Goal: Task Accomplishment & Management: Use online tool/utility

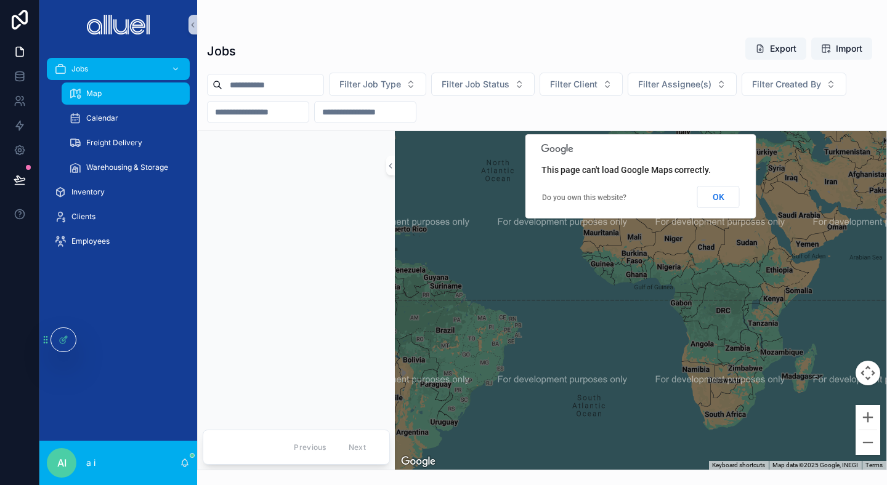
click at [261, 209] on div "scrollable content" at bounding box center [296, 278] width 187 height 284
click at [46, 94] on div "Map Calendar Freight Delivery Warehousing & Storage" at bounding box center [118, 130] width 158 height 99
click at [116, 47] on div "scrollable content" at bounding box center [118, 24] width 158 height 49
click at [243, 153] on div "scrollable content" at bounding box center [296, 278] width 187 height 284
click at [306, 29] on div "scrollable content" at bounding box center [542, 25] width 670 height 10
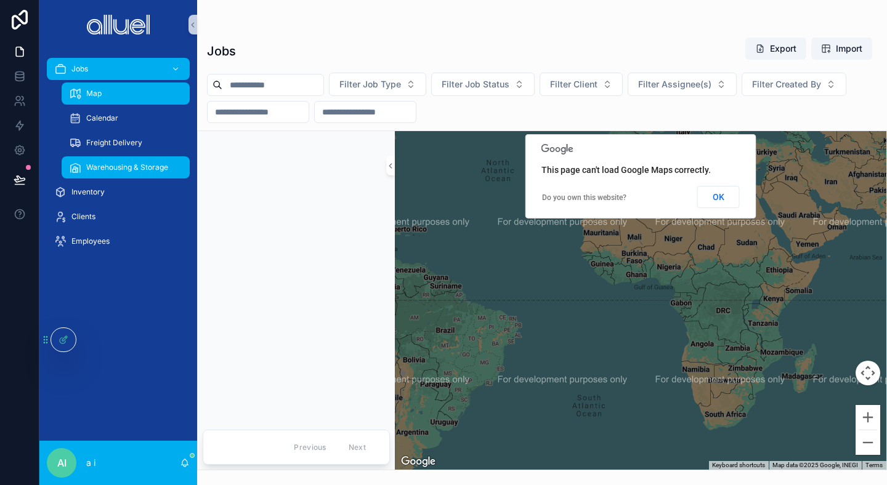
click at [114, 165] on span "Warehousing & Storage" at bounding box center [127, 168] width 82 height 10
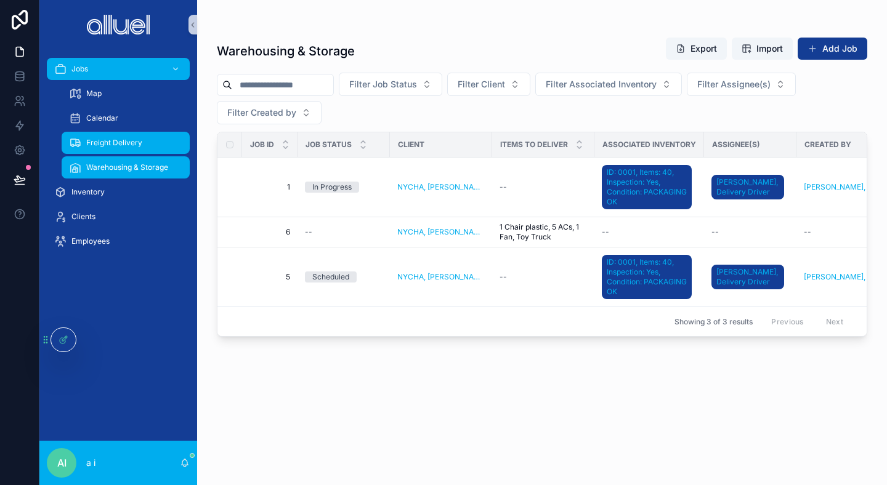
click at [174, 147] on div "Freight Delivery" at bounding box center [125, 143] width 113 height 20
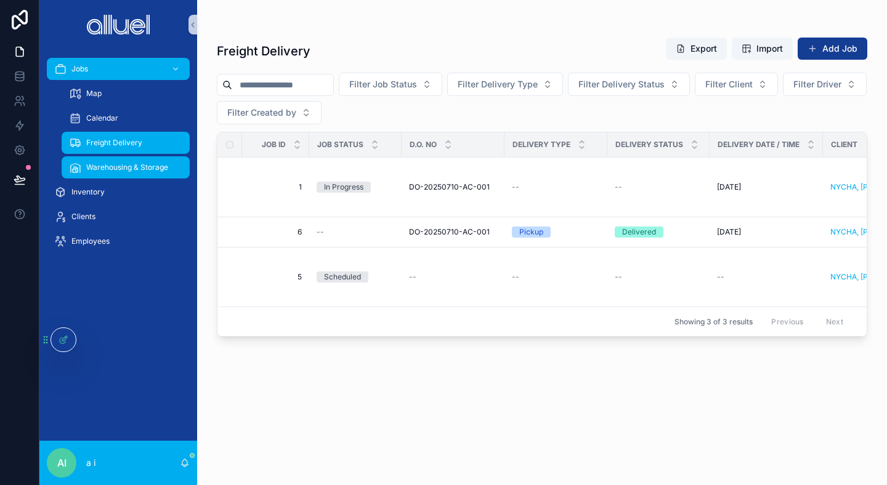
click at [95, 159] on div "Warehousing & Storage" at bounding box center [125, 168] width 113 height 20
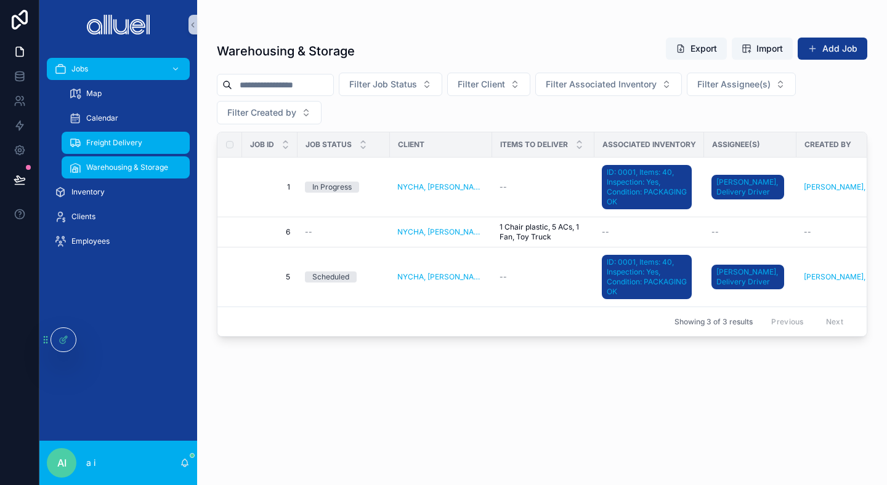
click at [108, 143] on span "Freight Delivery" at bounding box center [114, 143] width 56 height 10
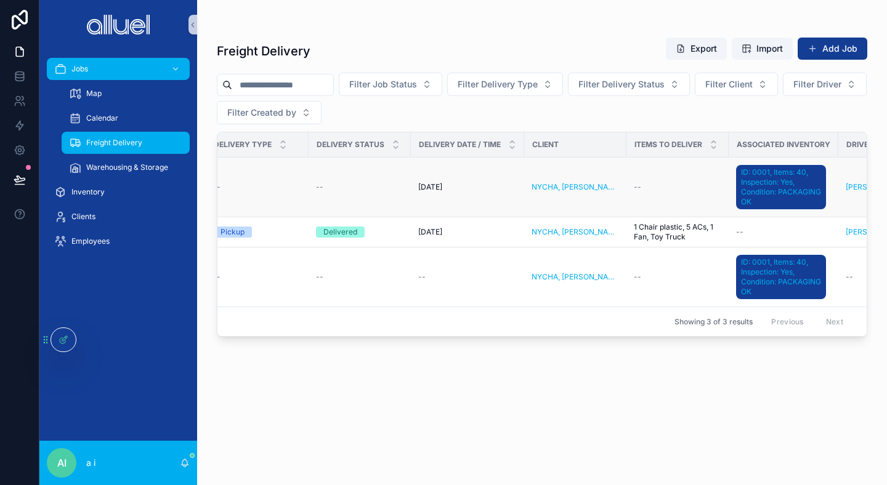
scroll to position [0, 103]
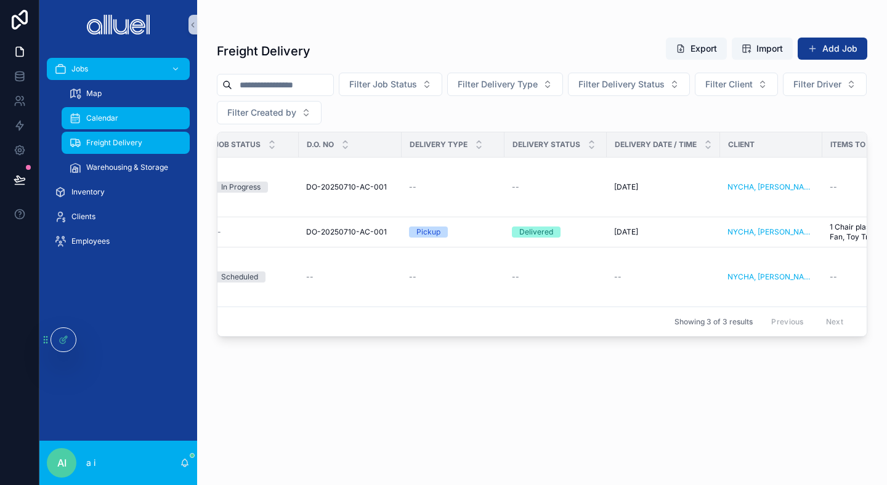
click at [148, 115] on div "Calendar" at bounding box center [125, 118] width 113 height 20
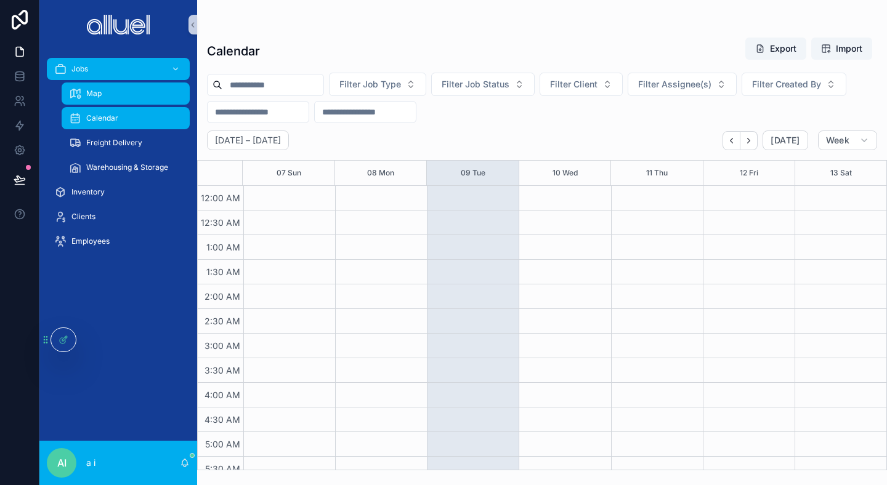
click at [137, 89] on div "Map" at bounding box center [125, 94] width 113 height 20
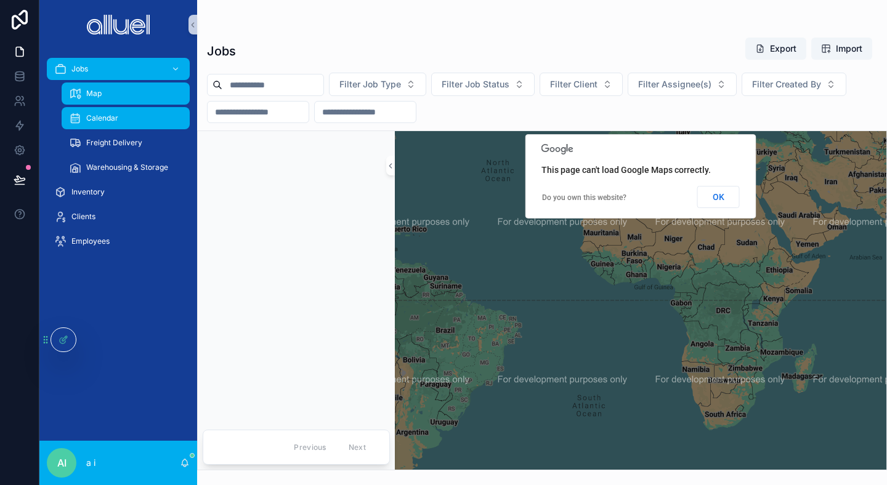
click at [131, 112] on div "Calendar" at bounding box center [125, 118] width 113 height 20
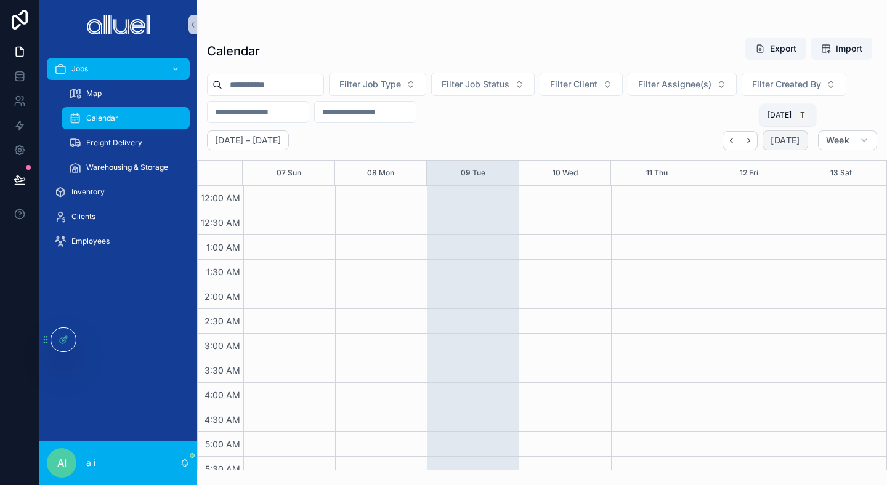
click at [792, 139] on span "Today" at bounding box center [785, 140] width 29 height 11
click at [866, 154] on div "September 07 – 13 Today Week 07 Sun 08 Mon 09 Tue 10 Wed 11 Thu 12 Fri 13 Sat 1…" at bounding box center [542, 301] width 690 height 340
click at [861, 152] on div "September 07 – 13 Today Week 07 Sun 08 Mon 09 Tue 10 Wed 11 Thu 12 Fri 13 Sat 1…" at bounding box center [542, 301] width 690 height 340
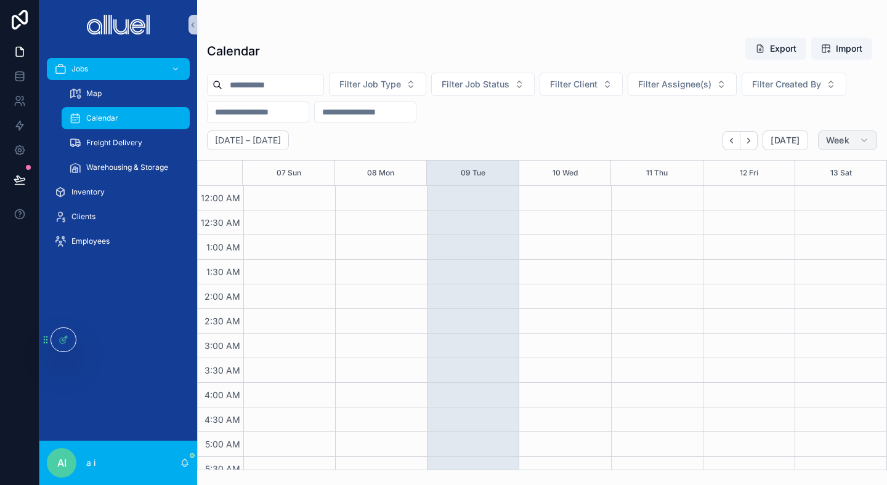
click at [861, 145] on icon "scrollable content" at bounding box center [864, 141] width 10 height 10
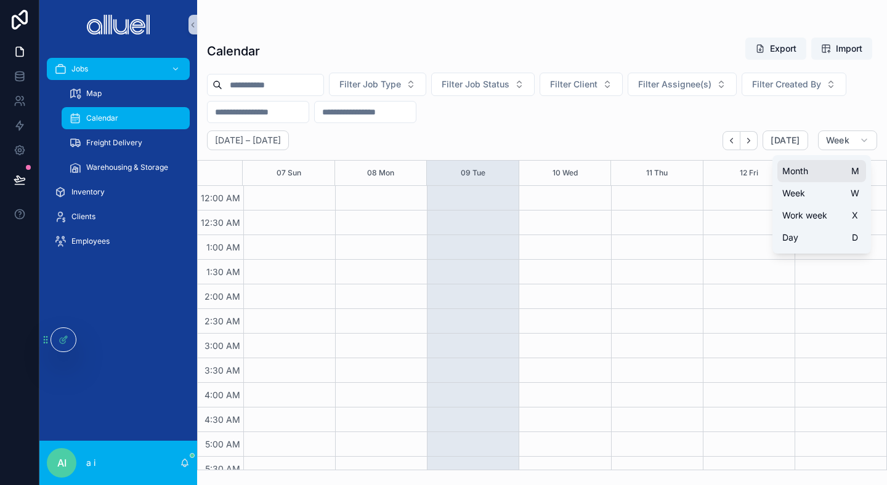
click at [844, 174] on button "Month M" at bounding box center [821, 171] width 89 height 22
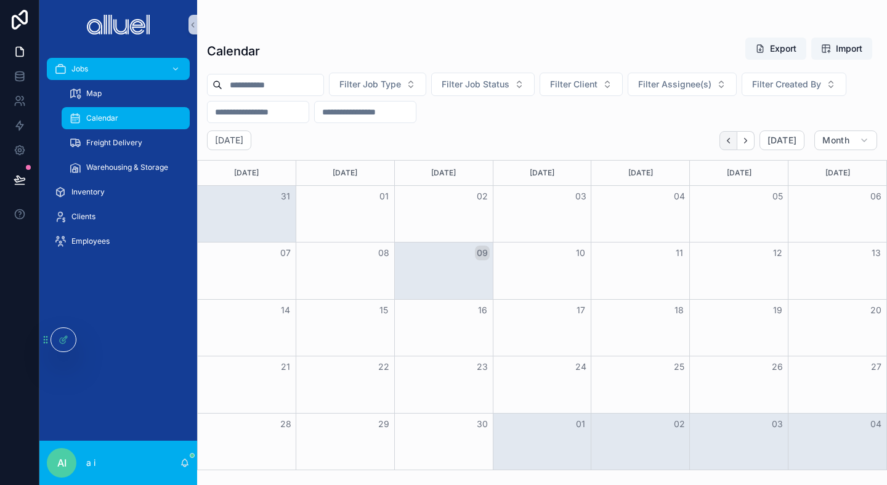
click at [722, 136] on button "Back" at bounding box center [729, 140] width 18 height 19
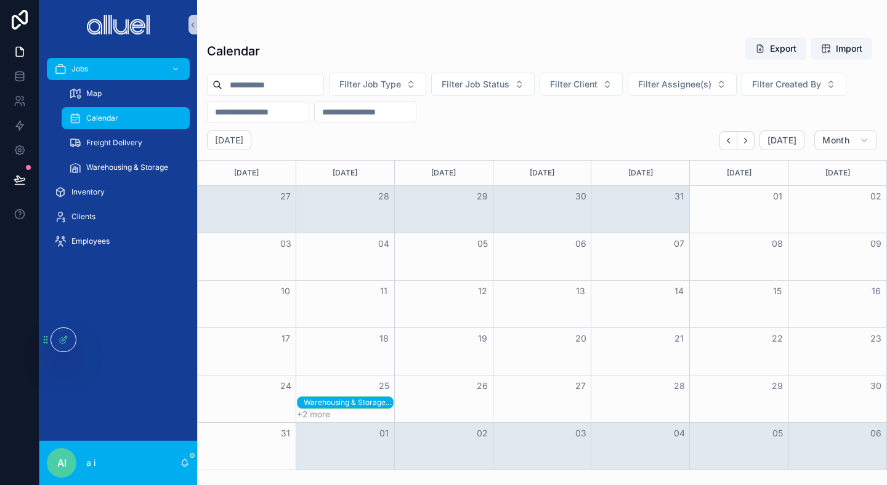
drag, startPoint x: 723, startPoint y: 136, endPoint x: 615, endPoint y: 115, distance: 109.9
click at [615, 115] on div "Calendar Export Import Filter Job Type Filter Job Status Filter Client Filter A…" at bounding box center [542, 250] width 690 height 441
click at [327, 397] on div "Warehousing & Storage, Scheduled, NYCHA, Antoinette Brown" at bounding box center [345, 403] width 97 height 12
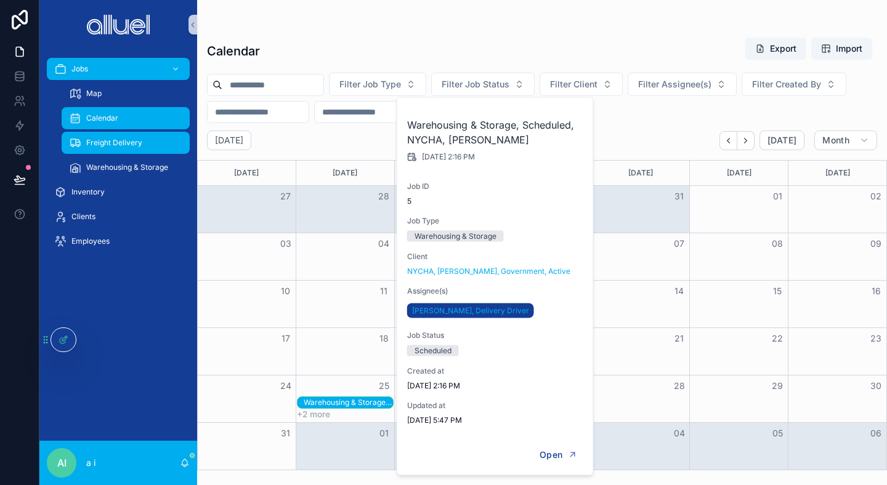
click at [121, 139] on span "Freight Delivery" at bounding box center [114, 143] width 56 height 10
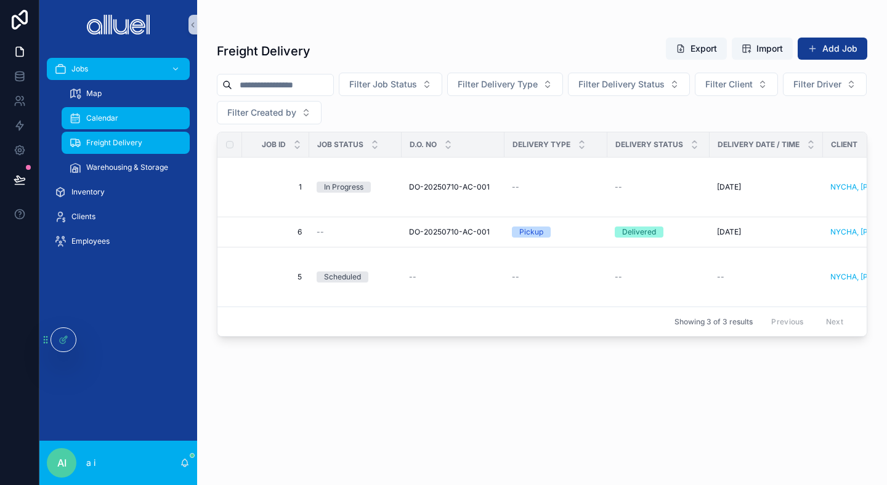
click at [128, 113] on div "Calendar" at bounding box center [125, 118] width 113 height 20
click at [124, 146] on span "Freight Delivery" at bounding box center [114, 143] width 56 height 10
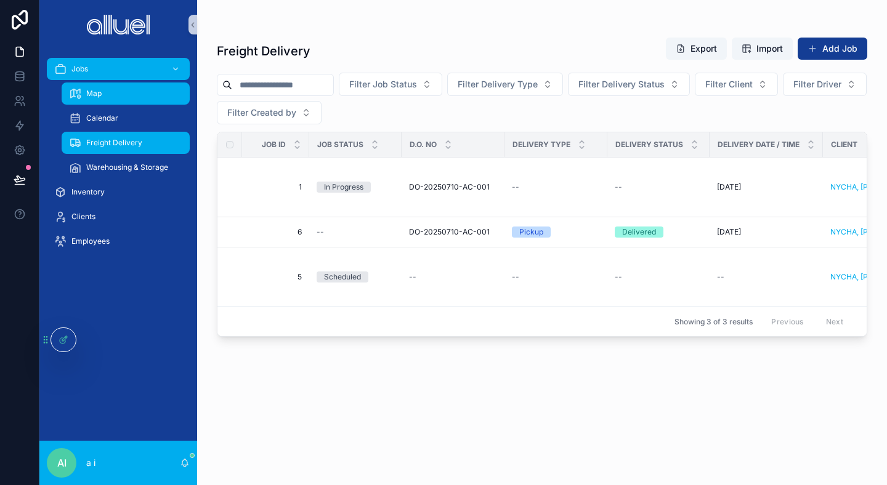
click at [154, 95] on div "Map" at bounding box center [125, 94] width 113 height 20
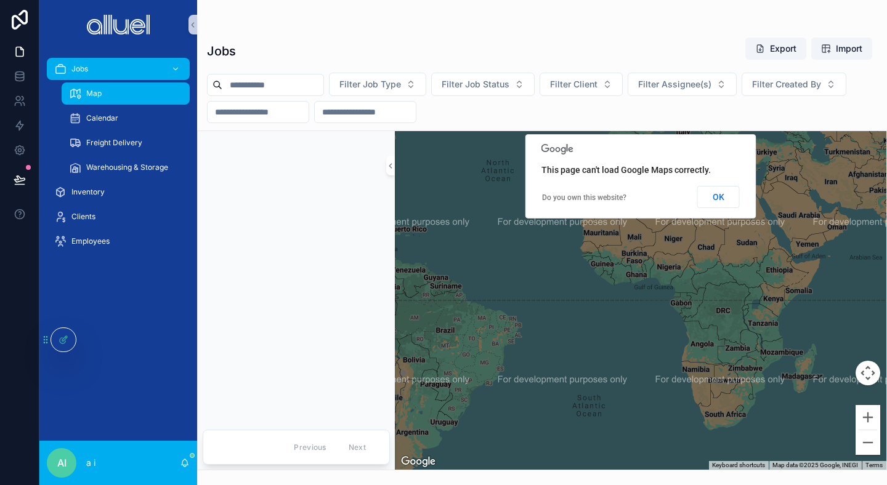
click at [161, 129] on div "Calendar" at bounding box center [125, 118] width 143 height 25
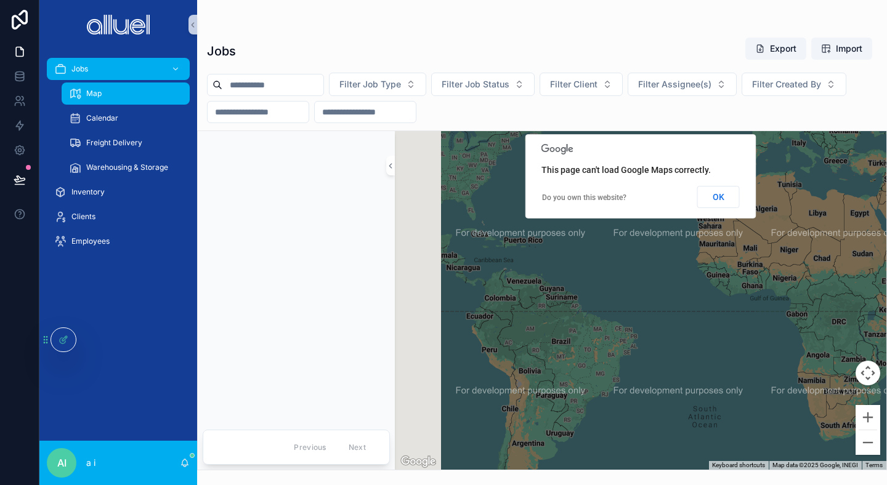
drag, startPoint x: 575, startPoint y: 259, endPoint x: 779, endPoint y: 286, distance: 206.2
click at [779, 286] on div "scrollable content" at bounding box center [641, 300] width 492 height 339
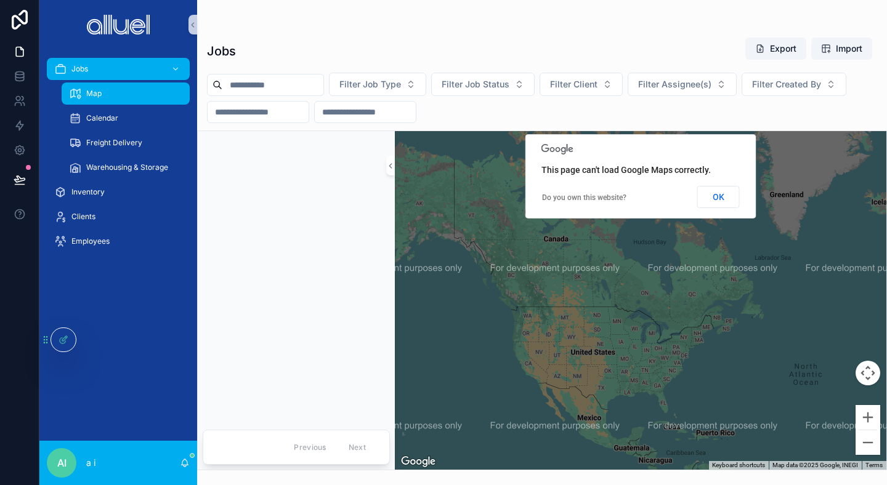
drag, startPoint x: 779, startPoint y: 286, endPoint x: 887, endPoint y: 471, distance: 214.2
click at [887, 471] on div "Jobs Export Import Filter Job Type Filter Job Status Filter Client Filter Assig…" at bounding box center [542, 242] width 690 height 485
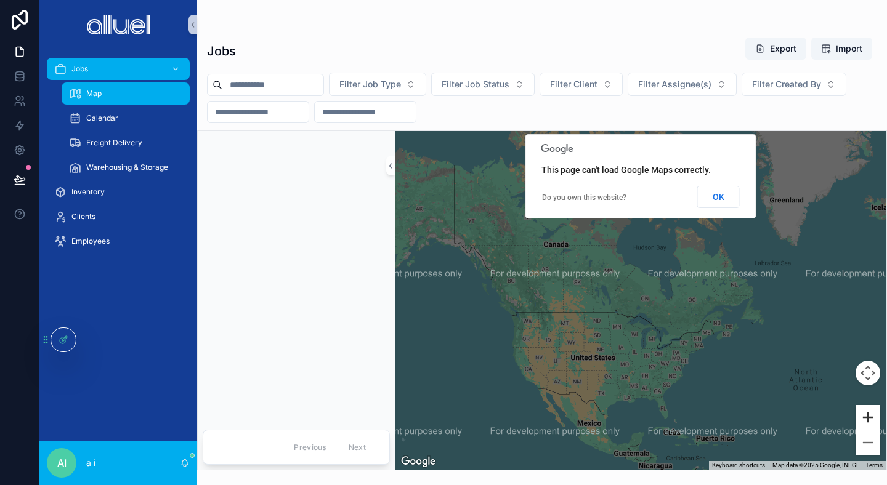
click at [872, 417] on button "Zoom in" at bounding box center [868, 417] width 25 height 25
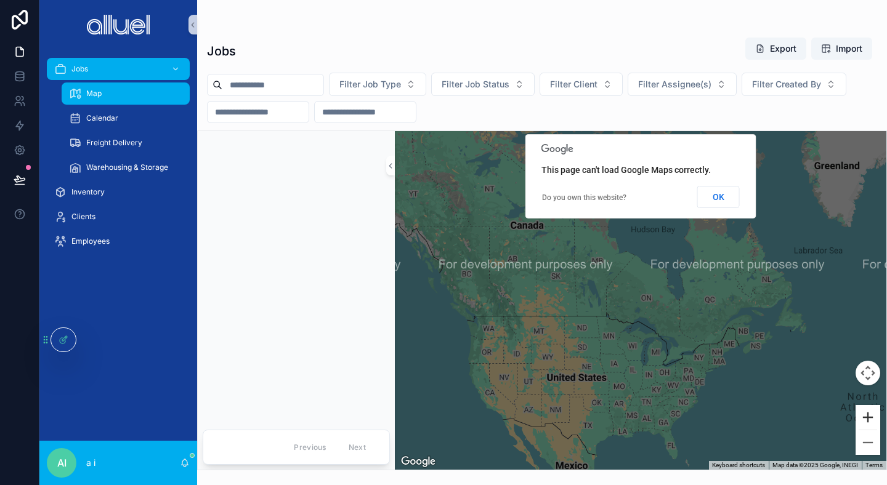
click at [872, 417] on button "Zoom in" at bounding box center [868, 417] width 25 height 25
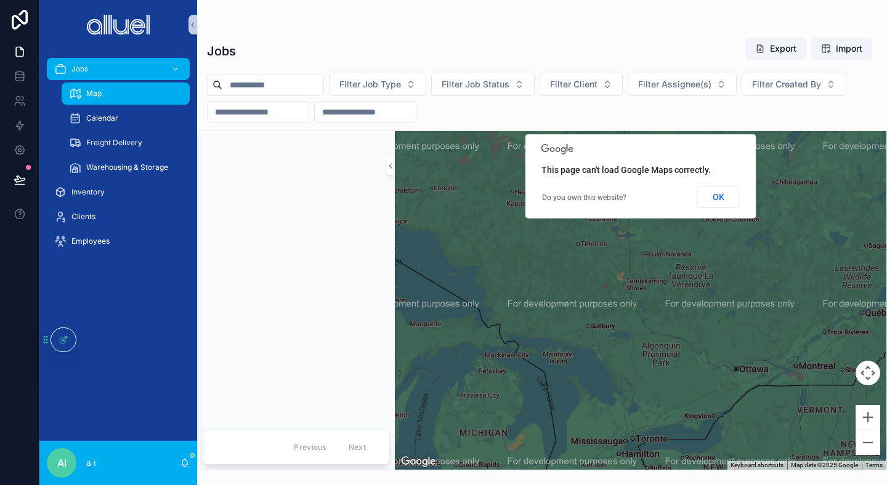
drag, startPoint x: 777, startPoint y: 389, endPoint x: 520, endPoint y: 214, distance: 311.3
click at [520, 214] on div "scrollable content" at bounding box center [641, 300] width 492 height 339
drag, startPoint x: 731, startPoint y: 348, endPoint x: 706, endPoint y: 338, distance: 26.8
click at [706, 338] on div "scrollable content" at bounding box center [641, 300] width 492 height 339
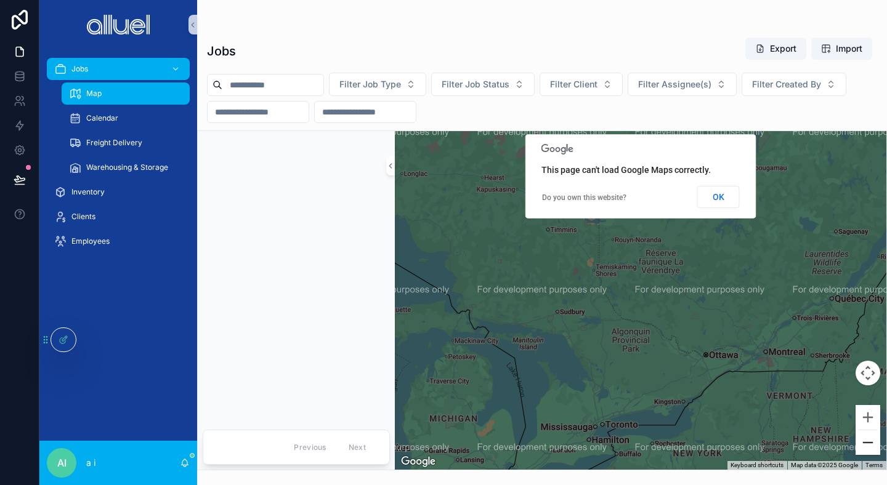
click at [872, 442] on button "Zoom out" at bounding box center [868, 443] width 25 height 25
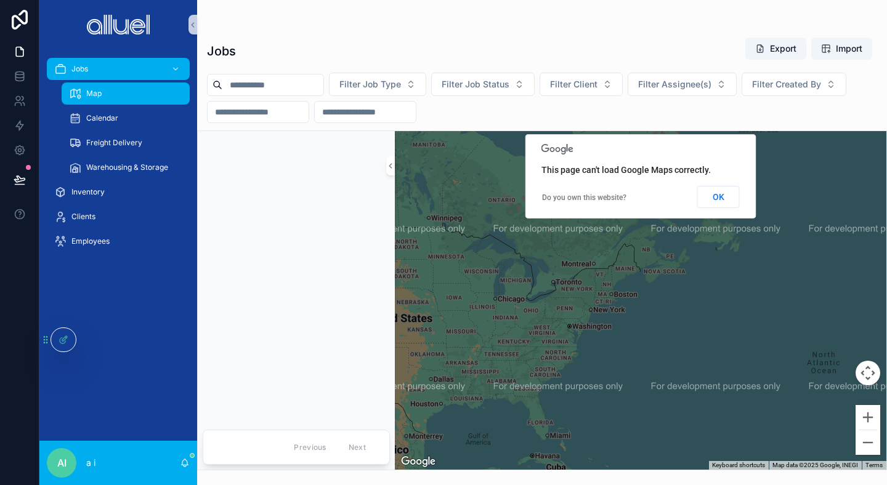
drag, startPoint x: 829, startPoint y: 422, endPoint x: 748, endPoint y: 370, distance: 96.4
click at [748, 370] on div "scrollable content" at bounding box center [641, 300] width 492 height 339
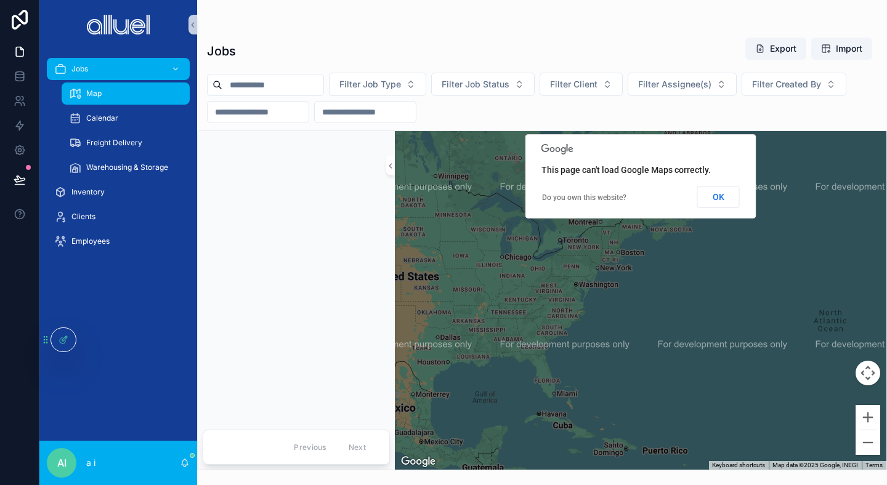
drag, startPoint x: 694, startPoint y: 336, endPoint x: 701, endPoint y: 312, distance: 25.0
click at [701, 312] on div "scrollable content" at bounding box center [641, 300] width 492 height 339
click at [867, 416] on button "Zoom in" at bounding box center [868, 417] width 25 height 25
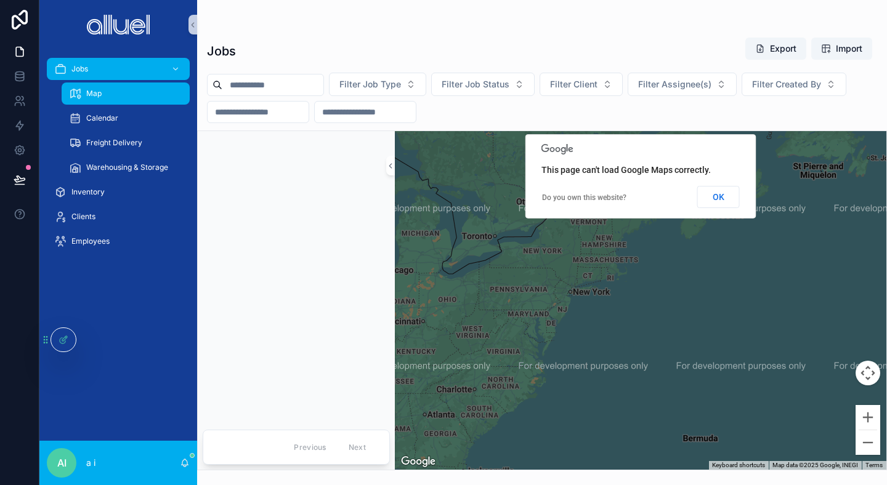
drag, startPoint x: 705, startPoint y: 349, endPoint x: 724, endPoint y: 414, distance: 68.2
click at [724, 414] on div "scrollable content" at bounding box center [641, 300] width 492 height 339
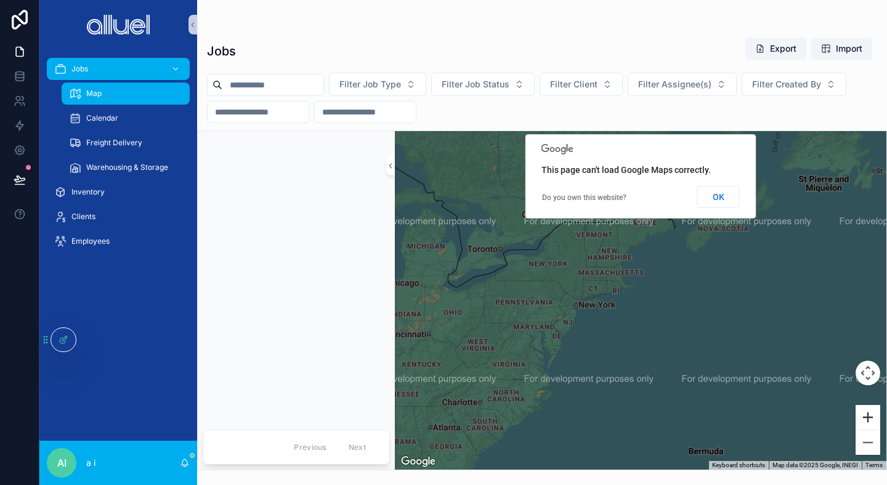
click at [869, 412] on button "Zoom in" at bounding box center [868, 417] width 25 height 25
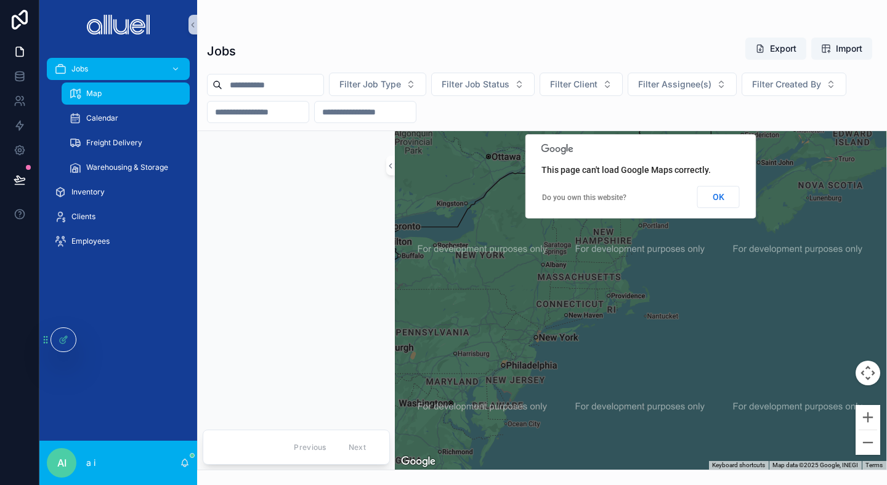
drag, startPoint x: 751, startPoint y: 346, endPoint x: 776, endPoint y: 375, distance: 38.9
click at [776, 375] on div "scrollable content" at bounding box center [641, 300] width 492 height 339
click at [723, 204] on button "OK" at bounding box center [718, 197] width 43 height 22
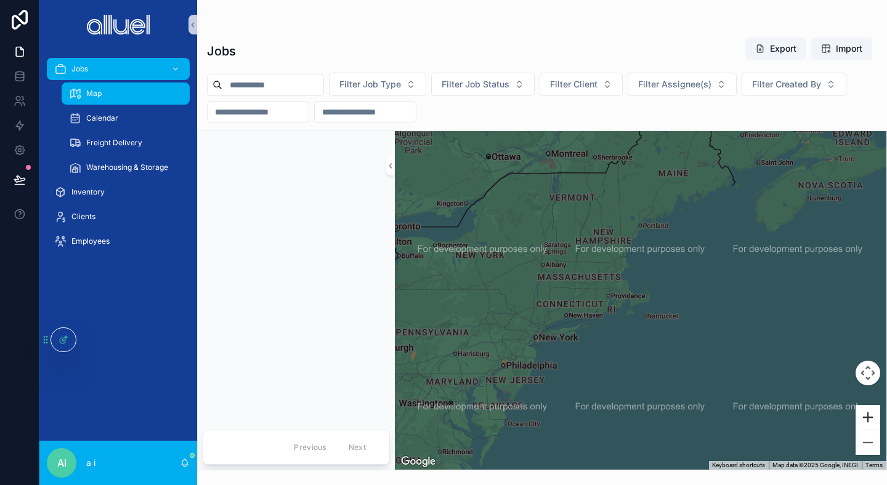
click at [869, 413] on button "Zoom in" at bounding box center [868, 417] width 25 height 25
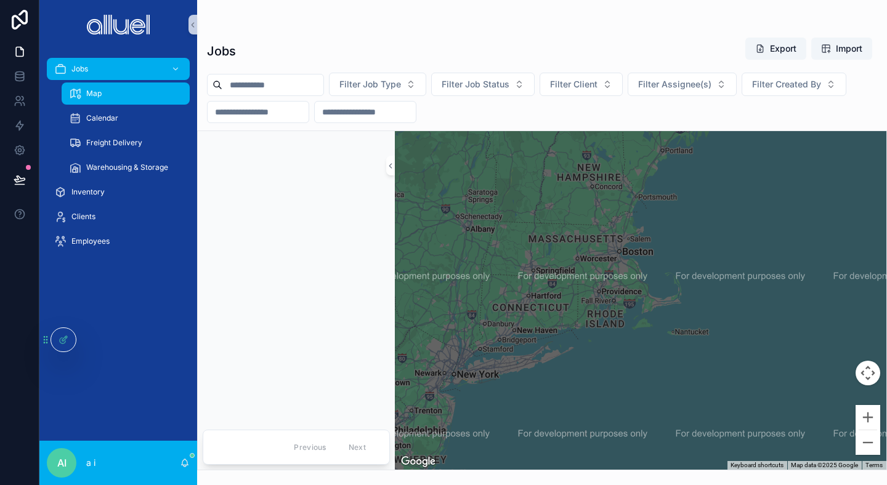
drag, startPoint x: 707, startPoint y: 355, endPoint x: 732, endPoint y: 356, distance: 25.9
click at [732, 356] on div "scrollable content" at bounding box center [641, 300] width 492 height 339
click at [867, 413] on button "Zoom in" at bounding box center [868, 417] width 25 height 25
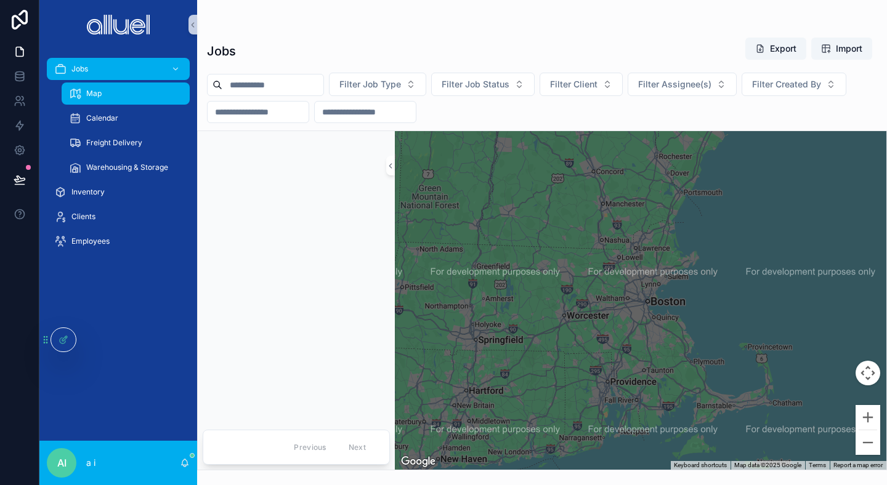
drag, startPoint x: 668, startPoint y: 237, endPoint x: 705, endPoint y: 333, distance: 102.4
click at [705, 333] on div "scrollable content" at bounding box center [641, 300] width 492 height 339
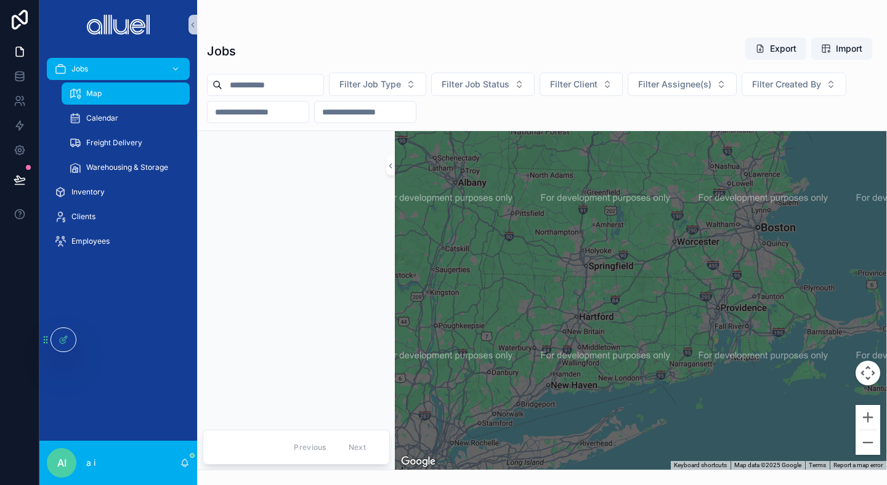
drag, startPoint x: 768, startPoint y: 229, endPoint x: 878, endPoint y: 159, distance: 130.4
click at [878, 159] on div "scrollable content" at bounding box center [641, 300] width 492 height 339
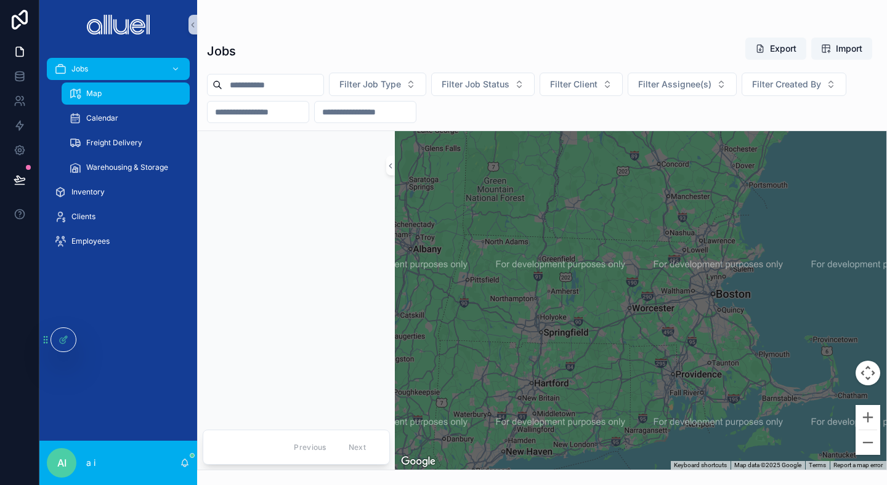
drag, startPoint x: 823, startPoint y: 189, endPoint x: 801, endPoint y: 232, distance: 48.2
click at [801, 232] on div "scrollable content" at bounding box center [641, 300] width 492 height 339
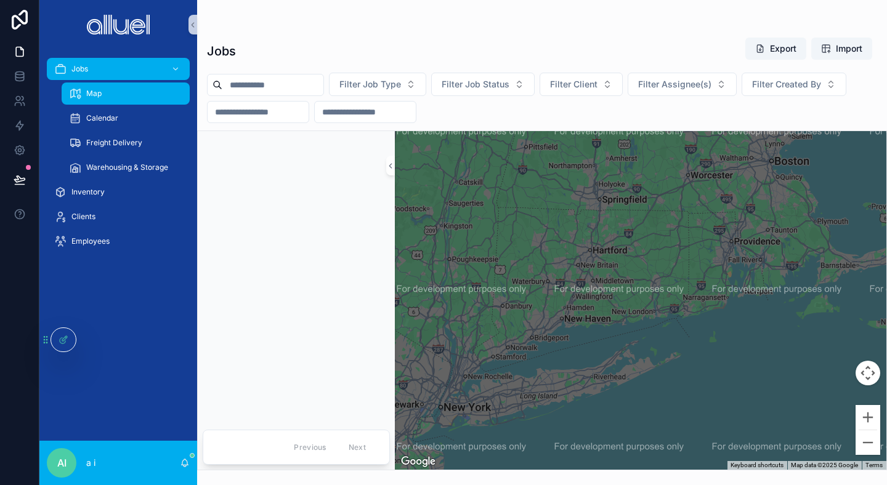
drag, startPoint x: 674, startPoint y: 346, endPoint x: 699, endPoint y: 233, distance: 114.9
click at [699, 233] on div "scrollable content" at bounding box center [641, 300] width 492 height 339
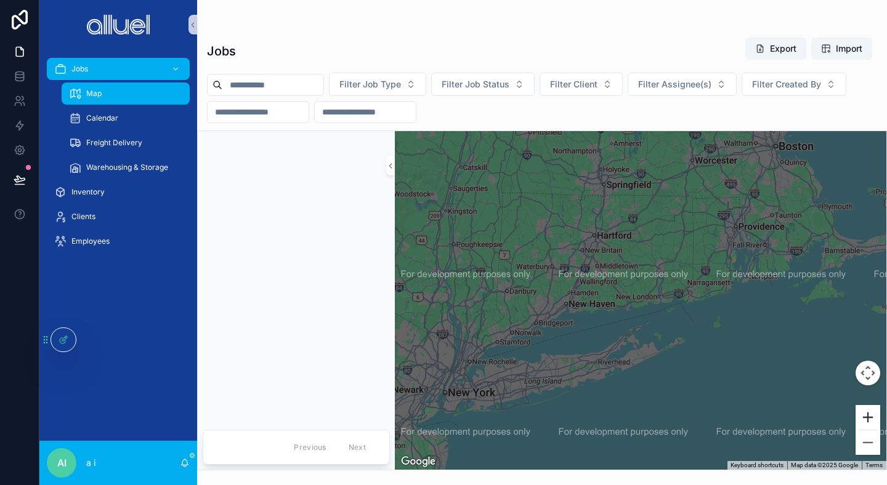
click at [866, 412] on button "Zoom in" at bounding box center [868, 417] width 25 height 25
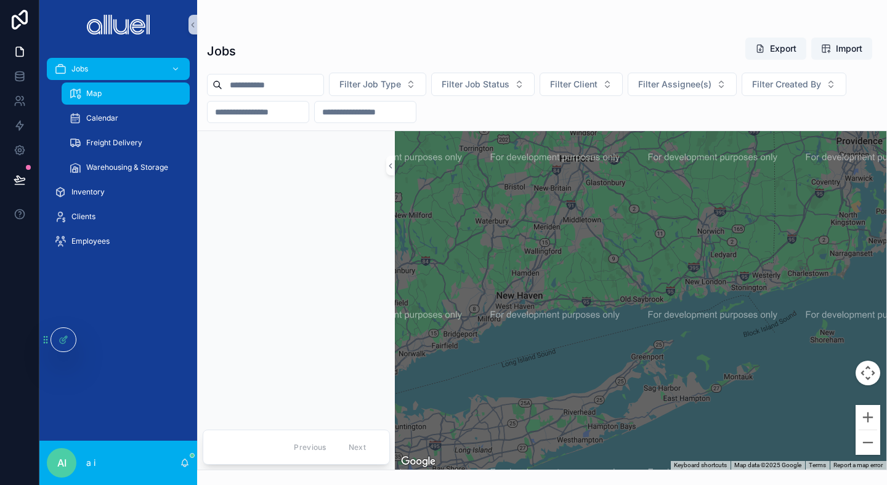
drag, startPoint x: 607, startPoint y: 363, endPoint x: 718, endPoint y: 310, distance: 122.6
click at [718, 310] on div "scrollable content" at bounding box center [641, 300] width 492 height 339
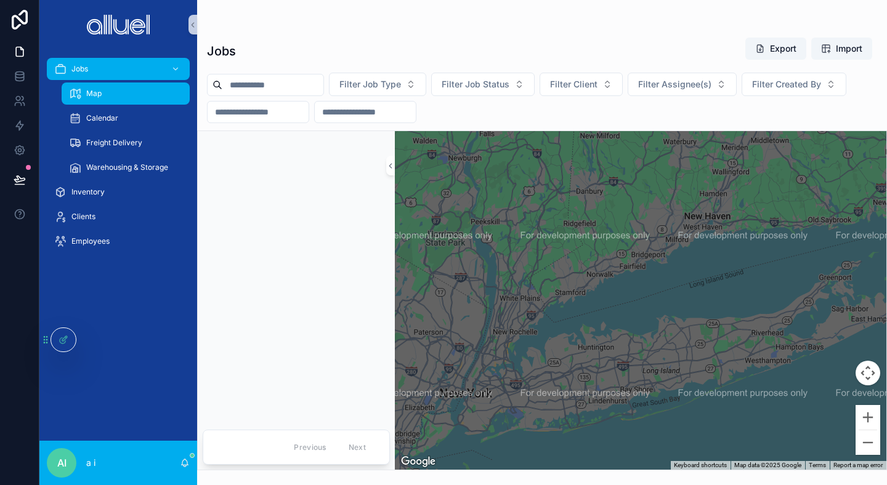
drag, startPoint x: 546, startPoint y: 310, endPoint x: 661, endPoint y: 284, distance: 117.6
click at [661, 284] on div "scrollable content" at bounding box center [641, 300] width 492 height 339
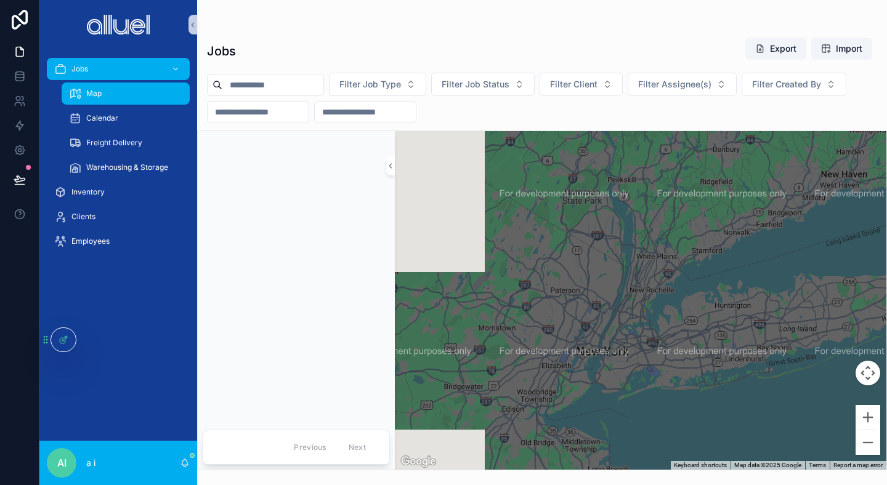
drag, startPoint x: 602, startPoint y: 306, endPoint x: 745, endPoint y: 264, distance: 148.9
click at [745, 264] on div "scrollable content" at bounding box center [641, 300] width 492 height 339
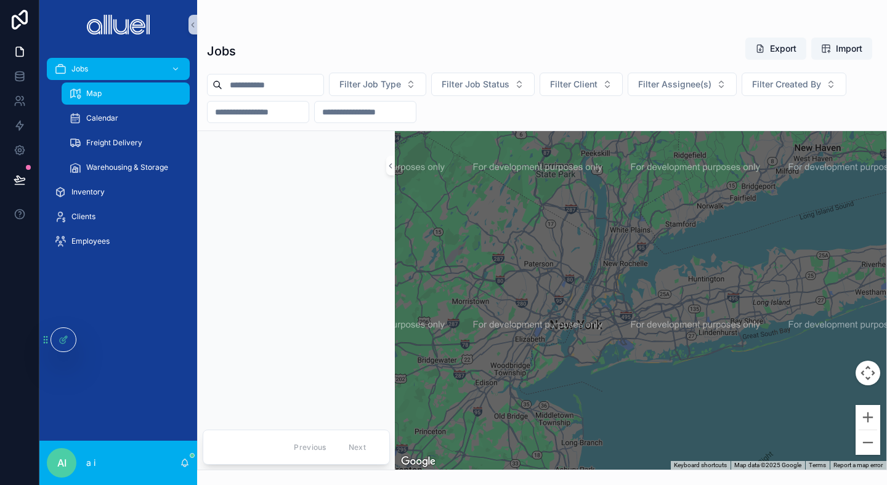
drag, startPoint x: 737, startPoint y: 281, endPoint x: 710, endPoint y: 251, distance: 39.7
click at [710, 251] on div "scrollable content" at bounding box center [641, 300] width 492 height 339
click at [867, 413] on button "Zoom in" at bounding box center [868, 417] width 25 height 25
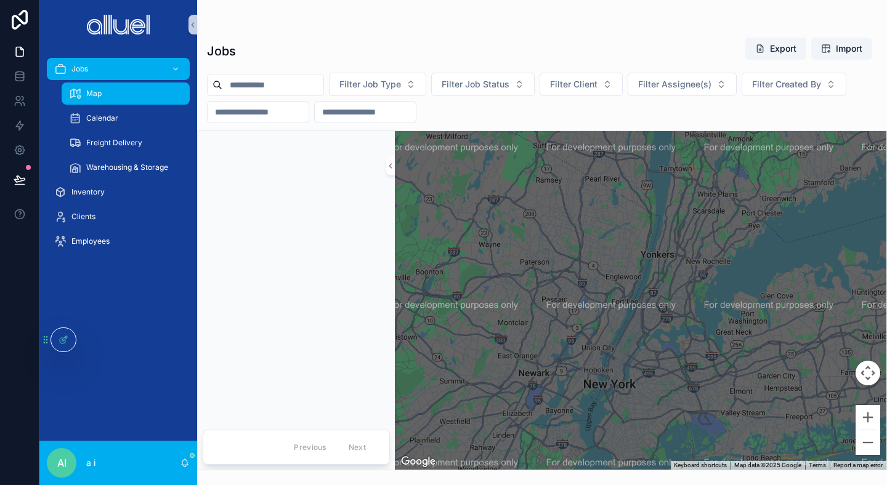
drag, startPoint x: 620, startPoint y: 316, endPoint x: 724, endPoint y: 350, distance: 109.5
click at [724, 350] on div "scrollable content" at bounding box center [641, 300] width 492 height 339
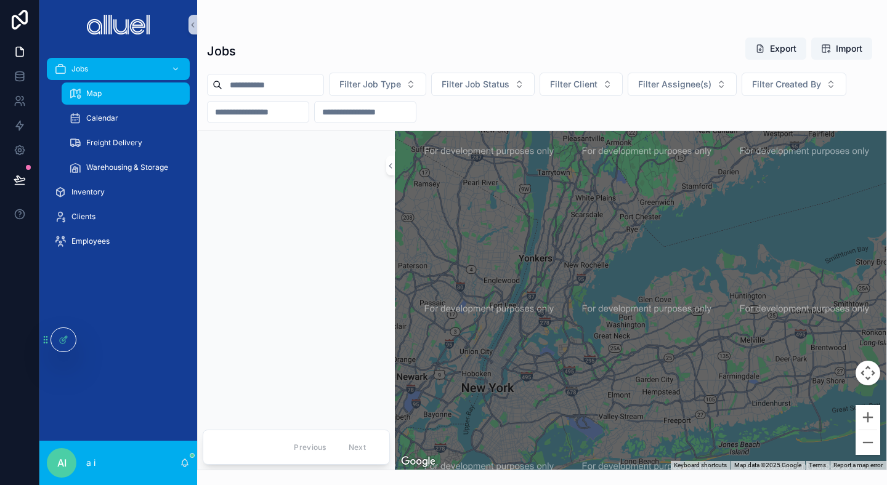
drag, startPoint x: 724, startPoint y: 350, endPoint x: 600, endPoint y: 351, distance: 124.4
click at [600, 351] on div "scrollable content" at bounding box center [641, 300] width 492 height 339
drag, startPoint x: 684, startPoint y: 237, endPoint x: 713, endPoint y: 237, distance: 29.0
click at [713, 237] on div "scrollable content" at bounding box center [641, 300] width 492 height 339
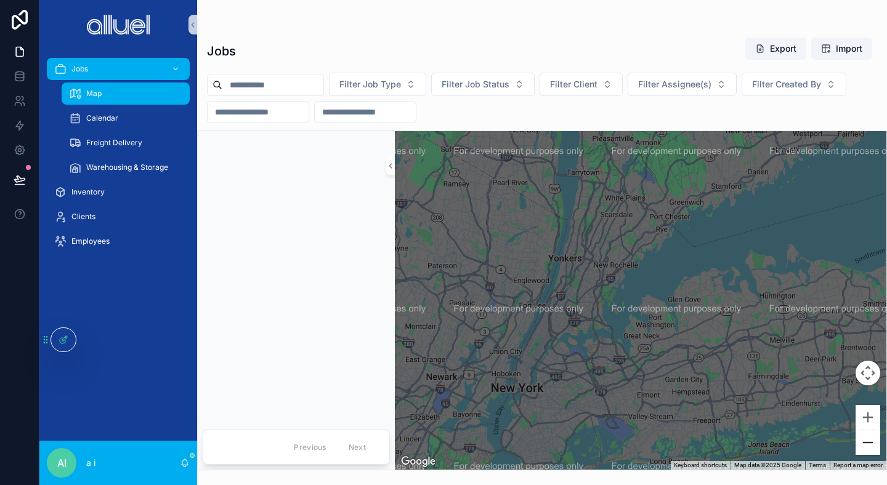
click at [863, 444] on button "Zoom out" at bounding box center [868, 443] width 25 height 25
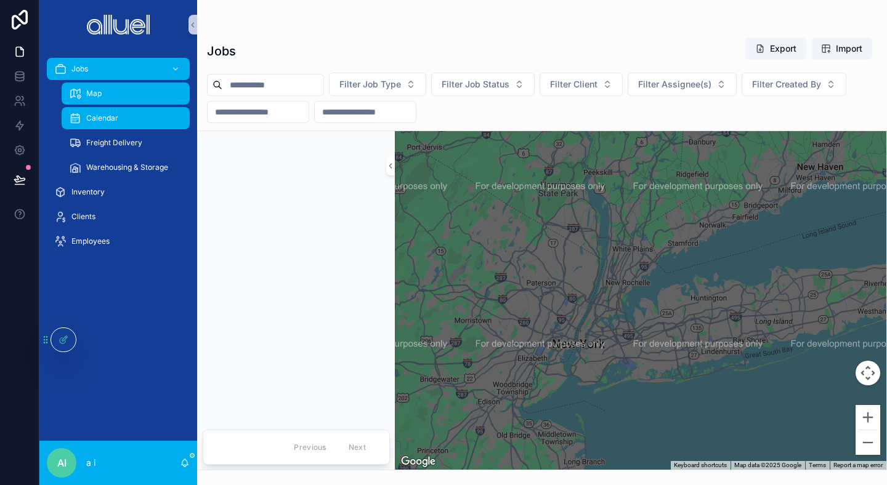
click at [122, 112] on div "Calendar" at bounding box center [125, 118] width 113 height 20
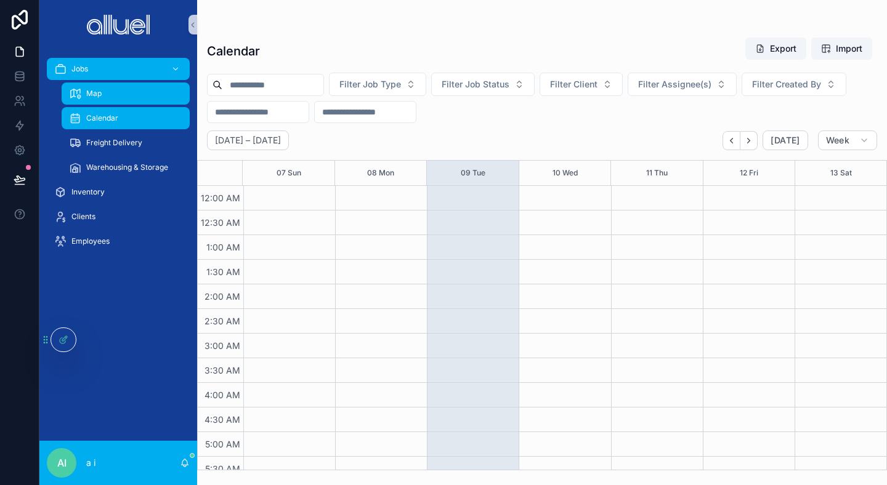
click at [136, 94] on div "Map" at bounding box center [125, 94] width 113 height 20
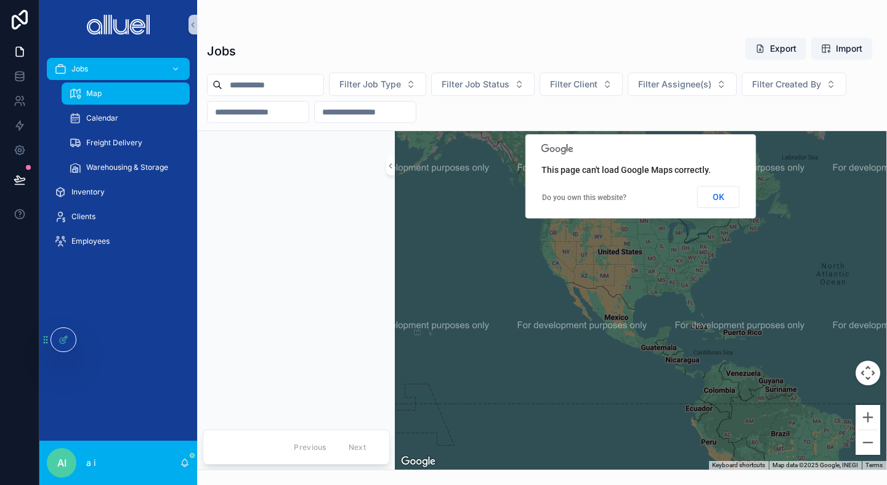
drag, startPoint x: 447, startPoint y: 334, endPoint x: 781, endPoint y: 431, distance: 347.8
click at [787, 436] on div "scrollable content" at bounding box center [641, 300] width 492 height 339
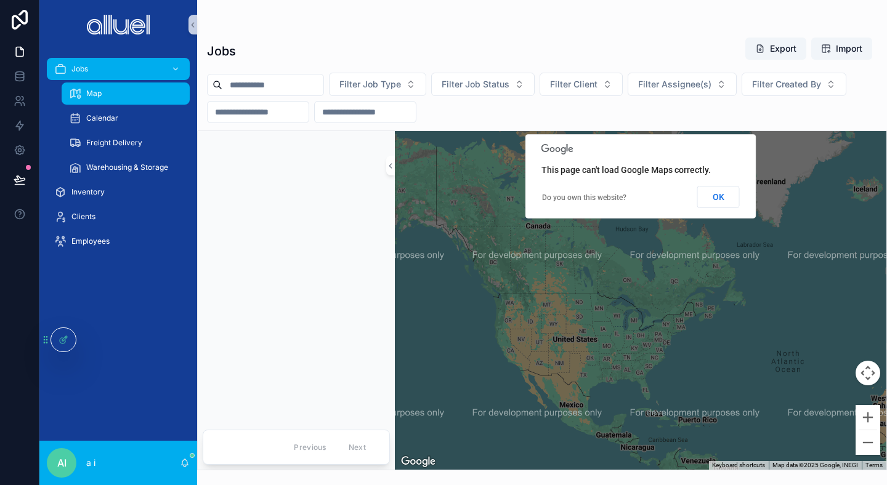
drag, startPoint x: 822, startPoint y: 256, endPoint x: 783, endPoint y: 346, distance: 97.6
click at [783, 346] on div "scrollable content" at bounding box center [641, 300] width 492 height 339
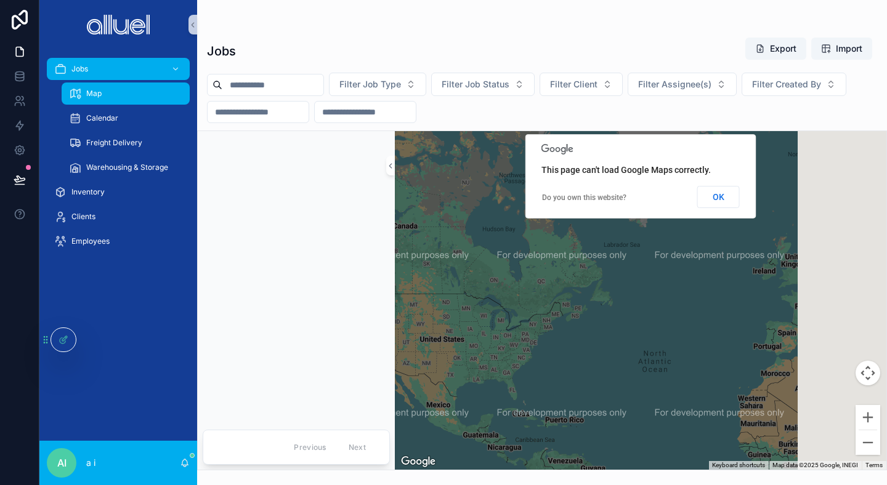
drag, startPoint x: 743, startPoint y: 364, endPoint x: 548, endPoint y: 364, distance: 194.7
click at [548, 364] on div "scrollable content" at bounding box center [641, 300] width 492 height 339
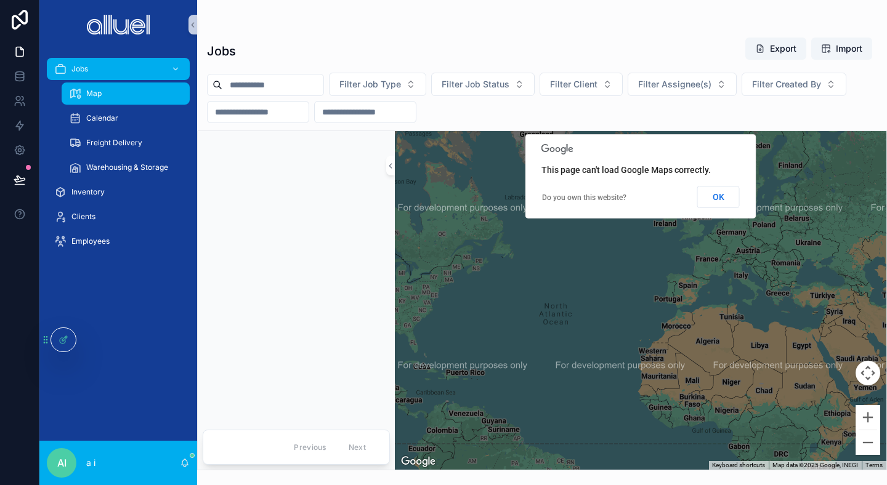
drag, startPoint x: 736, startPoint y: 417, endPoint x: 646, endPoint y: 369, distance: 101.4
click at [646, 369] on div "scrollable content" at bounding box center [641, 300] width 492 height 339
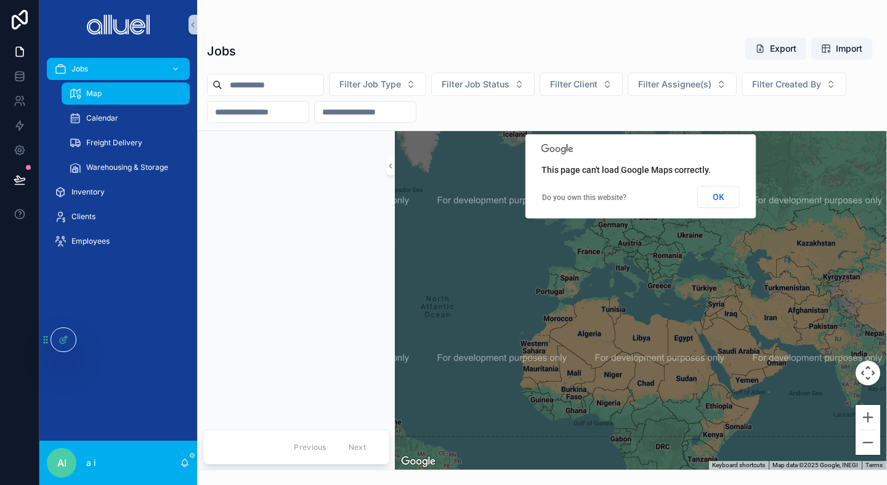
drag, startPoint x: 646, startPoint y: 369, endPoint x: 472, endPoint y: 351, distance: 175.3
click at [472, 351] on div "scrollable content" at bounding box center [641, 300] width 492 height 339
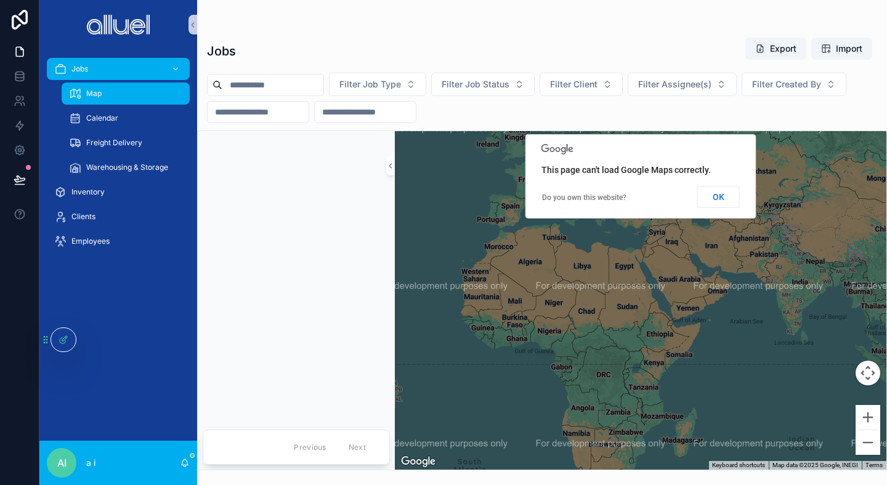
drag, startPoint x: 708, startPoint y: 389, endPoint x: 710, endPoint y: 321, distance: 67.8
click at [710, 321] on div "scrollable content" at bounding box center [641, 300] width 492 height 339
click at [117, 174] on div "Warehousing & Storage" at bounding box center [125, 168] width 113 height 20
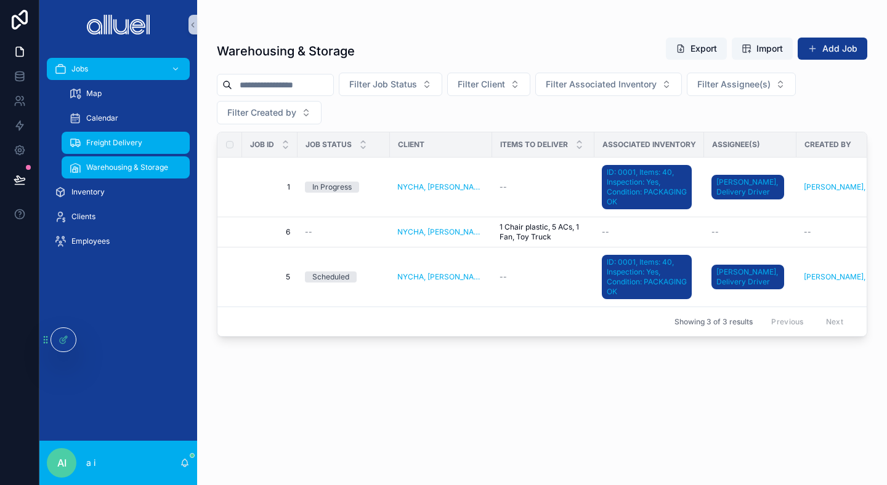
click at [131, 140] on span "Freight Delivery" at bounding box center [114, 143] width 56 height 10
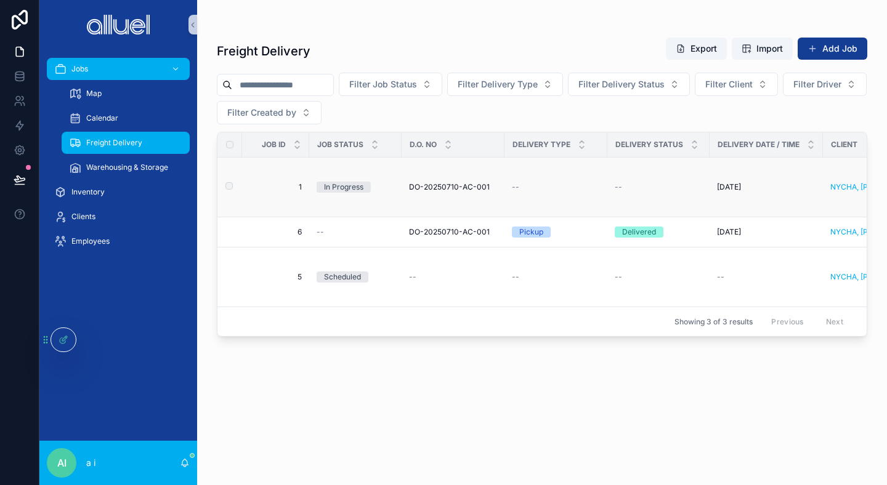
click at [336, 189] on div "In Progress" at bounding box center [343, 187] width 39 height 11
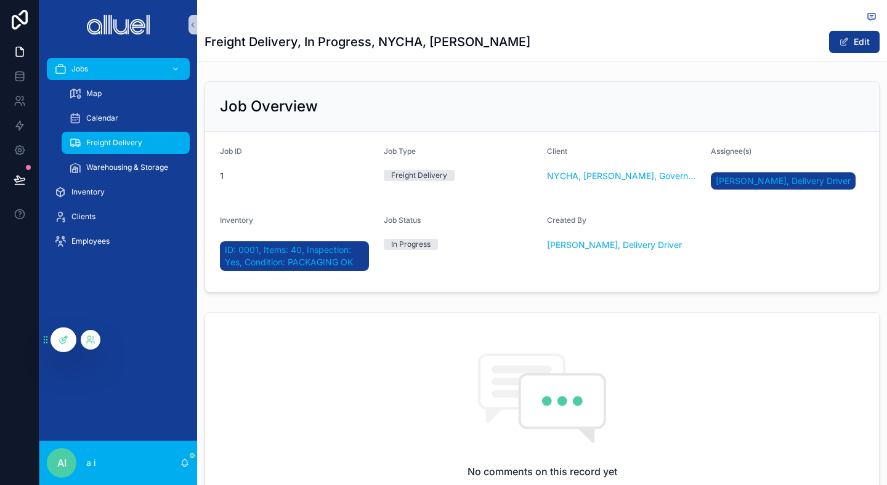
click at [64, 330] on div at bounding box center [63, 339] width 25 height 23
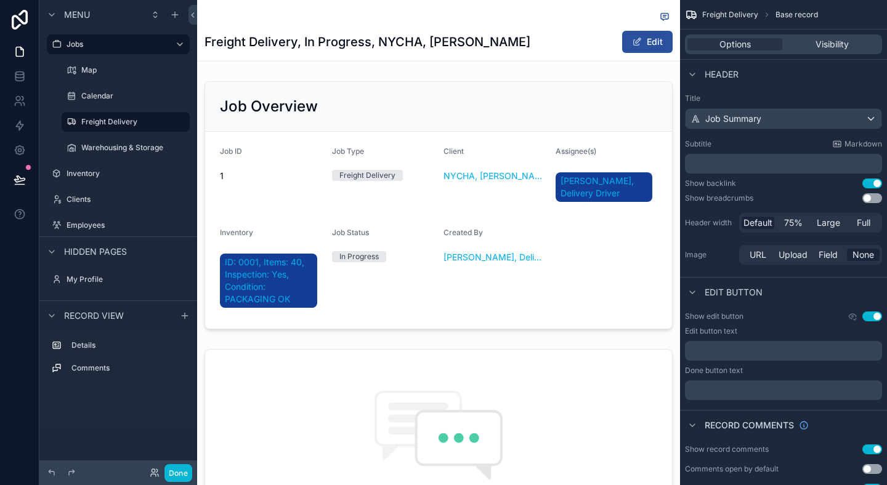
click at [635, 46] on span "scrollable content" at bounding box center [637, 42] width 10 height 10
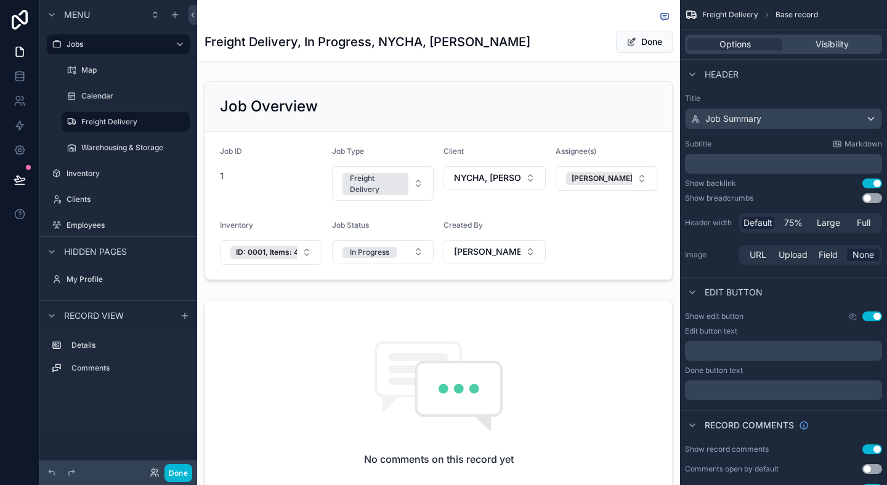
click at [635, 46] on span "scrollable content" at bounding box center [632, 42] width 10 height 10
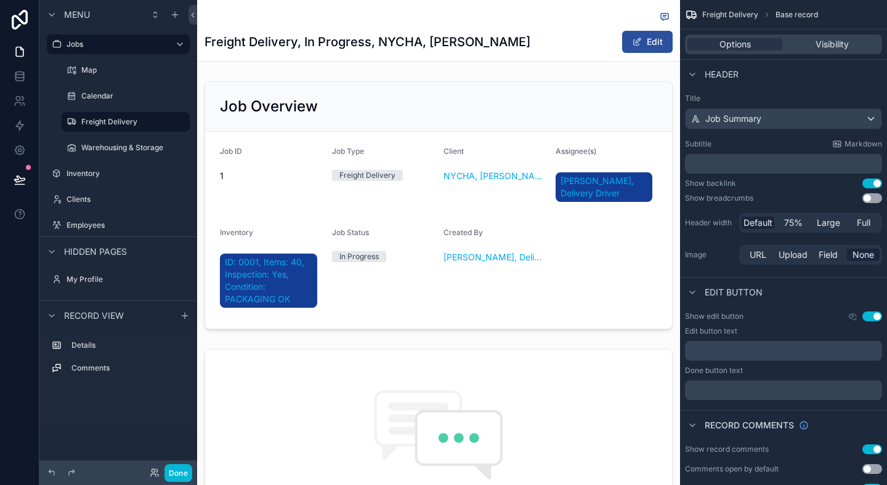
click at [658, 47] on button "Edit" at bounding box center [647, 42] width 51 height 22
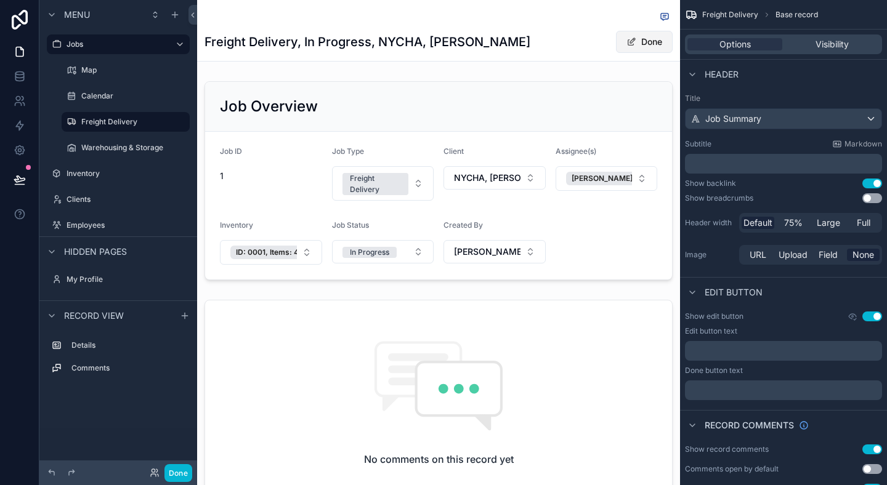
click at [658, 47] on button "Done" at bounding box center [644, 42] width 57 height 22
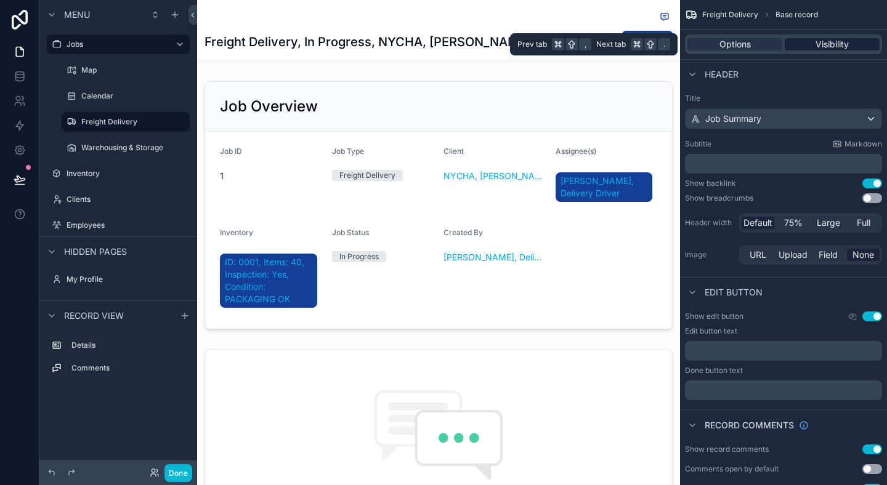
click at [812, 48] on div "Visibility" at bounding box center [832, 44] width 95 height 12
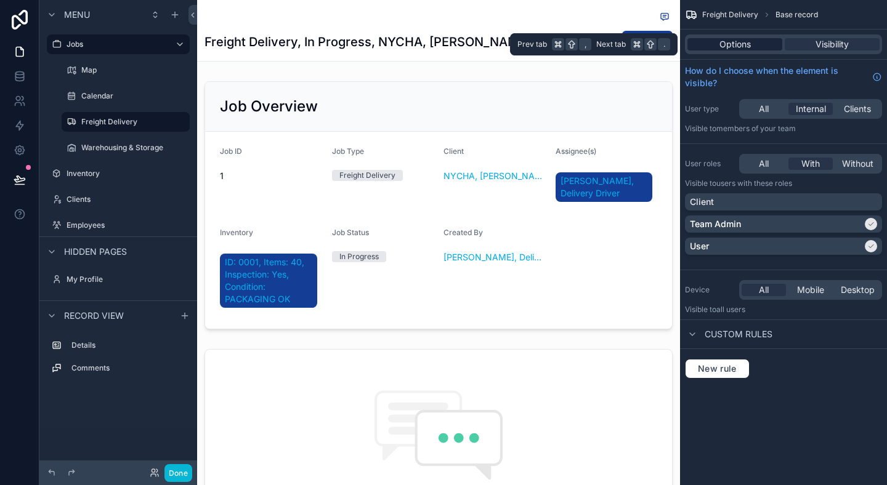
click at [750, 43] on span "Options" at bounding box center [735, 44] width 31 height 12
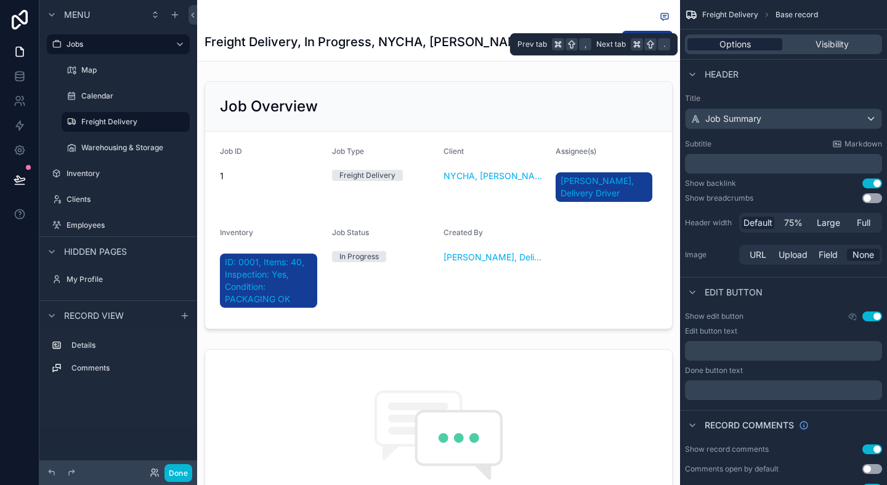
click at [750, 43] on span "Options" at bounding box center [735, 44] width 31 height 12
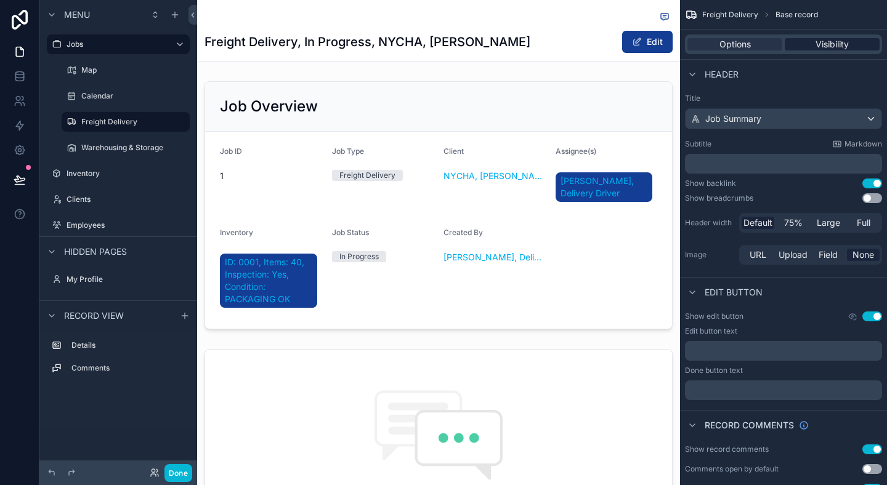
click at [811, 47] on div "Visibility" at bounding box center [832, 44] width 95 height 12
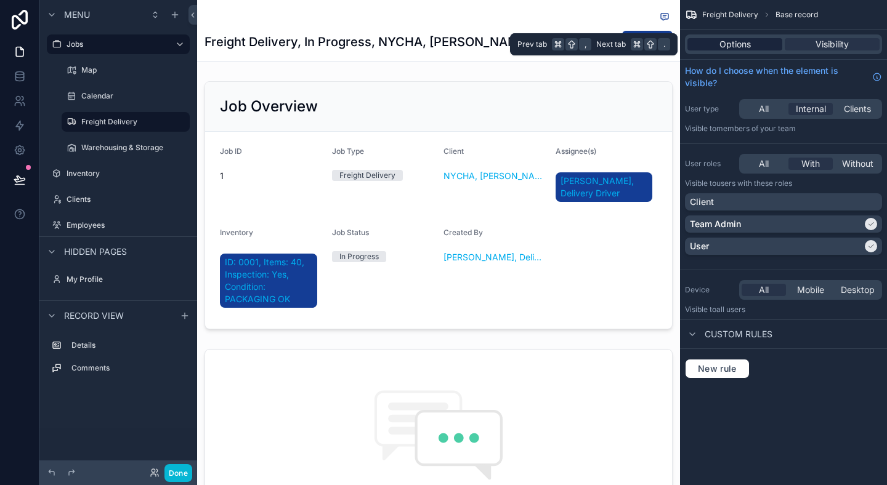
click at [765, 44] on div "Options" at bounding box center [735, 44] width 95 height 12
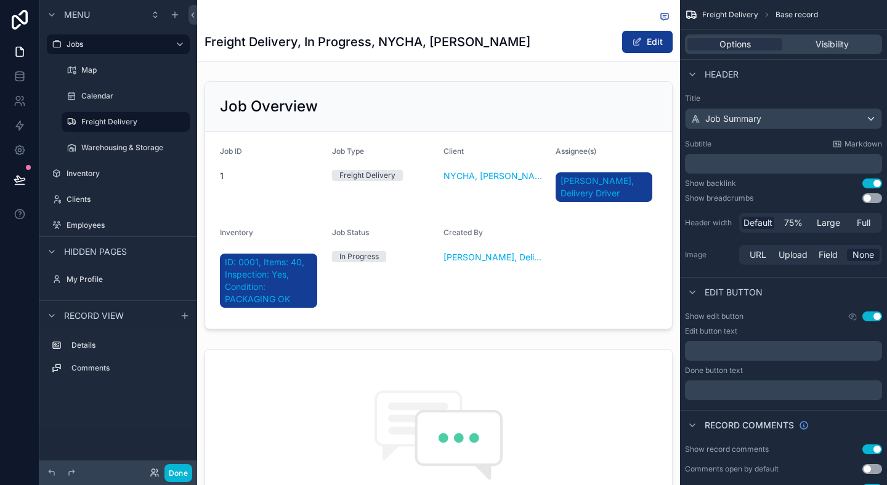
click at [808, 90] on div "Title Job Summary Subtitle Markdown ﻿ Show backlink Use setting Show breadcrumb…" at bounding box center [783, 181] width 207 height 184
click at [834, 41] on span "Visibility" at bounding box center [832, 44] width 33 height 12
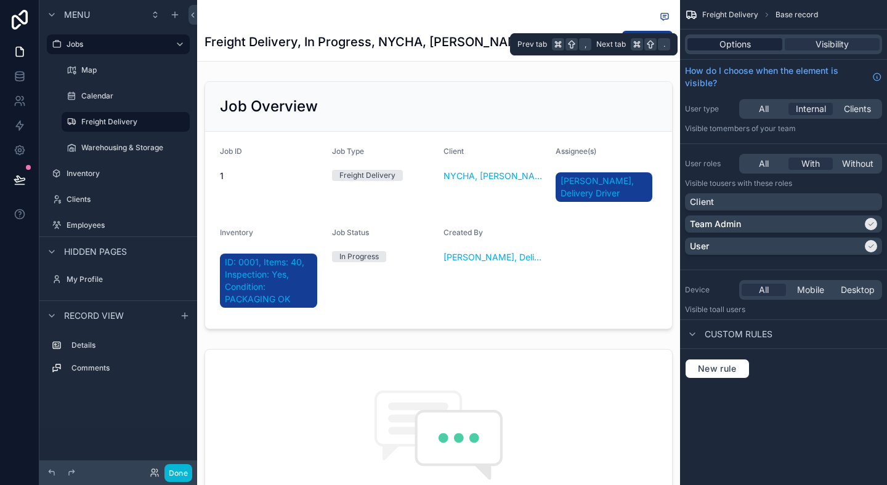
click at [721, 45] on span "Options" at bounding box center [735, 44] width 31 height 12
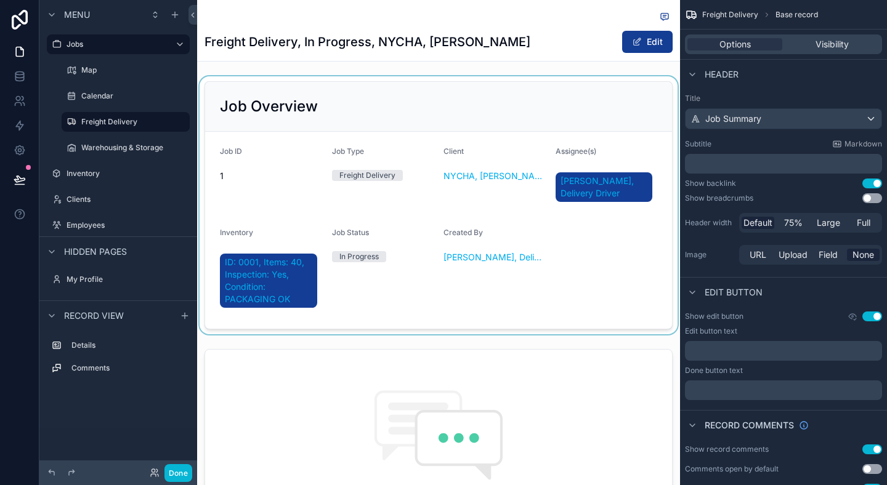
click at [482, 129] on div "scrollable content" at bounding box center [438, 205] width 483 height 258
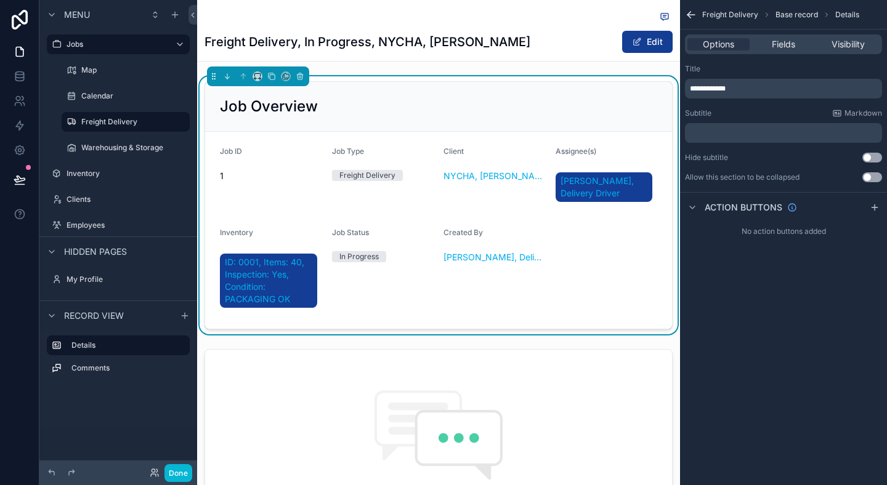
click at [749, 87] on p "**********" at bounding box center [785, 89] width 190 height 10
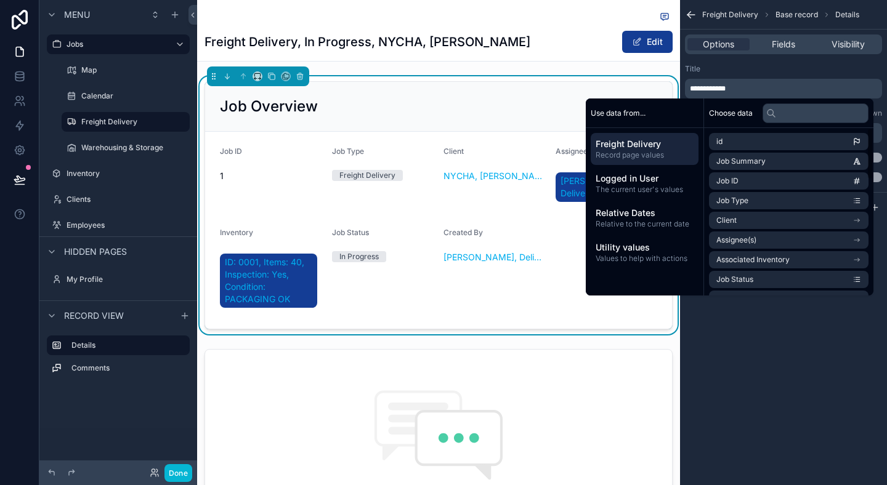
click at [766, 419] on div "**********" at bounding box center [783, 242] width 207 height 485
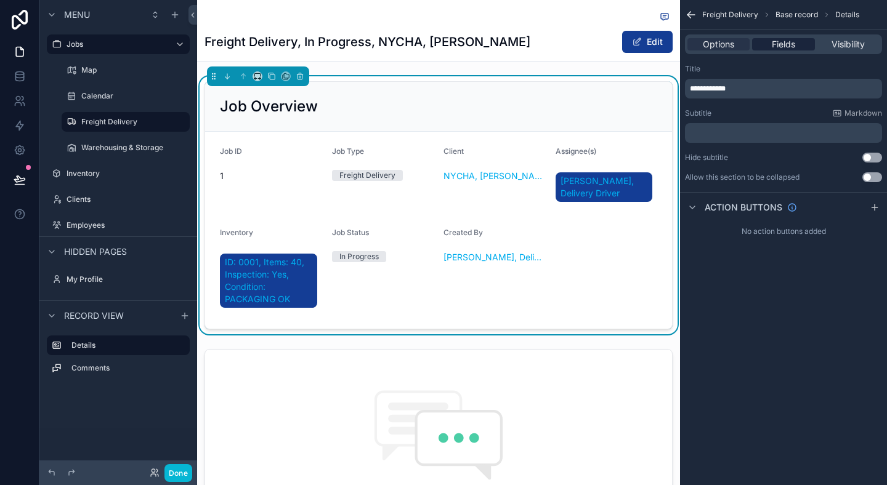
click at [772, 49] on span "Fields" at bounding box center [783, 44] width 23 height 12
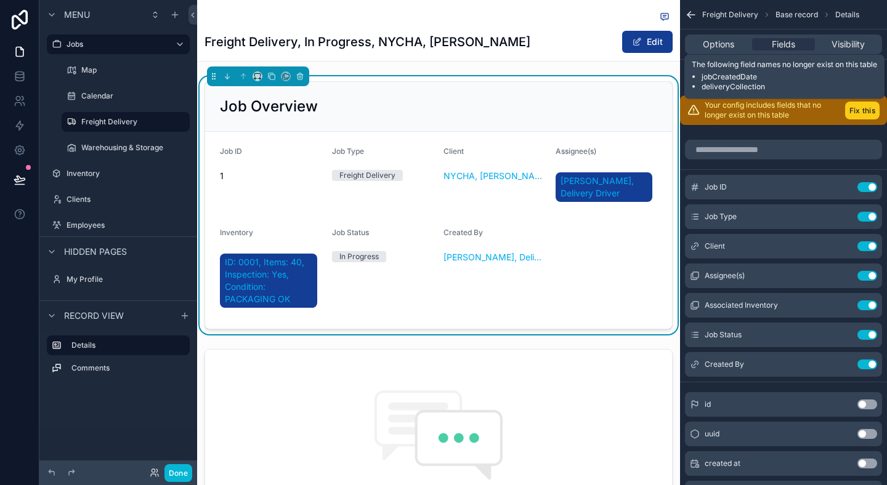
click at [867, 111] on button "Fix this" at bounding box center [862, 111] width 34 height 18
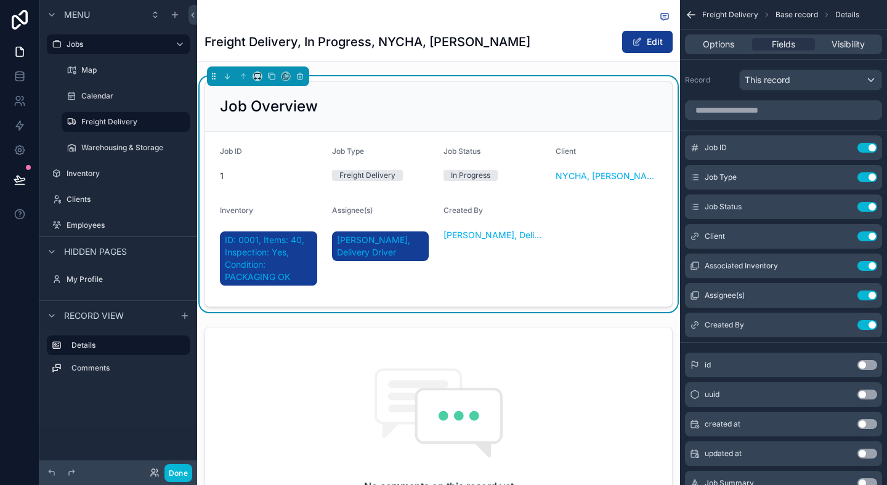
click at [869, 272] on div "Associated Inventory Use setting" at bounding box center [783, 266] width 197 height 25
click at [869, 268] on button "Use setting" at bounding box center [868, 266] width 20 height 10
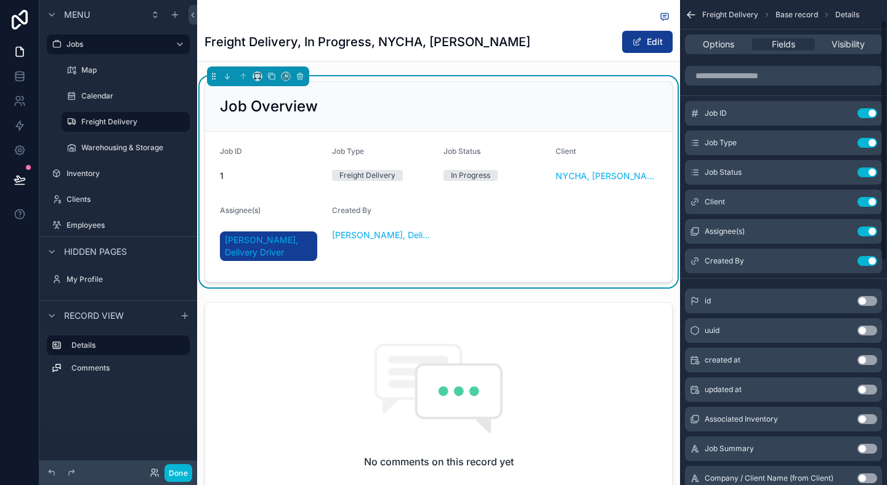
scroll to position [42, 0]
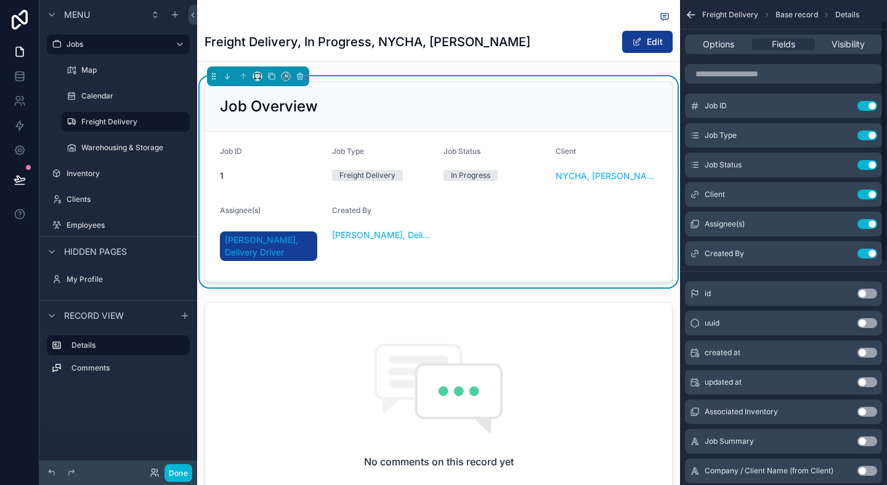
click at [867, 357] on button "Use setting" at bounding box center [868, 353] width 20 height 10
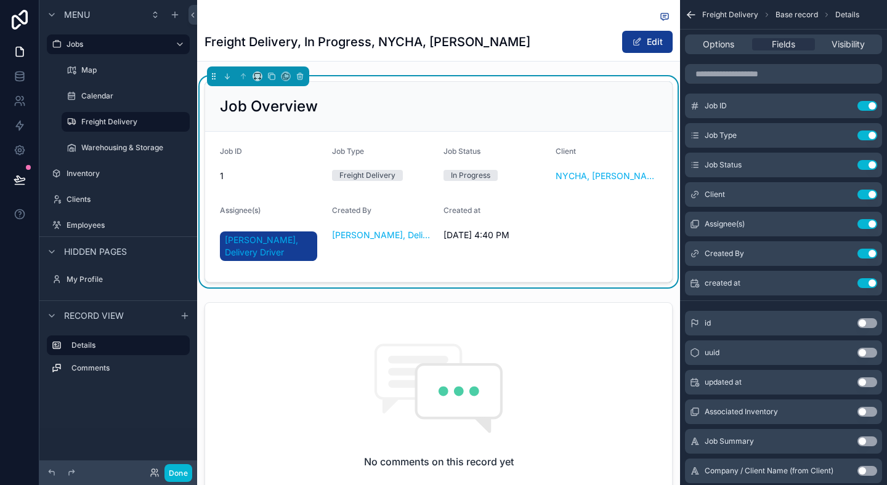
click at [868, 383] on button "Use setting" at bounding box center [868, 383] width 20 height 10
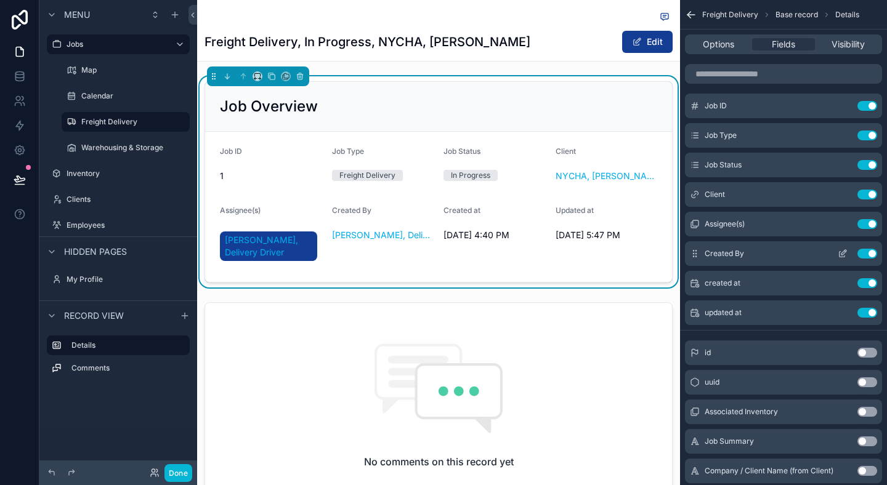
click at [838, 252] on icon "scrollable content" at bounding box center [843, 254] width 10 height 10
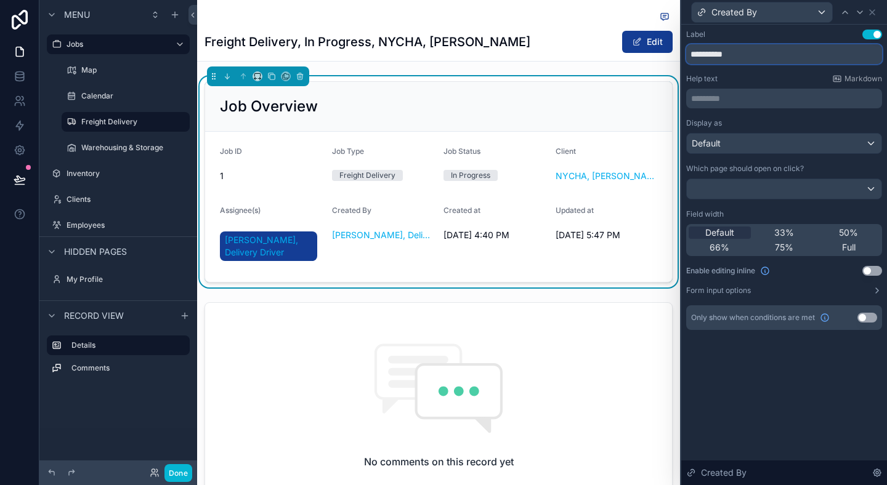
click at [732, 57] on input "**********" at bounding box center [784, 54] width 196 height 20
type input "**********"
click at [779, 44] on div "**********" at bounding box center [784, 47] width 196 height 34
click at [875, 11] on icon at bounding box center [872, 12] width 10 height 10
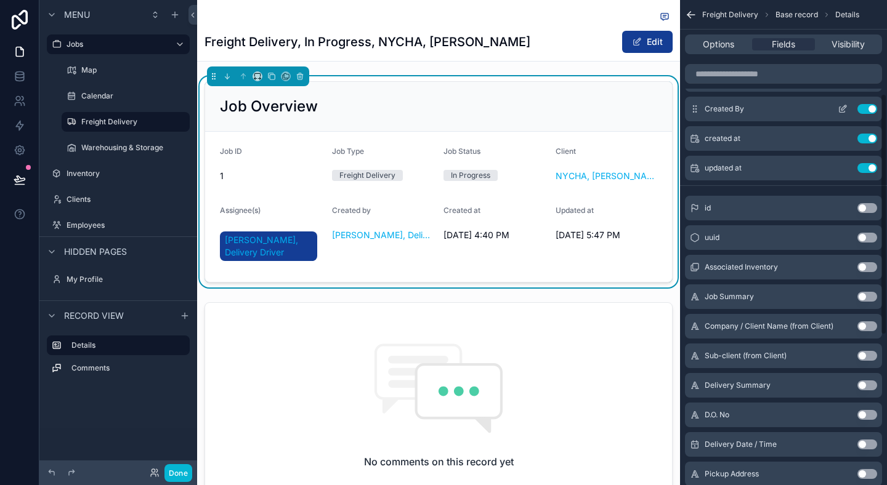
scroll to position [188, 0]
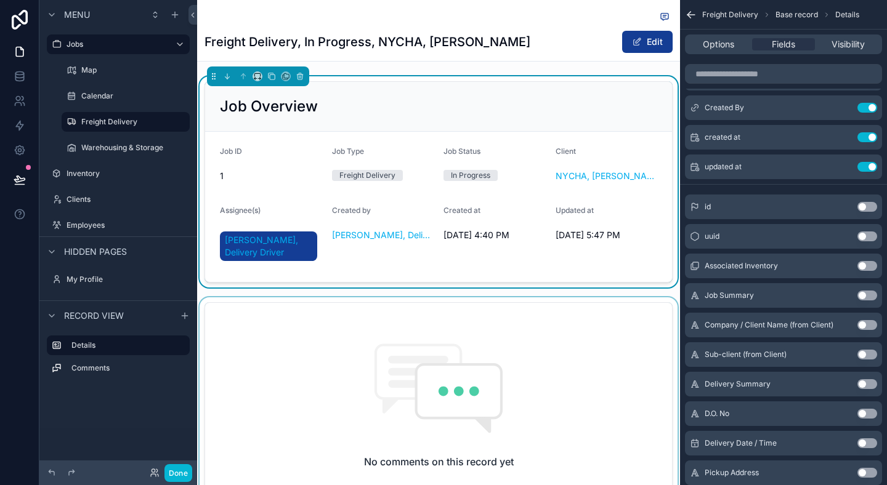
click at [603, 320] on div "scrollable content" at bounding box center [438, 456] width 483 height 316
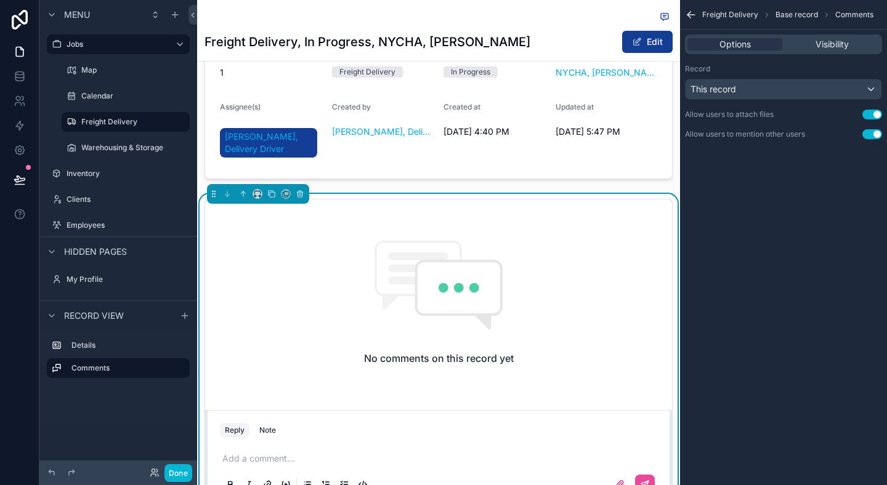
scroll to position [104, 0]
click at [302, 197] on icon "scrollable content" at bounding box center [300, 194] width 5 height 5
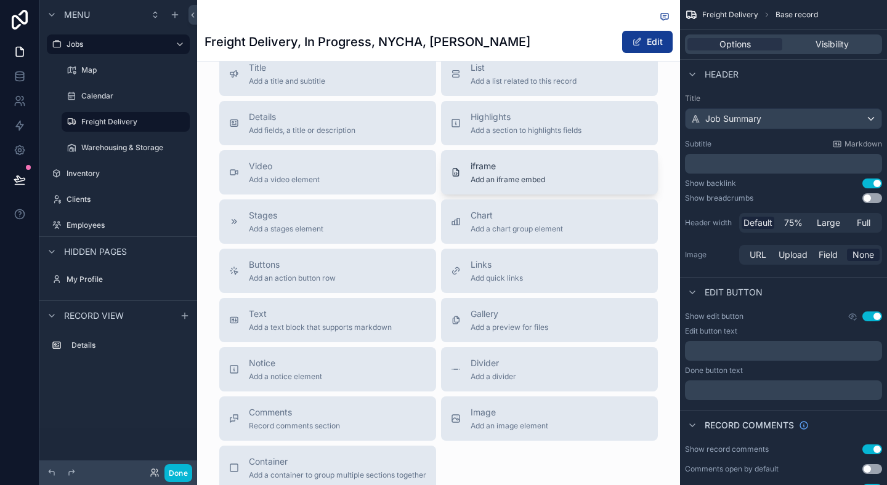
scroll to position [257, 0]
click at [536, 305] on button "Gallery Add a preview for files" at bounding box center [549, 319] width 217 height 44
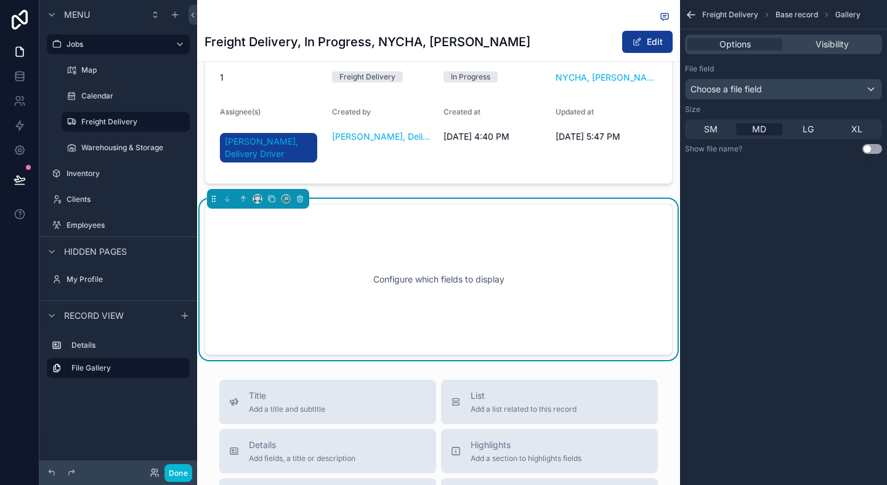
scroll to position [99, 0]
click at [536, 306] on div "Configure which fields to display" at bounding box center [439, 279] width 428 height 111
click at [708, 130] on span "SM" at bounding box center [711, 129] width 14 height 12
click at [758, 130] on span "MD" at bounding box center [759, 129] width 14 height 12
click at [722, 131] on div "SM" at bounding box center [711, 129] width 46 height 12
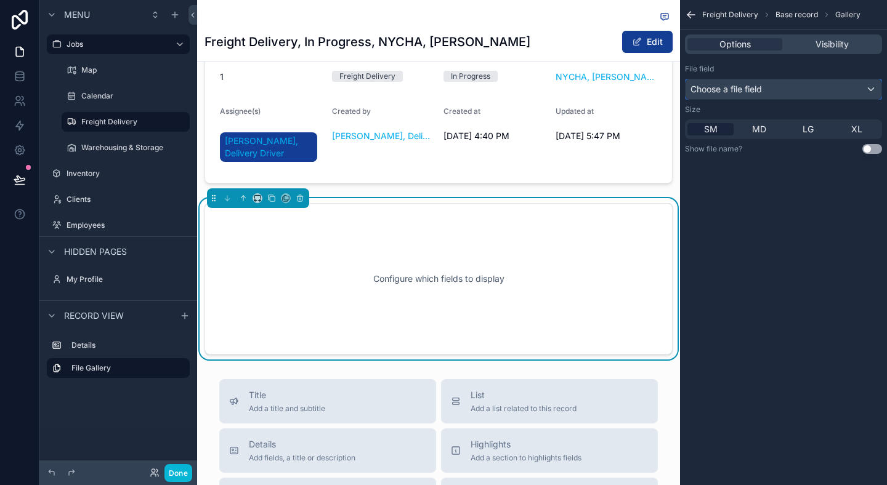
click at [762, 95] on div "Choose a file field" at bounding box center [784, 89] width 196 height 20
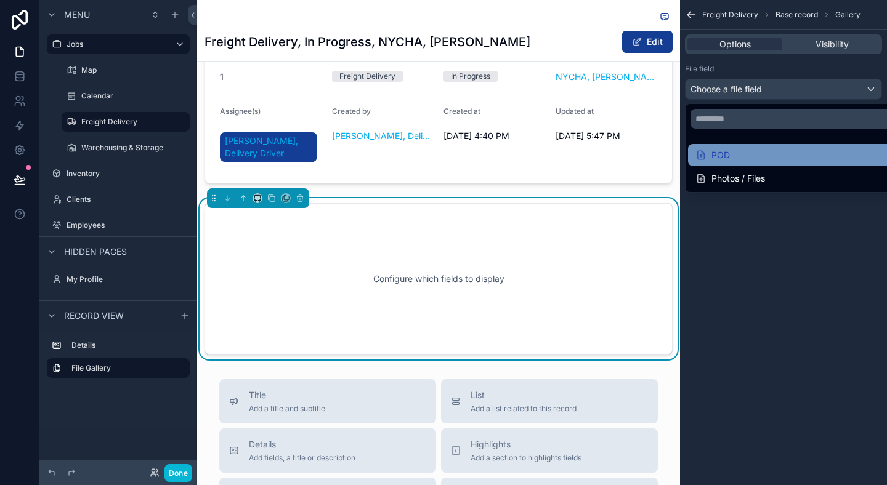
click at [743, 155] on div "POD" at bounding box center [798, 155] width 205 height 15
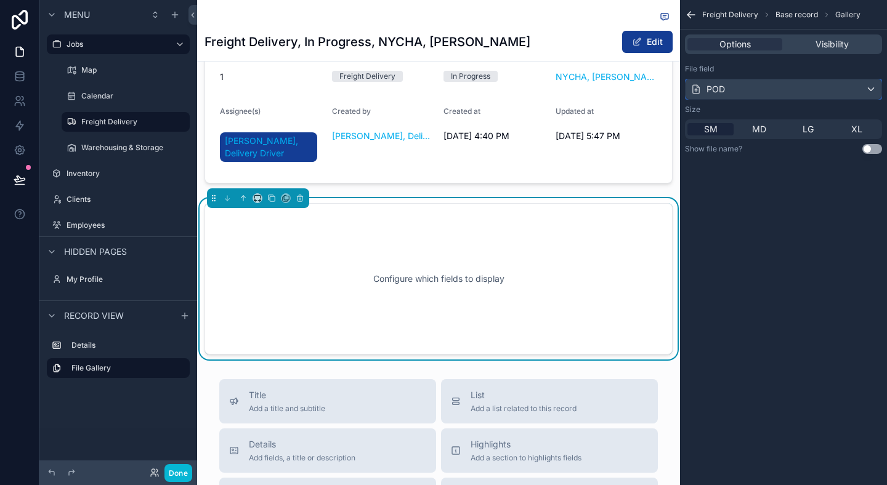
click at [761, 97] on div "POD" at bounding box center [784, 89] width 196 height 20
click at [740, 91] on div "POD" at bounding box center [784, 89] width 196 height 20
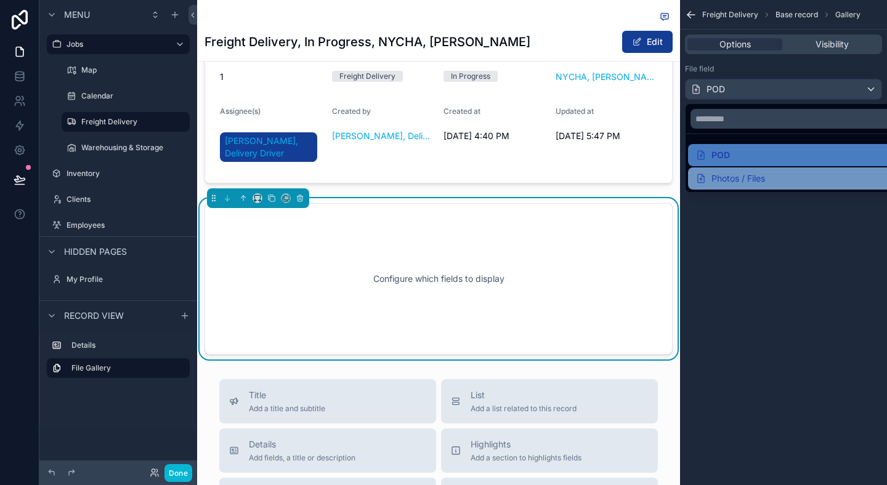
click at [723, 176] on div "Photos / Files" at bounding box center [731, 178] width 70 height 15
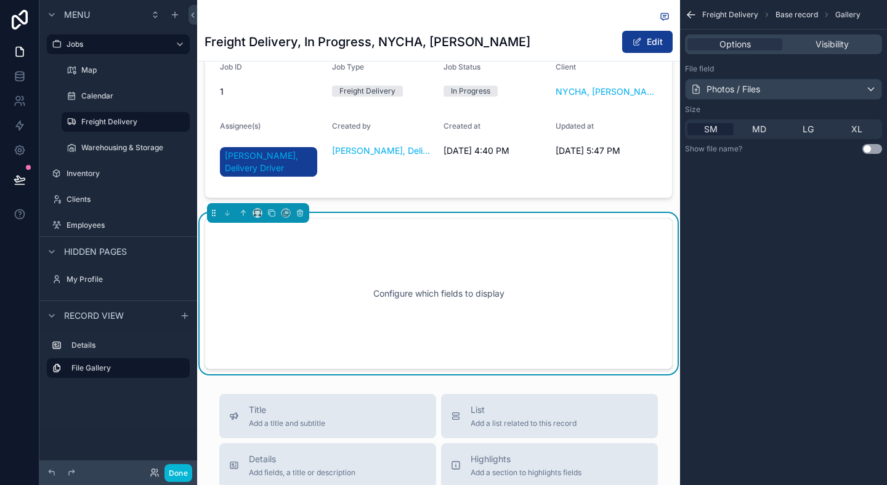
scroll to position [83, 0]
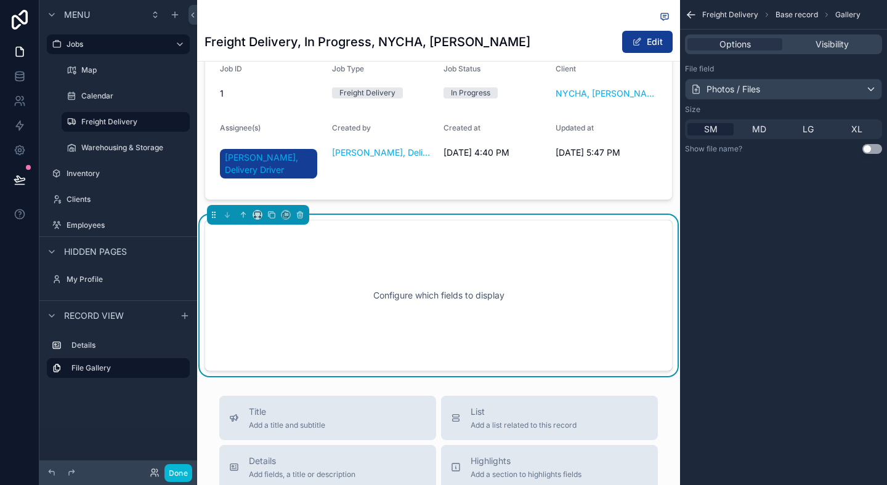
click at [789, 209] on div "Freight Delivery Base record Gallery Options Visibility File field Photos / Fil…" at bounding box center [783, 242] width 207 height 485
click at [791, 83] on div "Photos / Files" at bounding box center [784, 89] width 196 height 20
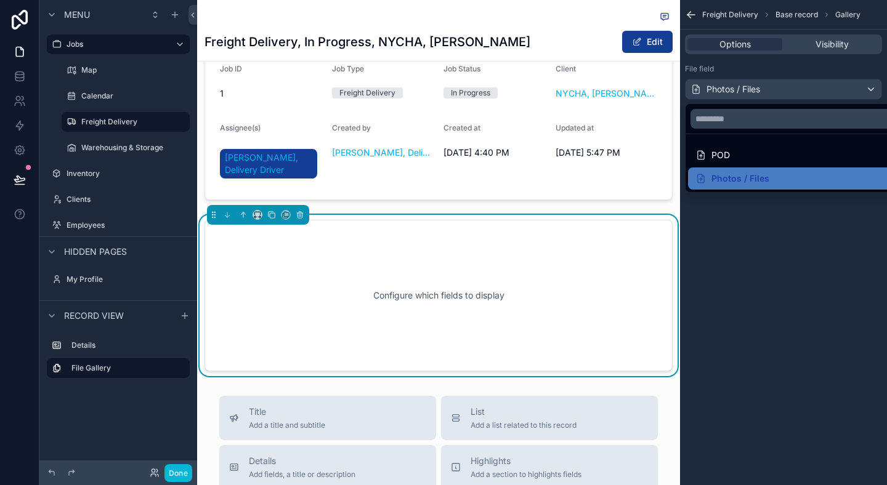
click at [791, 83] on div "scrollable content" at bounding box center [443, 242] width 887 height 485
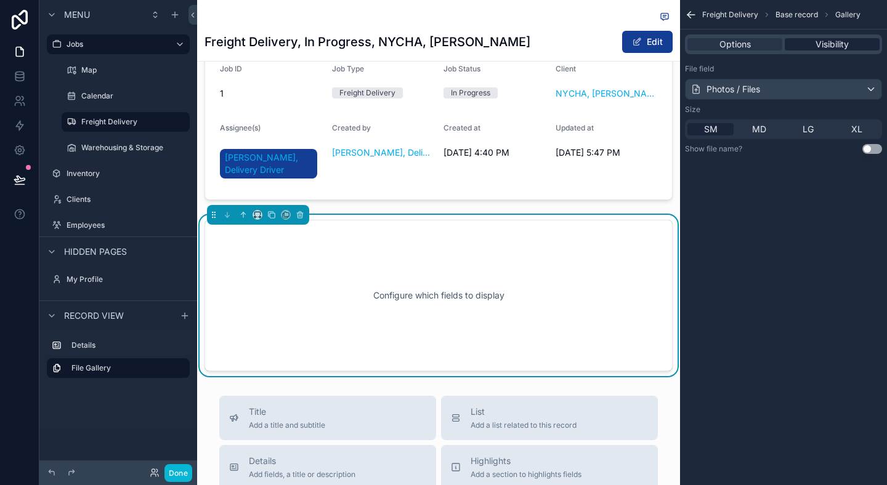
click at [842, 40] on span "Visibility" at bounding box center [832, 44] width 33 height 12
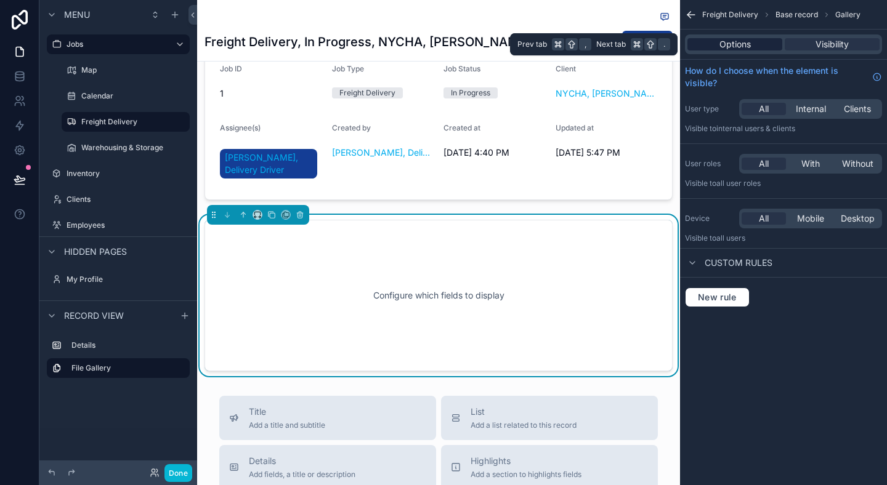
click at [742, 40] on span "Options" at bounding box center [735, 44] width 31 height 12
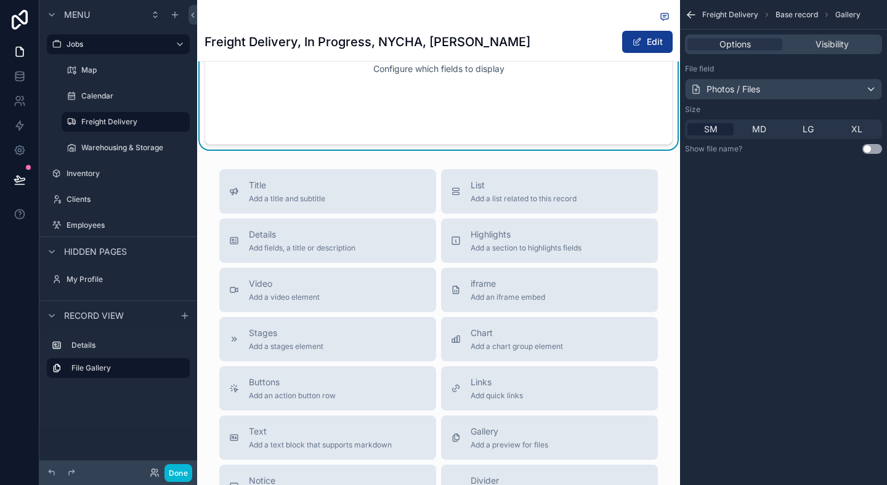
scroll to position [358, 0]
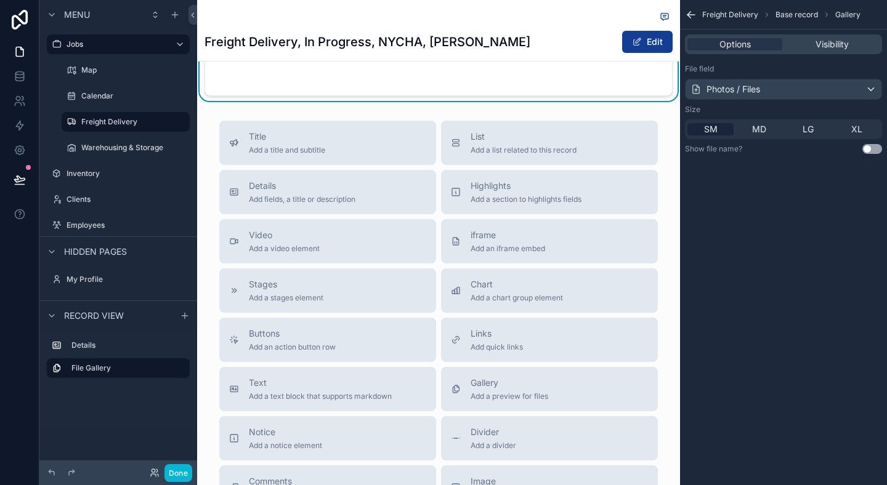
click at [439, 256] on div "Title Add a title and subtitle List Add a list related to this record Details A…" at bounding box center [438, 340] width 458 height 439
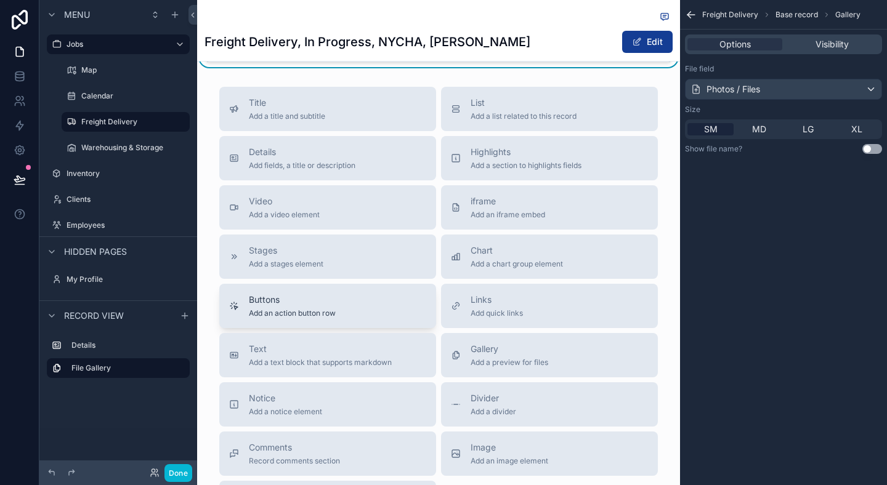
scroll to position [195, 0]
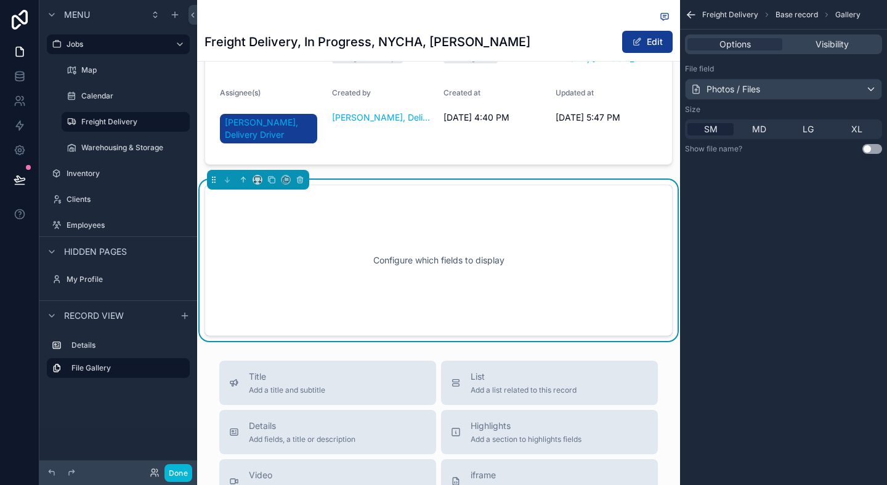
scroll to position [0, 0]
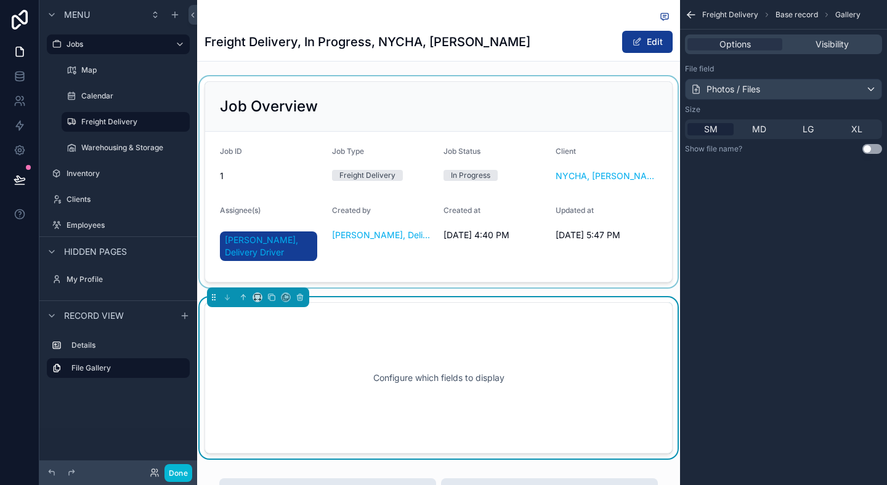
click at [582, 120] on div "scrollable content" at bounding box center [438, 181] width 483 height 211
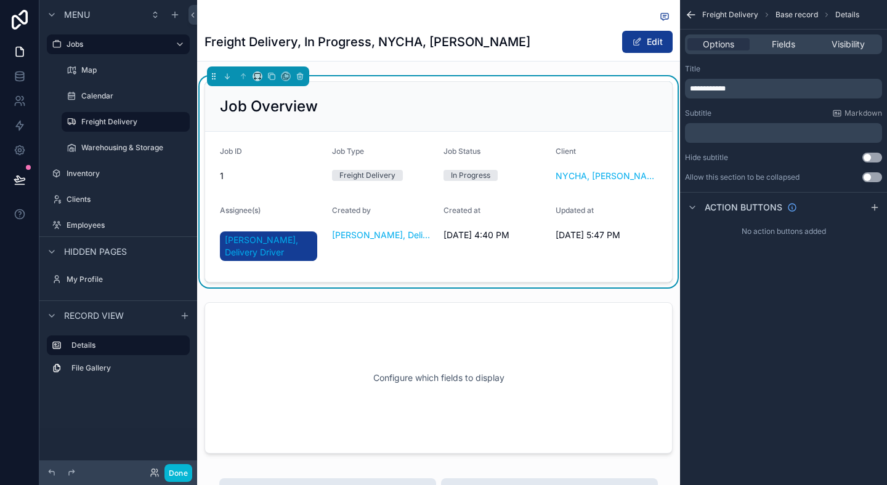
click at [813, 331] on div "**********" at bounding box center [783, 242] width 207 height 485
click at [708, 85] on span "**********" at bounding box center [708, 88] width 36 height 7
click at [720, 70] on div "Title" at bounding box center [783, 69] width 197 height 10
click at [588, 49] on div "Edit" at bounding box center [626, 41] width 92 height 23
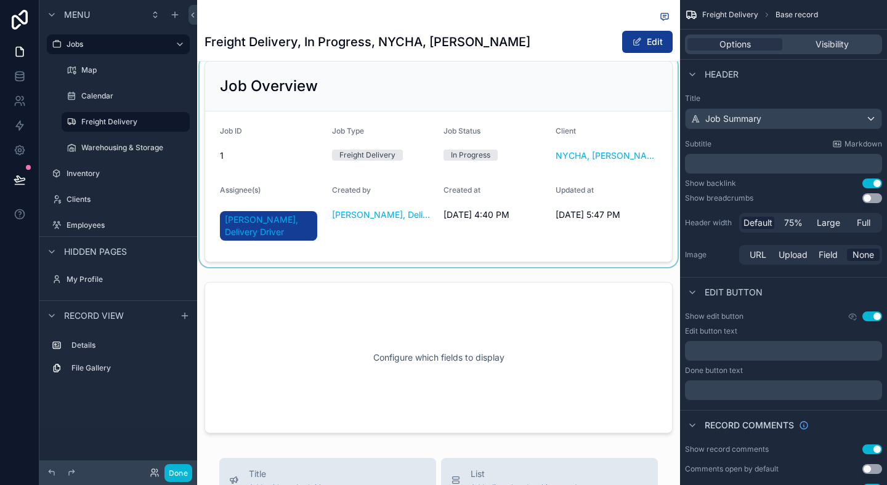
scroll to position [23, 0]
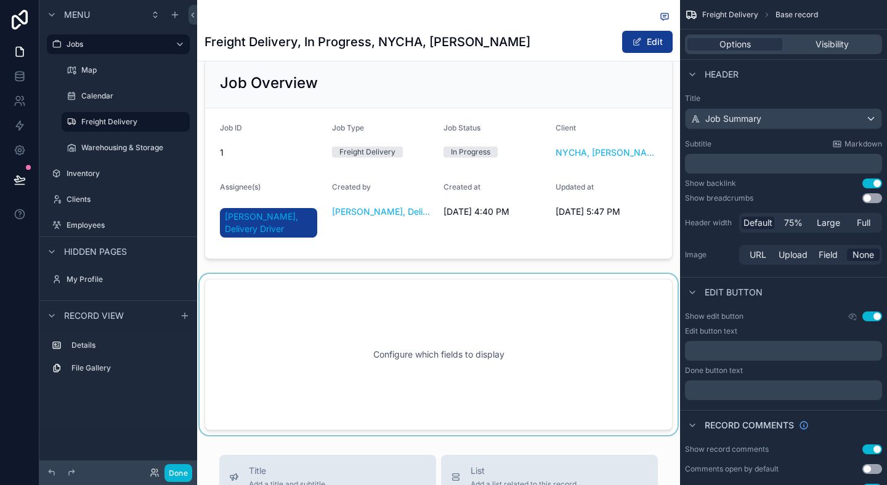
click at [580, 304] on div "scrollable content" at bounding box center [438, 354] width 483 height 161
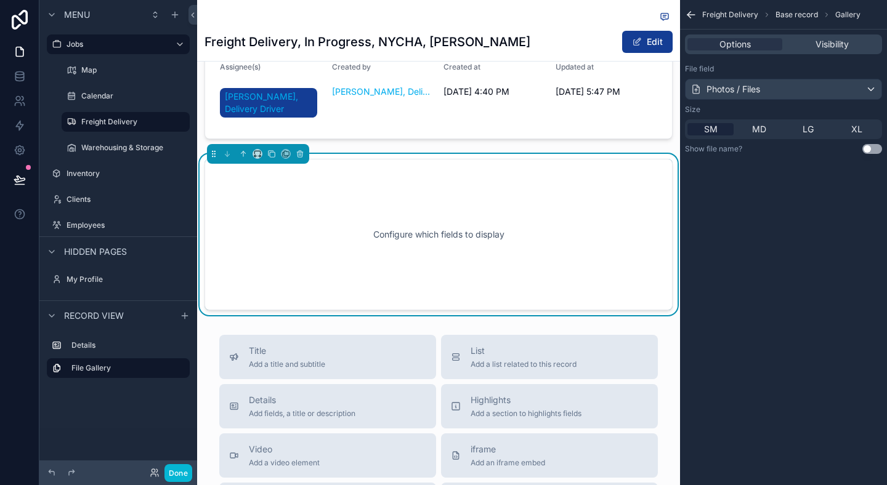
scroll to position [144, 0]
click at [593, 261] on div "Configure which fields to display" at bounding box center [439, 234] width 428 height 111
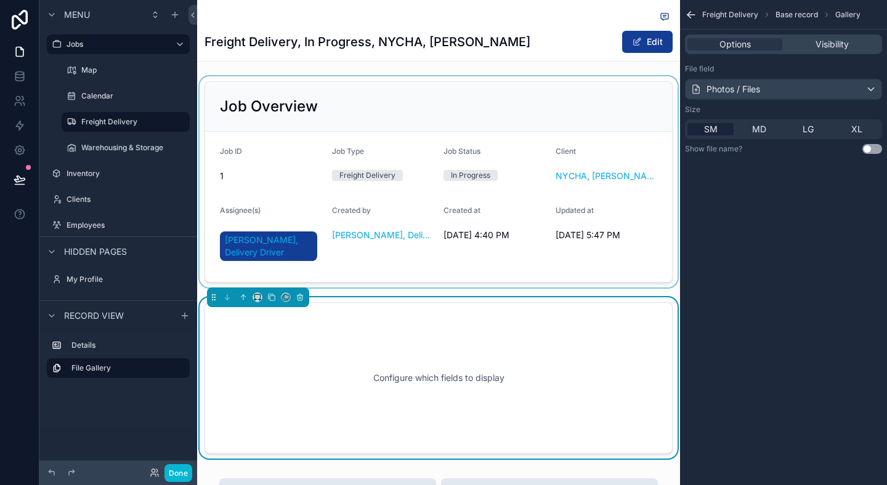
click at [591, 185] on div "scrollable content" at bounding box center [438, 181] width 483 height 211
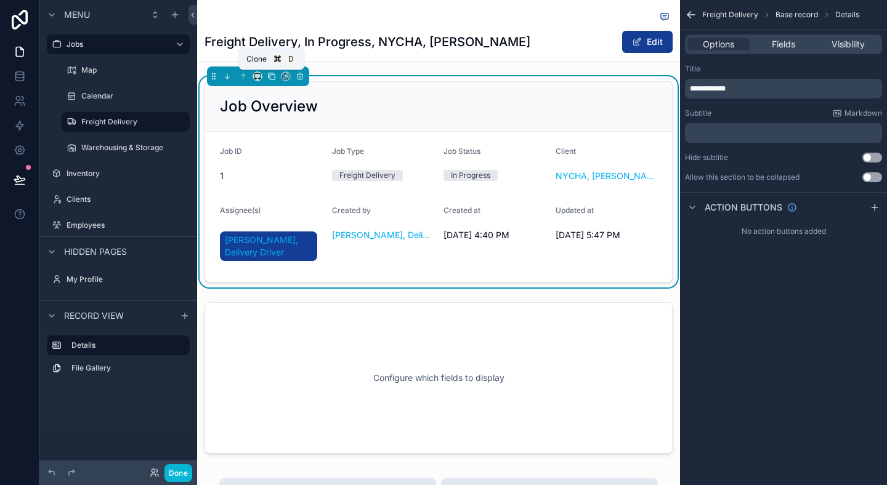
click at [274, 75] on icon "scrollable content" at bounding box center [272, 77] width 5 height 5
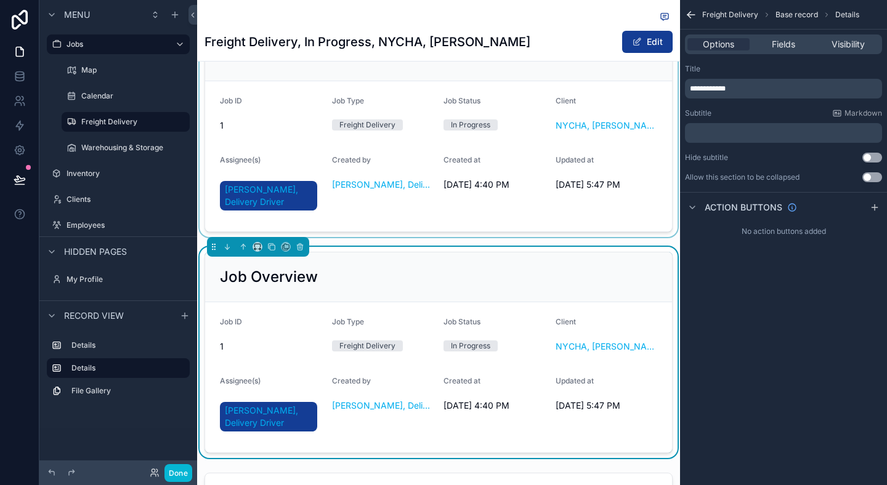
scroll to position [55, 0]
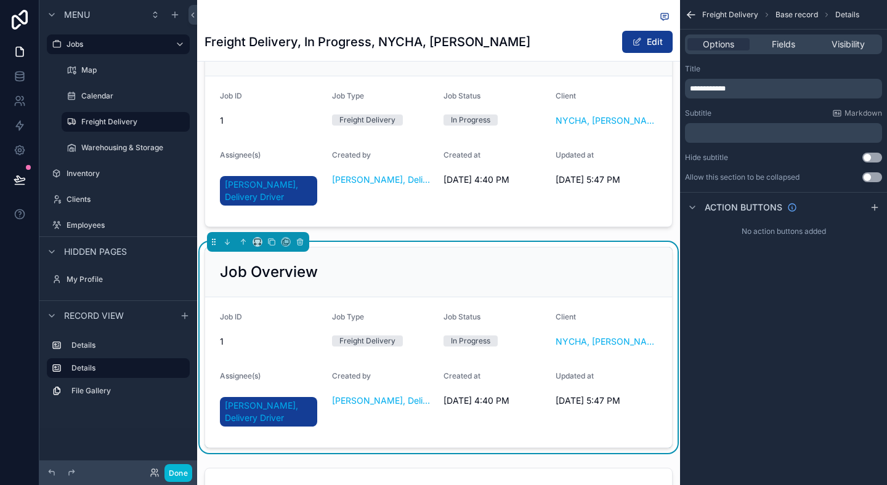
click at [333, 254] on div "Job Overview" at bounding box center [438, 273] width 467 height 50
click at [748, 92] on p "**********" at bounding box center [785, 89] width 190 height 10
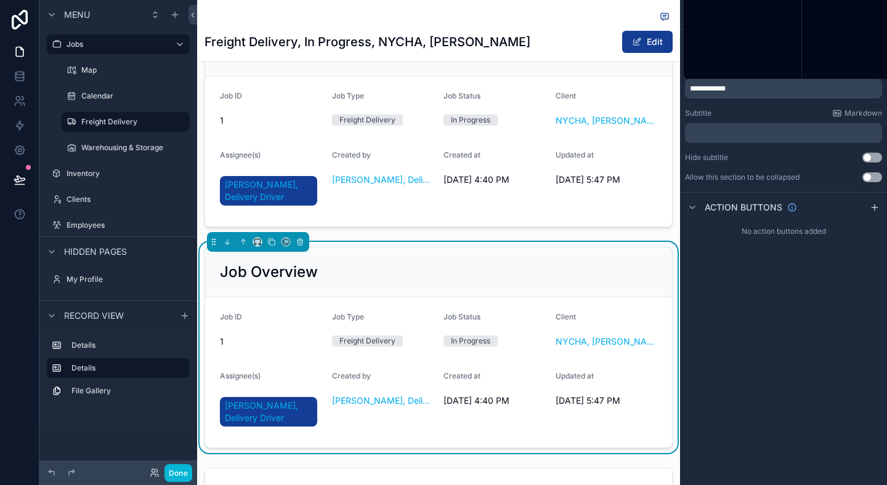
click at [748, 92] on p "**********" at bounding box center [785, 89] width 190 height 10
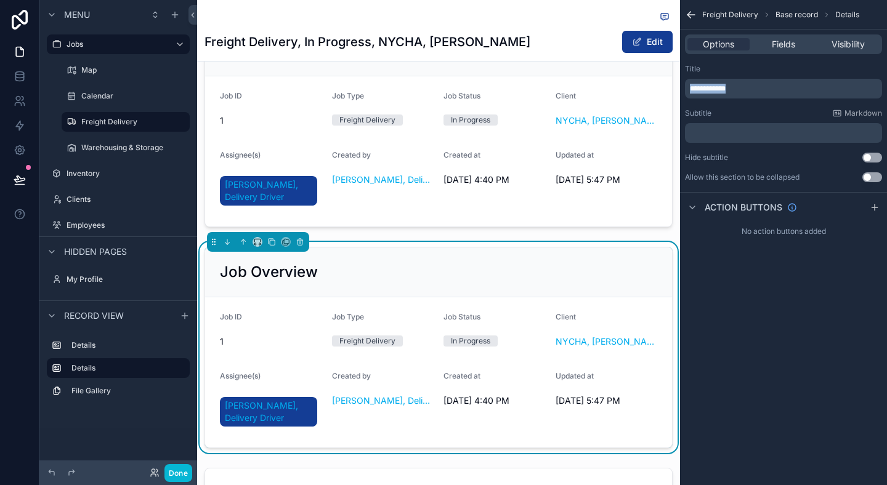
click at [748, 92] on p "**********" at bounding box center [785, 89] width 190 height 10
click at [799, 68] on div "Title" at bounding box center [783, 69] width 197 height 10
click at [796, 296] on div "**********" at bounding box center [783, 242] width 207 height 485
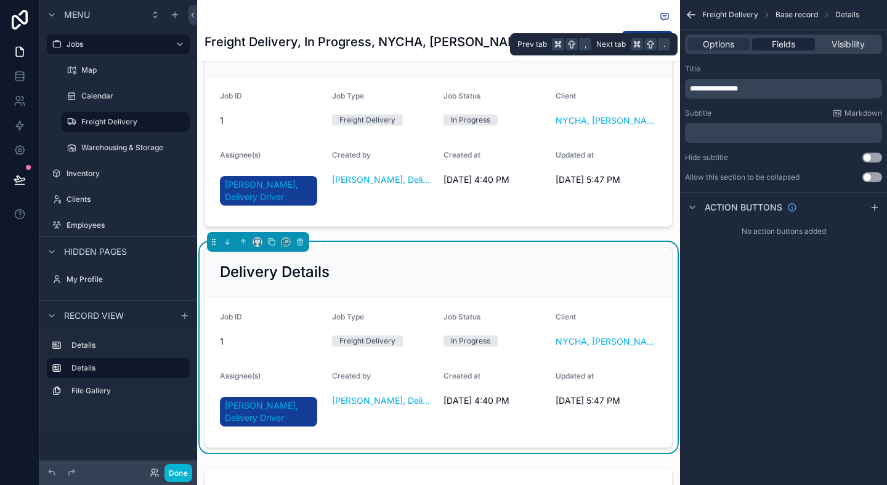
click at [777, 44] on span "Fields" at bounding box center [783, 44] width 23 height 12
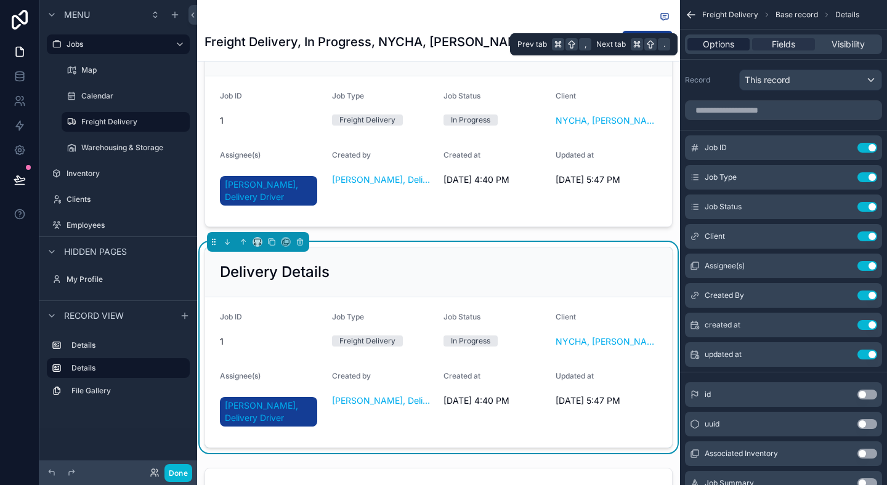
click at [729, 45] on span "Options" at bounding box center [718, 44] width 31 height 12
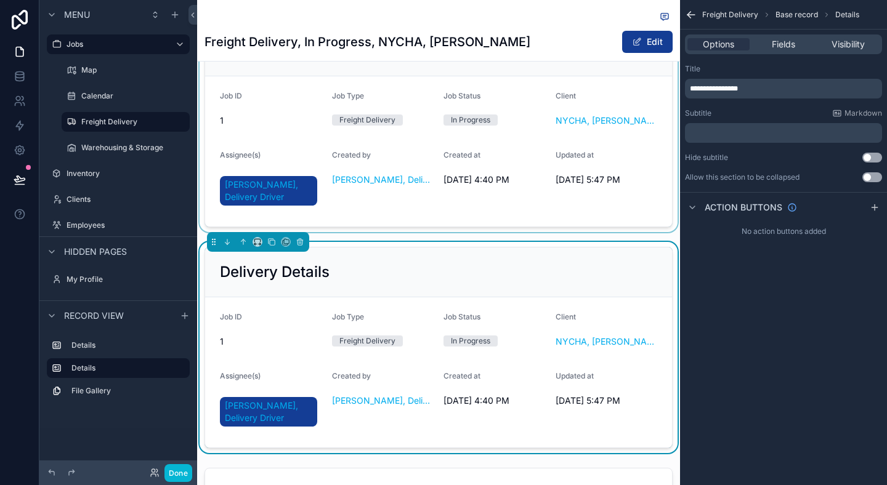
scroll to position [46, 0]
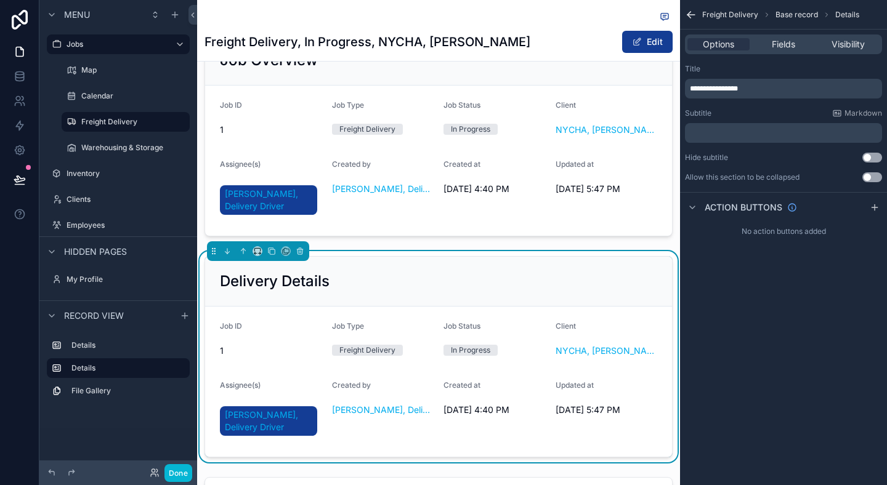
click at [521, 274] on div "Delivery Details" at bounding box center [438, 282] width 437 height 20
click at [532, 244] on div "Job Overview Job ID 1 Job Type Freight Delivery Job Status In Progress Client N…" at bounding box center [438, 332] width 483 height 604
click at [741, 282] on div "**********" at bounding box center [783, 242] width 207 height 485
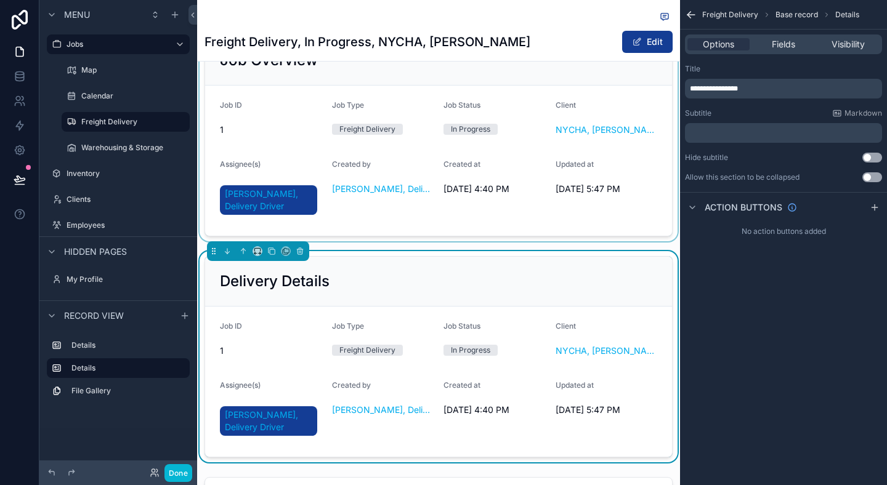
click at [650, 205] on div "scrollable content" at bounding box center [438, 135] width 483 height 211
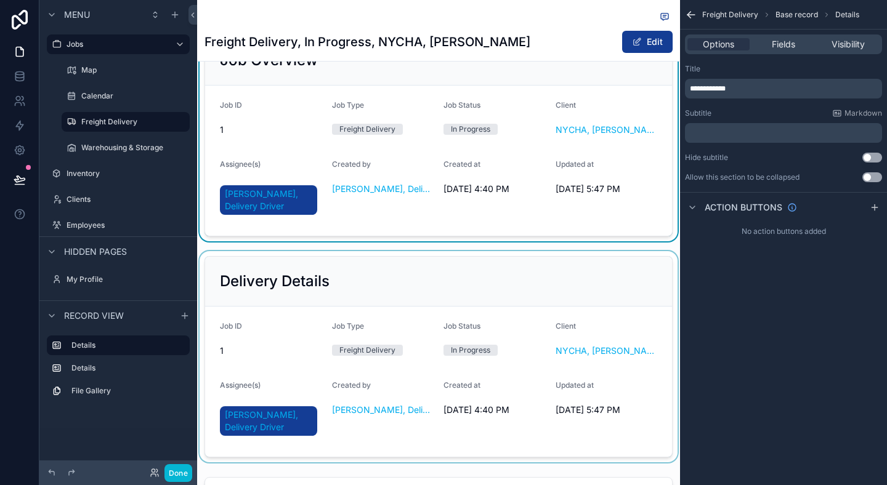
click at [631, 277] on div "scrollable content" at bounding box center [438, 356] width 483 height 211
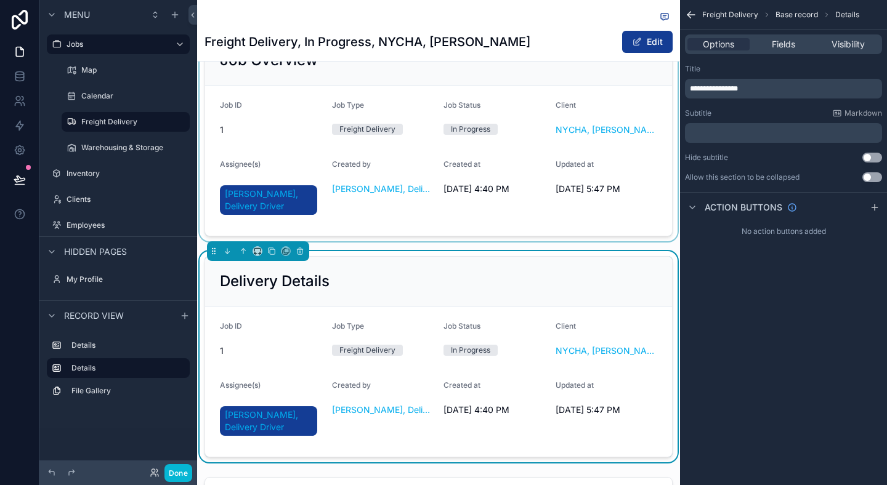
click at [319, 282] on h2 "Delivery Details" at bounding box center [275, 282] width 110 height 20
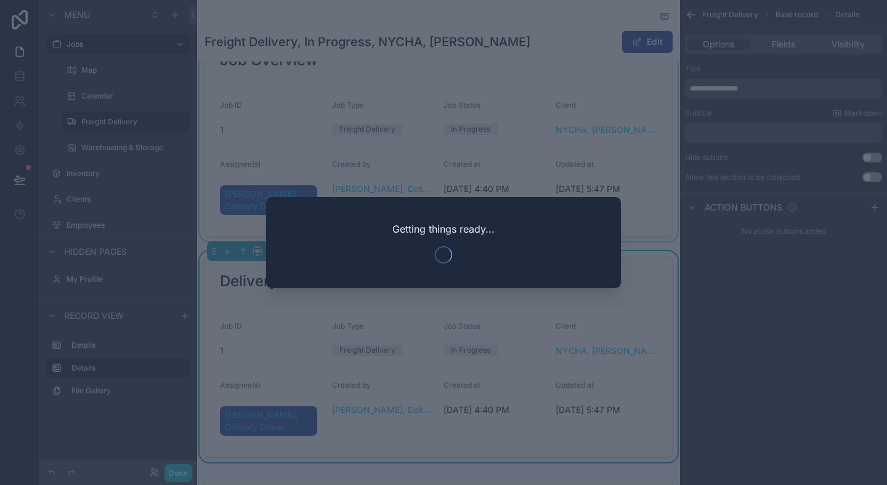
click at [697, 331] on div at bounding box center [443, 242] width 887 height 485
click at [774, 99] on div at bounding box center [443, 242] width 887 height 485
click at [764, 85] on div at bounding box center [443, 242] width 887 height 485
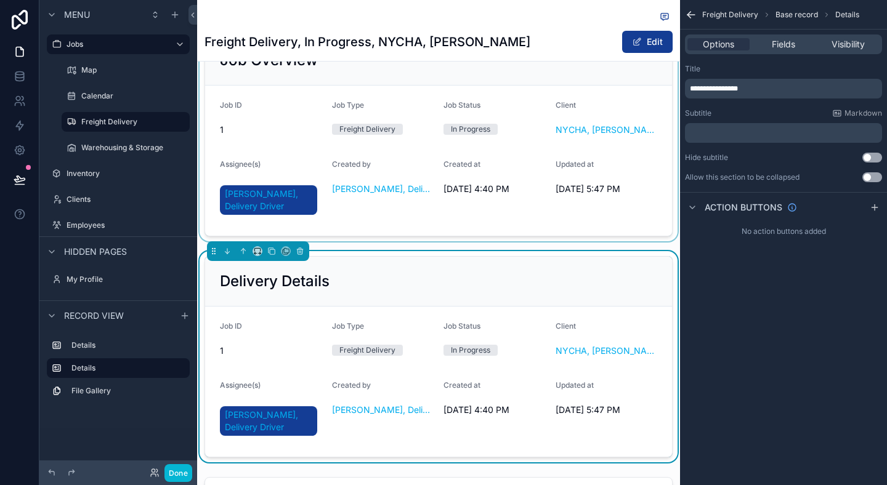
click at [764, 85] on p "**********" at bounding box center [785, 89] width 190 height 10
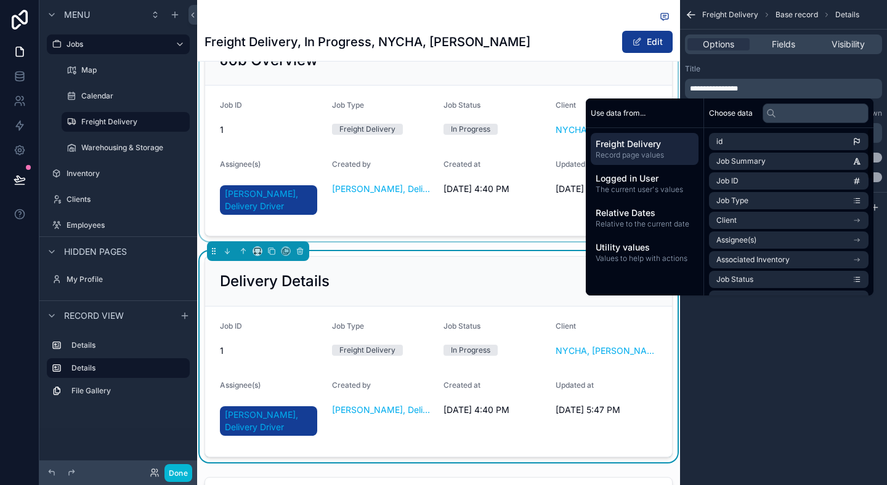
click at [744, 347] on div "**********" at bounding box center [783, 242] width 207 height 485
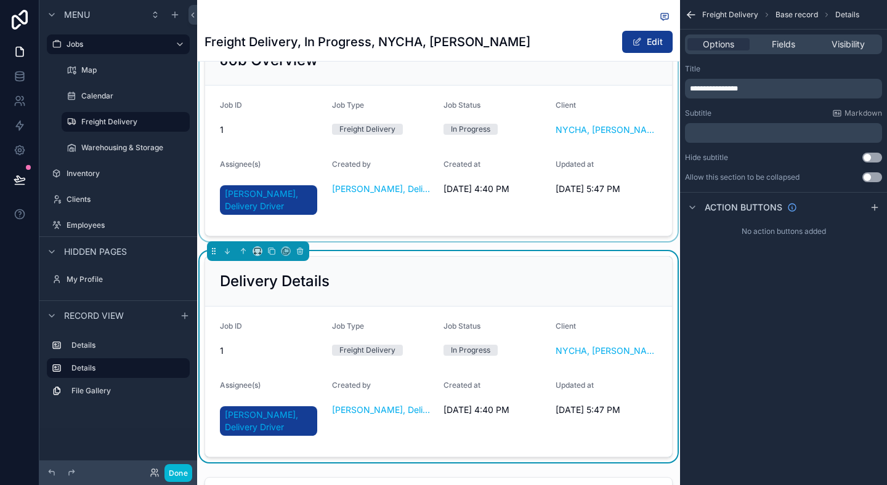
click at [508, 332] on div "Job Status" at bounding box center [495, 329] width 102 height 15
click at [777, 42] on span "Fields" at bounding box center [783, 44] width 23 height 12
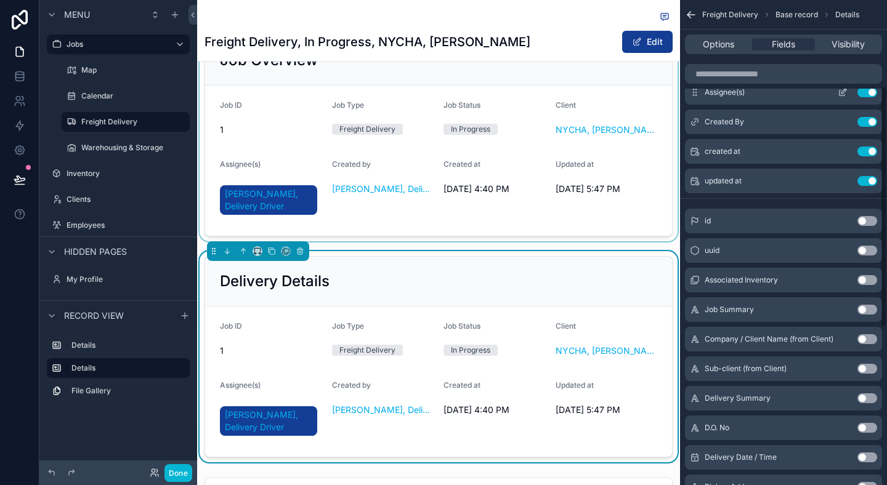
scroll to position [183, 0]
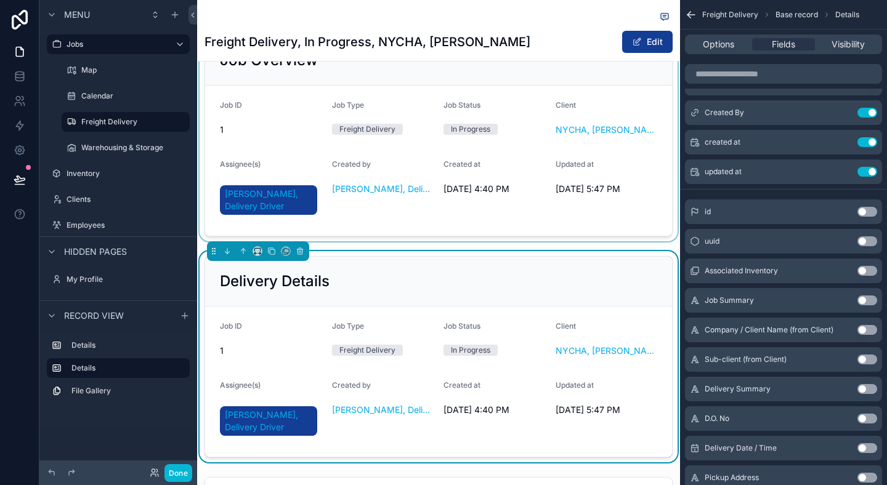
click at [579, 241] on div "scrollable content" at bounding box center [438, 135] width 483 height 211
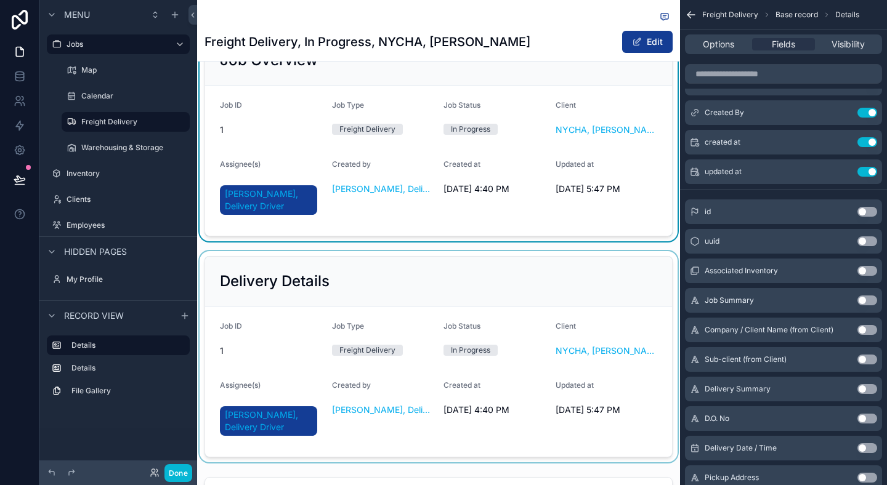
click at [579, 263] on div "scrollable content" at bounding box center [438, 356] width 483 height 211
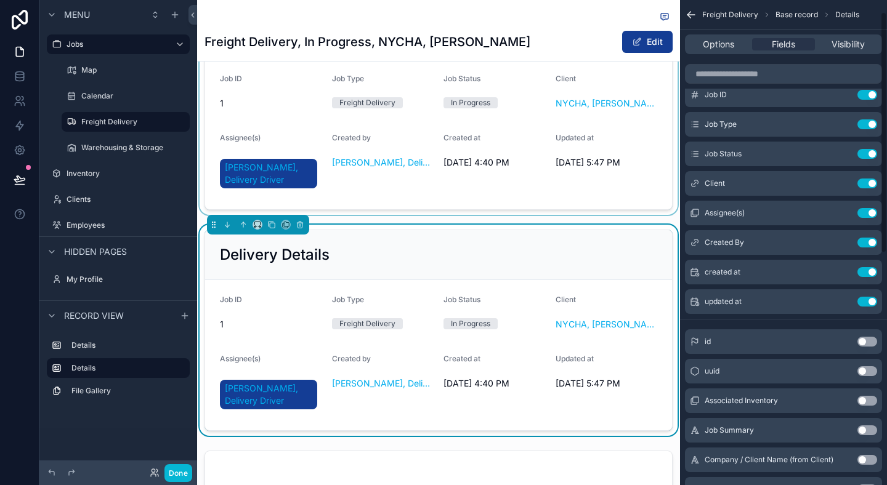
scroll to position [0, 0]
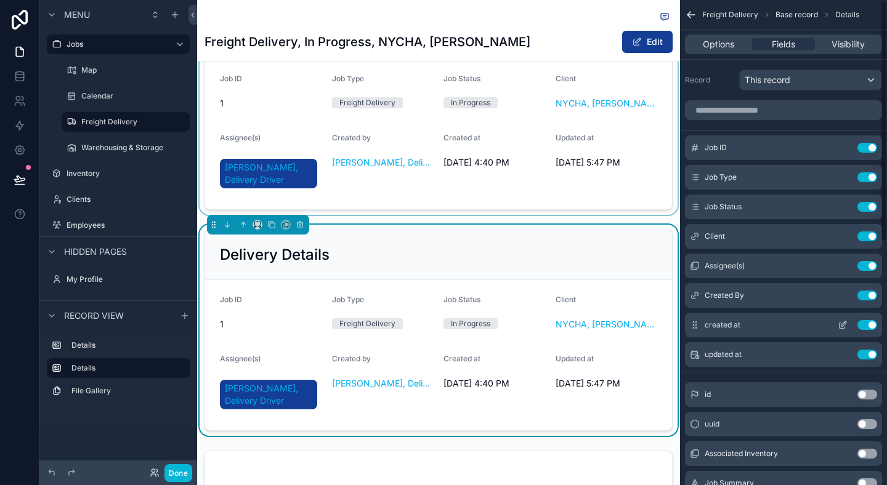
click at [860, 328] on button "Use setting" at bounding box center [868, 325] width 20 height 10
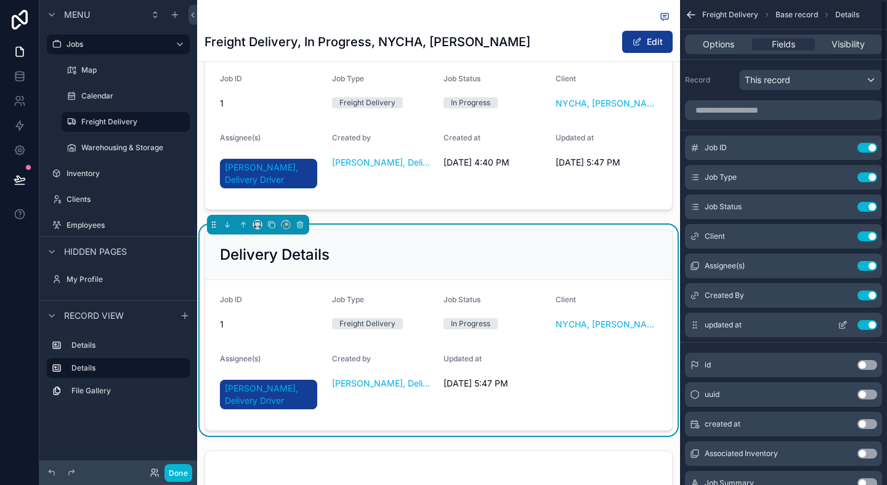
click at [861, 328] on button "Use setting" at bounding box center [868, 325] width 20 height 10
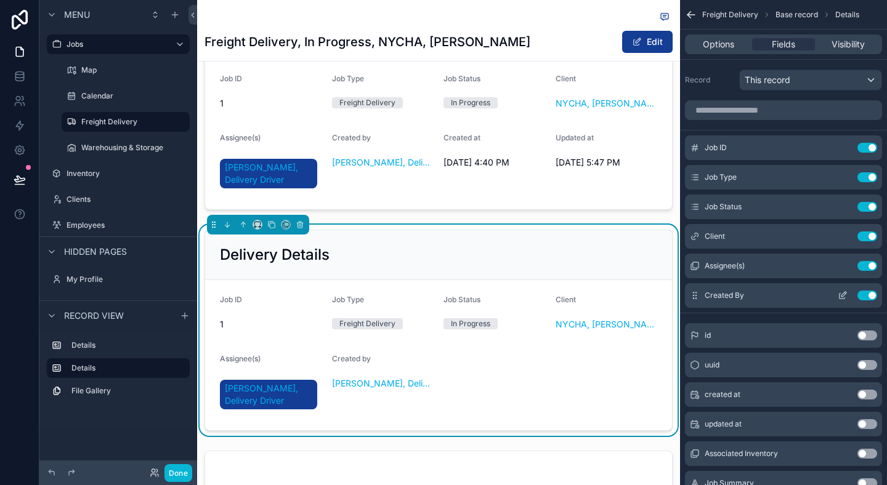
click at [866, 296] on button "Use setting" at bounding box center [868, 296] width 20 height 10
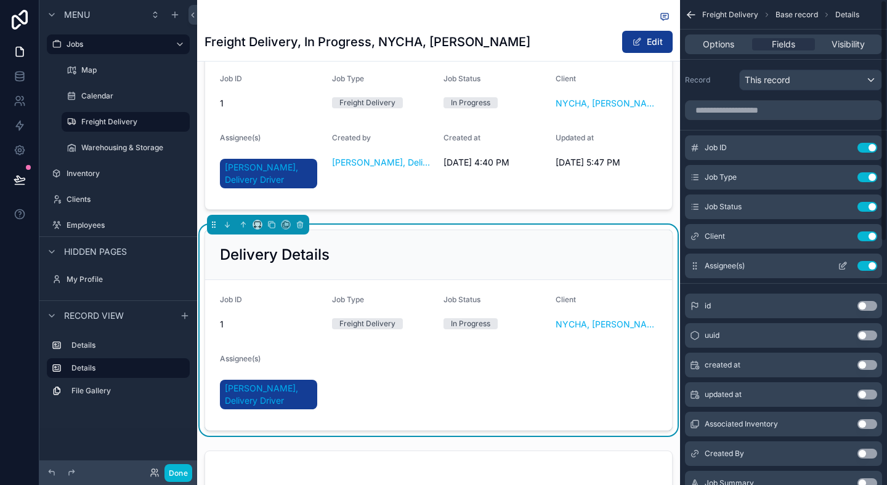
click at [865, 269] on button "Use setting" at bounding box center [868, 266] width 20 height 10
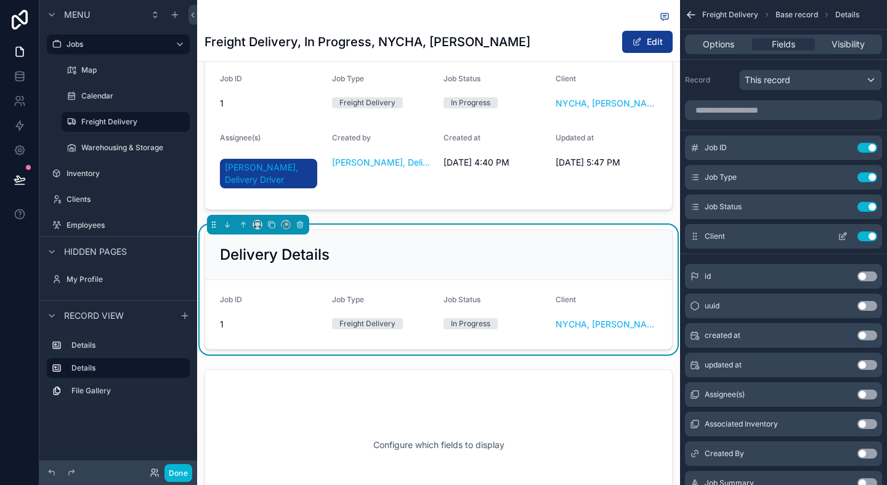
click at [866, 240] on button "Use setting" at bounding box center [868, 237] width 20 height 10
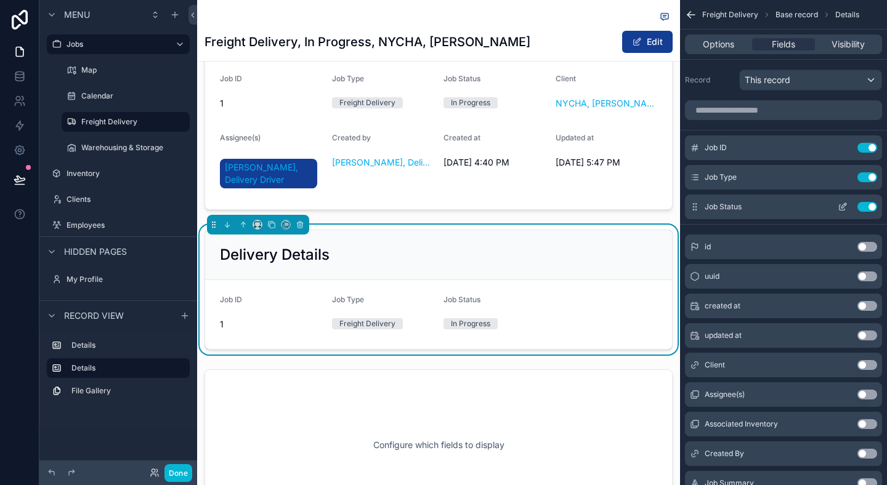
click at [866, 210] on button "Use setting" at bounding box center [868, 207] width 20 height 10
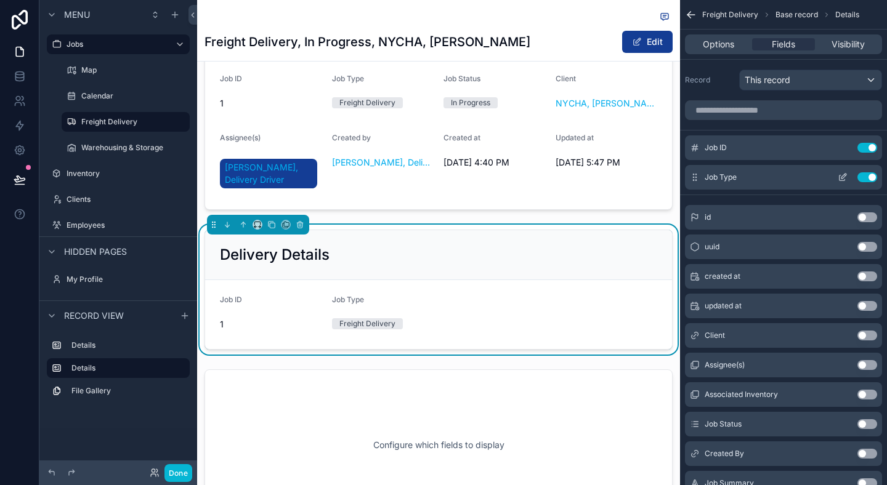
click at [868, 181] on button "Use setting" at bounding box center [868, 177] width 20 height 10
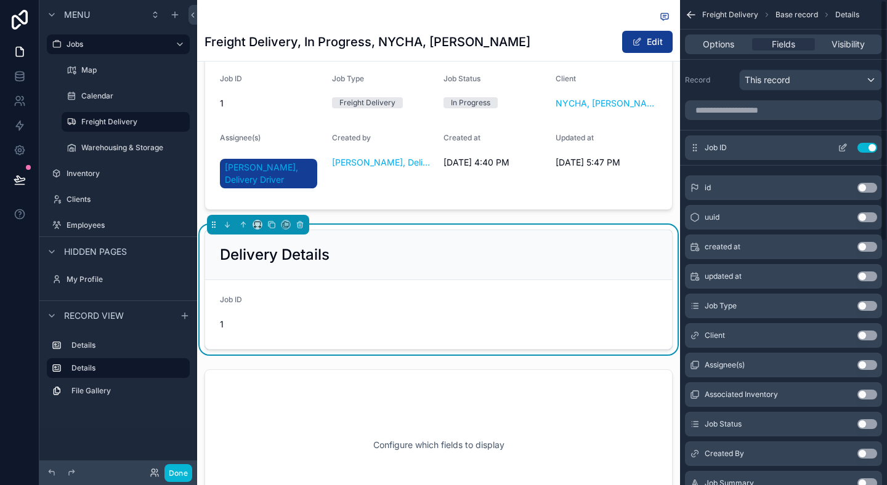
click at [868, 154] on div "Job ID Use setting" at bounding box center [783, 148] width 197 height 25
click at [872, 143] on button "Use setting" at bounding box center [868, 148] width 20 height 10
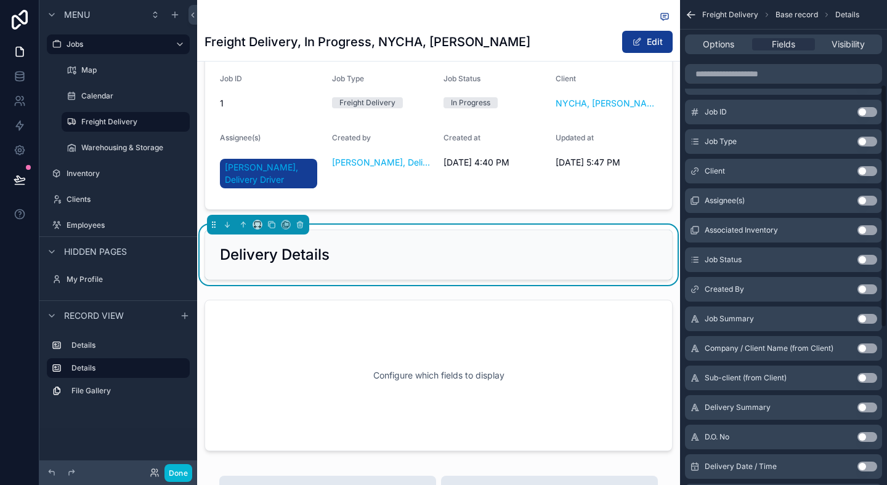
scroll to position [181, 0]
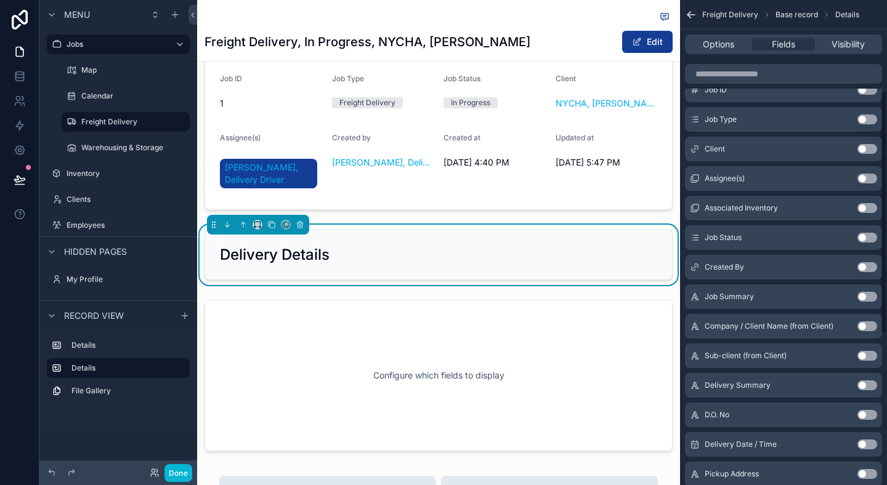
click at [870, 420] on div "D.O. No Use setting" at bounding box center [783, 415] width 197 height 25
click at [871, 416] on button "Use setting" at bounding box center [868, 415] width 20 height 10
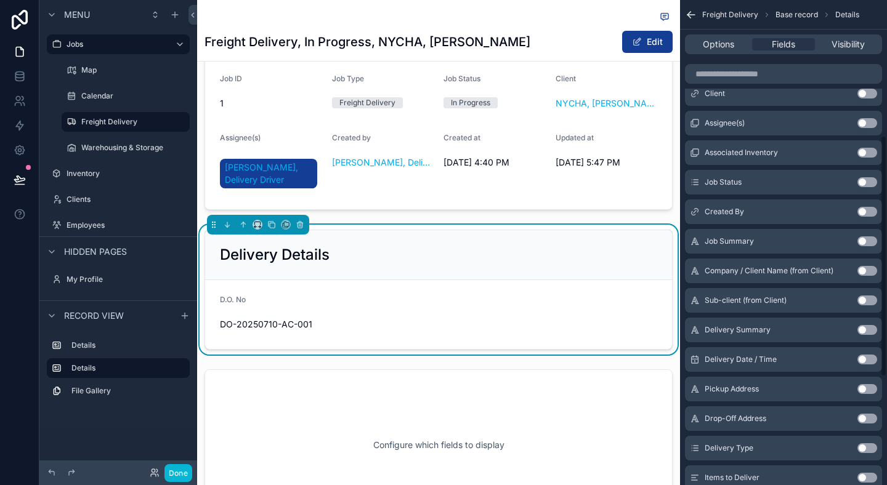
scroll to position [272, 0]
click at [861, 360] on button "Use setting" at bounding box center [868, 359] width 20 height 10
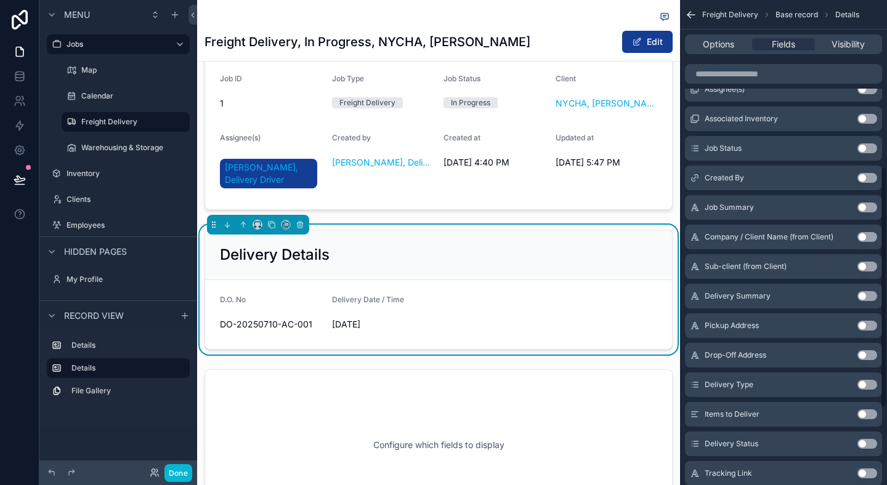
scroll to position [338, 0]
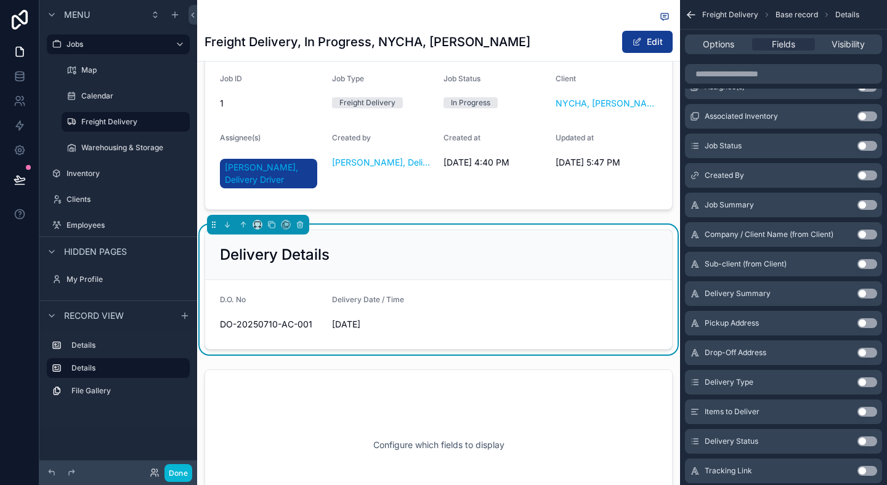
click at [867, 381] on button "Use setting" at bounding box center [868, 383] width 20 height 10
click at [868, 324] on button "Use setting" at bounding box center [868, 324] width 20 height 10
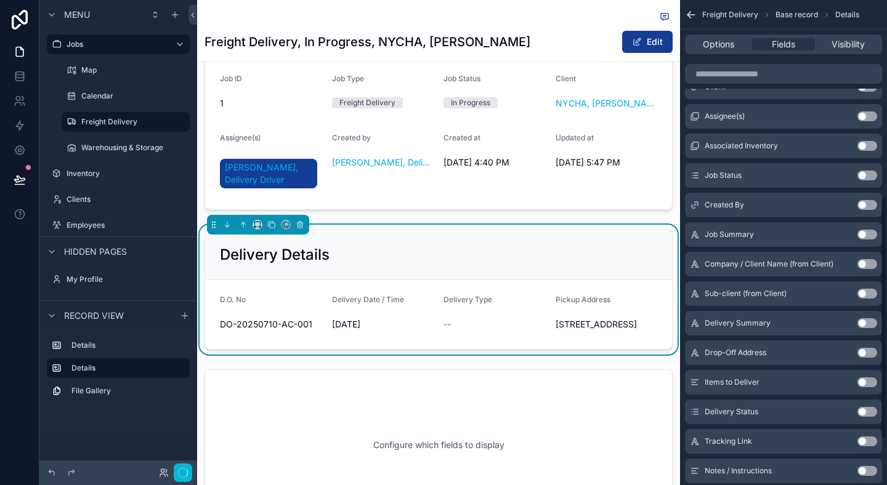
scroll to position [397, 0]
click at [866, 327] on button "Use setting" at bounding box center [868, 324] width 20 height 10
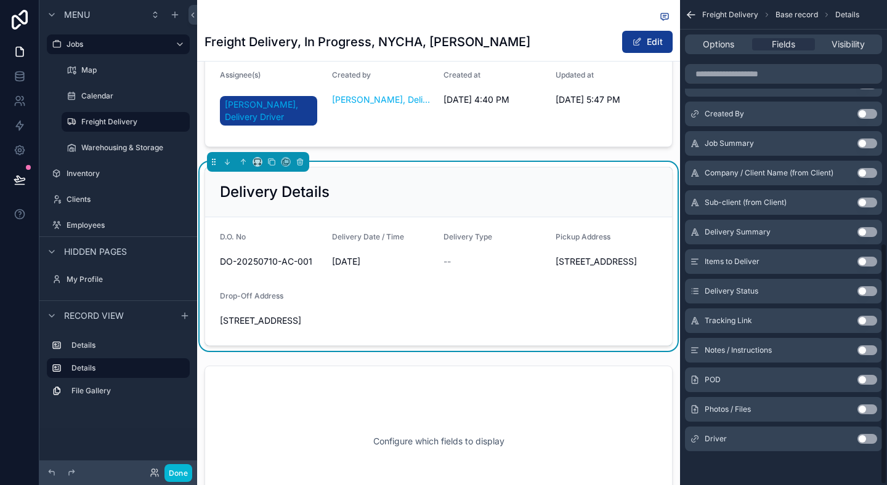
scroll to position [140, 0]
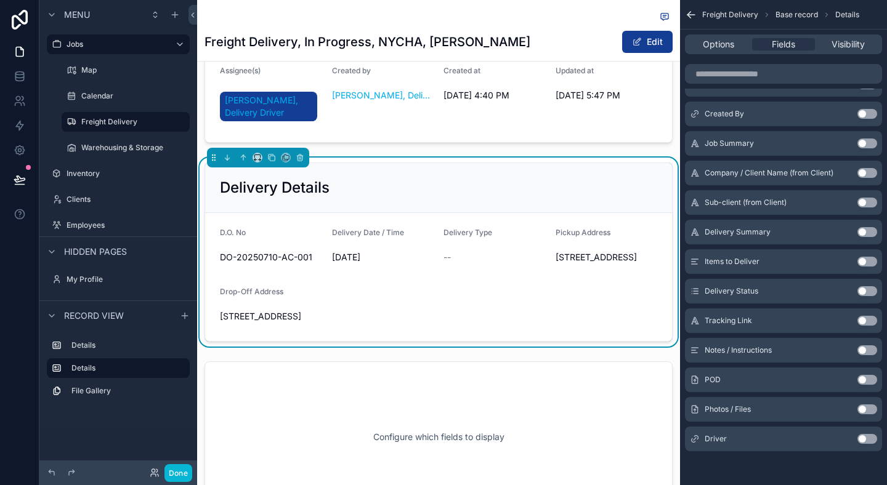
click at [591, 310] on form "D.O. No DO-20250710-AC-001 Delivery Date / Time 8/25/2025 Delivery Type -- Pick…" at bounding box center [438, 277] width 467 height 128
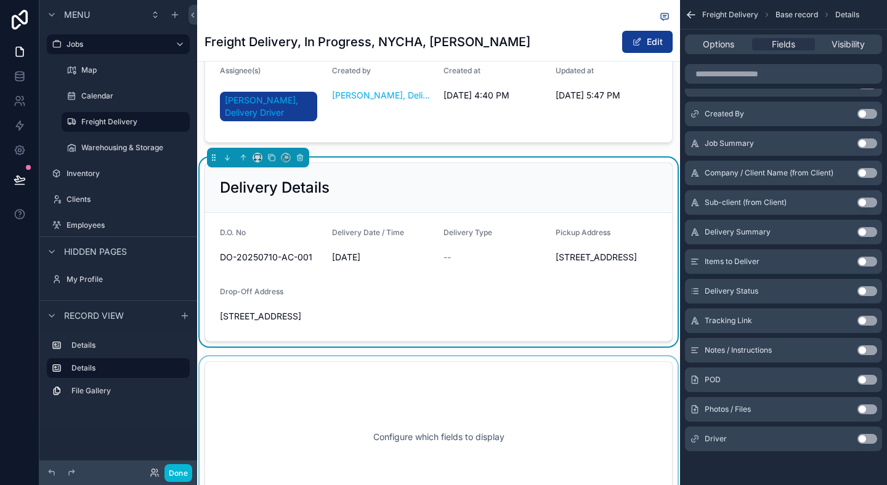
click at [333, 397] on div "scrollable content" at bounding box center [438, 437] width 483 height 161
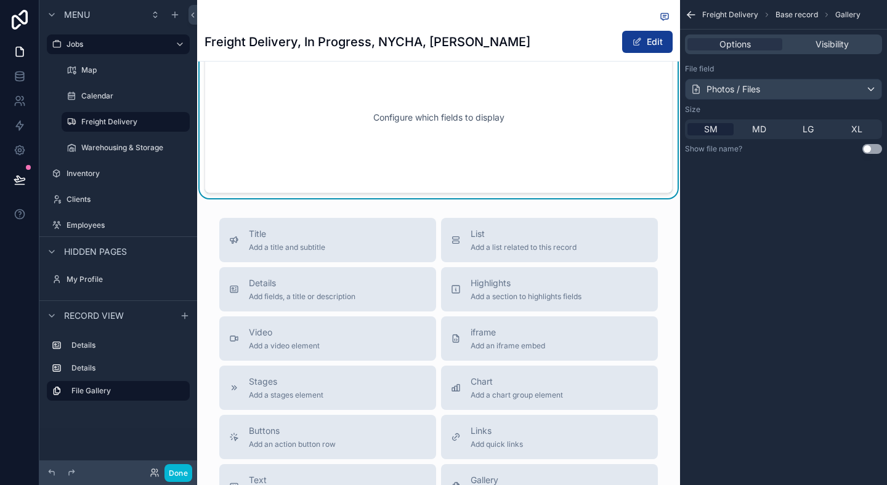
scroll to position [681, 0]
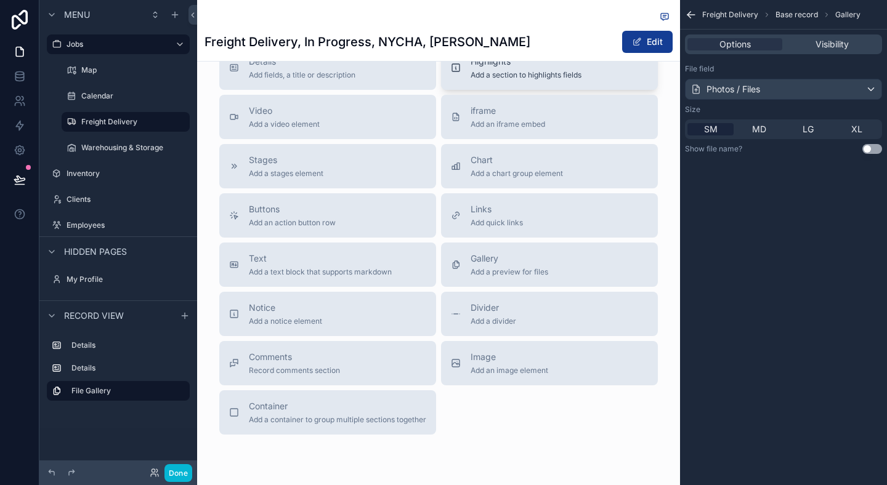
click at [508, 90] on button "Highlights Add a section to highlights fields" at bounding box center [549, 68] width 217 height 44
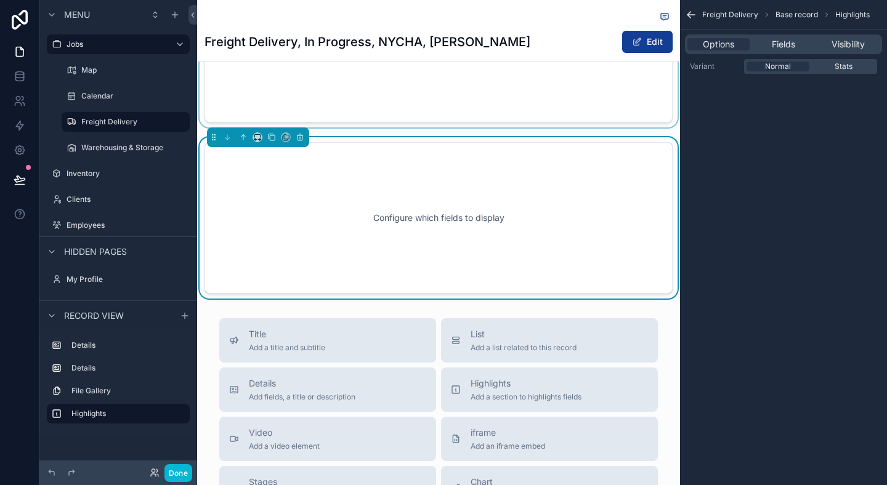
scroll to position [522, 0]
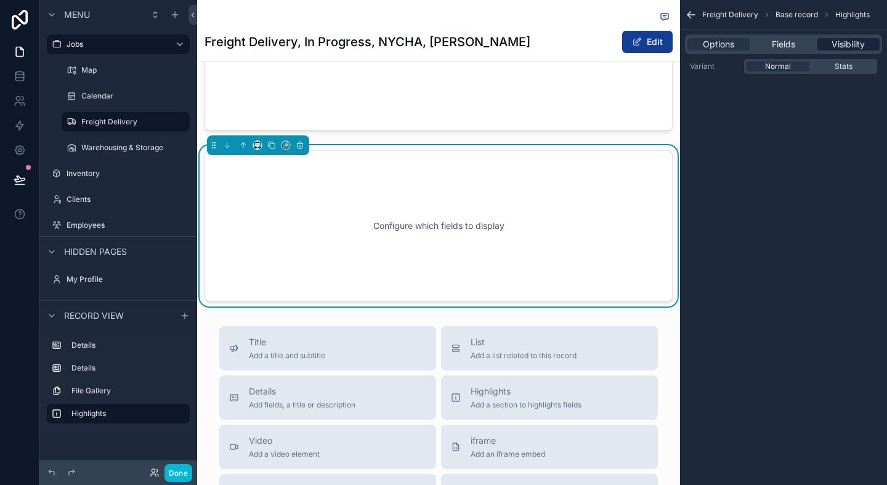
click at [830, 48] on div "Visibility" at bounding box center [849, 44] width 62 height 12
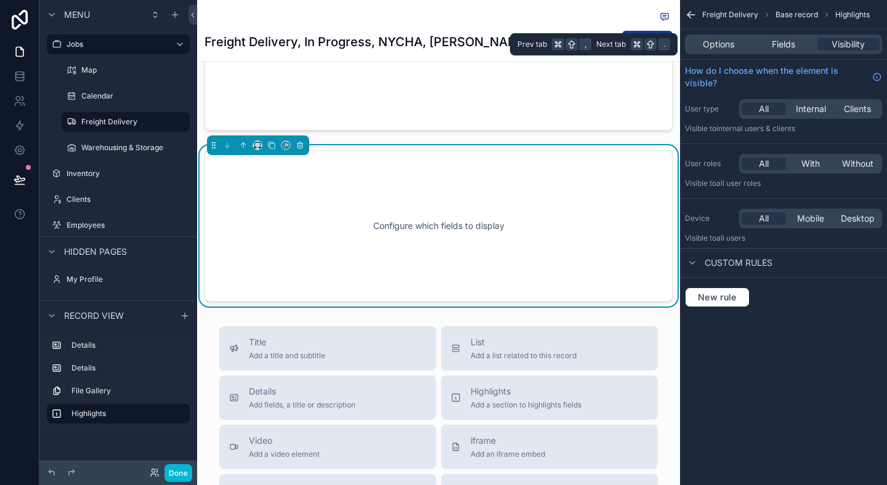
click at [785, 51] on div "Options Fields Visibility" at bounding box center [783, 44] width 197 height 20
click at [787, 49] on span "Fields" at bounding box center [783, 44] width 23 height 12
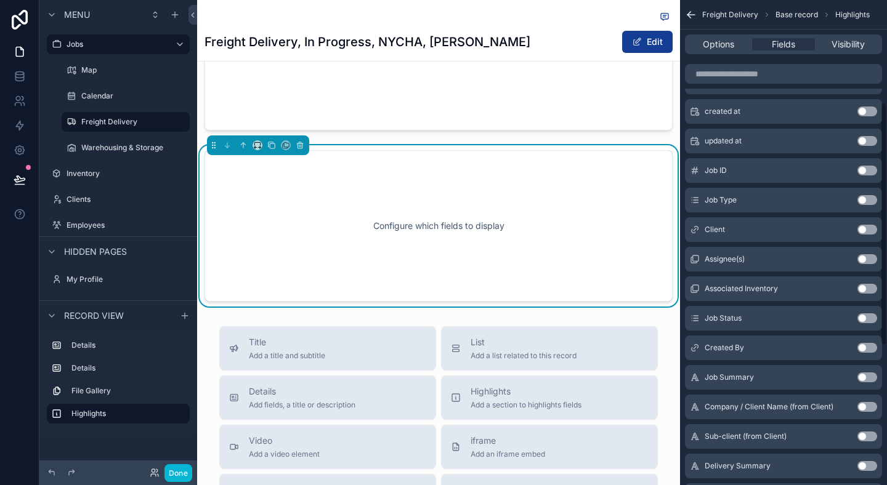
scroll to position [233, 0]
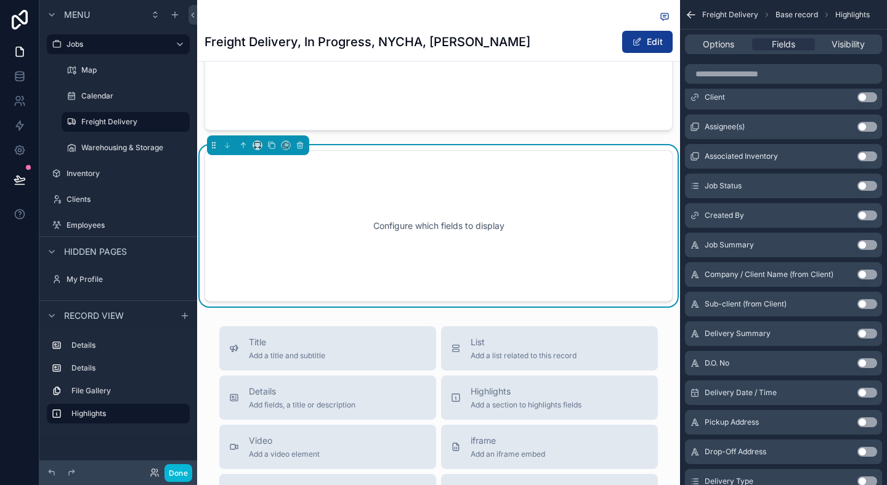
click at [867, 187] on button "Use setting" at bounding box center [868, 186] width 20 height 10
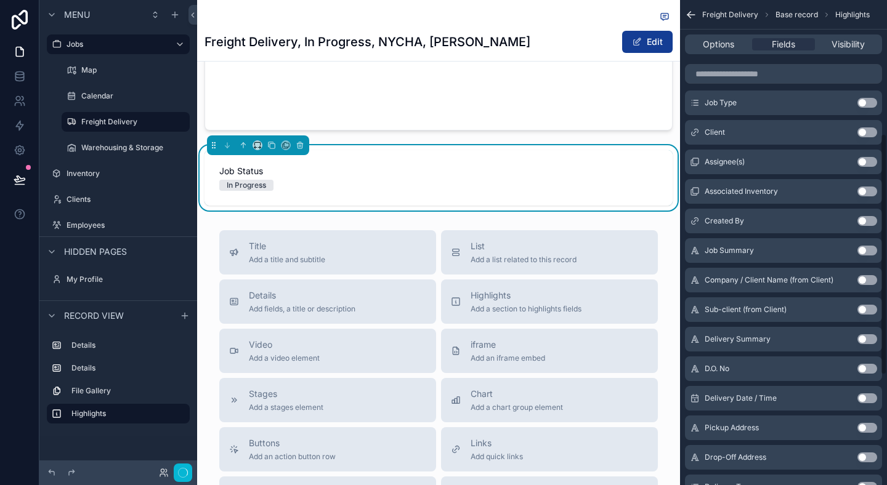
scroll to position [268, 0]
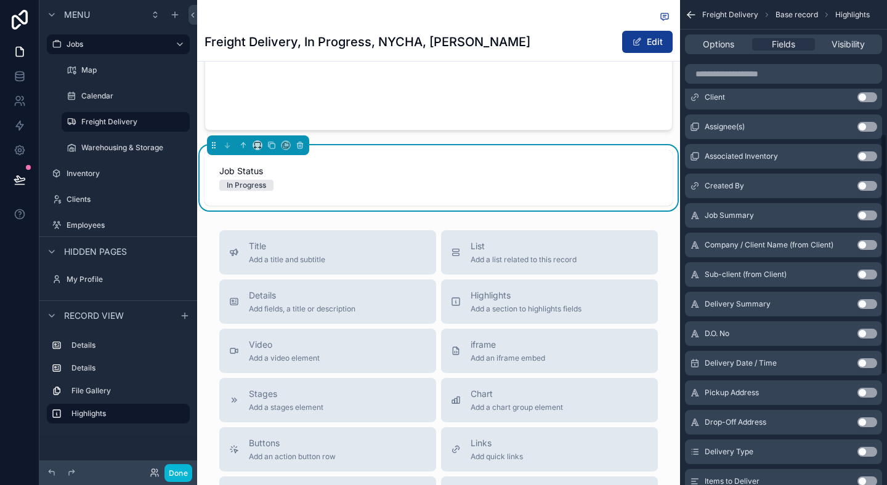
click at [865, 218] on button "Use setting" at bounding box center [868, 216] width 20 height 10
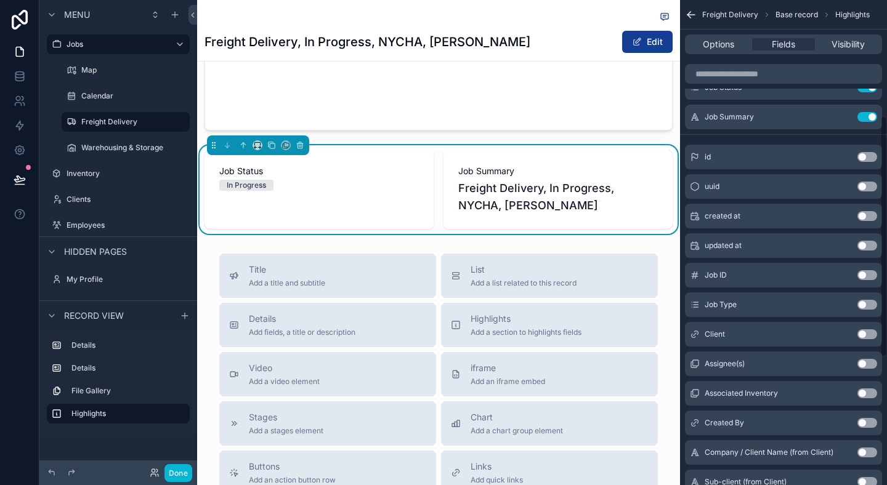
scroll to position [38, 0]
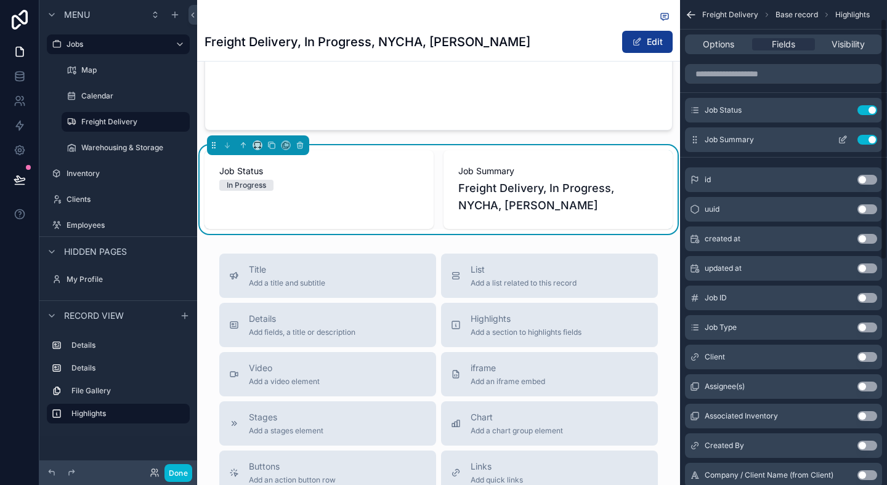
click at [869, 142] on button "Use setting" at bounding box center [868, 140] width 20 height 10
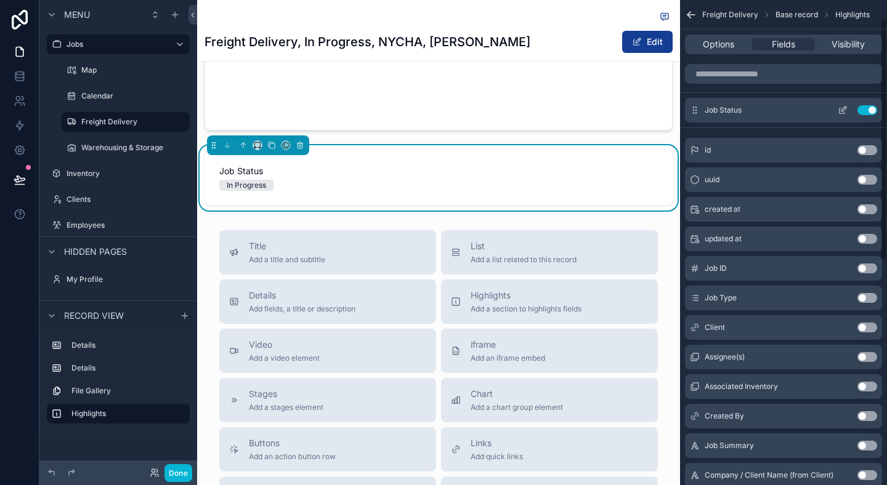
click at [866, 114] on button "Use setting" at bounding box center [868, 110] width 20 height 10
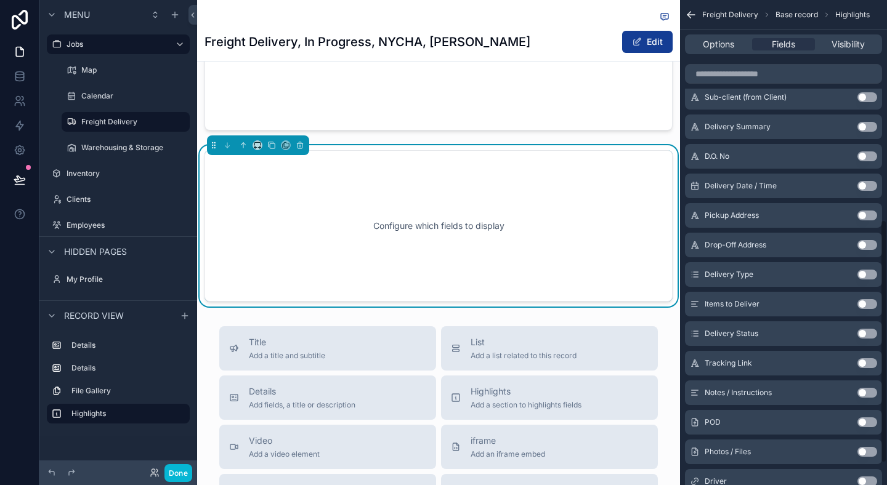
scroll to position [441, 0]
click at [865, 153] on button "Use setting" at bounding box center [868, 155] width 20 height 10
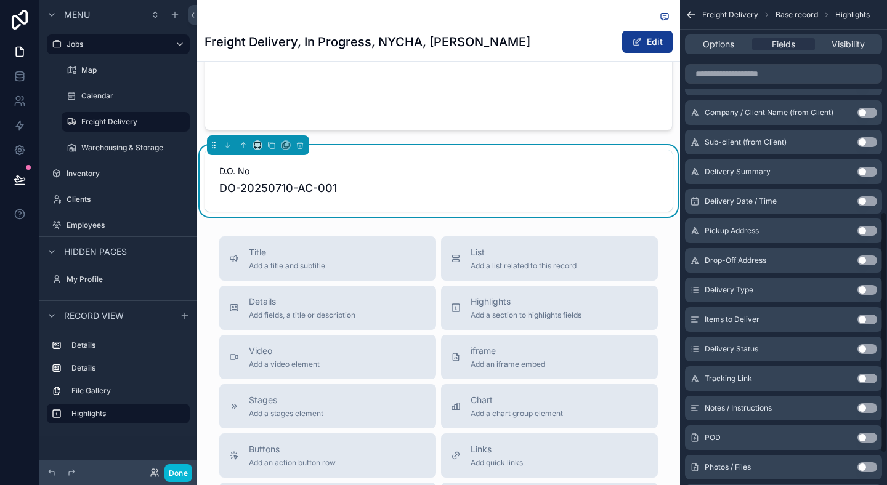
scroll to position [425, 0]
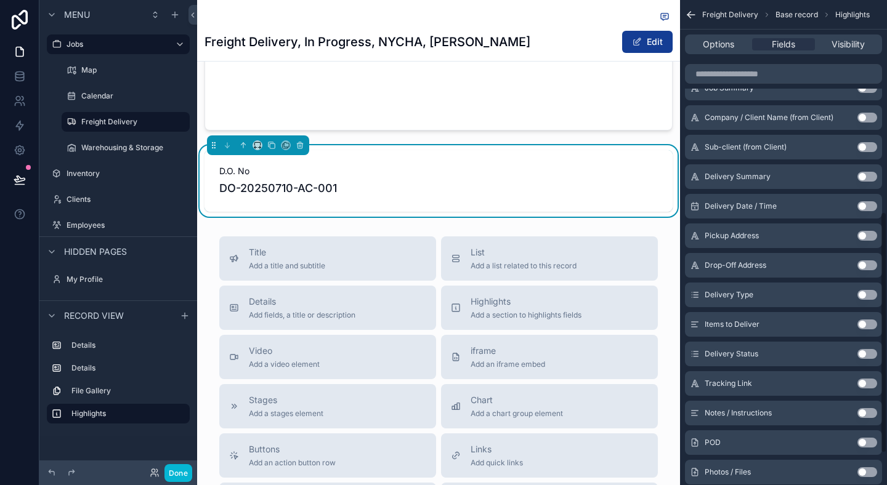
click at [867, 198] on div "Delivery Date / Time Use setting" at bounding box center [783, 206] width 197 height 25
click at [869, 201] on button "Use setting" at bounding box center [868, 206] width 20 height 10
click at [867, 268] on button "Use setting" at bounding box center [868, 266] width 20 height 10
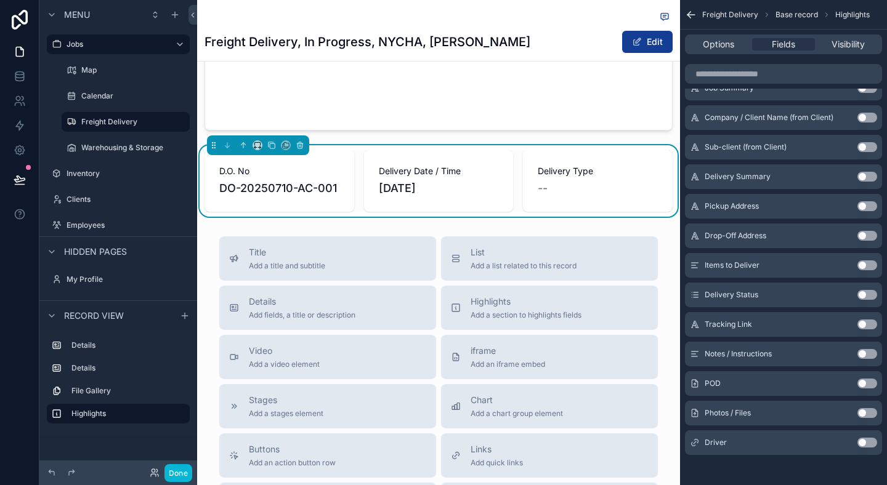
click at [866, 211] on button "Use setting" at bounding box center [868, 206] width 20 height 10
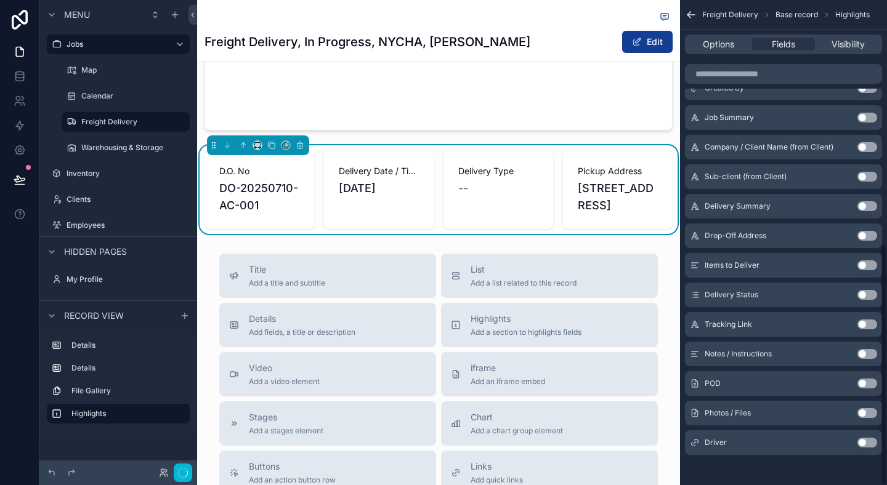
scroll to position [489, 0]
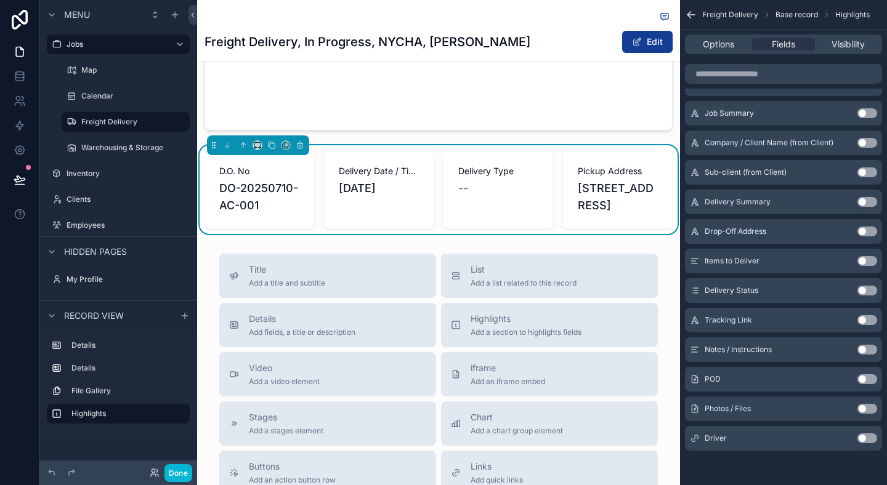
click at [870, 235] on button "Use setting" at bounding box center [868, 232] width 20 height 10
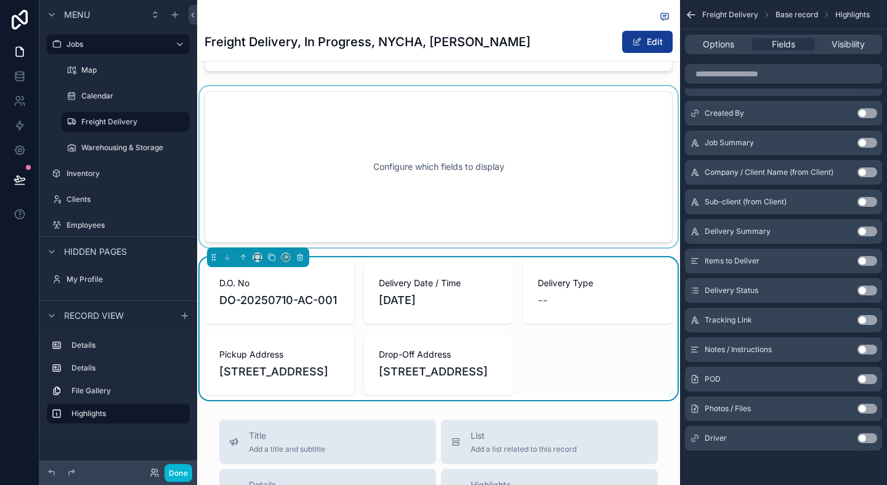
scroll to position [411, 0]
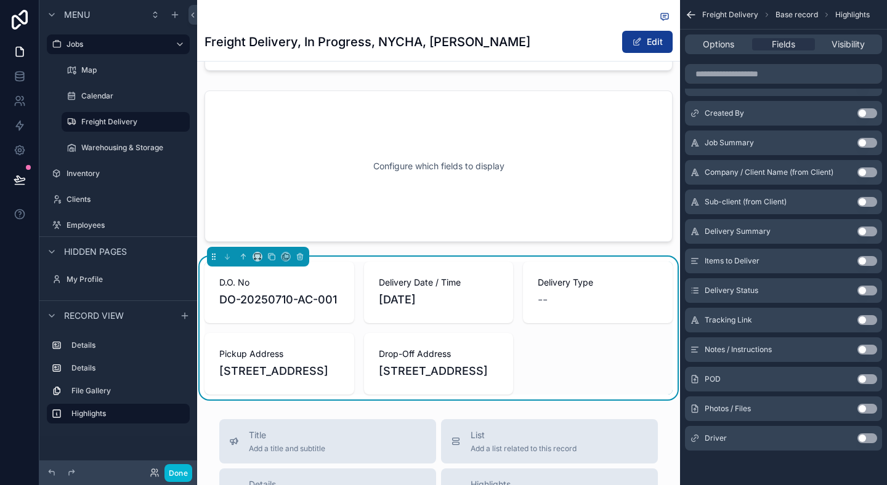
click at [499, 277] on div "Job Overview Job ID 1 Job Type Freight Delivery Job Status In Progress Client N…" at bounding box center [438, 32] width 483 height 734
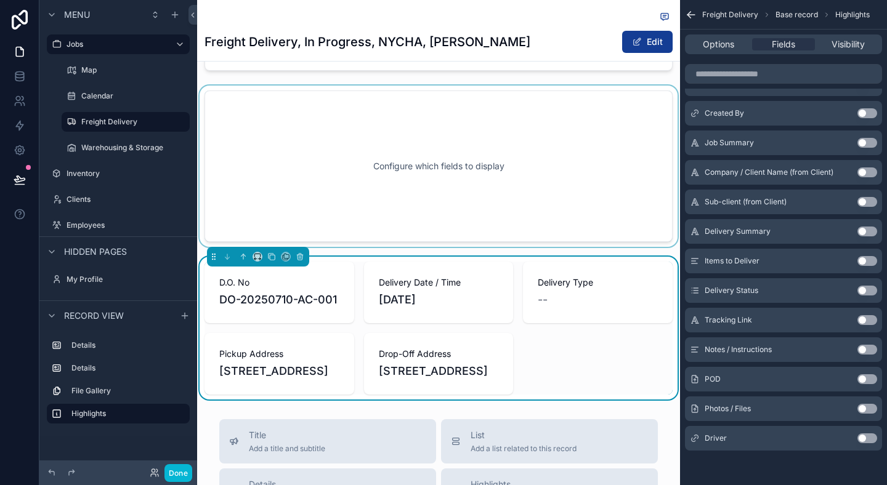
click at [344, 236] on div "scrollable content" at bounding box center [438, 166] width 483 height 161
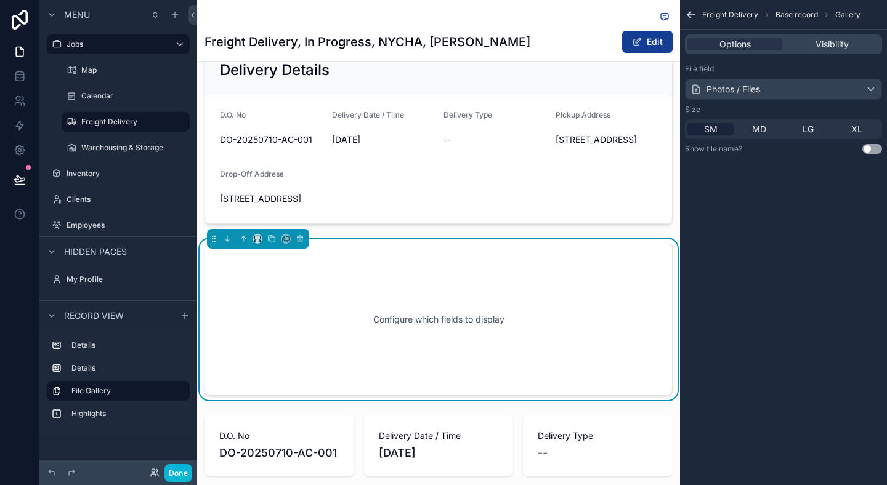
scroll to position [254, 0]
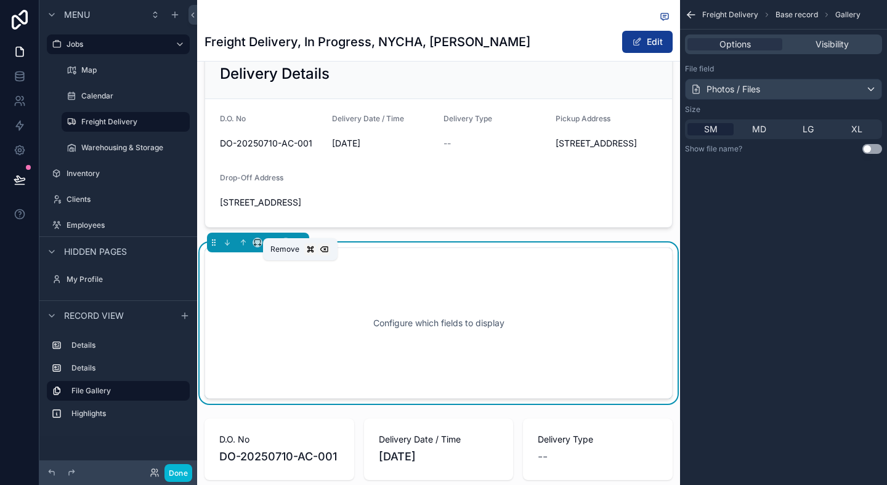
click at [300, 247] on icon "scrollable content" at bounding box center [300, 242] width 9 height 9
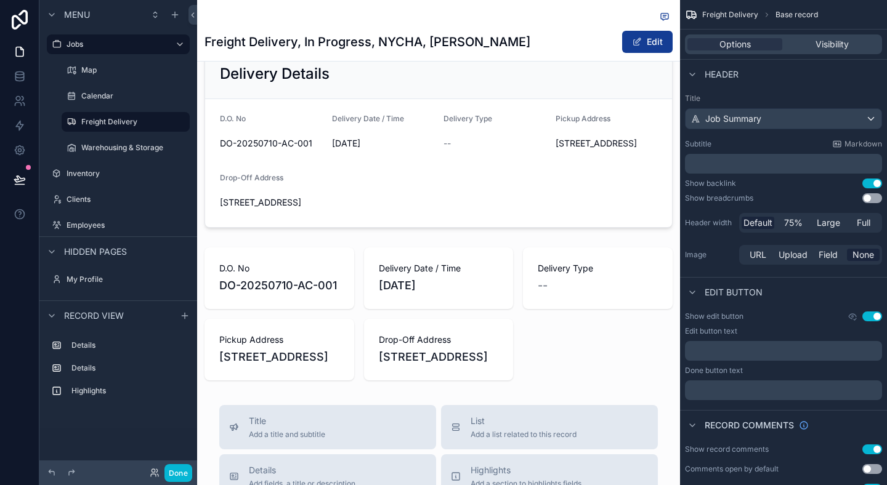
scroll to position [210, 0]
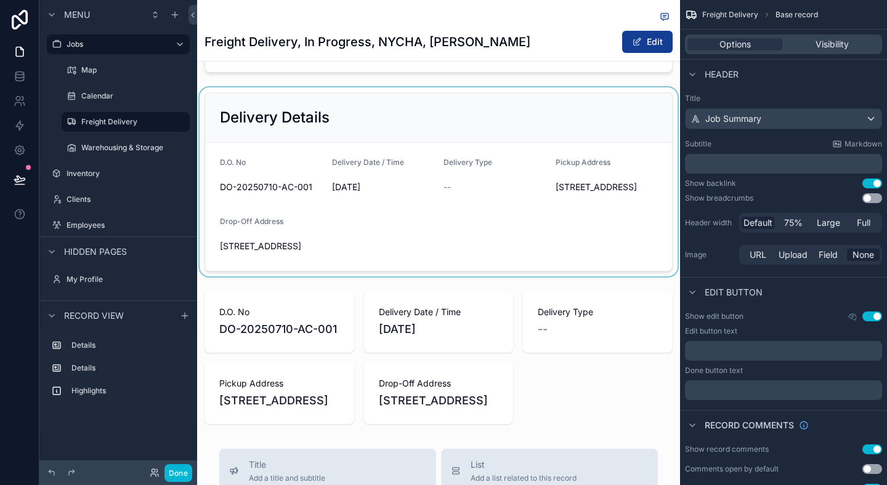
click at [383, 254] on div "scrollable content" at bounding box center [438, 181] width 483 height 189
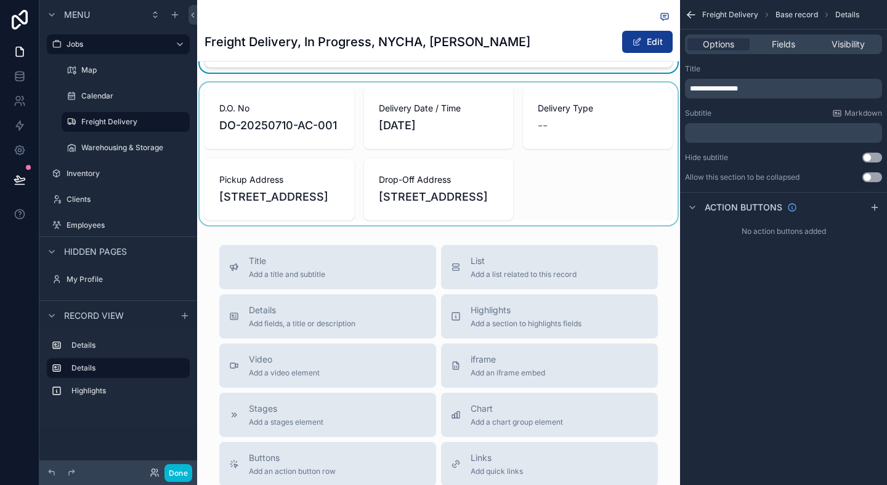
scroll to position [415, 0]
click at [355, 124] on div "scrollable content" at bounding box center [438, 153] width 483 height 143
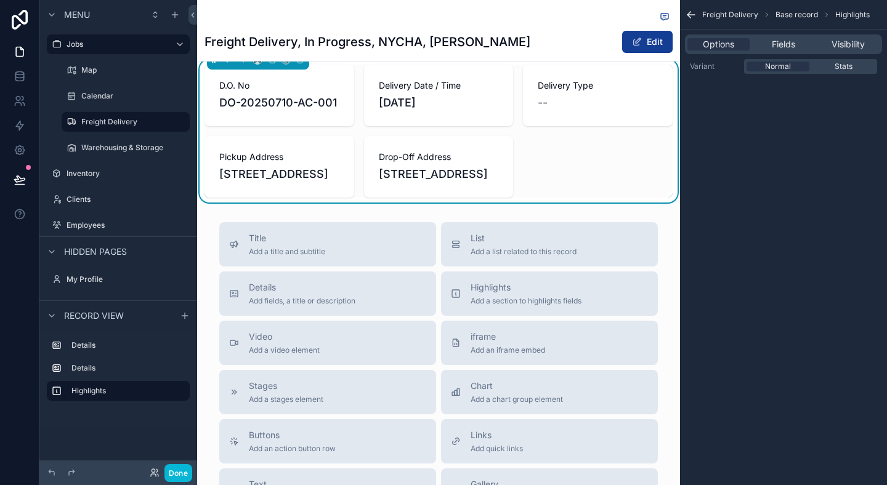
scroll to position [515, 0]
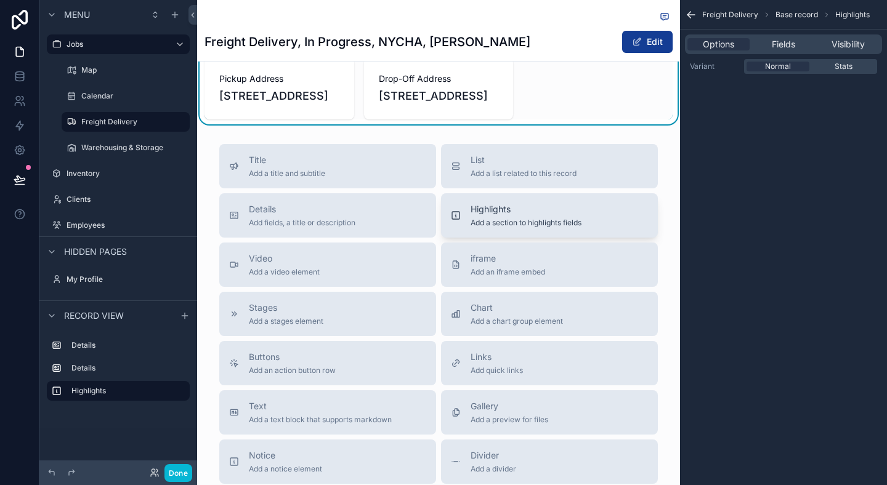
click at [481, 216] on span "Highlights" at bounding box center [526, 209] width 111 height 12
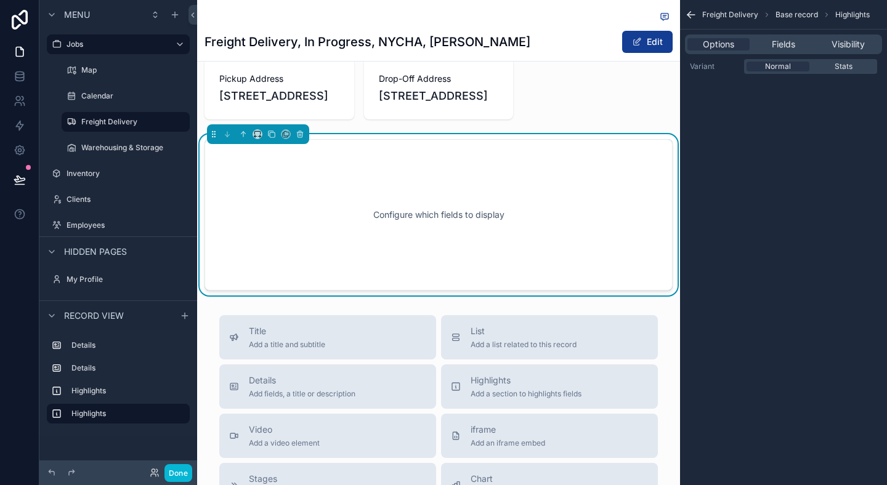
scroll to position [529, 0]
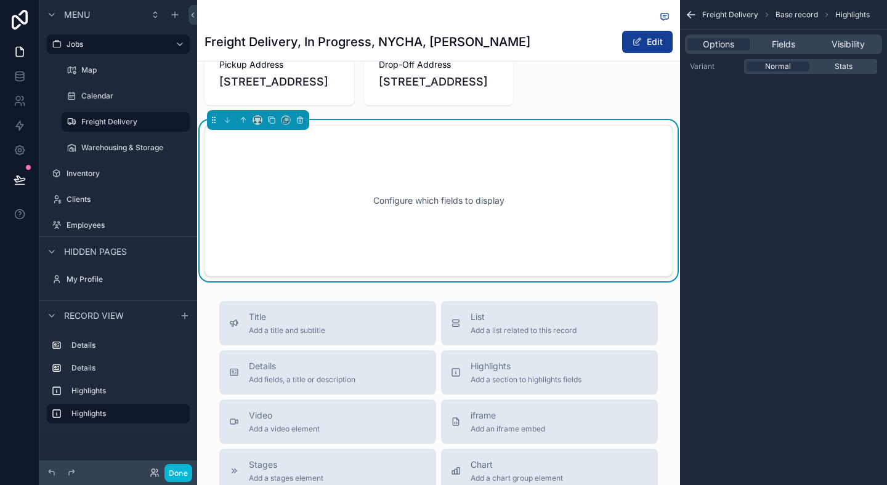
click at [481, 252] on div "Configure which fields to display" at bounding box center [439, 200] width 428 height 111
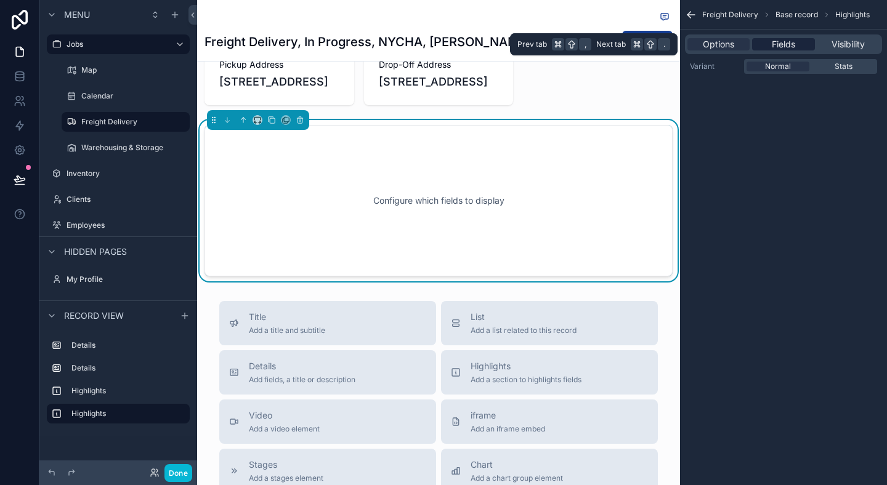
click at [769, 49] on div "Fields" at bounding box center [783, 44] width 62 height 12
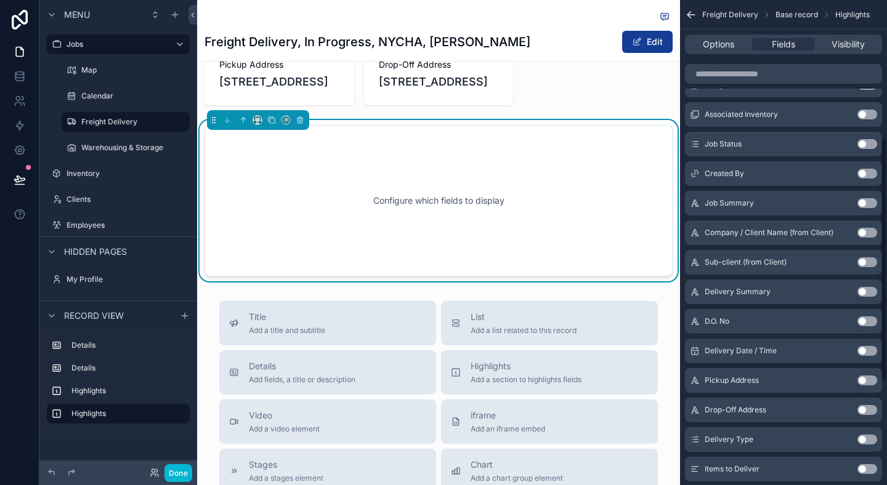
scroll to position [276, 0]
click at [722, 28] on div "Freight Delivery Base record Highlights" at bounding box center [783, 15] width 207 height 30
click at [722, 59] on div "scrollable content" at bounding box center [783, 74] width 207 height 30
click at [723, 54] on div "Options Fields Visibility" at bounding box center [783, 45] width 207 height 30
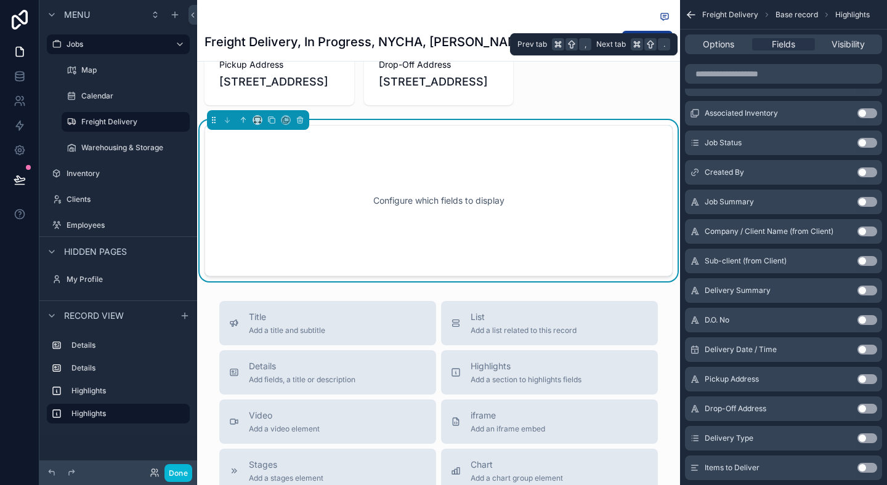
click at [729, 51] on div "Options Fields Visibility" at bounding box center [783, 44] width 197 height 20
click at [729, 49] on span "Options" at bounding box center [718, 44] width 31 height 12
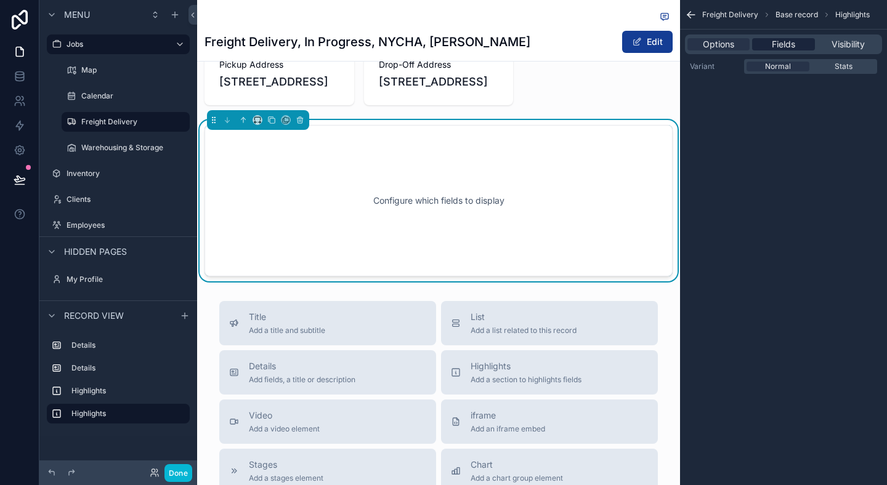
click at [772, 43] on span "Fields" at bounding box center [783, 44] width 23 height 12
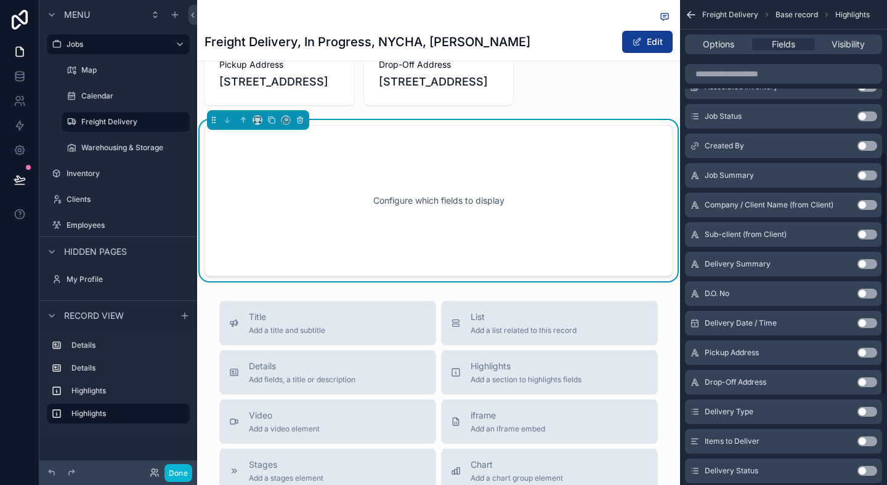
scroll to position [304, 0]
click at [869, 286] on div "D.O. No Use setting" at bounding box center [783, 292] width 197 height 25
click at [870, 291] on button "Use setting" at bounding box center [868, 293] width 20 height 10
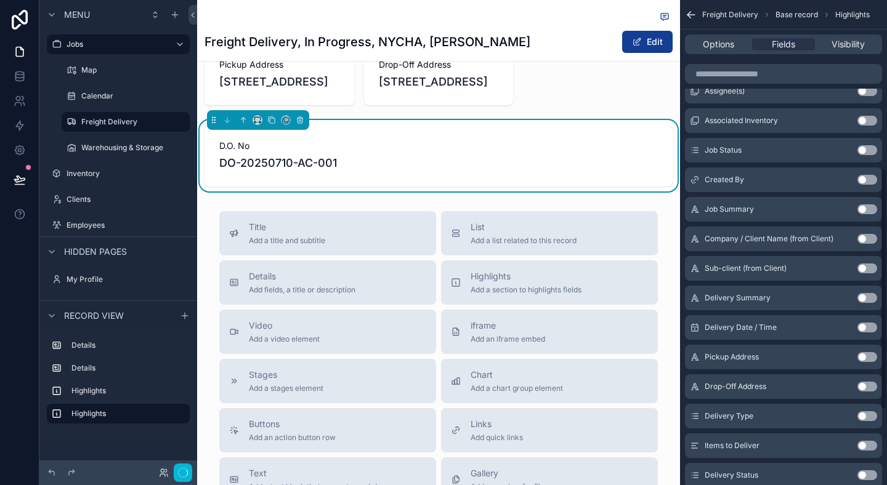
scroll to position [339, 0]
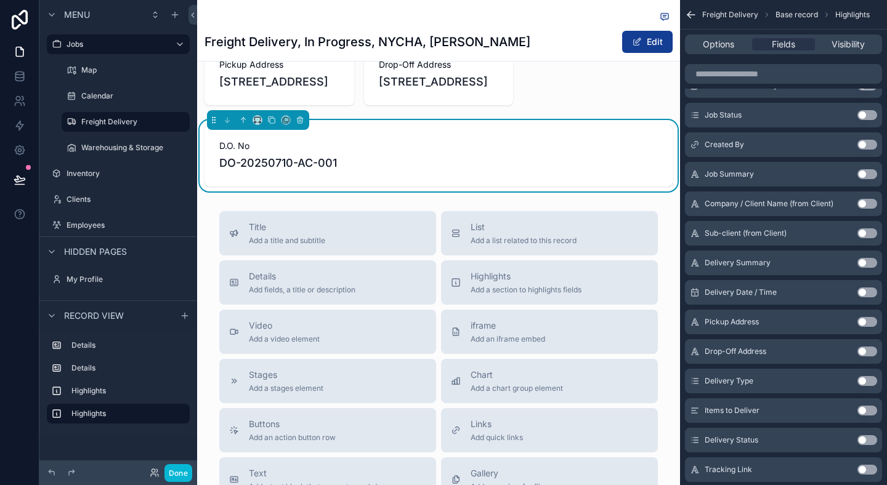
click at [869, 295] on button "Use setting" at bounding box center [868, 293] width 20 height 10
click at [874, 322] on button "Use setting" at bounding box center [868, 322] width 20 height 10
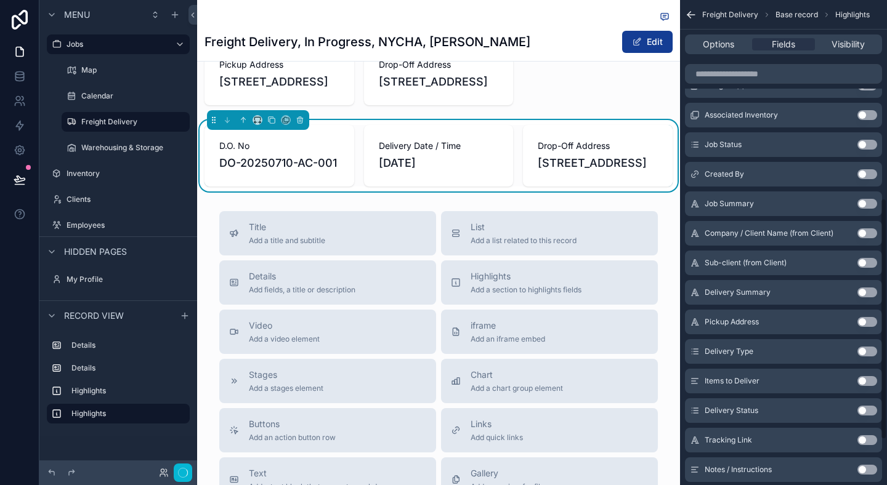
scroll to position [398, 0]
click at [874, 322] on button "Use setting" at bounding box center [868, 322] width 20 height 10
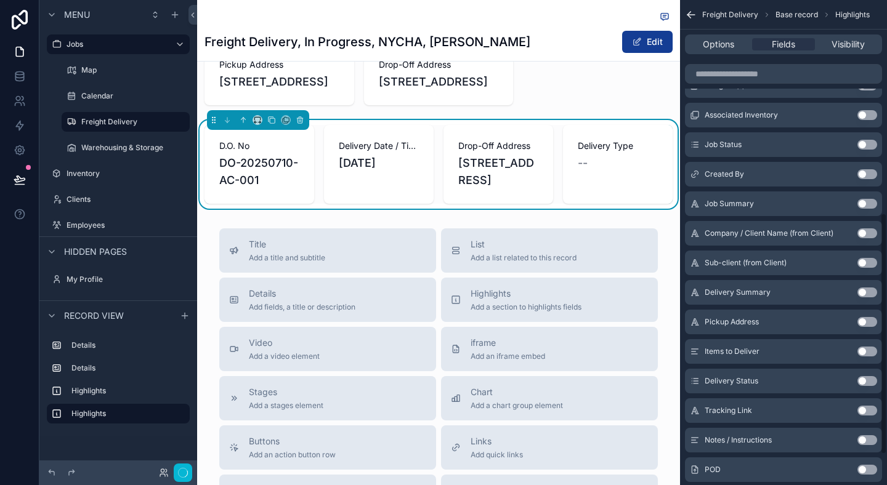
scroll to position [428, 0]
click at [874, 322] on button "Use setting" at bounding box center [868, 322] width 20 height 10
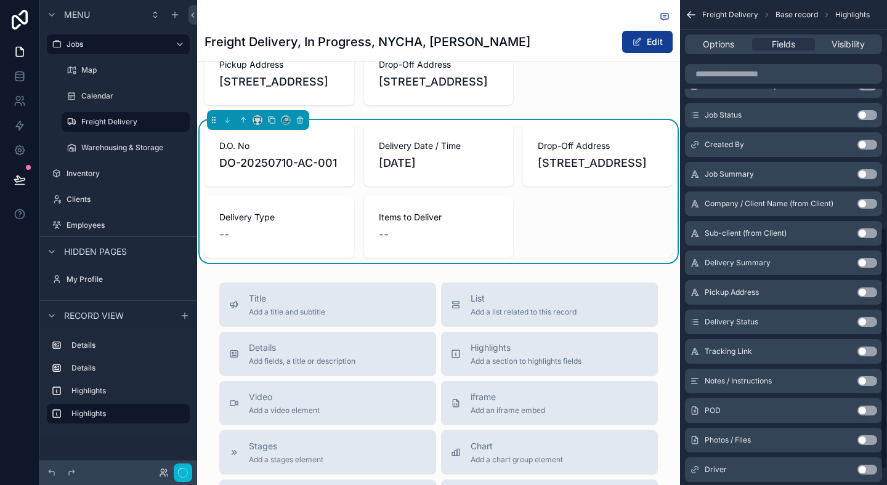
click at [874, 322] on button "Use setting" at bounding box center [868, 322] width 20 height 10
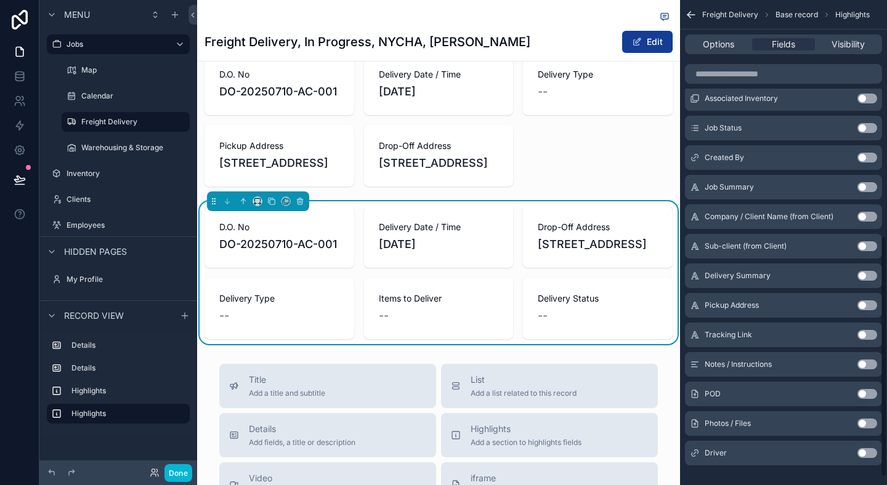
scroll to position [474, 0]
click at [302, 205] on icon "scrollable content" at bounding box center [300, 202] width 5 height 5
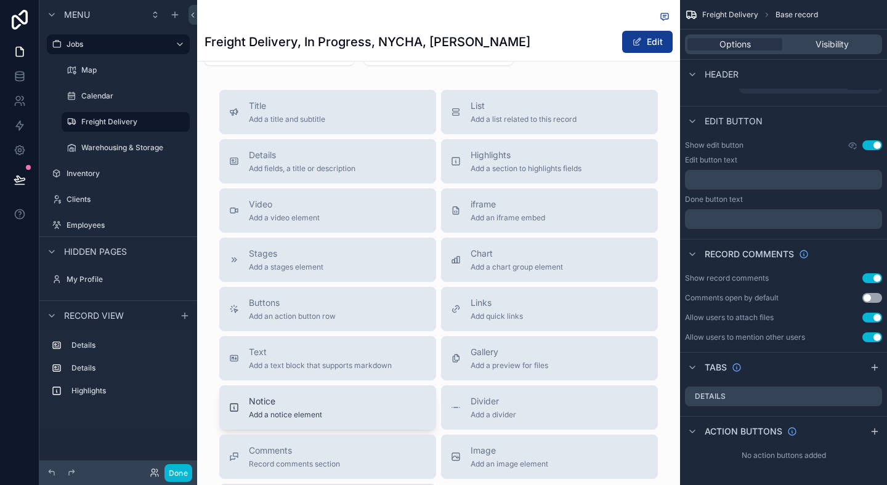
scroll to position [642, 0]
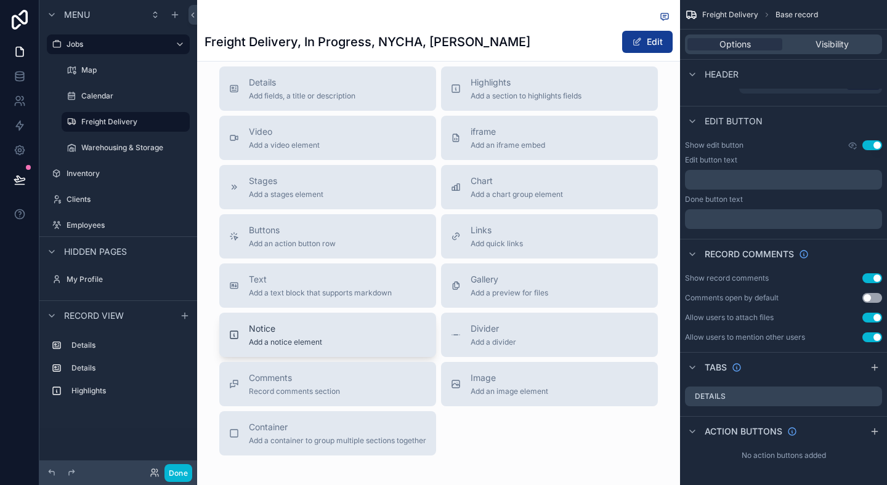
click at [313, 335] on span "Notice" at bounding box center [285, 329] width 73 height 12
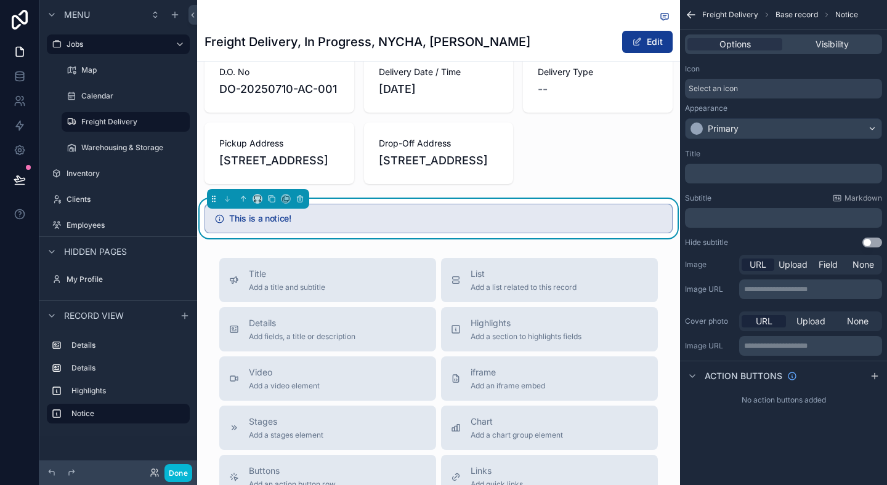
scroll to position [449, 0]
click at [823, 33] on div "Options Visibility" at bounding box center [783, 45] width 207 height 30
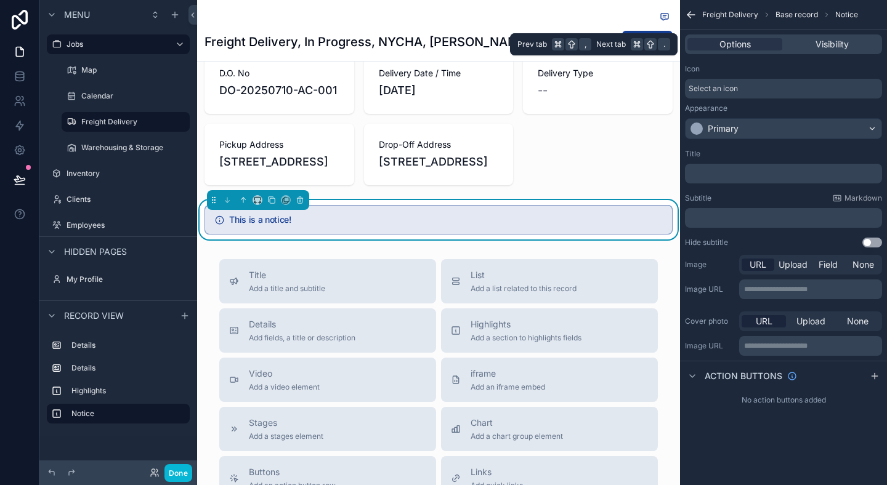
click at [824, 36] on div "Options Visibility" at bounding box center [783, 44] width 197 height 20
click at [826, 42] on span "Visibility" at bounding box center [832, 44] width 33 height 12
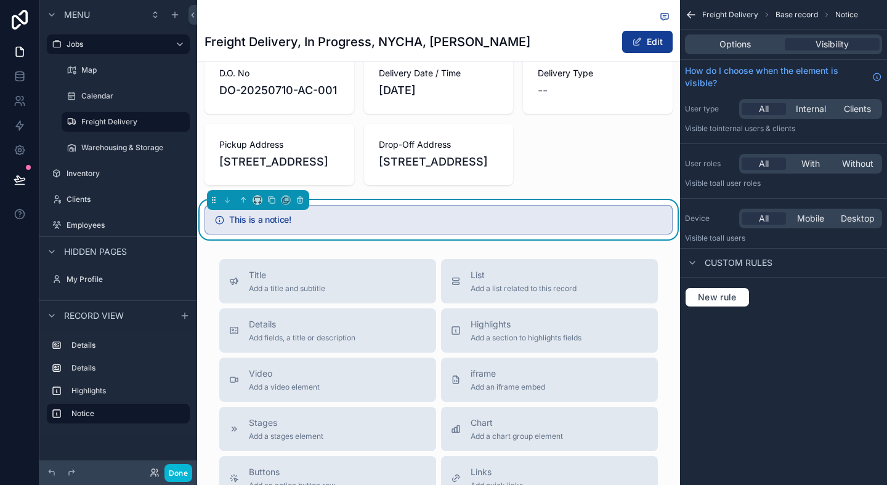
click at [757, 60] on div "How do I choose when the element is visible?" at bounding box center [783, 77] width 207 height 34
click at [748, 42] on span "Options" at bounding box center [735, 44] width 31 height 12
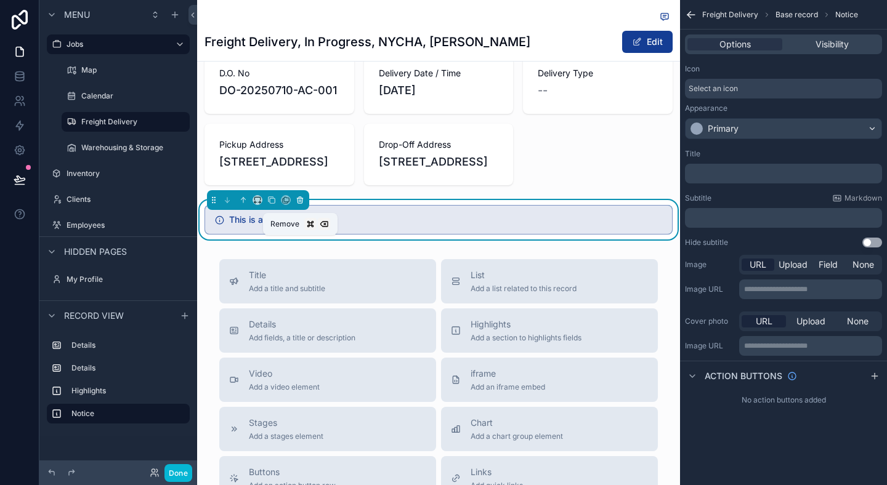
click at [302, 205] on icon "scrollable content" at bounding box center [300, 200] width 9 height 9
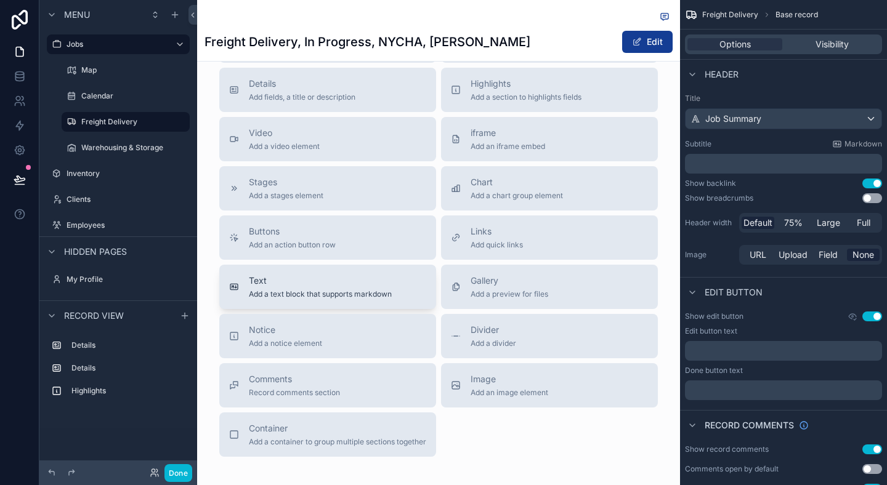
scroll to position [709, 0]
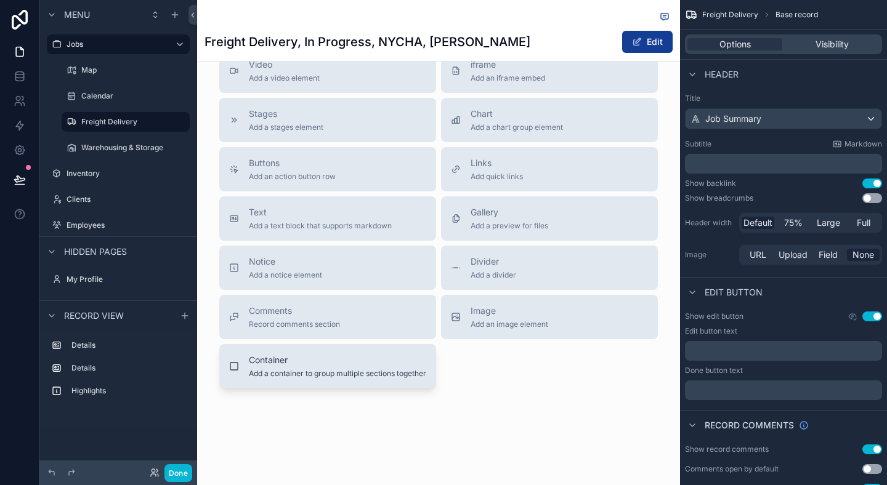
click at [292, 379] on span "Add a container to group multiple sections together" at bounding box center [337, 374] width 177 height 10
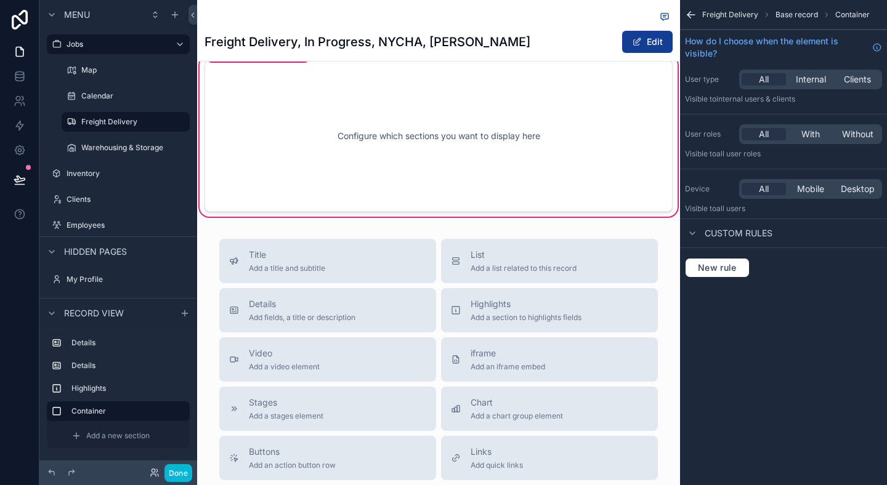
scroll to position [532, 0]
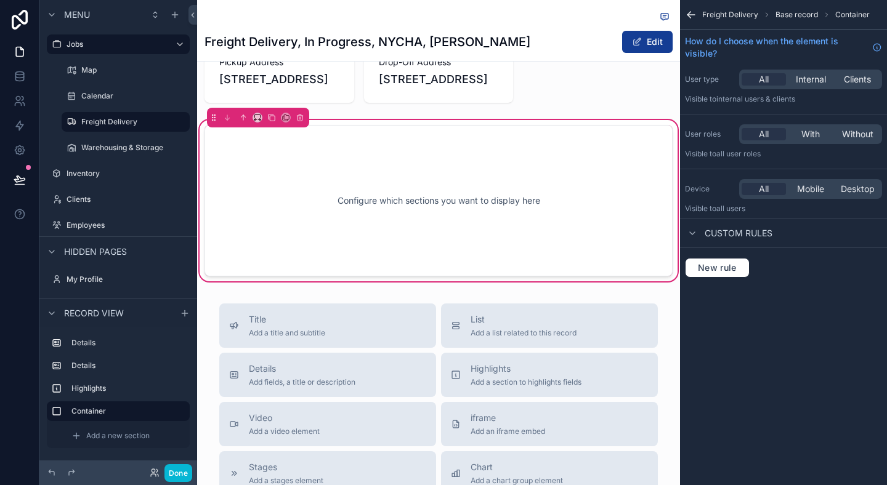
click at [374, 256] on div "Configure which sections you want to display here" at bounding box center [439, 200] width 428 height 111
click at [802, 17] on span "Base record" at bounding box center [797, 15] width 43 height 10
click at [693, 10] on icon "scrollable content" at bounding box center [691, 15] width 12 height 12
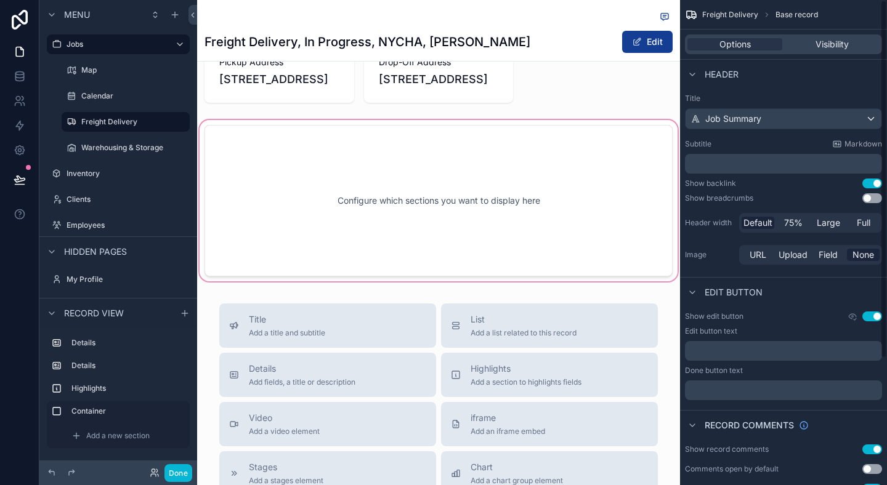
click at [546, 210] on div "scrollable content" at bounding box center [438, 201] width 483 height 166
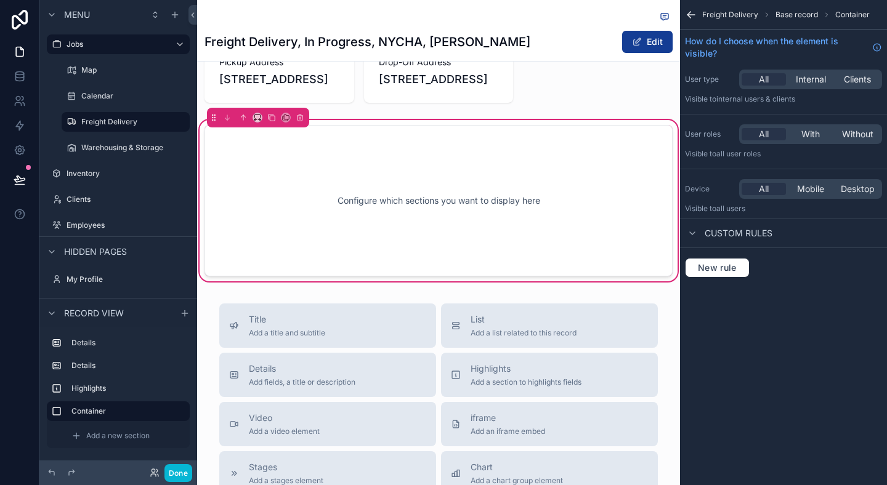
click at [797, 12] on span "Base record" at bounding box center [797, 15] width 43 height 10
click at [330, 230] on div "Configure which sections you want to display here" at bounding box center [439, 200] width 428 height 111
drag, startPoint x: 426, startPoint y: 89, endPoint x: 449, endPoint y: 236, distance: 148.5
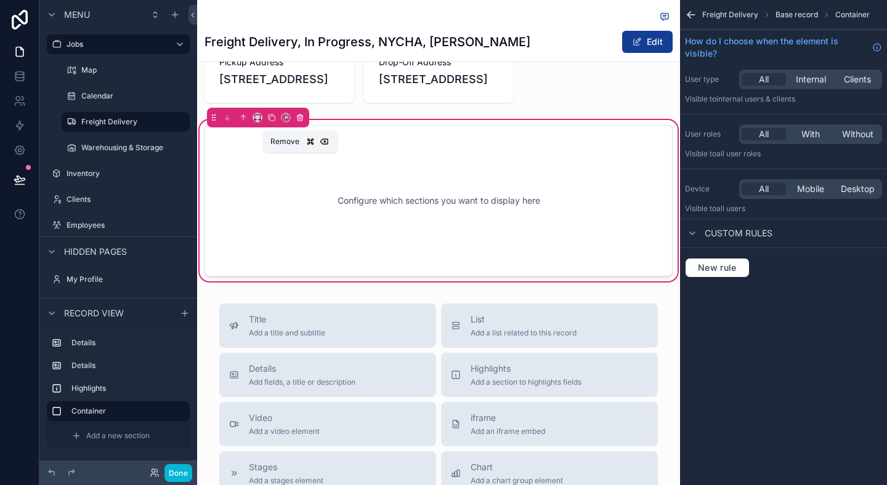
click at [302, 121] on icon "scrollable content" at bounding box center [300, 118] width 5 height 5
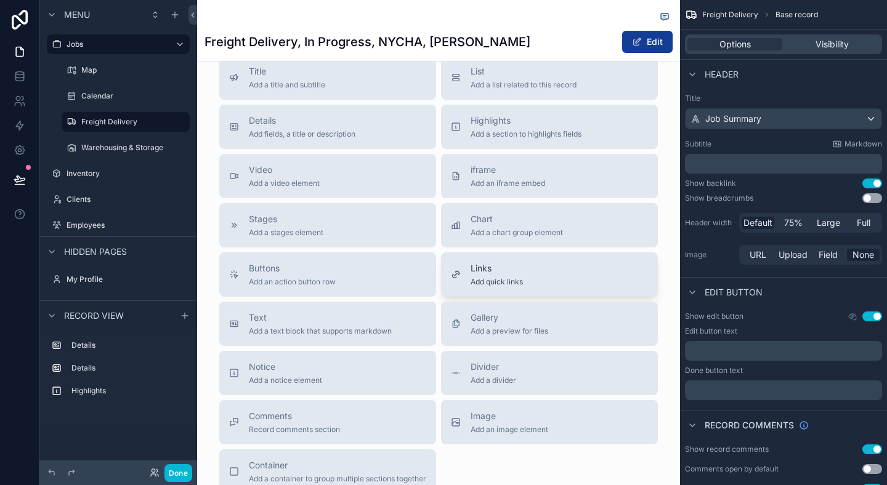
scroll to position [605, 0]
click at [439, 261] on div "Title Add a title and subtitle List Add a list related to this record Details A…" at bounding box center [438, 273] width 458 height 439
click at [359, 148] on button "Details Add fields, a title or description" at bounding box center [327, 125] width 217 height 44
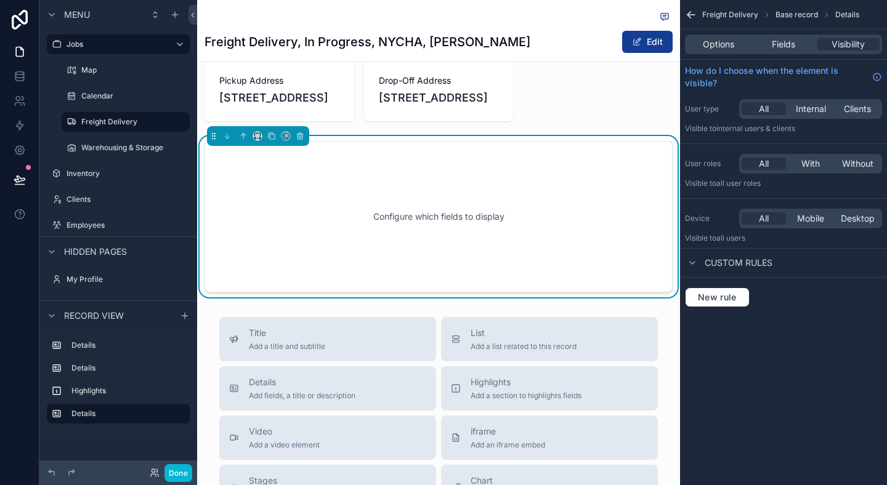
scroll to position [513, 0]
click at [776, 39] on span "Fields" at bounding box center [783, 44] width 23 height 12
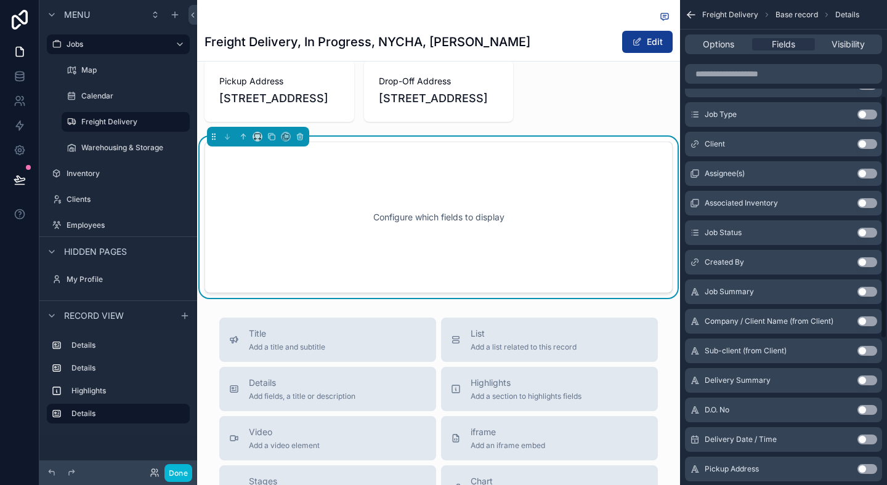
scroll to position [191, 0]
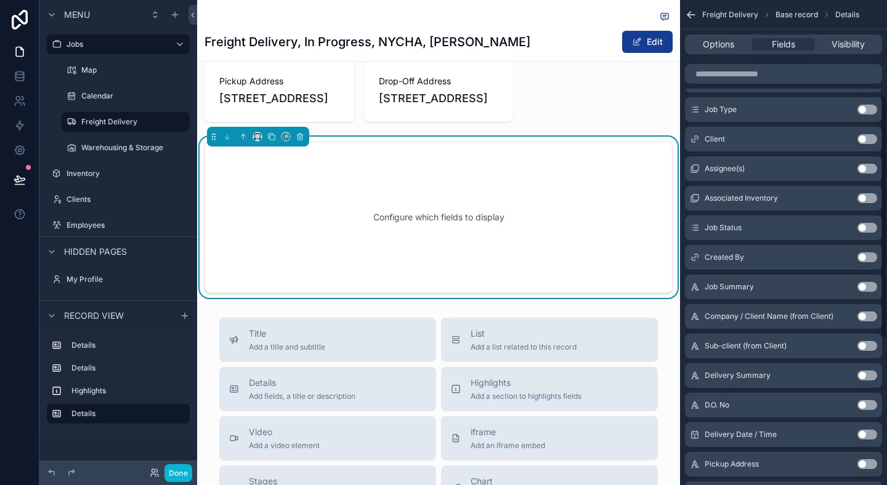
click at [867, 407] on button "Use setting" at bounding box center [868, 405] width 20 height 10
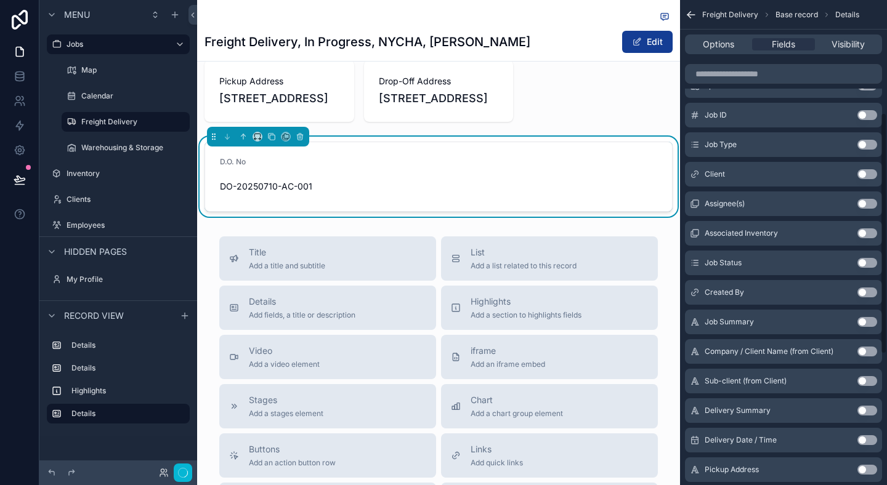
scroll to position [226, 0]
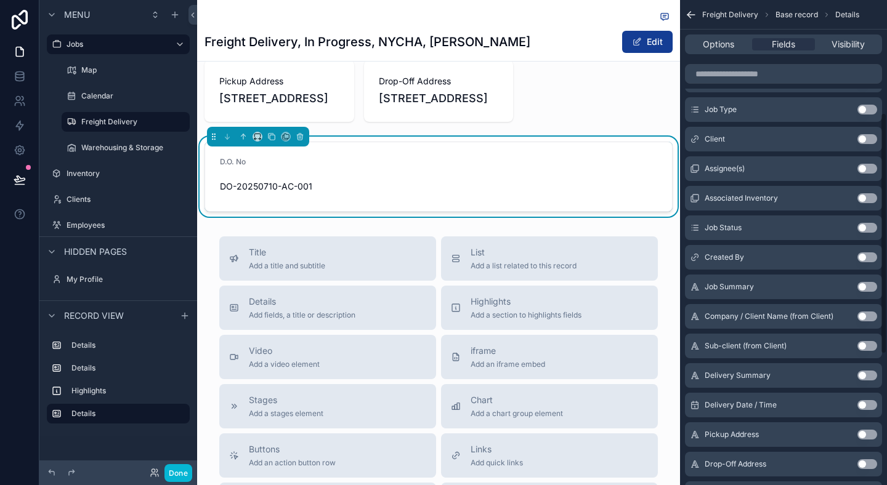
click at [867, 407] on button "Use setting" at bounding box center [868, 405] width 20 height 10
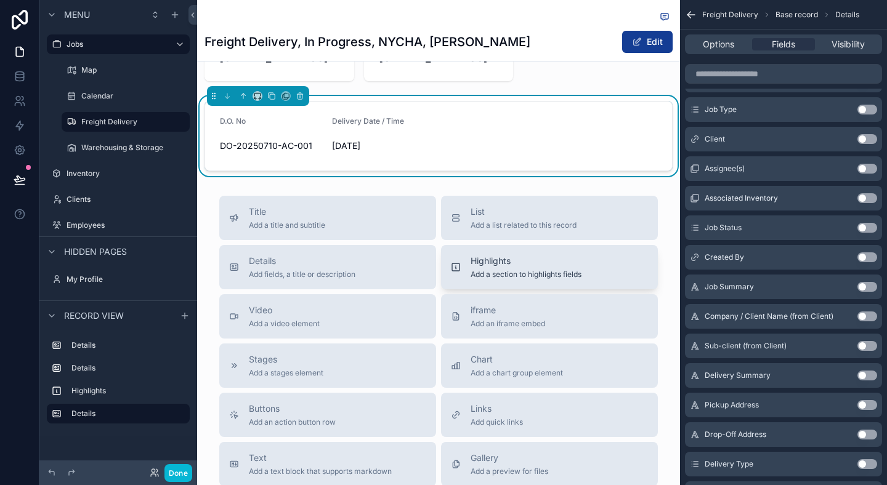
scroll to position [554, 0]
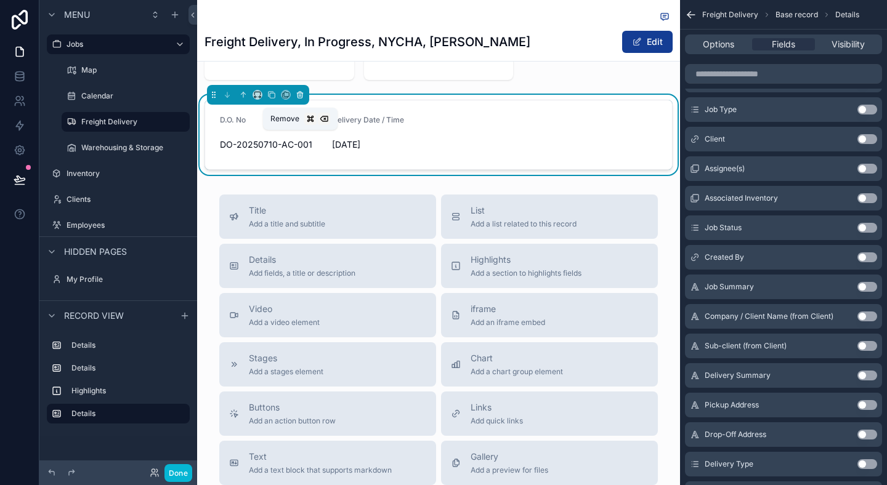
click at [297, 99] on icon "scrollable content" at bounding box center [300, 95] width 9 height 9
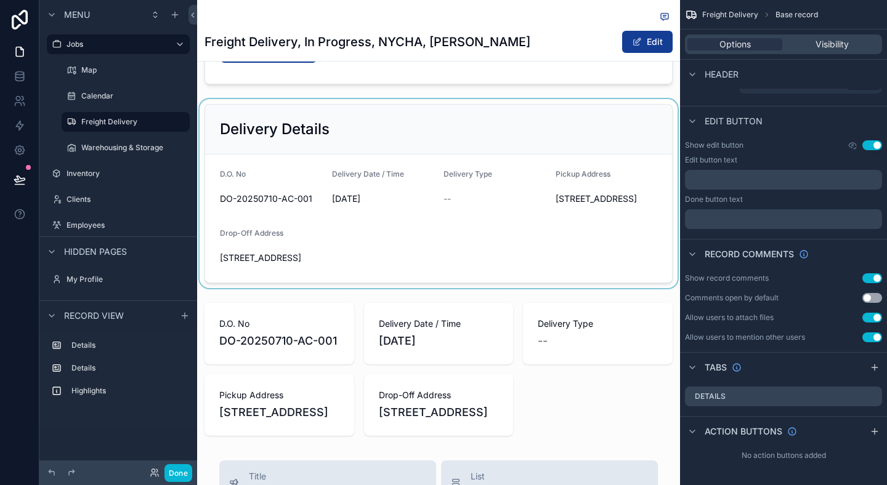
scroll to position [199, 0]
click at [450, 277] on div "scrollable content" at bounding box center [438, 193] width 483 height 189
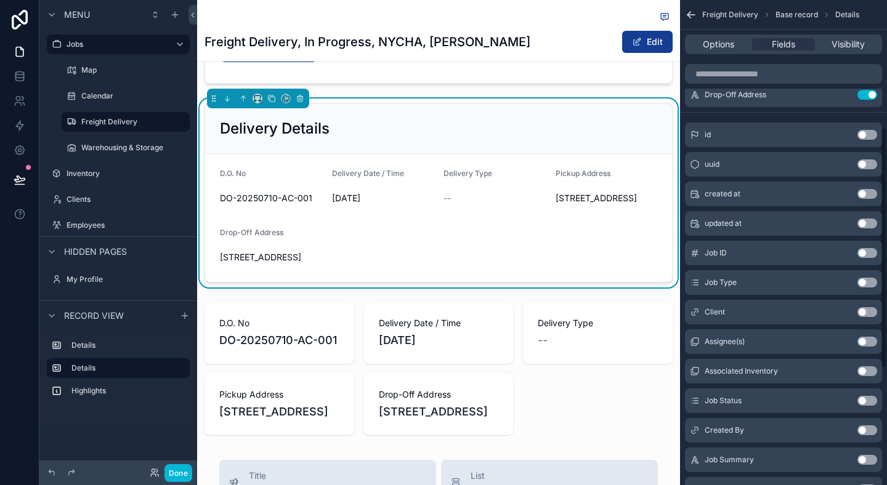
scroll to position [256, 0]
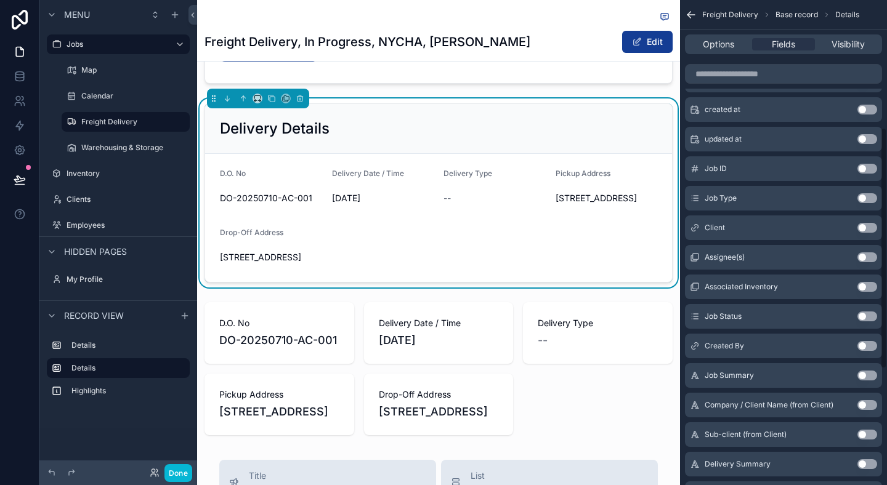
click at [500, 124] on div "Delivery Details" at bounding box center [438, 129] width 437 height 20
click at [524, 93] on div "Job Overview Job ID 1 Job Type Freight Delivery Job Status In Progress Client N…" at bounding box center [438, 158] width 483 height 563
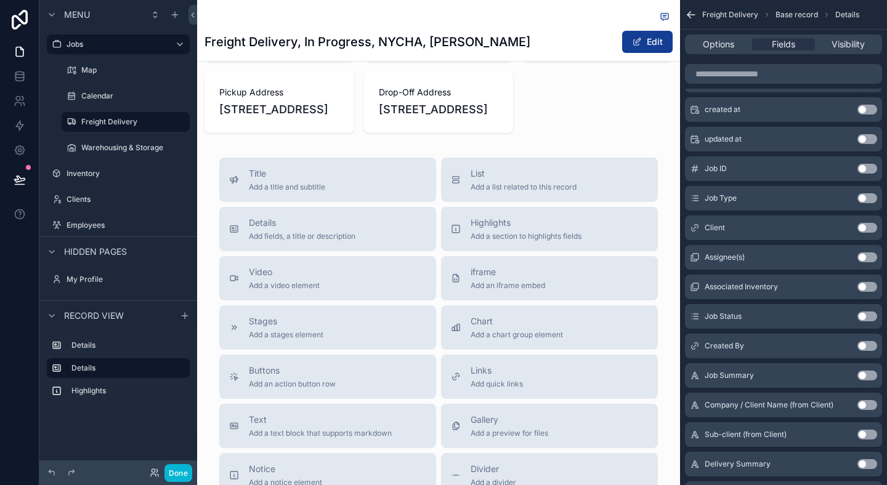
click at [521, 187] on div "Freight Delivery, In Progress, NYCHA, Antoinette Brown Edit Job Overview Job ID…" at bounding box center [438, 97] width 483 height 1196
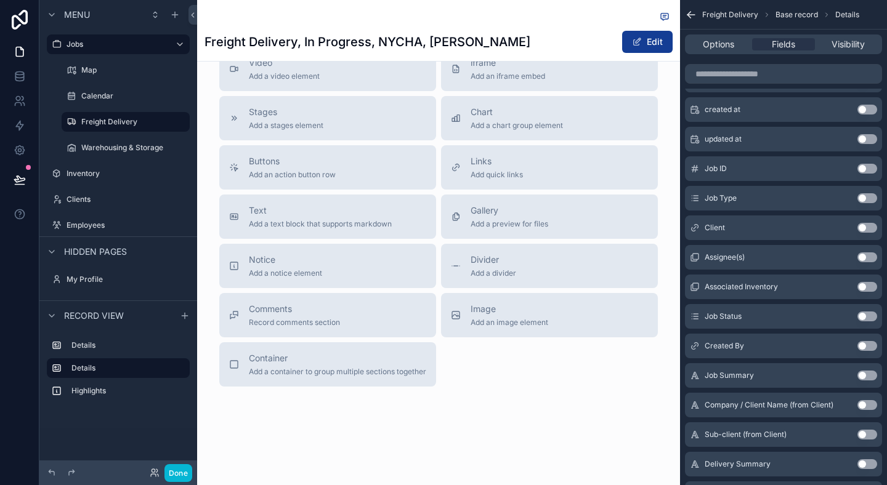
scroll to position [747, 0]
click at [439, 195] on div "Title Add a title and subtitle List Add a list related to this record Details A…" at bounding box center [438, 167] width 458 height 439
click at [439, 184] on div "Title Add a title and subtitle List Add a list related to this record Details A…" at bounding box center [438, 167] width 458 height 439
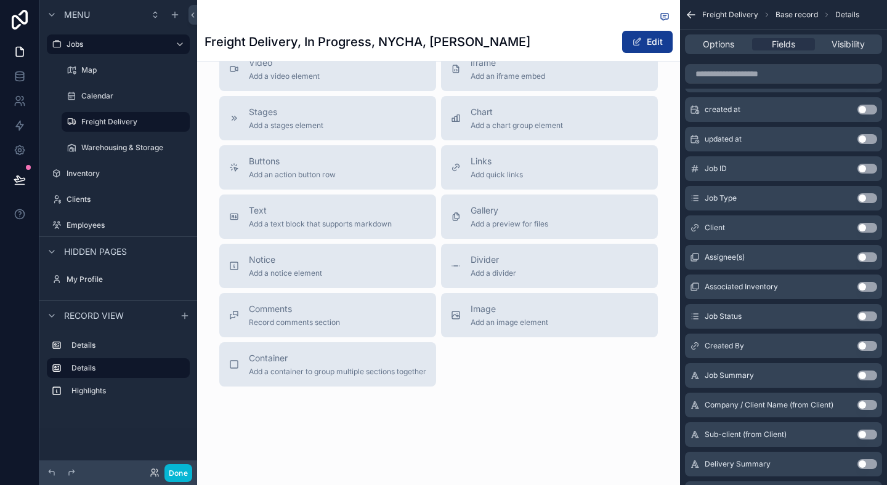
click at [439, 184] on div "Title Add a title and subtitle List Add a list related to this record Details A…" at bounding box center [438, 167] width 458 height 439
click at [439, 185] on div "Title Add a title and subtitle List Add a list related to this record Details A…" at bounding box center [438, 167] width 458 height 439
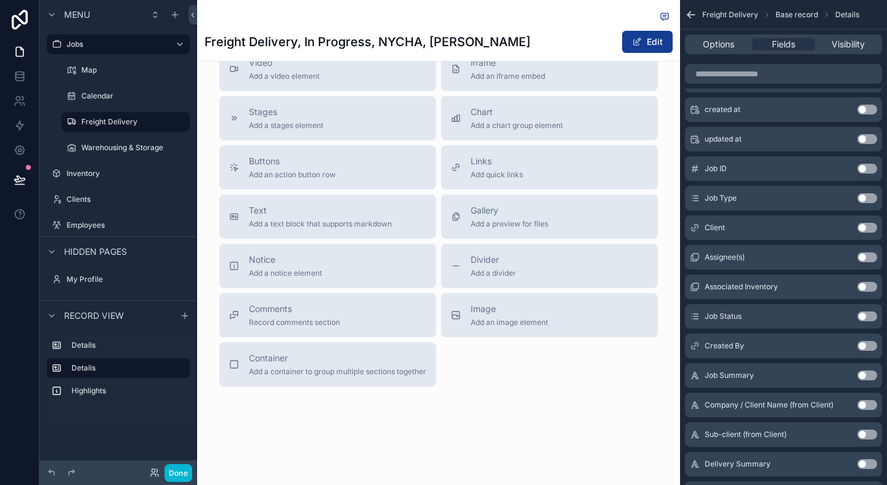
click at [439, 185] on div "Title Add a title and subtitle List Add a list related to this record Details A…" at bounding box center [438, 167] width 458 height 439
click at [439, 184] on div "Title Add a title and subtitle List Add a list related to this record Details A…" at bounding box center [438, 167] width 458 height 439
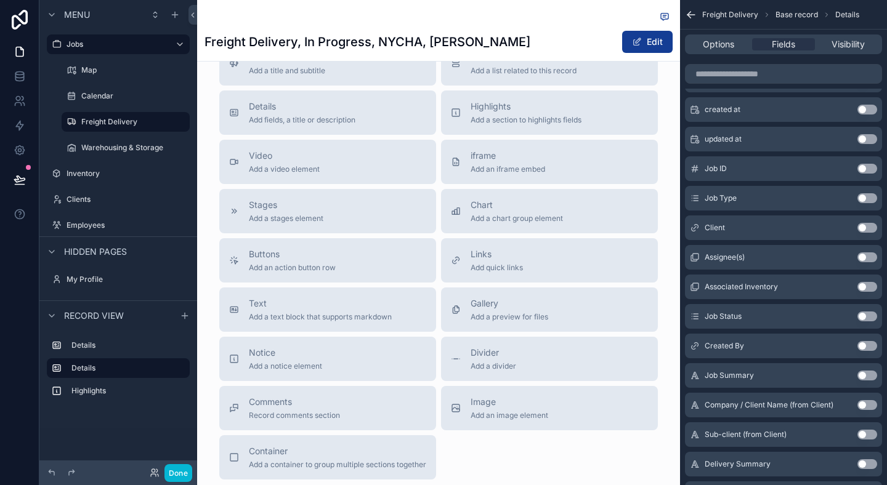
scroll to position [616, 0]
click at [331, 225] on div "Stages Add a stages element" at bounding box center [327, 213] width 197 height 25
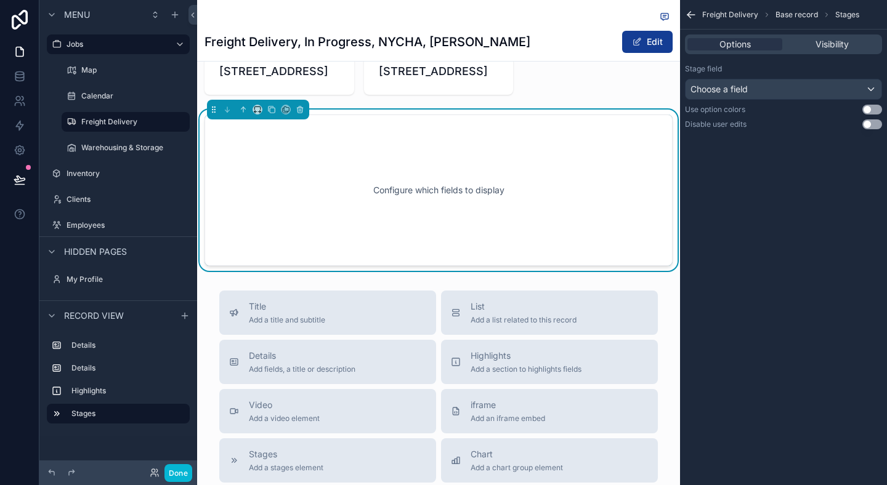
scroll to position [529, 0]
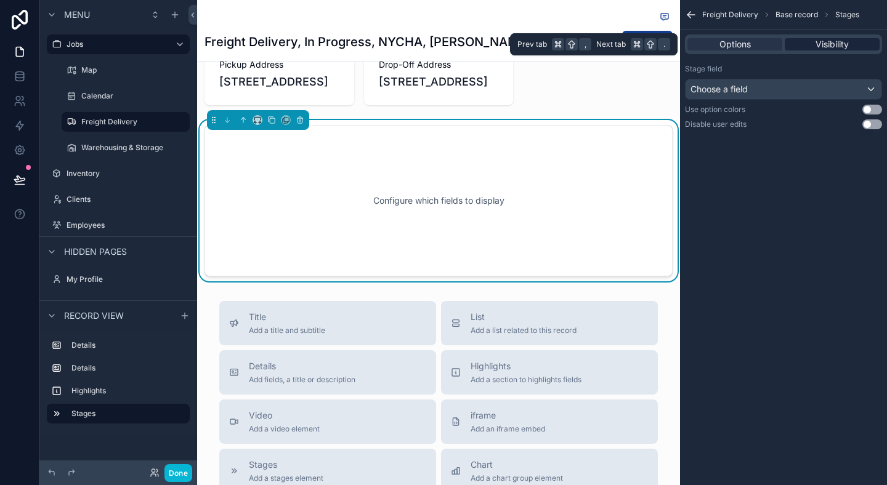
click at [811, 39] on div "Visibility" at bounding box center [832, 44] width 95 height 12
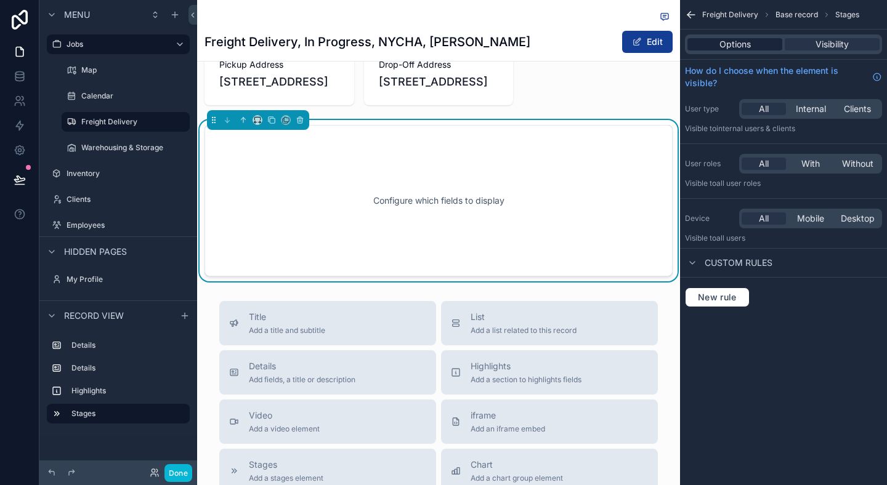
click at [751, 44] on div "Options" at bounding box center [735, 44] width 95 height 12
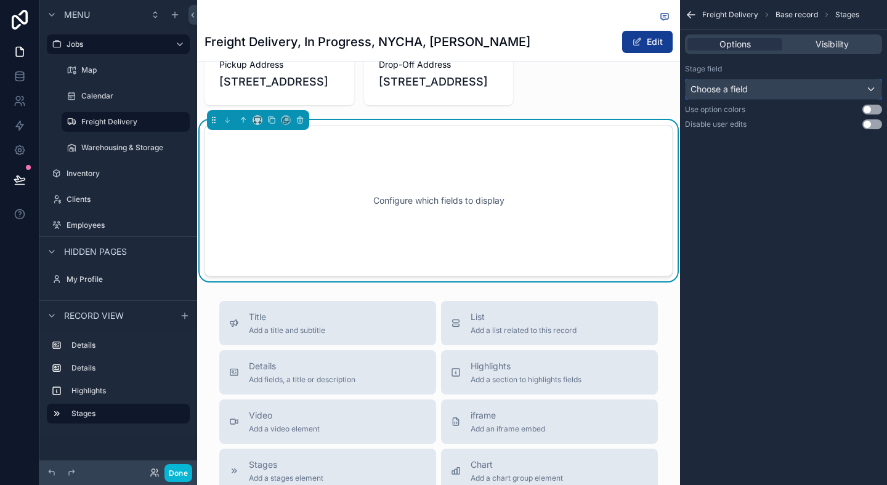
click at [810, 89] on div "Choose a field" at bounding box center [784, 89] width 196 height 20
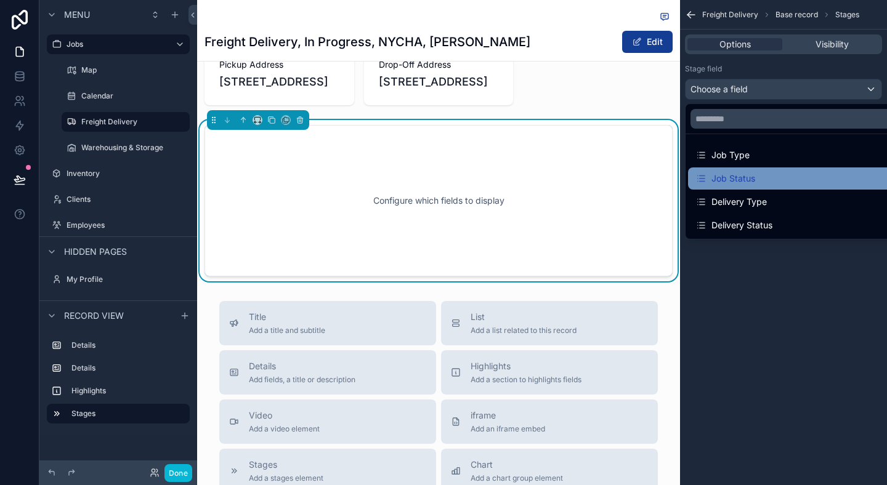
click at [782, 171] on div "Job Status" at bounding box center [798, 178] width 205 height 15
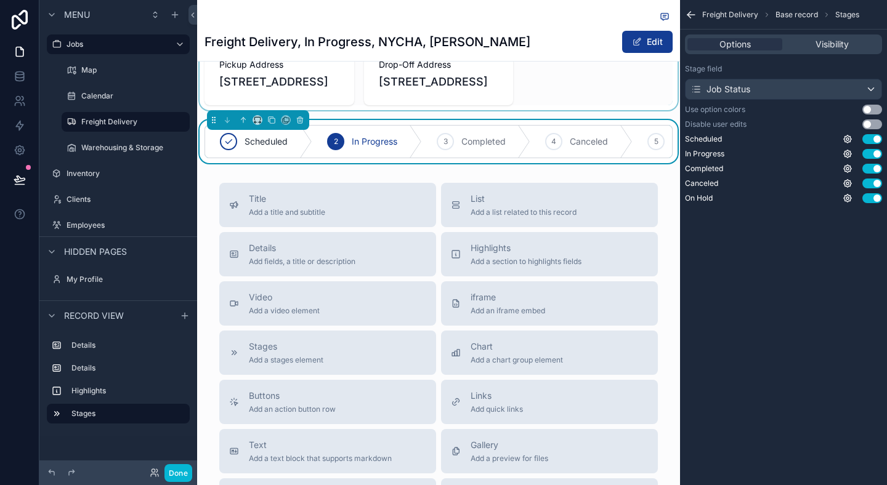
click at [677, 110] on div "scrollable content" at bounding box center [438, 38] width 483 height 143
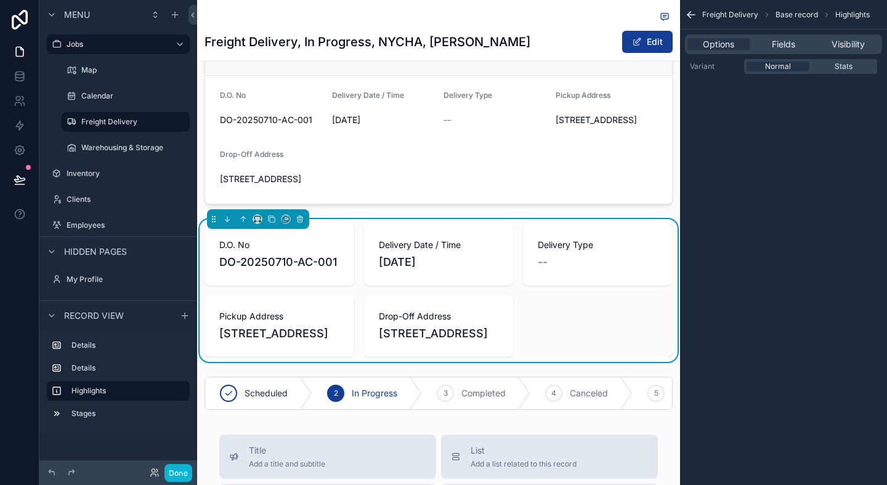
scroll to position [278, 0]
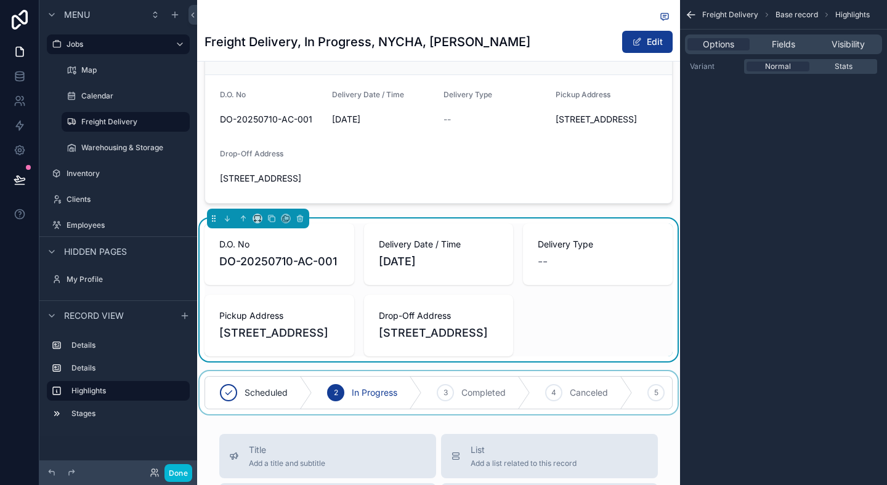
click at [312, 415] on div "scrollable content" at bounding box center [438, 392] width 483 height 43
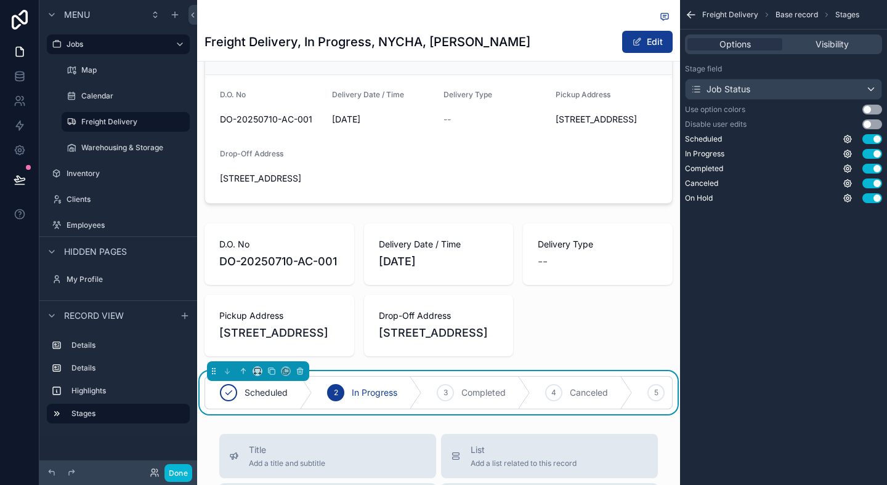
click at [877, 113] on button "Use setting" at bounding box center [872, 110] width 20 height 10
click at [874, 118] on div "Stage field Job Status Use option colors Use setting Disable user edits Use set…" at bounding box center [783, 133] width 207 height 149
click at [872, 126] on button "Use setting" at bounding box center [872, 125] width 20 height 10
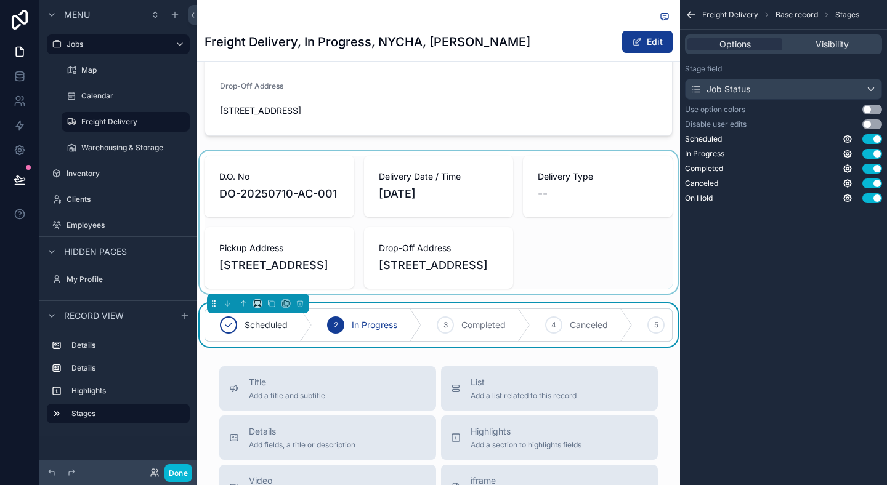
scroll to position [404, 0]
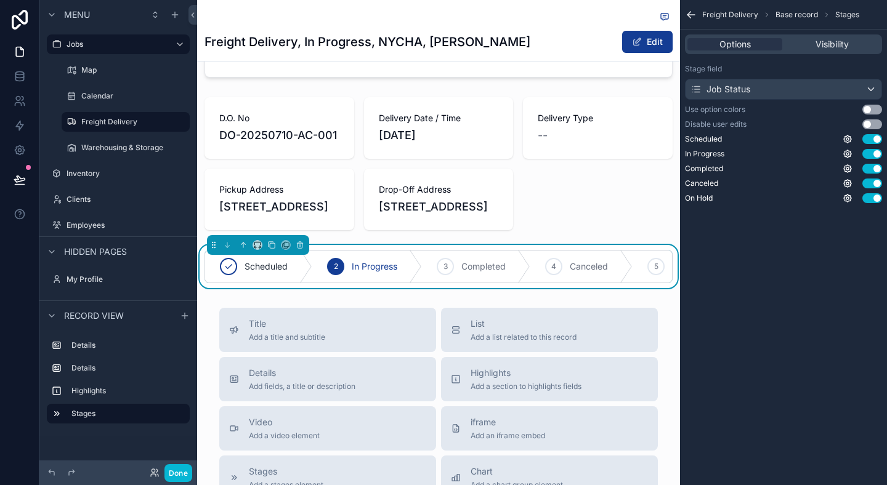
click at [470, 343] on div "Freight Delivery, In Progress, NYCHA, Antoinette Brown Edit Job Overview Job ID…" at bounding box center [438, 220] width 483 height 1249
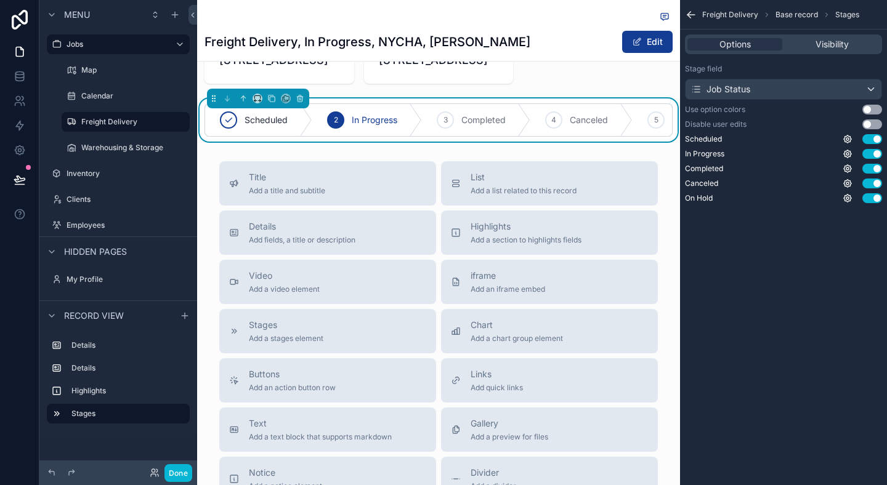
click at [440, 303] on div "Title Add a title and subtitle List Add a list related to this record Details A…" at bounding box center [438, 380] width 458 height 439
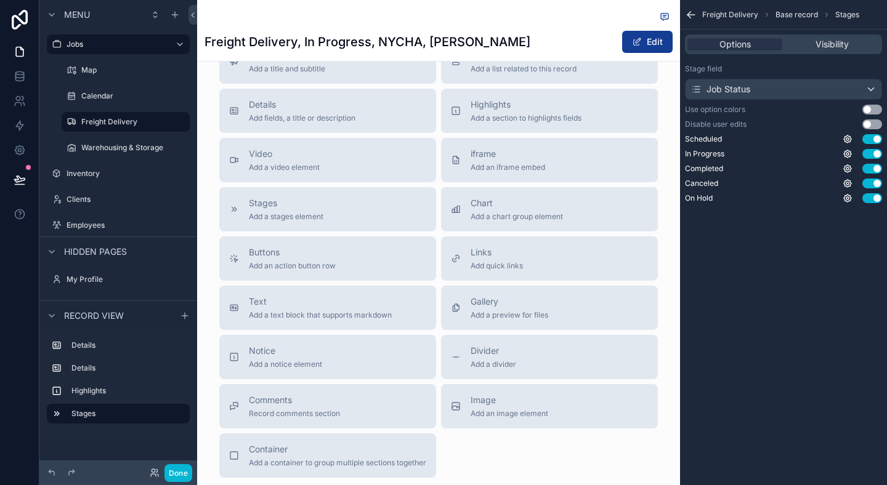
scroll to position [535, 0]
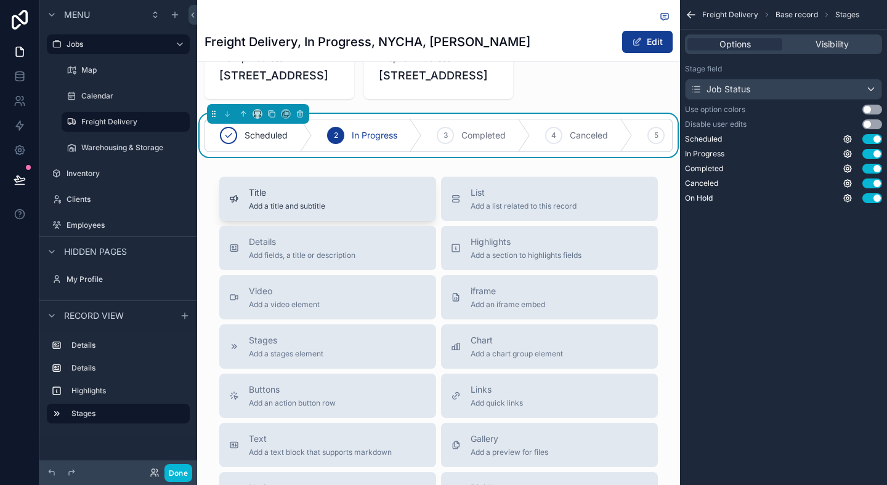
click at [288, 211] on span "Add a title and subtitle" at bounding box center [287, 206] width 76 height 10
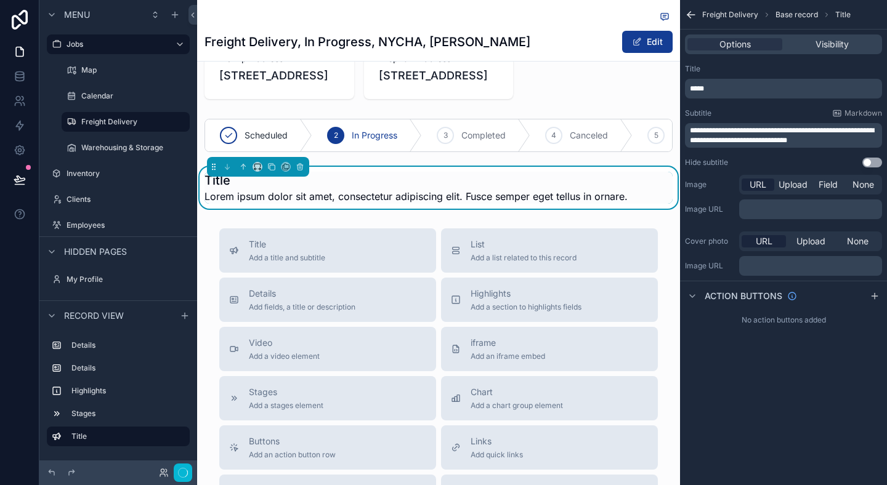
scroll to position [522, 0]
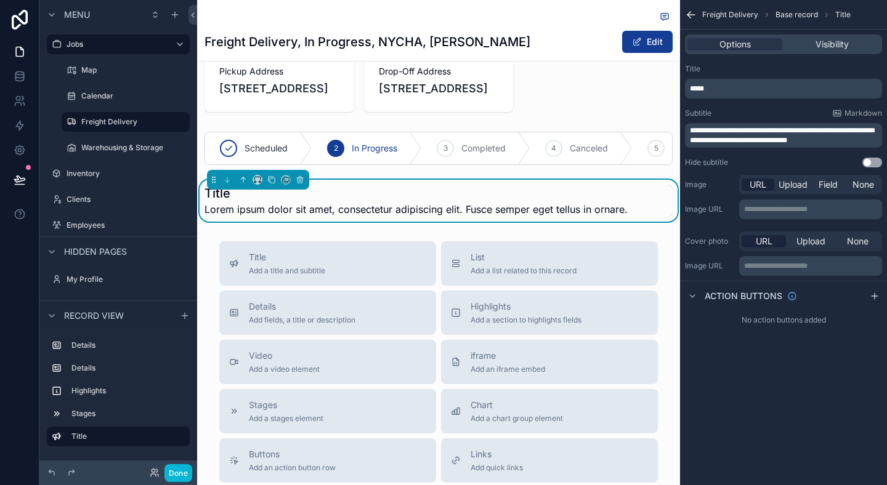
click at [672, 293] on div "Title Add a title and subtitle List Add a list related to this record Details A…" at bounding box center [438, 460] width 483 height 439
click at [244, 180] on icon "scrollable content" at bounding box center [244, 178] width 2 height 2
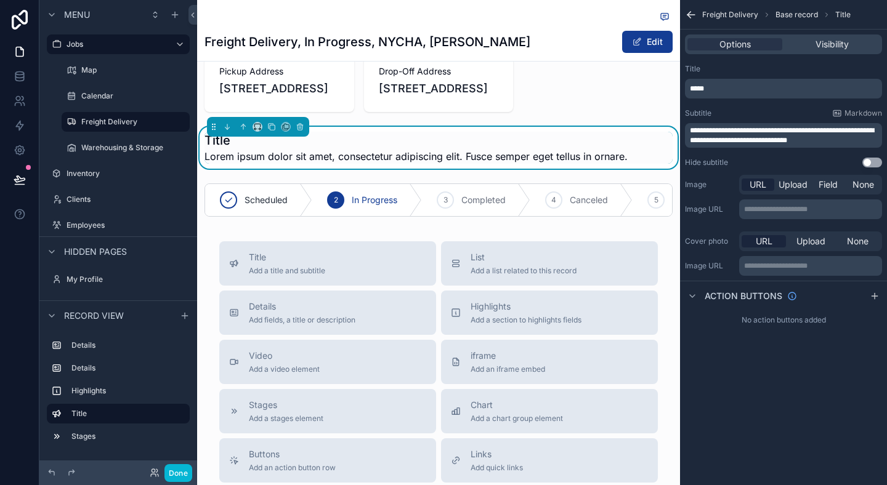
click at [504, 273] on div "Freight Delivery, In Progress, NYCHA, Antoinette Brown Edit Job Overview Job ID…" at bounding box center [438, 128] width 483 height 1301
click at [570, 169] on div "Title Lorem ipsum dolor sit amet, consectetur adipiscing elit. Fusce semper ege…" at bounding box center [438, 148] width 483 height 42
click at [607, 117] on div "scrollable content" at bounding box center [438, 45] width 483 height 143
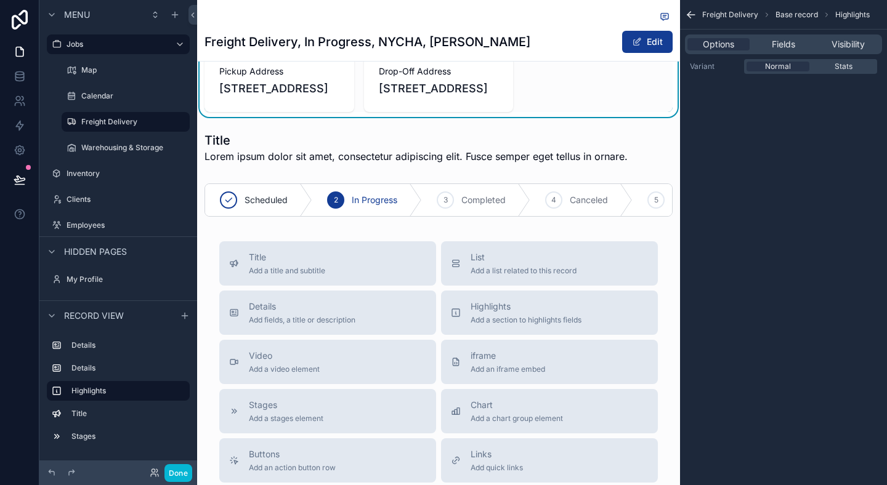
click at [742, 237] on div "Freight Delivery Base record Highlights Options Fields Visibility Variant Norma…" at bounding box center [783, 242] width 207 height 485
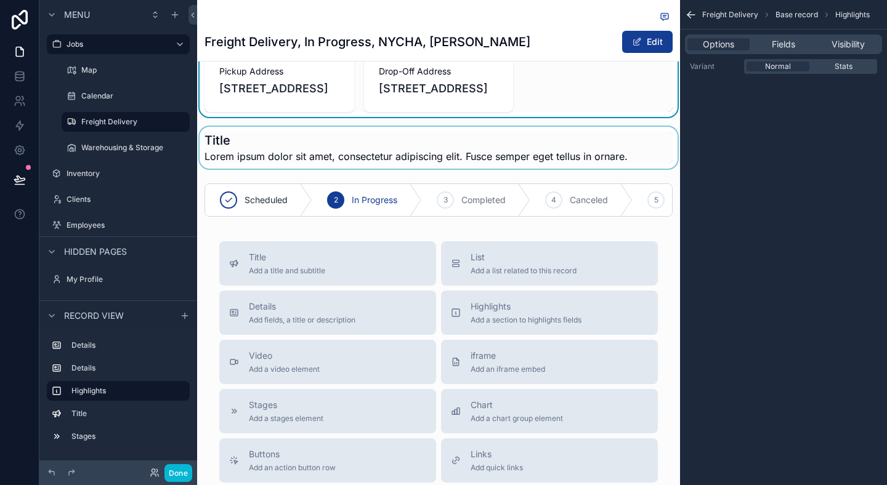
click at [622, 169] on div "scrollable content" at bounding box center [438, 148] width 483 height 42
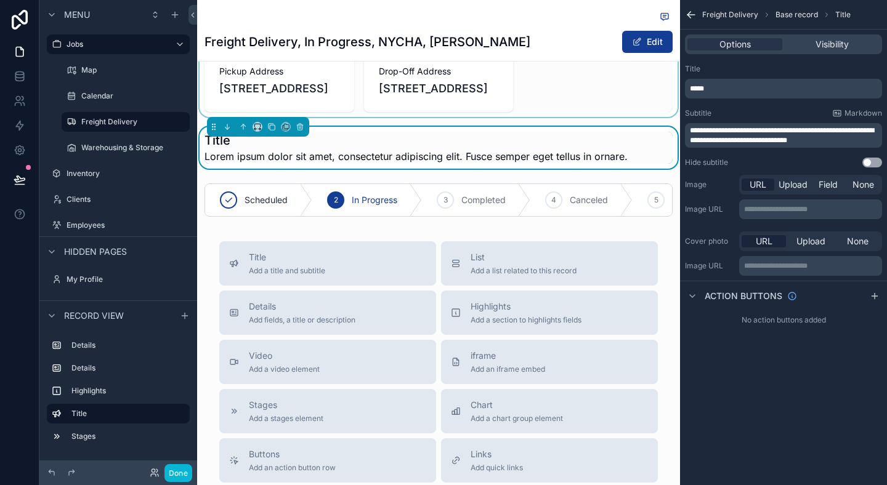
click at [700, 327] on div "No action buttons added" at bounding box center [783, 320] width 207 height 20
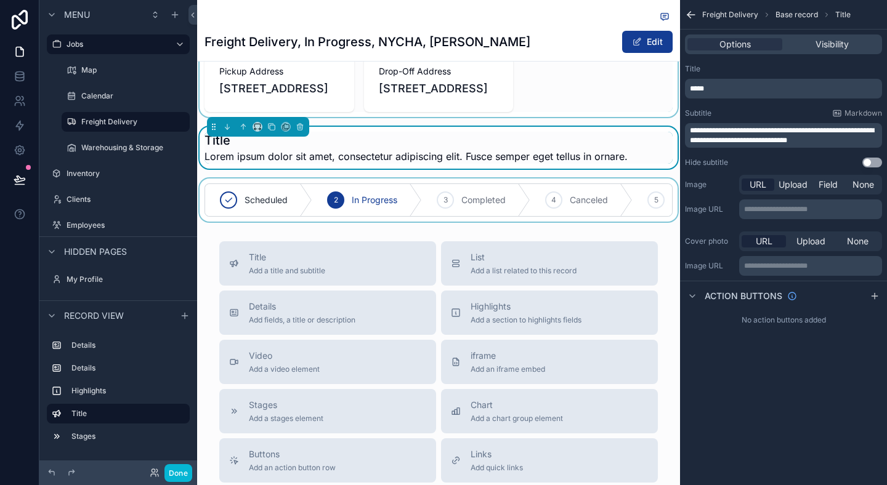
click at [434, 222] on div "scrollable content" at bounding box center [438, 200] width 483 height 43
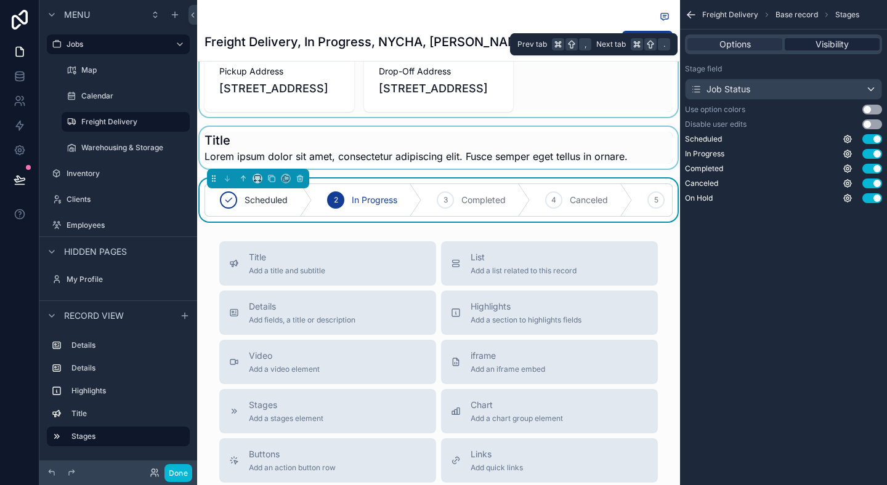
click at [818, 43] on span "Visibility" at bounding box center [832, 44] width 33 height 12
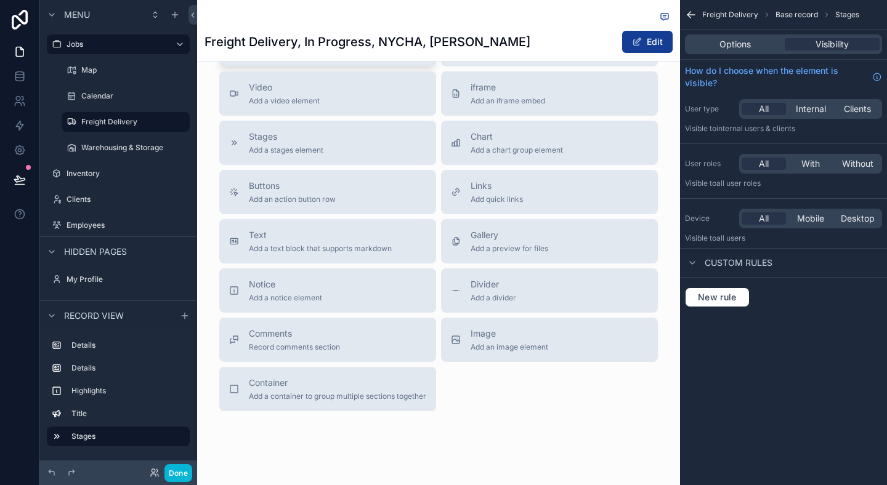
scroll to position [799, 0]
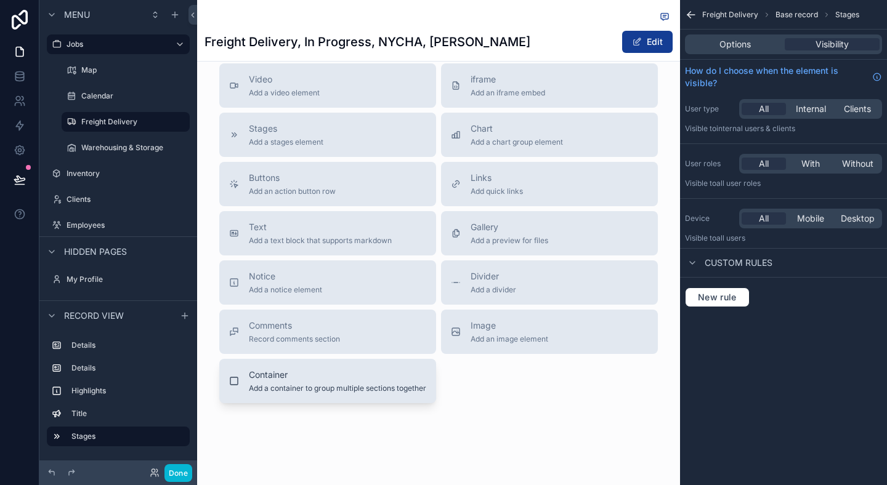
click at [320, 381] on span "Container" at bounding box center [337, 375] width 177 height 12
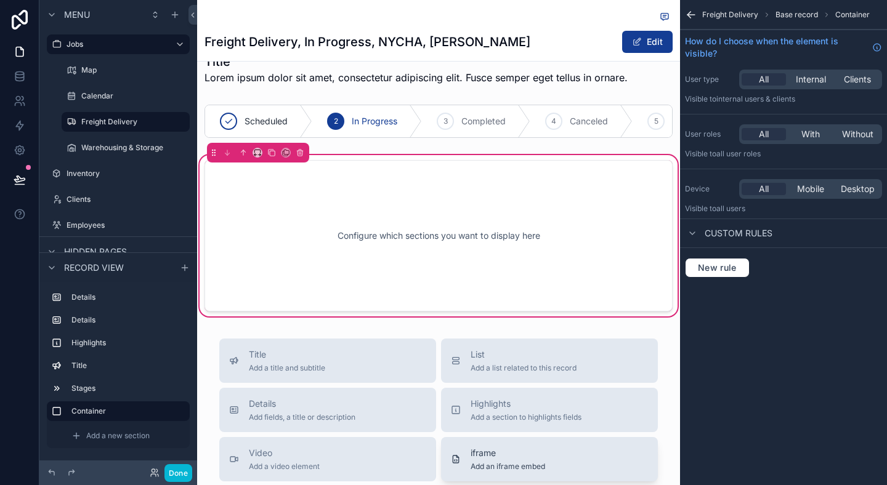
scroll to position [595, 0]
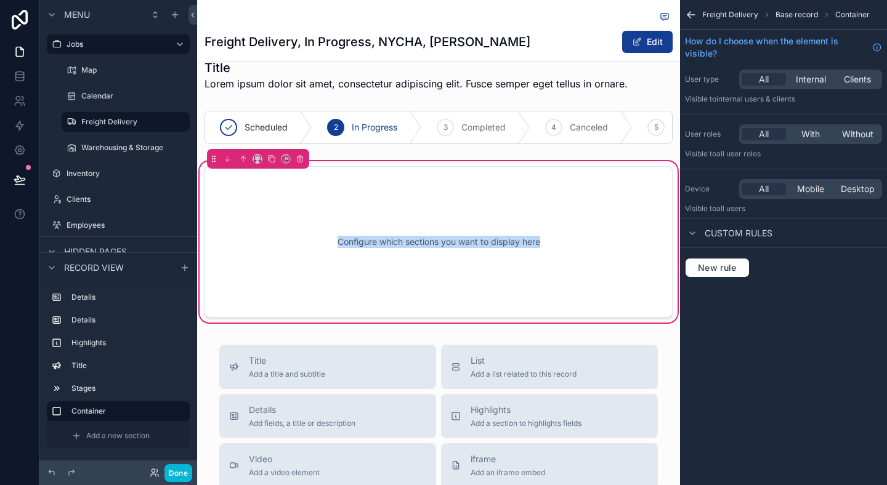
drag, startPoint x: 381, startPoint y: 172, endPoint x: 396, endPoint y: 292, distance: 120.4
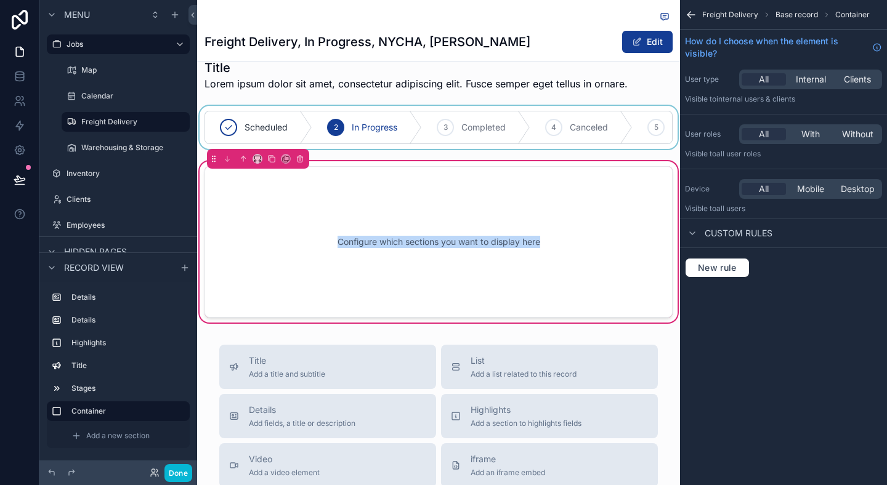
click at [218, 149] on div "scrollable content" at bounding box center [438, 127] width 483 height 43
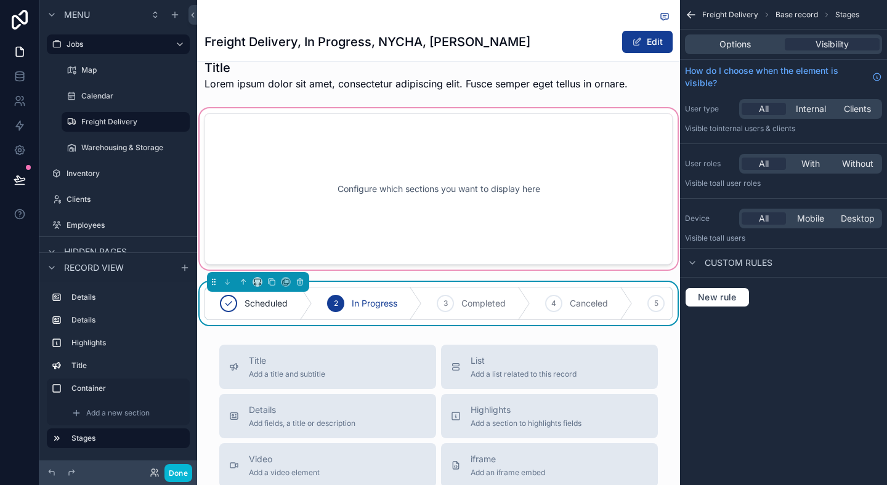
click at [357, 253] on div "scrollable content" at bounding box center [438, 189] width 483 height 166
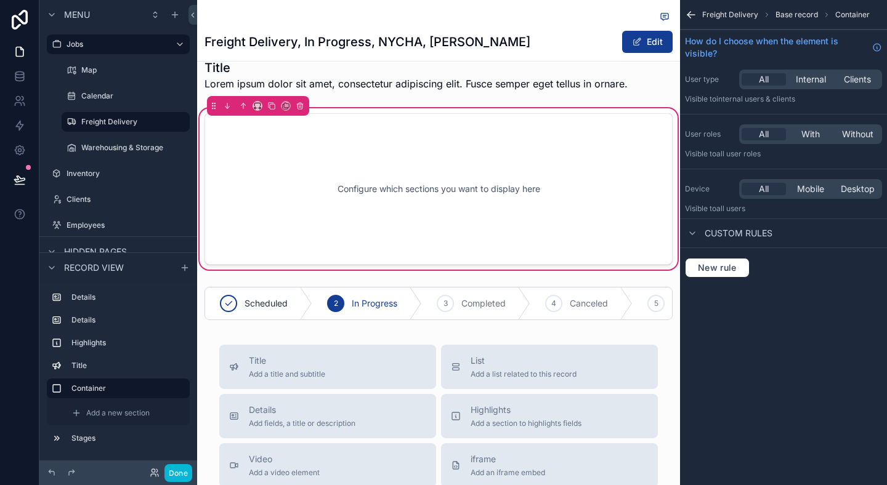
click at [527, 245] on div "Configure which sections you want to display here" at bounding box center [439, 189] width 428 height 111
click at [864, 383] on div "Freight Delivery Base record Container How do I choose when the element is visi…" at bounding box center [783, 242] width 207 height 485
click at [488, 245] on div "Configure which sections you want to display here" at bounding box center [439, 189] width 428 height 111
click at [810, 80] on span "Internal" at bounding box center [811, 79] width 30 height 12
click at [878, 78] on div "Clients" at bounding box center [857, 79] width 44 height 12
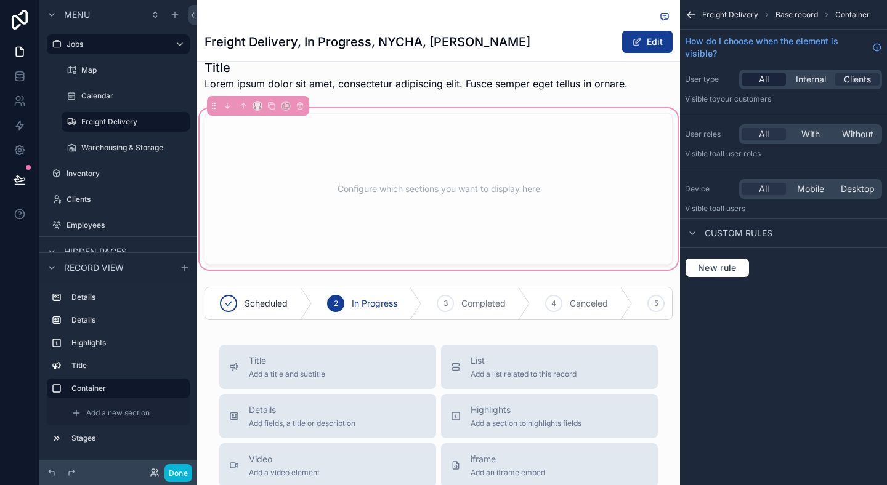
click at [760, 78] on span "All" at bounding box center [764, 79] width 10 height 12
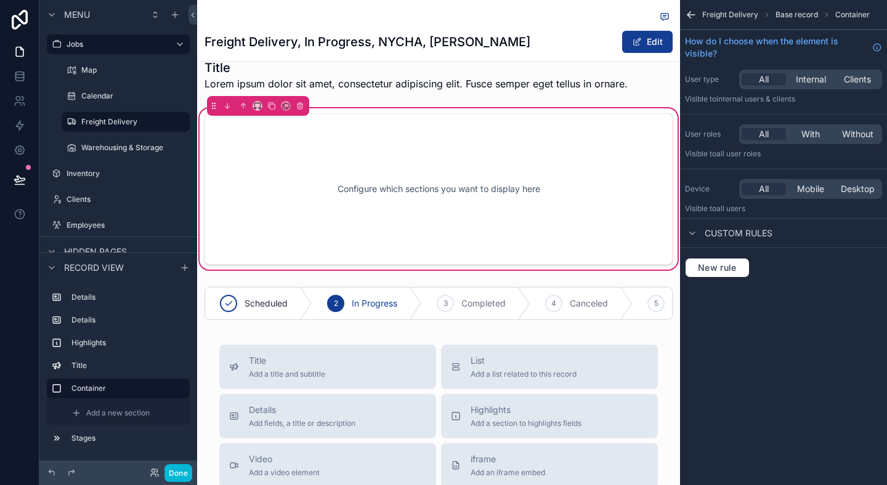
click at [846, 298] on div "Freight Delivery Base record Container How do I choose when the element is visi…" at bounding box center [783, 153] width 207 height 307
click at [684, 235] on div "Custom rules" at bounding box center [783, 234] width 207 height 30
click at [688, 238] on div "scrollable content" at bounding box center [692, 233] width 15 height 15
click at [690, 237] on icon "scrollable content" at bounding box center [693, 234] width 10 height 10
click at [689, 15] on icon "scrollable content" at bounding box center [691, 15] width 7 height 0
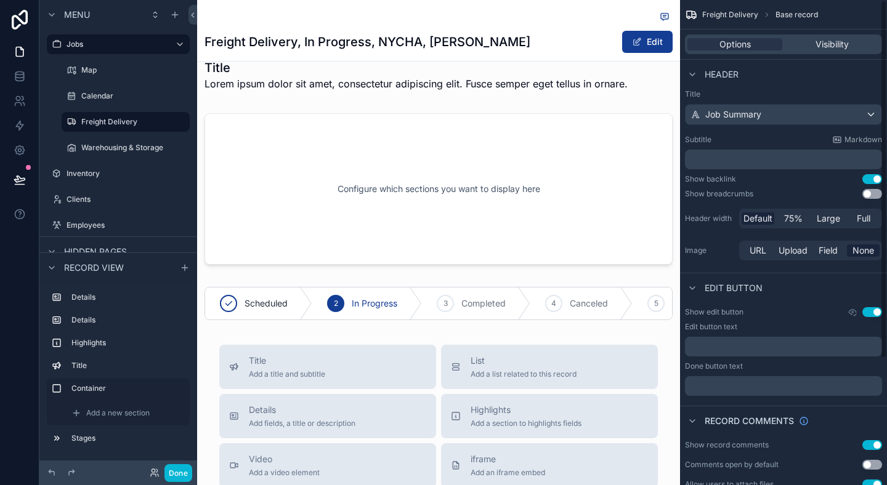
scroll to position [0, 0]
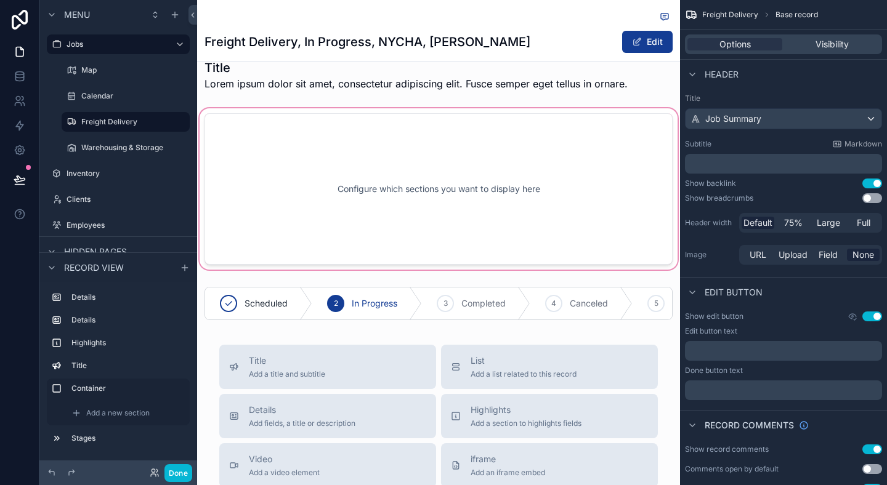
click at [578, 272] on div "scrollable content" at bounding box center [438, 189] width 483 height 166
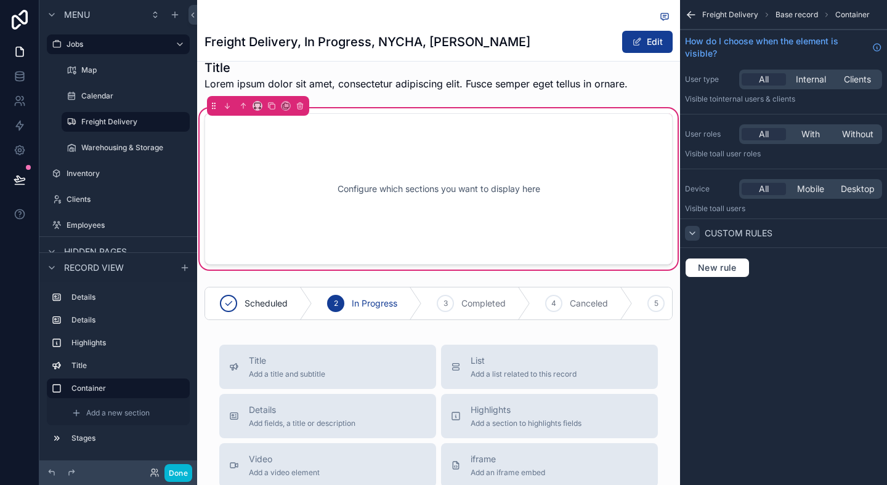
click at [689, 235] on icon "scrollable content" at bounding box center [693, 234] width 10 height 10
click at [704, 267] on span "New rule" at bounding box center [717, 267] width 49 height 11
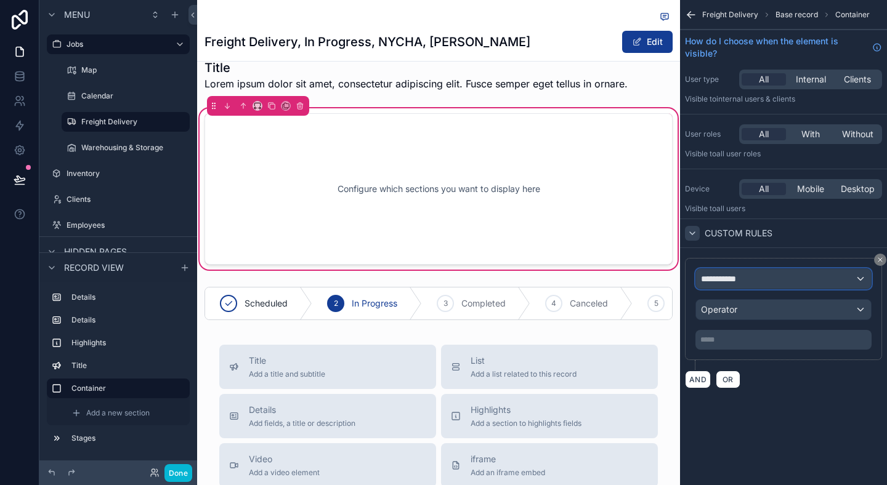
click at [727, 272] on div "**********" at bounding box center [783, 279] width 175 height 20
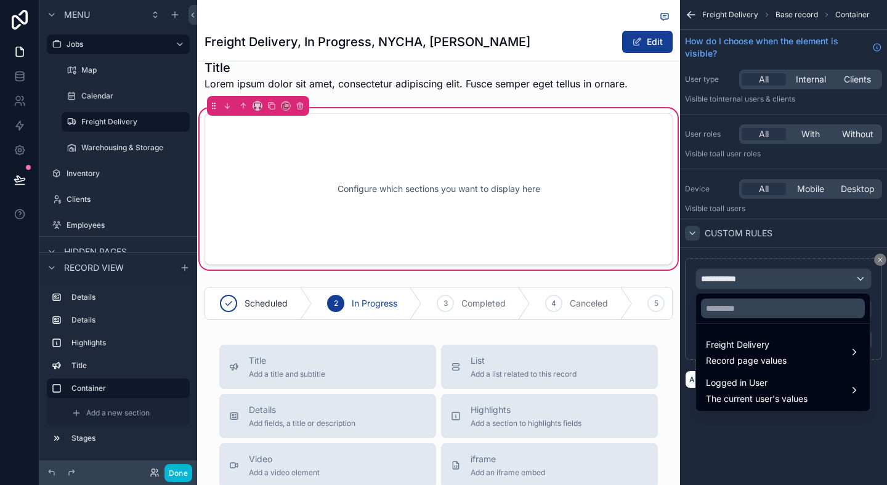
click at [727, 272] on div "scrollable content" at bounding box center [443, 242] width 887 height 485
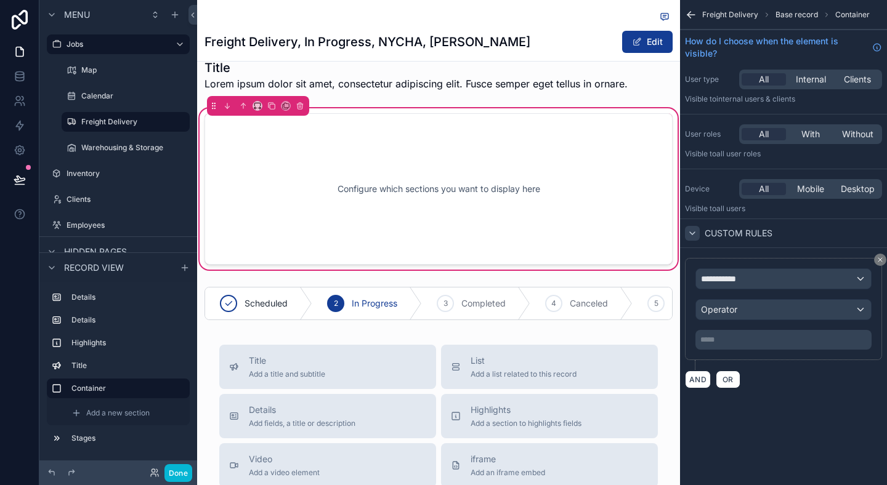
click at [880, 253] on div "**********" at bounding box center [783, 323] width 207 height 150
click at [882, 258] on icon "scrollable content" at bounding box center [880, 260] width 4 height 4
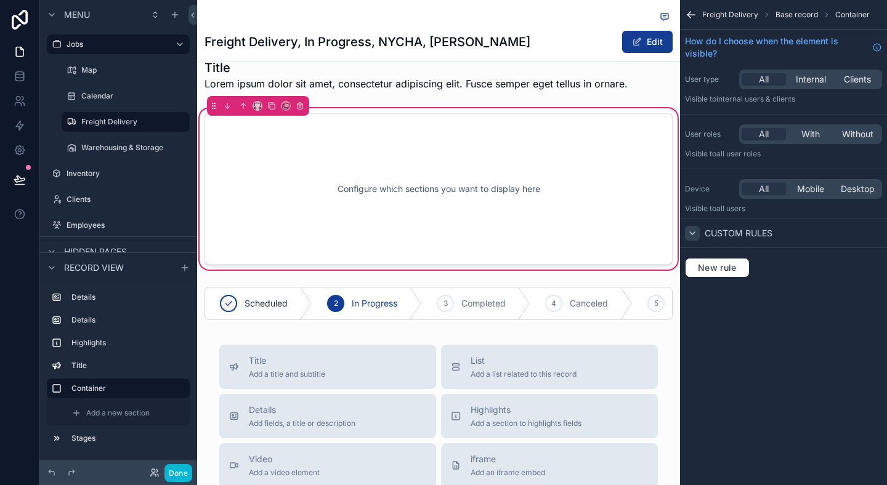
click at [416, 166] on div "Configure which sections you want to display here" at bounding box center [439, 189] width 468 height 152
click at [392, 232] on div "Configure which sections you want to display here" at bounding box center [439, 189] width 428 height 111
click at [703, 14] on span "Freight Delivery" at bounding box center [730, 15] width 56 height 10
click at [694, 14] on icon "scrollable content" at bounding box center [691, 15] width 12 height 12
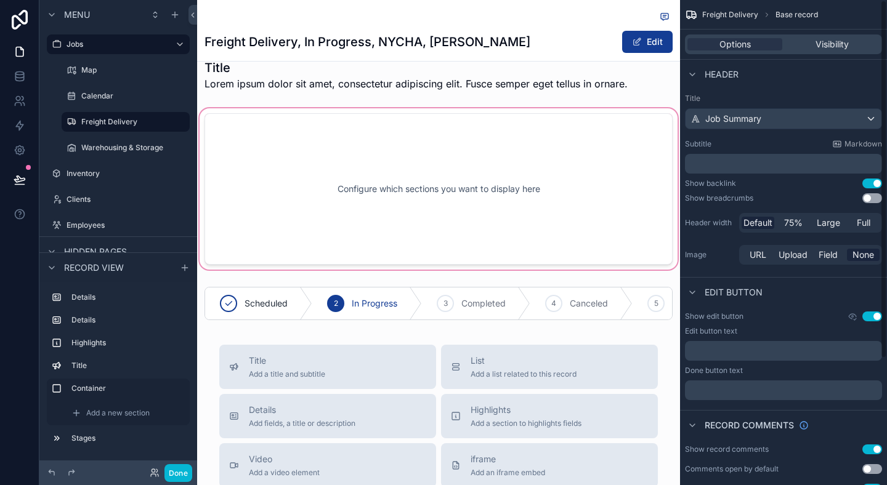
click at [618, 167] on div "scrollable content" at bounding box center [438, 189] width 483 height 166
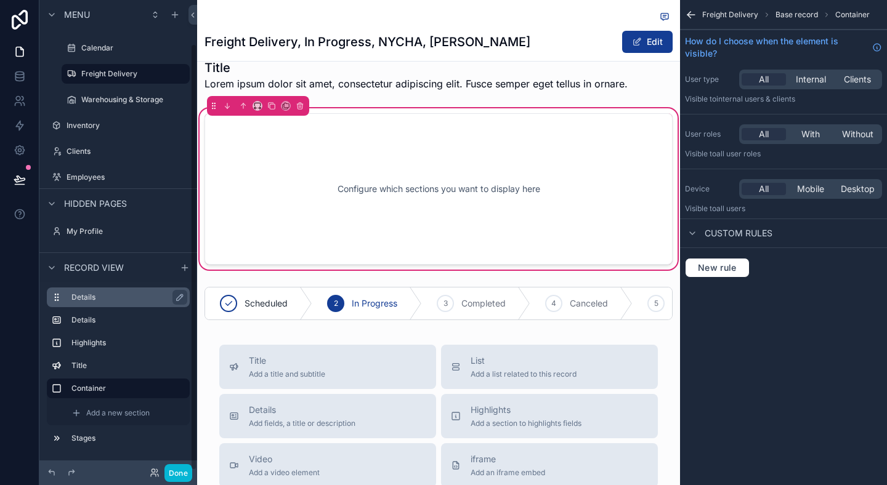
scroll to position [47, 0]
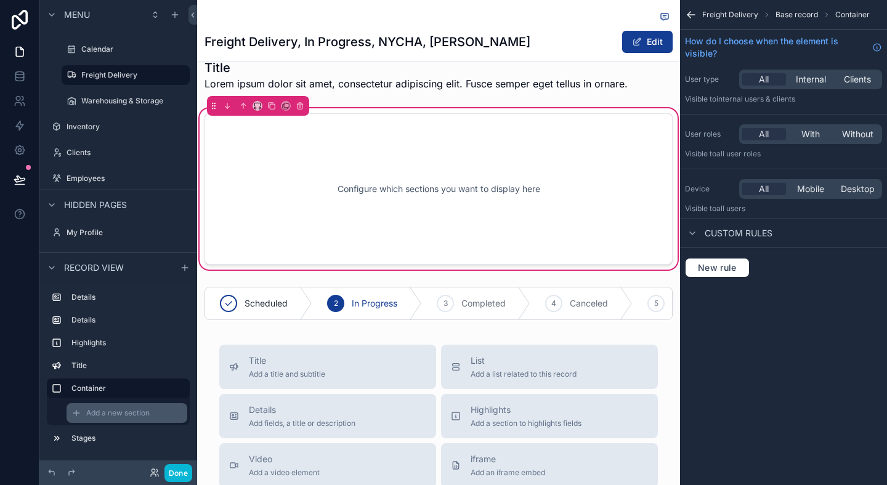
click at [113, 412] on span "Add a new section" at bounding box center [117, 413] width 63 height 10
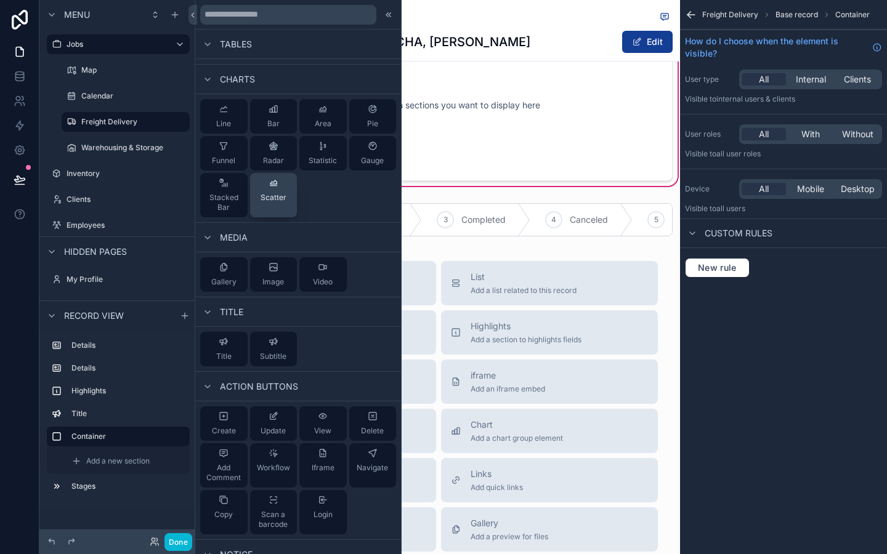
scroll to position [433, 0]
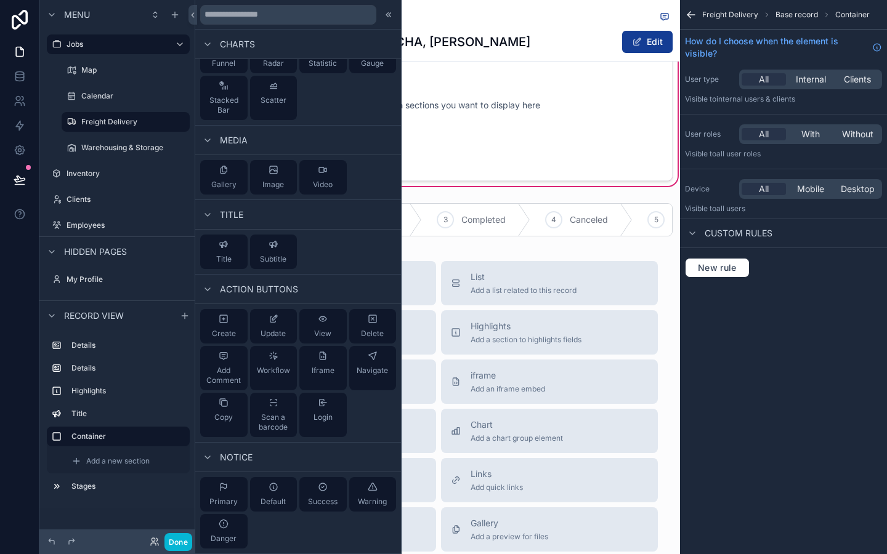
click at [156, 509] on div "Menu Jobs Map Calendar Freight Delivery Warehousing & Storage Inventory Clients…" at bounding box center [118, 259] width 158 height 519
click at [96, 409] on label "Title" at bounding box center [125, 414] width 108 height 10
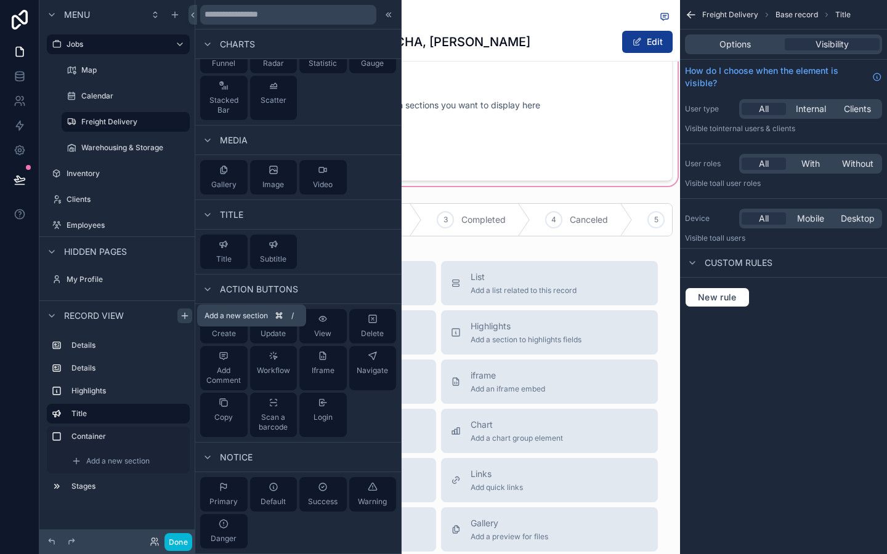
click at [185, 314] on icon "scrollable content" at bounding box center [185, 316] width 0 height 6
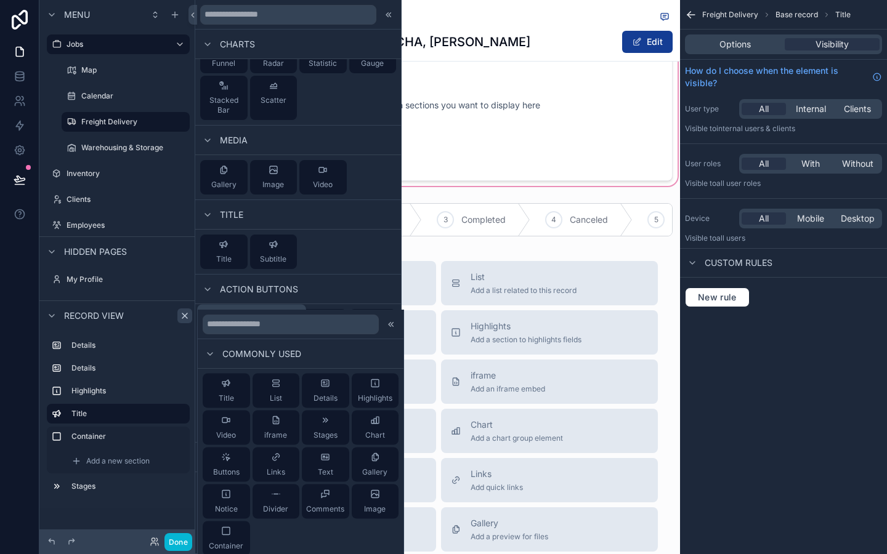
click at [184, 313] on icon "scrollable content" at bounding box center [185, 316] width 10 height 10
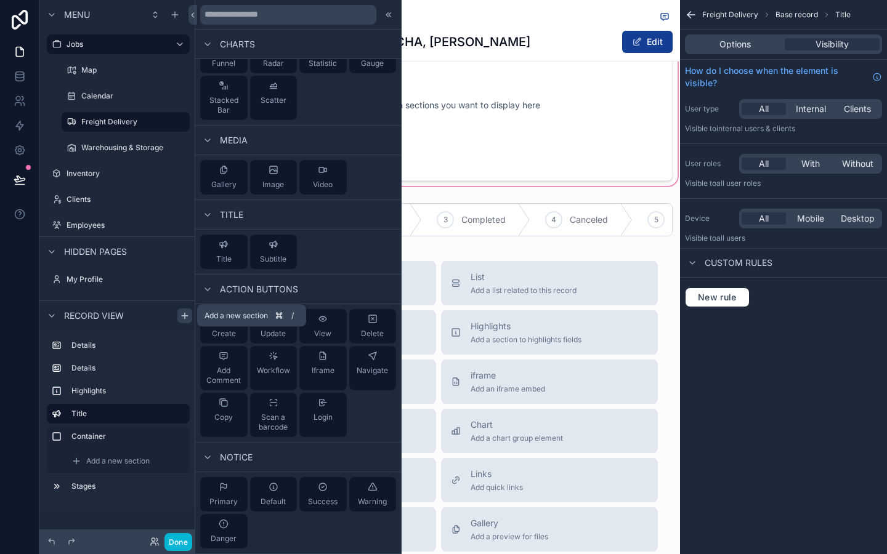
click at [185, 313] on icon "scrollable content" at bounding box center [185, 316] width 0 height 6
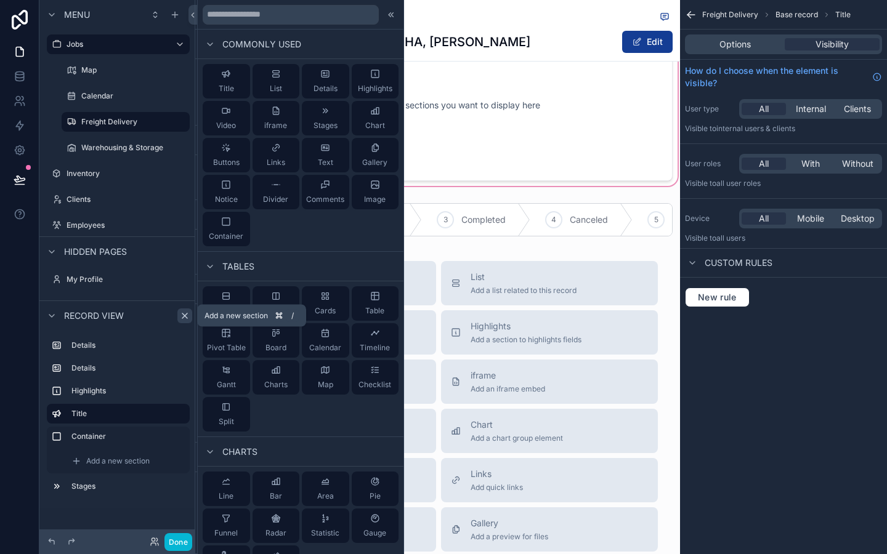
click at [185, 315] on icon "scrollable content" at bounding box center [185, 316] width 10 height 10
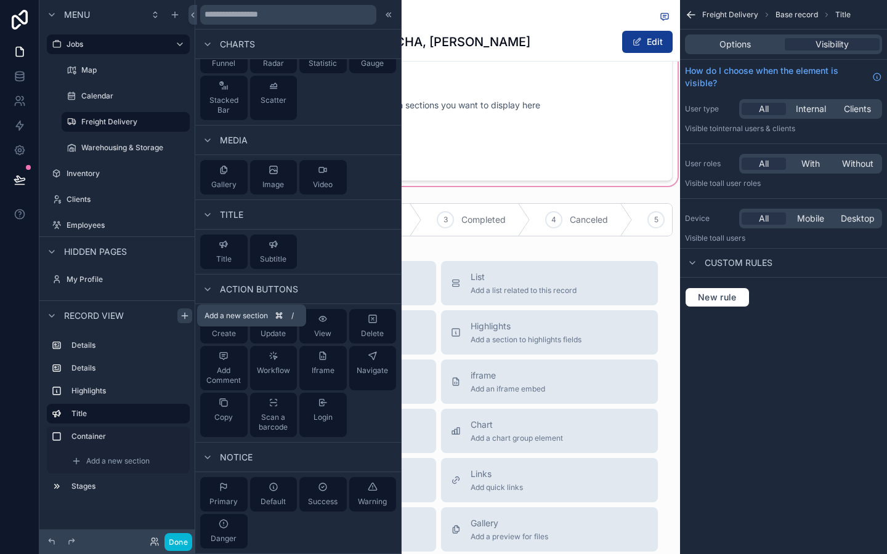
click at [185, 316] on icon "scrollable content" at bounding box center [185, 316] width 6 height 0
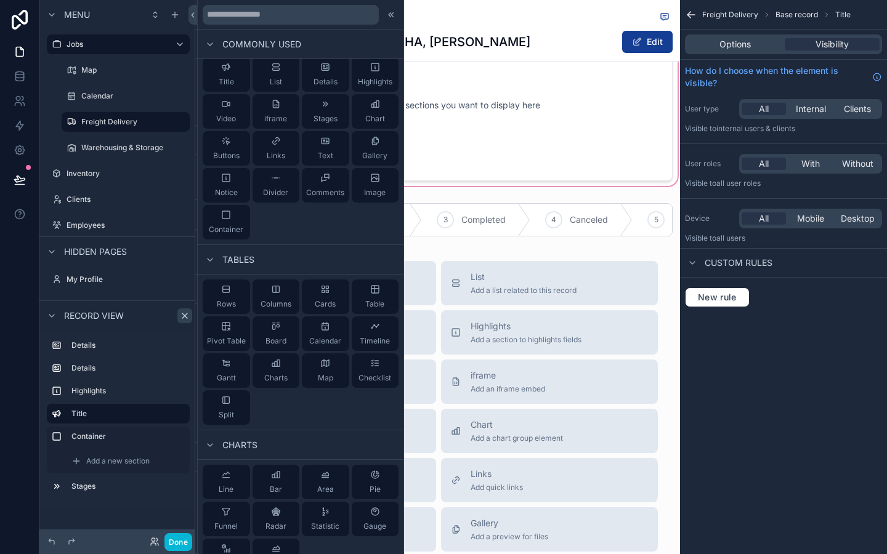
scroll to position [0, 0]
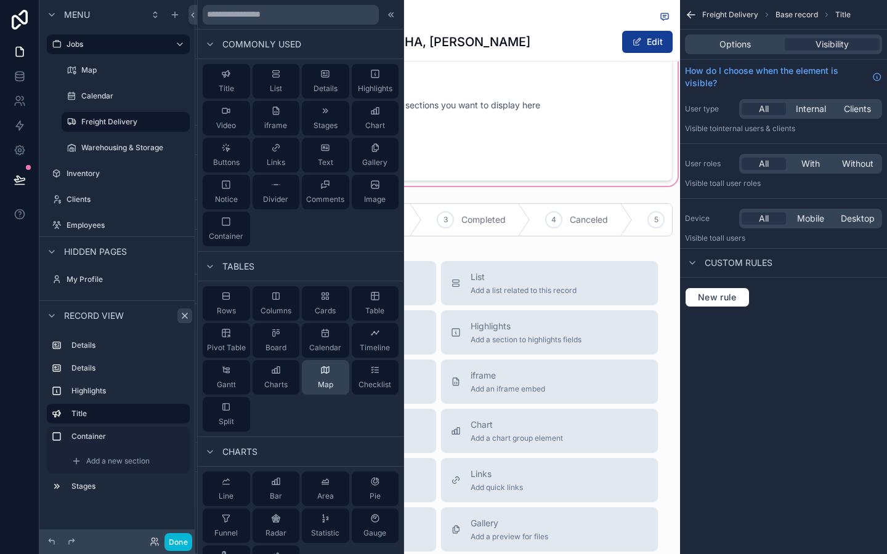
click at [332, 366] on div "Map" at bounding box center [325, 377] width 47 height 34
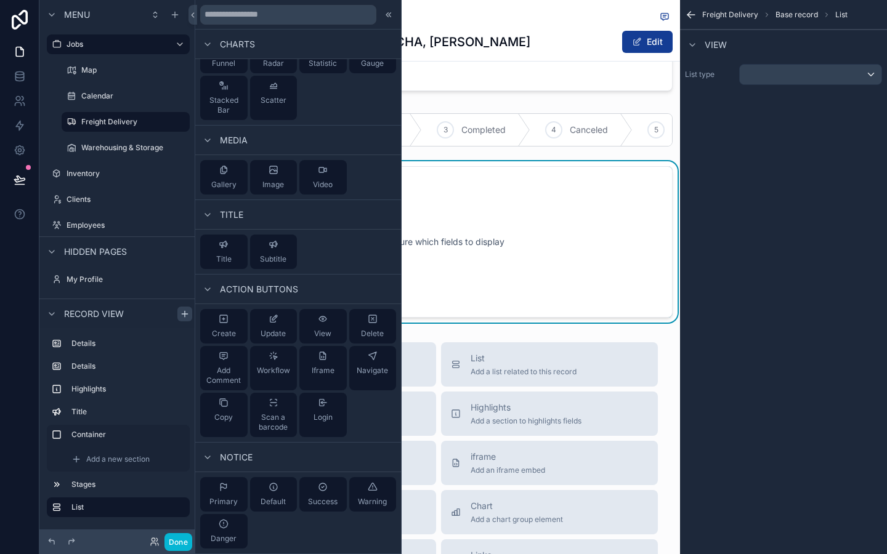
scroll to position [776, 0]
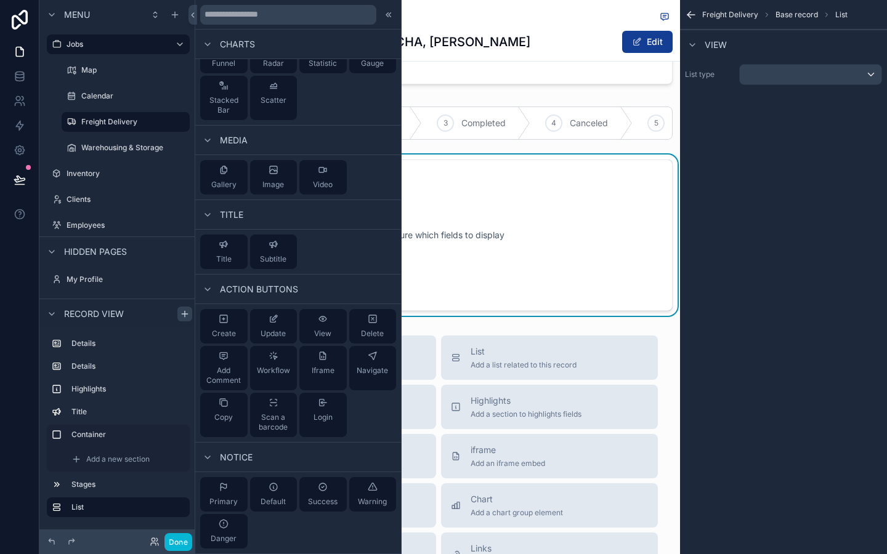
click at [577, 372] on div "Freight Delivery, In Progress, NYCHA, Antoinette Brown Edit Job Overview Job ID…" at bounding box center [438, 48] width 483 height 1649
click at [583, 291] on div "Configure which fields to display" at bounding box center [439, 235] width 428 height 111
click at [721, 269] on div "Freight Delivery Base record List View List type" at bounding box center [783, 277] width 207 height 554
click at [392, 20] on div at bounding box center [388, 14] width 15 height 15
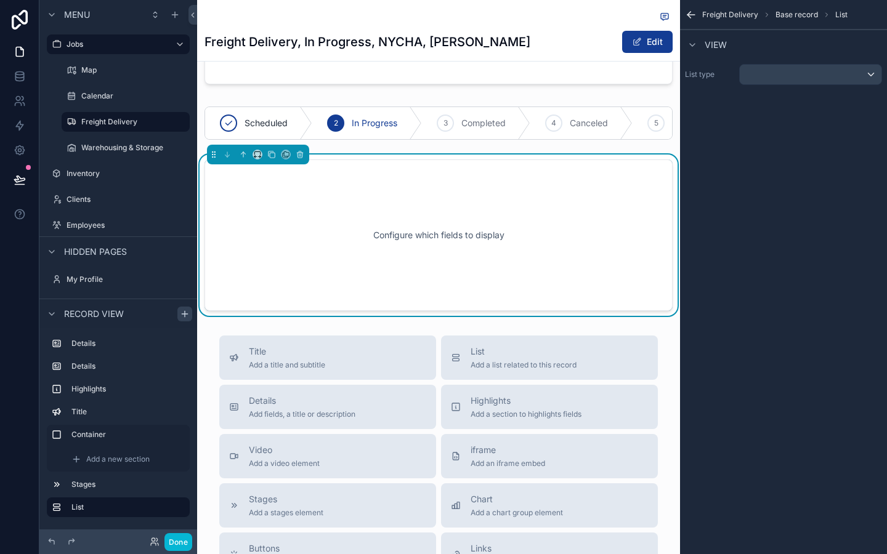
click at [396, 226] on div "Configure which fields to display" at bounding box center [439, 235] width 428 height 111
click at [296, 261] on div "Configure which fields to display" at bounding box center [439, 235] width 428 height 111
click at [761, 72] on div "scrollable content" at bounding box center [811, 75] width 142 height 20
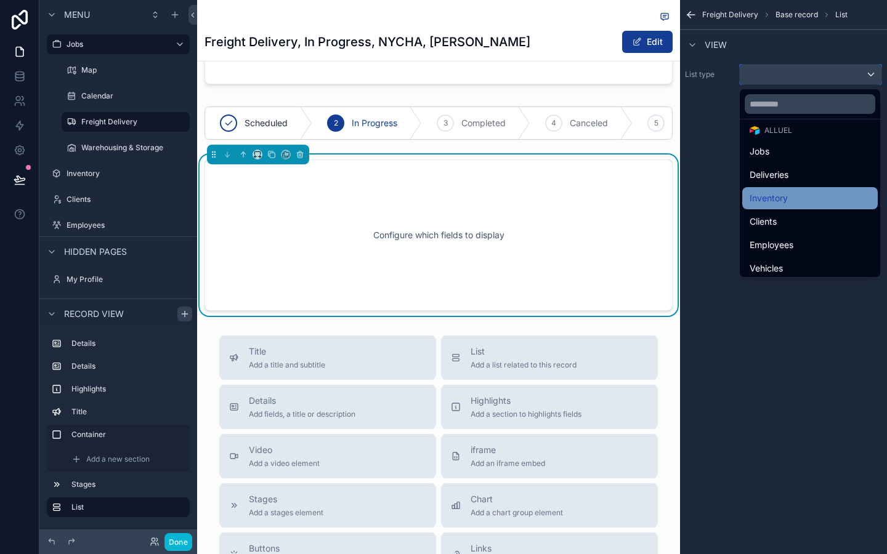
scroll to position [0, 0]
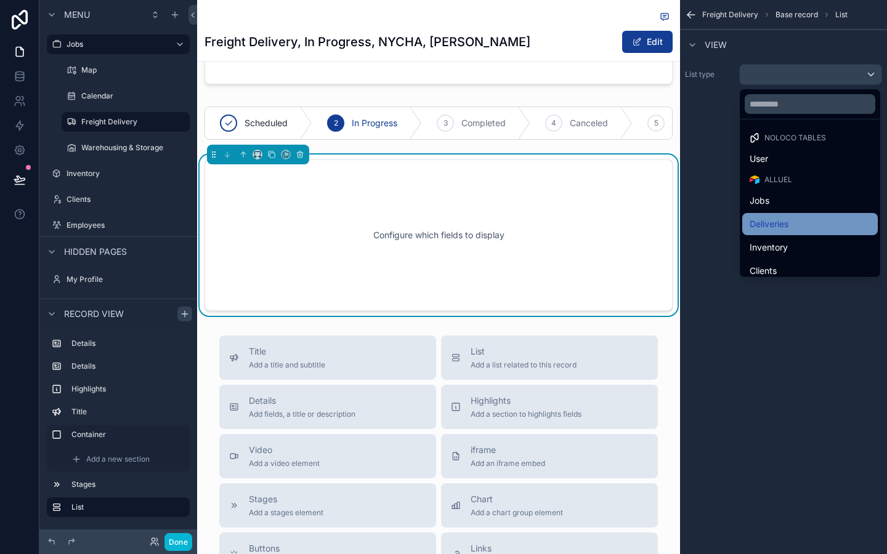
click at [785, 223] on span "Deliveries" at bounding box center [769, 224] width 39 height 15
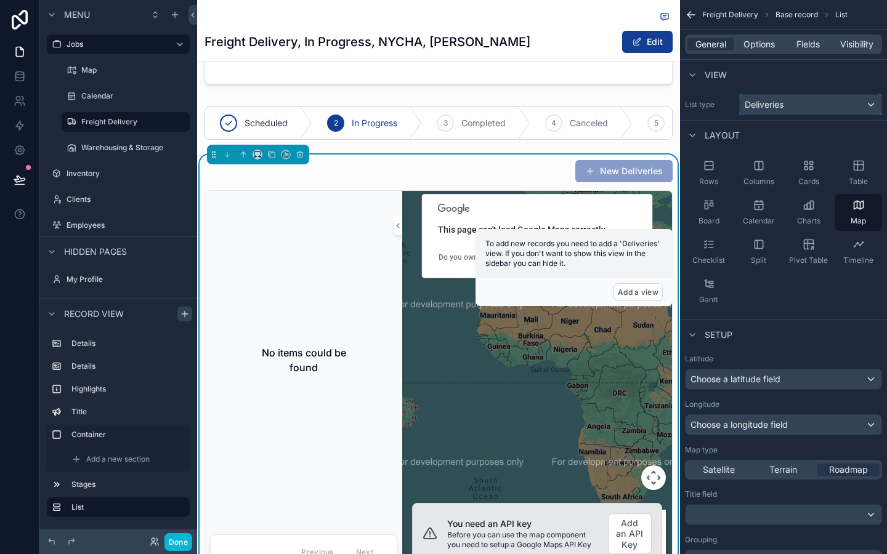
click at [763, 105] on span "Deliveries" at bounding box center [764, 105] width 39 height 12
click at [801, 105] on div "Deliveries" at bounding box center [811, 105] width 142 height 20
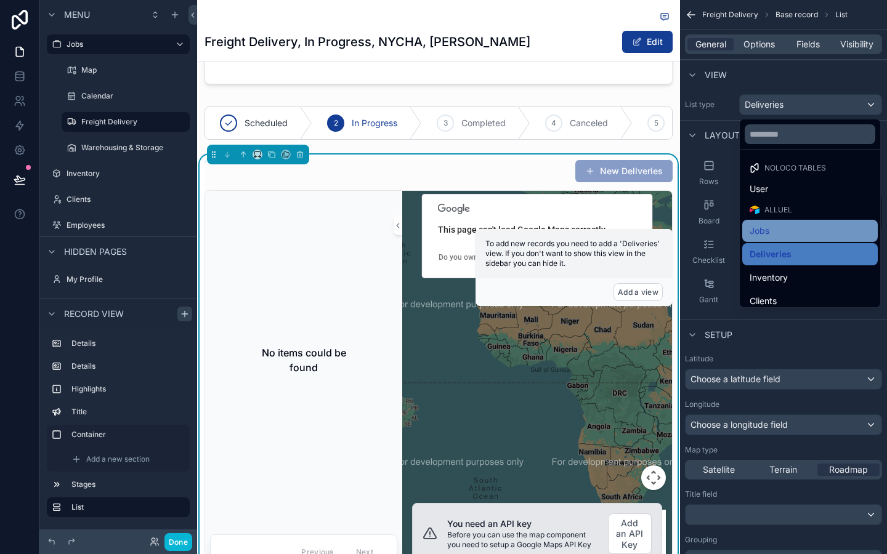
click at [793, 228] on div "Jobs" at bounding box center [810, 231] width 121 height 15
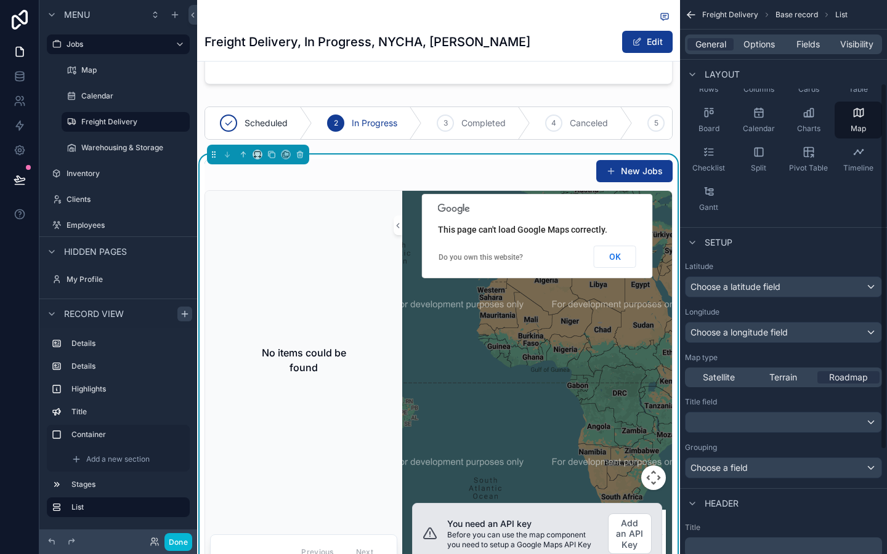
scroll to position [264, 0]
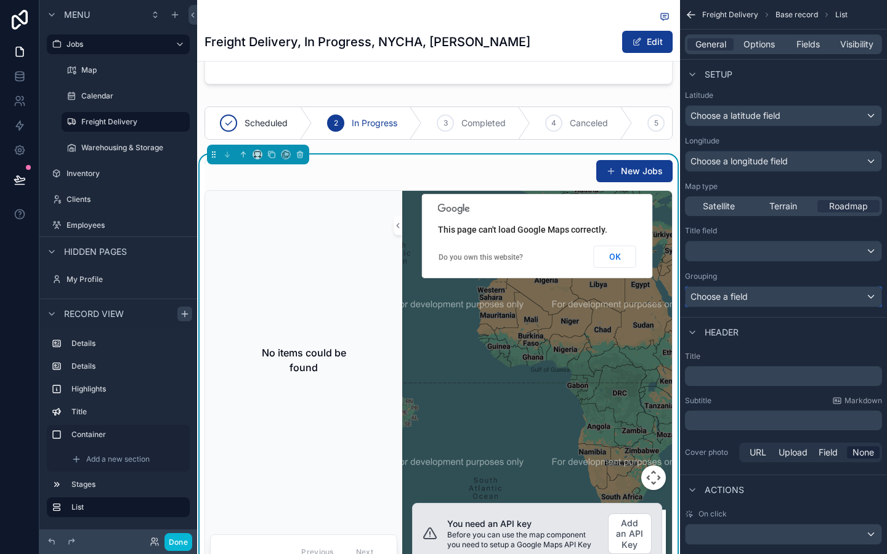
click at [754, 299] on div "Choose a field" at bounding box center [784, 297] width 196 height 20
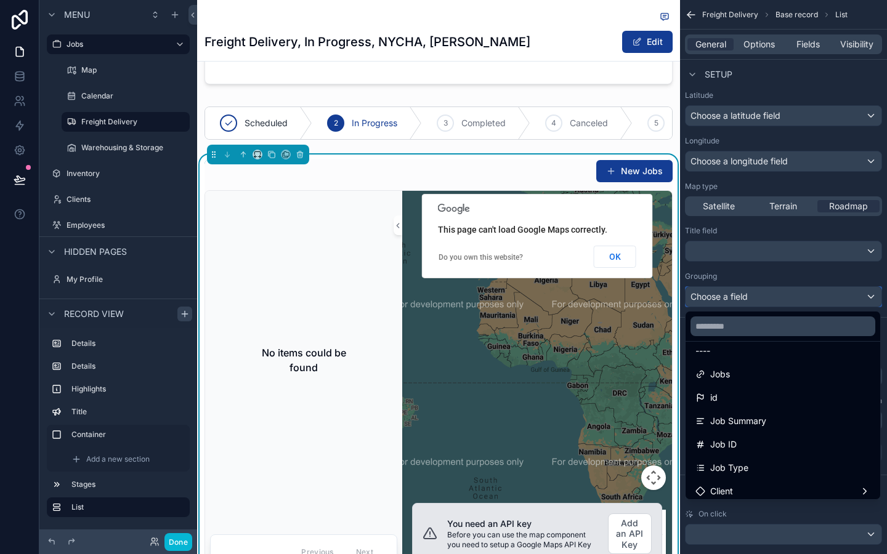
scroll to position [12, 0]
click at [766, 277] on div "scrollable content" at bounding box center [443, 277] width 887 height 554
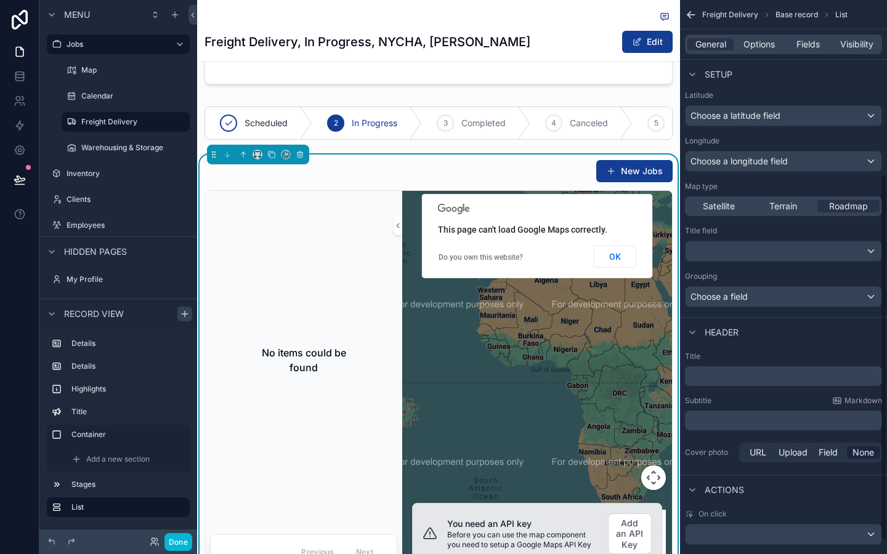
scroll to position [284, 0]
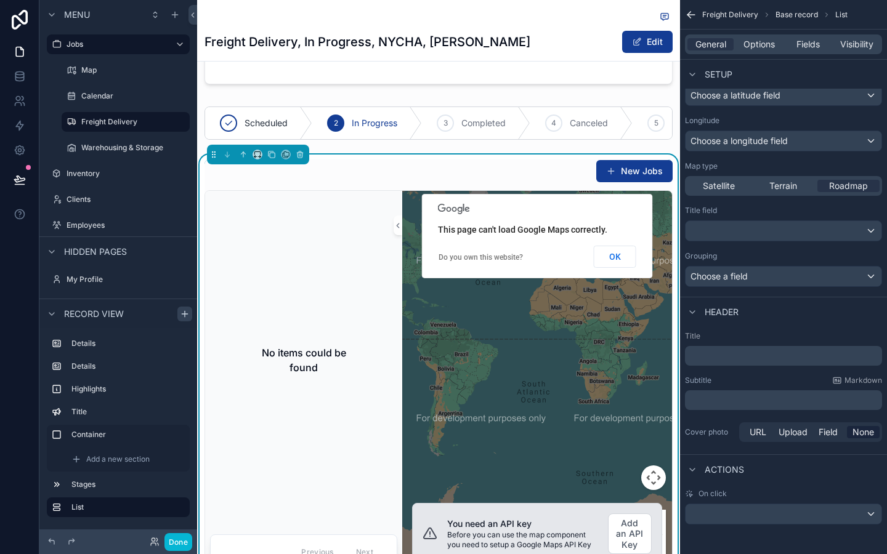
click at [529, 183] on div "New Jobs" at bounding box center [439, 171] width 468 height 23
click at [496, 183] on div "New Jobs" at bounding box center [439, 171] width 468 height 23
click at [301, 153] on icon "scrollable content" at bounding box center [300, 152] width 2 height 1
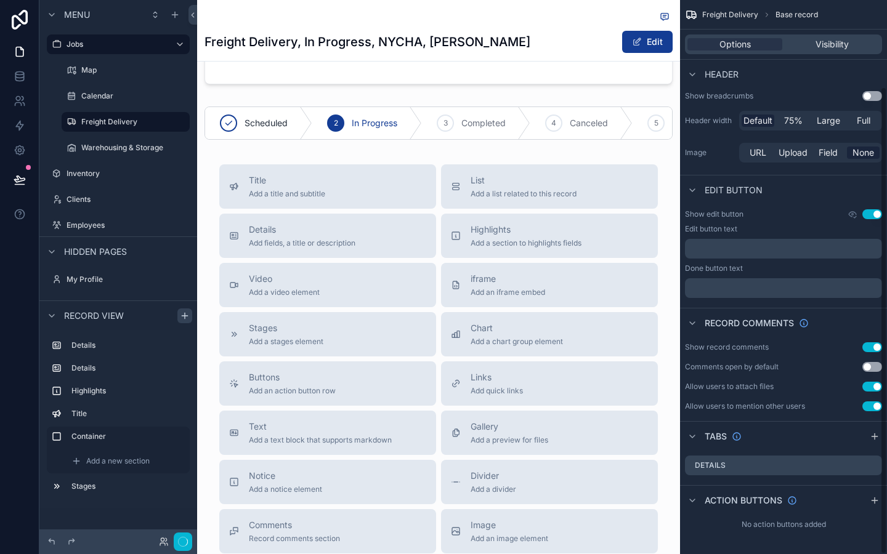
scroll to position [102, 0]
click at [209, 280] on div "Title Add a title and subtitle List Add a list related to this record Details A…" at bounding box center [438, 383] width 458 height 439
click at [184, 315] on icon "scrollable content" at bounding box center [185, 316] width 10 height 10
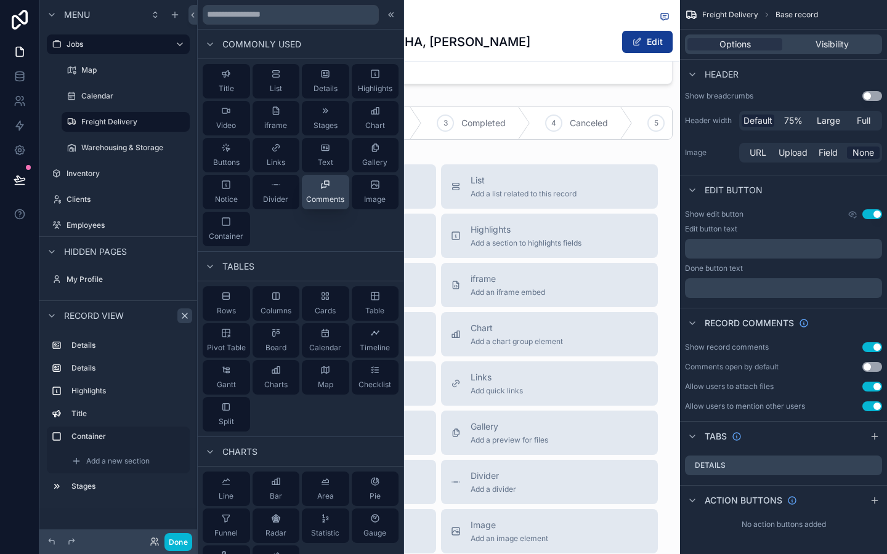
click at [319, 198] on span "Comments" at bounding box center [325, 200] width 38 height 10
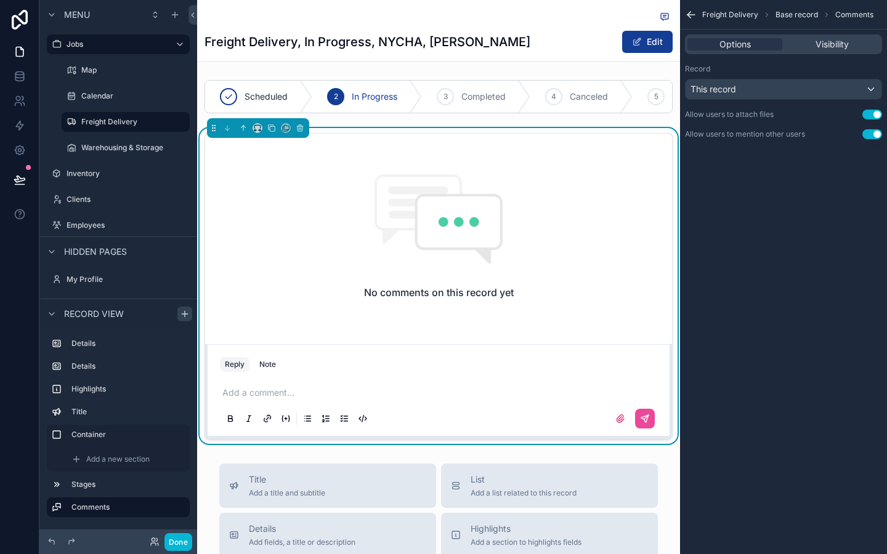
scroll to position [853, 0]
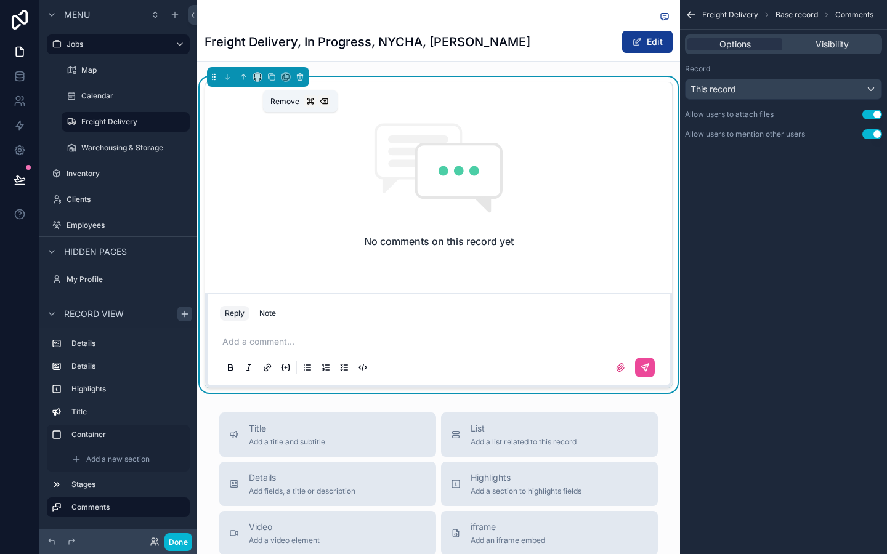
click at [299, 79] on icon "scrollable content" at bounding box center [299, 77] width 0 height 2
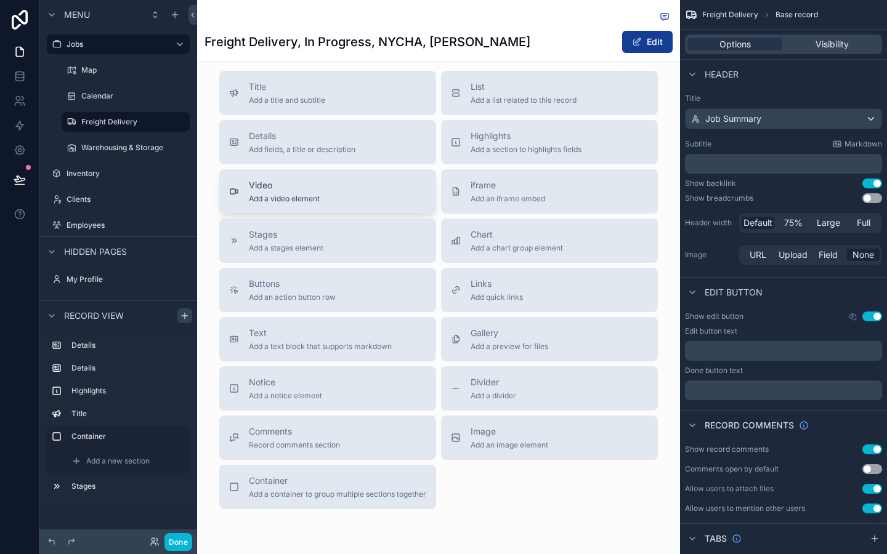
scroll to position [862, 0]
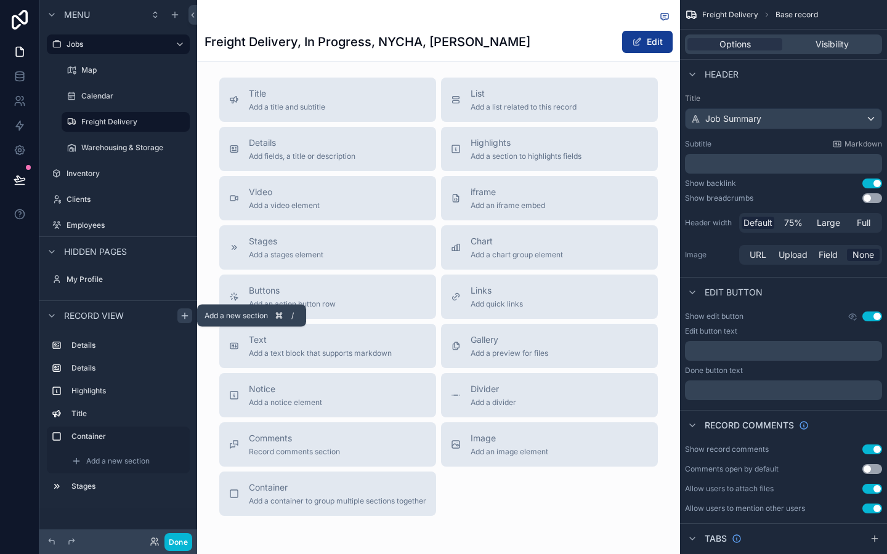
click at [185, 316] on icon "scrollable content" at bounding box center [185, 316] width 6 height 0
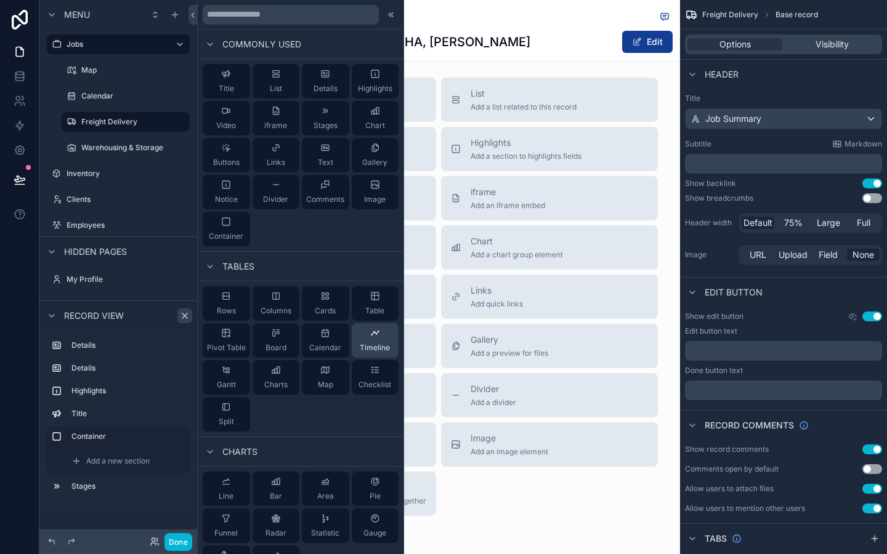
click at [370, 330] on icon at bounding box center [375, 333] width 10 height 10
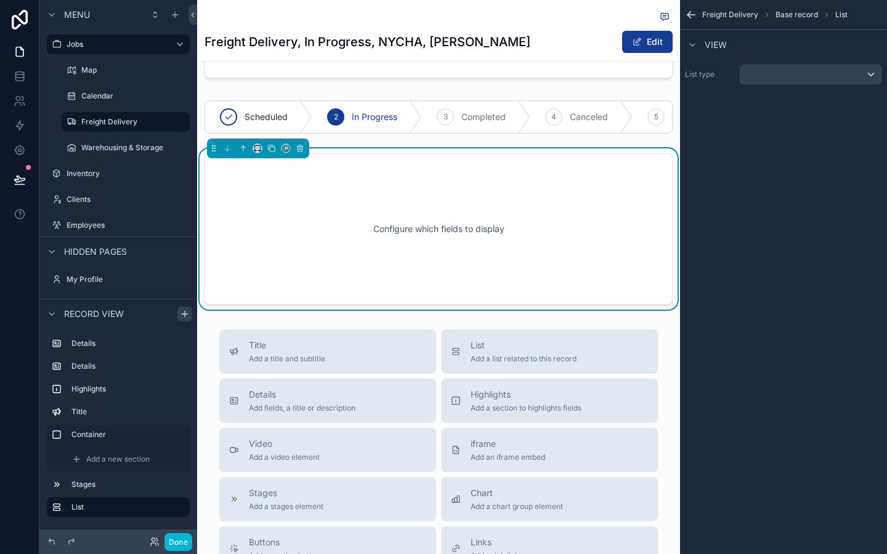
scroll to position [776, 0]
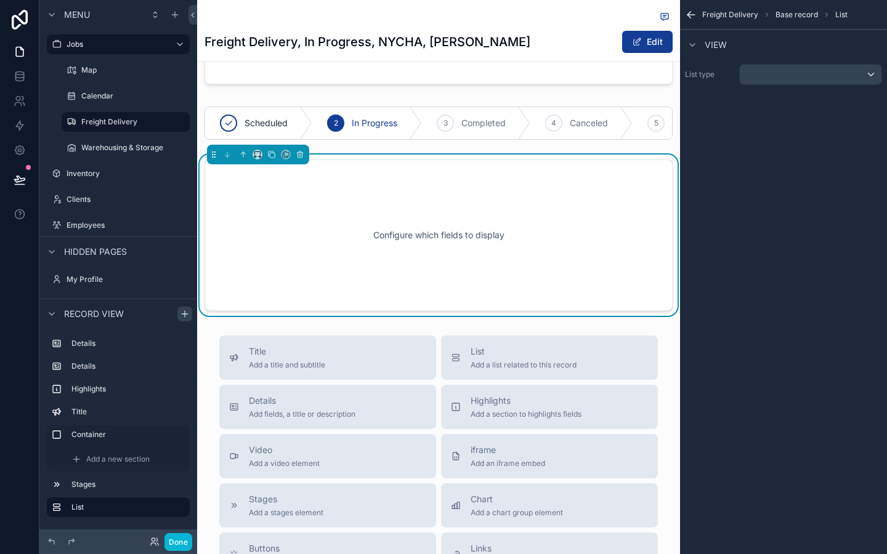
click at [457, 269] on div "Configure which fields to display" at bounding box center [439, 235] width 428 height 111
click at [757, 79] on div "scrollable content" at bounding box center [811, 75] width 142 height 20
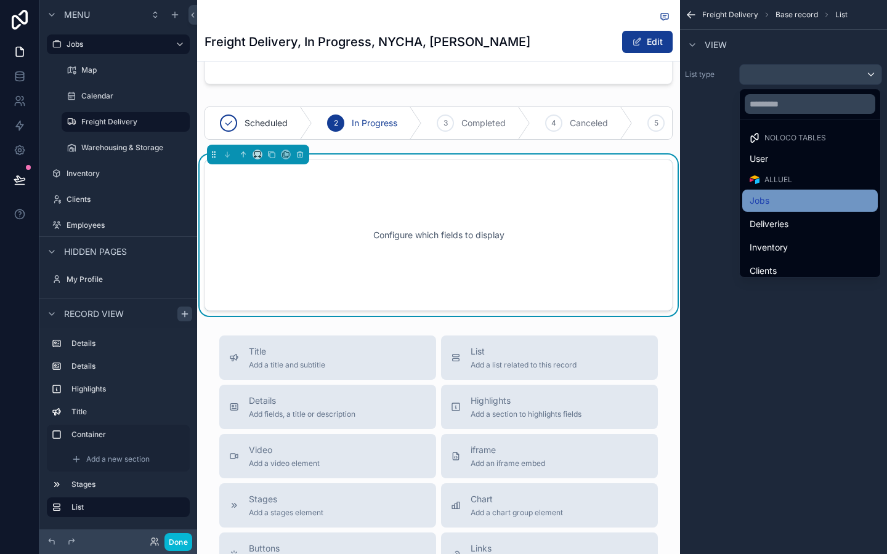
click at [773, 206] on div "Jobs" at bounding box center [810, 200] width 121 height 15
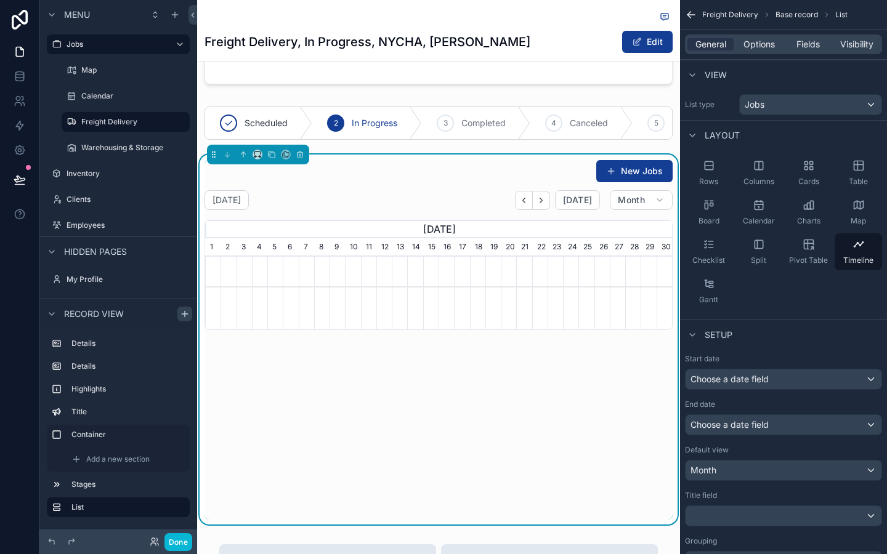
scroll to position [0, 467]
click at [758, 377] on span "Choose a date field" at bounding box center [730, 379] width 78 height 10
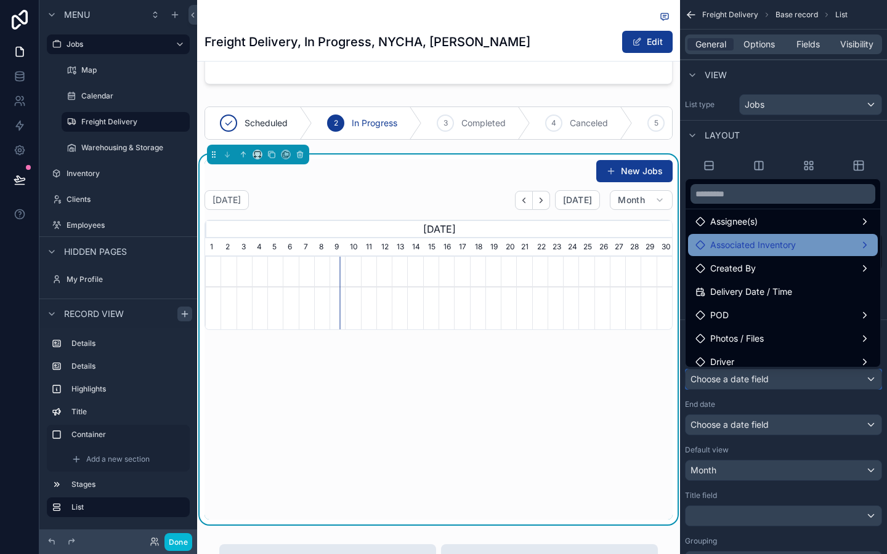
scroll to position [56, 0]
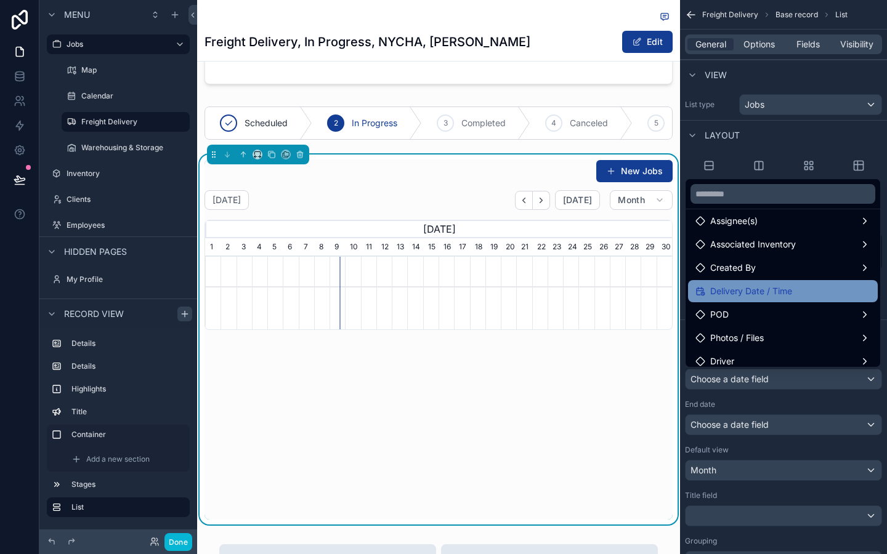
click at [782, 294] on span "Delivery Date / Time" at bounding box center [751, 291] width 82 height 15
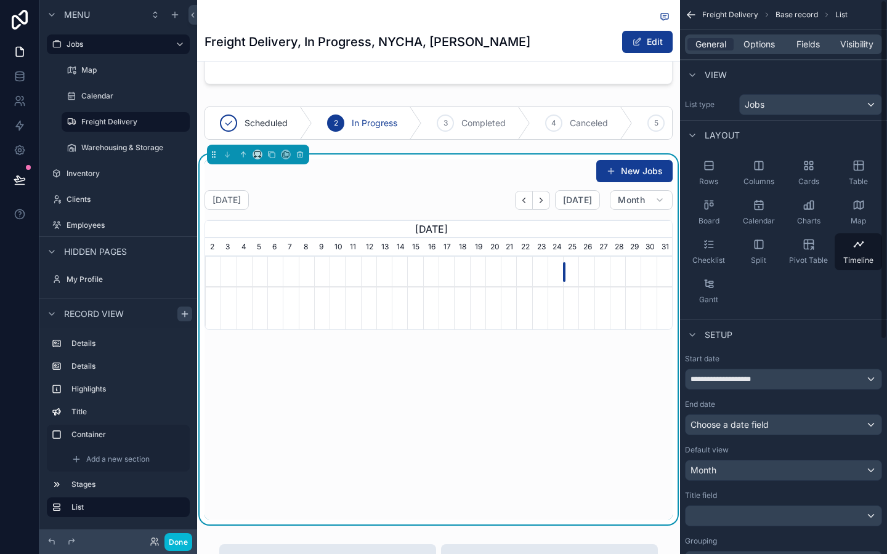
scroll to position [0, 467]
click at [734, 426] on span "Choose a date field" at bounding box center [730, 425] width 78 height 10
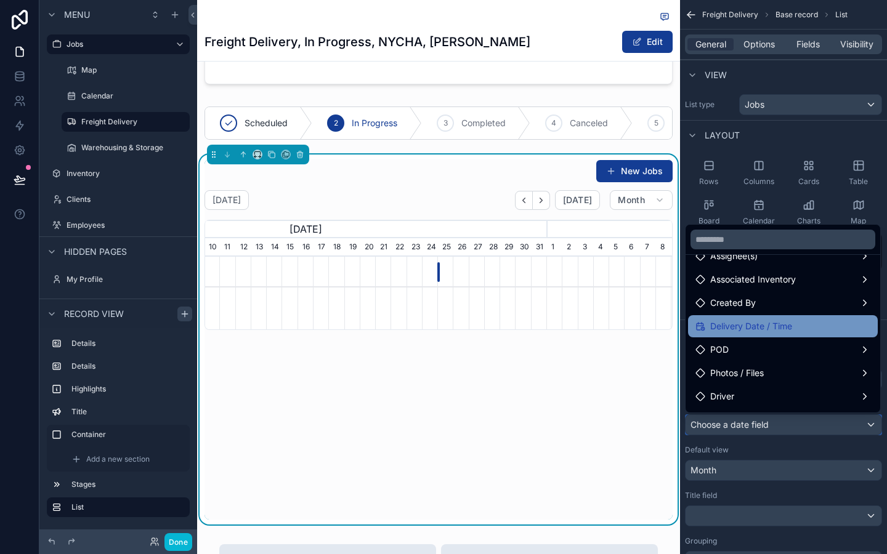
scroll to position [111, 0]
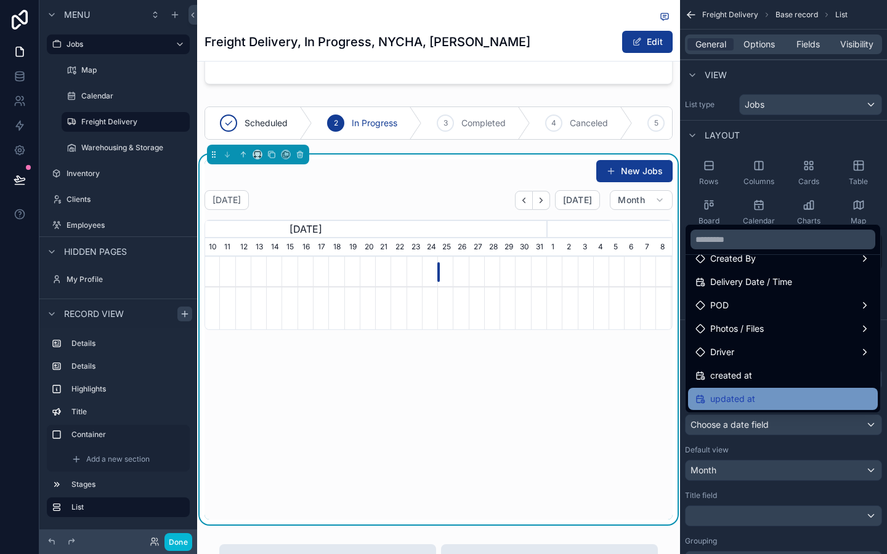
click at [757, 394] on div "updated at" at bounding box center [783, 399] width 175 height 15
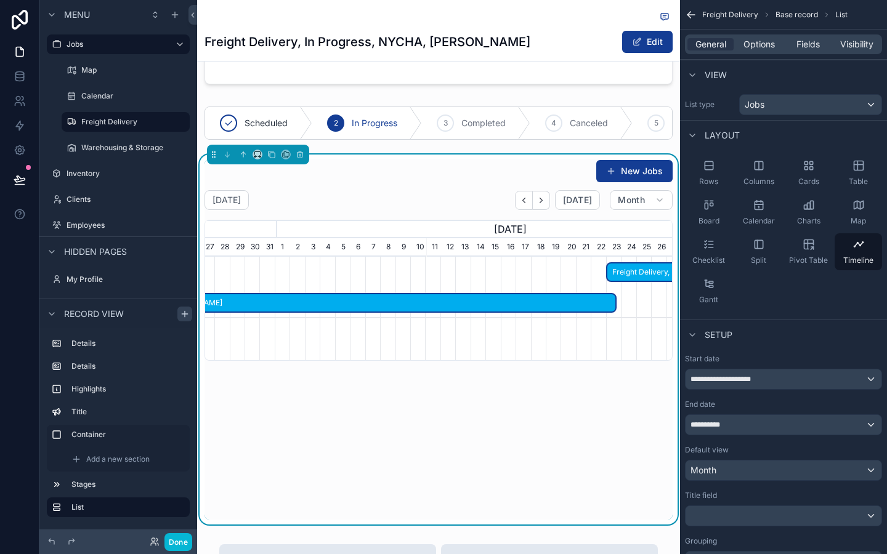
scroll to position [0, 467]
click at [302, 159] on icon "scrollable content" at bounding box center [300, 154] width 9 height 9
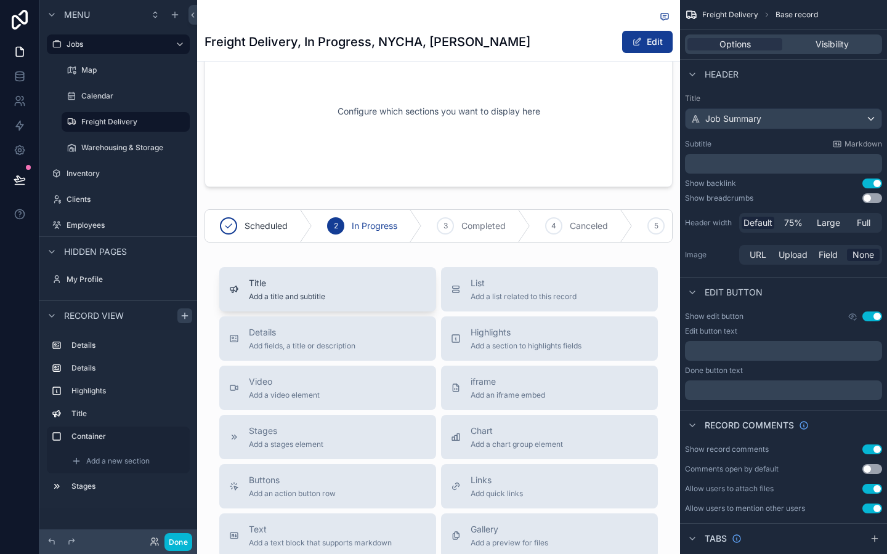
scroll to position [586, 0]
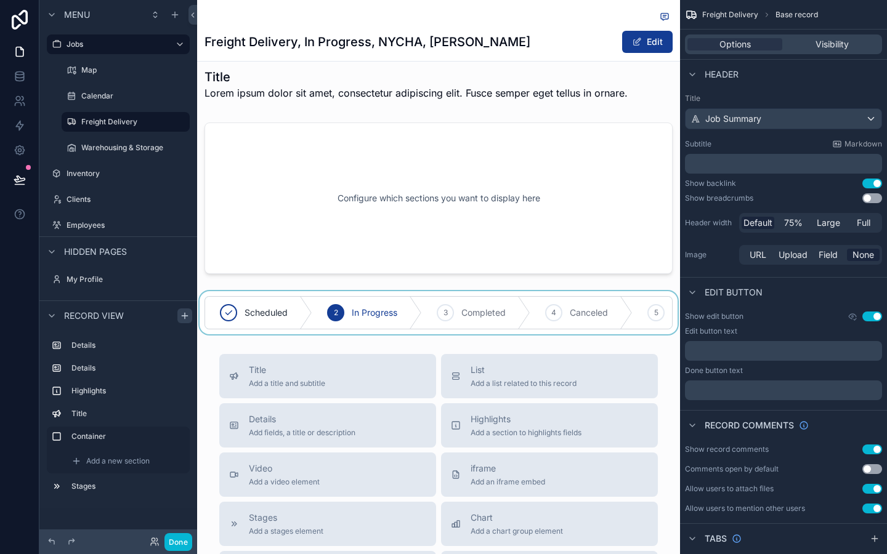
click at [359, 335] on div "scrollable content" at bounding box center [438, 312] width 483 height 43
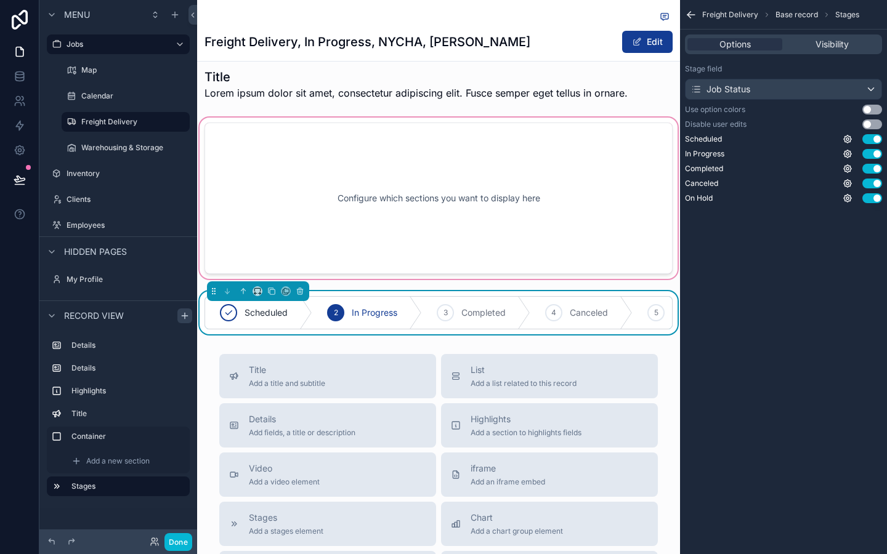
click at [311, 253] on div "scrollable content" at bounding box center [438, 198] width 483 height 166
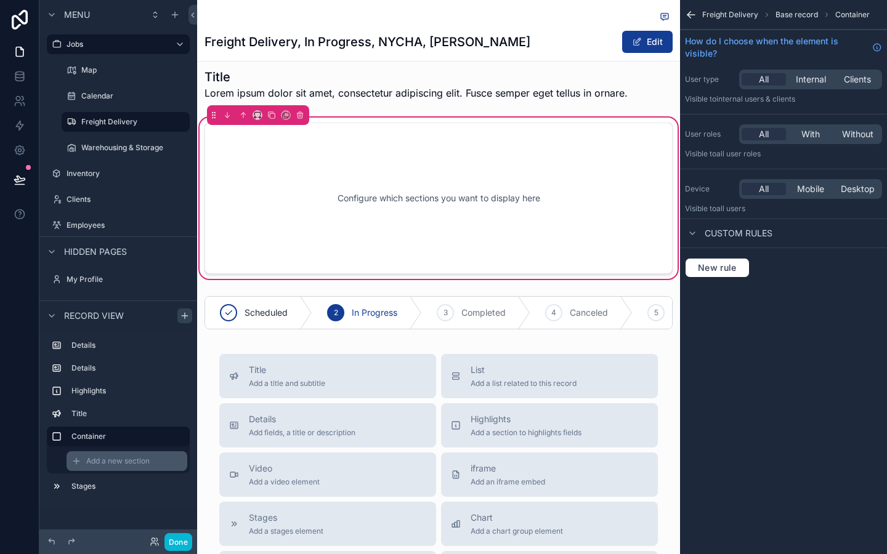
click at [134, 468] on div "Add a new section" at bounding box center [127, 462] width 121 height 20
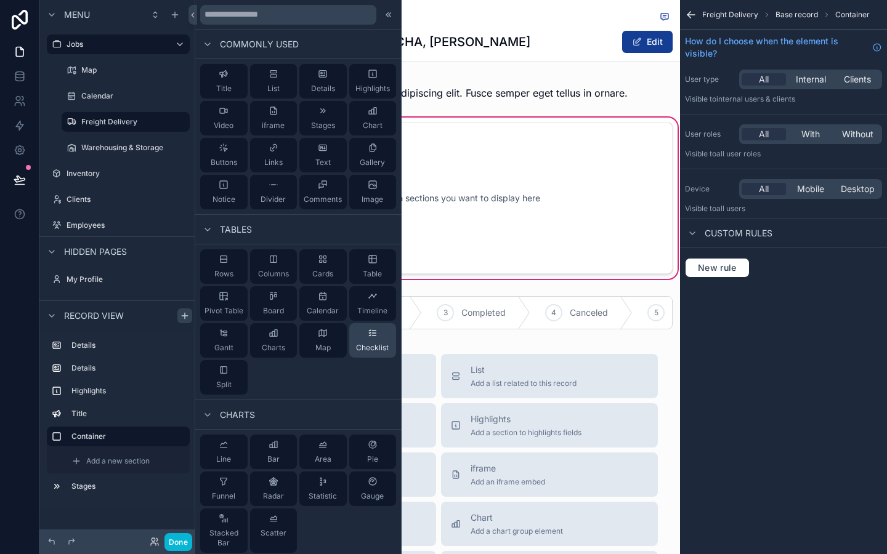
click at [378, 336] on div "Checklist" at bounding box center [372, 340] width 47 height 34
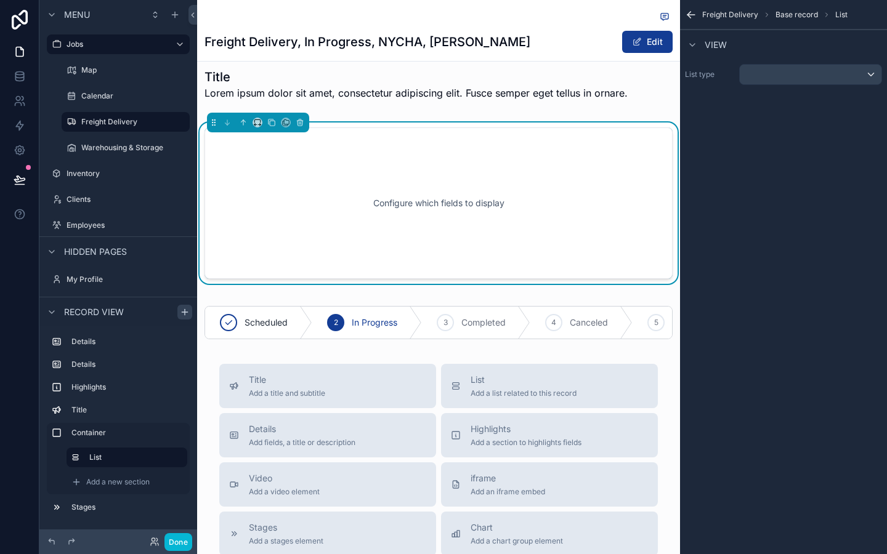
scroll to position [554, 0]
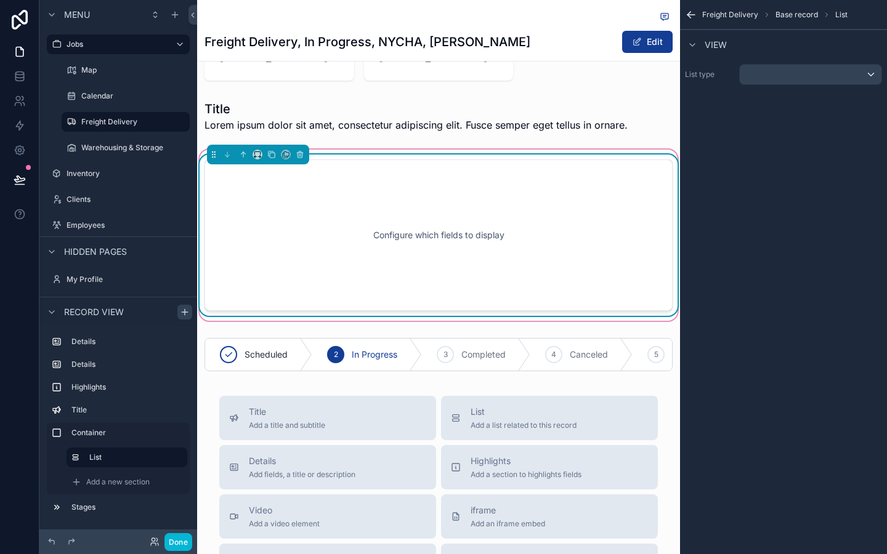
click at [403, 290] on div "Configure which fields to display" at bounding box center [439, 235] width 428 height 111
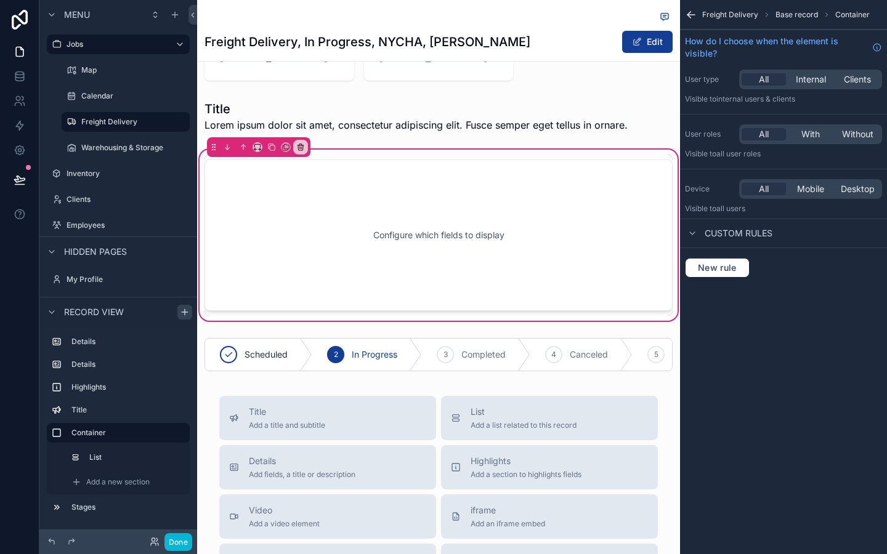
click at [524, 423] on div "Freight Delivery, In Progress, NYCHA, Antoinette Brown Edit Job Overview Job ID…" at bounding box center [438, 189] width 483 height 1487
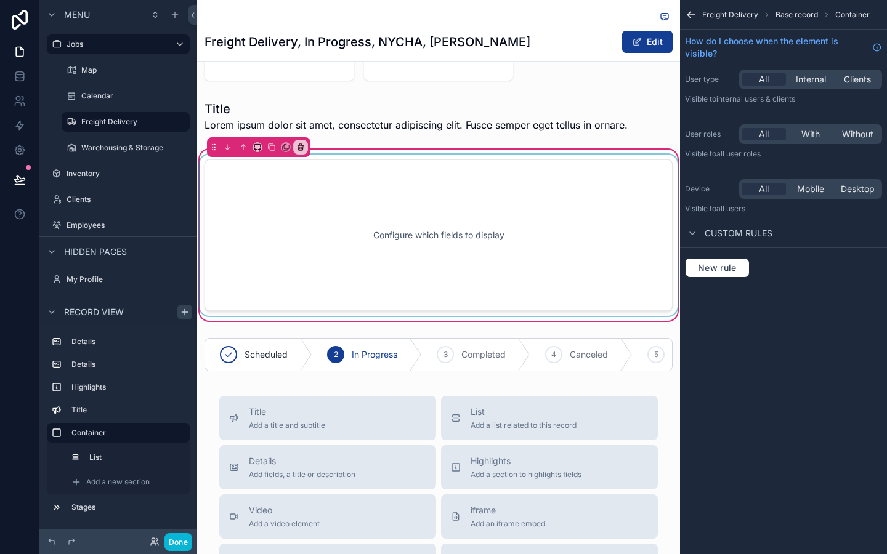
click at [547, 296] on div "scrollable content" at bounding box center [438, 235] width 483 height 161
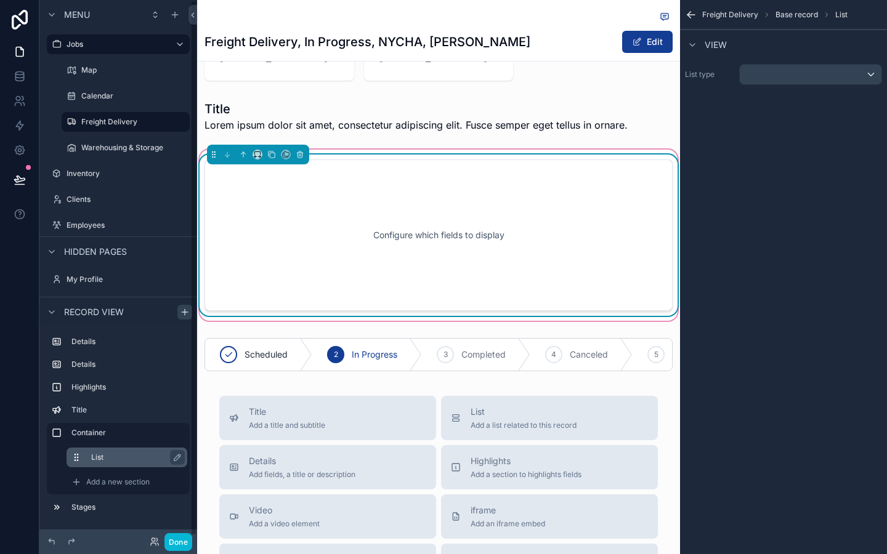
click at [128, 453] on label "List" at bounding box center [134, 458] width 86 height 10
click at [779, 84] on div "scrollable content" at bounding box center [811, 75] width 142 height 20
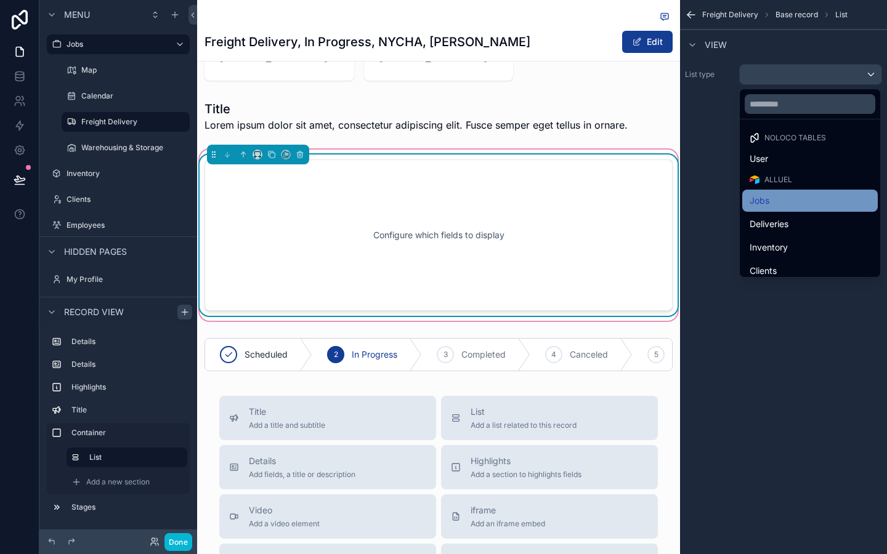
click at [789, 202] on div "Jobs" at bounding box center [810, 200] width 121 height 15
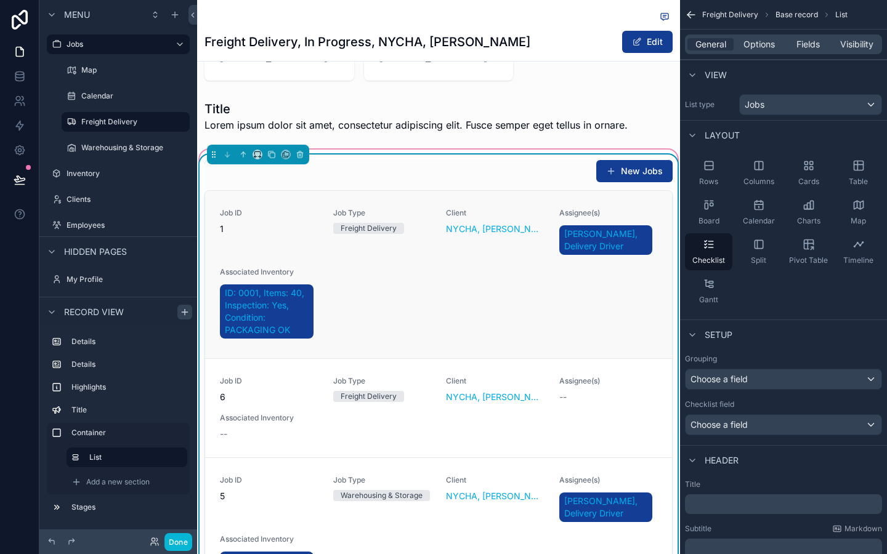
scroll to position [50, 0]
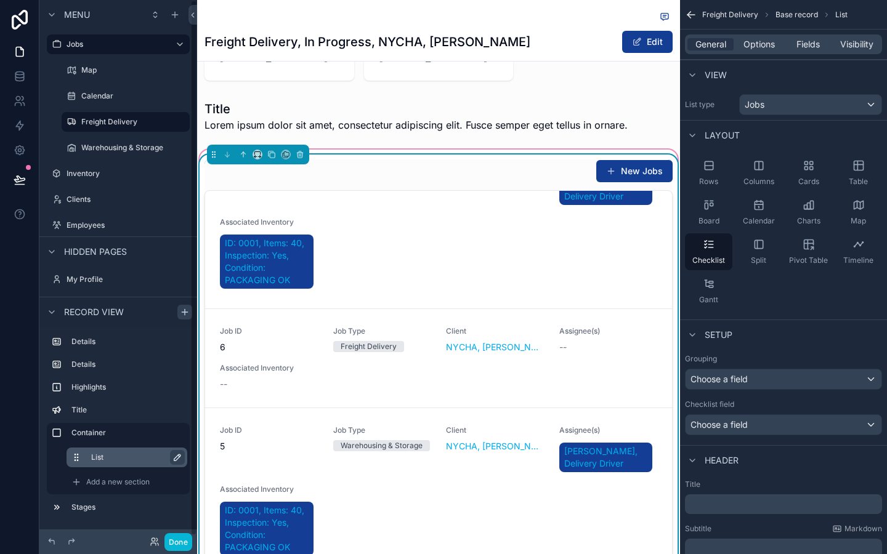
click at [175, 458] on icon "scrollable content" at bounding box center [177, 458] width 10 height 10
click at [75, 460] on icon "scrollable content" at bounding box center [75, 460] width 1 height 1
click at [132, 504] on label "Stages" at bounding box center [125, 508] width 108 height 10
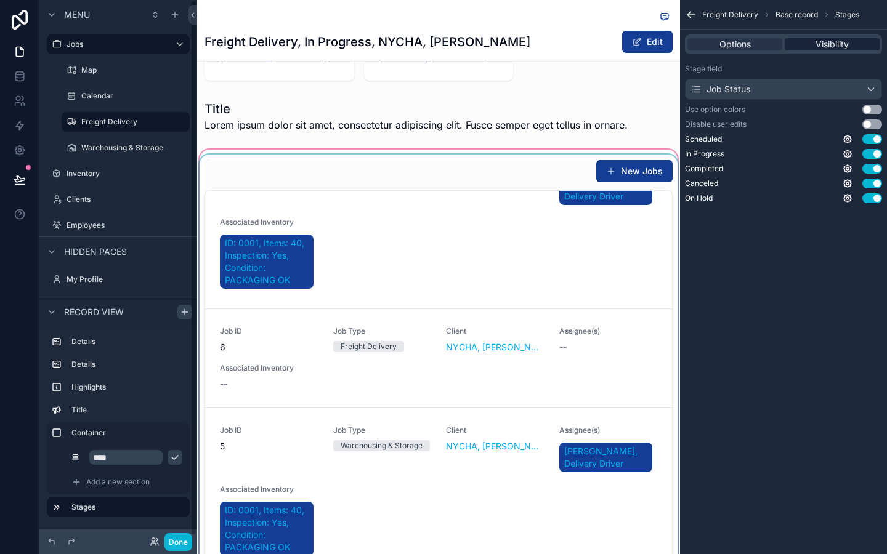
click at [817, 46] on span "Visibility" at bounding box center [832, 44] width 33 height 12
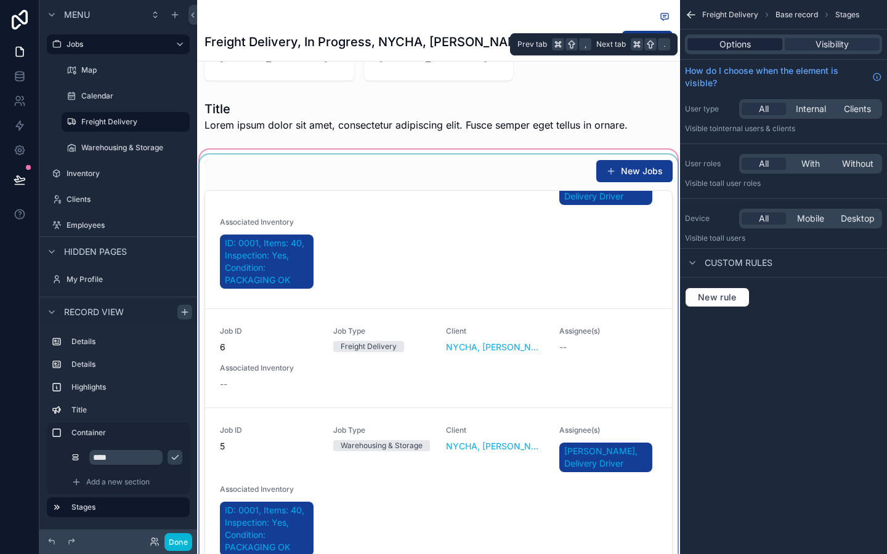
click at [715, 44] on div "Options" at bounding box center [735, 44] width 95 height 12
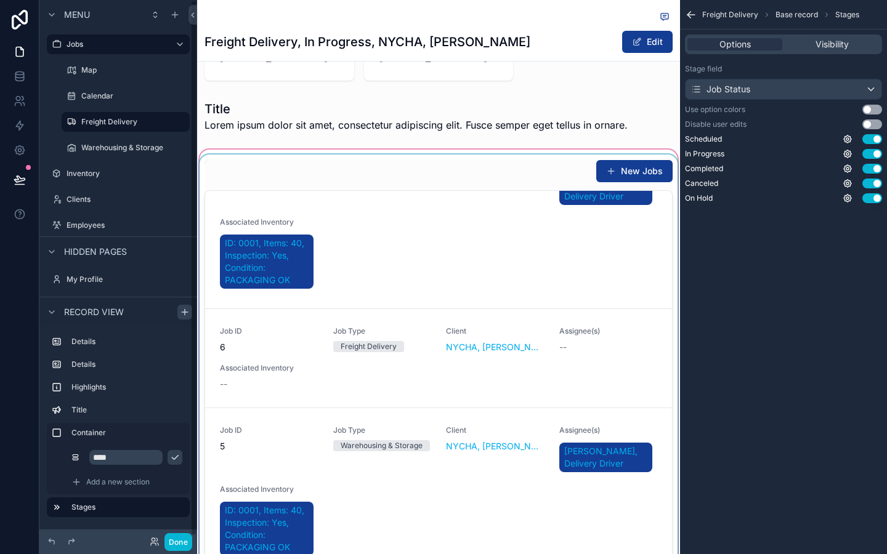
click at [41, 448] on div "Details Details Highlights Title Container **** Add a new section Stages" at bounding box center [118, 428] width 158 height 203
click at [81, 433] on label "Container" at bounding box center [125, 433] width 108 height 10
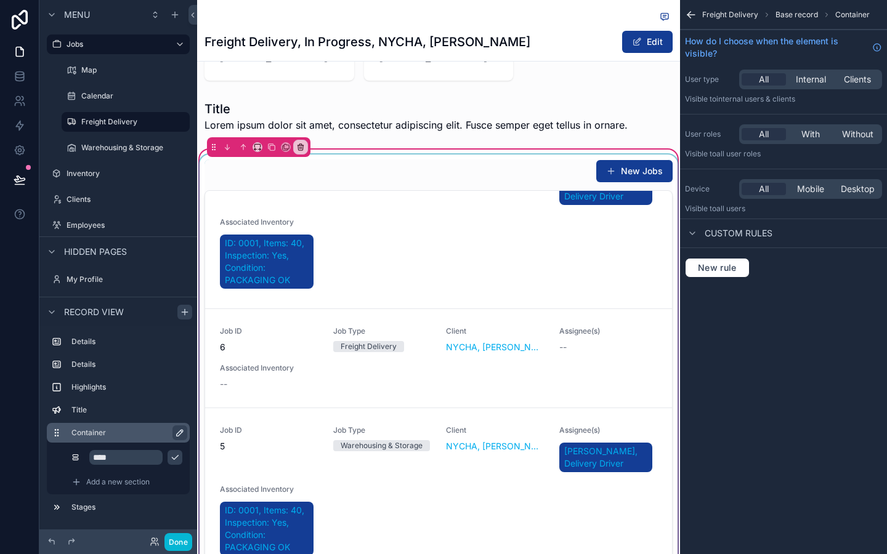
click at [177, 429] on icon "scrollable content" at bounding box center [180, 433] width 10 height 10
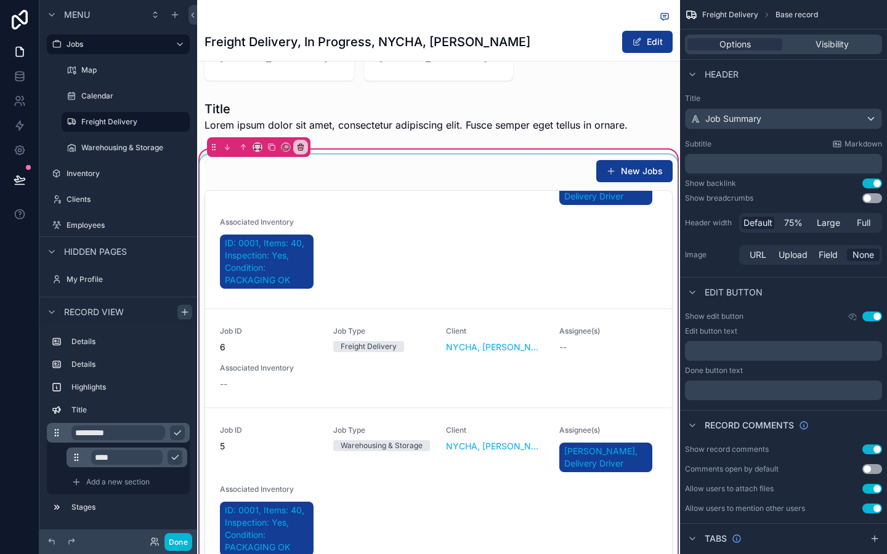
click at [162, 458] on input "****" at bounding box center [126, 457] width 71 height 15
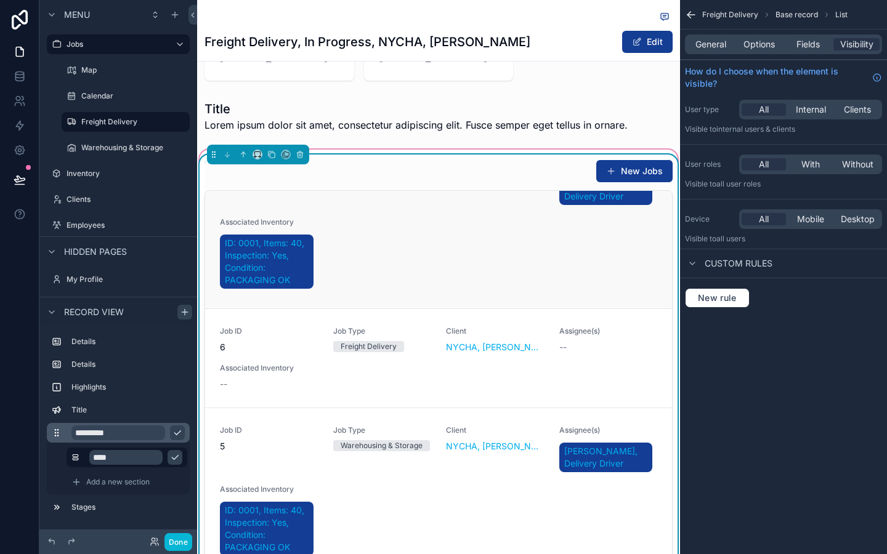
click at [398, 271] on div "Job ID 1 Job Type Freight Delivery Client NYCHA, Antoinette Brown, Government, …" at bounding box center [438, 224] width 437 height 133
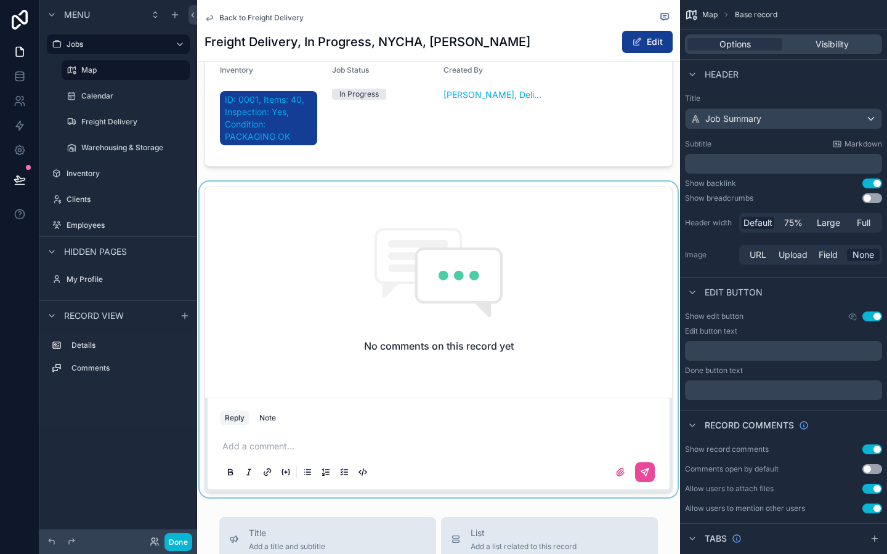
scroll to position [115, 0]
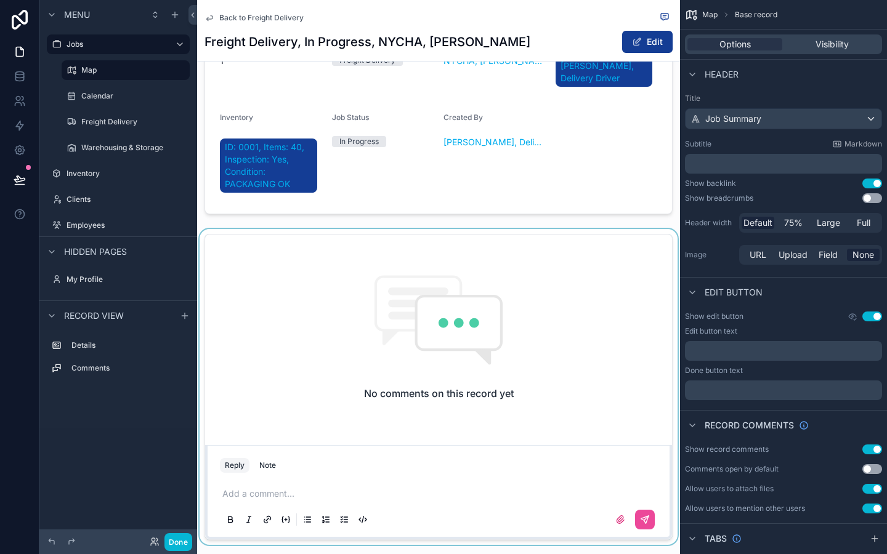
click at [439, 274] on div "scrollable content" at bounding box center [438, 387] width 483 height 316
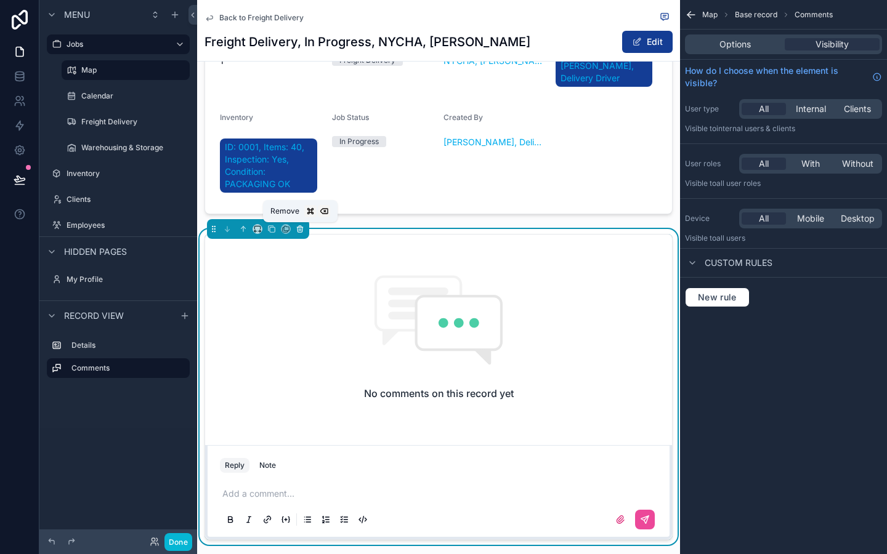
click at [300, 232] on icon "scrollable content" at bounding box center [300, 229] width 5 height 5
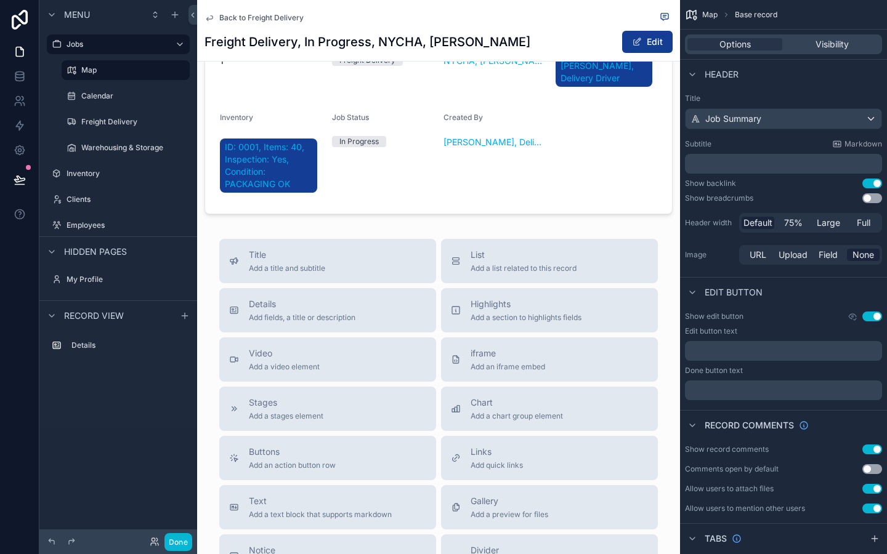
scroll to position [0, 0]
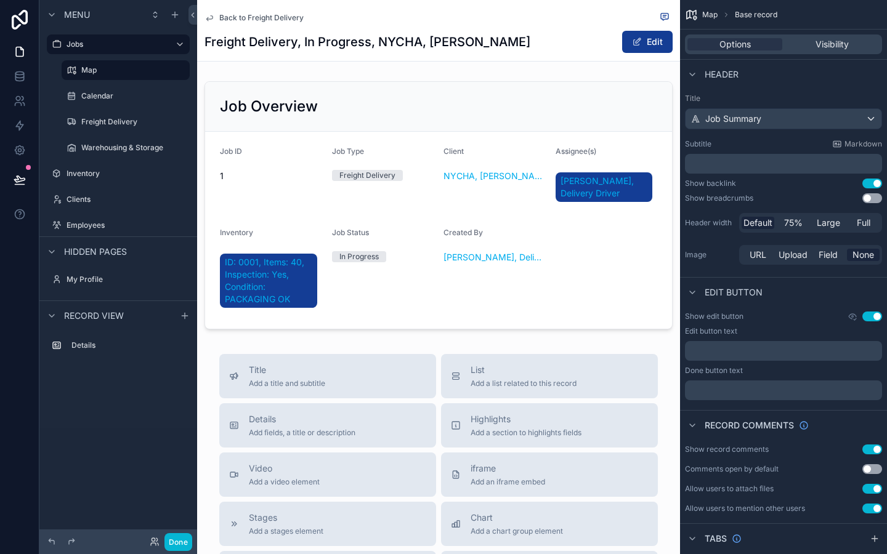
click at [329, 348] on div "Back to Freight Delivery Freight Delivery, In Progress, NYCHA, Antoinette Brown…" at bounding box center [438, 445] width 483 height 891
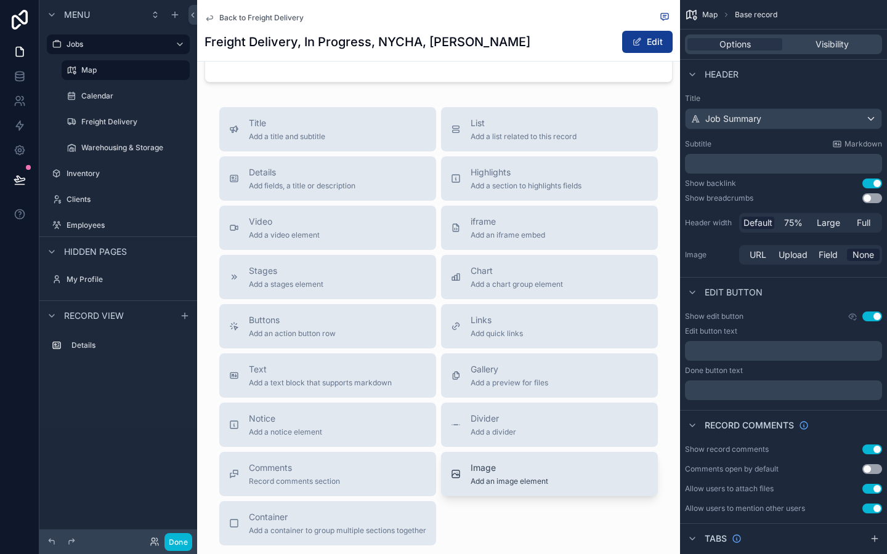
scroll to position [248, 0]
click at [319, 506] on button "Container Add a container to group multiple sections together" at bounding box center [327, 523] width 217 height 44
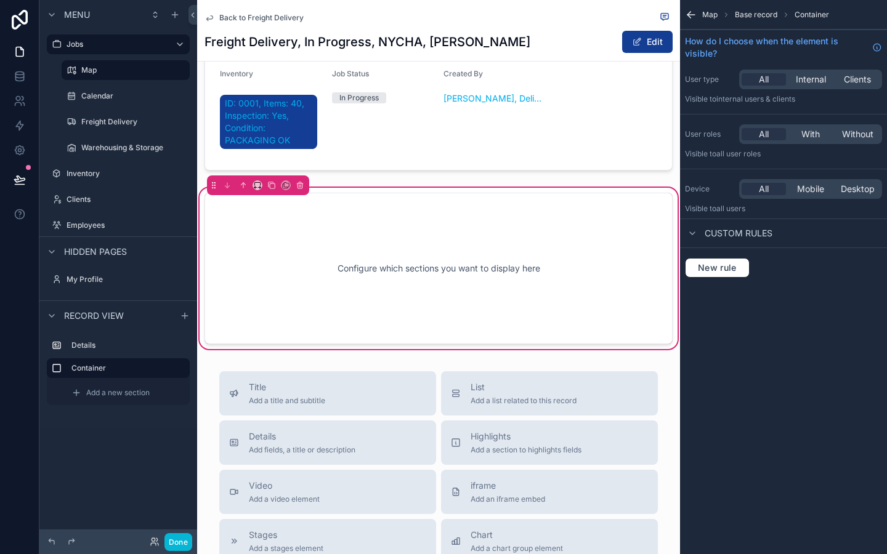
scroll to position [150, 0]
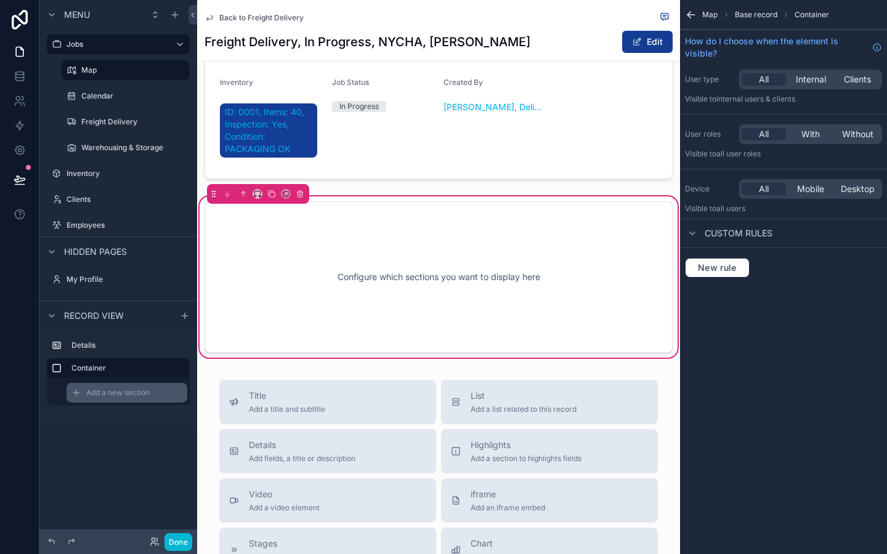
click at [110, 385] on div "Add a new section" at bounding box center [127, 393] width 121 height 20
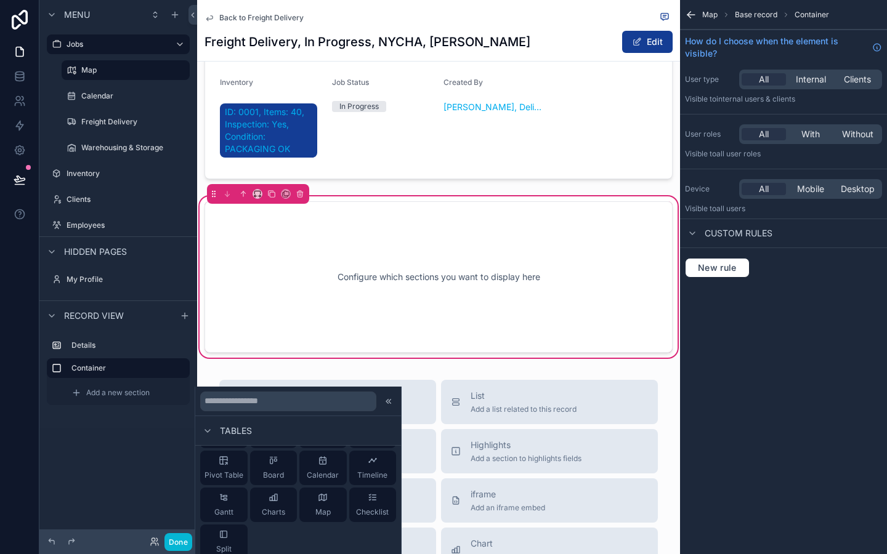
scroll to position [225, 0]
click at [223, 548] on span "Split" at bounding box center [223, 547] width 15 height 10
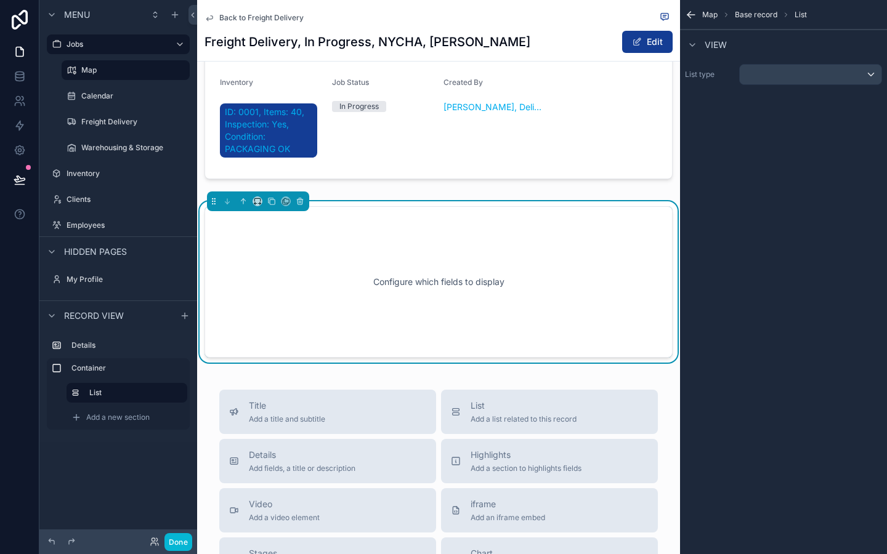
scroll to position [155, 0]
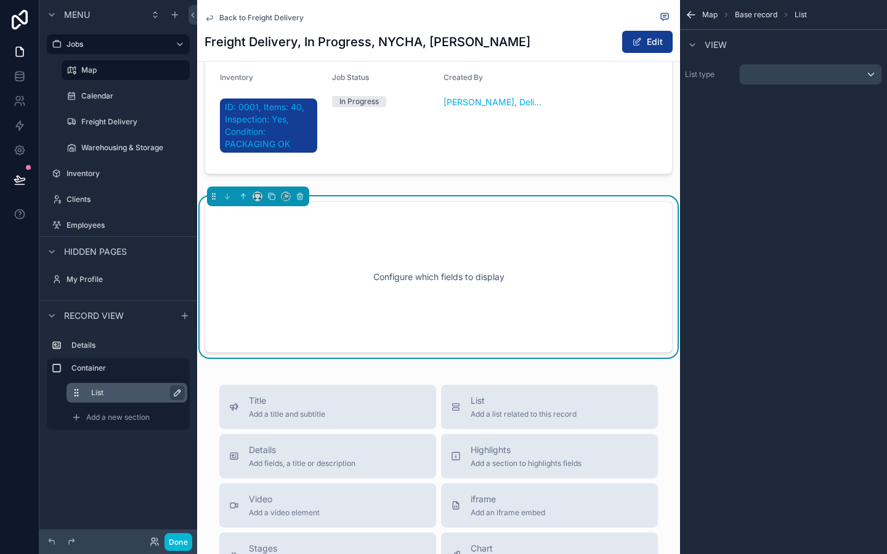
click at [177, 392] on icon "scrollable content" at bounding box center [177, 393] width 6 height 6
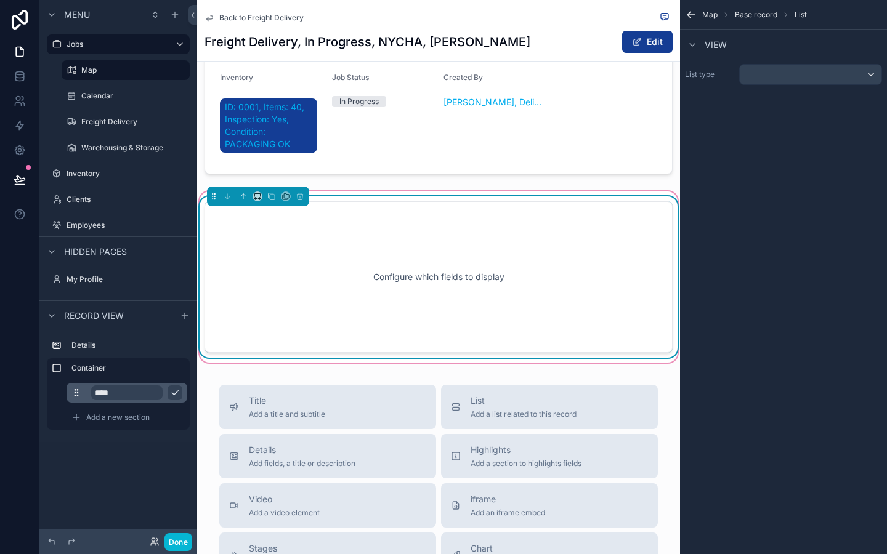
click at [372, 300] on div "Configure which fields to display" at bounding box center [439, 277] width 428 height 111
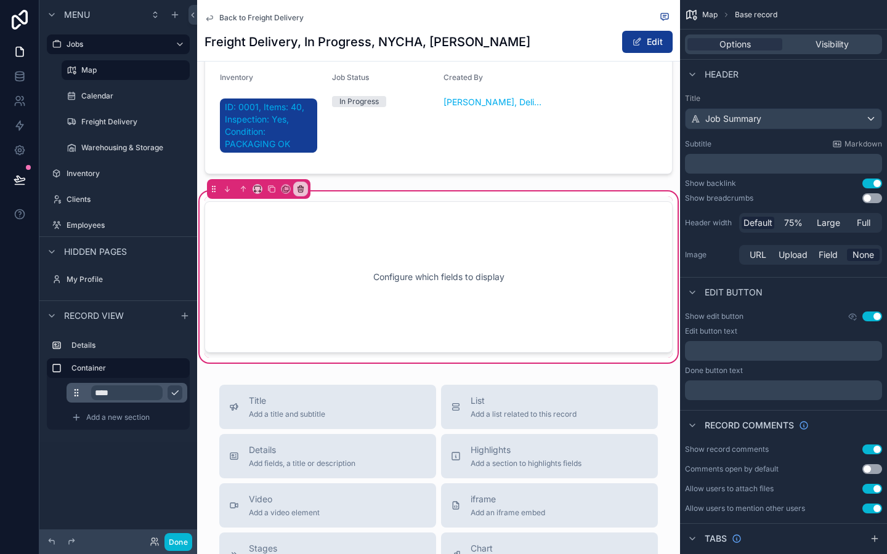
click at [127, 389] on input "****" at bounding box center [126, 393] width 71 height 15
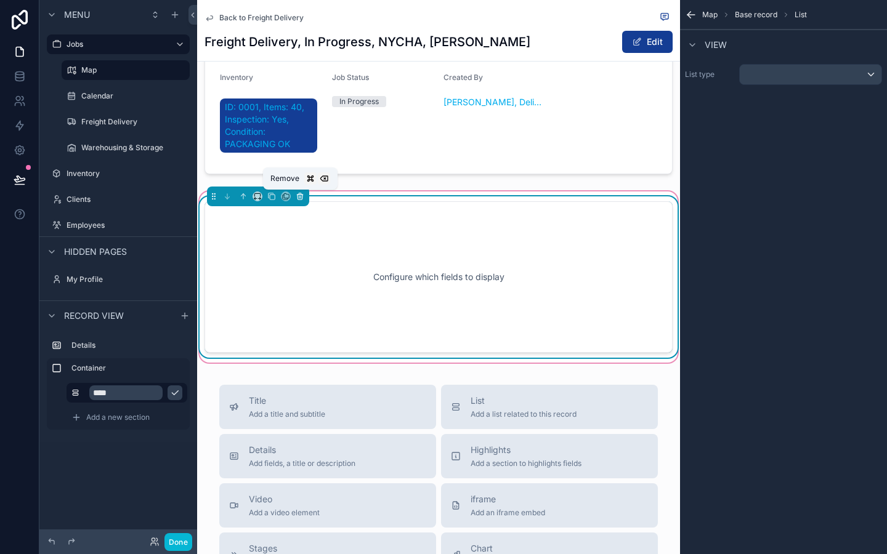
click at [293, 195] on button "scrollable content" at bounding box center [300, 197] width 14 height 14
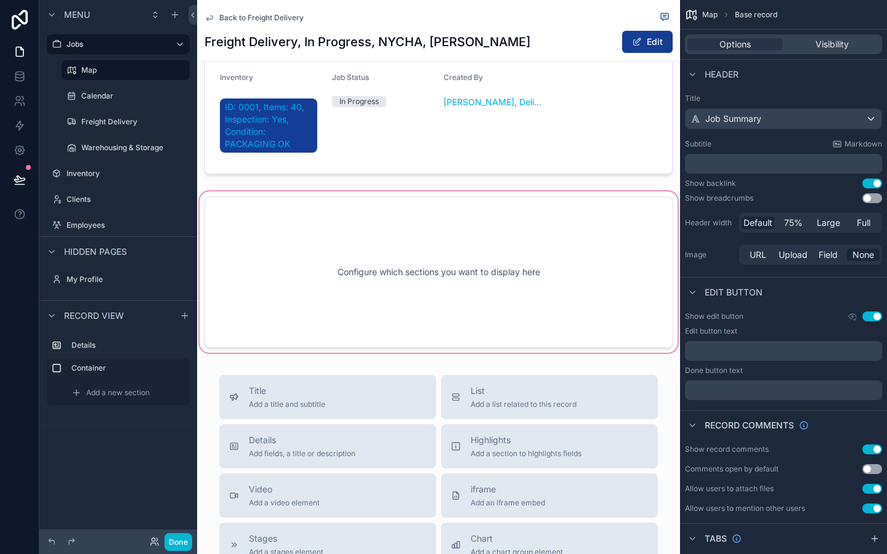
click at [315, 245] on div "scrollable content" at bounding box center [438, 272] width 483 height 166
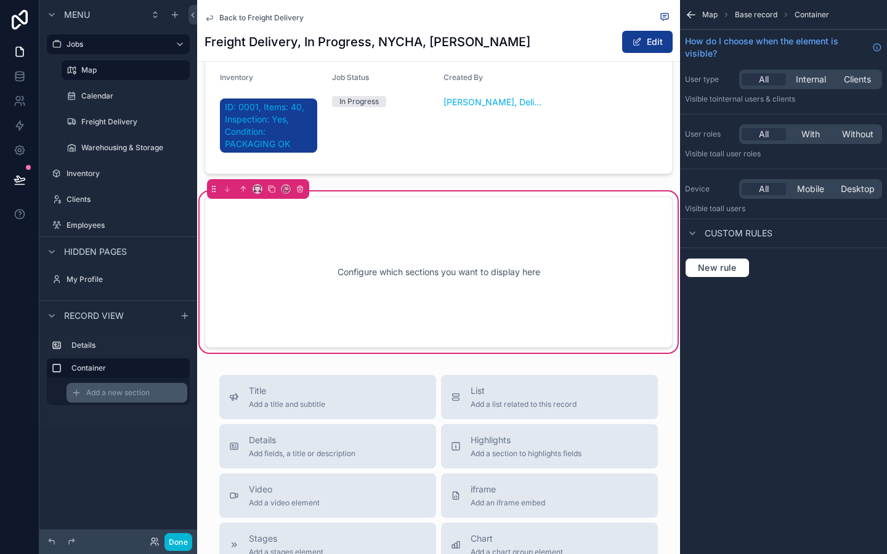
click at [109, 394] on span "Add a new section" at bounding box center [117, 393] width 63 height 10
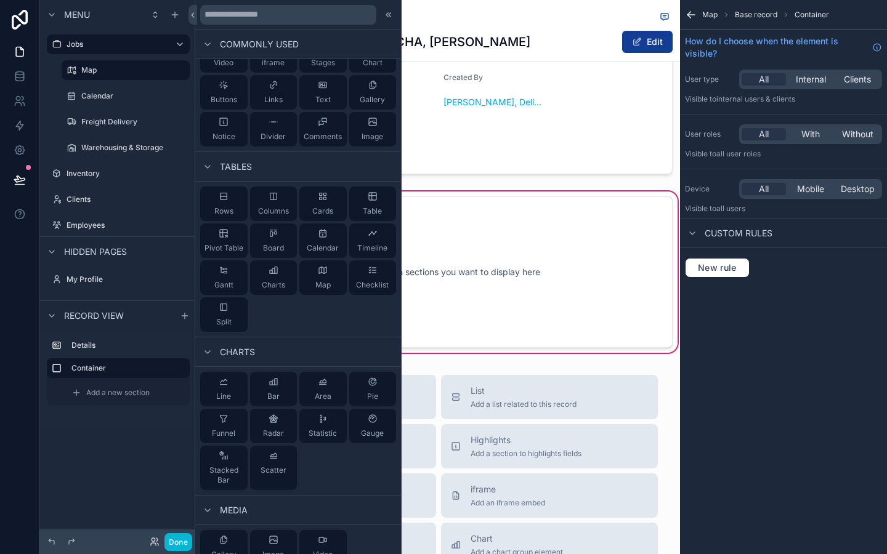
scroll to position [54, 0]
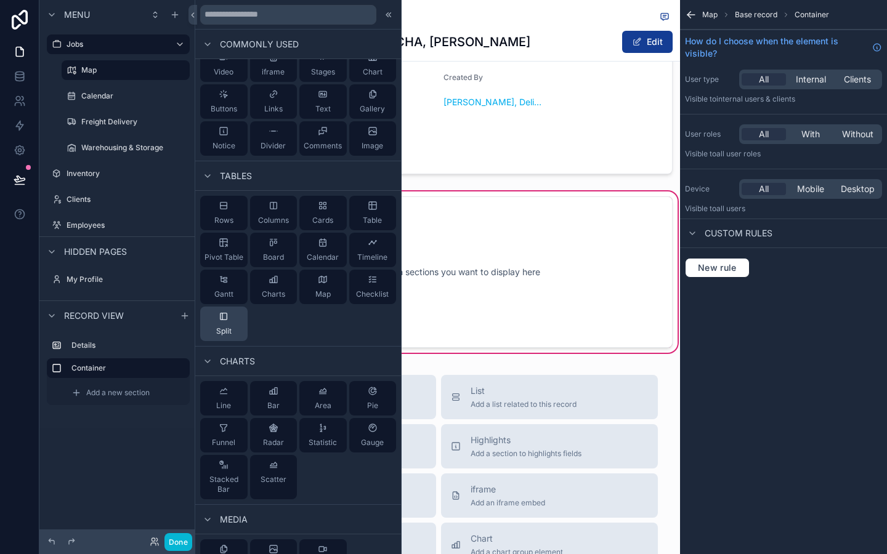
click at [226, 334] on span "Split" at bounding box center [223, 332] width 15 height 10
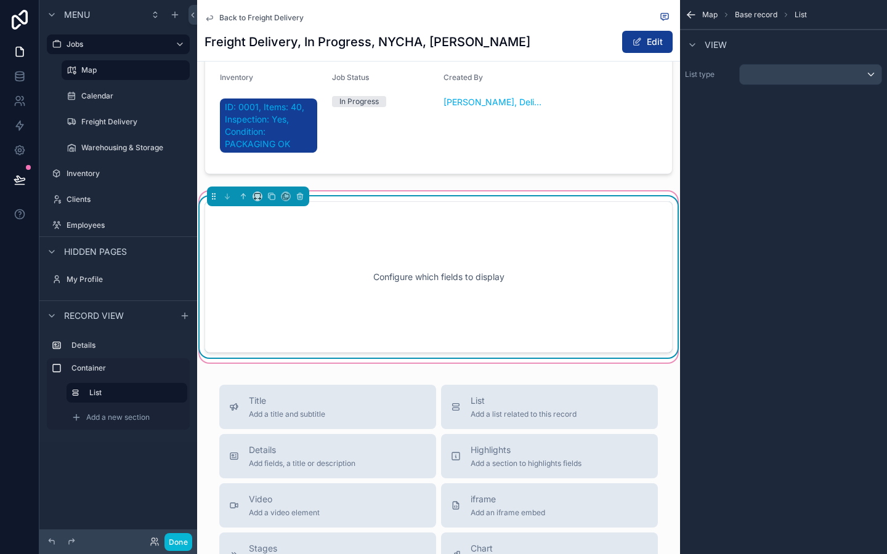
click at [441, 318] on div "Configure which fields to display" at bounding box center [439, 277] width 428 height 111
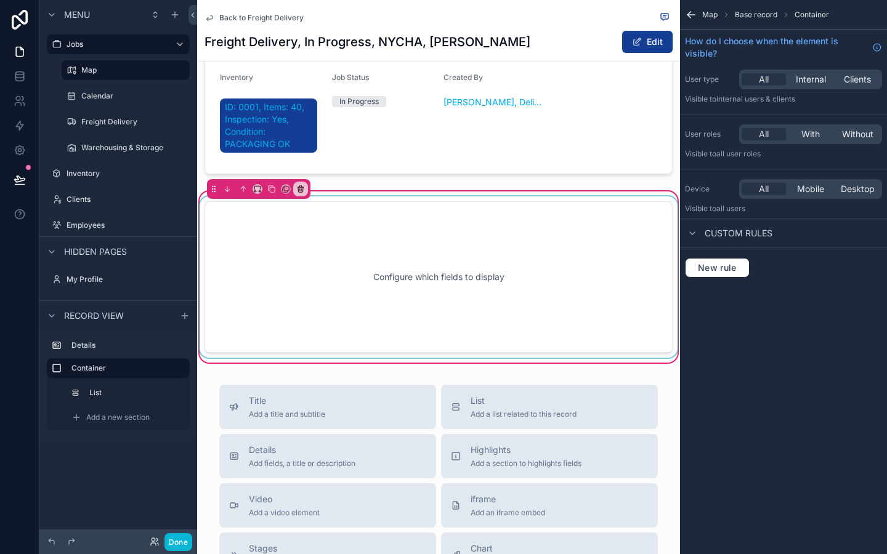
click at [587, 251] on div "scrollable content" at bounding box center [438, 277] width 483 height 161
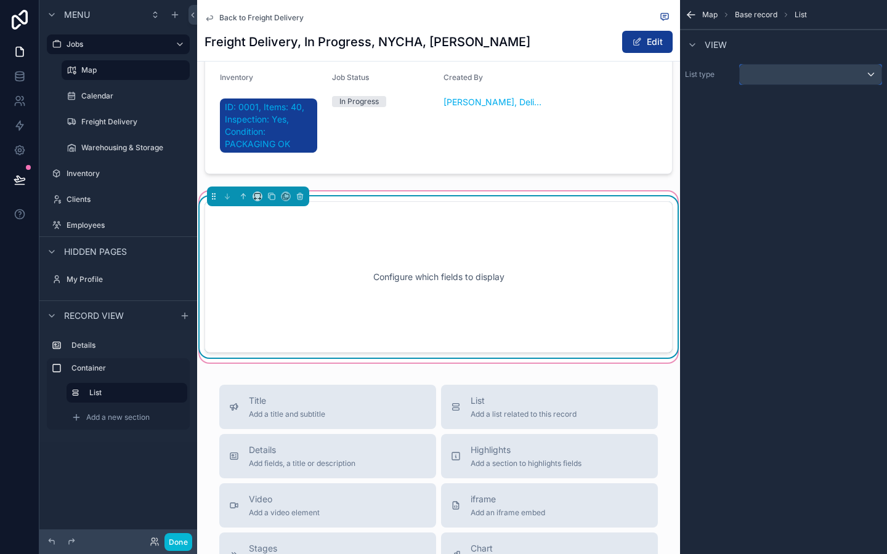
click at [795, 82] on div "scrollable content" at bounding box center [811, 75] width 142 height 20
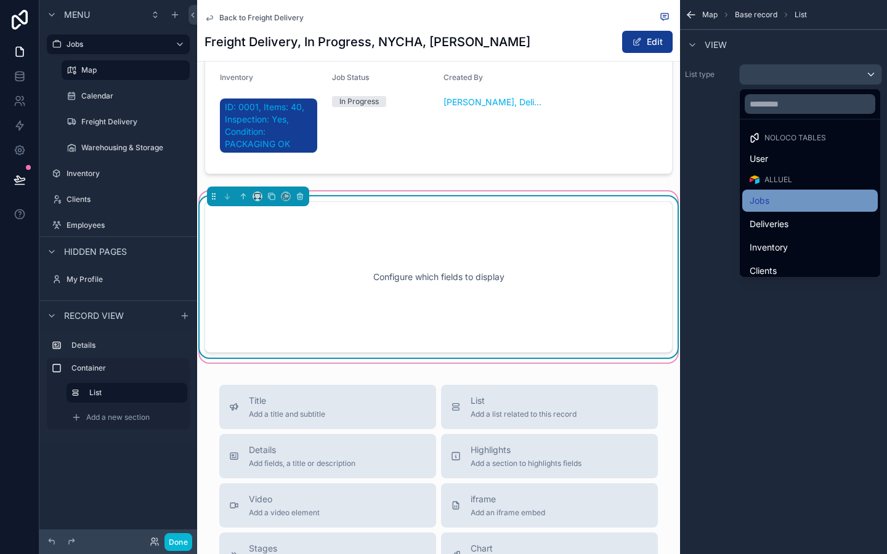
click at [777, 195] on div "Jobs" at bounding box center [810, 200] width 121 height 15
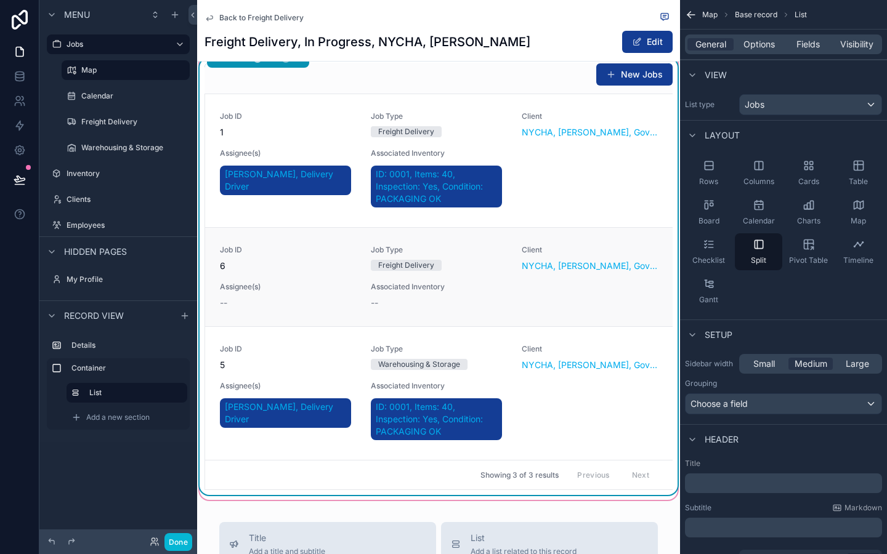
scroll to position [338, 0]
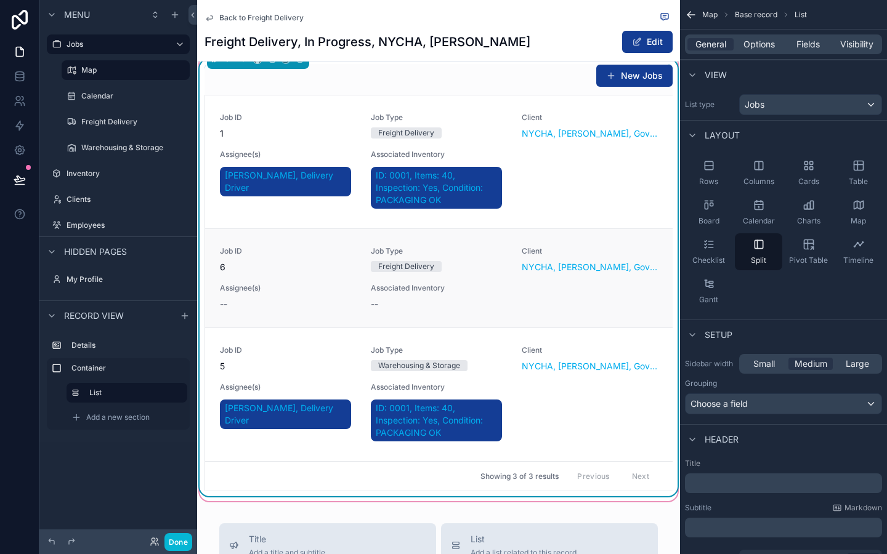
click at [399, 314] on link "Job ID 6 Job Type Freight Delivery Client NYCHA, Antoinette Brown, Government, …" at bounding box center [439, 278] width 468 height 99
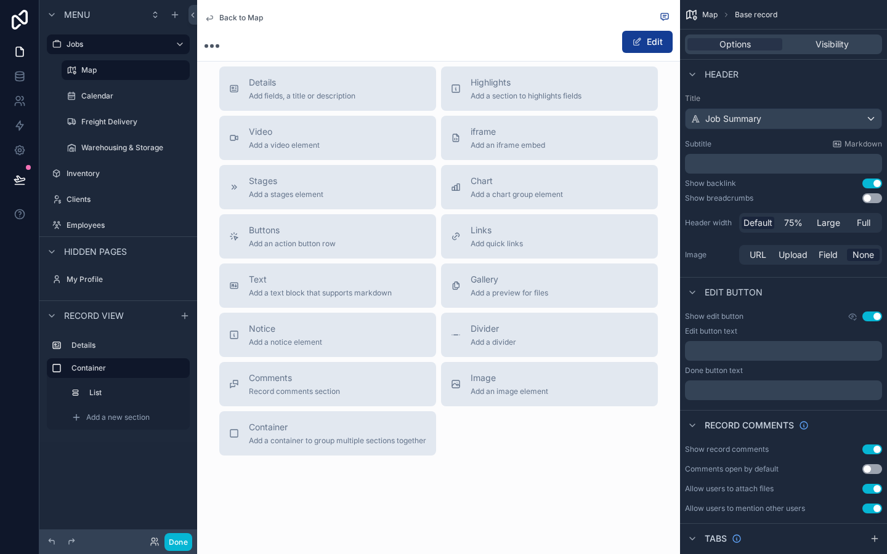
scroll to position [274, 0]
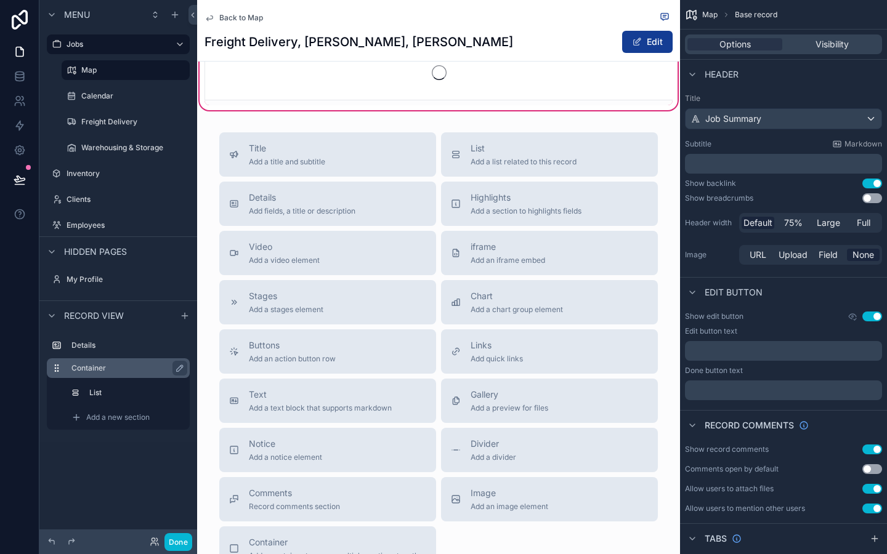
click at [134, 360] on div "Container" at bounding box center [118, 369] width 143 height 20
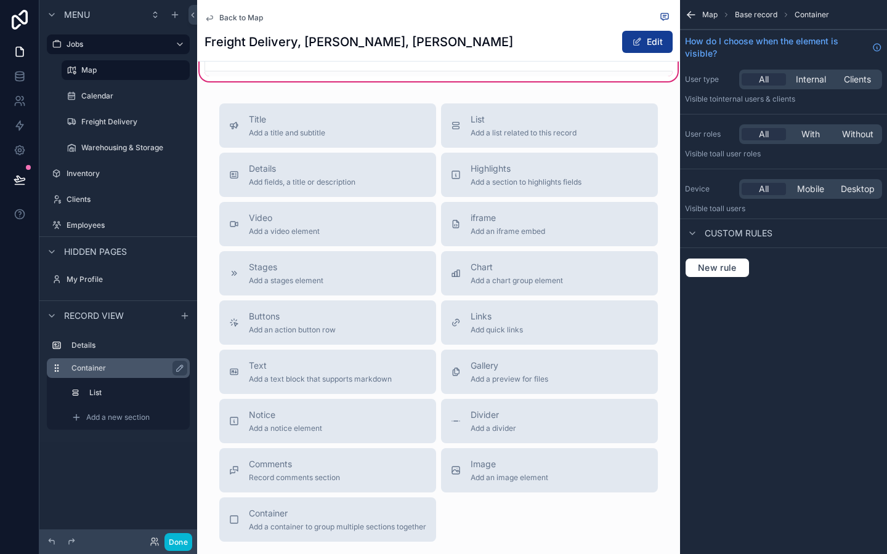
click at [128, 363] on div "Container" at bounding box center [127, 368] width 113 height 15
click at [124, 345] on label "Details" at bounding box center [125, 346] width 108 height 10
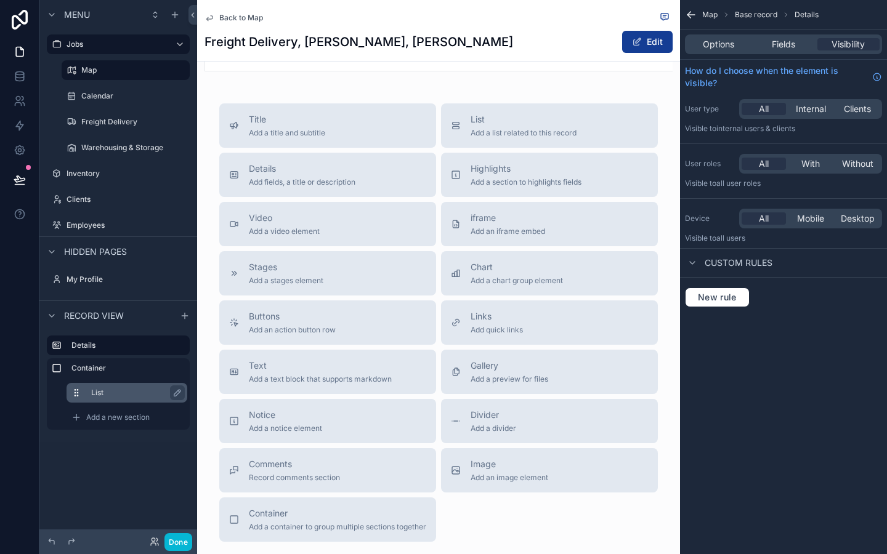
click at [127, 386] on div "List" at bounding box center [136, 393] width 91 height 15
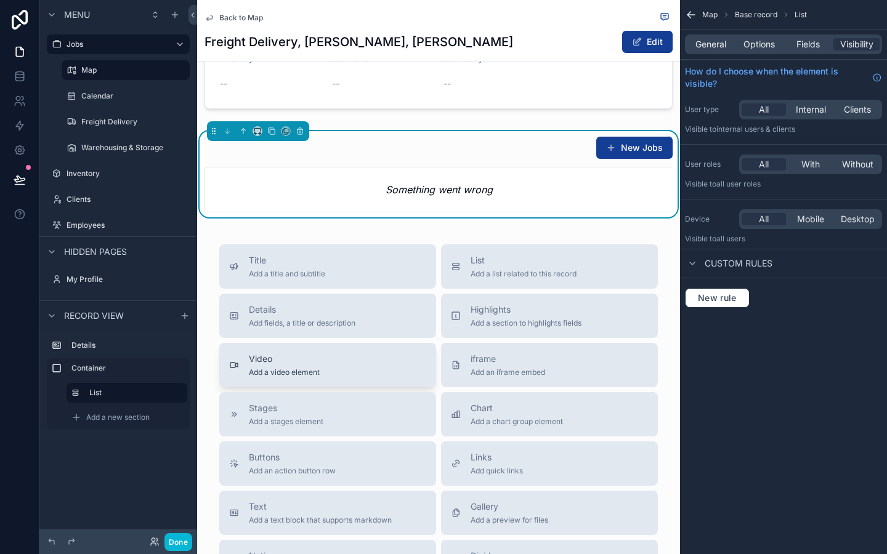
scroll to position [0, 0]
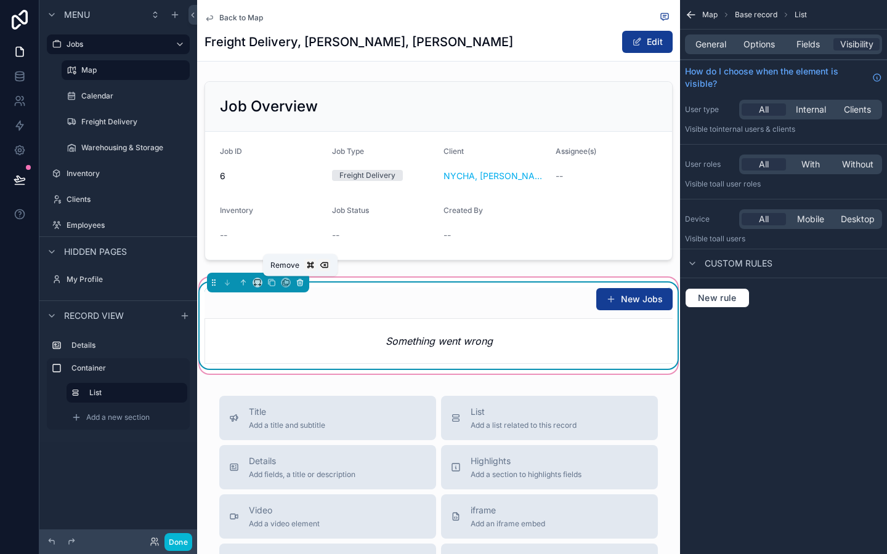
click at [301, 284] on icon "scrollable content" at bounding box center [300, 282] width 9 height 9
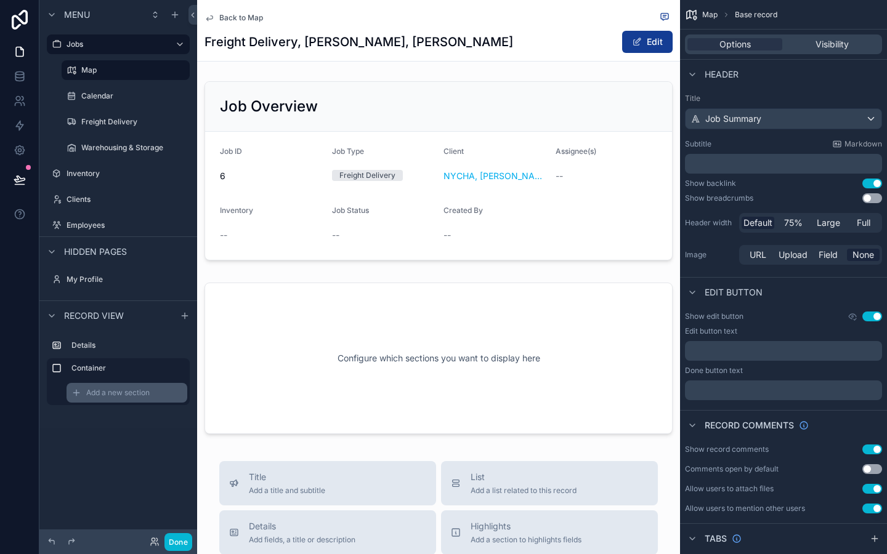
click at [126, 399] on div "Add a new section" at bounding box center [127, 393] width 121 height 20
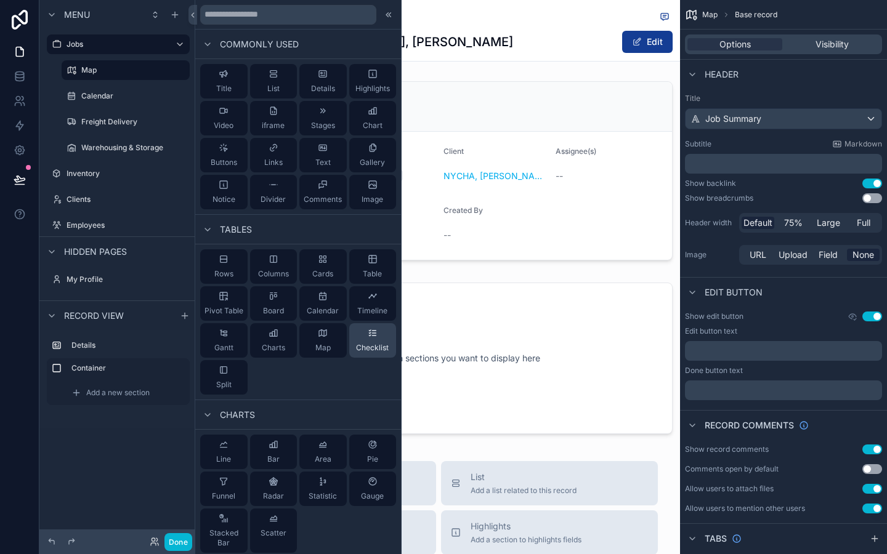
click at [362, 330] on div "Checklist" at bounding box center [372, 340] width 47 height 34
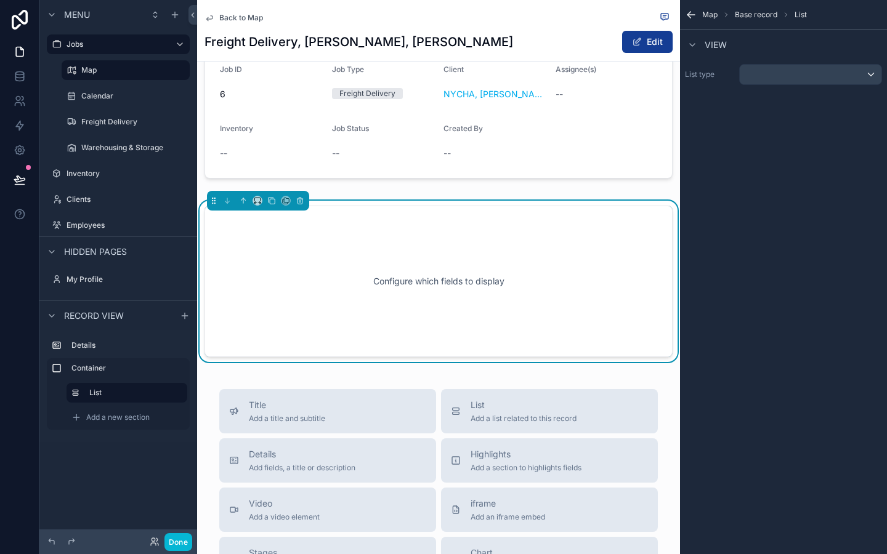
scroll to position [86, 0]
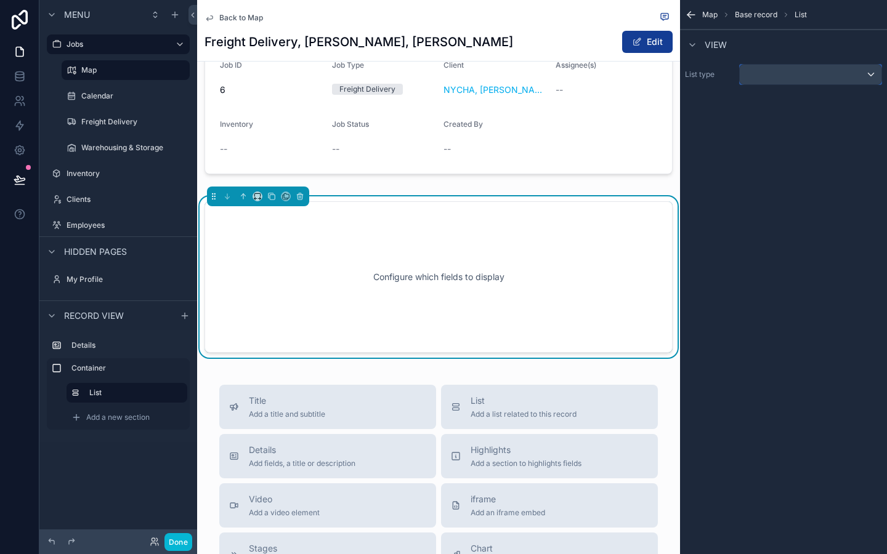
click at [788, 75] on div "scrollable content" at bounding box center [811, 75] width 142 height 20
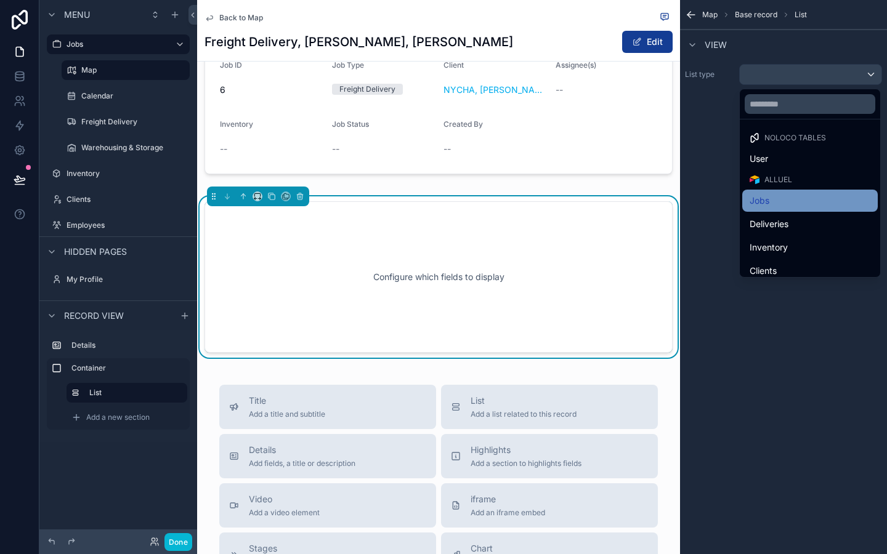
click at [769, 198] on span "Jobs" at bounding box center [760, 200] width 20 height 15
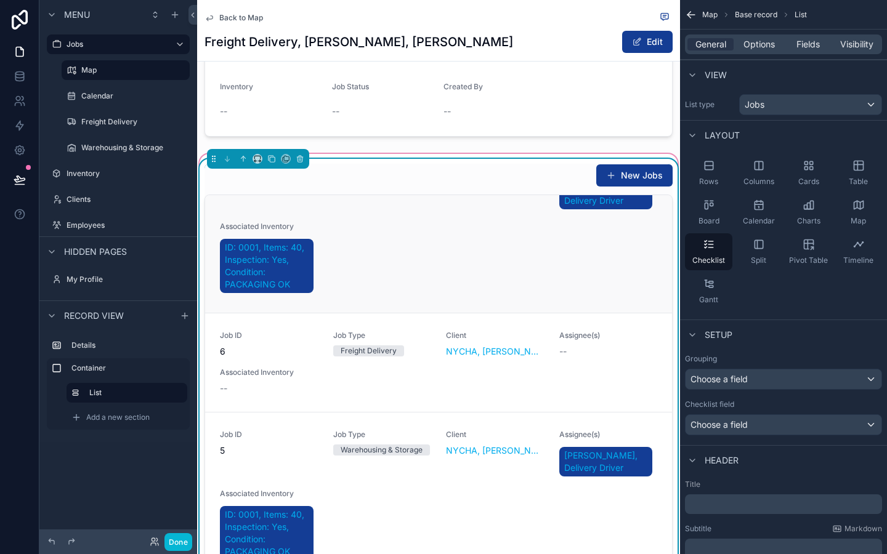
scroll to position [146, 0]
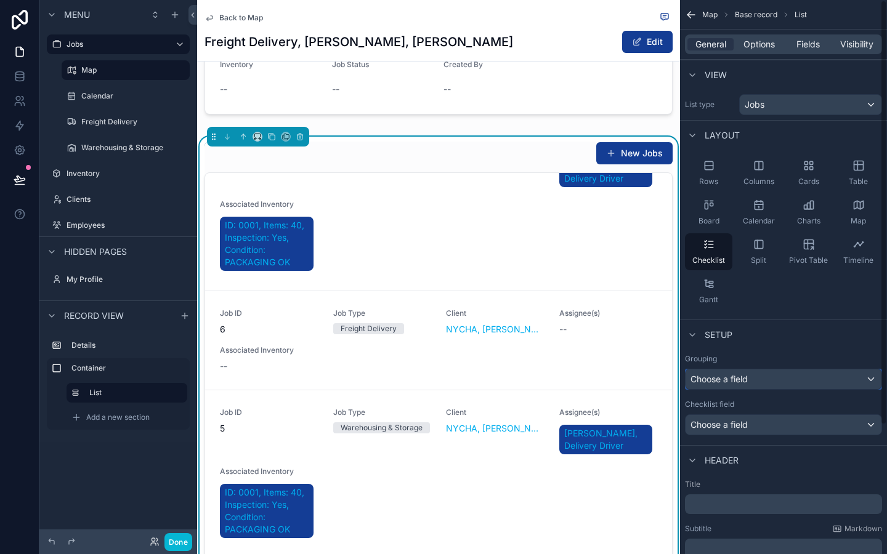
click at [778, 379] on div "Choose a field" at bounding box center [784, 380] width 196 height 20
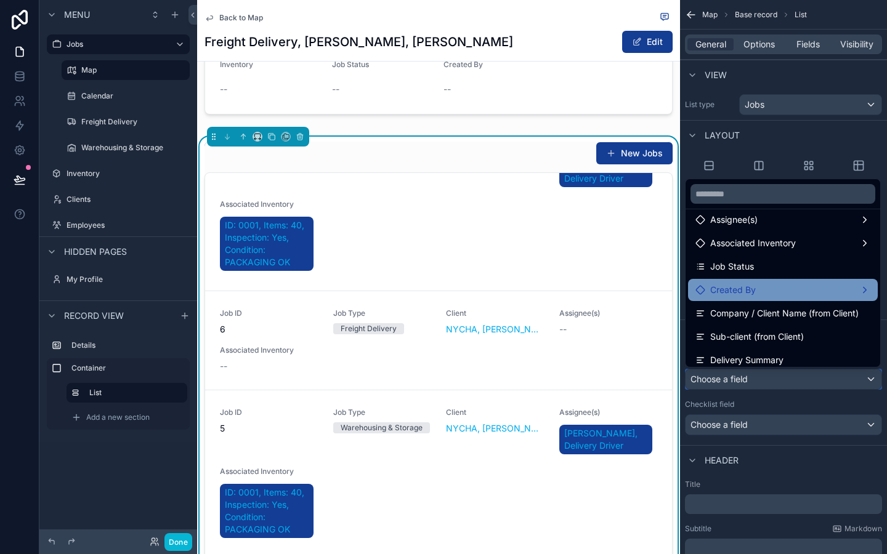
scroll to position [175, 0]
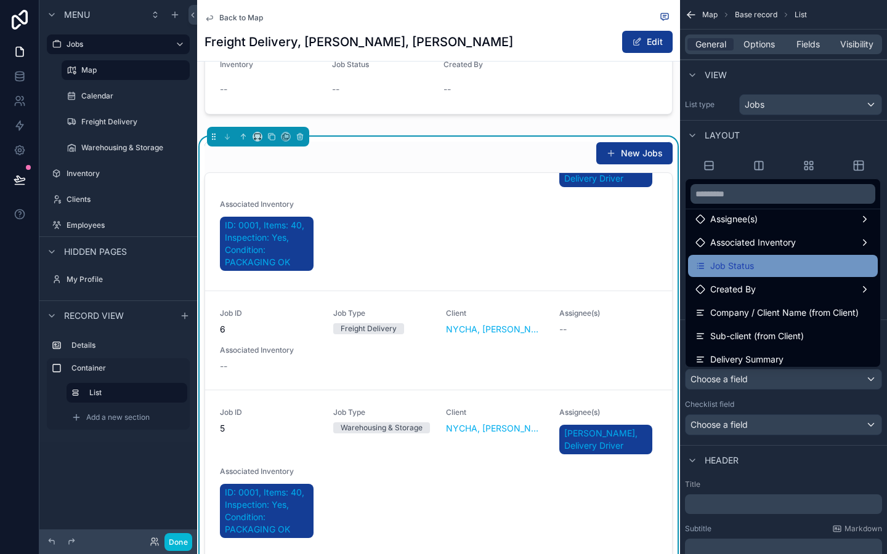
click at [798, 271] on div "Job Status" at bounding box center [783, 266] width 175 height 15
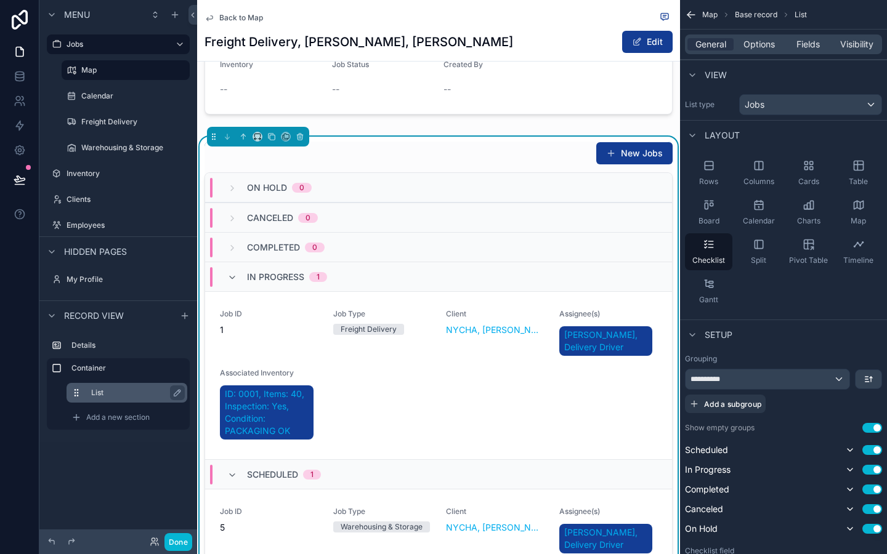
click at [146, 388] on label "List" at bounding box center [134, 393] width 86 height 10
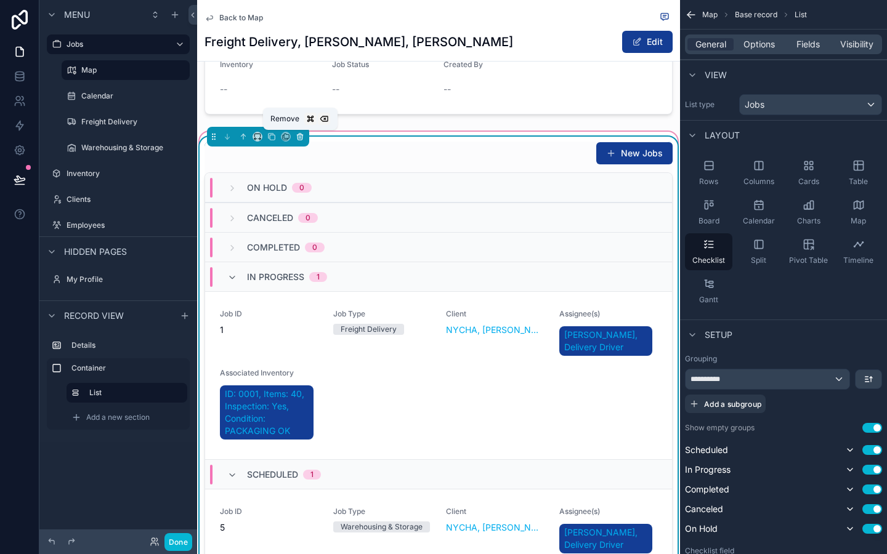
click at [301, 137] on icon "scrollable content" at bounding box center [301, 137] width 0 height 2
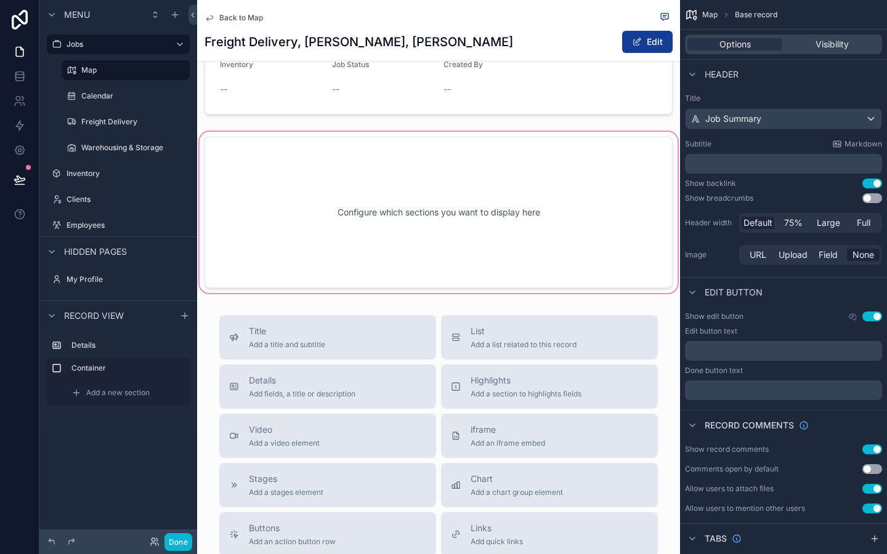
click at [303, 195] on div "scrollable content" at bounding box center [438, 212] width 483 height 166
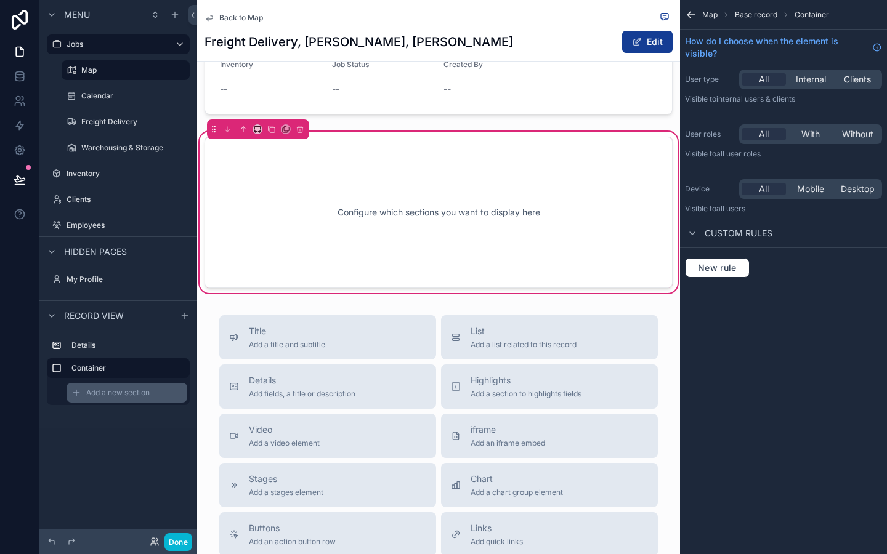
click at [109, 393] on span "Add a new section" at bounding box center [117, 393] width 63 height 10
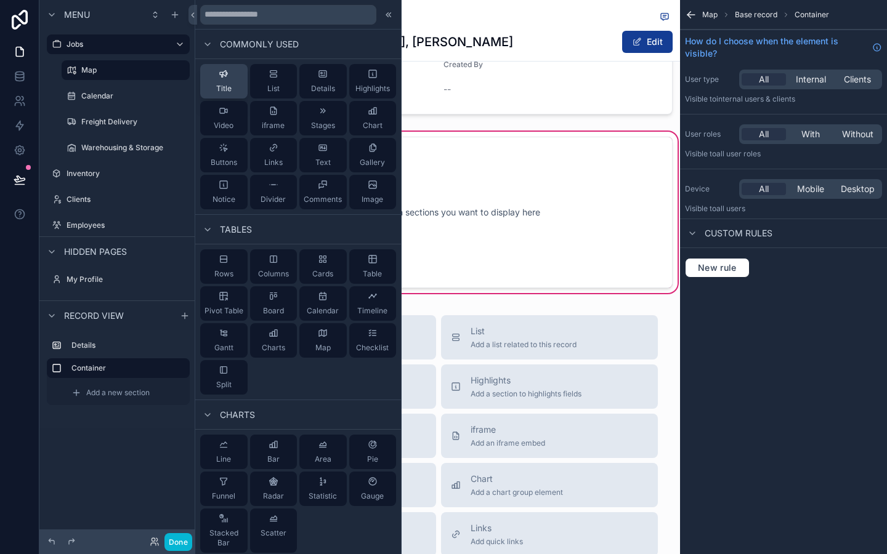
click at [223, 80] on div "Title" at bounding box center [223, 81] width 15 height 25
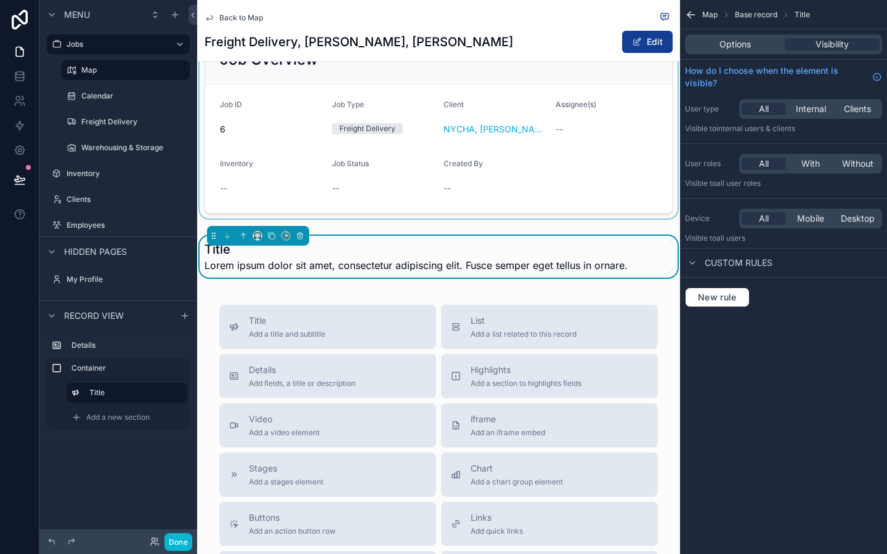
scroll to position [26, 0]
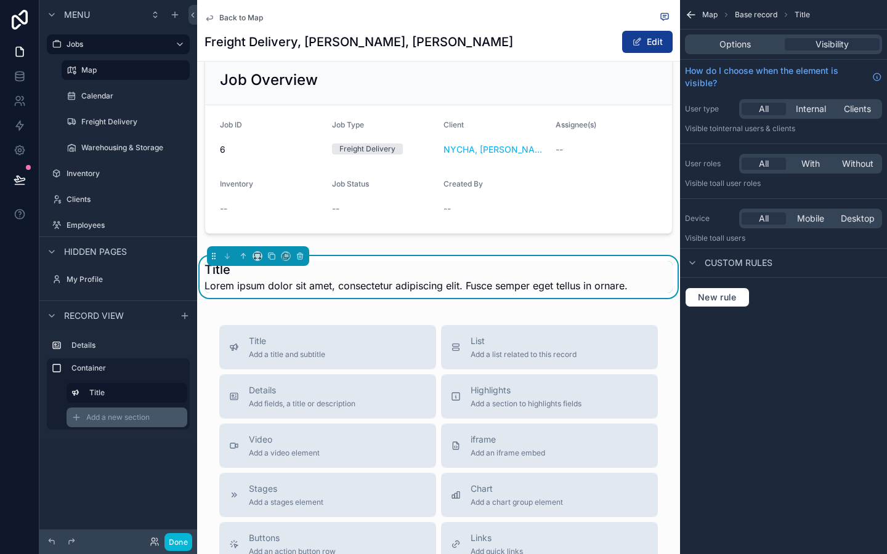
click at [120, 416] on span "Add a new section" at bounding box center [117, 418] width 63 height 10
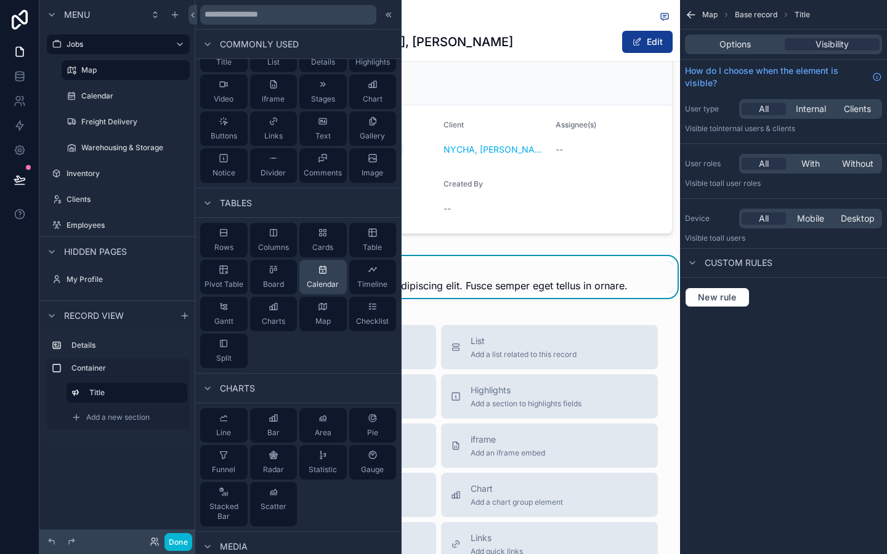
scroll to position [0, 0]
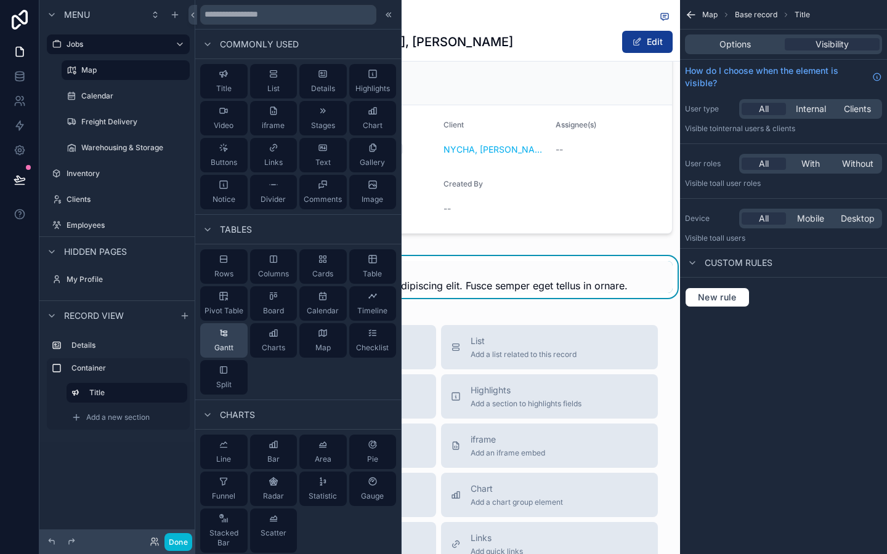
click at [215, 346] on span "Gantt" at bounding box center [223, 348] width 19 height 10
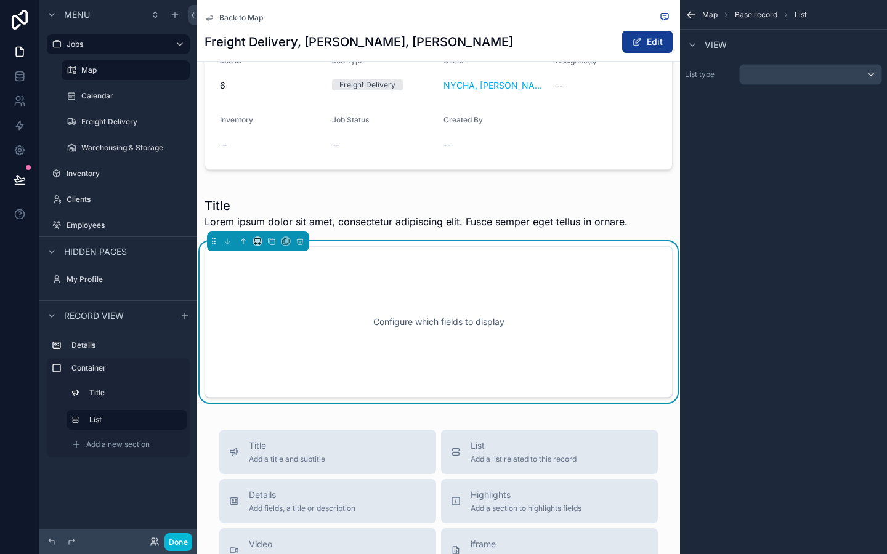
scroll to position [136, 0]
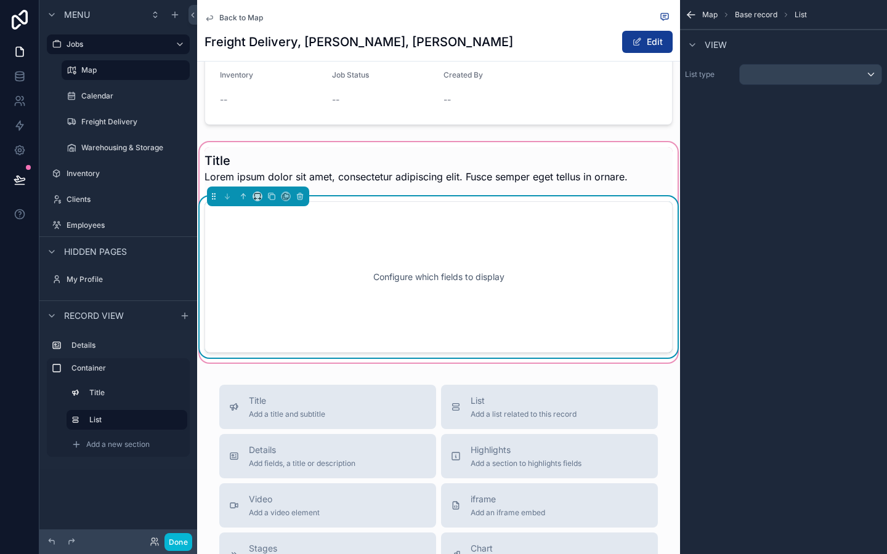
click at [343, 258] on div "Configure which fields to display" at bounding box center [439, 277] width 428 height 111
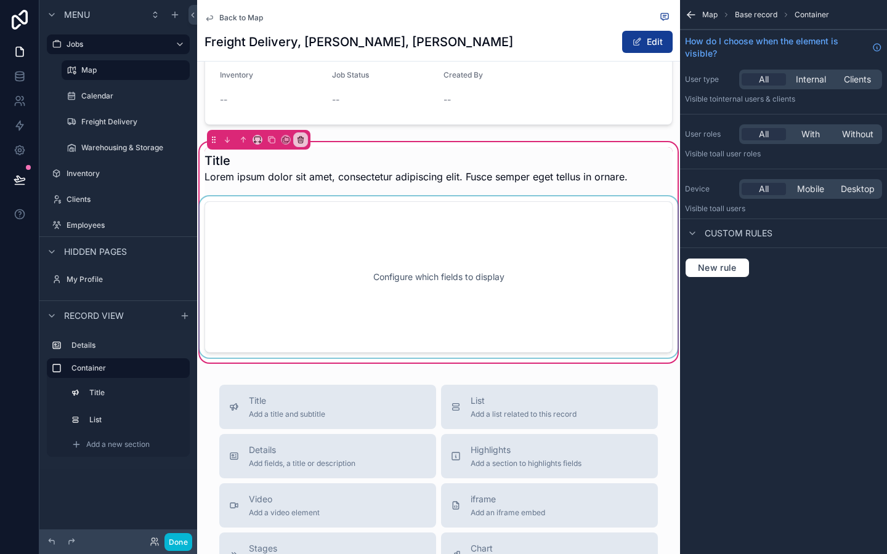
click at [486, 273] on div "scrollable content" at bounding box center [438, 277] width 483 height 161
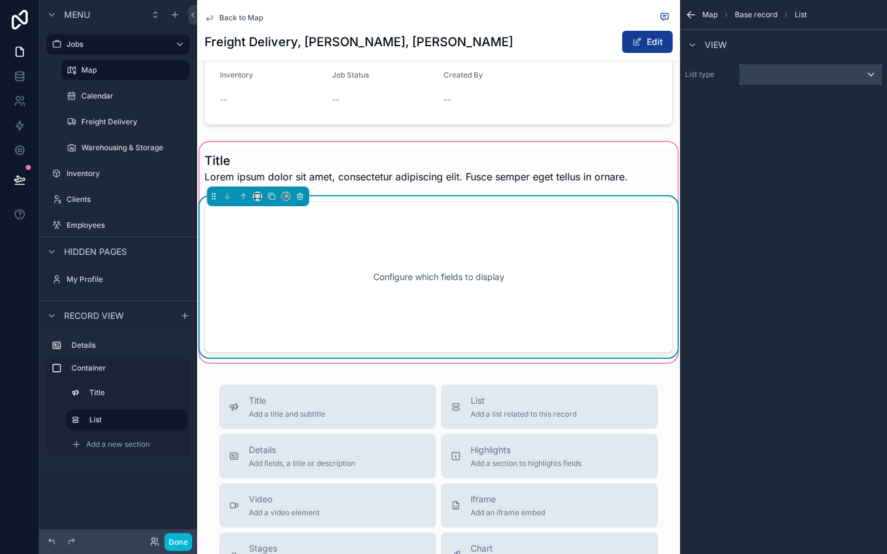
click at [814, 78] on div "scrollable content" at bounding box center [811, 75] width 142 height 20
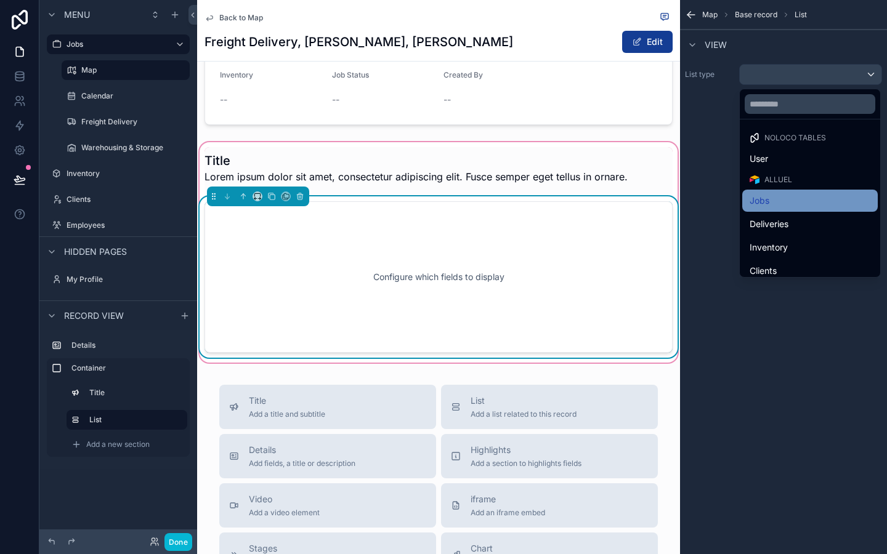
click at [776, 193] on div "Jobs" at bounding box center [810, 200] width 121 height 15
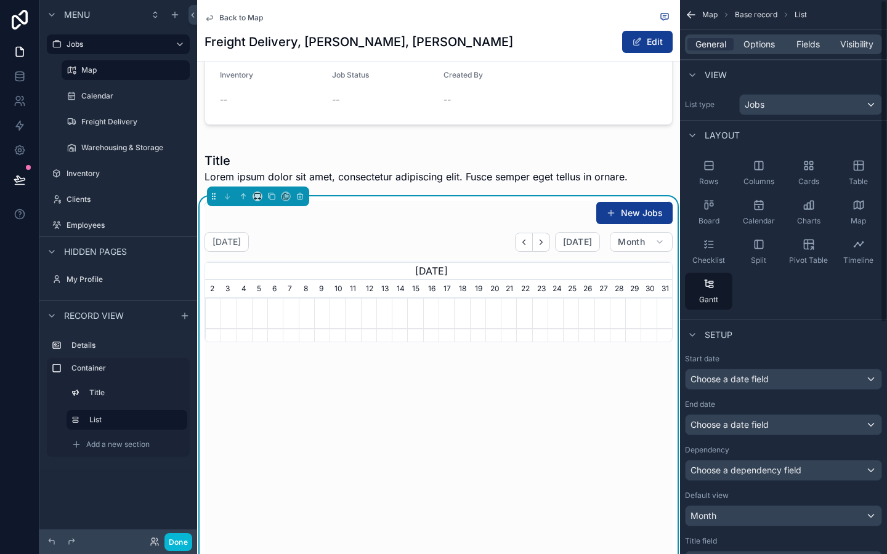
scroll to position [0, 467]
click at [299, 192] on icon "scrollable content" at bounding box center [300, 196] width 9 height 9
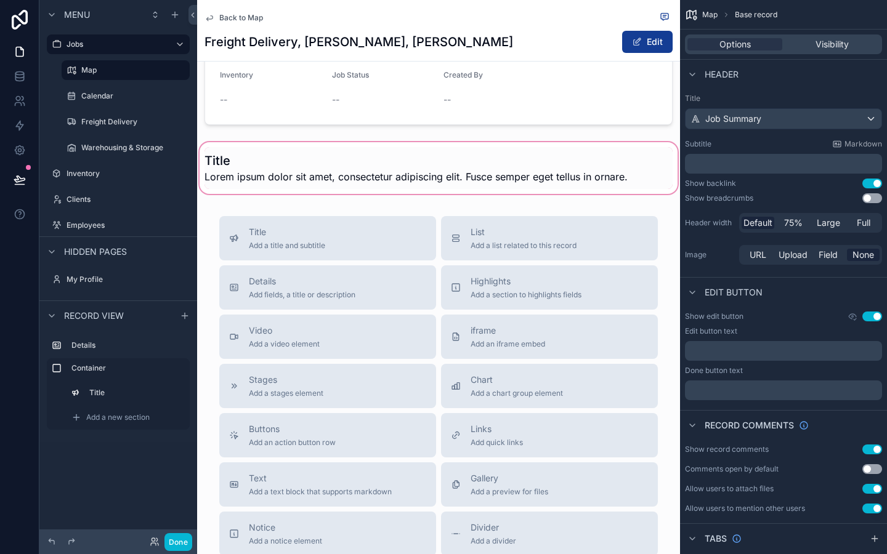
click at [327, 186] on div "scrollable content" at bounding box center [438, 168] width 483 height 57
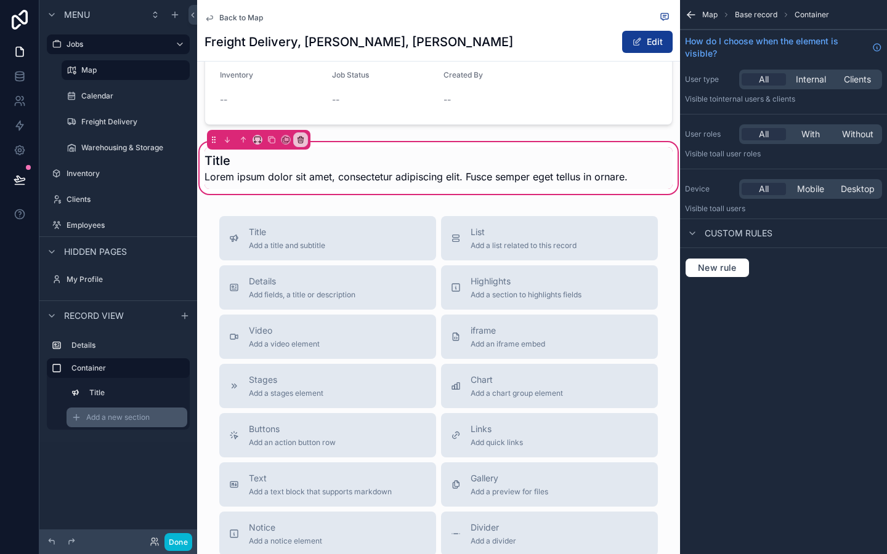
click at [112, 421] on span "Add a new section" at bounding box center [117, 418] width 63 height 10
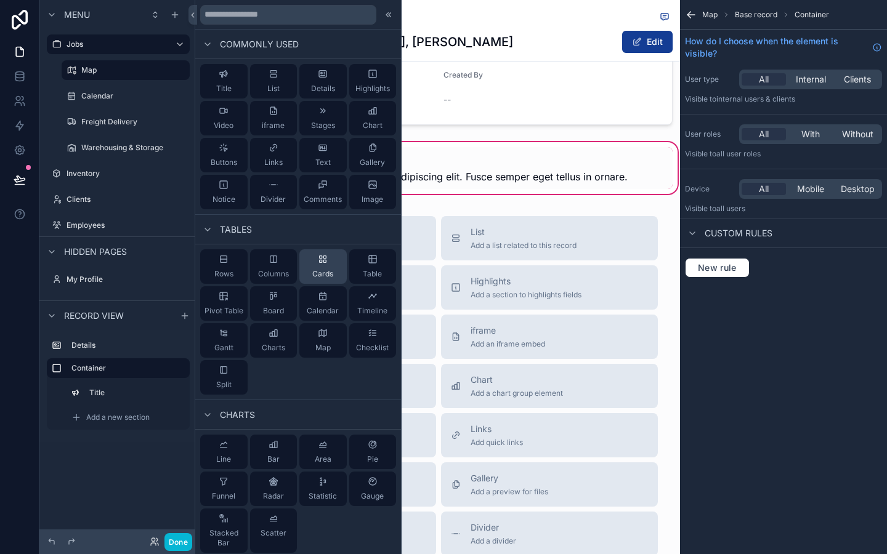
click at [326, 270] on span "Cards" at bounding box center [322, 274] width 21 height 10
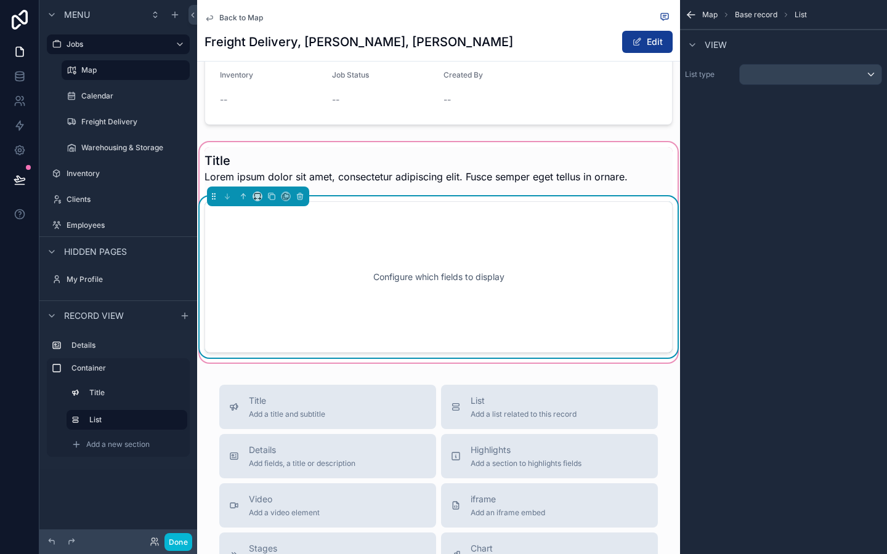
click at [391, 265] on div "Configure which fields to display" at bounding box center [439, 277] width 428 height 111
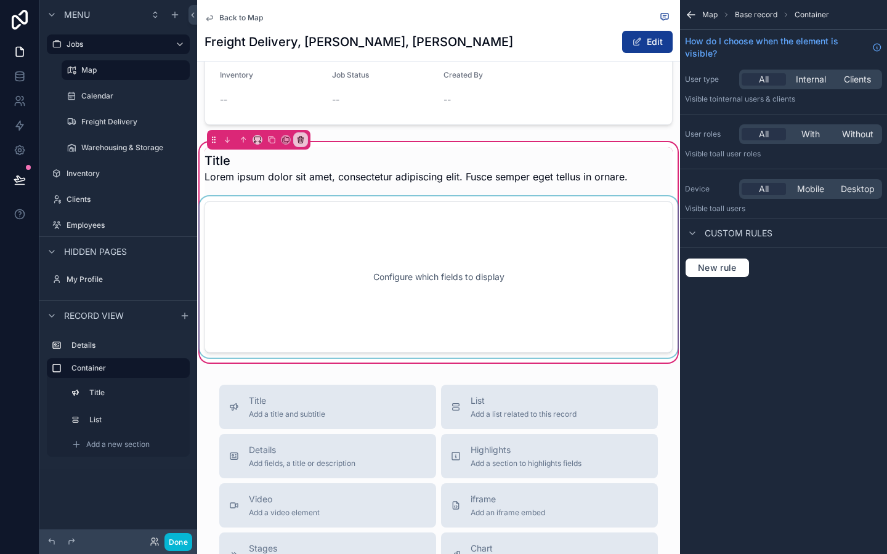
click at [508, 306] on div "scrollable content" at bounding box center [438, 277] width 483 height 161
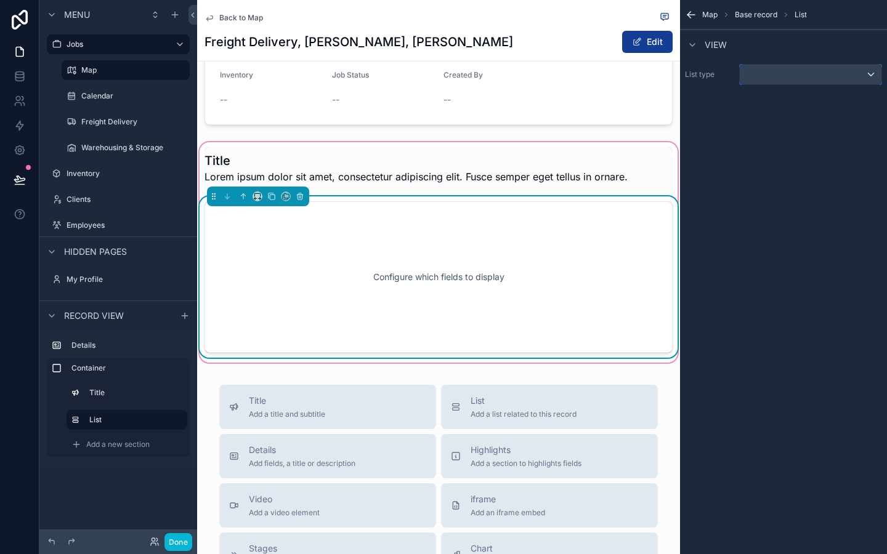
click at [774, 81] on div "scrollable content" at bounding box center [811, 75] width 142 height 20
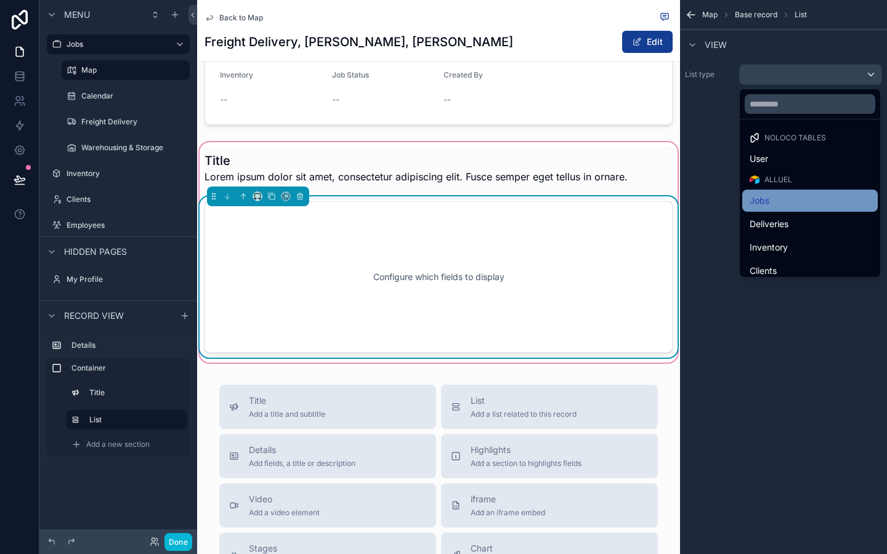
click at [779, 200] on div "Jobs" at bounding box center [810, 200] width 121 height 15
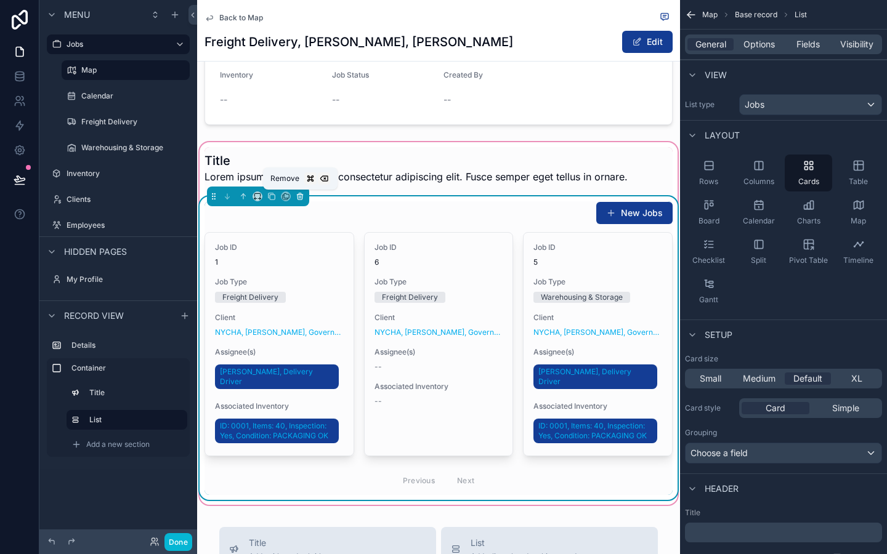
click at [299, 198] on icon "scrollable content" at bounding box center [299, 197] width 0 height 2
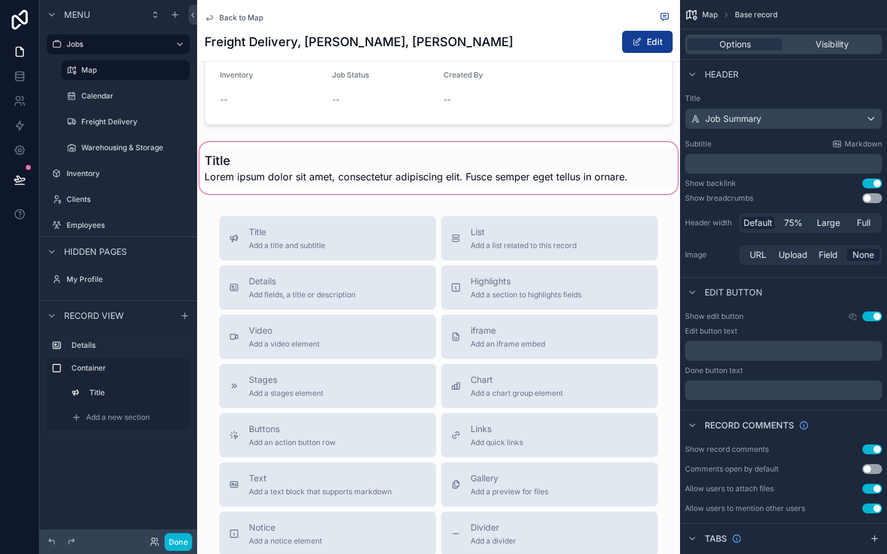
click at [319, 188] on div "scrollable content" at bounding box center [438, 168] width 483 height 57
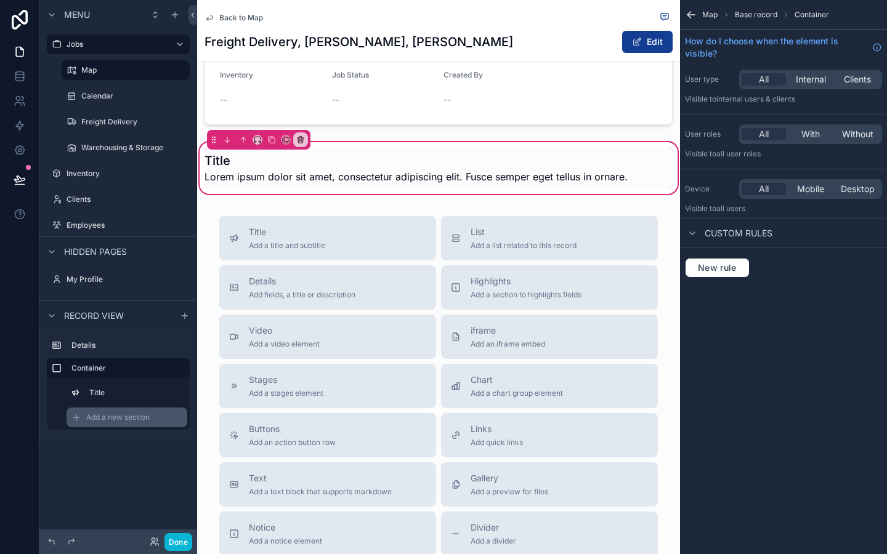
click at [108, 413] on span "Add a new section" at bounding box center [117, 418] width 63 height 10
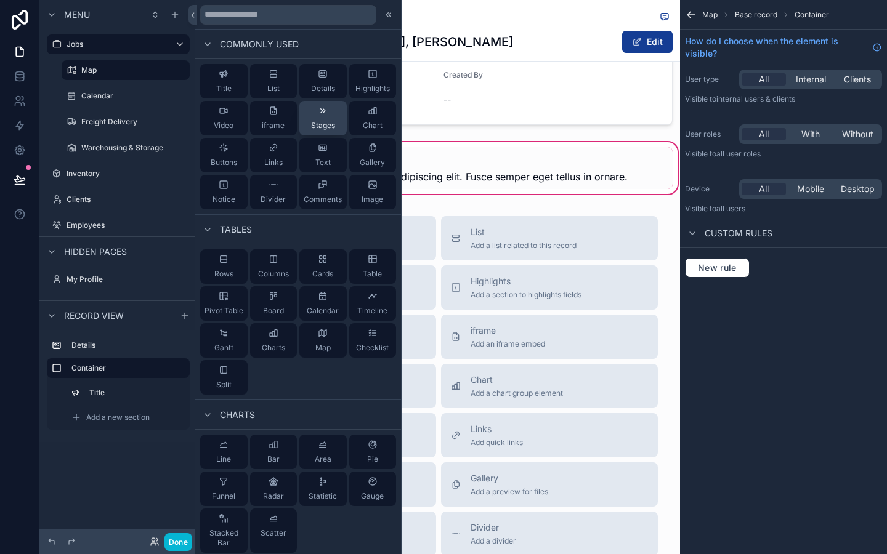
click at [330, 107] on div "Stages" at bounding box center [323, 118] width 24 height 25
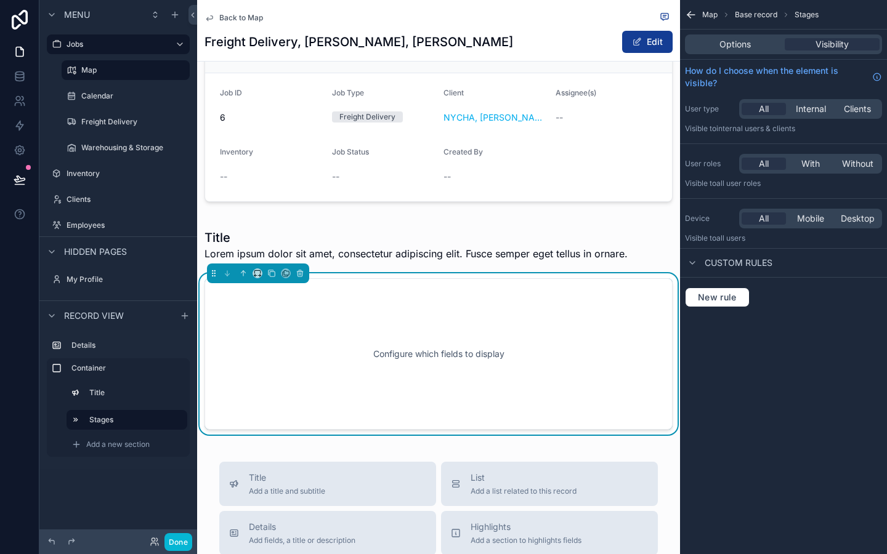
scroll to position [56, 0]
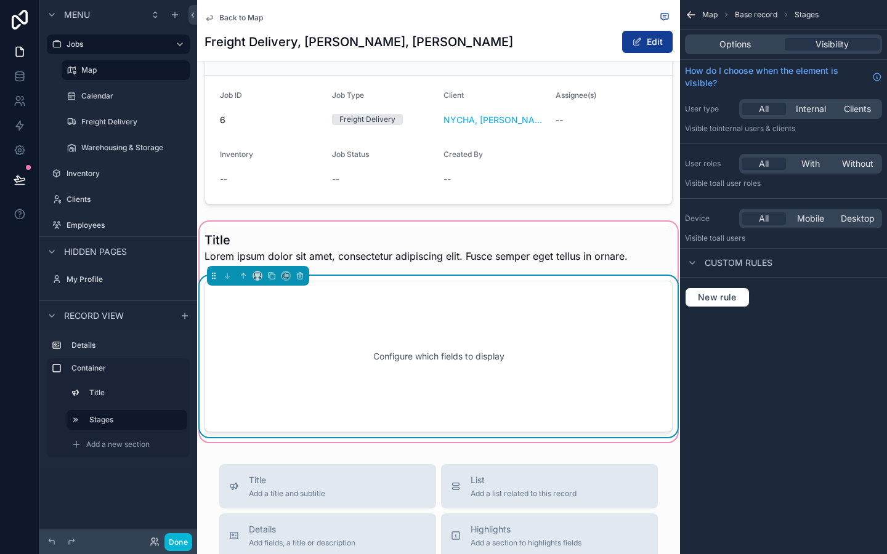
click at [424, 322] on div "Configure which fields to display" at bounding box center [439, 356] width 428 height 111
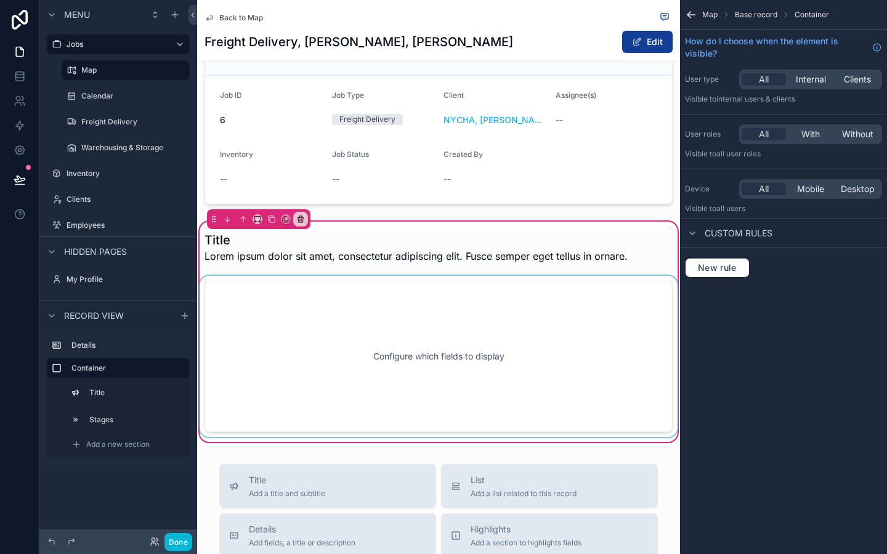
click at [435, 302] on div "scrollable content" at bounding box center [438, 356] width 483 height 161
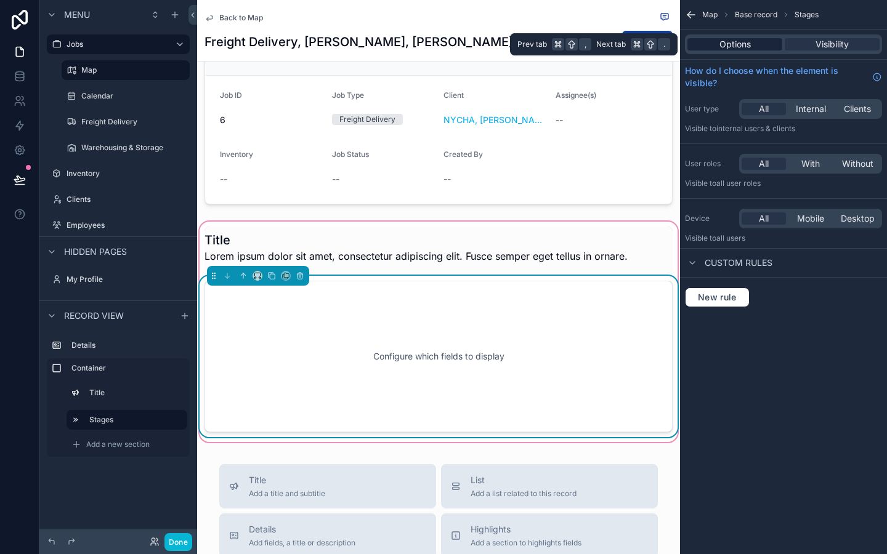
click at [766, 42] on div "Options" at bounding box center [735, 44] width 95 height 12
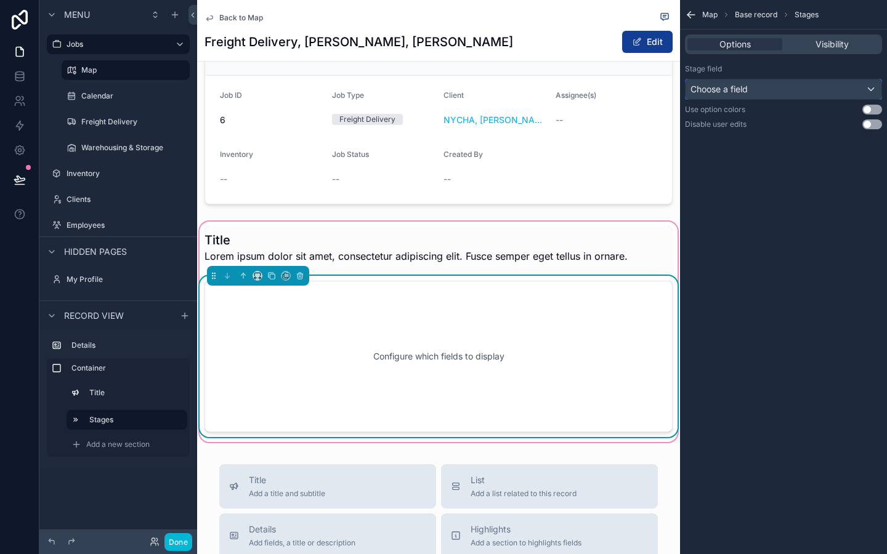
click at [783, 91] on div "Choose a field" at bounding box center [784, 89] width 196 height 20
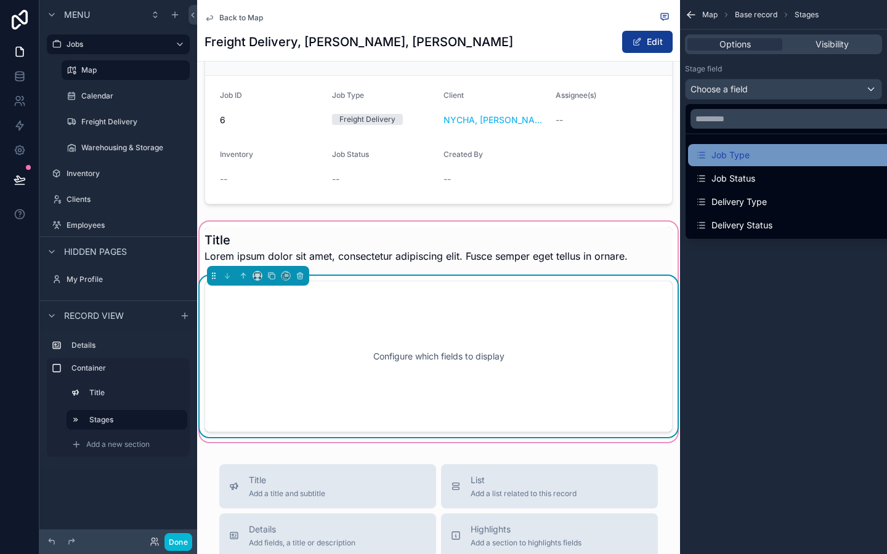
click at [755, 163] on div "Job Type" at bounding box center [797, 155] width 219 height 22
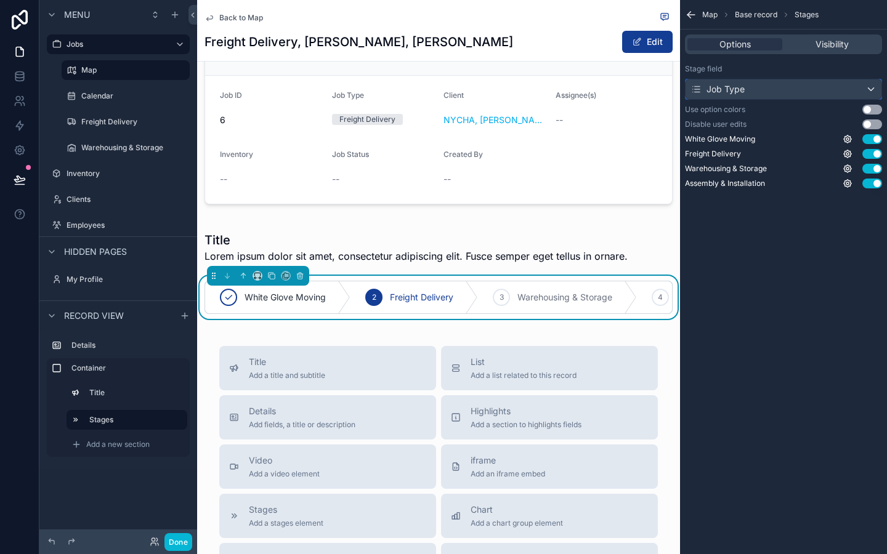
click at [755, 95] on div "Job Type" at bounding box center [784, 89] width 196 height 20
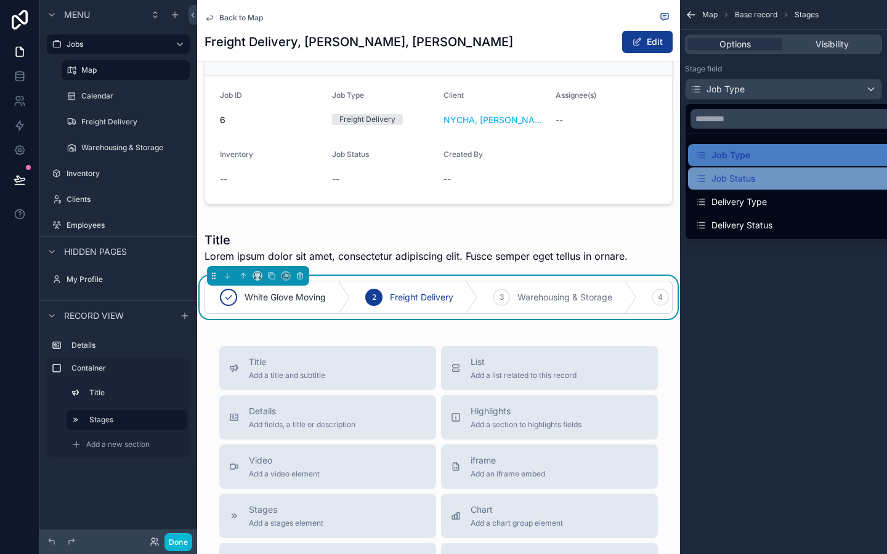
click at [736, 177] on div "Job Status" at bounding box center [726, 178] width 60 height 15
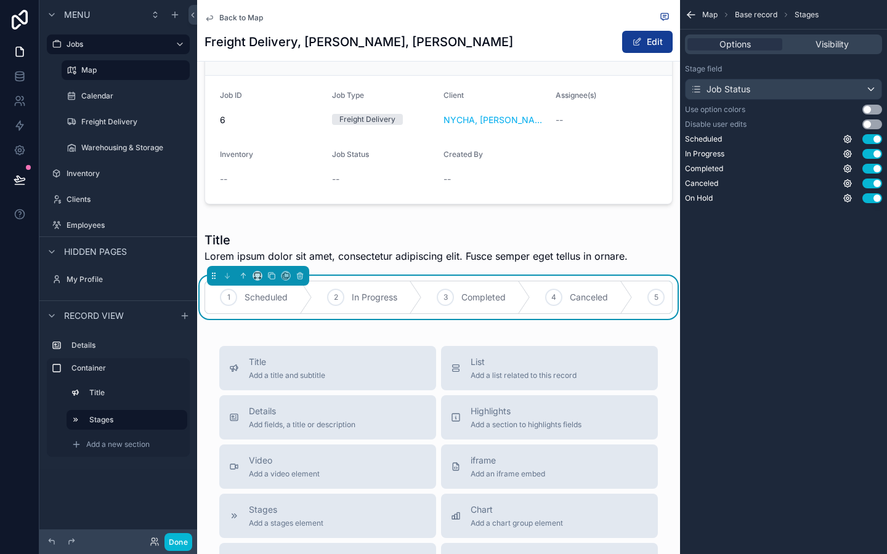
click at [829, 290] on div "Map Base record Stages Options Visibility Stage field Job Status Use option col…" at bounding box center [783, 277] width 207 height 554
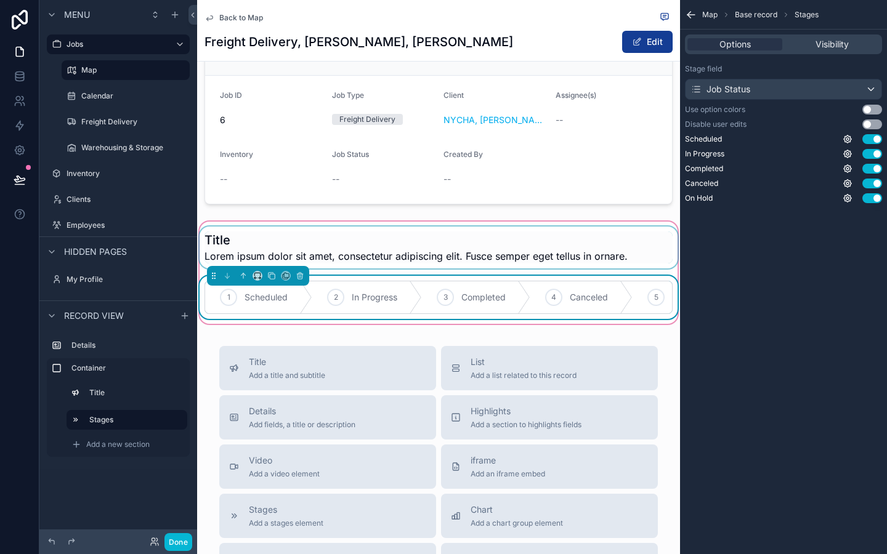
click at [286, 256] on div "scrollable content" at bounding box center [438, 248] width 483 height 42
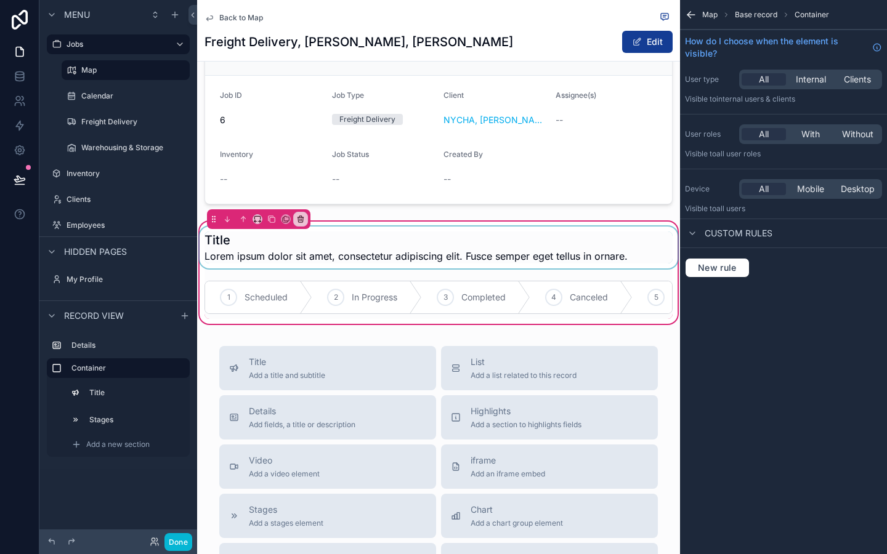
scroll to position [0, 0]
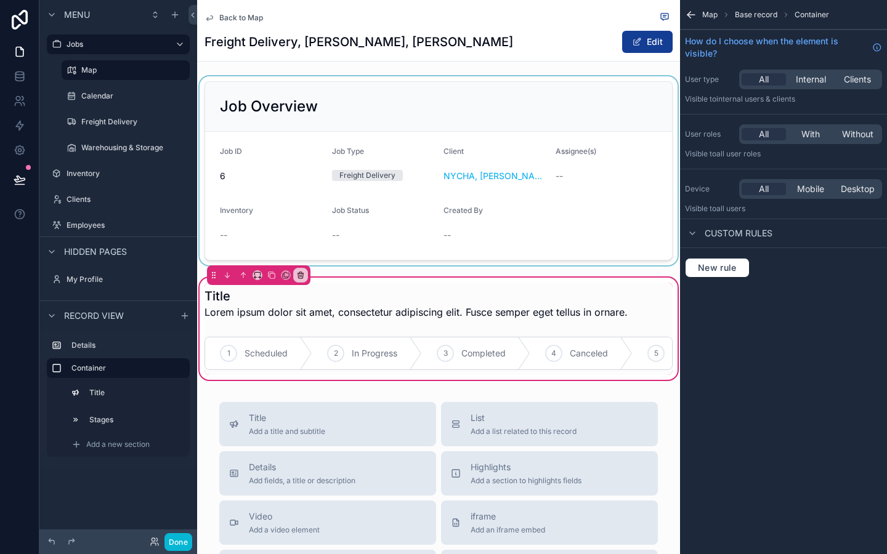
click at [370, 170] on div "scrollable content" at bounding box center [438, 170] width 483 height 189
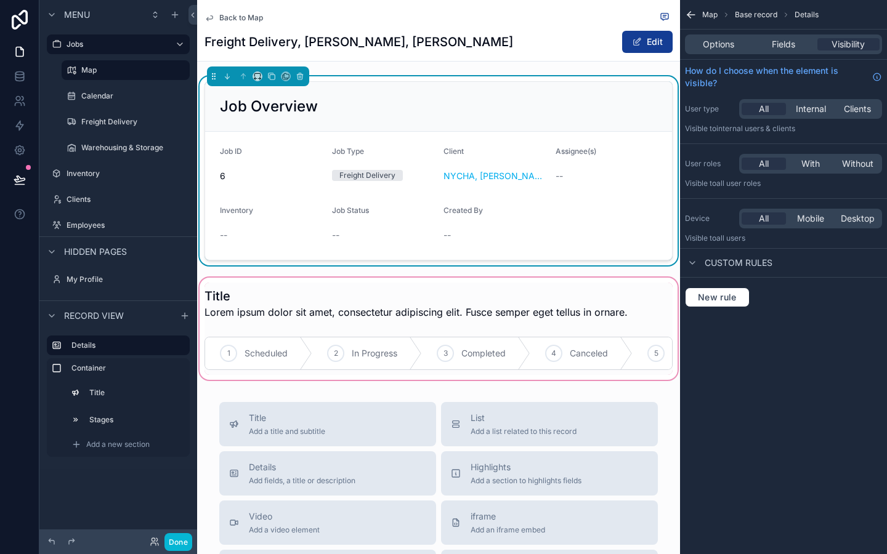
click at [253, 299] on div "scrollable content" at bounding box center [438, 328] width 483 height 107
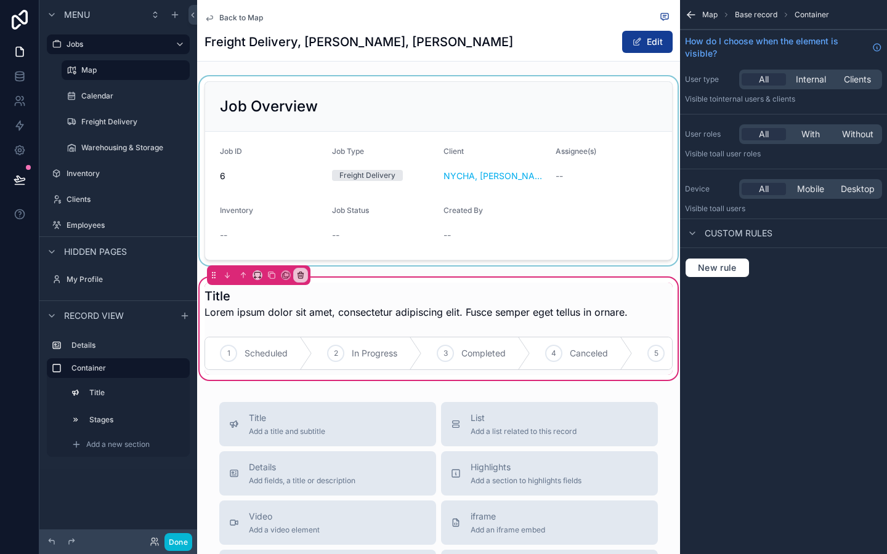
click at [315, 383] on div "Back to Map Freight Delivery, NYCHA, Antoinette Brown Edit Job Overview Job ID …" at bounding box center [438, 469] width 483 height 939
click at [705, 312] on div "Map Base record Container How do I choose when the element is visible? User typ…" at bounding box center [783, 277] width 207 height 554
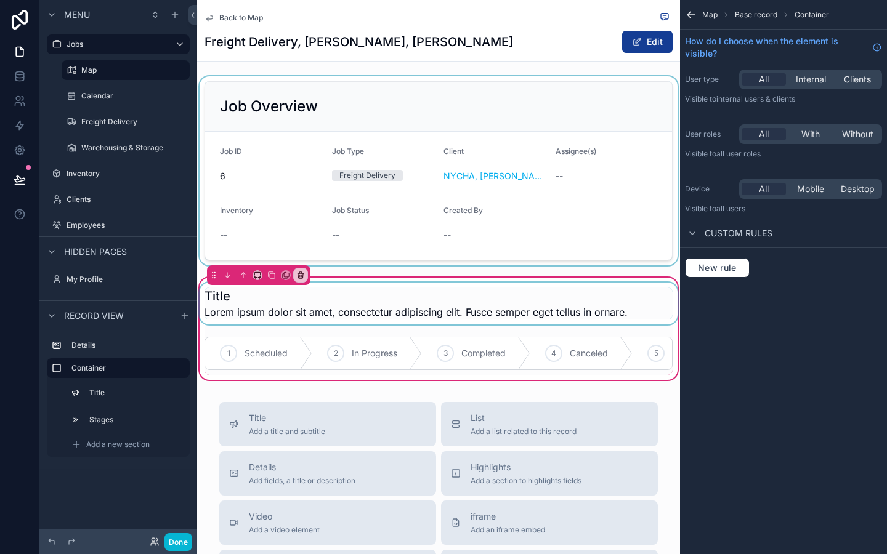
click at [222, 298] on div "scrollable content" at bounding box center [438, 304] width 483 height 42
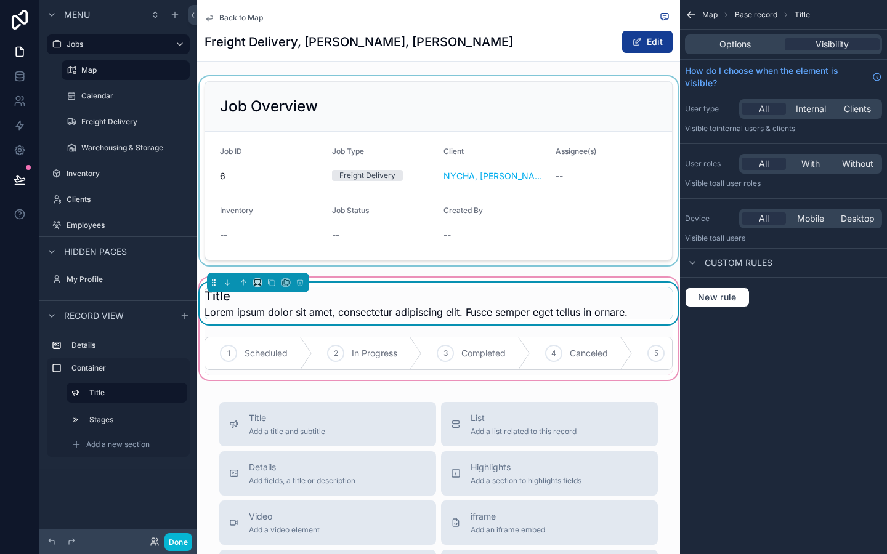
click at [222, 298] on h1 "Title" at bounding box center [416, 296] width 423 height 17
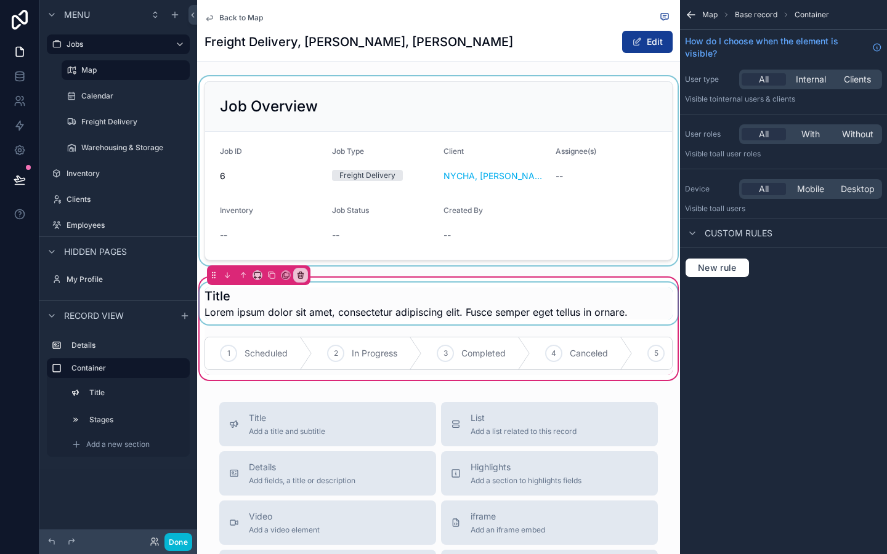
click at [268, 301] on div "scrollable content" at bounding box center [438, 304] width 483 height 42
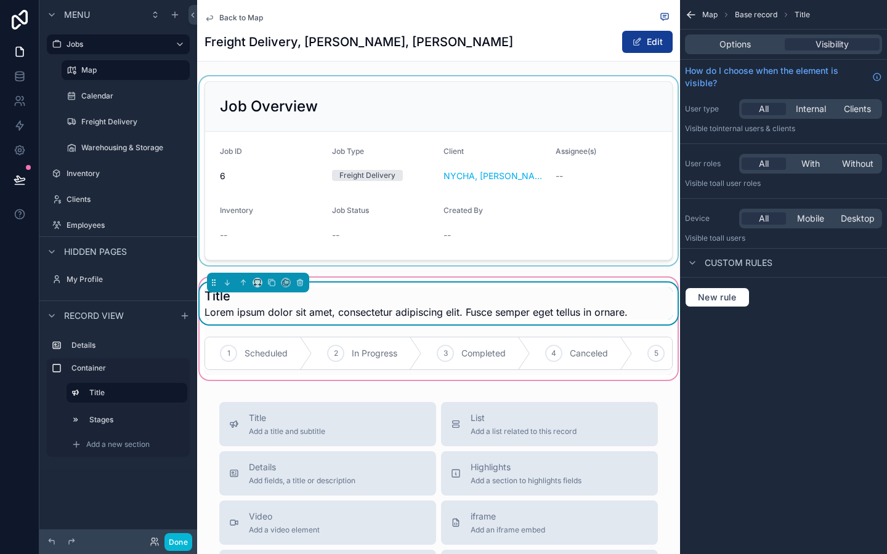
click at [268, 301] on h1 "Title" at bounding box center [416, 296] width 423 height 17
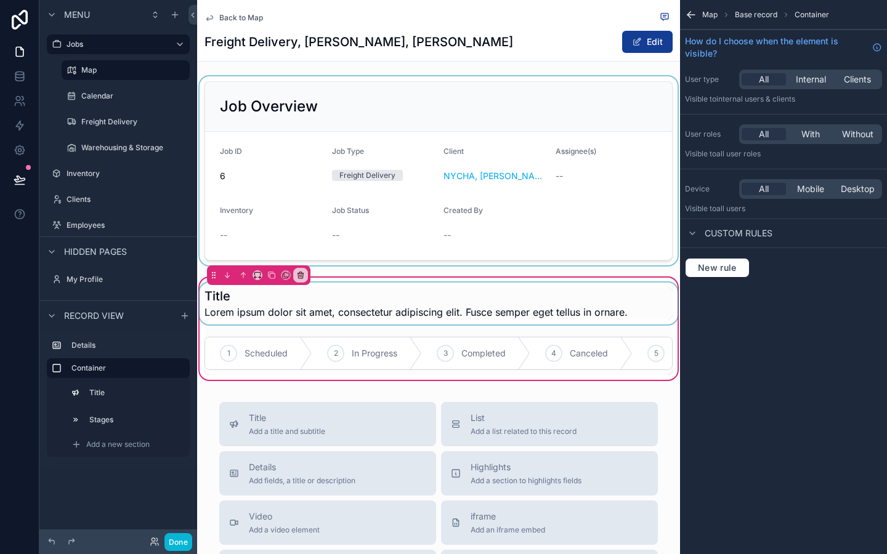
click at [203, 298] on div "scrollable content" at bounding box center [438, 304] width 483 height 42
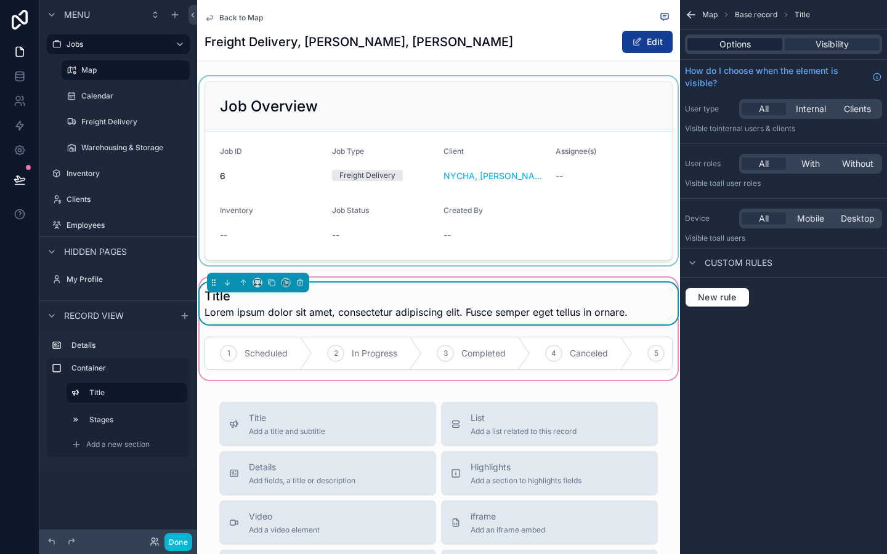
click at [739, 48] on span "Options" at bounding box center [735, 44] width 31 height 12
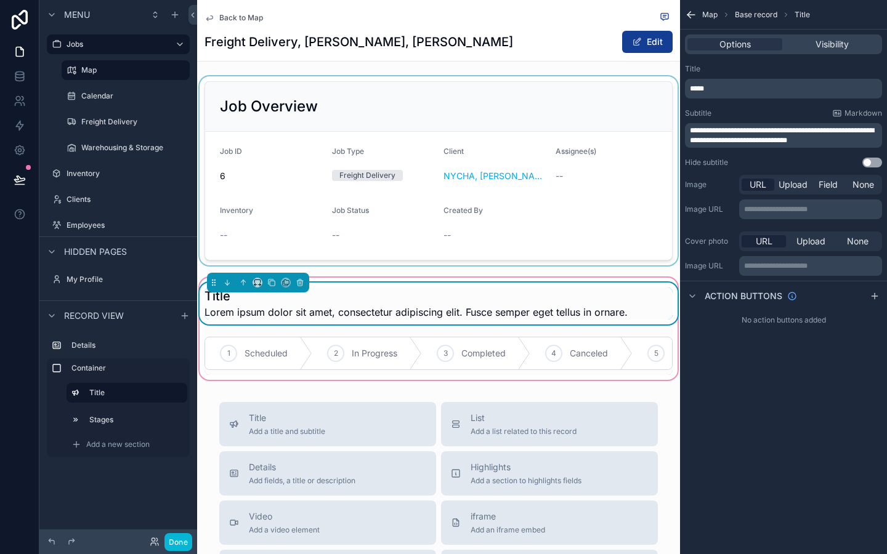
click at [718, 83] on div "*****" at bounding box center [783, 89] width 197 height 20
click at [711, 94] on div "*****" at bounding box center [783, 89] width 197 height 20
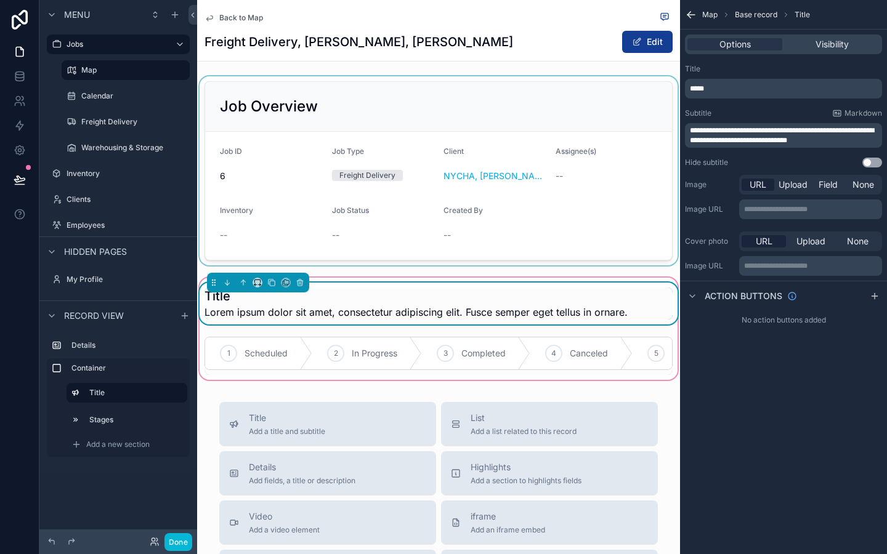
click at [716, 92] on p "*****" at bounding box center [785, 89] width 190 height 10
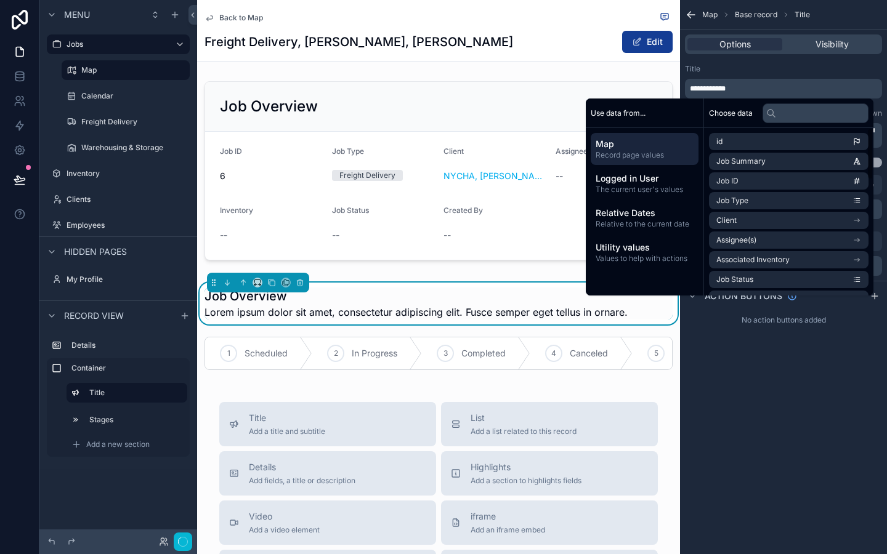
click at [798, 397] on div "**********" at bounding box center [783, 277] width 207 height 554
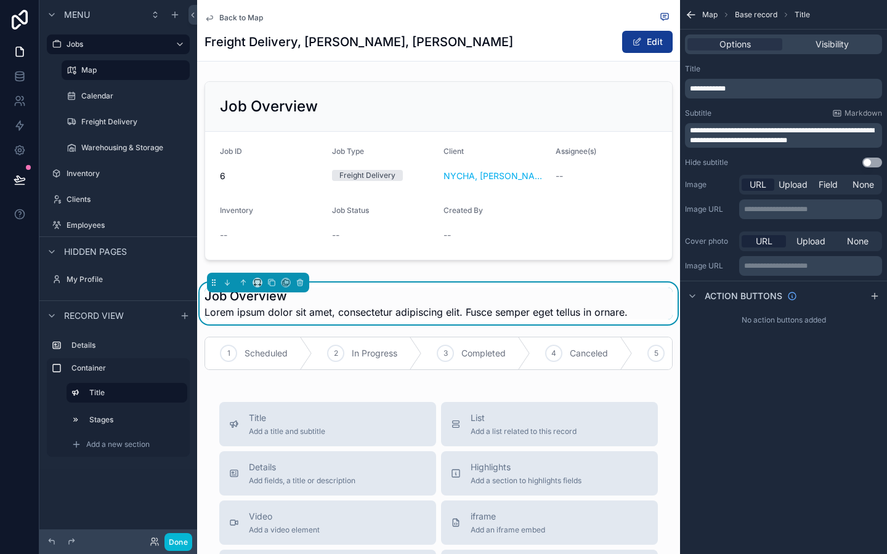
click at [790, 134] on span "**********" at bounding box center [782, 135] width 184 height 17
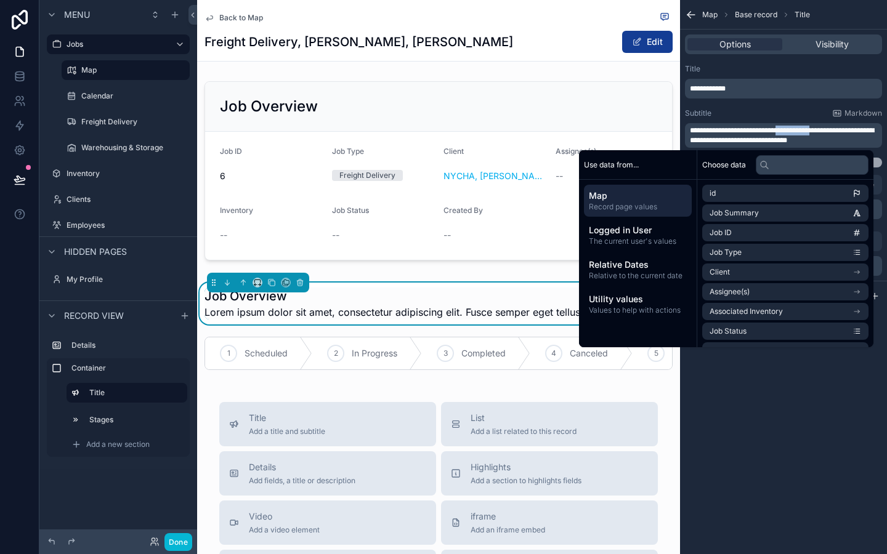
click at [790, 134] on span "**********" at bounding box center [782, 135] width 184 height 17
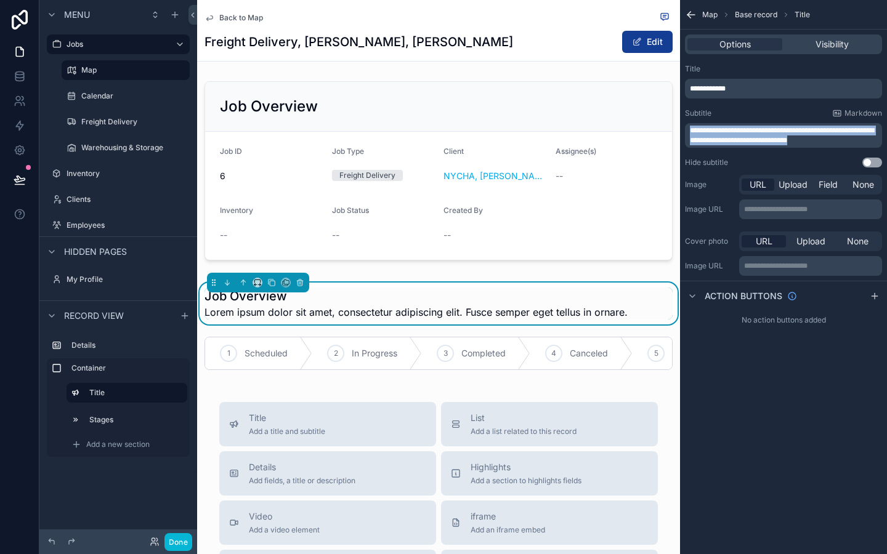
click at [790, 134] on span "**********" at bounding box center [782, 135] width 184 height 17
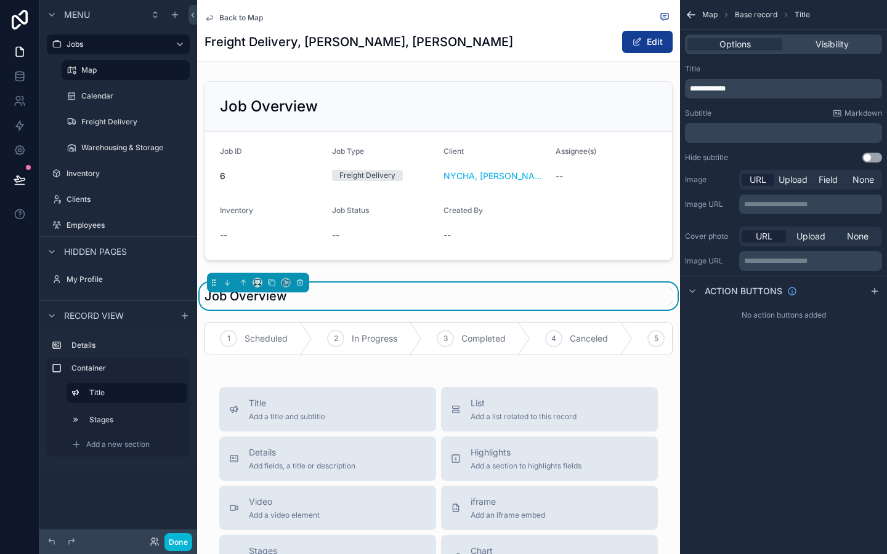
click at [783, 421] on div "**********" at bounding box center [783, 277] width 207 height 554
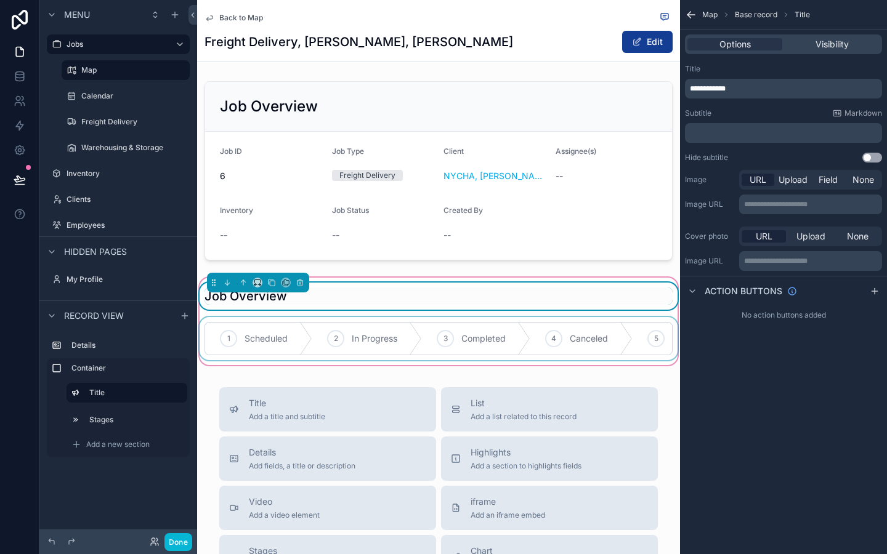
click at [481, 317] on div "scrollable content" at bounding box center [438, 338] width 483 height 43
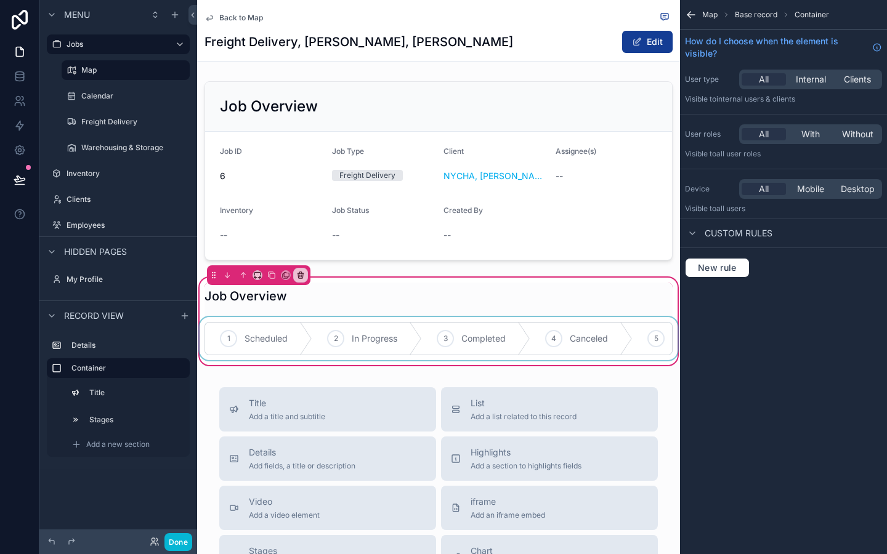
click at [409, 349] on div "scrollable content" at bounding box center [438, 338] width 483 height 43
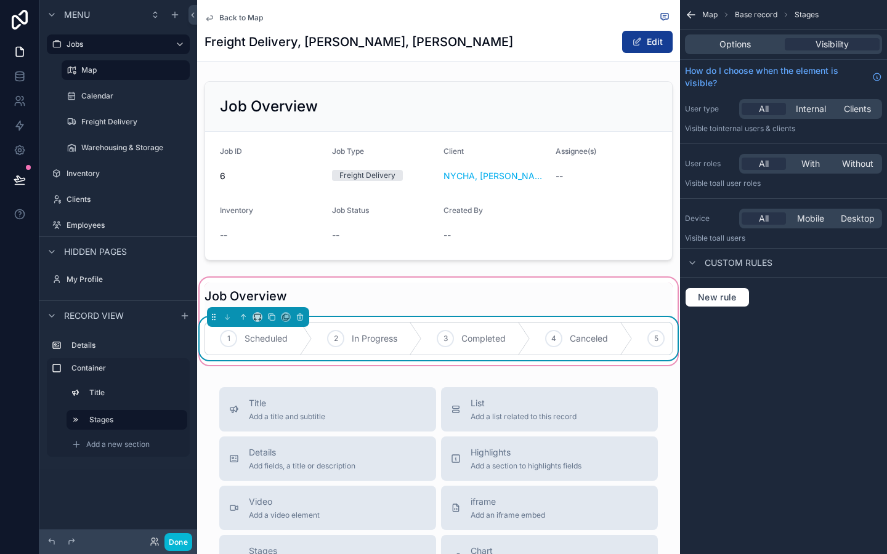
click at [738, 53] on div "Options Visibility" at bounding box center [783, 44] width 197 height 20
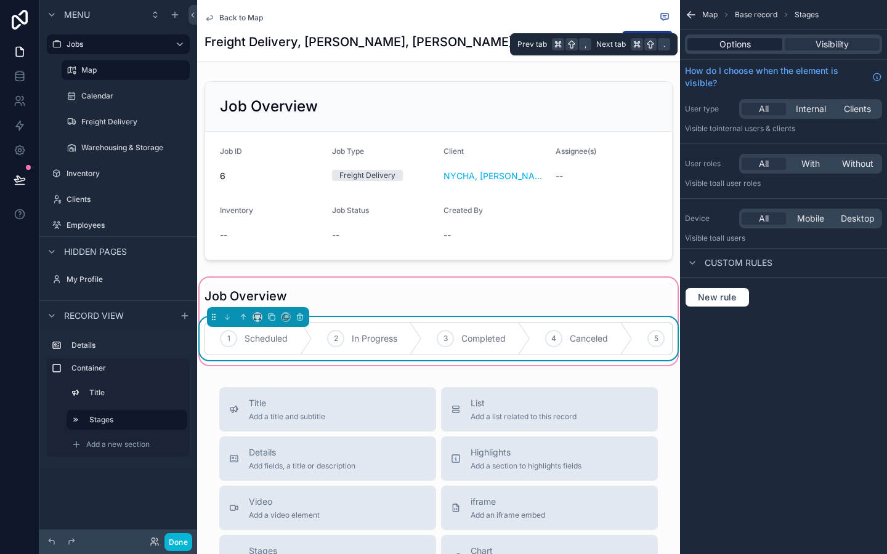
click at [725, 47] on span "Options" at bounding box center [735, 44] width 31 height 12
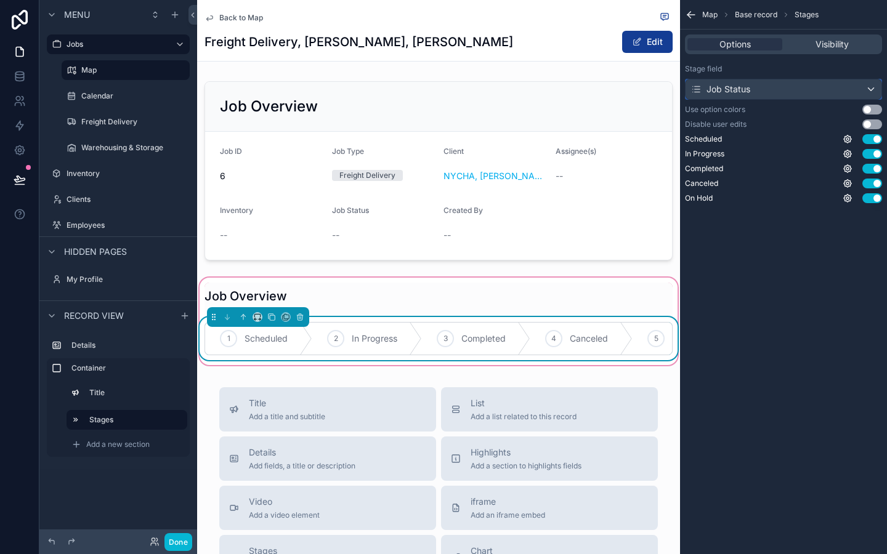
click at [790, 88] on div "Job Status" at bounding box center [784, 89] width 196 height 20
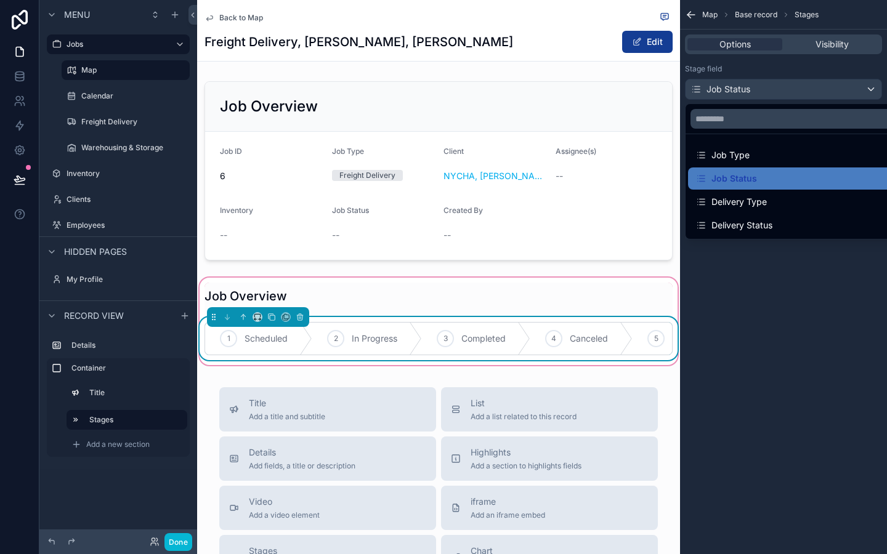
click at [790, 88] on div "scrollable content" at bounding box center [443, 277] width 887 height 554
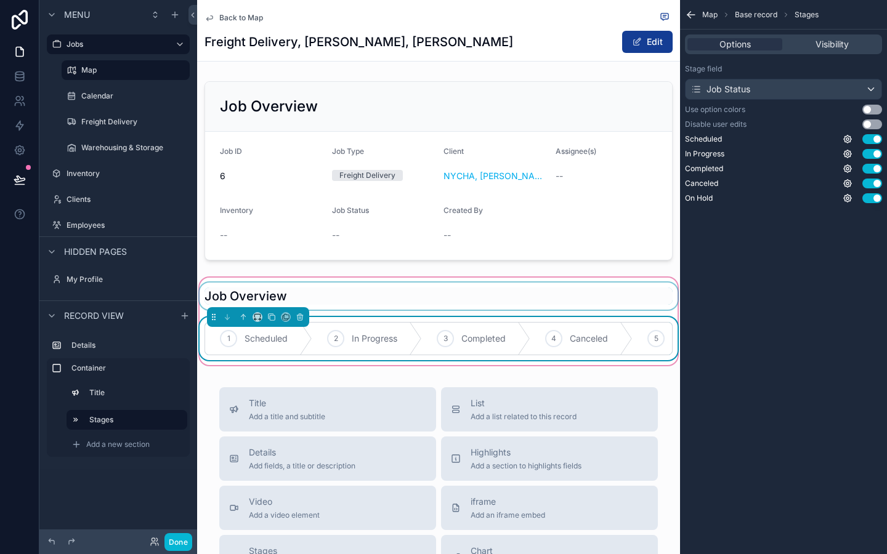
click at [378, 297] on div "scrollable content" at bounding box center [438, 296] width 483 height 27
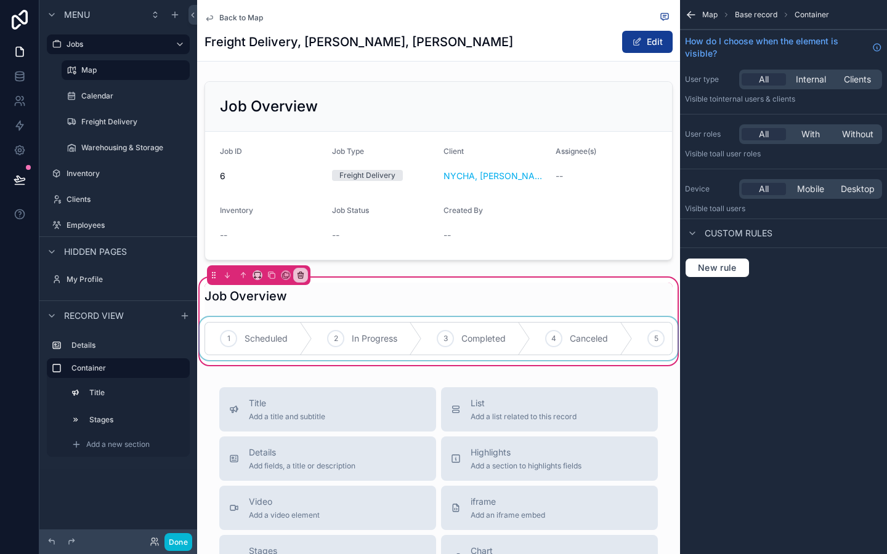
click at [723, 355] on div "Map Base record Container How do I choose when the element is visible? User typ…" at bounding box center [783, 277] width 207 height 554
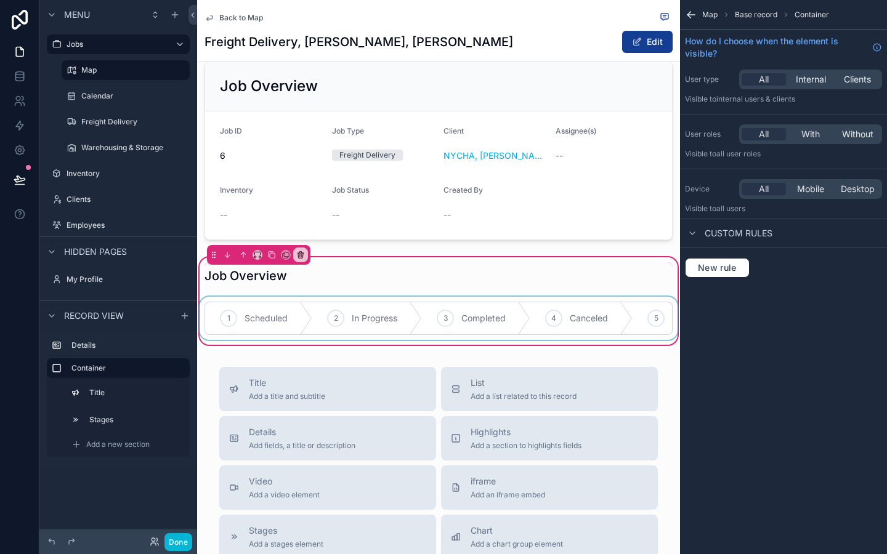
scroll to position [25, 0]
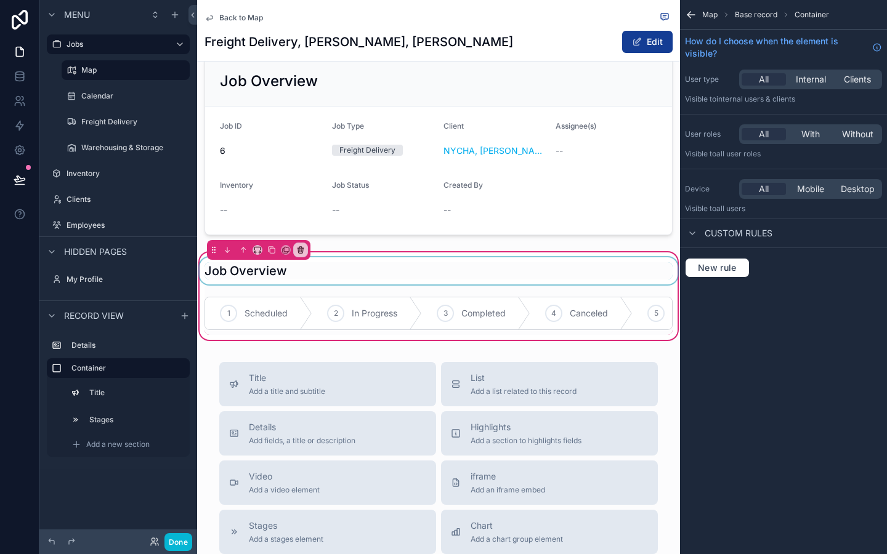
click at [338, 267] on div "scrollable content" at bounding box center [438, 271] width 483 height 27
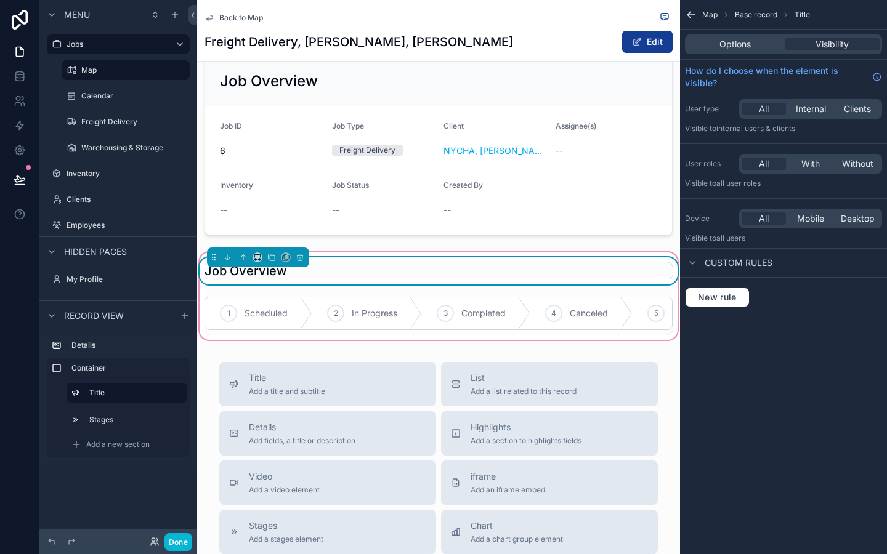
click at [331, 288] on div "Job Overview 1 Scheduled 2 In Progress 3 Completed 4 Canceled 5 On Hold" at bounding box center [438, 297] width 483 height 78
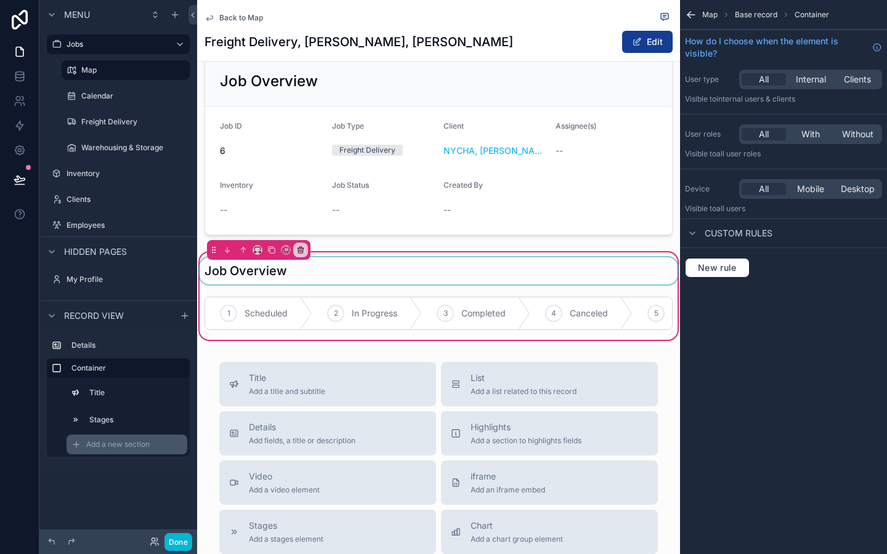
click at [121, 441] on span "Add a new section" at bounding box center [117, 445] width 63 height 10
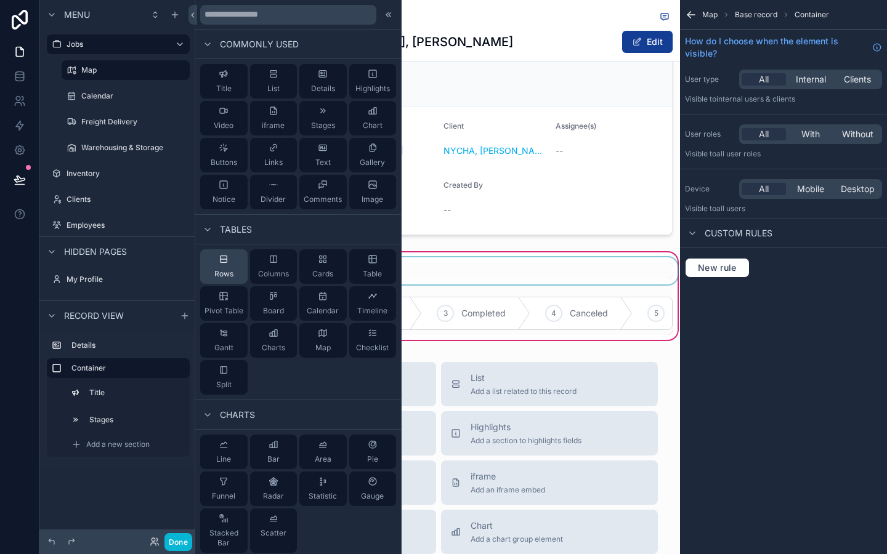
click at [224, 267] on div "Rows" at bounding box center [223, 267] width 47 height 34
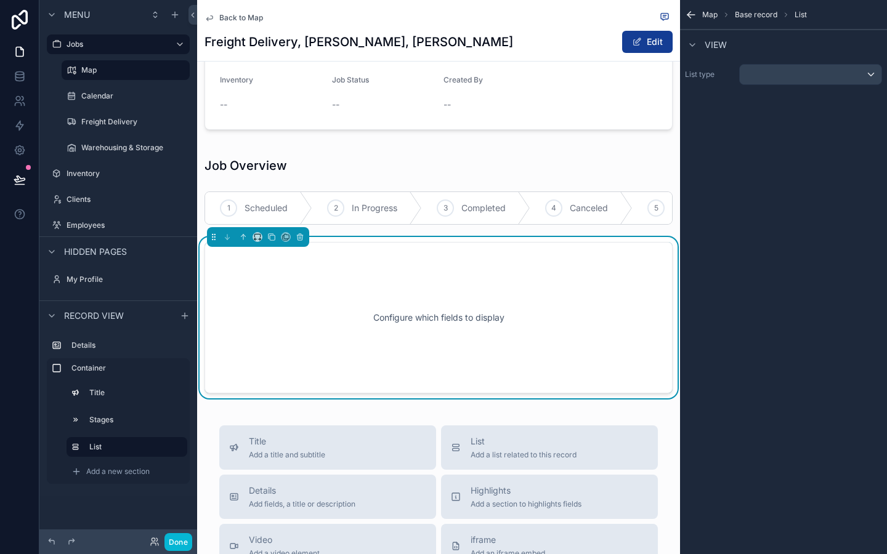
scroll to position [171, 0]
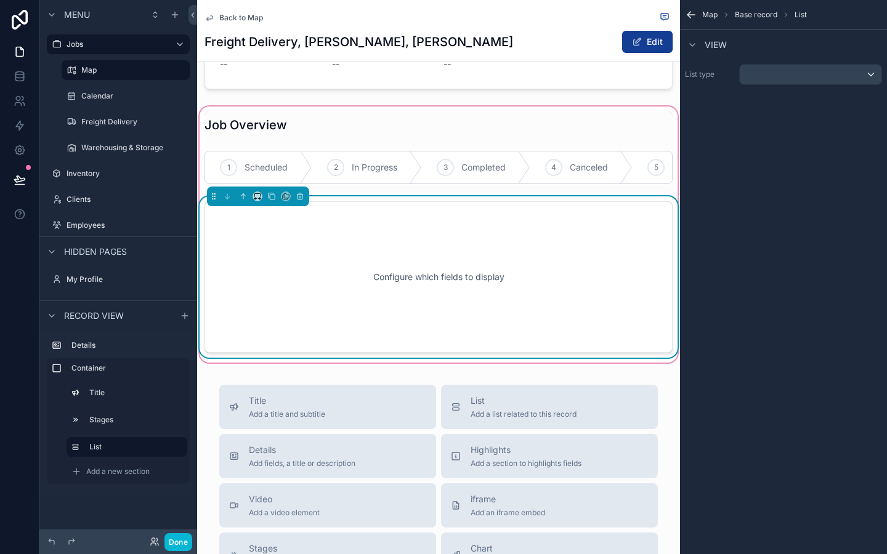
click at [485, 312] on div "Configure which fields to display" at bounding box center [439, 277] width 428 height 111
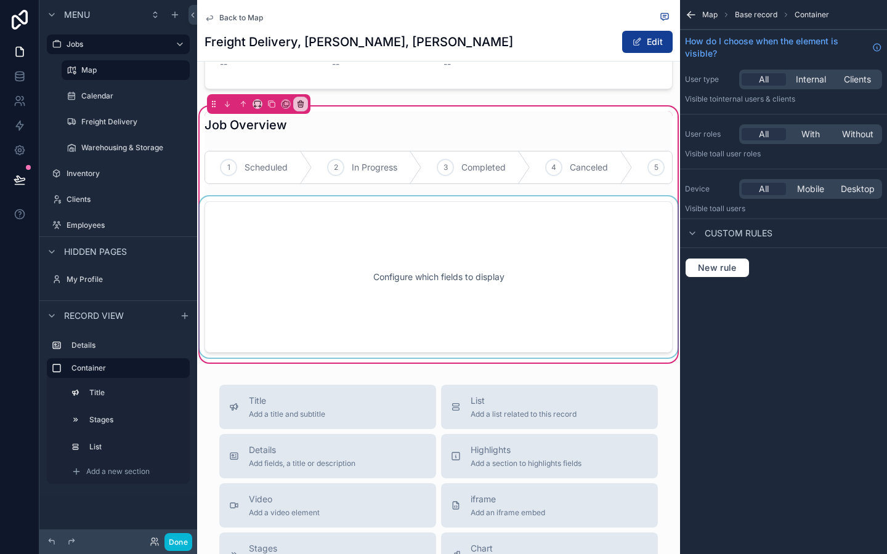
click at [505, 325] on div "scrollable content" at bounding box center [438, 277] width 483 height 161
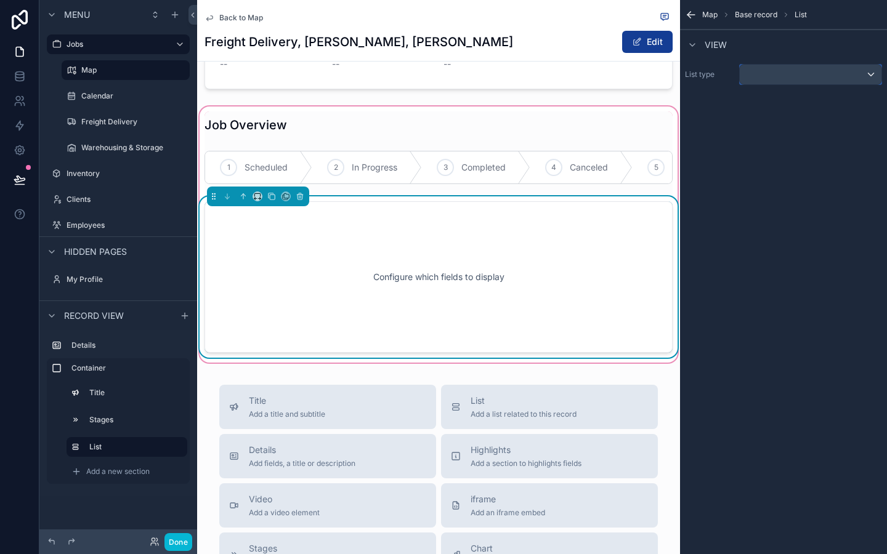
click at [789, 69] on div "scrollable content" at bounding box center [811, 75] width 142 height 20
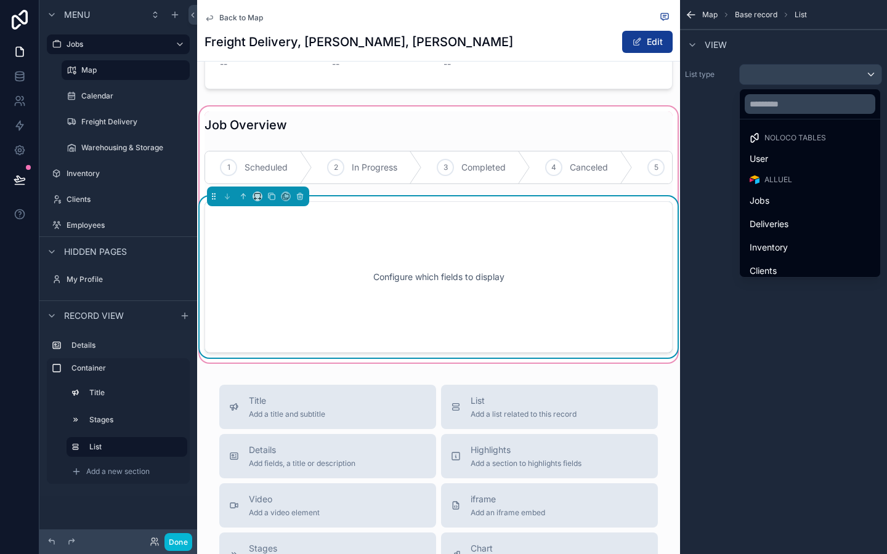
click at [768, 186] on div "Alluel" at bounding box center [810, 179] width 136 height 17
click at [765, 198] on span "Jobs" at bounding box center [760, 200] width 20 height 15
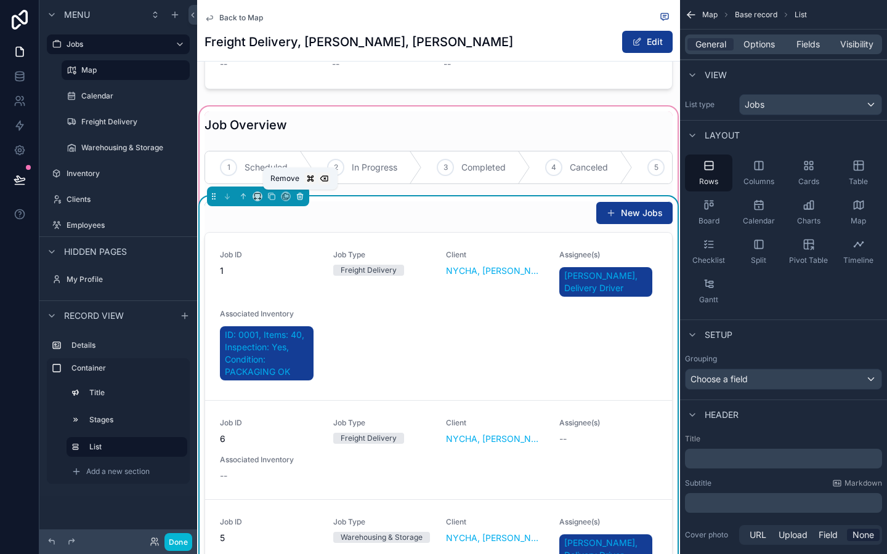
click at [298, 197] on icon "scrollable content" at bounding box center [300, 197] width 5 height 5
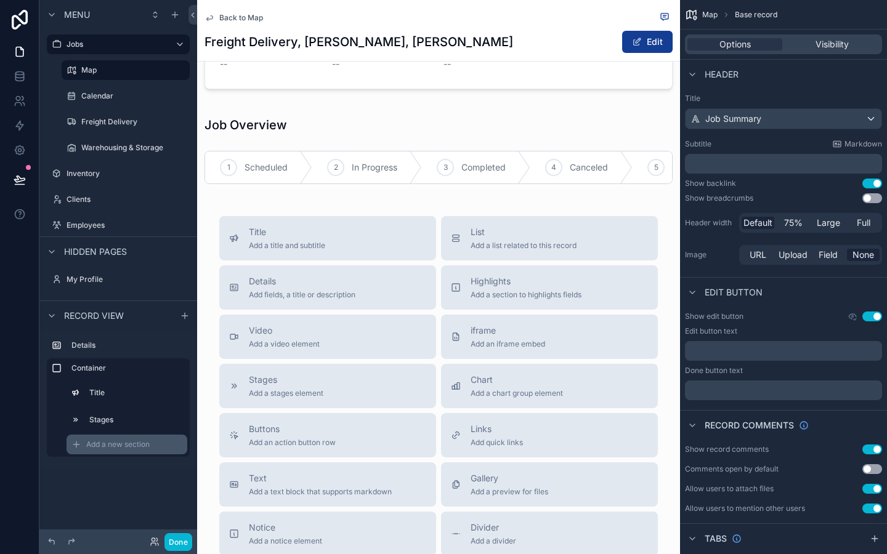
click at [115, 440] on span "Add a new section" at bounding box center [117, 445] width 63 height 10
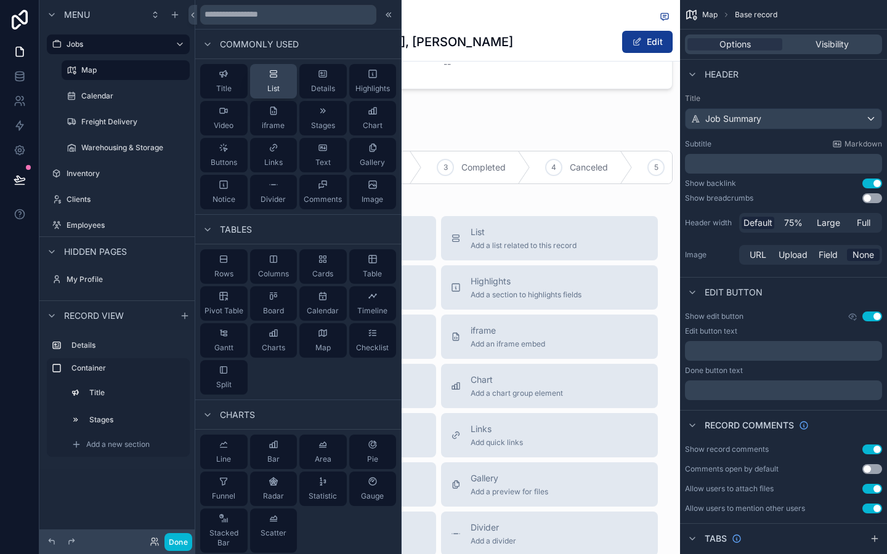
click at [266, 83] on button "List" at bounding box center [273, 81] width 47 height 34
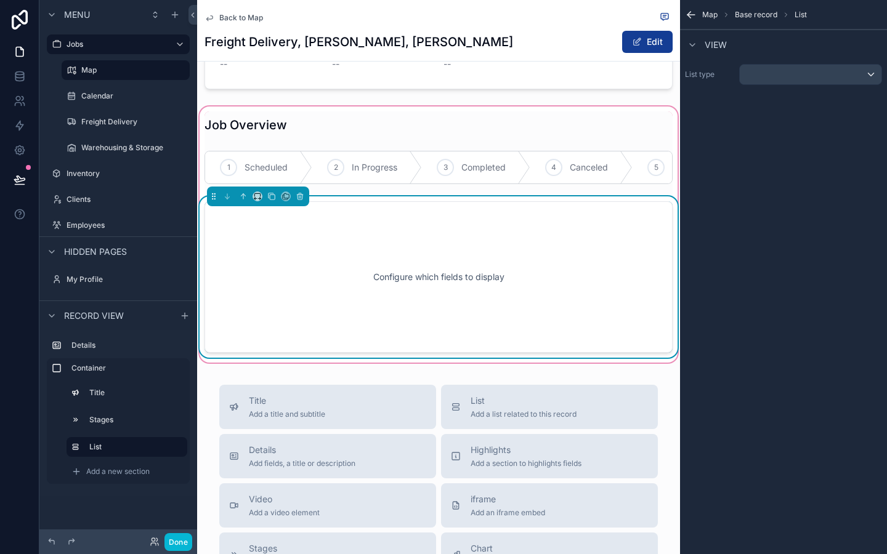
click at [394, 279] on div "Configure which fields to display" at bounding box center [439, 277] width 428 height 111
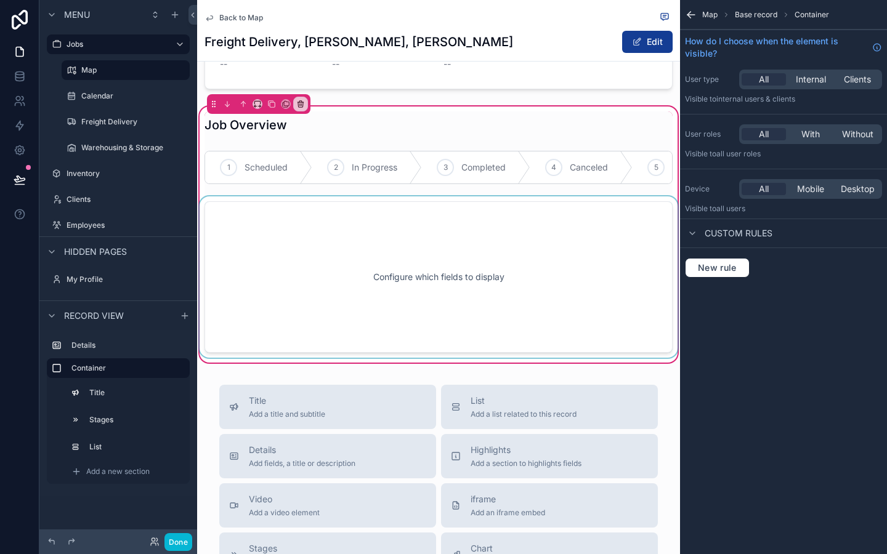
click at [603, 232] on div "scrollable content" at bounding box center [438, 277] width 483 height 161
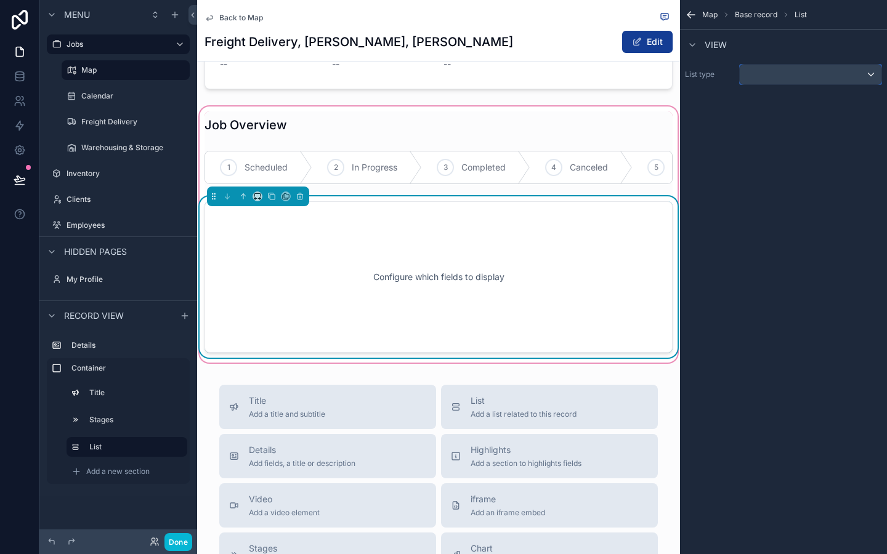
click at [812, 76] on div "scrollable content" at bounding box center [811, 75] width 142 height 20
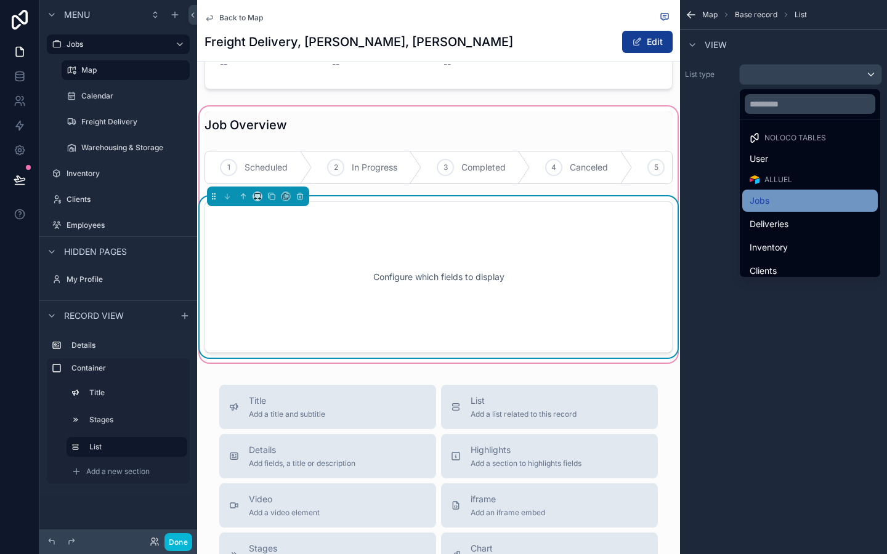
click at [769, 200] on span "Jobs" at bounding box center [760, 200] width 20 height 15
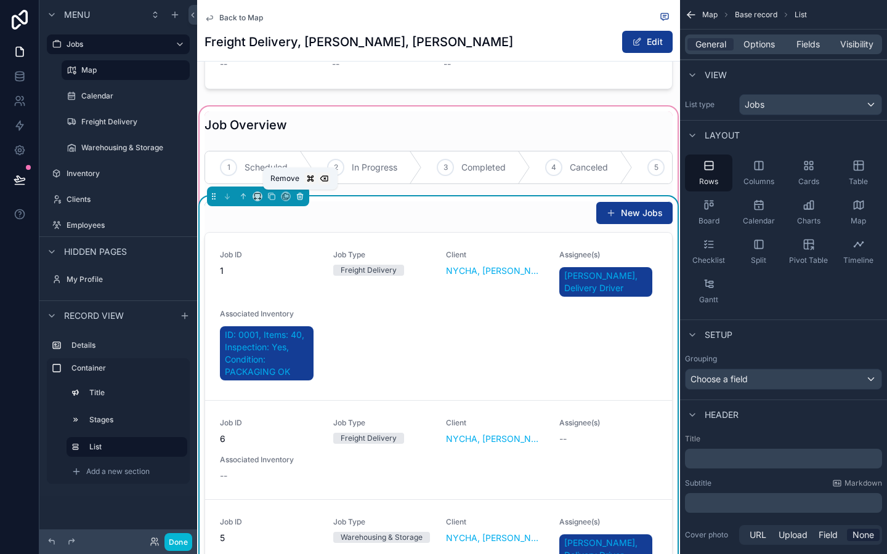
click at [304, 197] on icon "scrollable content" at bounding box center [300, 196] width 9 height 9
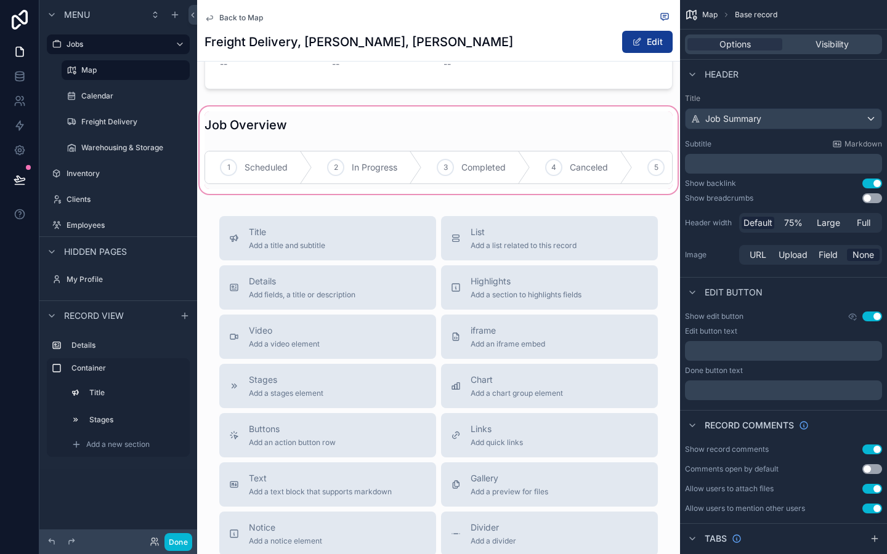
click at [297, 185] on div "scrollable content" at bounding box center [438, 150] width 483 height 92
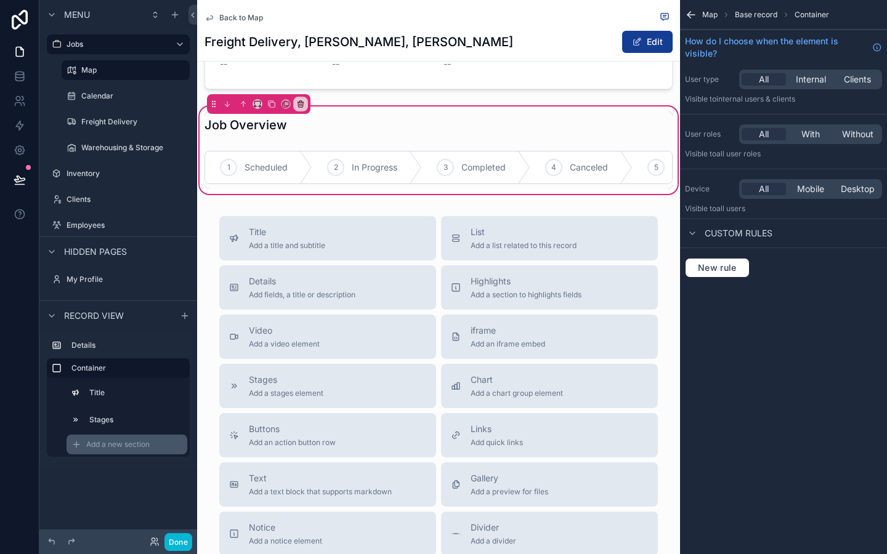
click at [102, 435] on div "Add a new section" at bounding box center [127, 445] width 121 height 20
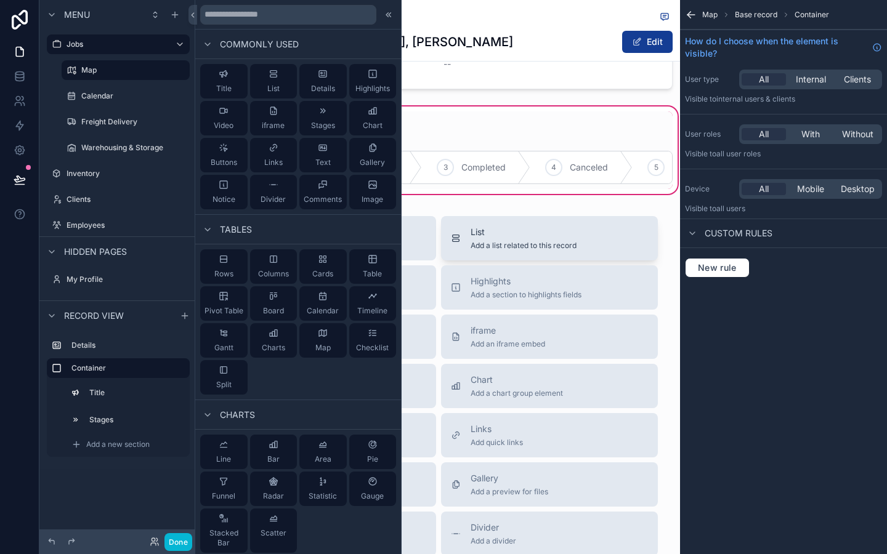
scroll to position [89, 0]
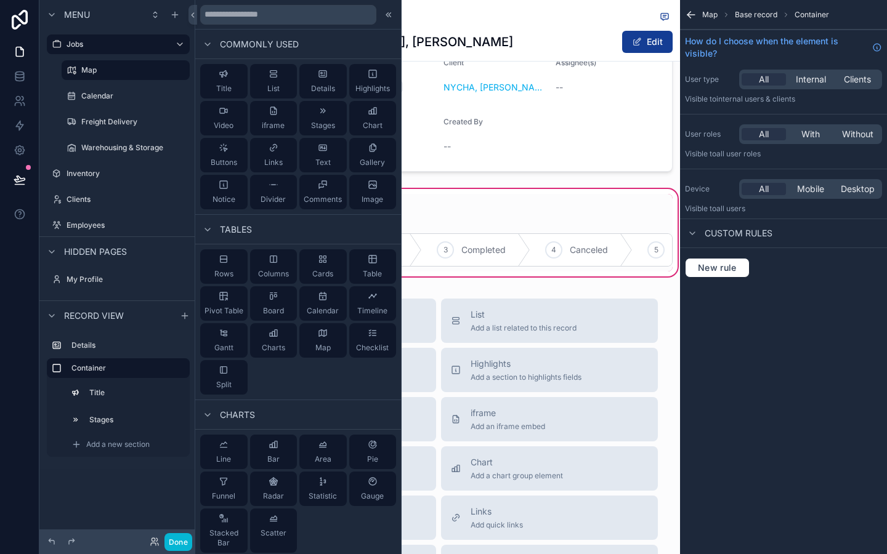
click at [524, 183] on div "Job Overview Job ID 6 Job Type Freight Delivery Client NYCHA, Antoinette Brown,…" at bounding box center [438, 133] width 483 height 291
click at [506, 201] on div "scrollable content" at bounding box center [438, 207] width 483 height 27
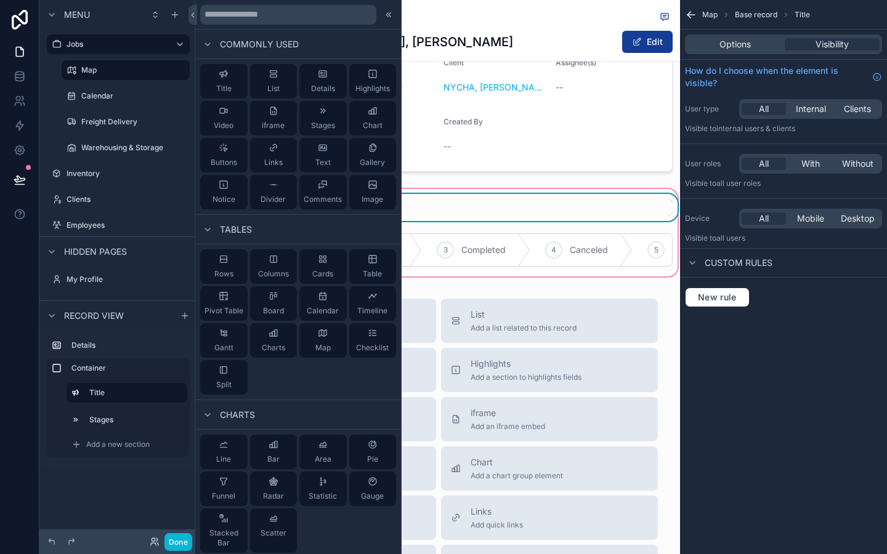
click at [518, 184] on div "Job Overview Job ID 6 Job Type Freight Delivery Client NYCHA, Antoinette Brown,…" at bounding box center [438, 133] width 483 height 291
click at [392, 17] on icon at bounding box center [389, 15] width 10 height 10
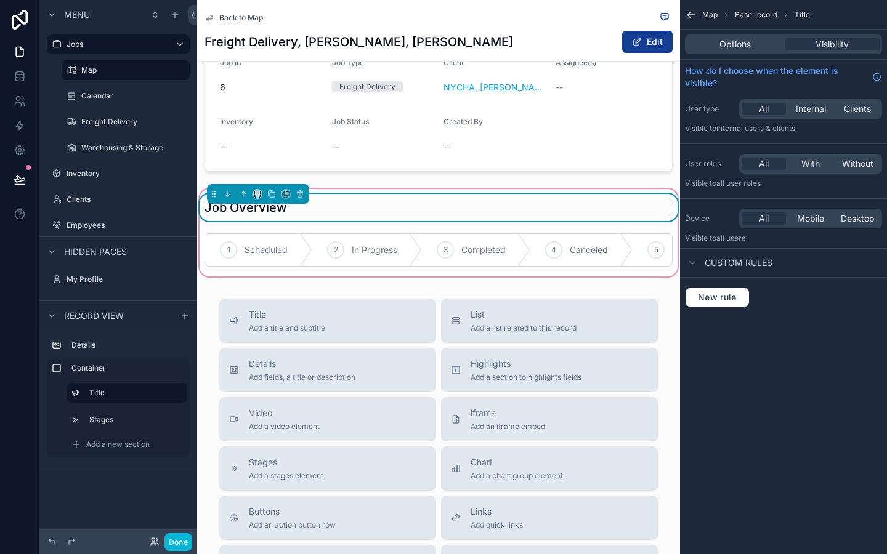
click at [331, 227] on div "Job Overview 1 Scheduled 2 In Progress 3 Completed 4 Canceled 5 On Hold" at bounding box center [438, 233] width 483 height 78
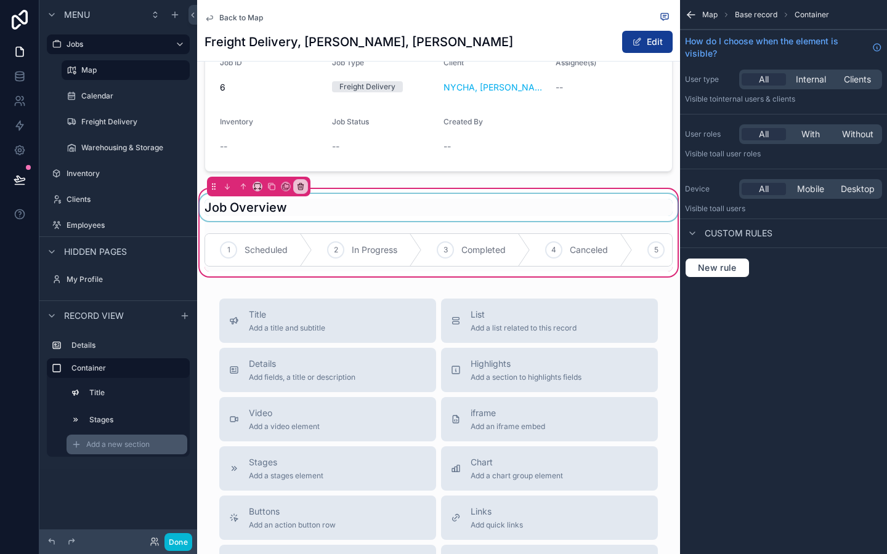
click at [134, 444] on span "Add a new section" at bounding box center [117, 445] width 63 height 10
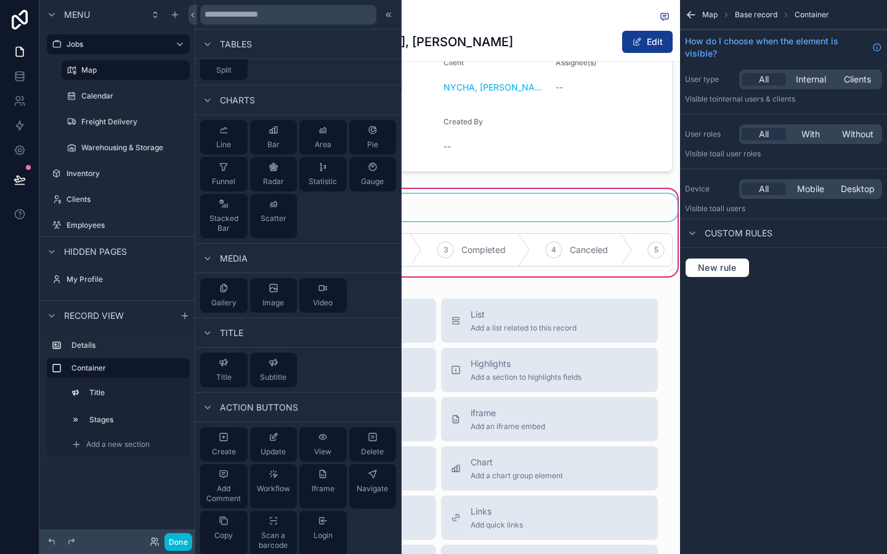
scroll to position [314, 0]
click at [288, 476] on div "Workflow" at bounding box center [273, 483] width 33 height 25
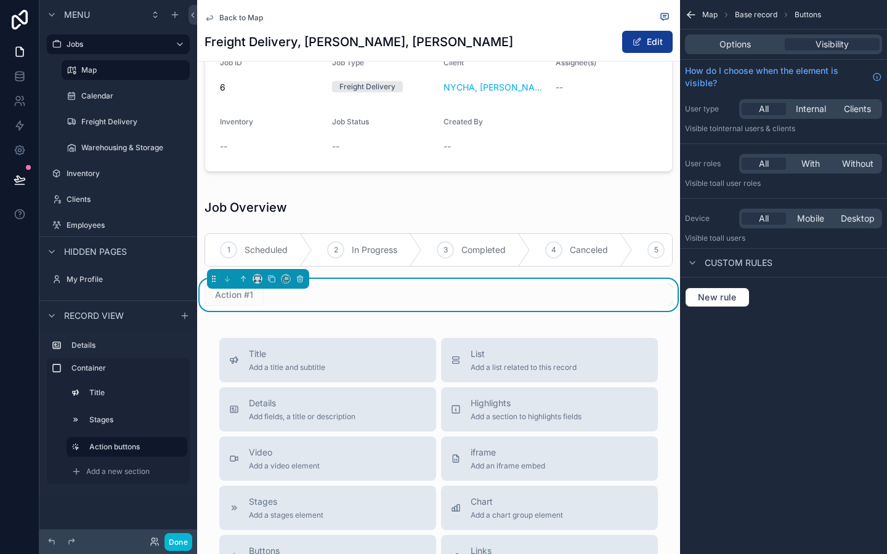
scroll to position [107, 0]
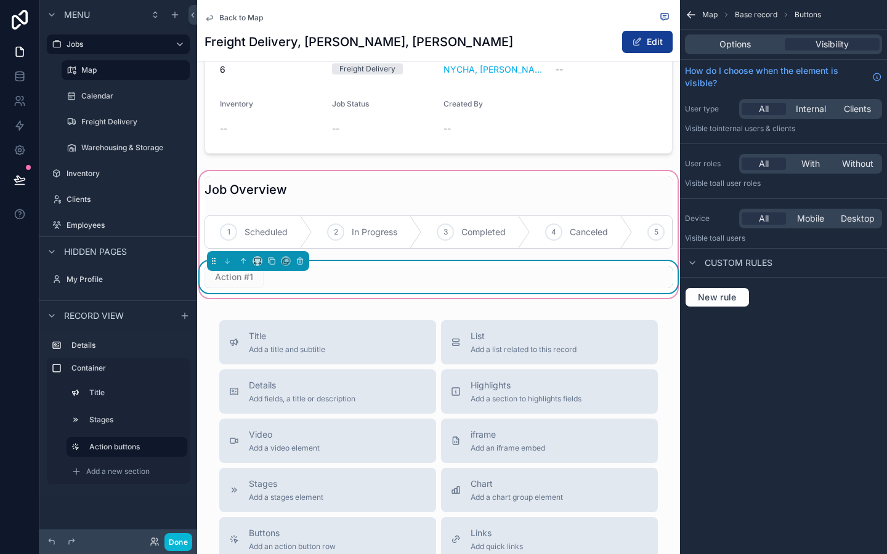
click at [381, 269] on div "Action #1" at bounding box center [439, 277] width 468 height 22
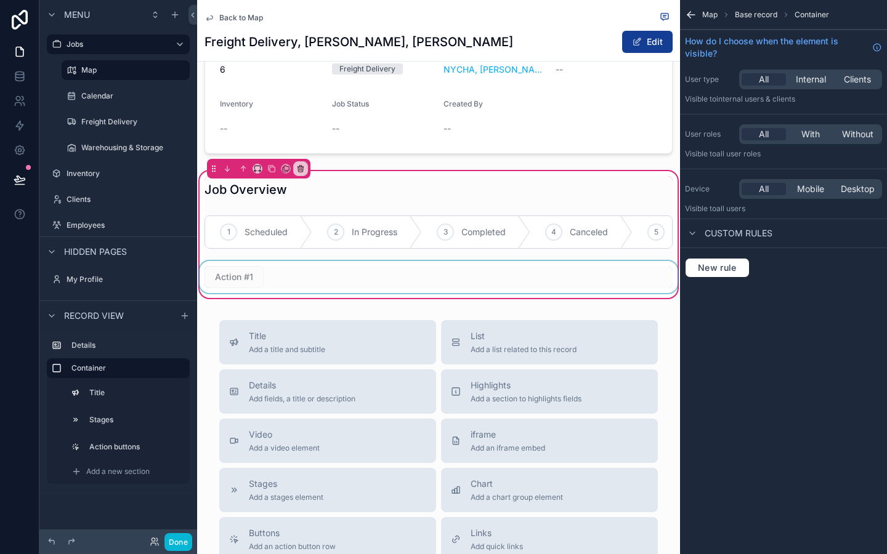
click at [381, 270] on div "scrollable content" at bounding box center [438, 277] width 483 height 32
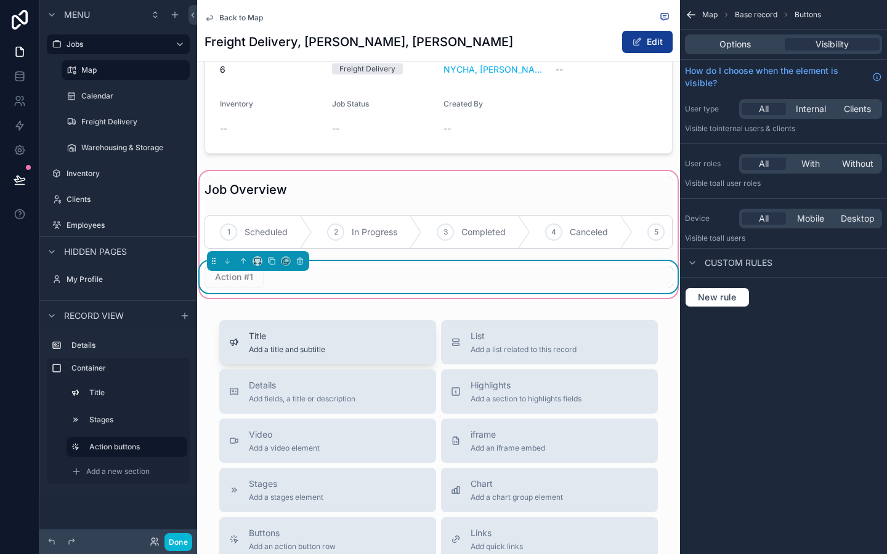
click at [391, 333] on div "Title Add a title and subtitle" at bounding box center [327, 342] width 197 height 25
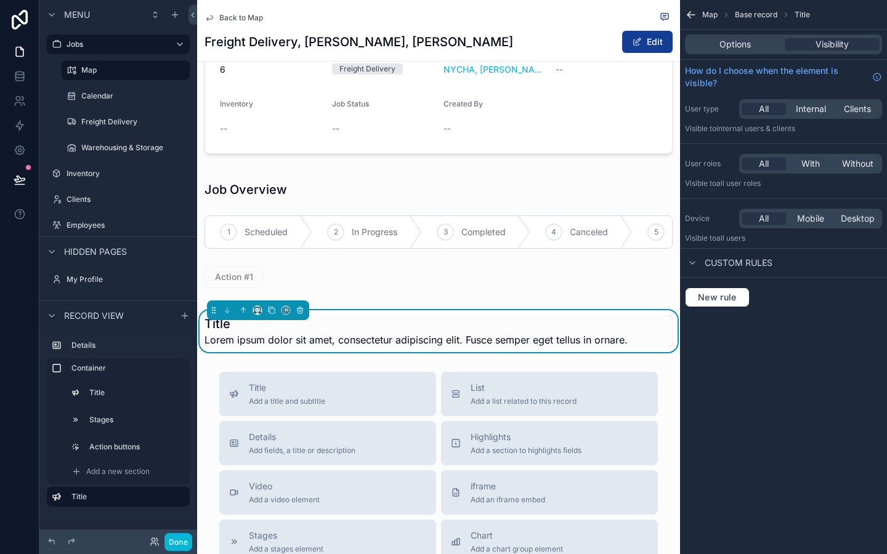
scroll to position [161, 0]
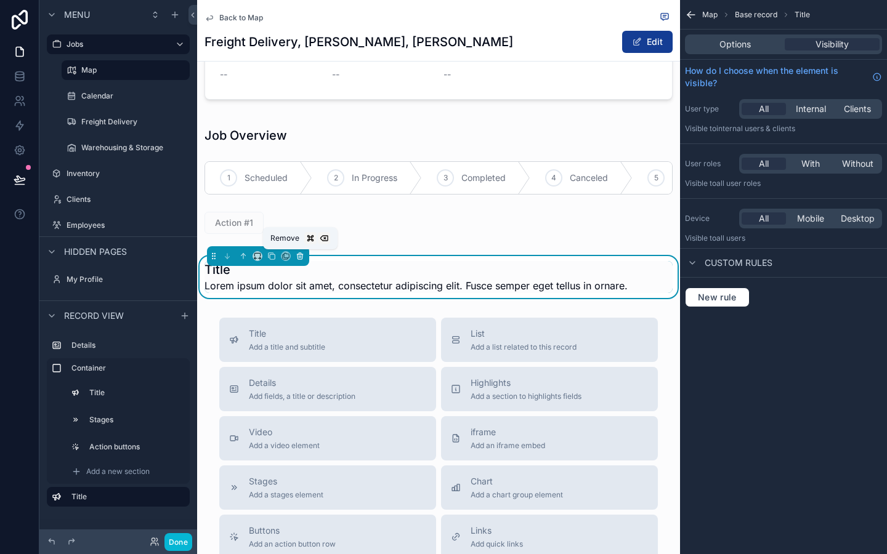
click at [303, 255] on icon "scrollable content" at bounding box center [300, 256] width 9 height 9
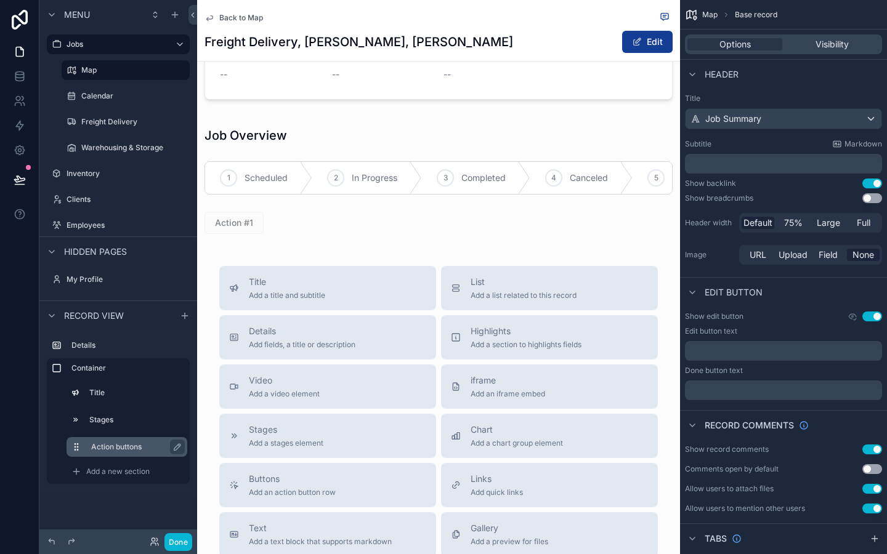
click at [120, 442] on label "Action buttons" at bounding box center [134, 447] width 86 height 10
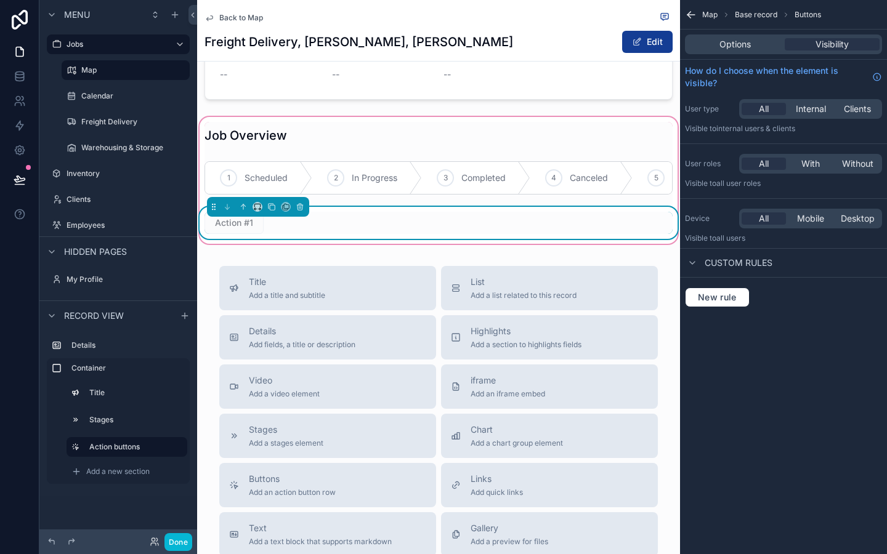
click at [491, 224] on div "Action #1" at bounding box center [439, 223] width 468 height 22
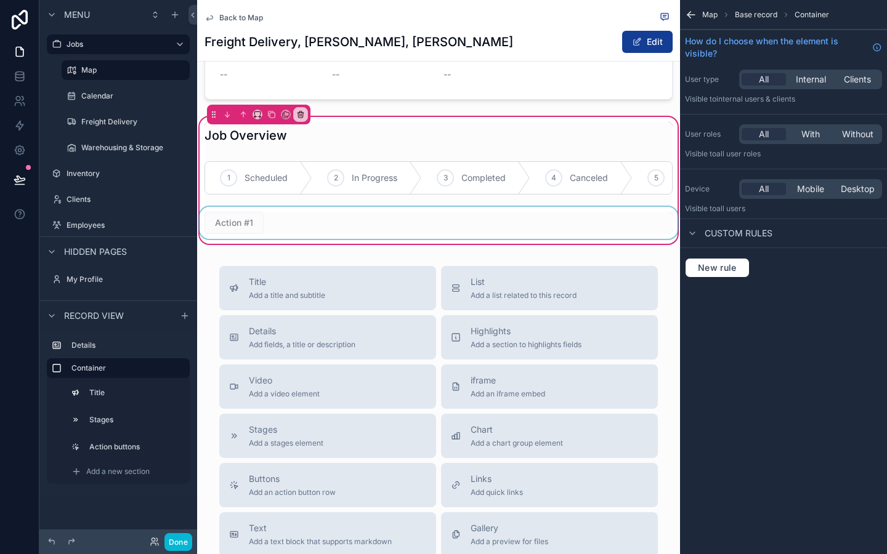
click at [453, 217] on div "scrollable content" at bounding box center [438, 223] width 483 height 32
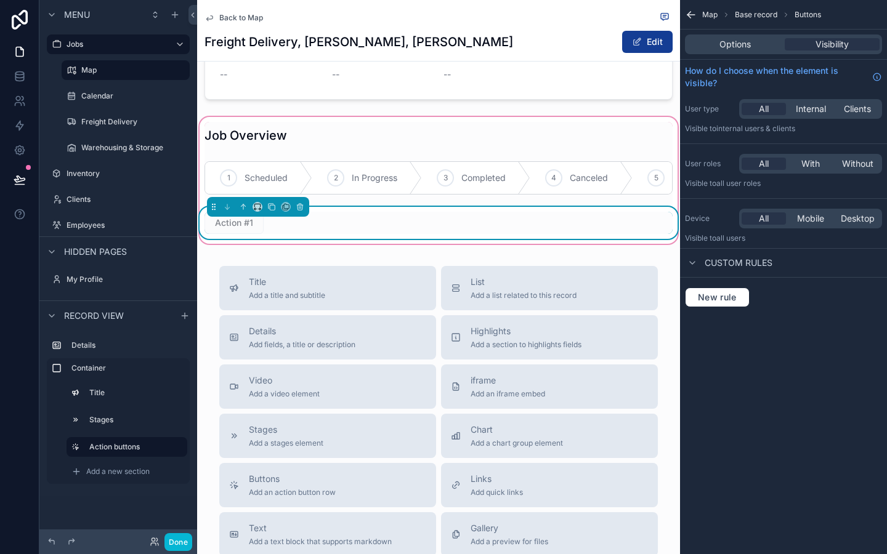
click at [732, 52] on div "Options Visibility" at bounding box center [783, 44] width 197 height 20
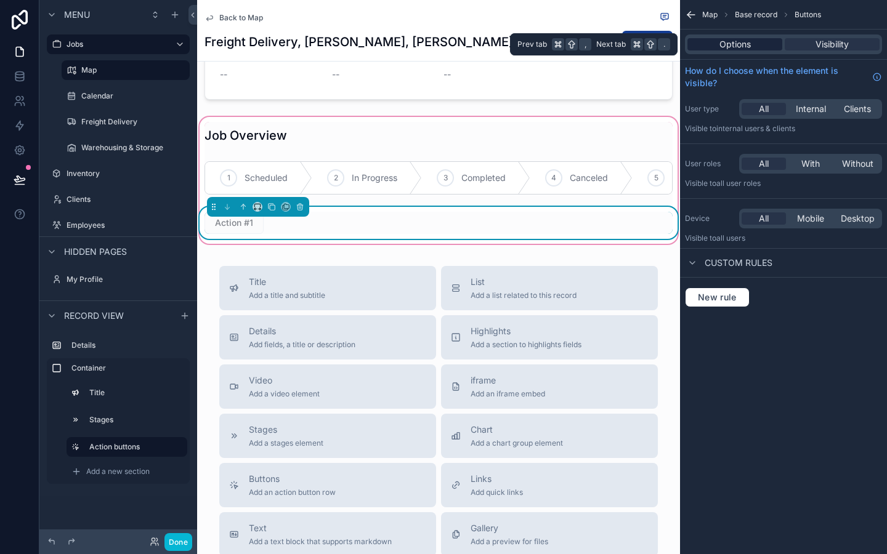
click at [757, 44] on div "Options" at bounding box center [735, 44] width 95 height 12
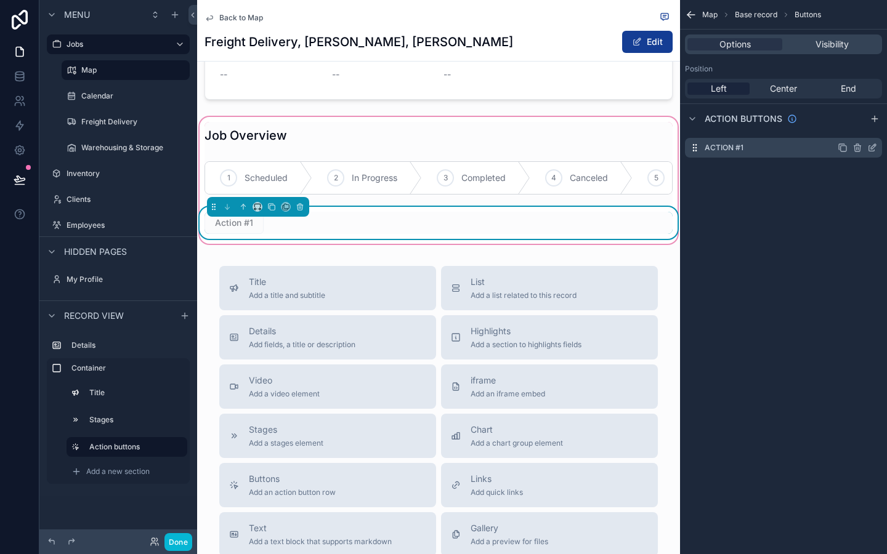
click at [758, 149] on div "Action #1" at bounding box center [783, 148] width 197 height 20
click at [872, 146] on icon "scrollable content" at bounding box center [873, 146] width 5 height 5
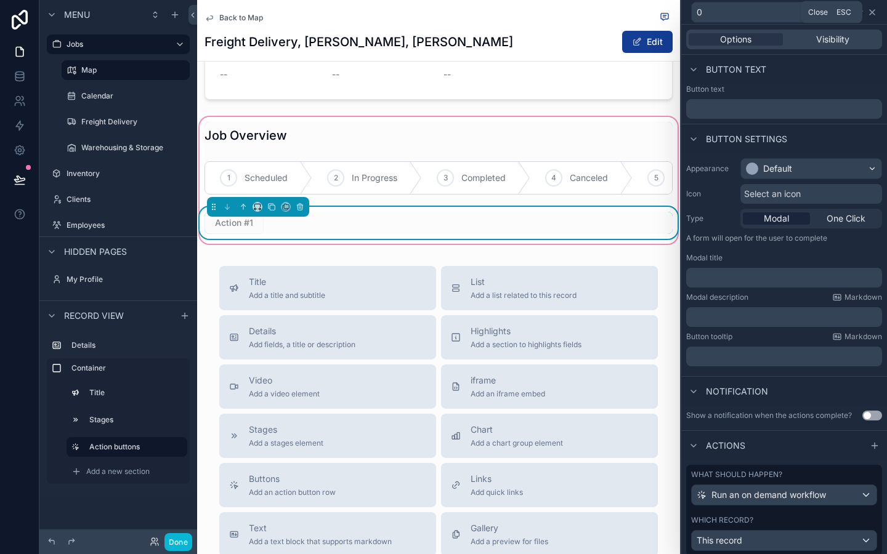
click at [873, 13] on icon at bounding box center [872, 12] width 5 height 5
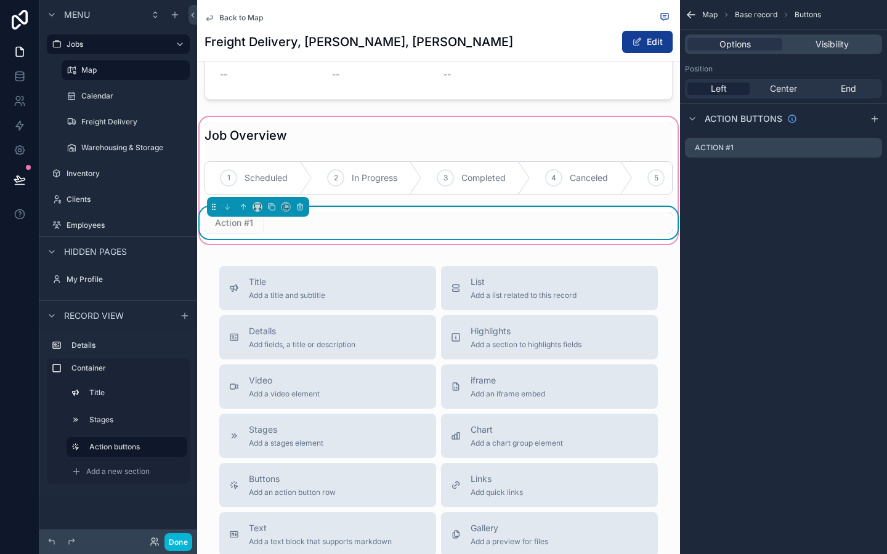
click at [782, 293] on div "Map Base record Buttons Options Visibility Position Left Center End Action butt…" at bounding box center [783, 277] width 207 height 554
click at [304, 206] on icon "scrollable content" at bounding box center [300, 207] width 9 height 9
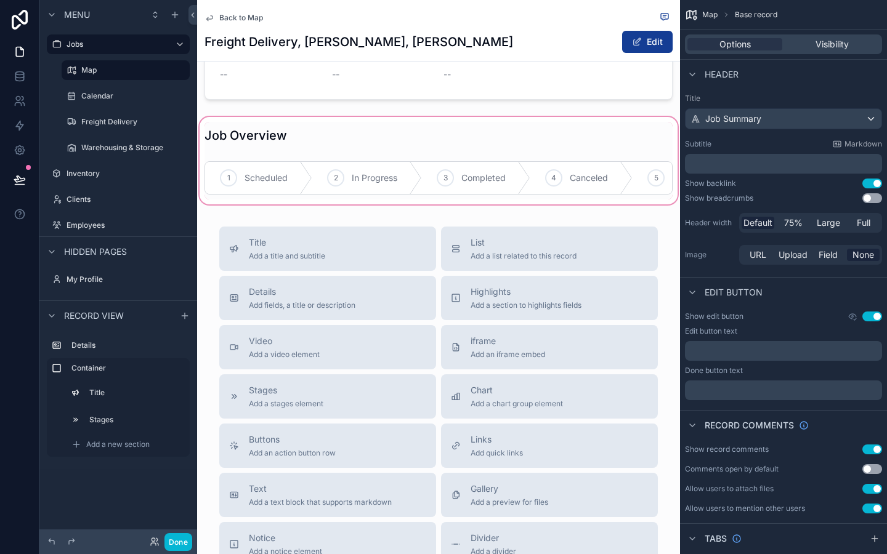
click at [349, 195] on div "scrollable content" at bounding box center [438, 161] width 483 height 92
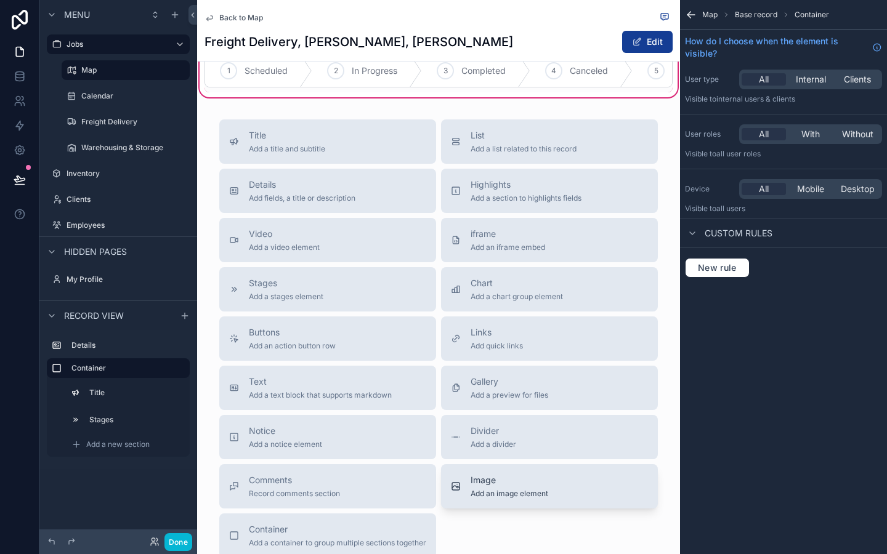
scroll to position [264, 0]
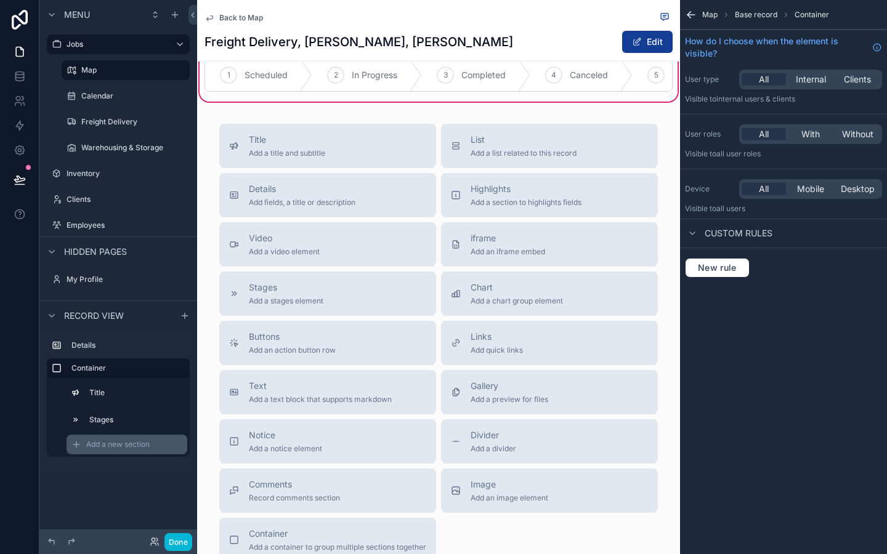
click at [95, 438] on div "Add a new section" at bounding box center [127, 445] width 121 height 20
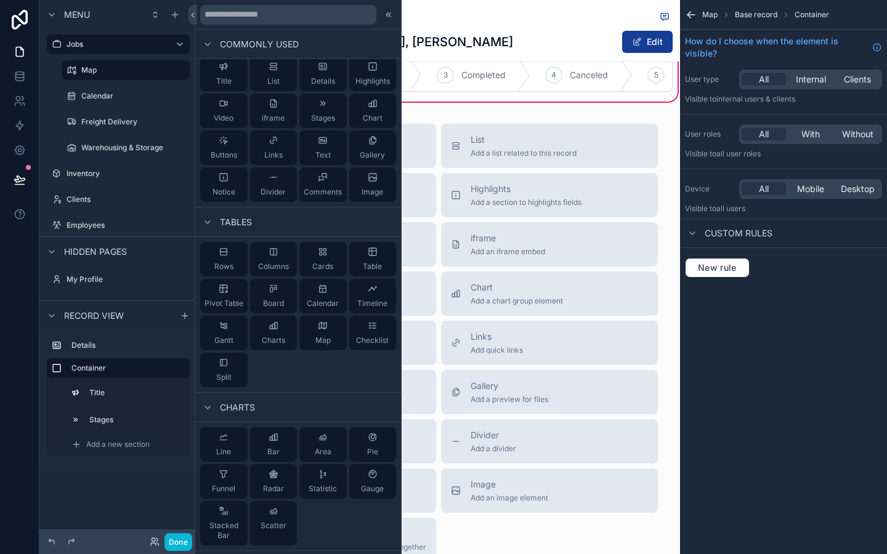
scroll to position [0, 0]
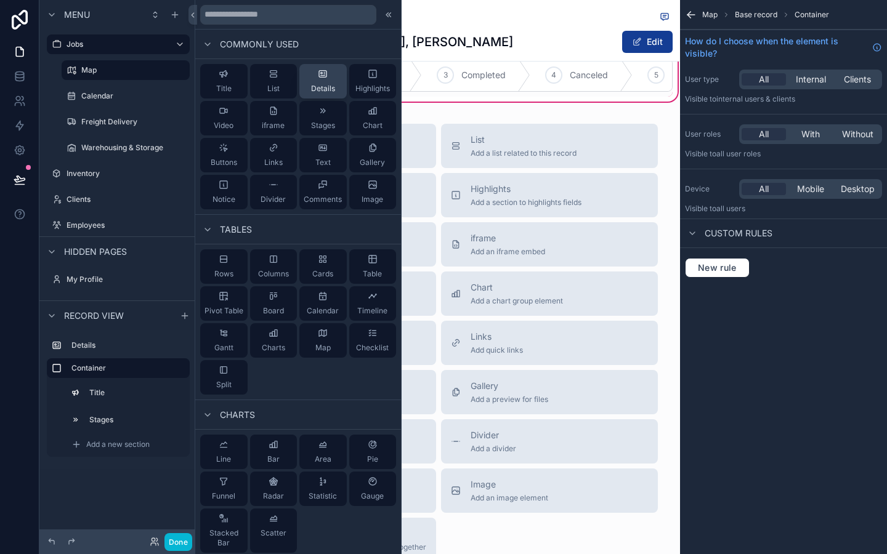
click at [332, 85] on span "Details" at bounding box center [323, 89] width 24 height 10
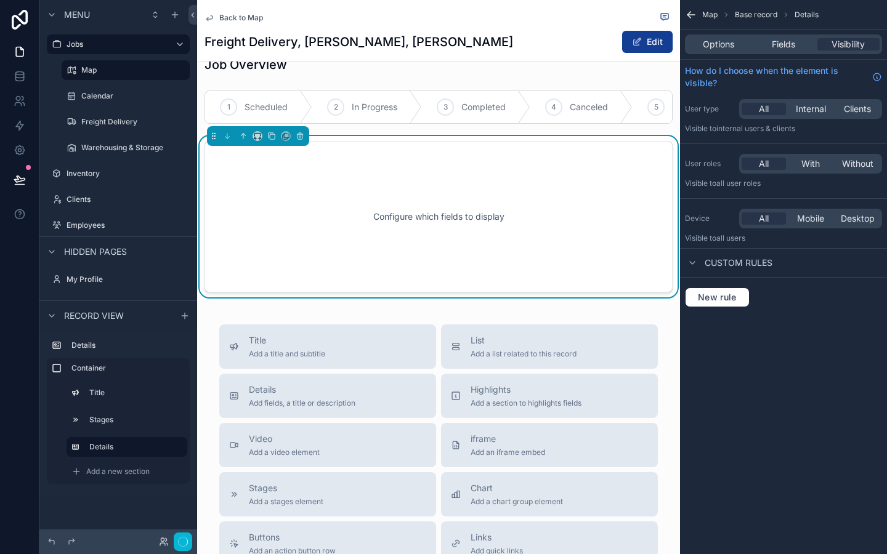
scroll to position [171, 0]
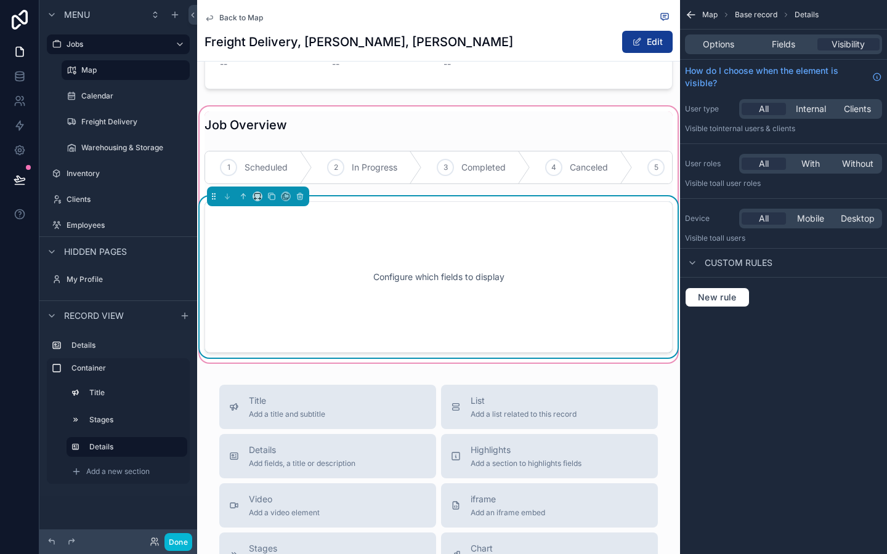
click at [367, 258] on div "Configure which fields to display" at bounding box center [439, 277] width 428 height 111
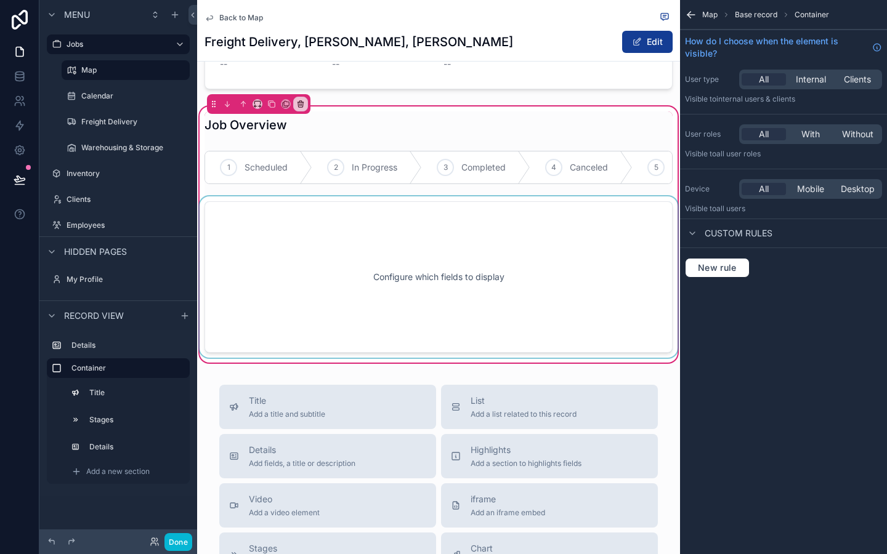
click at [415, 252] on div "scrollable content" at bounding box center [438, 277] width 483 height 161
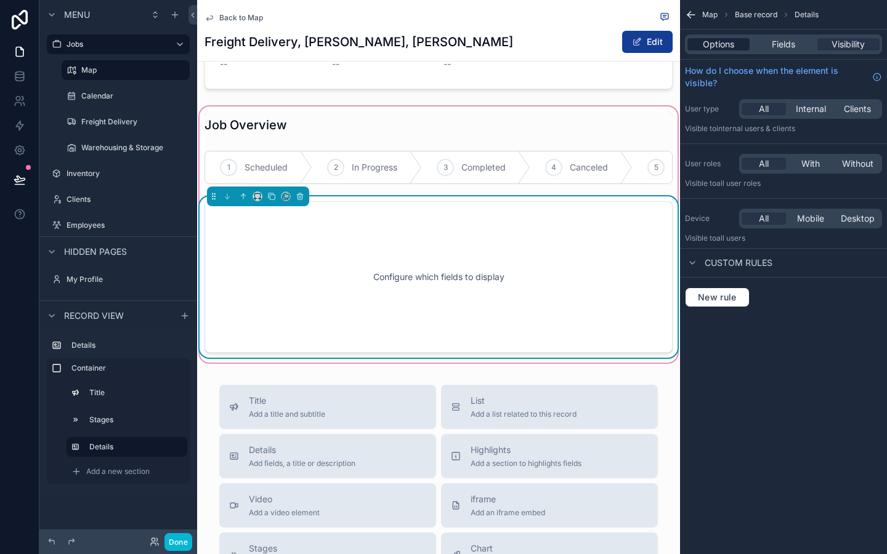
click at [729, 44] on span "Options" at bounding box center [718, 44] width 31 height 12
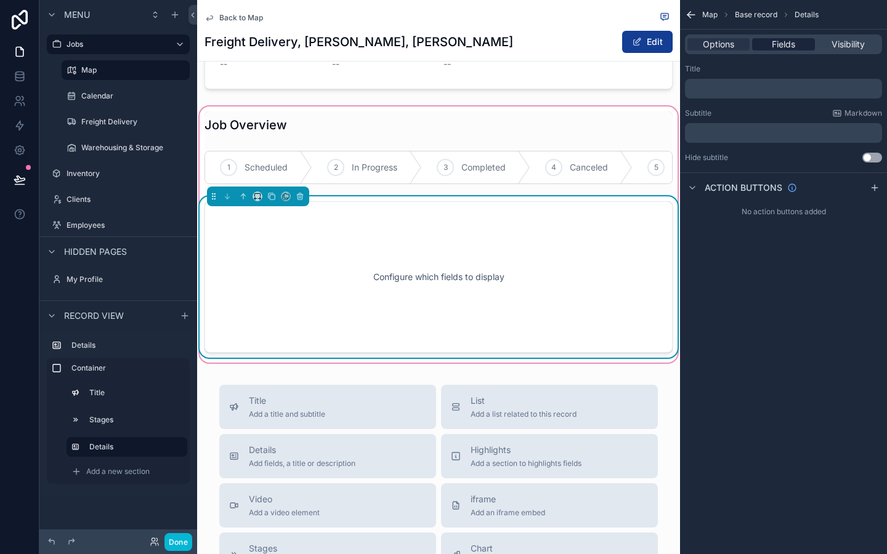
click at [768, 47] on div "Fields" at bounding box center [783, 44] width 62 height 12
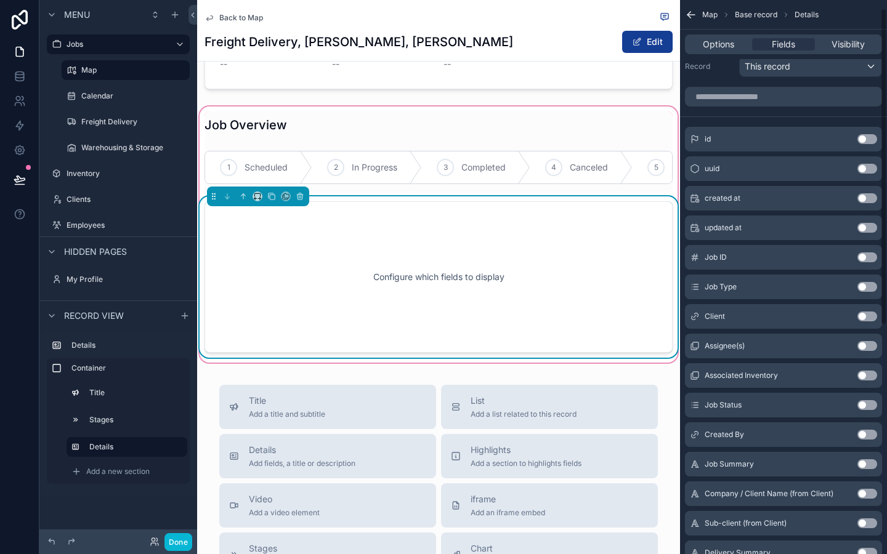
scroll to position [14, 0]
click at [859, 284] on button "Use setting" at bounding box center [868, 287] width 20 height 10
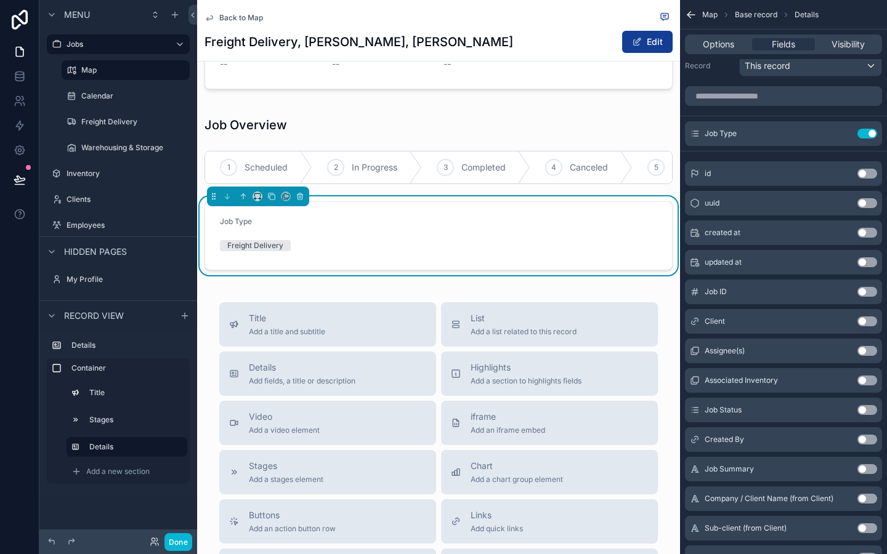
click at [866, 322] on button "Use setting" at bounding box center [868, 322] width 20 height 10
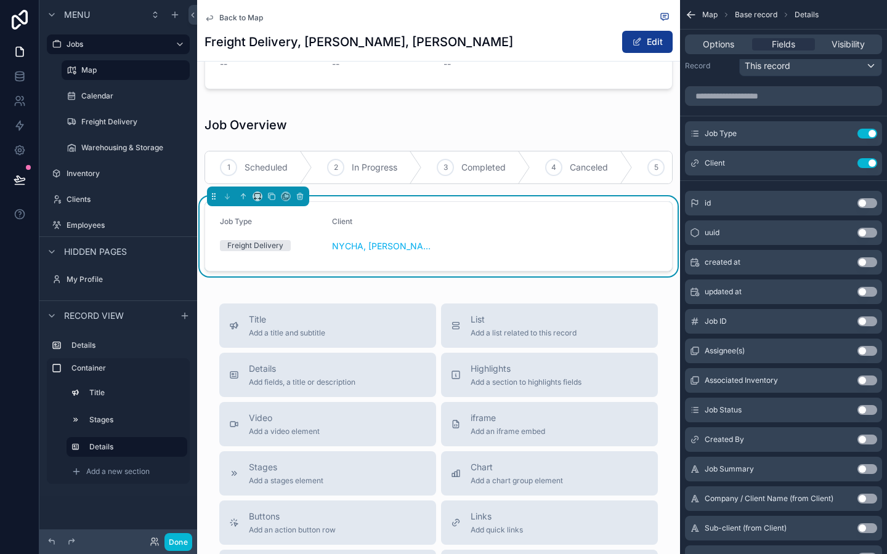
click at [866, 322] on button "Use setting" at bounding box center [868, 322] width 20 height 10
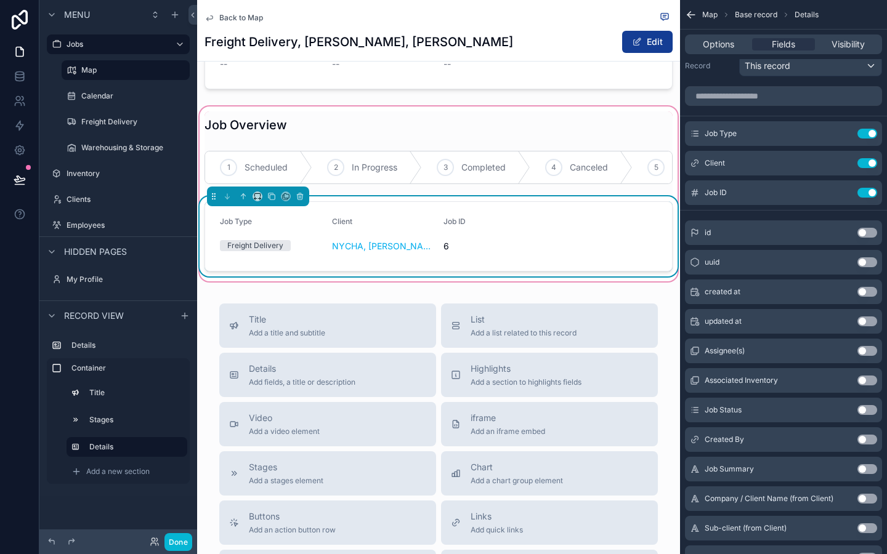
click at [479, 224] on div "Job ID" at bounding box center [495, 224] width 102 height 15
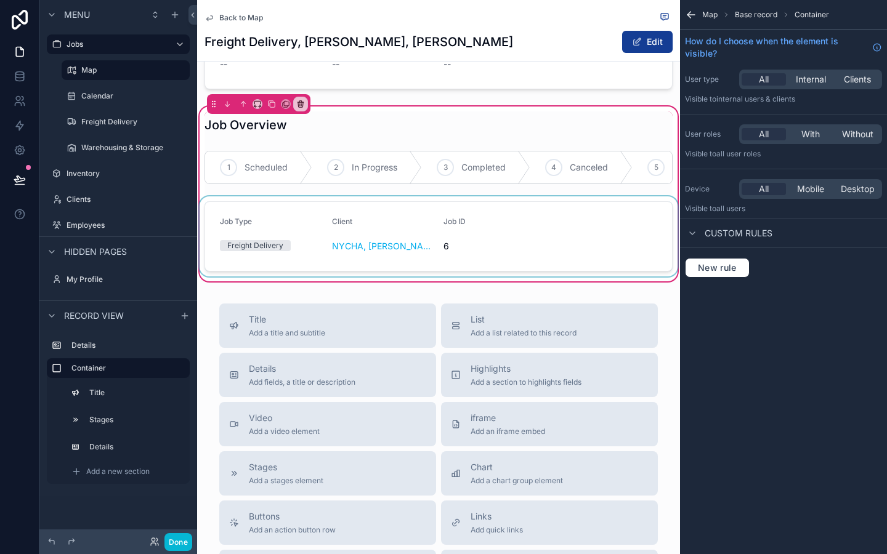
scroll to position [0, 0]
click at [479, 224] on div "scrollable content" at bounding box center [438, 237] width 483 height 80
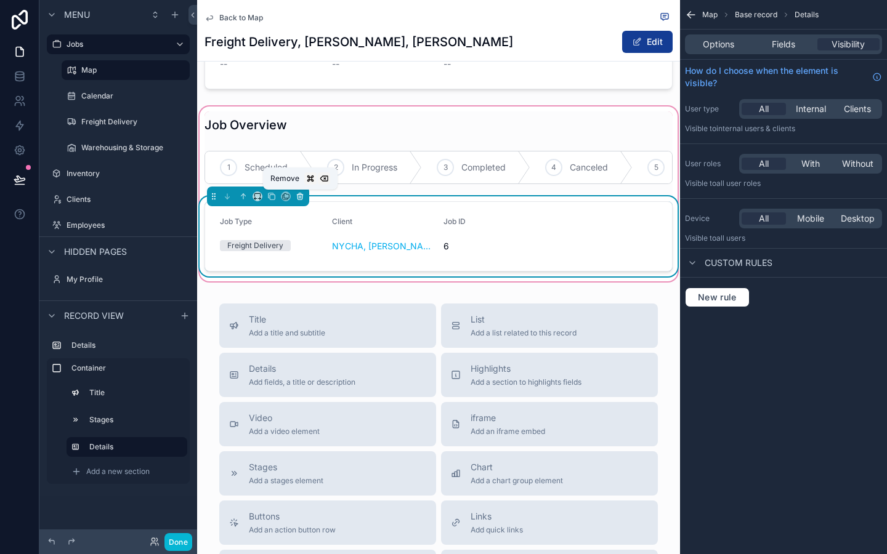
click at [299, 196] on icon "scrollable content" at bounding box center [299, 197] width 0 height 2
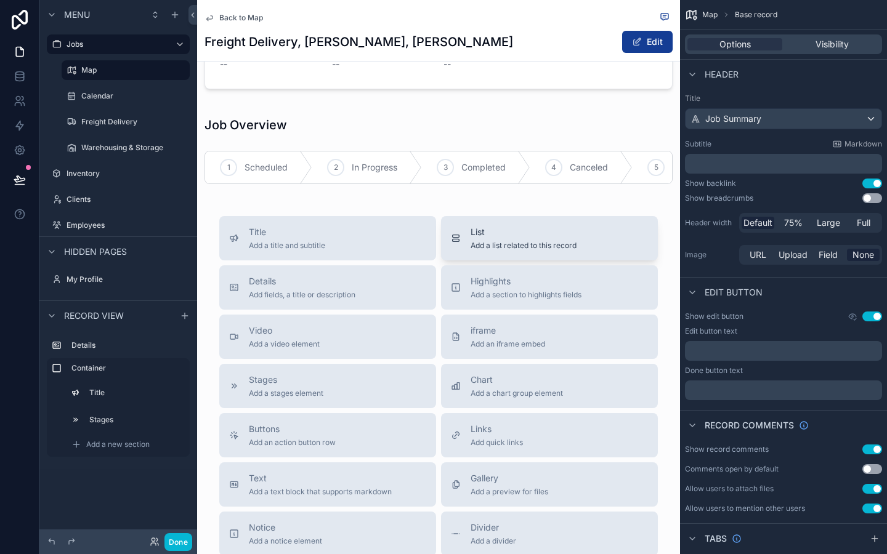
click at [486, 232] on span "List" at bounding box center [524, 232] width 106 height 12
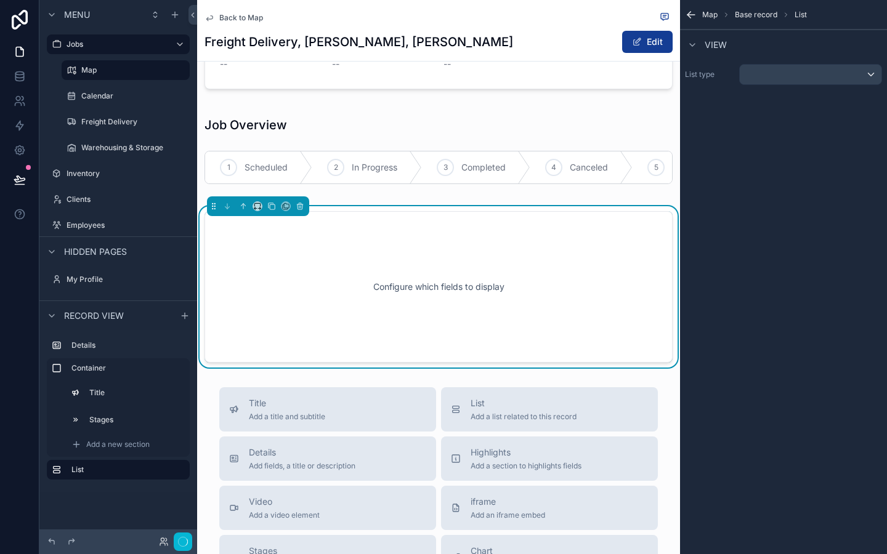
scroll to position [181, 0]
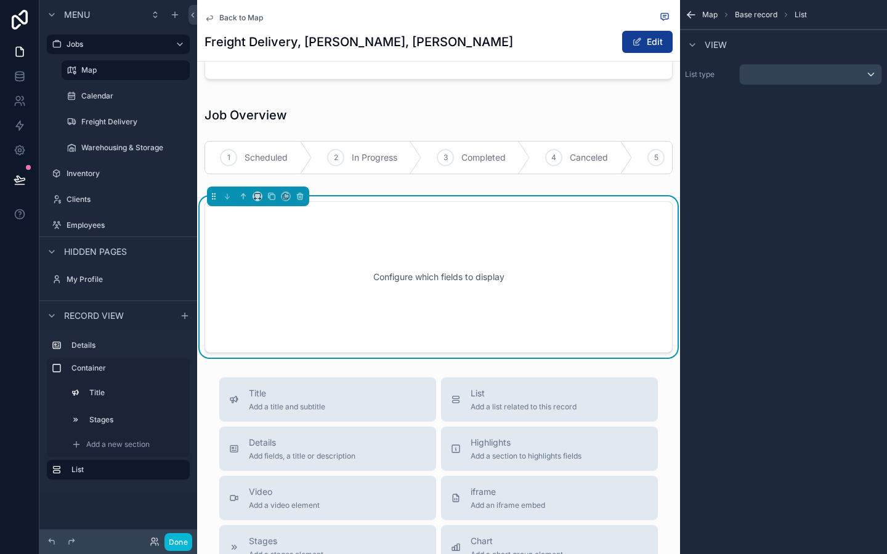
click at [459, 242] on div "Configure which fields to display" at bounding box center [439, 277] width 428 height 111
click at [829, 64] on button "scrollable content" at bounding box center [810, 74] width 143 height 21
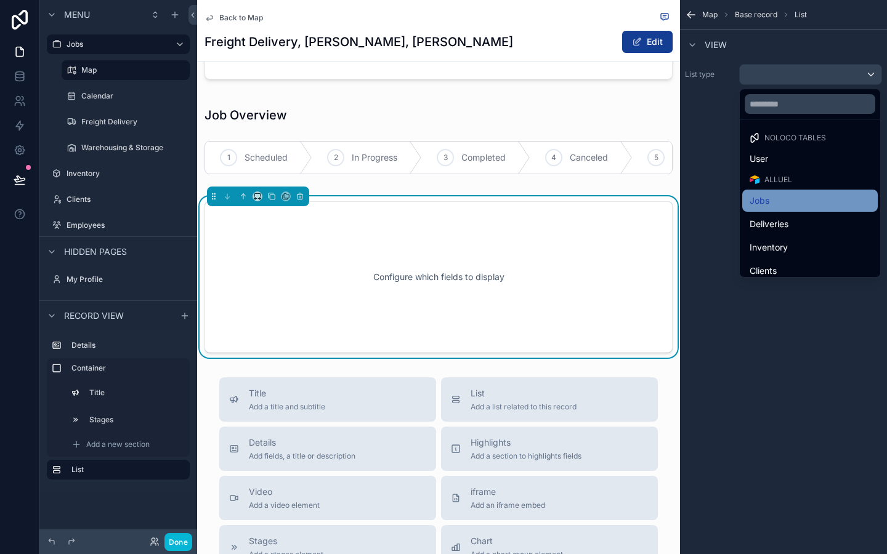
click at [781, 198] on div "Jobs" at bounding box center [810, 200] width 121 height 15
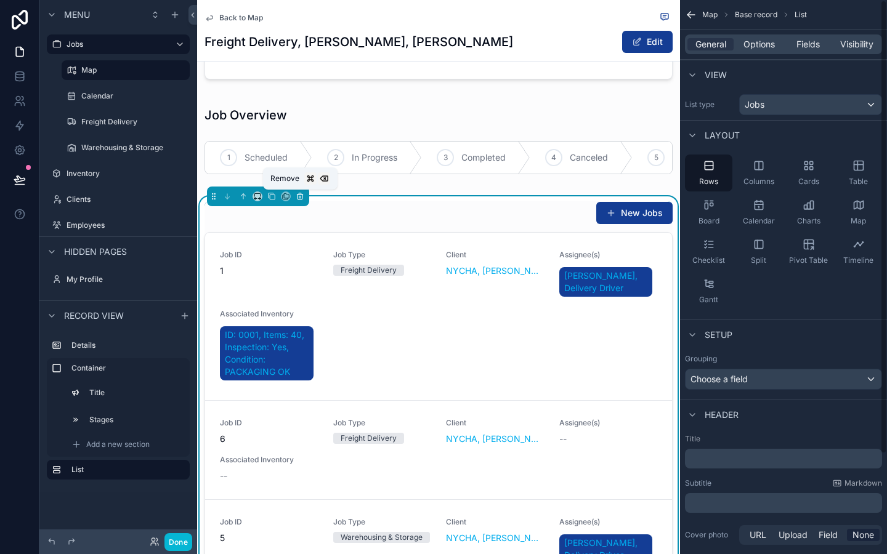
click at [301, 195] on icon "scrollable content" at bounding box center [300, 195] width 6 height 0
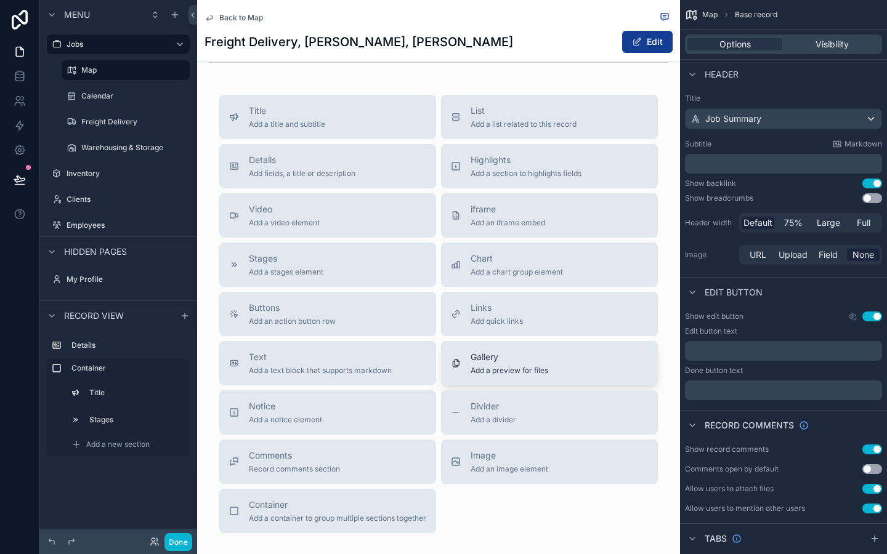
scroll to position [294, 0]
click at [489, 147] on button "Highlights Add a section to highlights fields" at bounding box center [549, 165] width 217 height 44
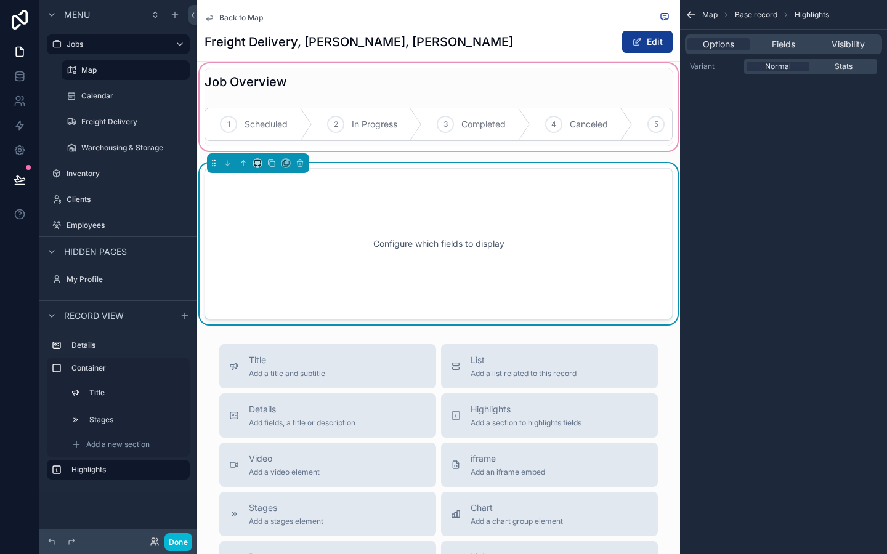
scroll to position [181, 0]
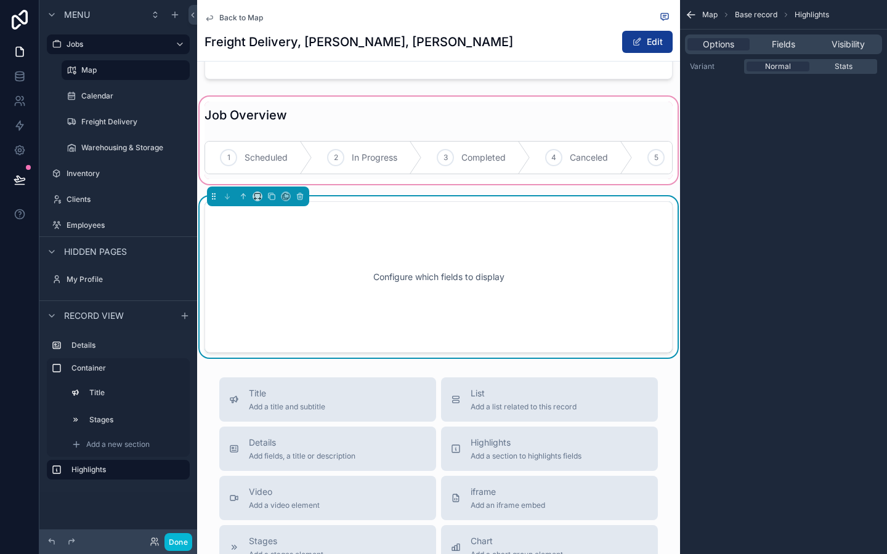
click at [477, 157] on div "scrollable content" at bounding box center [438, 140] width 483 height 92
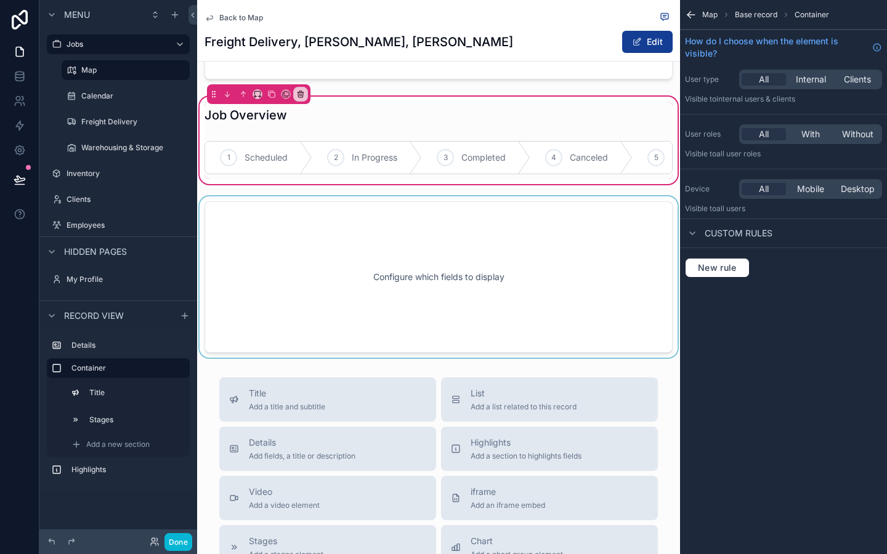
click at [456, 240] on div "scrollable content" at bounding box center [438, 277] width 483 height 161
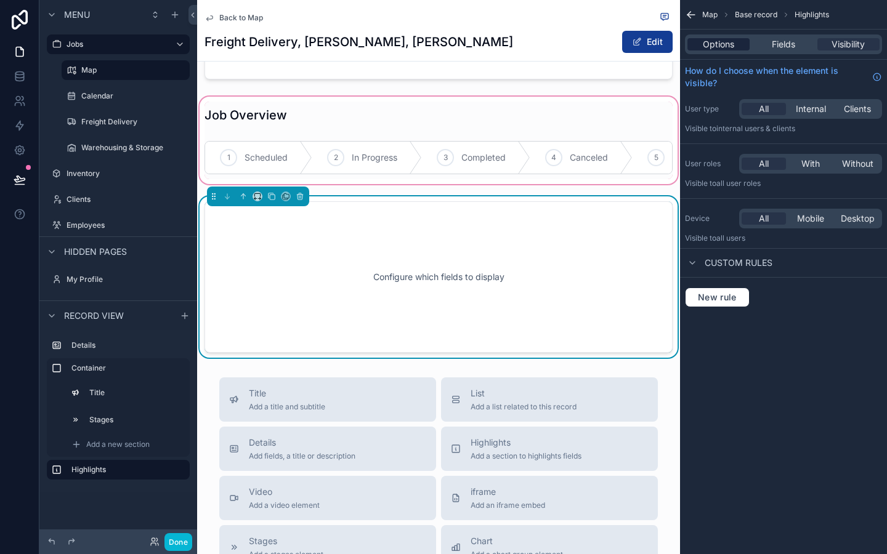
click at [734, 46] on div "Options" at bounding box center [719, 44] width 62 height 12
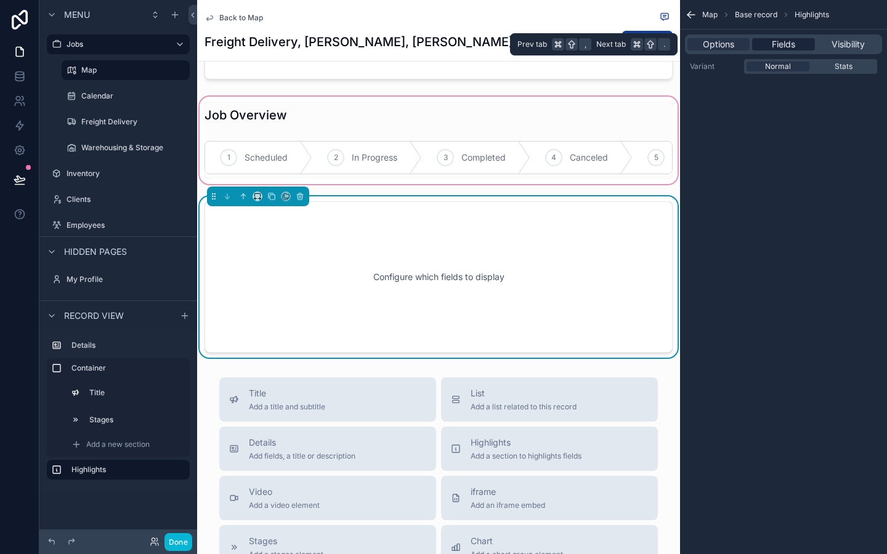
click at [781, 48] on span "Fields" at bounding box center [783, 44] width 23 height 12
click at [781, 47] on span "Fields" at bounding box center [783, 44] width 23 height 12
click at [777, 46] on span "Fields" at bounding box center [783, 44] width 23 height 12
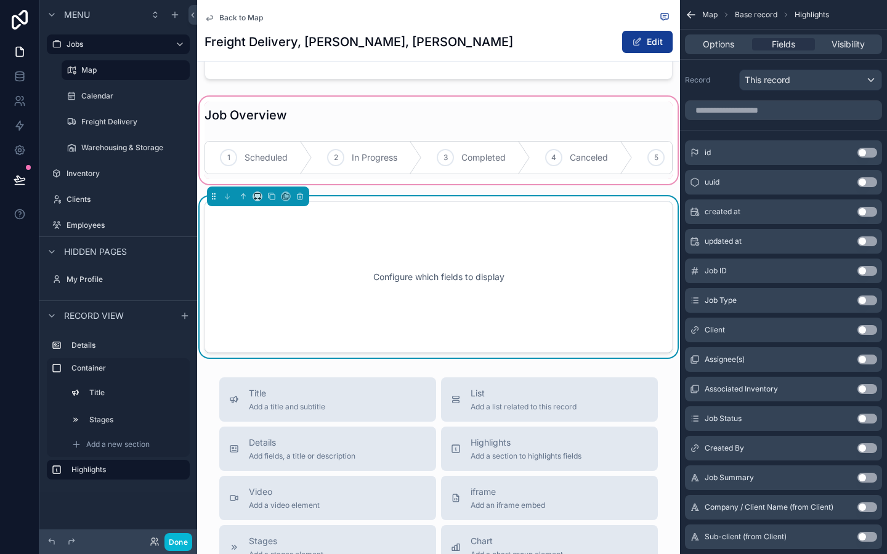
click at [864, 272] on button "Use setting" at bounding box center [868, 271] width 20 height 10
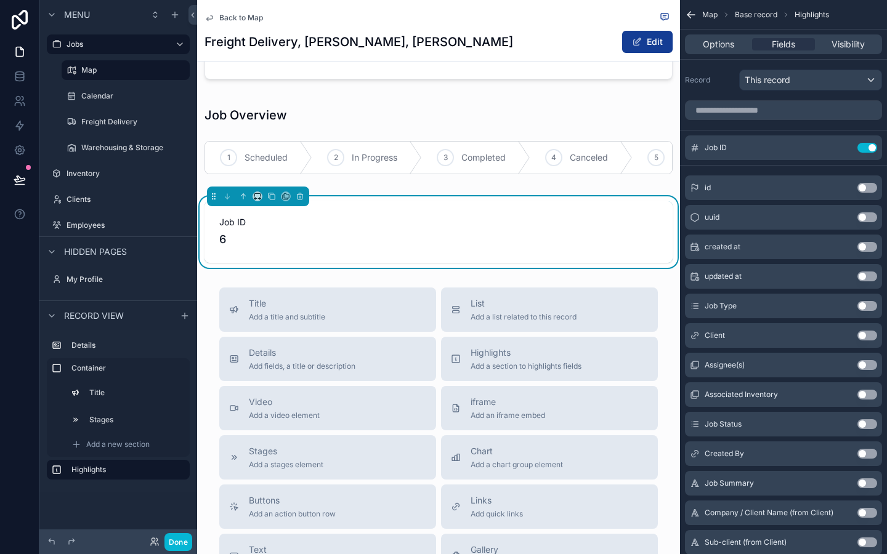
click at [866, 275] on button "Use setting" at bounding box center [868, 277] width 20 height 10
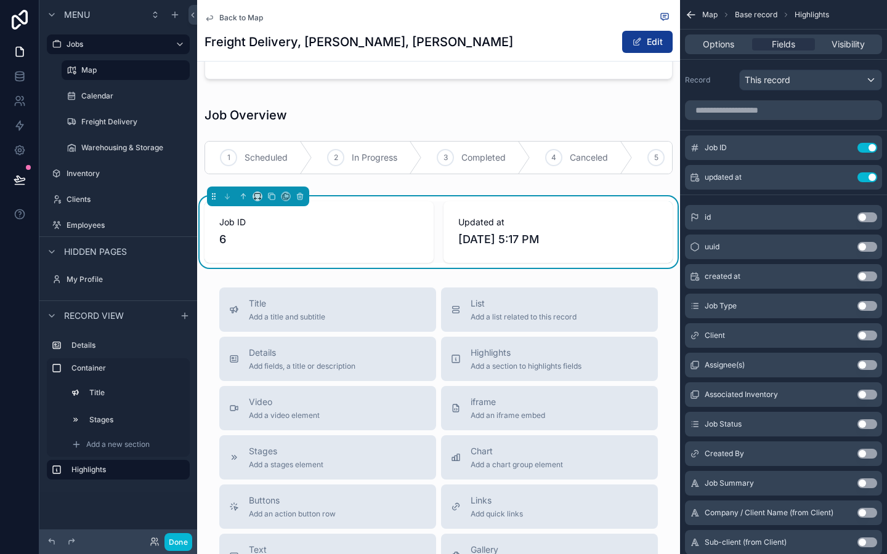
scroll to position [0, 0]
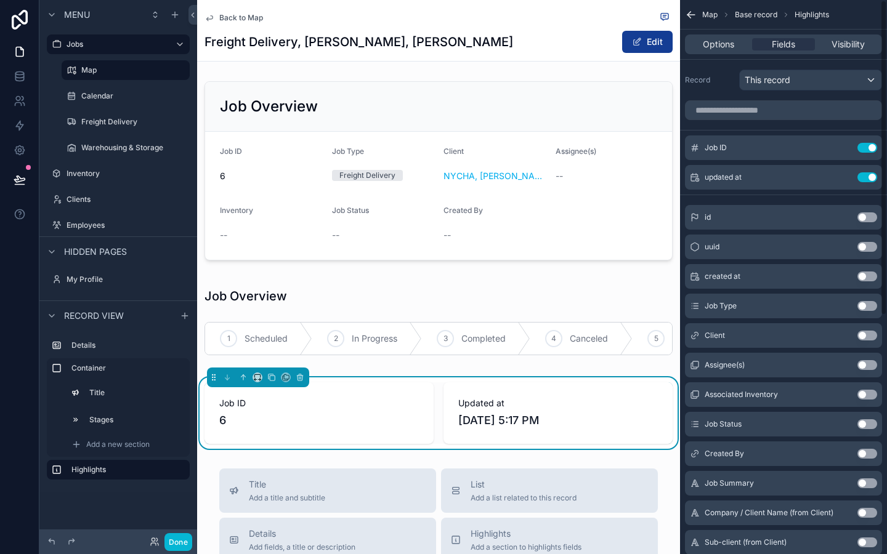
click at [866, 278] on button "Use setting" at bounding box center [868, 277] width 20 height 10
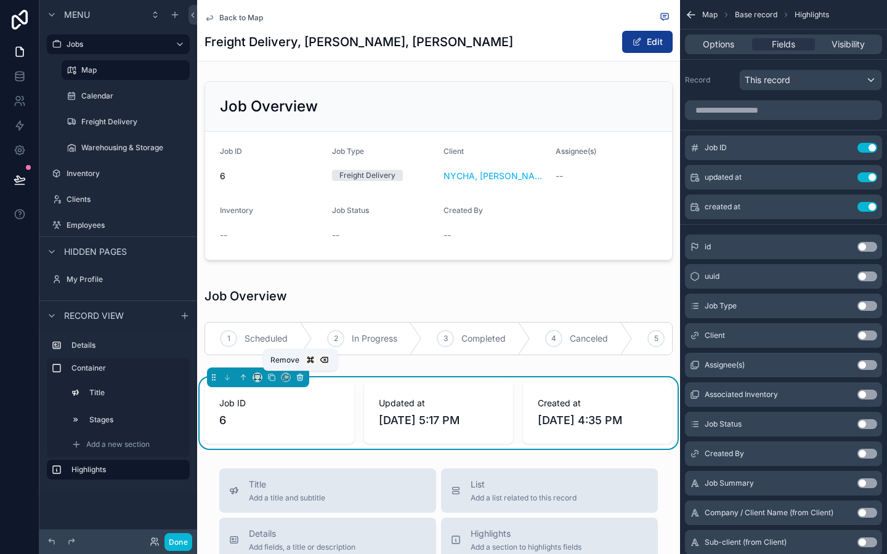
click at [299, 378] on icon "scrollable content" at bounding box center [300, 377] width 9 height 9
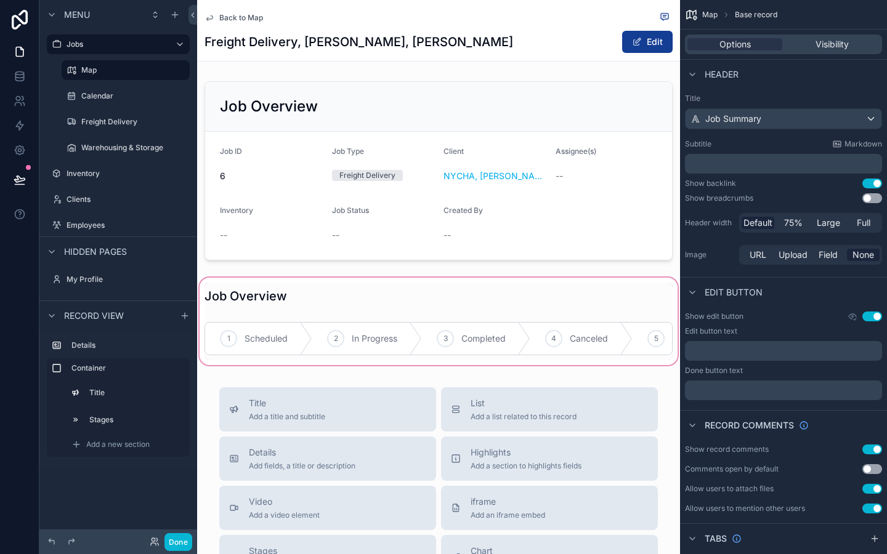
click at [285, 308] on div "scrollable content" at bounding box center [438, 321] width 483 height 92
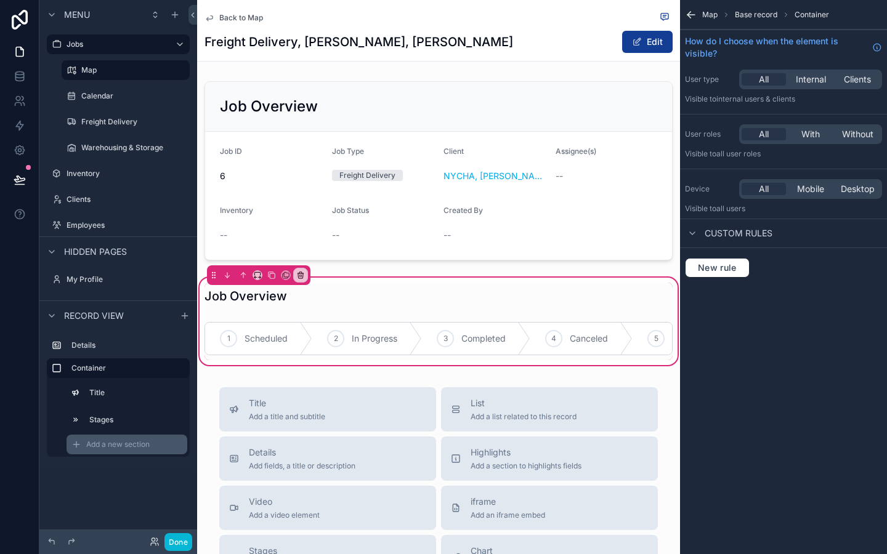
click at [146, 448] on span "Add a new section" at bounding box center [117, 445] width 63 height 10
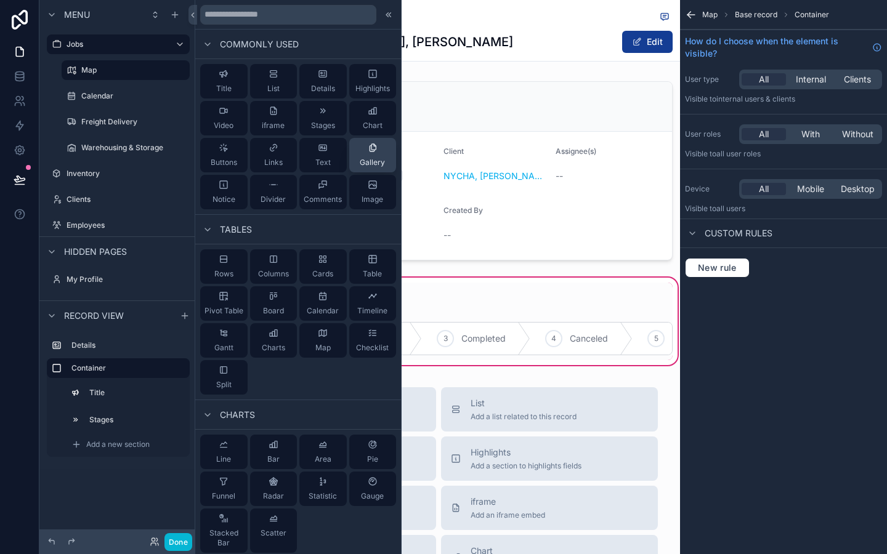
click at [373, 147] on icon at bounding box center [373, 148] width 10 height 10
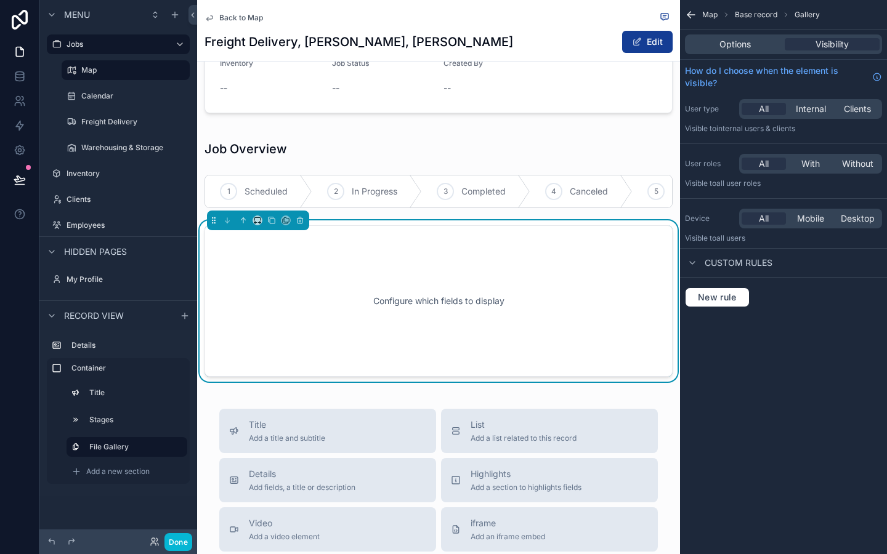
scroll to position [171, 0]
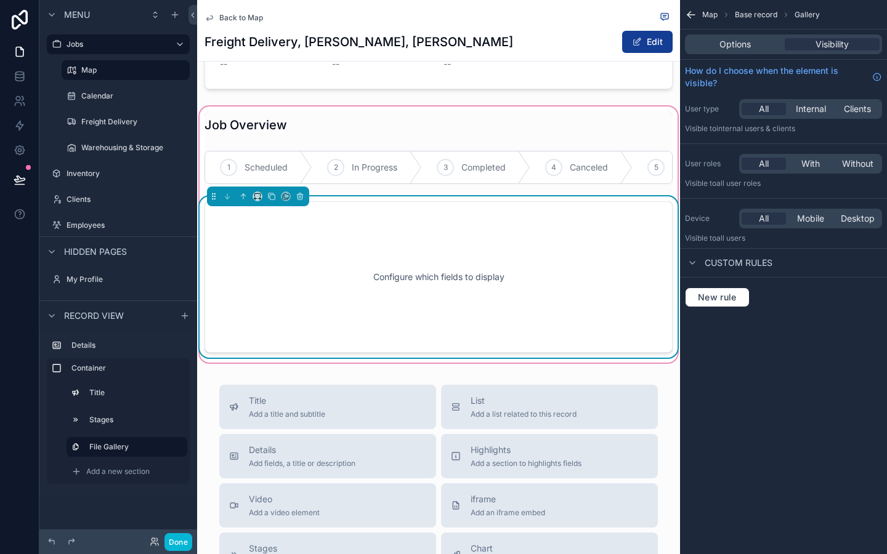
click at [490, 306] on div "Configure which fields to display" at bounding box center [439, 277] width 428 height 111
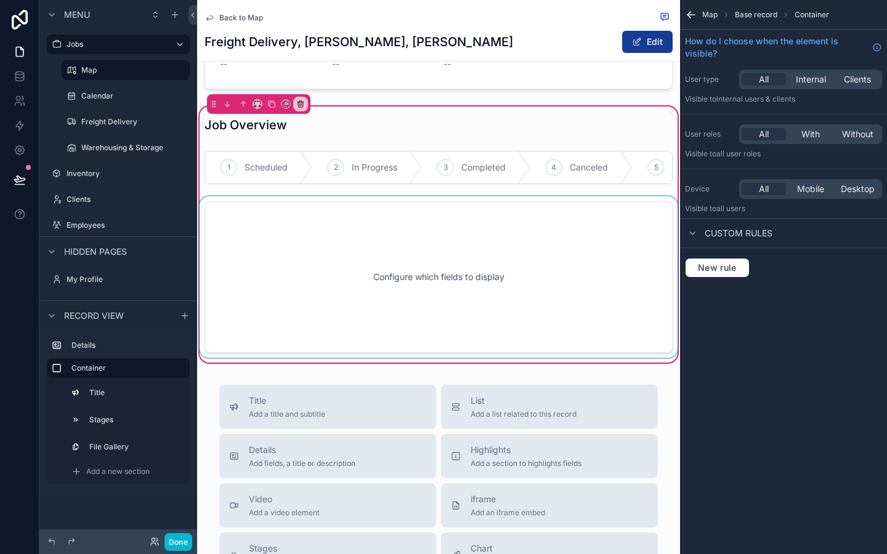
click at [511, 290] on div "scrollable content" at bounding box center [438, 277] width 483 height 161
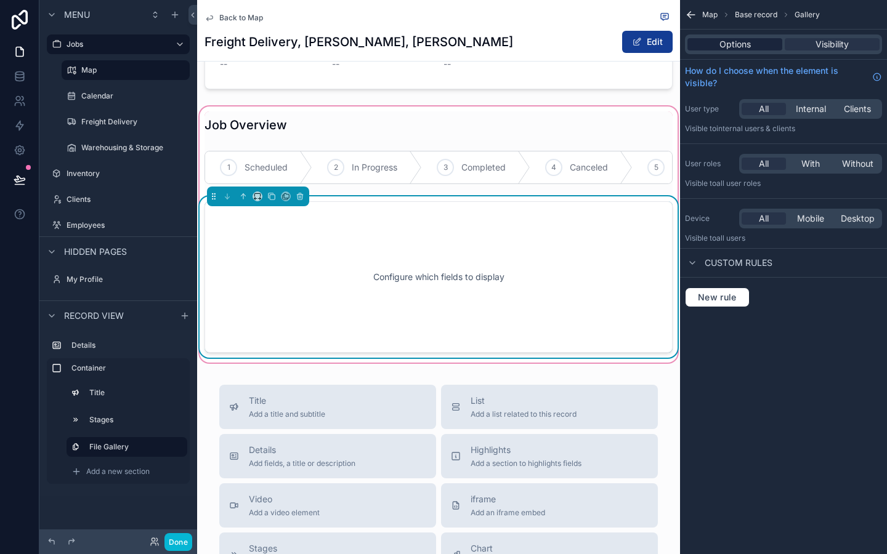
click at [750, 45] on span "Options" at bounding box center [735, 44] width 31 height 12
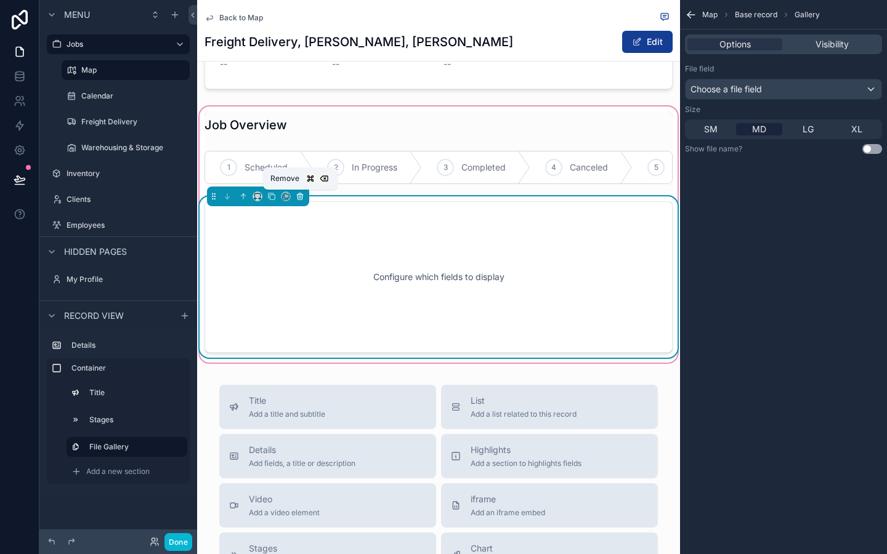
click at [299, 198] on icon "scrollable content" at bounding box center [299, 197] width 0 height 2
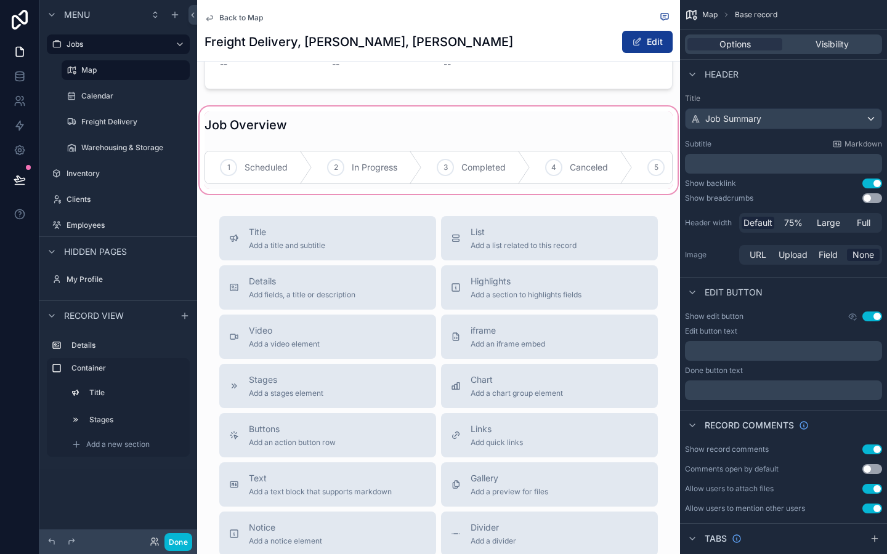
click at [283, 188] on div "scrollable content" at bounding box center [438, 150] width 483 height 92
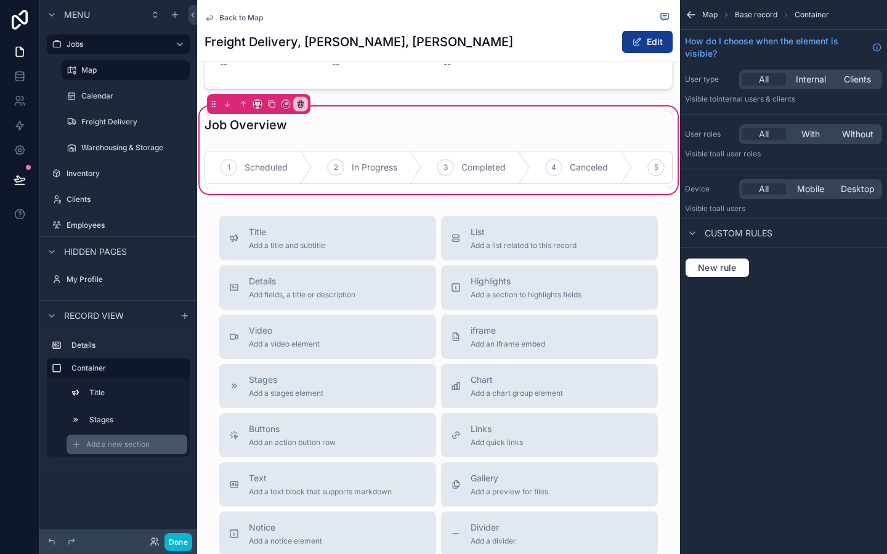
click at [133, 442] on span "Add a new section" at bounding box center [117, 445] width 63 height 10
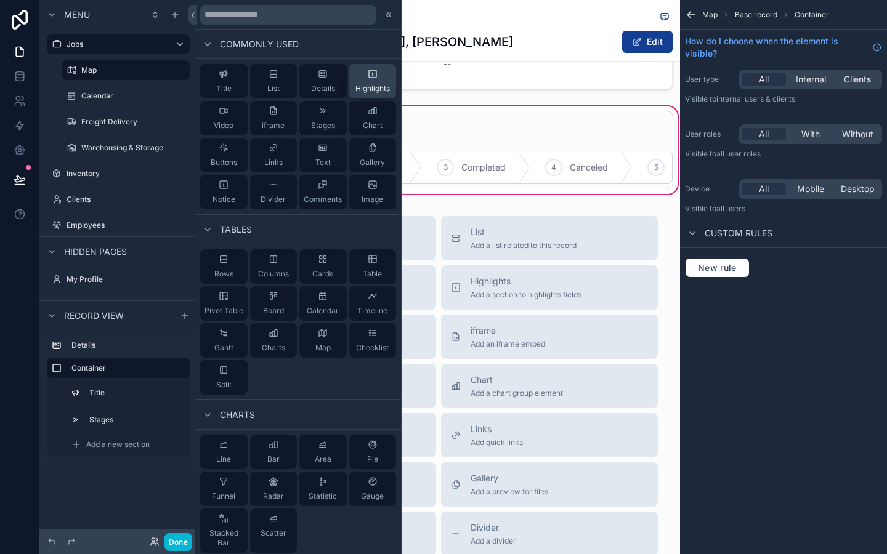
click at [383, 79] on div "Highlights" at bounding box center [372, 81] width 34 height 25
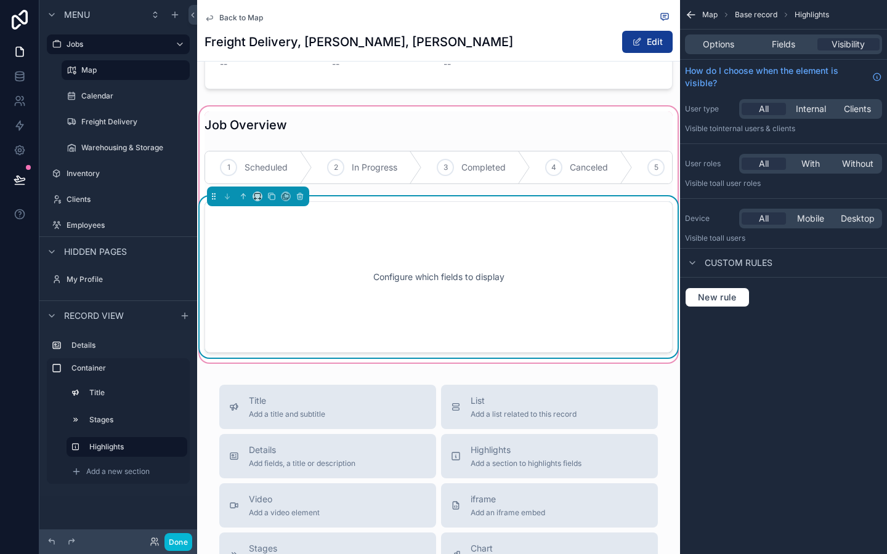
click at [474, 256] on div "Configure which fields to display" at bounding box center [439, 277] width 428 height 111
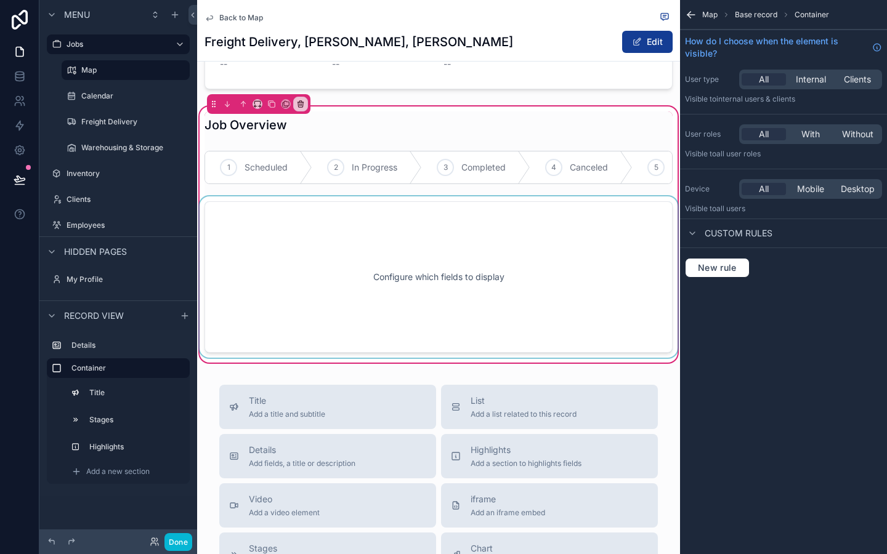
click at [548, 219] on div "scrollable content" at bounding box center [438, 277] width 483 height 161
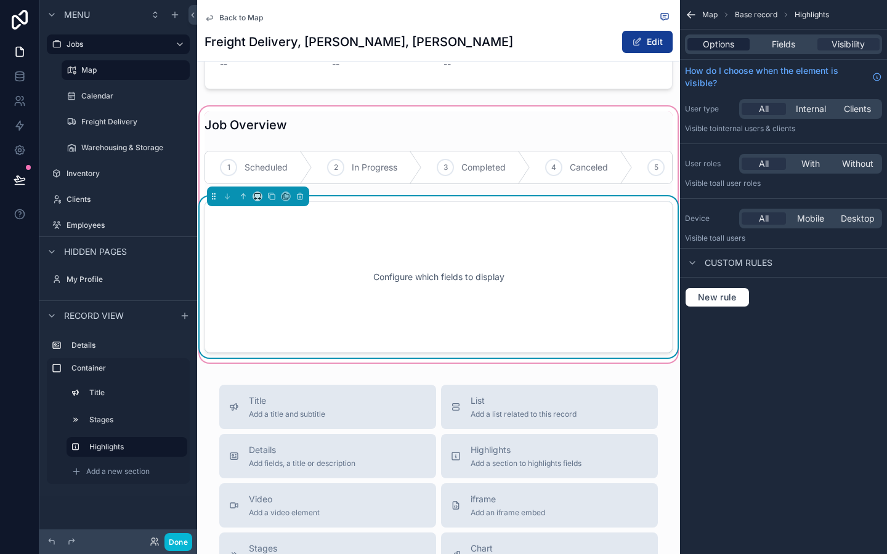
click at [712, 44] on span "Options" at bounding box center [718, 44] width 31 height 12
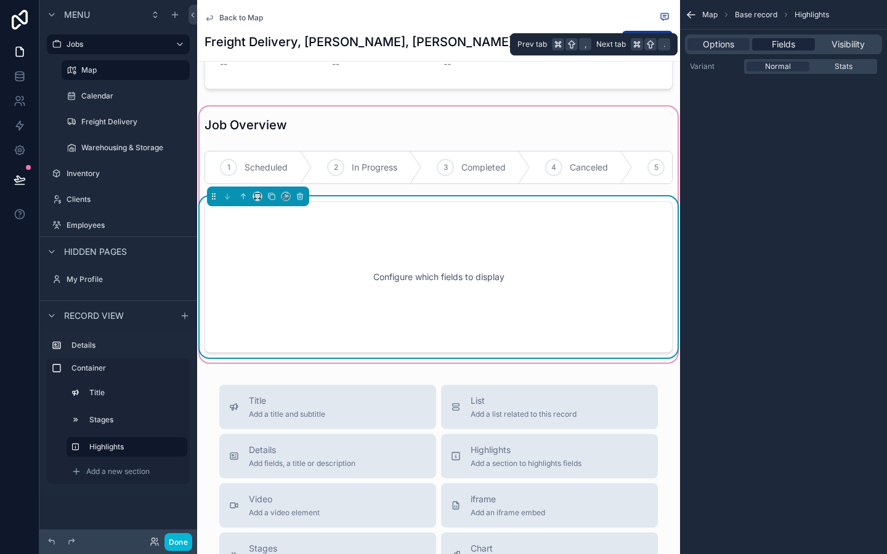
click at [793, 44] on span "Fields" at bounding box center [783, 44] width 23 height 12
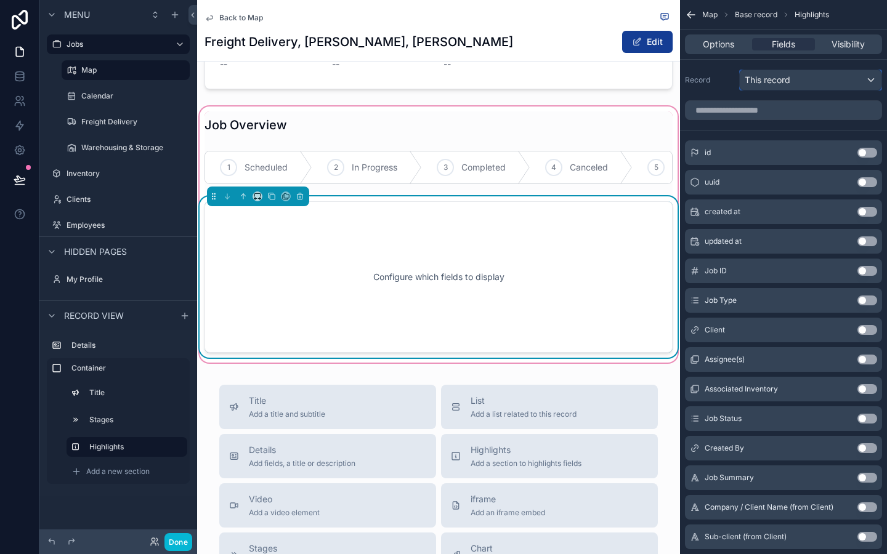
click at [766, 80] on span "This record" at bounding box center [768, 80] width 46 height 12
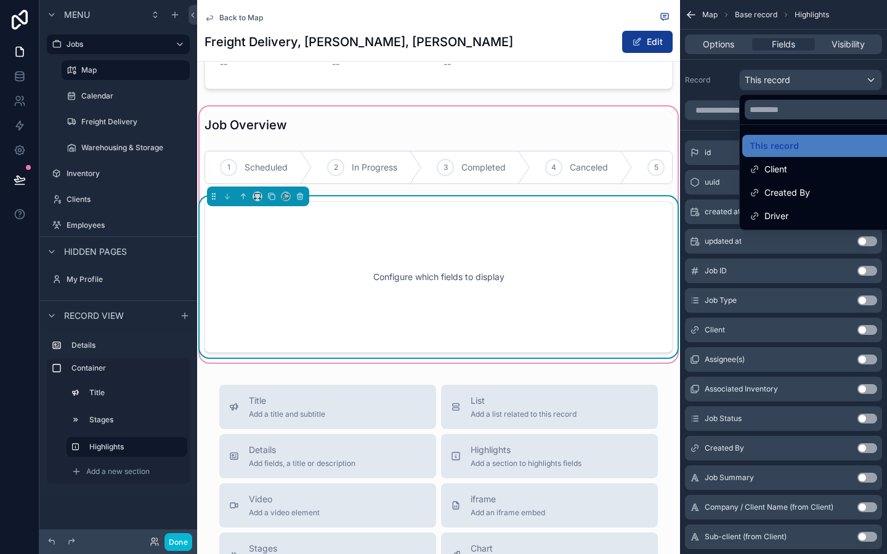
click at [766, 80] on div "scrollable content" at bounding box center [443, 277] width 887 height 554
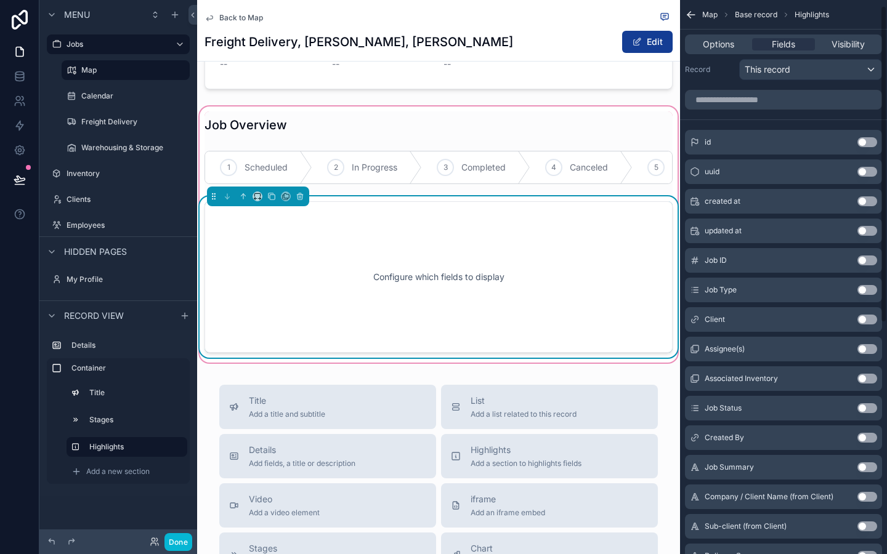
scroll to position [0, 0]
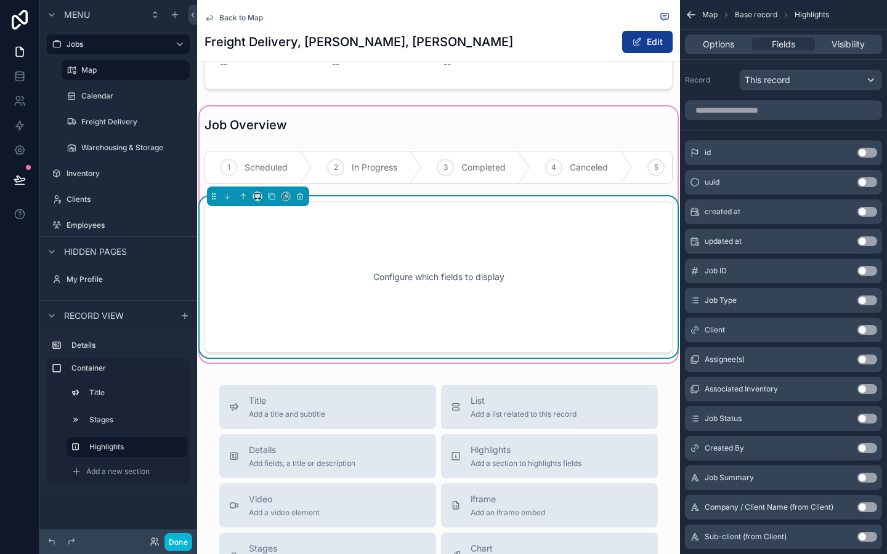
click at [866, 158] on div "id Use setting" at bounding box center [783, 152] width 197 height 25
click at [866, 150] on button "Use setting" at bounding box center [868, 153] width 20 height 10
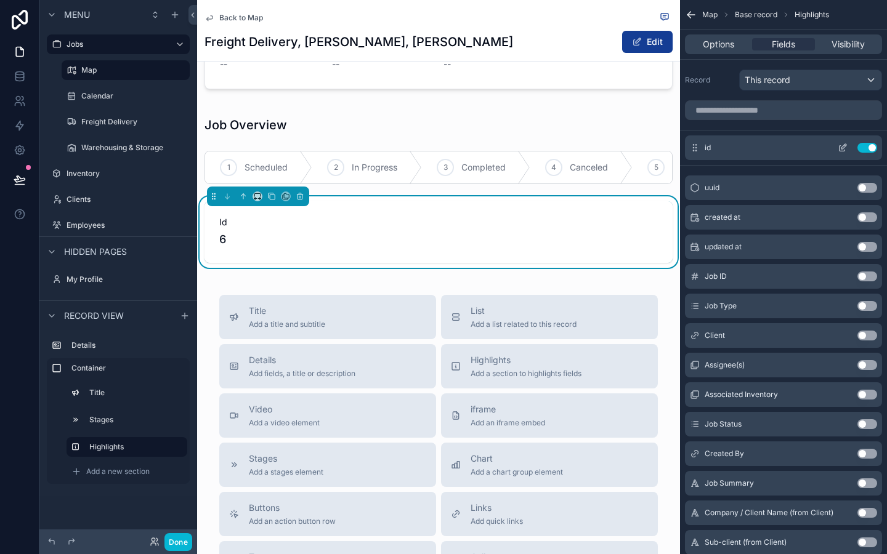
click at [867, 145] on button "Use setting" at bounding box center [868, 148] width 20 height 10
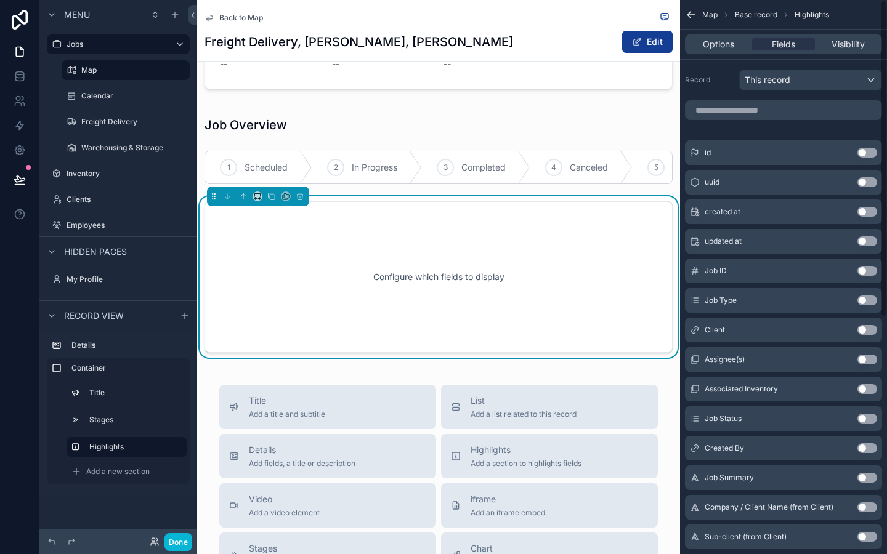
click at [864, 272] on button "Use setting" at bounding box center [868, 271] width 20 height 10
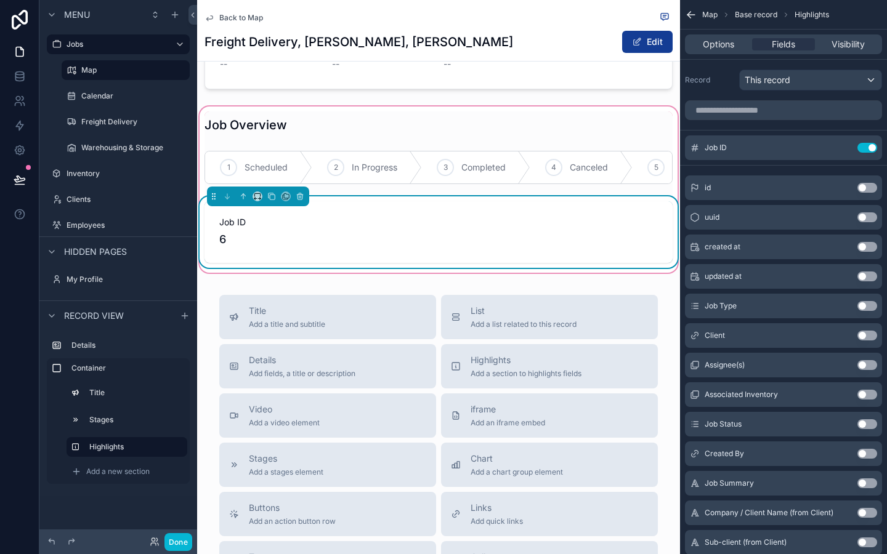
click at [593, 245] on span "6" at bounding box center [438, 239] width 439 height 17
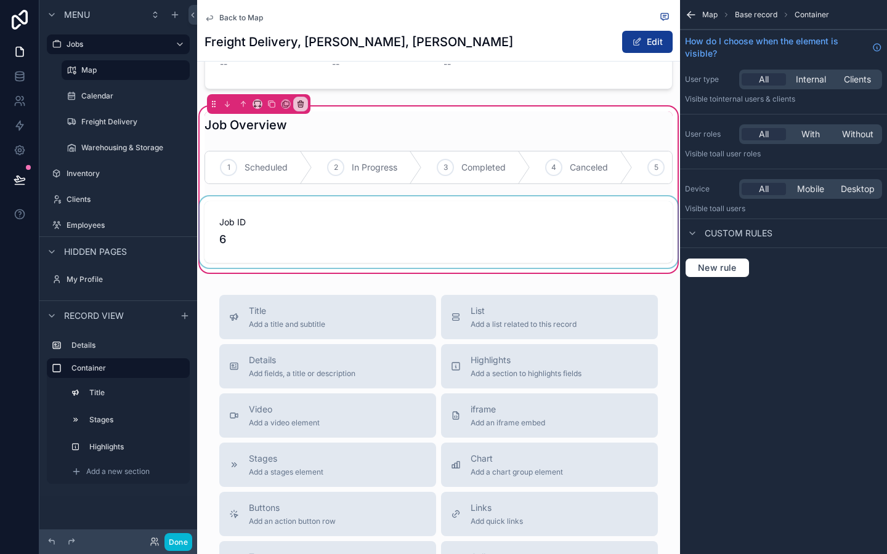
click at [593, 245] on div "scrollable content" at bounding box center [438, 232] width 483 height 71
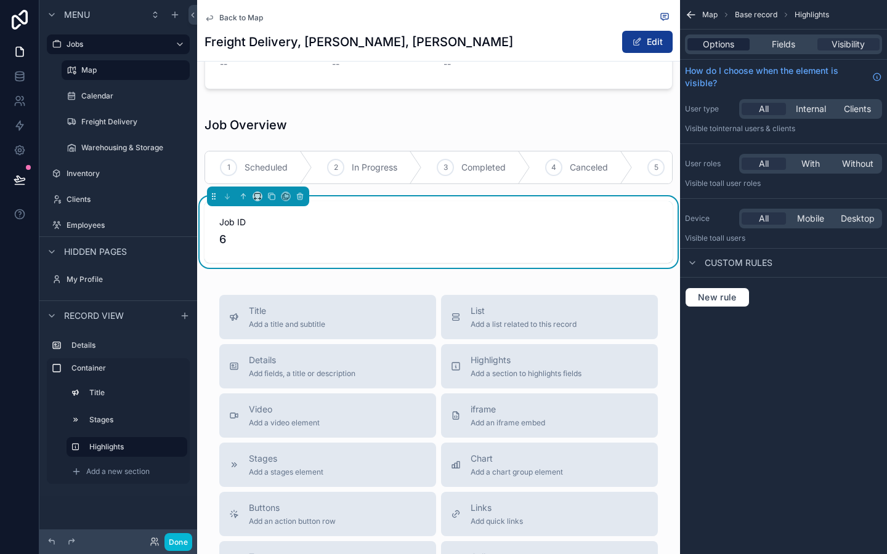
click at [741, 39] on div "Options" at bounding box center [719, 44] width 62 height 12
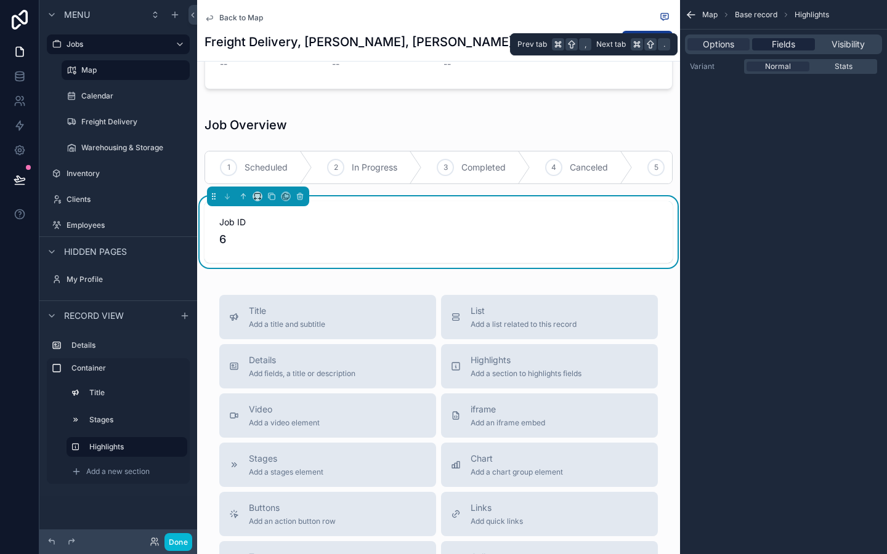
click at [798, 41] on div "Fields" at bounding box center [783, 44] width 62 height 12
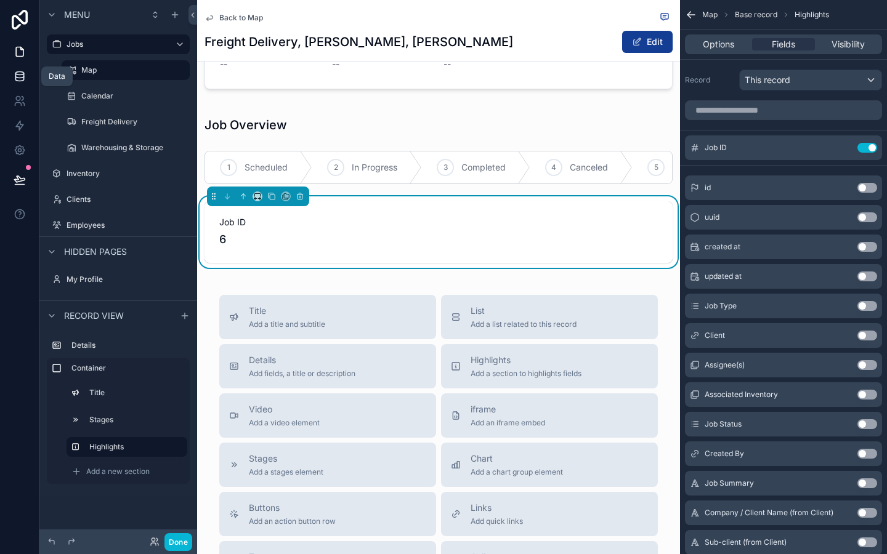
click at [22, 72] on icon at bounding box center [20, 76] width 12 height 12
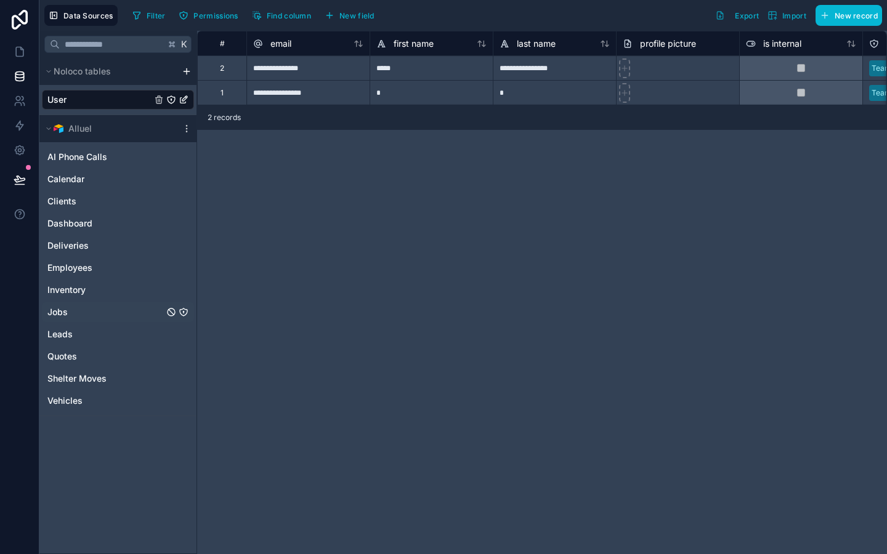
click at [75, 303] on div "Jobs" at bounding box center [118, 312] width 152 height 20
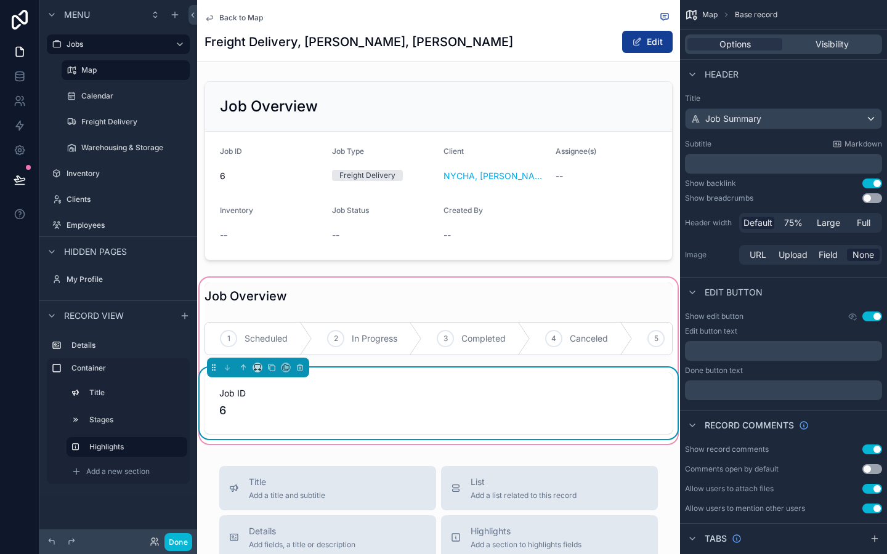
click at [429, 375] on div "Job ID 6" at bounding box center [439, 404] width 468 height 62
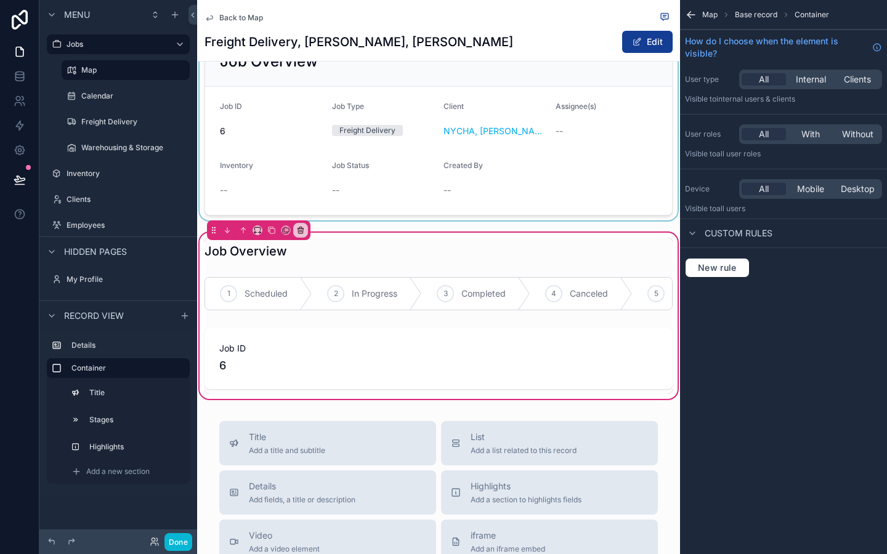
scroll to position [48, 0]
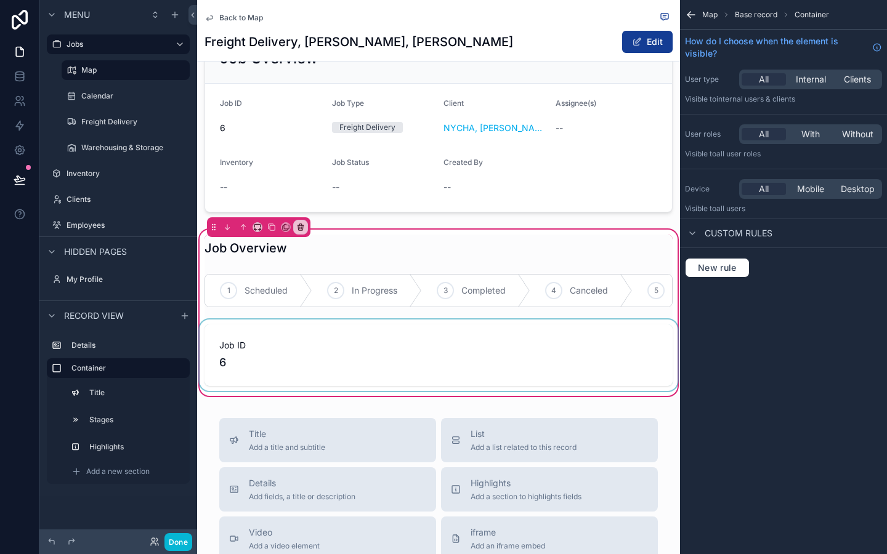
click at [504, 351] on div "scrollable content" at bounding box center [438, 355] width 483 height 71
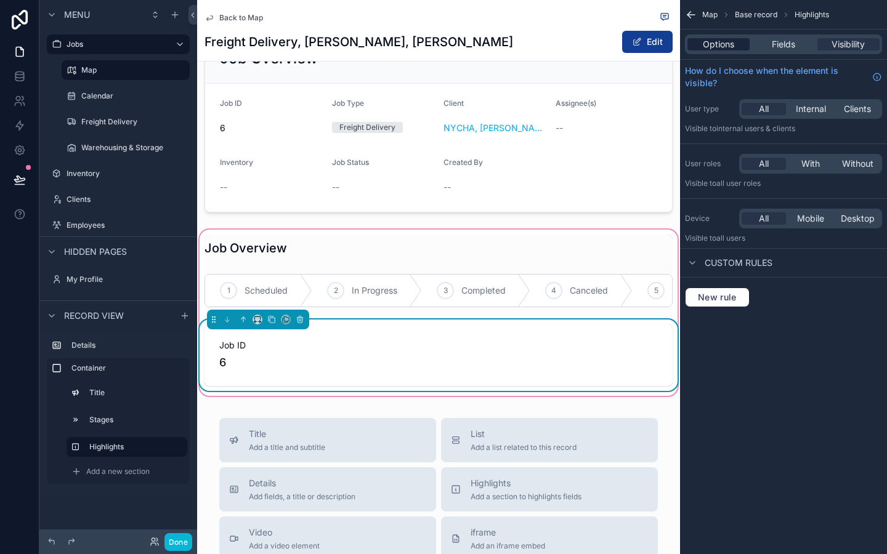
click at [716, 43] on span "Options" at bounding box center [718, 44] width 31 height 12
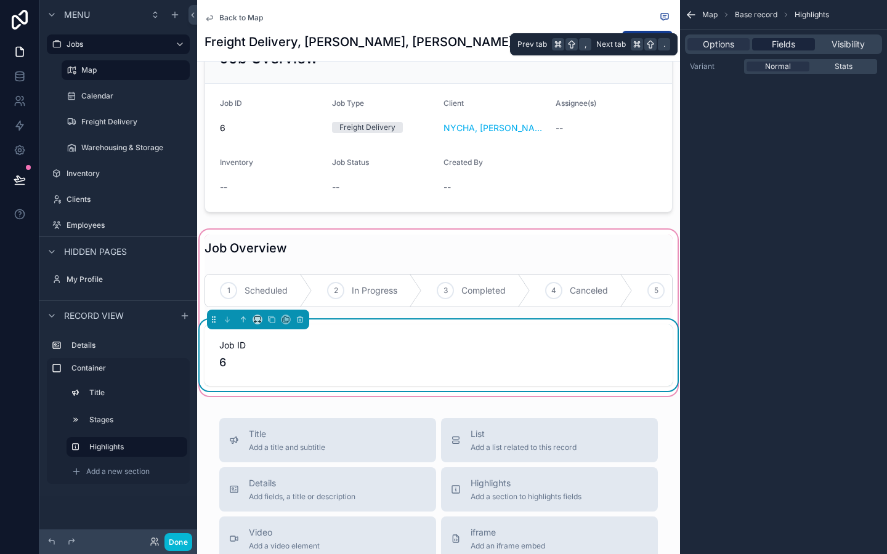
click at [782, 46] on span "Fields" at bounding box center [783, 44] width 23 height 12
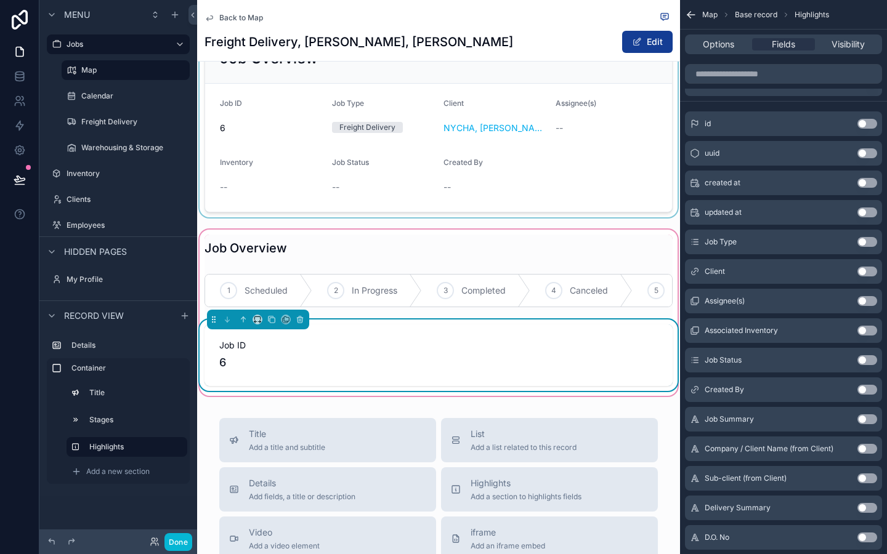
scroll to position [0, 0]
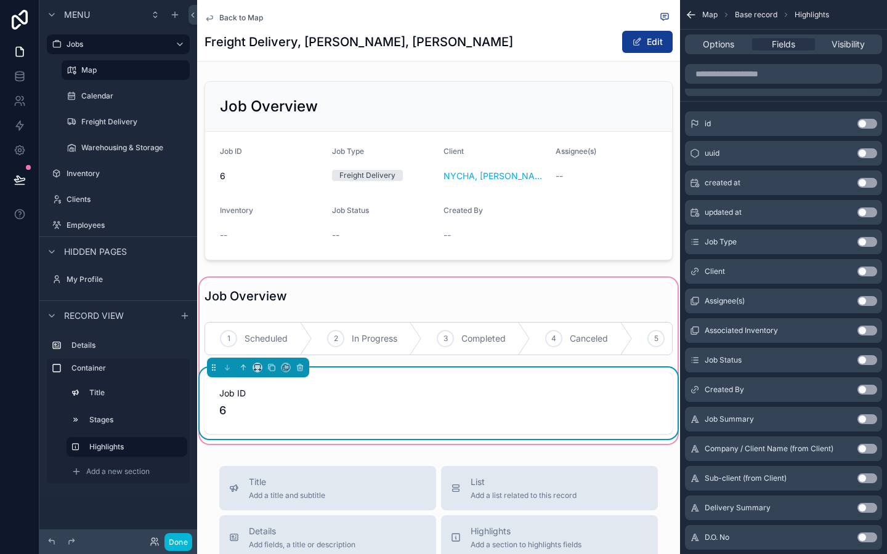
click at [357, 38] on h1 "Freight Delivery, NYCHA, Antoinette Brown" at bounding box center [359, 41] width 309 height 17
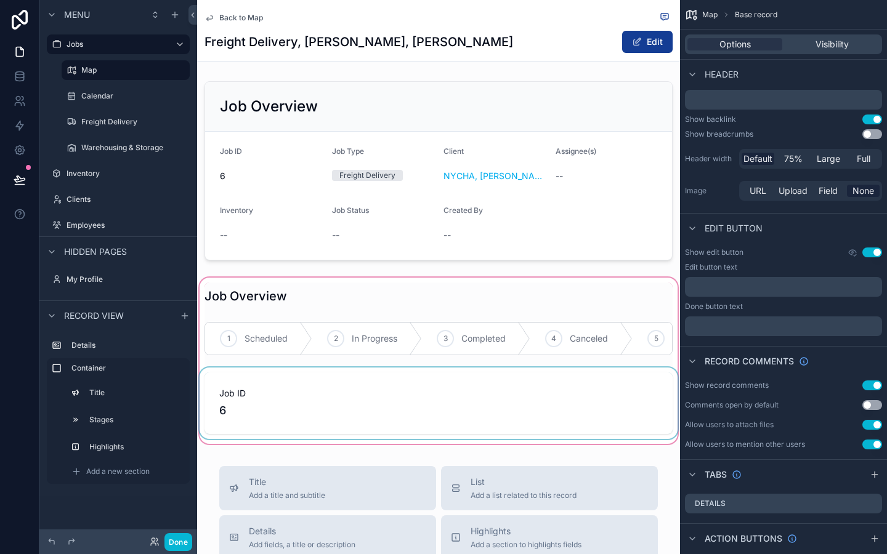
click at [396, 403] on div "scrollable content" at bounding box center [438, 360] width 483 height 171
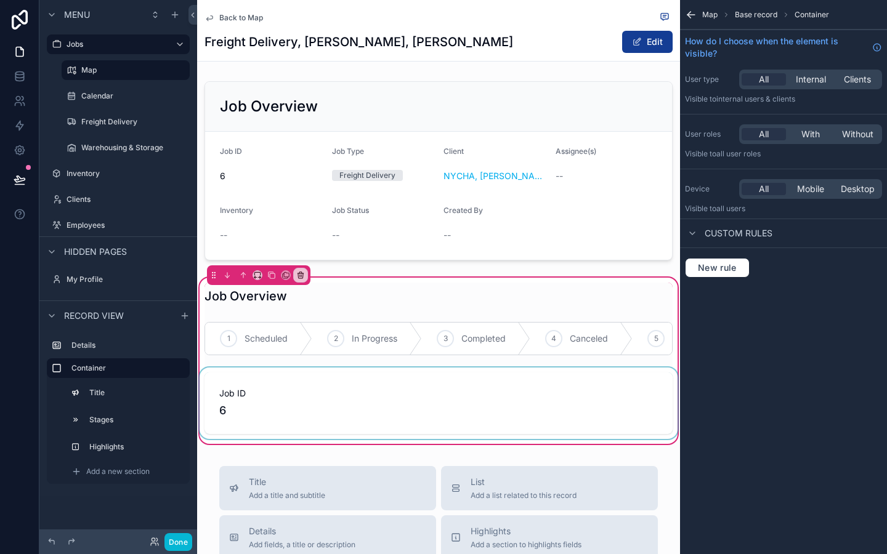
click at [449, 421] on div "scrollable content" at bounding box center [438, 403] width 483 height 71
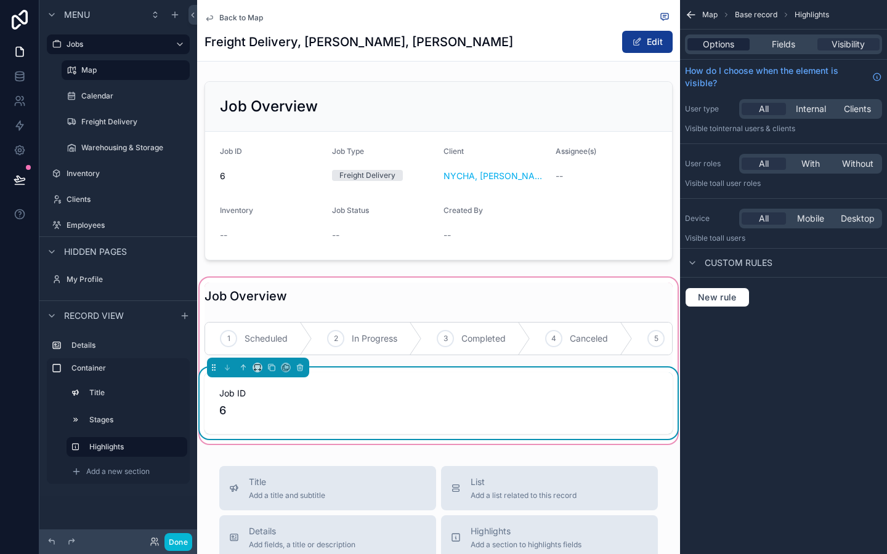
click at [729, 49] on span "Options" at bounding box center [718, 44] width 31 height 12
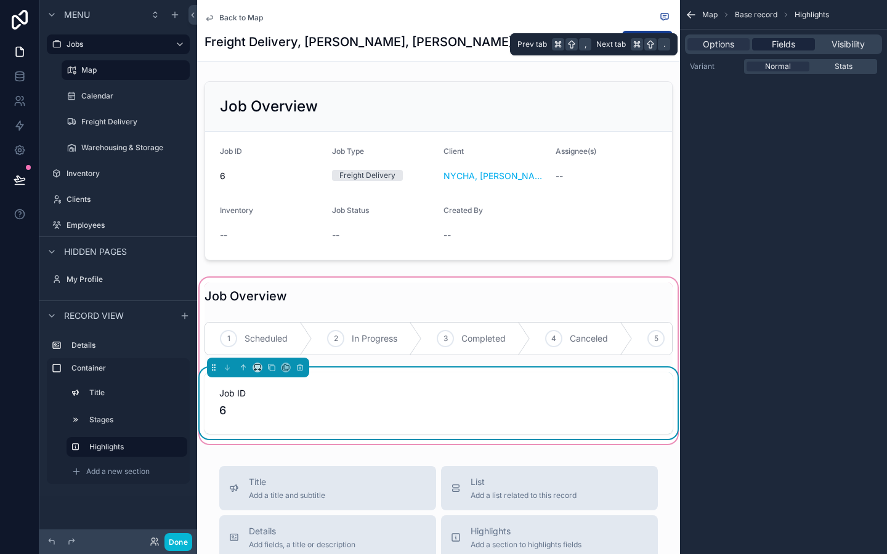
click at [771, 49] on div "Fields" at bounding box center [783, 44] width 62 height 12
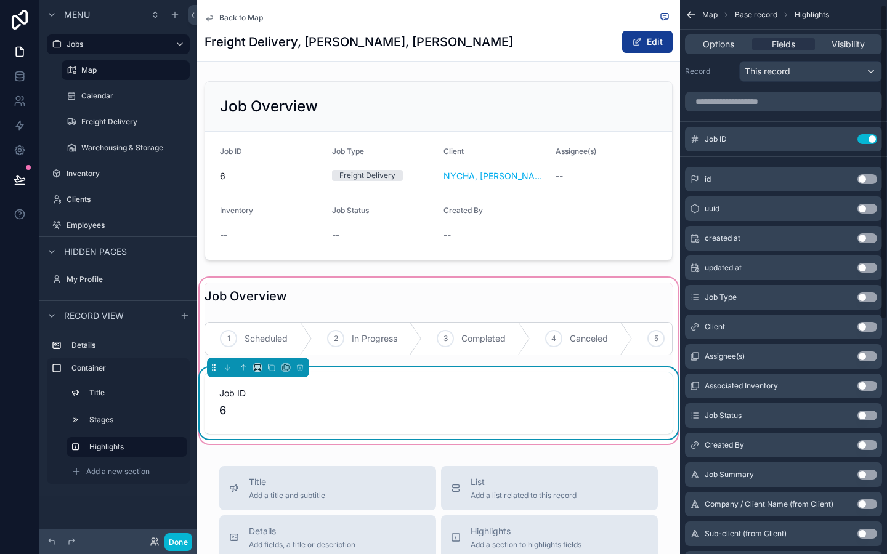
scroll to position [9, 0]
click at [873, 172] on div "id Use setting" at bounding box center [783, 178] width 197 height 25
click at [870, 177] on button "Use setting" at bounding box center [868, 179] width 20 height 10
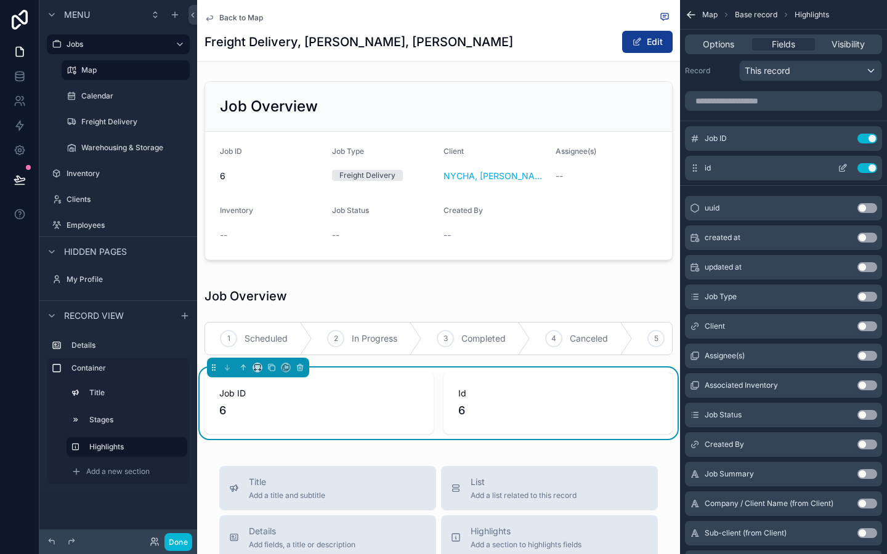
click at [867, 167] on button "Use setting" at bounding box center [868, 168] width 20 height 10
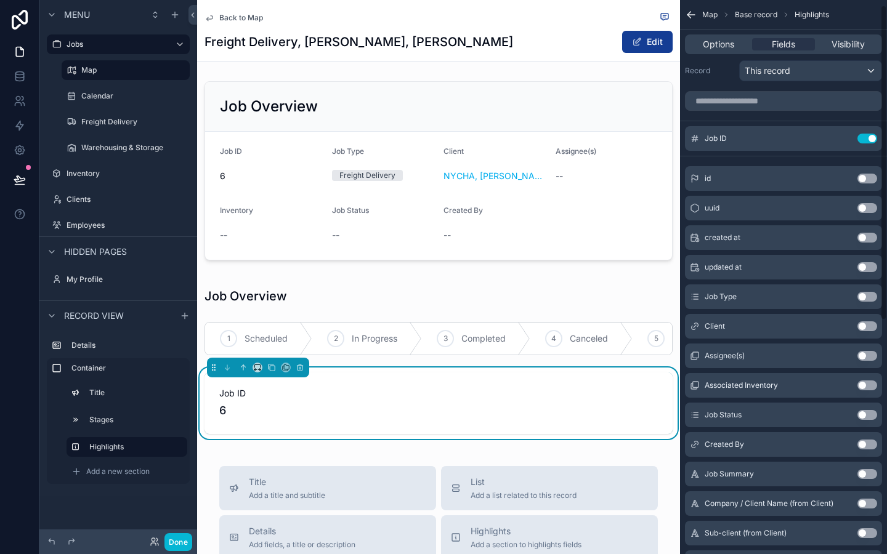
click at [871, 210] on button "Use setting" at bounding box center [868, 208] width 20 height 10
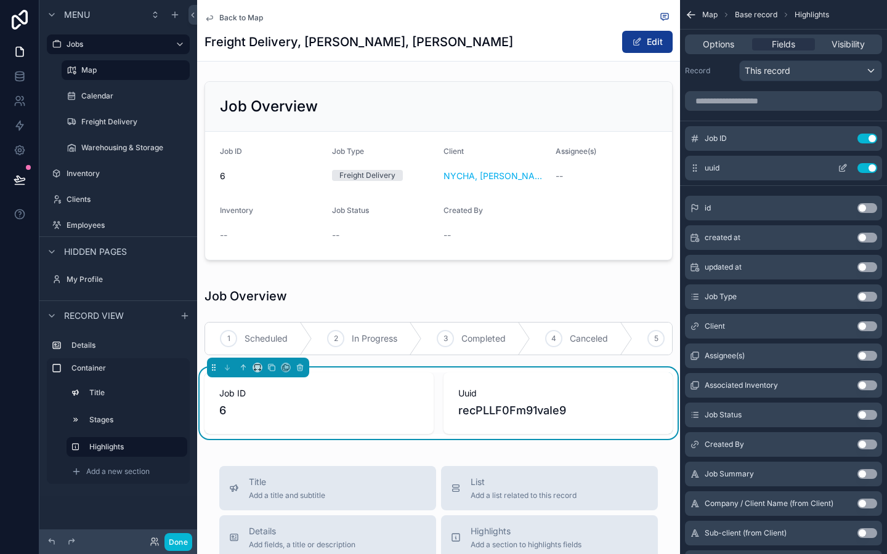
click at [862, 171] on button "Use setting" at bounding box center [868, 168] width 20 height 10
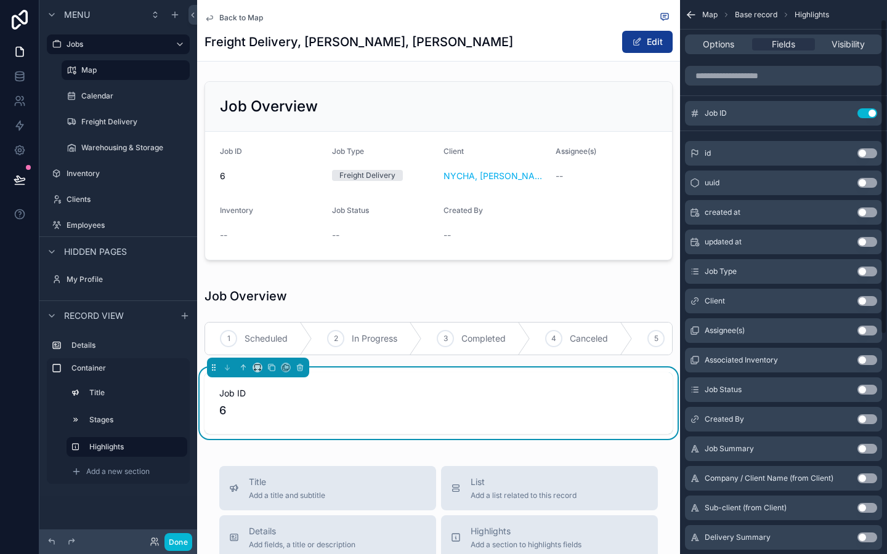
scroll to position [36, 0]
click at [870, 273] on button "Use setting" at bounding box center [868, 271] width 20 height 10
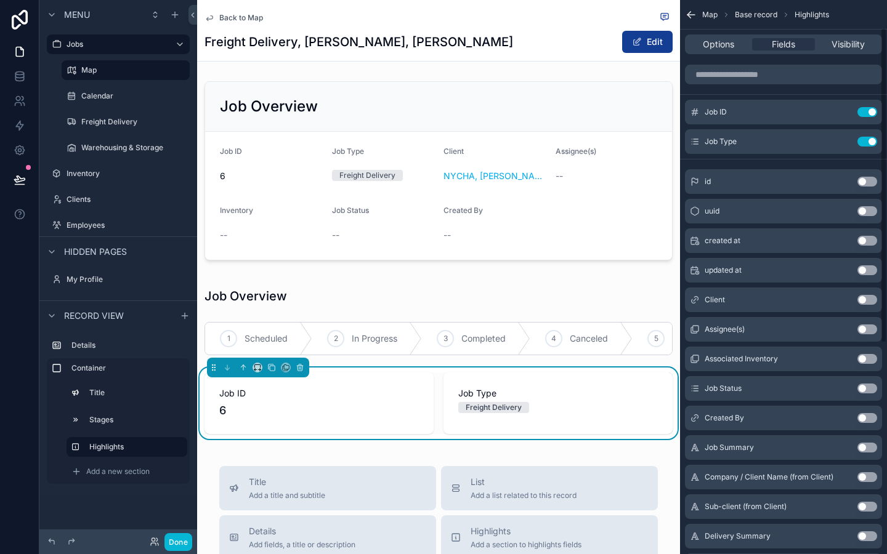
scroll to position [55, 0]
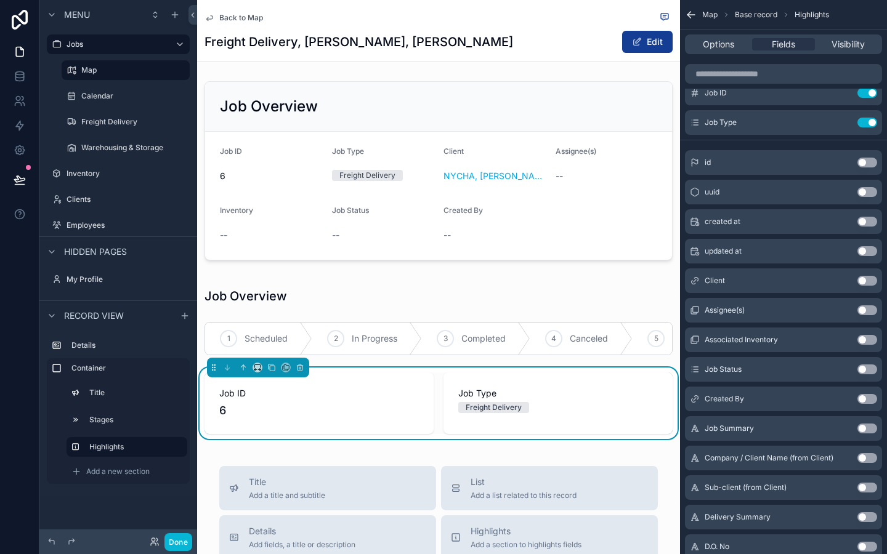
click at [869, 282] on button "Use setting" at bounding box center [868, 281] width 20 height 10
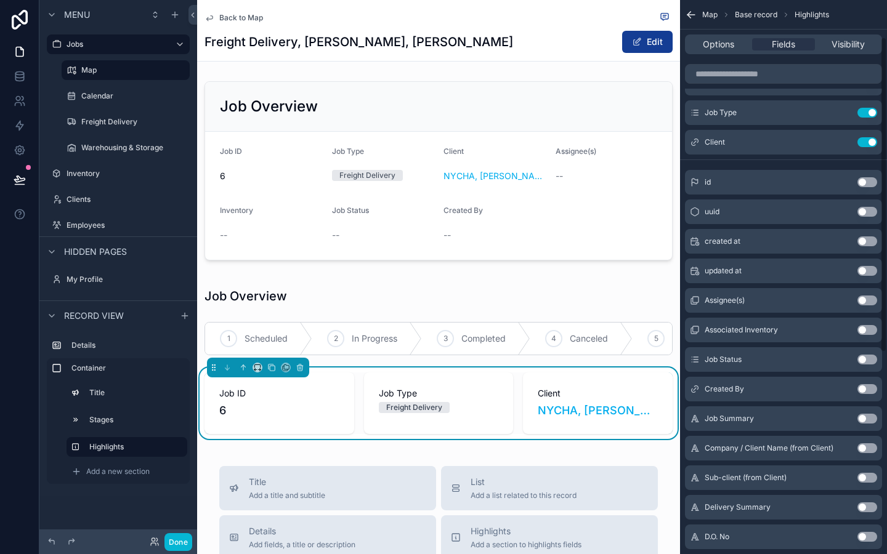
scroll to position [65, 0]
click at [864, 302] on button "Use setting" at bounding box center [868, 300] width 20 height 10
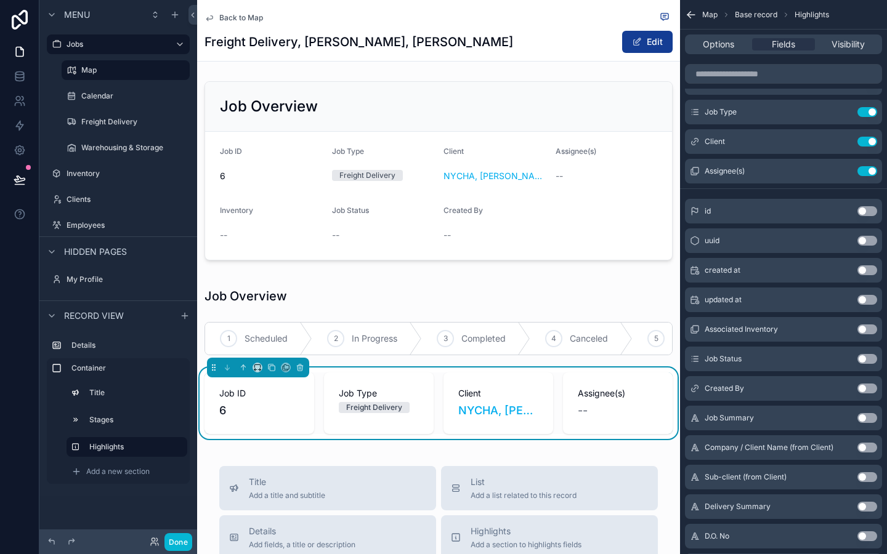
click at [542, 270] on div "Job Overview Job ID 6 Job Type Freight Delivery Client NYCHA, Antoinette Brown,…" at bounding box center [438, 261] width 483 height 370
click at [502, 398] on span "Client" at bounding box center [498, 394] width 80 height 12
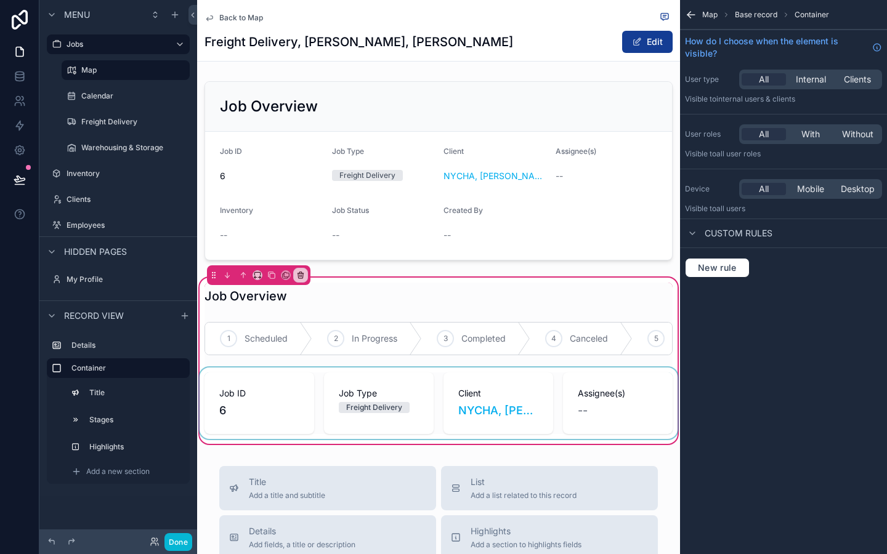
scroll to position [0, 0]
click at [490, 413] on div "scrollable content" at bounding box center [438, 403] width 483 height 71
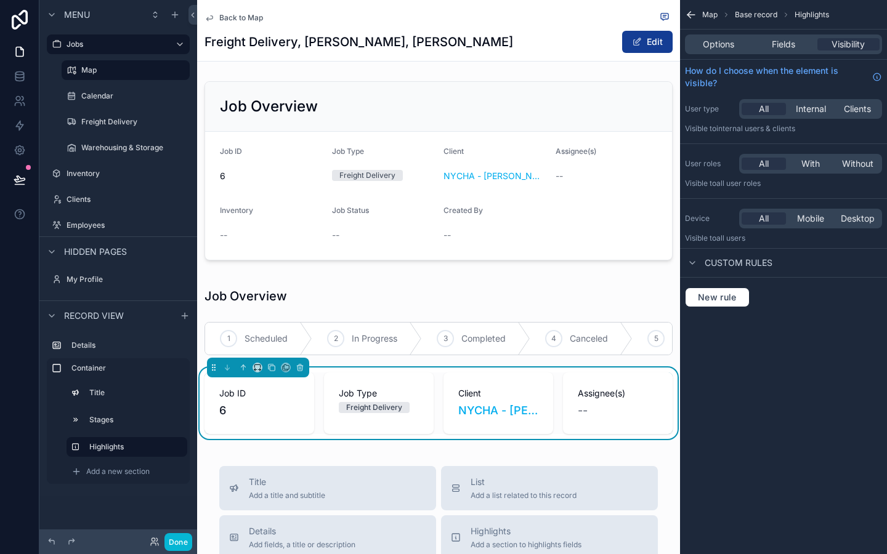
click at [759, 357] on div "Map Base record Highlights Options Fields Visibility How do I choose when the e…" at bounding box center [783, 277] width 207 height 554
click at [601, 453] on div "Back to Map Freight Delivery, NYCHA, Antoinette Brown Edit Job Overview Job ID …" at bounding box center [438, 502] width 483 height 1004
click at [615, 403] on div "--" at bounding box center [618, 410] width 80 height 17
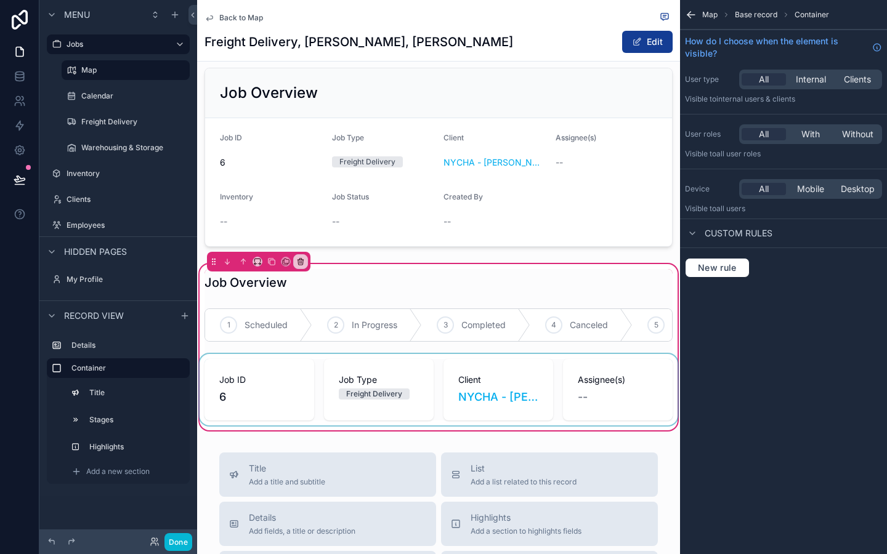
scroll to position [15, 0]
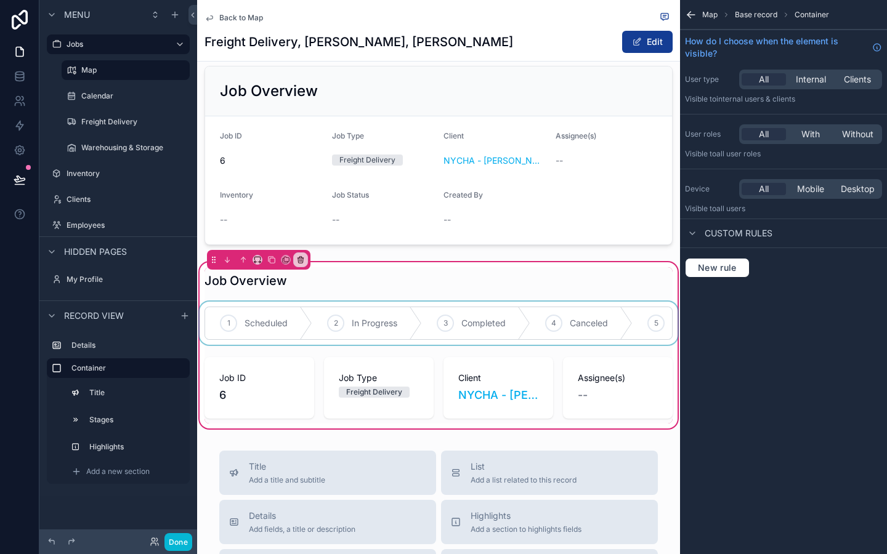
click at [456, 304] on div "scrollable content" at bounding box center [438, 323] width 483 height 43
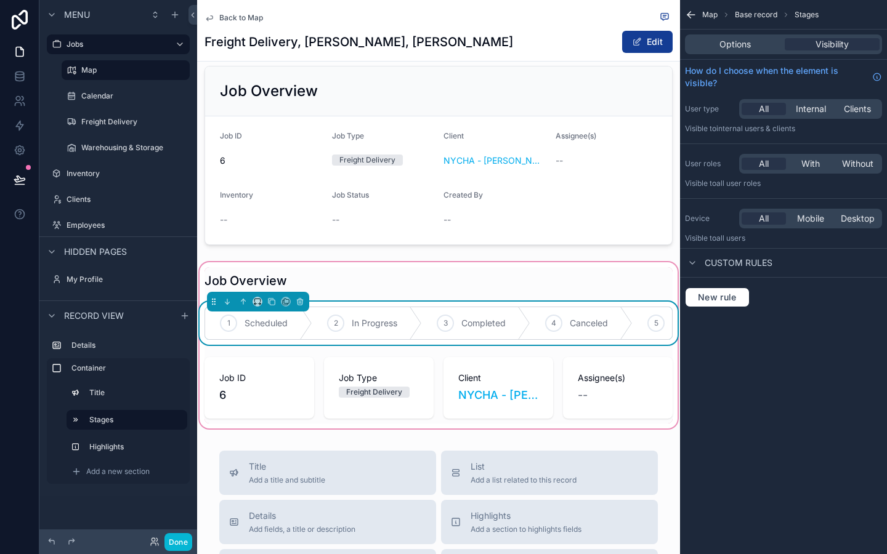
click at [688, 367] on div "Map Base record Stages Options Visibility How do I choose when the element is v…" at bounding box center [783, 277] width 207 height 554
click at [726, 50] on span "Options" at bounding box center [735, 44] width 31 height 12
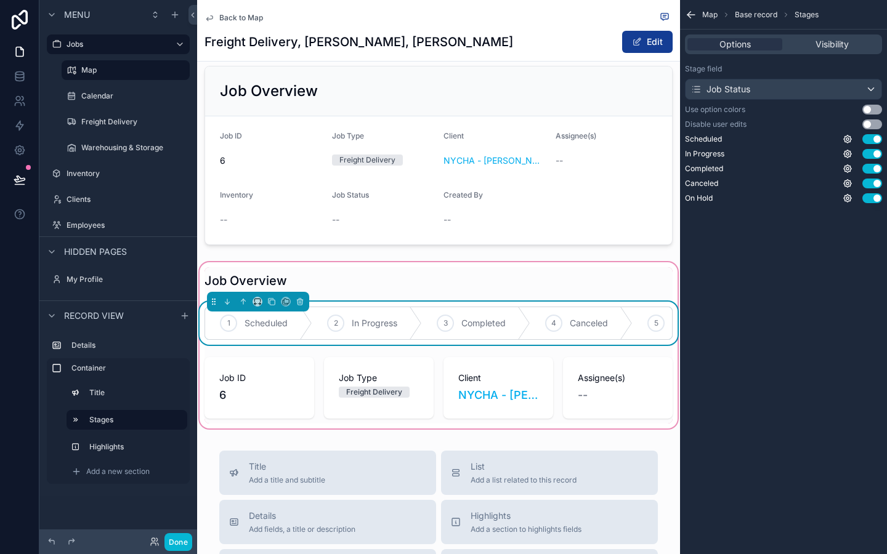
click at [868, 108] on button "Use setting" at bounding box center [872, 110] width 20 height 10
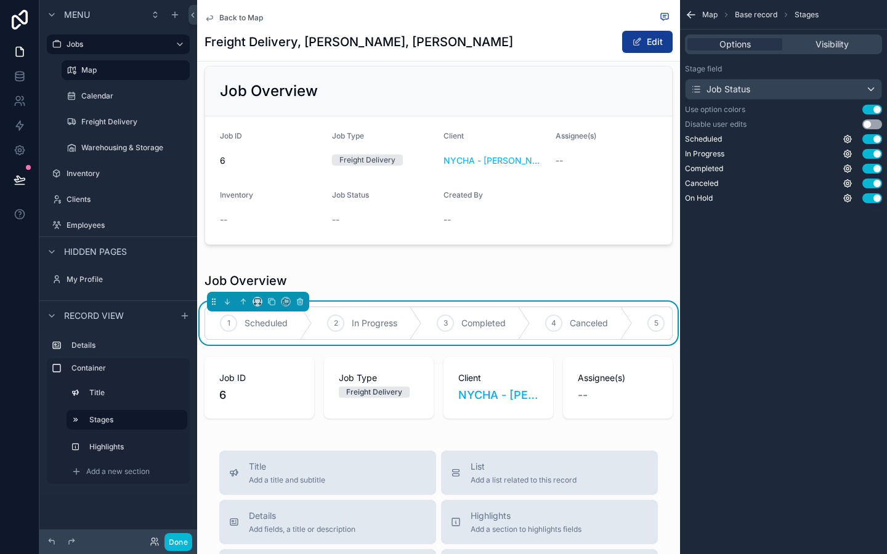
click at [870, 108] on button "Use setting" at bounding box center [872, 110] width 20 height 10
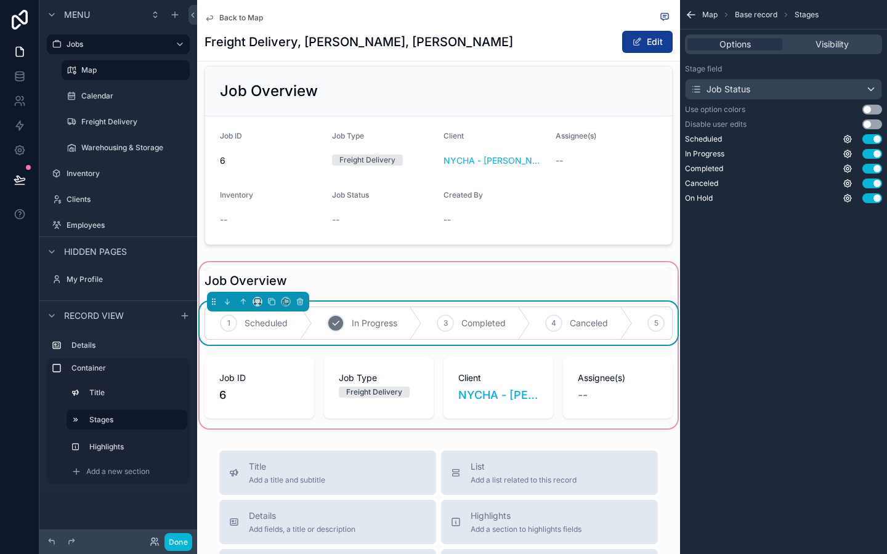
click at [334, 328] on icon "scrollable content" at bounding box center [336, 324] width 10 height 10
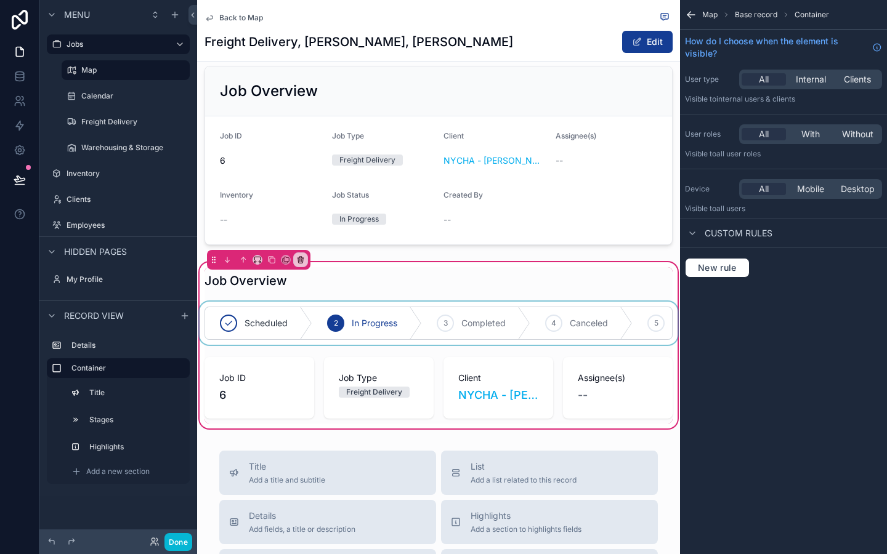
click at [485, 313] on div "scrollable content" at bounding box center [438, 323] width 483 height 43
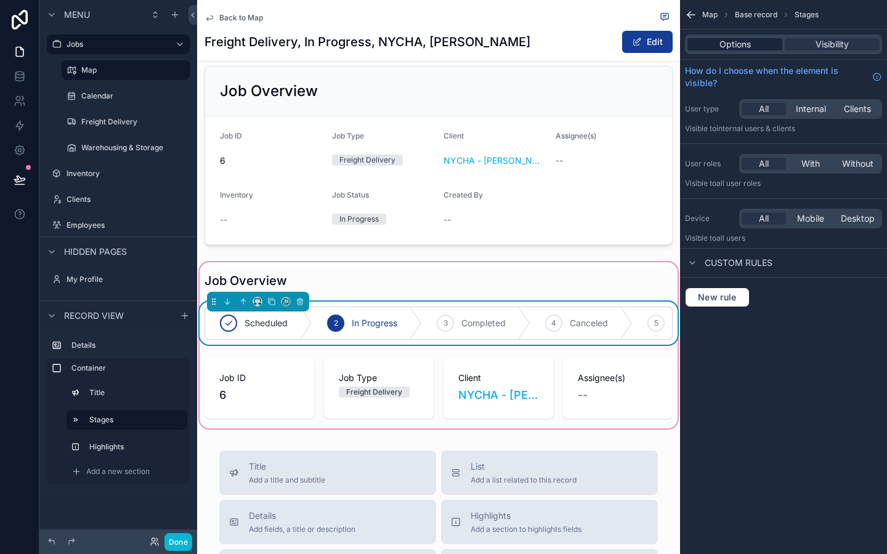
click at [726, 41] on span "Options" at bounding box center [735, 44] width 31 height 12
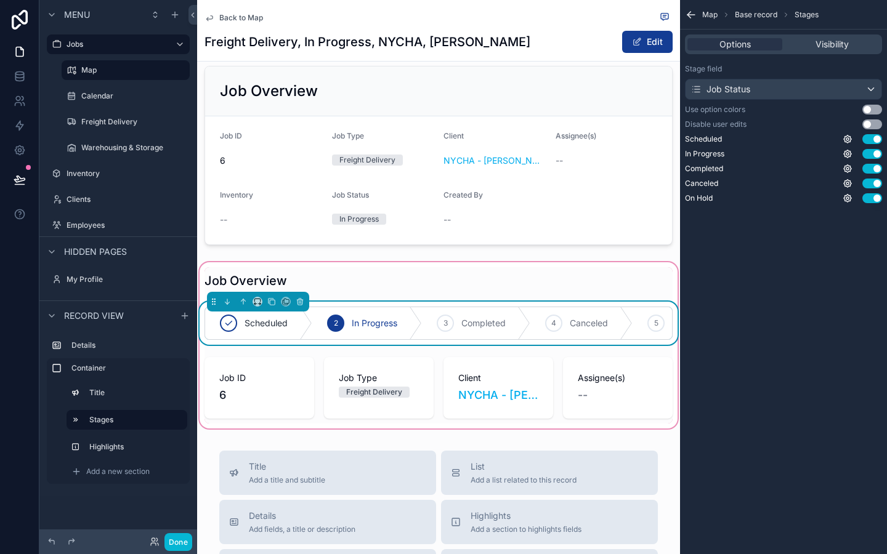
click at [871, 109] on button "Use setting" at bounding box center [872, 110] width 20 height 10
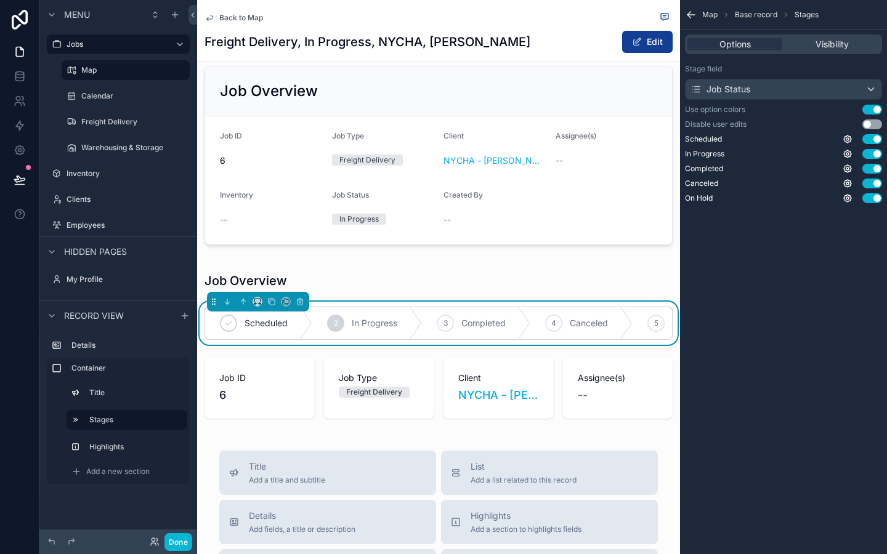
click at [871, 109] on button "Use setting" at bounding box center [872, 110] width 20 height 10
click at [869, 122] on button "Use setting" at bounding box center [872, 125] width 20 height 10
click at [722, 323] on div "Map Base record Stages Options Visibility Stage field Job Status Use option col…" at bounding box center [783, 277] width 207 height 554
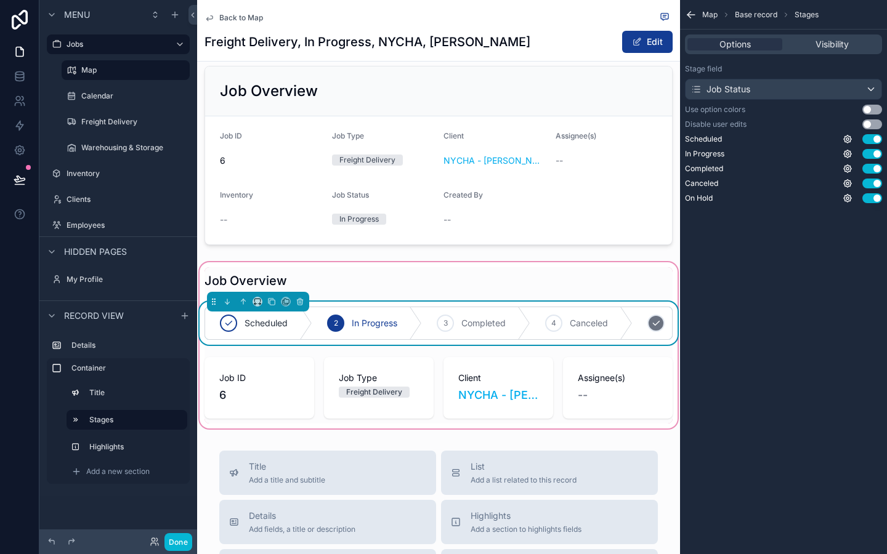
click at [663, 323] on div "5" at bounding box center [655, 323] width 17 height 17
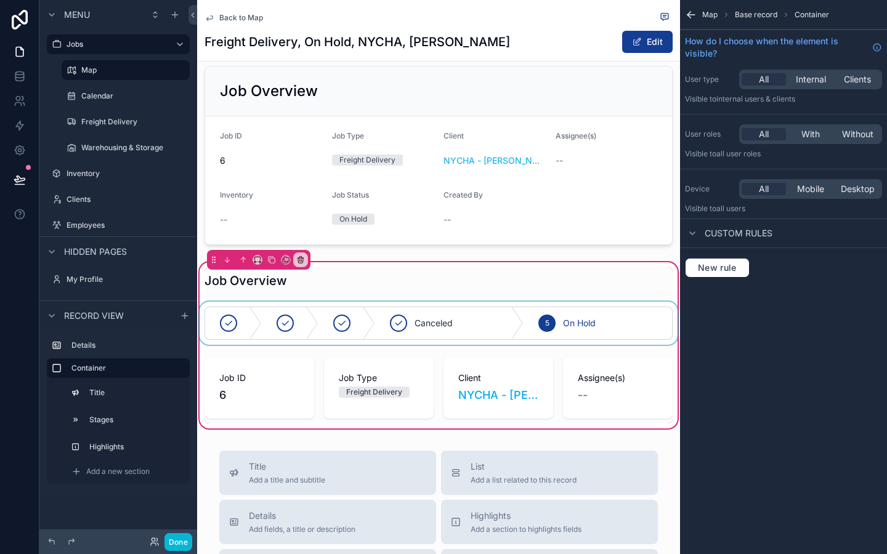
click at [429, 316] on div "scrollable content" at bounding box center [438, 323] width 483 height 43
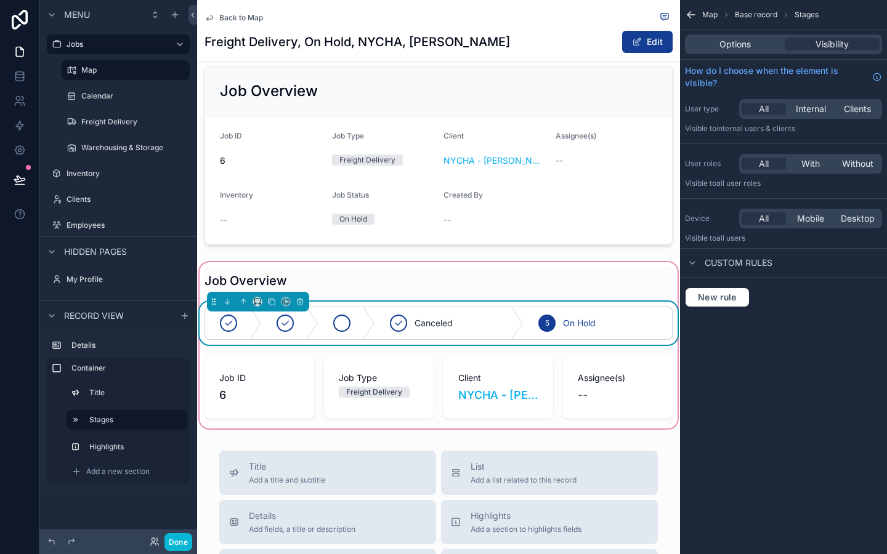
click at [349, 316] on div "scrollable content" at bounding box center [347, 323] width 57 height 32
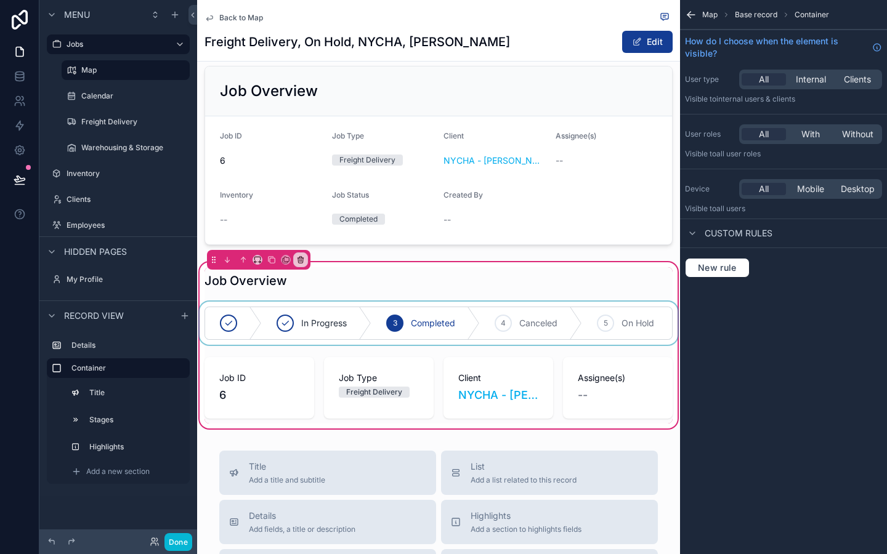
click at [633, 331] on div "scrollable content" at bounding box center [438, 323] width 483 height 43
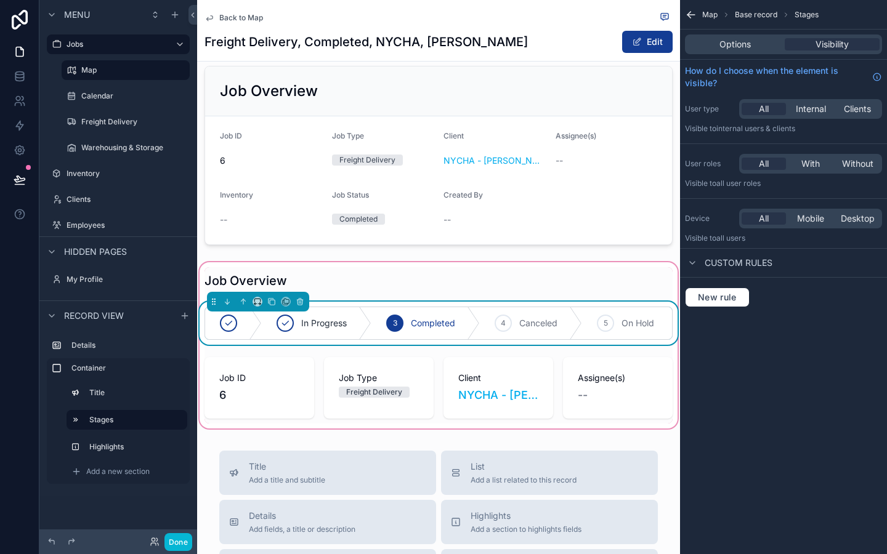
click at [399, 300] on div "Job Overview In Progress 3 Completed 4 Canceled 5 On Hold Job ID 6 Job Type Fre…" at bounding box center [438, 345] width 483 height 156
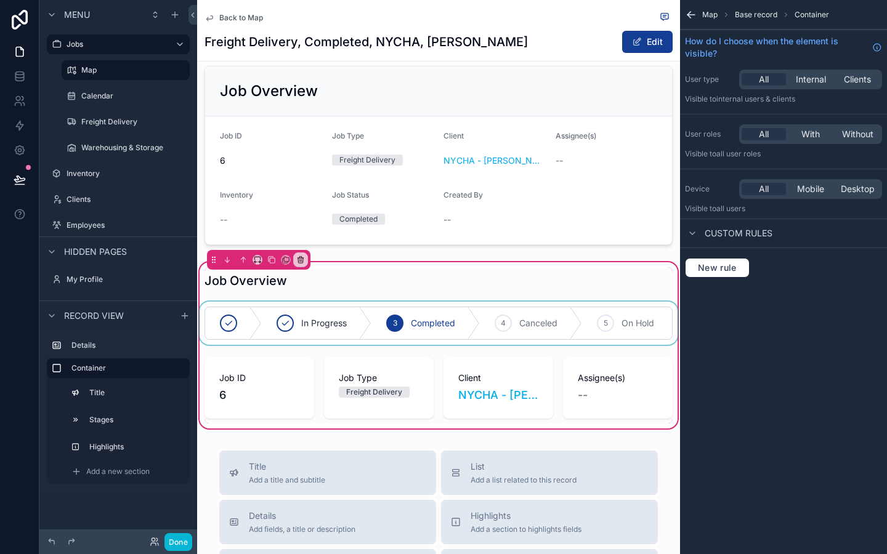
click at [458, 307] on div "scrollable content" at bounding box center [438, 323] width 483 height 43
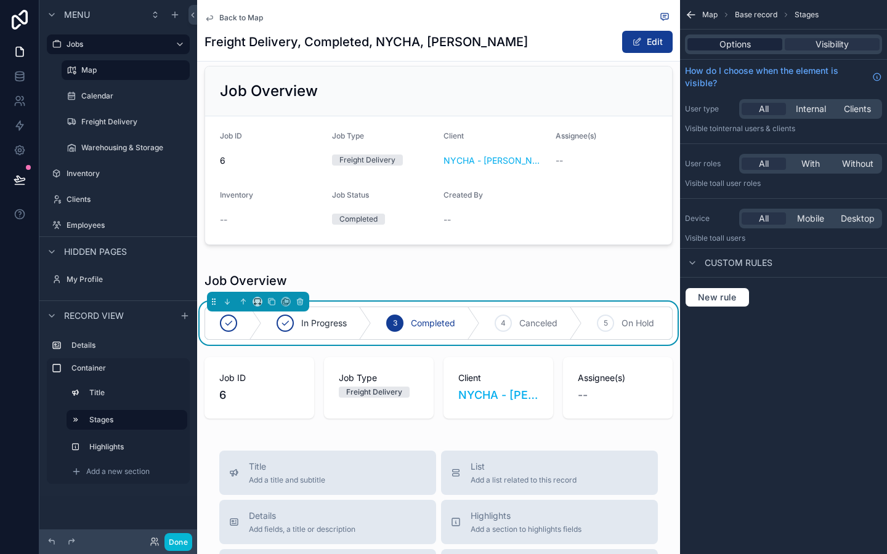
click at [734, 43] on span "Options" at bounding box center [735, 44] width 31 height 12
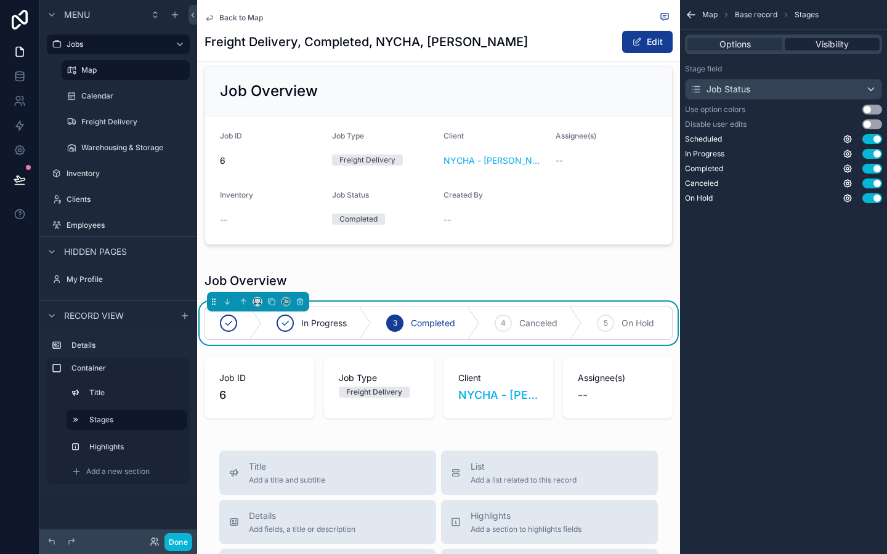
click at [830, 45] on span "Visibility" at bounding box center [832, 44] width 33 height 12
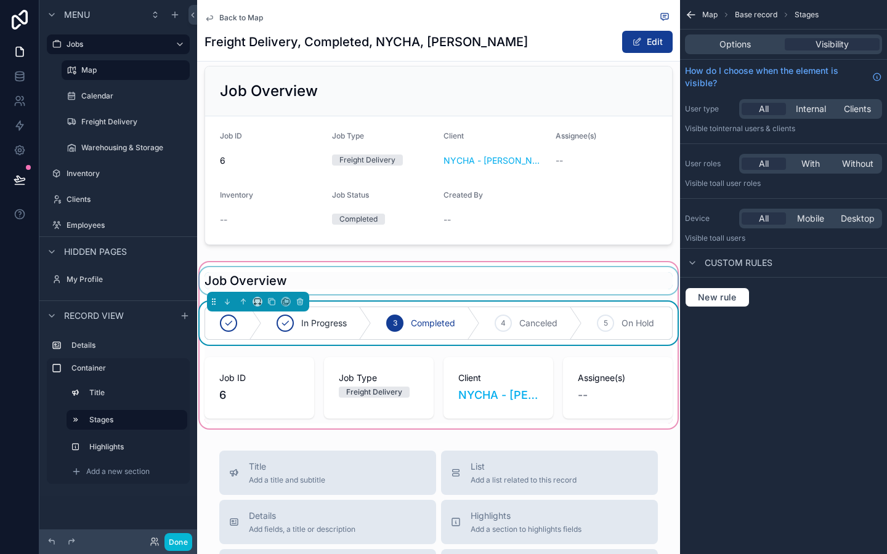
click at [460, 286] on div "scrollable content" at bounding box center [438, 280] width 483 height 27
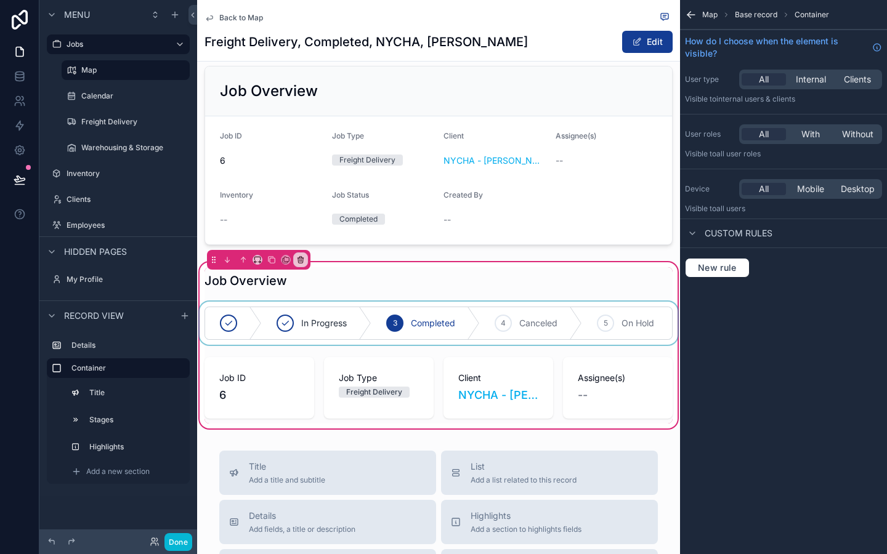
click at [792, 426] on div "Map Base record Container How do I choose when the element is visible? User typ…" at bounding box center [783, 277] width 207 height 554
click at [716, 372] on div "Map Base record Container How do I choose when the element is visible? User typ…" at bounding box center [783, 277] width 207 height 554
click at [667, 339] on div "scrollable content" at bounding box center [438, 323] width 483 height 43
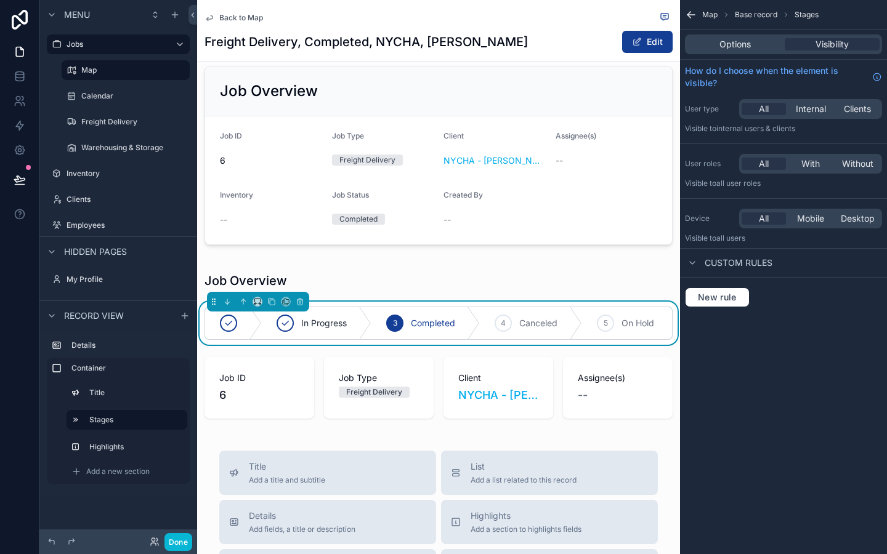
click at [700, 343] on div "Map Base record Stages Options Visibility How do I choose when the element is v…" at bounding box center [783, 277] width 207 height 554
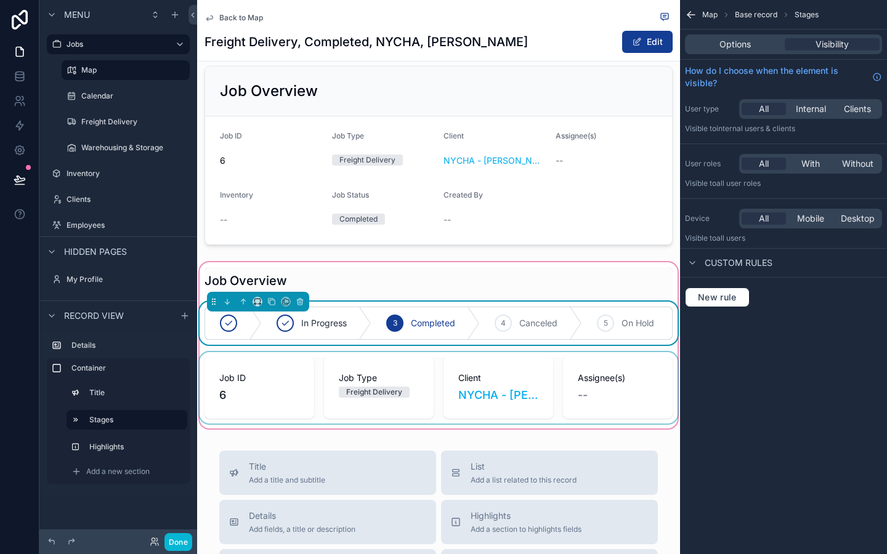
click at [621, 388] on div "scrollable content" at bounding box center [438, 387] width 483 height 71
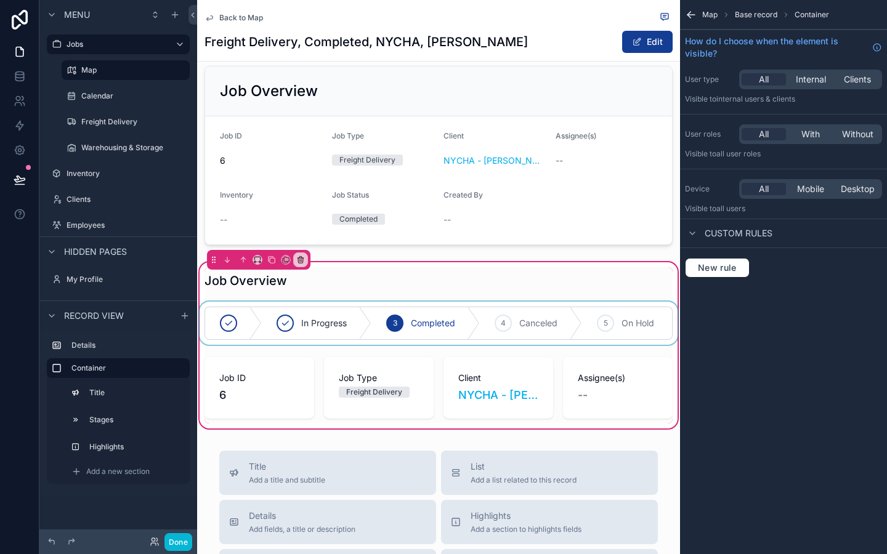
click at [758, 368] on div "Map Base record Container How do I choose when the element is visible? User typ…" at bounding box center [783, 277] width 207 height 554
click at [591, 290] on div "scrollable content" at bounding box center [438, 280] width 483 height 27
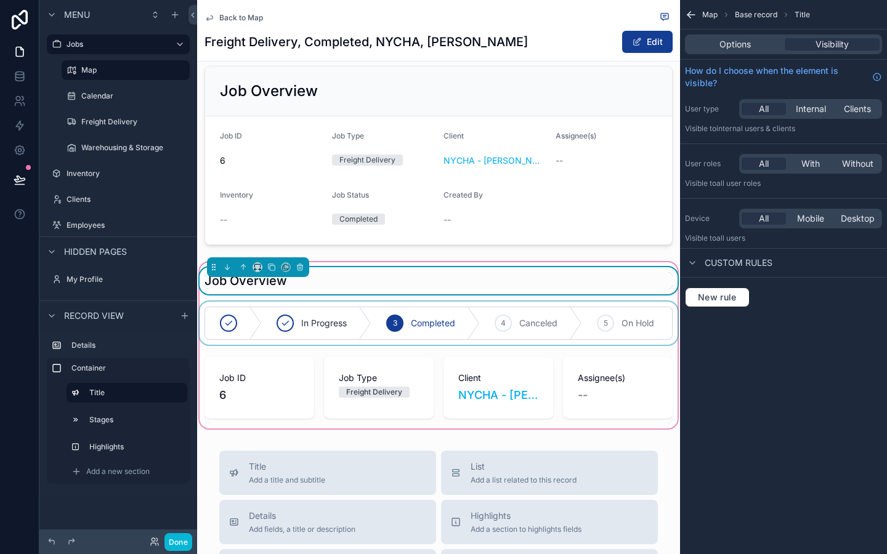
click at [684, 360] on div "Map Base record Title Options Visibility How do I choose when the element is vi…" at bounding box center [783, 277] width 207 height 554
click at [654, 370] on div "scrollable content" at bounding box center [438, 387] width 483 height 71
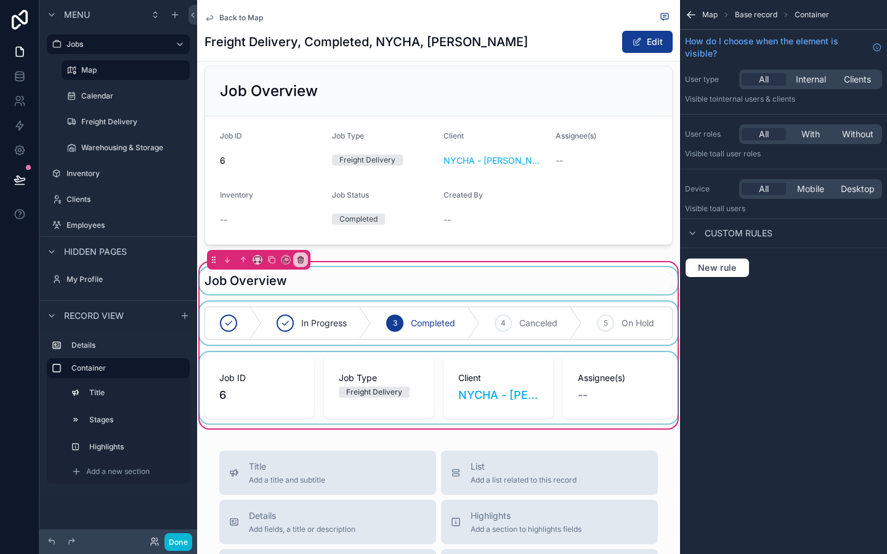
click at [553, 406] on div "scrollable content" at bounding box center [438, 387] width 483 height 71
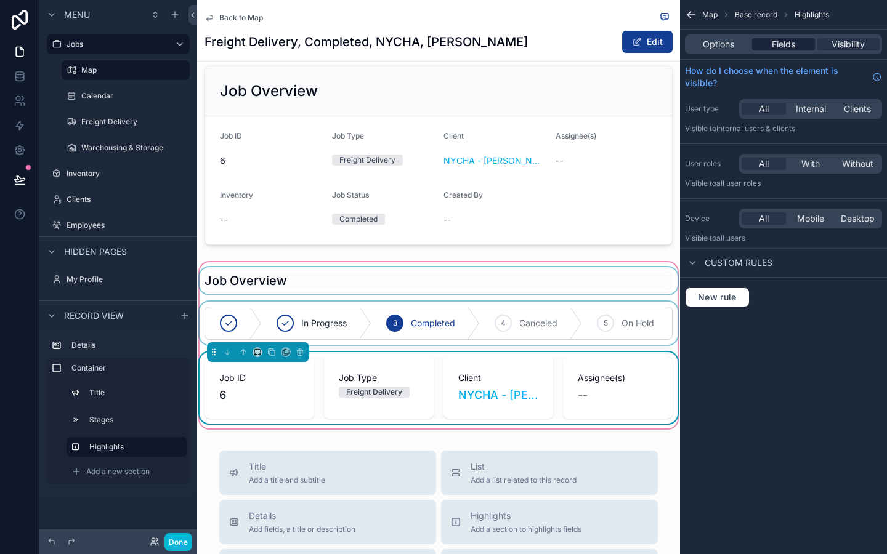
click at [536, 371] on div "Client NYCHA - Antoinette Brown, Government, Active" at bounding box center [499, 388] width 110 height 62
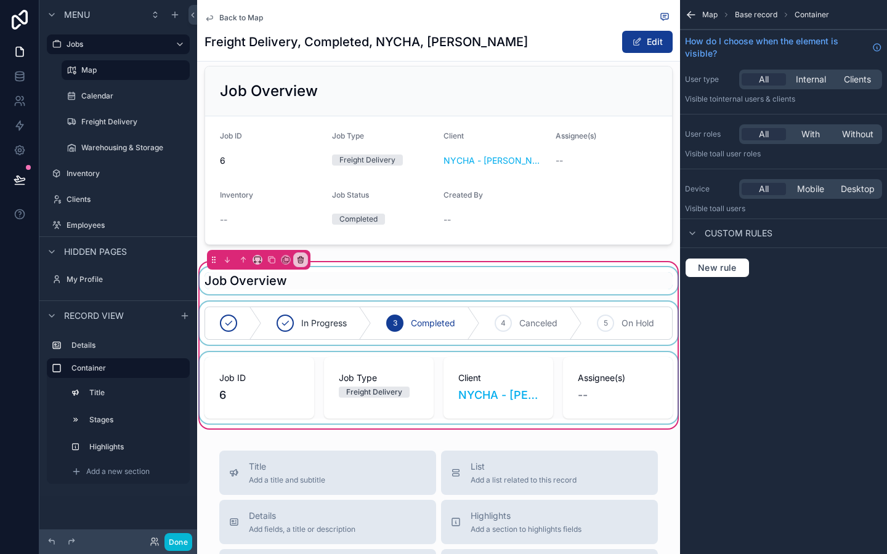
click at [726, 44] on span "How do I choose when the element is visible?" at bounding box center [776, 47] width 182 height 25
click at [652, 408] on div "scrollable content" at bounding box center [438, 387] width 483 height 71
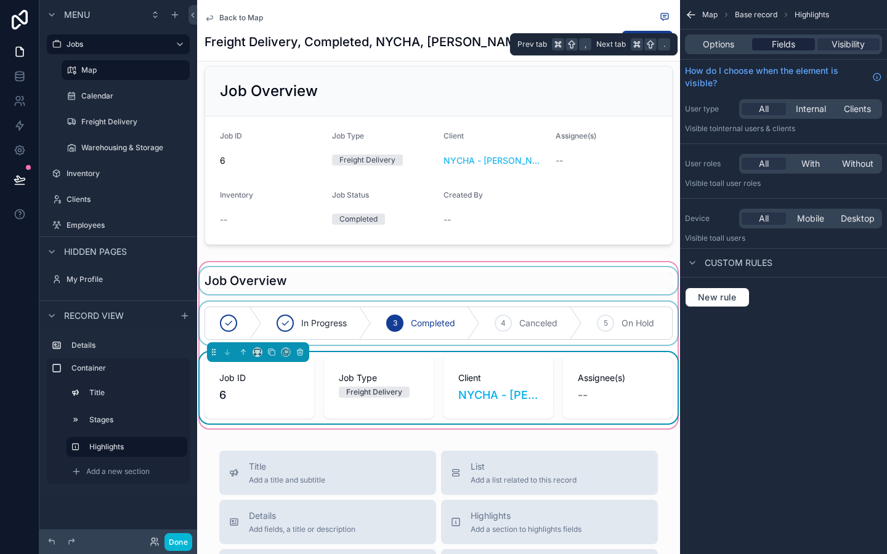
click at [789, 46] on span "Fields" at bounding box center [783, 44] width 23 height 12
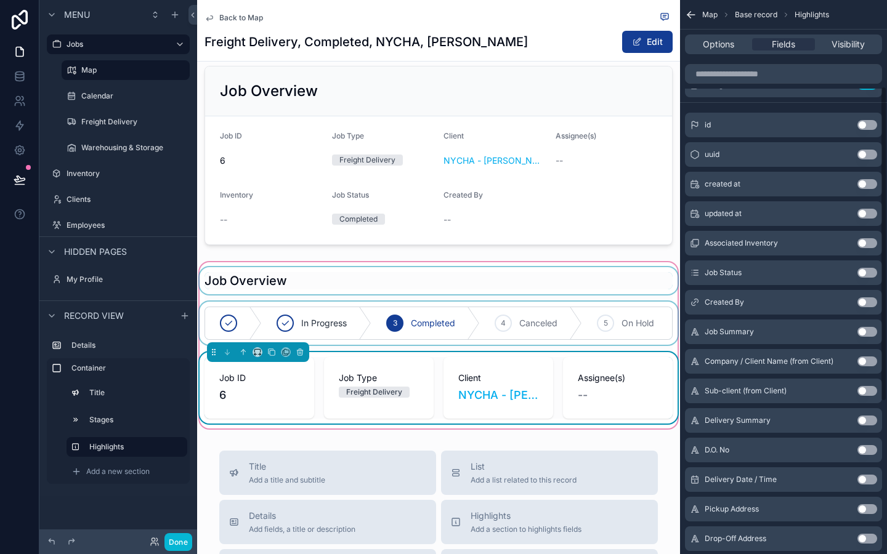
scroll to position [153, 0]
click at [870, 299] on button "Use setting" at bounding box center [868, 301] width 20 height 10
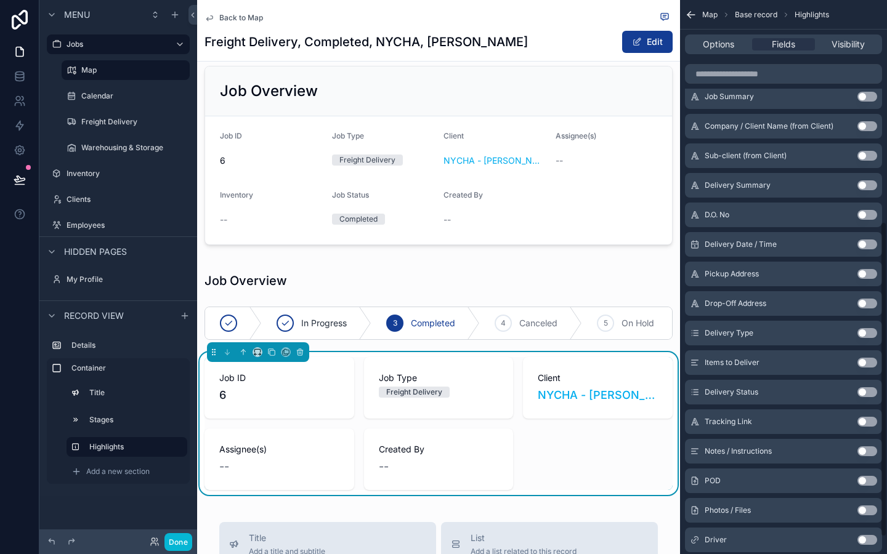
scroll to position [390, 0]
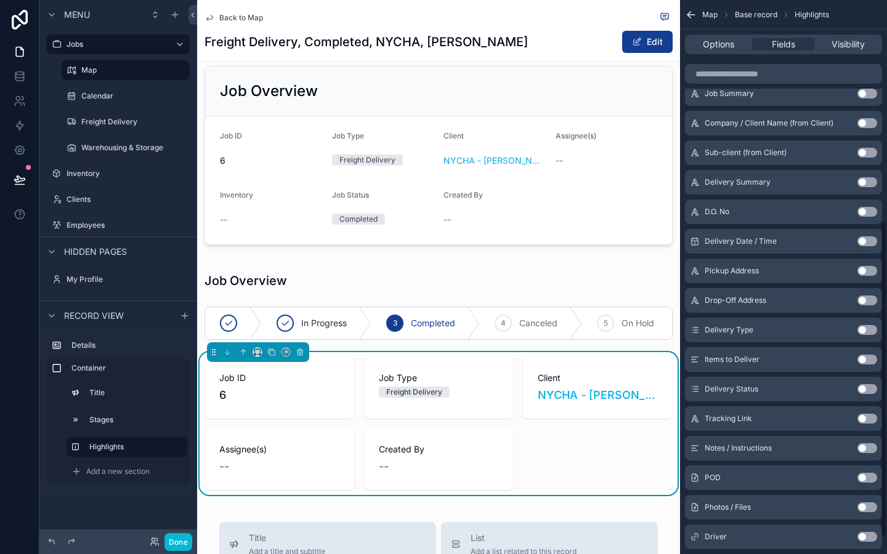
click at [866, 447] on button "Use setting" at bounding box center [868, 449] width 20 height 10
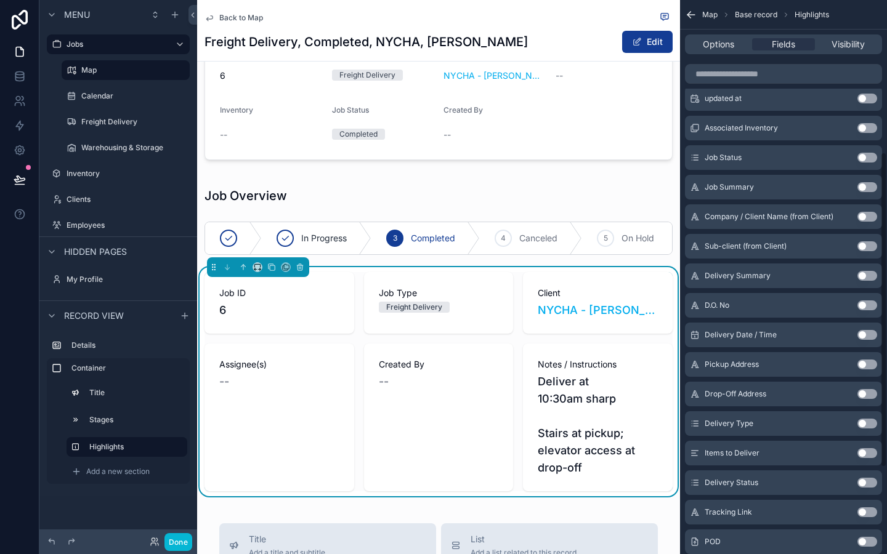
scroll to position [0, 0]
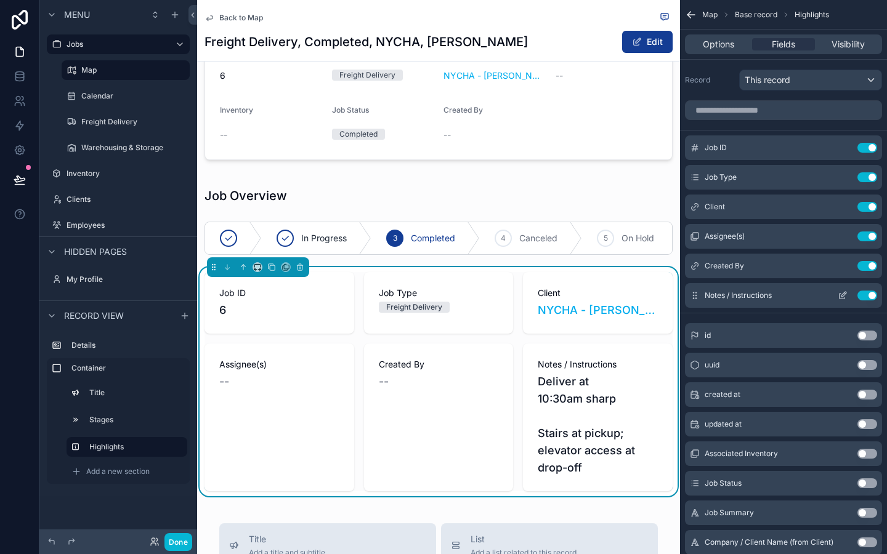
click at [864, 298] on button "Use setting" at bounding box center [868, 296] width 20 height 10
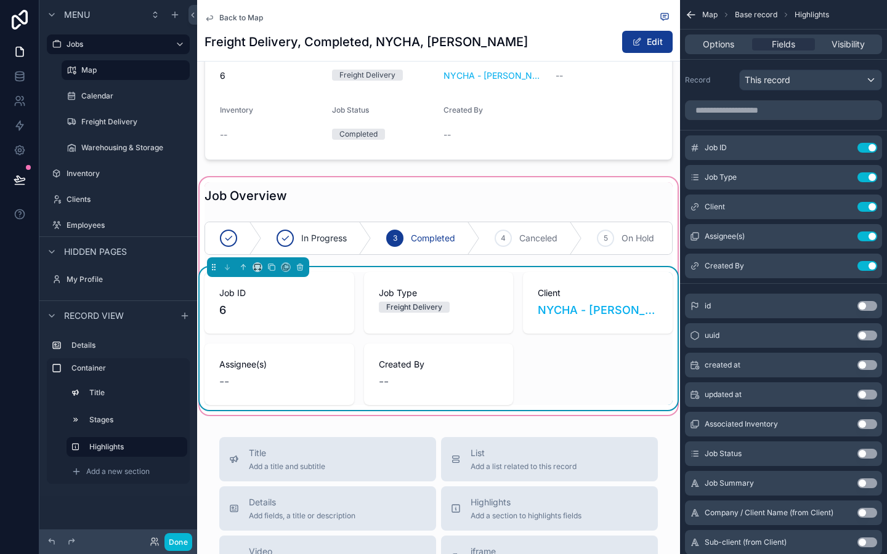
click at [641, 362] on div "Job ID 6 Job Type Freight Delivery Client NYCHA - Antoinette Brown, Government,…" at bounding box center [439, 338] width 468 height 133
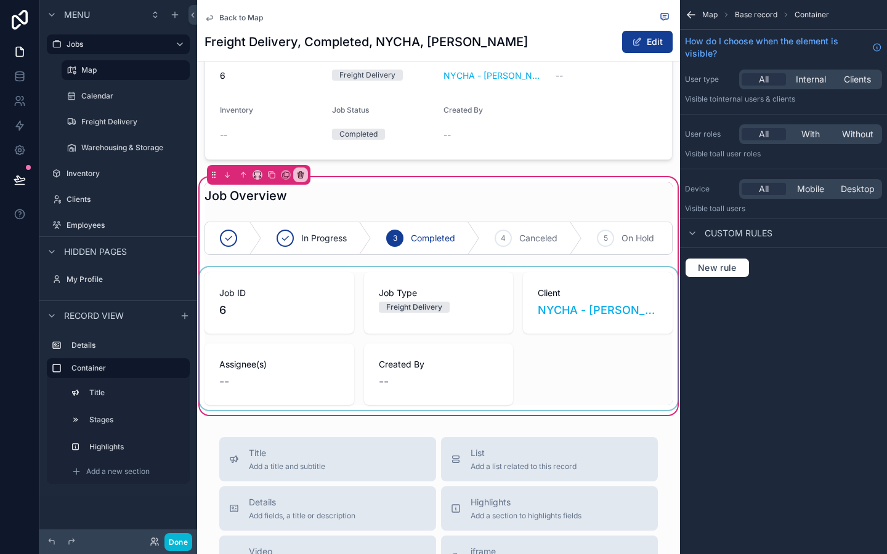
click at [644, 397] on div "scrollable content" at bounding box center [438, 338] width 483 height 143
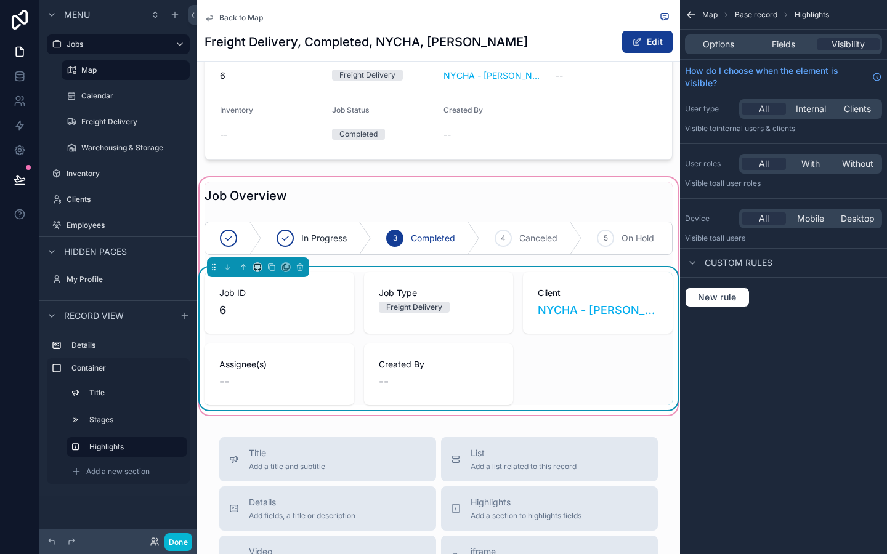
click at [644, 397] on div "Job ID 6 Job Type Freight Delivery Client NYCHA - Antoinette Brown, Government,…" at bounding box center [439, 338] width 468 height 133
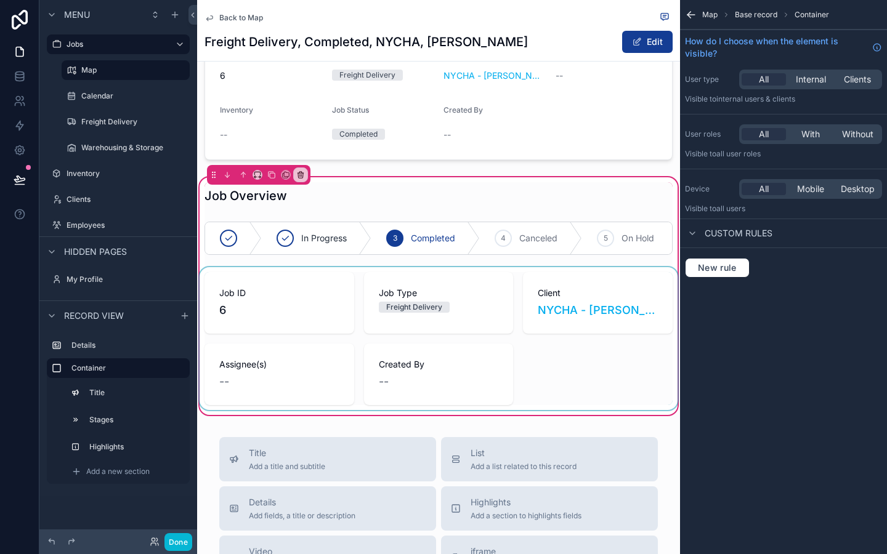
click at [644, 397] on div "scrollable content" at bounding box center [438, 338] width 483 height 143
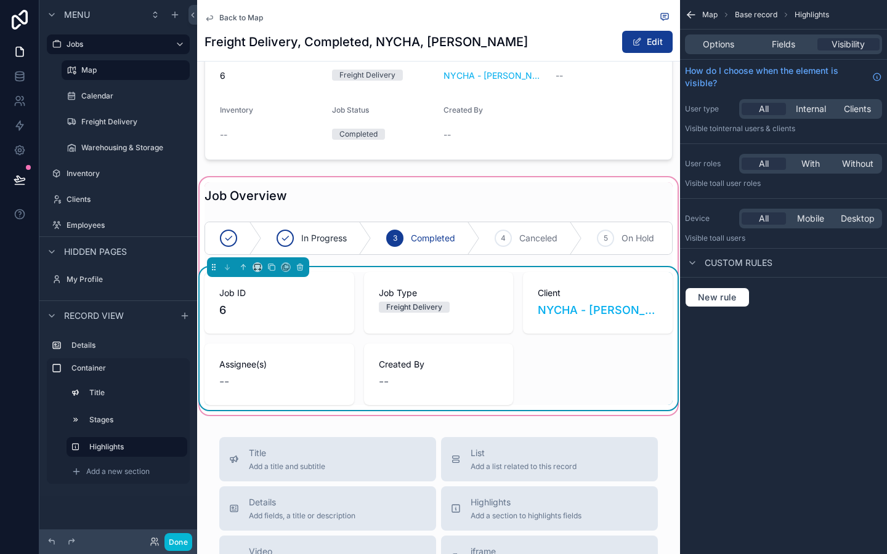
click at [792, 51] on div "Options Fields Visibility" at bounding box center [783, 44] width 197 height 20
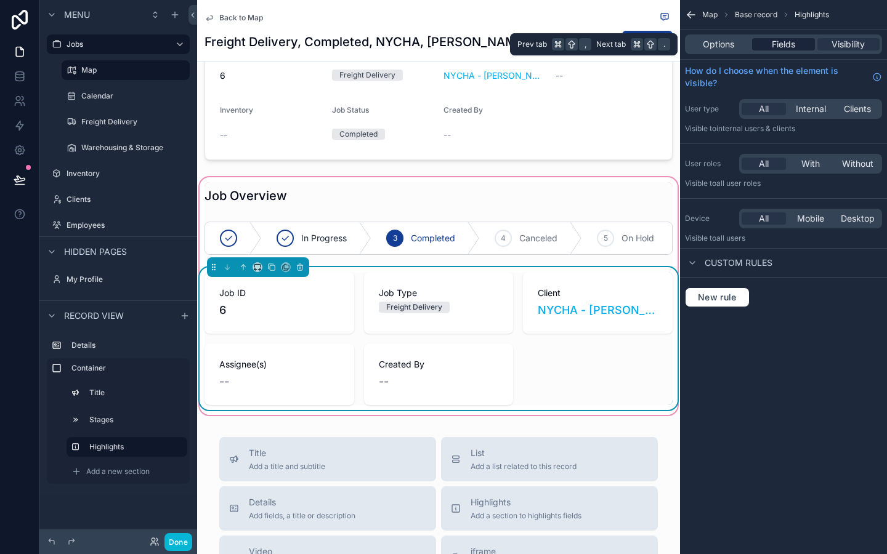
click at [789, 47] on span "Fields" at bounding box center [783, 44] width 23 height 12
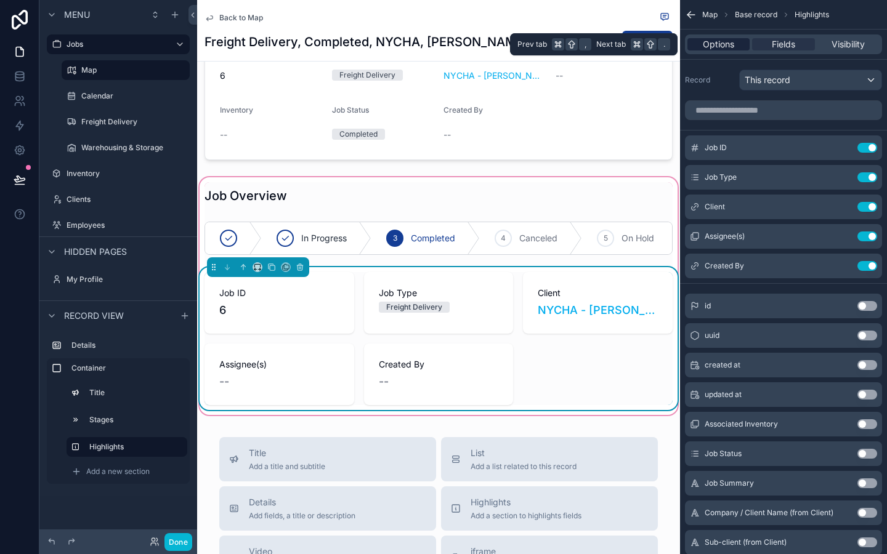
click at [732, 39] on span "Options" at bounding box center [718, 44] width 31 height 12
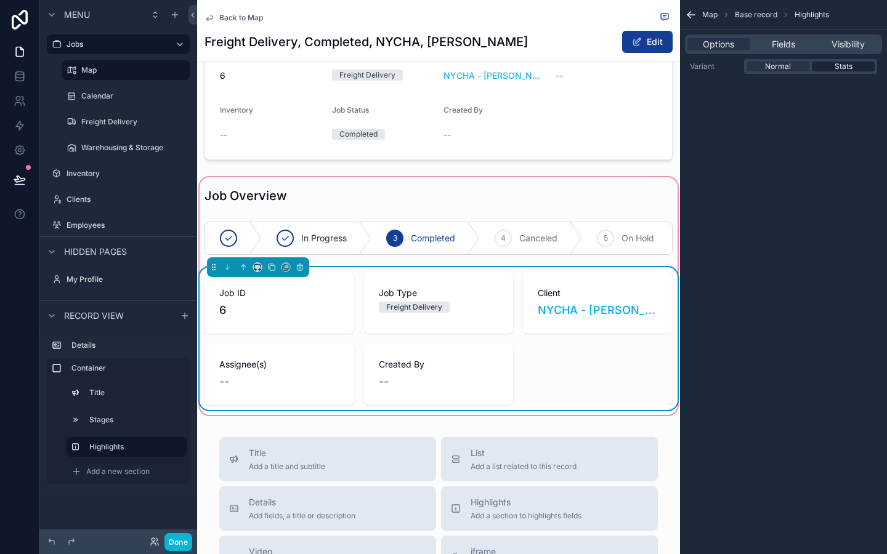
click at [835, 69] on span "Stats" at bounding box center [844, 67] width 18 height 10
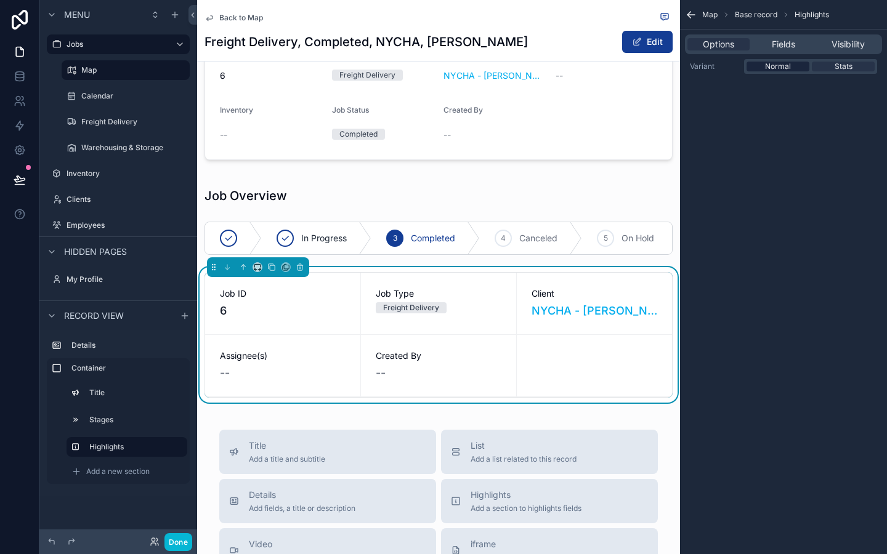
click at [763, 65] on div "Normal" at bounding box center [778, 67] width 63 height 10
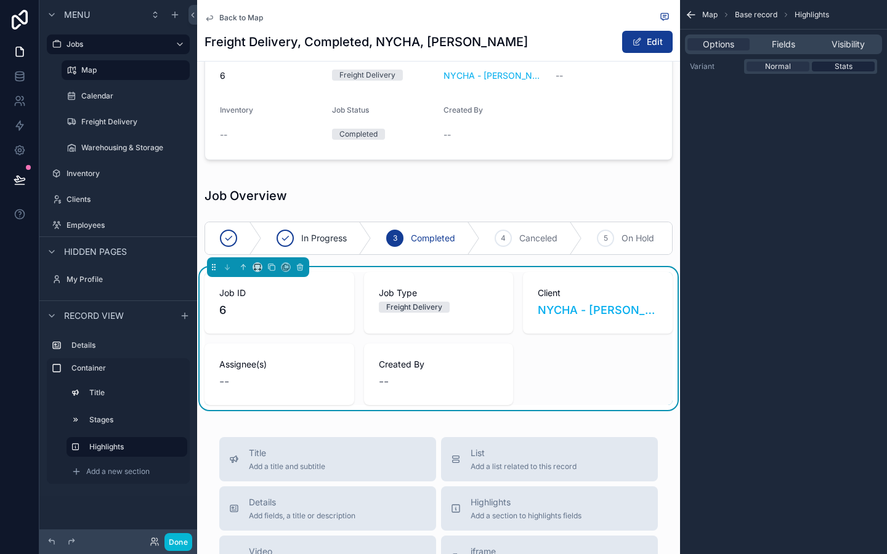
click at [848, 63] on span "Stats" at bounding box center [844, 67] width 18 height 10
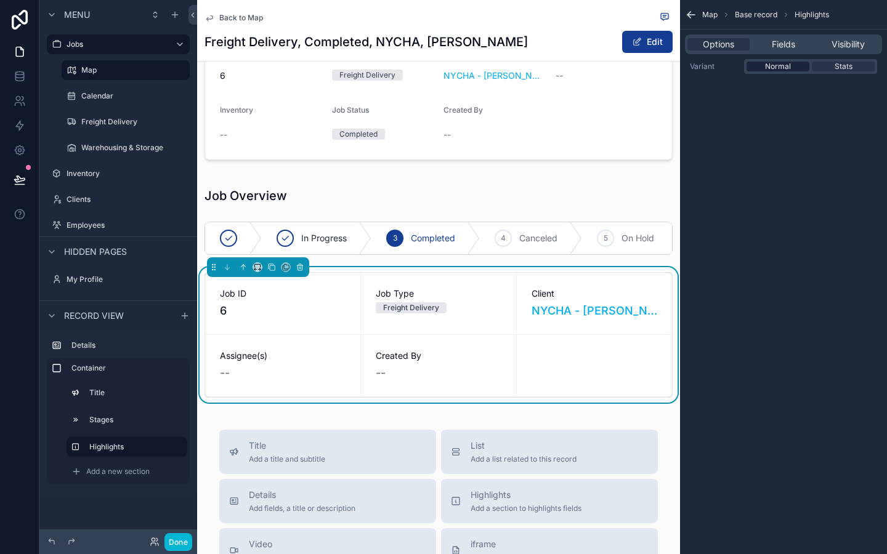
click at [776, 65] on span "Normal" at bounding box center [778, 67] width 26 height 10
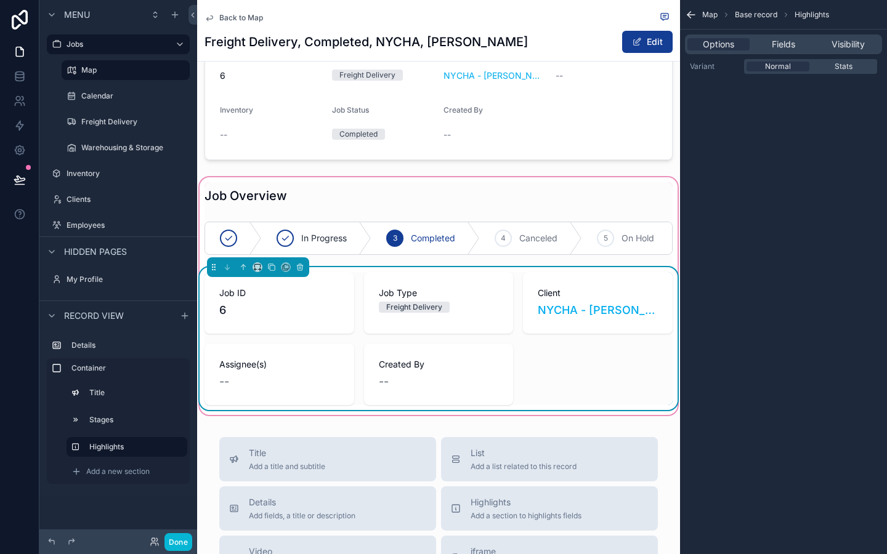
click at [452, 391] on div "--" at bounding box center [439, 381] width 120 height 17
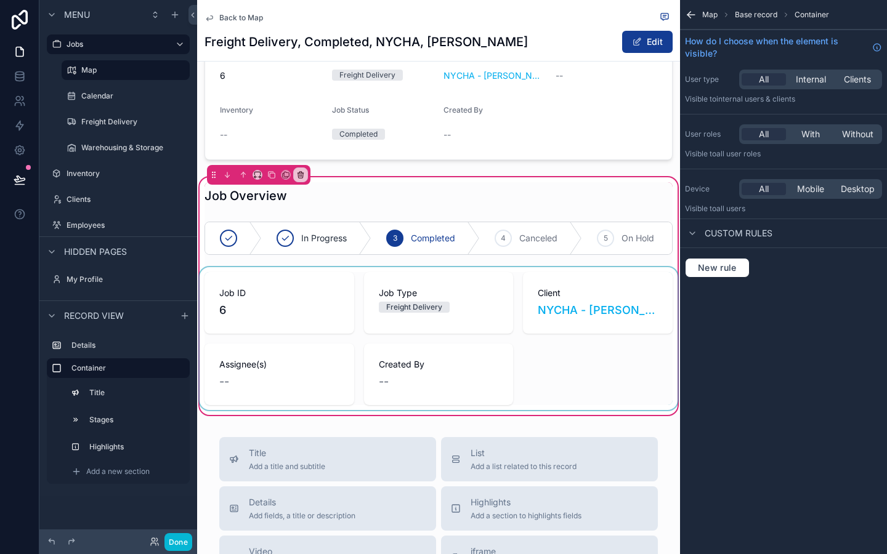
click at [572, 362] on div "scrollable content" at bounding box center [438, 338] width 483 height 143
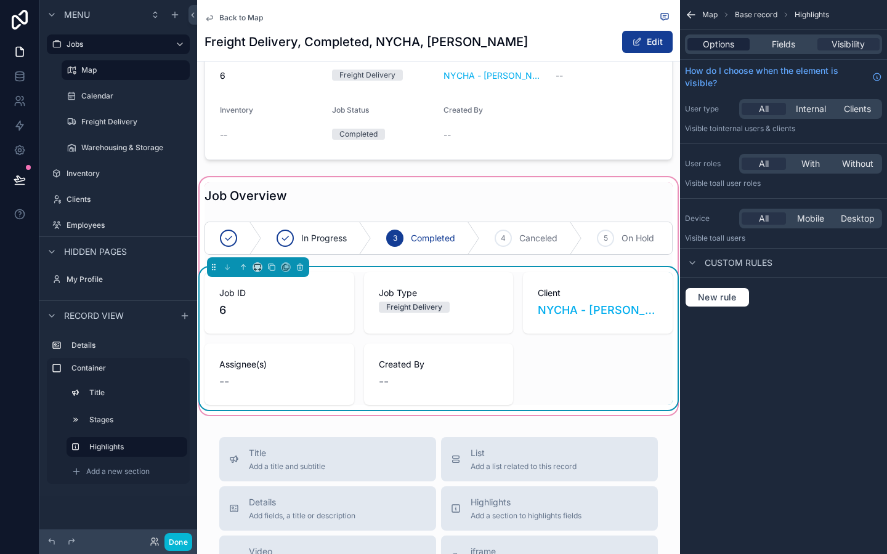
click at [724, 44] on span "Options" at bounding box center [718, 44] width 31 height 12
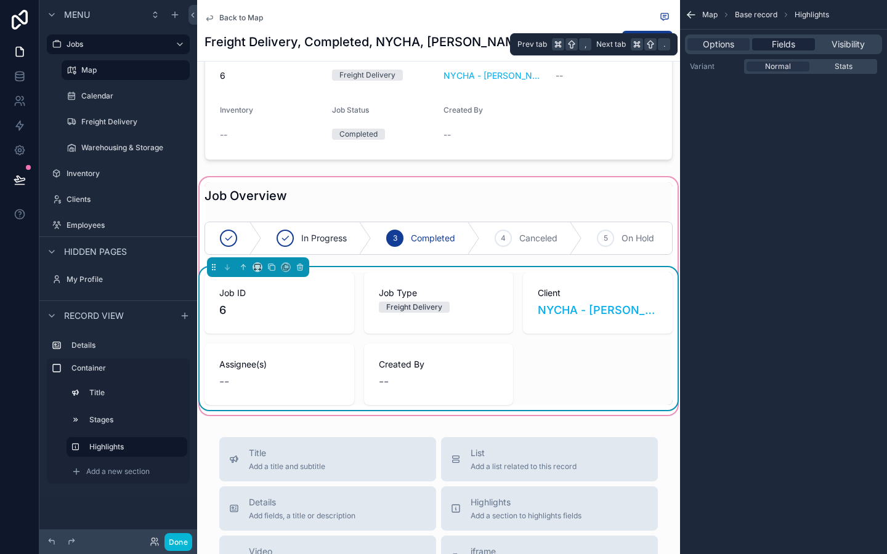
click at [772, 45] on span "Fields" at bounding box center [783, 44] width 23 height 12
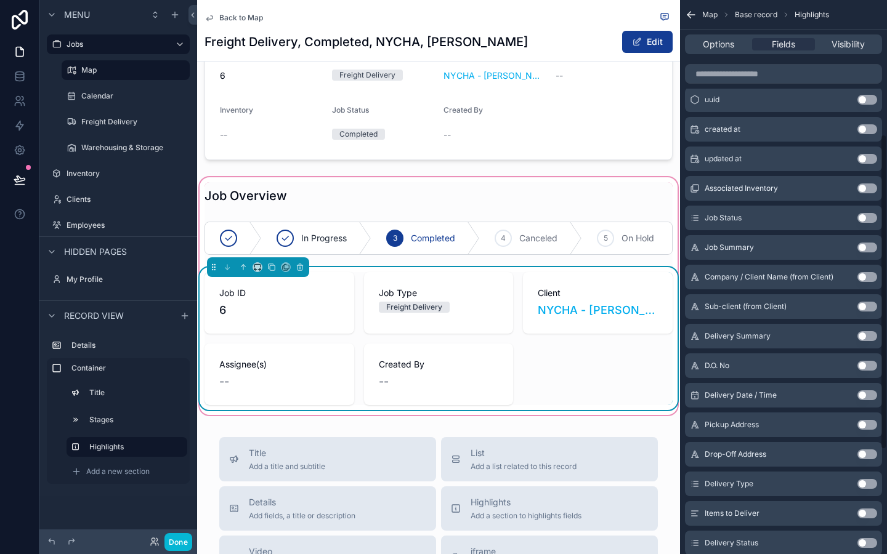
scroll to position [252, 0]
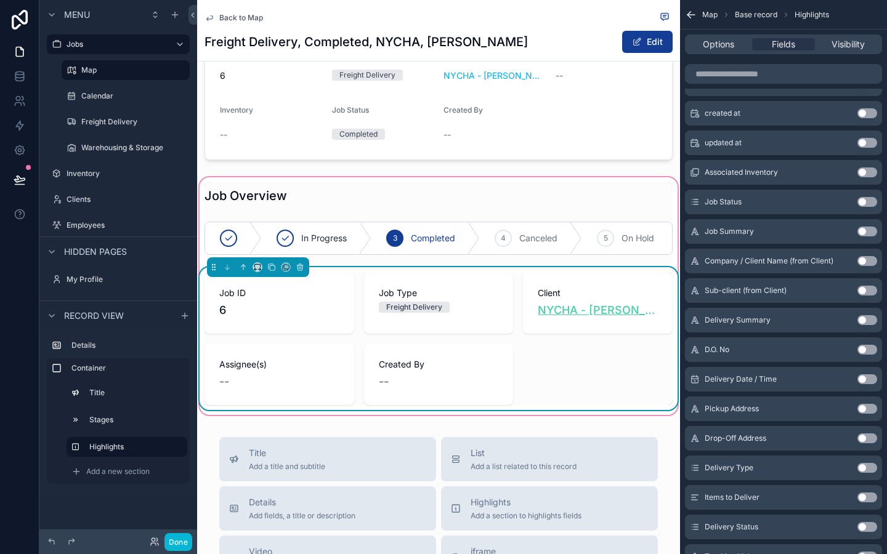
click at [633, 311] on span "NYCHA - [PERSON_NAME], Government, Active" at bounding box center [598, 310] width 120 height 17
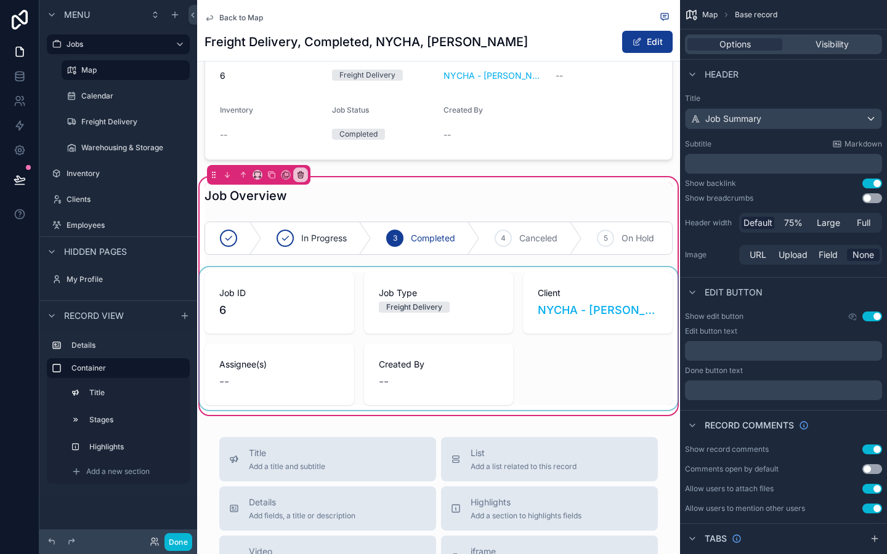
scroll to position [85, 0]
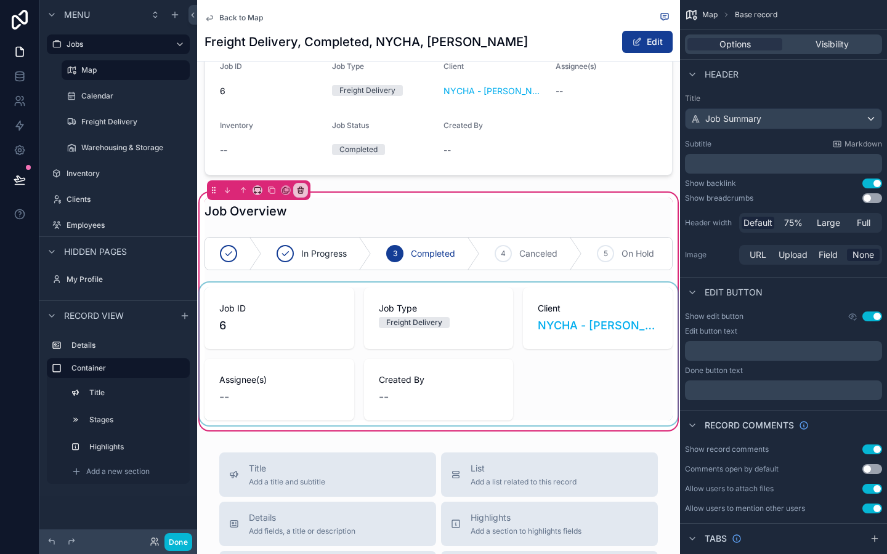
click at [550, 368] on div "scrollable content" at bounding box center [438, 354] width 483 height 143
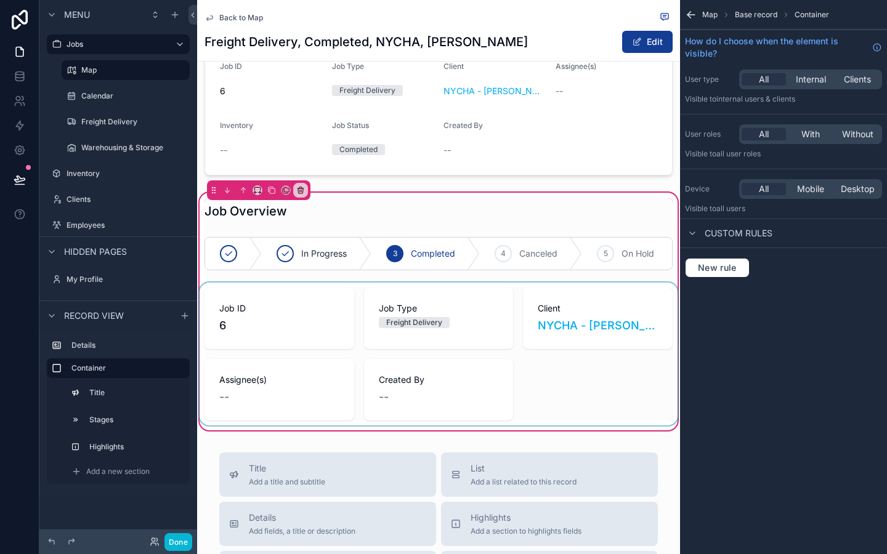
click at [477, 321] on div "scrollable content" at bounding box center [438, 354] width 483 height 143
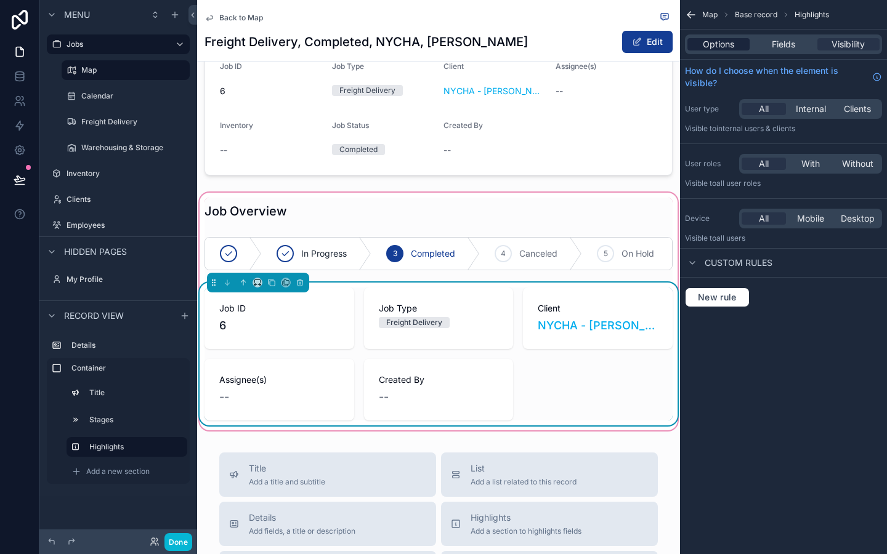
click at [720, 41] on span "Options" at bounding box center [718, 44] width 31 height 12
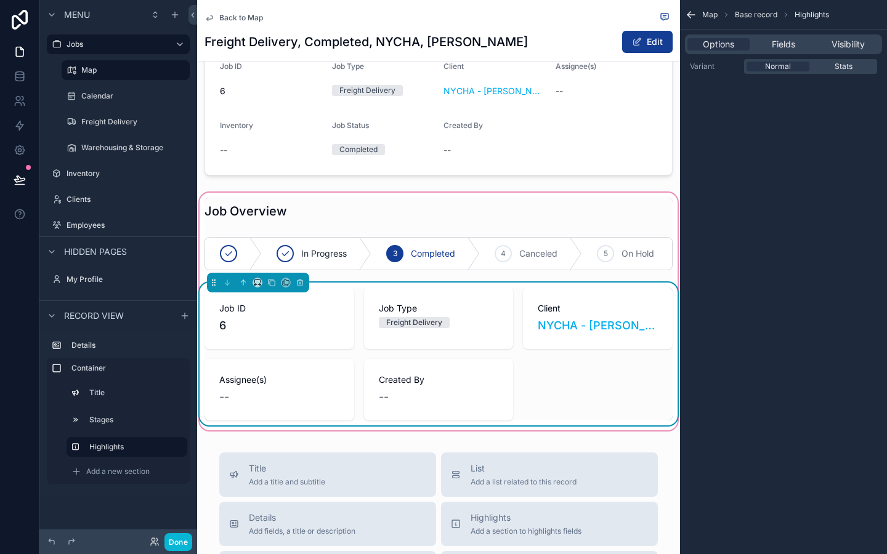
click at [424, 339] on div "Job Type Freight Delivery" at bounding box center [439, 319] width 150 height 62
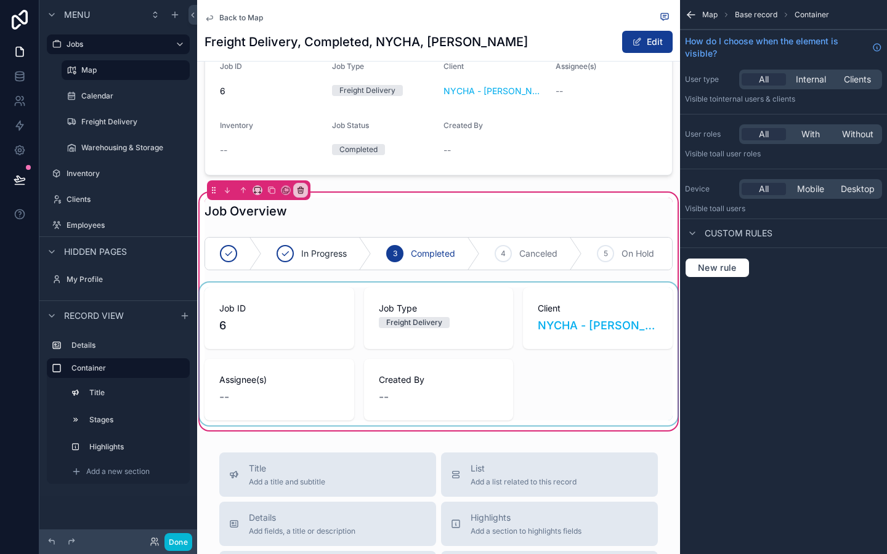
click at [574, 328] on div "scrollable content" at bounding box center [438, 354] width 483 height 143
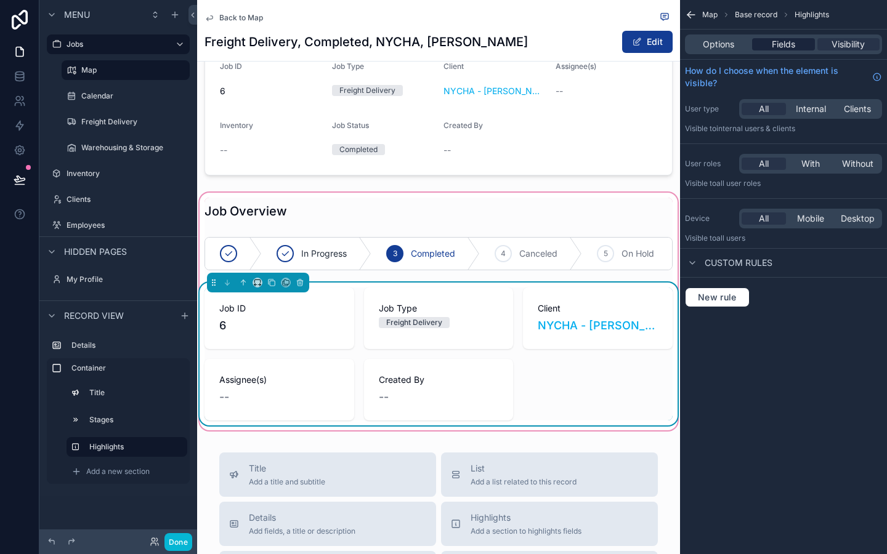
click at [773, 41] on span "Fields" at bounding box center [783, 44] width 23 height 12
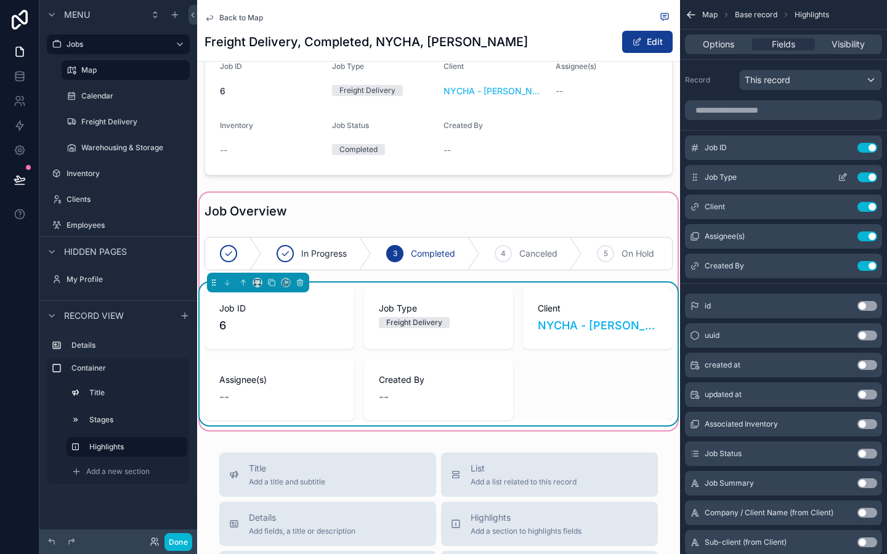
click at [869, 179] on button "Use setting" at bounding box center [868, 177] width 20 height 10
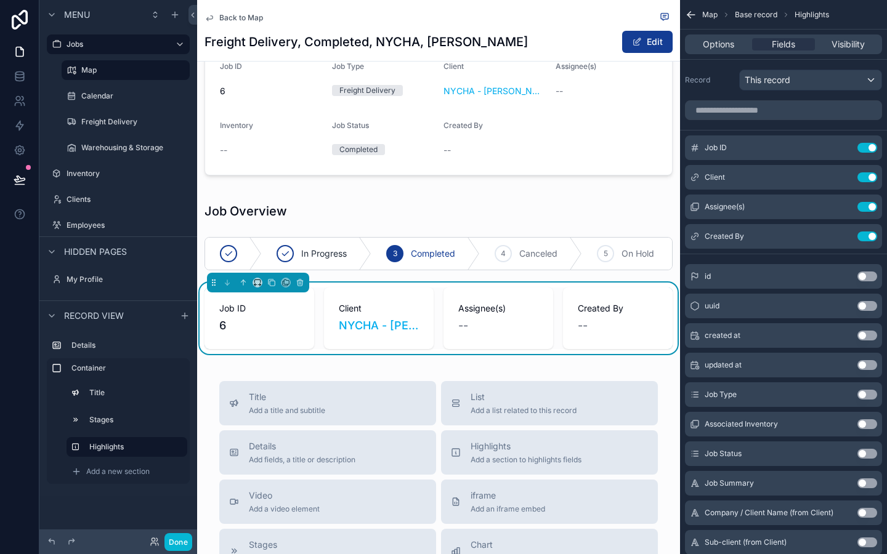
click at [543, 187] on div "Job Overview Job ID 6 Job Type Freight Delivery Client NYCHA - Antoinette Brown…" at bounding box center [438, 176] width 483 height 370
click at [623, 341] on div "Created By --" at bounding box center [618, 319] width 110 height 62
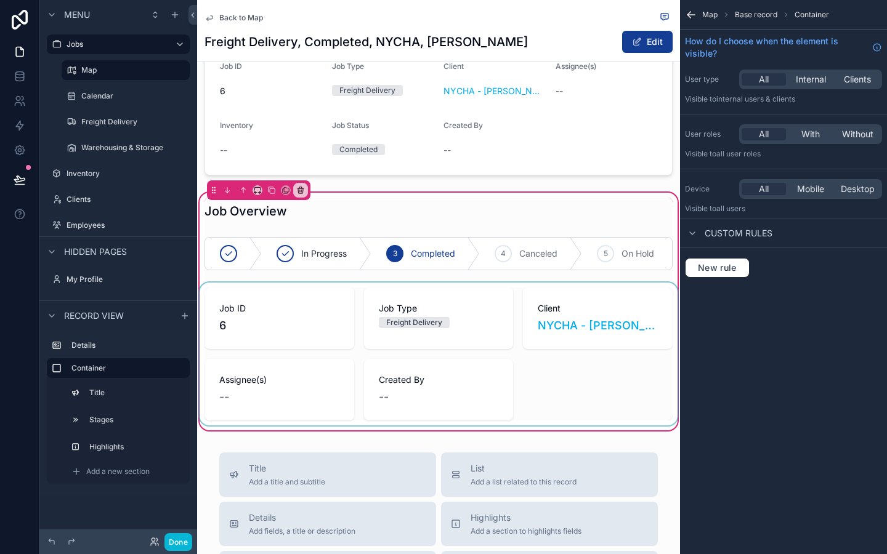
click at [636, 398] on div "scrollable content" at bounding box center [438, 354] width 483 height 143
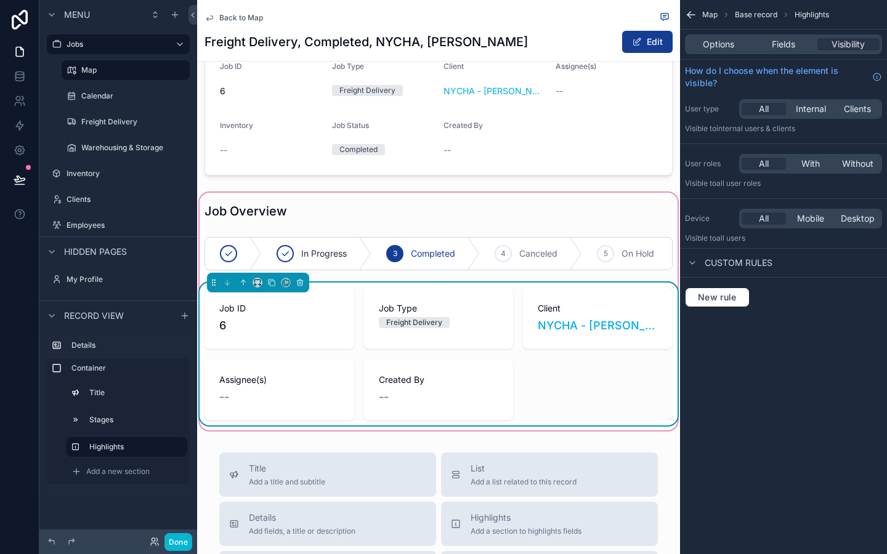
click at [726, 52] on div "Options Fields Visibility" at bounding box center [783, 44] width 197 height 20
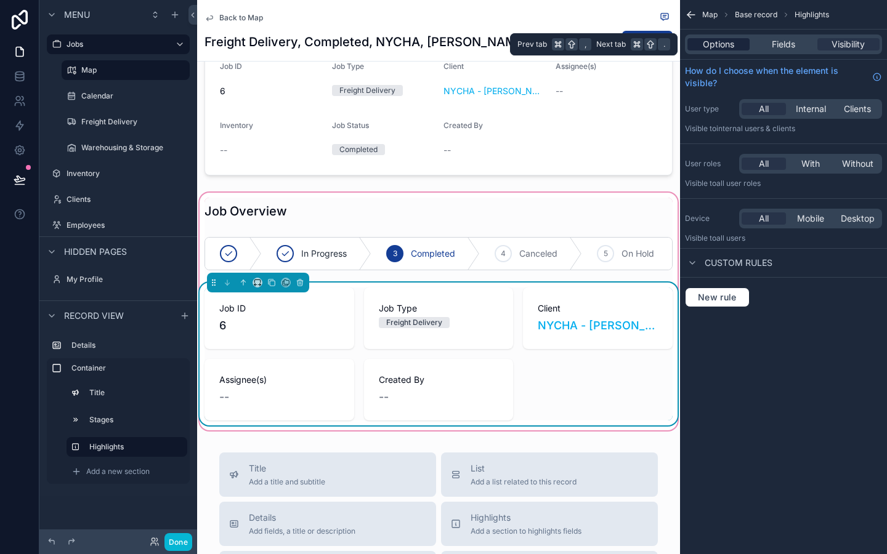
click at [720, 43] on span "Options" at bounding box center [718, 44] width 31 height 12
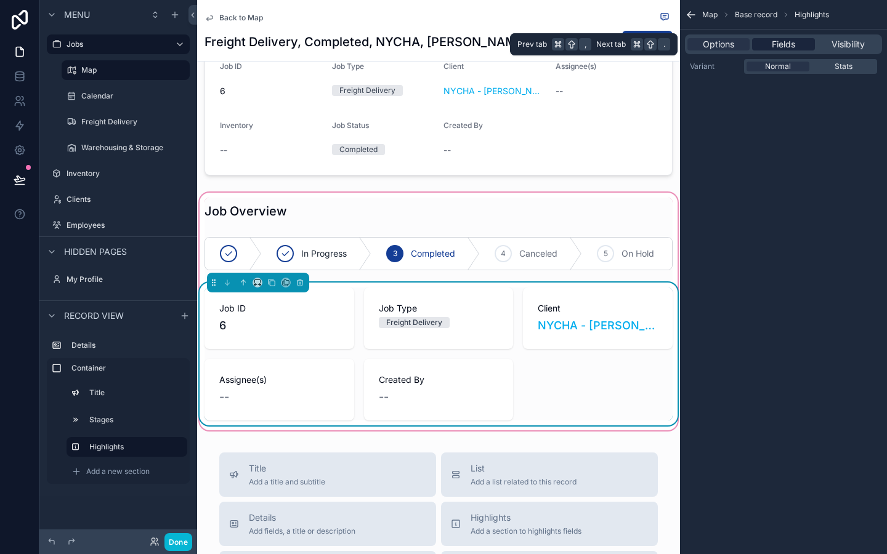
click at [765, 44] on div "Fields" at bounding box center [783, 44] width 62 height 12
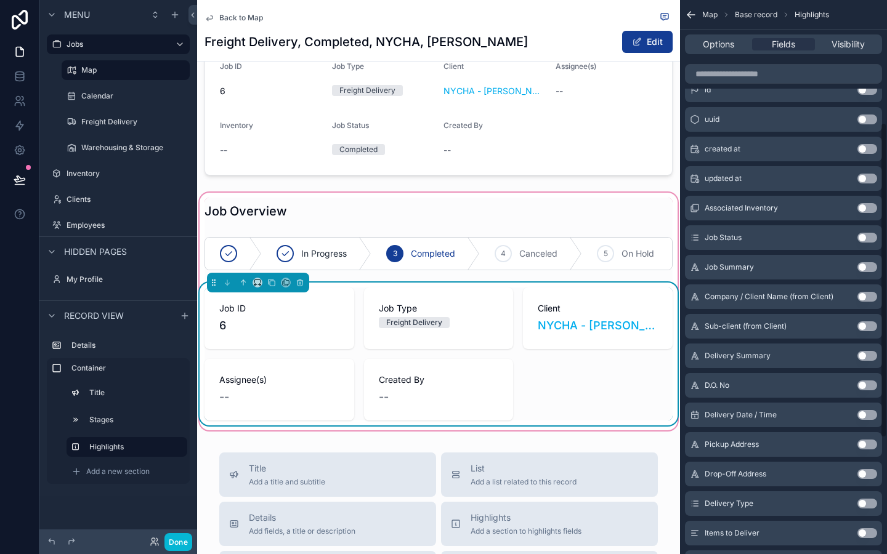
scroll to position [211, 0]
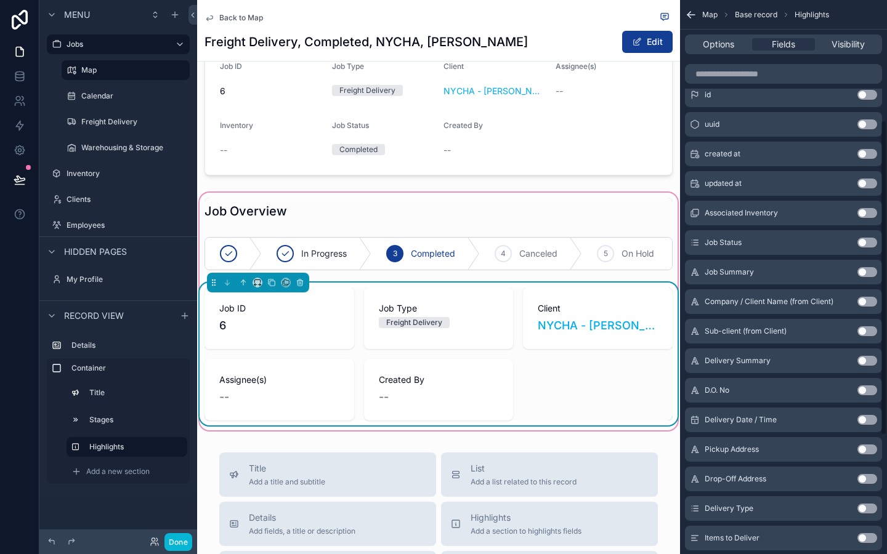
click at [870, 154] on button "Use setting" at bounding box center [868, 154] width 20 height 10
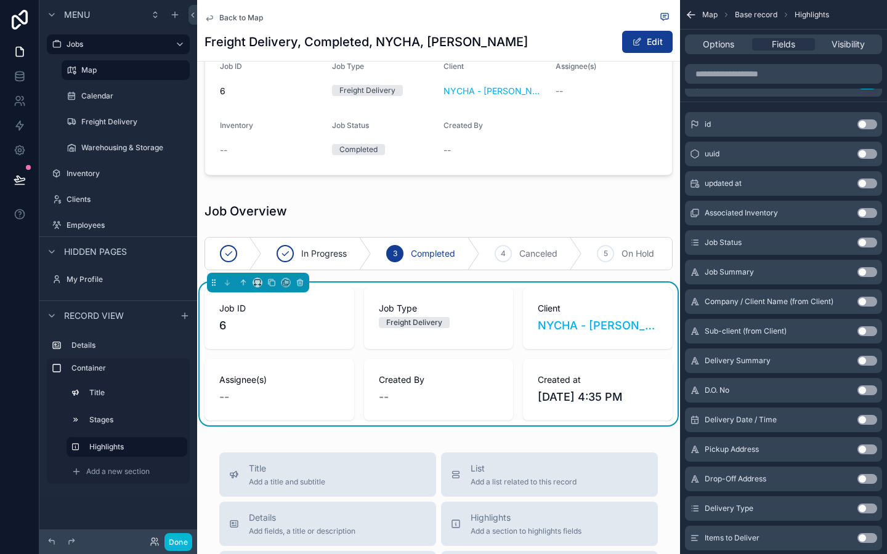
click at [866, 182] on button "Use setting" at bounding box center [868, 184] width 20 height 10
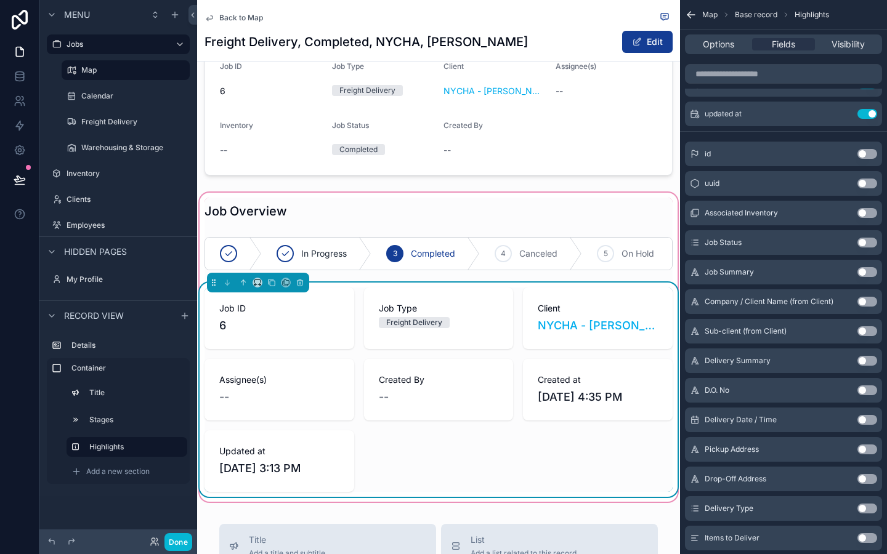
click at [573, 442] on div "Job ID 6 Job Type Freight Delivery Client NYCHA - Antoinette Brown, Government,…" at bounding box center [439, 390] width 468 height 205
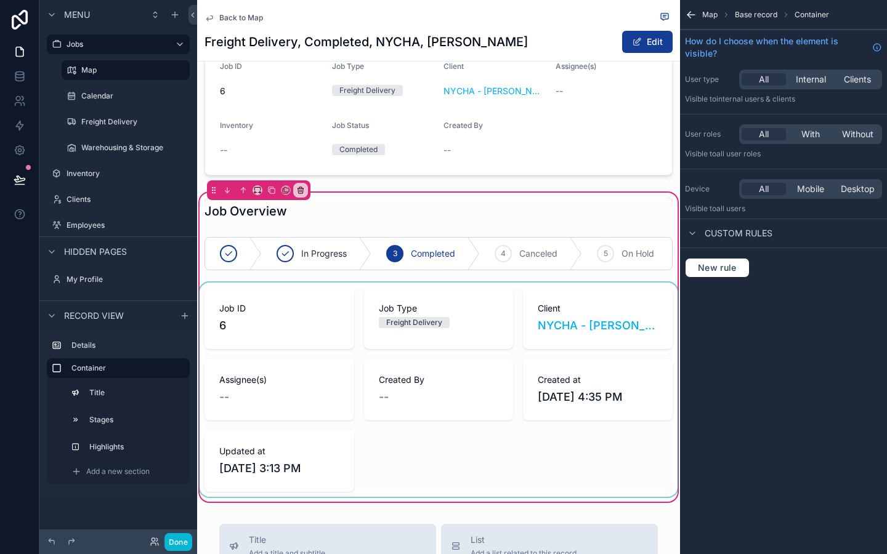
click at [436, 392] on div "scrollable content" at bounding box center [438, 390] width 483 height 214
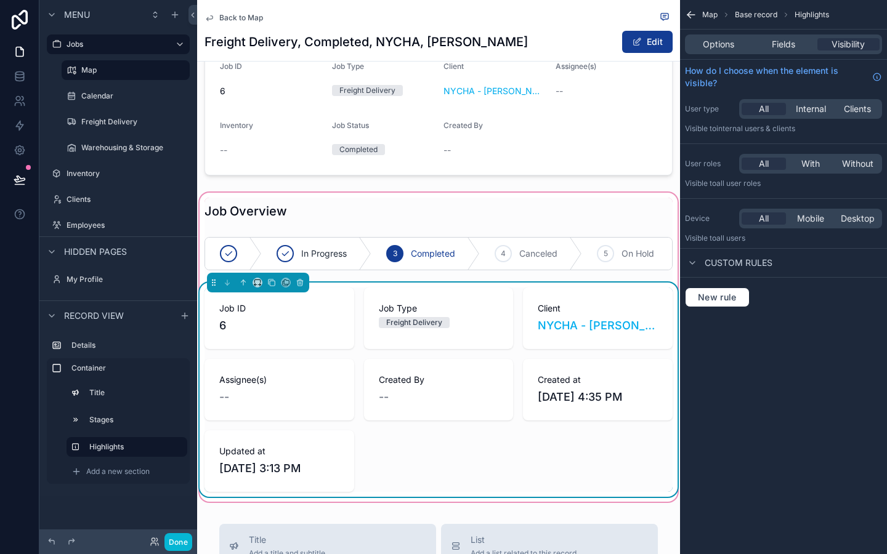
click at [436, 392] on div "--" at bounding box center [439, 397] width 120 height 17
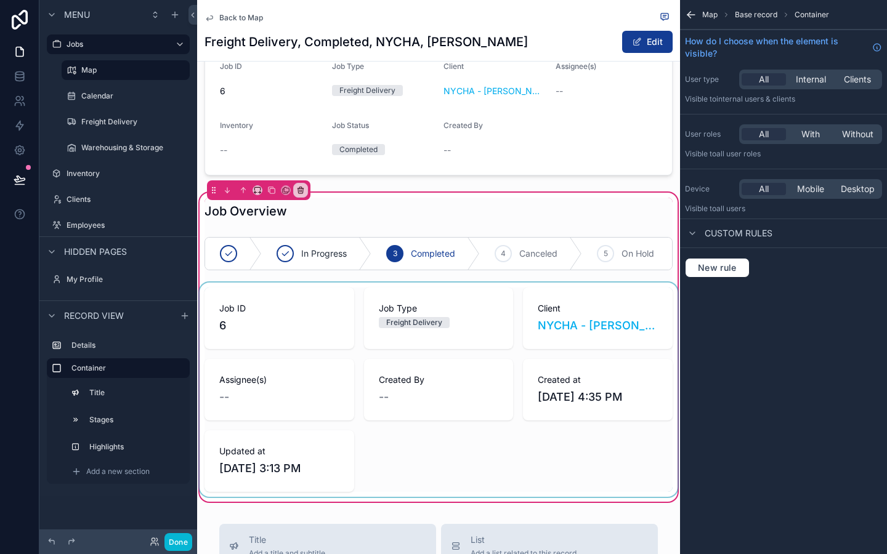
click at [439, 380] on div "scrollable content" at bounding box center [438, 390] width 483 height 214
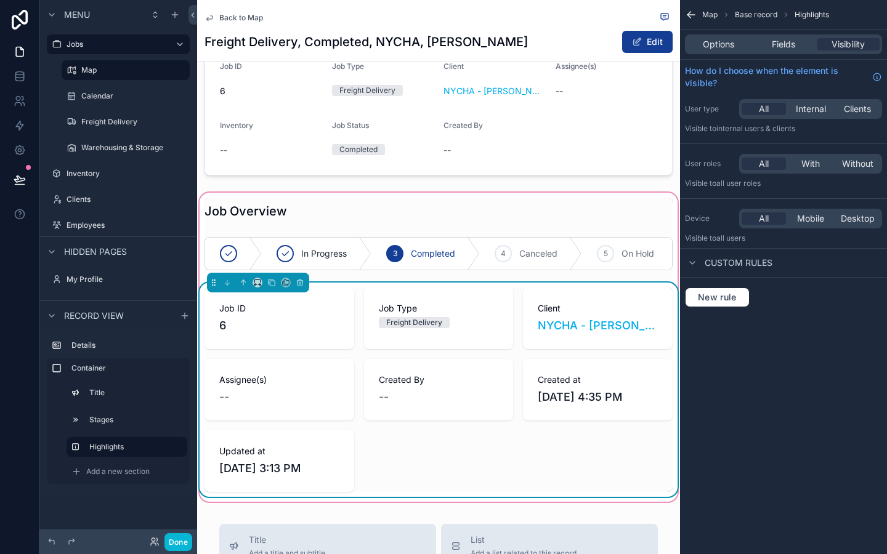
click at [458, 301] on div "Job Type Freight Delivery" at bounding box center [439, 319] width 150 height 62
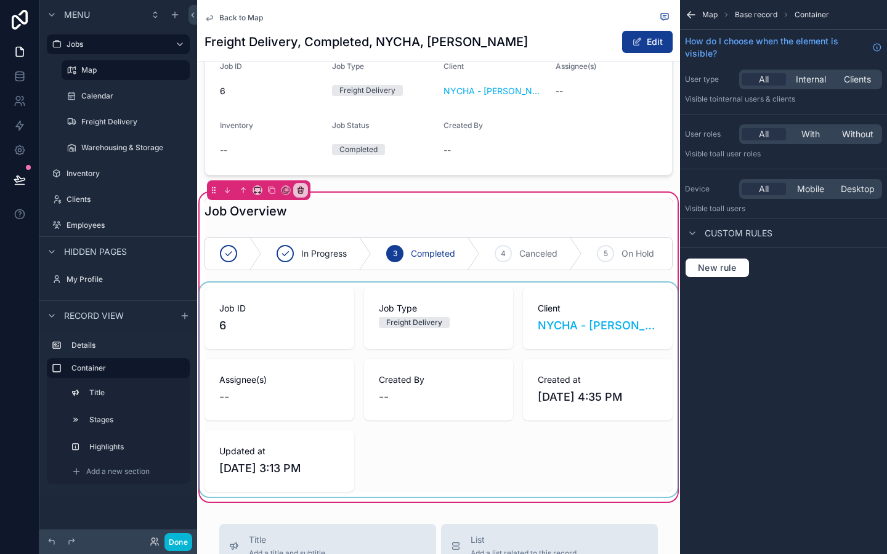
click at [511, 317] on div "scrollable content" at bounding box center [438, 390] width 483 height 214
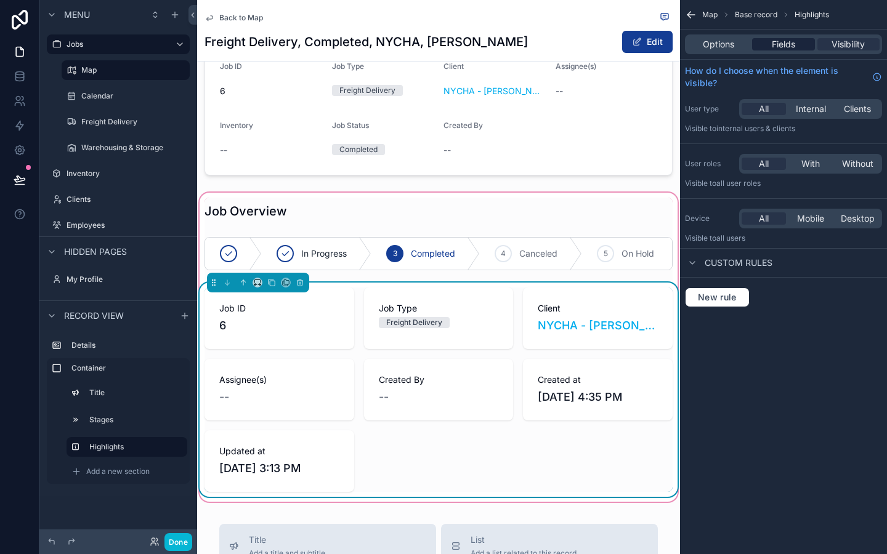
click at [793, 44] on span "Fields" at bounding box center [783, 44] width 23 height 12
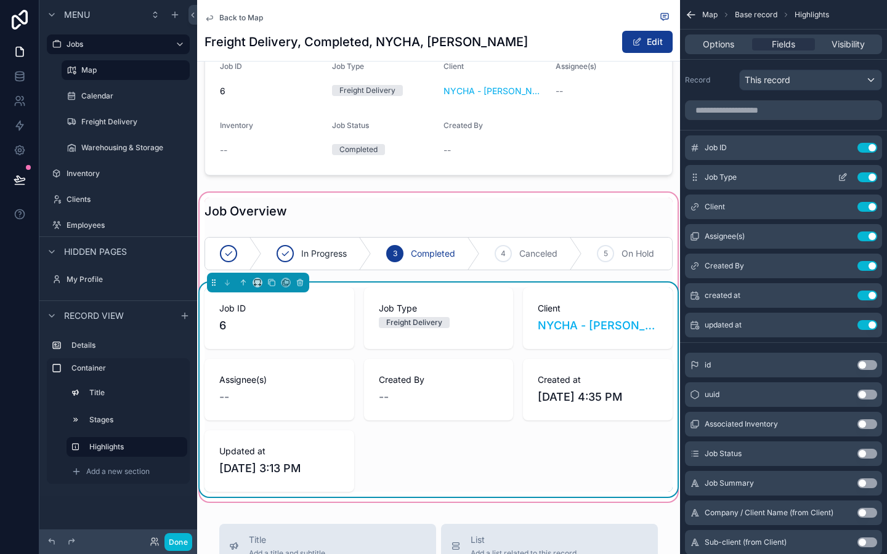
click at [865, 171] on div "Job Type Use setting" at bounding box center [783, 177] width 197 height 25
click at [864, 177] on button "Use setting" at bounding box center [868, 177] width 20 height 10
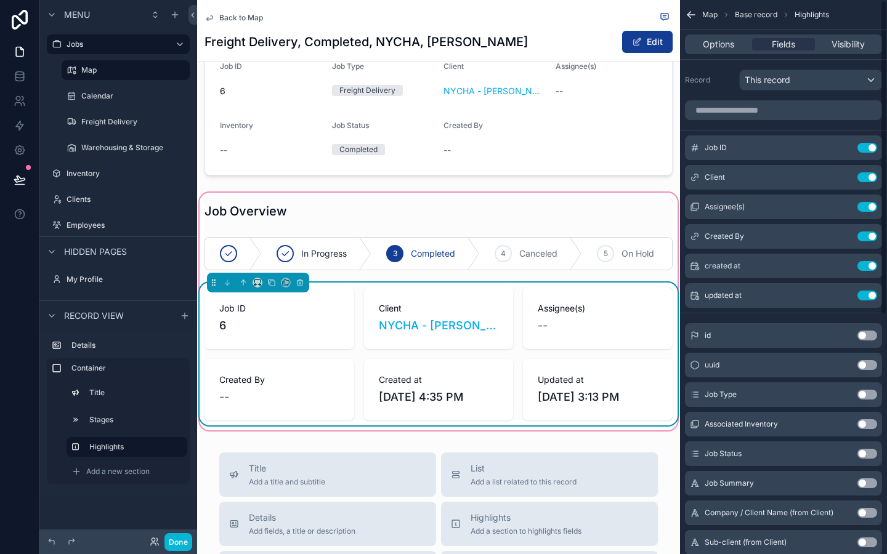
click at [635, 335] on div "Assignee(s) --" at bounding box center [598, 319] width 150 height 62
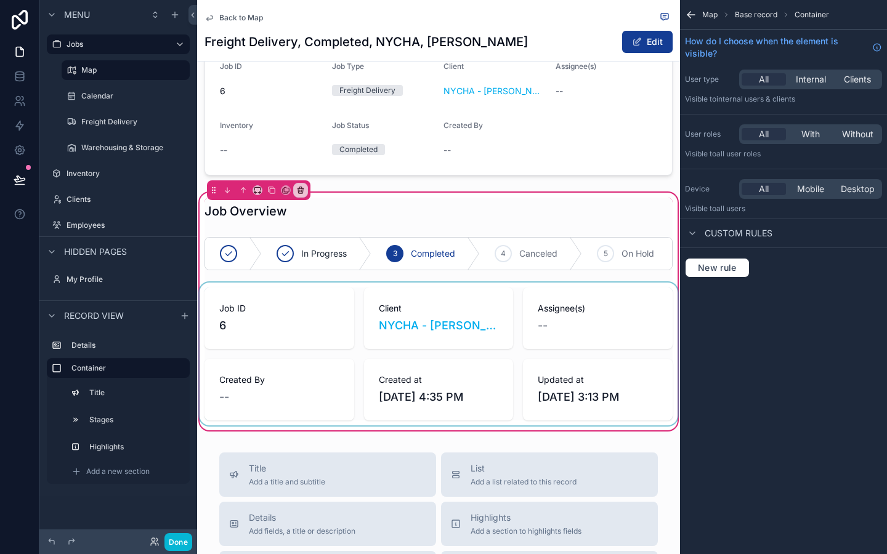
click at [589, 331] on div "scrollable content" at bounding box center [438, 354] width 483 height 143
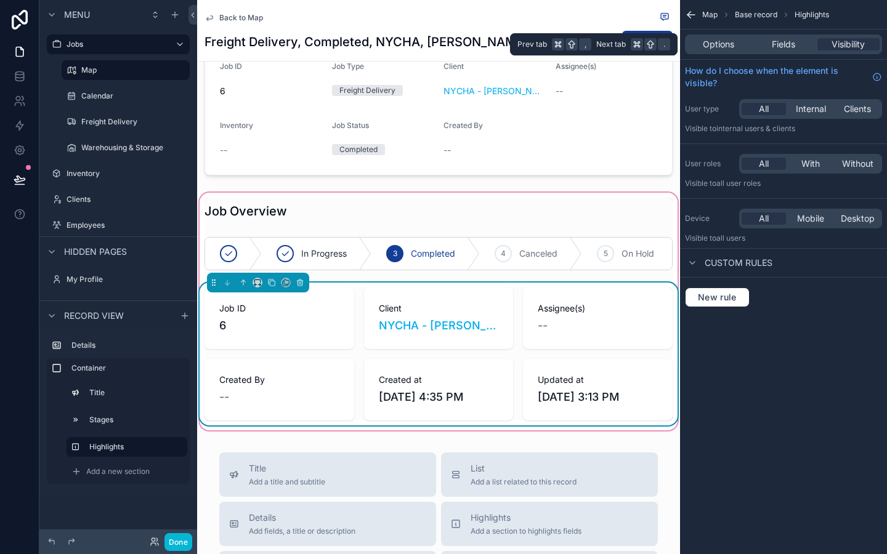
click at [709, 53] on div "Options Fields Visibility" at bounding box center [783, 44] width 197 height 20
click at [715, 49] on span "Options" at bounding box center [718, 44] width 31 height 12
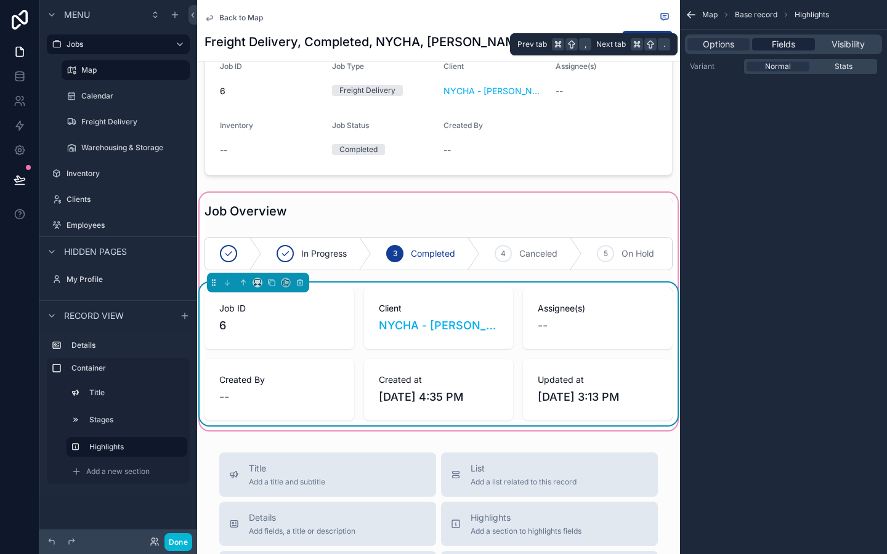
click at [779, 49] on span "Fields" at bounding box center [783, 44] width 23 height 12
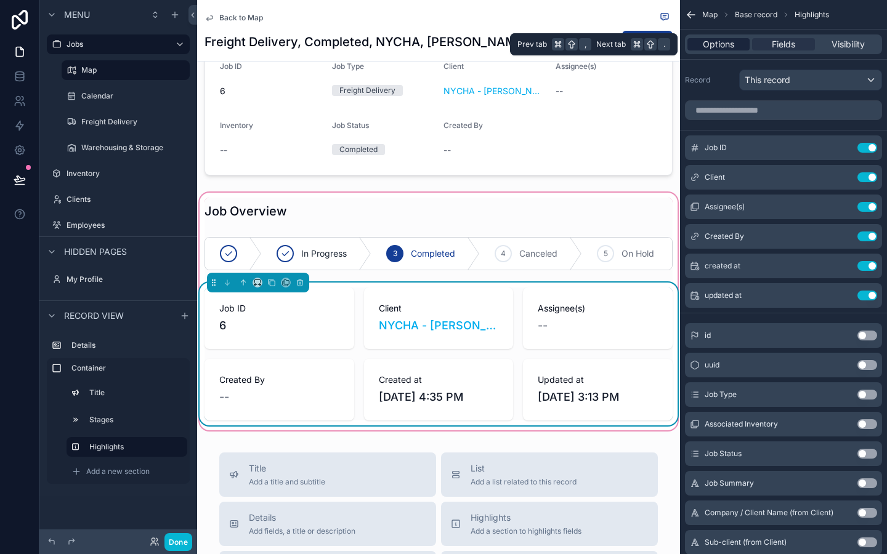
click at [735, 47] on div "Options" at bounding box center [719, 44] width 62 height 12
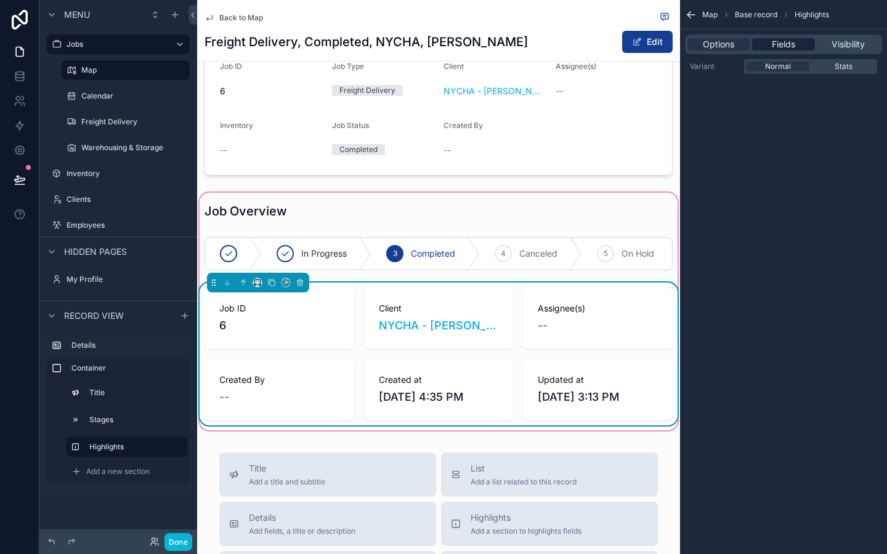
click at [794, 39] on span "Fields" at bounding box center [783, 44] width 23 height 12
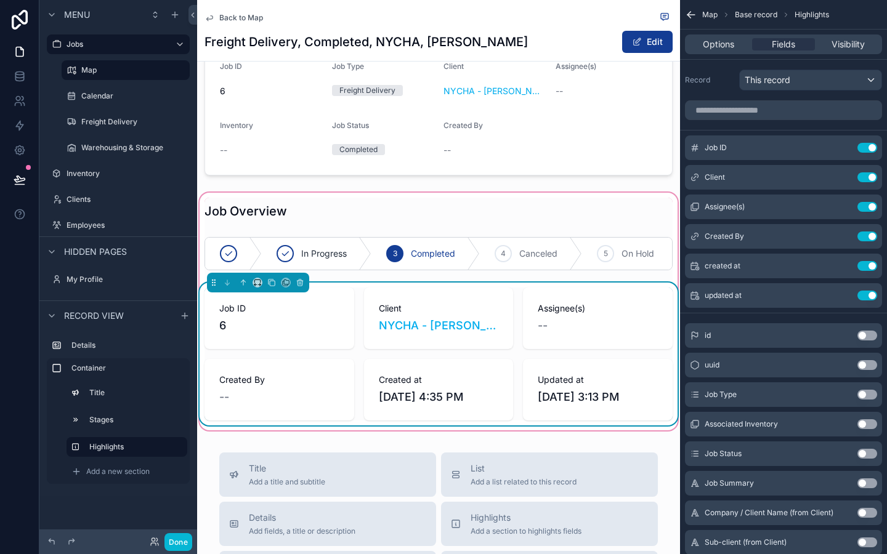
click at [852, 55] on div "Options Fields Visibility" at bounding box center [783, 45] width 207 height 30
click at [854, 51] on div "Options Fields Visibility" at bounding box center [783, 44] width 197 height 20
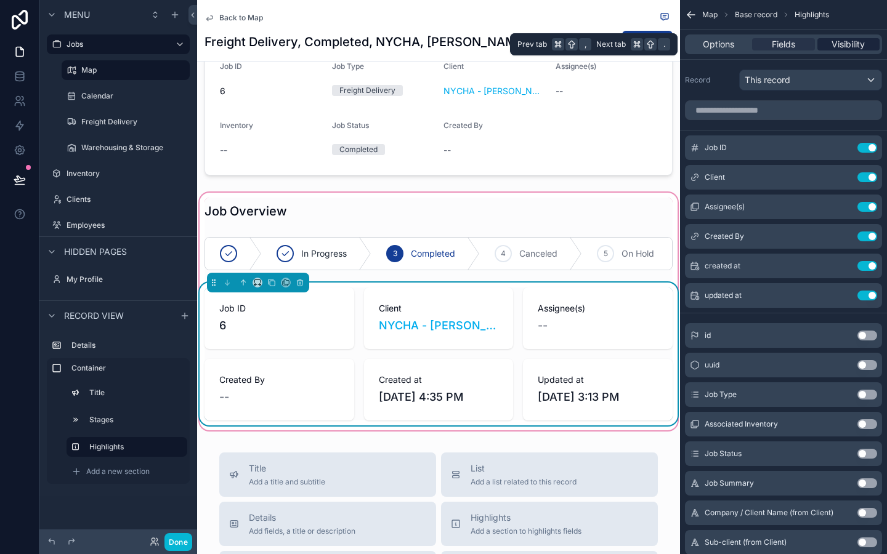
click at [854, 42] on span "Visibility" at bounding box center [848, 44] width 33 height 12
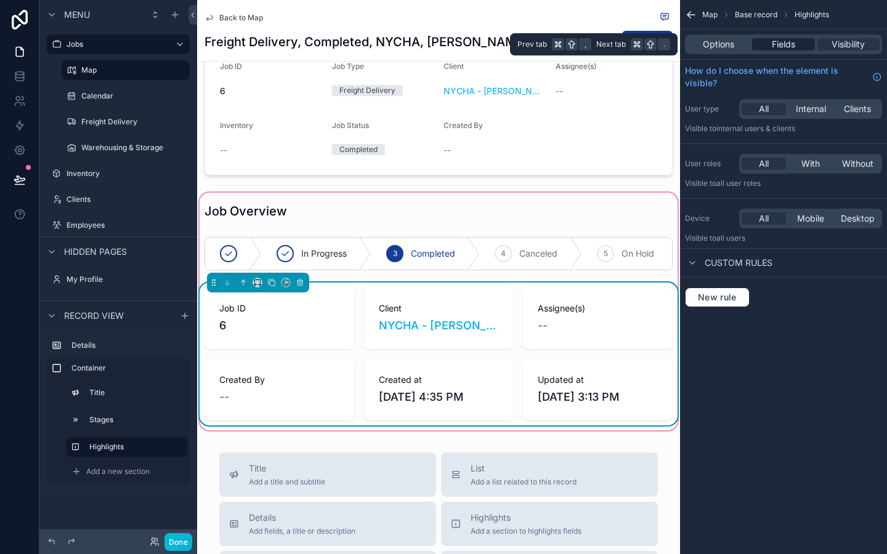
click at [800, 41] on div "Fields" at bounding box center [783, 44] width 62 height 12
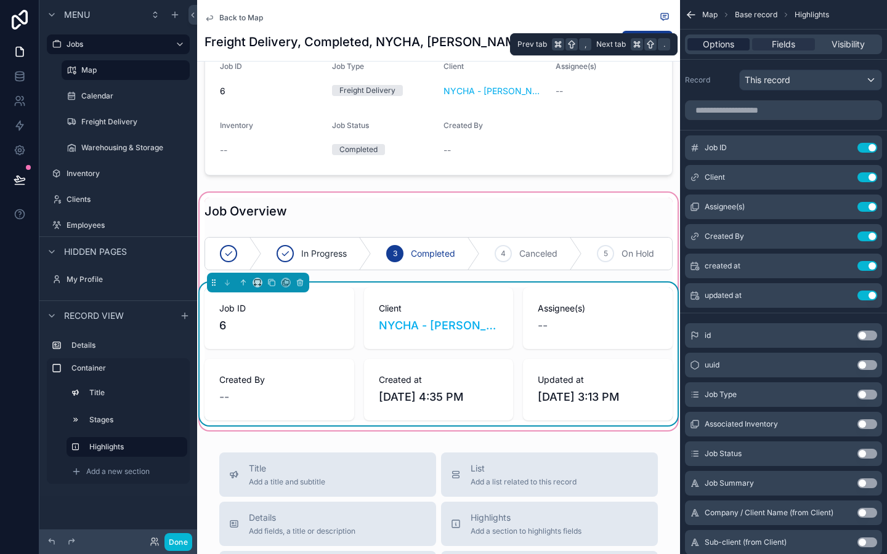
click at [724, 42] on span "Options" at bounding box center [718, 44] width 31 height 12
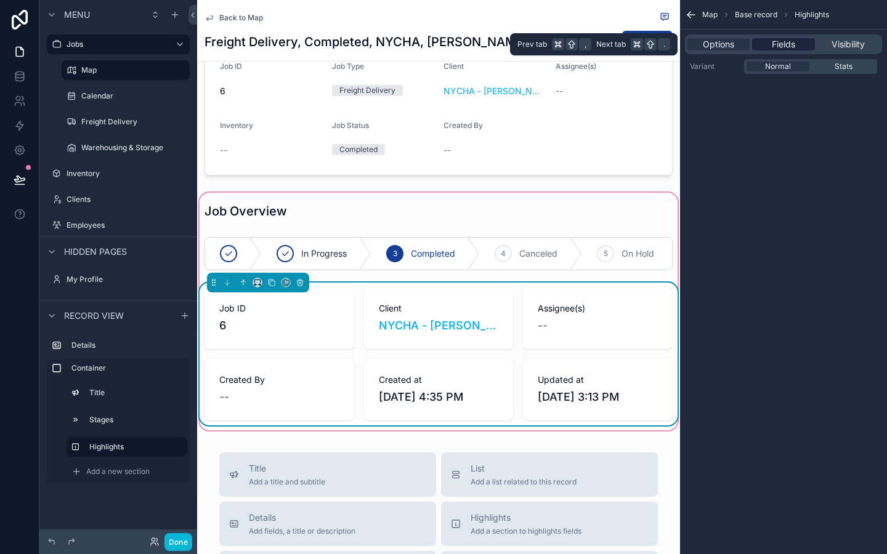
click at [765, 46] on div "Fields" at bounding box center [783, 44] width 62 height 12
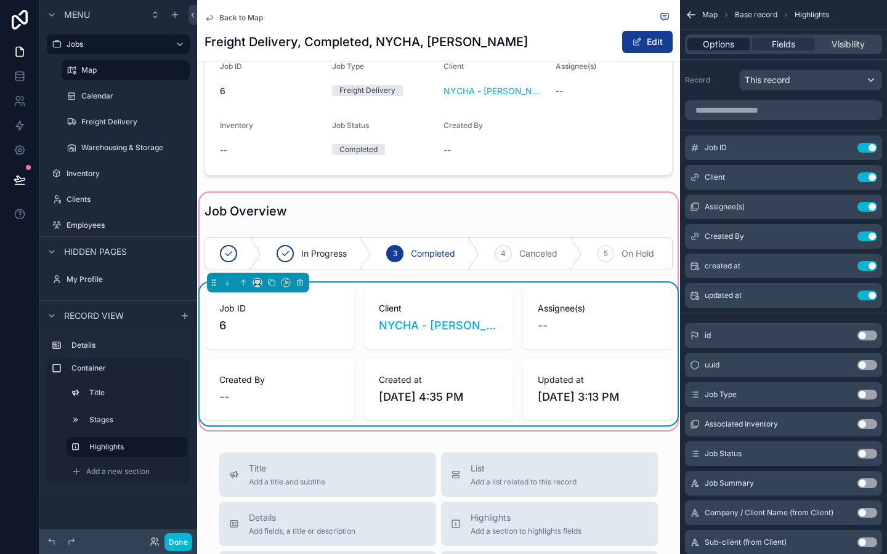
click at [696, 44] on div "Options" at bounding box center [719, 44] width 62 height 12
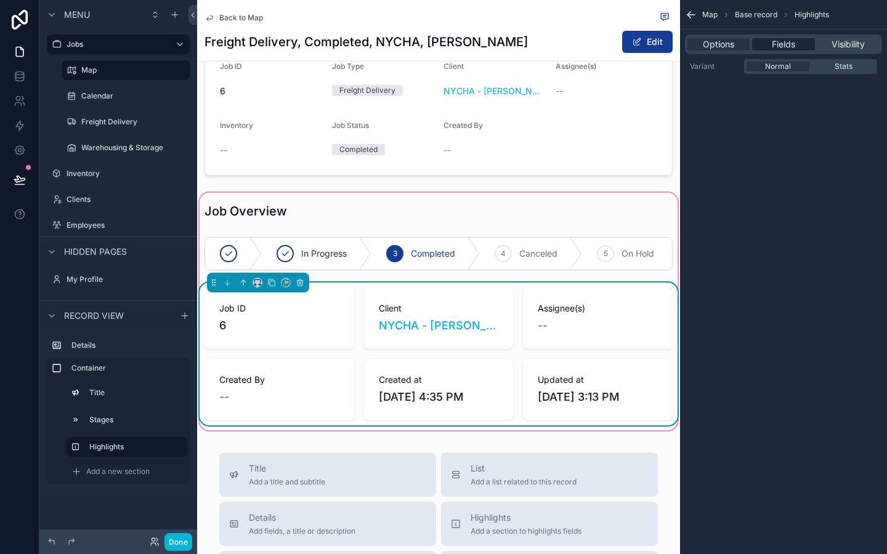
click at [760, 39] on div "Fields" at bounding box center [783, 44] width 62 height 12
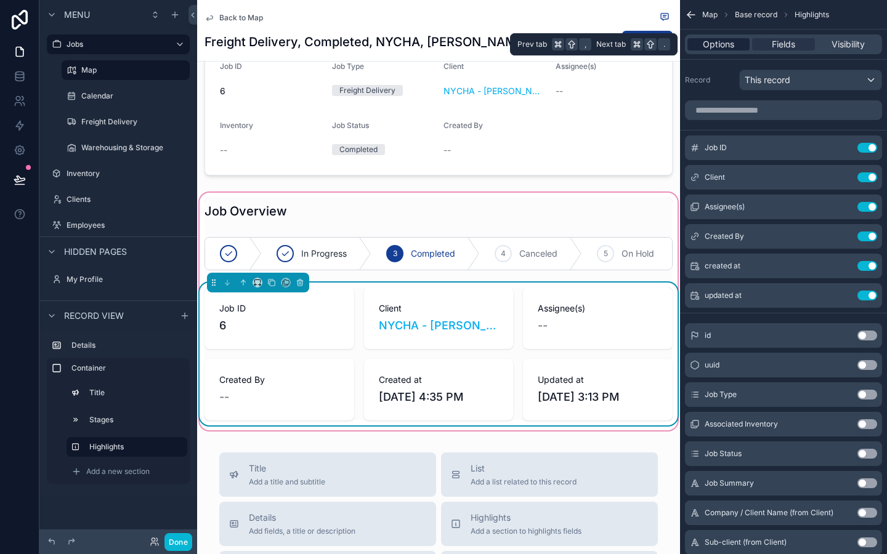
click at [712, 39] on span "Options" at bounding box center [718, 44] width 31 height 12
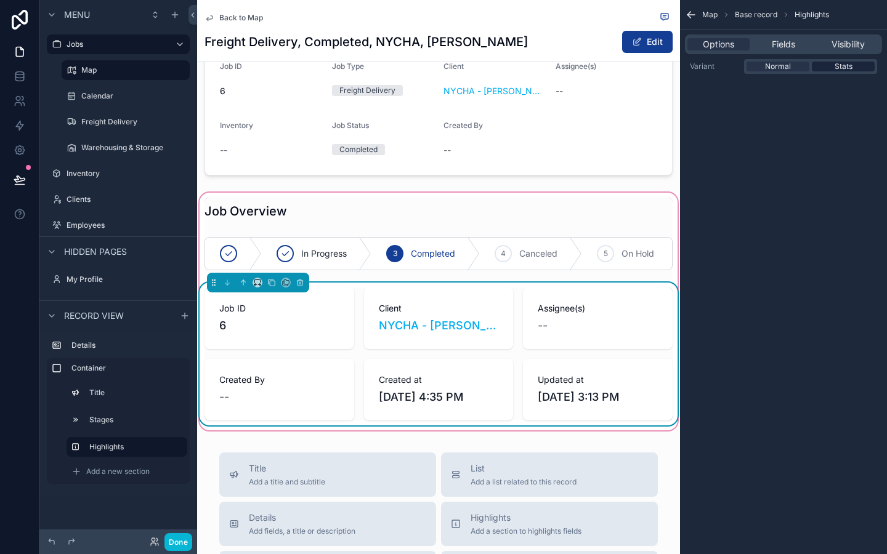
click at [829, 65] on div "Stats" at bounding box center [843, 67] width 63 height 10
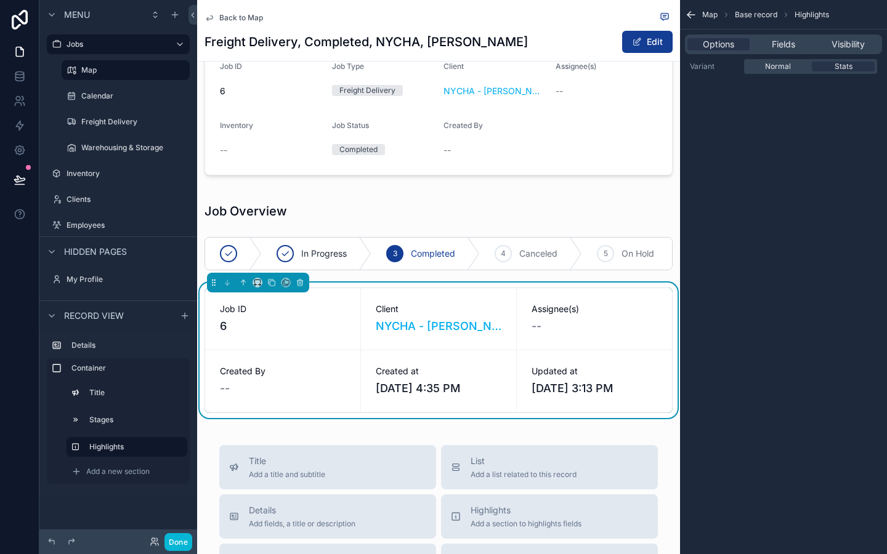
click at [777, 185] on div "Map Base record Highlights Options Fields Visibility Variant Normal Stats" at bounding box center [783, 277] width 207 height 554
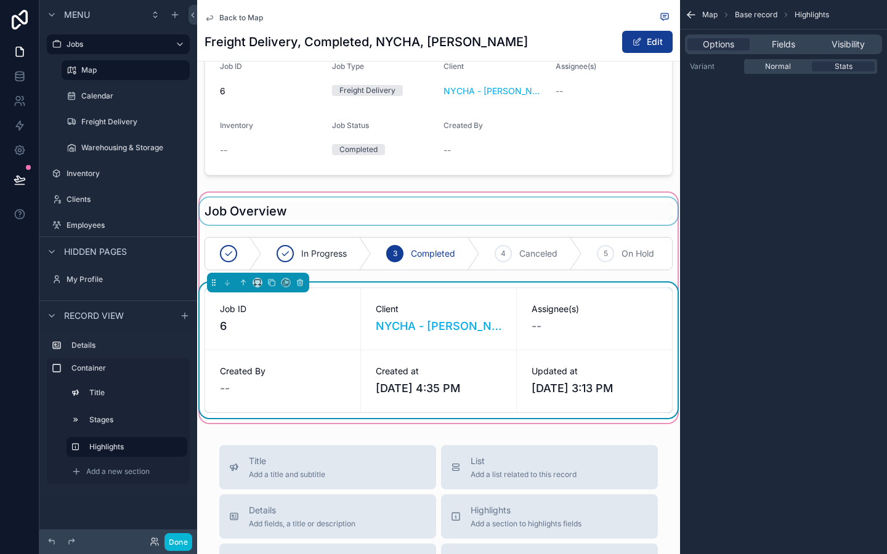
click at [667, 198] on div "scrollable content" at bounding box center [438, 211] width 483 height 27
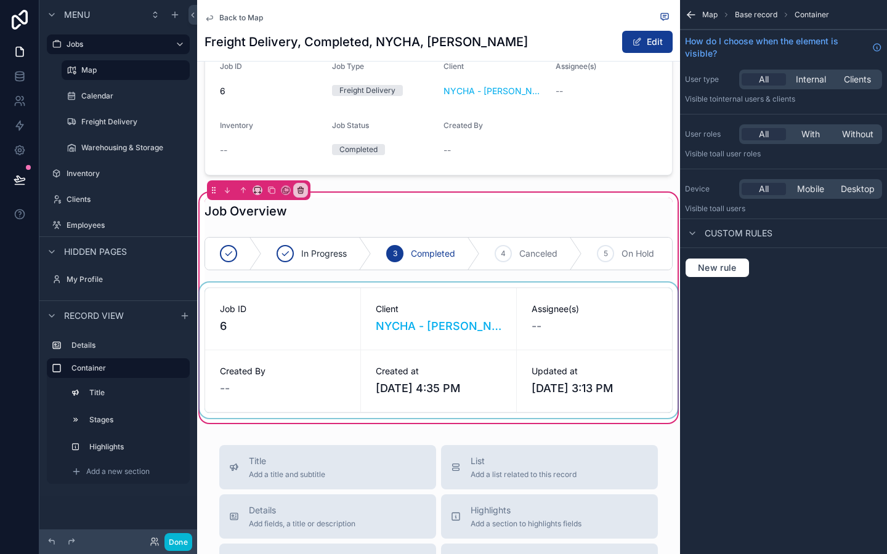
click at [647, 372] on div "scrollable content" at bounding box center [438, 351] width 483 height 136
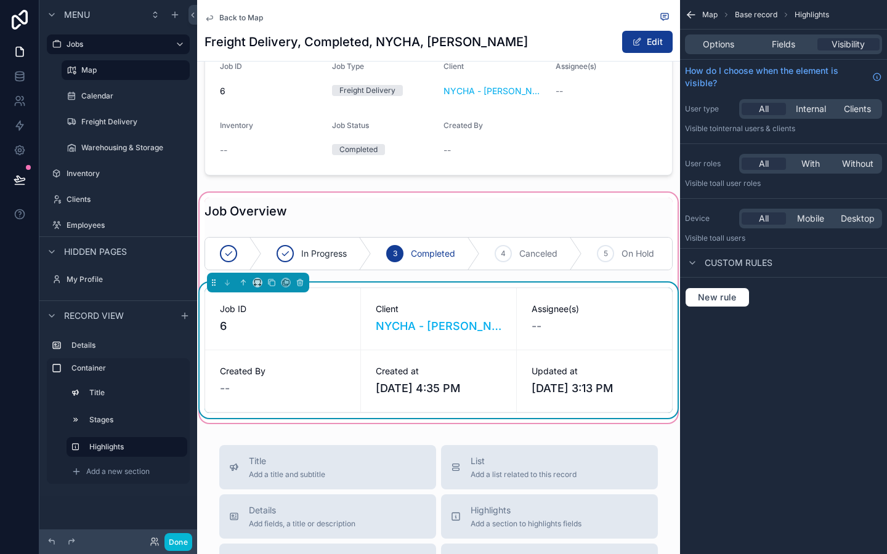
click at [814, 372] on div "Map Base record Highlights Options Fields Visibility How do I choose when the e…" at bounding box center [783, 277] width 207 height 554
click at [675, 445] on div "Back to Map Freight Delivery, Completed, NYCHA, Antoinette Brown Edit Job Overv…" at bounding box center [438, 449] width 483 height 1068
click at [654, 439] on div "Back to Map Freight Delivery, Completed, NYCHA, Antoinette Brown Edit Job Overv…" at bounding box center [438, 449] width 483 height 1068
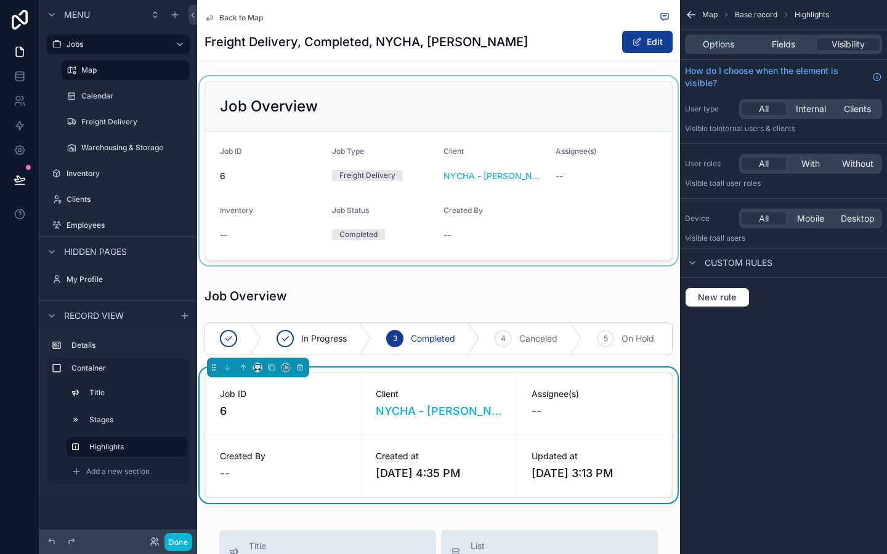
click at [633, 205] on div "scrollable content" at bounding box center [438, 170] width 483 height 189
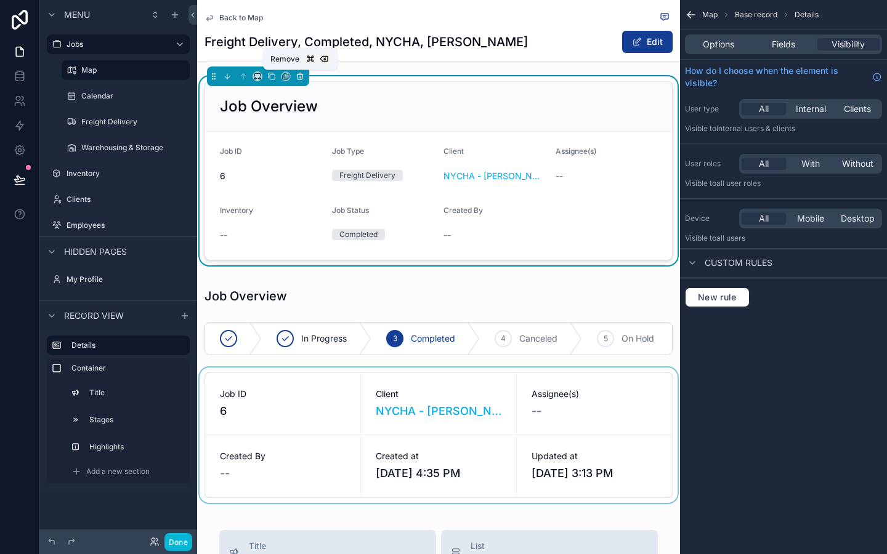
click at [294, 75] on button "scrollable content" at bounding box center [300, 77] width 14 height 14
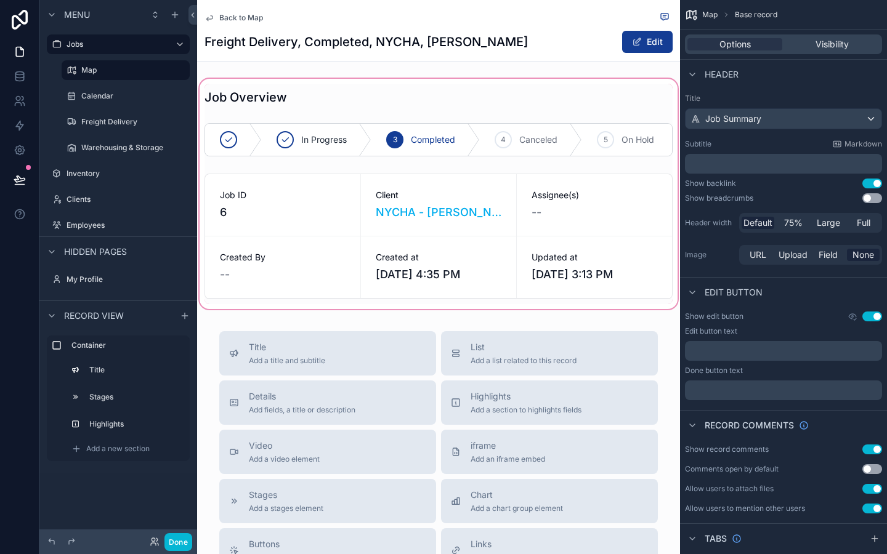
click at [341, 100] on div "scrollable content" at bounding box center [438, 193] width 483 height 235
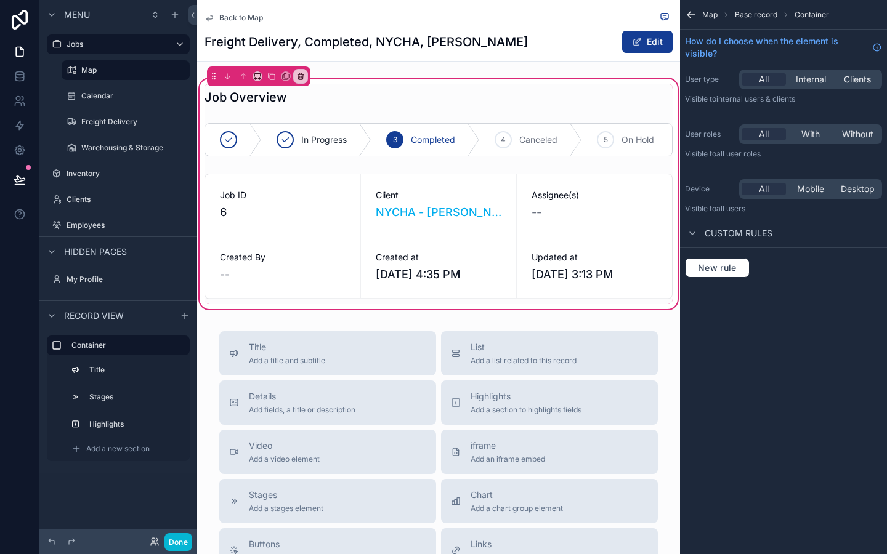
click at [423, 71] on div "Back to Map Freight Delivery, Completed, NYCHA, Antoinette Brown Edit Job Overv…" at bounding box center [438, 434] width 483 height 869
click at [731, 455] on div "Map Base record Container How do I choose when the element is visible? User typ…" at bounding box center [783, 277] width 207 height 554
click at [670, 351] on div "Title Add a title and subtitle List Add a list related to this record Details A…" at bounding box center [438, 550] width 483 height 439
click at [794, 386] on div "Map Base record Container How do I choose when the element is visible? User typ…" at bounding box center [783, 277] width 207 height 554
click at [203, 331] on div "Back to Map Freight Delivery, Completed, NYCHA, Antoinette Brown Edit Job Overv…" at bounding box center [438, 434] width 483 height 869
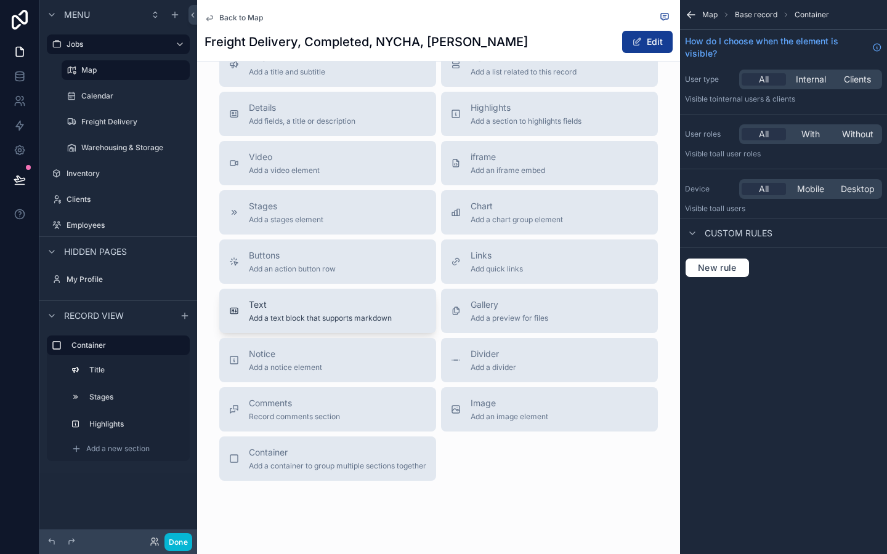
scroll to position [290, 0]
click at [290, 340] on button "Notice Add a notice element" at bounding box center [327, 359] width 217 height 44
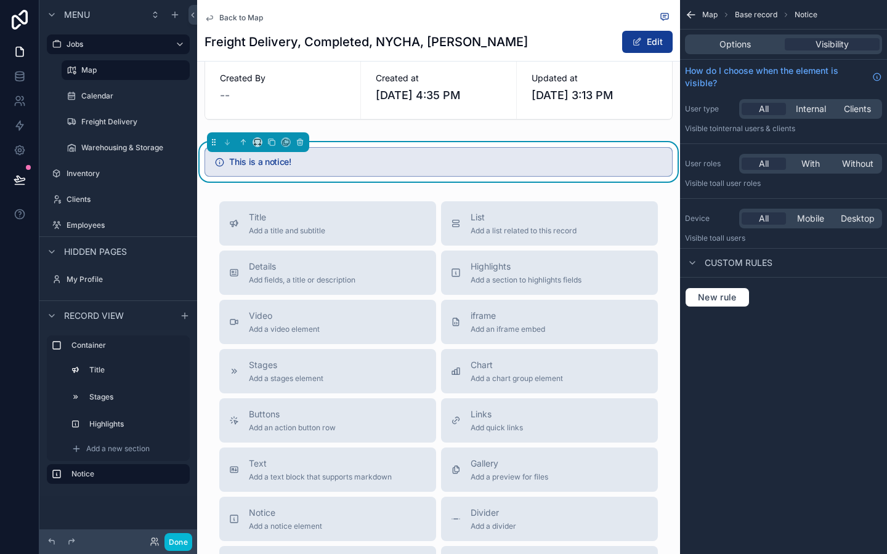
scroll to position [64, 0]
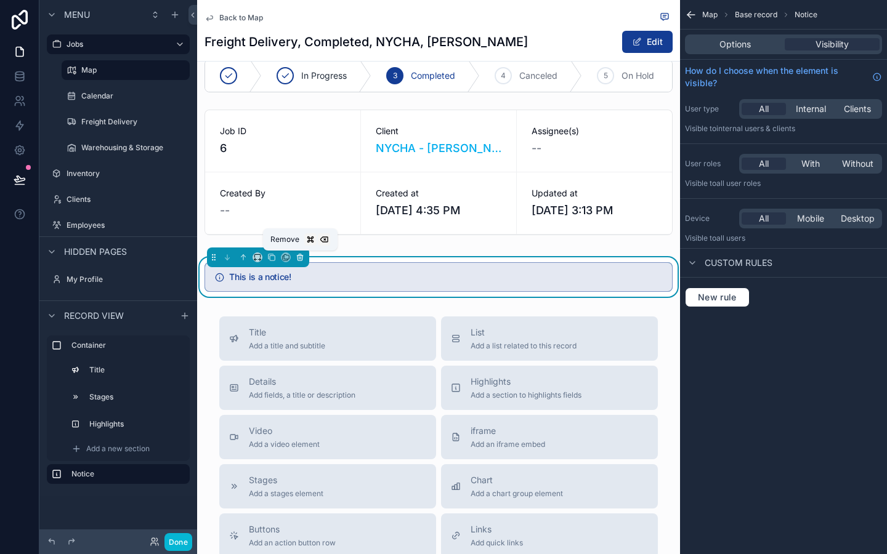
click at [299, 260] on icon "scrollable content" at bounding box center [300, 257] width 9 height 9
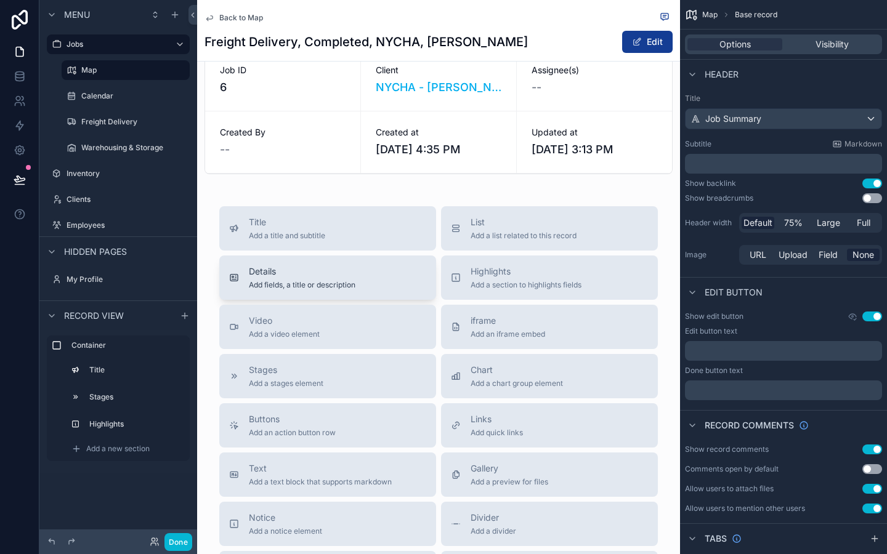
scroll to position [140, 0]
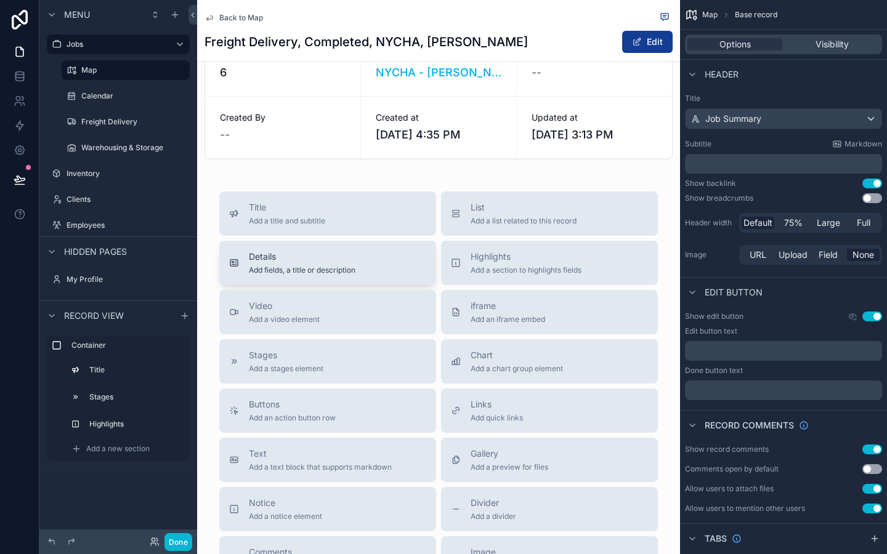
click at [323, 274] on span "Add fields, a title or description" at bounding box center [302, 271] width 107 height 10
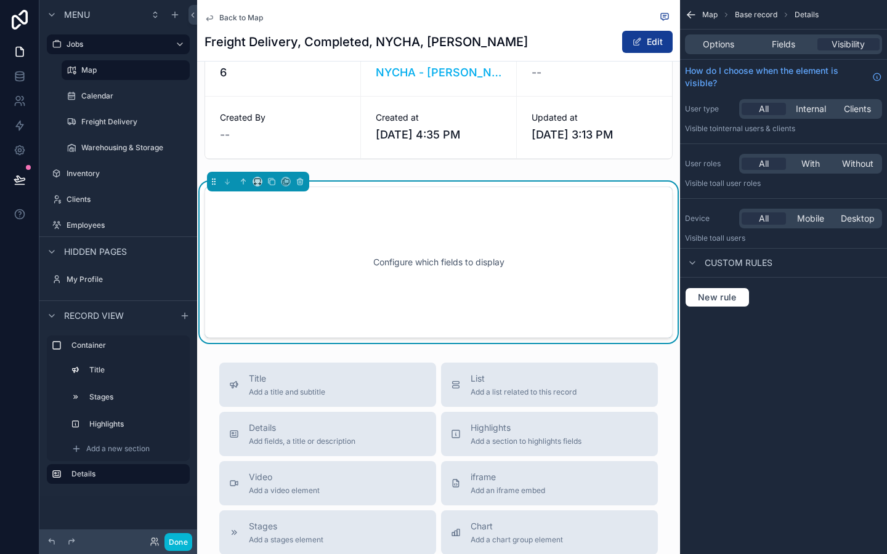
scroll to position [125, 0]
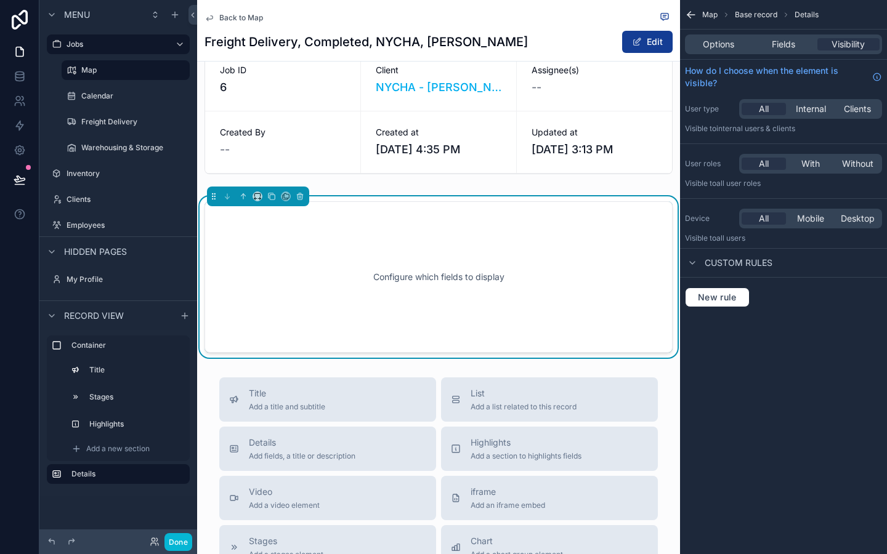
click at [323, 274] on div "Configure which fields to display" at bounding box center [439, 277] width 428 height 111
click at [712, 44] on span "Options" at bounding box center [718, 44] width 31 height 12
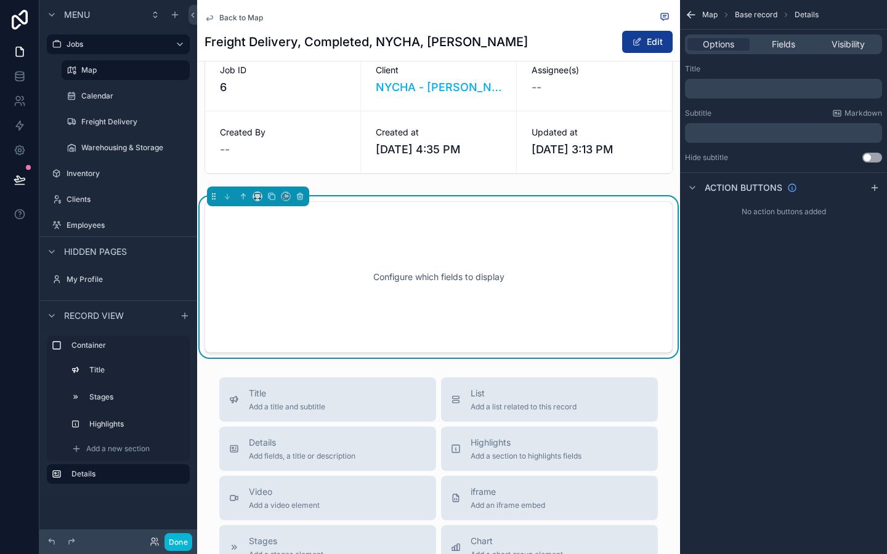
click at [776, 35] on div "Options Fields Visibility" at bounding box center [783, 44] width 197 height 20
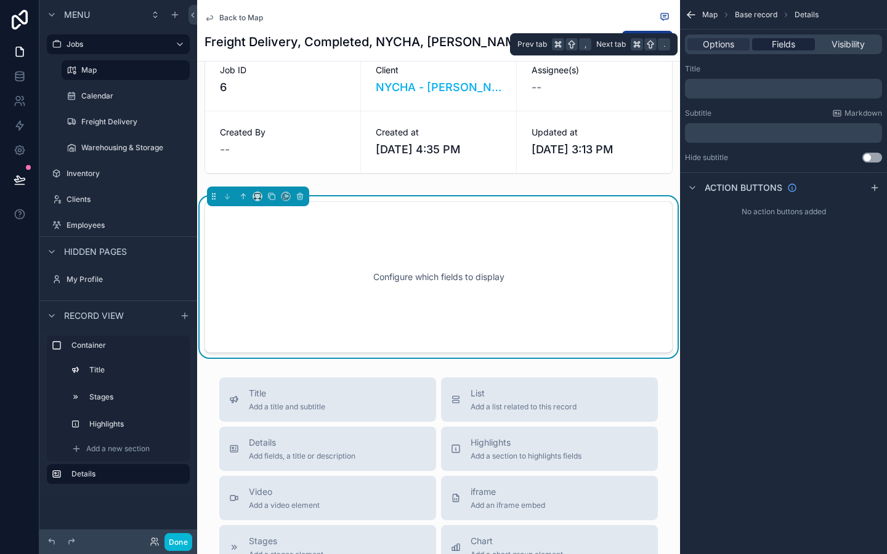
click at [777, 41] on span "Fields" at bounding box center [783, 44] width 23 height 12
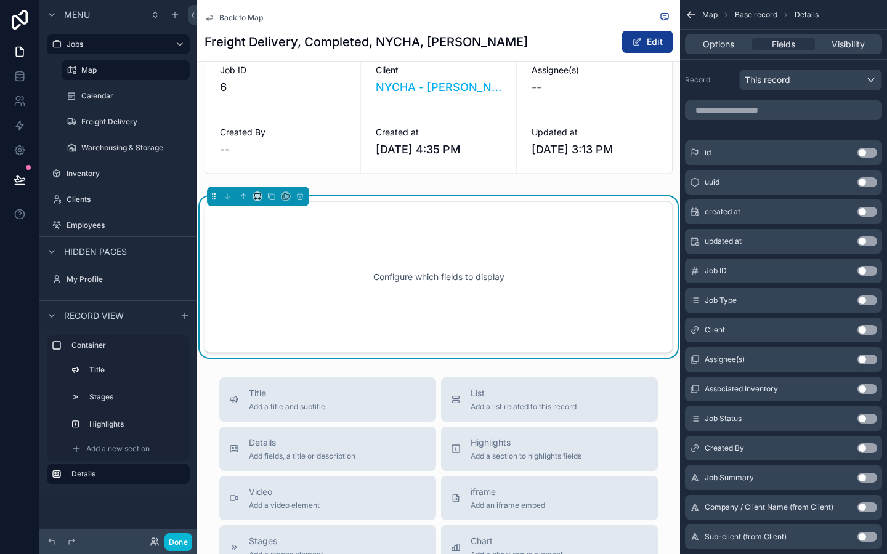
click at [862, 295] on div "Job Type Use setting" at bounding box center [783, 300] width 197 height 25
click at [862, 296] on button "Use setting" at bounding box center [868, 301] width 20 height 10
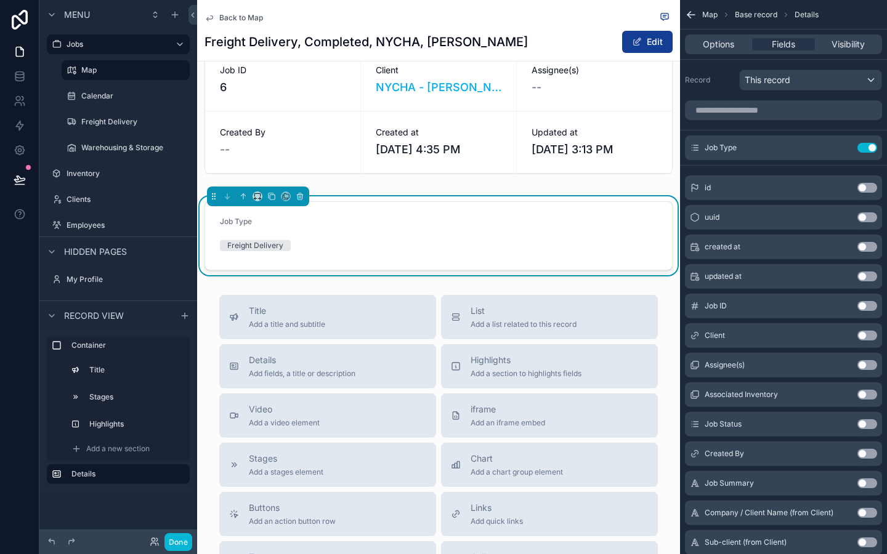
click at [863, 272] on button "Use setting" at bounding box center [868, 277] width 20 height 10
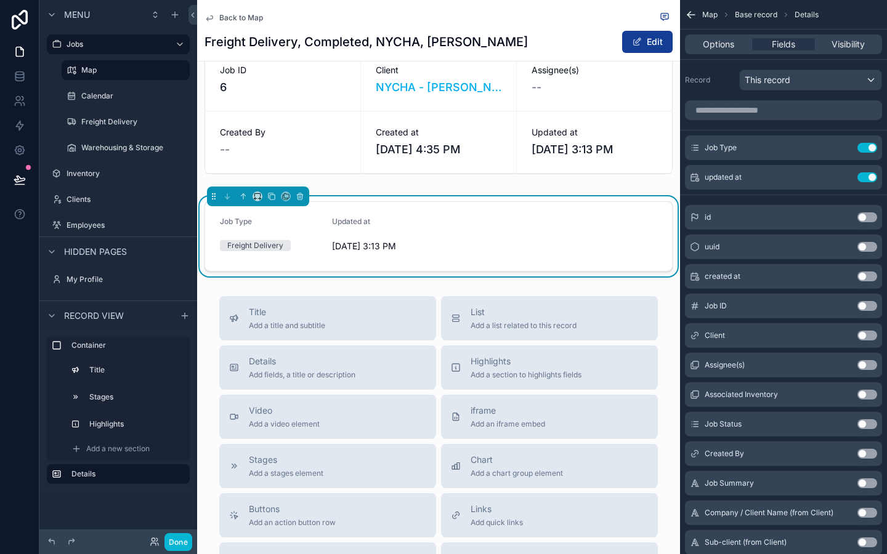
click at [866, 248] on button "Use setting" at bounding box center [868, 247] width 20 height 10
click at [867, 259] on div "id Use setting" at bounding box center [783, 247] width 197 height 25
click at [866, 248] on button "Use setting" at bounding box center [868, 247] width 20 height 10
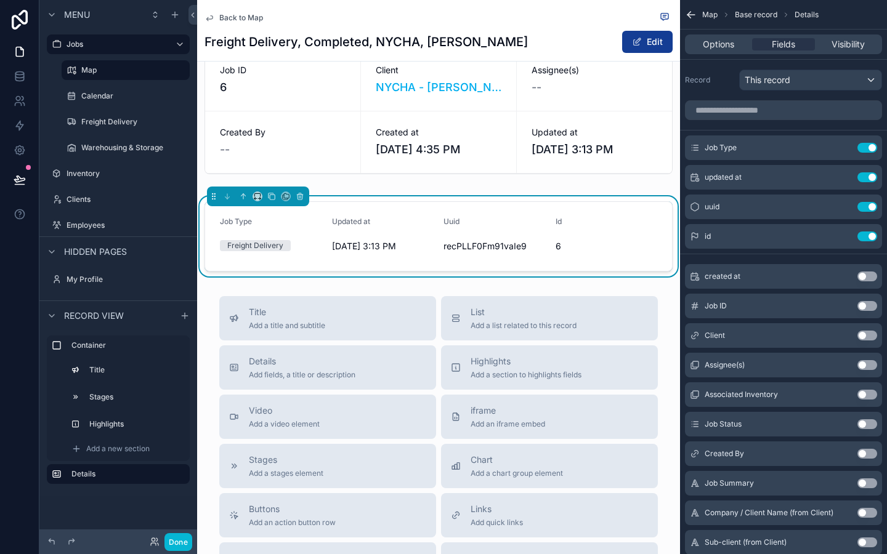
click at [868, 276] on button "Use setting" at bounding box center [868, 277] width 20 height 10
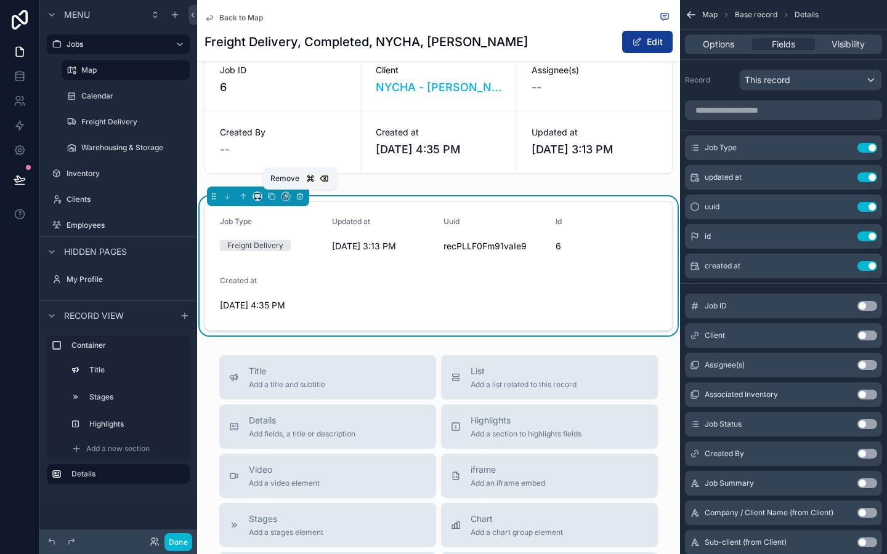
click at [298, 187] on div "Remove" at bounding box center [300, 179] width 75 height 22
click at [299, 194] on icon "scrollable content" at bounding box center [300, 196] width 9 height 9
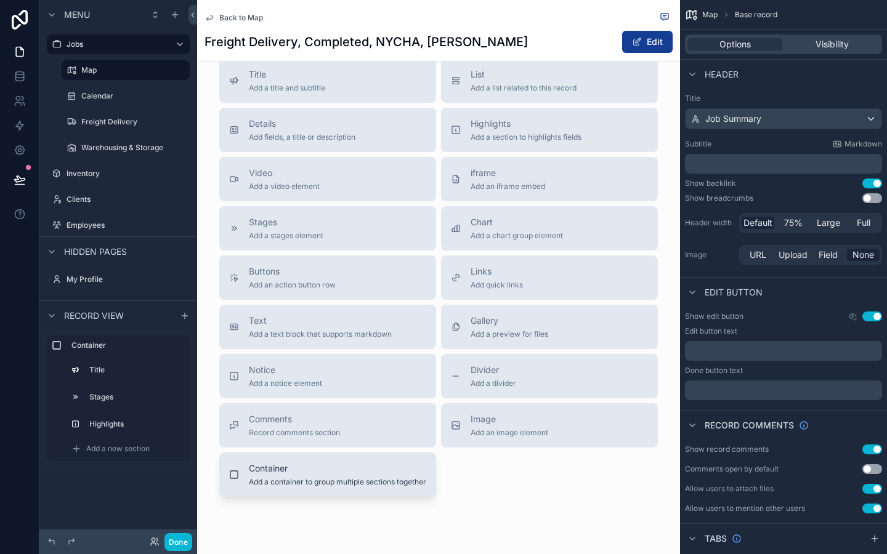
click at [301, 470] on span "Container" at bounding box center [337, 469] width 177 height 12
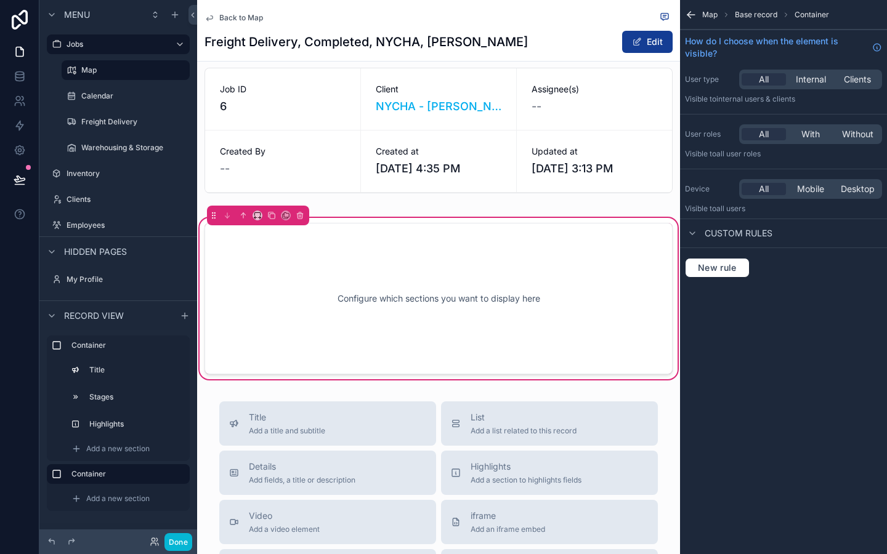
scroll to position [103, 0]
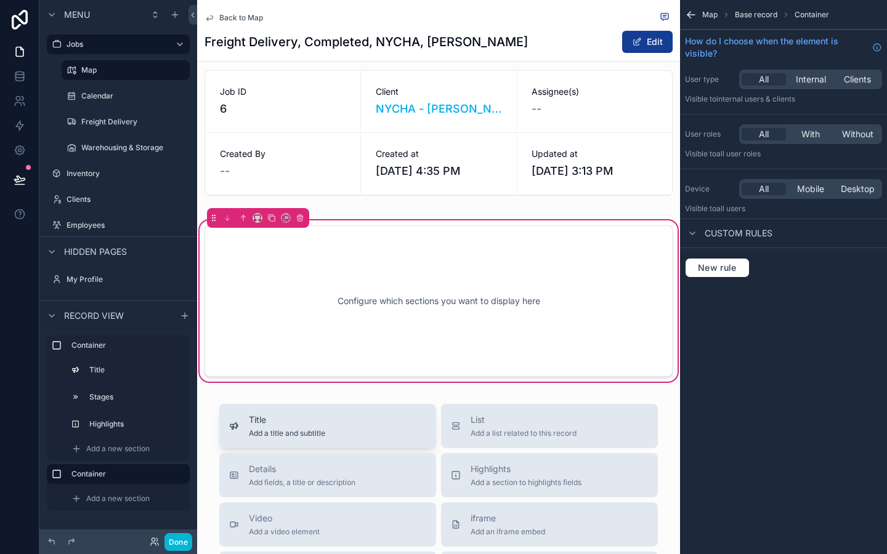
click at [278, 416] on span "Title" at bounding box center [287, 420] width 76 height 12
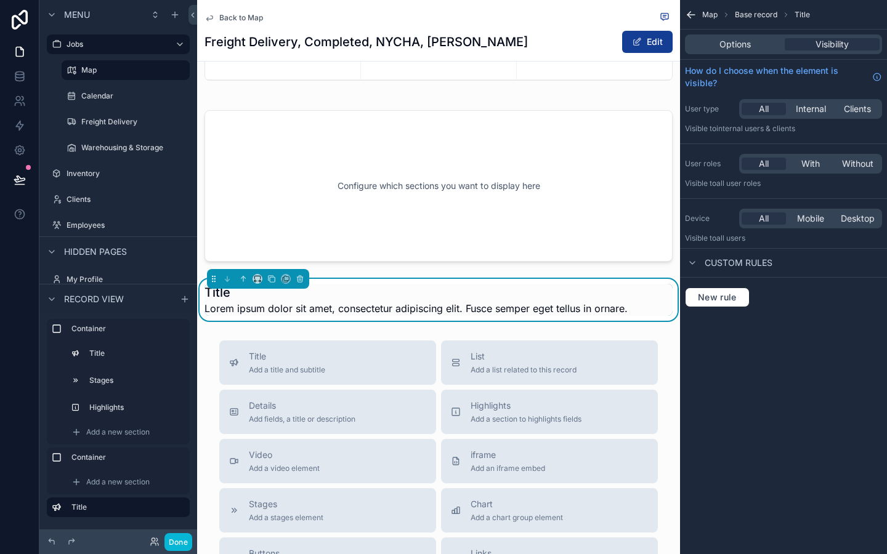
scroll to position [241, 0]
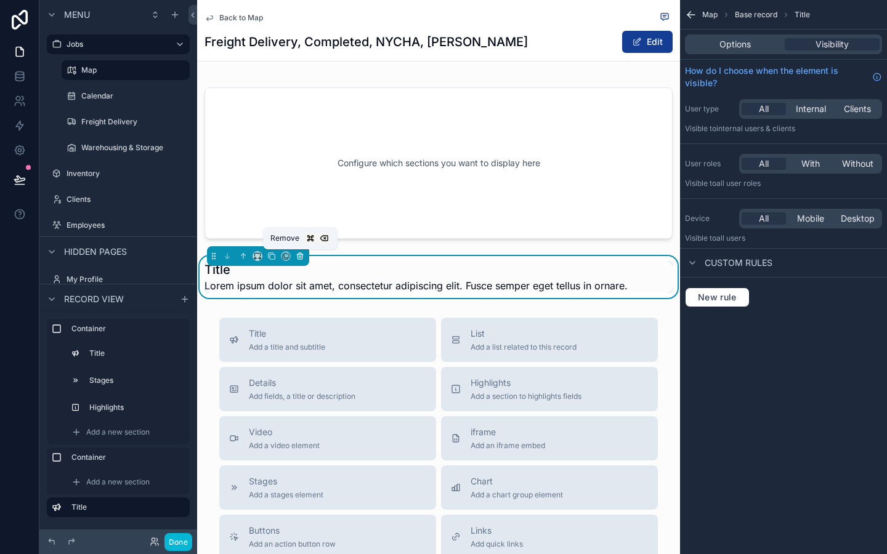
click at [304, 254] on icon "scrollable content" at bounding box center [300, 256] width 9 height 9
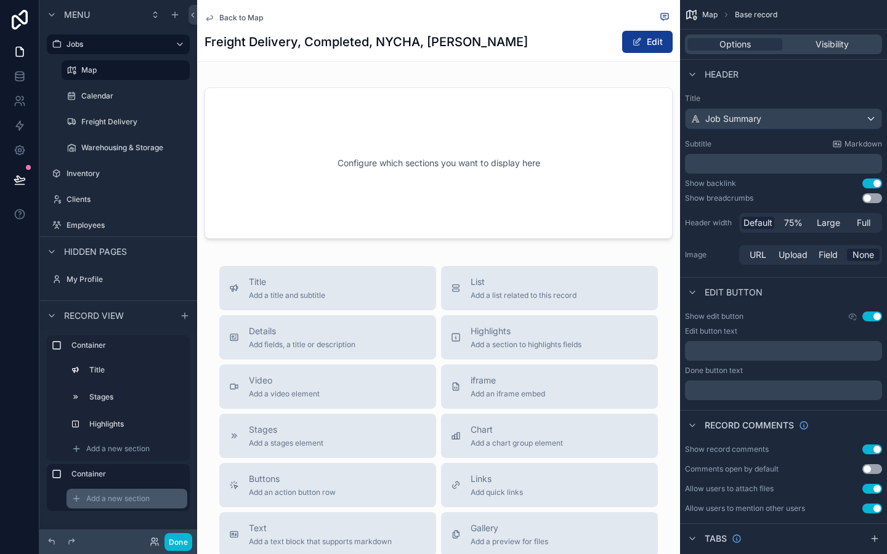
click at [127, 490] on div "Add a new section" at bounding box center [127, 499] width 121 height 20
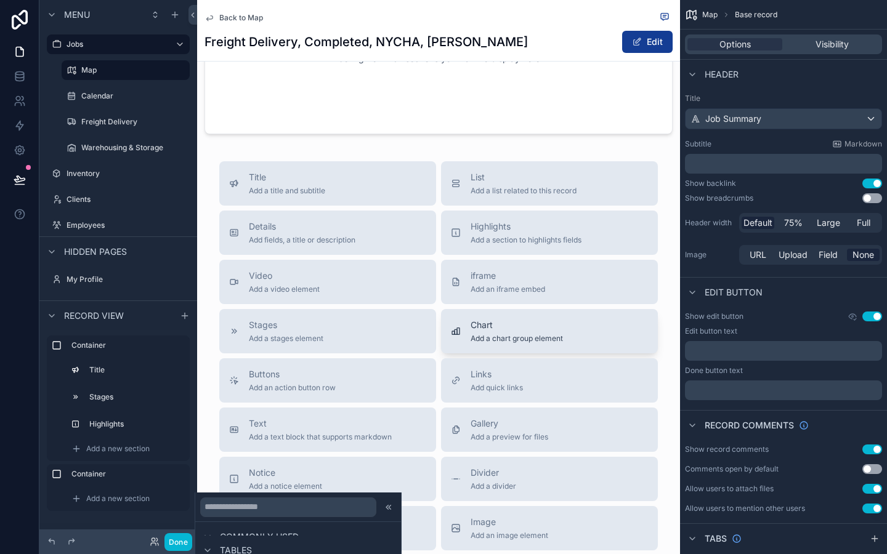
scroll to position [348, 0]
click at [393, 506] on icon at bounding box center [389, 508] width 10 height 10
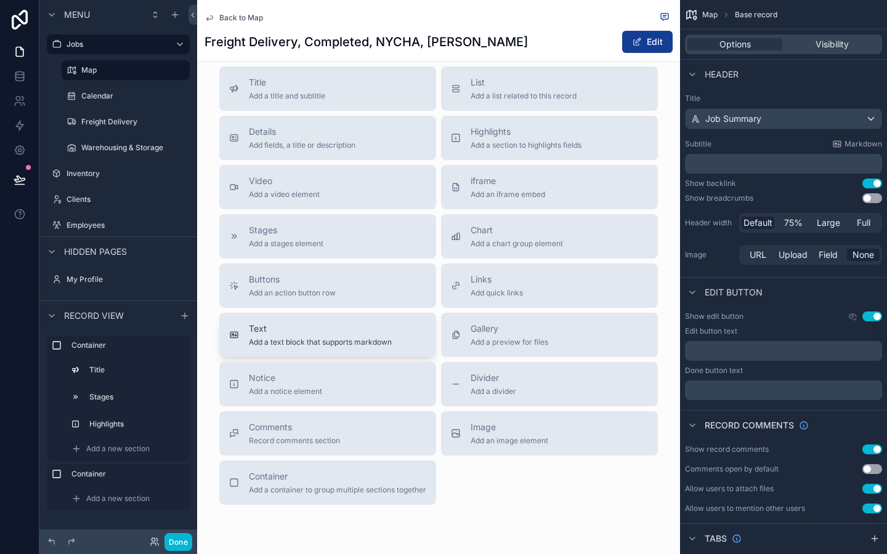
scroll to position [442, 0]
click at [145, 494] on span "Add a new section" at bounding box center [117, 499] width 63 height 10
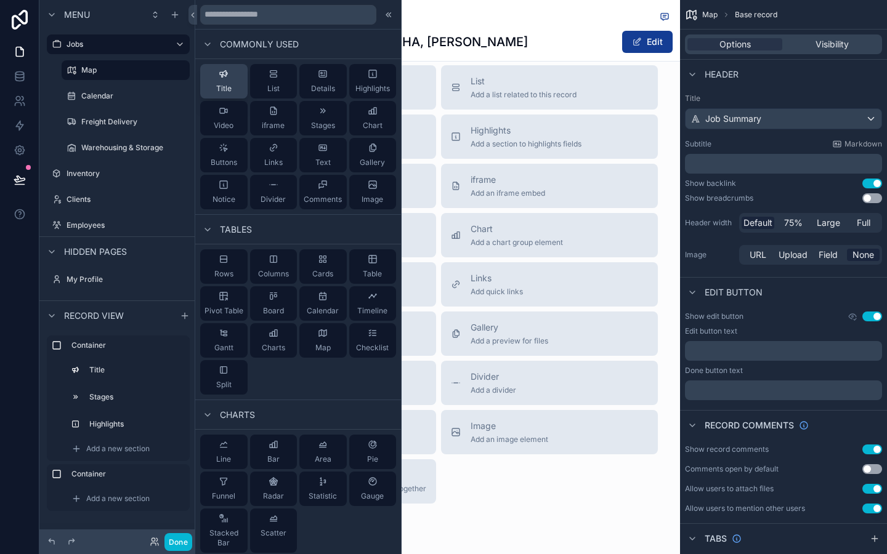
click at [238, 82] on button "Title" at bounding box center [223, 81] width 47 height 34
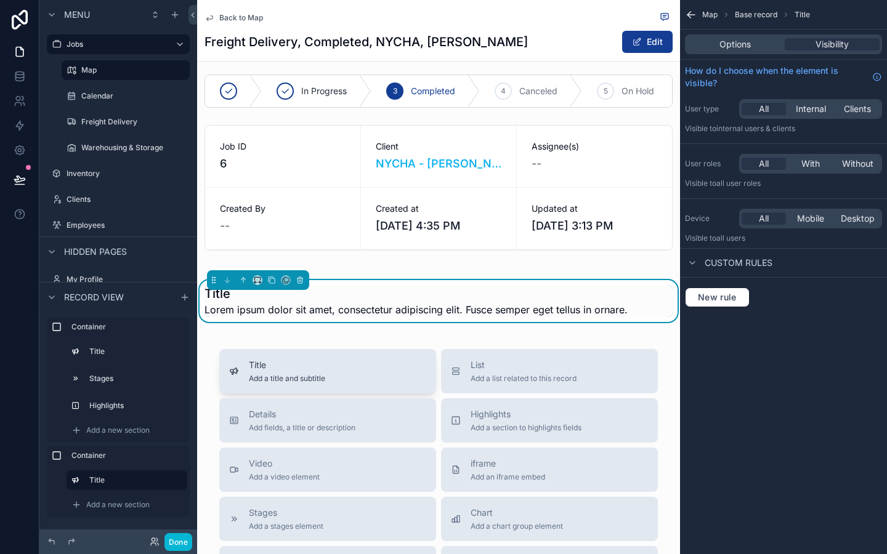
scroll to position [43, 0]
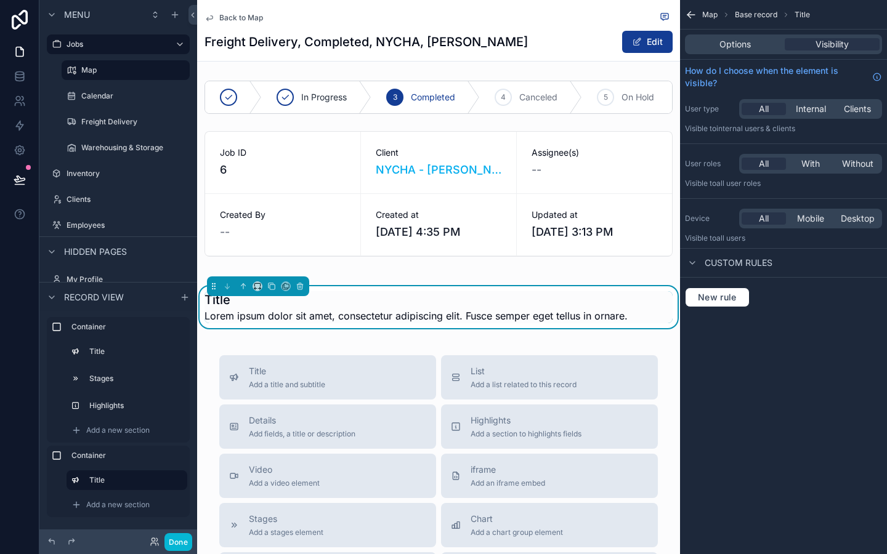
click at [736, 52] on div "Options Visibility" at bounding box center [783, 44] width 197 height 20
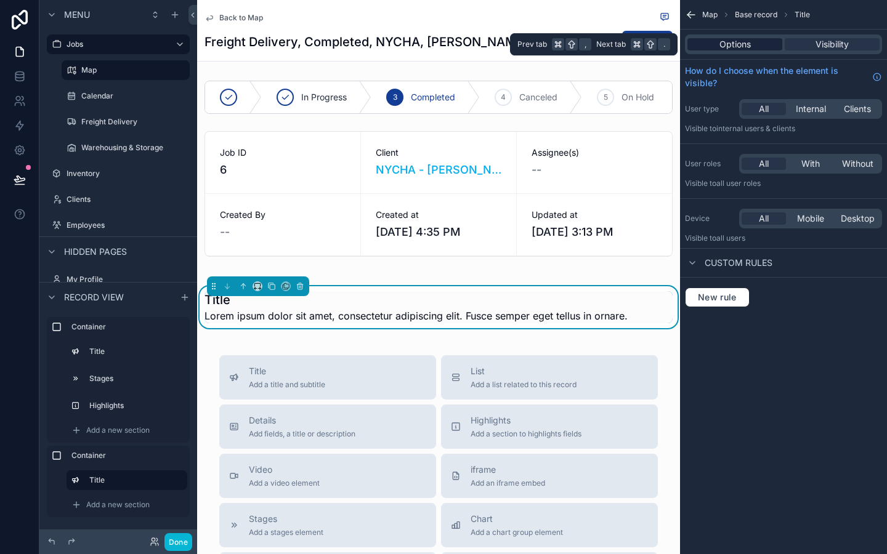
click at [746, 49] on span "Options" at bounding box center [735, 44] width 31 height 12
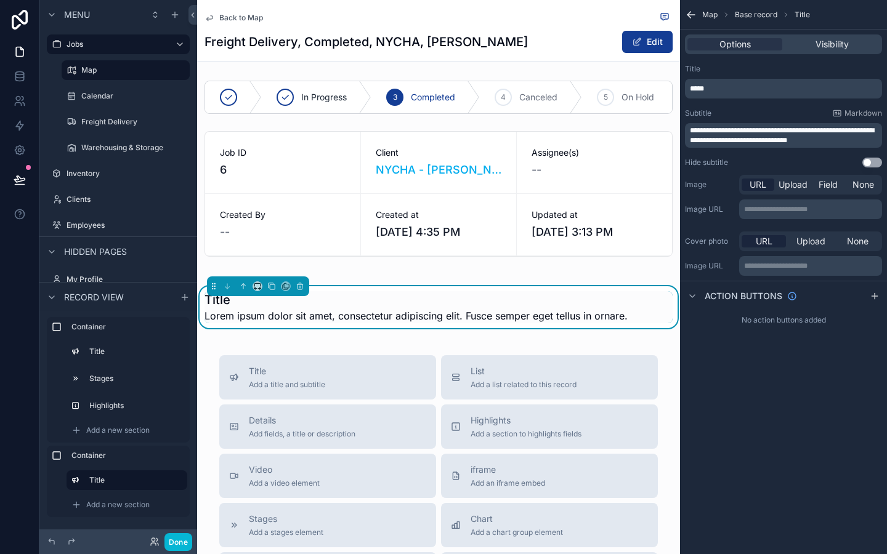
click at [781, 124] on div "**********" at bounding box center [783, 135] width 197 height 25
click at [784, 134] on span "**********" at bounding box center [782, 135] width 184 height 17
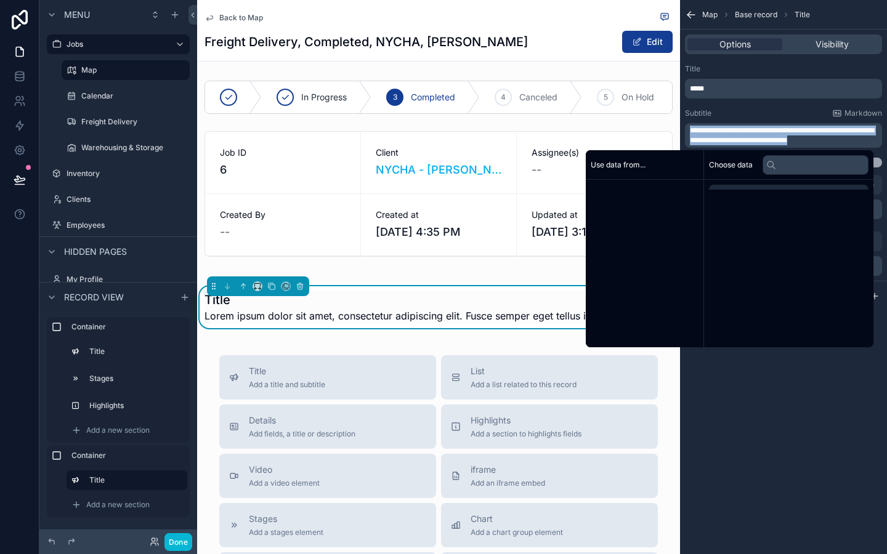
click at [784, 134] on span "**********" at bounding box center [782, 135] width 184 height 17
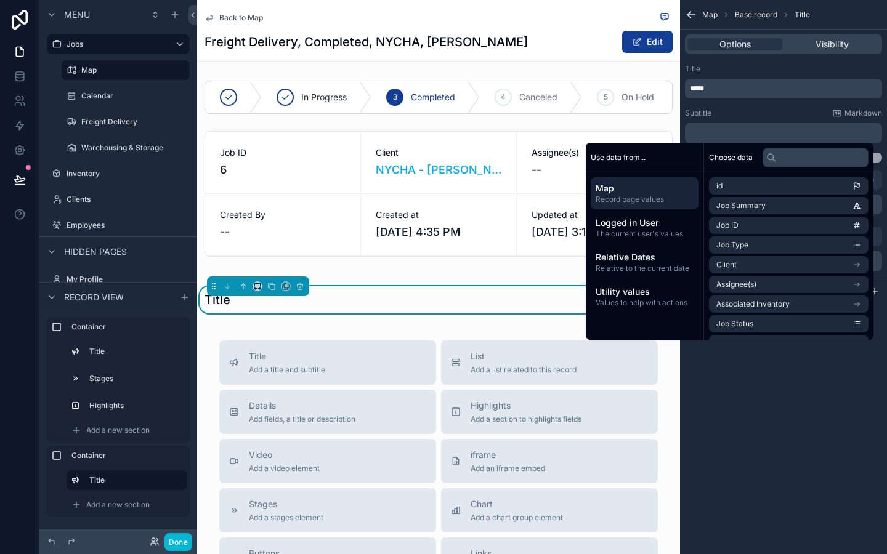
click at [809, 408] on div "**********" at bounding box center [783, 277] width 207 height 554
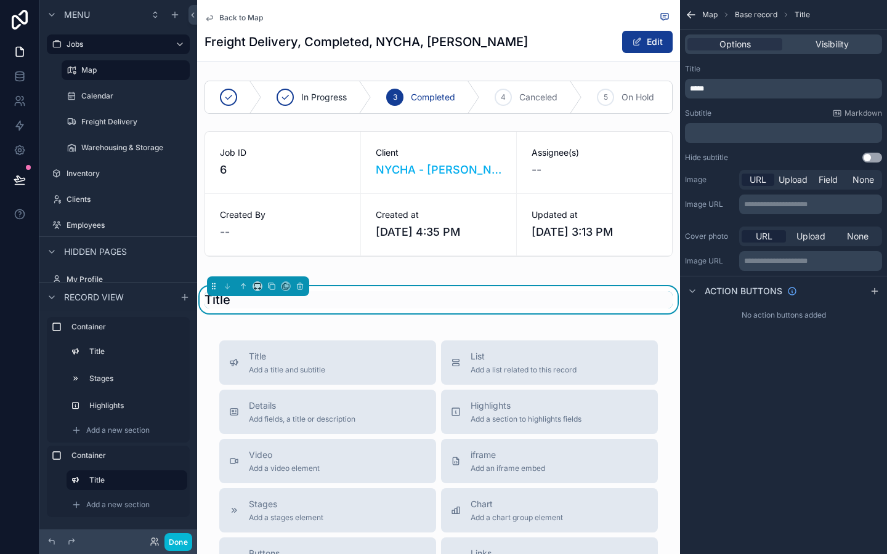
click at [873, 159] on button "Use setting" at bounding box center [872, 158] width 20 height 10
click at [870, 159] on button "Use setting" at bounding box center [872, 158] width 20 height 10
click at [872, 156] on button "Use setting" at bounding box center [872, 158] width 20 height 10
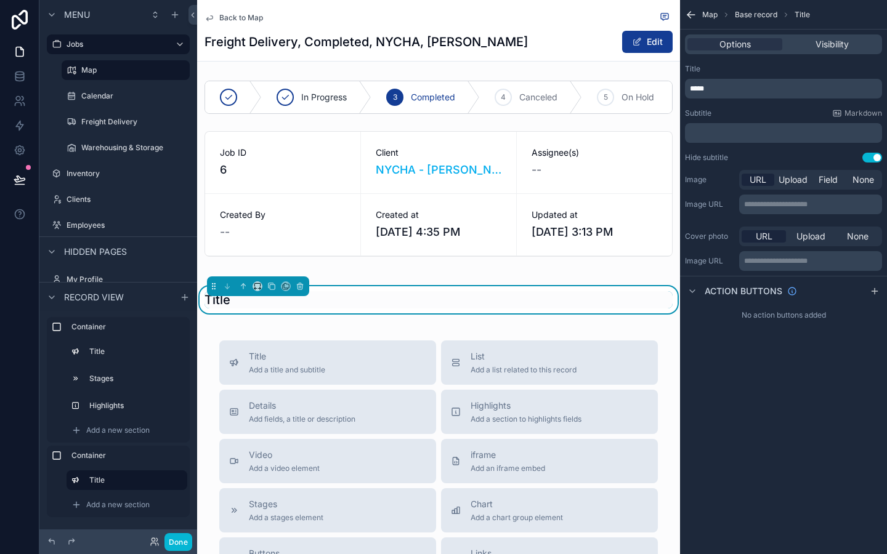
click at [872, 156] on button "Use setting" at bounding box center [872, 158] width 20 height 10
click at [818, 155] on div "Hide subtitle Use setting" at bounding box center [783, 158] width 197 height 10
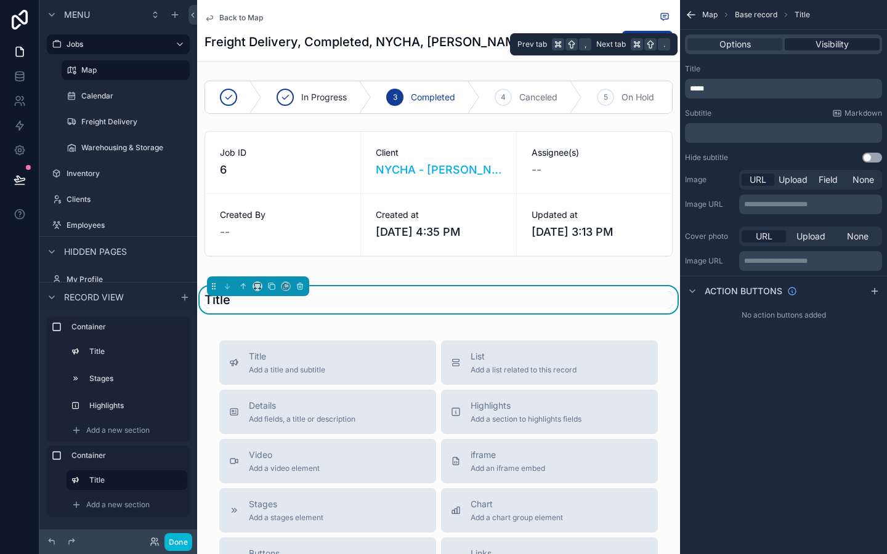
click at [801, 45] on div "Visibility" at bounding box center [832, 44] width 95 height 12
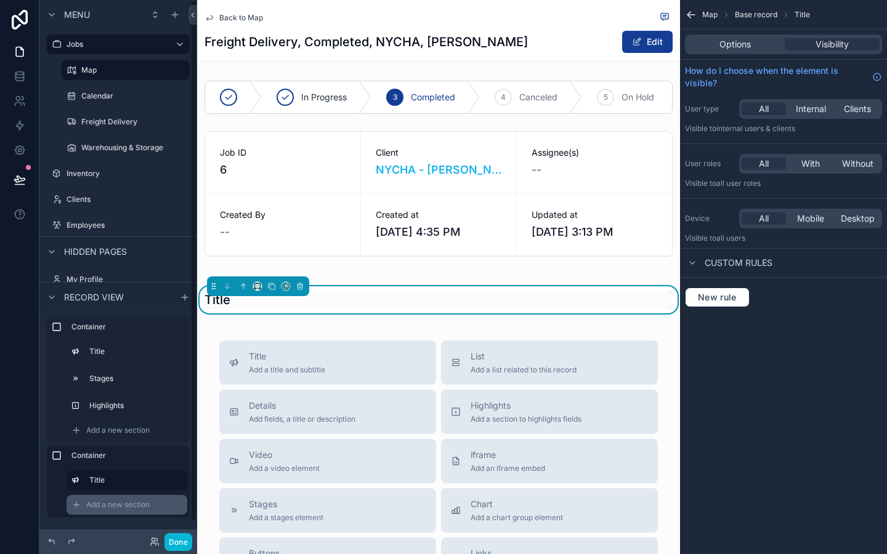
click at [110, 497] on div "Add a new section" at bounding box center [127, 505] width 121 height 20
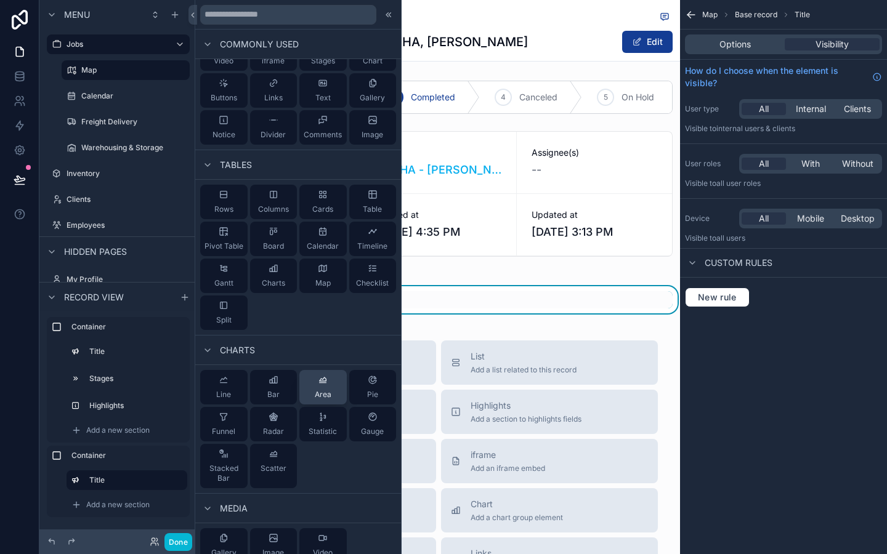
scroll to position [0, 0]
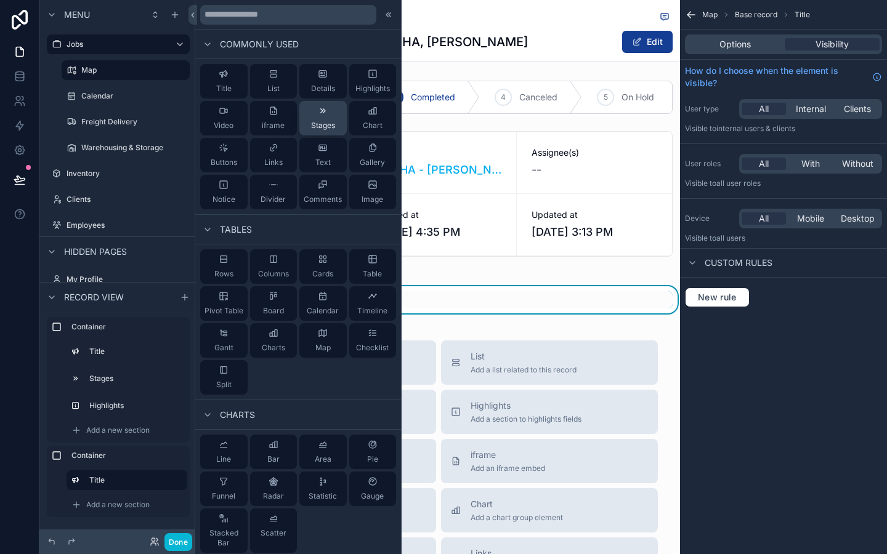
click at [323, 115] on icon at bounding box center [323, 111] width 10 height 10
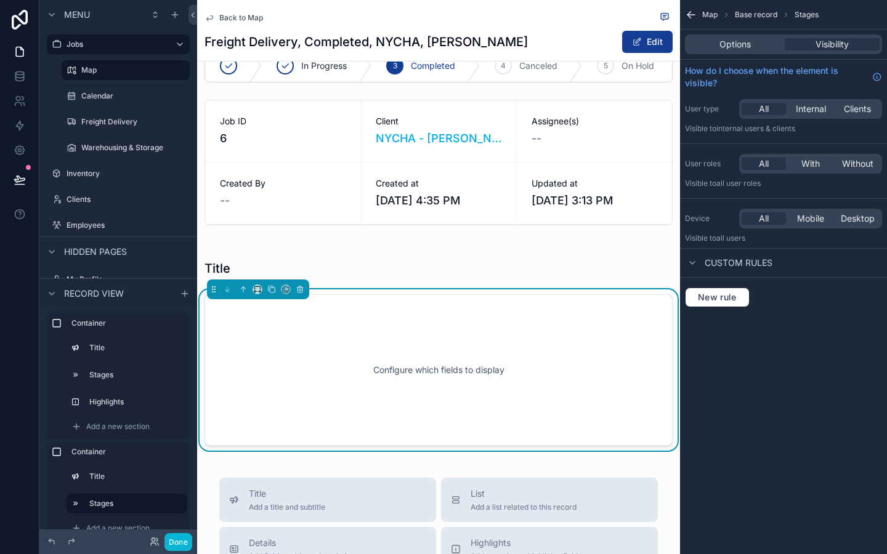
scroll to position [167, 0]
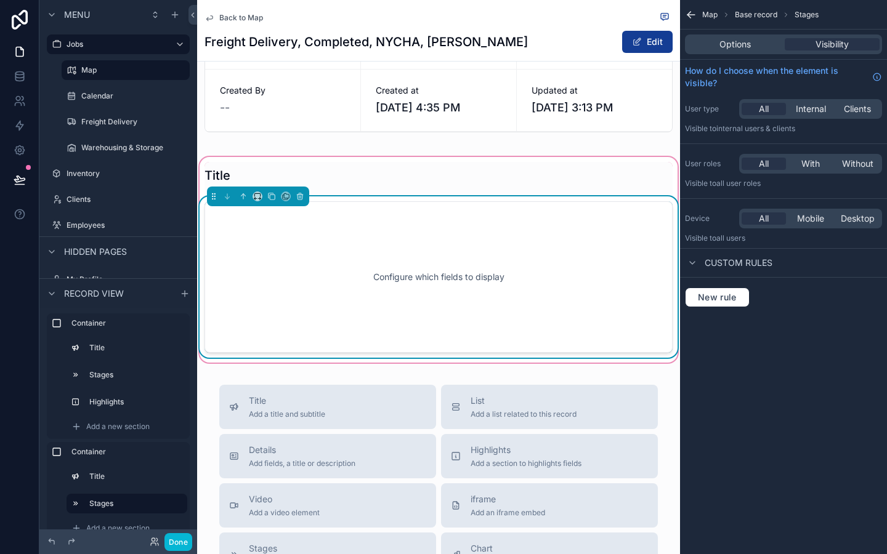
click at [607, 229] on div "Configure which fields to display" at bounding box center [439, 277] width 428 height 111
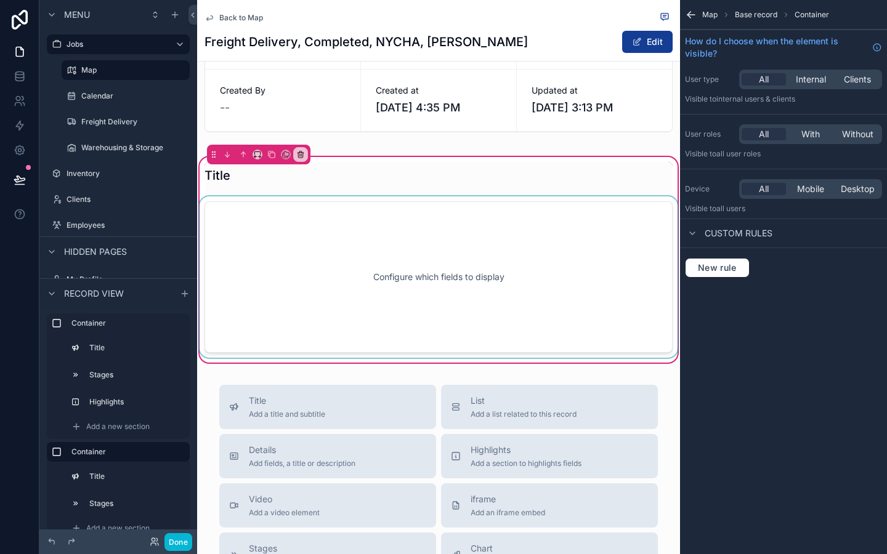
click at [569, 259] on div "scrollable content" at bounding box center [438, 277] width 483 height 161
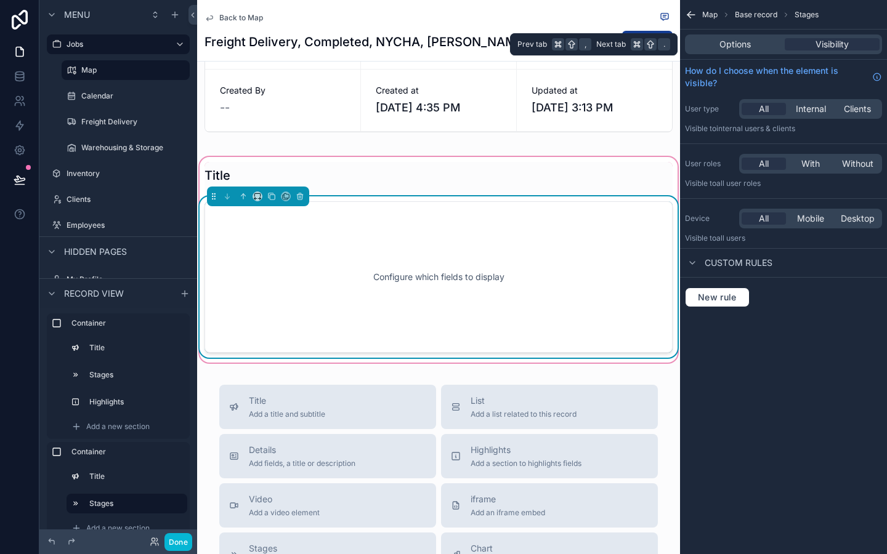
click at [739, 53] on div "Options Visibility" at bounding box center [783, 44] width 197 height 20
click at [735, 45] on span "Options" at bounding box center [735, 44] width 31 height 12
click at [725, 44] on span "Options" at bounding box center [735, 44] width 31 height 12
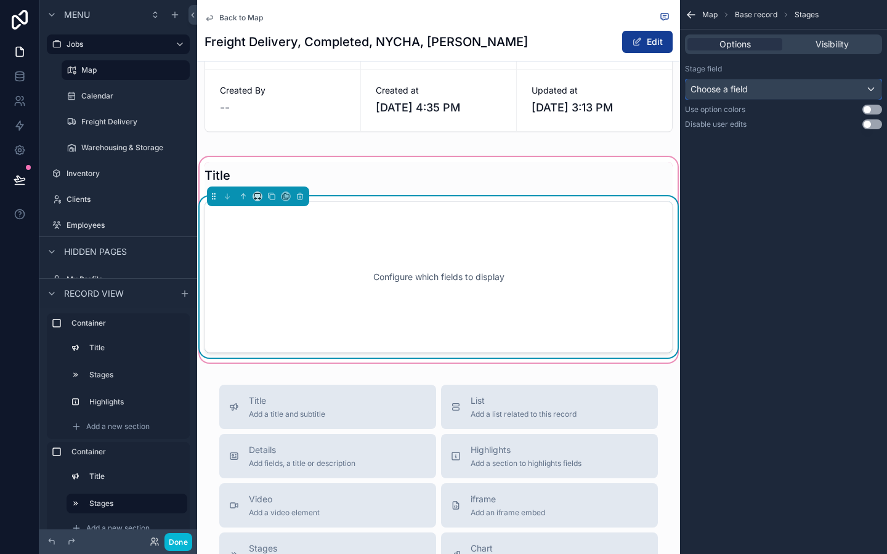
click at [794, 88] on div "Choose a field" at bounding box center [784, 89] width 196 height 20
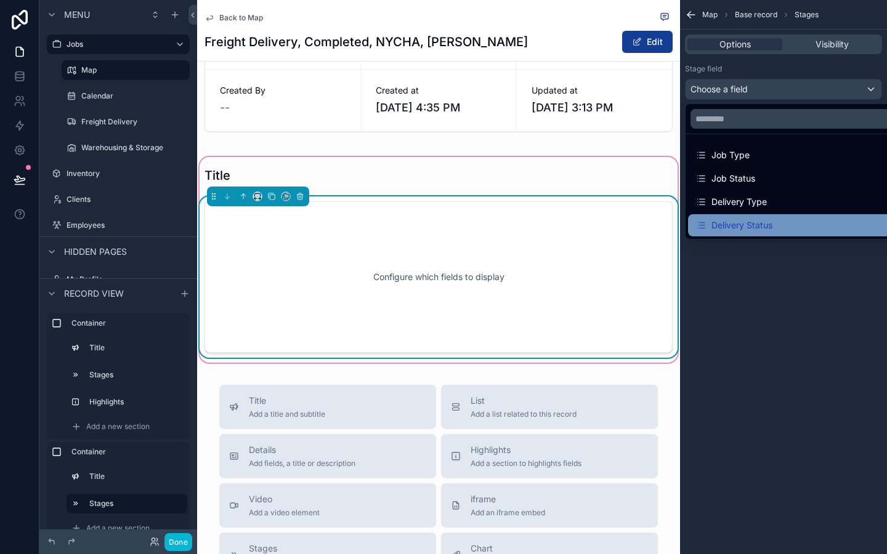
click at [747, 222] on div "Delivery Status" at bounding box center [734, 225] width 77 height 15
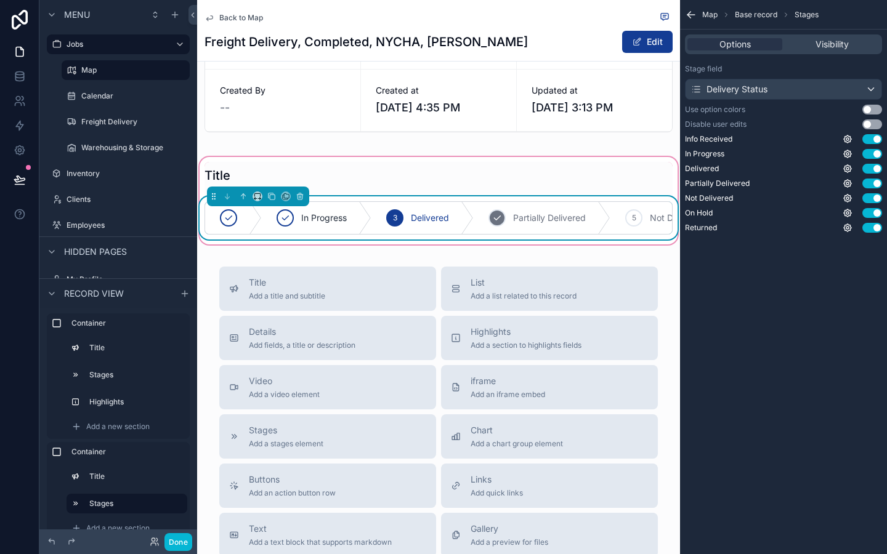
click at [583, 229] on div "4 Partially Delivered" at bounding box center [542, 218] width 137 height 32
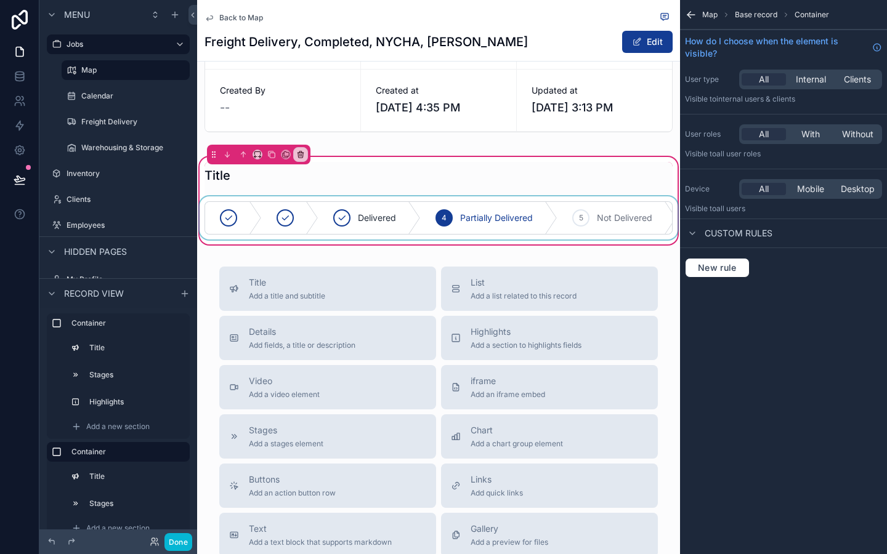
click at [253, 221] on div "scrollable content" at bounding box center [438, 218] width 483 height 43
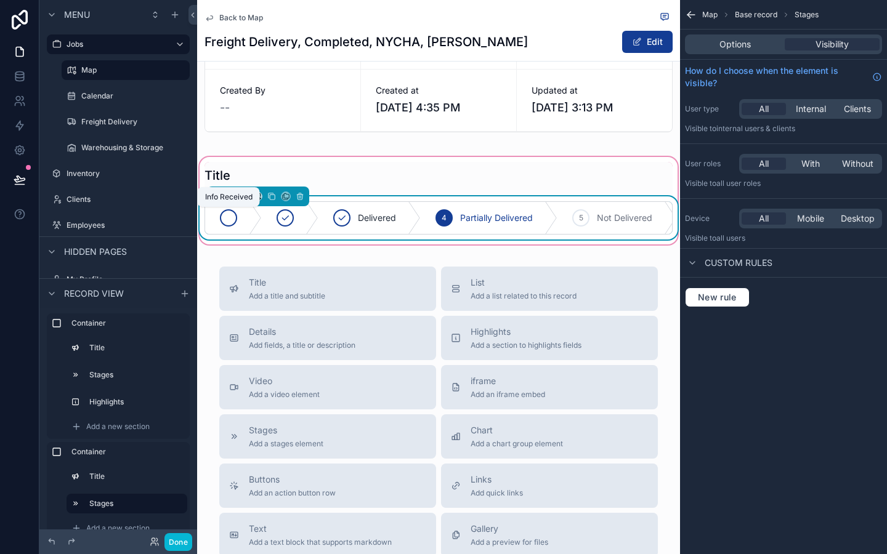
click at [233, 219] on icon "scrollable content" at bounding box center [229, 218] width 10 height 10
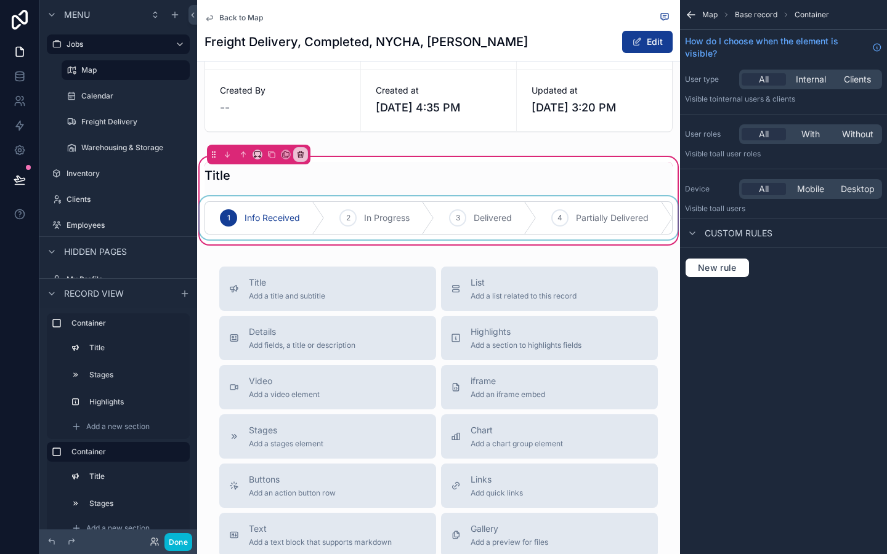
click at [647, 218] on div "scrollable content" at bounding box center [438, 218] width 483 height 43
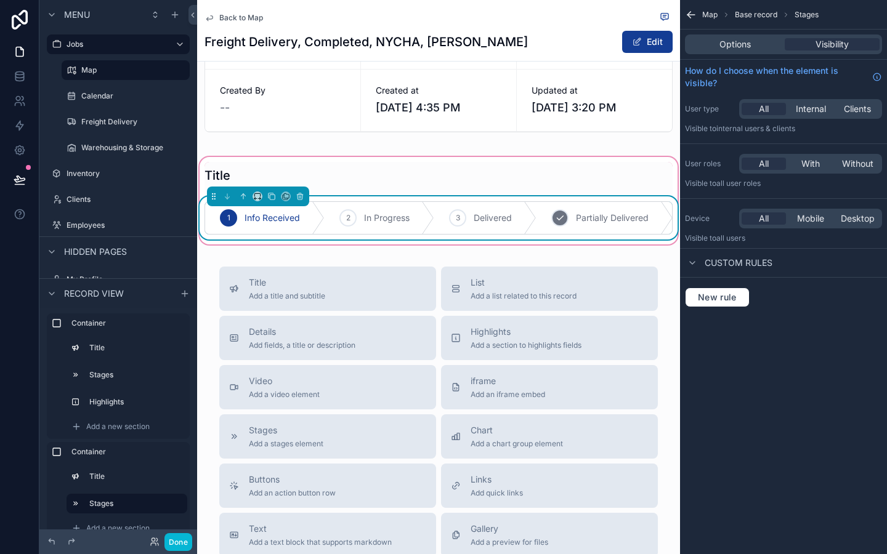
click at [652, 218] on div "4 Partially Delivered" at bounding box center [605, 218] width 137 height 32
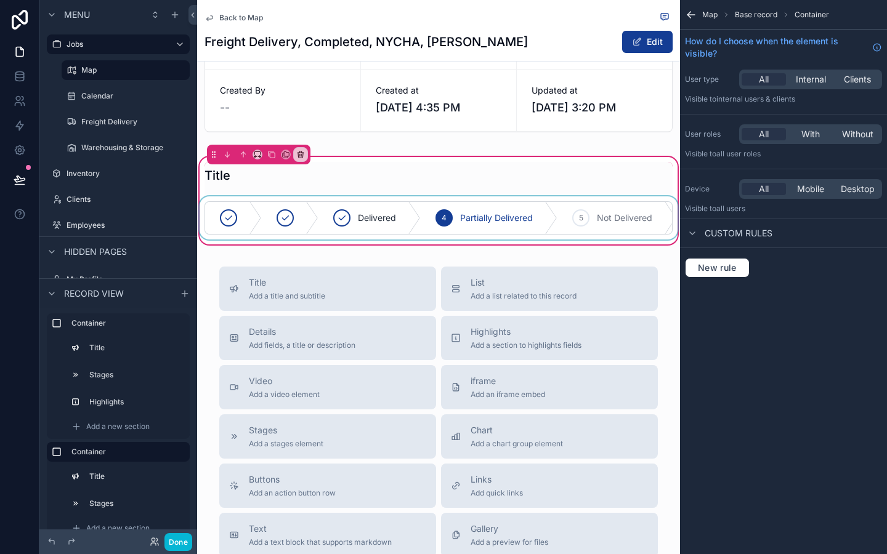
click at [623, 218] on div "scrollable content" at bounding box center [438, 218] width 483 height 43
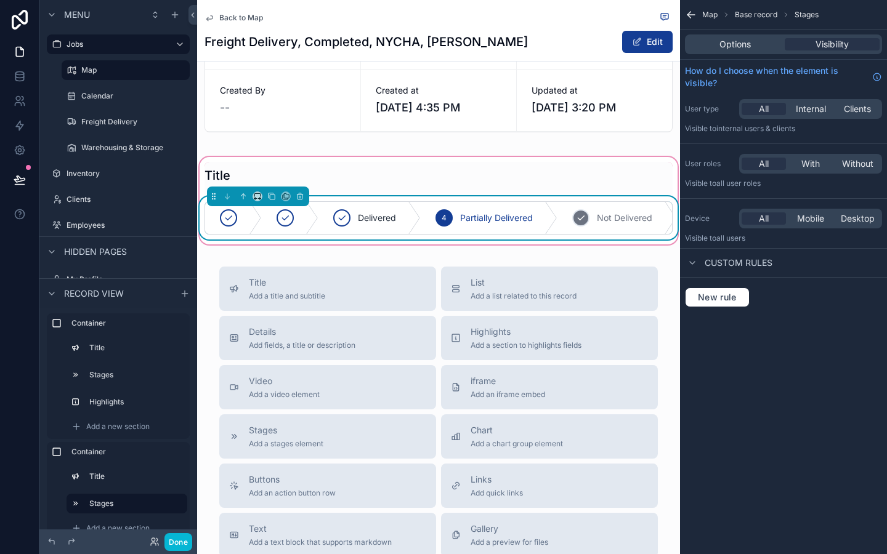
click at [614, 218] on span "Not Delivered" at bounding box center [624, 218] width 55 height 12
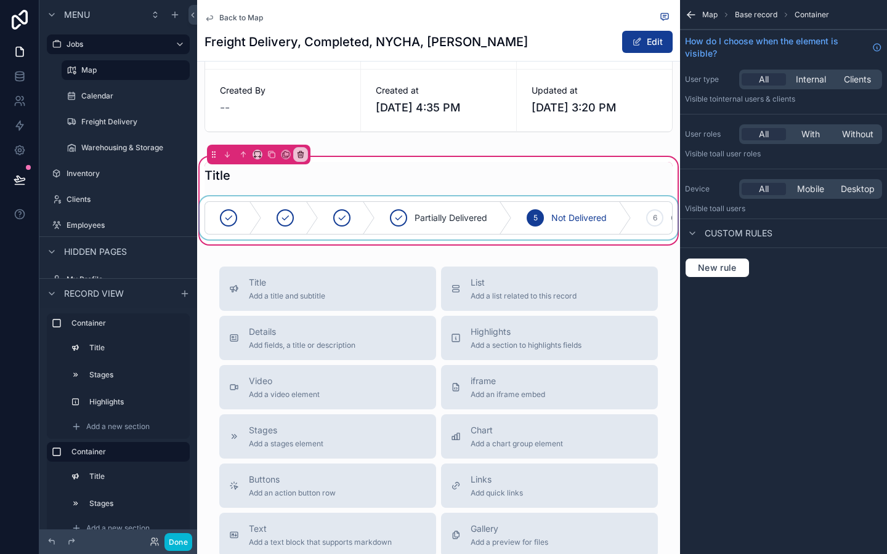
click at [651, 221] on div "scrollable content" at bounding box center [438, 218] width 483 height 43
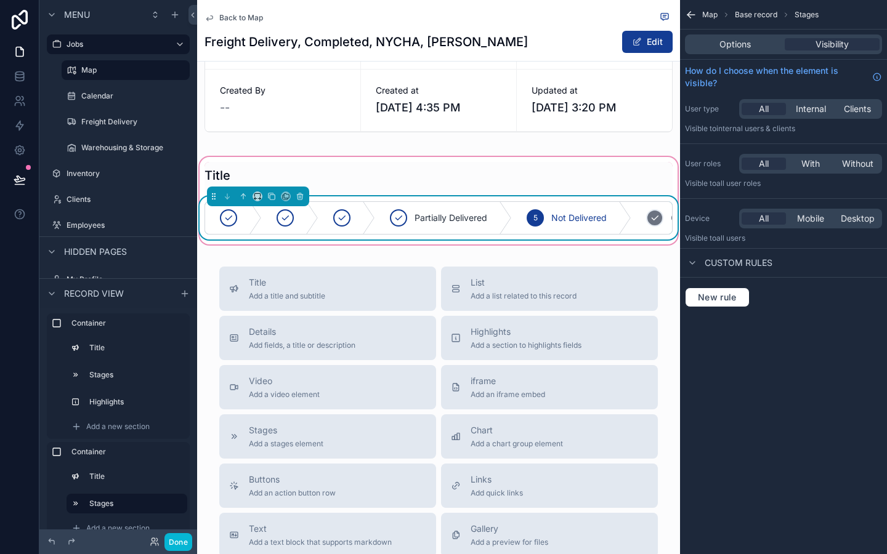
click at [643, 219] on div "6 On Hold" at bounding box center [679, 218] width 97 height 32
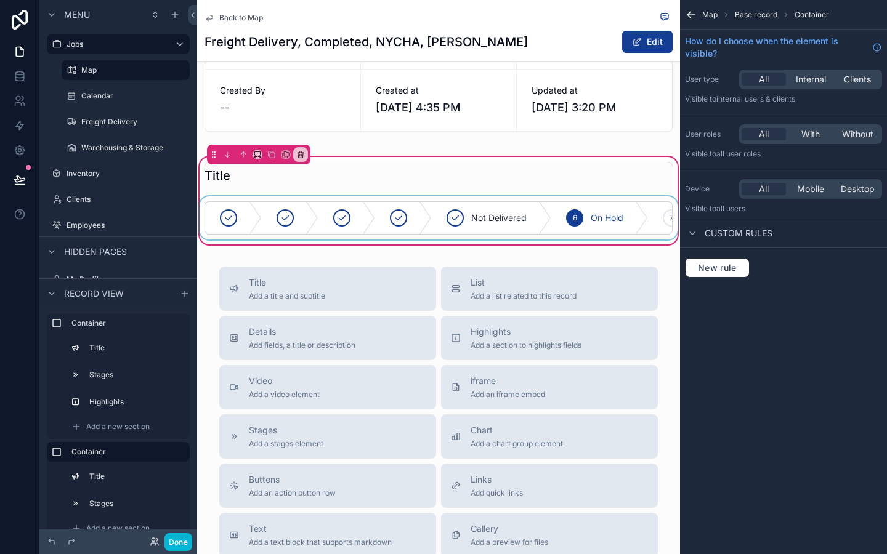
click at [228, 218] on div "scrollable content" at bounding box center [438, 218] width 483 height 43
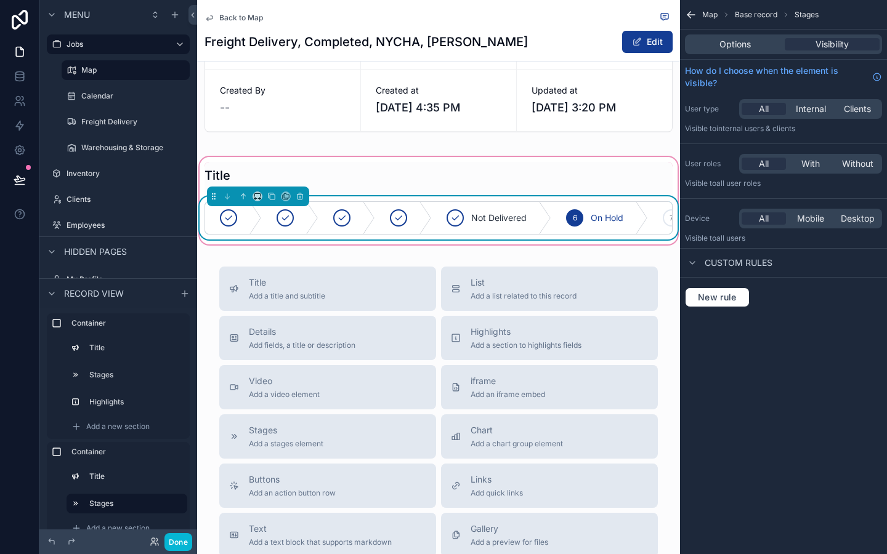
click at [728, 397] on div "Map Base record Stages Options Visibility How do I choose when the element is v…" at bounding box center [783, 277] width 207 height 554
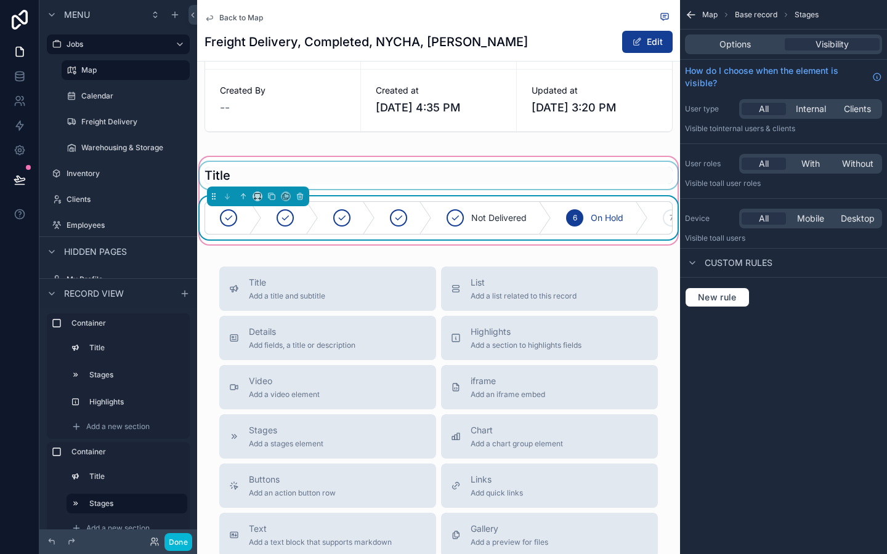
click at [473, 172] on div "scrollable content" at bounding box center [438, 175] width 483 height 27
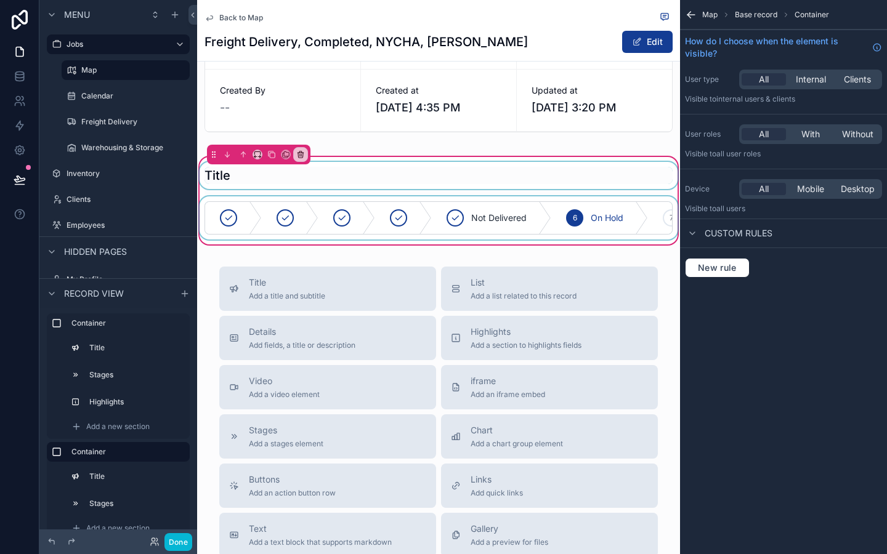
click at [473, 172] on div "scrollable content" at bounding box center [438, 175] width 483 height 27
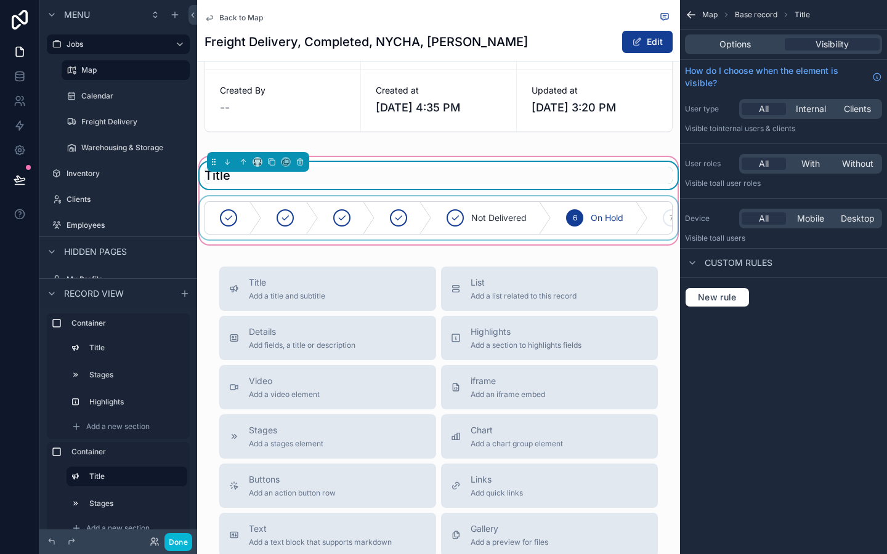
click at [221, 180] on h1 "Title" at bounding box center [218, 175] width 26 height 17
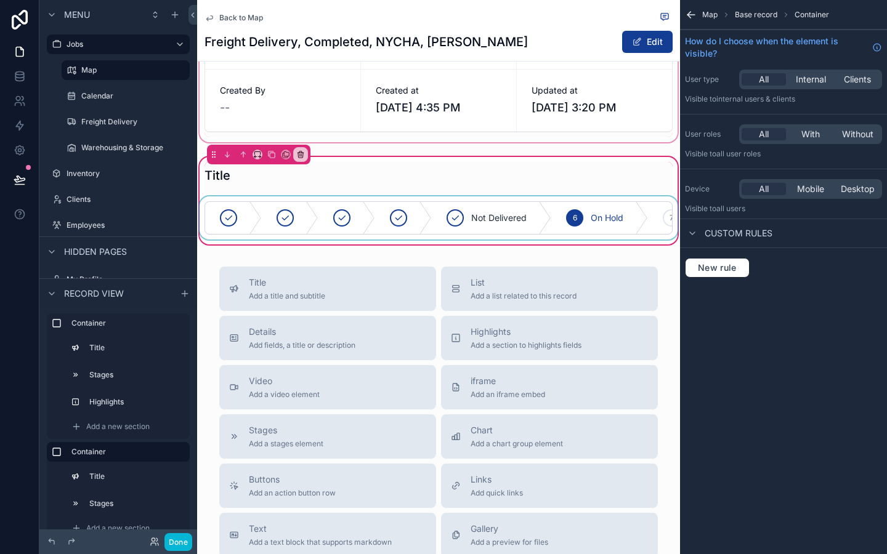
click at [429, 140] on div "scrollable content" at bounding box center [438, 26] width 483 height 235
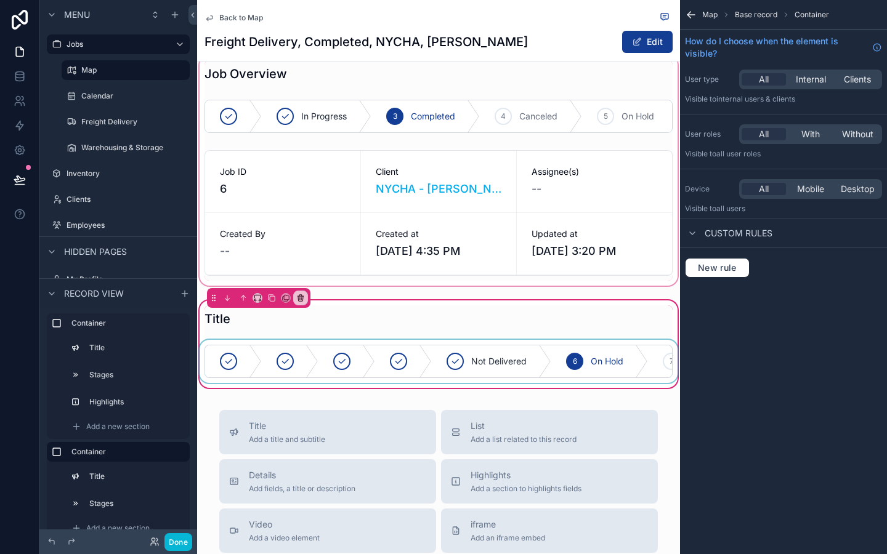
scroll to position [7, 0]
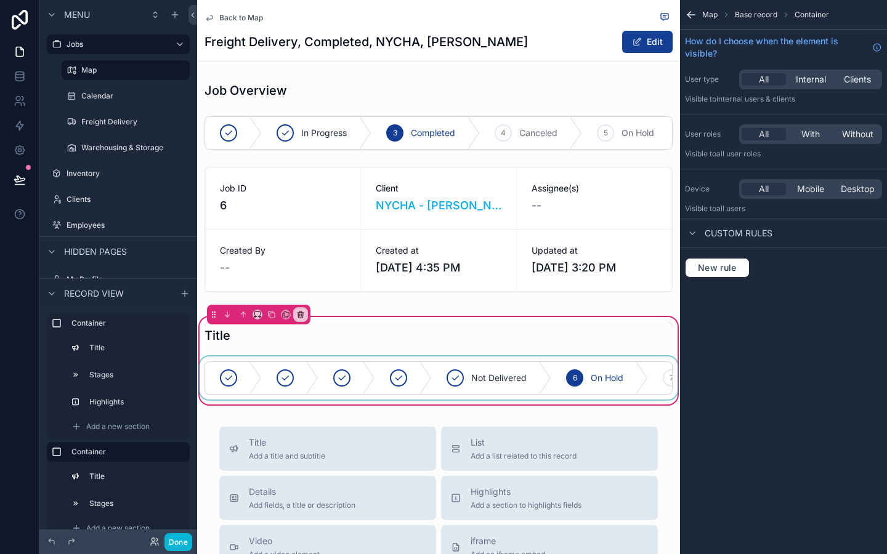
click at [724, 320] on div "Map Base record Container How do I choose when the element is visible? User typ…" at bounding box center [783, 277] width 207 height 554
click at [660, 361] on div "scrollable content" at bounding box center [438, 378] width 483 height 43
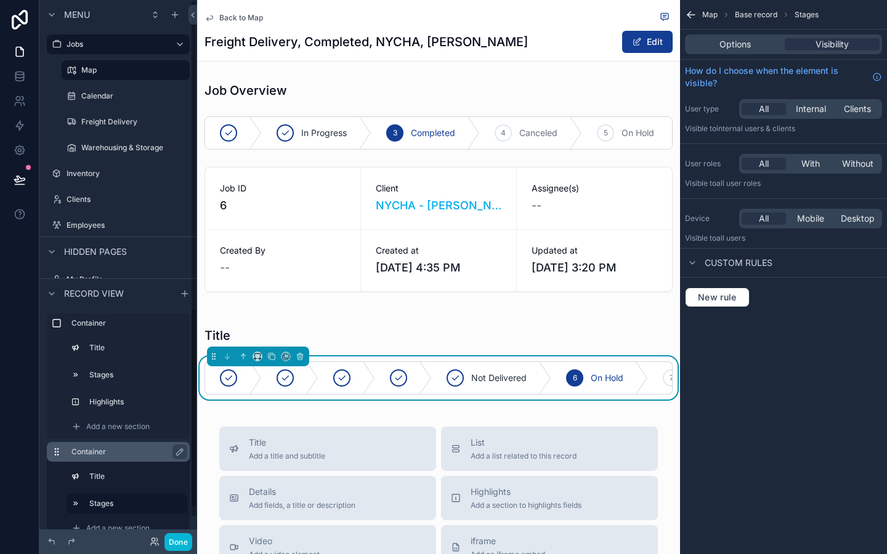
scroll to position [23, 0]
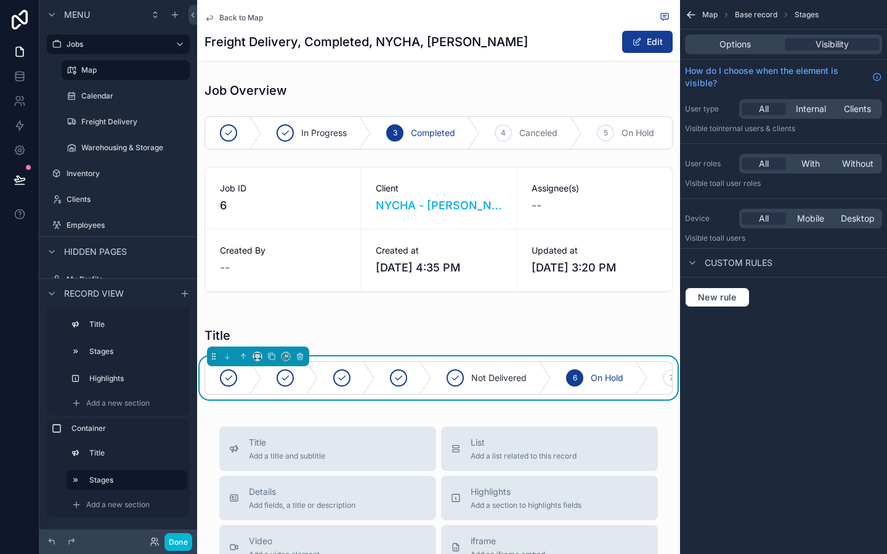
click at [345, 310] on div "Job Overview In Progress 3 Completed 4 Canceled 5 On Hold Job ID 6 Client NYCHA…" at bounding box center [438, 239] width 483 height 338
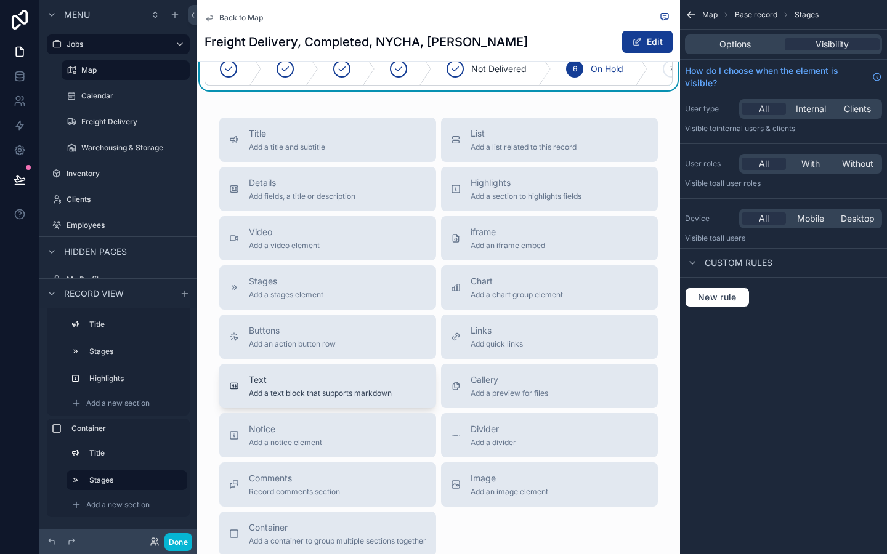
scroll to position [416, 0]
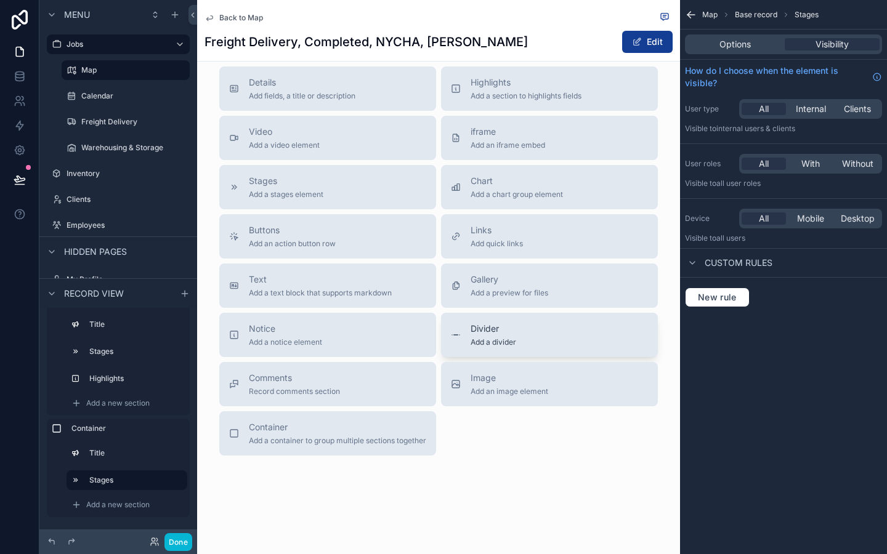
click at [493, 333] on span "Divider" at bounding box center [494, 329] width 46 height 12
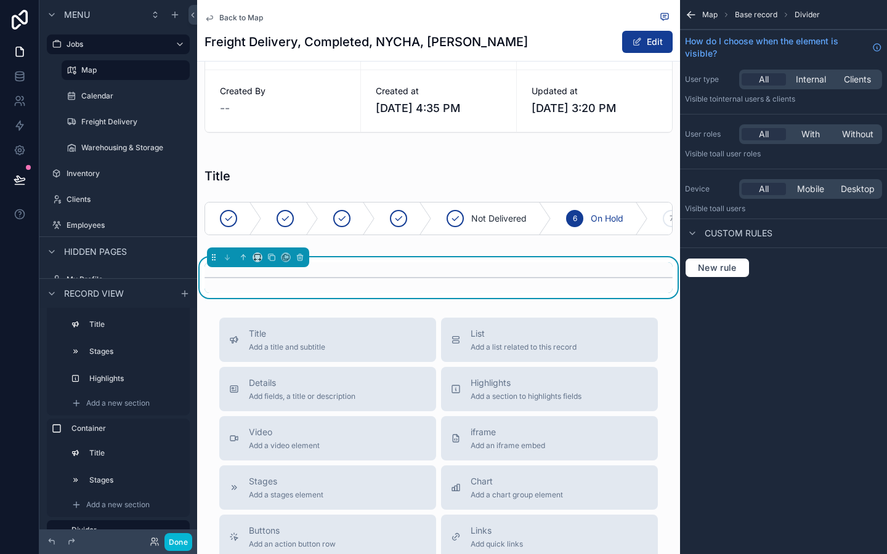
scroll to position [167, 0]
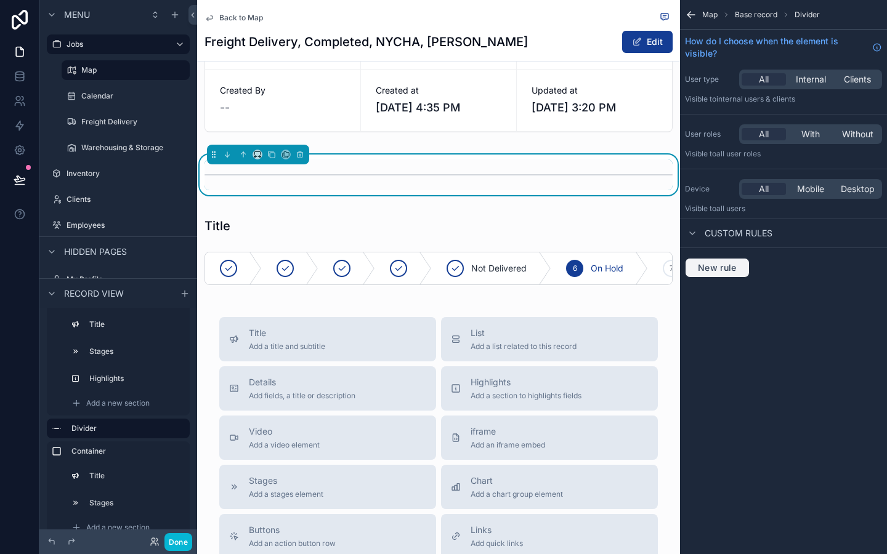
click at [736, 272] on span "New rule" at bounding box center [717, 267] width 49 height 11
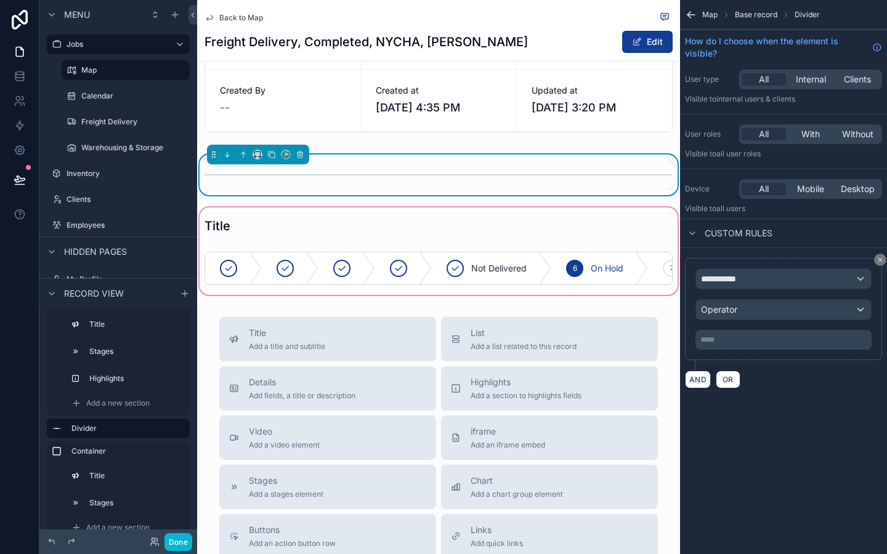
click at [655, 235] on div "scrollable content" at bounding box center [438, 251] width 483 height 92
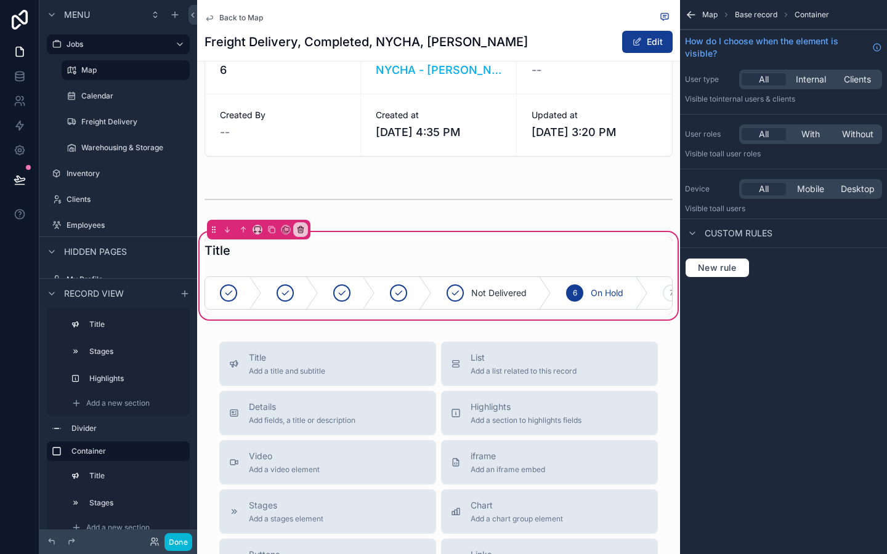
scroll to position [144, 0]
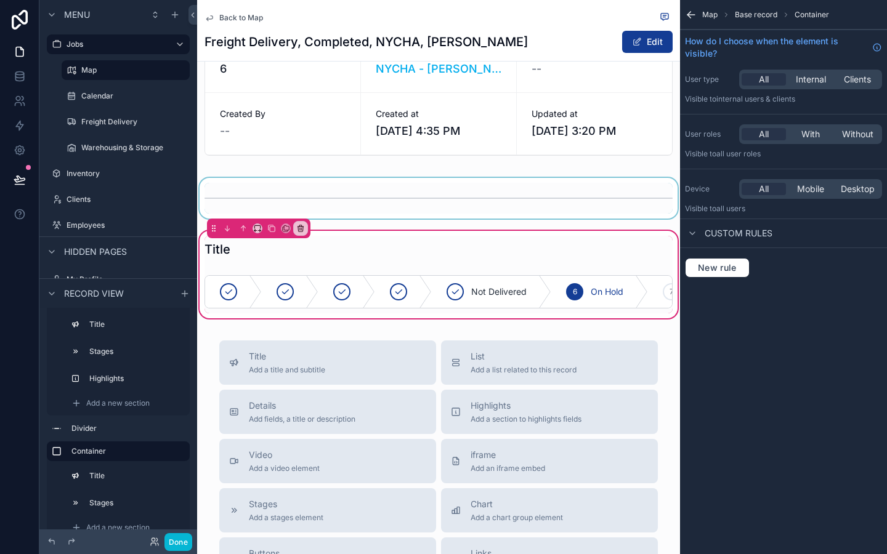
click at [646, 203] on div "scrollable content" at bounding box center [438, 198] width 483 height 41
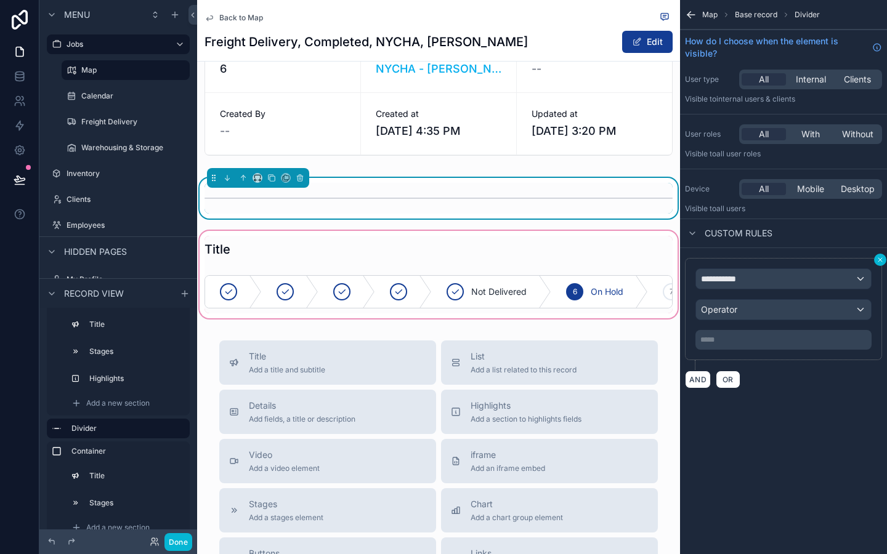
click at [880, 260] on icon "scrollable content" at bounding box center [880, 260] width 4 height 4
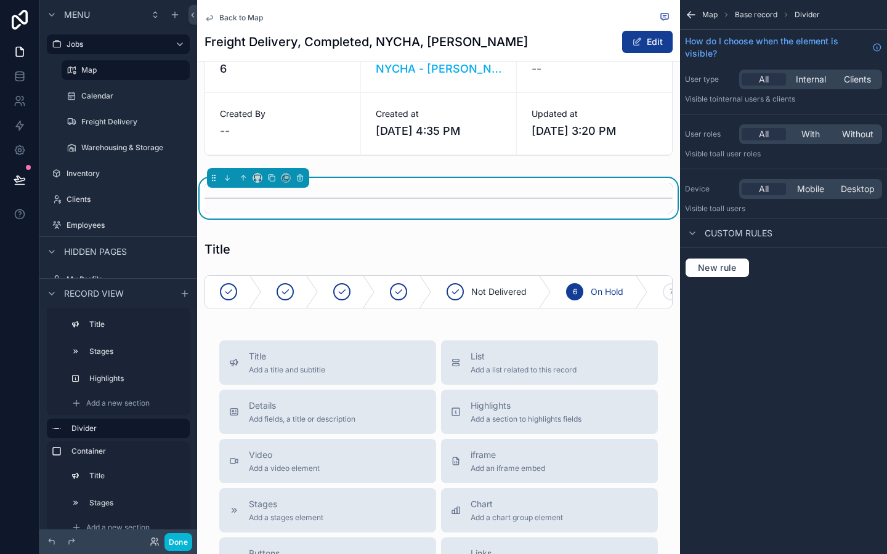
click at [717, 341] on div "Map Base record Divider How do I choose when the element is visible? User type …" at bounding box center [783, 277] width 207 height 554
click at [575, 339] on div "Back to Map Freight Delivery, Completed, NYCHA, Antoinette Brown Edit Job Overv…" at bounding box center [438, 366] width 483 height 1021
click at [729, 386] on div "Map Base record Divider How do I choose when the element is visible? User type …" at bounding box center [783, 277] width 207 height 554
click at [368, 67] on div "scrollable content" at bounding box center [438, 50] width 483 height 235
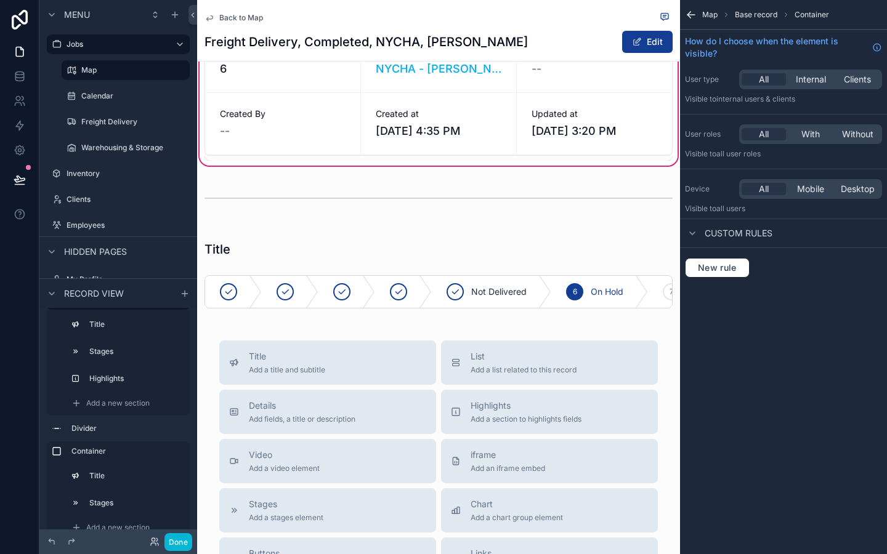
click at [308, 331] on div "Back to Map Freight Delivery, Completed, NYCHA, Antoinette Brown Edit Job Overv…" at bounding box center [438, 366] width 483 height 1021
click at [370, 288] on div "scrollable content" at bounding box center [438, 275] width 483 height 92
click at [214, 251] on div "scrollable content" at bounding box center [438, 275] width 483 height 92
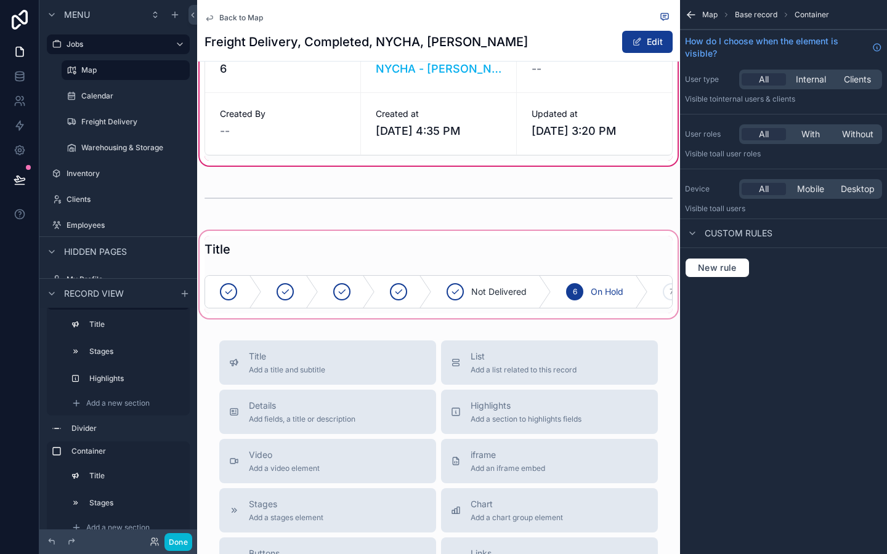
click at [224, 259] on div "scrollable content" at bounding box center [438, 275] width 483 height 92
click at [219, 251] on div "scrollable content" at bounding box center [438, 275] width 483 height 92
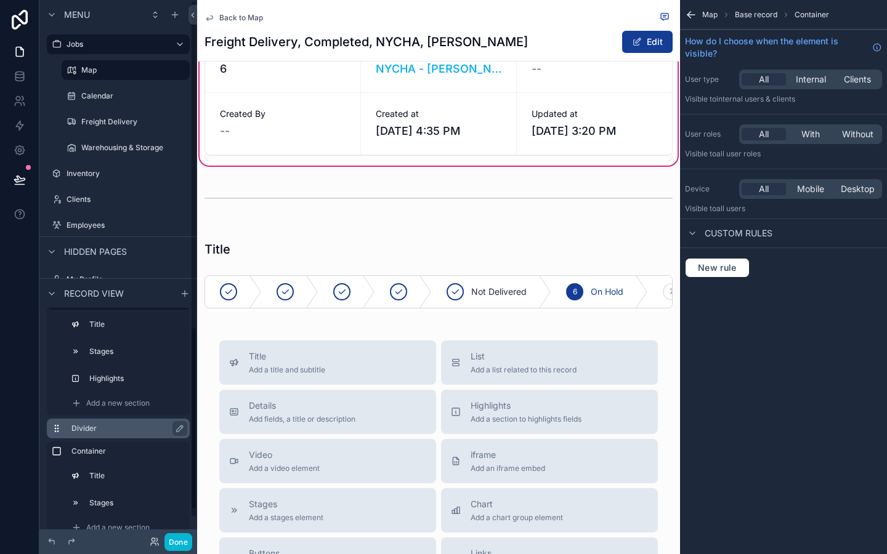
scroll to position [46, 0]
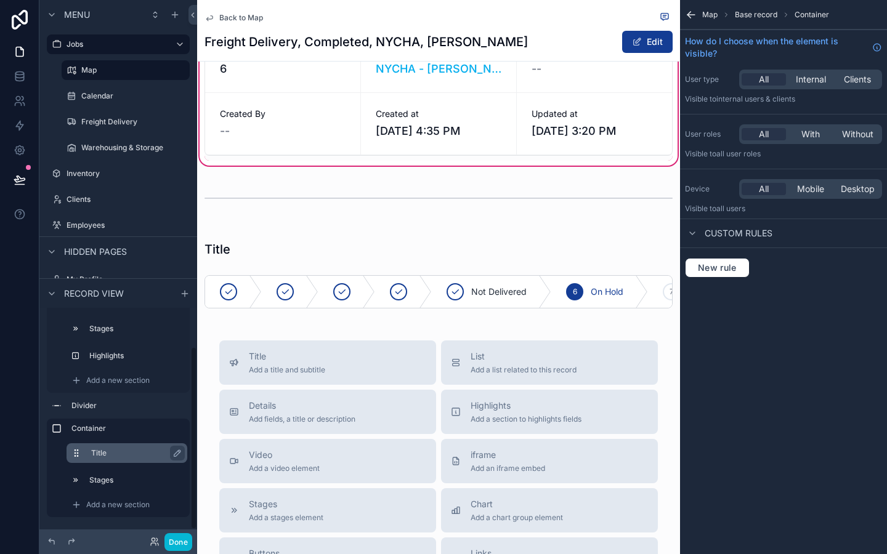
click at [100, 456] on label "Title" at bounding box center [134, 453] width 86 height 10
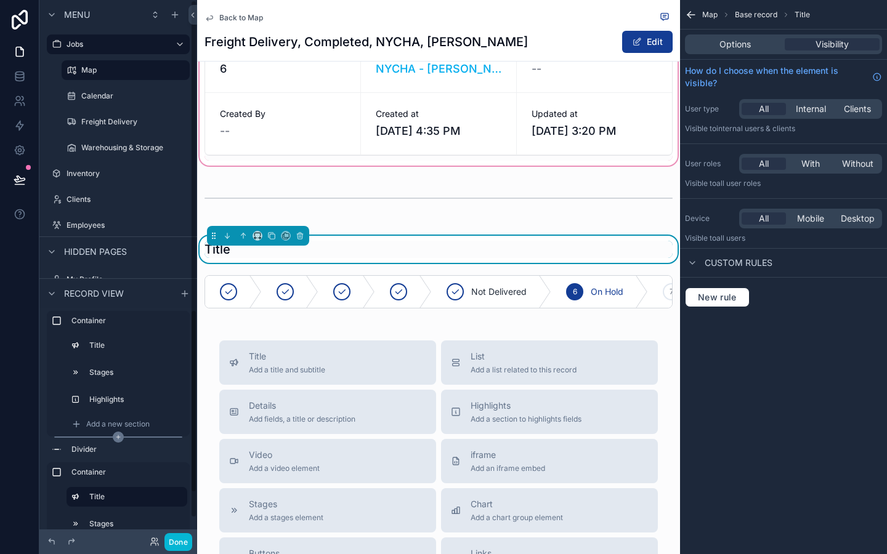
scroll to position [0, 0]
click at [222, 251] on h1 "Title" at bounding box center [218, 249] width 26 height 17
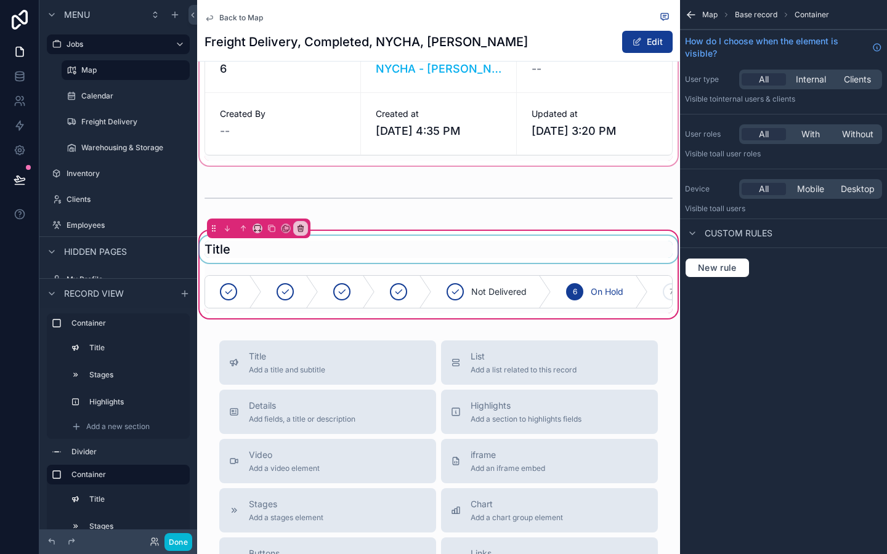
click at [222, 251] on div "scrollable content" at bounding box center [438, 249] width 483 height 27
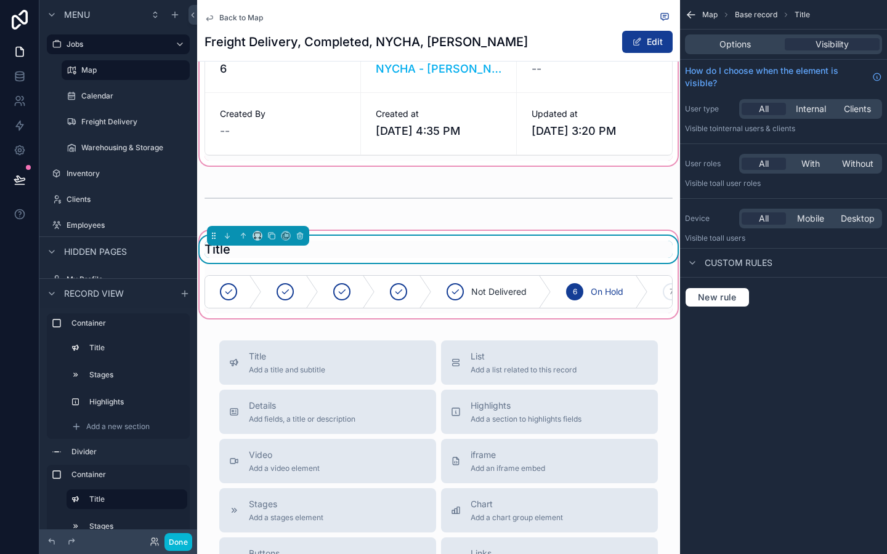
click at [222, 251] on h1 "Title" at bounding box center [218, 249] width 26 height 17
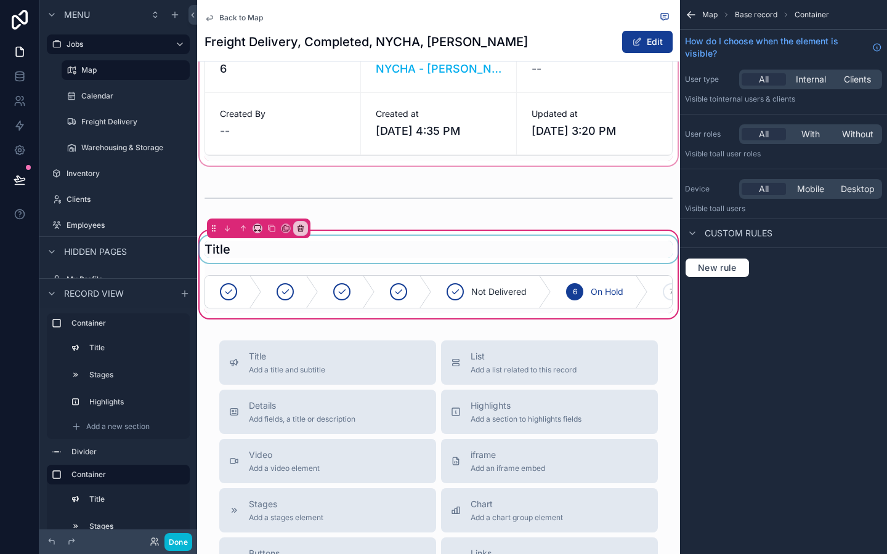
click at [397, 250] on div "scrollable content" at bounding box center [438, 249] width 483 height 27
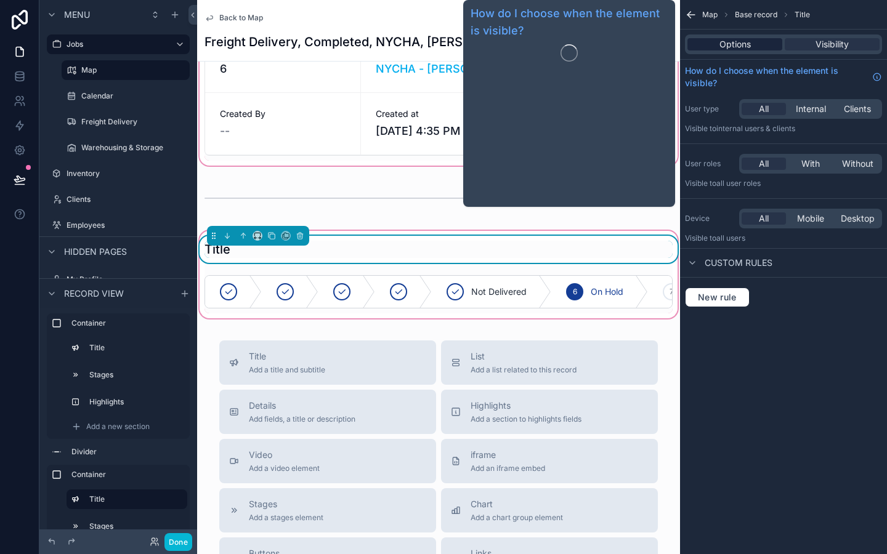
click at [731, 50] on span "Options" at bounding box center [735, 44] width 31 height 12
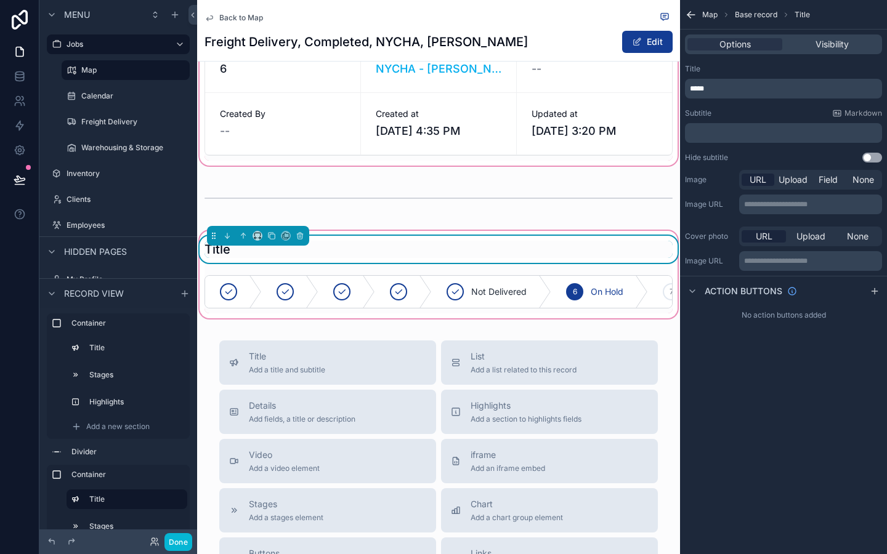
click at [736, 78] on div "Title *****" at bounding box center [783, 81] width 197 height 34
click at [736, 86] on p "*****" at bounding box center [785, 89] width 190 height 10
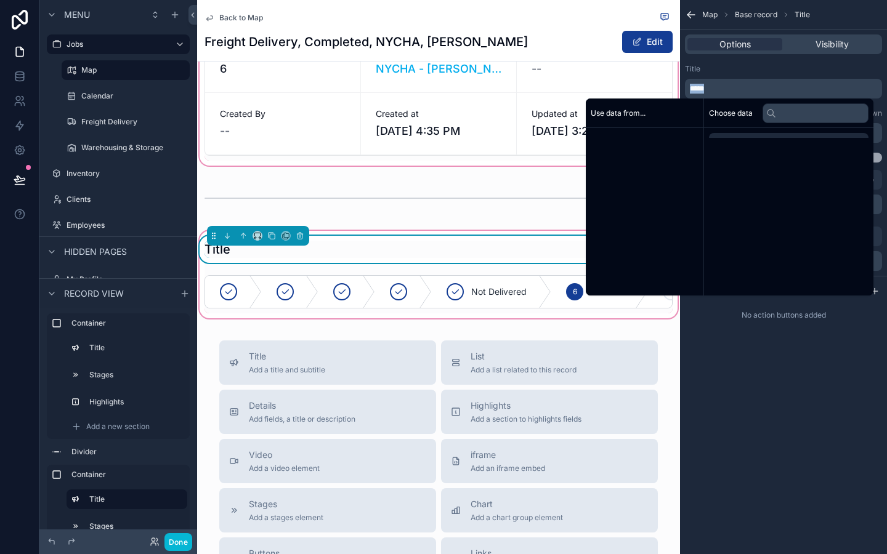
click at [736, 86] on p "*****" at bounding box center [785, 89] width 190 height 10
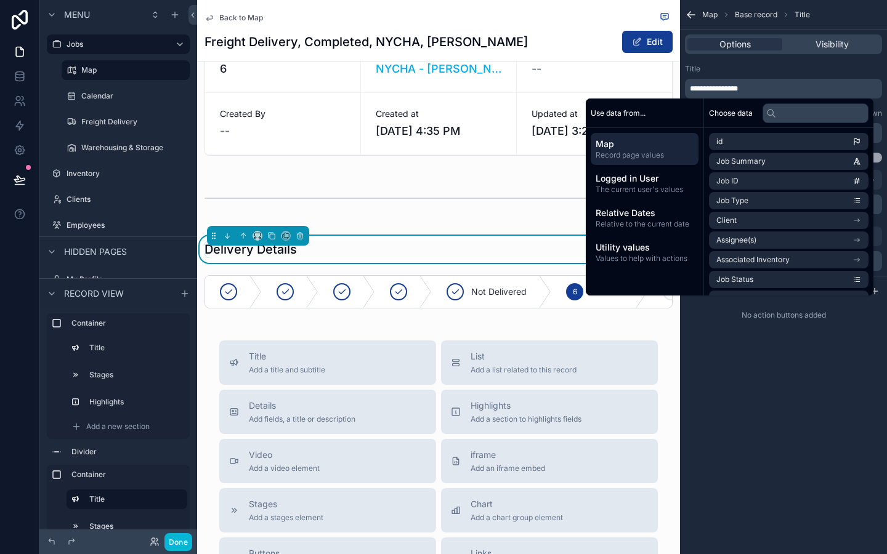
click at [778, 344] on div "**********" at bounding box center [783, 172] width 207 height 345
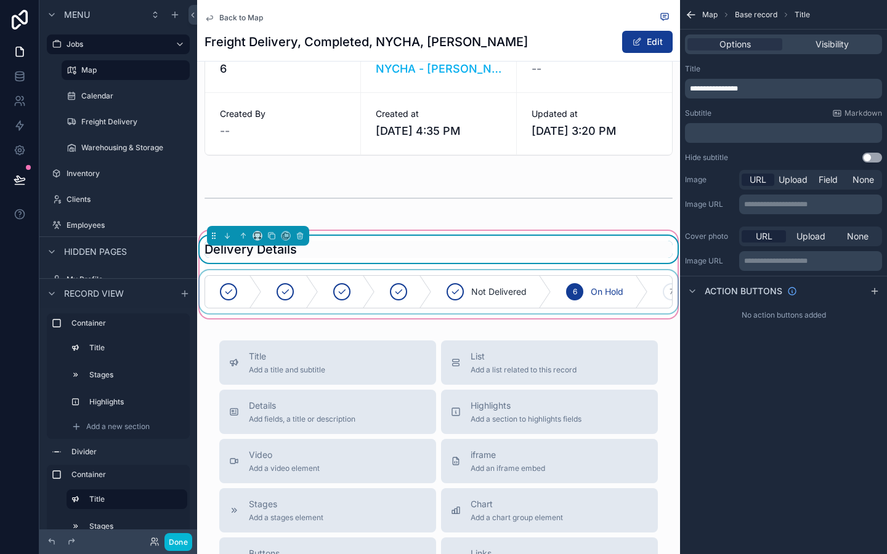
click at [412, 293] on div "scrollable content" at bounding box center [438, 291] width 483 height 43
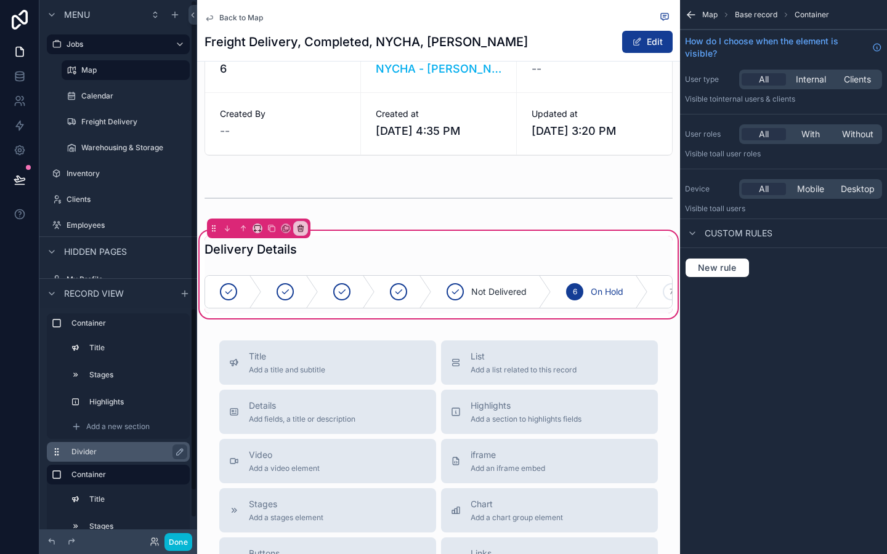
scroll to position [46, 0]
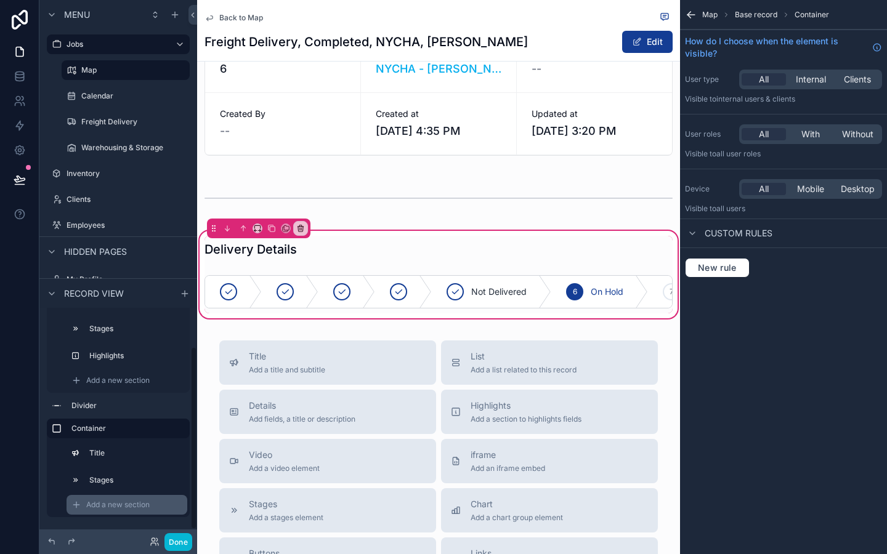
click at [137, 513] on div "Add a new section" at bounding box center [127, 505] width 121 height 20
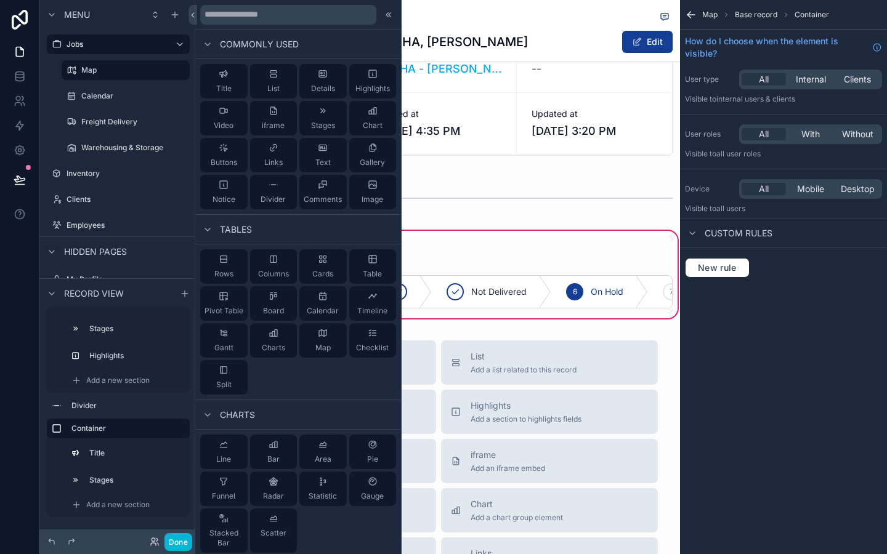
click at [713, 376] on div "Map Base record Container How do I choose when the element is visible? User typ…" at bounding box center [783, 277] width 207 height 554
click at [388, 13] on icon at bounding box center [389, 15] width 10 height 10
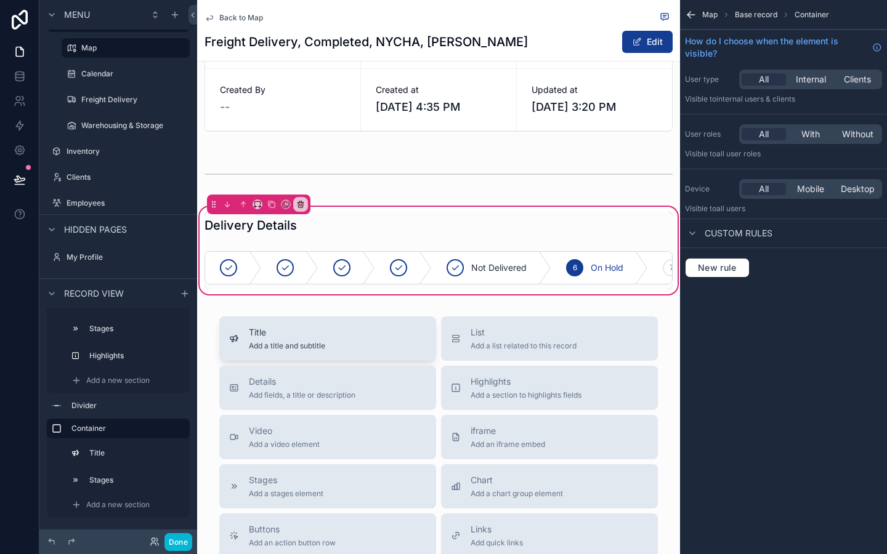
scroll to position [192, 0]
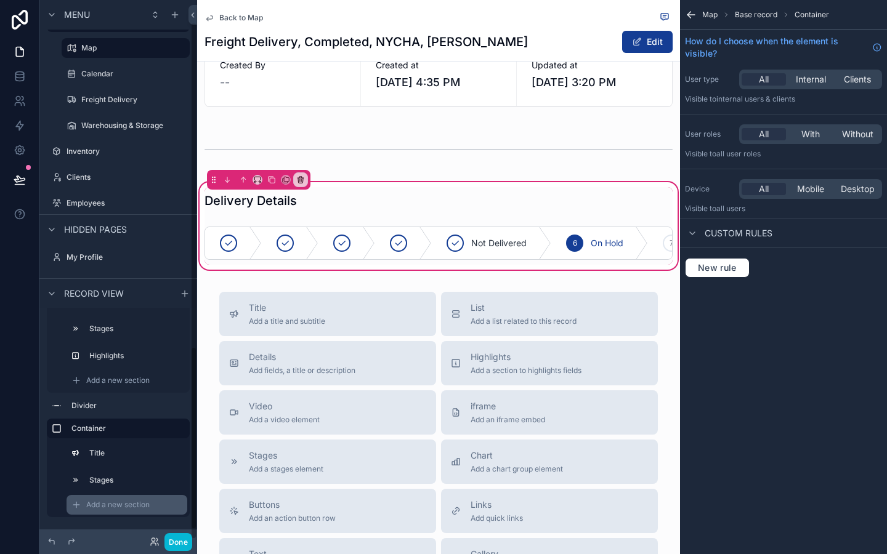
click at [136, 498] on div "Add a new section" at bounding box center [127, 505] width 121 height 20
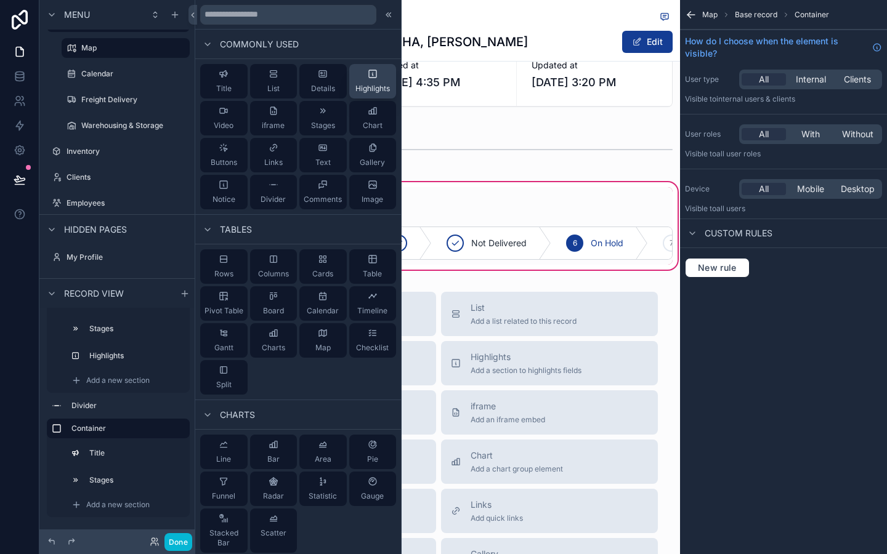
click at [368, 94] on button "Highlights" at bounding box center [372, 81] width 47 height 34
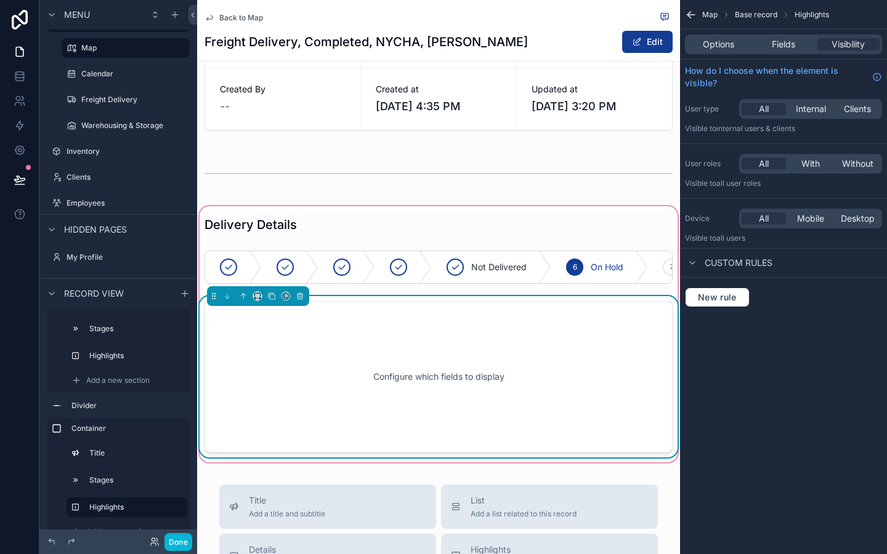
scroll to position [168, 0]
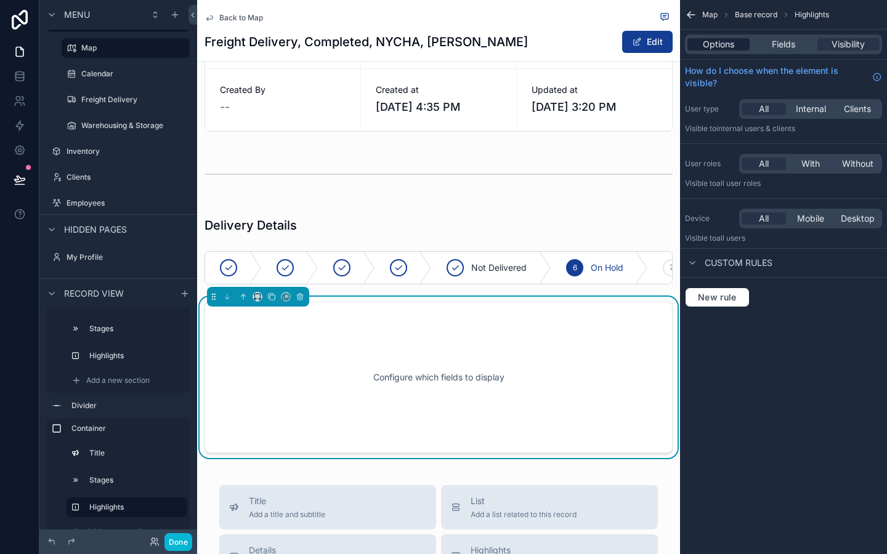
click at [723, 47] on span "Options" at bounding box center [718, 44] width 31 height 12
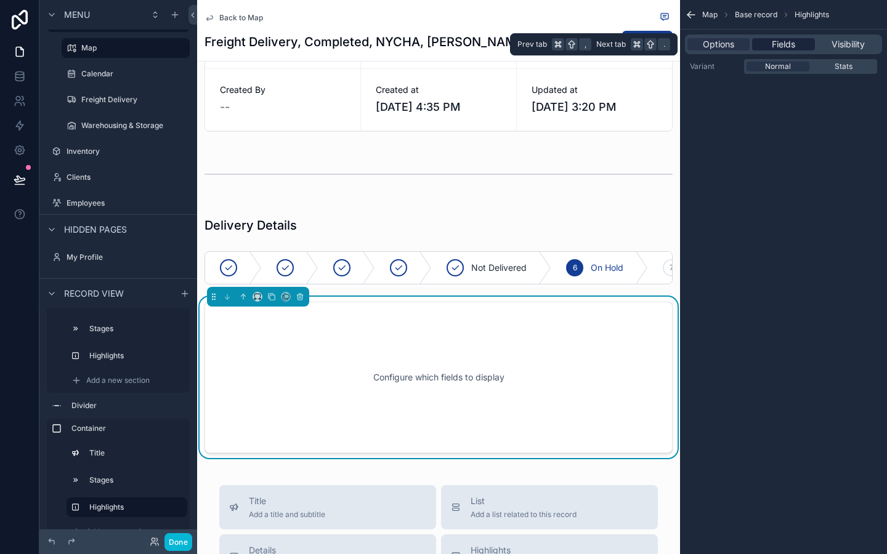
click at [781, 48] on span "Fields" at bounding box center [783, 44] width 23 height 12
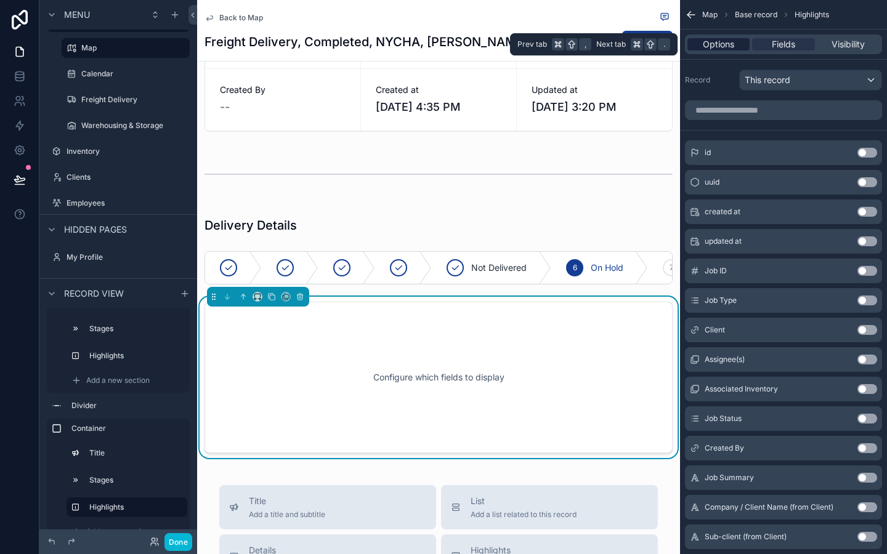
click at [724, 46] on span "Options" at bounding box center [718, 44] width 31 height 12
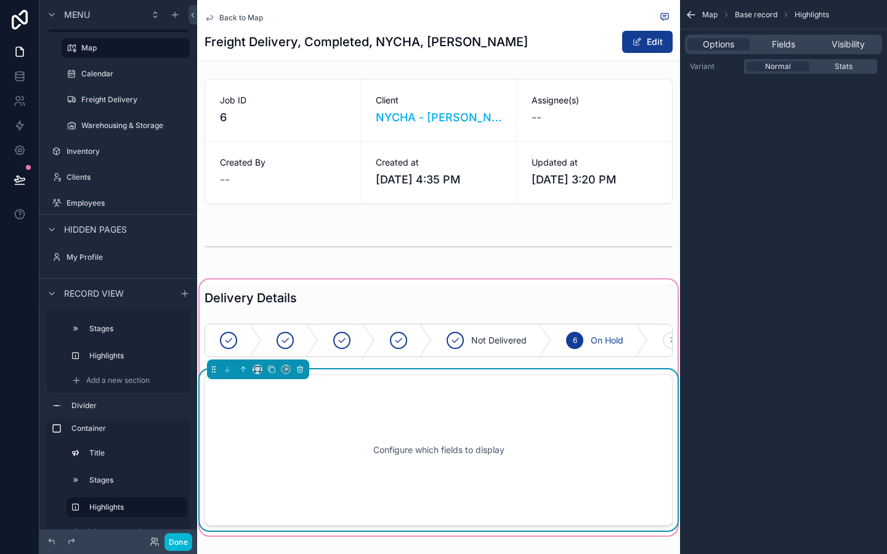
scroll to position [103, 0]
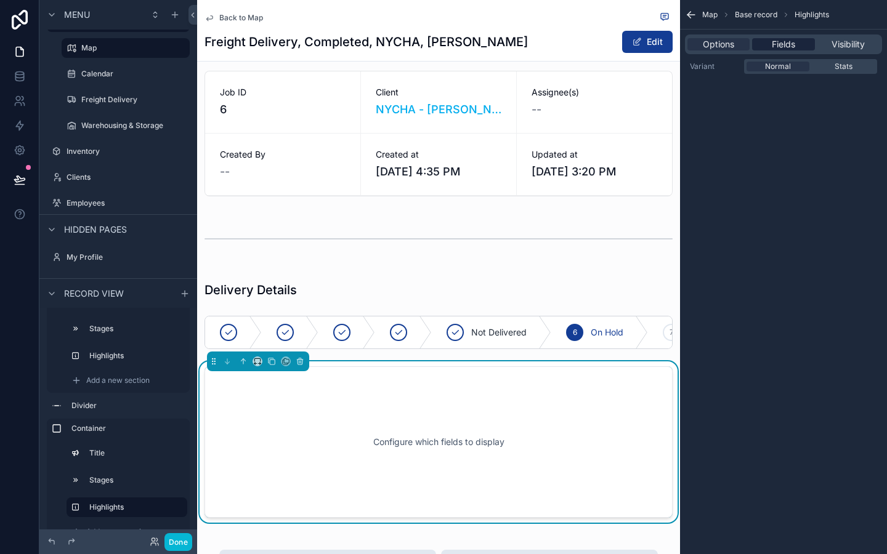
click at [784, 43] on span "Fields" at bounding box center [783, 44] width 23 height 12
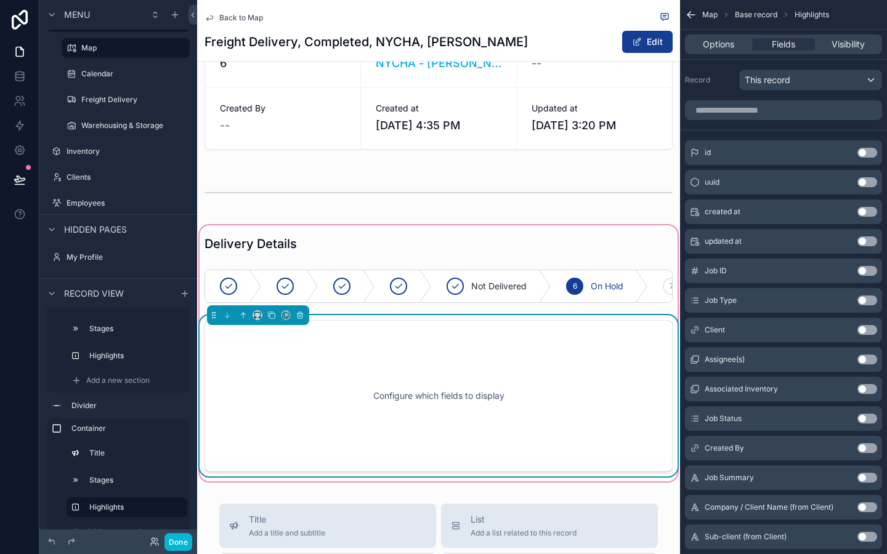
scroll to position [150, 0]
click at [572, 347] on div "Configure which fields to display" at bounding box center [439, 395] width 428 height 111
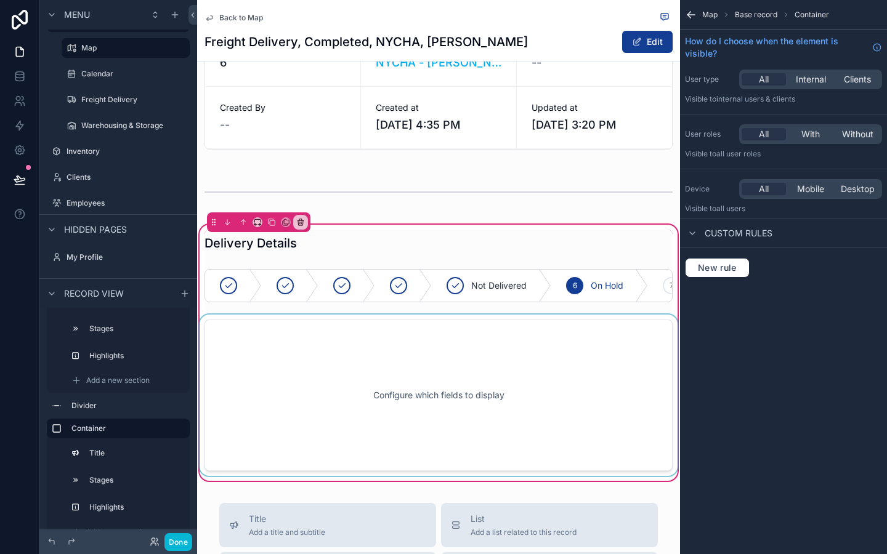
click at [572, 354] on div "scrollable content" at bounding box center [438, 395] width 483 height 161
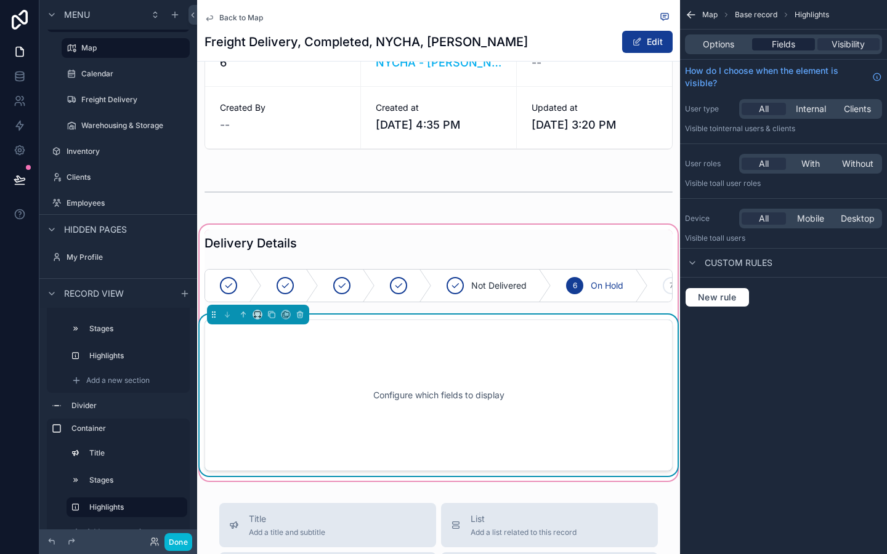
click at [780, 44] on span "Fields" at bounding box center [783, 44] width 23 height 12
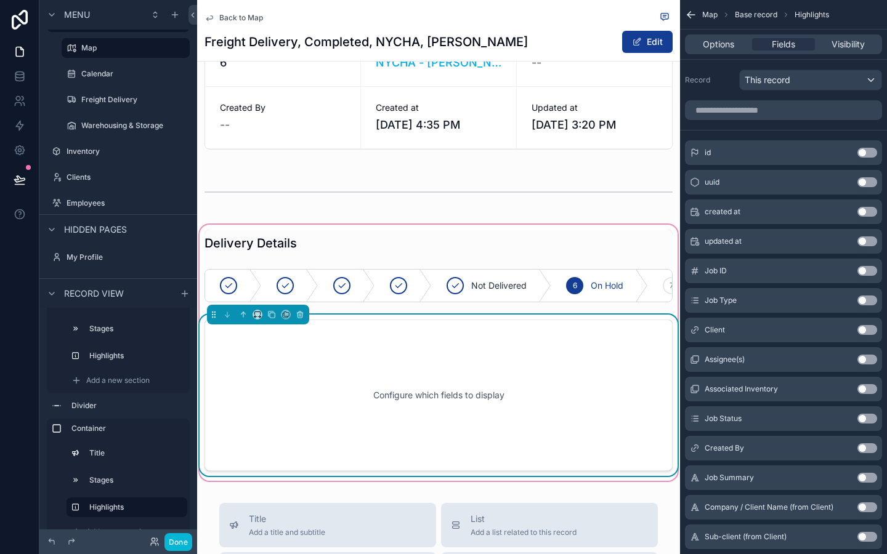
scroll to position [8, 0]
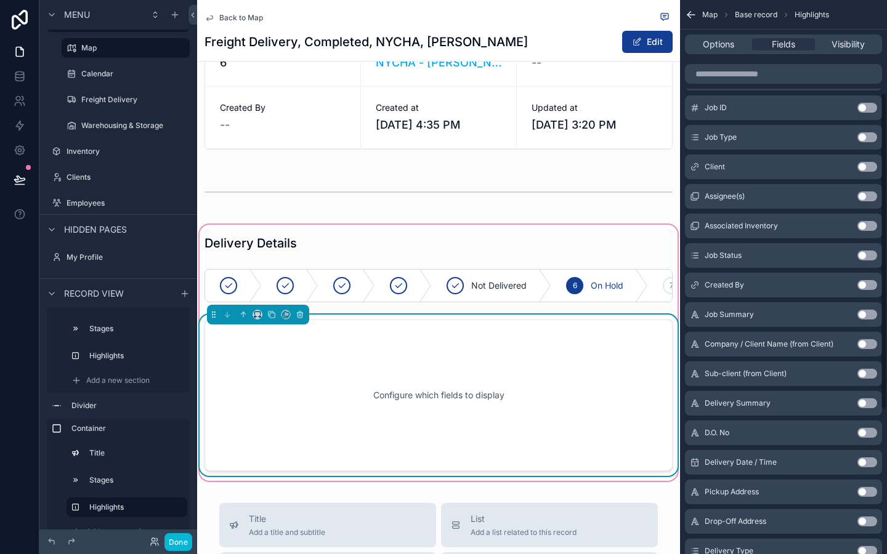
click at [867, 222] on button "Use setting" at bounding box center [868, 226] width 20 height 10
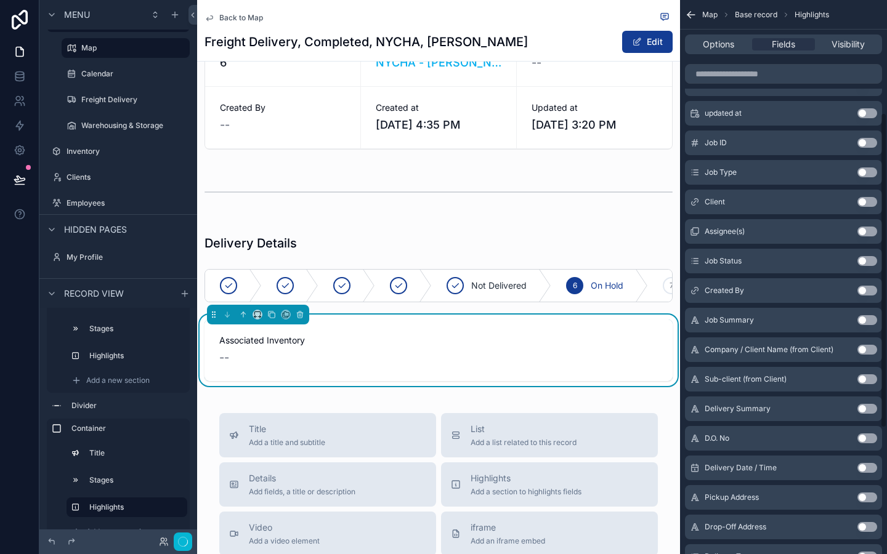
scroll to position [198, 0]
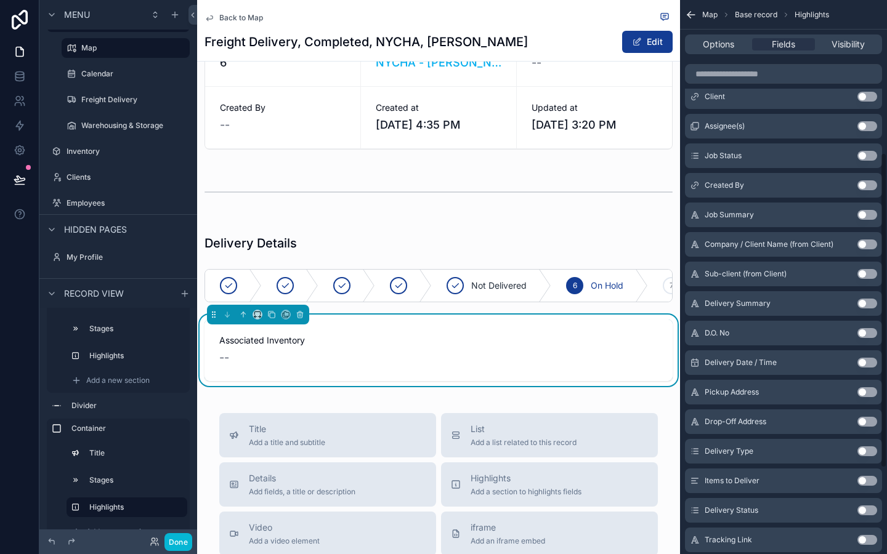
click at [865, 331] on button "Use setting" at bounding box center [868, 333] width 20 height 10
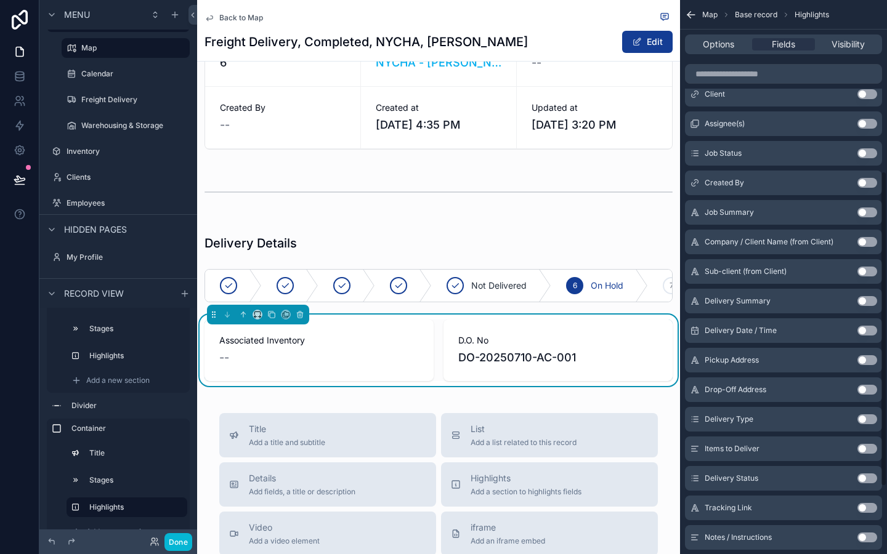
click at [865, 331] on button "Use setting" at bounding box center [868, 331] width 20 height 10
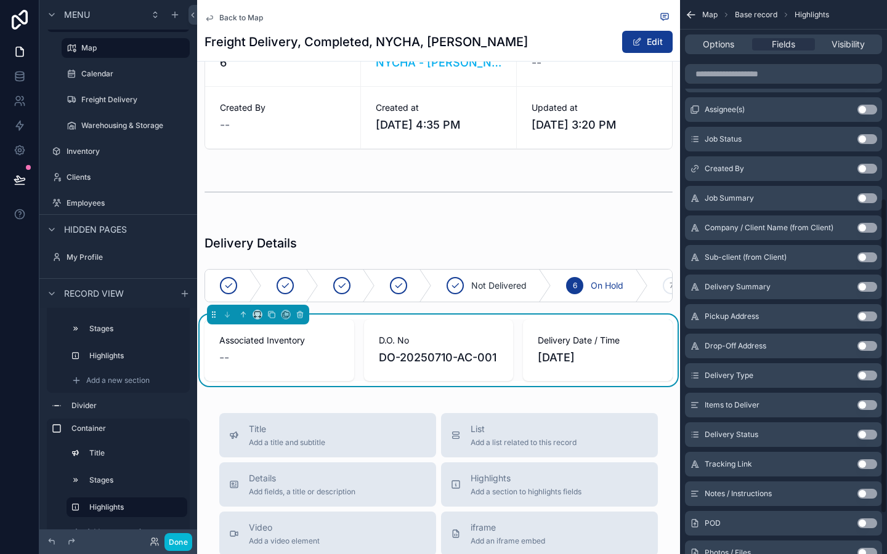
scroll to position [351, 0]
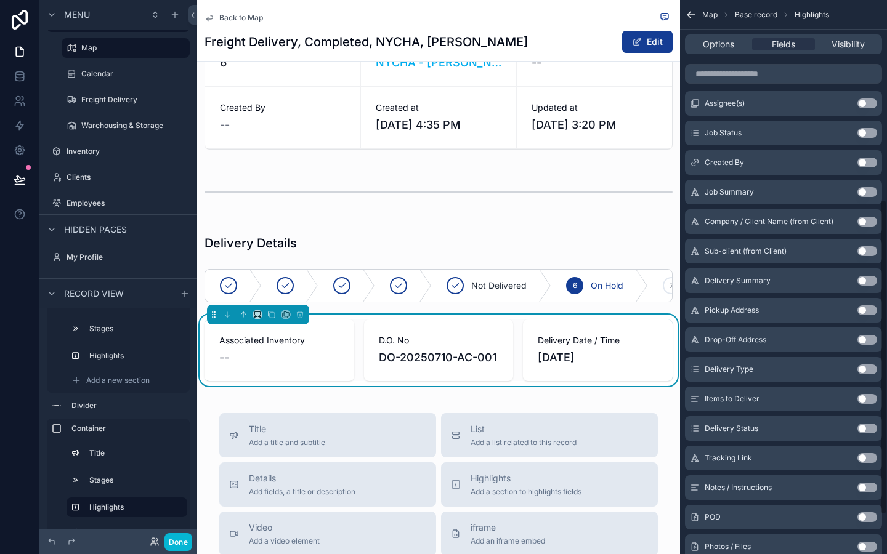
click at [870, 310] on button "Use setting" at bounding box center [868, 311] width 20 height 10
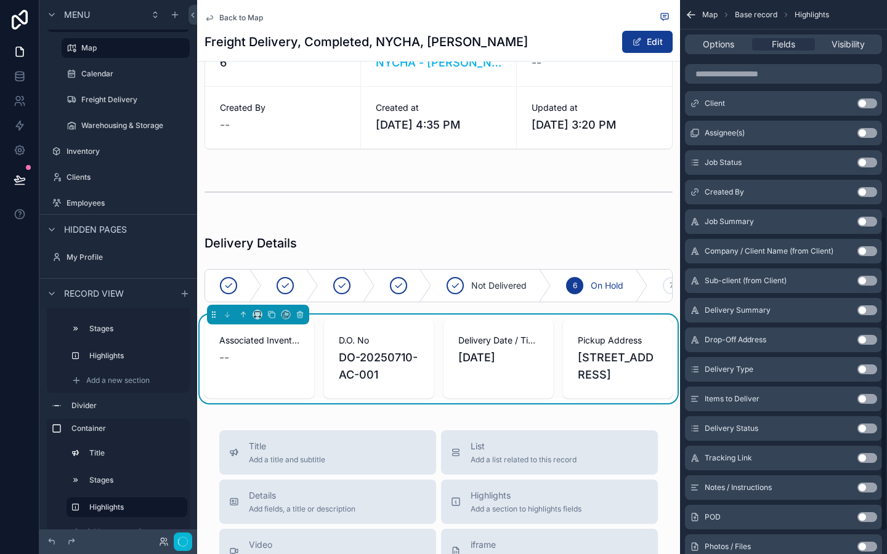
scroll to position [380, 0]
click at [870, 310] on button "Use setting" at bounding box center [868, 311] width 20 height 10
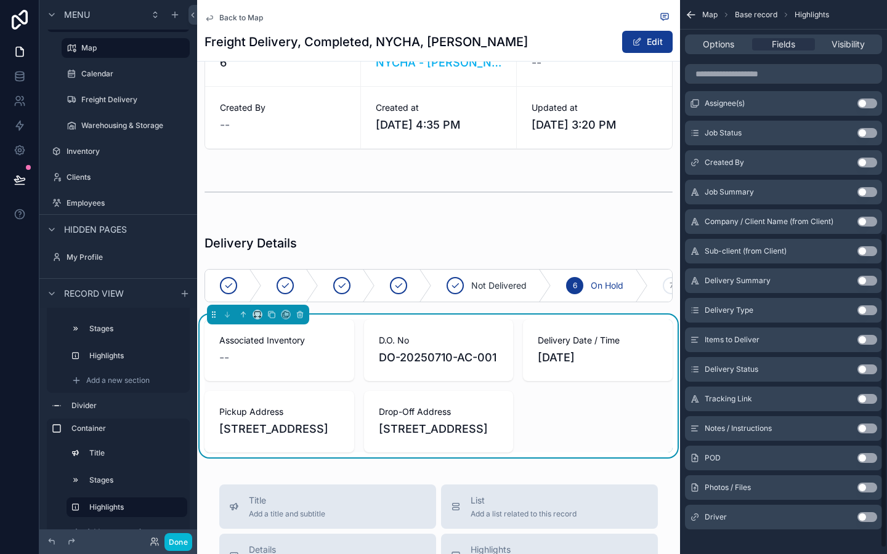
click at [870, 310] on button "Use setting" at bounding box center [868, 311] width 20 height 10
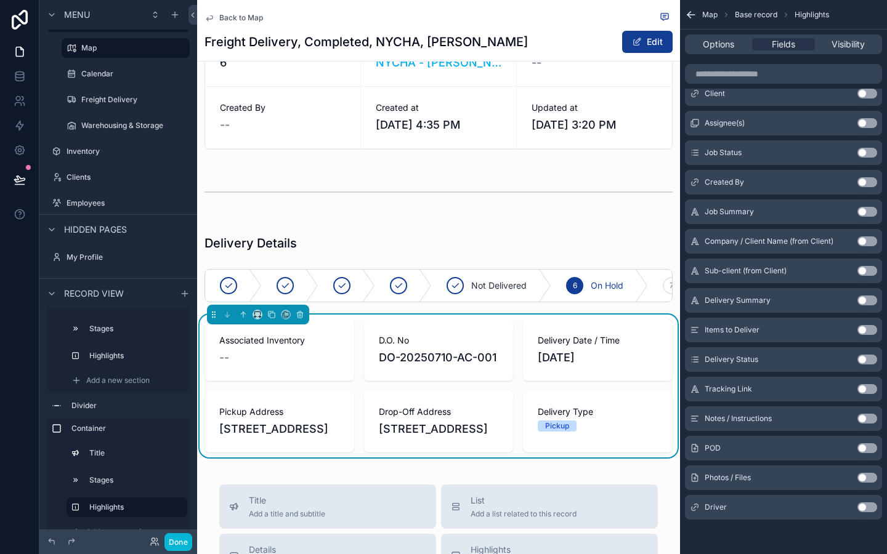
click at [869, 327] on button "Use setting" at bounding box center [868, 330] width 20 height 10
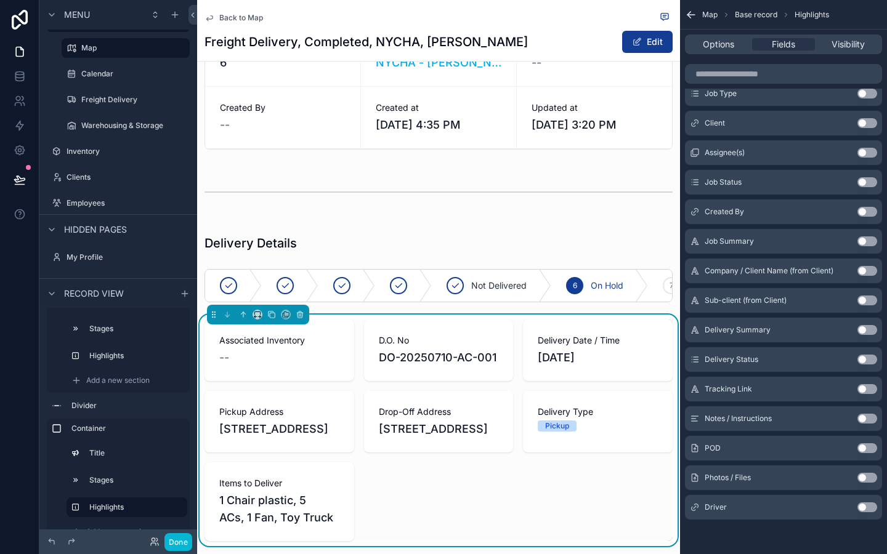
click at [869, 357] on button "Use setting" at bounding box center [868, 360] width 20 height 10
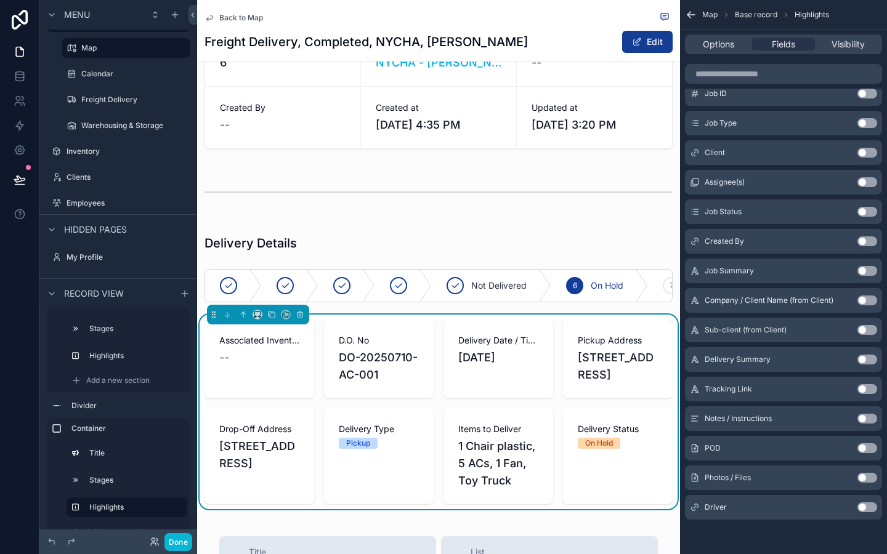
click at [869, 385] on button "Use setting" at bounding box center [868, 389] width 20 height 10
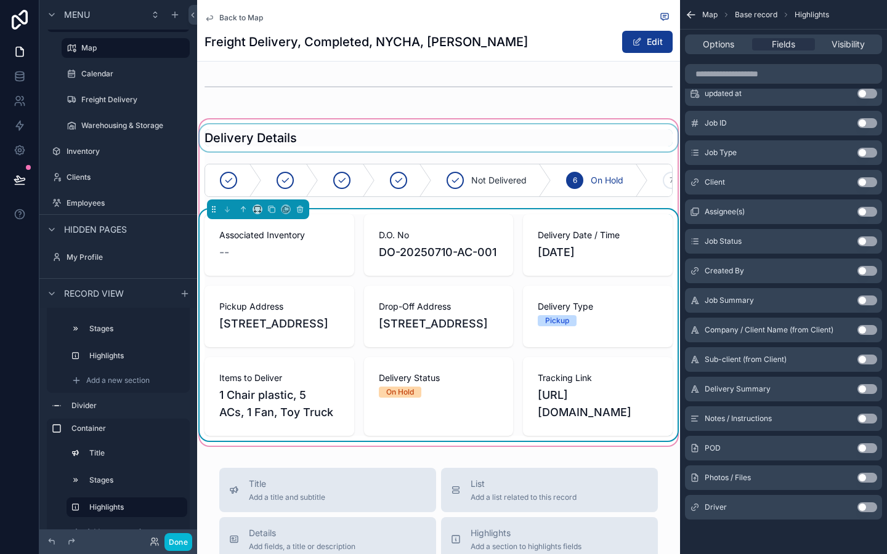
scroll to position [435, 0]
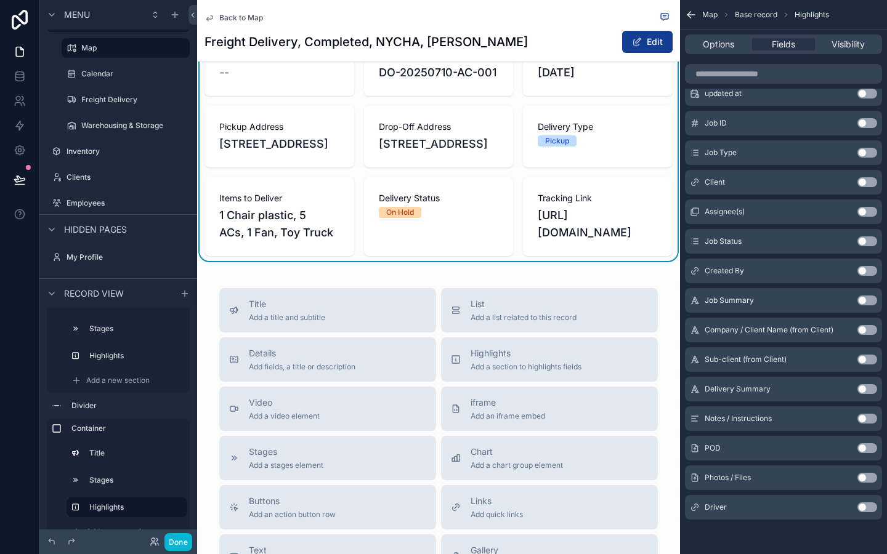
click at [868, 421] on button "Use setting" at bounding box center [868, 419] width 20 height 10
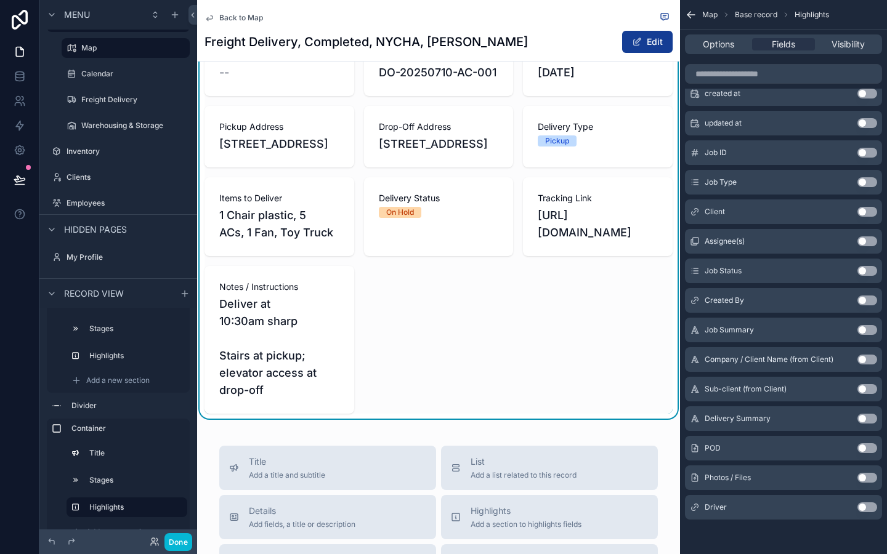
click at [611, 489] on div "Back to Map Freight Delivery, Completed, NYCHA, Antoinette Brown Edit Job Overv…" at bounding box center [438, 274] width 483 height 1418
click at [736, 545] on div "Map Base record Highlights Options Fields Visibility Record This record Associa…" at bounding box center [783, 67] width 207 height 974
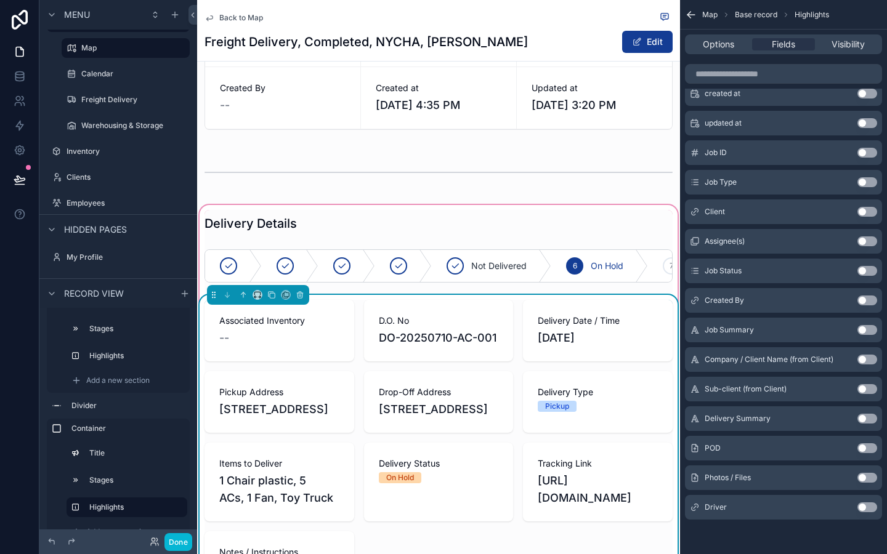
scroll to position [155, 0]
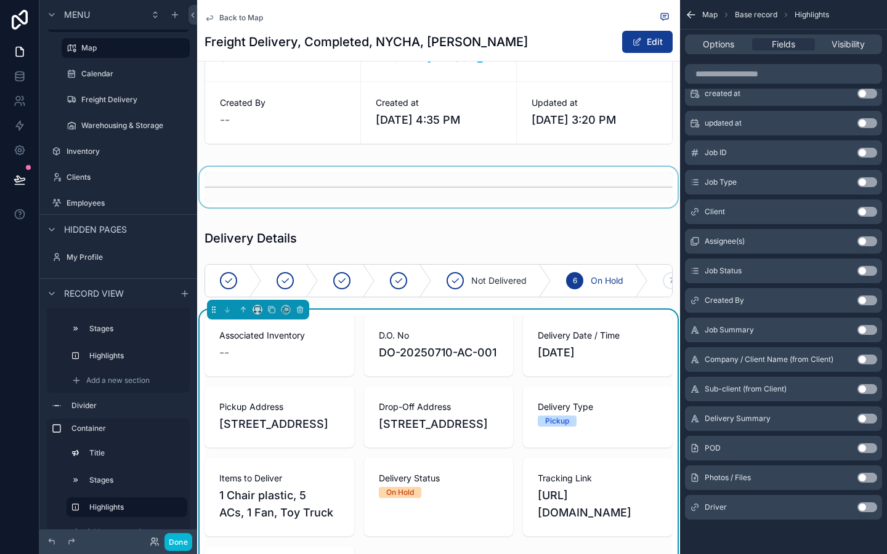
click at [609, 196] on div "scrollable content" at bounding box center [438, 187] width 483 height 41
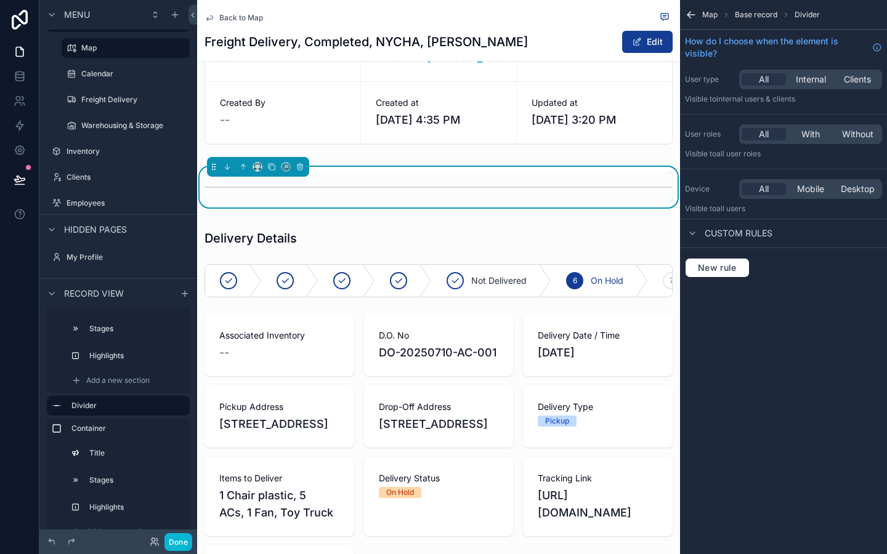
click at [795, 336] on div "Map Base record Divider How do I choose when the element is visible? User type …" at bounding box center [783, 277] width 207 height 554
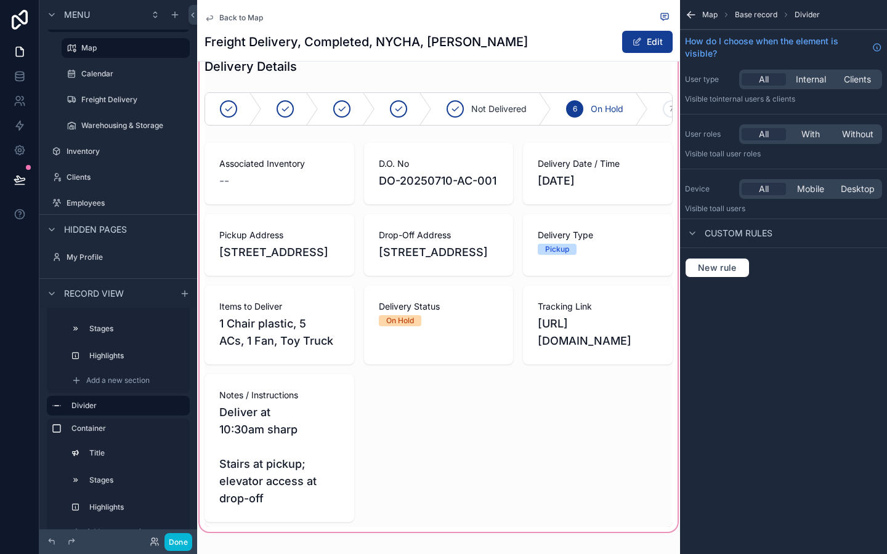
scroll to position [355, 0]
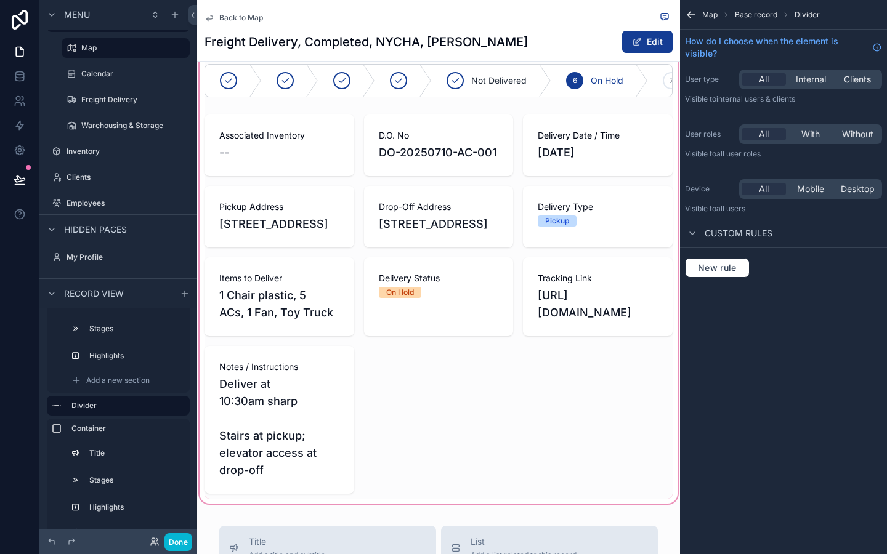
click at [555, 367] on div "scrollable content" at bounding box center [438, 261] width 483 height 489
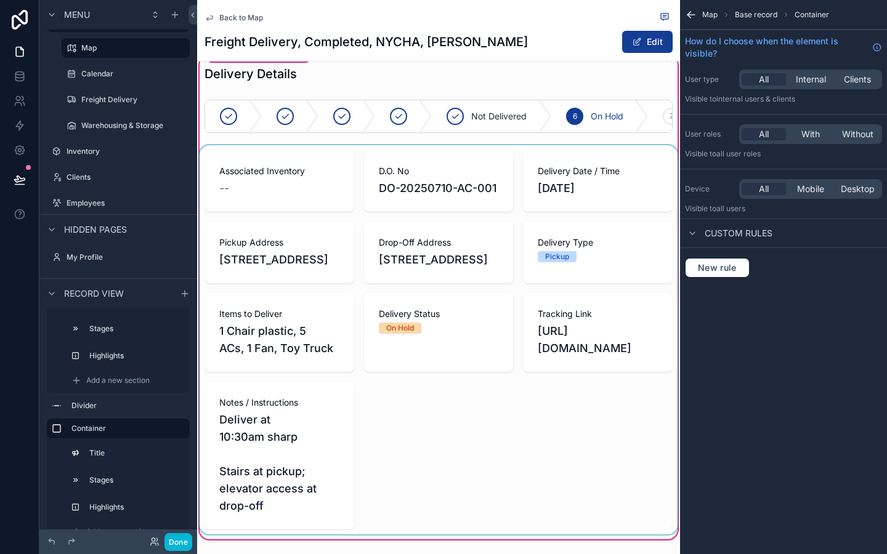
scroll to position [321, 0]
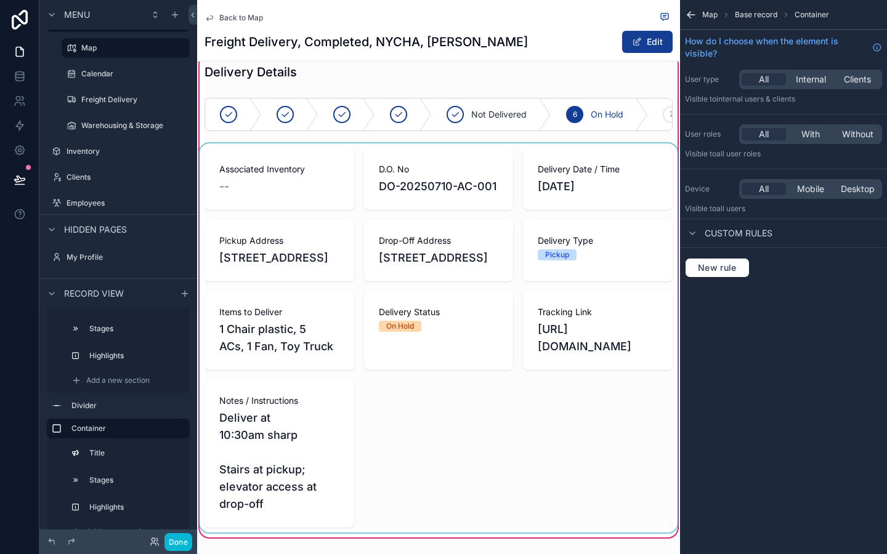
click at [320, 144] on div "scrollable content" at bounding box center [438, 338] width 483 height 389
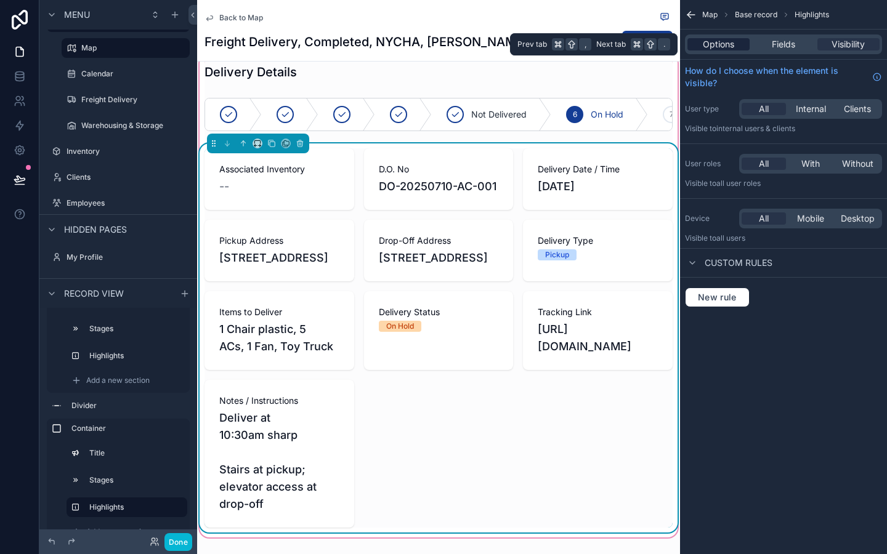
click at [721, 39] on span "Options" at bounding box center [718, 44] width 31 height 12
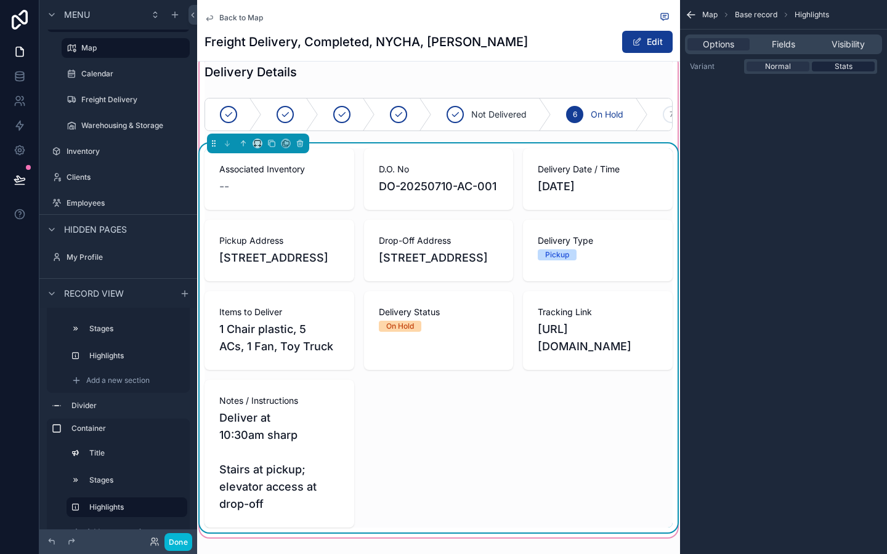
click at [844, 66] on span "Stats" at bounding box center [844, 67] width 18 height 10
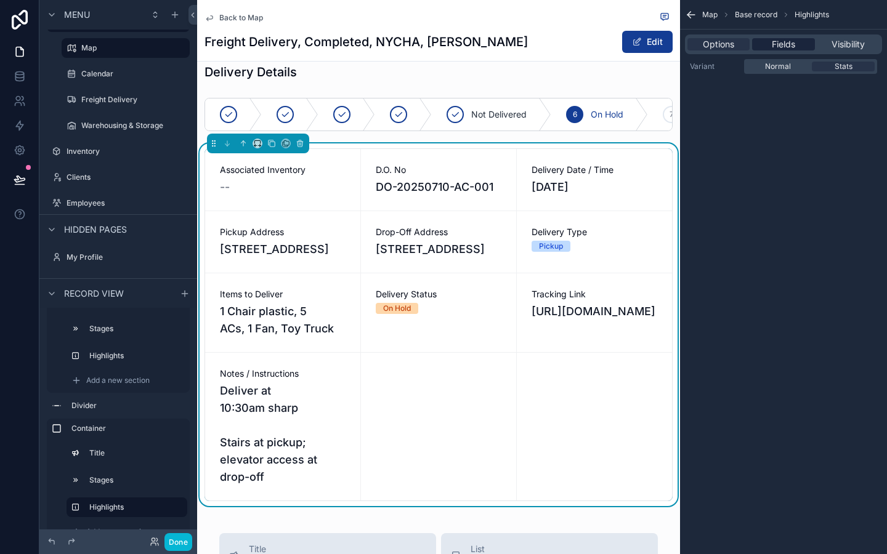
click at [784, 41] on span "Fields" at bounding box center [783, 44] width 23 height 12
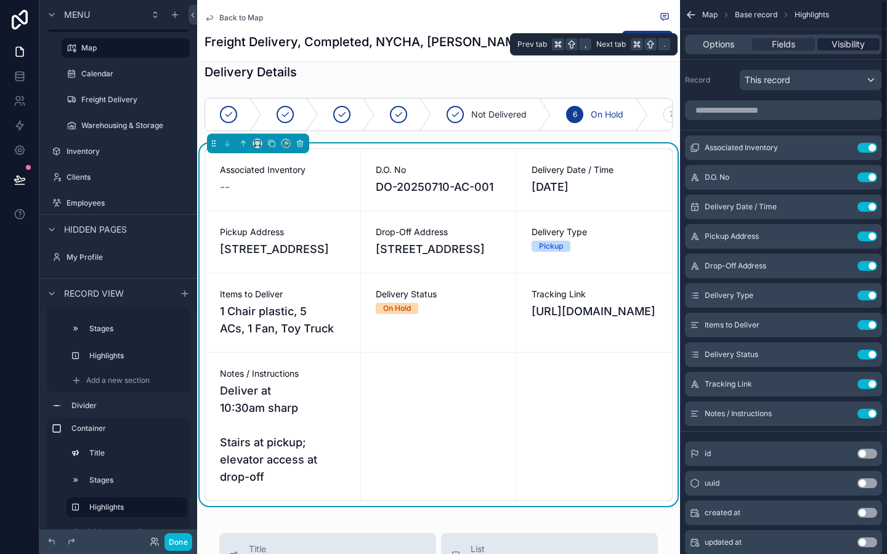
click at [864, 44] on span "Visibility" at bounding box center [848, 44] width 33 height 12
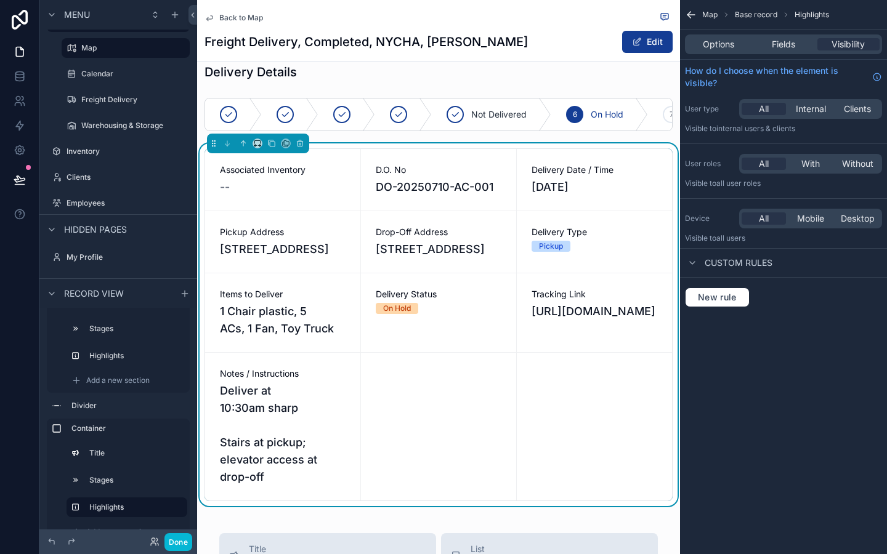
click at [795, 51] on div "Options Fields Visibility" at bounding box center [783, 44] width 197 height 20
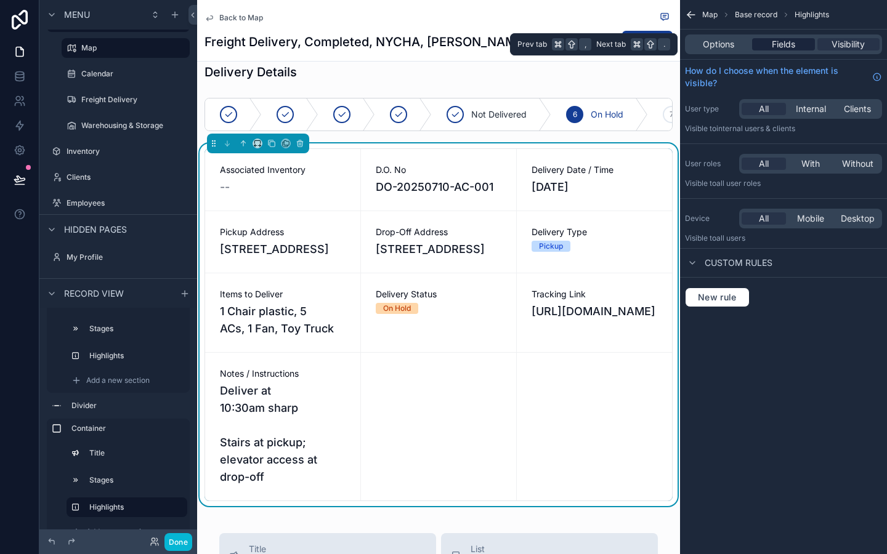
click at [789, 49] on span "Fields" at bounding box center [783, 44] width 23 height 12
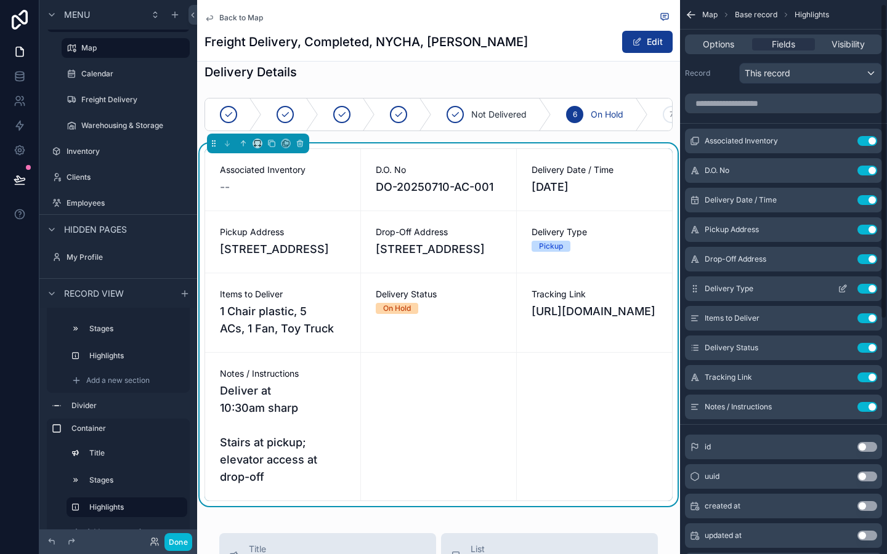
scroll to position [0, 0]
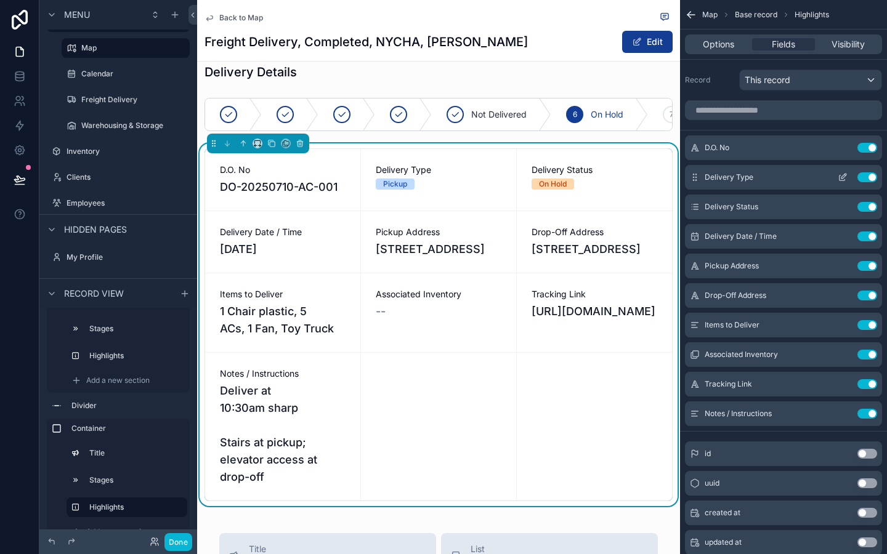
click at [871, 177] on button "Use setting" at bounding box center [868, 177] width 20 height 10
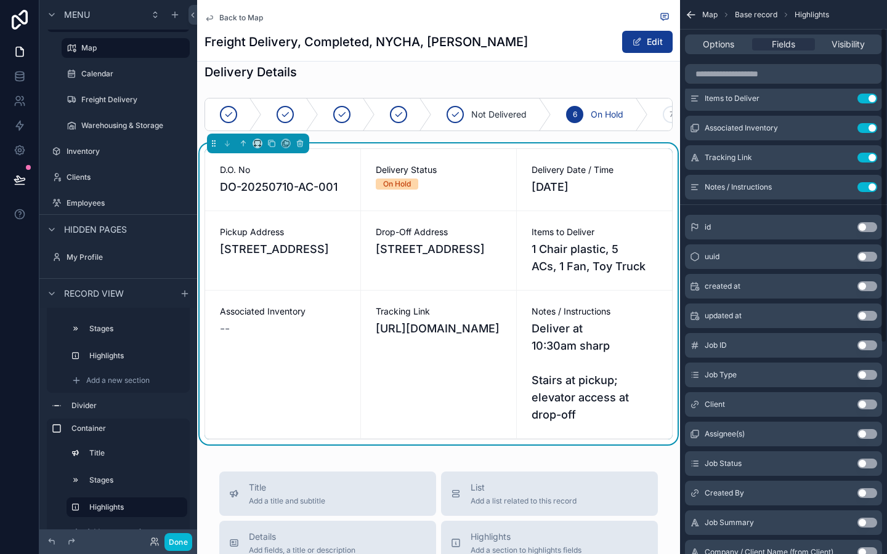
click at [885, 339] on div "D.O. No Use setting Delivery Status Use setting Delivery Date / Time Use settin…" at bounding box center [783, 327] width 207 height 859
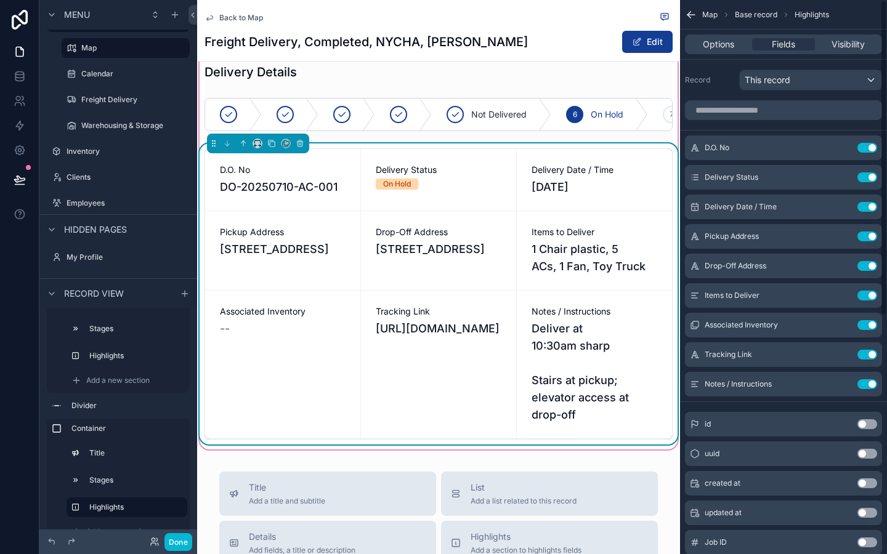
click at [678, 136] on div "Delivery Details Not Delivered 6 On Hold 7 Returned D.O. No DO-20250710-AC-001 …" at bounding box center [438, 252] width 483 height 386
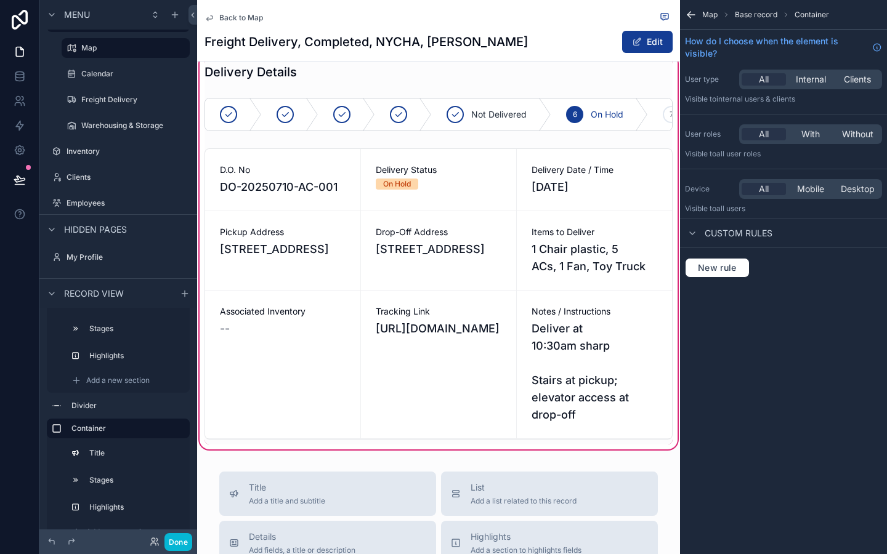
click at [742, 406] on div "Map Base record Container How do I choose when the element is visible? User typ…" at bounding box center [783, 277] width 207 height 554
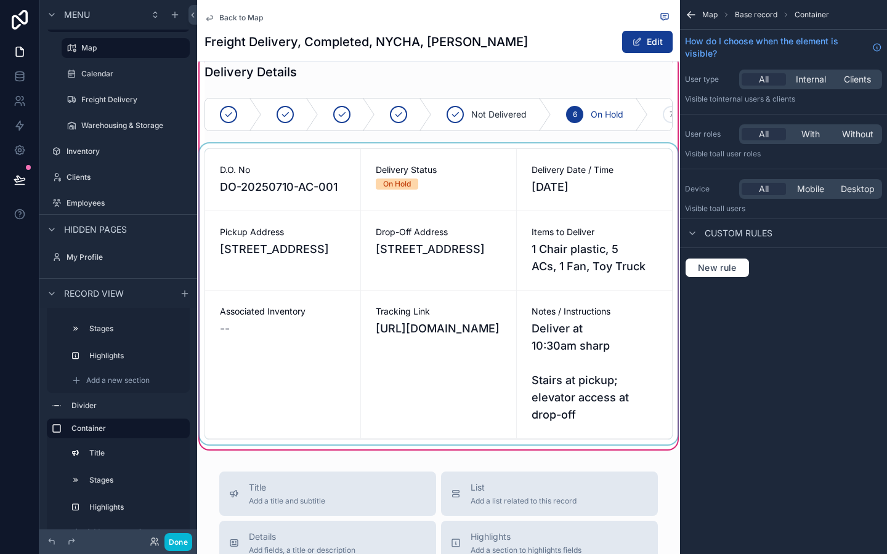
click at [464, 174] on div "scrollable content" at bounding box center [438, 294] width 483 height 301
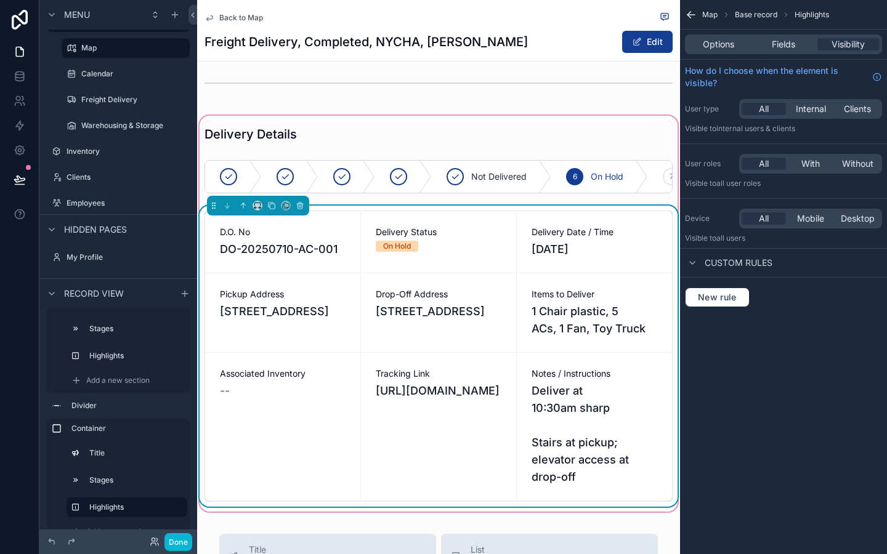
scroll to position [267, 0]
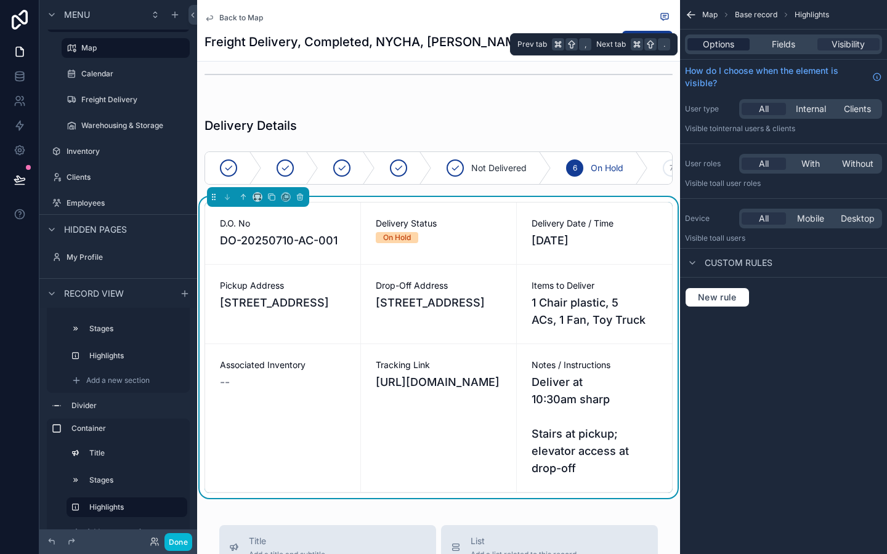
click at [723, 44] on span "Options" at bounding box center [718, 44] width 31 height 12
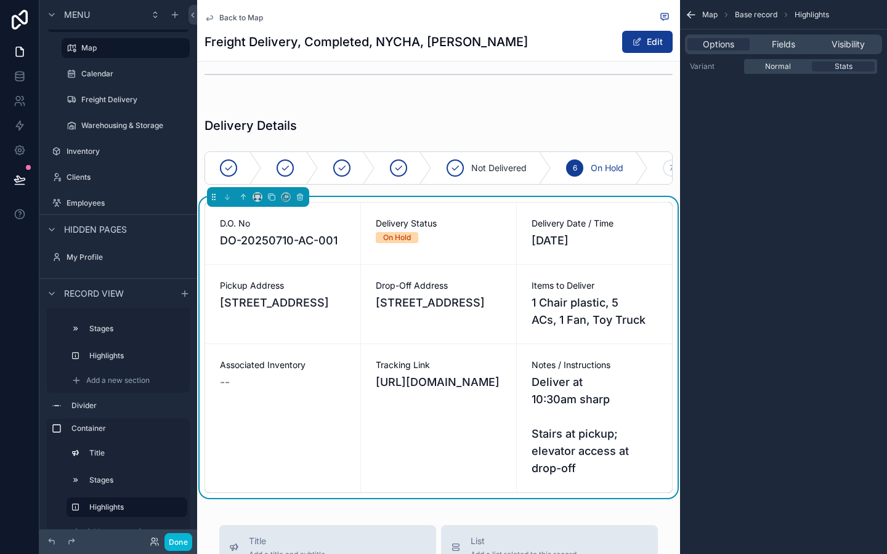
click at [788, 52] on div "Options Fields Visibility" at bounding box center [783, 44] width 197 height 20
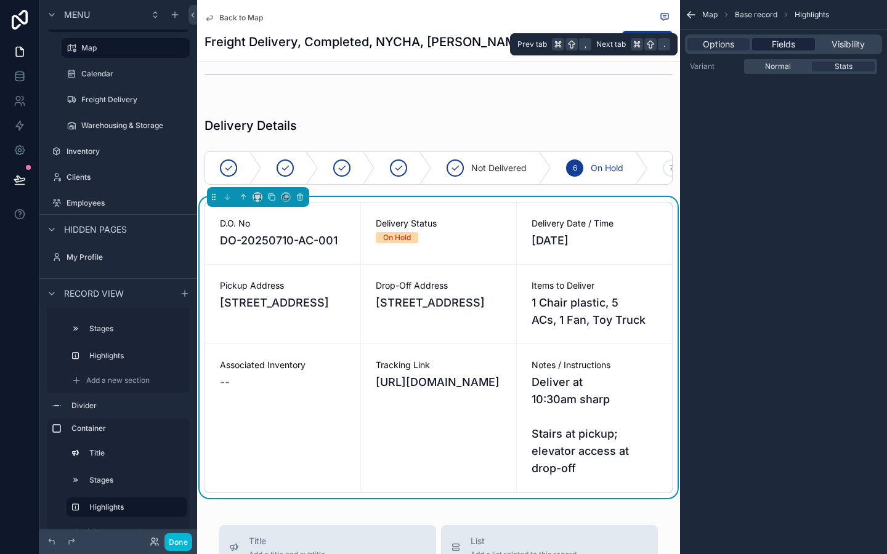
click at [788, 47] on span "Fields" at bounding box center [783, 44] width 23 height 12
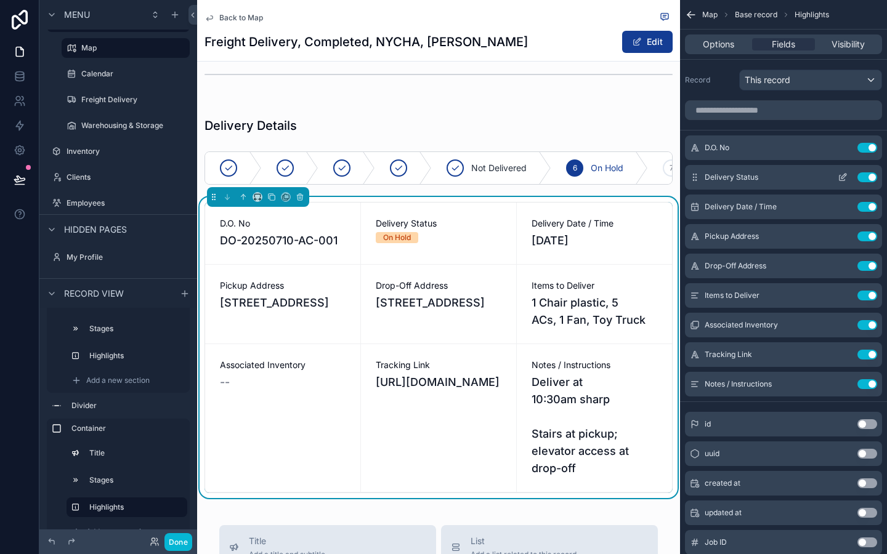
click at [868, 175] on button "Use setting" at bounding box center [868, 177] width 20 height 10
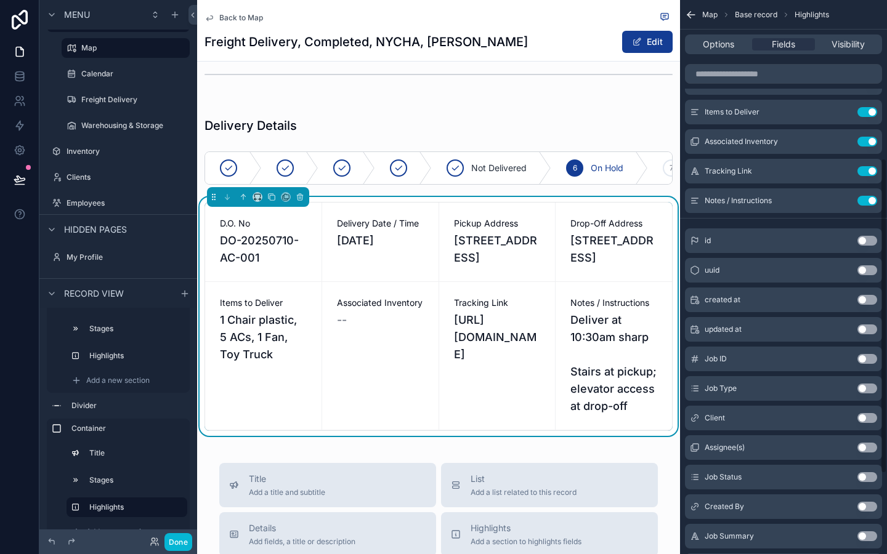
scroll to position [360, 0]
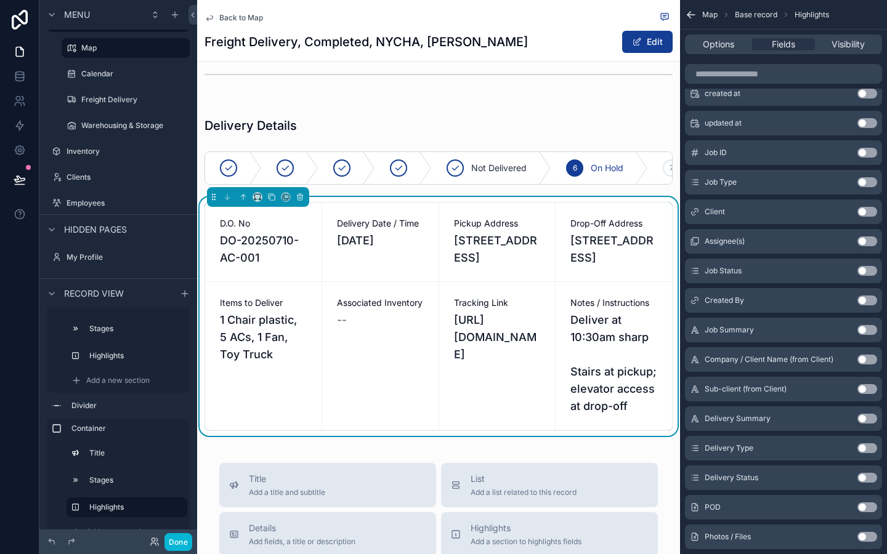
click at [866, 185] on button "Use setting" at bounding box center [868, 182] width 20 height 10
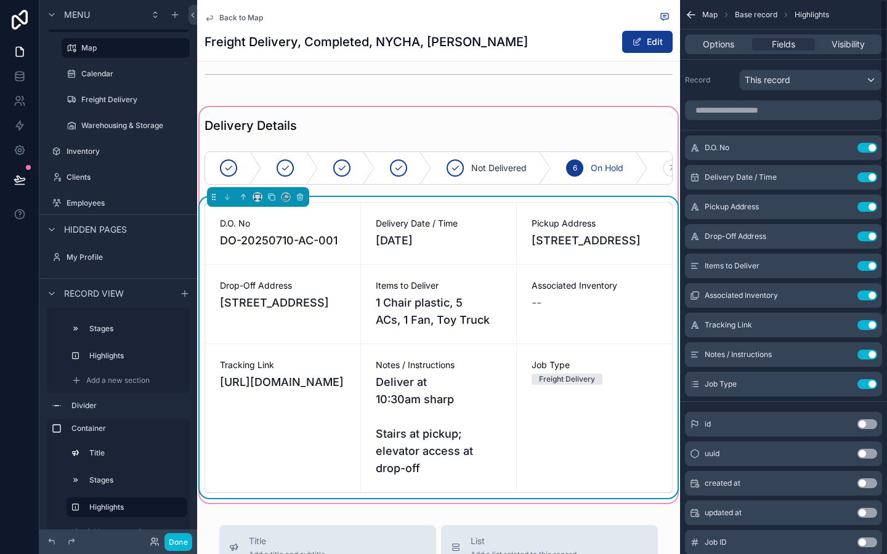
scroll to position [286, 0]
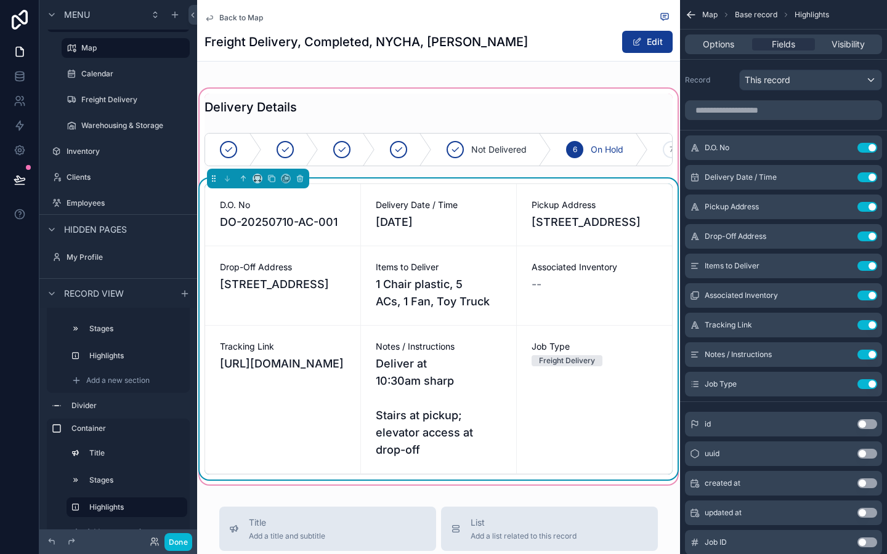
click at [558, 356] on div "Job Type Freight Delivery" at bounding box center [594, 400] width 155 height 148
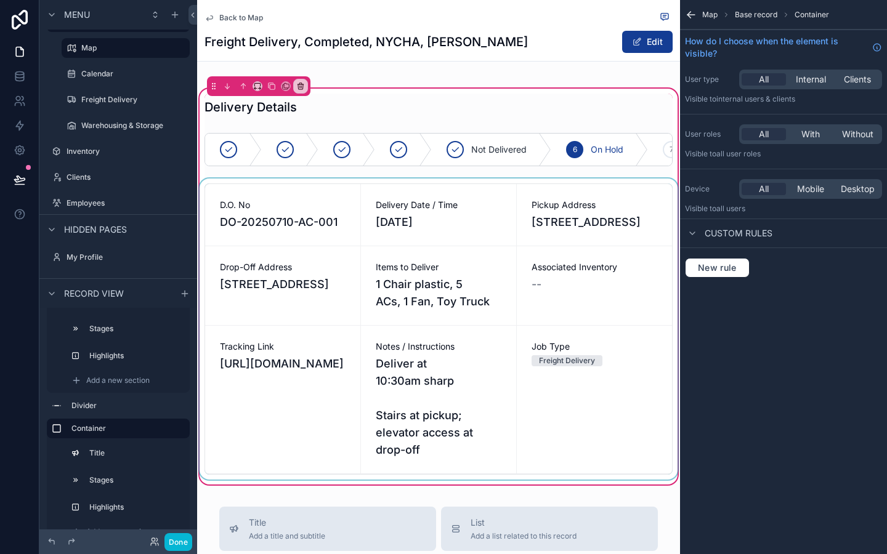
click at [591, 238] on div "scrollable content" at bounding box center [438, 329] width 483 height 301
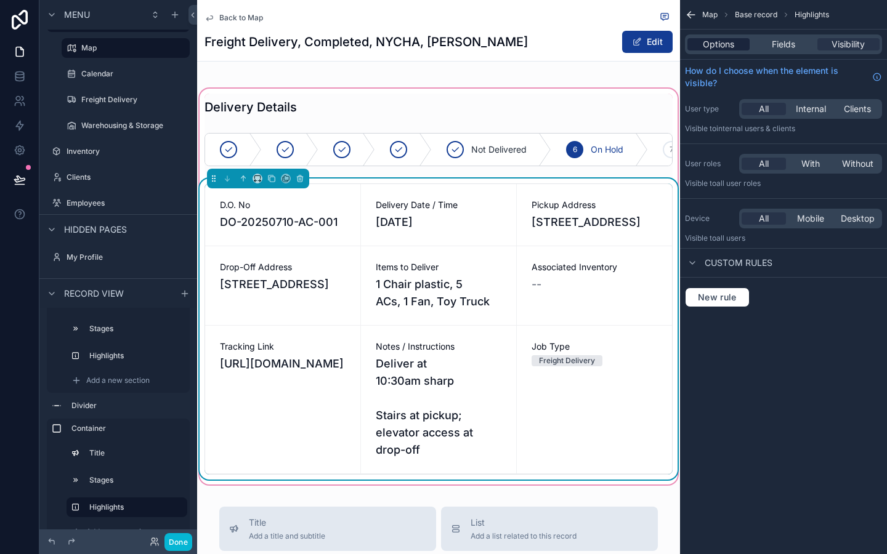
click at [728, 41] on span "Options" at bounding box center [718, 44] width 31 height 12
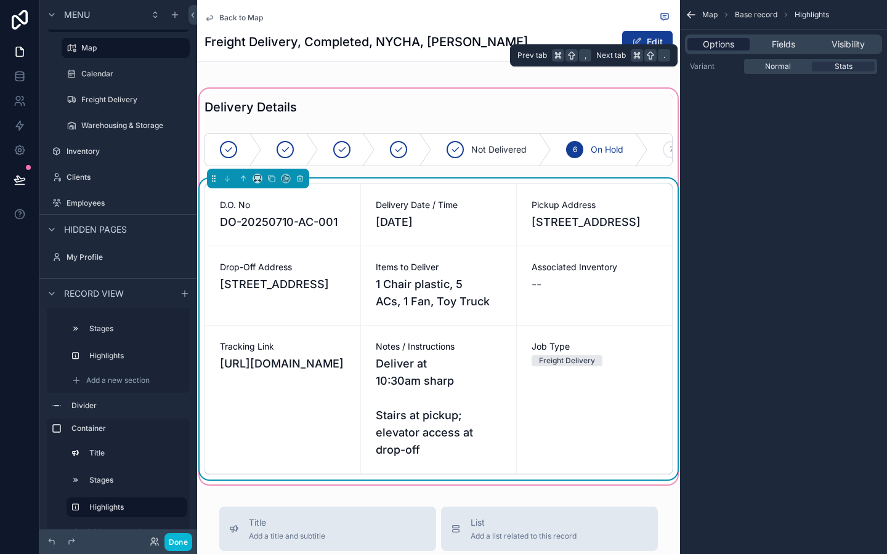
click at [726, 41] on span "Options" at bounding box center [718, 44] width 31 height 12
click at [846, 52] on div "Options Fields Visibility" at bounding box center [783, 44] width 197 height 20
click at [825, 46] on div "Visibility" at bounding box center [849, 44] width 62 height 12
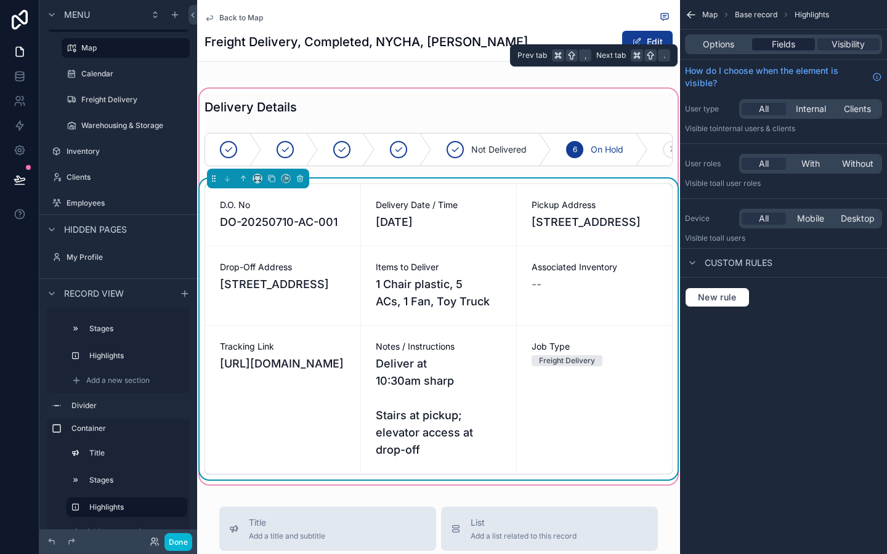
click at [803, 46] on div "Fields" at bounding box center [783, 44] width 62 height 12
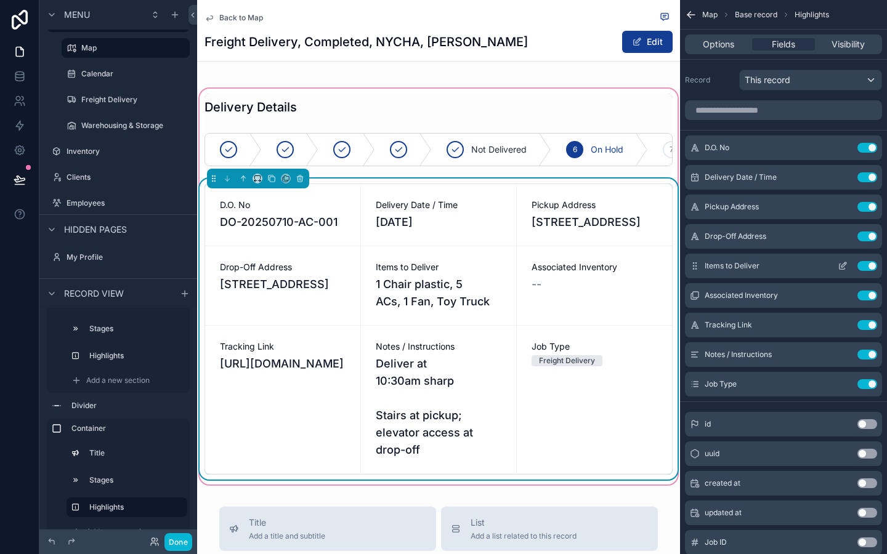
scroll to position [10, 0]
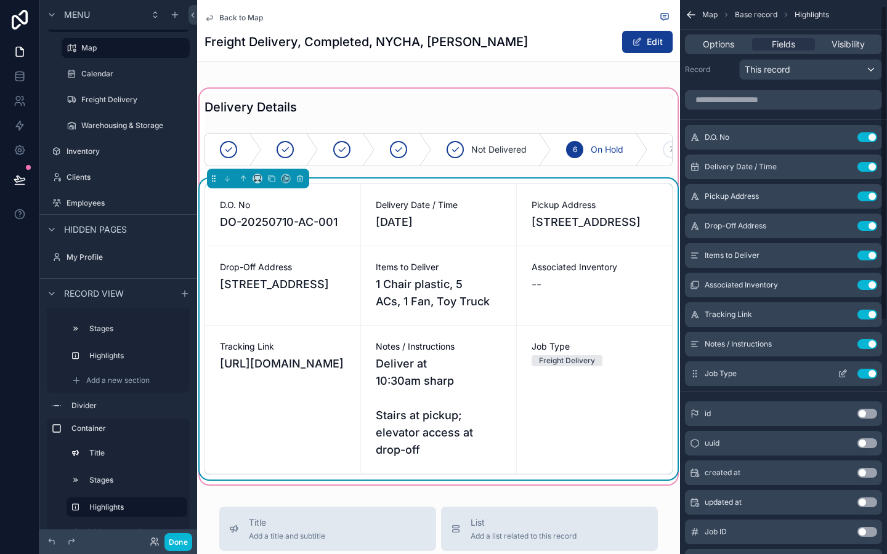
click at [865, 373] on button "Use setting" at bounding box center [868, 374] width 20 height 10
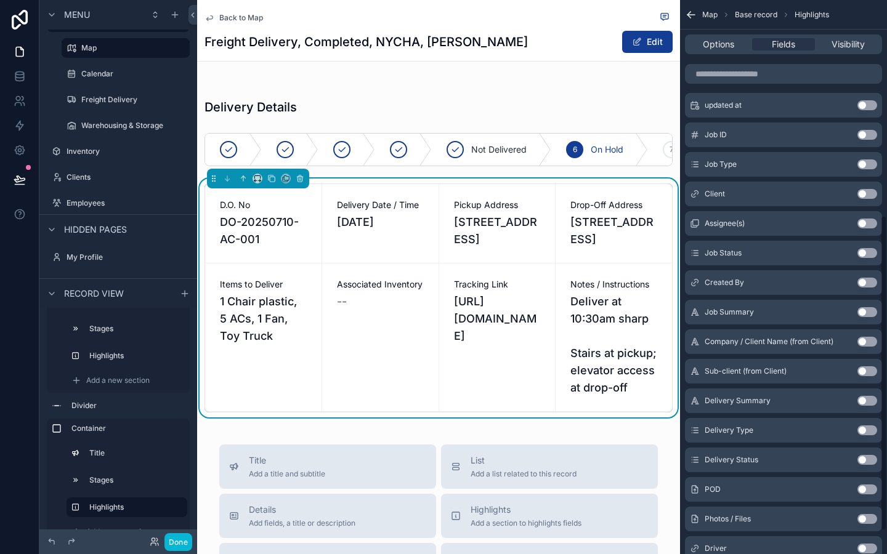
scroll to position [379, 0]
click at [861, 428] on button "Use setting" at bounding box center [868, 430] width 20 height 10
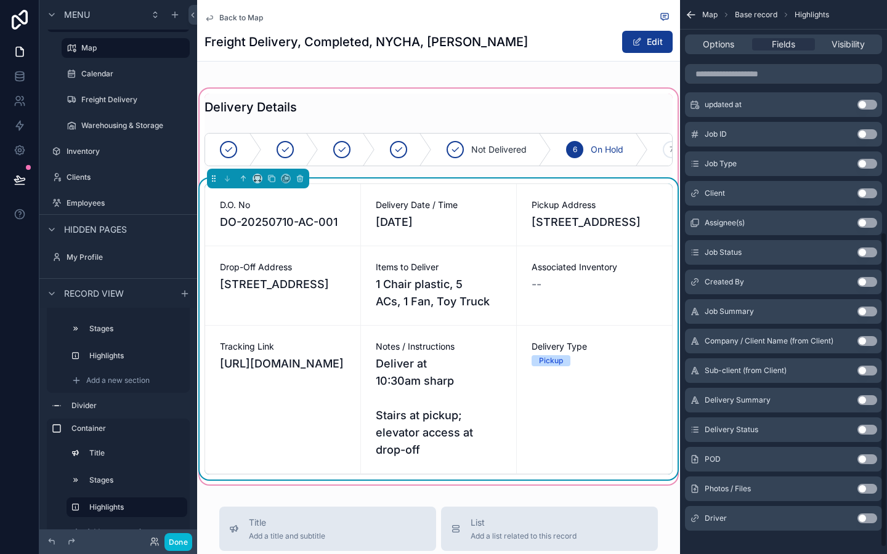
scroll to position [317, 0]
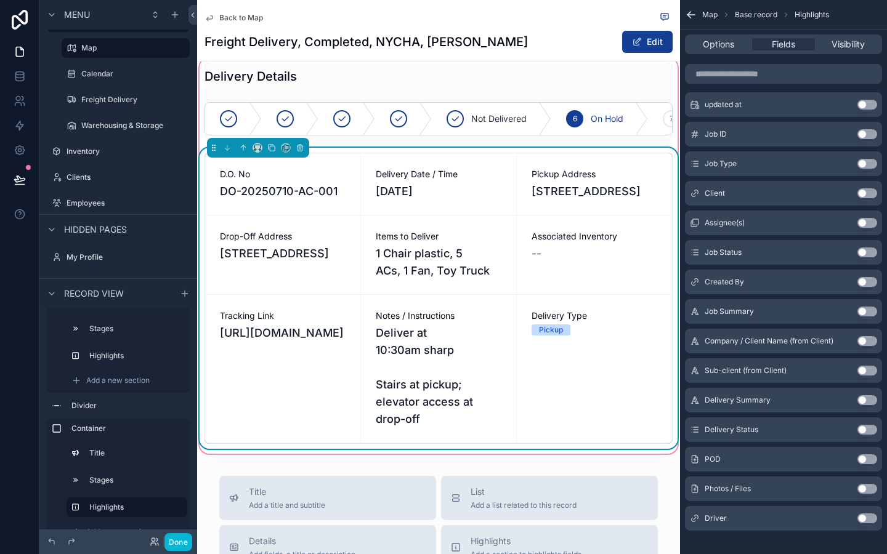
click at [652, 200] on span "[STREET_ADDRESS]" at bounding box center [595, 191] width 126 height 17
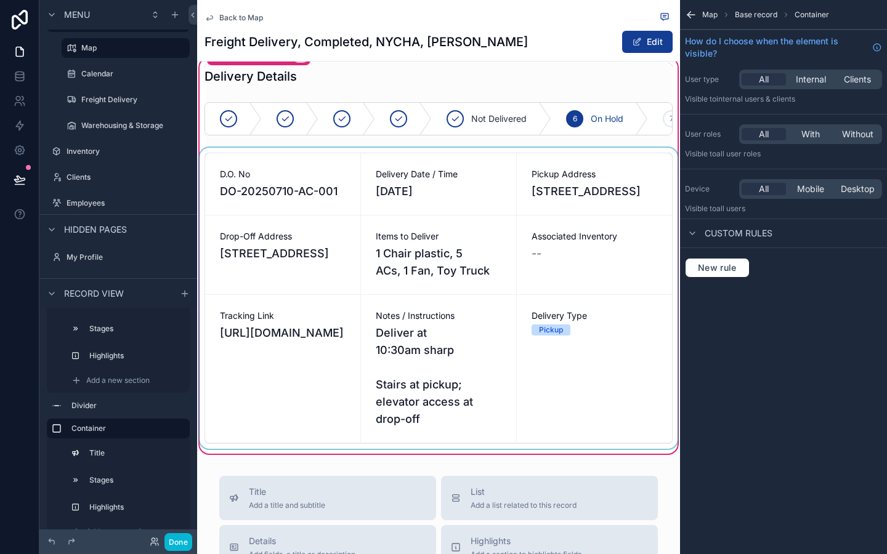
scroll to position [0, 0]
click at [531, 297] on div "scrollable content" at bounding box center [438, 298] width 483 height 301
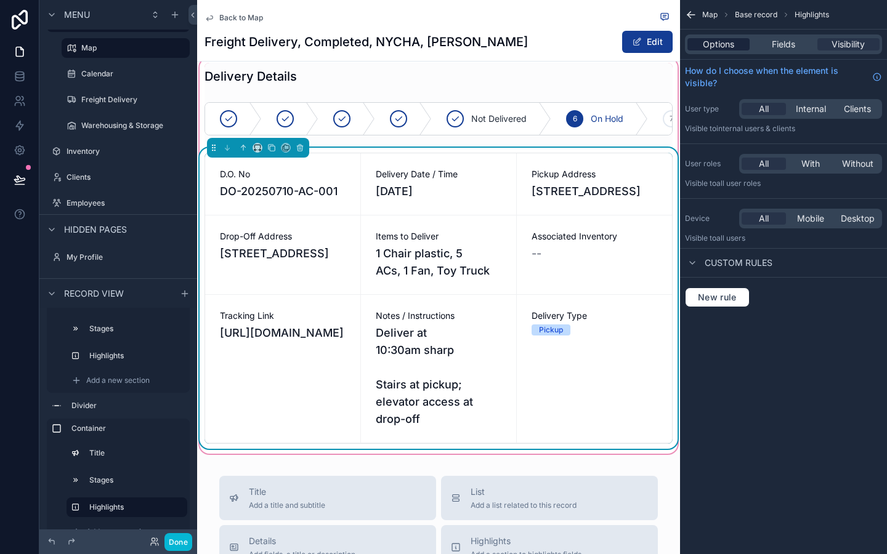
click at [726, 47] on span "Options" at bounding box center [718, 44] width 31 height 12
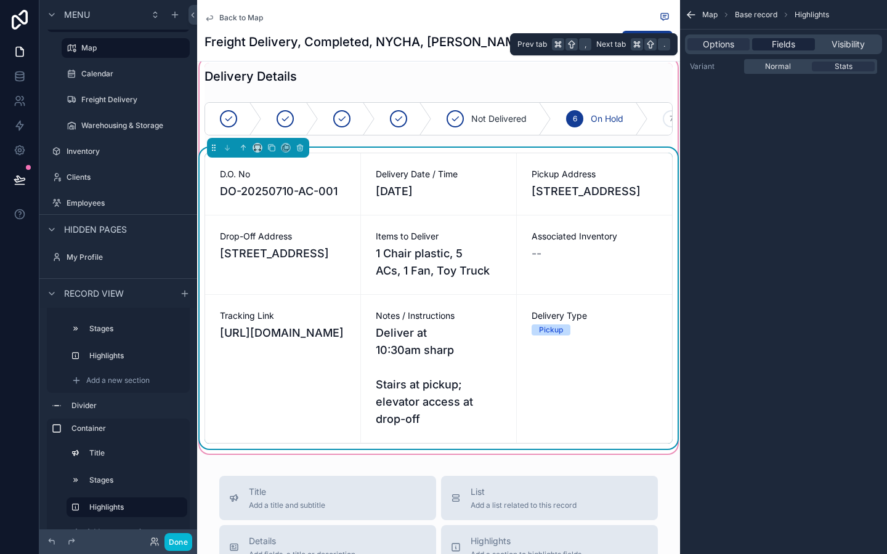
click at [785, 46] on span "Fields" at bounding box center [783, 44] width 23 height 12
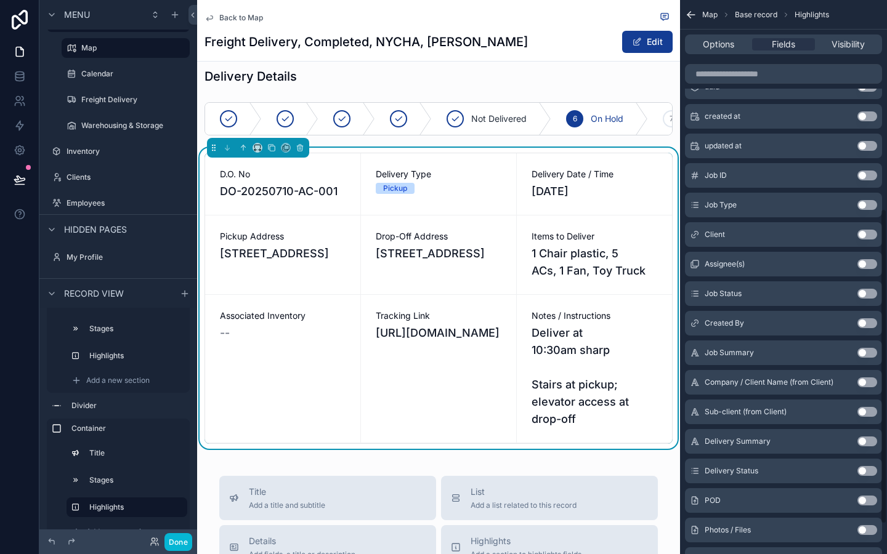
scroll to position [420, 0]
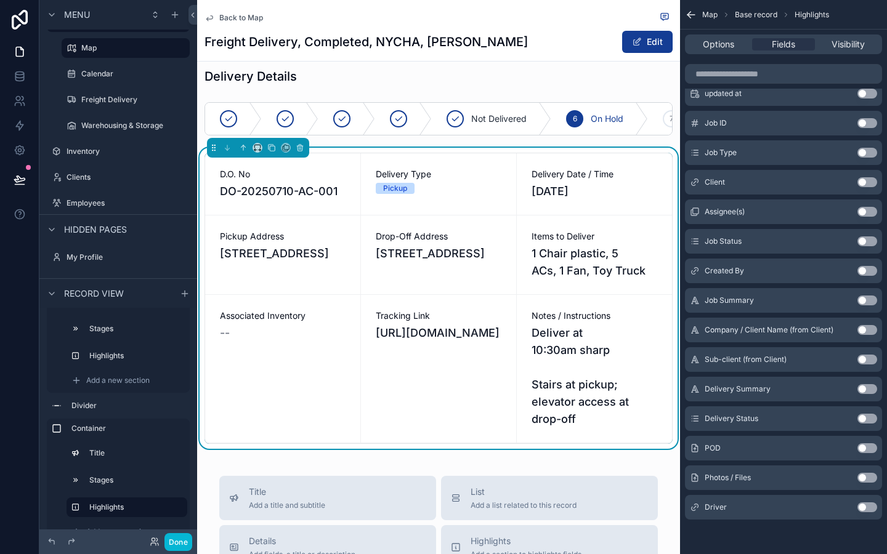
click at [863, 508] on button "Use setting" at bounding box center [868, 508] width 20 height 10
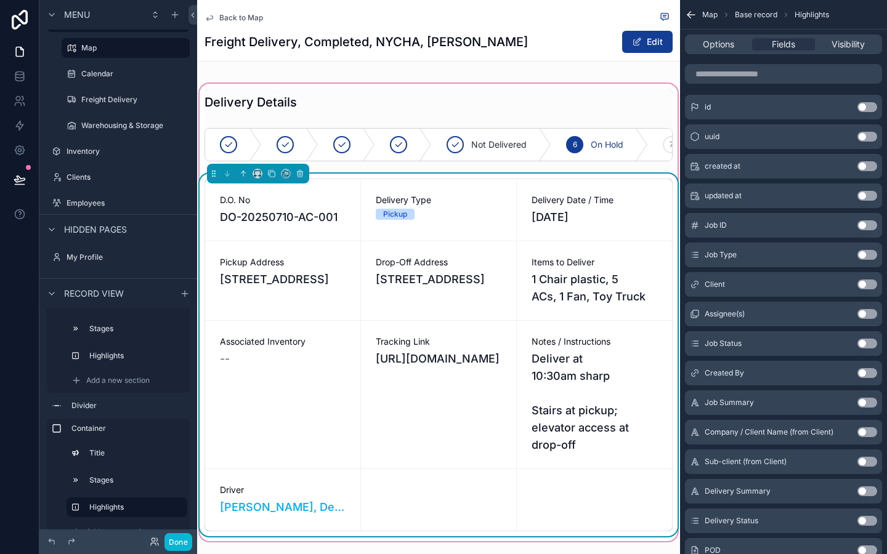
scroll to position [289, 0]
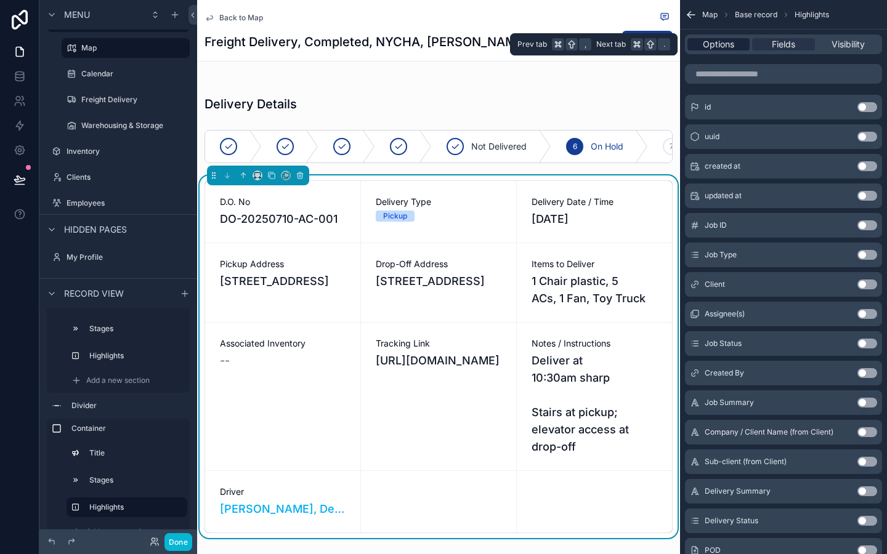
click at [716, 43] on span "Options" at bounding box center [718, 44] width 31 height 12
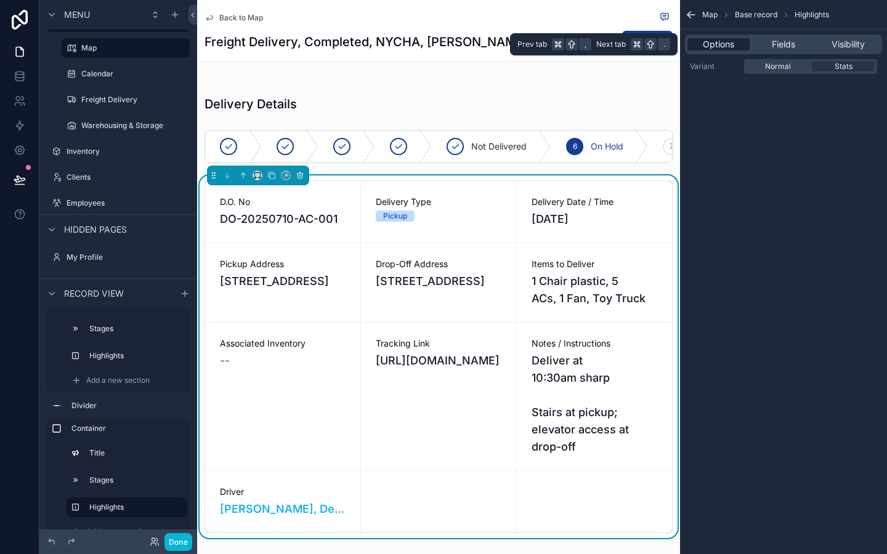
scroll to position [0, 0]
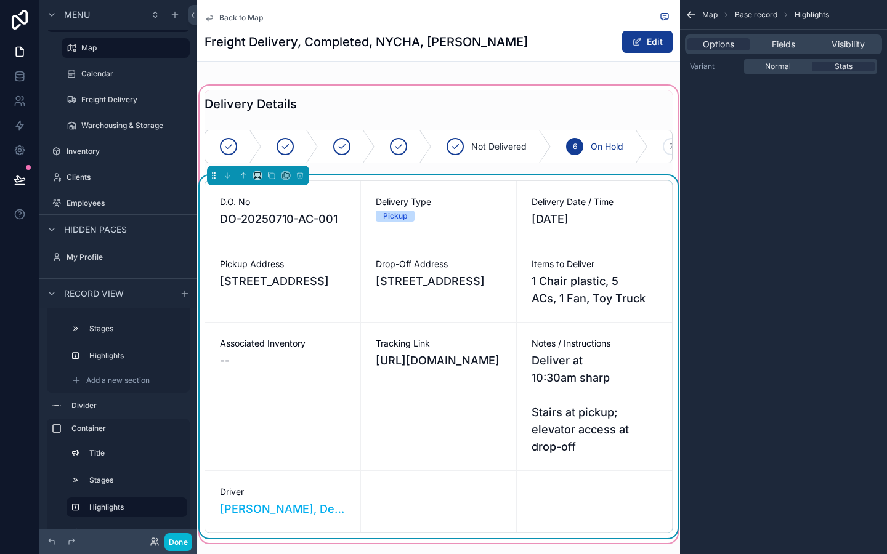
click at [405, 369] on span "https://www.route4me.com/tracking?tn=TRACKING_NUMBER" at bounding box center [439, 360] width 126 height 17
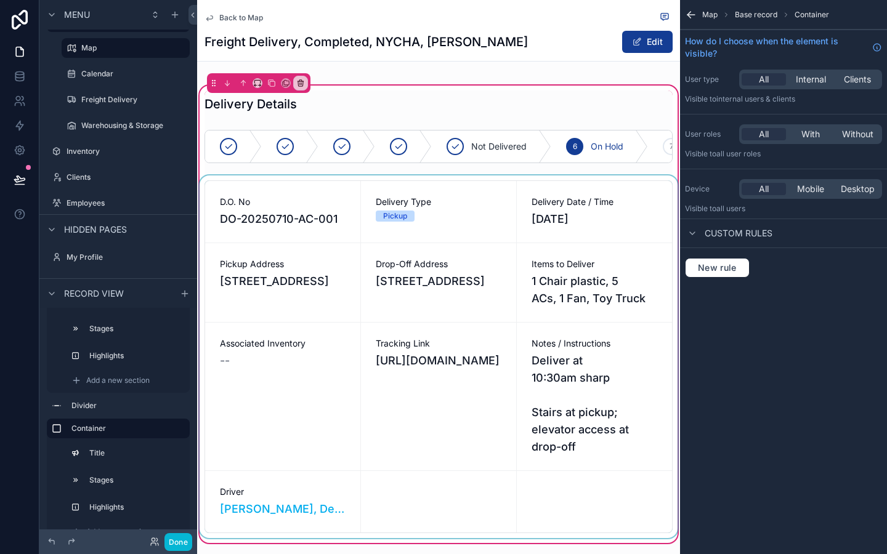
click at [420, 362] on div "scrollable content" at bounding box center [438, 357] width 483 height 363
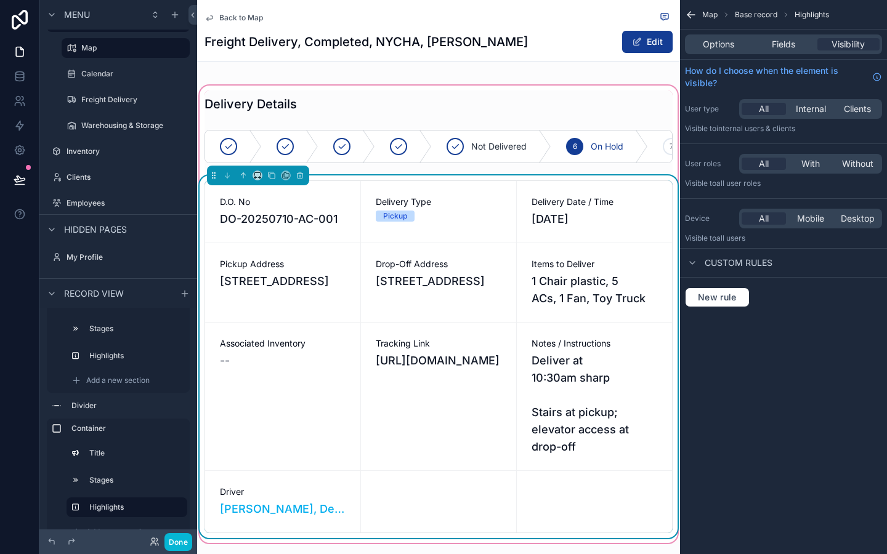
click at [429, 358] on span "https://www.route4me.com/tracking?tn=TRACKING_NUMBER" at bounding box center [439, 360] width 126 height 17
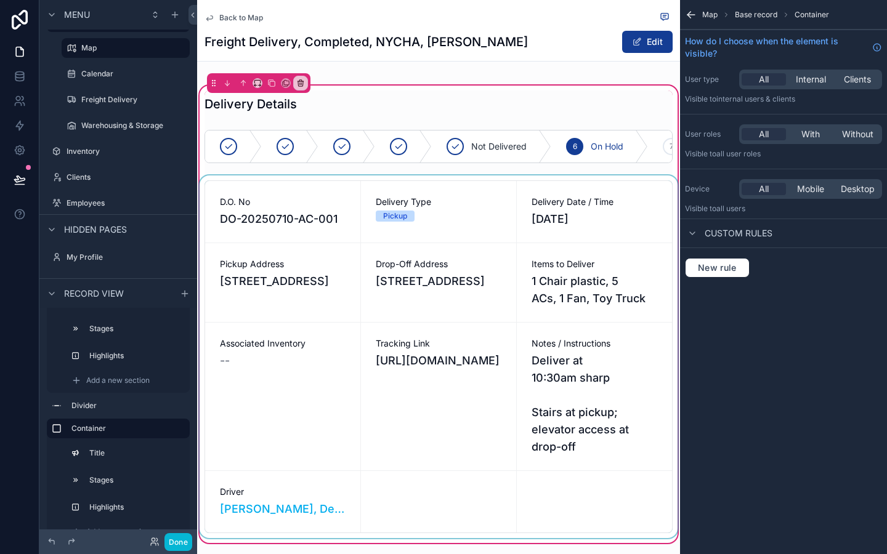
click at [399, 407] on div "scrollable content" at bounding box center [438, 357] width 483 height 363
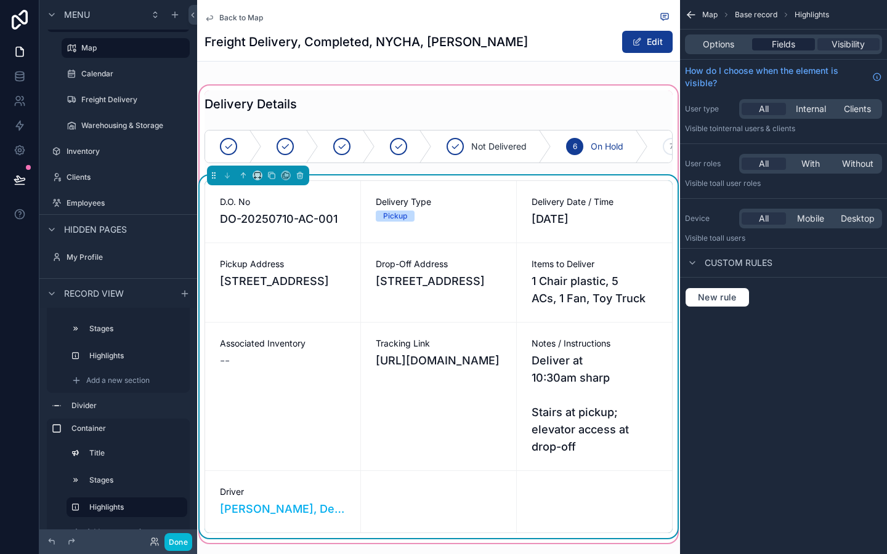
click at [790, 48] on span "Fields" at bounding box center [783, 44] width 23 height 12
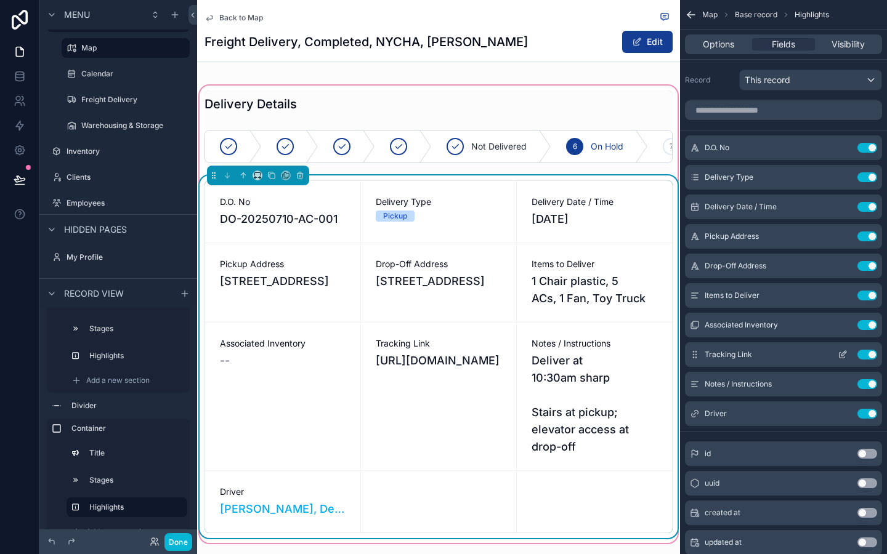
click at [839, 351] on icon "scrollable content" at bounding box center [843, 355] width 10 height 10
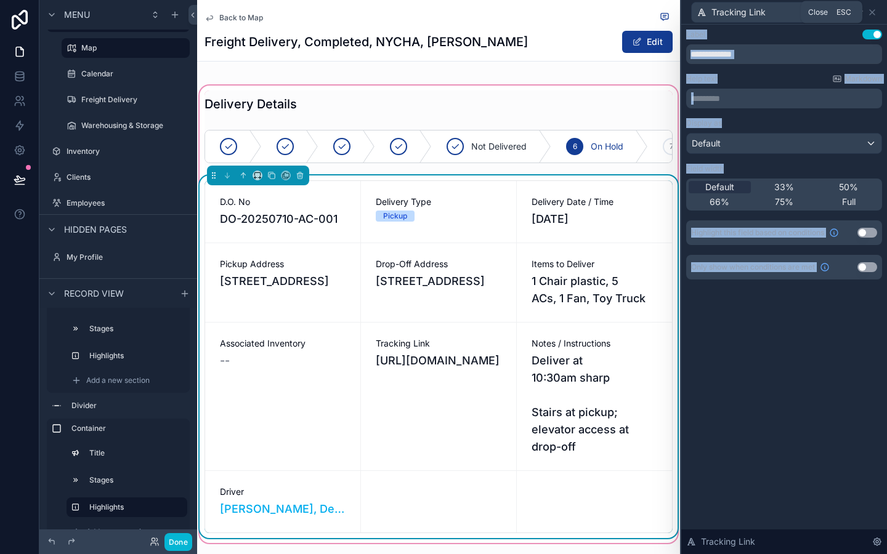
drag, startPoint x: 875, startPoint y: 11, endPoint x: 875, endPoint y: 484, distance: 473.1
click at [875, 11] on icon at bounding box center [872, 12] width 10 height 10
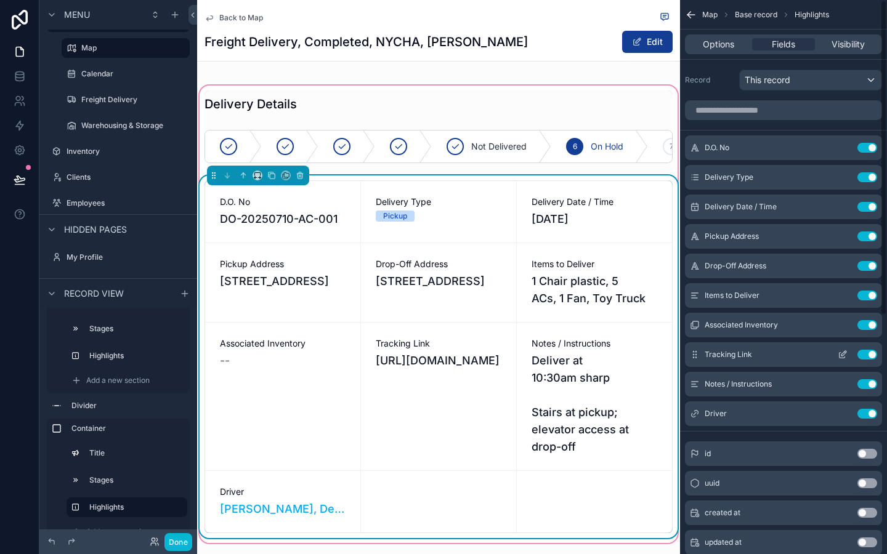
click at [869, 355] on button "Use setting" at bounding box center [868, 355] width 20 height 10
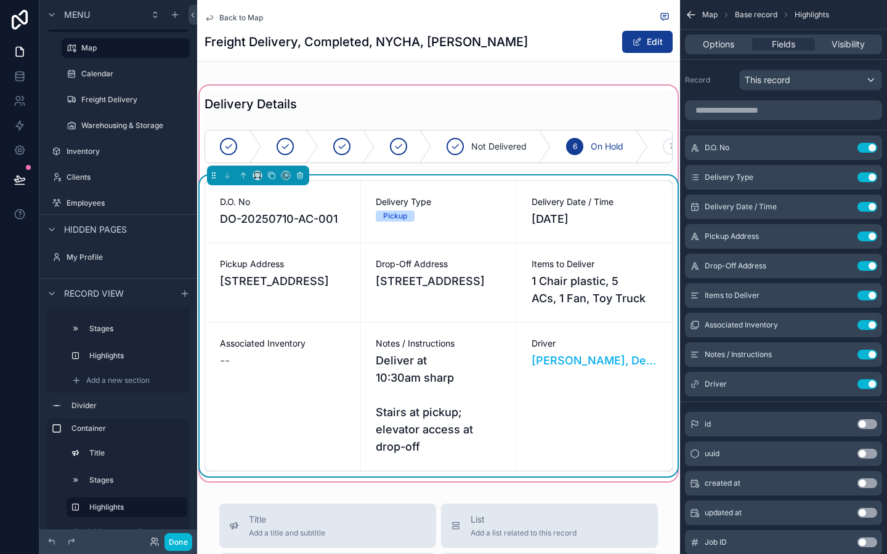
click at [293, 390] on div "Associated Inventory --" at bounding box center [282, 397] width 155 height 148
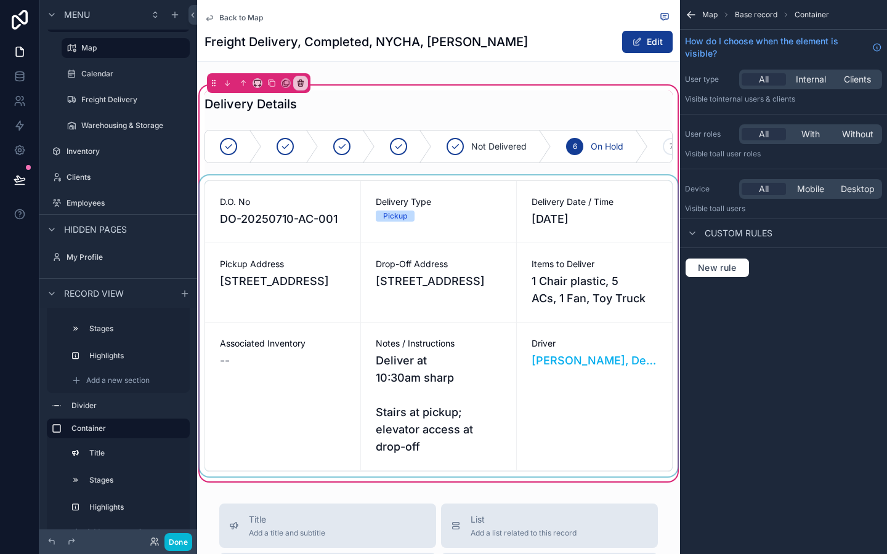
click at [433, 403] on div "scrollable content" at bounding box center [438, 326] width 483 height 301
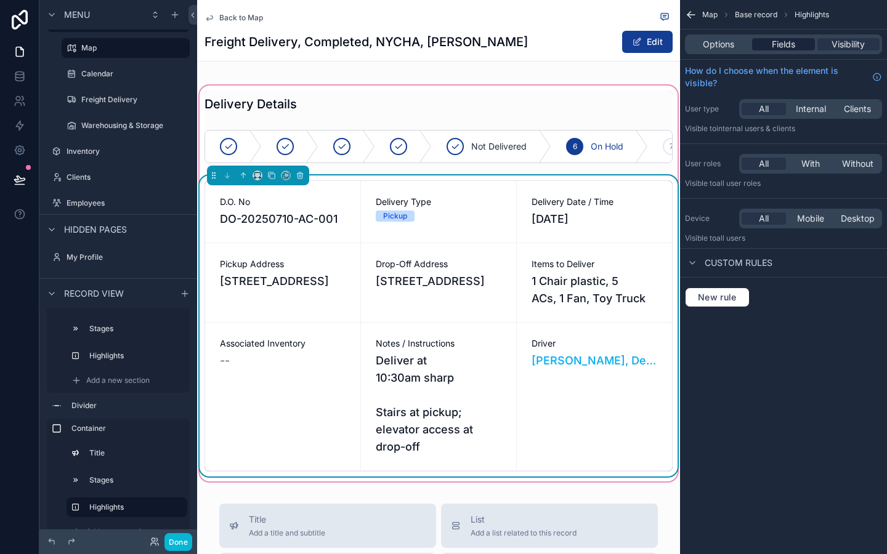
click at [776, 49] on span "Fields" at bounding box center [783, 44] width 23 height 12
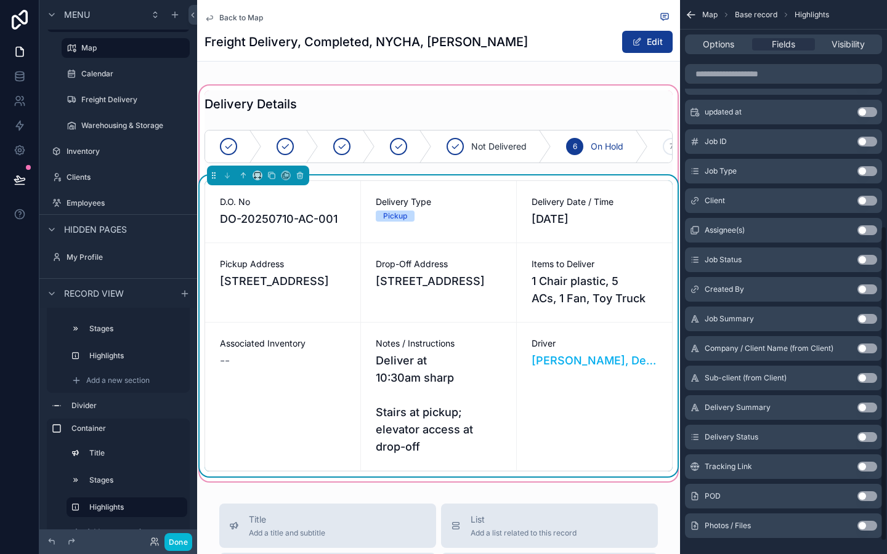
scroll to position [402, 0]
click at [869, 465] on button "Use setting" at bounding box center [868, 466] width 20 height 10
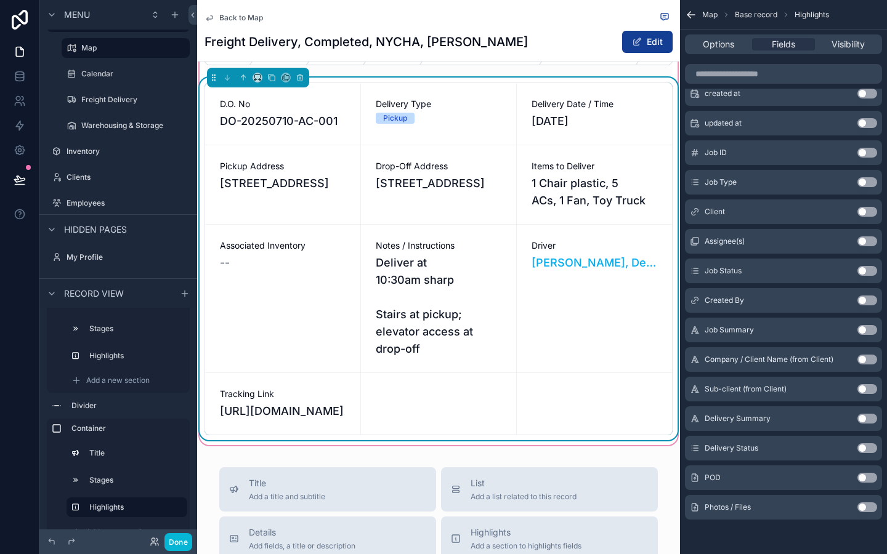
scroll to position [388, 0]
click at [262, 420] on span "https://www.route4me.com/tracking?tn=TRACKING_NUMBER" at bounding box center [283, 410] width 126 height 17
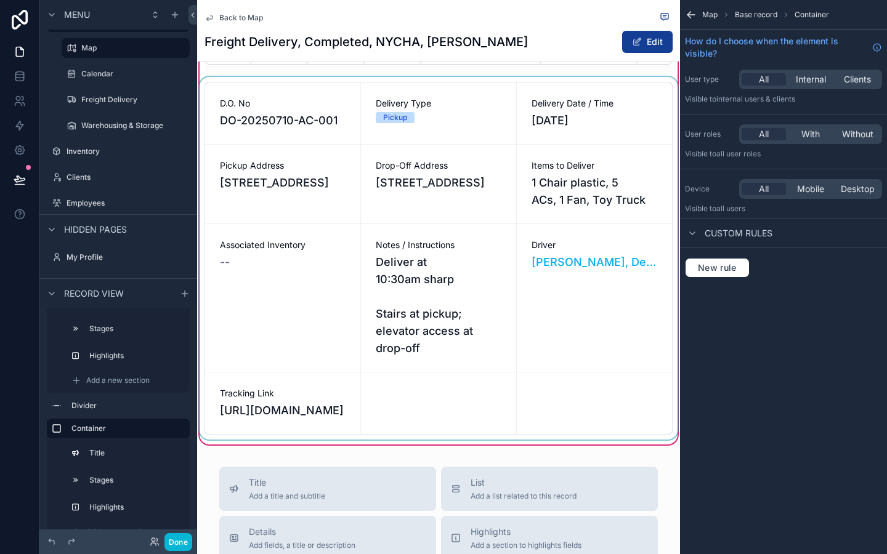
drag, startPoint x: 691, startPoint y: 14, endPoint x: 481, endPoint y: 268, distance: 329.1
click at [481, 268] on div "Jobs Map Calendar Freight Delivery Warehousing & Storage Inventory Clients Empl…" at bounding box center [542, 277] width 690 height 554
click at [481, 268] on div "scrollable content" at bounding box center [438, 258] width 483 height 363
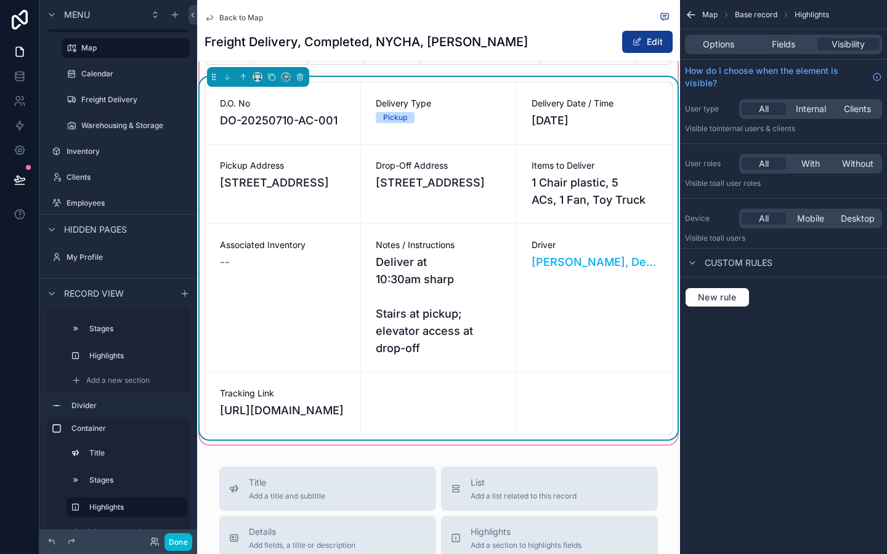
click at [783, 51] on div "Options Fields Visibility" at bounding box center [783, 44] width 197 height 20
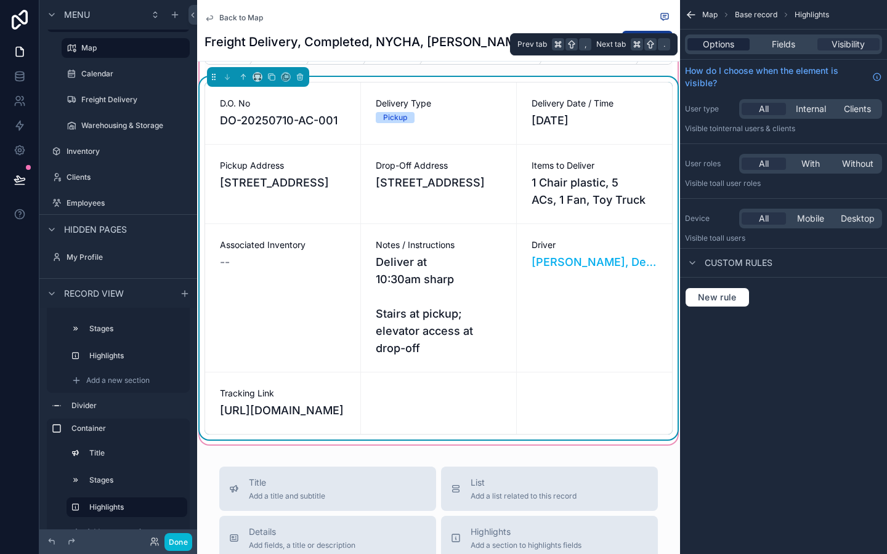
click at [744, 47] on div "Options" at bounding box center [719, 44] width 62 height 12
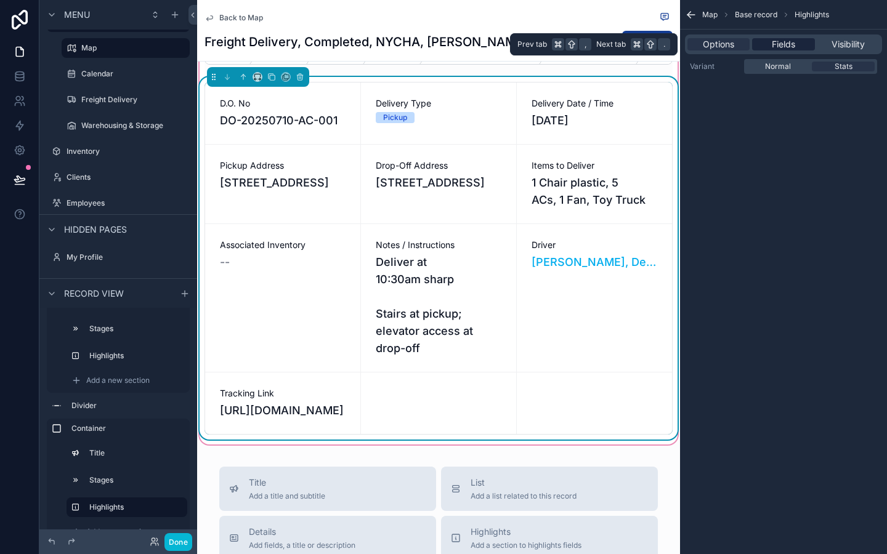
click at [789, 44] on span "Fields" at bounding box center [783, 44] width 23 height 12
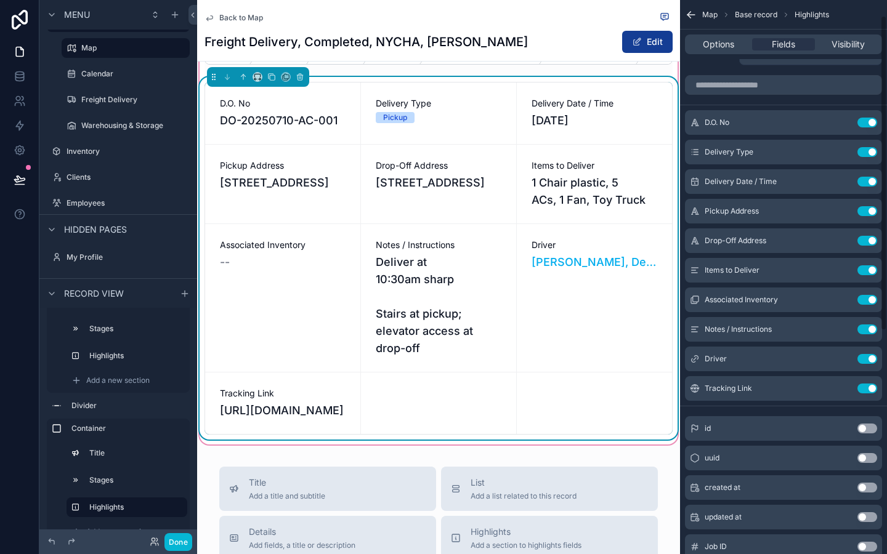
scroll to position [27, 0]
click at [865, 384] on button "Use setting" at bounding box center [868, 387] width 20 height 10
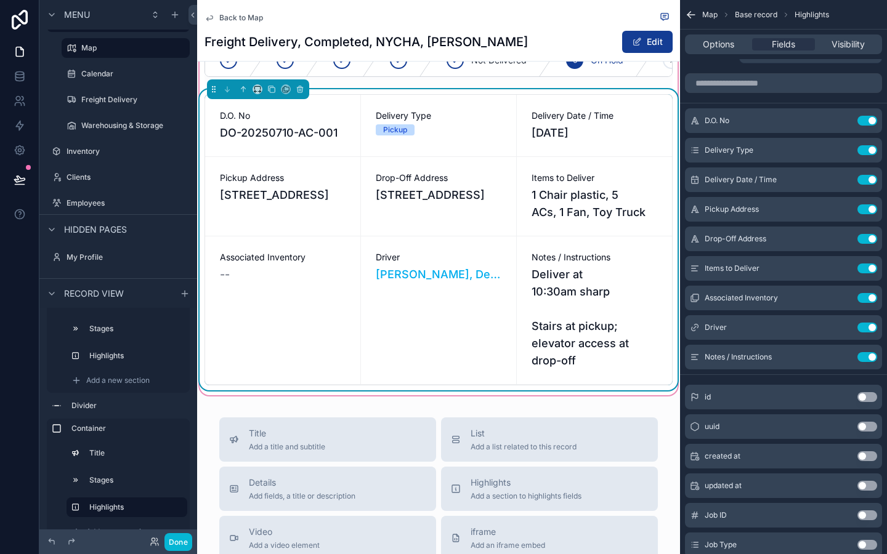
scroll to position [374, 0]
click at [421, 241] on div "Driver John Smith, Delivery Driver" at bounding box center [438, 312] width 155 height 148
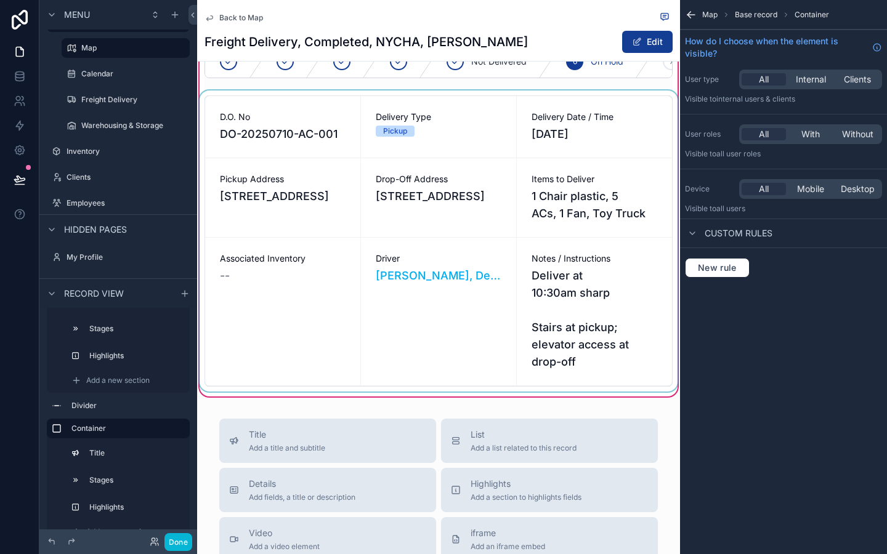
scroll to position [0, 0]
click at [604, 198] on div "scrollable content" at bounding box center [438, 241] width 483 height 301
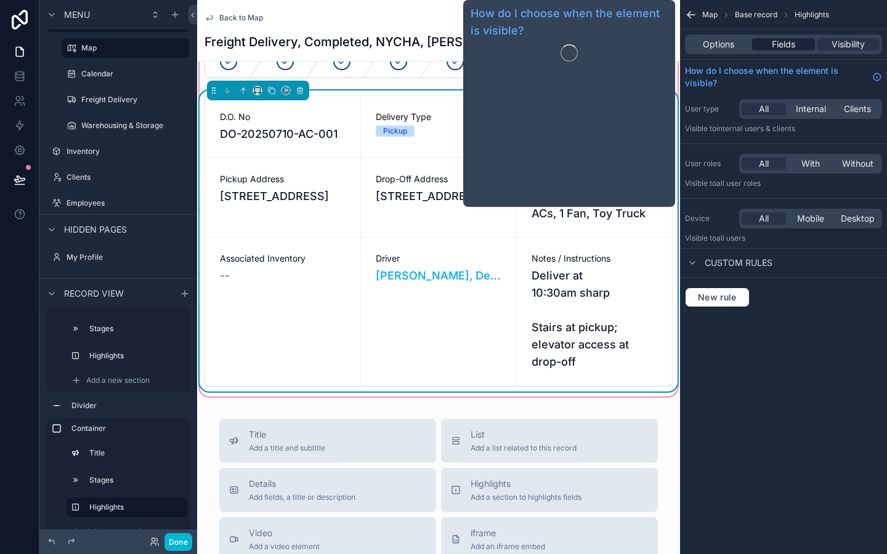
click at [787, 47] on span "Fields" at bounding box center [783, 44] width 23 height 12
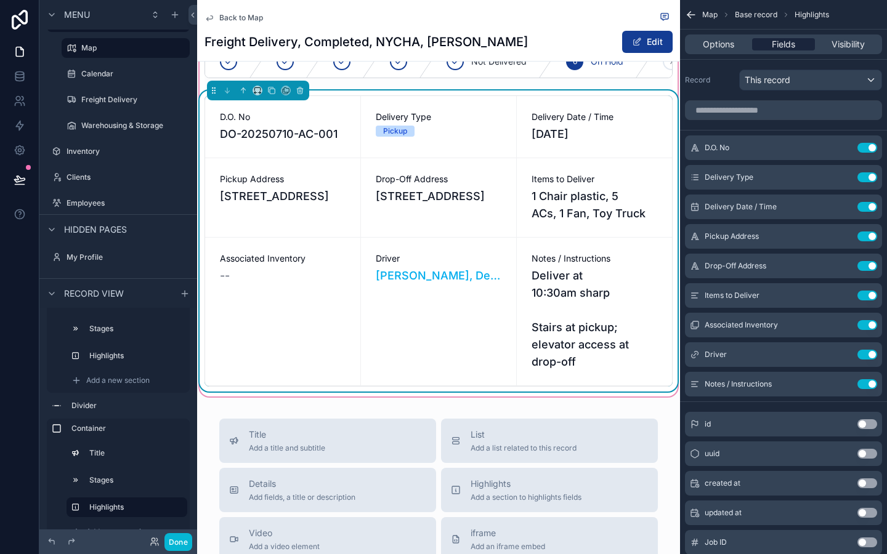
click at [787, 47] on span "Fields" at bounding box center [783, 44] width 23 height 12
click at [811, 376] on div "Notes / Instructions Use setting" at bounding box center [783, 384] width 197 height 25
click at [785, 41] on span "Fields" at bounding box center [783, 44] width 23 height 12
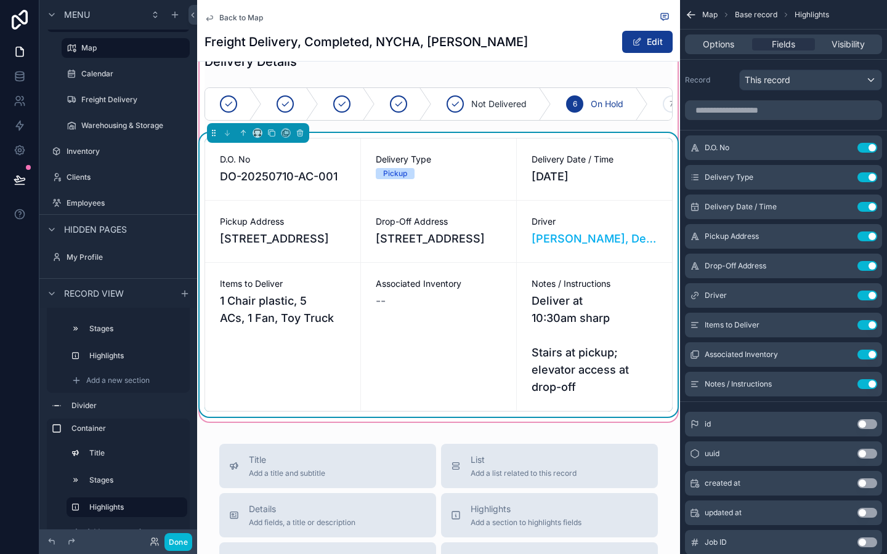
scroll to position [327, 0]
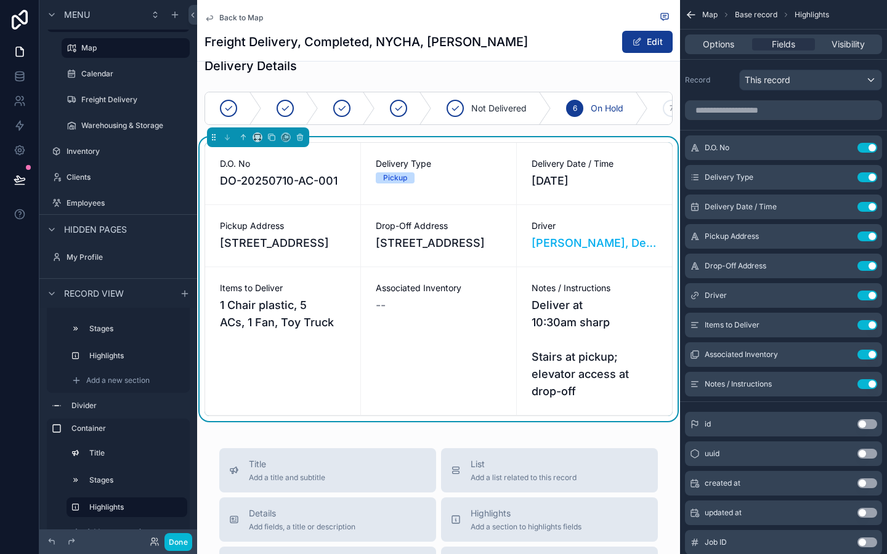
click at [399, 450] on div "Back to Map Freight Delivery, Completed, NYCHA, Antoinette Brown Edit Job Overv…" at bounding box center [438, 329] width 483 height 1313
click at [659, 447] on div "Back to Map Freight Delivery, Completed, NYCHA, Antoinette Brown Edit Job Overv…" at bounding box center [438, 329] width 483 height 1313
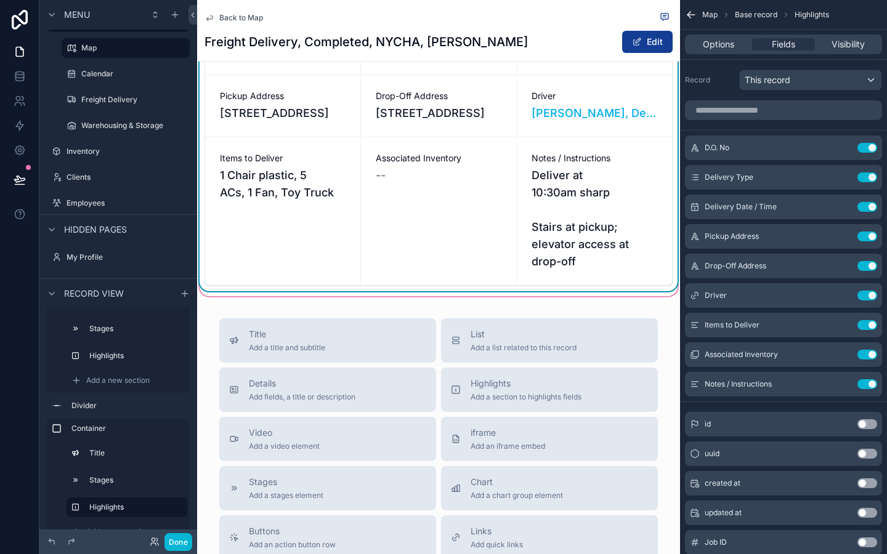
scroll to position [459, 0]
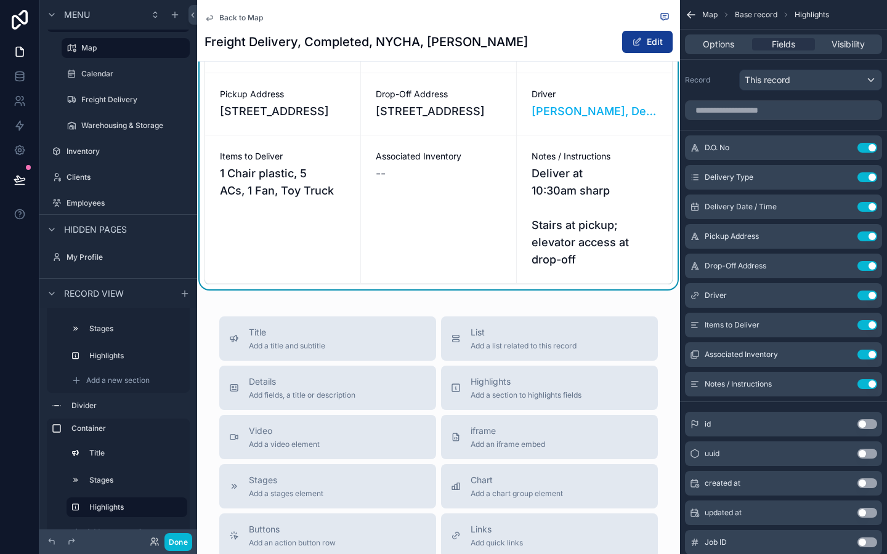
click at [580, 316] on div "Back to Map Freight Delivery, Completed, NYCHA, Antoinette Brown Edit Job Overv…" at bounding box center [438, 197] width 483 height 1313
click at [665, 317] on div "Back to Map Freight Delivery, Completed, NYCHA, Antoinette Brown Edit Job Overv…" at bounding box center [438, 197] width 483 height 1313
click at [681, 207] on div "D.O. No Use setting Delivery Type Use setting Delivery Date / Time Use setting …" at bounding box center [783, 266] width 207 height 261
click at [577, 319] on div "Back to Map Freight Delivery, Completed, NYCHA, Antoinette Brown Edit Job Overv…" at bounding box center [438, 197] width 483 height 1313
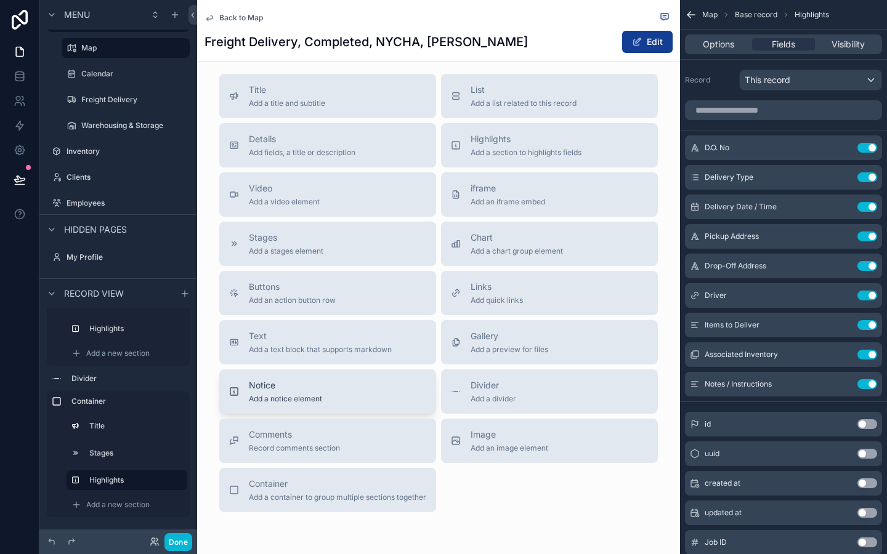
scroll to position [752, 0]
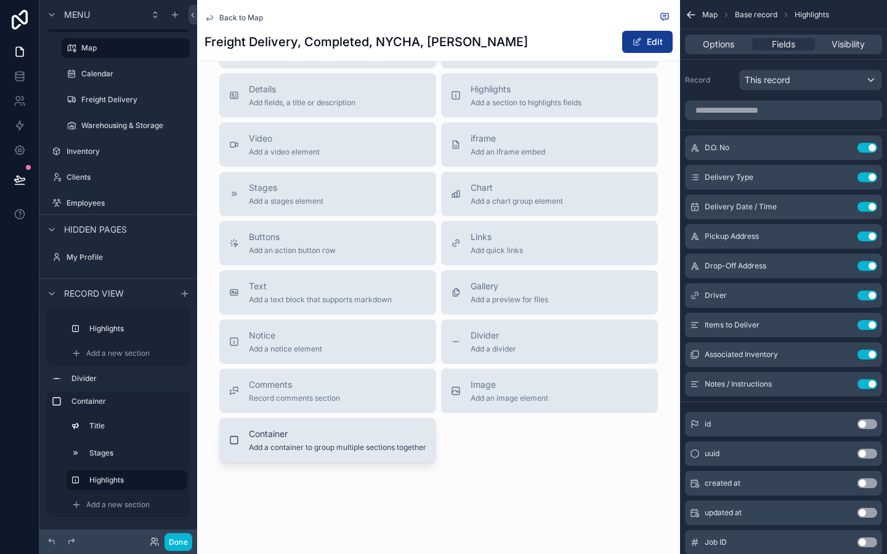
click at [311, 453] on span "Add a container to group multiple sections together" at bounding box center [337, 448] width 177 height 10
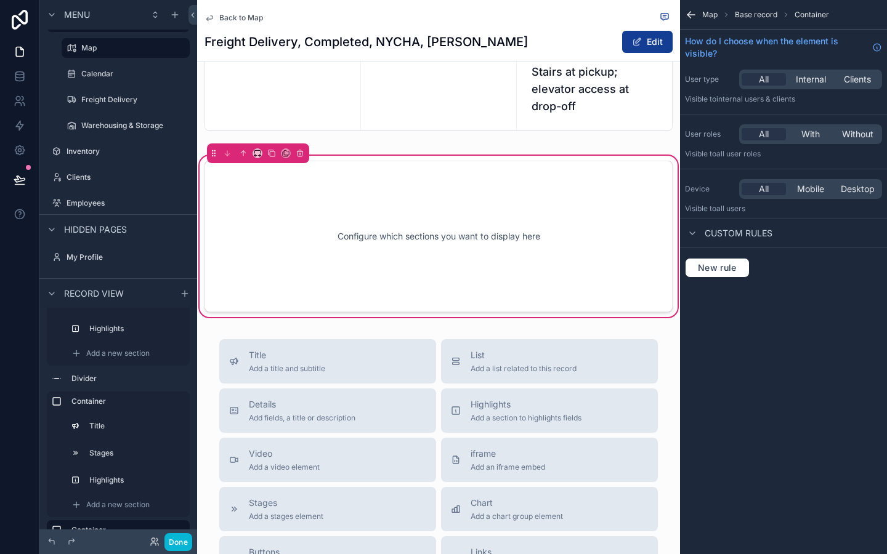
scroll to position [589, 0]
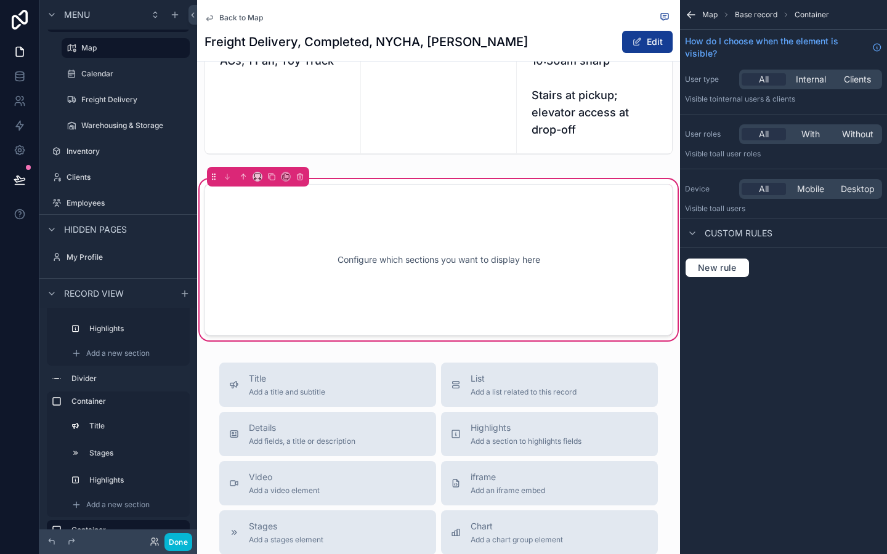
click at [381, 274] on div "Configure which sections you want to display here" at bounding box center [439, 260] width 428 height 111
click at [495, 291] on div "Configure which sections you want to display here" at bounding box center [439, 260] width 428 height 111
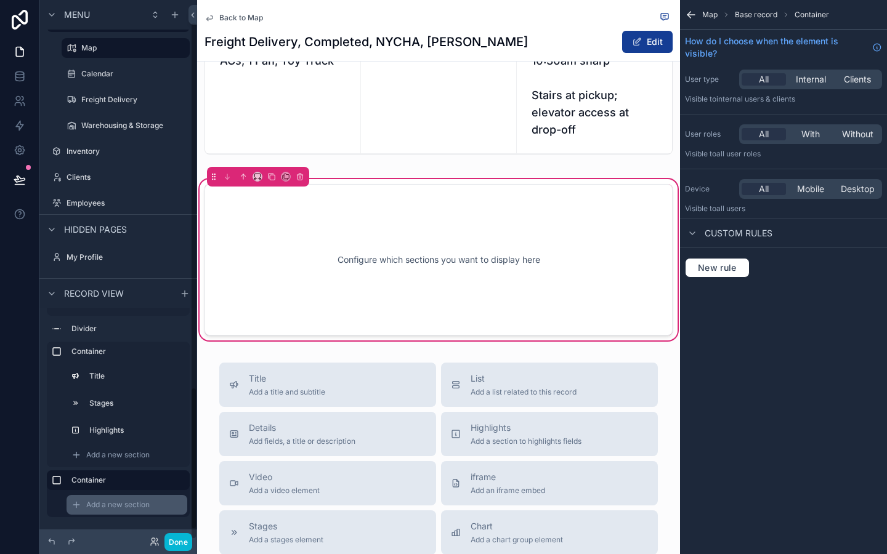
click at [110, 505] on span "Add a new section" at bounding box center [117, 505] width 63 height 10
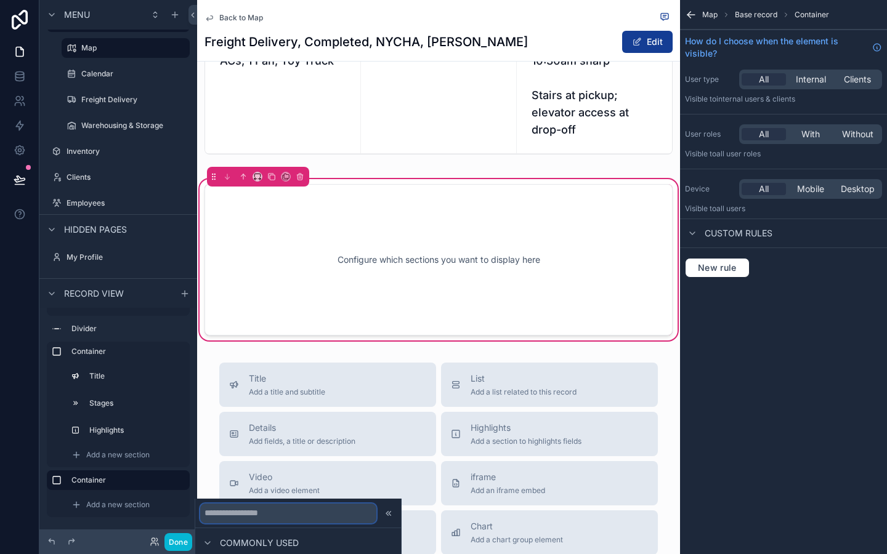
click at [241, 516] on input "text" at bounding box center [288, 514] width 176 height 20
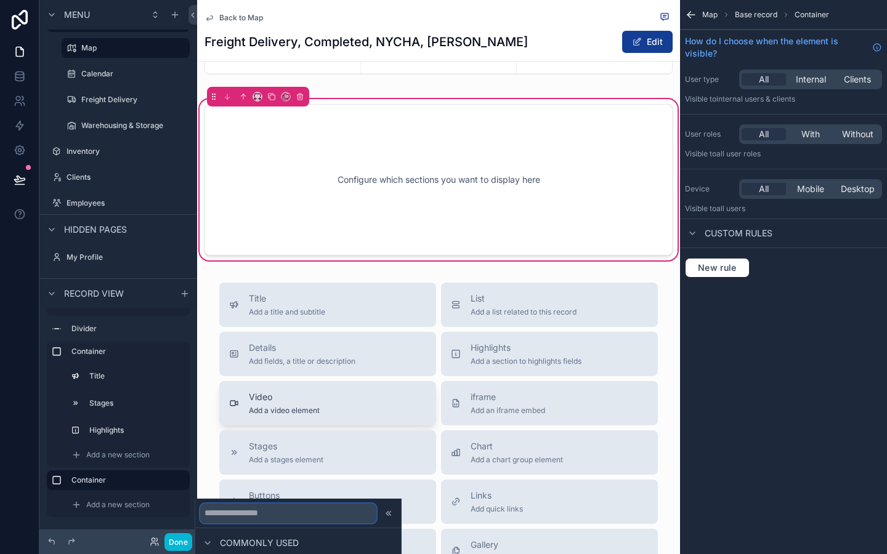
scroll to position [666, 0]
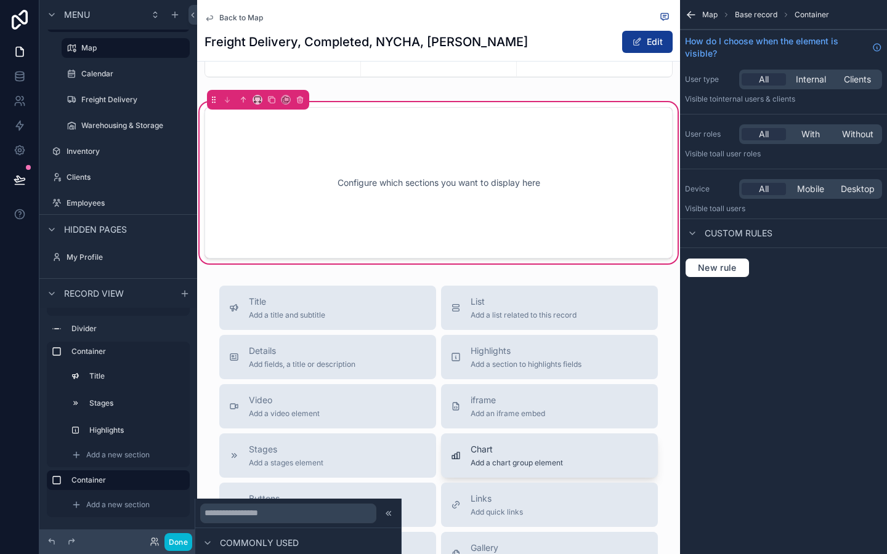
click at [461, 451] on button "Chart Add a chart group element" at bounding box center [549, 456] width 217 height 44
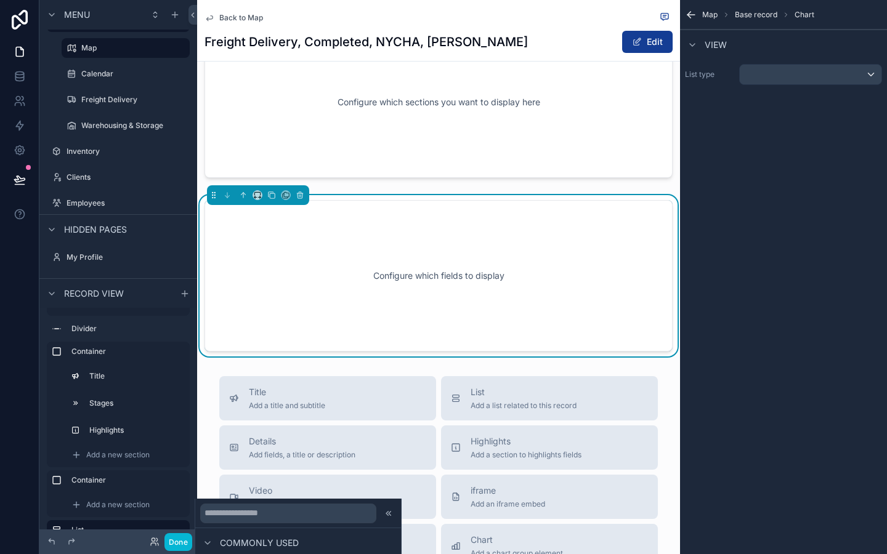
scroll to position [763, 0]
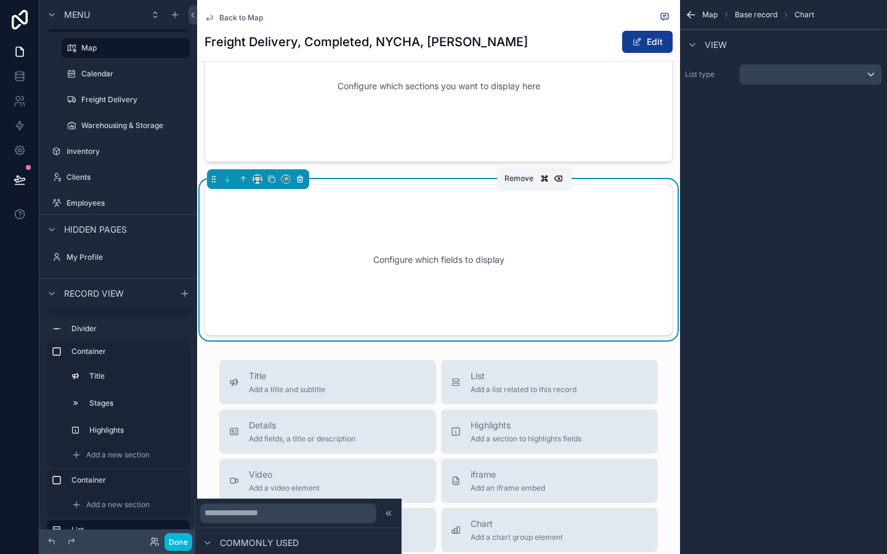
click at [298, 184] on icon "scrollable content" at bounding box center [300, 179] width 9 height 9
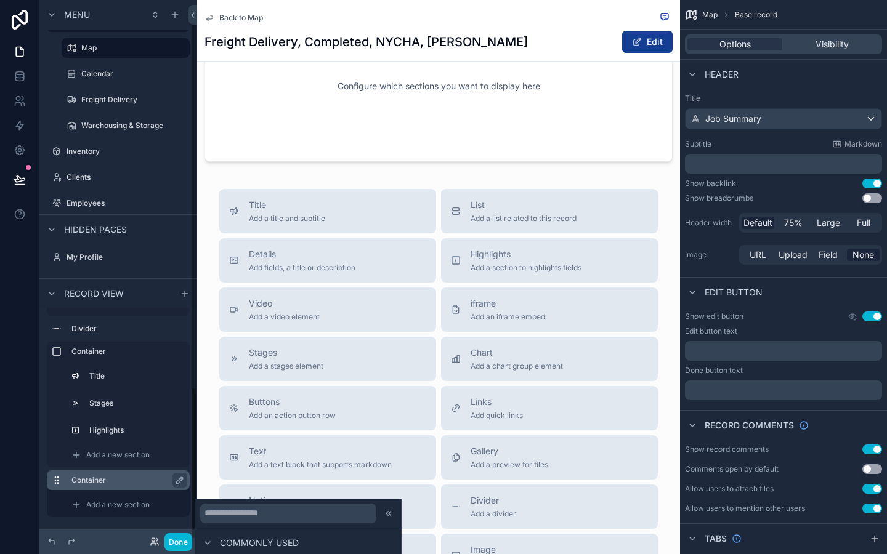
click at [140, 473] on div "Container" at bounding box center [127, 480] width 113 height 15
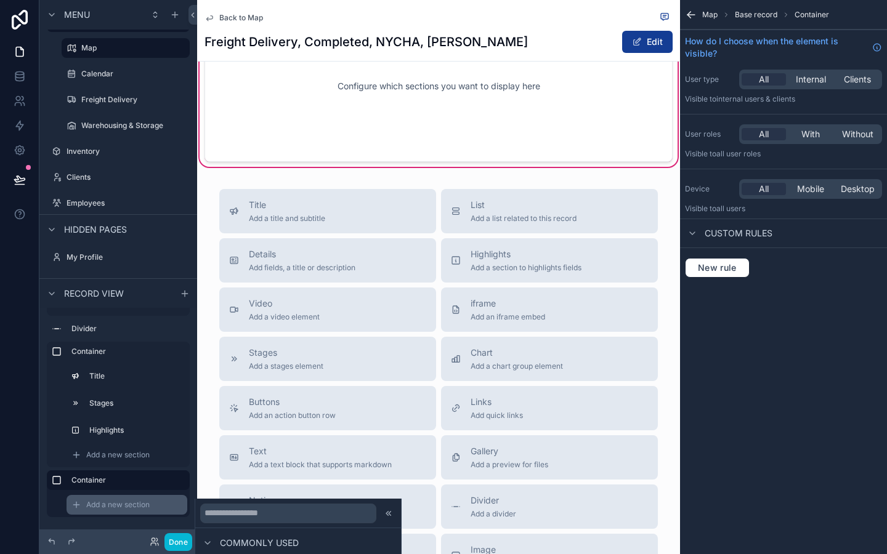
click at [132, 501] on span "Add a new section" at bounding box center [117, 505] width 63 height 10
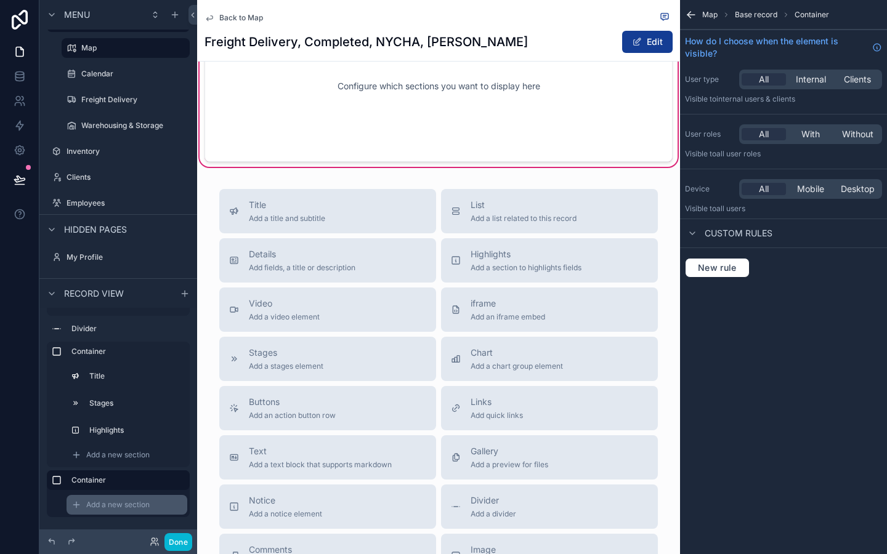
click at [116, 498] on div "Add a new section" at bounding box center [127, 505] width 121 height 20
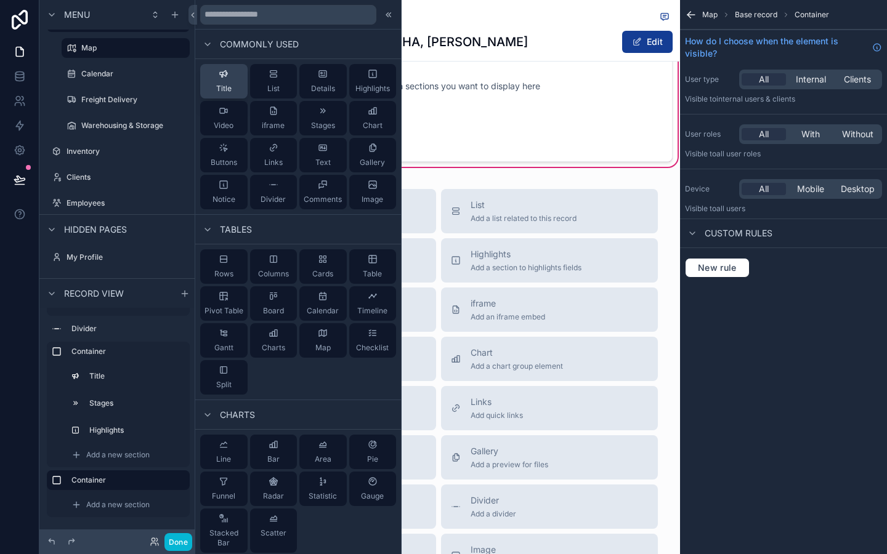
click at [219, 78] on icon at bounding box center [224, 74] width 10 height 10
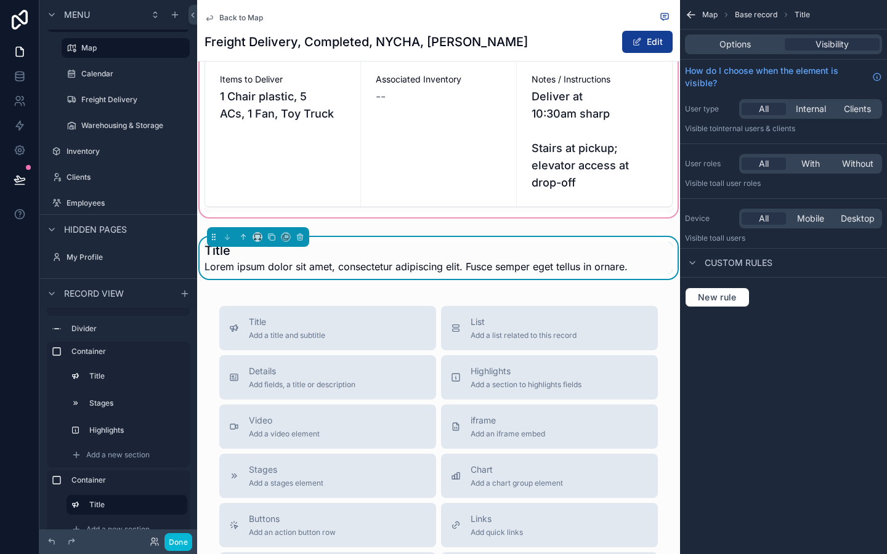
scroll to position [534, 0]
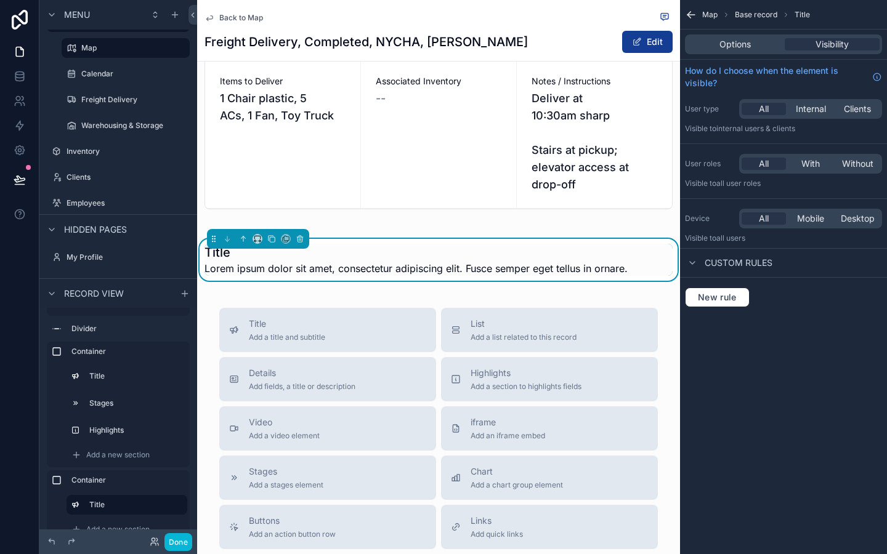
click at [727, 38] on div "Options Visibility" at bounding box center [783, 44] width 197 height 20
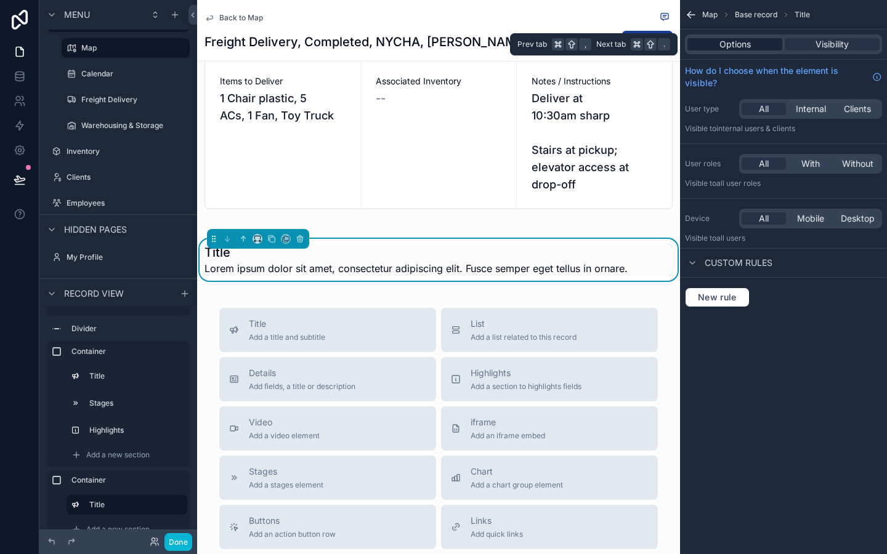
click at [728, 43] on span "Options" at bounding box center [735, 44] width 31 height 12
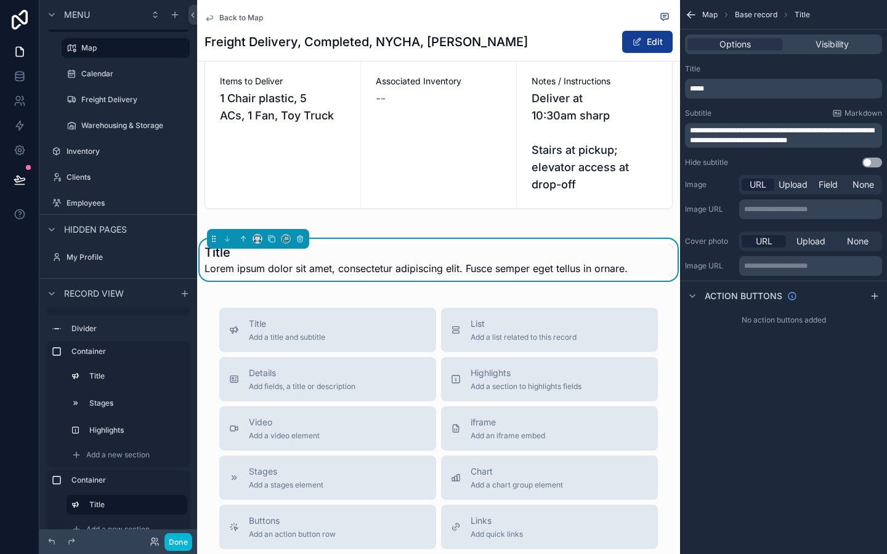
click at [720, 93] on p "*****" at bounding box center [785, 89] width 190 height 10
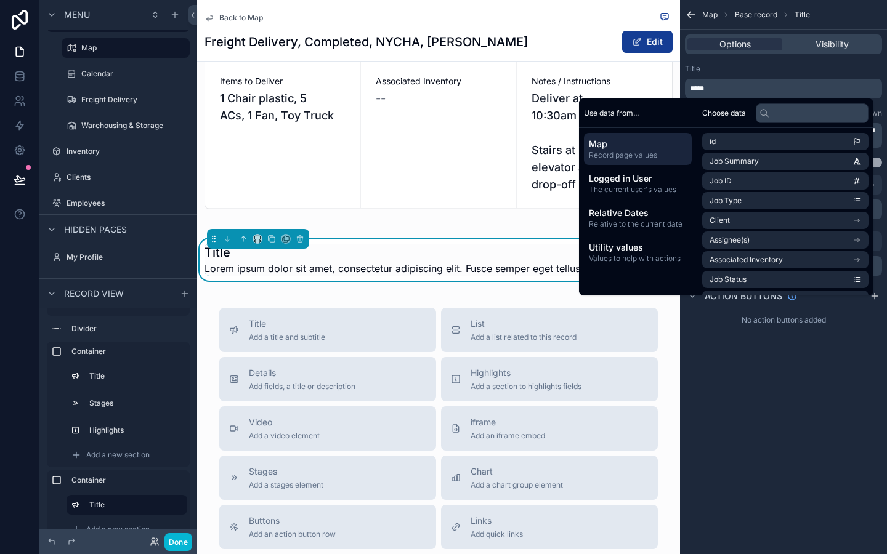
click at [720, 93] on p "*****" at bounding box center [785, 89] width 190 height 10
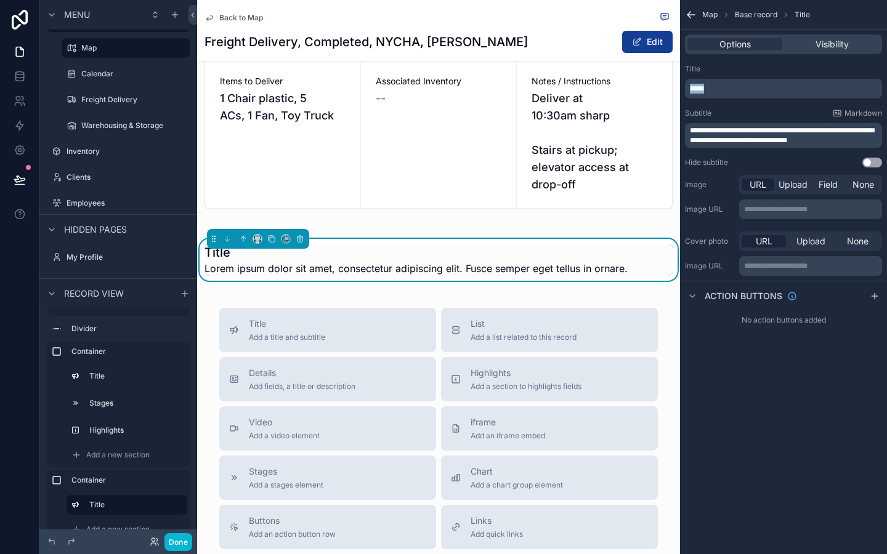
click at [720, 93] on p "*****" at bounding box center [785, 89] width 190 height 10
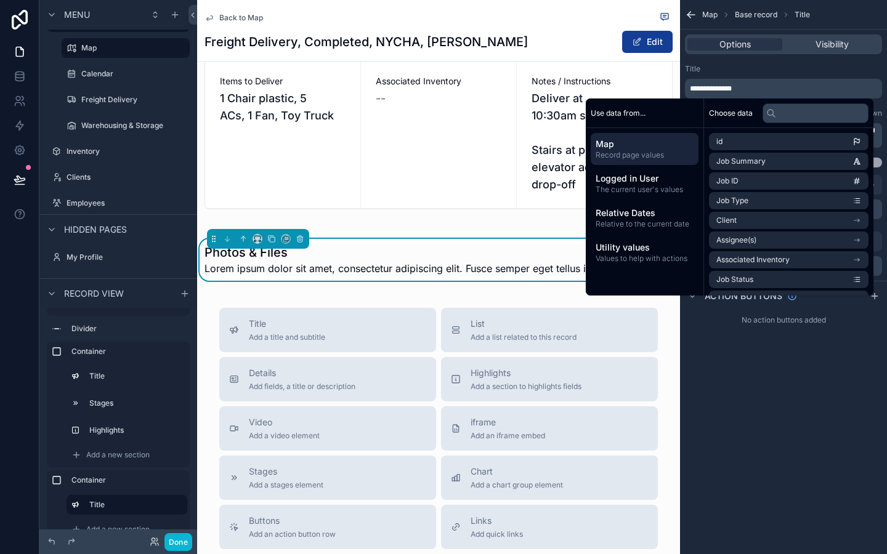
click at [791, 371] on div "**********" at bounding box center [783, 277] width 207 height 554
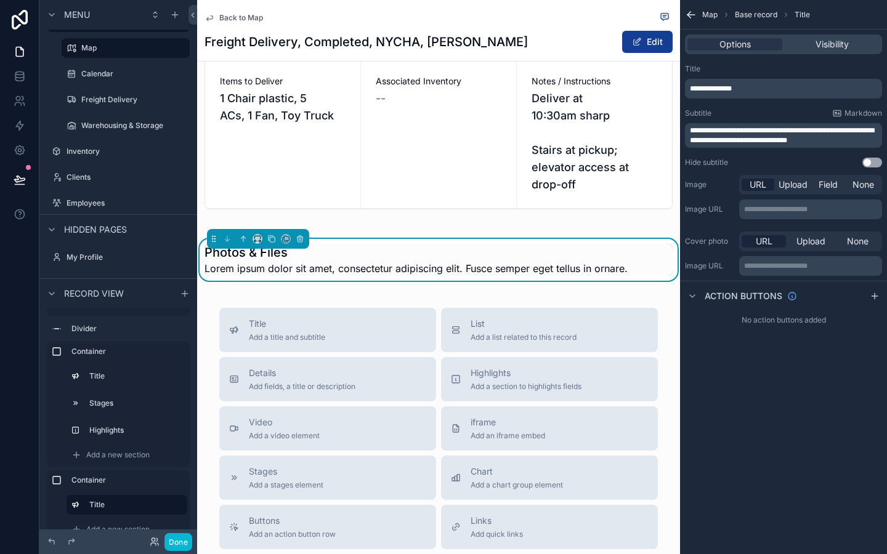
click at [774, 87] on p "**********" at bounding box center [785, 89] width 190 height 10
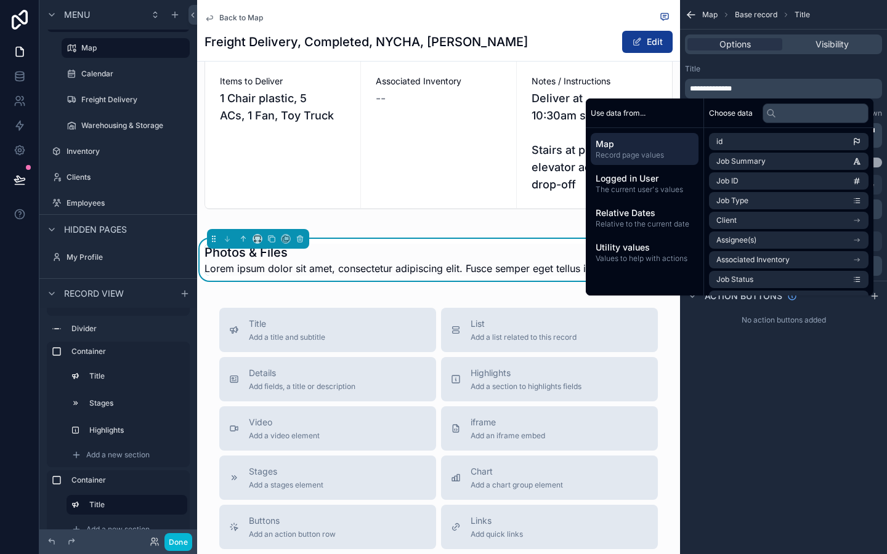
click at [378, 217] on div "scrollable content" at bounding box center [438, 30] width 483 height 384
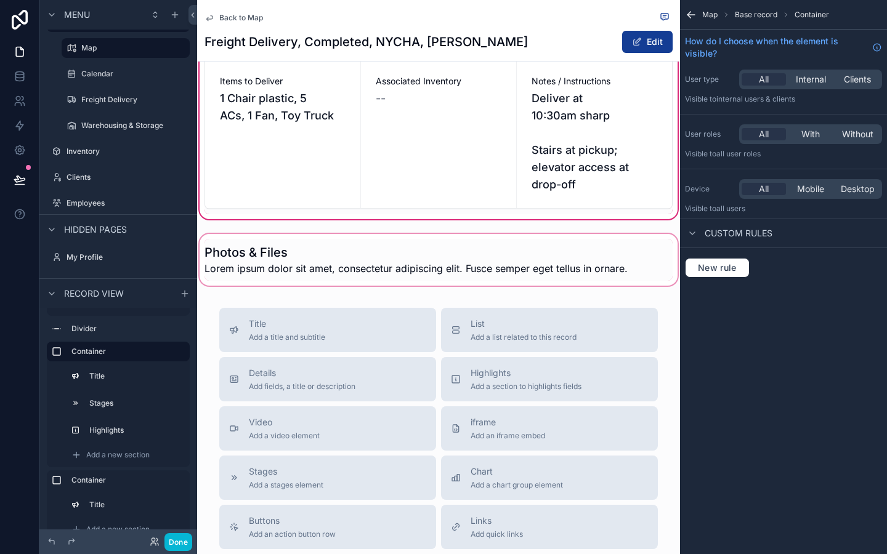
click at [437, 282] on div "scrollable content" at bounding box center [438, 260] width 483 height 57
click at [865, 339] on div "Map Base record Container How do I choose when the element is visible? User typ…" at bounding box center [783, 277] width 207 height 554
click at [476, 288] on div "scrollable content" at bounding box center [438, 260] width 483 height 57
click at [449, 288] on div "scrollable content" at bounding box center [438, 260] width 483 height 57
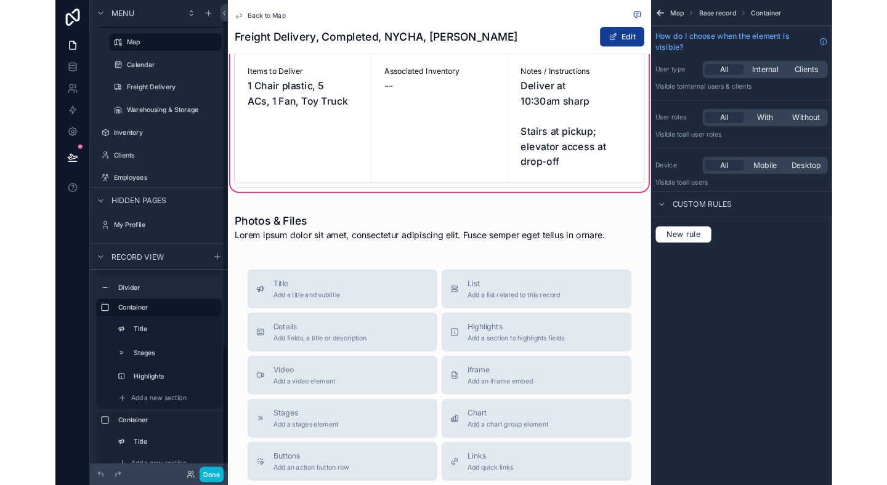
scroll to position [148, 0]
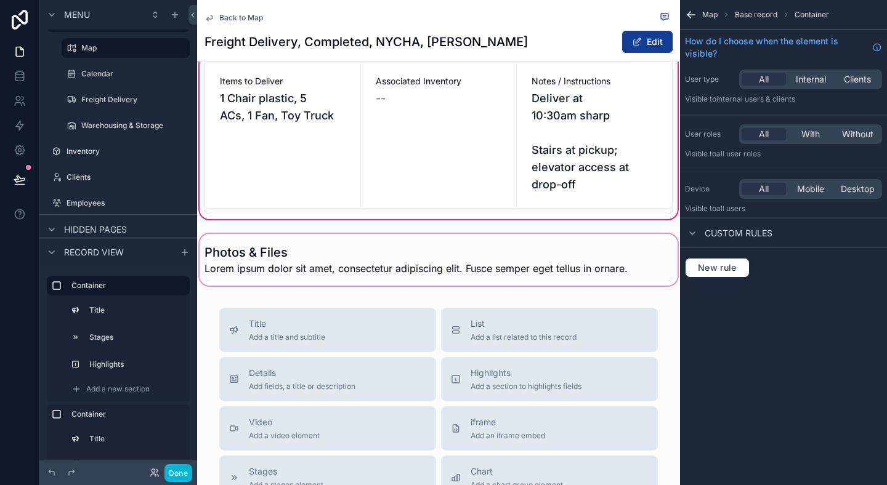
click at [335, 259] on div "scrollable content" at bounding box center [438, 260] width 483 height 57
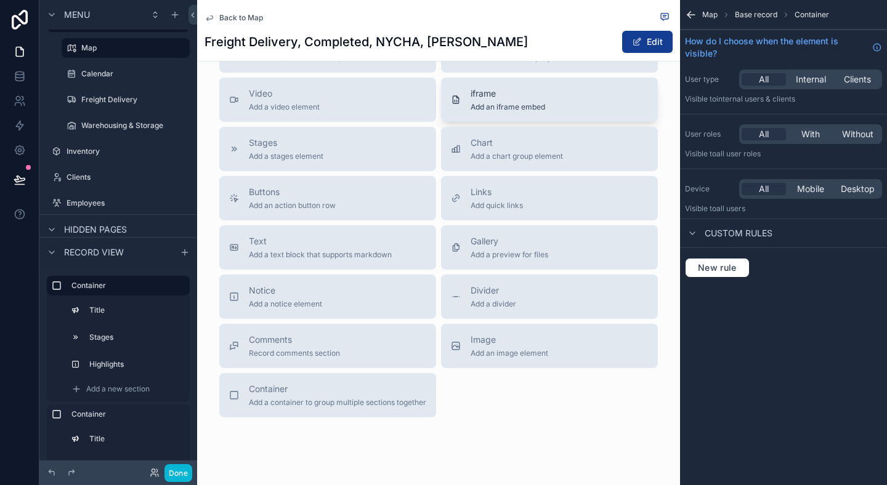
scroll to position [911, 0]
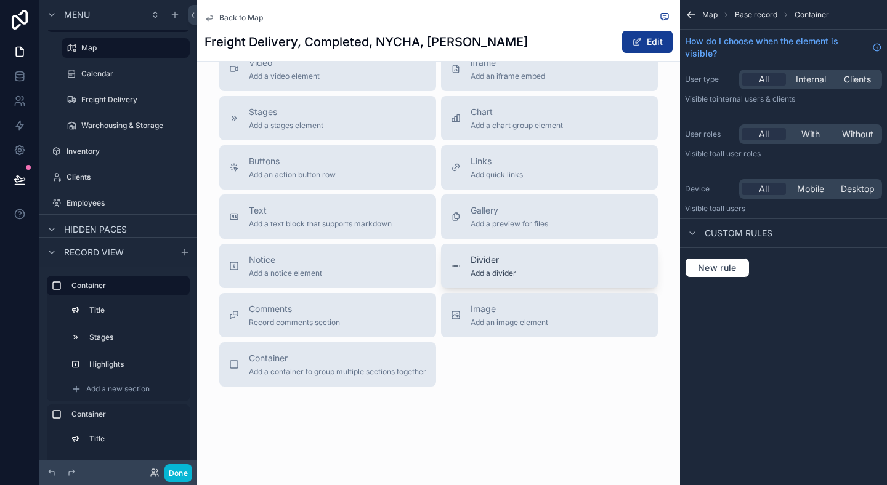
click at [481, 269] on span "Add a divider" at bounding box center [494, 274] width 46 height 10
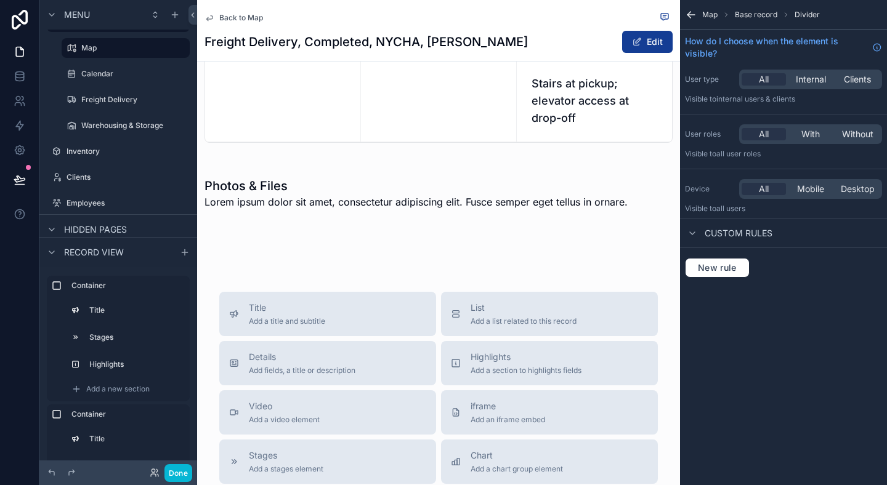
scroll to position [628, 0]
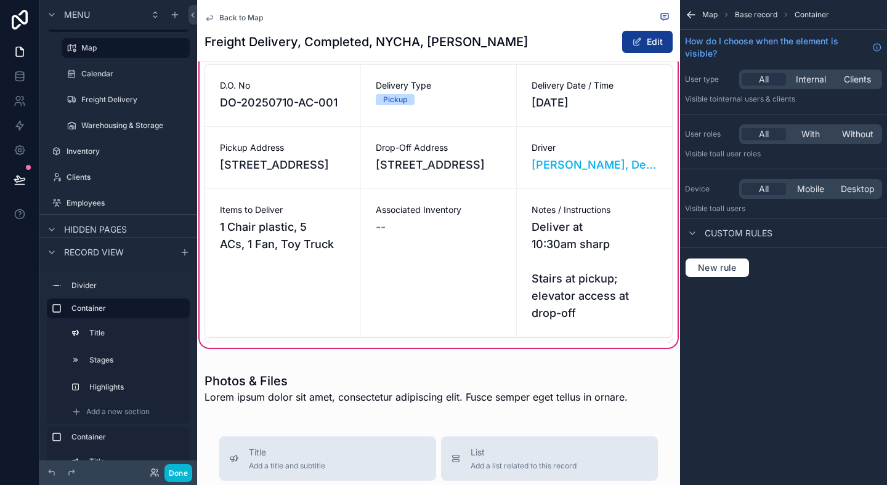
scroll to position [338, 0]
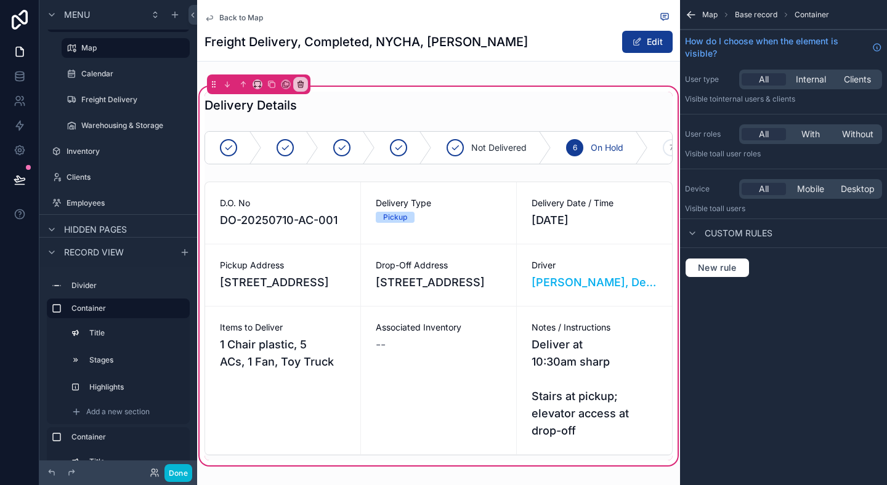
click at [780, 415] on div "Map Base record Container How do I choose when the element is visible? User typ…" at bounding box center [783, 242] width 207 height 485
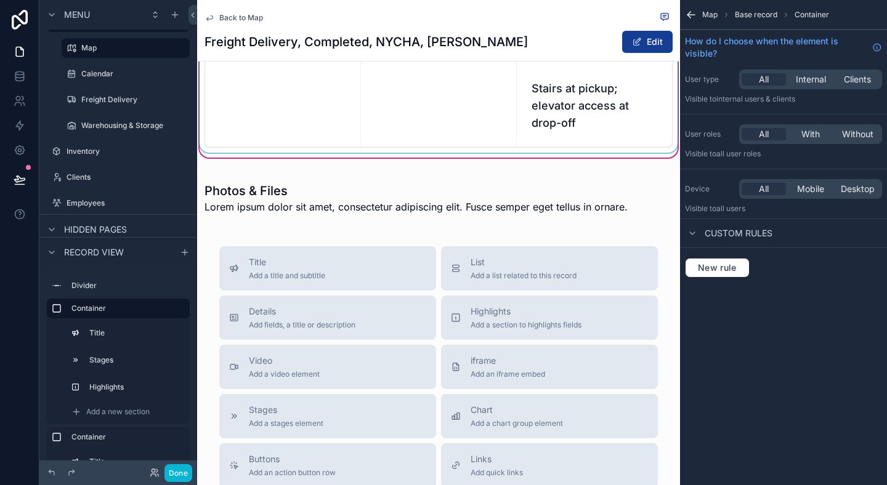
scroll to position [707, 0]
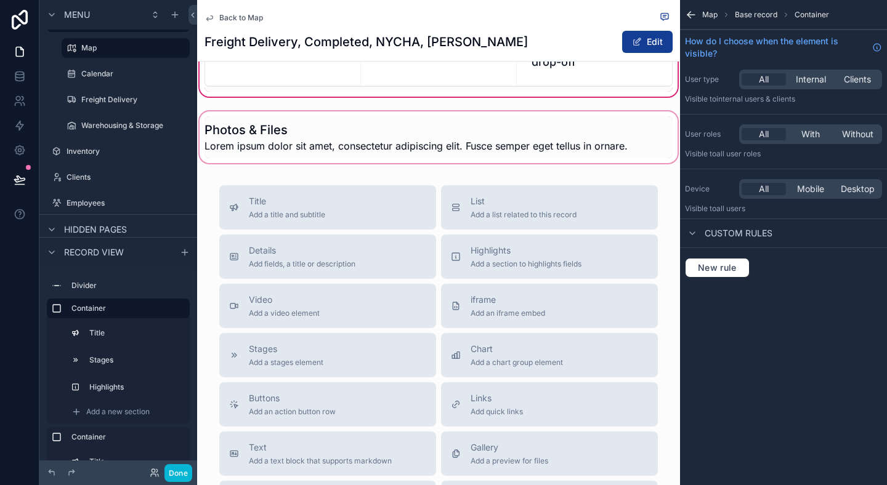
click at [335, 142] on div "scrollable content" at bounding box center [438, 137] width 483 height 57
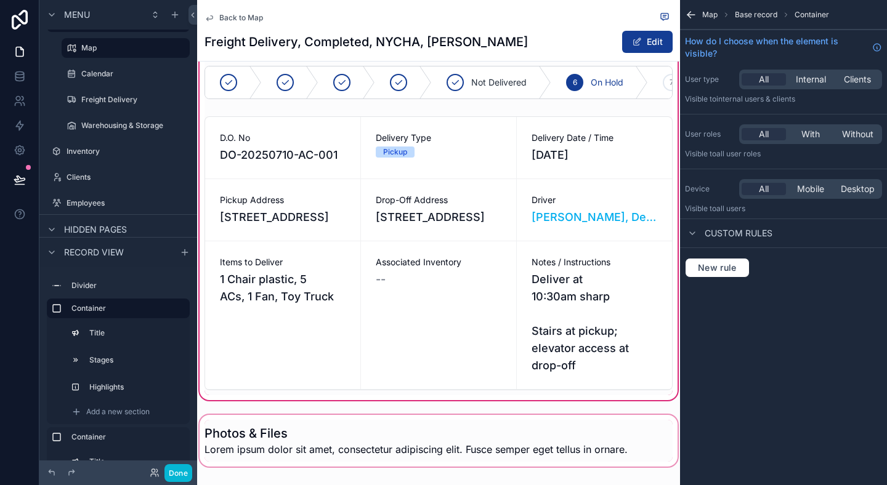
scroll to position [324, 0]
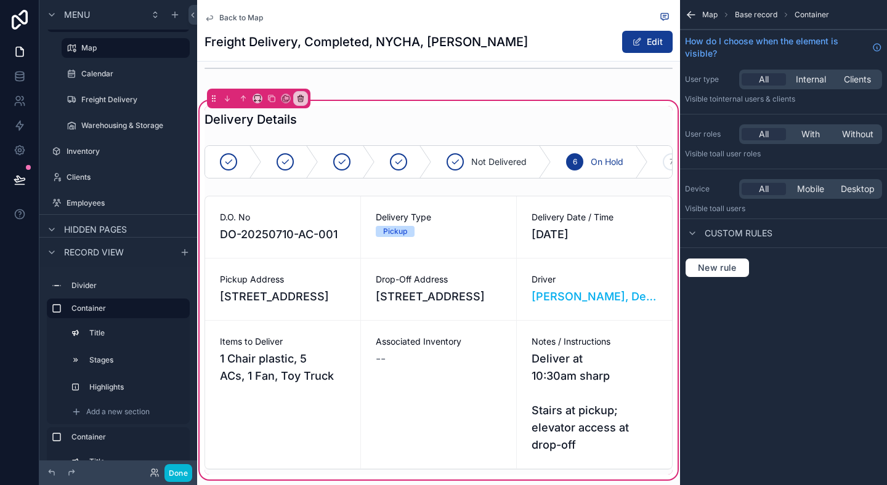
click at [344, 91] on div "Job Overview In Progress 3 Completed 4 Canceled 5 On Hold Job ID 6 Client NYCHA…" at bounding box center [438, 150] width 483 height 797
click at [405, 65] on div "scrollable content" at bounding box center [438, 68] width 483 height 41
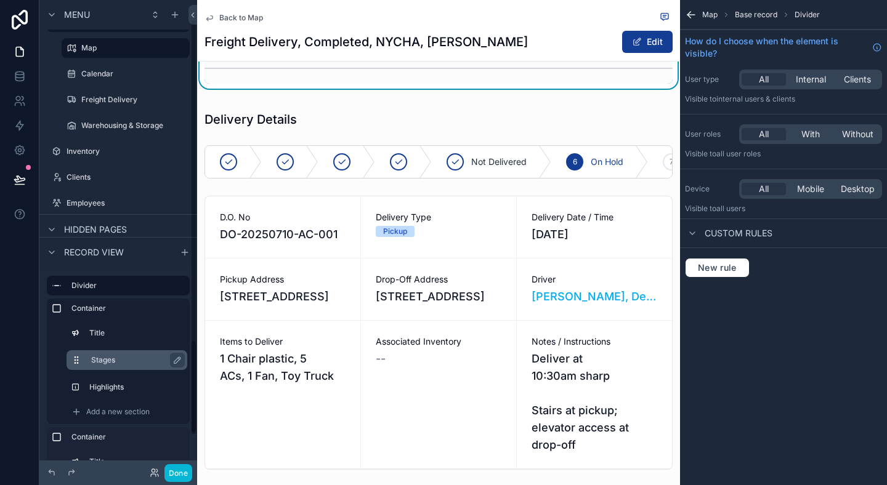
scroll to position [198, 0]
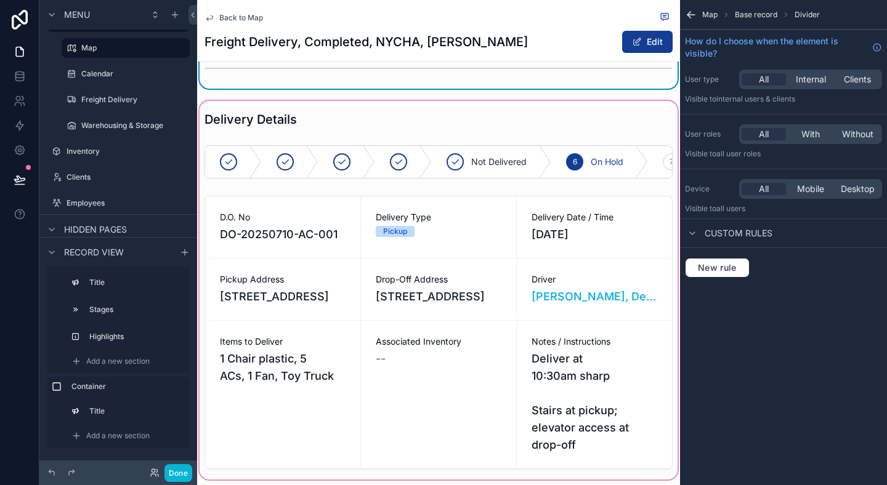
click at [368, 343] on div "scrollable content" at bounding box center [438, 291] width 483 height 384
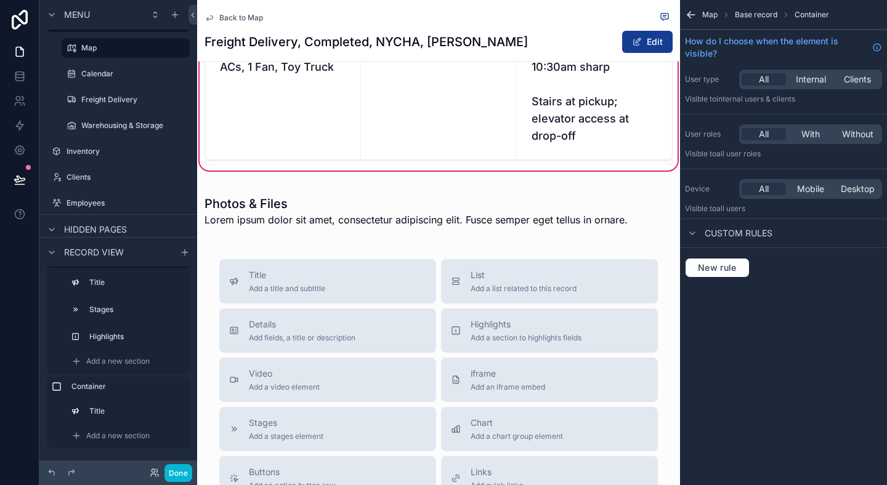
scroll to position [635, 0]
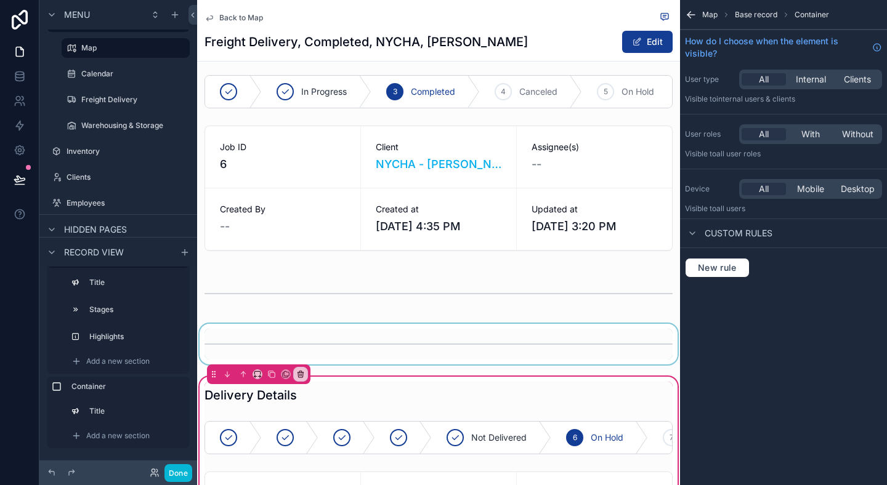
scroll to position [0, 0]
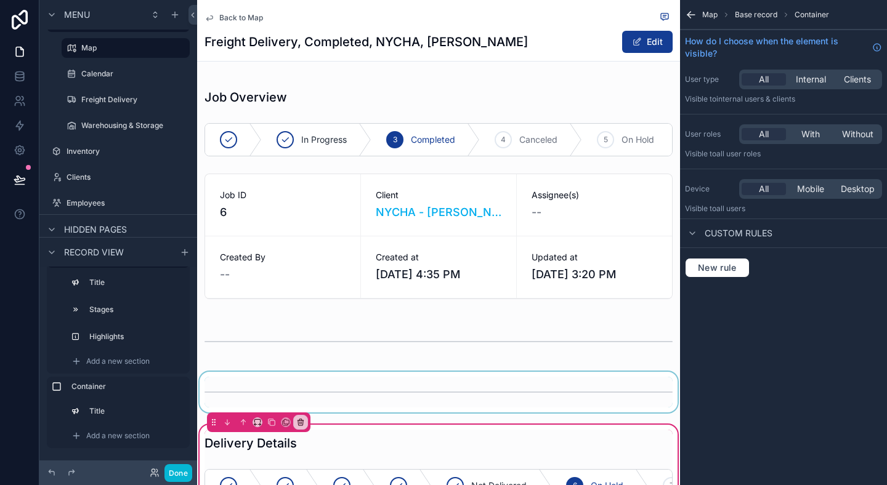
click at [296, 388] on div "scrollable content" at bounding box center [438, 392] width 483 height 41
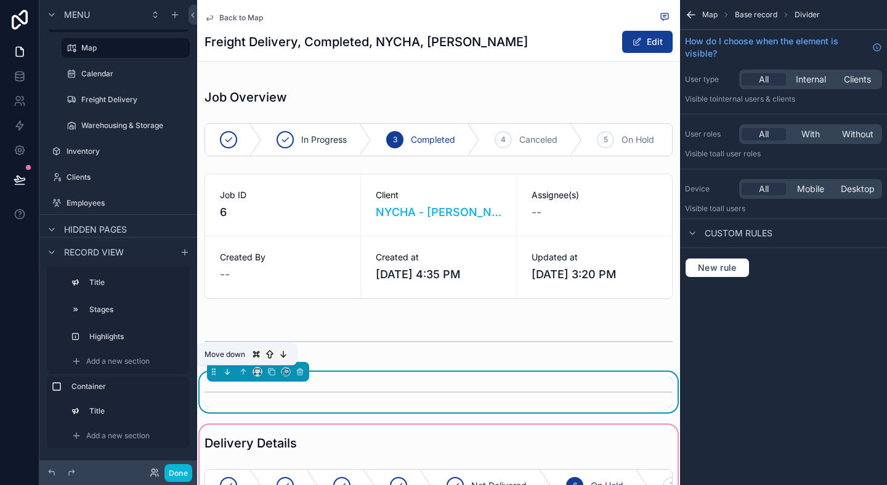
click at [228, 373] on icon "scrollable content" at bounding box center [227, 372] width 9 height 9
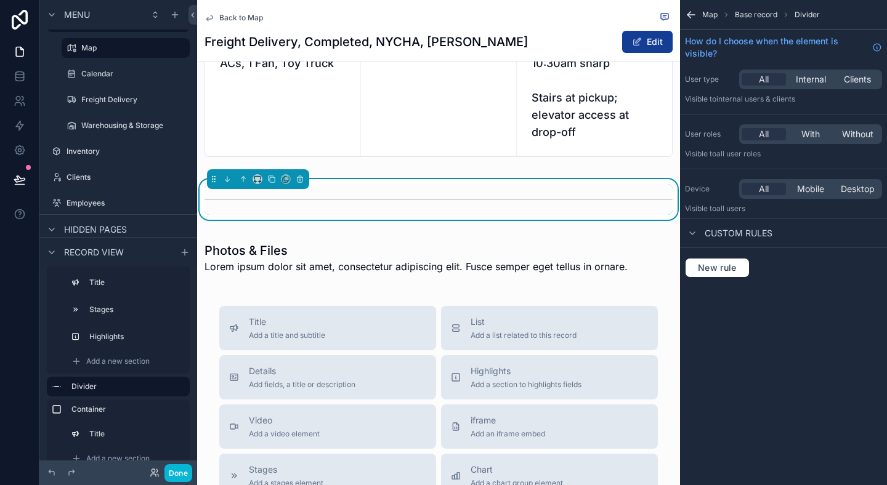
scroll to position [625, 0]
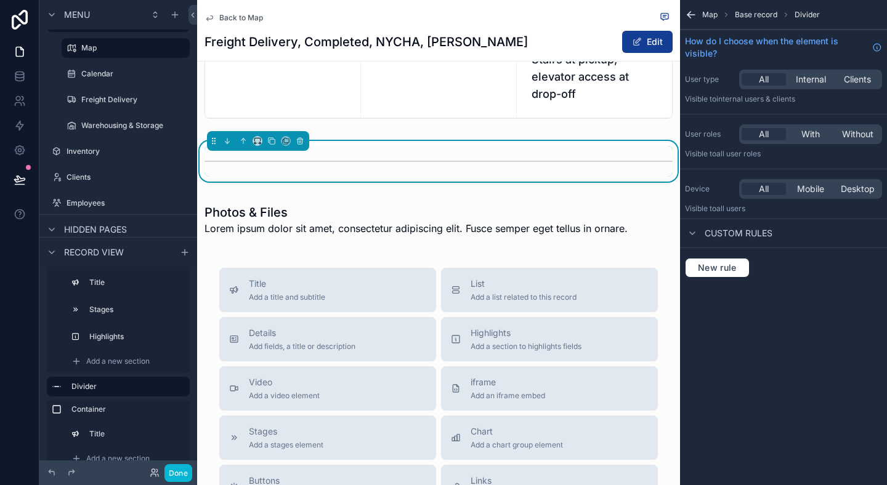
click at [765, 332] on div "Map Base record Divider How do I choose when the element is visible? User type …" at bounding box center [783, 242] width 207 height 485
click at [409, 243] on div "scrollable content" at bounding box center [438, 220] width 483 height 57
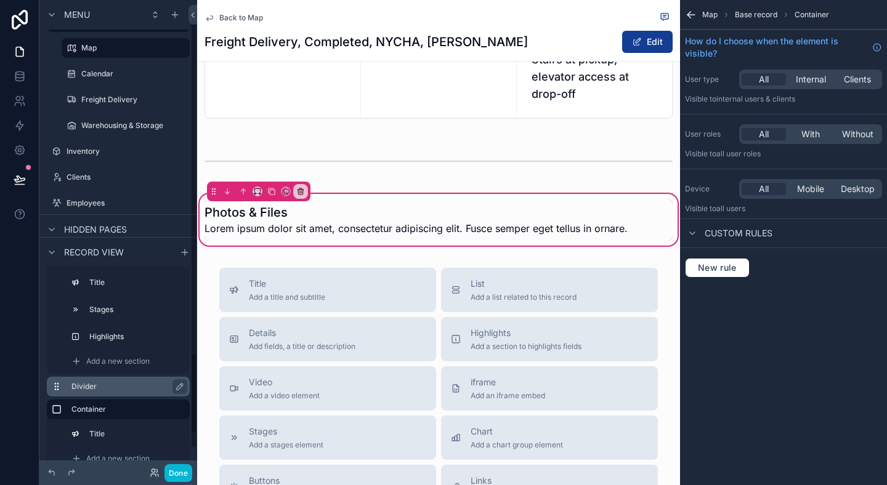
scroll to position [198, 0]
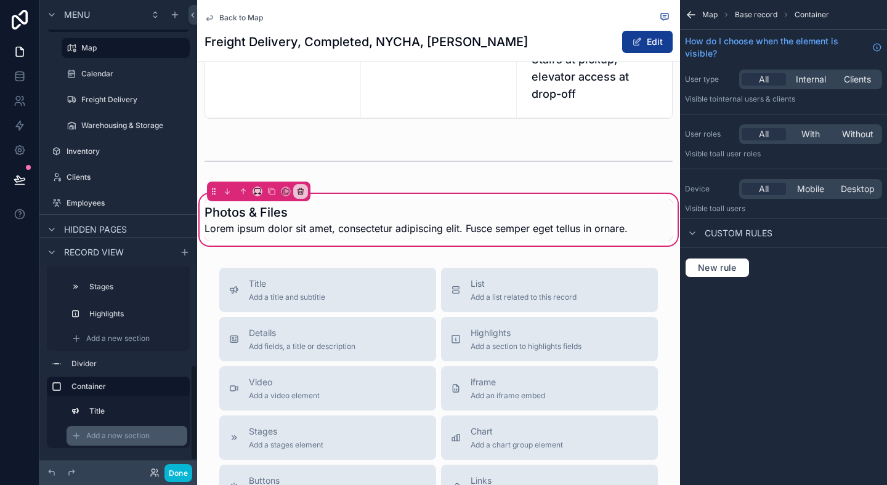
click at [116, 434] on span "Add a new section" at bounding box center [117, 436] width 63 height 10
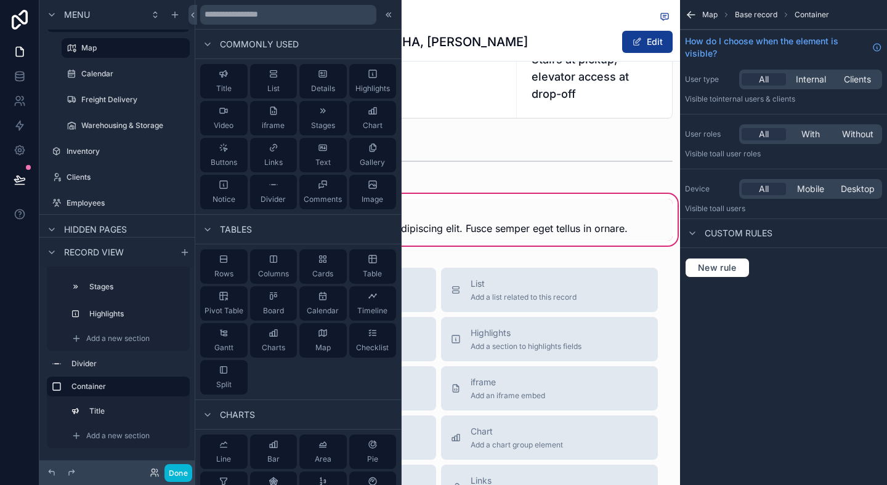
click at [785, 397] on div "Map Base record Container How do I choose when the element is visible? User typ…" at bounding box center [783, 242] width 207 height 485
click at [508, 271] on div "Back to Map Freight Delivery, Completed, NYCHA, Antoinette Brown Edit Job Overv…" at bounding box center [438, 90] width 483 height 1430
click at [542, 231] on div "scrollable content" at bounding box center [438, 220] width 483 height 42
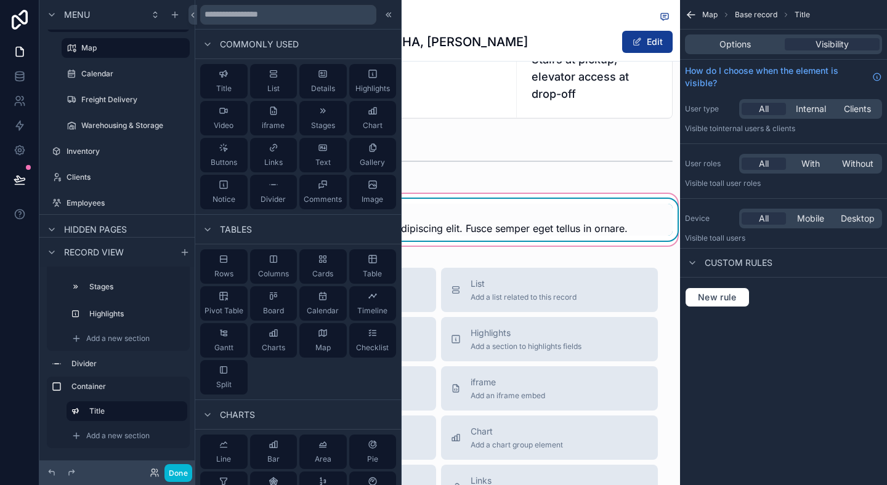
click at [567, 248] on div "Photos & Files Lorem ipsum dolor sit amet, consectetur adipiscing elit. Fusce s…" at bounding box center [438, 220] width 483 height 57
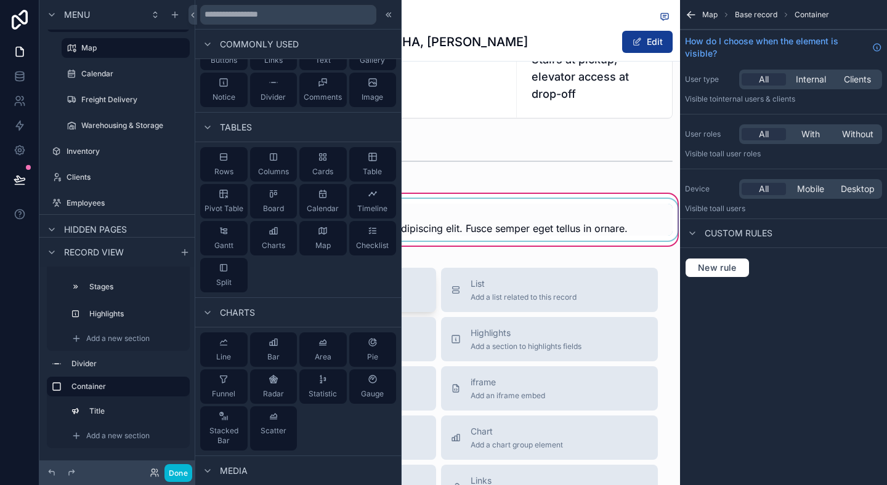
scroll to position [118, 0]
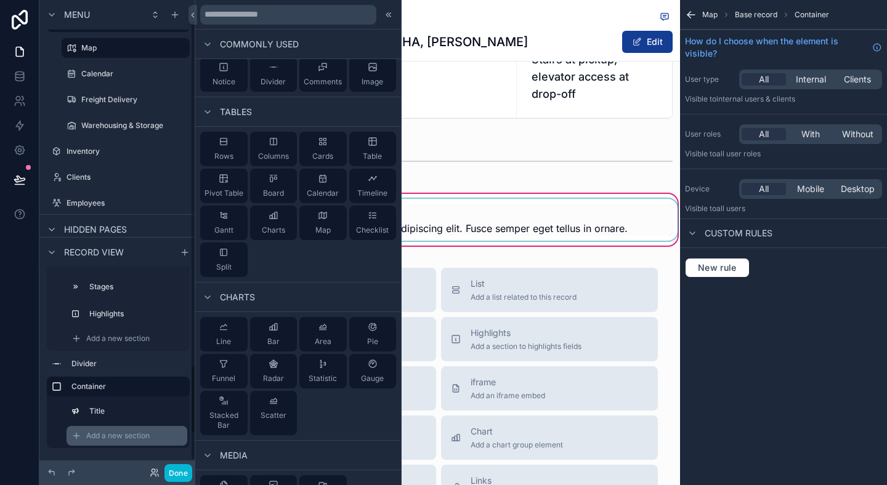
click at [134, 431] on span "Add a new section" at bounding box center [117, 436] width 63 height 10
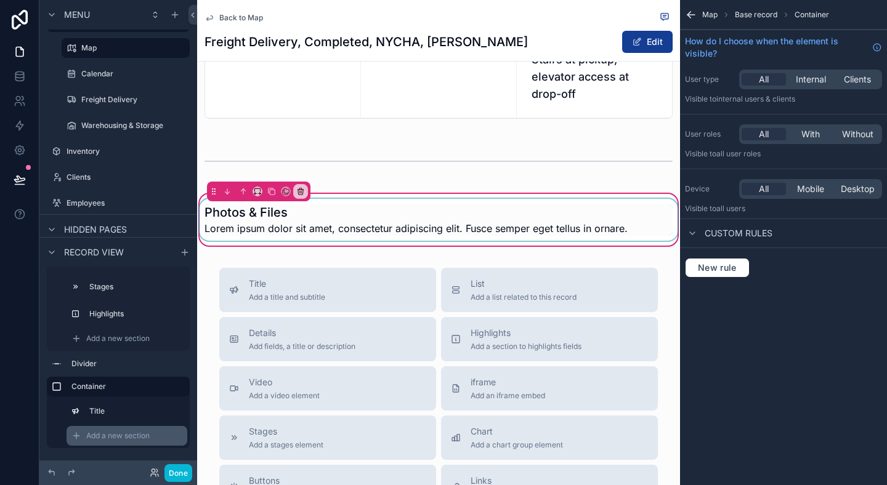
click at [136, 435] on span "Add a new section" at bounding box center [117, 436] width 63 height 10
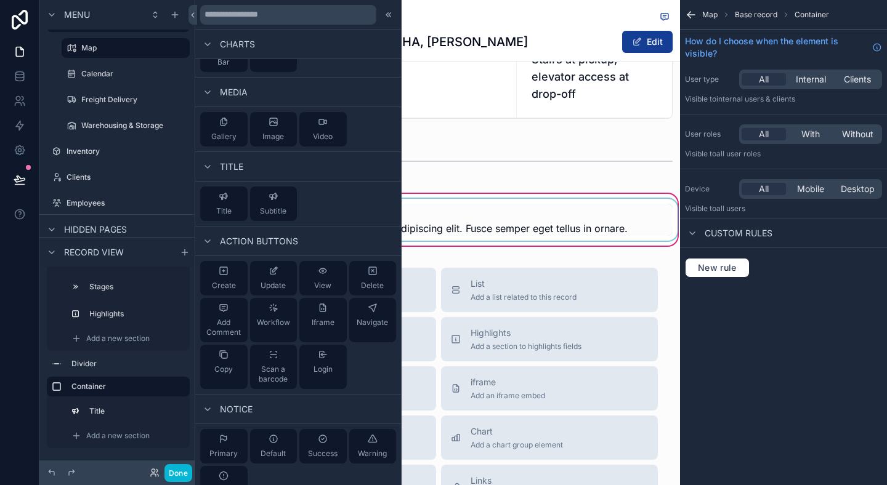
scroll to position [482, 0]
click at [297, 189] on div "Title Subtitle" at bounding box center [298, 203] width 206 height 45
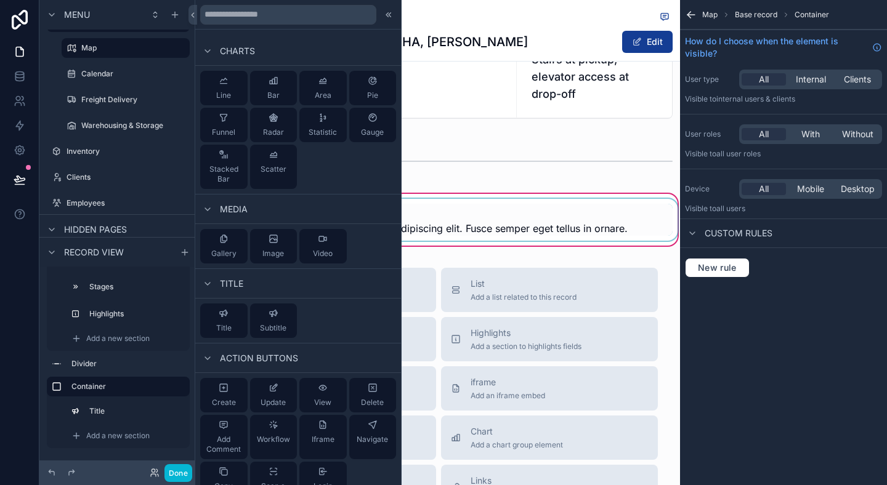
scroll to position [0, 0]
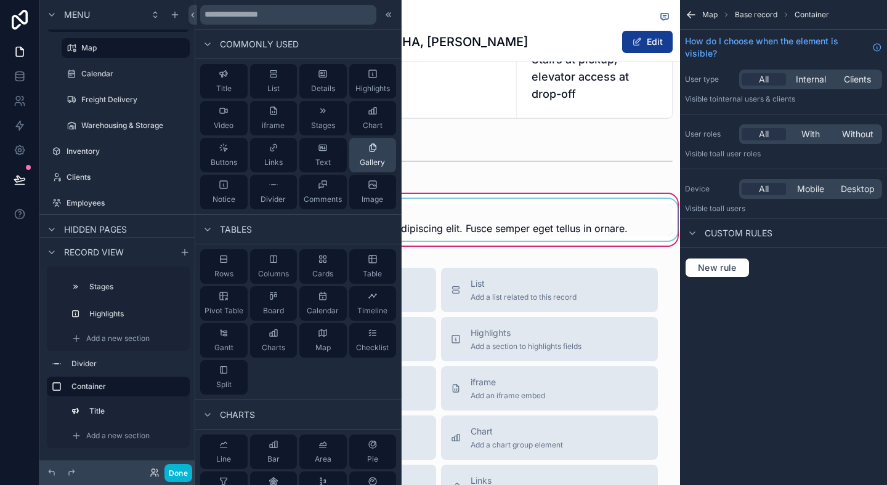
click at [376, 152] on icon at bounding box center [373, 148] width 10 height 10
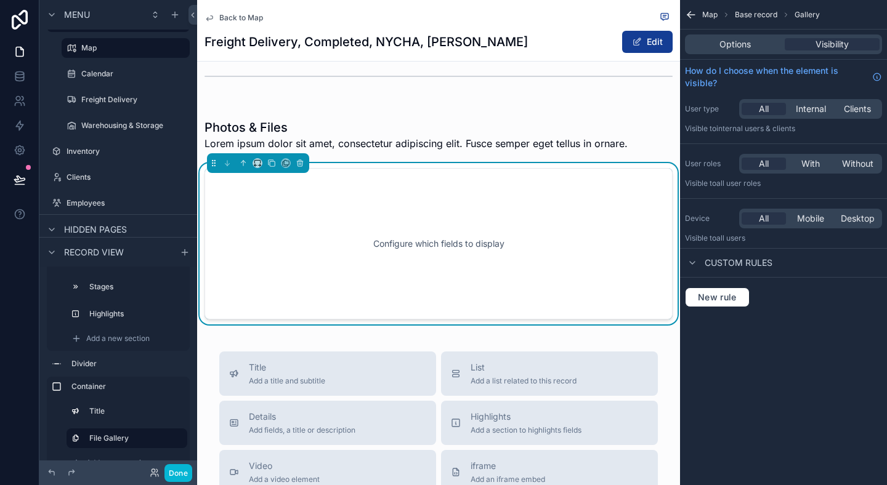
scroll to position [728, 0]
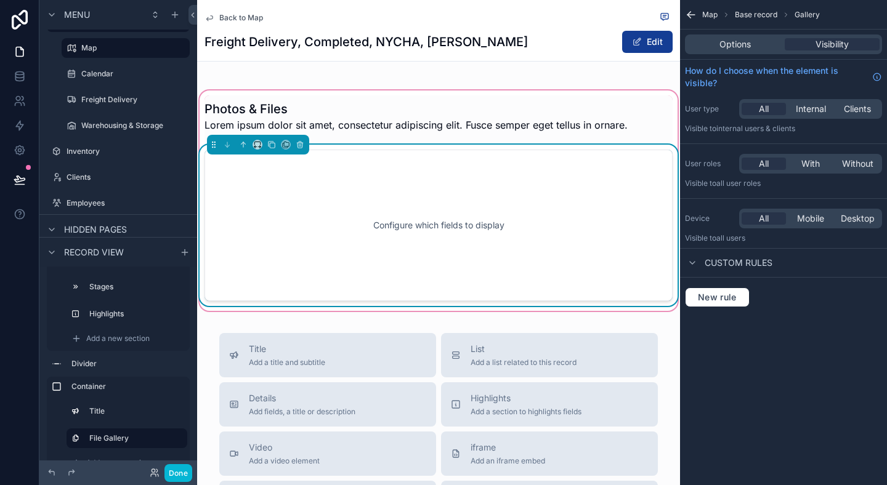
click at [402, 245] on div "Configure which fields to display" at bounding box center [439, 225] width 428 height 111
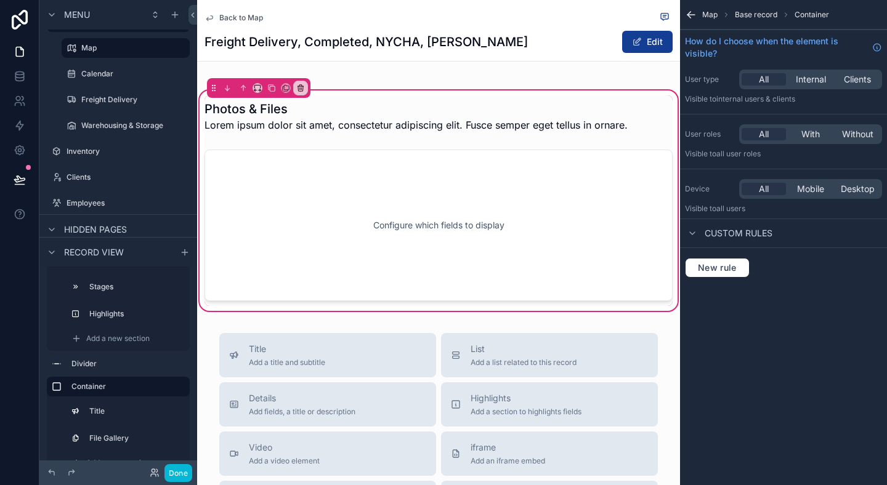
click at [815, 452] on div "Map Base record Container How do I choose when the element is visible? User typ…" at bounding box center [783, 242] width 207 height 485
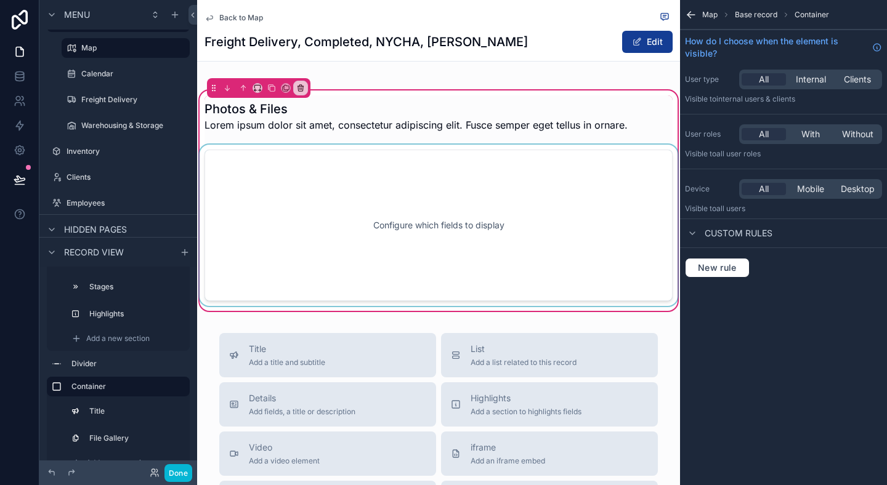
click at [448, 271] on div "scrollable content" at bounding box center [438, 225] width 483 height 161
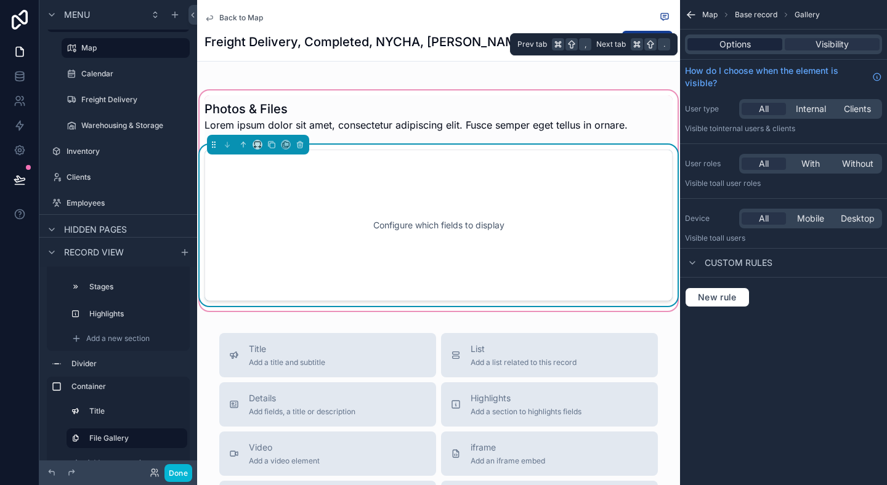
click at [729, 40] on span "Options" at bounding box center [735, 44] width 31 height 12
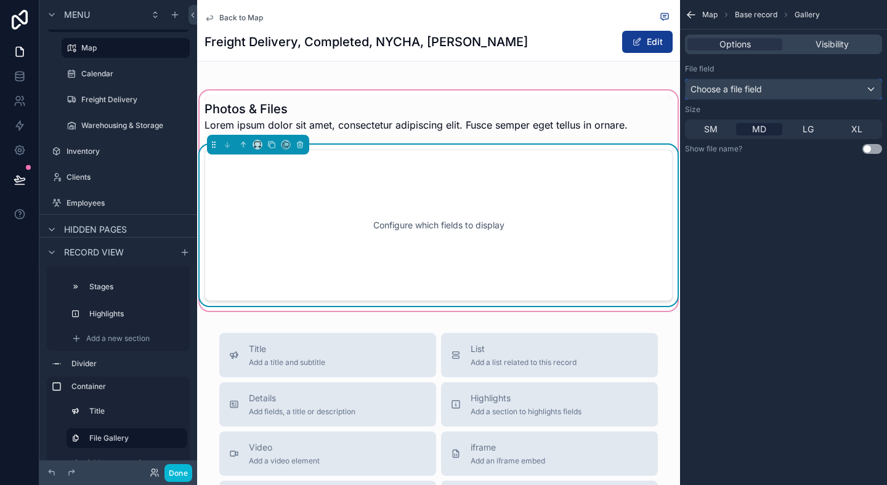
click at [771, 84] on div "Choose a file field" at bounding box center [784, 89] width 196 height 20
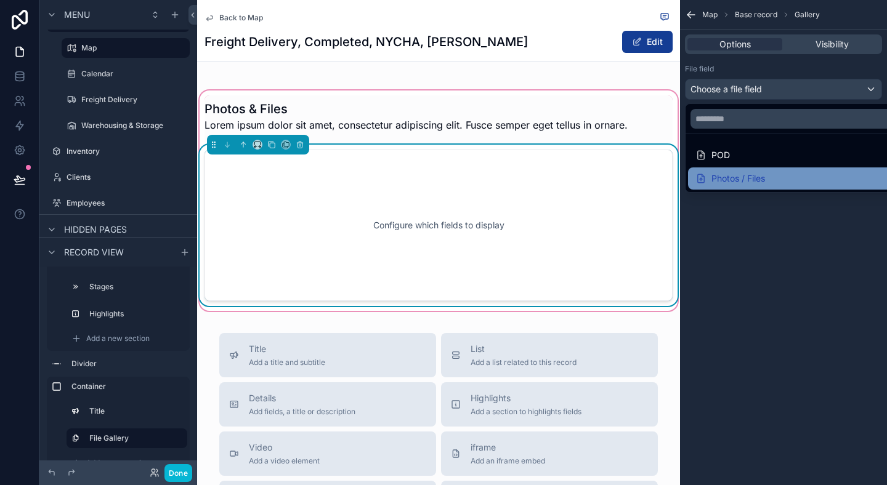
click at [779, 181] on div "Photos / Files" at bounding box center [798, 178] width 205 height 15
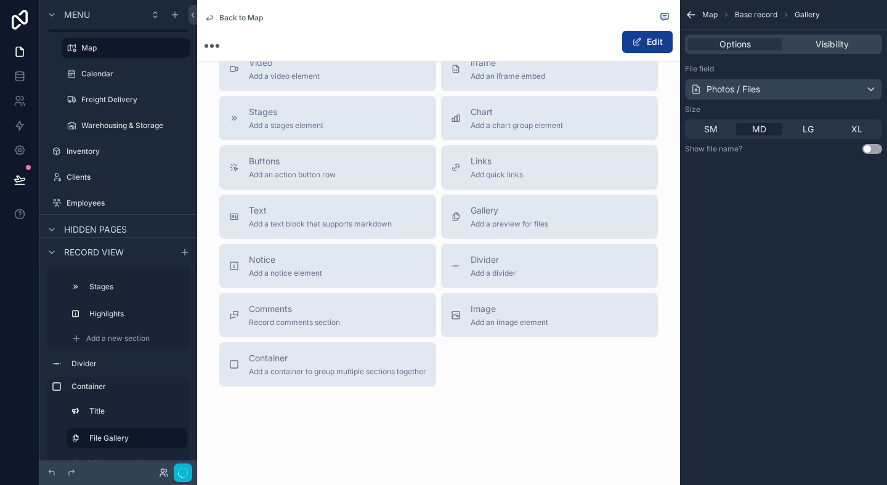
click at [779, 243] on div "Map Base record Gallery Options Visibility File field Photos / Files Size SM MD…" at bounding box center [783, 242] width 207 height 485
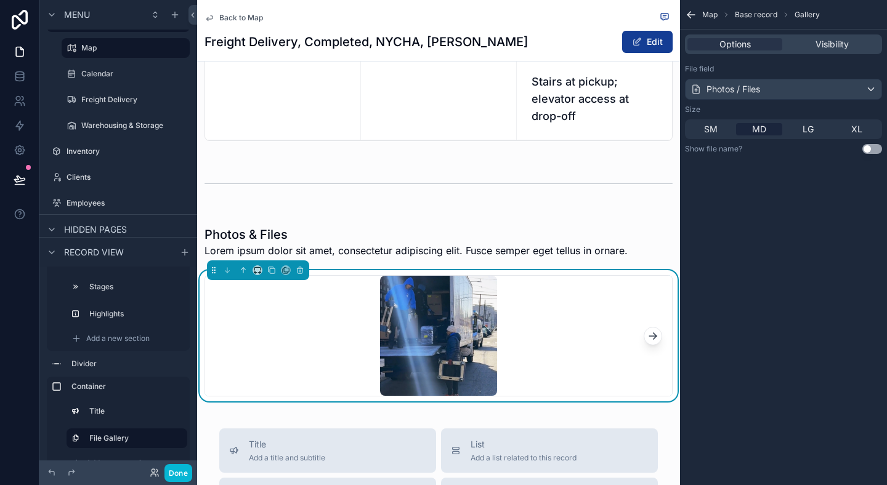
scroll to position [576, 0]
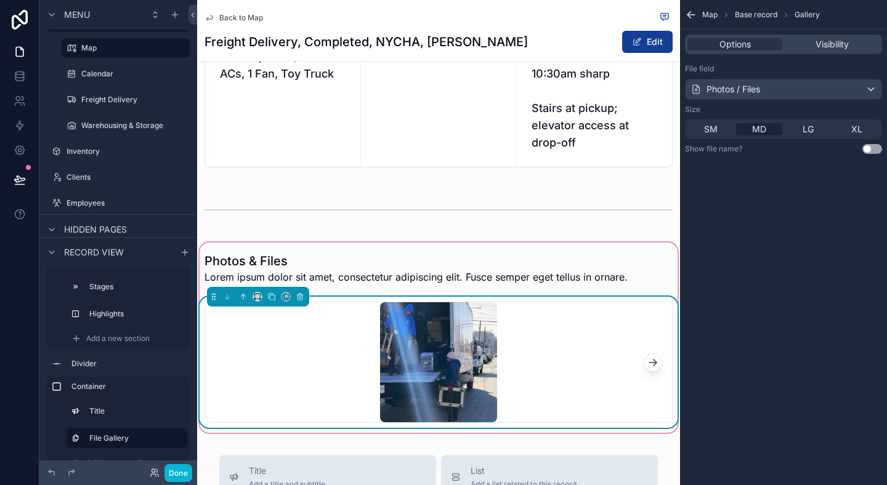
click at [425, 342] on img "scrollable content" at bounding box center [438, 362] width 117 height 120
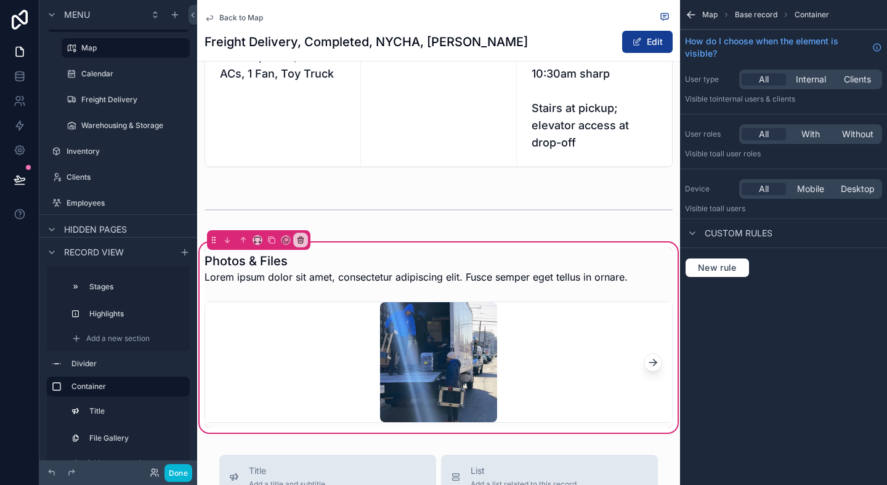
click at [789, 419] on div "Map Base record Container How do I choose when the element is visible? User typ…" at bounding box center [783, 242] width 207 height 485
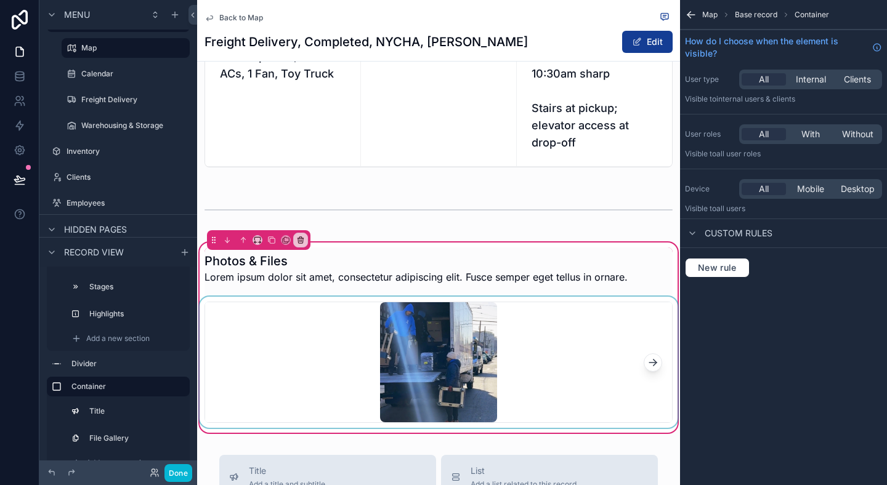
click at [520, 410] on div "scrollable content" at bounding box center [438, 362] width 483 height 131
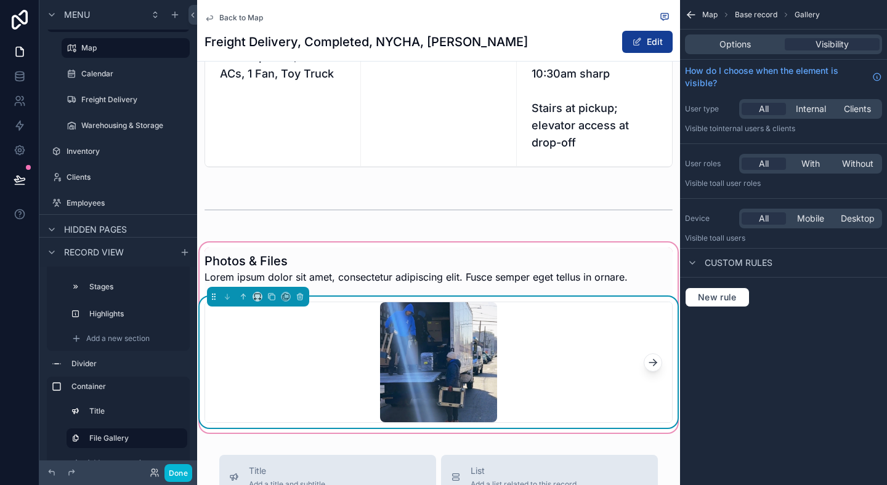
click at [787, 371] on div "Map Base record Gallery Options Visibility How do I choose when the element is …" at bounding box center [783, 242] width 207 height 485
click at [628, 371] on div "scrollable content" at bounding box center [438, 362] width 467 height 120
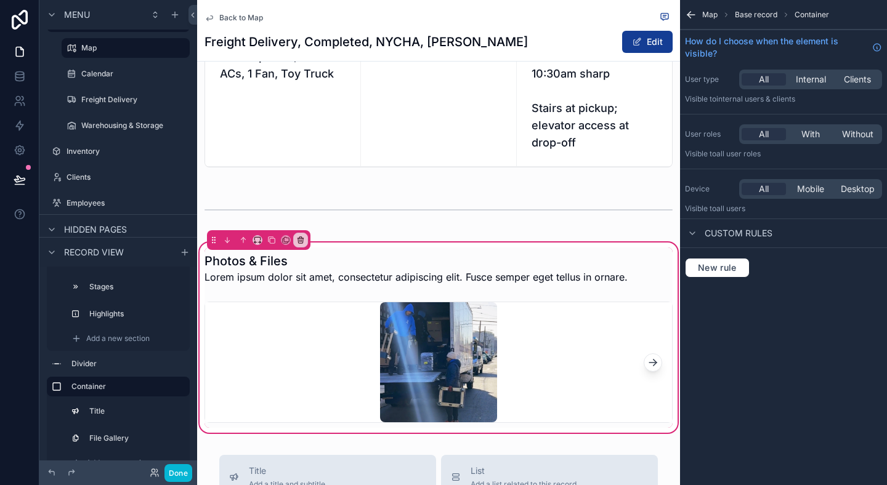
click at [806, 371] on div "Map Base record Container How do I choose when the element is visible? User typ…" at bounding box center [783, 242] width 207 height 485
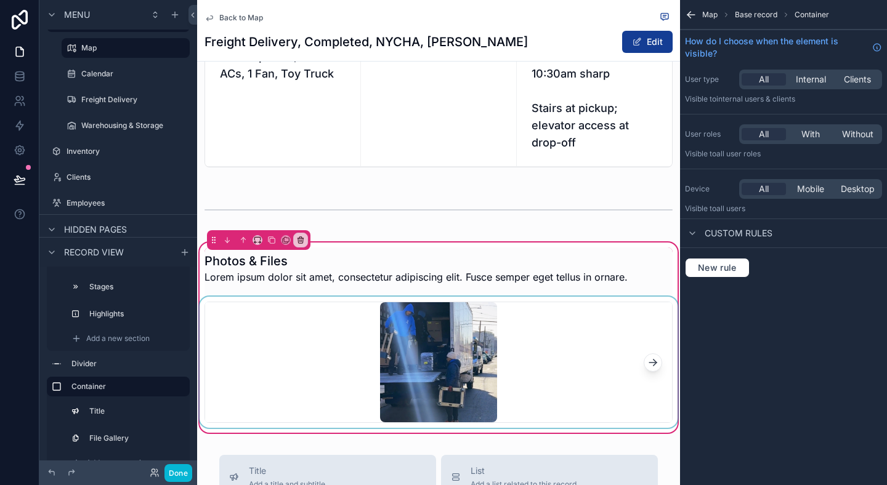
click at [652, 369] on icon "scrollable content" at bounding box center [653, 363] width 12 height 12
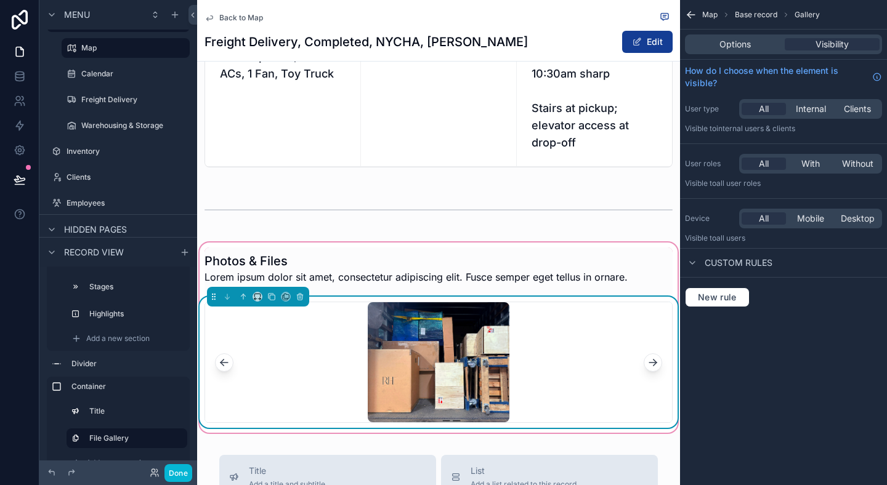
scroll to position [562, 0]
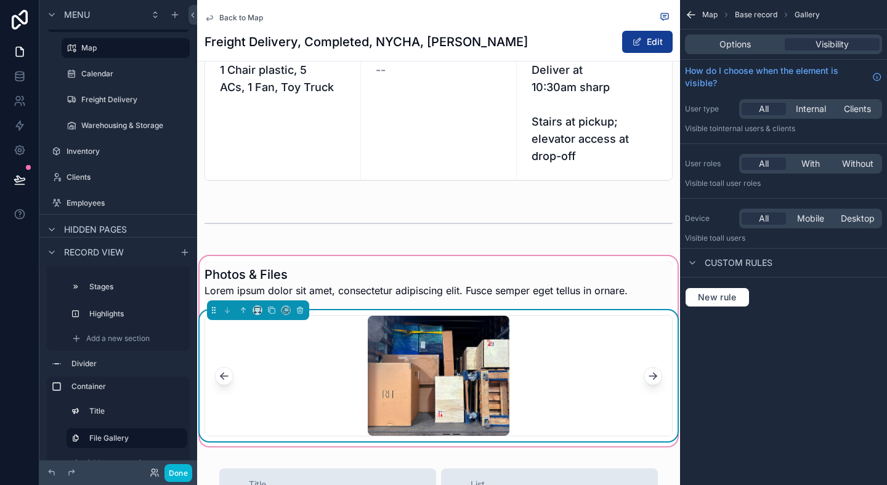
click at [657, 383] on icon "scrollable content" at bounding box center [653, 376] width 12 height 12
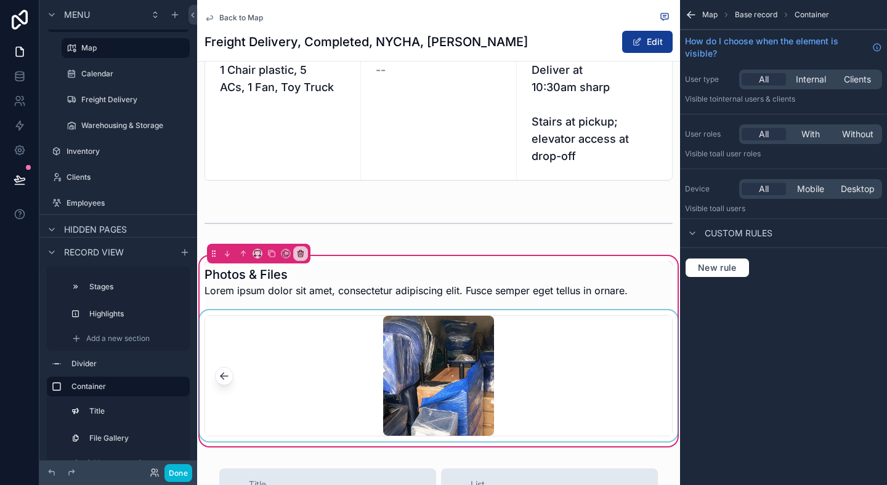
click at [350, 395] on div "scrollable content" at bounding box center [438, 375] width 483 height 131
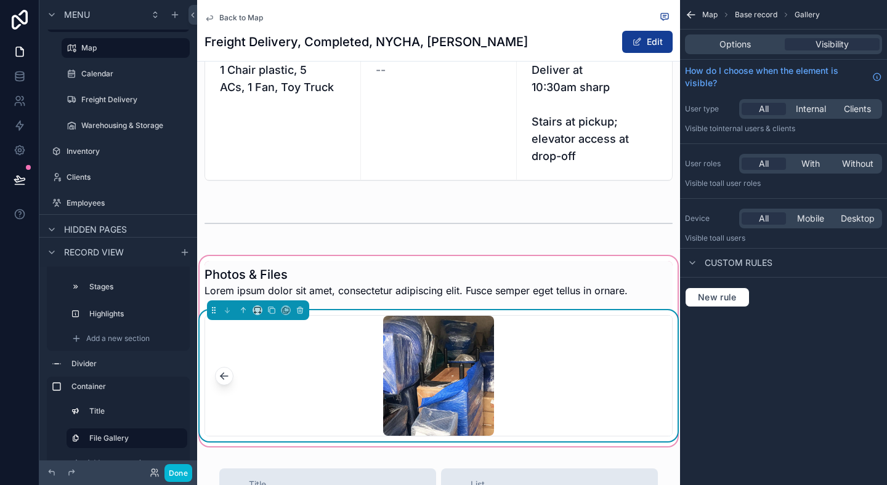
click at [738, 32] on div "Options Visibility" at bounding box center [783, 45] width 207 height 30
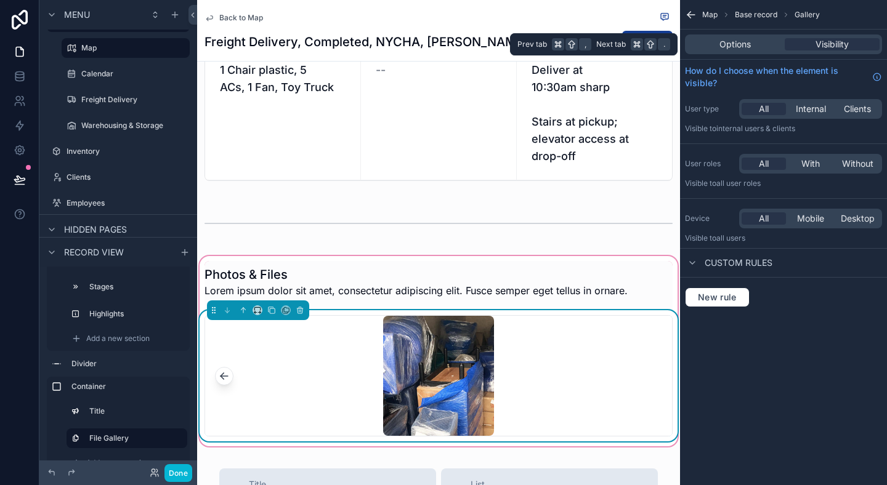
click at [738, 37] on div "Options Visibility" at bounding box center [783, 44] width 197 height 20
click at [742, 44] on span "Options" at bounding box center [735, 44] width 31 height 12
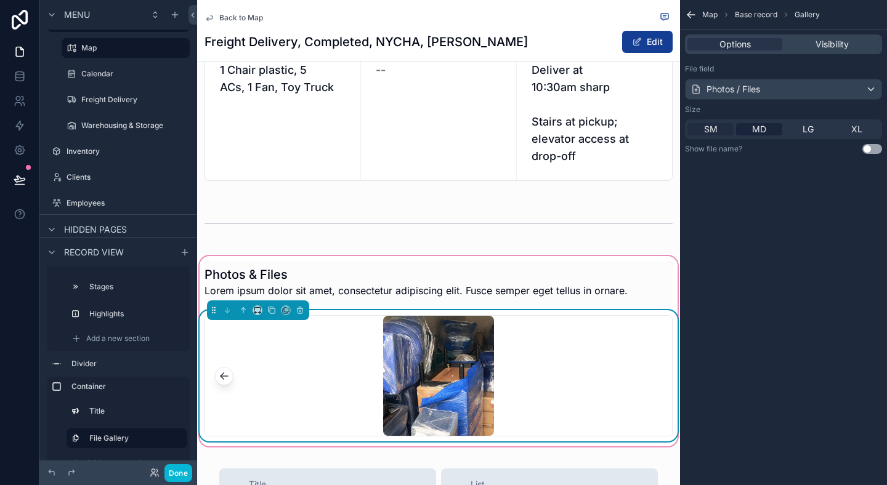
click at [721, 130] on div "SM" at bounding box center [711, 129] width 46 height 12
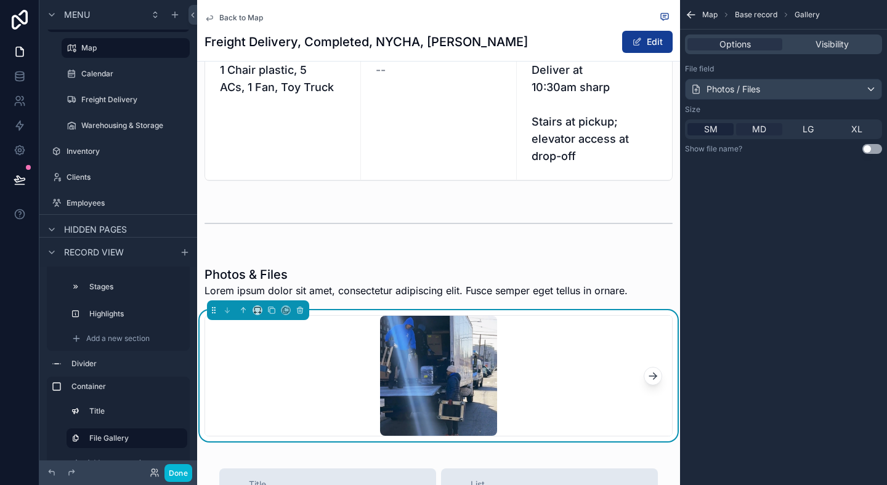
click at [761, 129] on span "MD" at bounding box center [759, 129] width 14 height 12
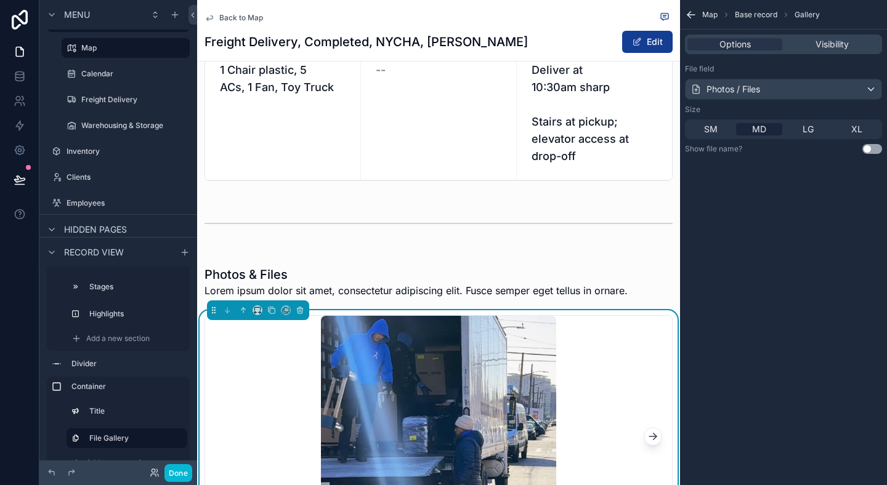
click at [875, 148] on button "Use setting" at bounding box center [872, 149] width 20 height 10
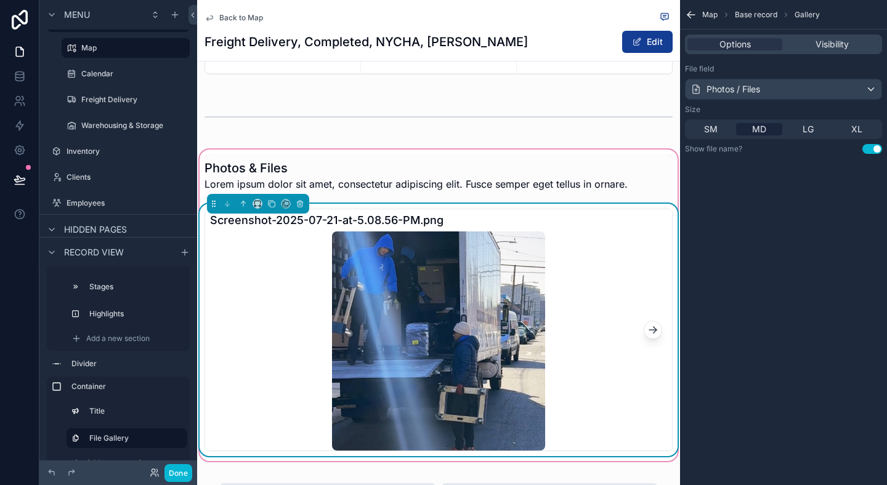
scroll to position [670, 0]
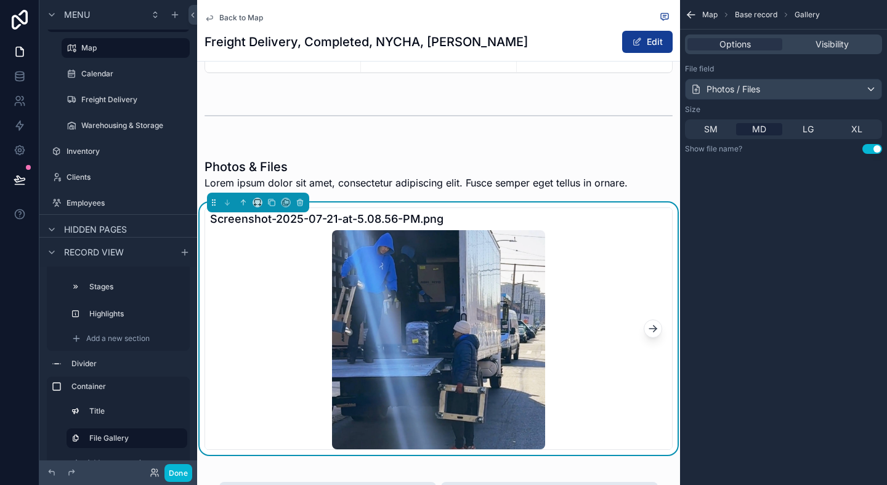
click at [708, 137] on div "SM MD LG XL" at bounding box center [783, 130] width 197 height 20
click at [711, 129] on span "SM" at bounding box center [711, 129] width 14 height 12
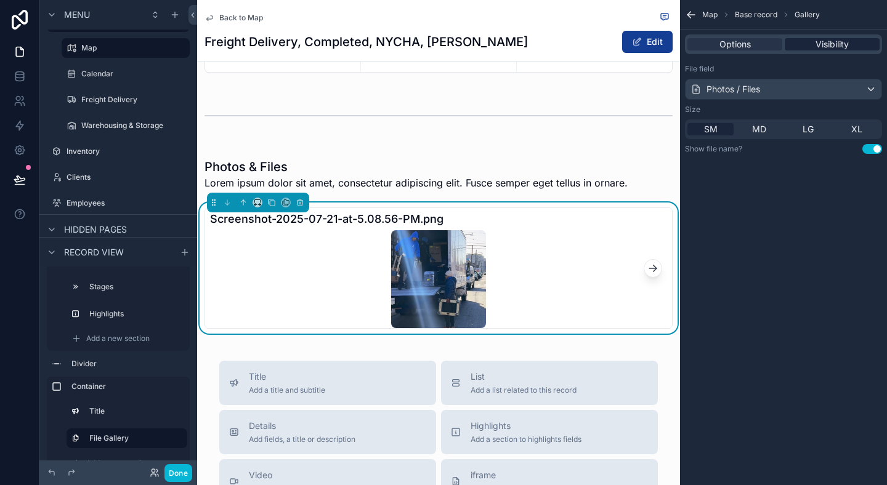
click at [821, 46] on span "Visibility" at bounding box center [832, 44] width 33 height 12
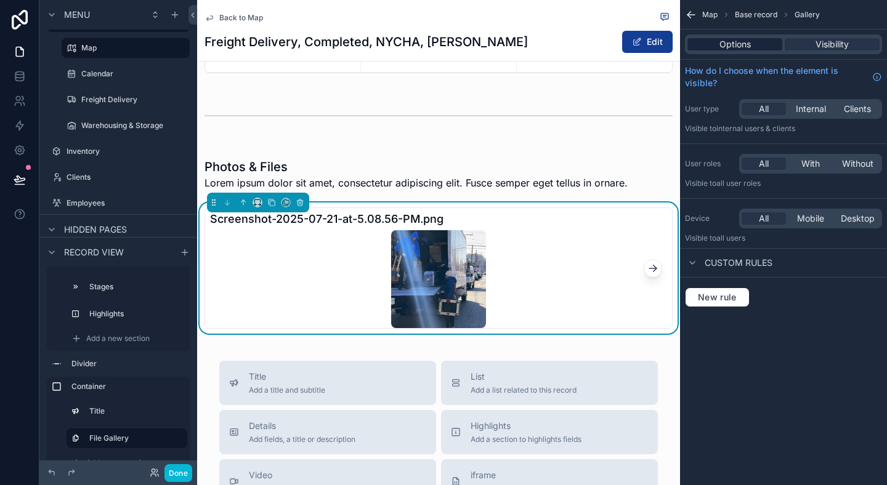
click at [740, 48] on span "Options" at bounding box center [735, 44] width 31 height 12
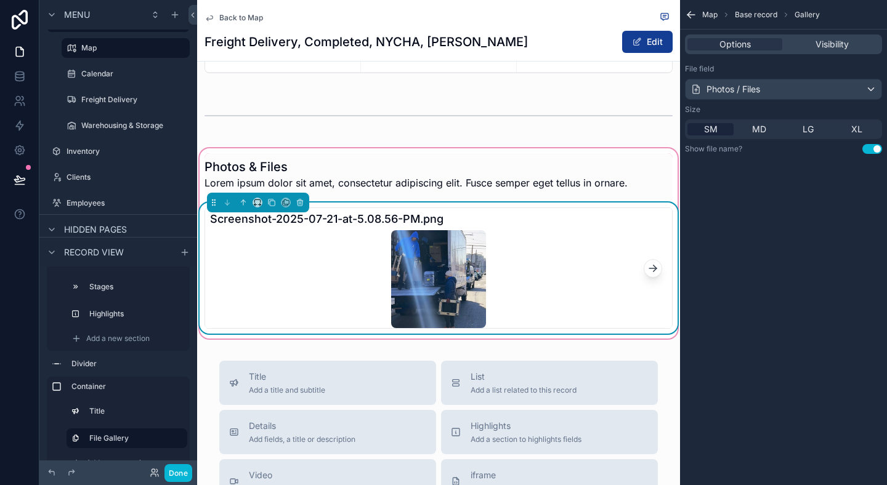
click at [431, 311] on img "scrollable content" at bounding box center [438, 279] width 95 height 98
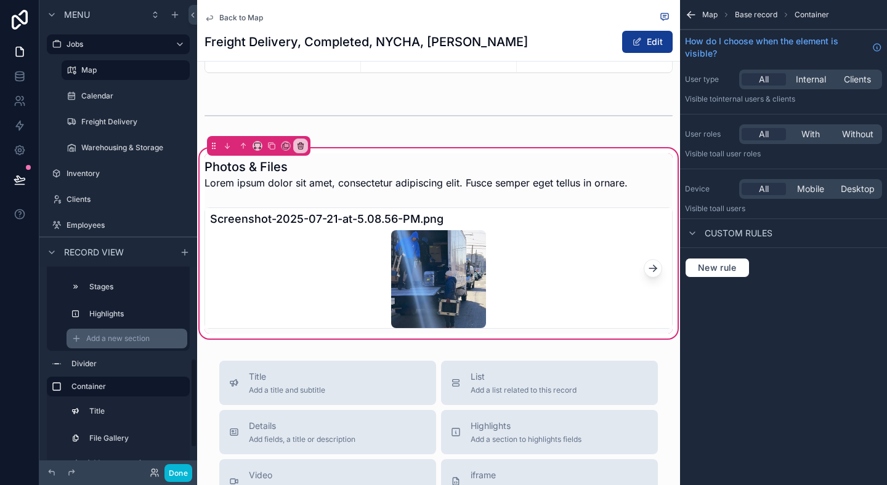
scroll to position [225, 0]
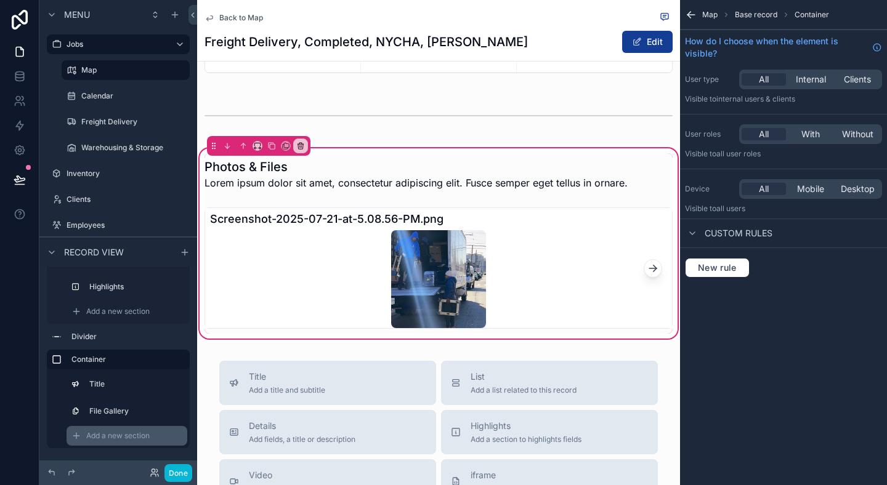
click at [115, 431] on span "Add a new section" at bounding box center [117, 436] width 63 height 10
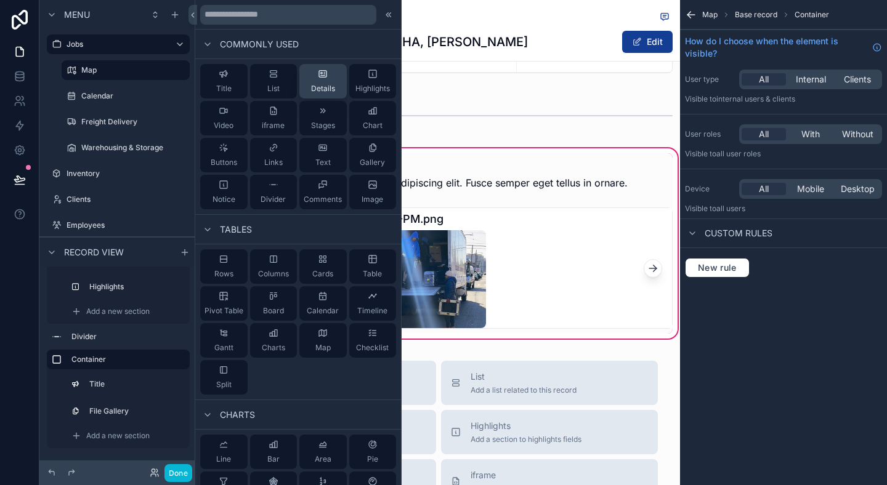
click at [328, 86] on span "Details" at bounding box center [323, 89] width 24 height 10
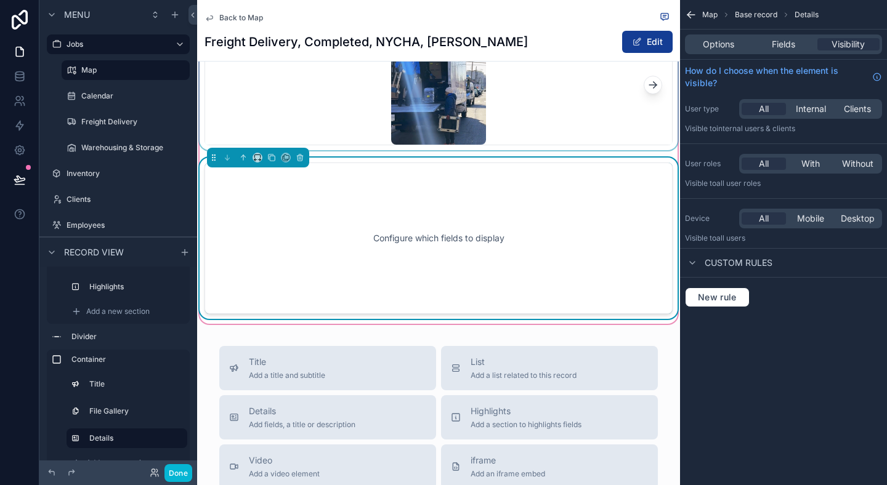
scroll to position [867, 0]
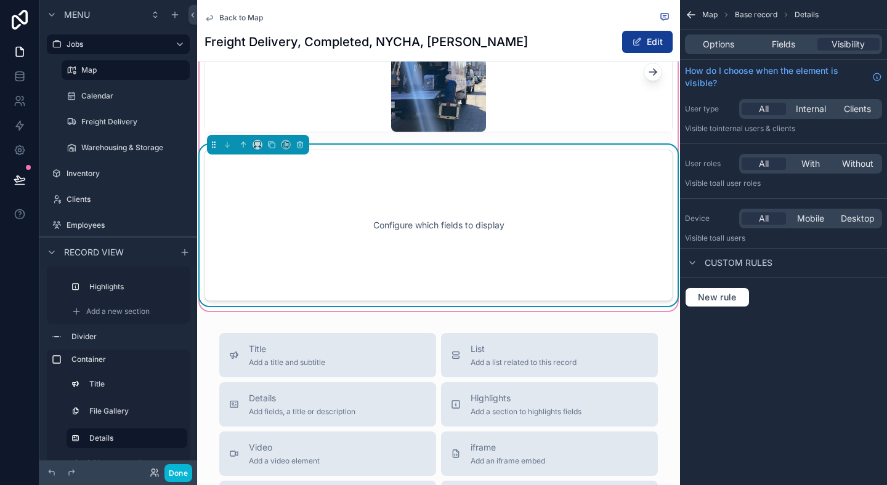
click at [381, 198] on div "Configure which fields to display" at bounding box center [439, 225] width 428 height 111
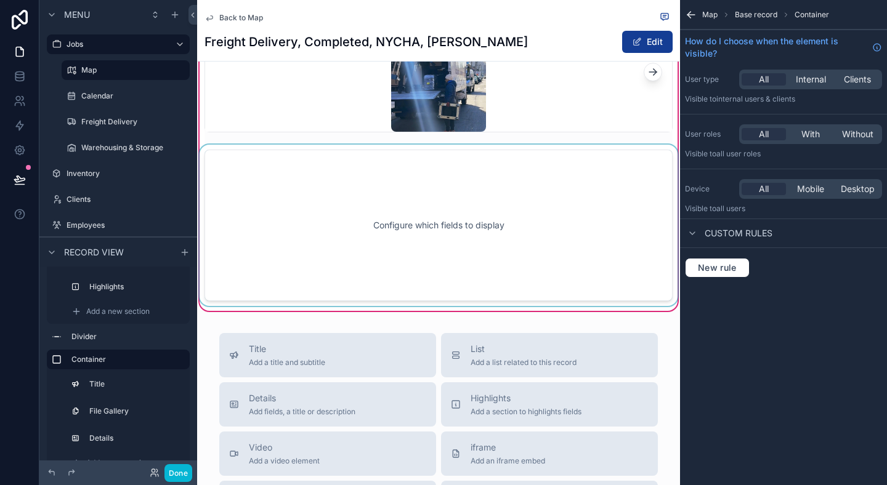
click at [398, 223] on div "scrollable content" at bounding box center [438, 225] width 483 height 161
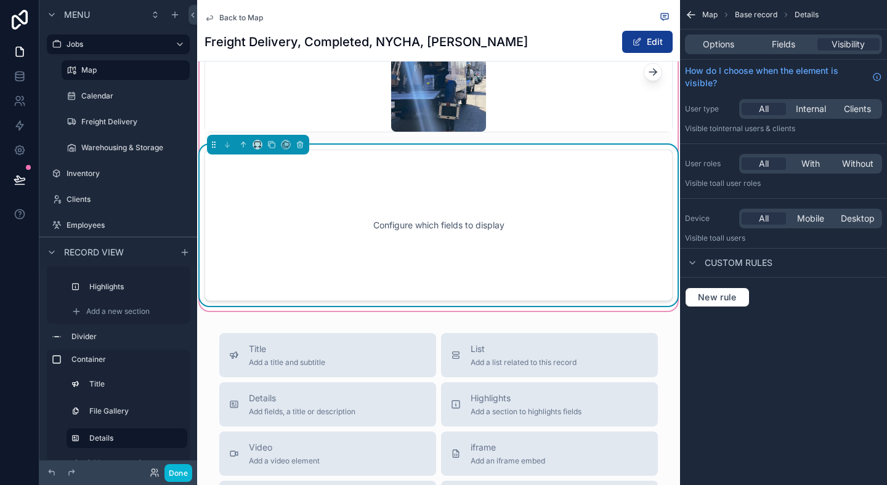
click at [535, 218] on div "Configure which fields to display" at bounding box center [439, 225] width 428 height 111
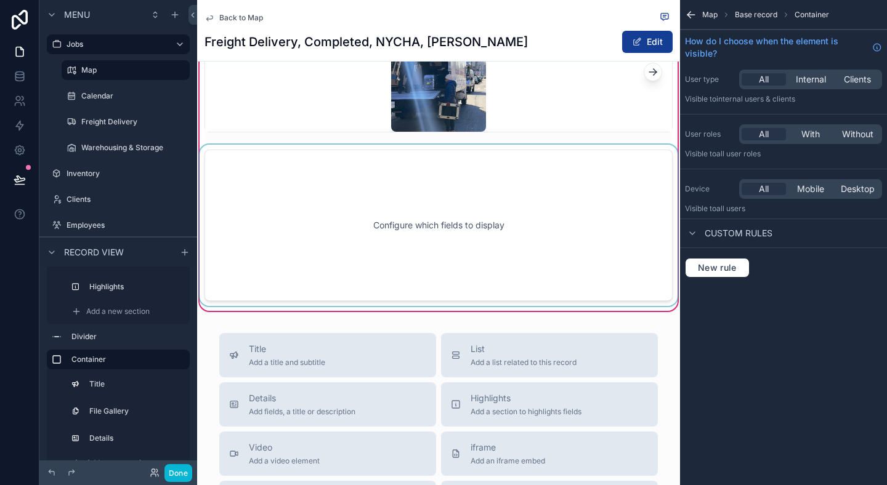
click at [588, 200] on div "scrollable content" at bounding box center [438, 225] width 483 height 161
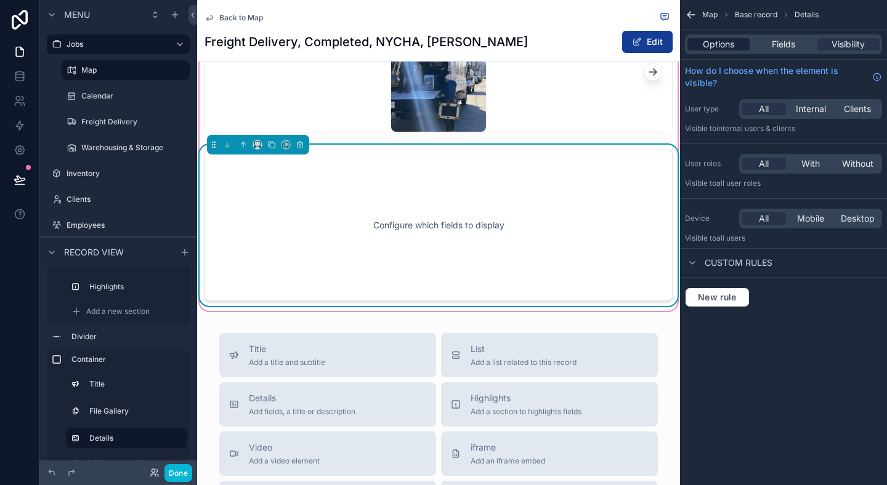
click at [710, 44] on span "Options" at bounding box center [718, 44] width 31 height 12
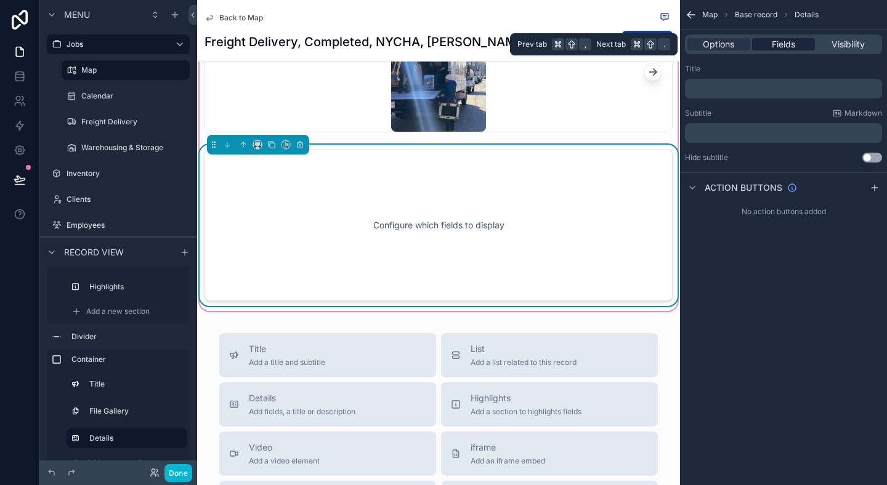
click at [768, 41] on div "Fields" at bounding box center [783, 44] width 62 height 12
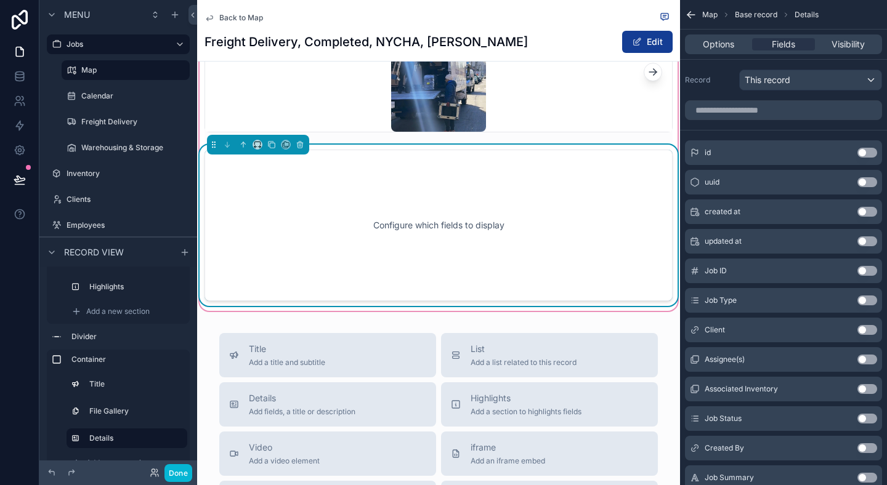
click at [868, 269] on button "Use setting" at bounding box center [868, 271] width 20 height 10
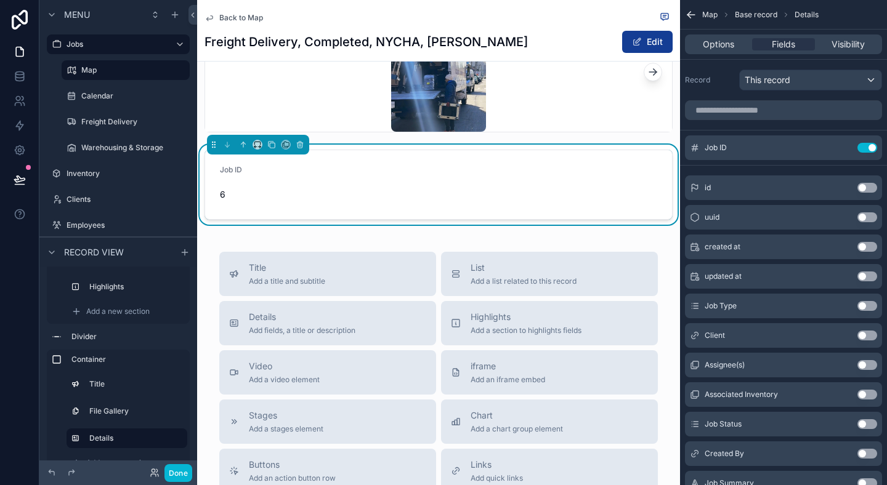
click at [867, 221] on button "Use setting" at bounding box center [868, 218] width 20 height 10
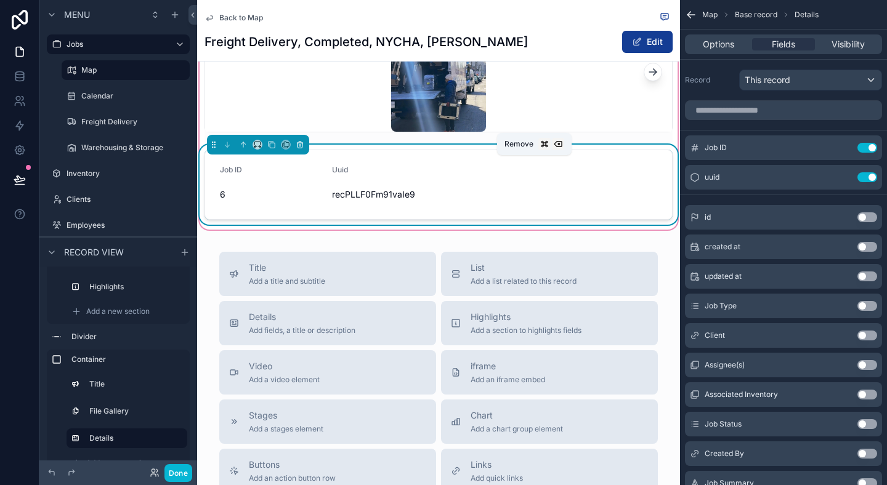
click at [298, 149] on icon "scrollable content" at bounding box center [300, 144] width 9 height 9
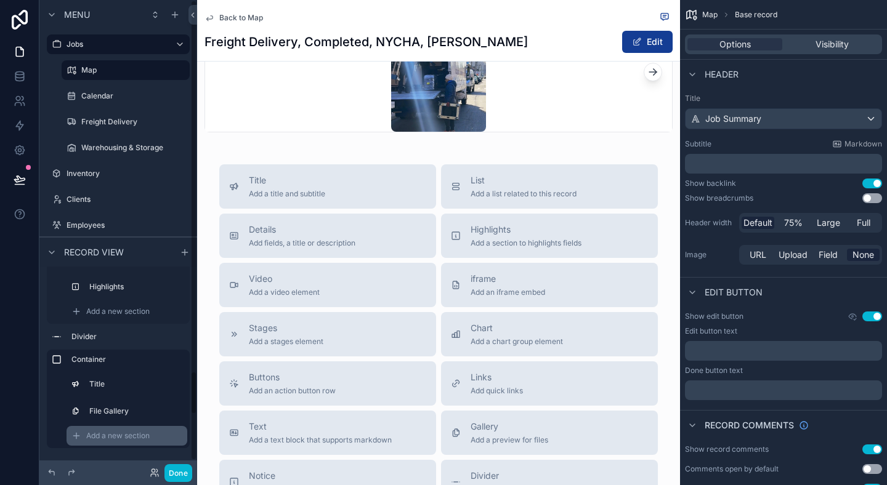
click at [128, 433] on span "Add a new section" at bounding box center [117, 436] width 63 height 10
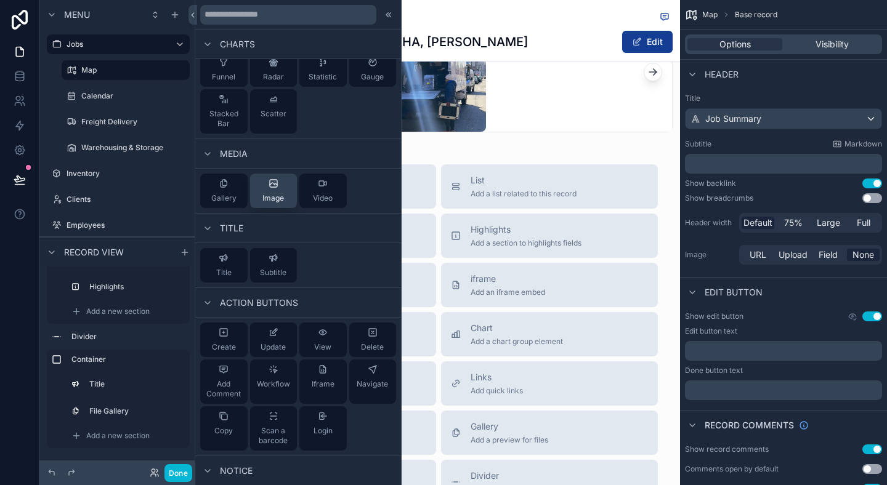
scroll to position [421, 0]
click at [278, 184] on div "Image" at bounding box center [273, 189] width 22 height 25
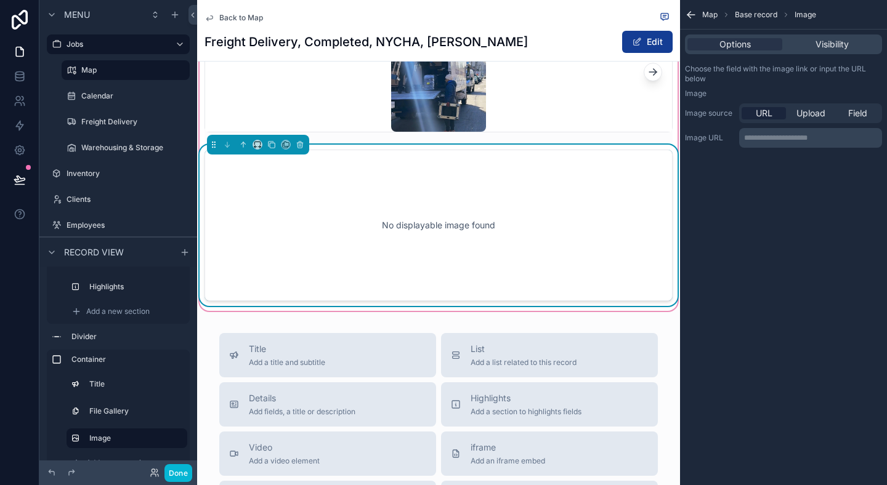
click at [512, 301] on div "No displayable image found" at bounding box center [439, 226] width 468 height 152
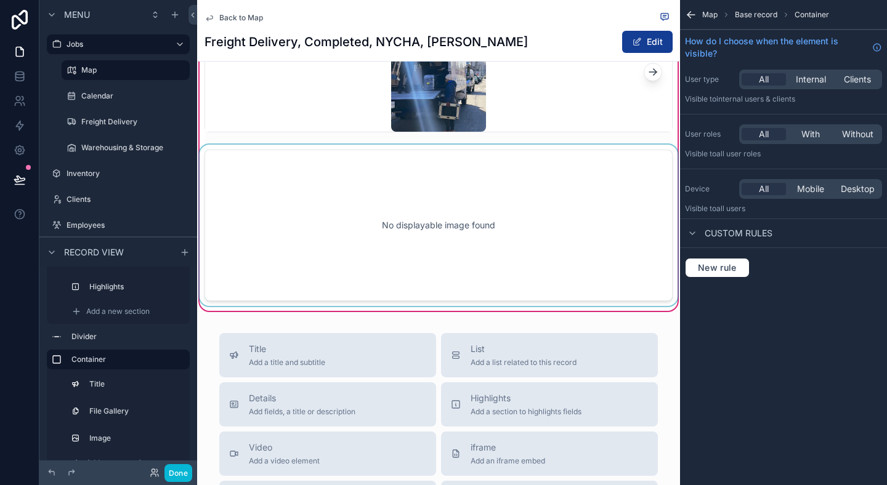
click at [540, 274] on div "scrollable content" at bounding box center [438, 225] width 483 height 161
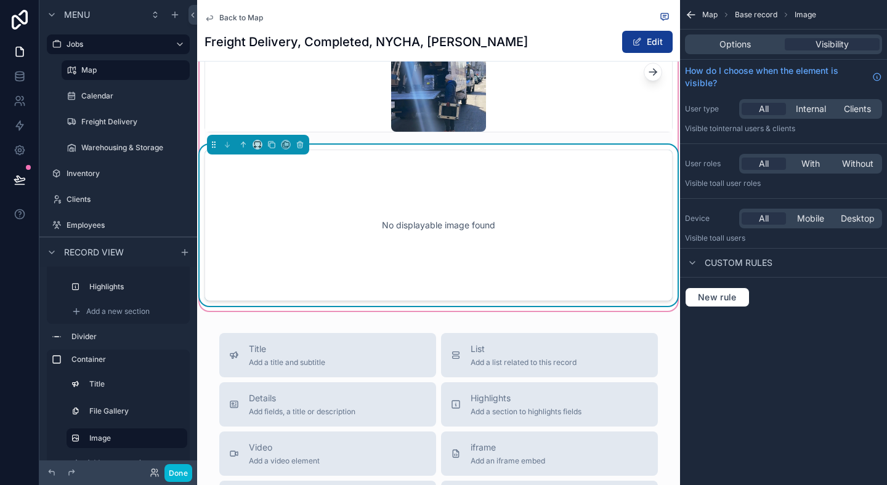
click at [728, 52] on div "Options Visibility" at bounding box center [783, 44] width 197 height 20
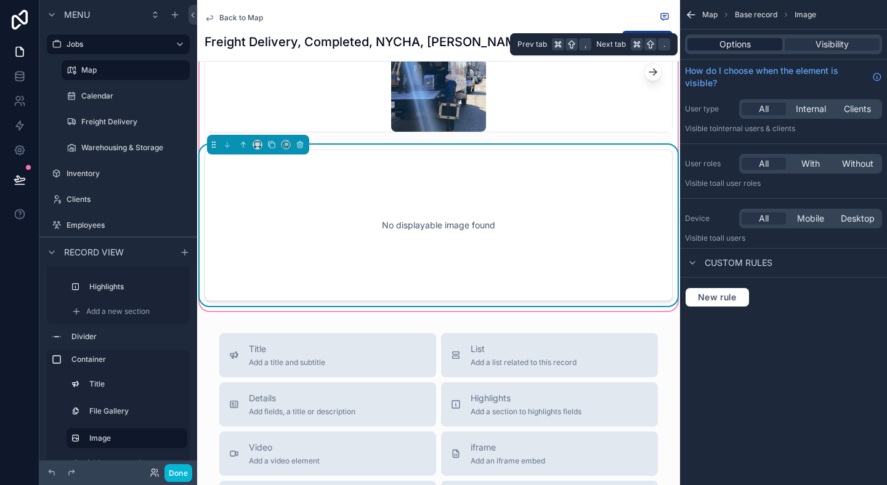
click at [736, 46] on span "Options" at bounding box center [735, 44] width 31 height 12
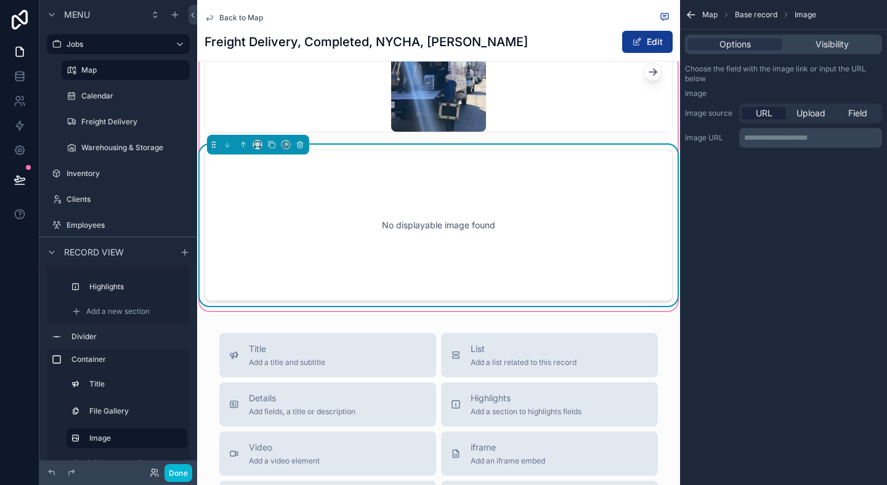
click at [491, 281] on div "No displayable image found" at bounding box center [439, 225] width 428 height 111
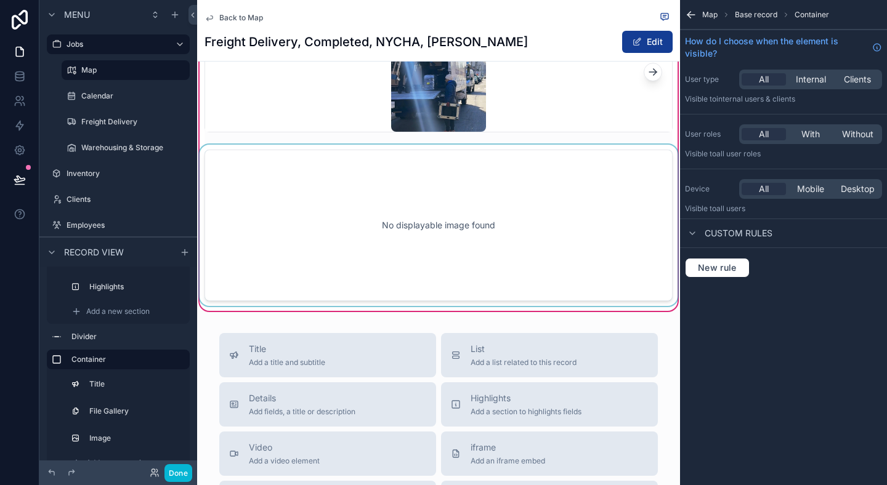
click at [294, 186] on div "scrollable content" at bounding box center [438, 225] width 483 height 161
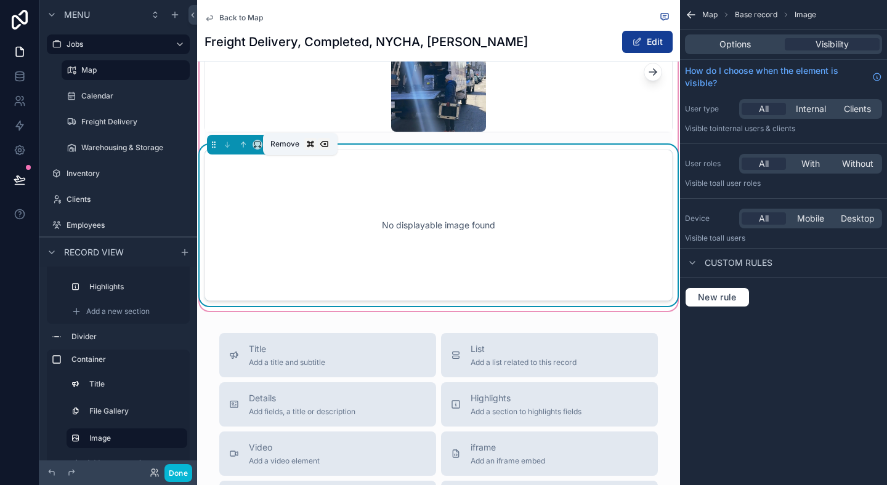
click at [302, 148] on icon "scrollable content" at bounding box center [300, 145] width 5 height 5
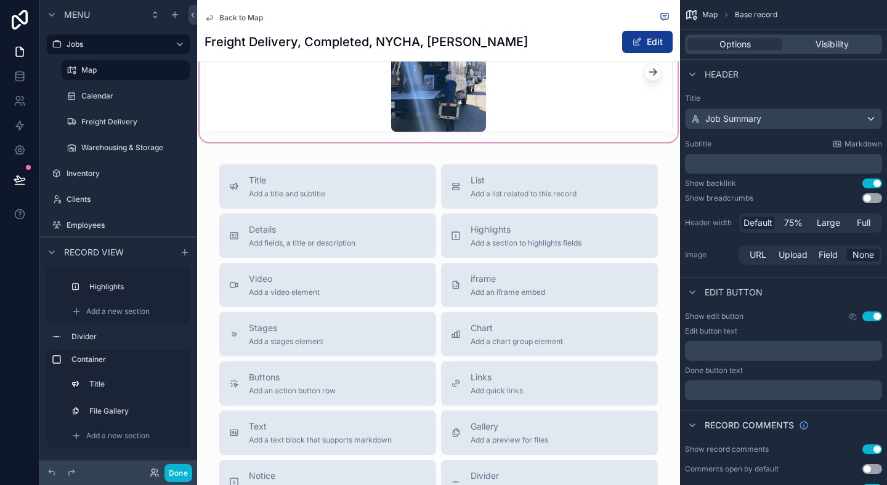
click at [372, 145] on div "scrollable content" at bounding box center [438, 46] width 483 height 195
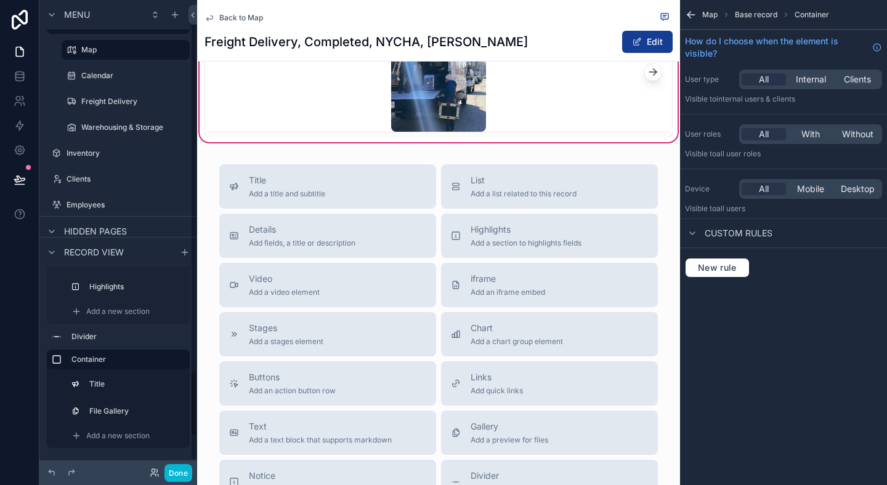
scroll to position [25, 0]
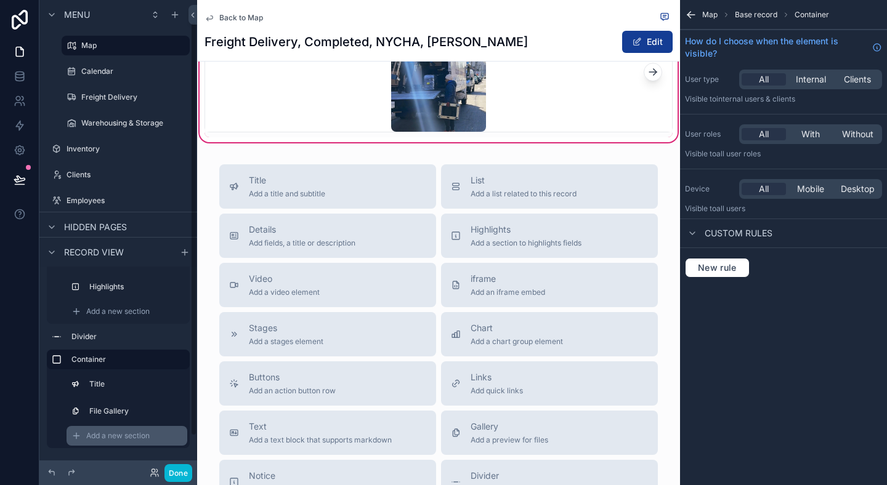
click at [107, 441] on div "Add a new section" at bounding box center [127, 436] width 121 height 20
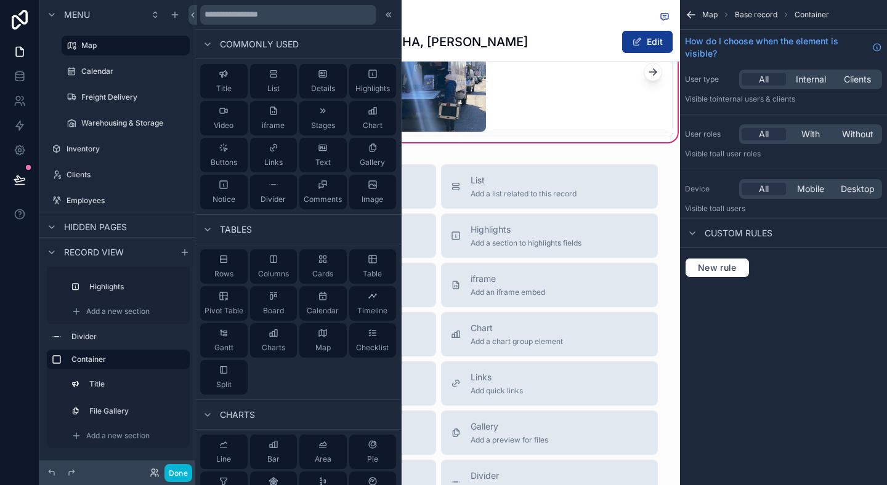
click at [630, 19] on div "Back to Map" at bounding box center [439, 17] width 468 height 15
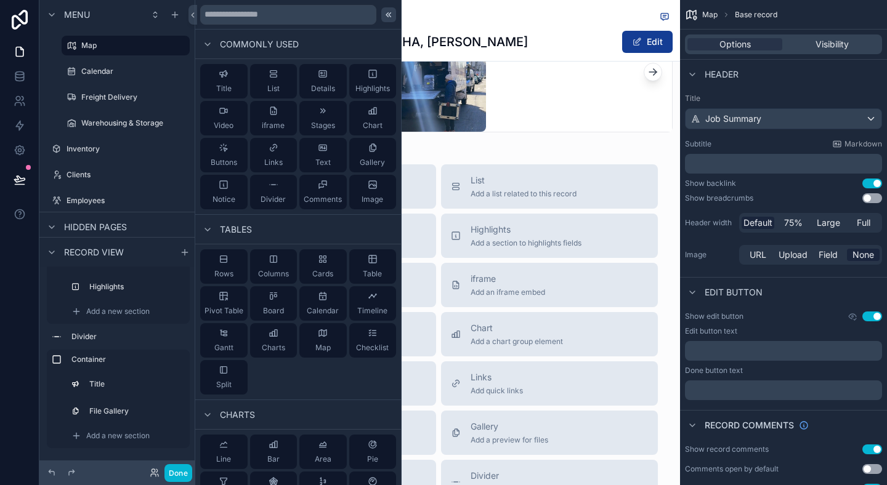
click at [390, 13] on icon at bounding box center [390, 14] width 2 height 4
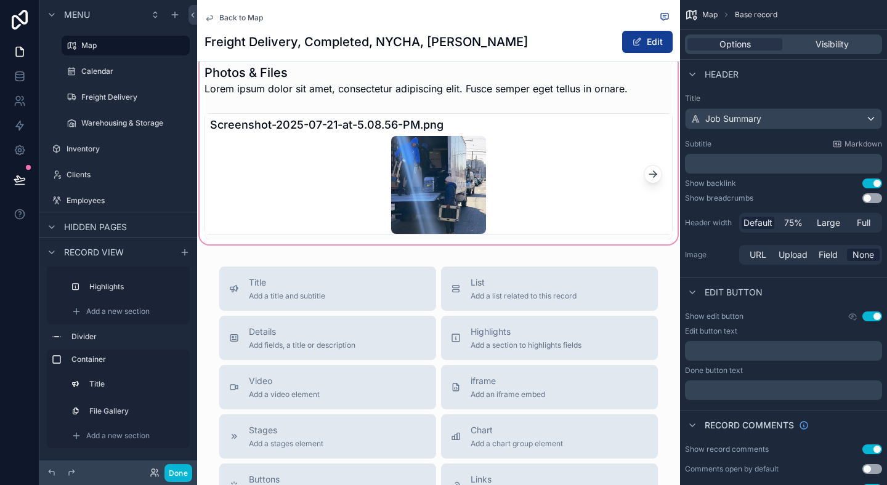
scroll to position [720, 0]
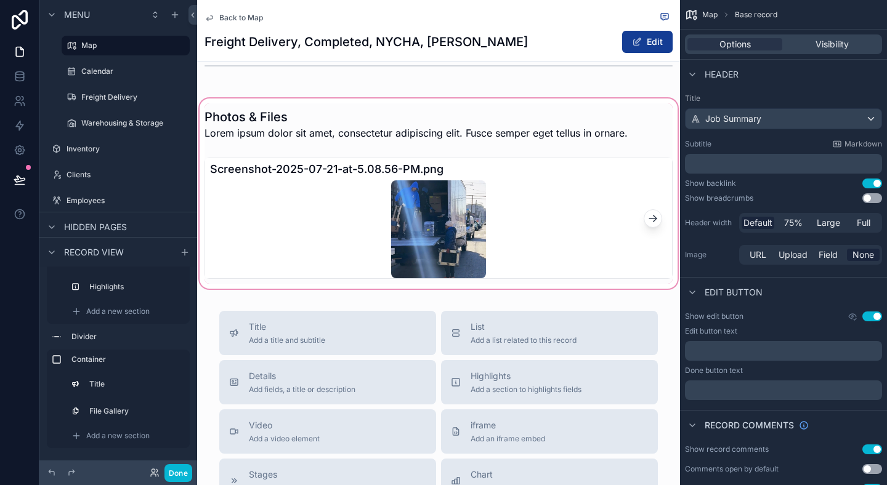
click at [418, 194] on div "scrollable content" at bounding box center [438, 193] width 483 height 195
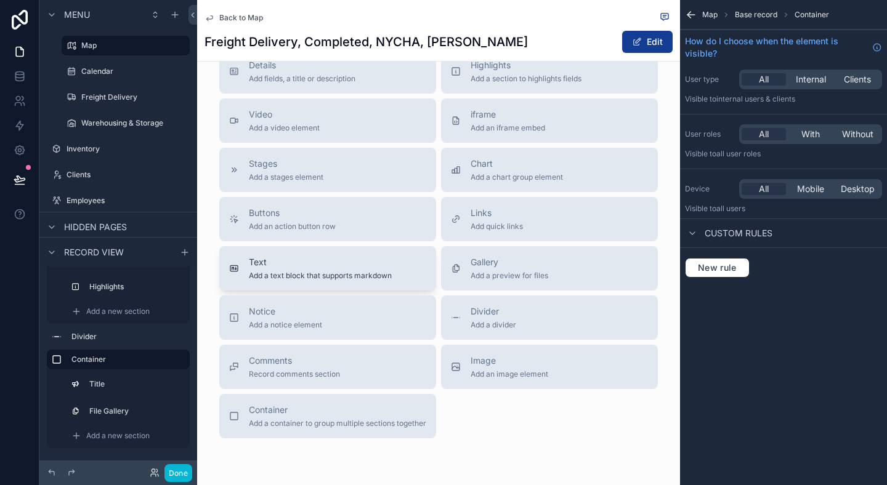
scroll to position [1069, 0]
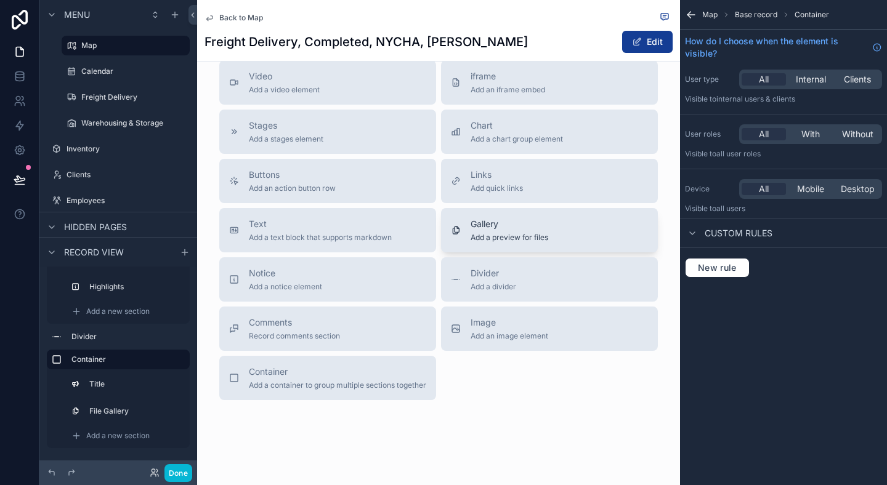
click at [505, 232] on button "Gallery Add a preview for files" at bounding box center [549, 230] width 217 height 44
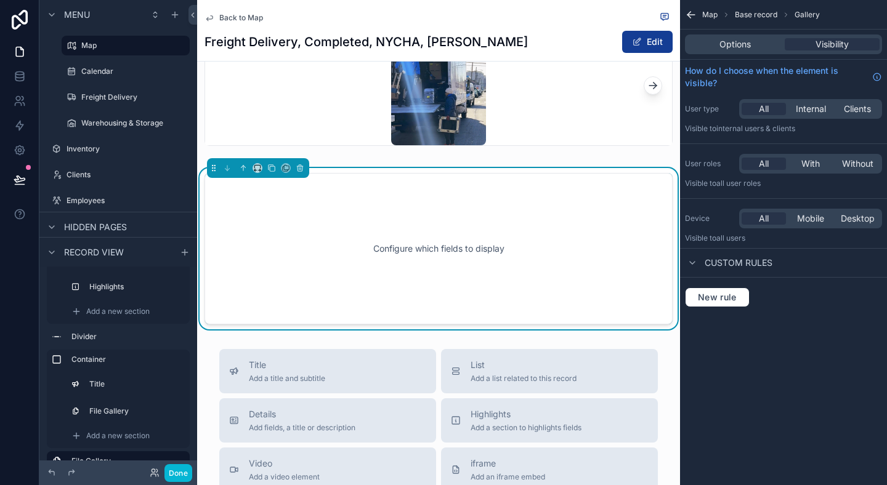
scroll to position [846, 0]
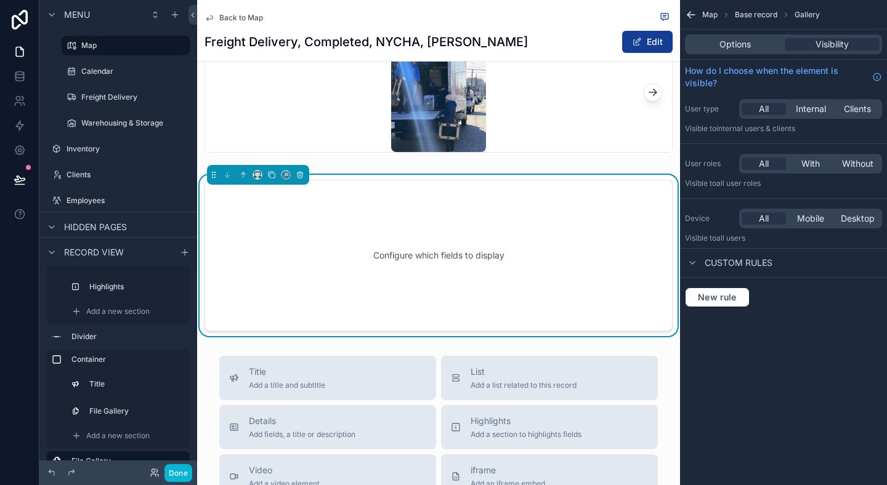
click at [508, 242] on div "Configure which fields to display" at bounding box center [439, 255] width 428 height 111
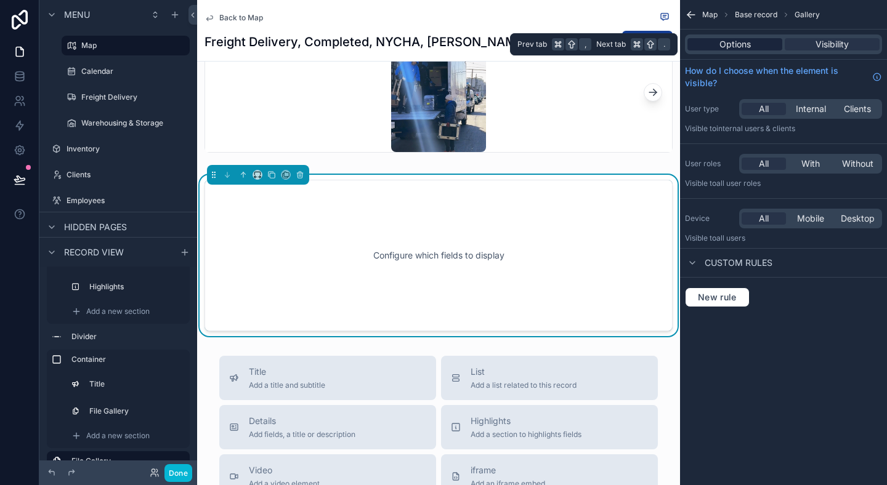
click at [736, 41] on span "Options" at bounding box center [735, 44] width 31 height 12
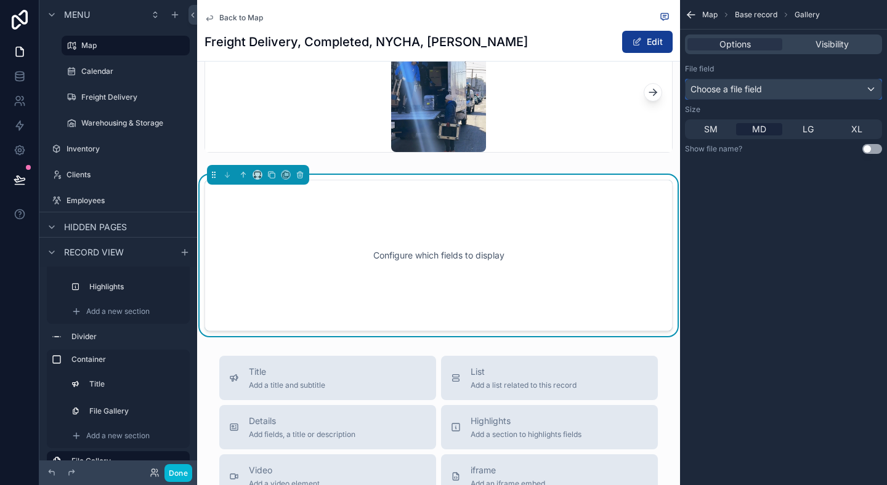
click at [824, 86] on div "Choose a file field" at bounding box center [784, 89] width 196 height 20
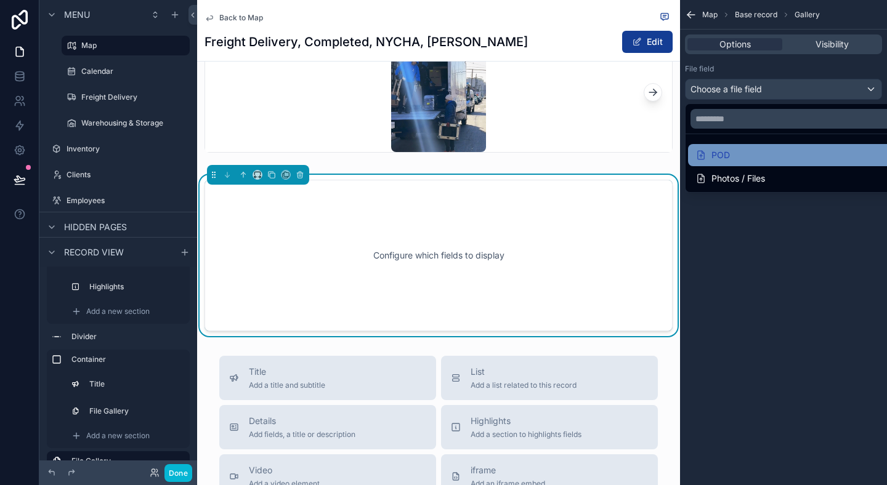
click at [765, 159] on div "POD" at bounding box center [798, 155] width 205 height 15
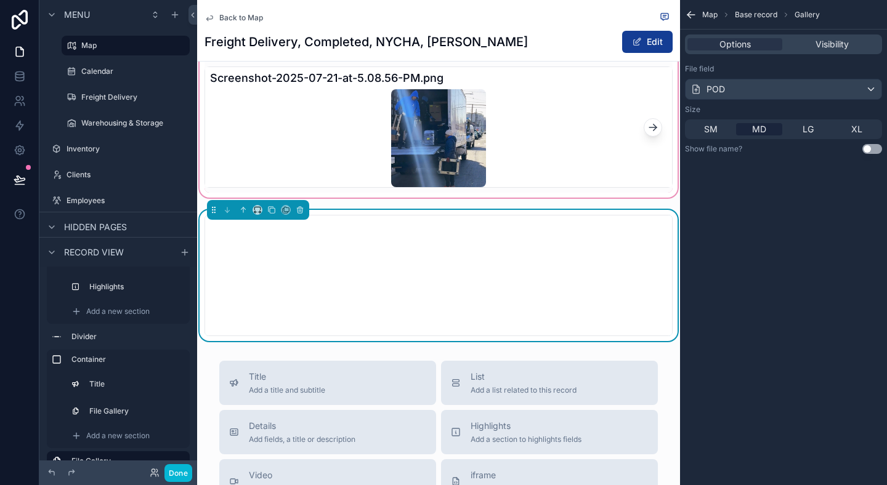
scroll to position [697, 0]
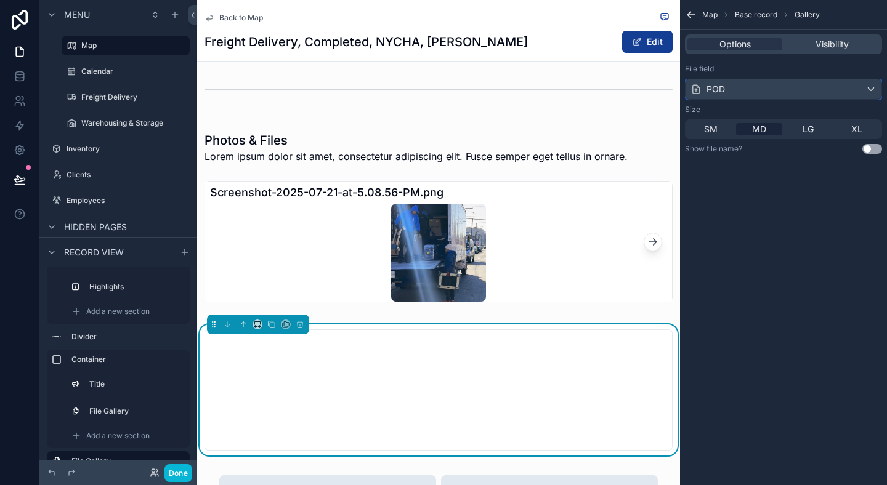
click at [749, 94] on div "POD" at bounding box center [784, 89] width 196 height 20
click at [782, 258] on div "Map Base record Gallery Options Visibility File field POD Size SM MD LG XL Show…" at bounding box center [783, 242] width 207 height 485
click at [744, 96] on div "POD" at bounding box center [784, 89] width 196 height 20
click at [750, 94] on div "POD" at bounding box center [784, 89] width 196 height 20
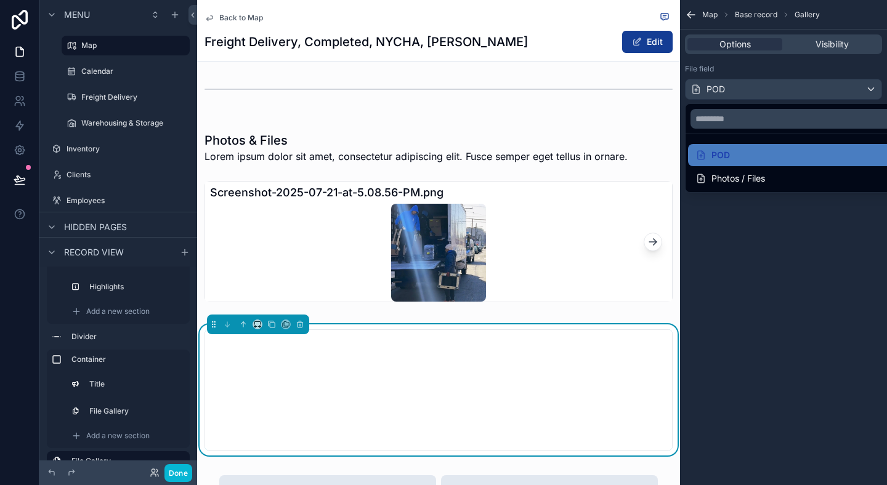
click at [797, 309] on div "scrollable content" at bounding box center [443, 242] width 887 height 485
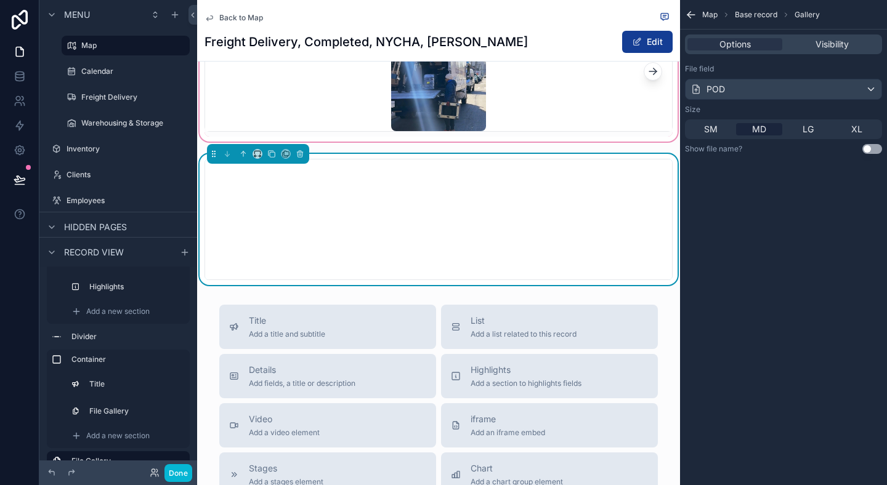
scroll to position [915, 0]
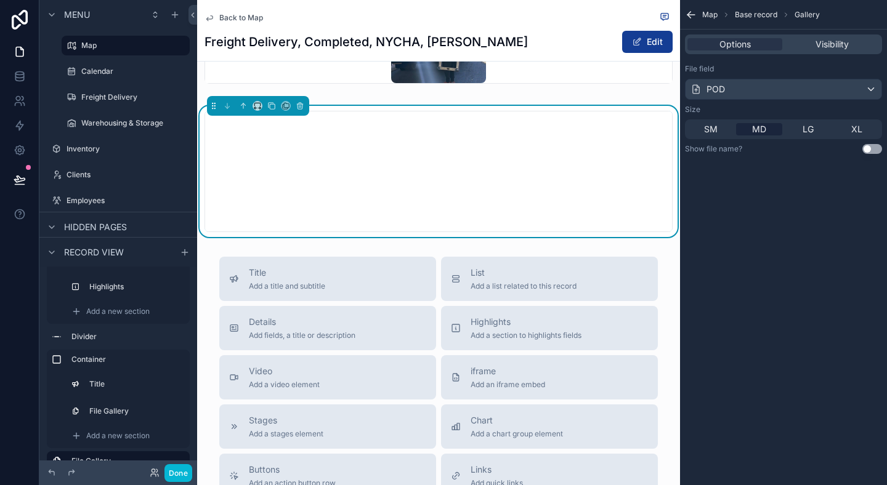
click at [786, 243] on div "Map Base record Gallery Options Visibility File field POD Size SM MD LG XL Show…" at bounding box center [783, 242] width 207 height 485
click at [713, 134] on span "SM" at bounding box center [711, 129] width 14 height 12
click at [810, 123] on span "LG" at bounding box center [808, 129] width 11 height 12
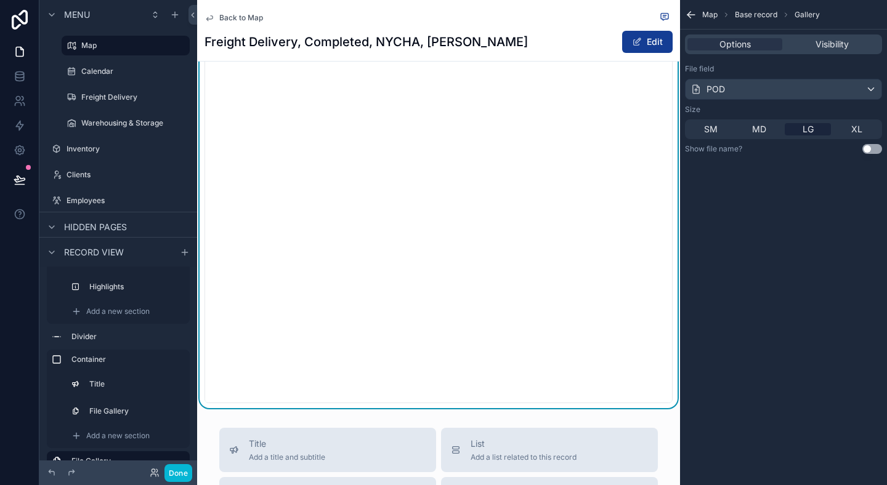
scroll to position [983, 0]
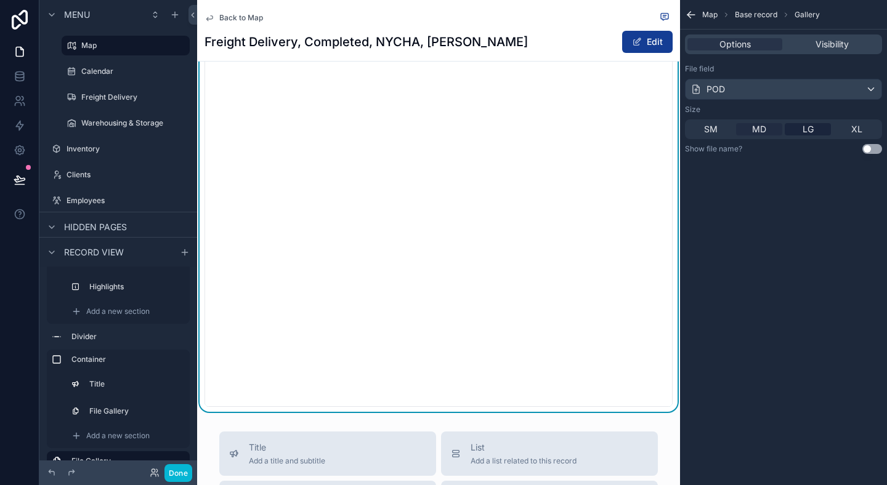
click at [759, 129] on span "MD" at bounding box center [759, 129] width 14 height 12
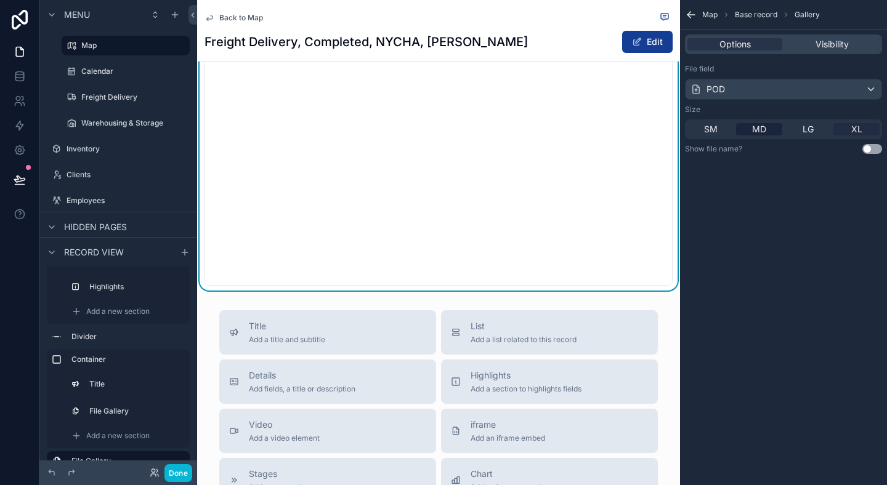
click at [853, 131] on span "XL" at bounding box center [856, 129] width 11 height 12
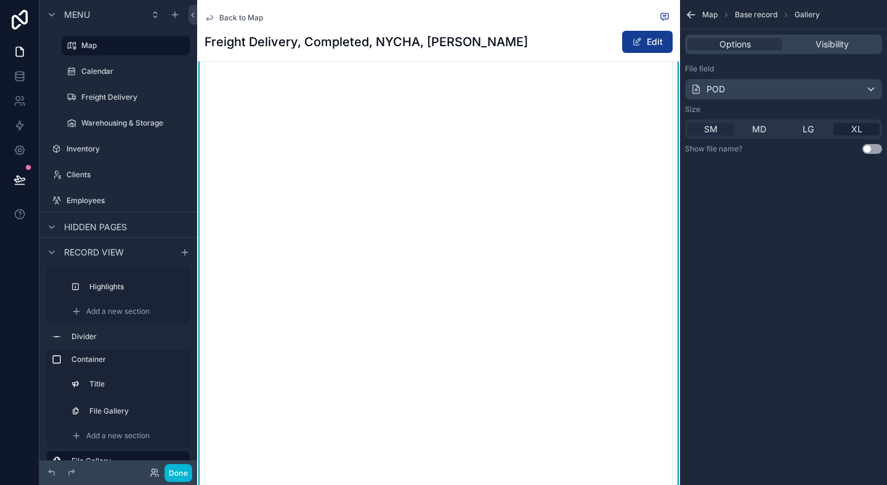
click at [715, 134] on span "SM" at bounding box center [711, 129] width 14 height 12
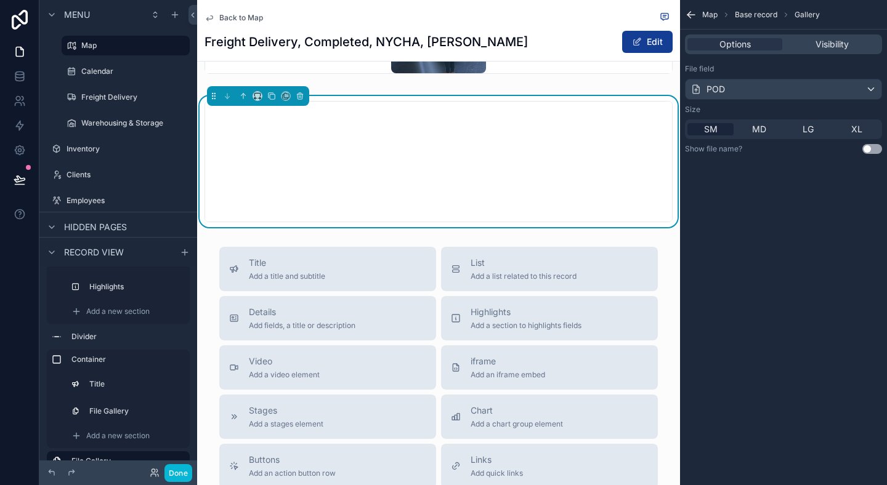
scroll to position [897, 0]
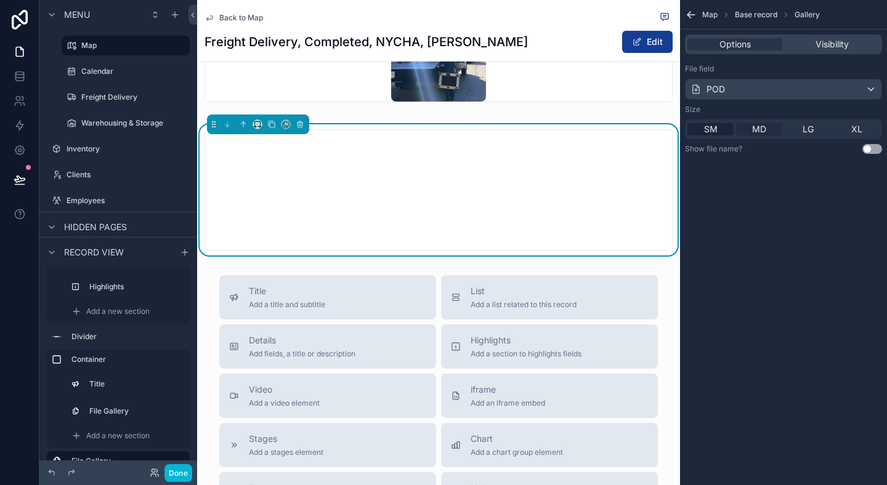
click at [760, 132] on span "MD" at bounding box center [759, 129] width 14 height 12
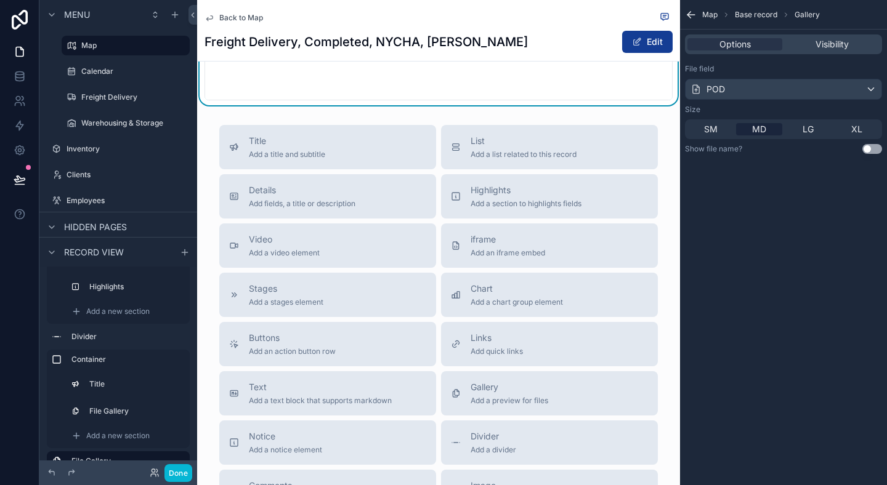
scroll to position [922, 0]
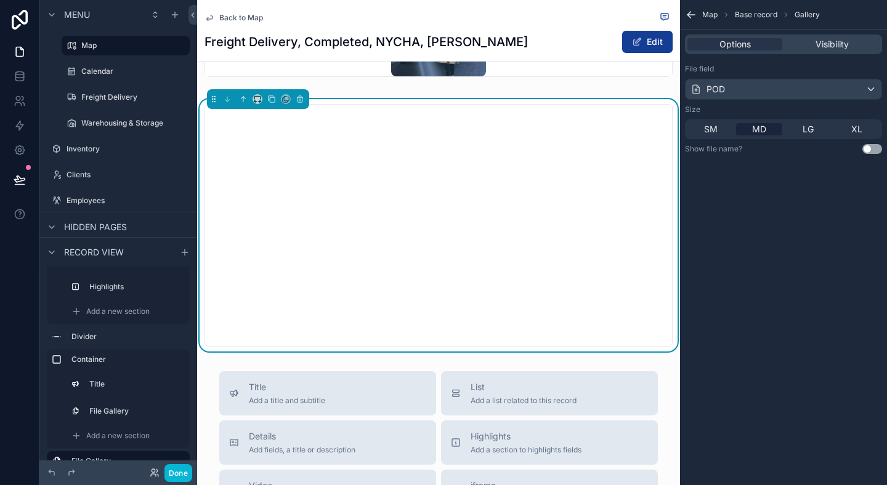
click at [739, 250] on div "Map Base record Gallery Options Visibility File field POD Size SM MD LG XL Show…" at bounding box center [783, 242] width 207 height 485
click at [814, 125] on div "LG" at bounding box center [808, 129] width 46 height 12
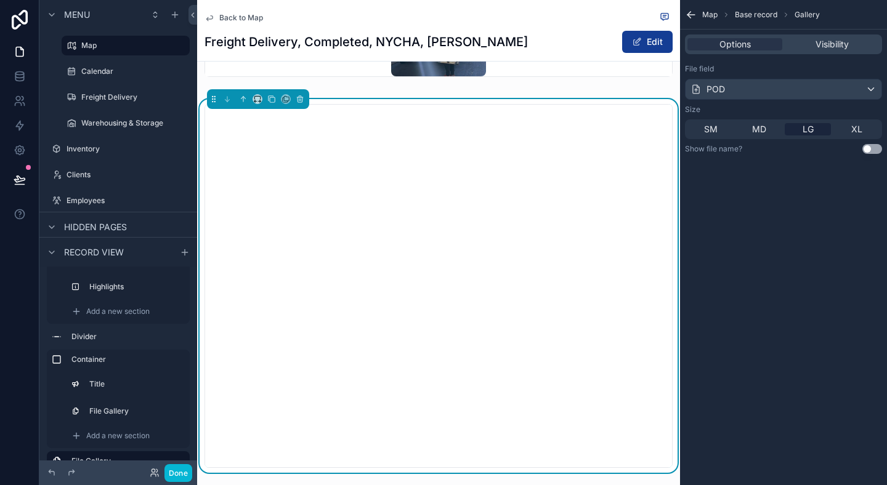
click at [731, 257] on div "Map Base record Gallery Options Visibility File field POD Size SM MD LG XL Show…" at bounding box center [783, 242] width 207 height 485
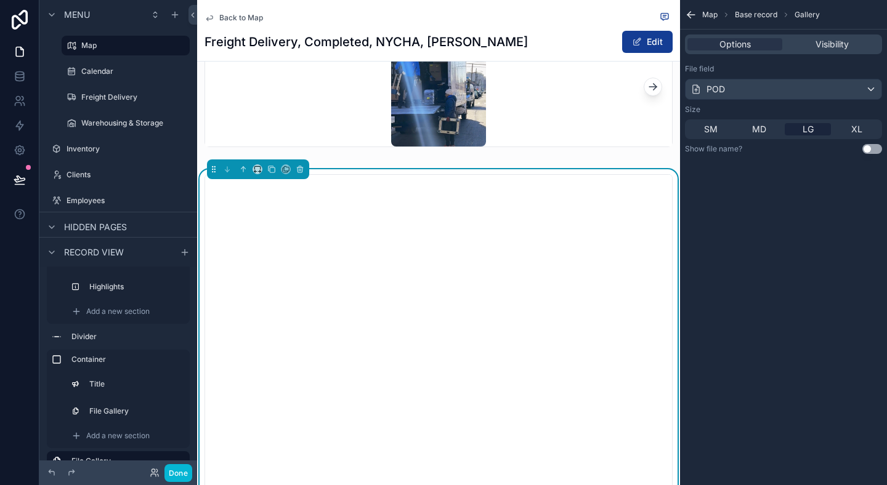
scroll to position [838, 0]
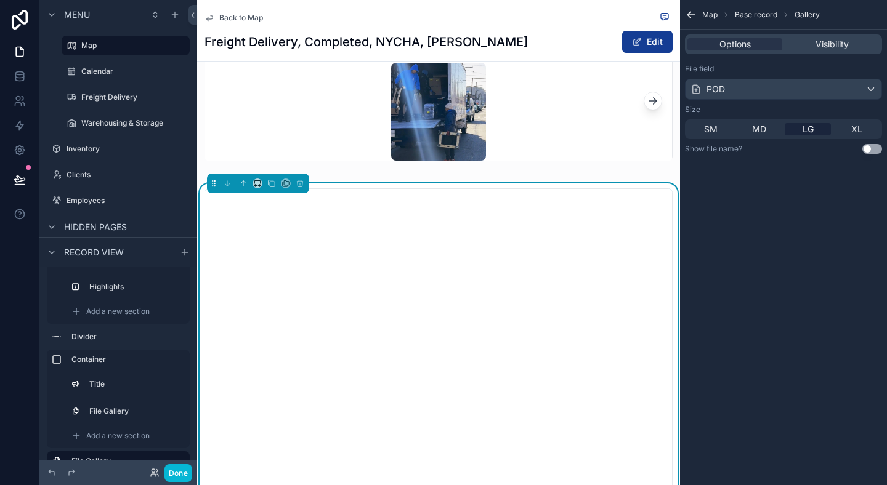
click at [784, 248] on div "Map Base record Gallery Options Visibility File field POD Size SM MD LG XL Show…" at bounding box center [783, 242] width 207 height 485
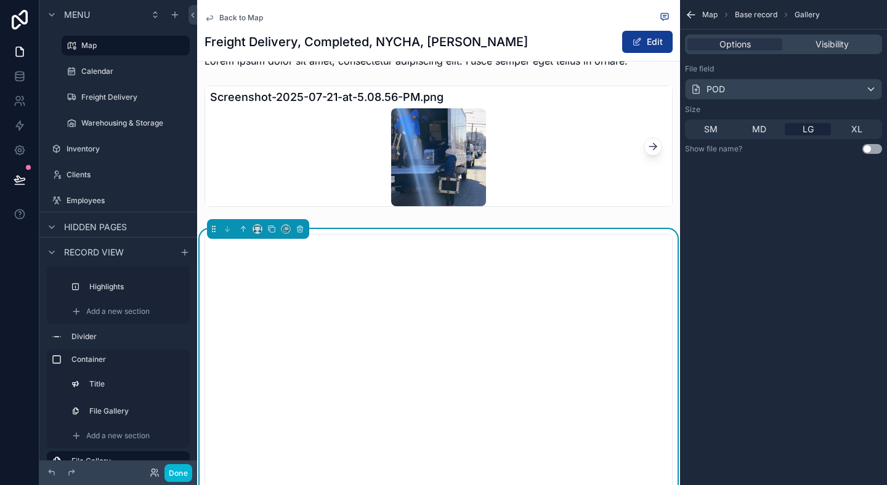
scroll to position [790, 0]
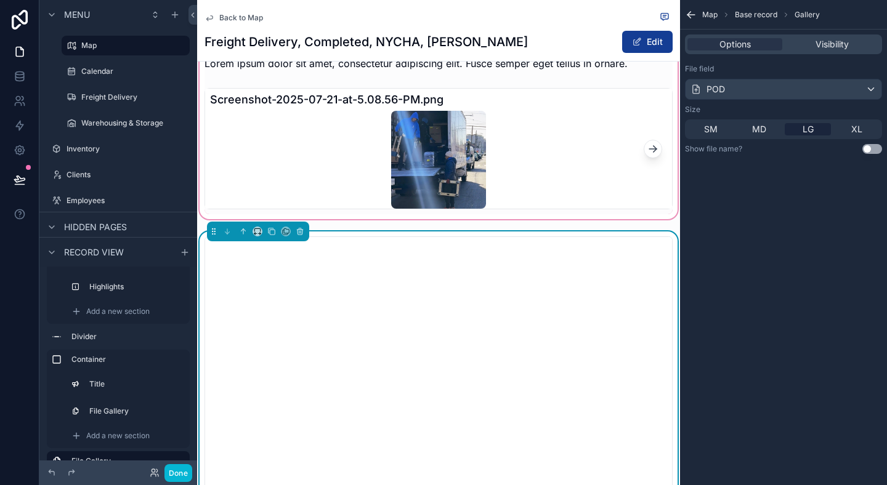
click at [609, 192] on div "scrollable content" at bounding box center [438, 123] width 483 height 195
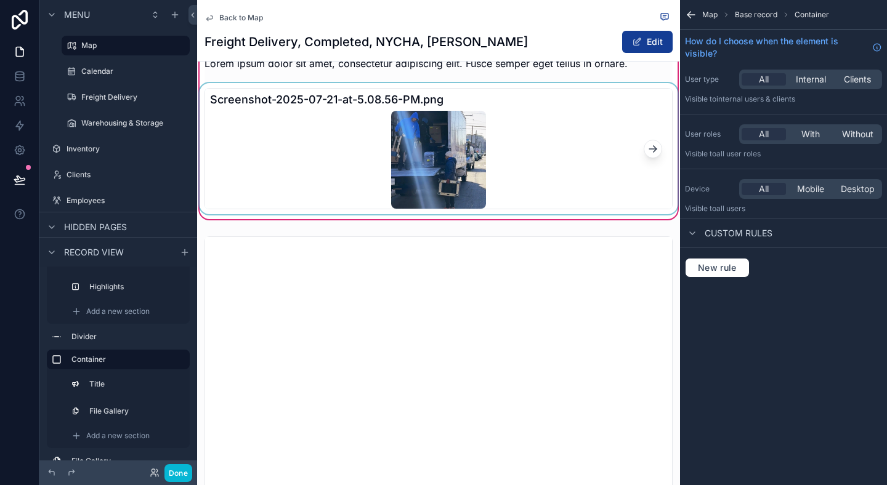
click at [591, 170] on div "scrollable content" at bounding box center [438, 148] width 483 height 131
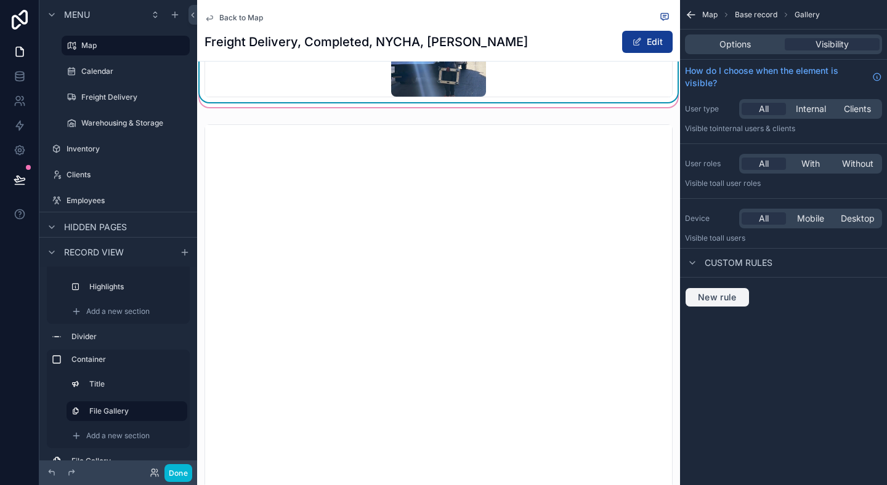
scroll to position [912, 0]
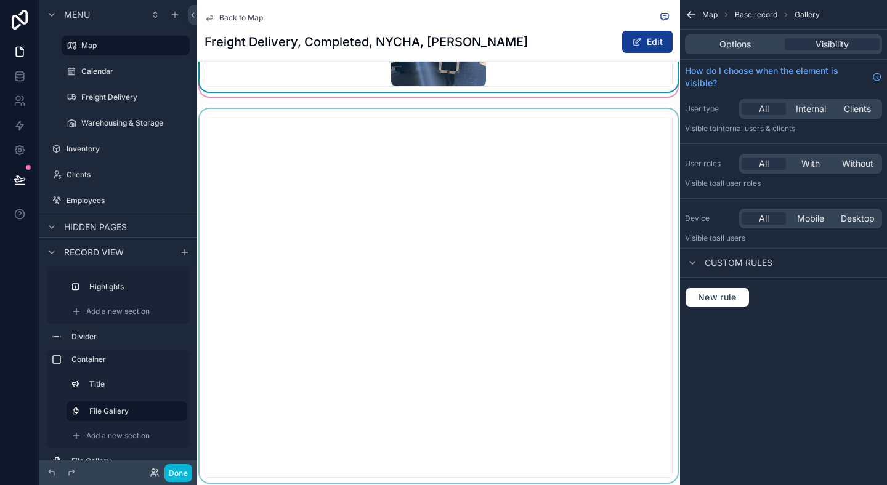
click at [647, 310] on div "scrollable content" at bounding box center [438, 296] width 483 height 374
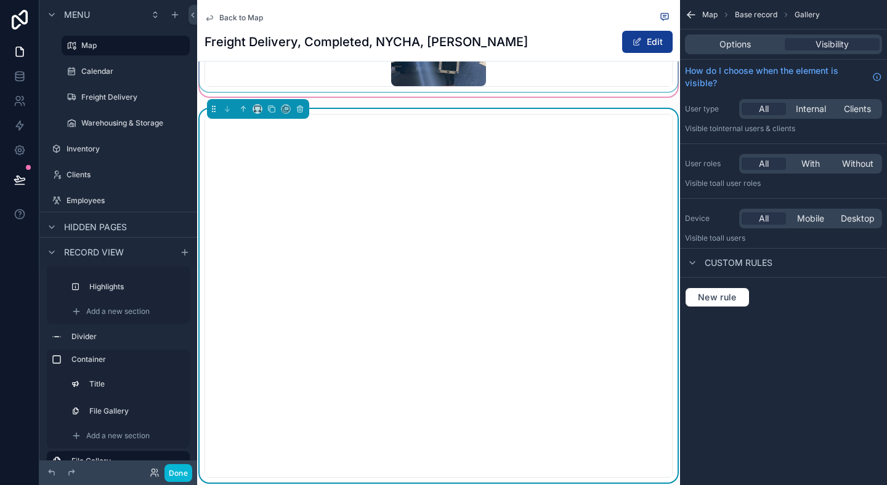
click at [714, 33] on div "Options Visibility" at bounding box center [783, 45] width 207 height 30
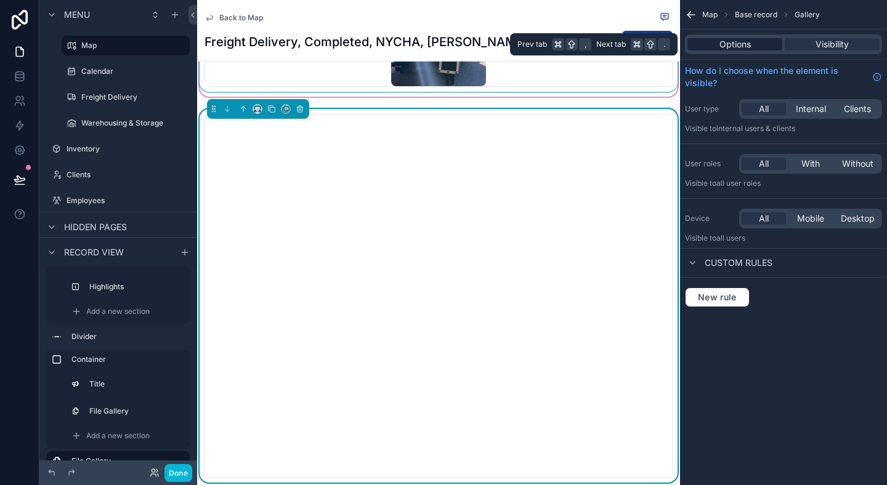
click at [714, 38] on div "Options" at bounding box center [735, 44] width 95 height 12
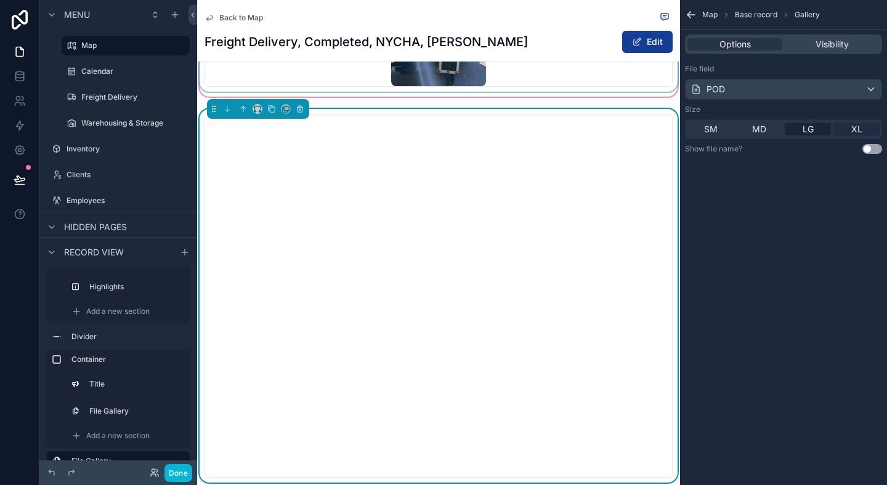
click at [840, 127] on div "XL" at bounding box center [857, 129] width 46 height 12
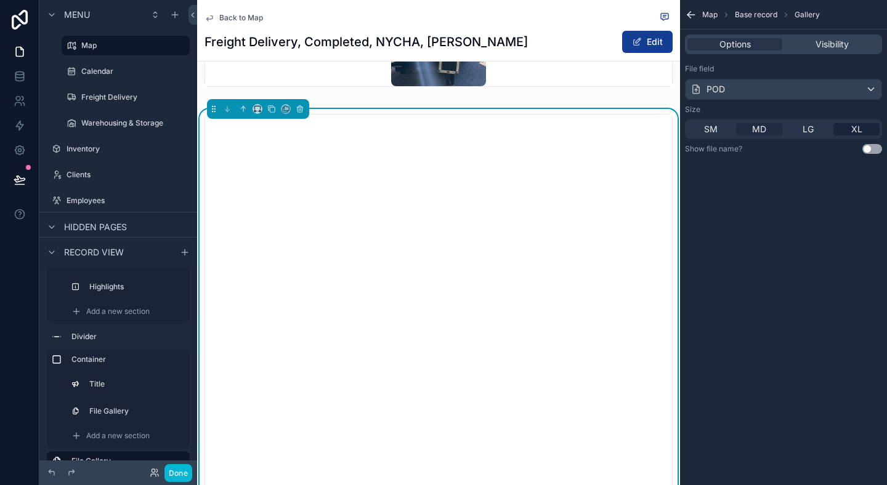
click at [752, 132] on span "MD" at bounding box center [759, 129] width 14 height 12
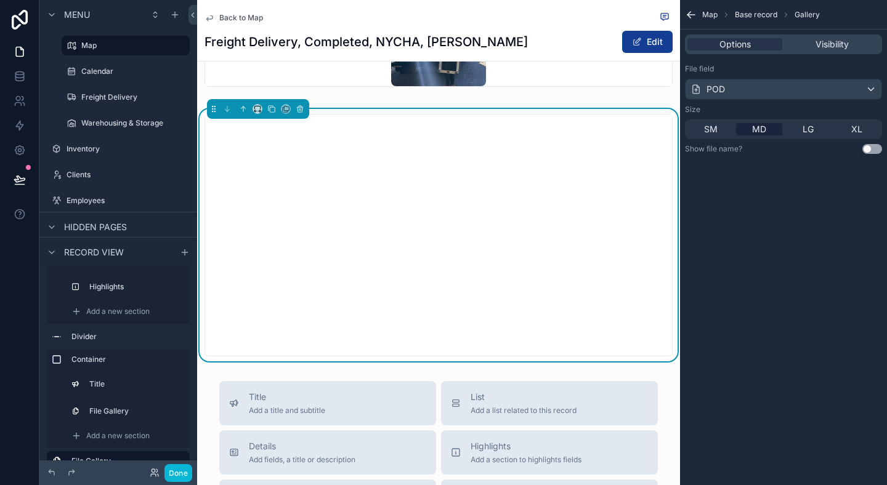
click at [783, 299] on div "Map Base record Gallery Options Visibility File field POD Size SM MD LG XL Show…" at bounding box center [783, 242] width 207 height 485
click at [788, 302] on div "Map Base record Gallery Options Visibility File field POD Size SM MD LG XL Show…" at bounding box center [783, 242] width 207 height 485
click at [866, 148] on button "Use setting" at bounding box center [872, 149] width 20 height 10
click at [753, 266] on div "Map Base record Gallery Options Visibility File field POD Size SM MD LG XL Show…" at bounding box center [783, 242] width 207 height 485
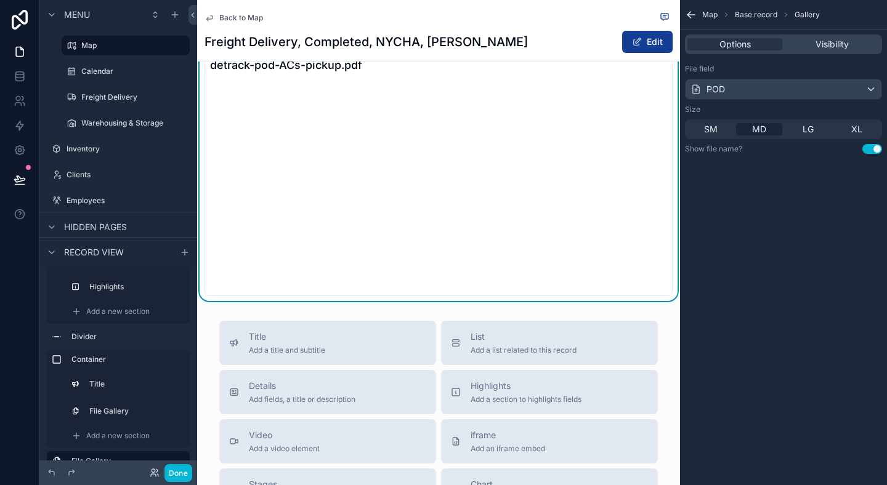
scroll to position [972, 0]
click at [744, 272] on div "Map Base record Gallery Options Visibility File field POD Size SM MD LG XL Show…" at bounding box center [783, 242] width 207 height 485
click at [787, 225] on div "Map Base record Gallery Options Visibility File field POD Size SM MD LG XL Show…" at bounding box center [783, 242] width 207 height 485
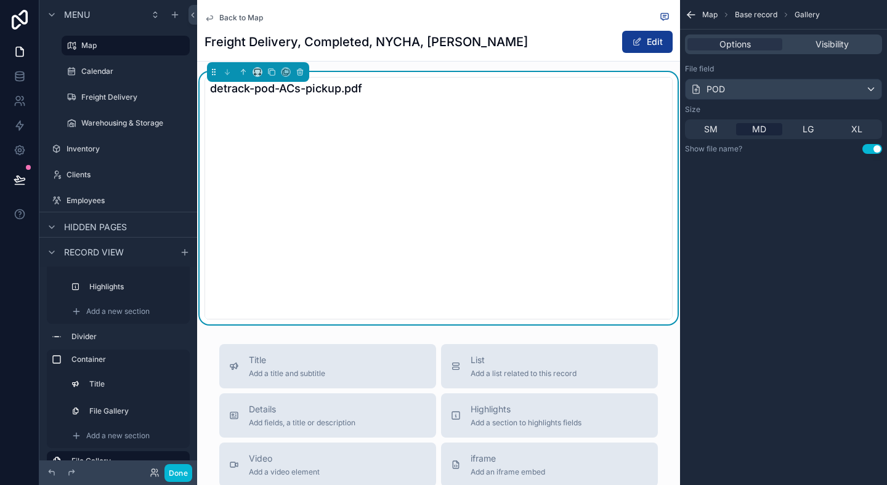
click at [779, 311] on div "Map Base record Gallery Options Visibility File field POD Size SM MD LG XL Show…" at bounding box center [783, 242] width 207 height 485
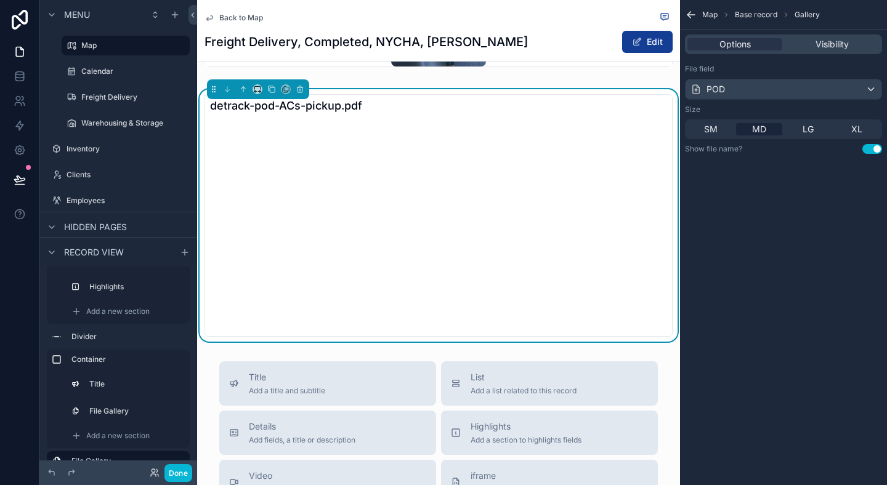
scroll to position [928, 0]
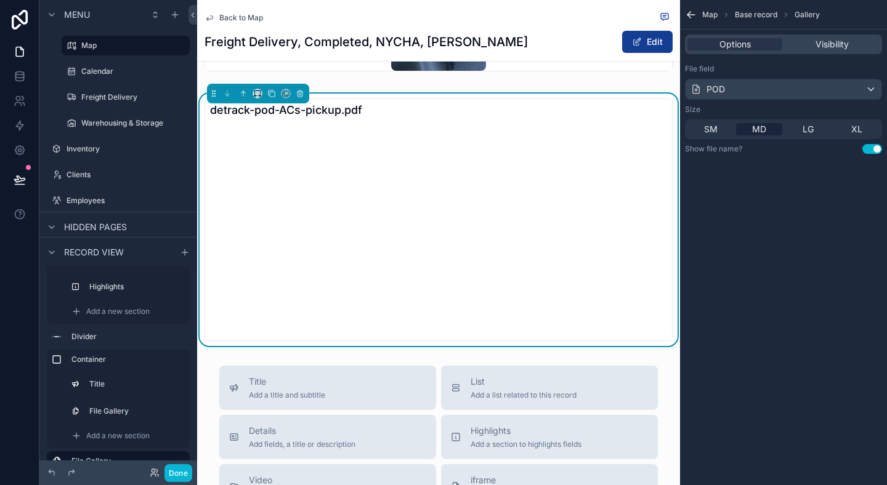
click at [765, 375] on div "Map Base record Gallery Options Visibility File field POD Size SM MD LG XL Show…" at bounding box center [783, 242] width 207 height 485
click at [842, 394] on div "Map Base record Gallery Options Visibility File field POD Size SM MD LG XL Show…" at bounding box center [783, 242] width 207 height 485
click at [301, 98] on icon "scrollable content" at bounding box center [300, 93] width 9 height 9
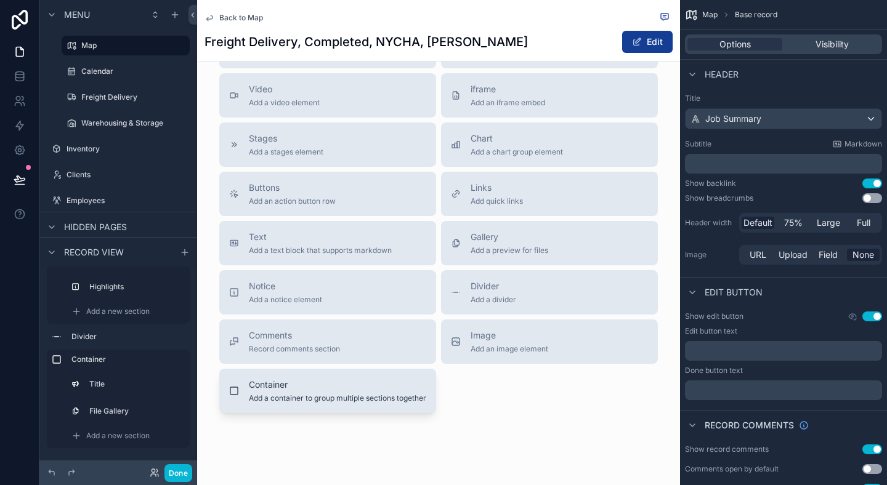
click at [288, 391] on span "Container" at bounding box center [337, 385] width 177 height 12
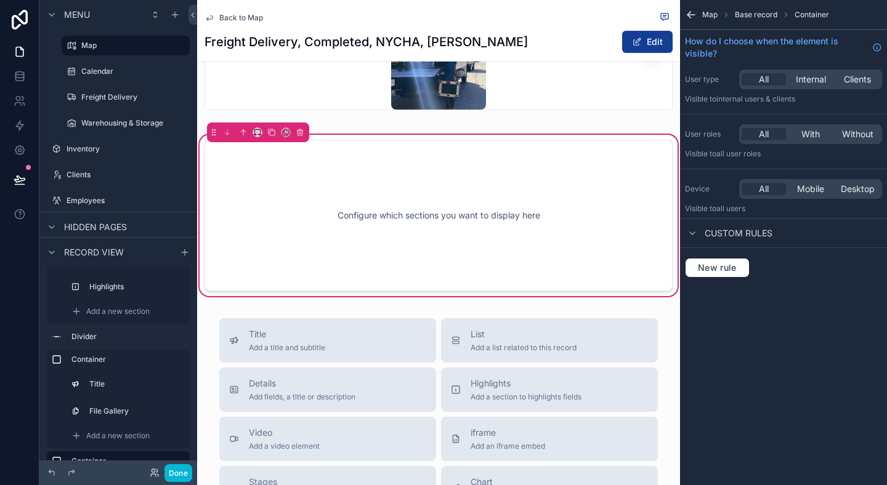
scroll to position [879, 0]
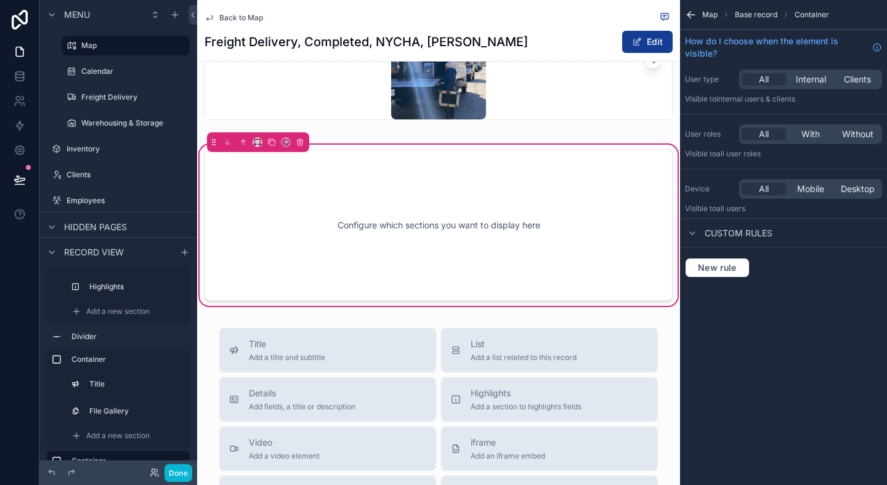
click at [369, 281] on div "Configure which sections you want to display here" at bounding box center [439, 225] width 428 height 111
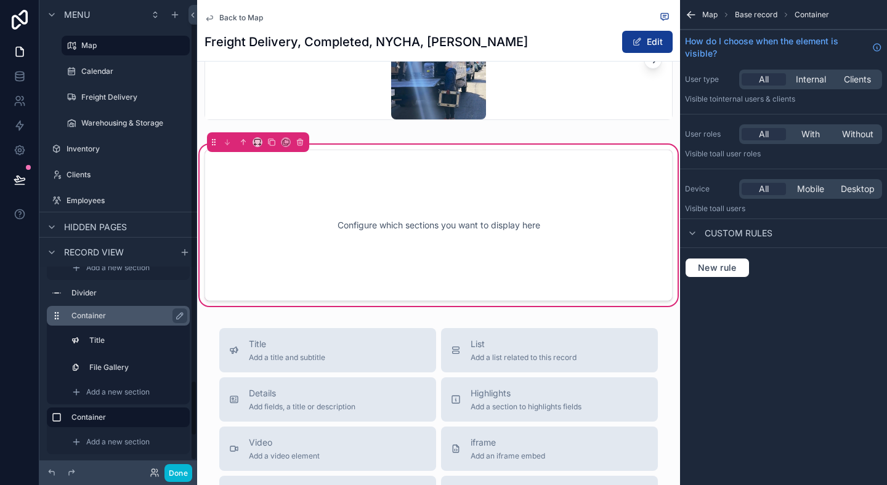
scroll to position [275, 0]
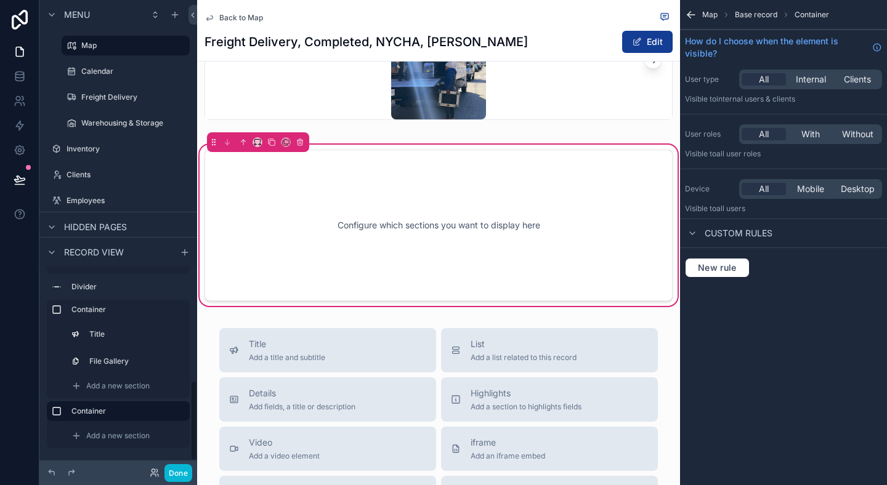
click at [94, 434] on span "Add a new section" at bounding box center [117, 436] width 63 height 10
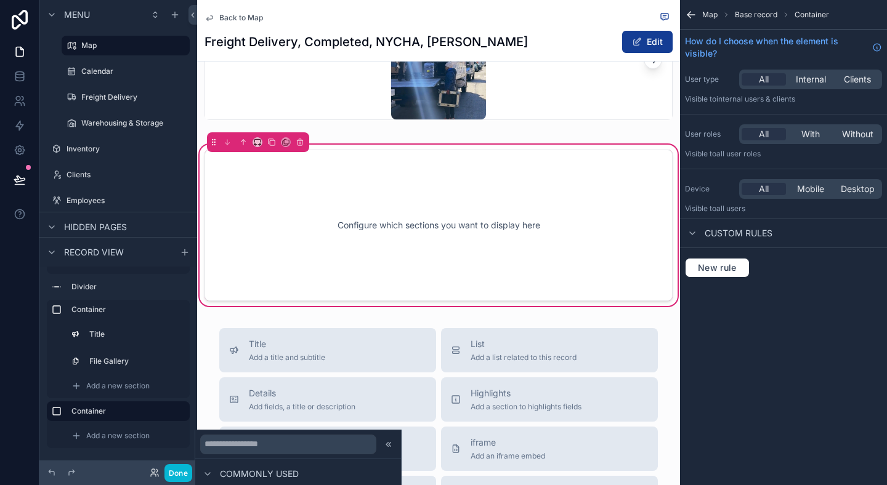
click at [477, 278] on div "Configure which sections you want to display here" at bounding box center [439, 225] width 428 height 111
click at [96, 431] on span "Add a new section" at bounding box center [117, 436] width 63 height 10
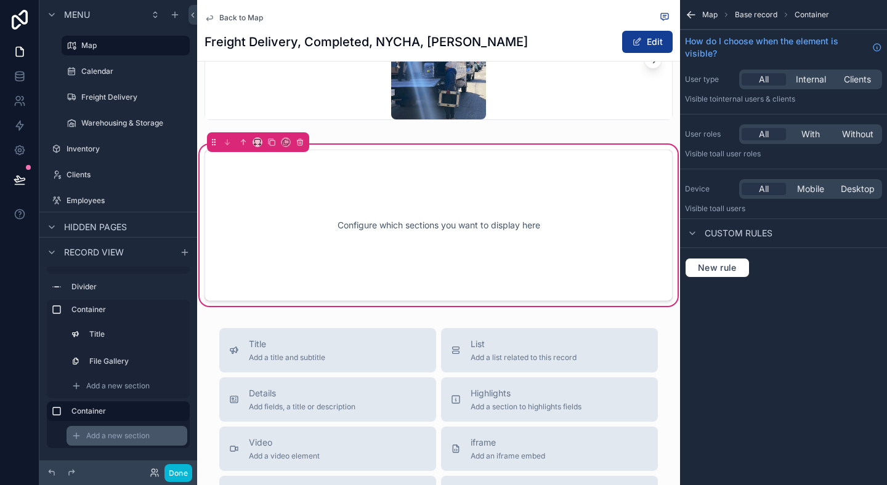
click at [97, 431] on span "Add a new section" at bounding box center [117, 436] width 63 height 10
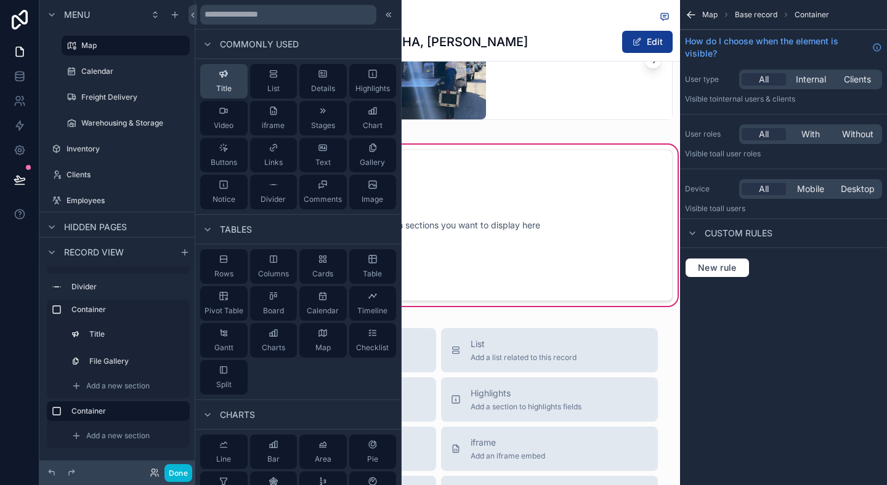
click at [235, 79] on button "Title" at bounding box center [223, 81] width 47 height 34
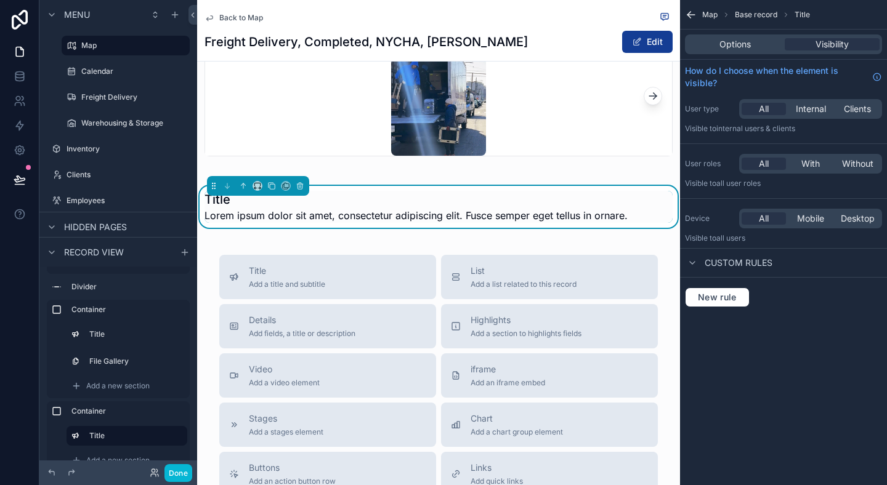
scroll to position [824, 0]
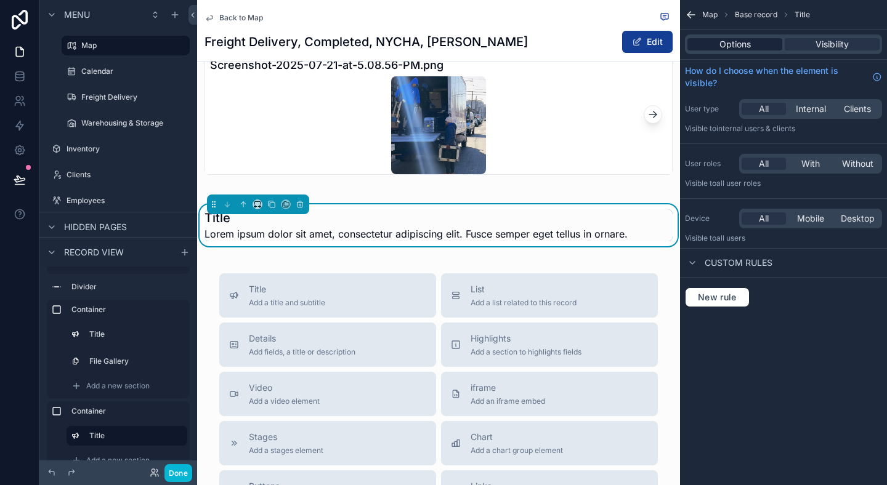
click at [699, 41] on div "Options" at bounding box center [735, 44] width 95 height 12
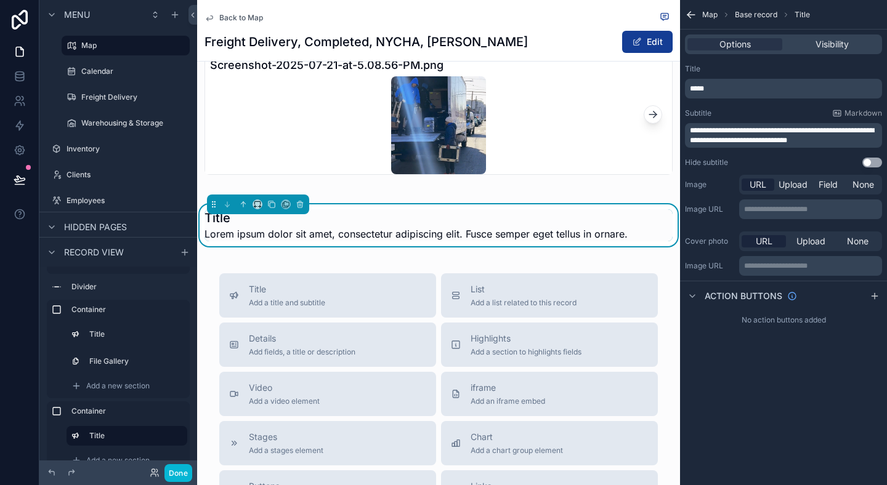
click at [715, 87] on p "*****" at bounding box center [785, 89] width 190 height 10
click at [735, 359] on div "**********" at bounding box center [783, 242] width 207 height 485
click at [772, 127] on span "**********" at bounding box center [782, 135] width 184 height 17
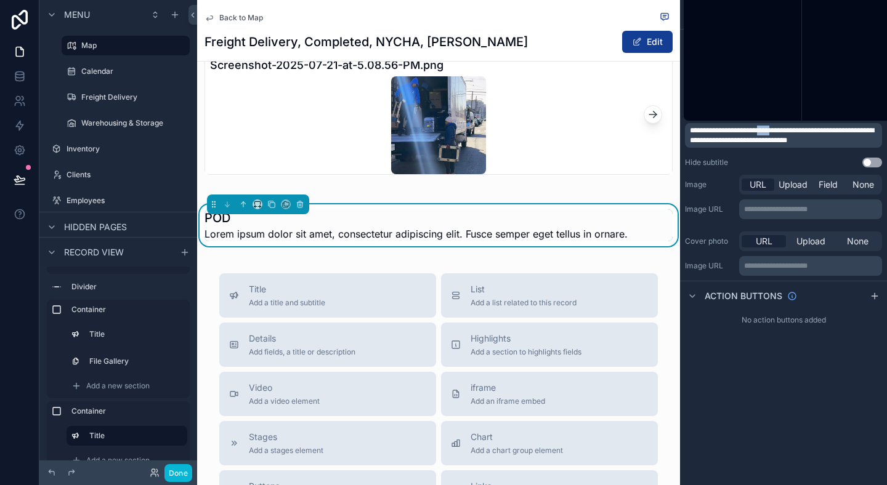
click at [772, 127] on span "**********" at bounding box center [782, 135] width 184 height 17
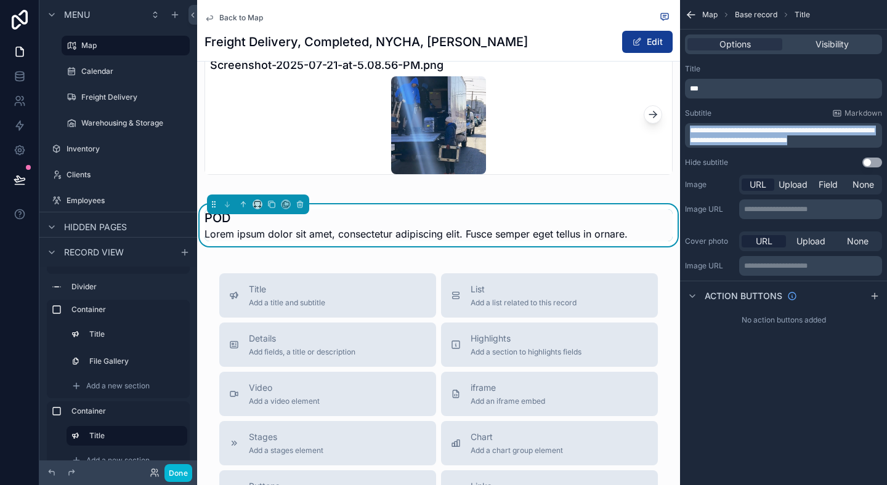
click at [772, 127] on span "**********" at bounding box center [782, 135] width 184 height 17
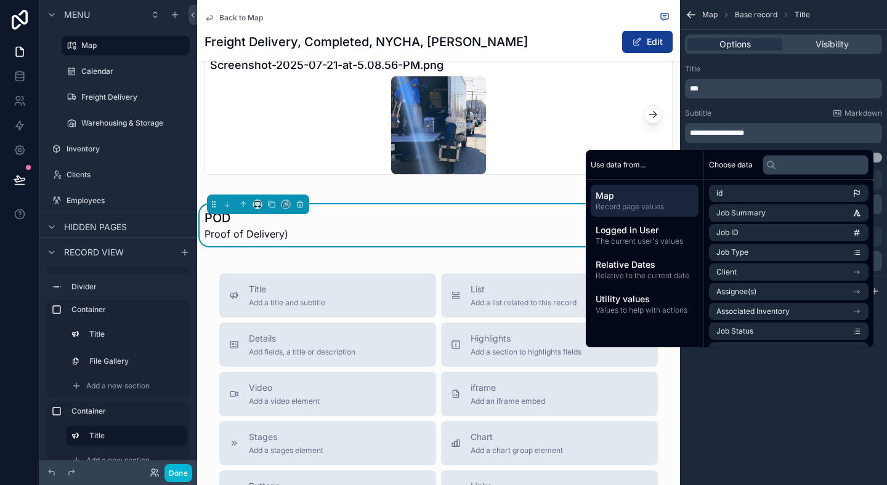
click at [691, 133] on span "**********" at bounding box center [717, 132] width 54 height 7
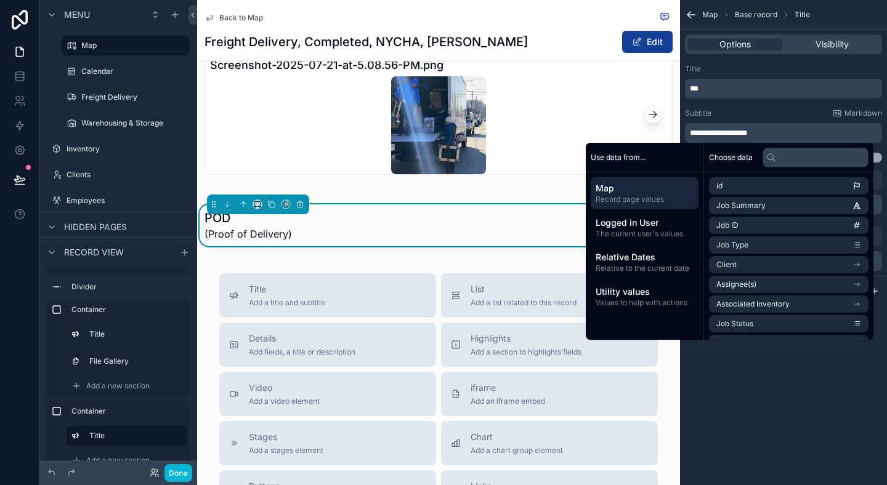
click at [818, 456] on div "**********" at bounding box center [783, 242] width 207 height 485
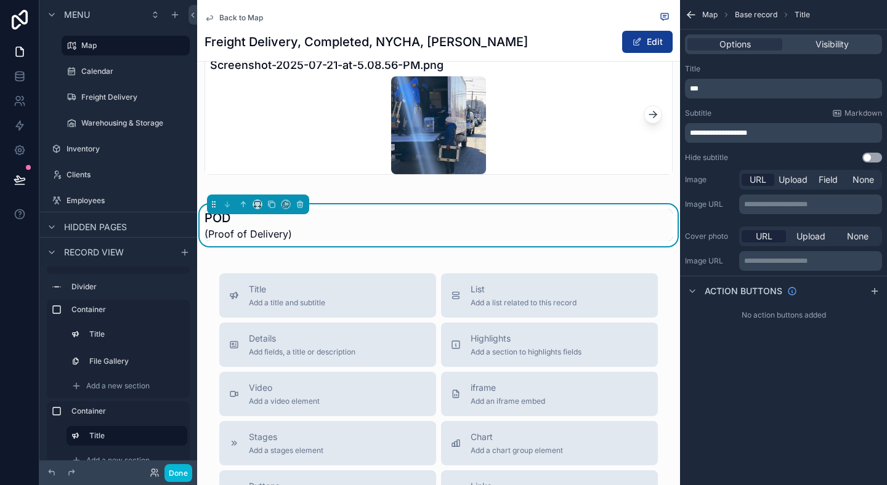
click at [775, 412] on div "**********" at bounding box center [783, 242] width 207 height 485
click at [522, 233] on div "POD (Proof of Delivery)" at bounding box center [439, 225] width 468 height 32
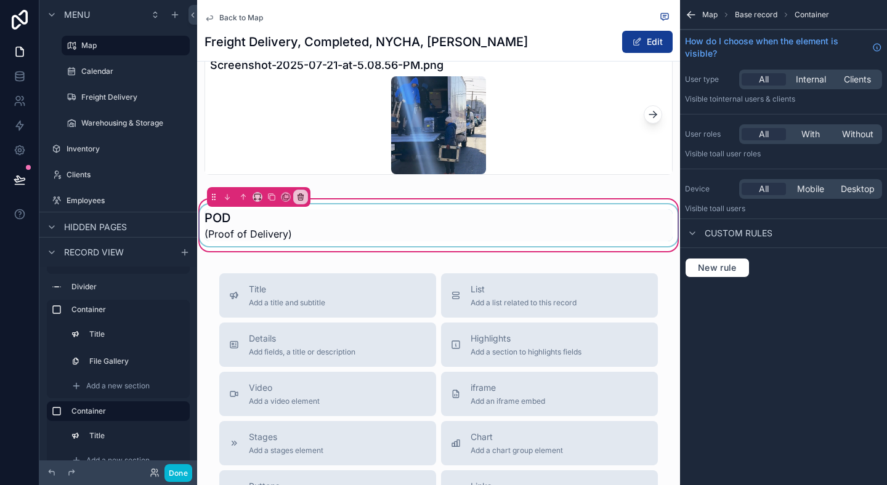
click at [513, 238] on div "scrollable content" at bounding box center [438, 226] width 483 height 42
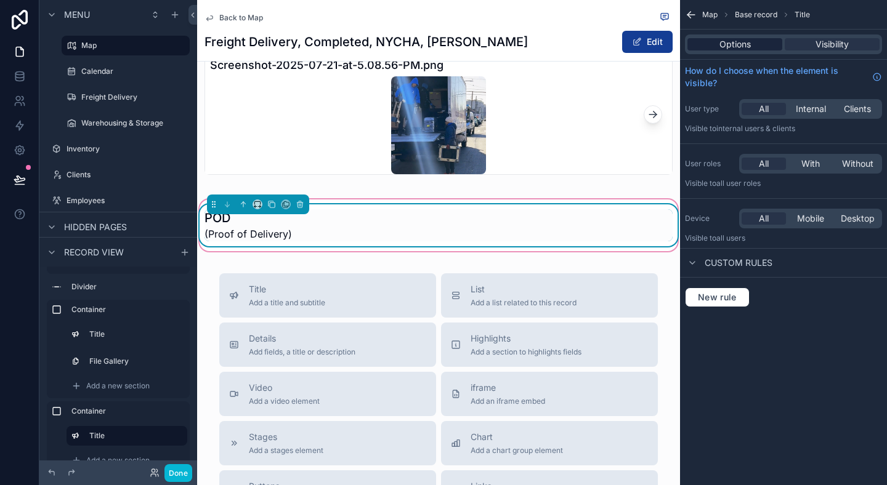
click at [736, 38] on span "Options" at bounding box center [735, 44] width 31 height 12
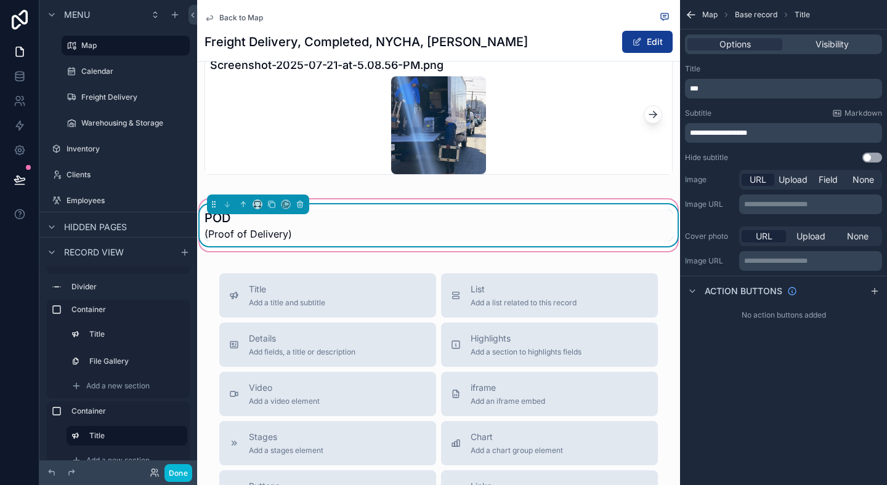
click at [763, 132] on p "**********" at bounding box center [785, 133] width 190 height 10
drag, startPoint x: 752, startPoint y: 132, endPoint x: 694, endPoint y: 131, distance: 57.3
click at [694, 131] on span "**********" at bounding box center [718, 132] width 57 height 7
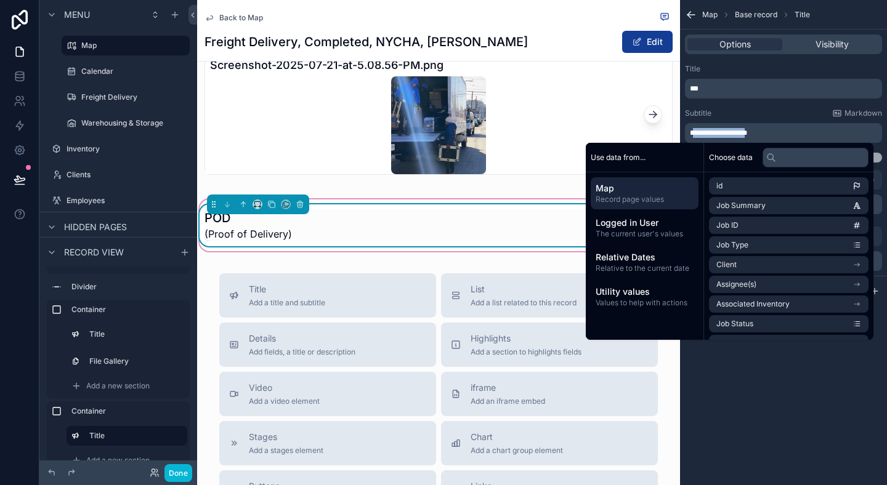
copy span "**********"
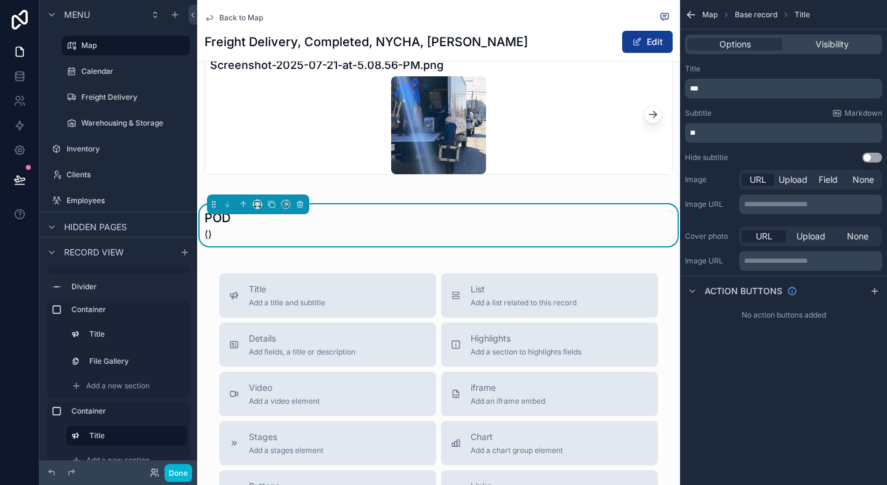
click at [717, 131] on p "**" at bounding box center [785, 133] width 190 height 10
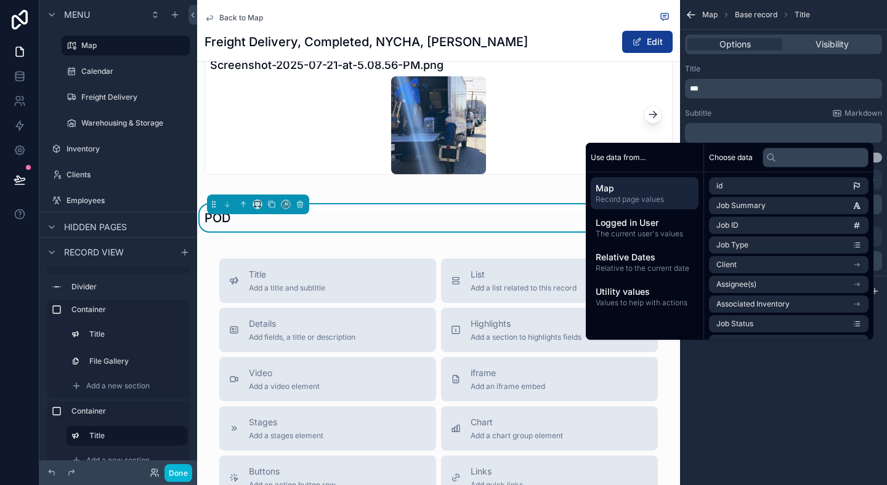
click at [743, 94] on div "***" at bounding box center [783, 89] width 197 height 20
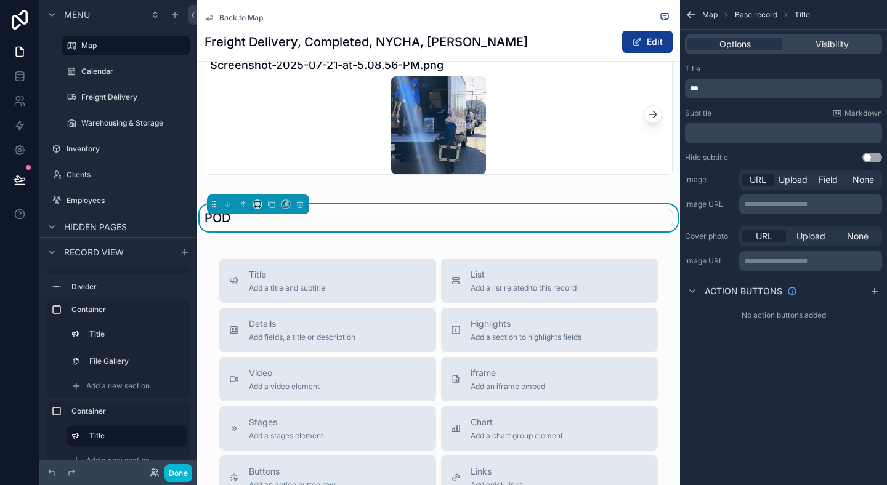
click at [744, 92] on p "***" at bounding box center [785, 89] width 190 height 10
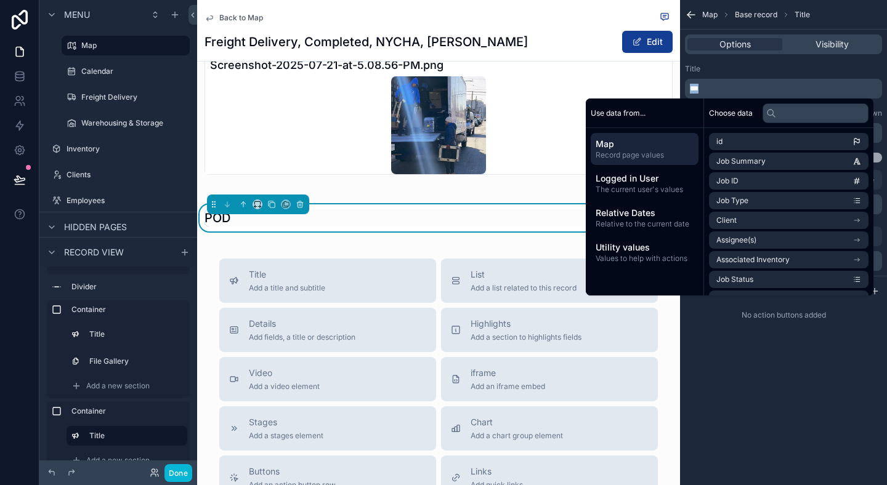
paste div "scrollable content"
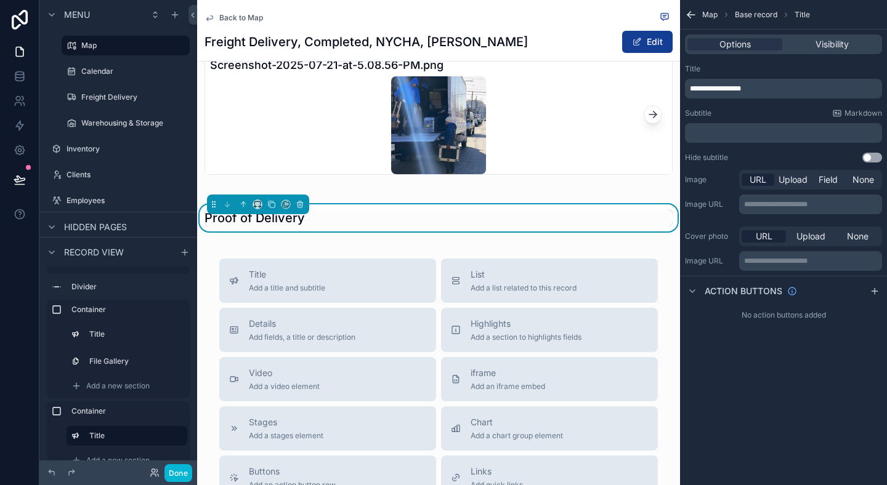
click at [399, 187] on div "scrollable content" at bounding box center [438, 89] width 483 height 195
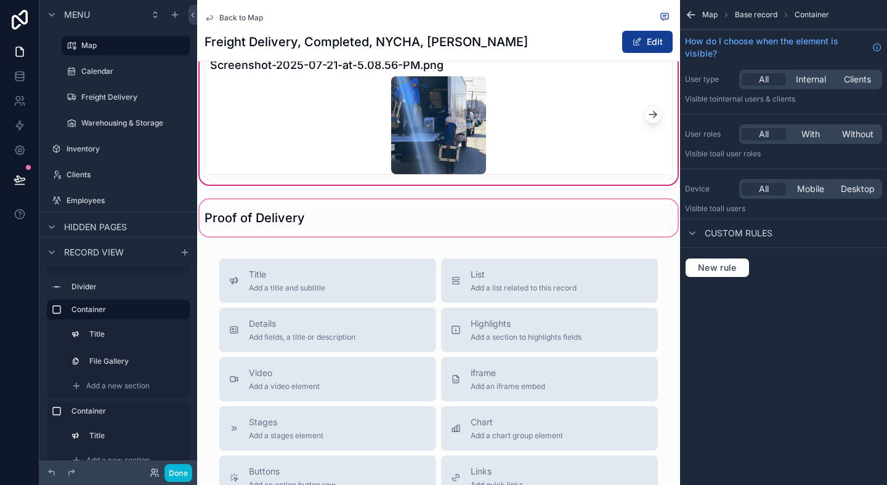
click at [272, 239] on div "scrollable content" at bounding box center [438, 218] width 483 height 42
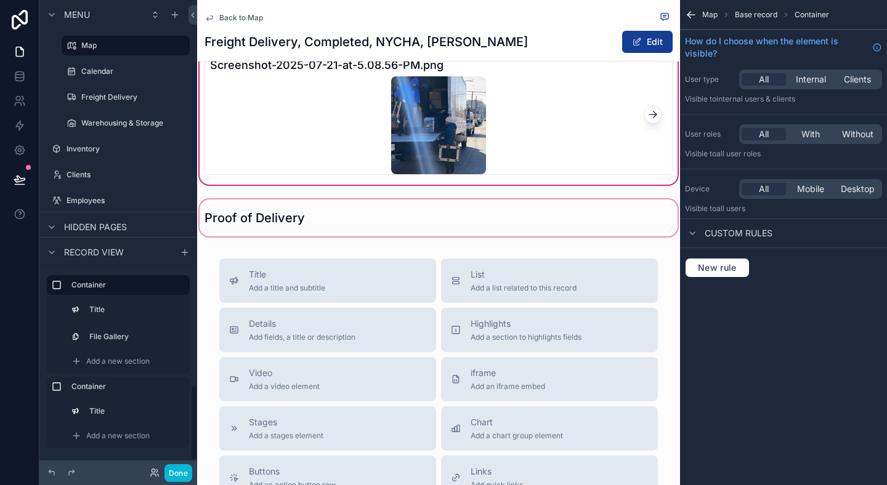
click at [252, 224] on div "scrollable content" at bounding box center [438, 218] width 483 height 42
click at [114, 433] on span "Add a new section" at bounding box center [117, 436] width 63 height 10
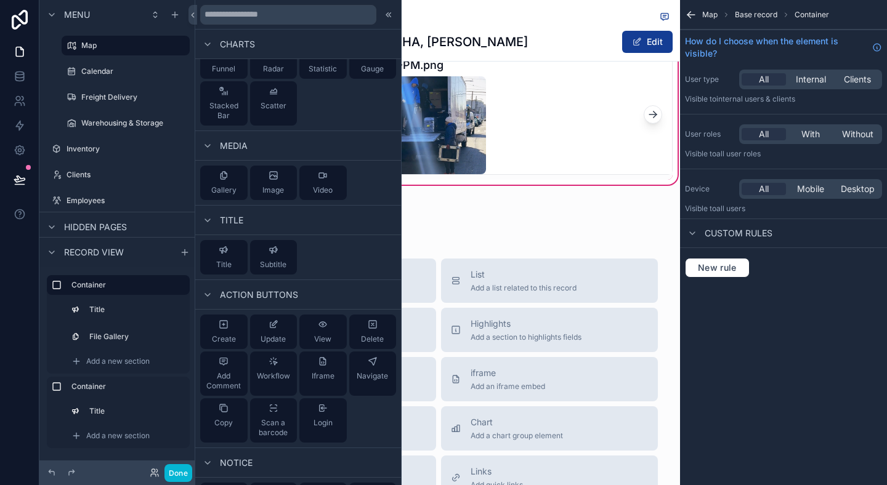
scroll to position [502, 0]
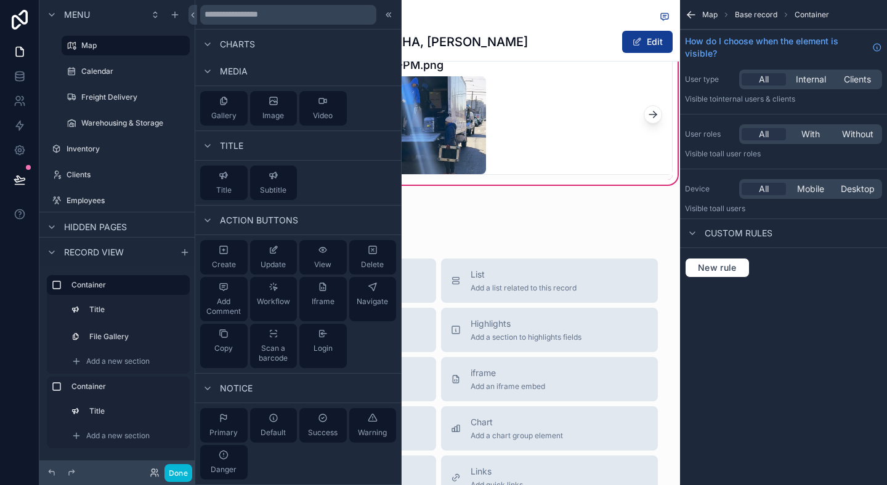
click at [554, 187] on div "Photos & Files Lorem ipsum dolor sit amet, consectetur adipiscing elit. Fusce s…" at bounding box center [438, 89] width 483 height 195
click at [702, 335] on div "Map Base record Container How do I choose when the element is visible? User typ…" at bounding box center [783, 242] width 207 height 485
click at [384, 20] on div at bounding box center [388, 14] width 15 height 15
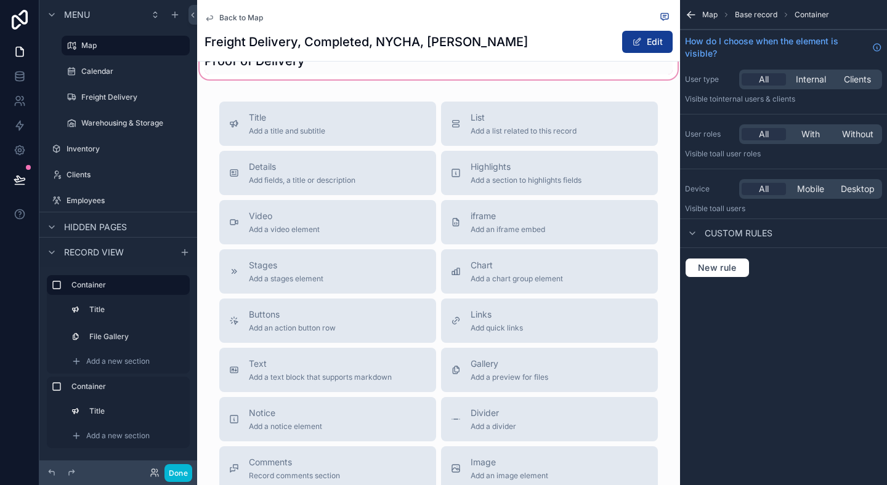
scroll to position [895, 0]
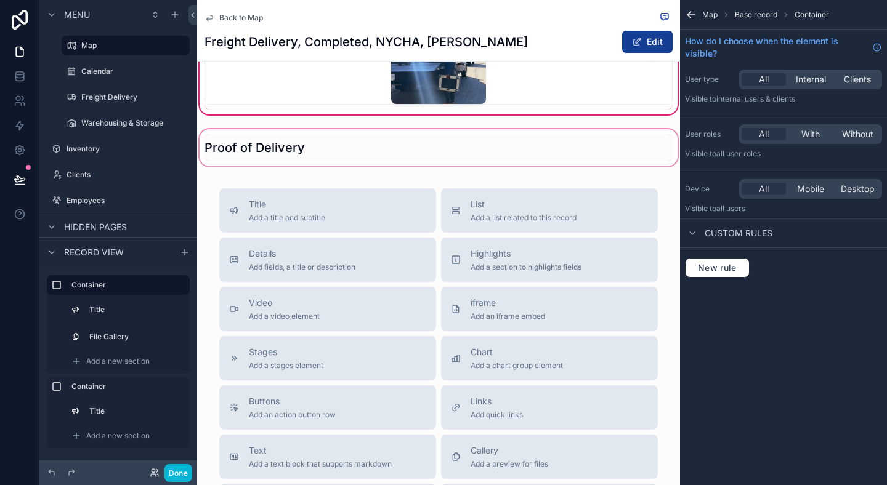
click at [341, 165] on div "scrollable content" at bounding box center [438, 148] width 483 height 42
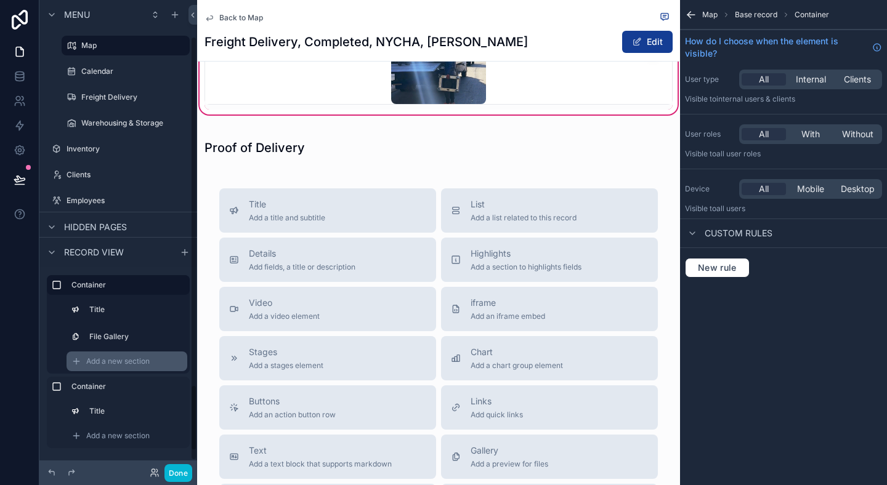
scroll to position [52, 0]
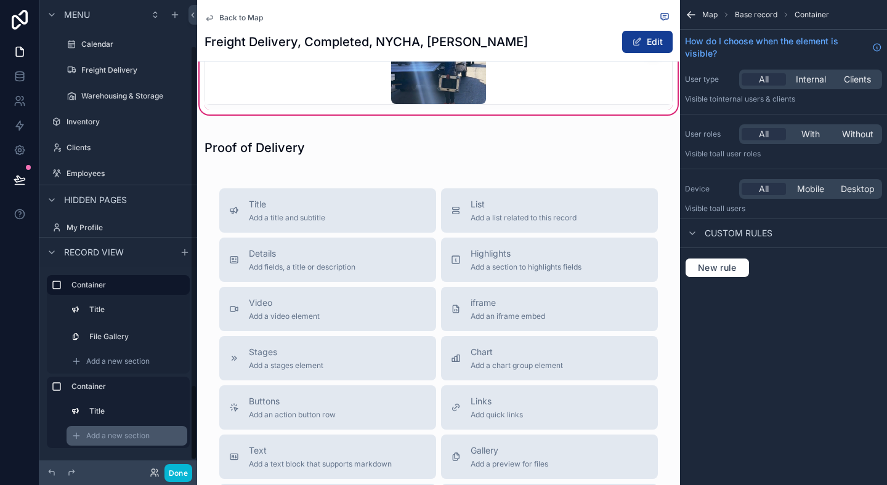
click at [115, 429] on div "Add a new section" at bounding box center [127, 436] width 121 height 20
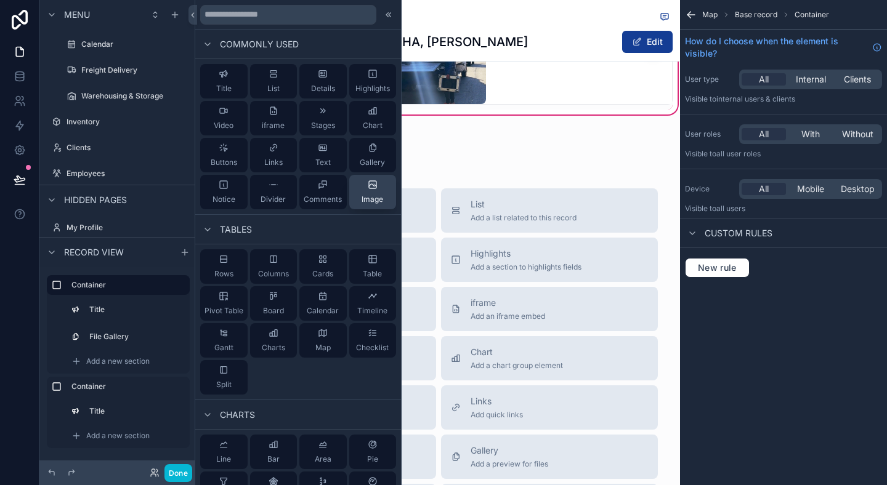
click at [371, 193] on div "Image" at bounding box center [373, 192] width 22 height 25
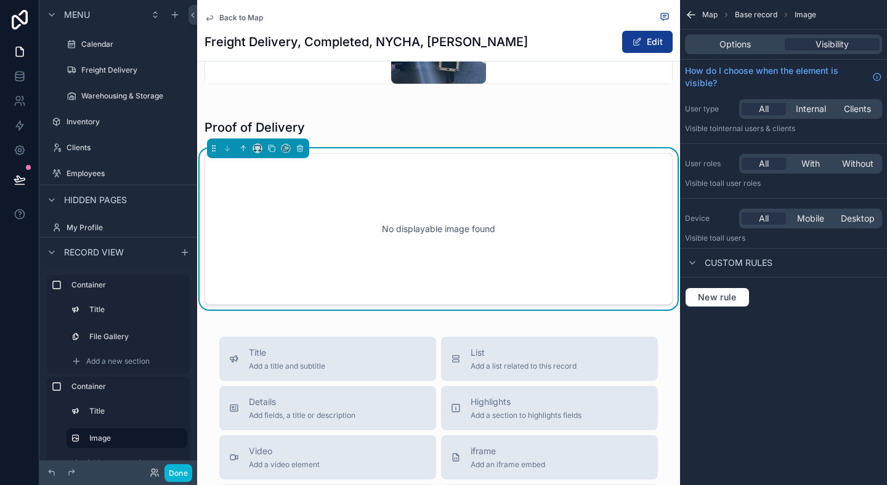
scroll to position [919, 0]
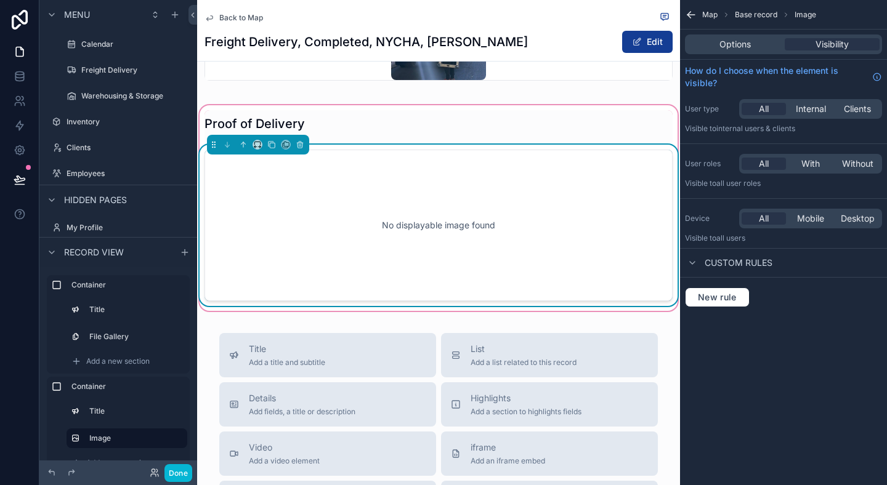
click at [430, 190] on div "No displayable image found" at bounding box center [439, 225] width 428 height 111
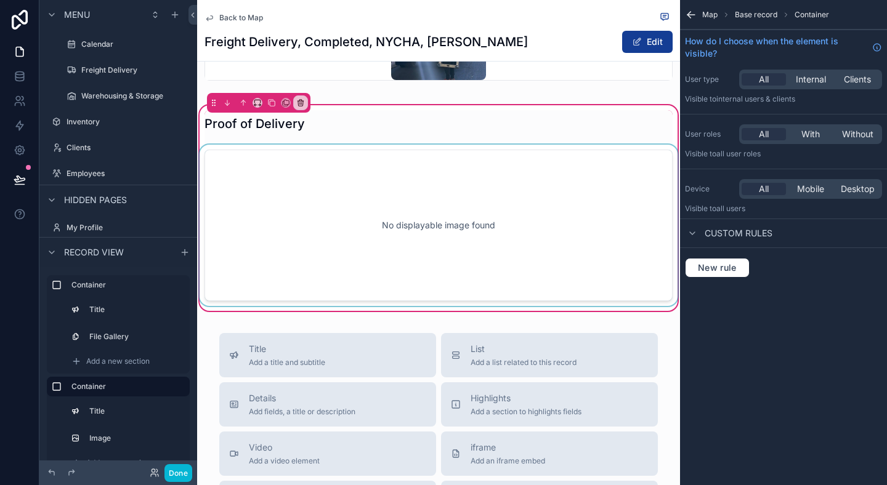
click at [585, 259] on div "scrollable content" at bounding box center [438, 225] width 483 height 161
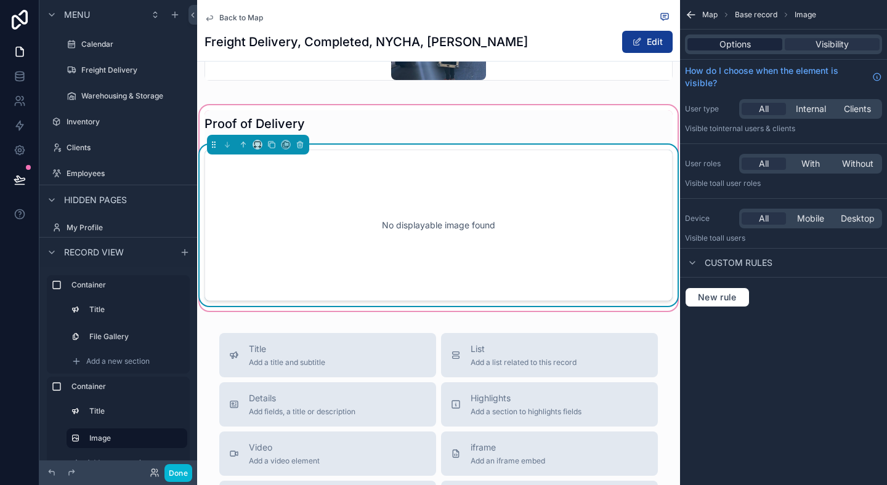
click at [735, 48] on span "Options" at bounding box center [735, 44] width 31 height 12
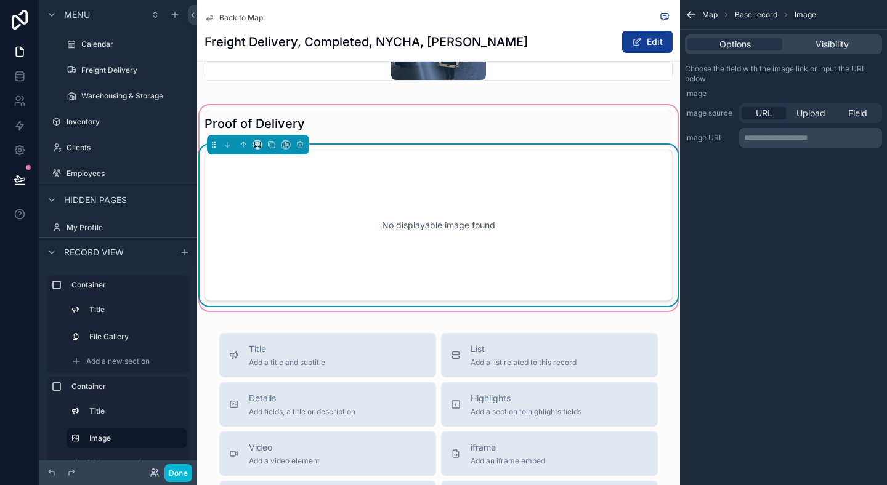
click at [500, 206] on div "No displayable image found" at bounding box center [439, 225] width 428 height 111
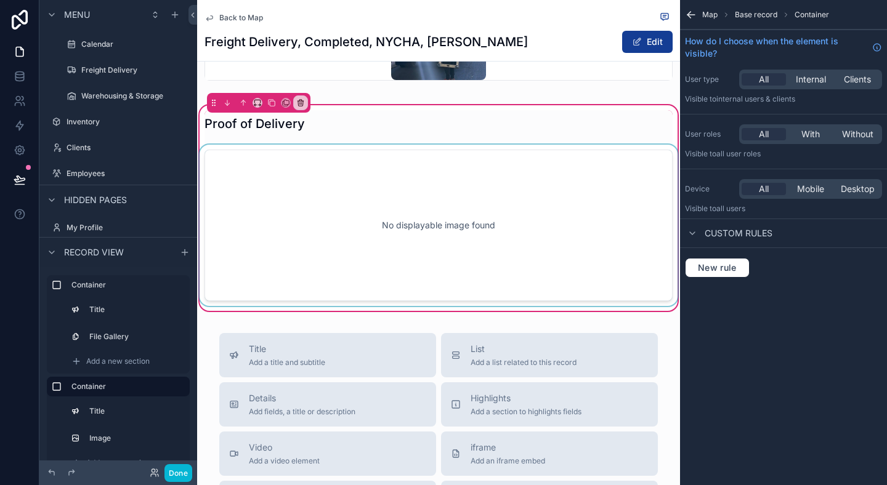
click at [327, 197] on div "scrollable content" at bounding box center [438, 225] width 483 height 161
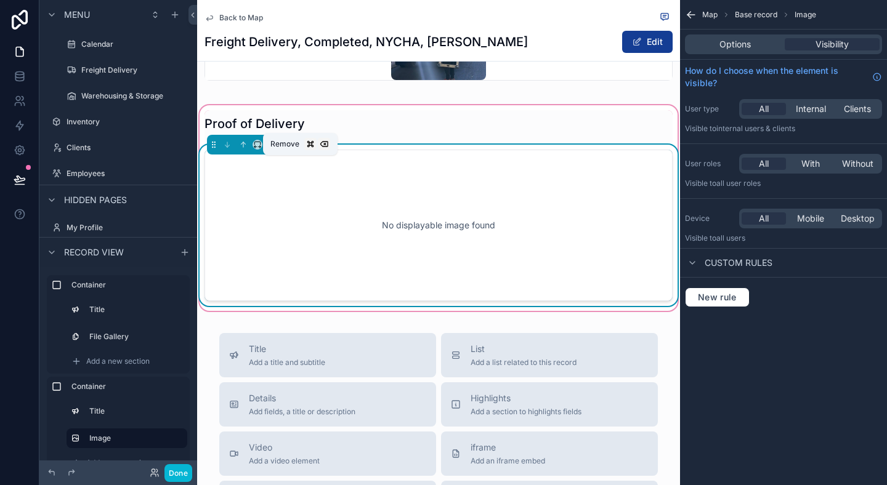
click at [300, 152] on button "scrollable content" at bounding box center [300, 145] width 14 height 14
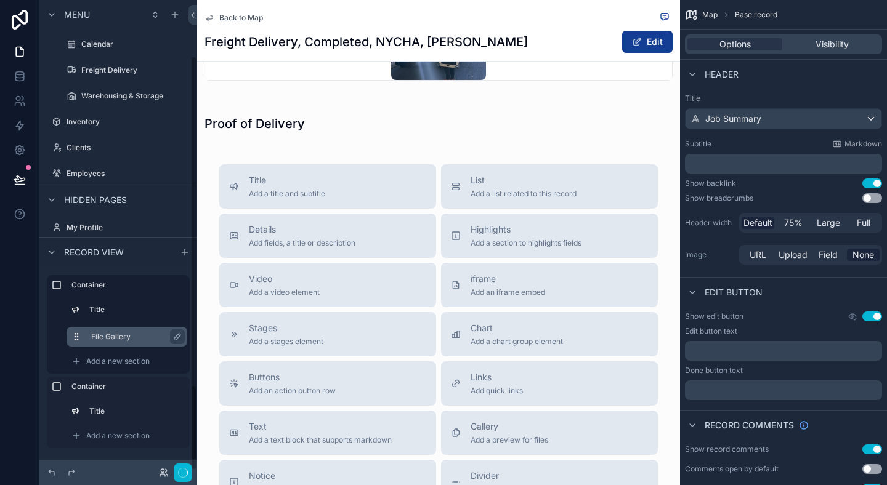
scroll to position [63, 0]
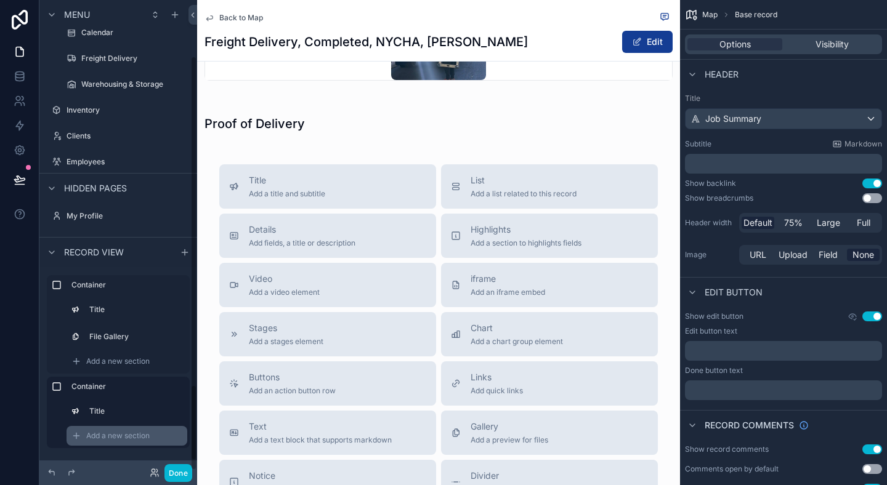
click at [112, 432] on span "Add a new section" at bounding box center [117, 436] width 63 height 10
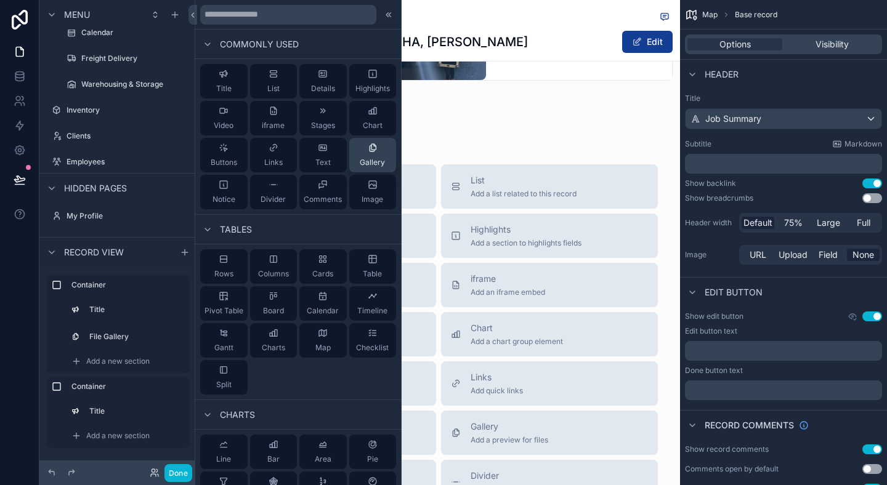
click at [370, 167] on span "Gallery" at bounding box center [372, 163] width 25 height 10
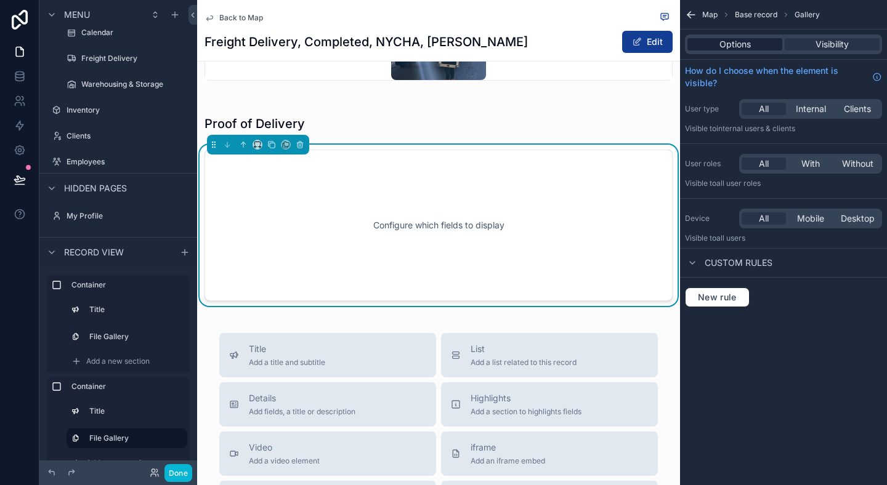
click at [723, 44] on span "Options" at bounding box center [735, 44] width 31 height 12
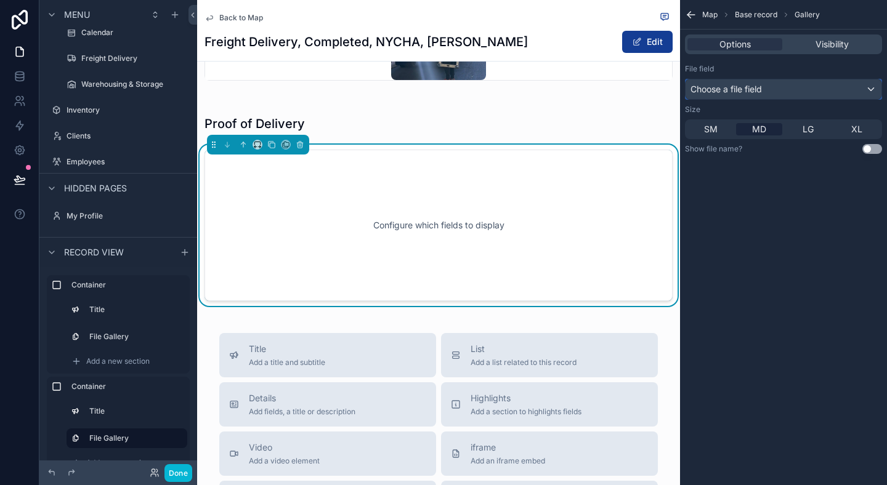
click at [768, 94] on div "Choose a file field" at bounding box center [784, 89] width 196 height 20
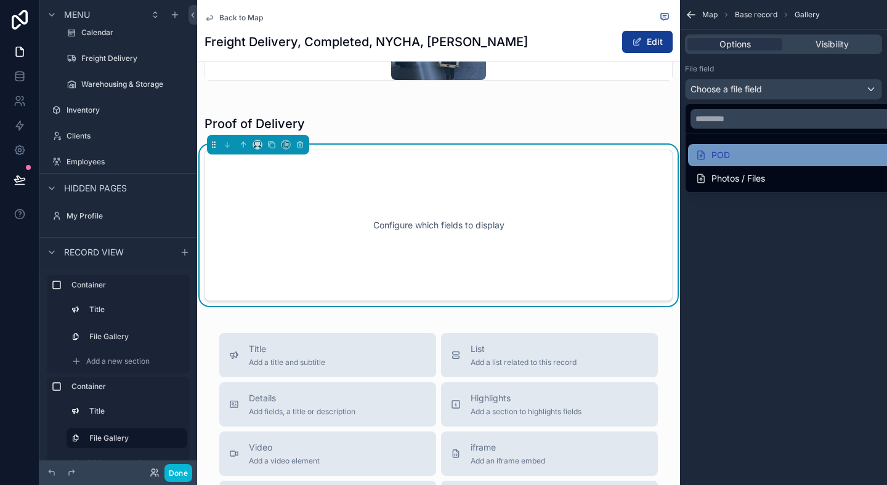
click at [788, 160] on div "POD" at bounding box center [798, 155] width 205 height 15
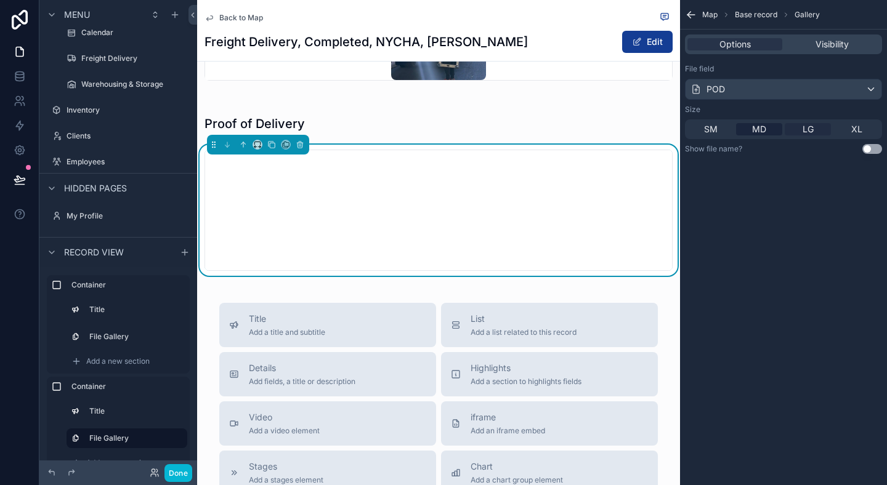
click at [805, 135] on span "LG" at bounding box center [808, 129] width 11 height 12
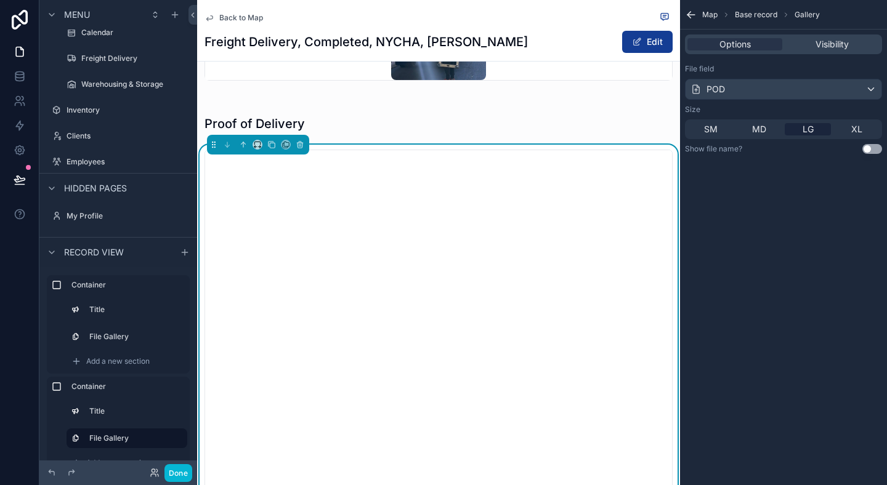
click at [870, 147] on button "Use setting" at bounding box center [872, 149] width 20 height 10
click at [781, 237] on div "Map Base record Gallery Options Visibility File field POD Size SM MD LG XL Show…" at bounding box center [783, 242] width 207 height 485
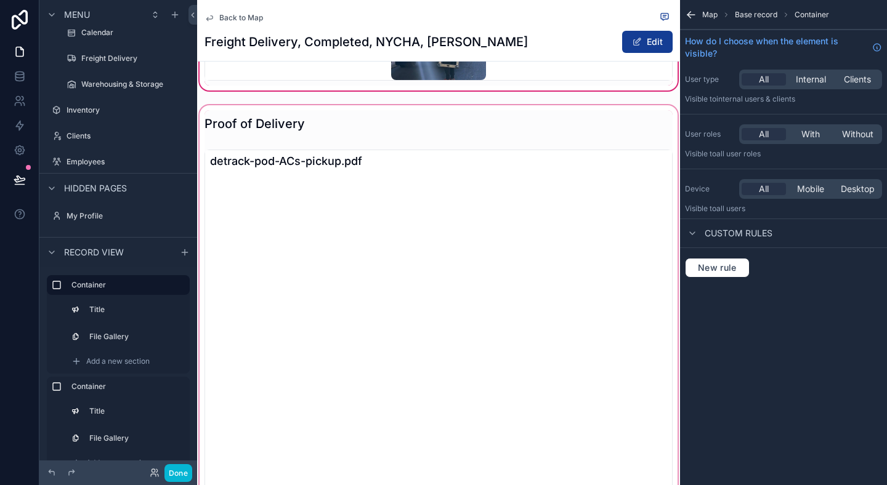
click at [607, 151] on div "scrollable content" at bounding box center [438, 314] width 483 height 423
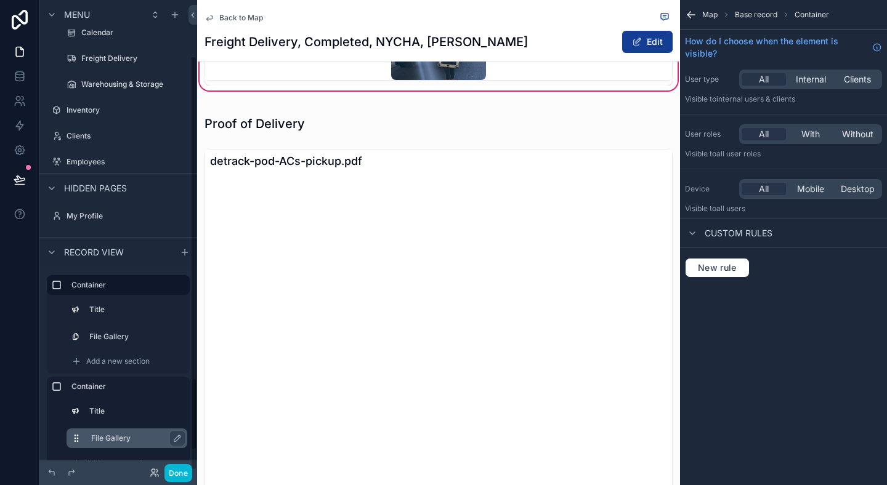
scroll to position [327, 0]
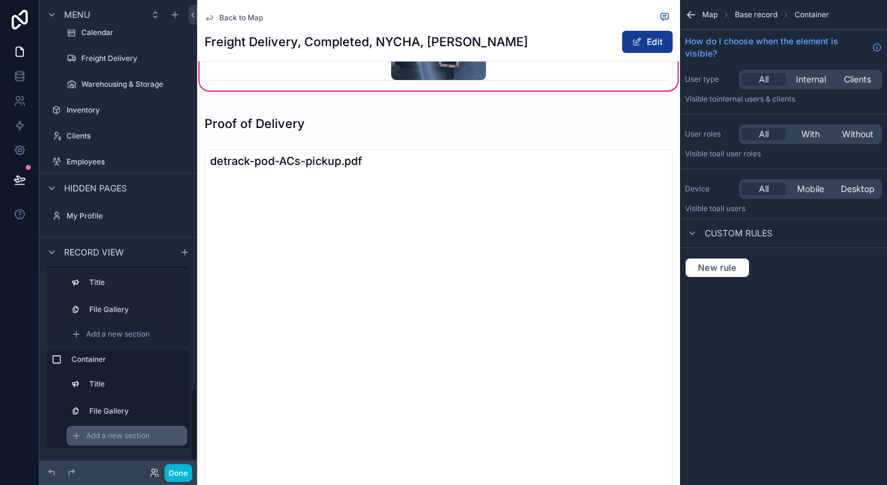
click at [124, 432] on span "Add a new section" at bounding box center [117, 436] width 63 height 10
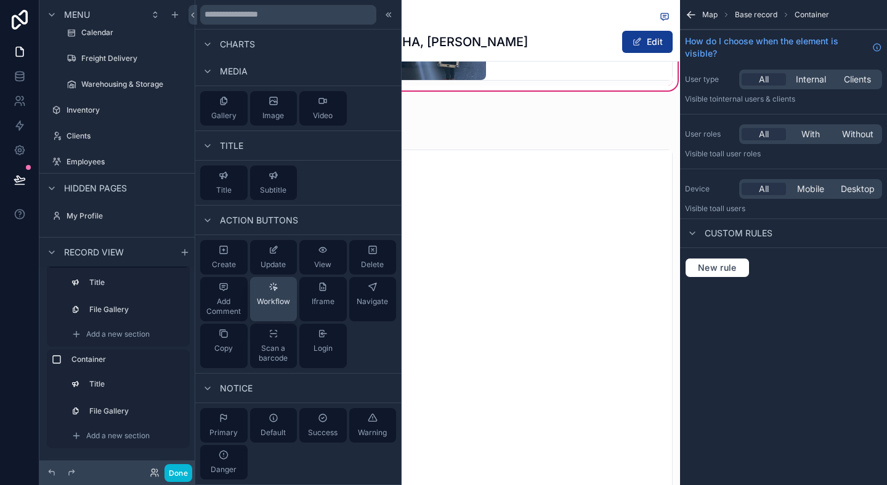
scroll to position [478, 0]
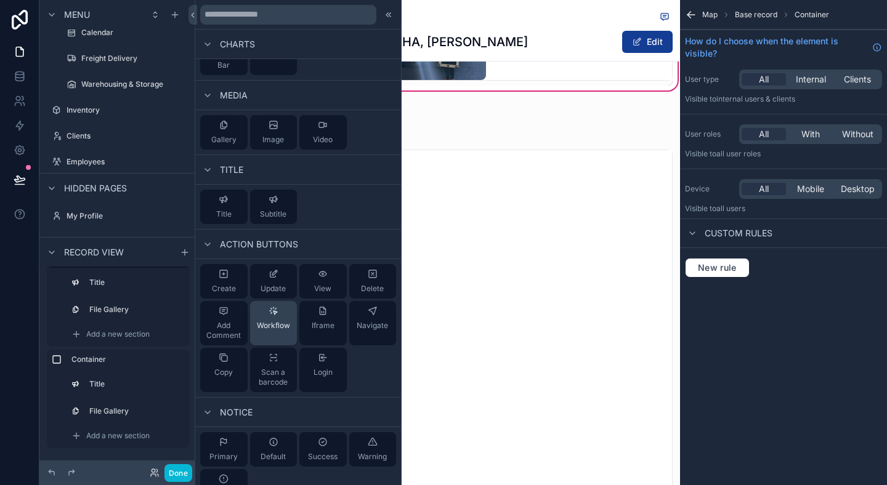
click at [277, 307] on icon at bounding box center [274, 311] width 10 height 10
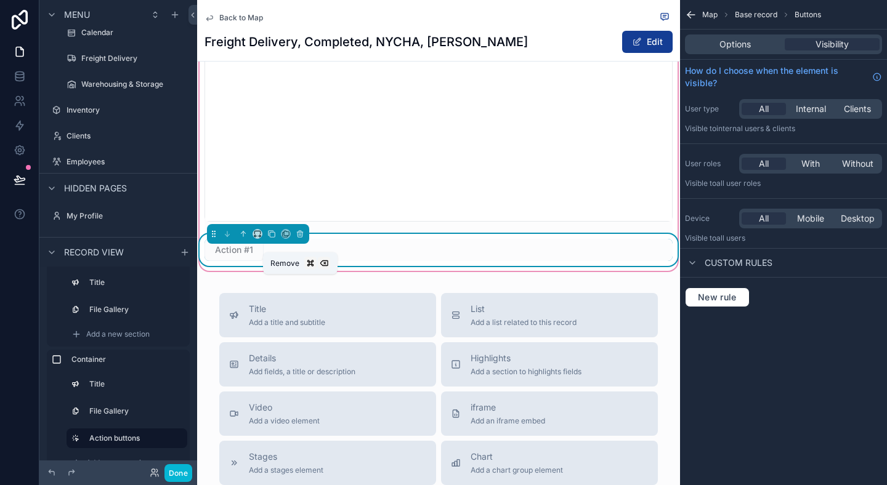
scroll to position [1235, 0]
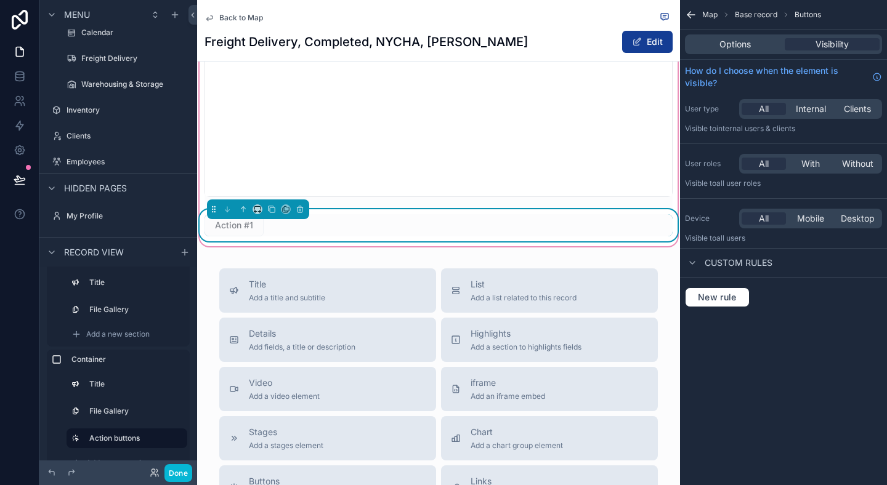
click at [367, 237] on div "Action #1" at bounding box center [439, 225] width 468 height 22
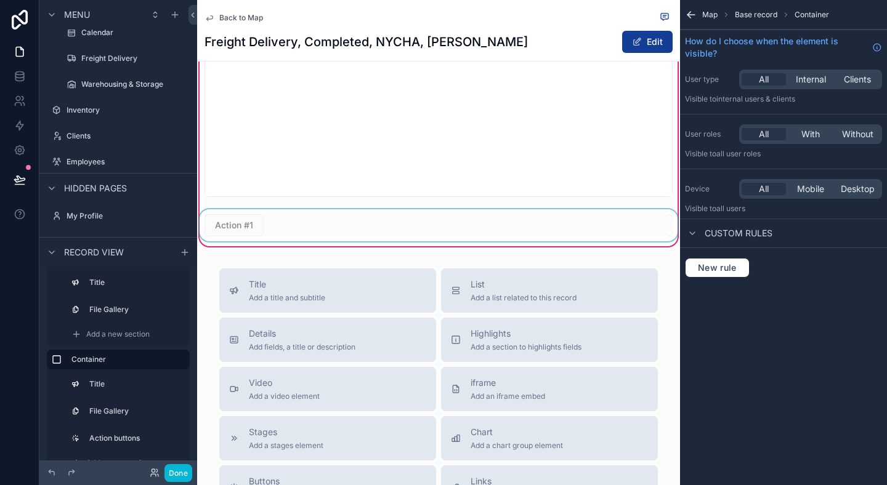
click at [253, 238] on div "scrollable content" at bounding box center [438, 225] width 483 height 32
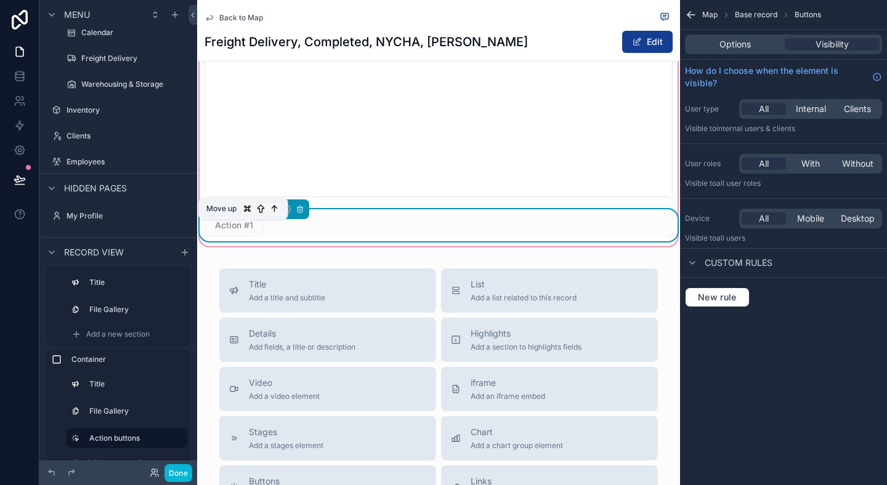
click at [241, 214] on icon "scrollable content" at bounding box center [243, 209] width 9 height 9
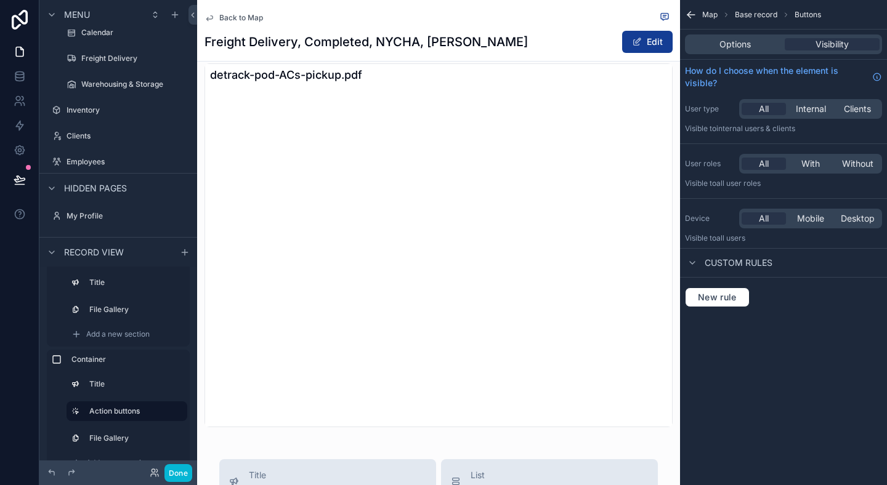
scroll to position [969, 0]
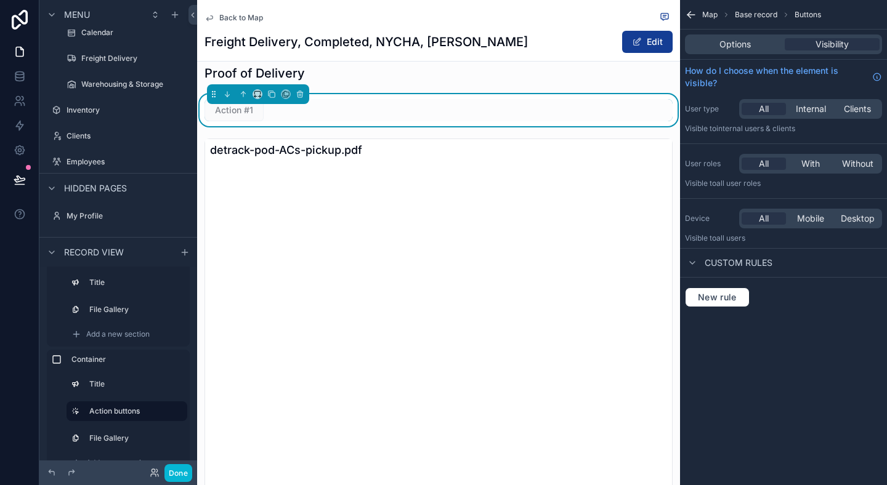
click at [712, 375] on div "Map Base record Buttons Options Visibility How do I choose when the element is …" at bounding box center [783, 242] width 207 height 485
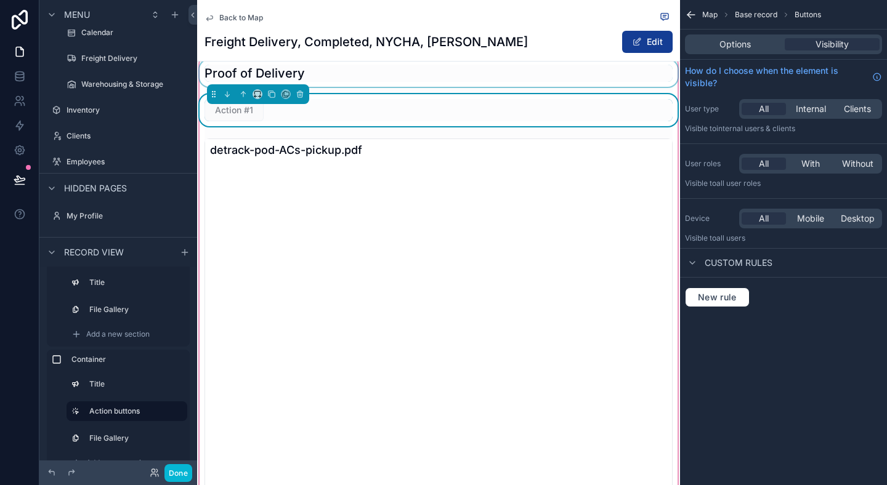
click at [588, 87] on div "scrollable content" at bounding box center [438, 73] width 483 height 27
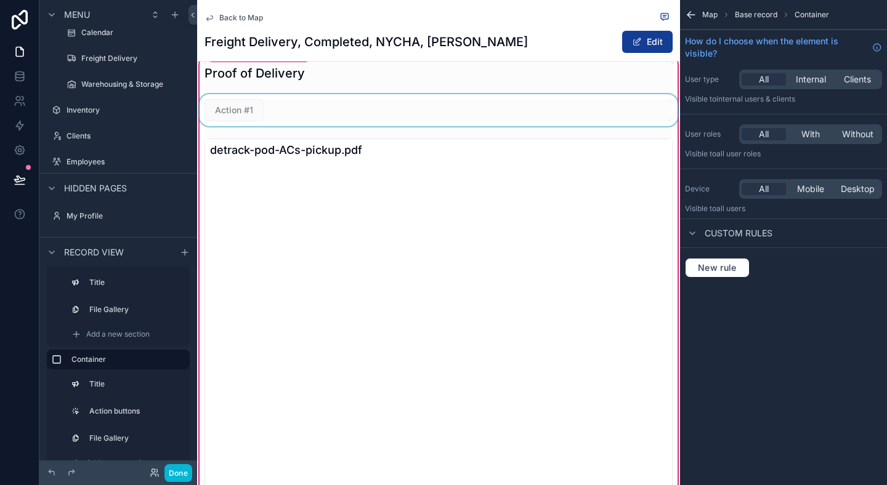
click at [278, 126] on div "scrollable content" at bounding box center [438, 110] width 483 height 32
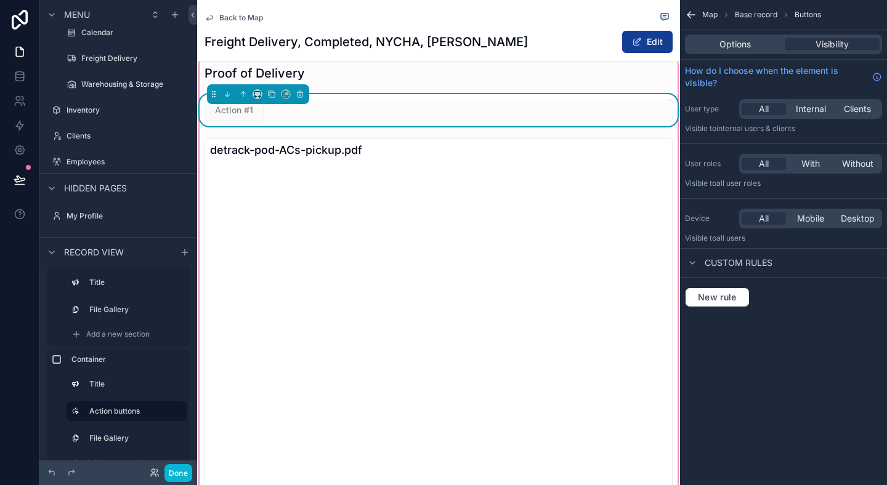
click at [720, 51] on div "Options Visibility" at bounding box center [783, 44] width 197 height 20
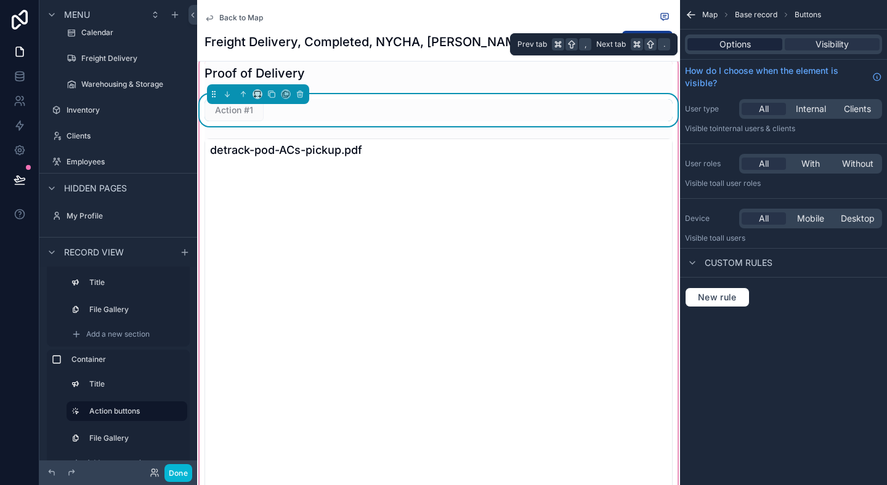
click at [716, 49] on div "Options" at bounding box center [735, 44] width 95 height 12
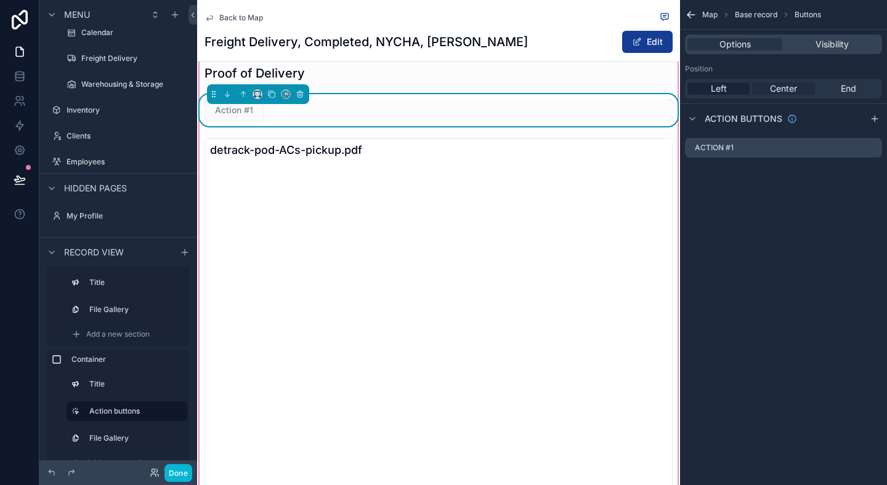
click at [785, 85] on span "Center" at bounding box center [783, 89] width 27 height 12
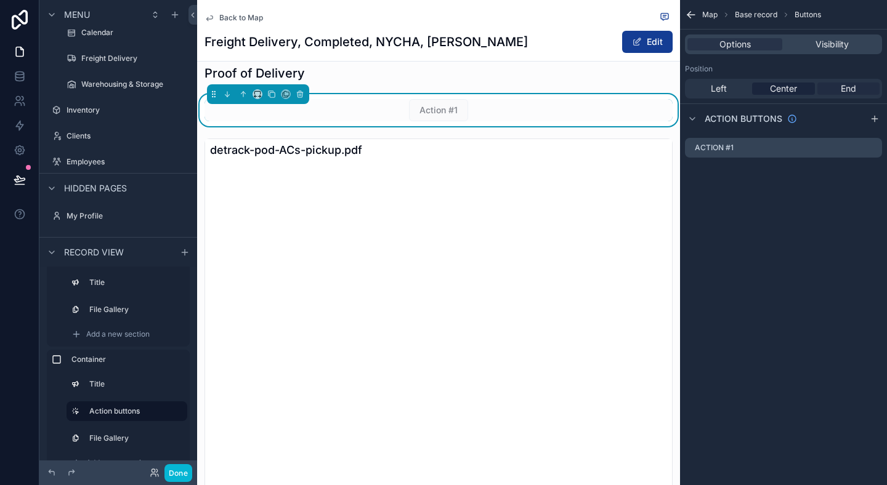
click at [835, 84] on div "End" at bounding box center [849, 89] width 62 height 12
click at [835, 286] on div "Map Base record Buttons Options Visibility Position Left Center End Action butt…" at bounding box center [783, 242] width 207 height 485
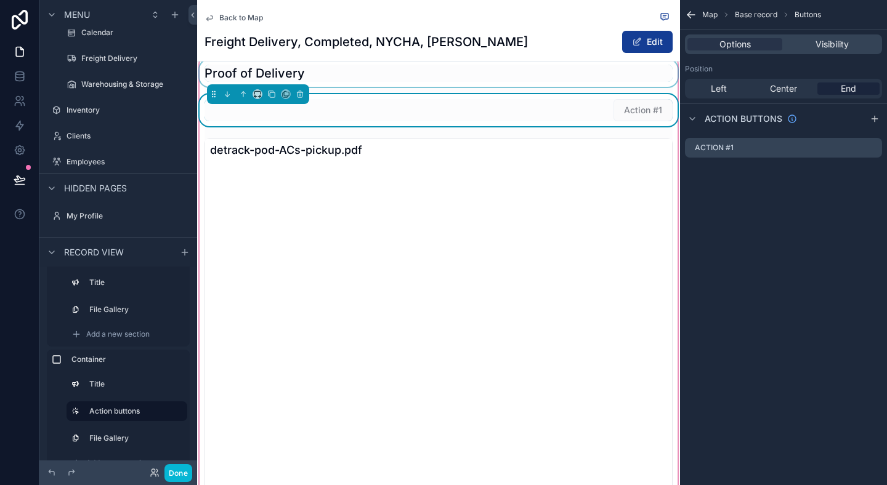
click at [547, 87] on div "scrollable content" at bounding box center [438, 73] width 483 height 27
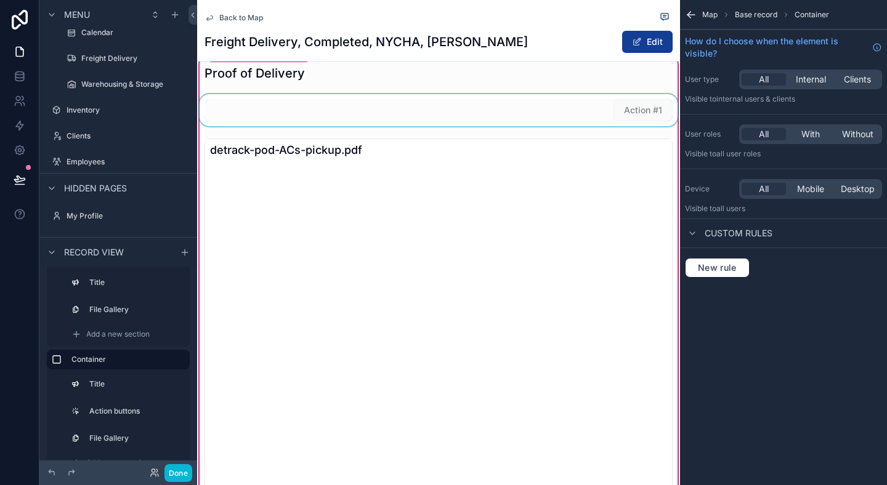
click at [648, 126] on div "scrollable content" at bounding box center [438, 110] width 483 height 32
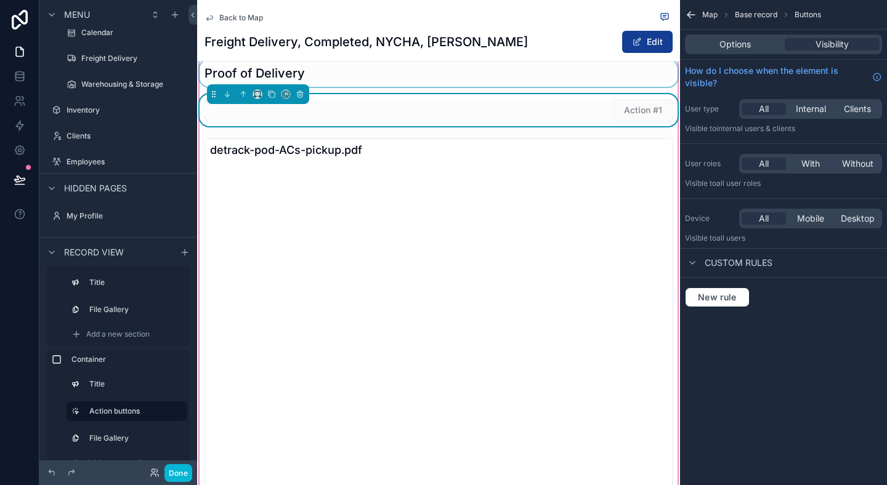
click at [421, 87] on div "scrollable content" at bounding box center [438, 73] width 483 height 27
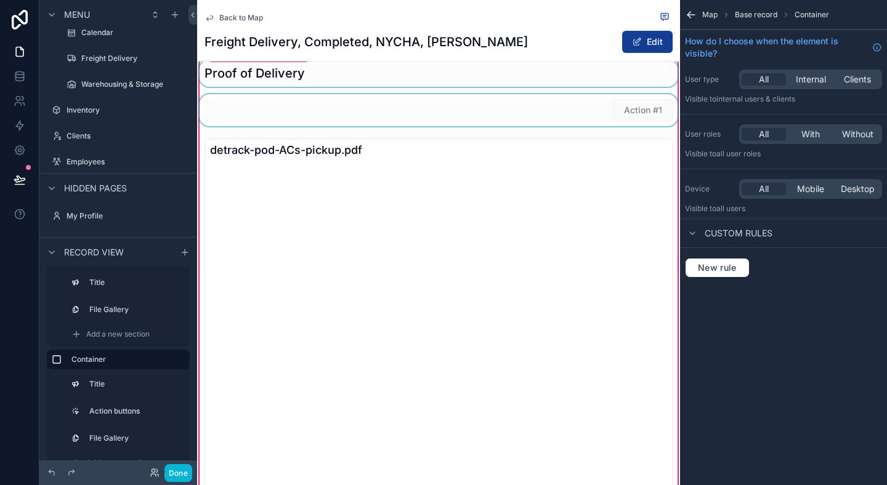
click at [625, 87] on div "scrollable content" at bounding box center [438, 73] width 483 height 27
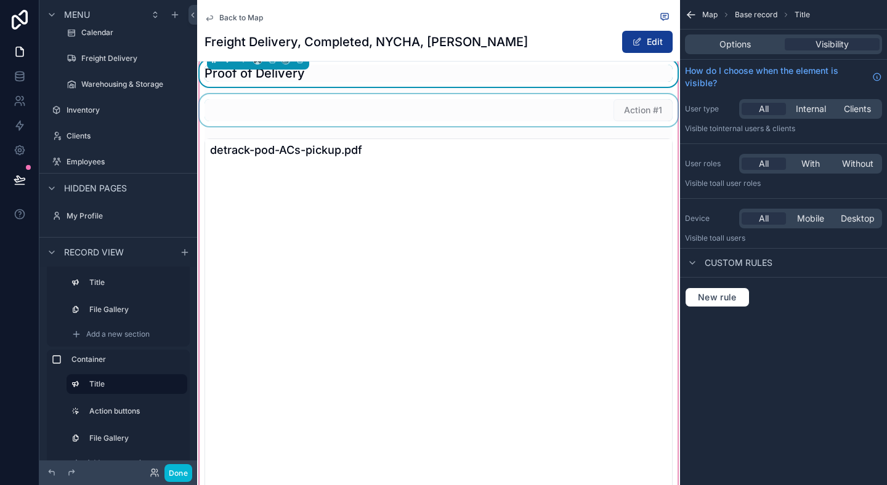
click at [600, 82] on div "Proof of Delivery" at bounding box center [439, 73] width 468 height 17
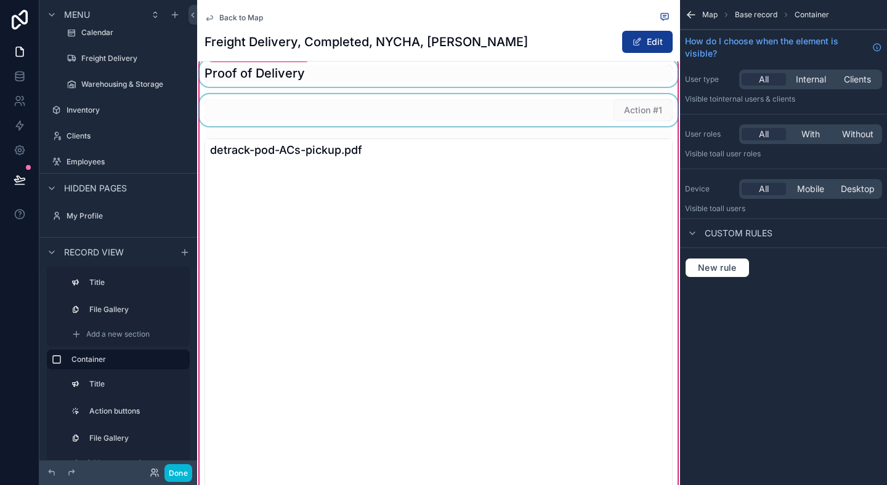
click at [396, 87] on div "scrollable content" at bounding box center [438, 73] width 483 height 27
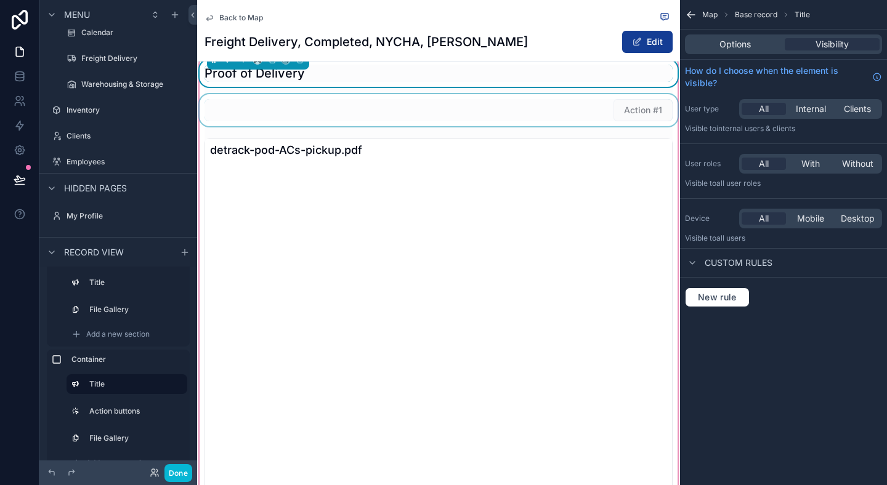
click at [617, 123] on div "scrollable content" at bounding box center [438, 110] width 483 height 32
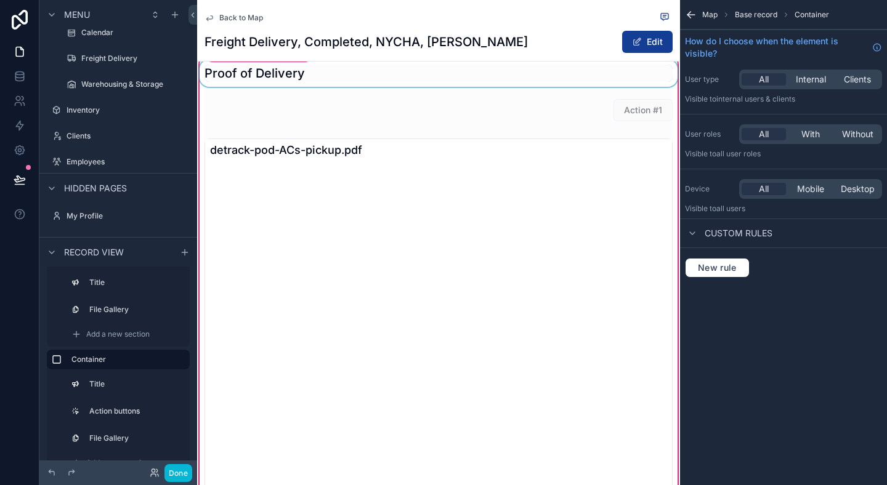
click at [790, 351] on div "Map Base record Container How do I choose when the element is visible? User typ…" at bounding box center [783, 242] width 207 height 485
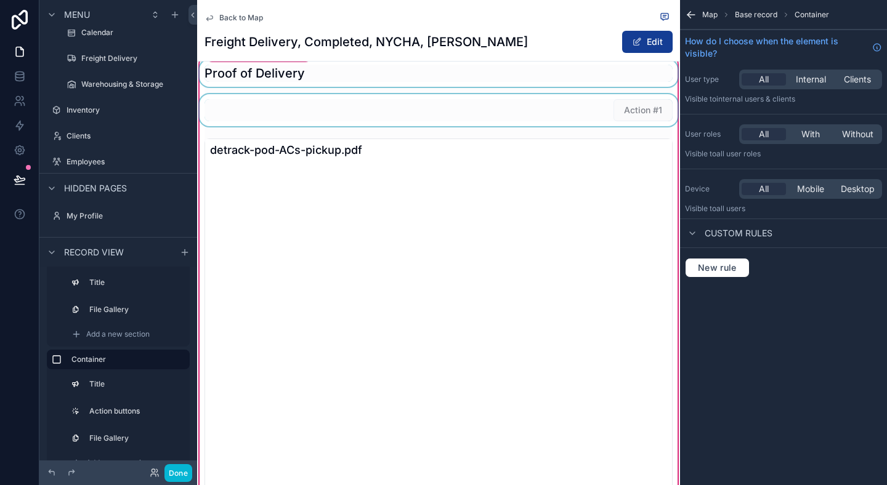
click at [636, 126] on div "scrollable content" at bounding box center [438, 110] width 483 height 32
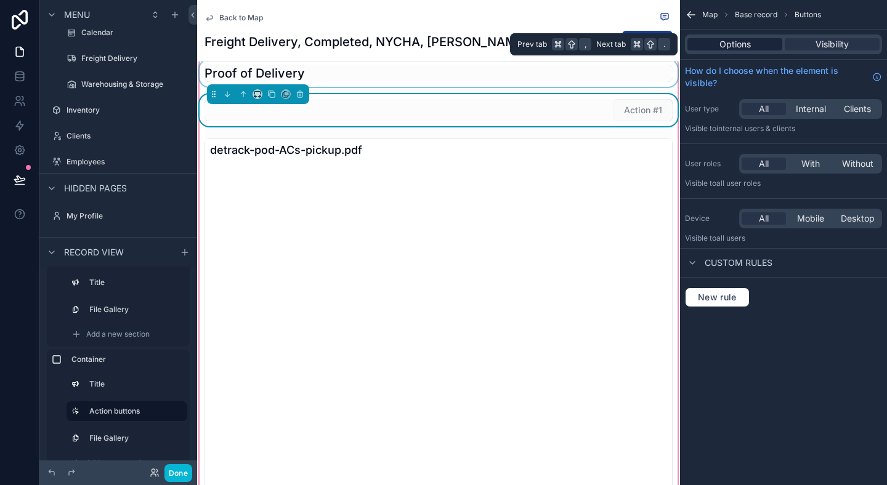
click at [710, 43] on div "Options" at bounding box center [735, 44] width 95 height 12
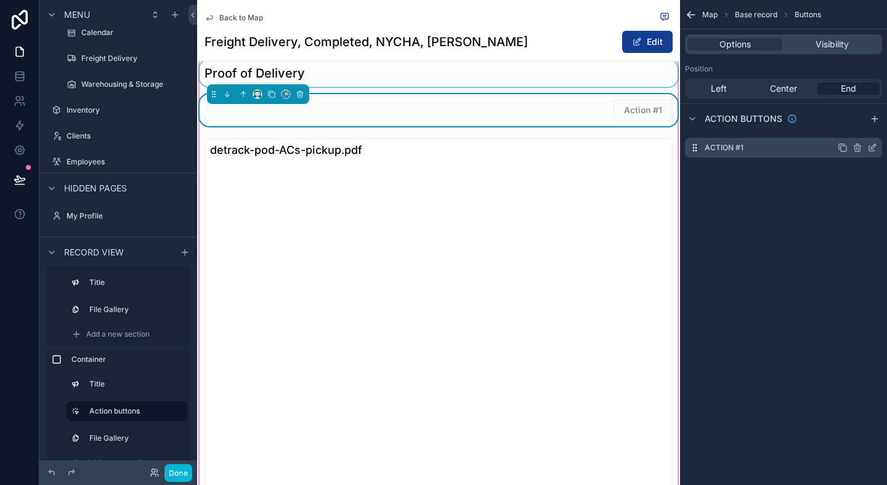
click at [752, 150] on div "Action #1" at bounding box center [783, 148] width 197 height 20
click at [873, 148] on icon "scrollable content" at bounding box center [873, 146] width 5 height 5
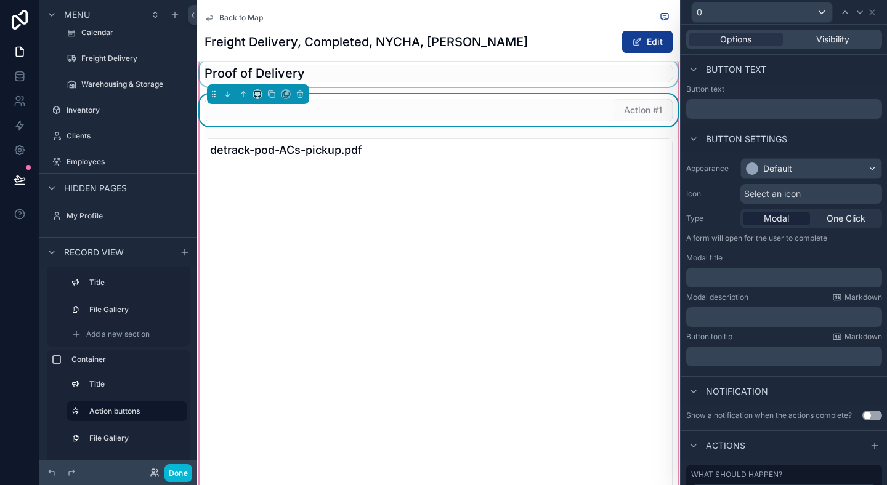
scroll to position [15, 0]
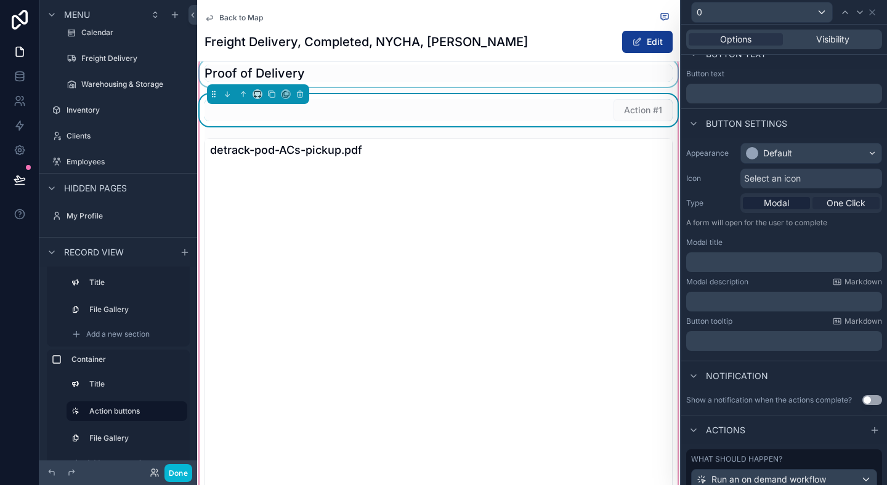
click at [838, 201] on span "One Click" at bounding box center [846, 203] width 39 height 12
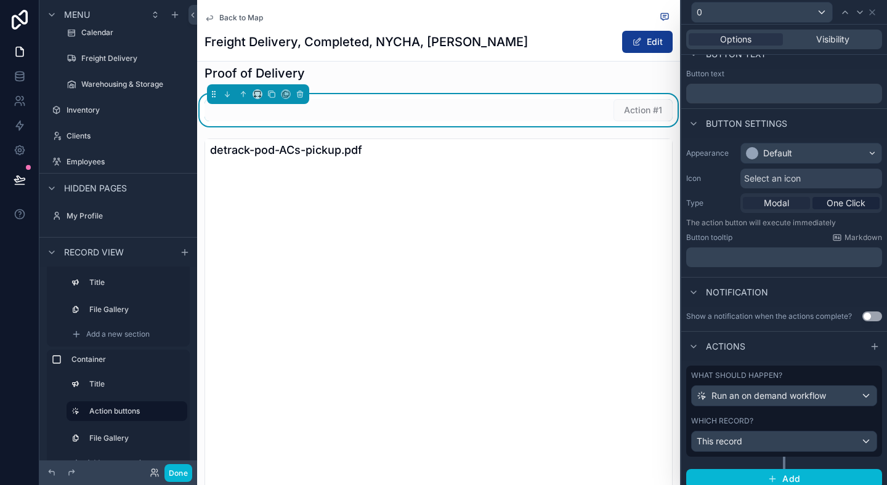
click at [774, 205] on span "Modal" at bounding box center [776, 203] width 25 height 12
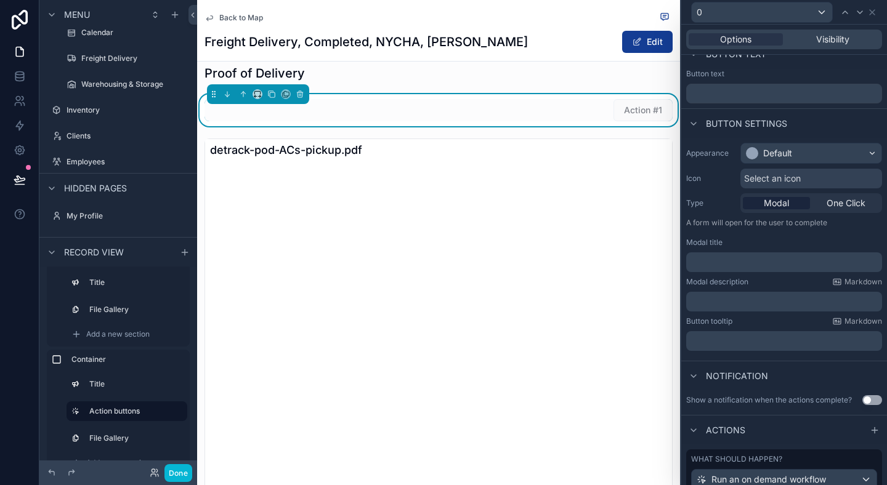
click at [777, 180] on span "Select an icon" at bounding box center [772, 178] width 57 height 12
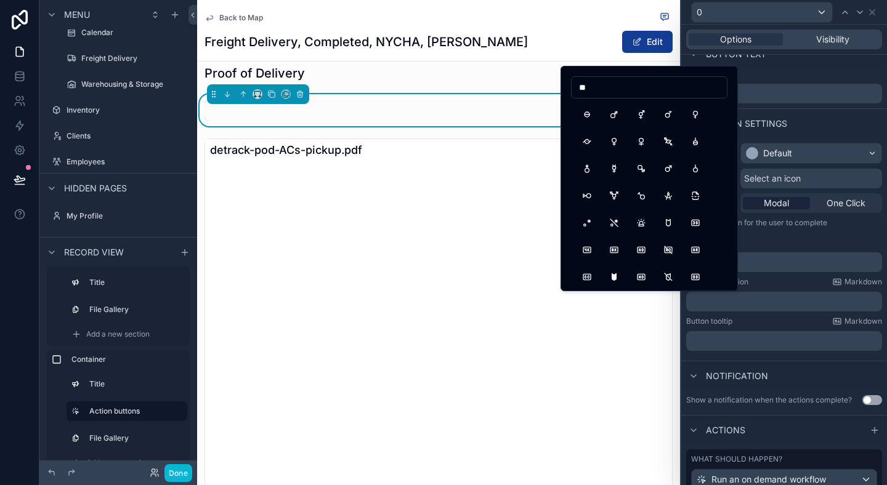
type input "*"
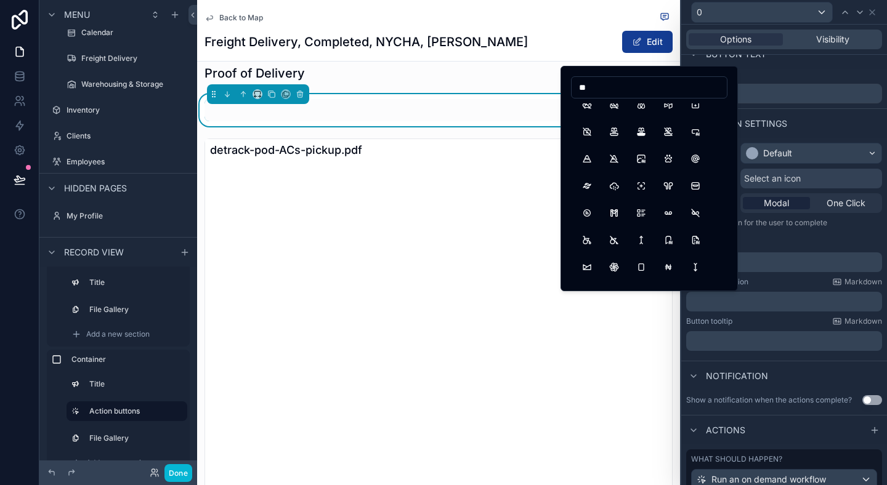
type input "*"
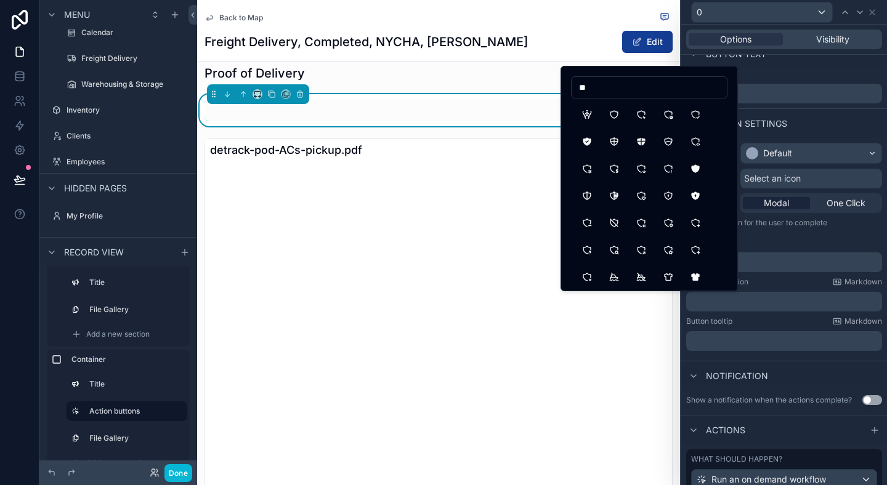
type input "*"
type input "****"
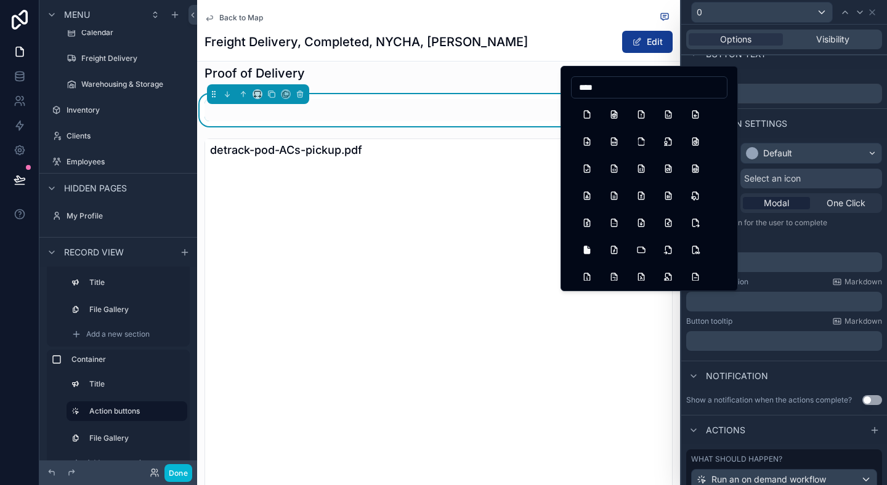
click at [612, 118] on button "File3d" at bounding box center [614, 114] width 22 height 22
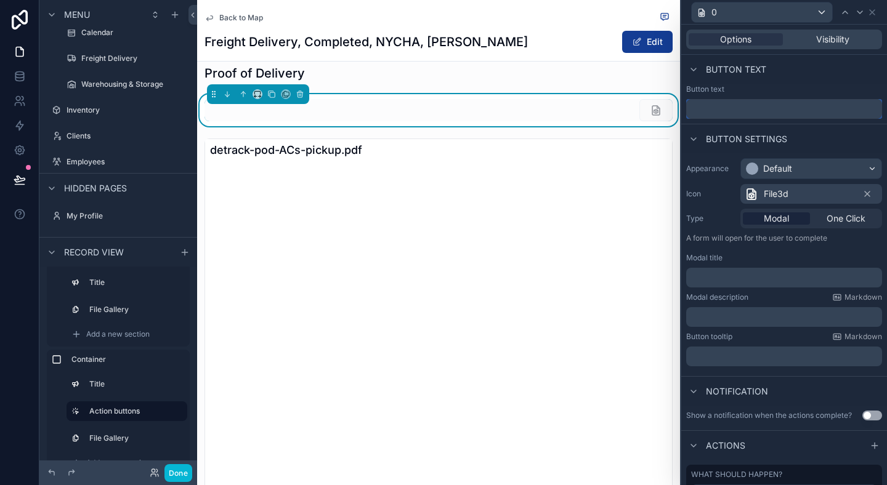
click at [733, 103] on input "text" at bounding box center [784, 109] width 196 height 20
type input "**********"
click at [761, 83] on div "Button text" at bounding box center [784, 70] width 206 height 30
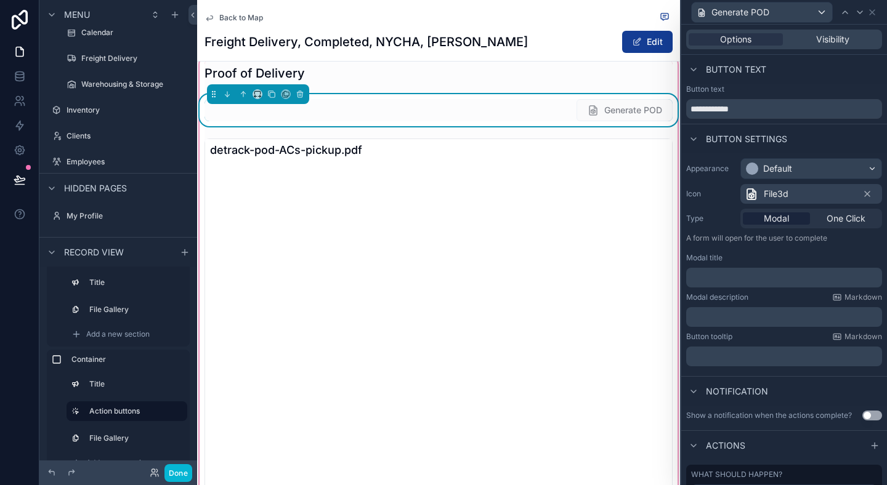
click at [607, 111] on div "Proof of Delivery Generate POD detrack-pod-ACs-pickup.pdf" at bounding box center [438, 284] width 483 height 448
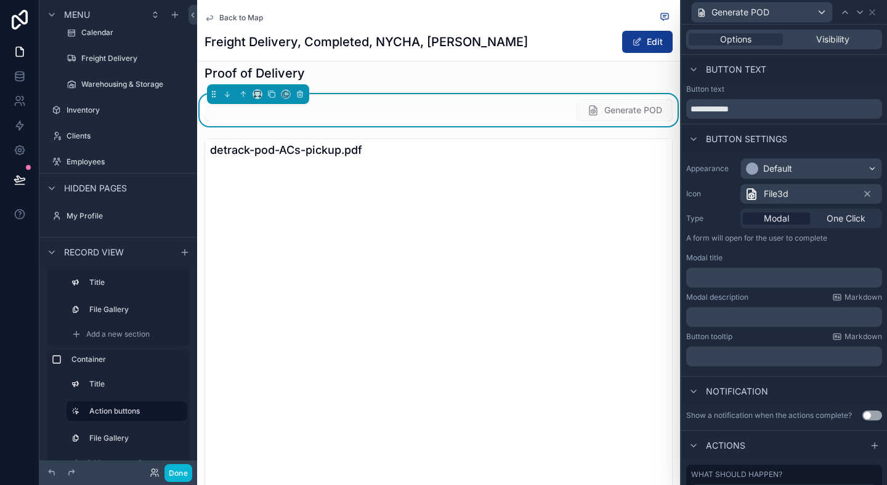
click at [829, 163] on div "Map Base record Buttons Options Visibility Position Left Center End Action butt…" at bounding box center [783, 81] width 207 height 163
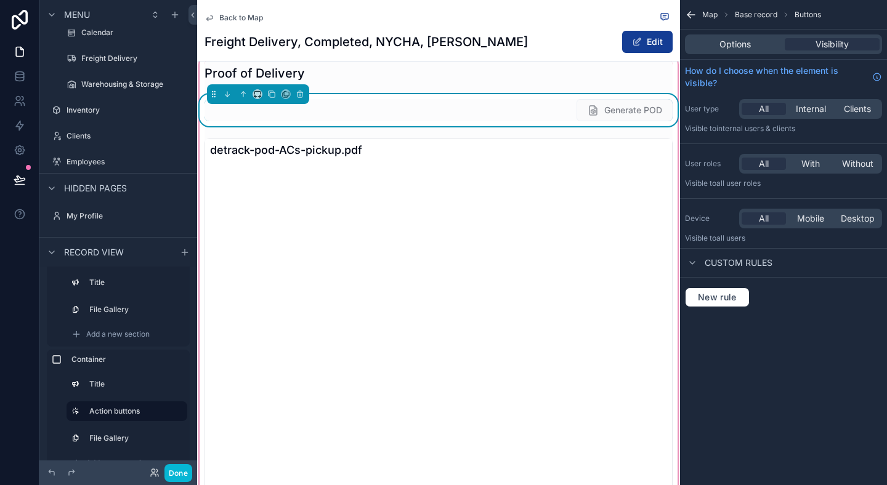
click at [644, 118] on span "Generate POD" at bounding box center [625, 111] width 96 height 12
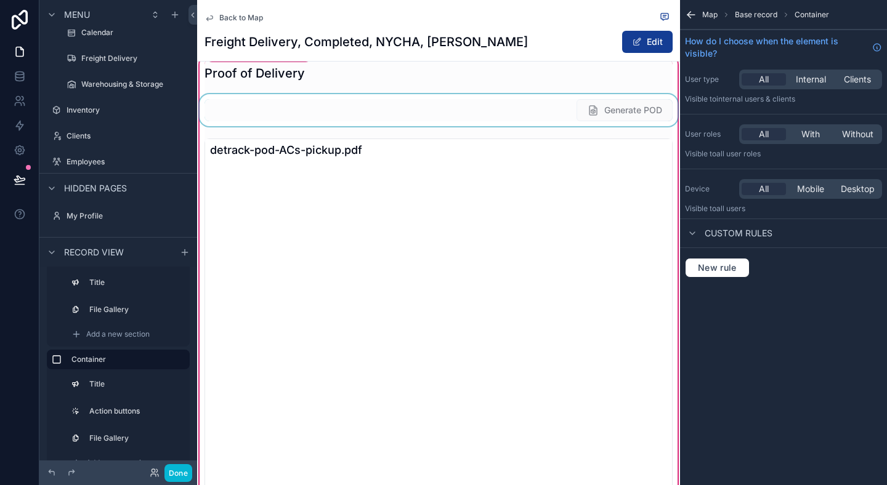
click at [428, 126] on div "scrollable content" at bounding box center [438, 110] width 483 height 32
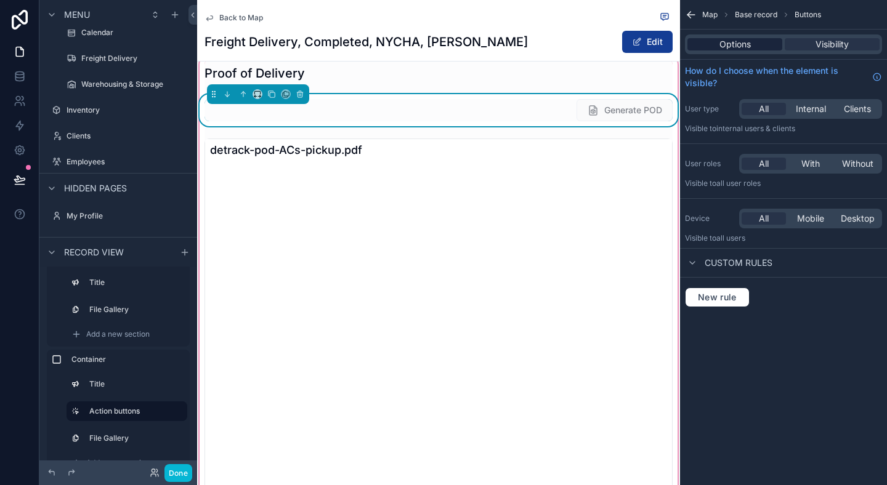
click at [733, 43] on span "Options" at bounding box center [735, 44] width 31 height 12
click at [720, 43] on span "Options" at bounding box center [735, 44] width 31 height 12
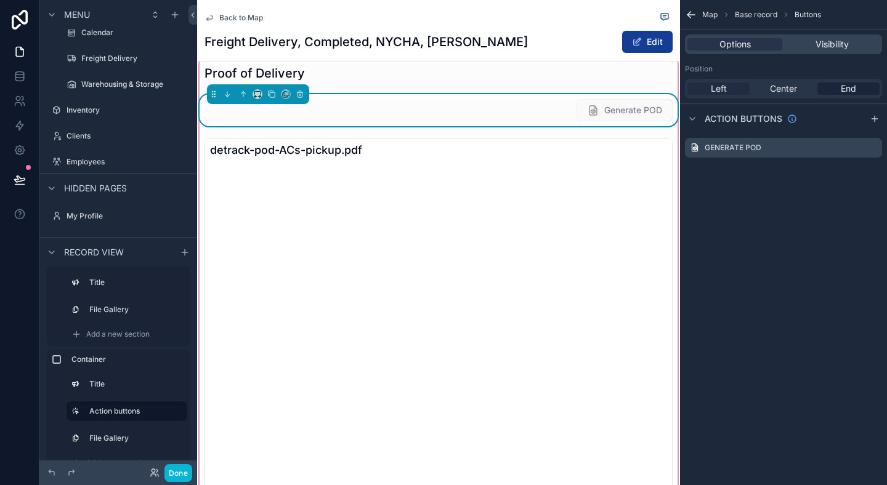
click at [709, 89] on div "Left" at bounding box center [719, 89] width 62 height 12
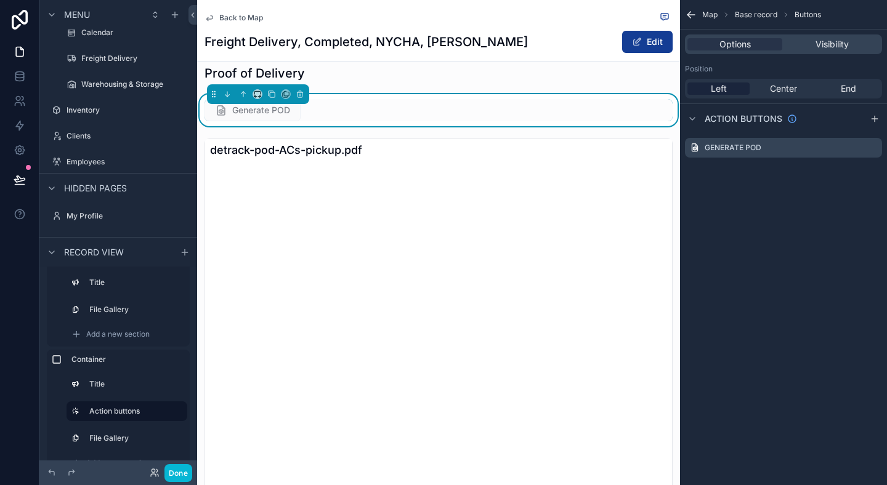
click at [757, 217] on div "Map Base record Buttons Options Visibility Position Left Center End Action butt…" at bounding box center [783, 242] width 207 height 485
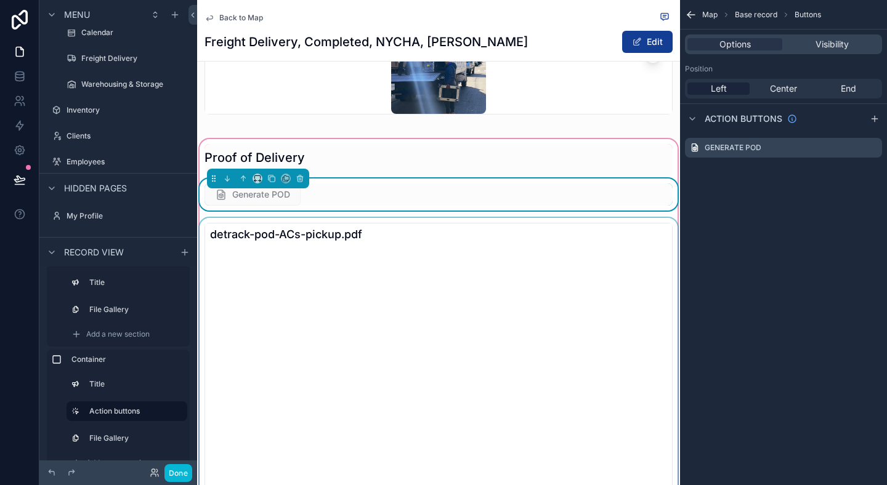
scroll to position [884, 0]
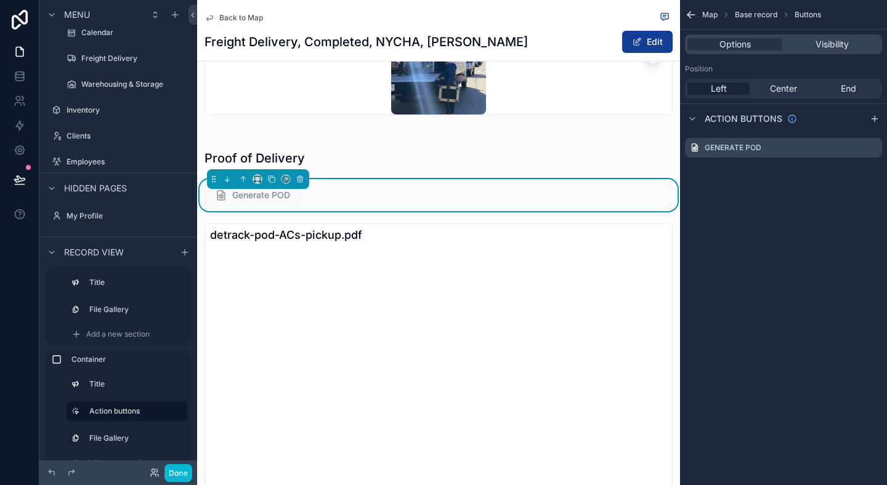
click at [774, 220] on div "Map Base record Buttons Options Visibility Position Left Center End Action butt…" at bounding box center [783, 242] width 207 height 485
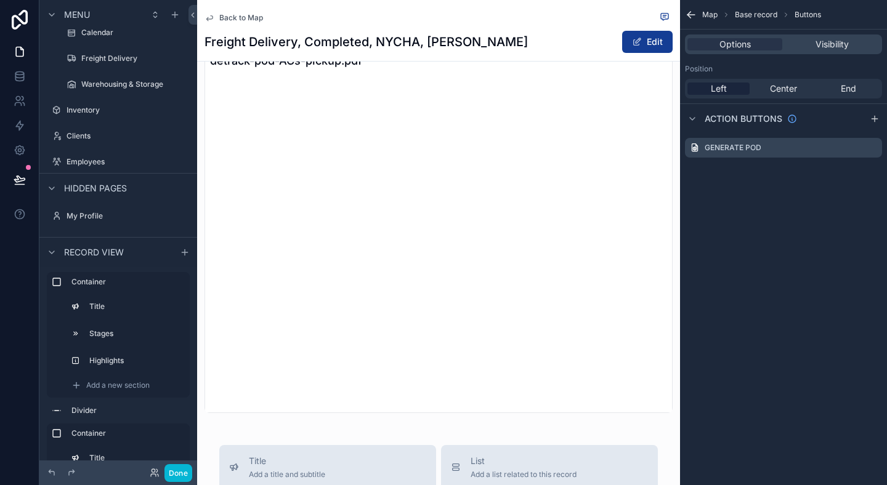
scroll to position [784, 0]
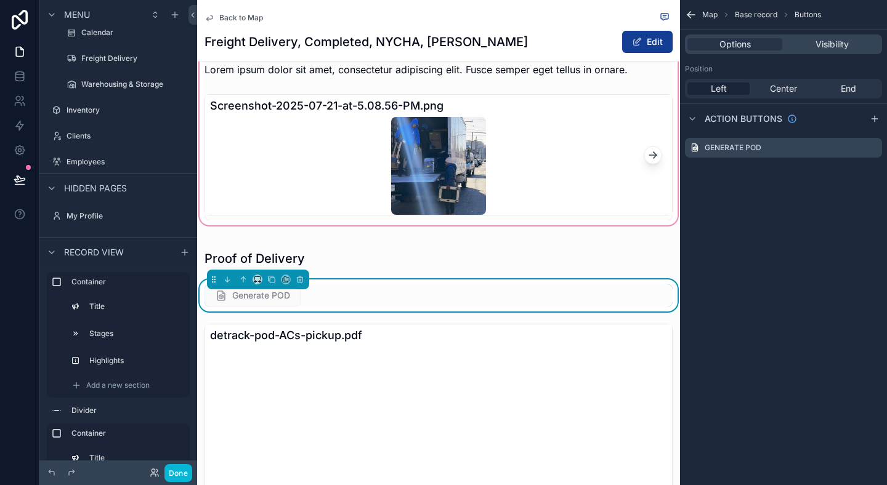
click at [313, 228] on div "scrollable content" at bounding box center [438, 130] width 483 height 195
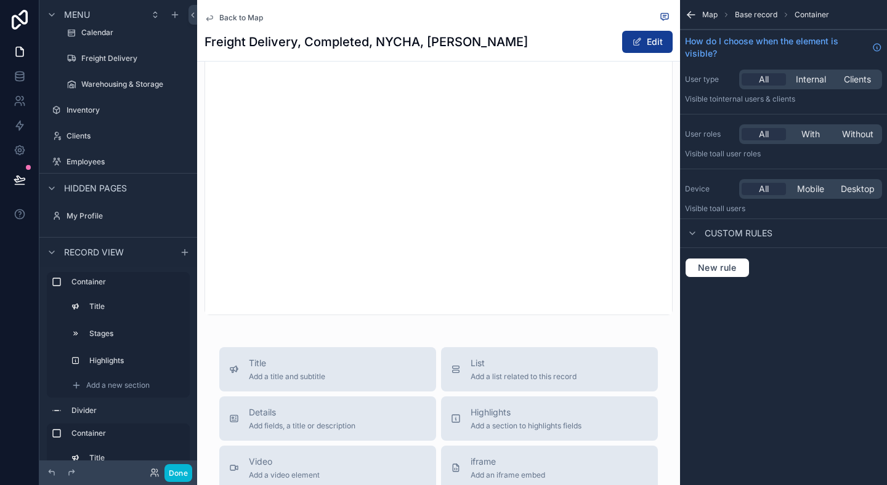
scroll to position [1126, 0]
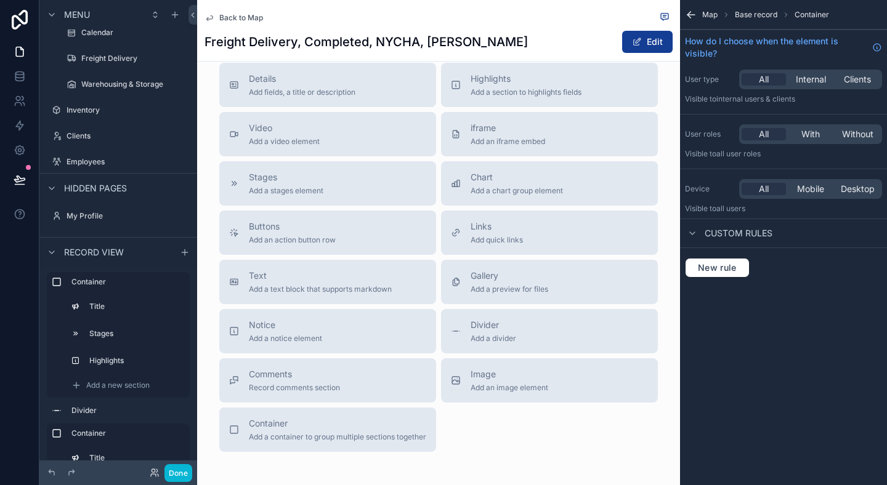
scroll to position [1488, 0]
click at [499, 334] on span "Divider" at bounding box center [494, 328] width 46 height 12
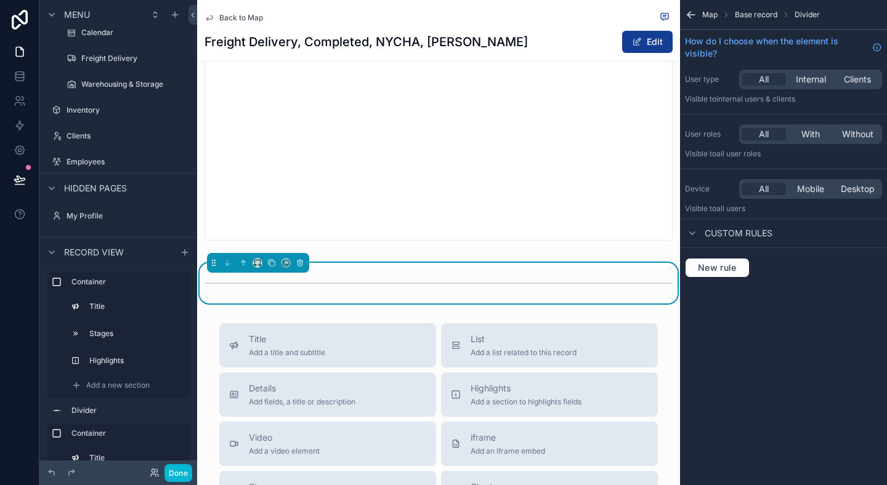
scroll to position [1207, 0]
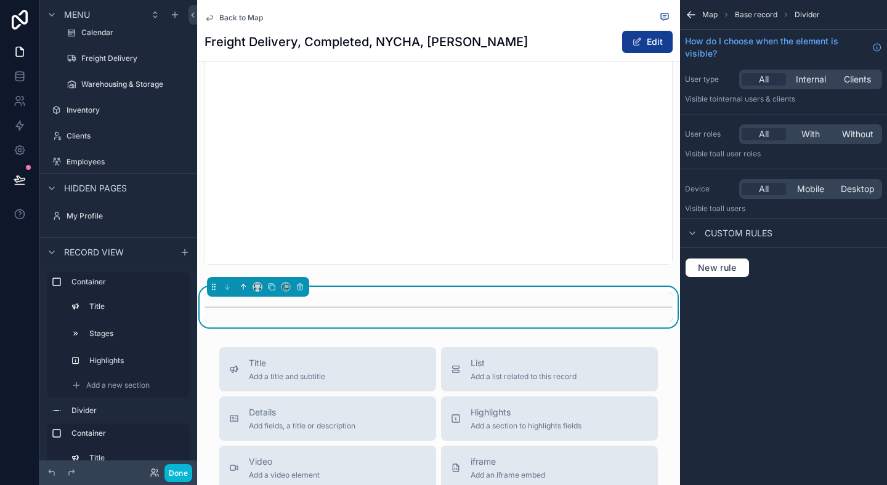
click at [240, 291] on icon "scrollable content" at bounding box center [243, 287] width 9 height 9
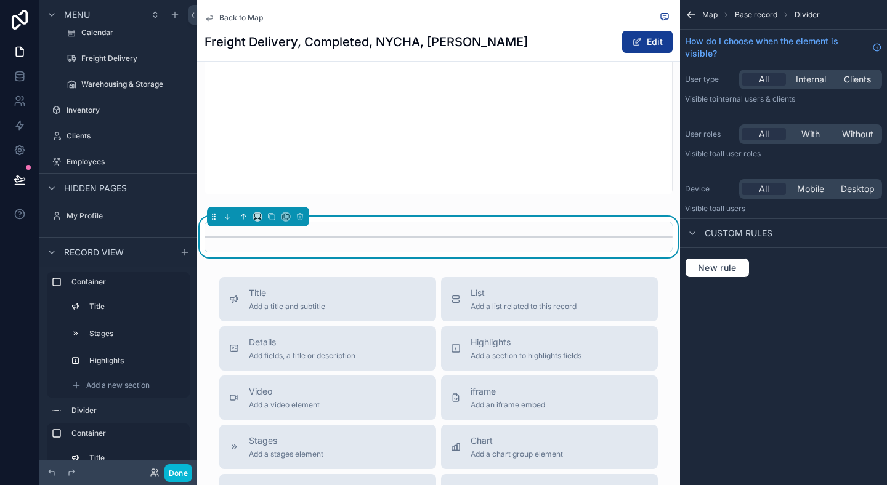
scroll to position [1360, 0]
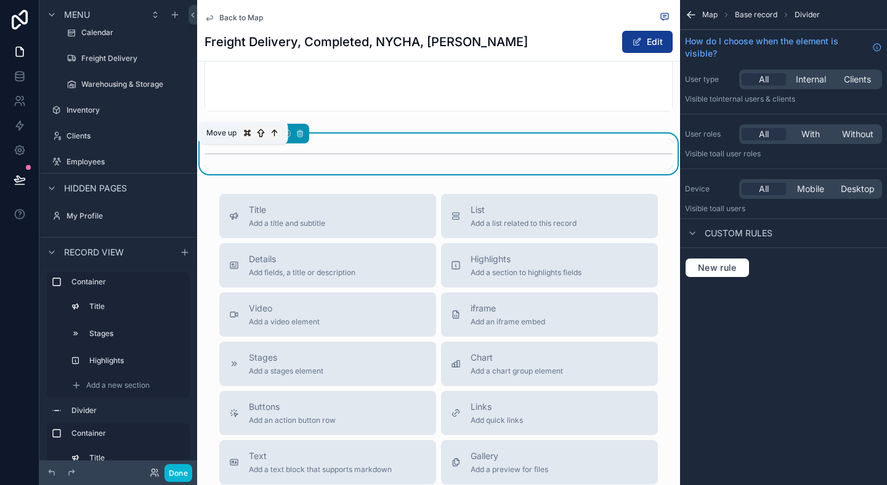
click at [244, 138] on icon "scrollable content" at bounding box center [243, 133] width 9 height 9
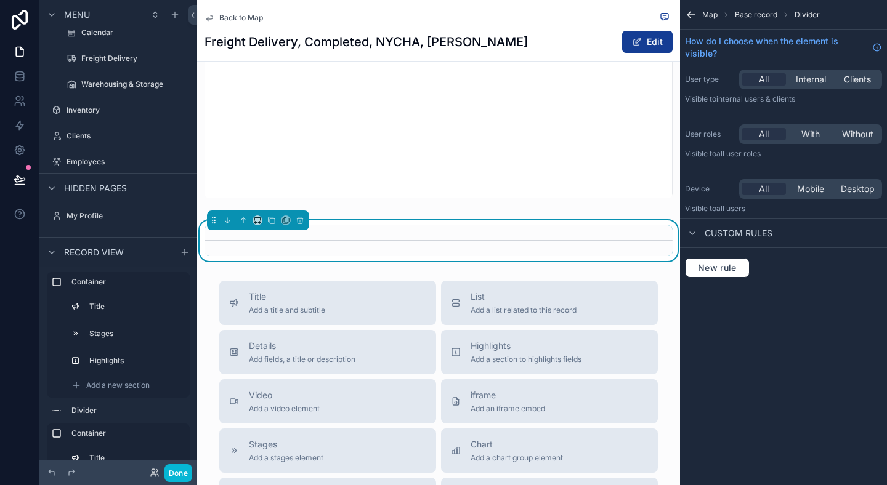
scroll to position [1269, 0]
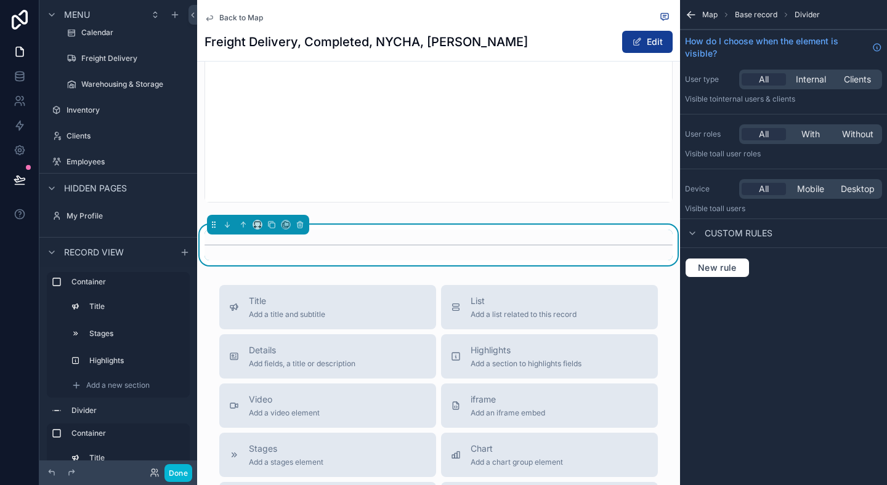
click at [320, 254] on div "scrollable content" at bounding box center [439, 245] width 468 height 31
click at [246, 229] on icon "scrollable content" at bounding box center [243, 225] width 9 height 9
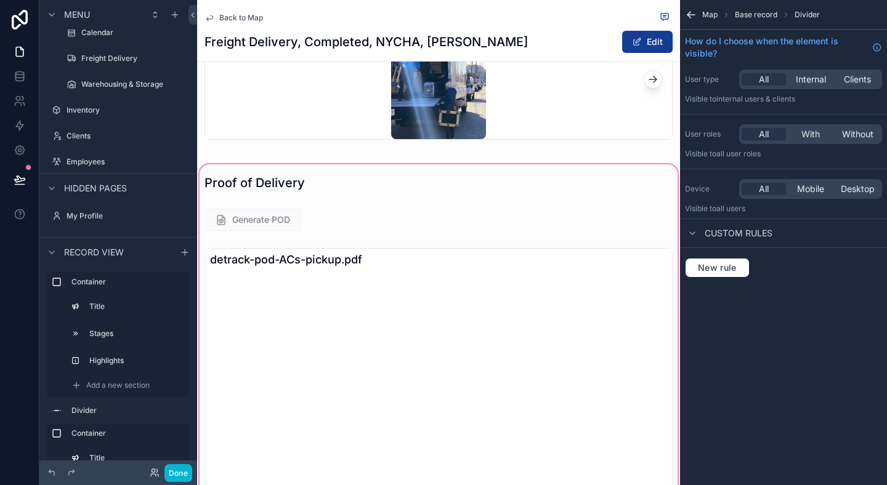
scroll to position [859, 0]
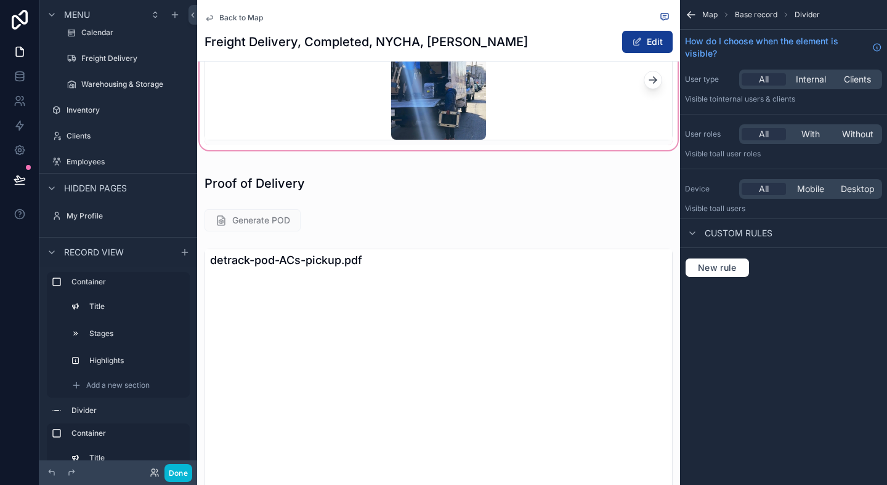
click at [280, 153] on div "scrollable content" at bounding box center [438, 54] width 483 height 195
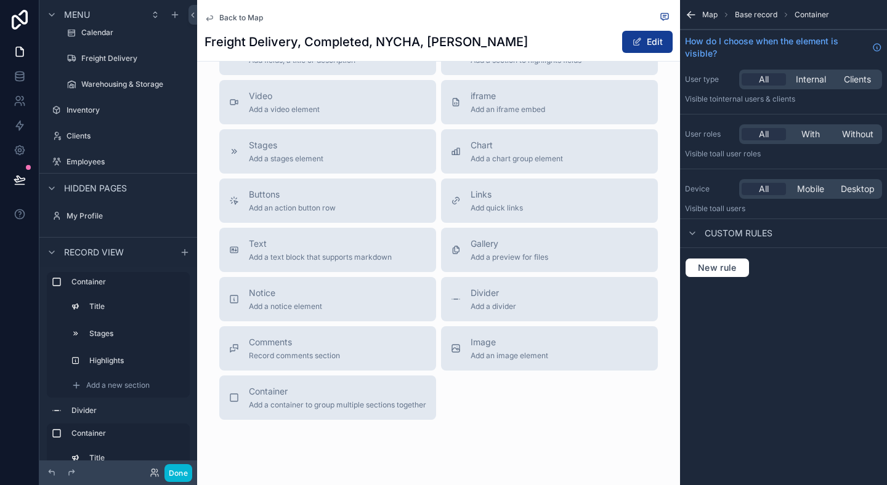
scroll to position [1604, 0]
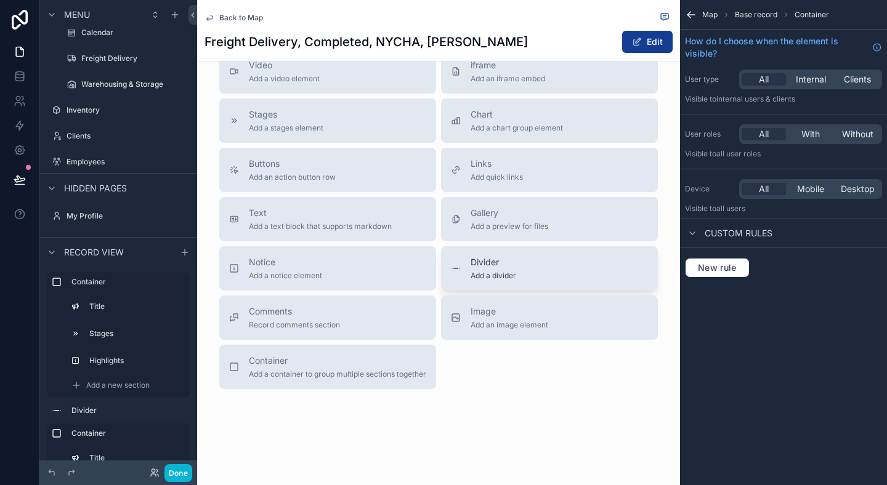
click at [537, 281] on div "Divider Add a divider" at bounding box center [549, 268] width 197 height 25
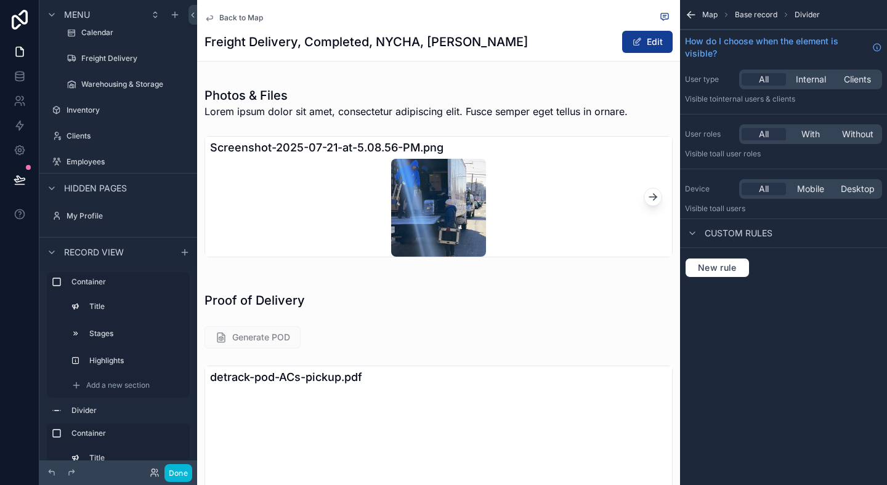
scroll to position [793, 0]
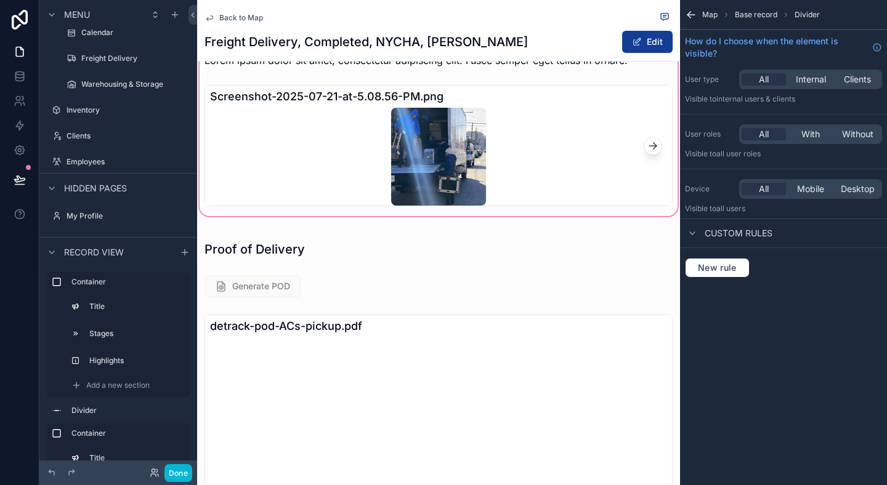
click at [294, 169] on div "scrollable content" at bounding box center [438, 120] width 483 height 195
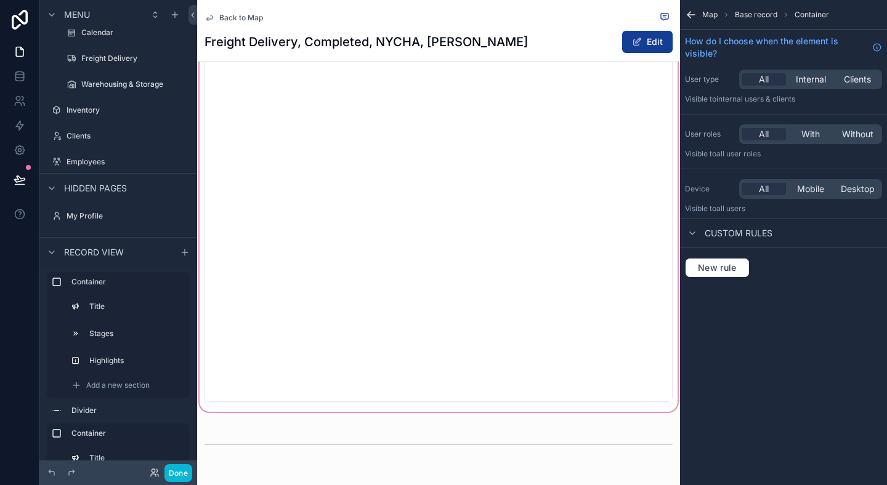
scroll to position [1201, 0]
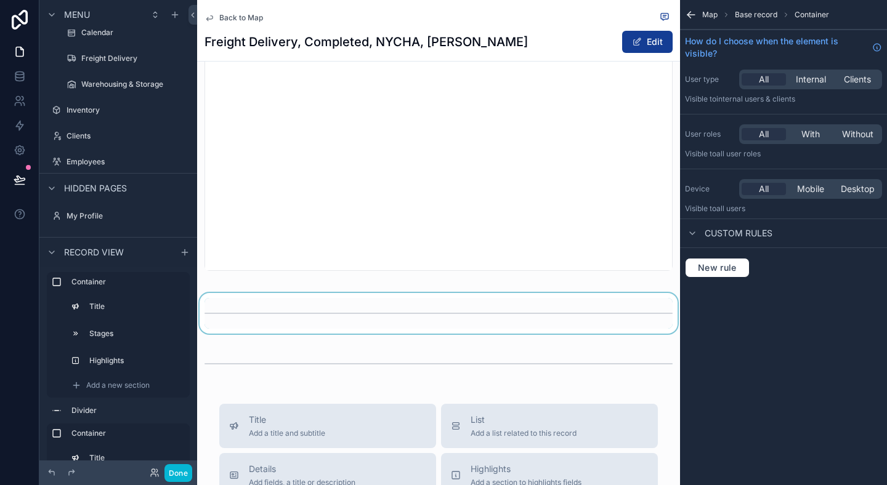
click at [282, 325] on div "scrollable content" at bounding box center [438, 313] width 483 height 41
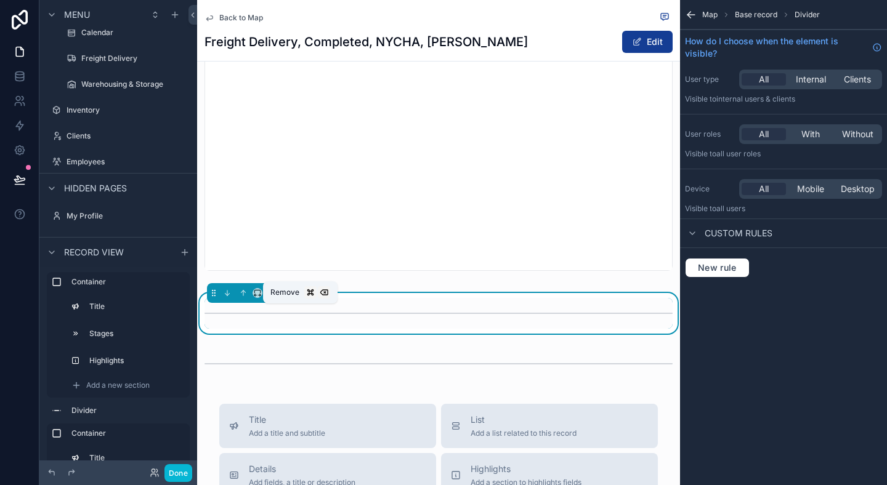
click at [302, 291] on icon "scrollable content" at bounding box center [300, 291] width 6 height 0
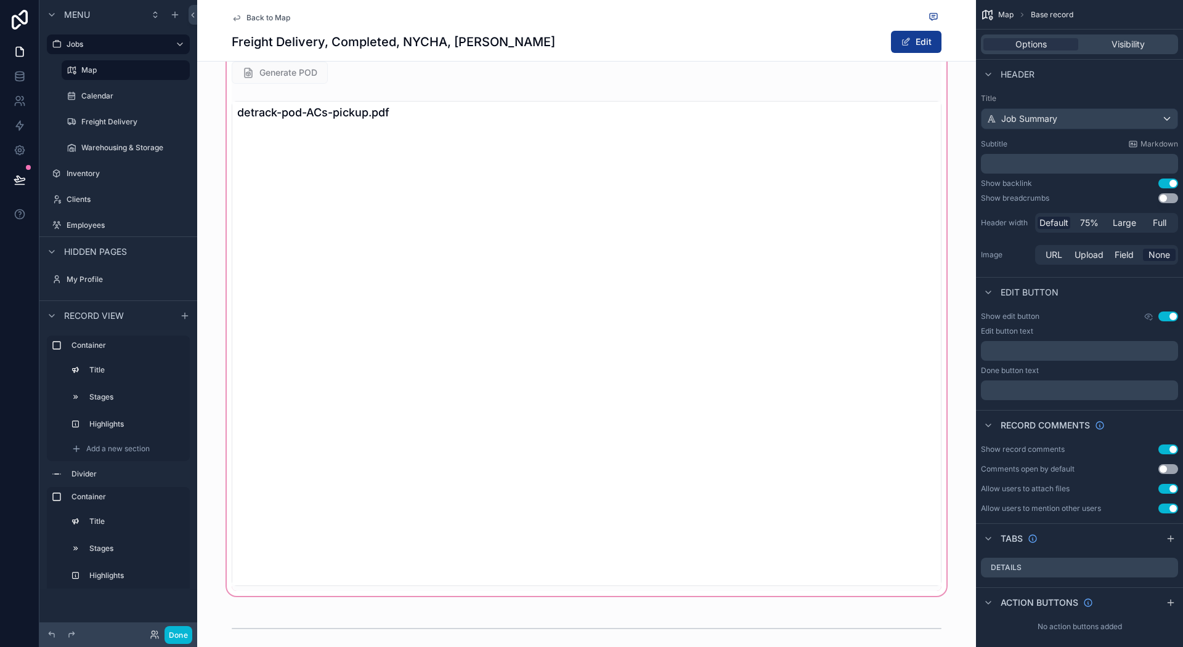
scroll to position [1067, 0]
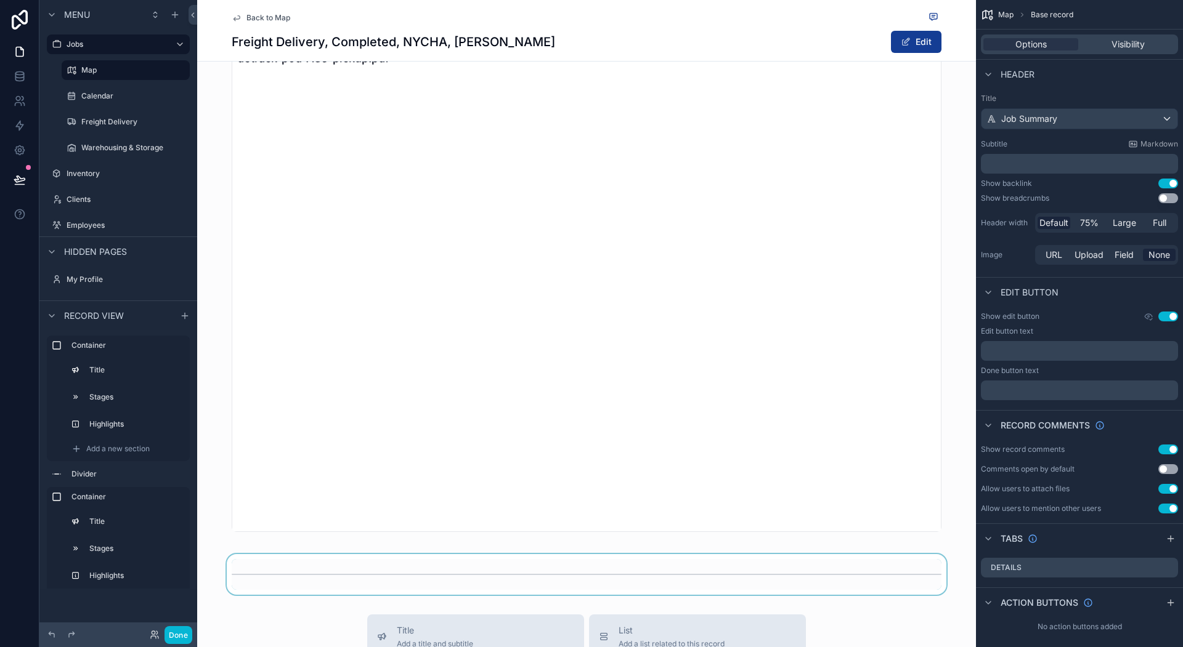
click at [256, 485] on div "scrollable content" at bounding box center [586, 574] width 779 height 41
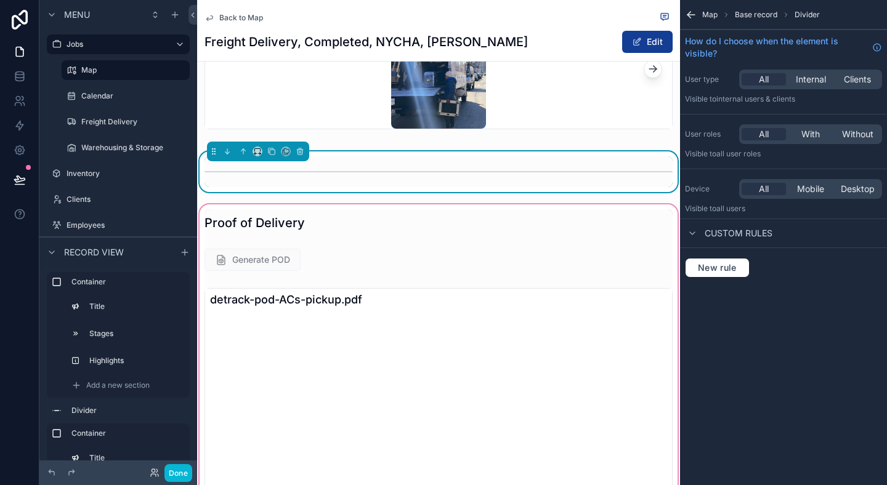
scroll to position [870, 0]
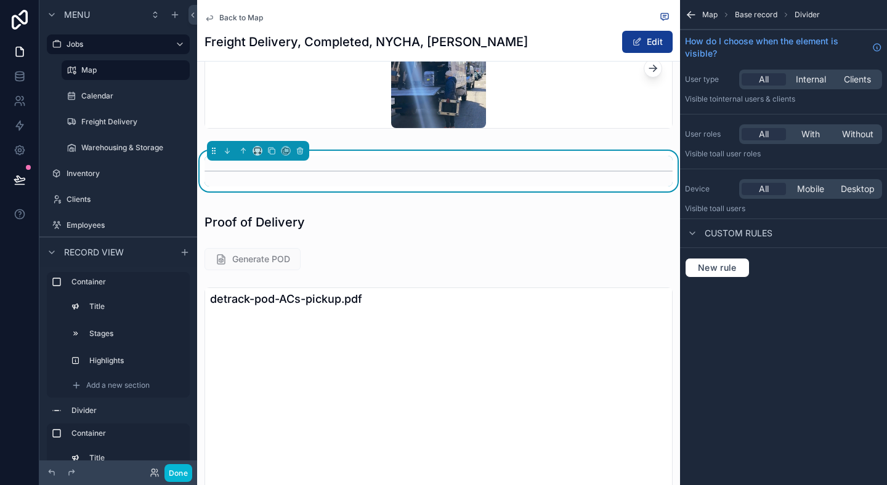
click at [790, 333] on div "Map Base record Divider How do I choose when the element is visible? User type …" at bounding box center [783, 242] width 207 height 485
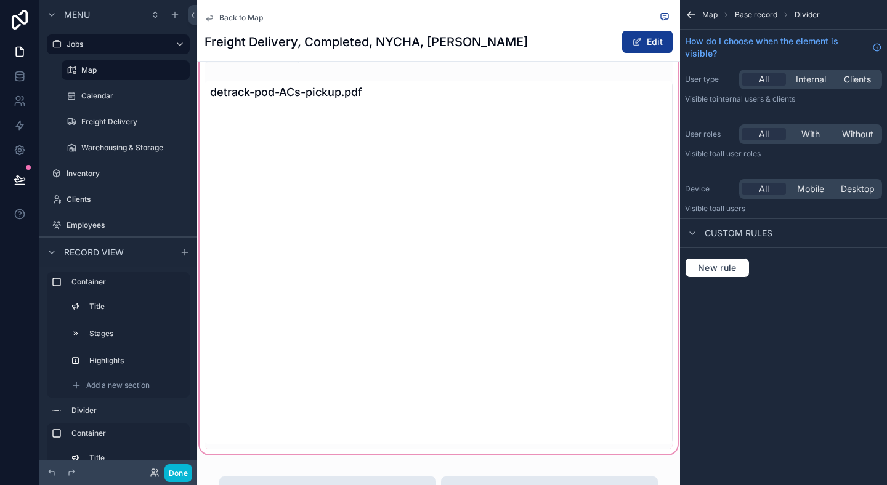
scroll to position [1069, 0]
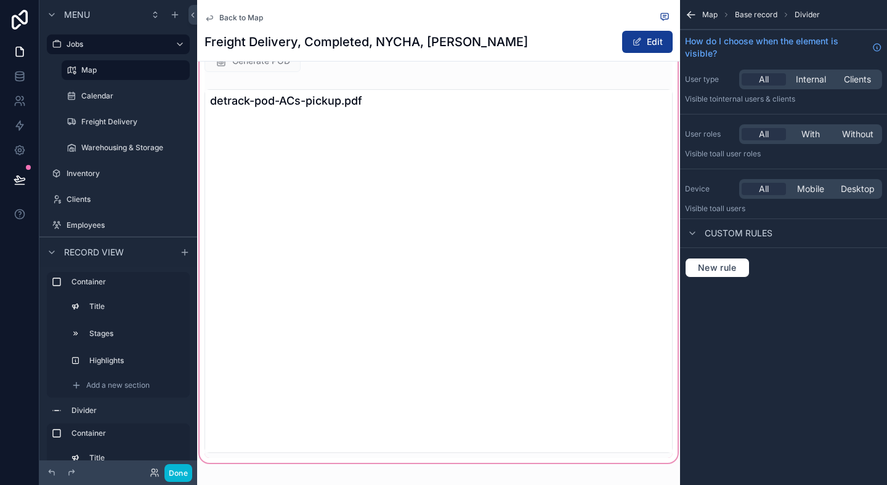
click at [272, 83] on div "scrollable content" at bounding box center [438, 234] width 483 height 463
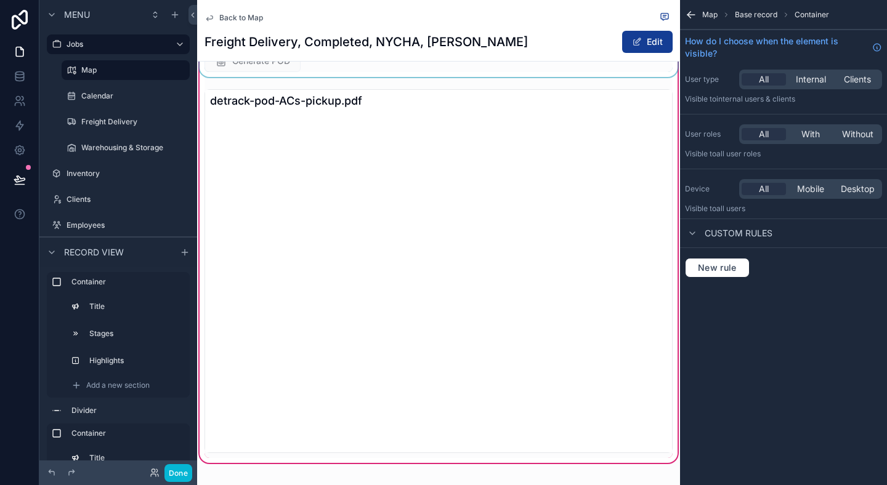
click at [270, 77] on div "scrollable content" at bounding box center [438, 61] width 483 height 32
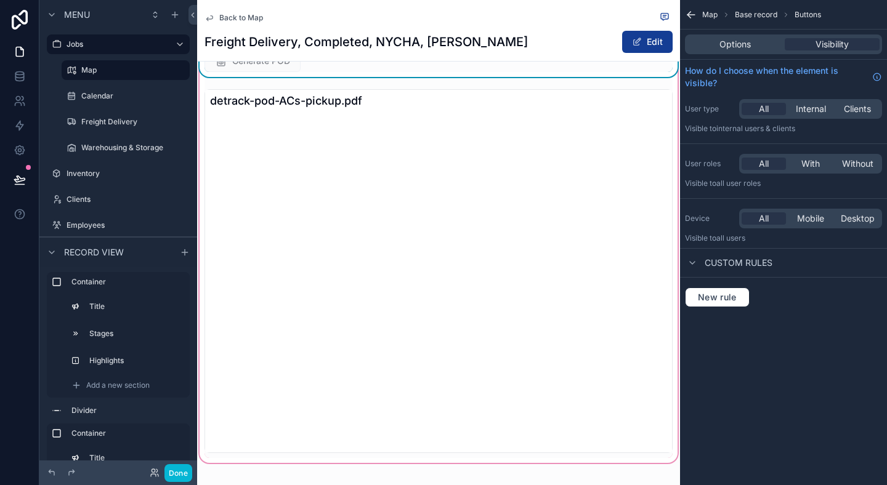
click at [734, 60] on div "How do I choose when the element is visible?" at bounding box center [783, 77] width 207 height 34
click at [736, 49] on span "Options" at bounding box center [735, 44] width 31 height 12
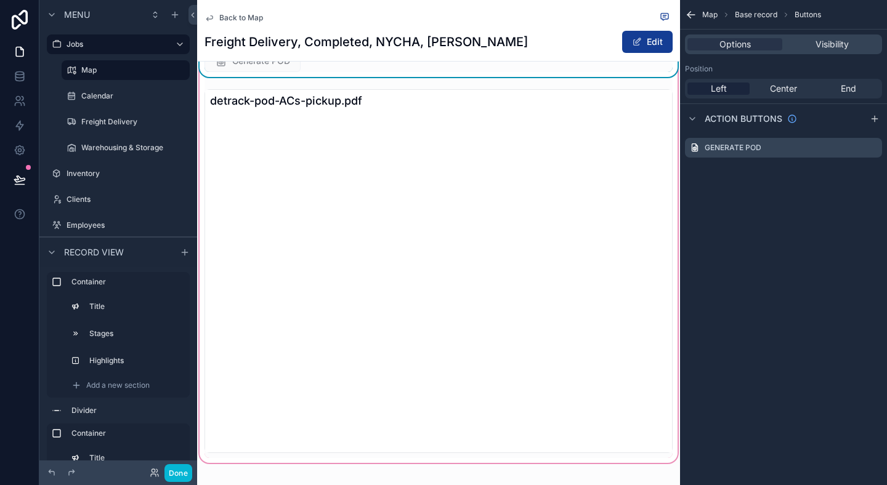
click at [819, 36] on div "Options Visibility" at bounding box center [783, 44] width 197 height 20
click at [819, 41] on span "Visibility" at bounding box center [832, 44] width 33 height 12
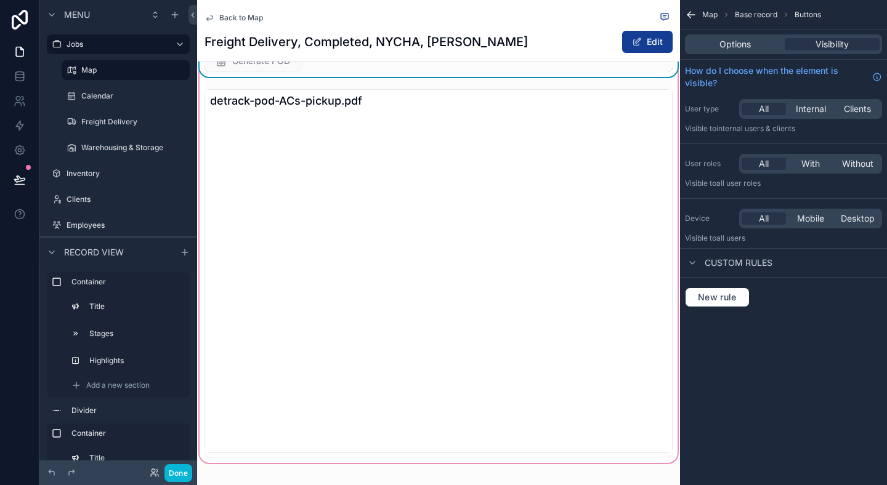
click at [566, 71] on div "Generate POD" at bounding box center [439, 61] width 468 height 22
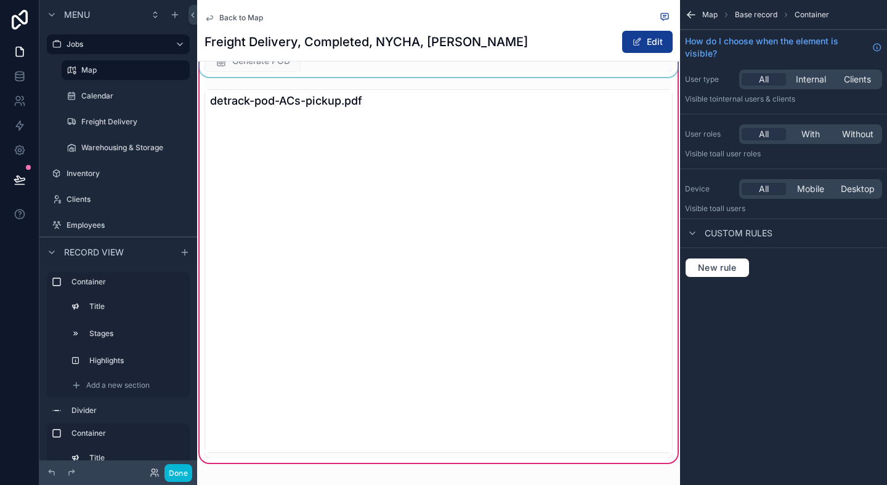
click at [243, 77] on div "scrollable content" at bounding box center [438, 61] width 483 height 32
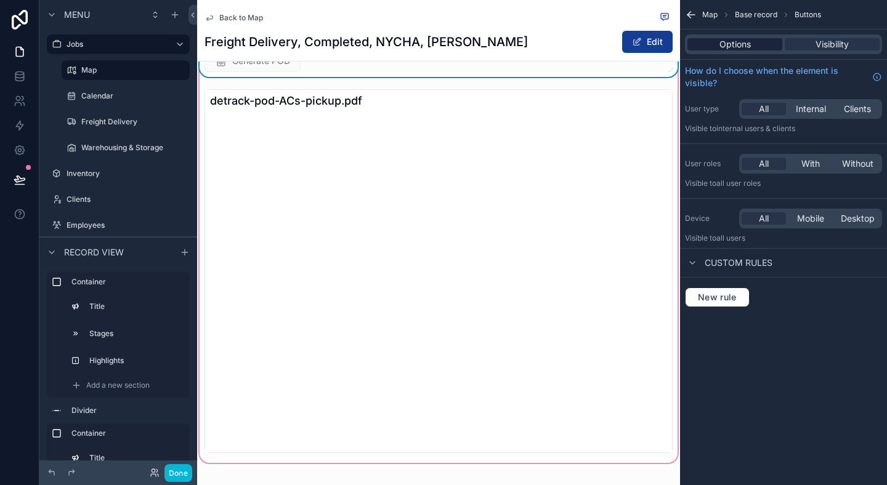
click at [734, 42] on span "Options" at bounding box center [735, 44] width 31 height 12
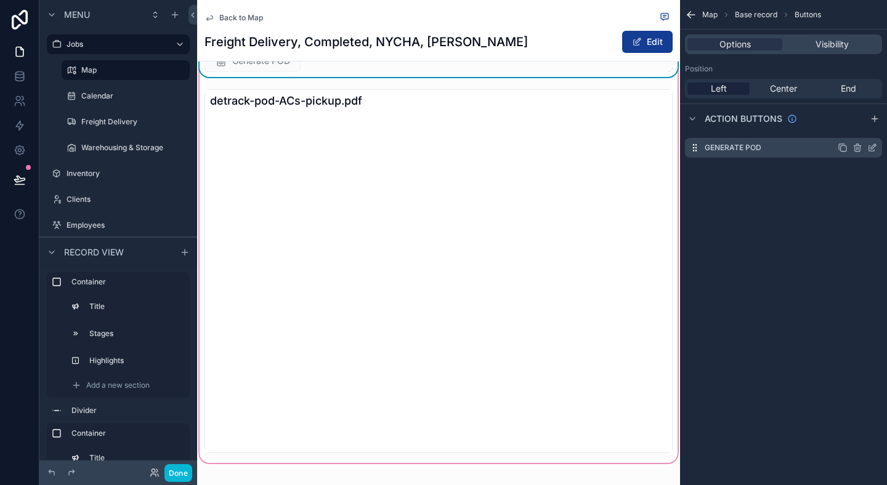
click at [785, 144] on div "Generate POD" at bounding box center [783, 148] width 197 height 20
click at [873, 148] on icon "scrollable content" at bounding box center [873, 146] width 5 height 5
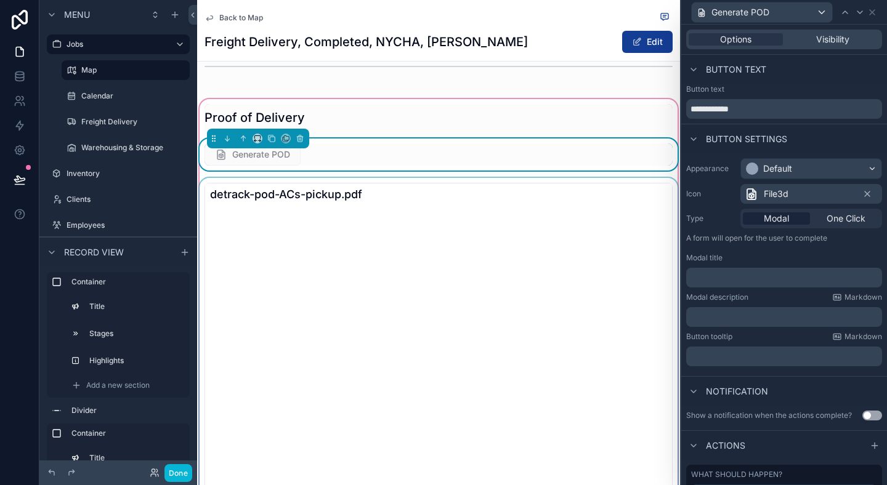
scroll to position [960, 0]
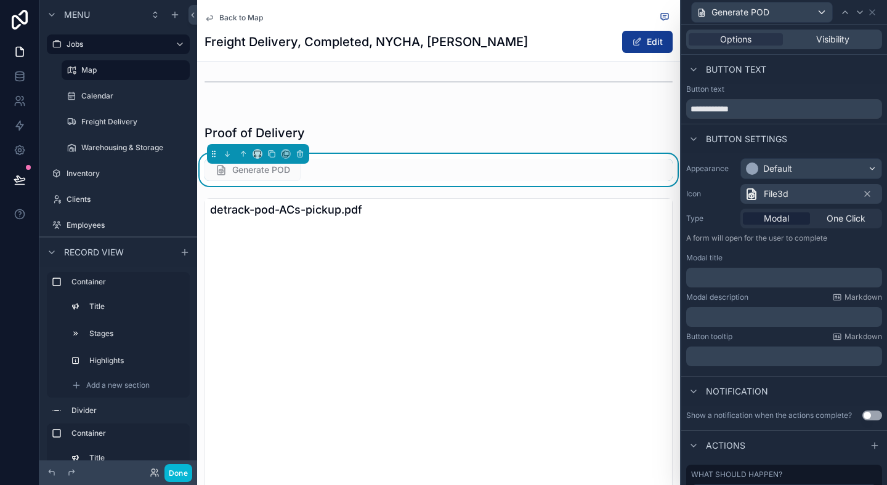
click at [734, 280] on p "﻿" at bounding box center [785, 278] width 189 height 12
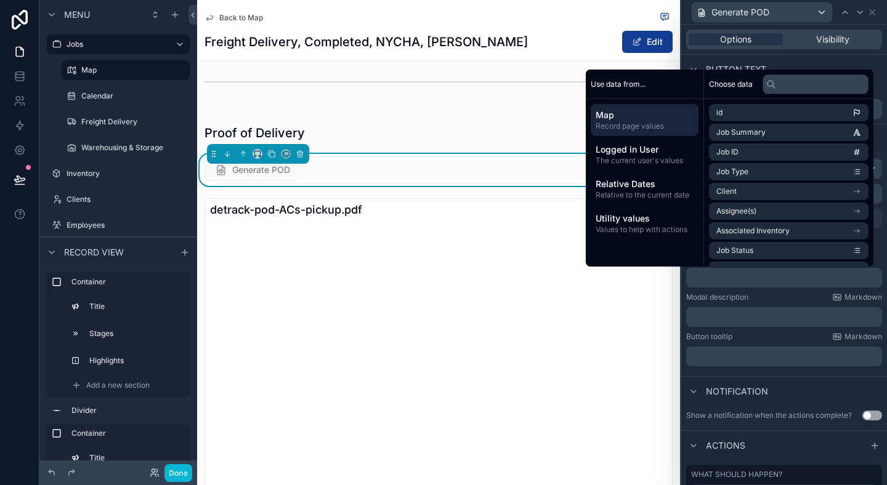
click at [787, 302] on div "Modal description Markdown" at bounding box center [784, 298] width 196 height 10
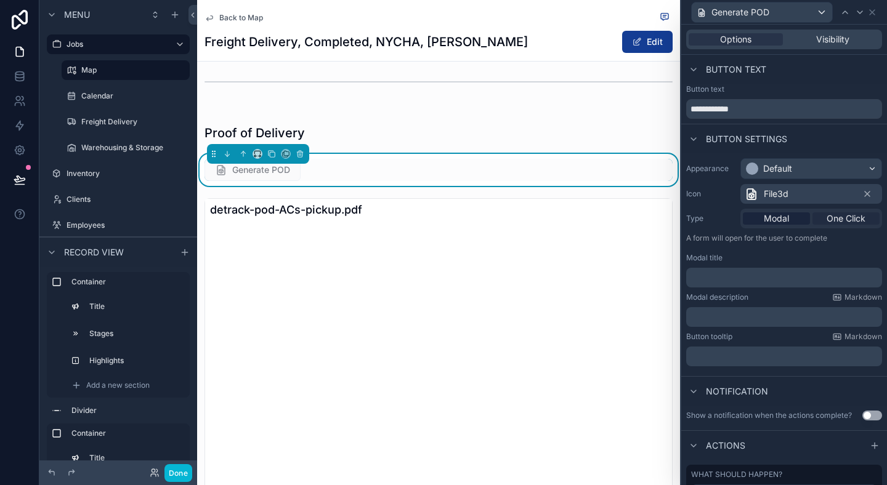
click at [835, 219] on span "One Click" at bounding box center [846, 219] width 39 height 12
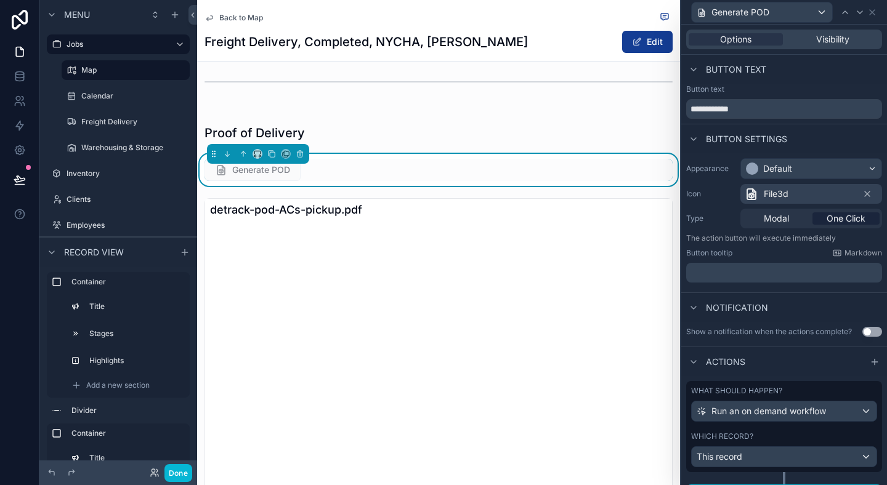
click at [760, 229] on div "Appearance Default Icon File3d Type Modal One Click The action button will exec…" at bounding box center [784, 220] width 206 height 134
click at [763, 221] on div "Modal" at bounding box center [776, 219] width 67 height 12
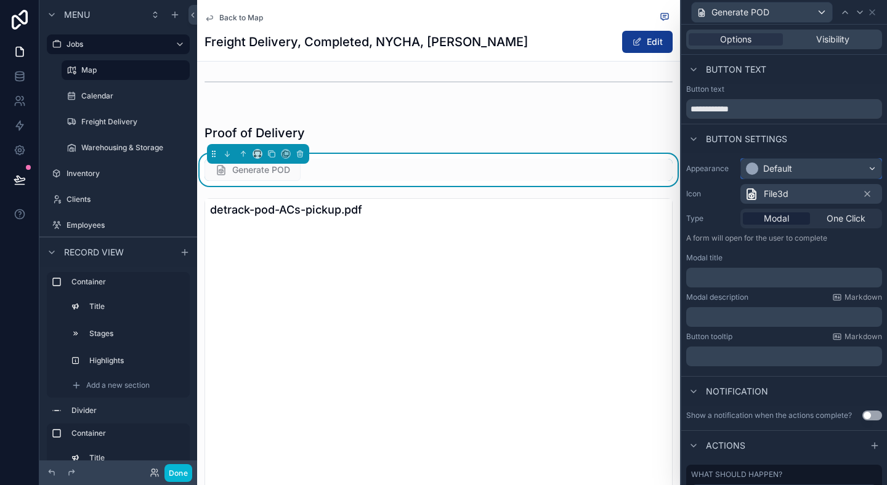
click at [804, 163] on div "Default" at bounding box center [811, 169] width 140 height 20
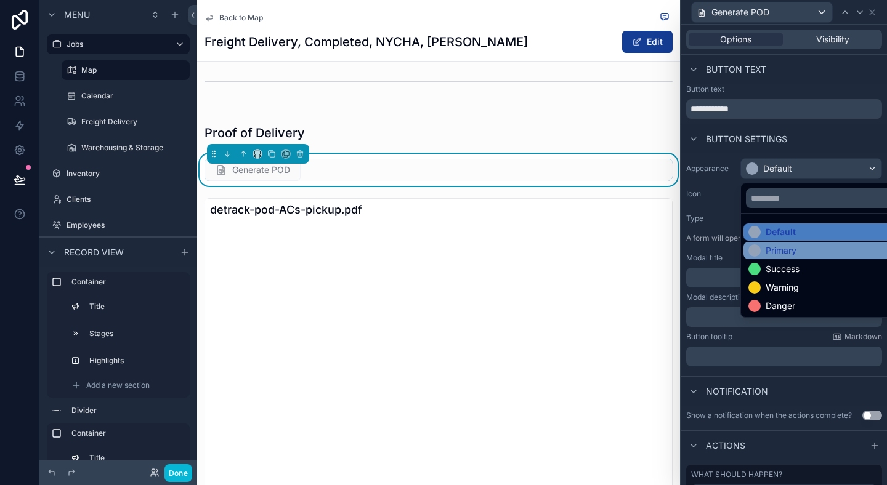
click at [776, 247] on div "Primary" at bounding box center [781, 251] width 31 height 12
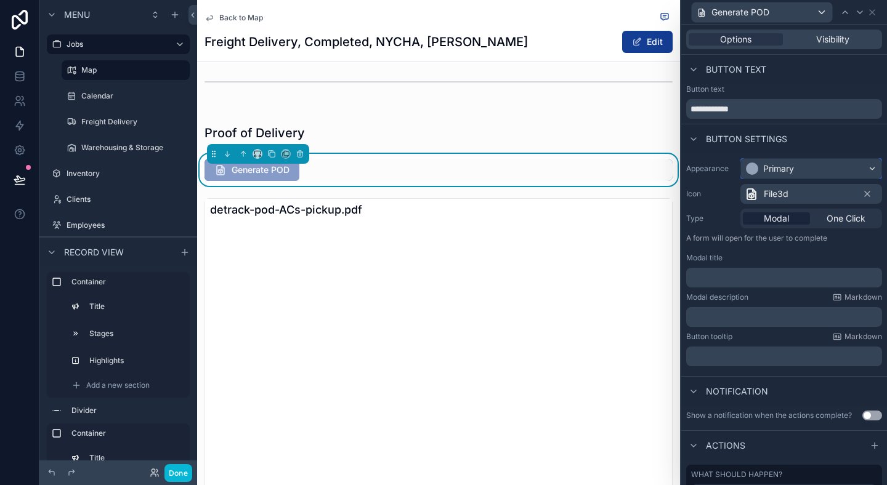
click at [789, 168] on div "Primary" at bounding box center [778, 169] width 31 height 12
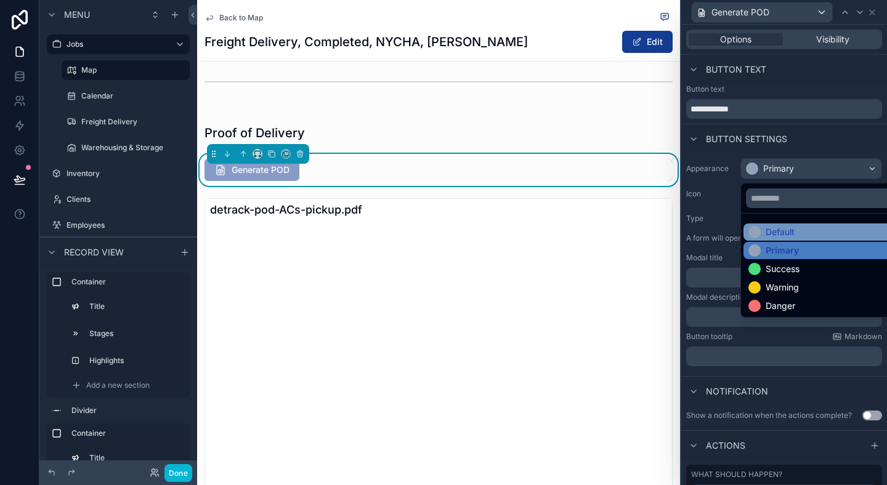
click at [777, 230] on div "Default" at bounding box center [780, 232] width 29 height 12
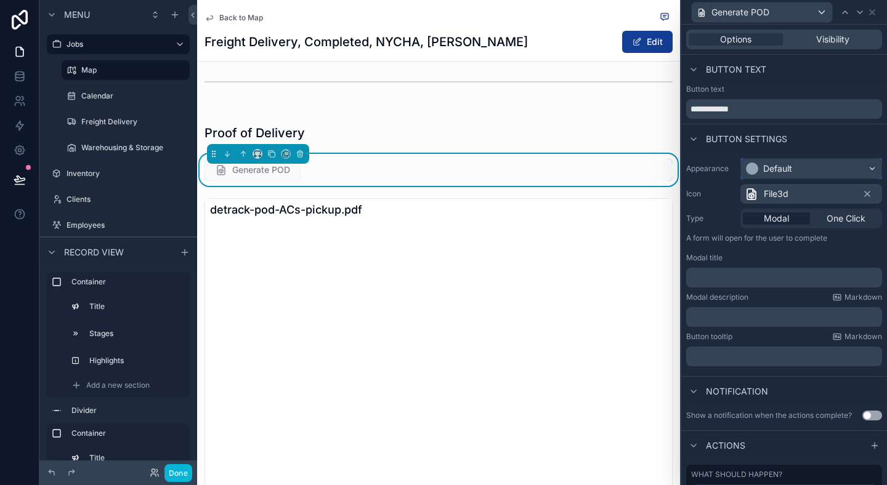
click at [777, 169] on div "Default" at bounding box center [777, 169] width 29 height 12
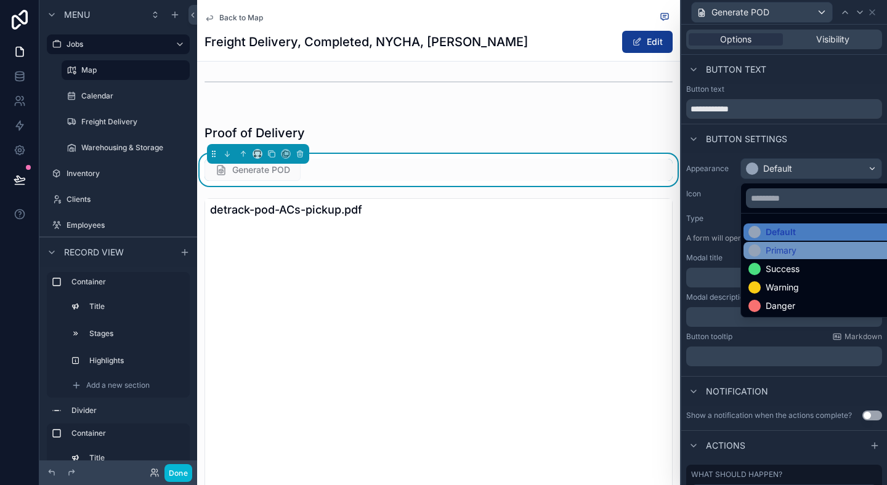
click at [771, 246] on div "Primary" at bounding box center [781, 251] width 31 height 12
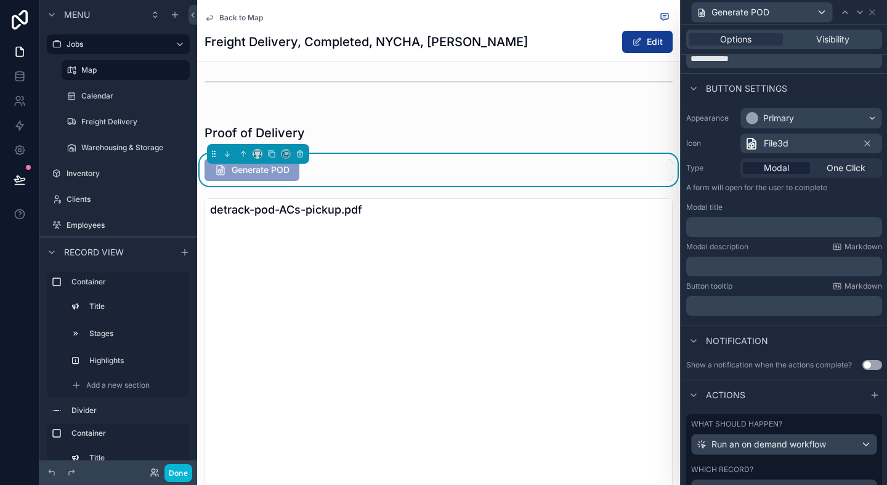
click at [779, 343] on div "Notification" at bounding box center [784, 341] width 206 height 30
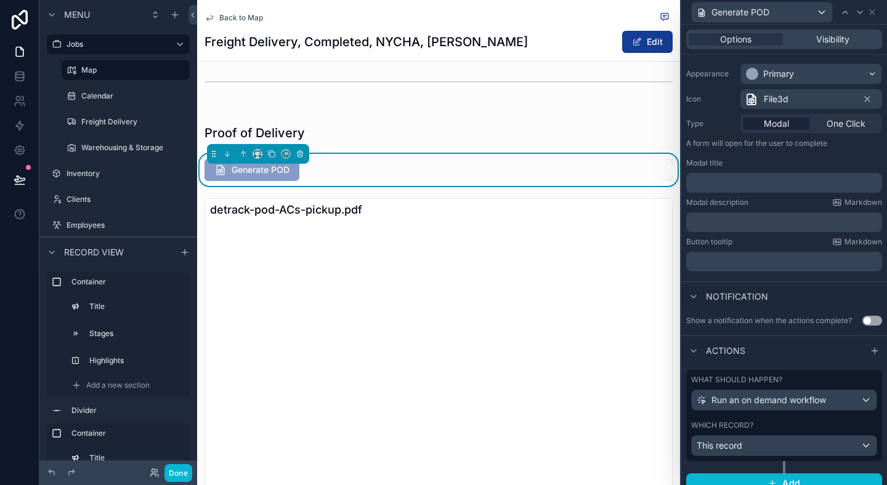
click at [866, 323] on button "Use setting" at bounding box center [872, 321] width 20 height 10
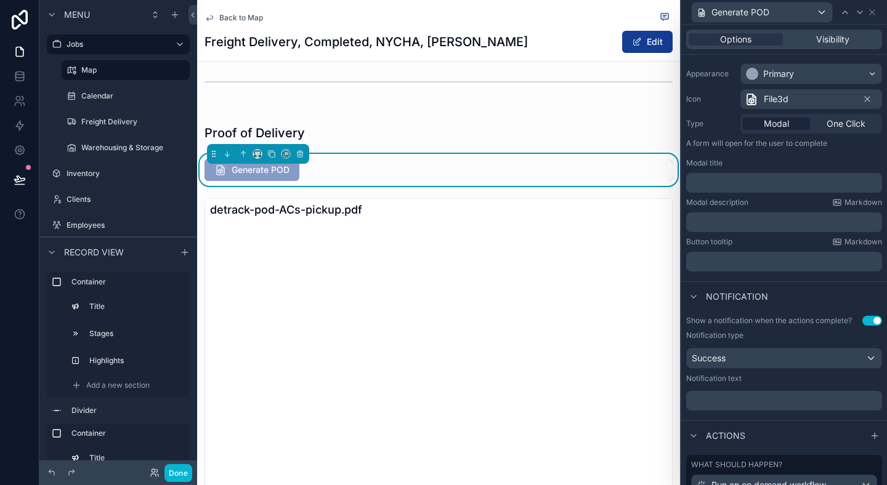
scroll to position [116, 0]
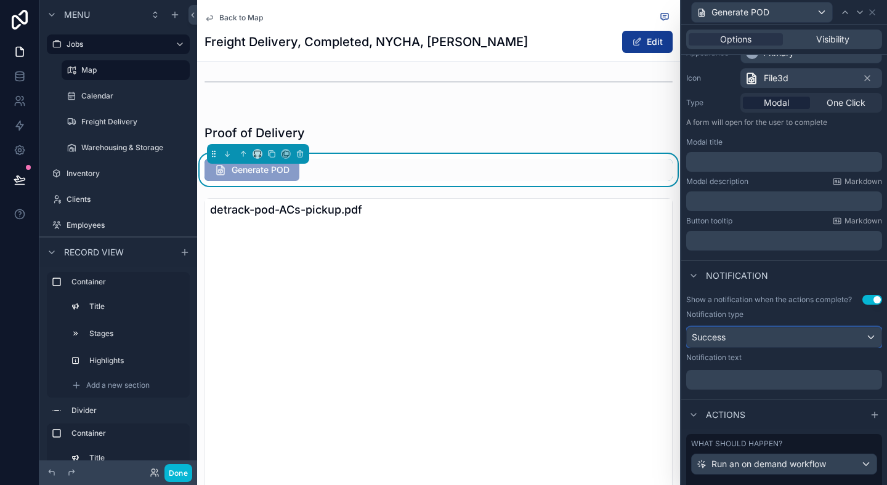
click at [859, 333] on div "Success" at bounding box center [784, 338] width 195 height 20
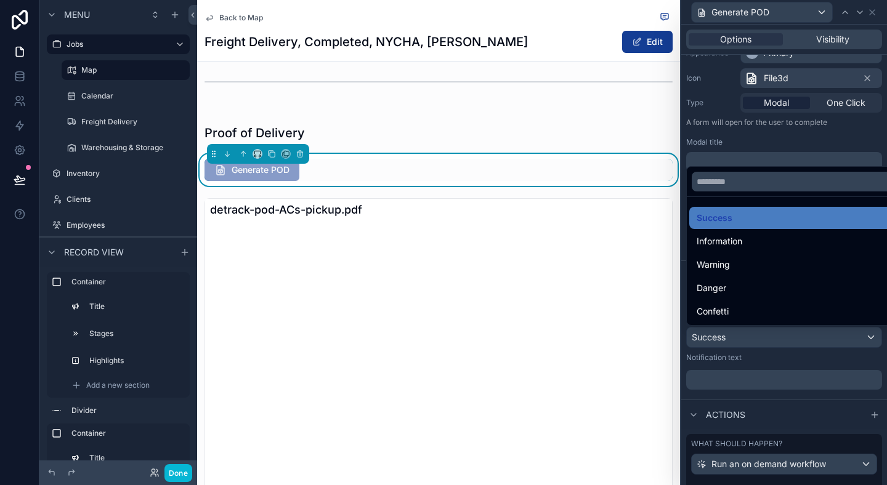
click at [859, 333] on div at bounding box center [784, 242] width 206 height 485
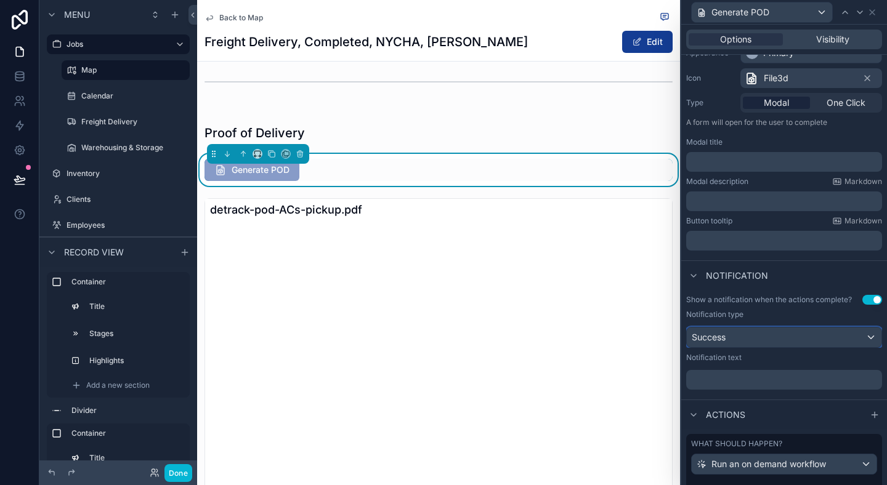
click at [859, 333] on div "Success" at bounding box center [784, 338] width 195 height 20
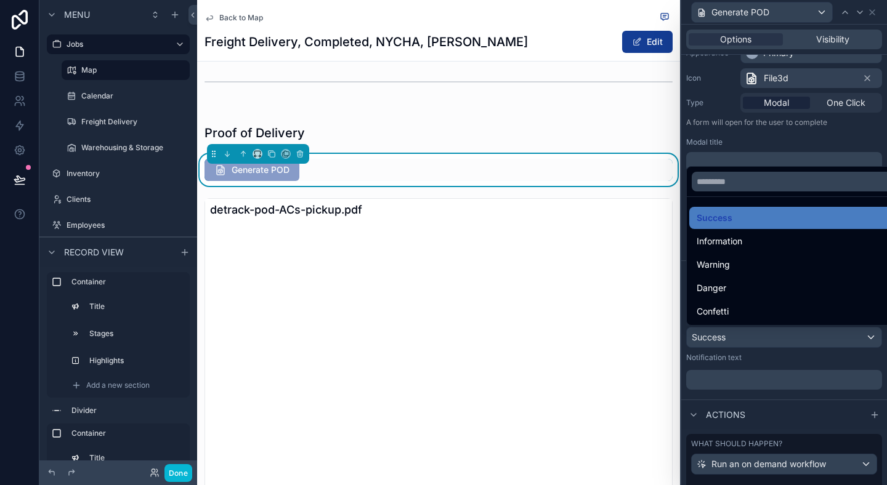
click at [859, 333] on div at bounding box center [784, 242] width 206 height 485
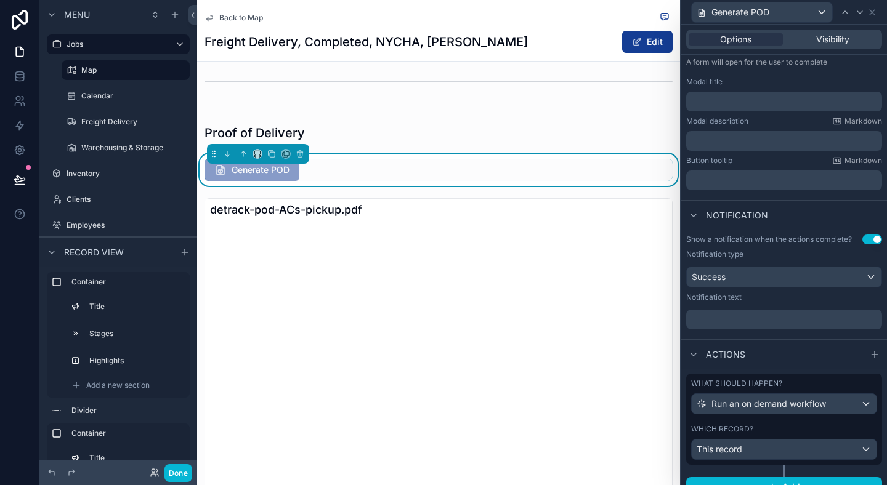
scroll to position [192, 0]
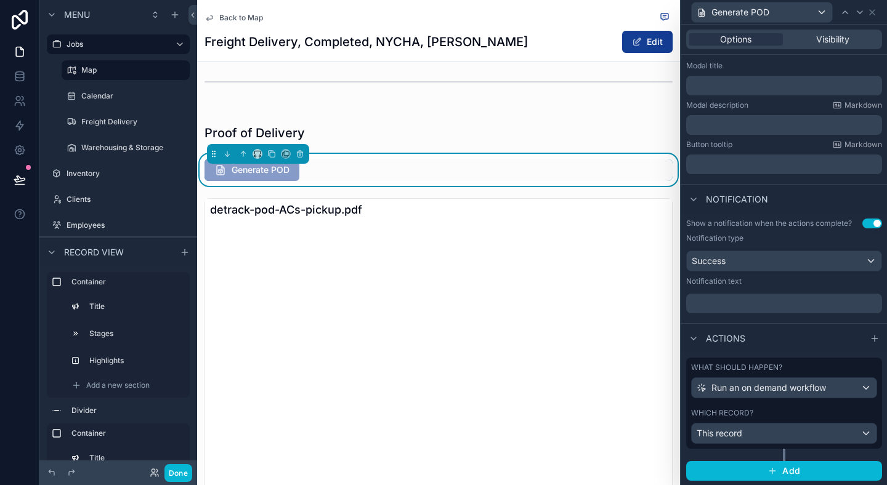
click at [805, 323] on div "Actions" at bounding box center [784, 338] width 206 height 30
click at [782, 432] on div "This record" at bounding box center [784, 434] width 185 height 20
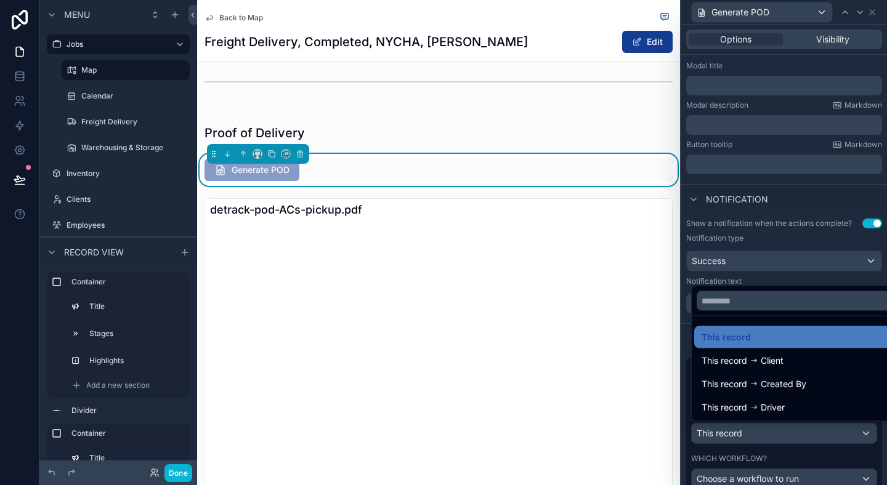
click at [782, 432] on div at bounding box center [784, 242] width 206 height 485
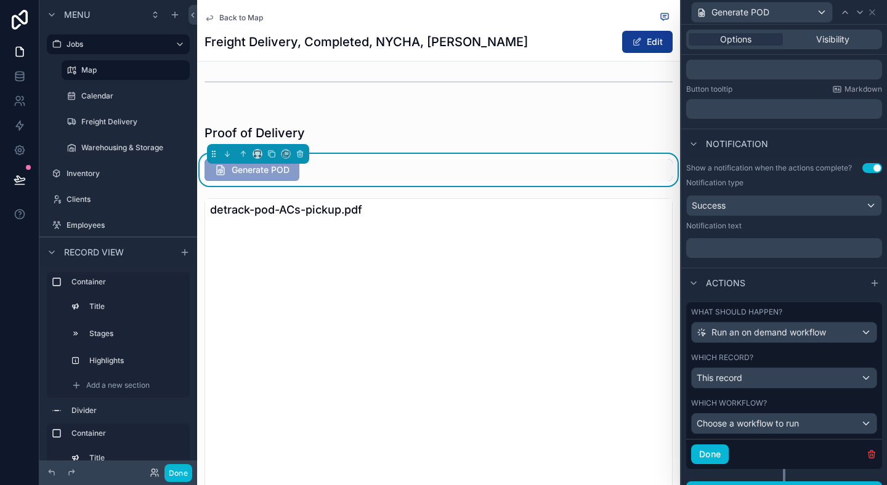
scroll to position [268, 0]
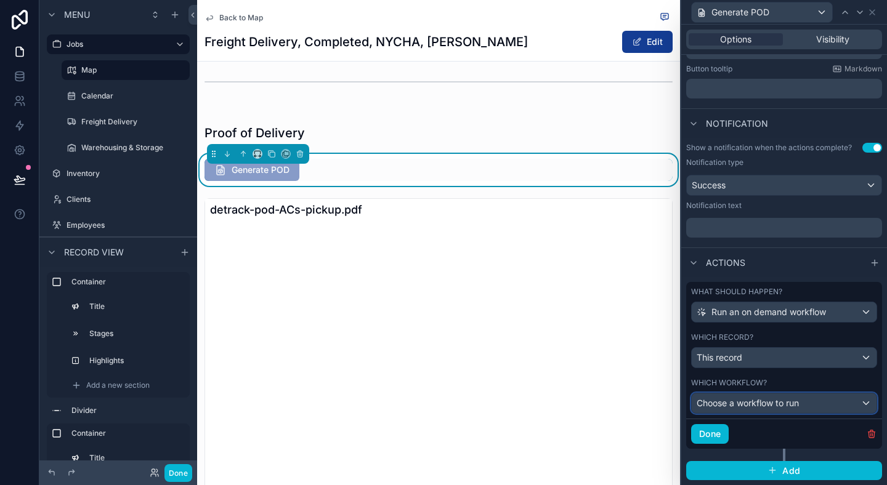
click at [744, 412] on div "Choose a workflow to run" at bounding box center [784, 404] width 185 height 20
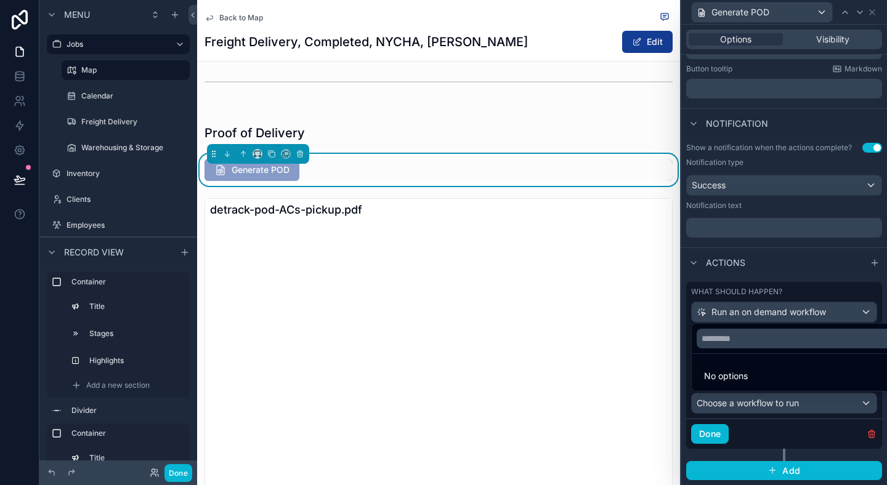
click at [732, 376] on span "No options" at bounding box center [726, 376] width 44 height 10
click at [780, 253] on div at bounding box center [784, 242] width 206 height 485
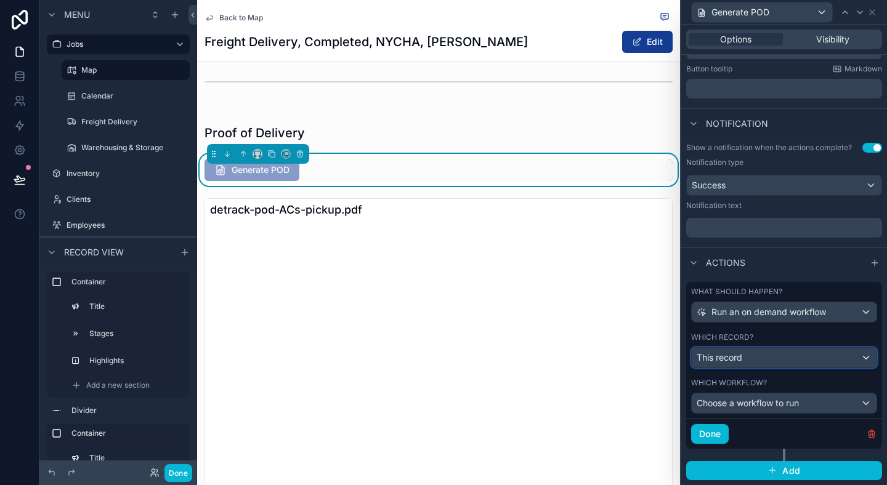
click at [747, 359] on div "This record" at bounding box center [784, 358] width 185 height 20
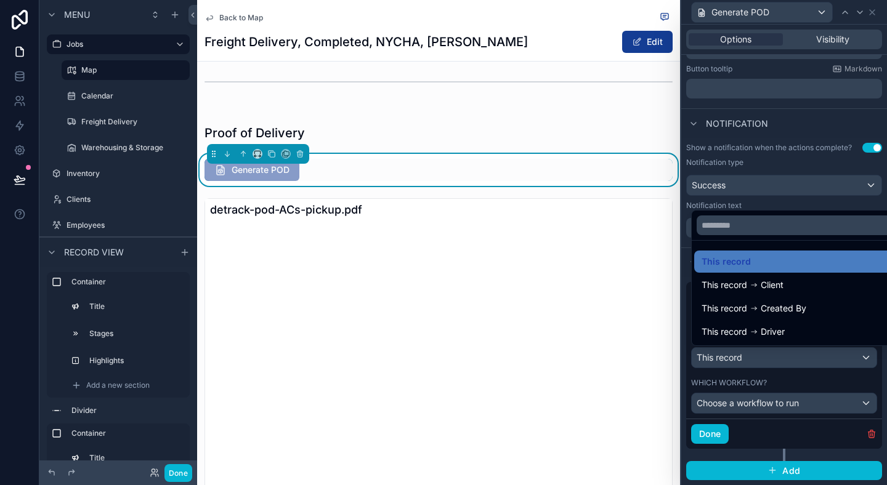
click at [763, 384] on div at bounding box center [784, 242] width 206 height 485
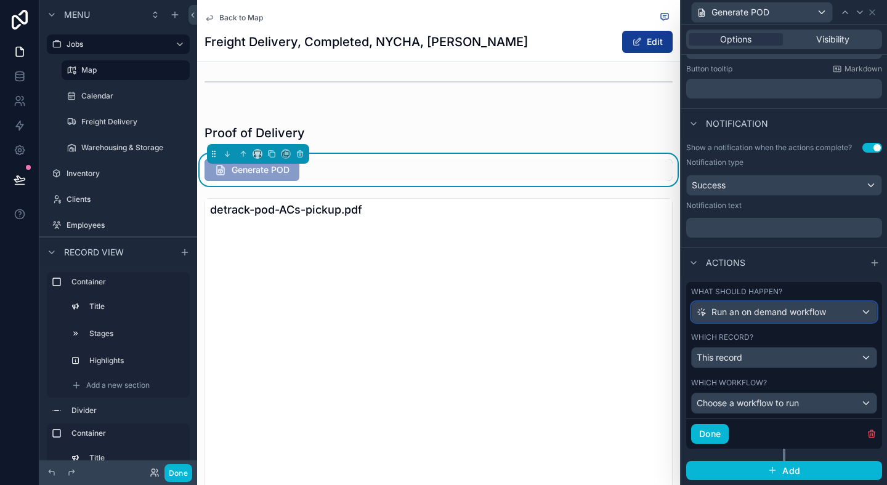
click at [764, 319] on div "Run an on demand workflow" at bounding box center [784, 312] width 185 height 20
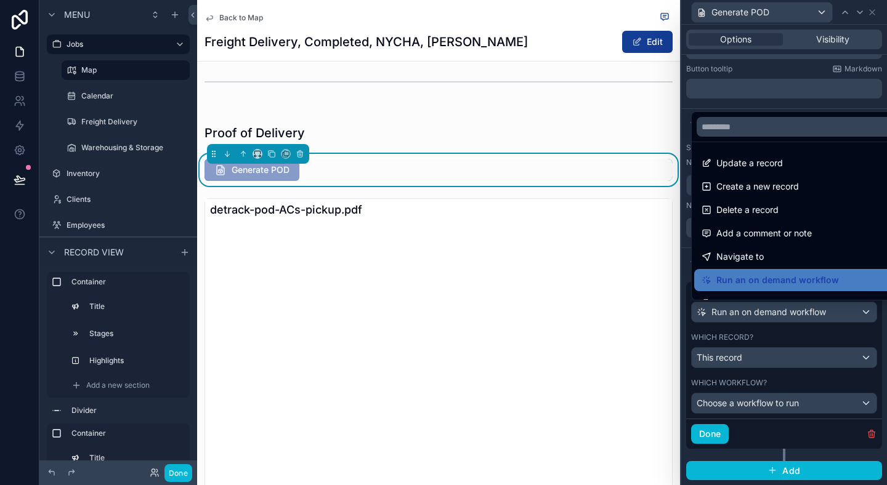
click at [689, 141] on div at bounding box center [784, 242] width 206 height 485
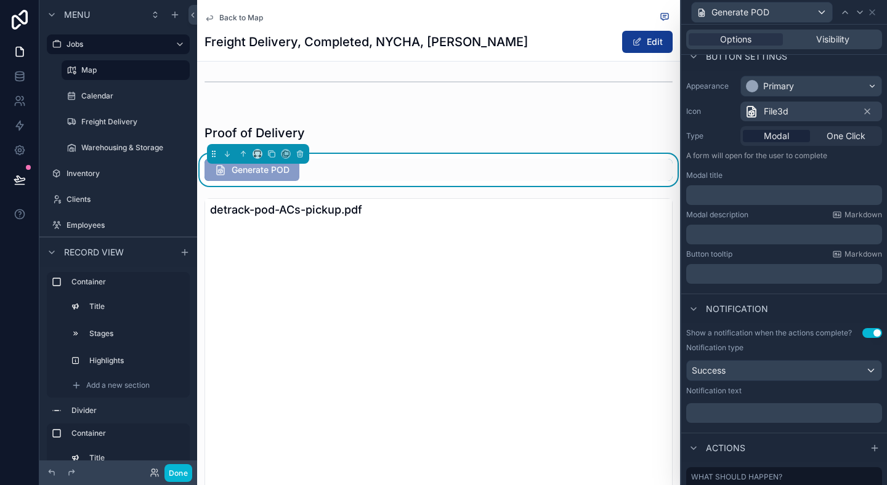
scroll to position [85, 0]
click at [737, 269] on p "﻿" at bounding box center [785, 272] width 189 height 12
click at [748, 292] on div "Notification" at bounding box center [784, 306] width 206 height 30
click at [723, 270] on p "****" at bounding box center [785, 272] width 189 height 12
click at [747, 251] on div "Button tooltip Markdown" at bounding box center [784, 252] width 196 height 10
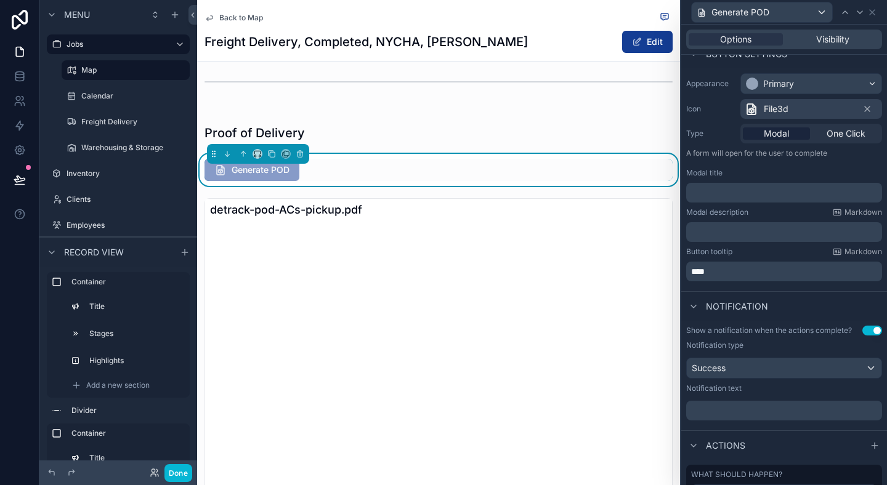
click at [726, 302] on span "Notification" at bounding box center [737, 307] width 62 height 12
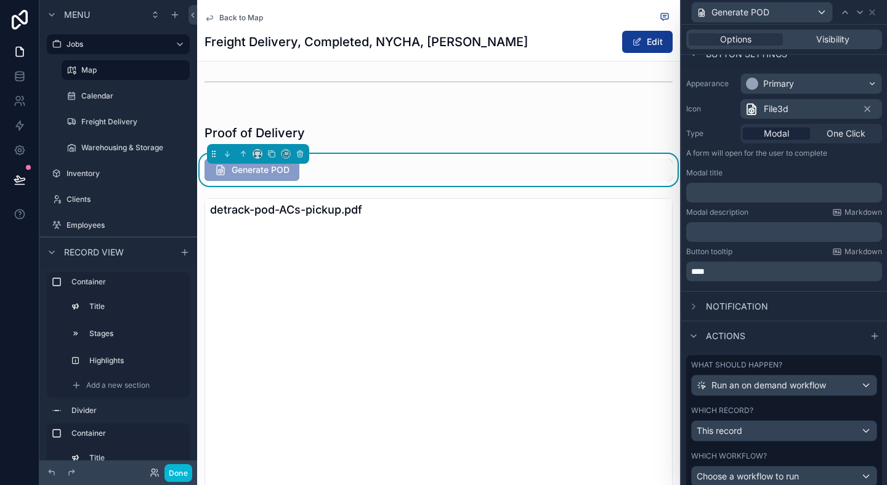
click at [727, 236] on p "﻿" at bounding box center [785, 232] width 189 height 12
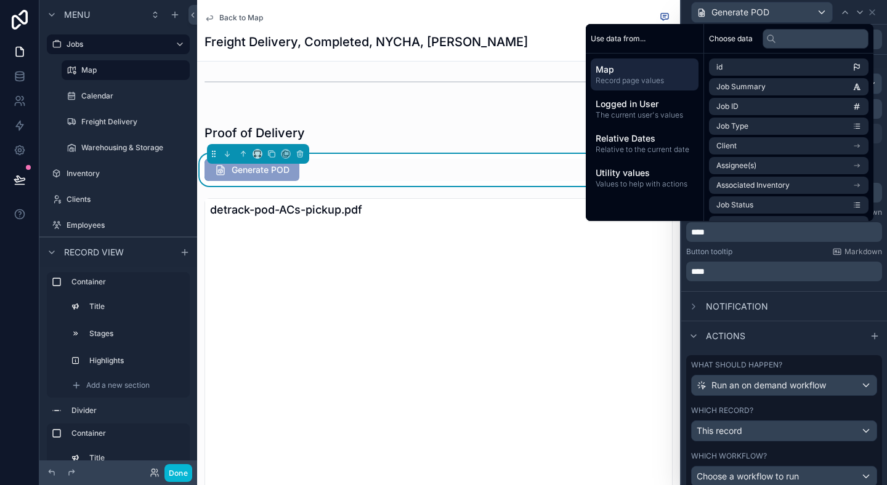
click at [727, 257] on div "Button tooltip Markdown ****" at bounding box center [784, 264] width 196 height 34
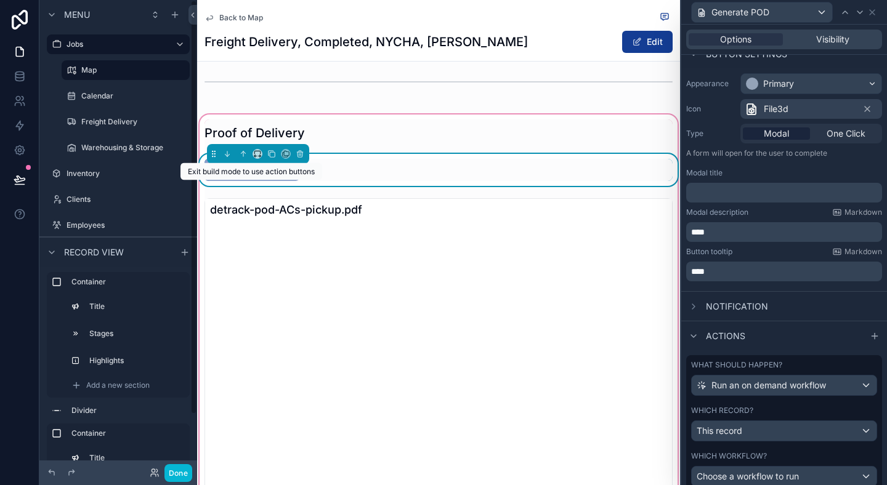
click at [225, 177] on span "Generate POD" at bounding box center [252, 171] width 95 height 12
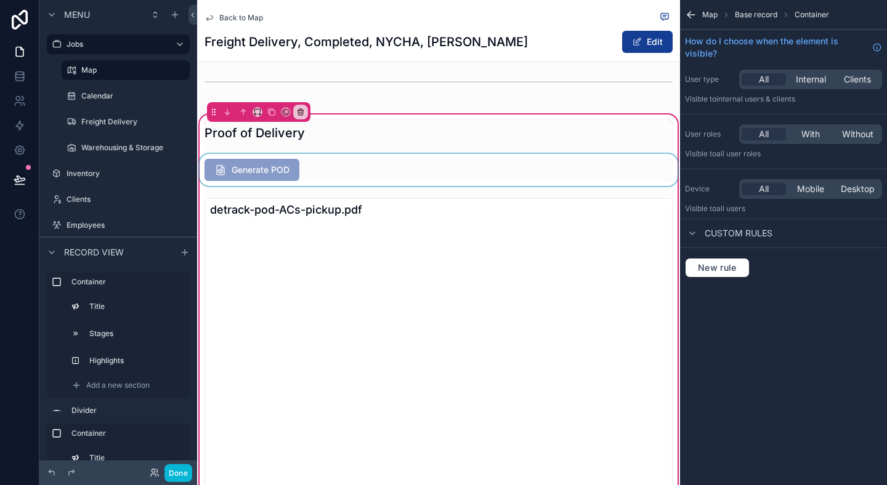
click at [274, 186] on div "scrollable content" at bounding box center [438, 170] width 483 height 32
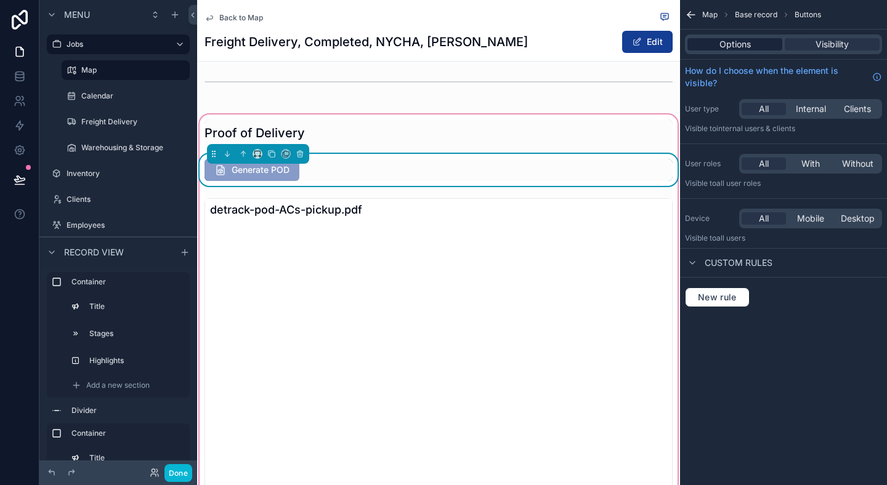
click at [704, 47] on div "Options" at bounding box center [735, 44] width 95 height 12
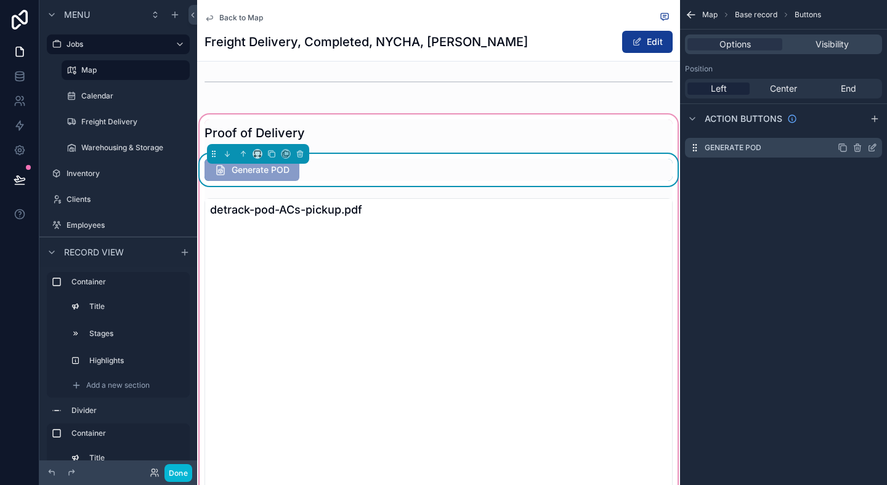
click at [744, 141] on div "Generate POD" at bounding box center [783, 148] width 197 height 20
click at [869, 148] on icon "scrollable content" at bounding box center [872, 149] width 6 height 6
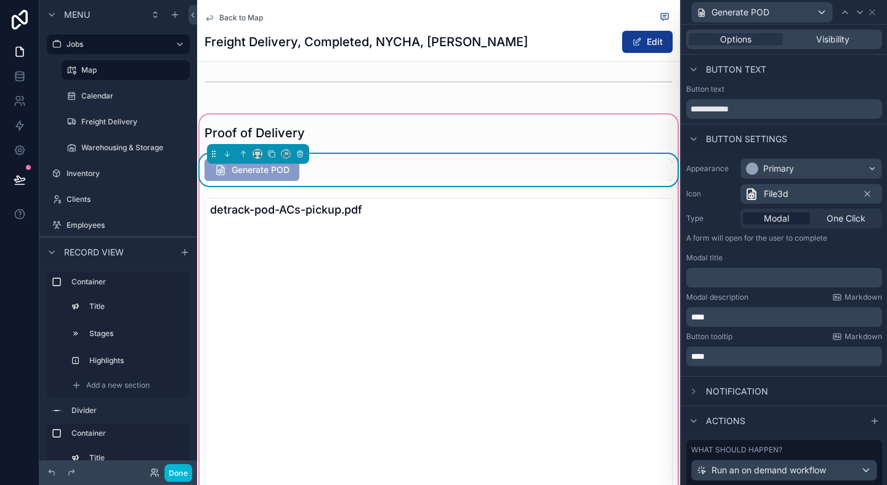
click at [783, 315] on p "****" at bounding box center [785, 317] width 189 height 12
click at [764, 337] on div "Button tooltip Markdown" at bounding box center [784, 337] width 196 height 10
click at [744, 314] on p "****" at bounding box center [785, 317] width 189 height 12
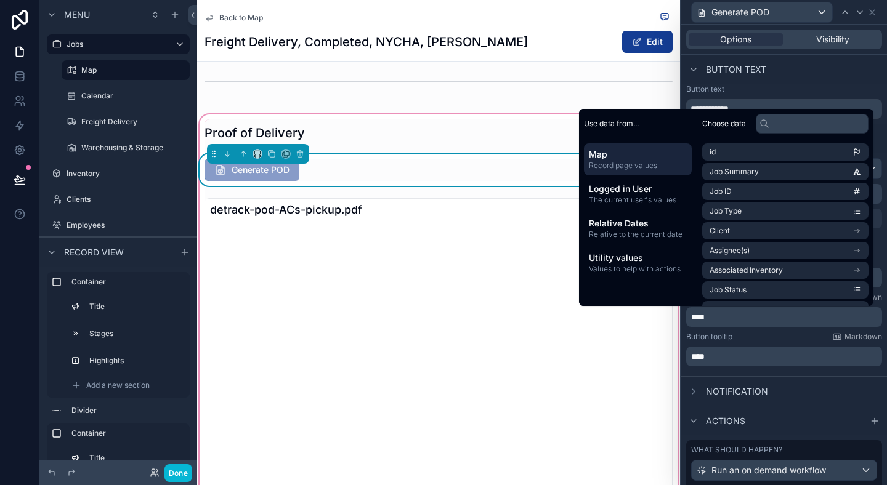
click at [744, 314] on p "****" at bounding box center [785, 317] width 189 height 12
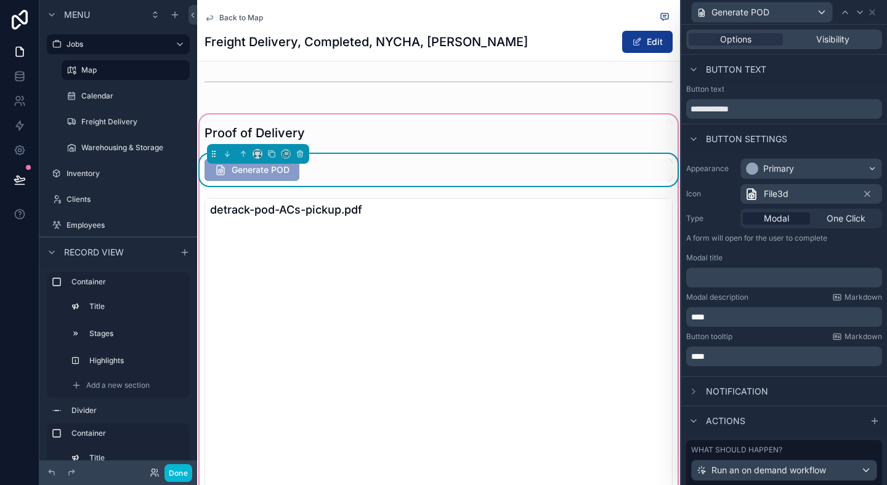
click at [744, 314] on p "****" at bounding box center [785, 317] width 189 height 12
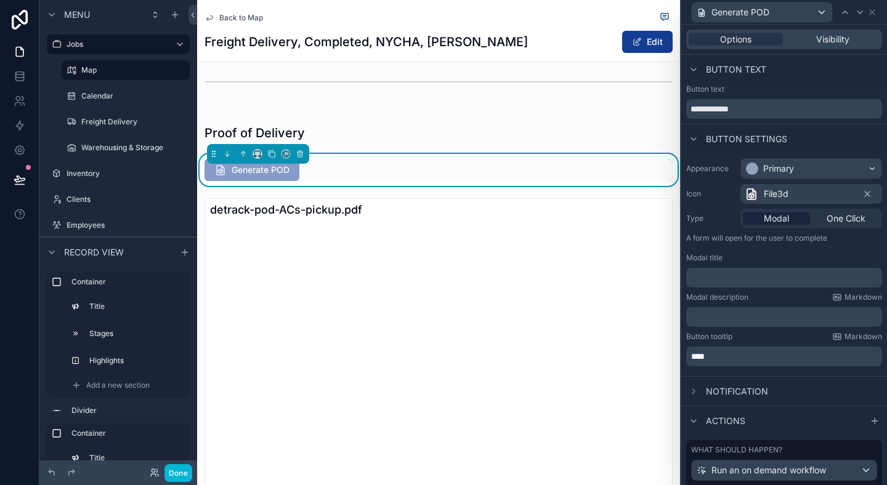
click at [719, 359] on p "****" at bounding box center [785, 357] width 189 height 12
click at [750, 378] on div "Notification" at bounding box center [784, 391] width 206 height 30
click at [655, 44] on button "Edit" at bounding box center [647, 42] width 51 height 22
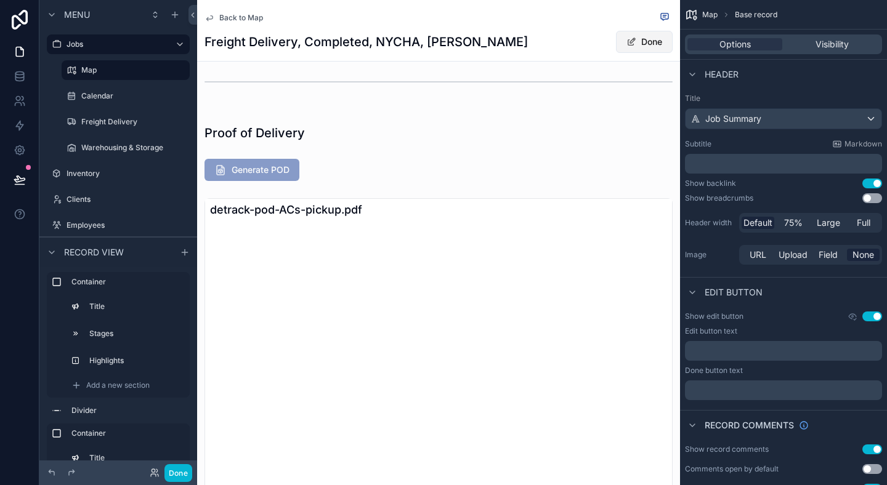
click at [655, 44] on button "Done" at bounding box center [644, 42] width 57 height 22
click at [188, 472] on button "Done" at bounding box center [178, 474] width 28 height 18
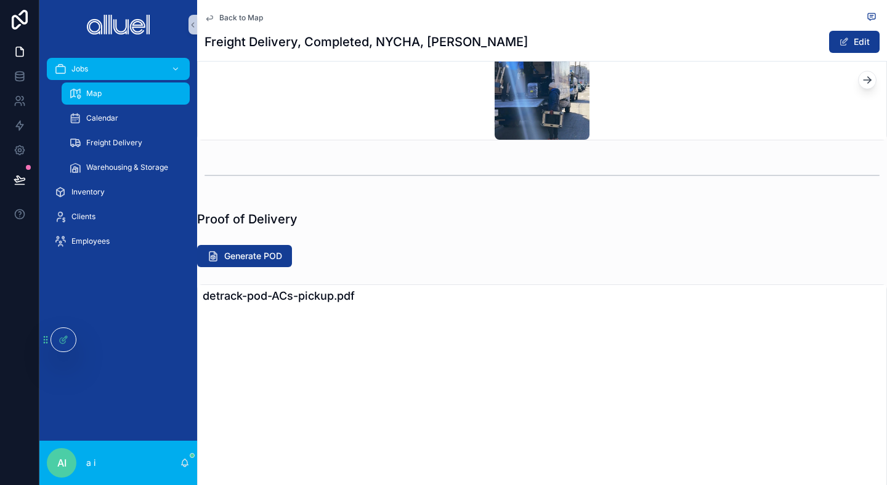
scroll to position [763, 0]
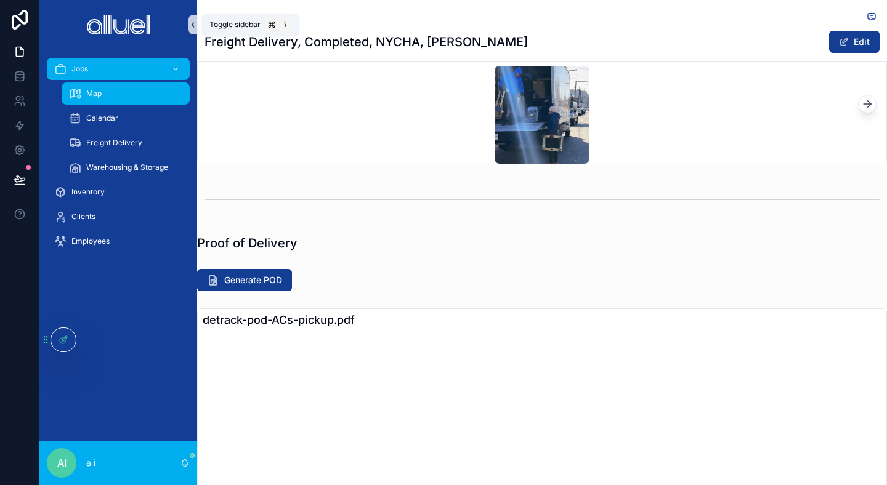
click at [191, 26] on icon "scrollable content" at bounding box center [193, 24] width 9 height 9
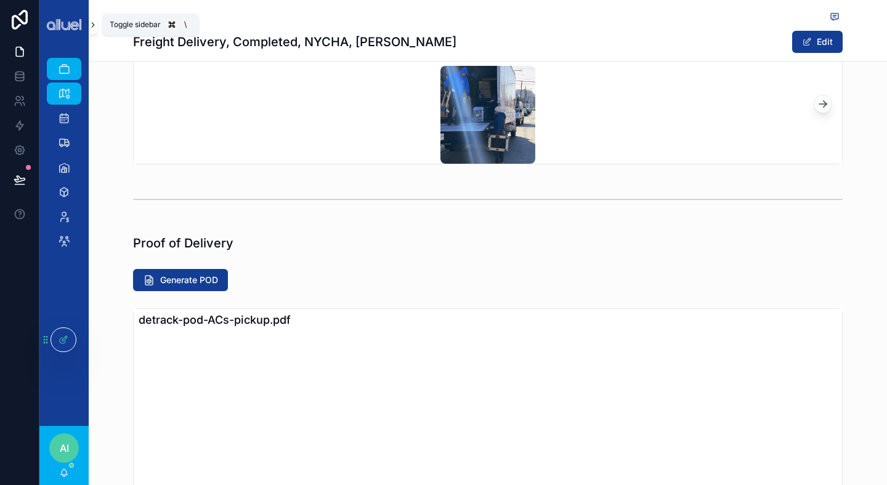
click at [92, 30] on button "scrollable content" at bounding box center [93, 25] width 9 height 20
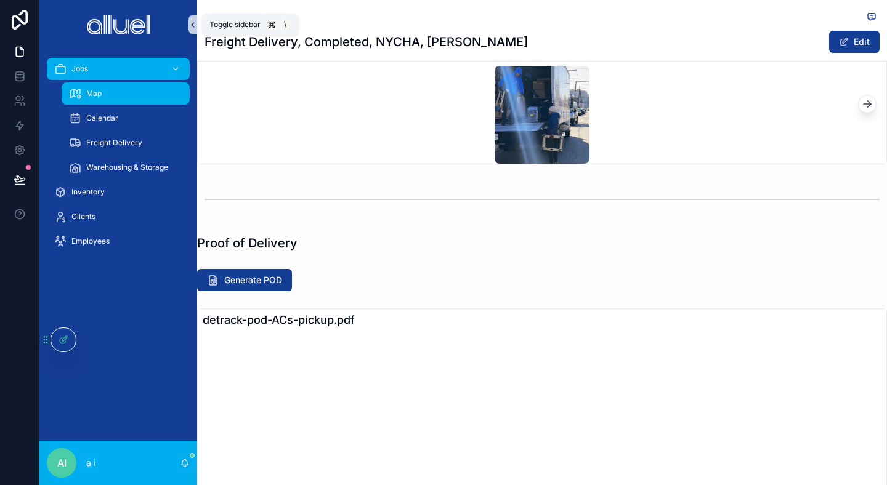
click at [192, 21] on icon "scrollable content" at bounding box center [193, 24] width 9 height 9
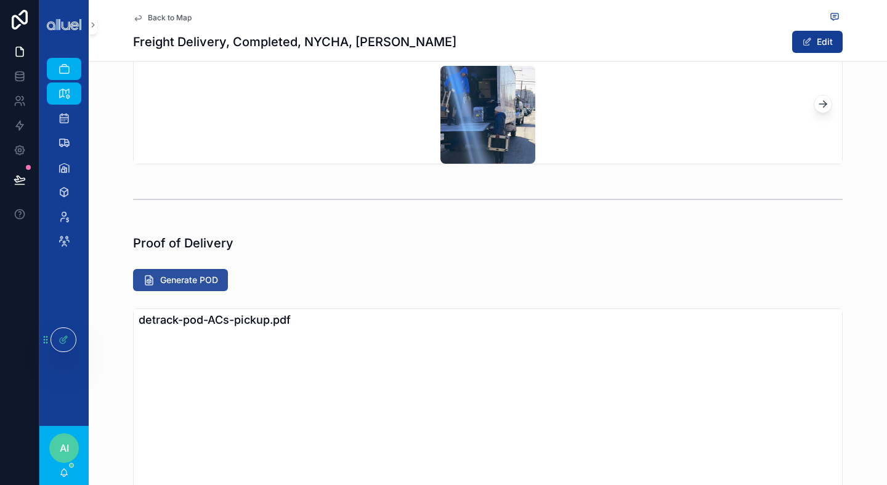
click at [157, 291] on button "Generate POD" at bounding box center [180, 280] width 95 height 22
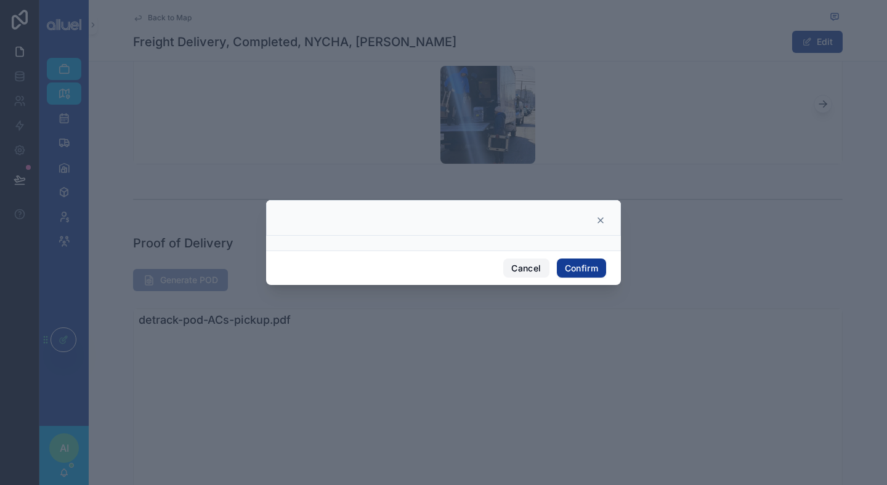
click at [516, 264] on button "Cancel" at bounding box center [526, 269] width 46 height 20
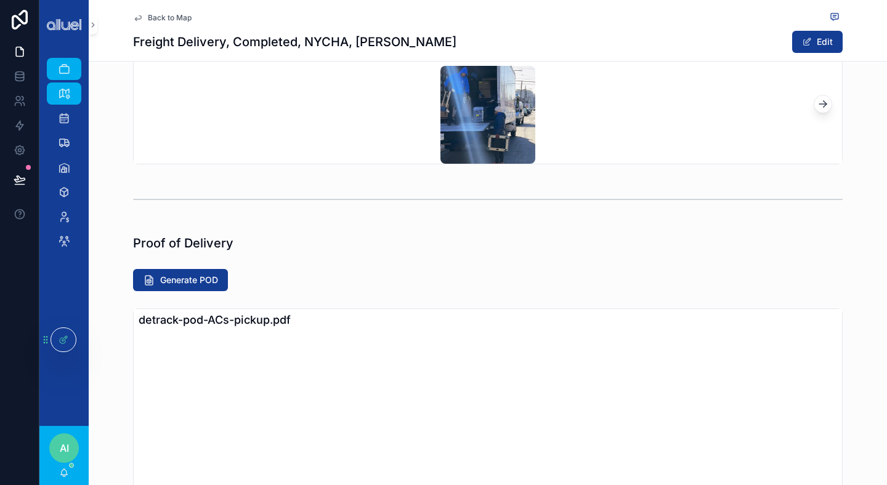
click at [210, 252] on h1 "Proof of Delivery" at bounding box center [183, 243] width 100 height 17
click at [126, 254] on div "Proof of Delivery" at bounding box center [488, 243] width 724 height 27
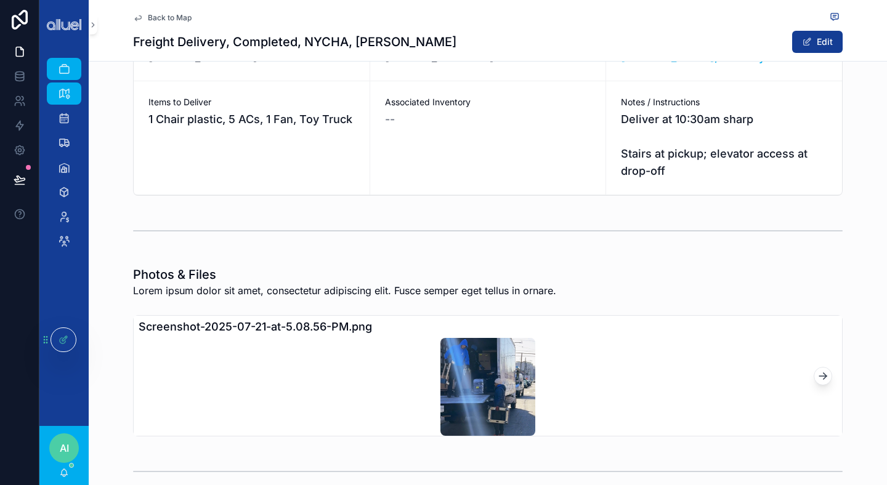
scroll to position [546, 0]
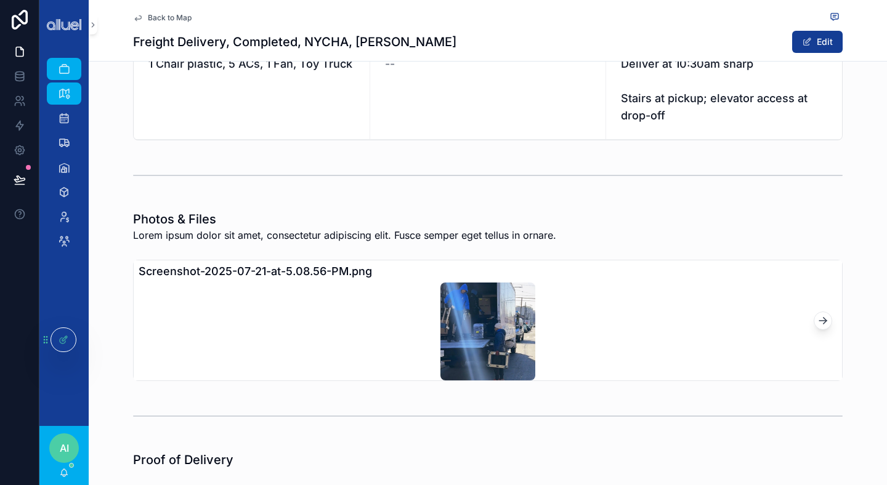
click at [824, 327] on icon "scrollable content" at bounding box center [823, 321] width 12 height 12
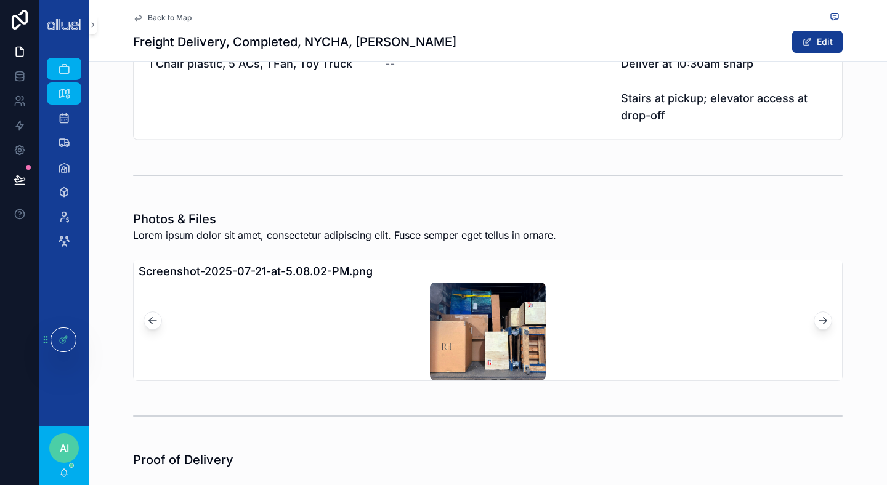
click at [824, 327] on icon "scrollable content" at bounding box center [823, 321] width 12 height 12
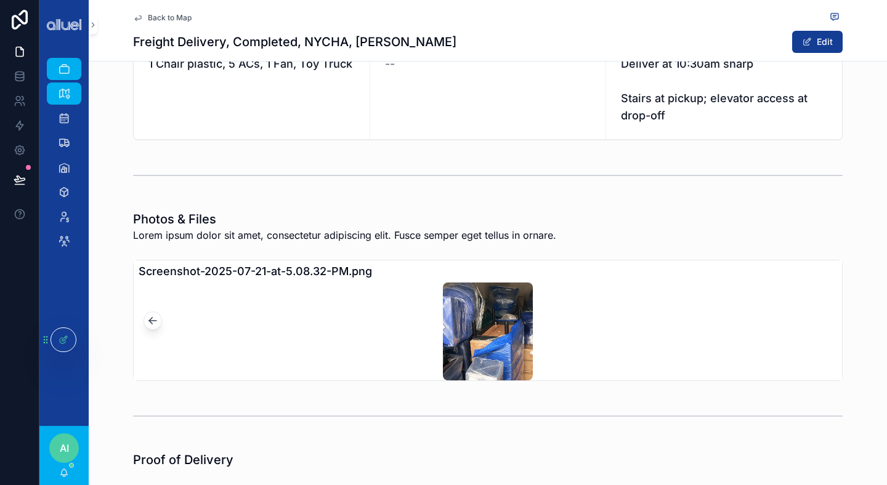
click at [151, 321] on icon "scrollable content" at bounding box center [152, 321] width 7 height 0
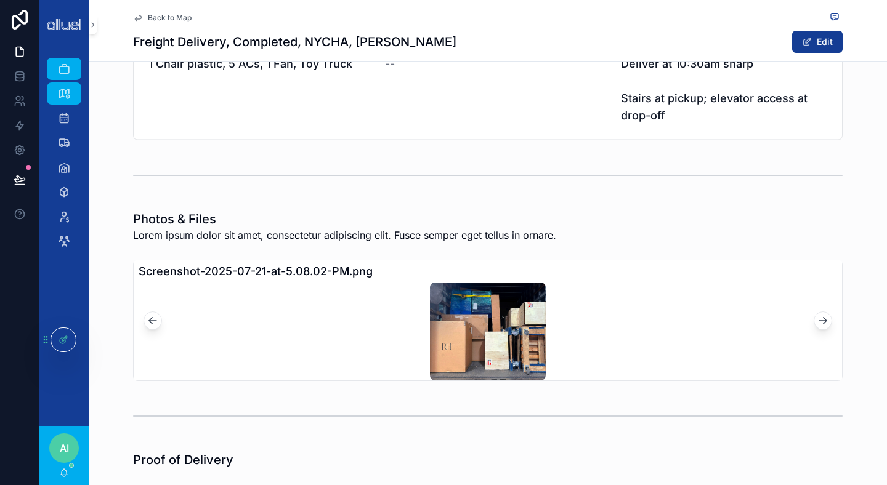
click at [151, 321] on icon "scrollable content" at bounding box center [152, 321] width 7 height 0
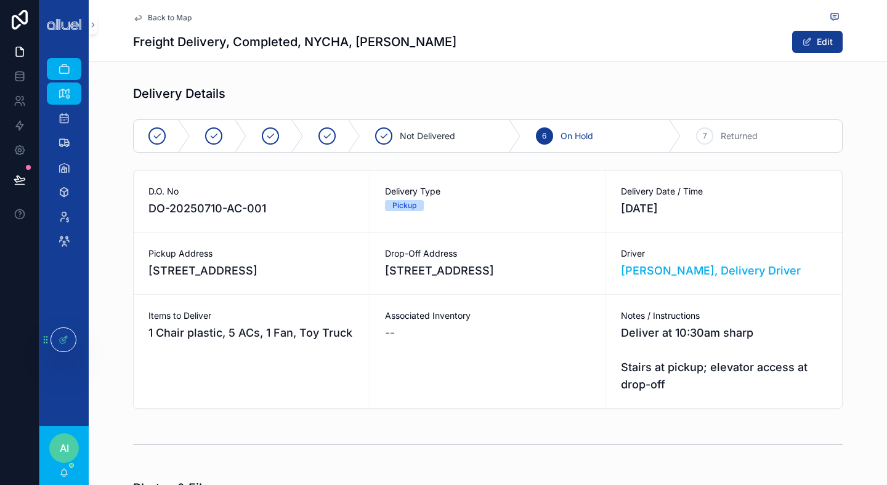
scroll to position [0, 0]
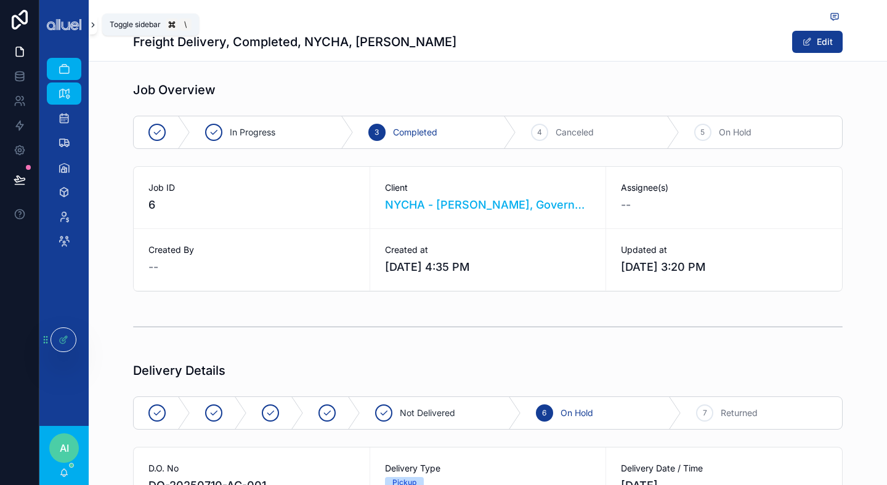
click at [96, 22] on icon "scrollable content" at bounding box center [93, 24] width 9 height 9
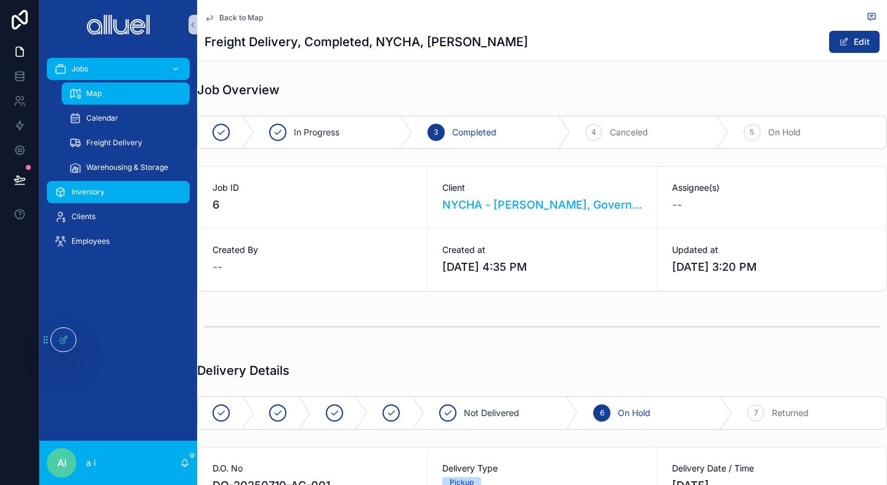
click at [120, 187] on div "Inventory" at bounding box center [118, 192] width 128 height 20
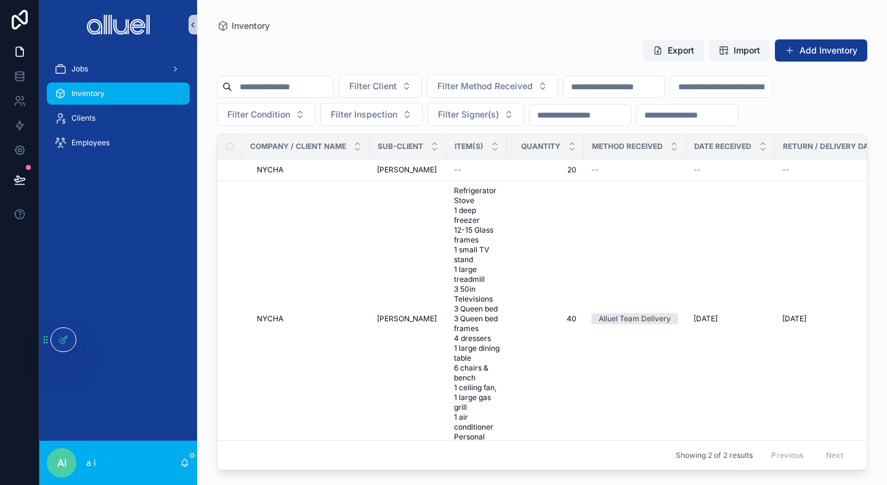
click at [189, 25] on icon "scrollable content" at bounding box center [193, 24] width 9 height 9
click at [217, 23] on div "Inventory" at bounding box center [542, 26] width 651 height 12
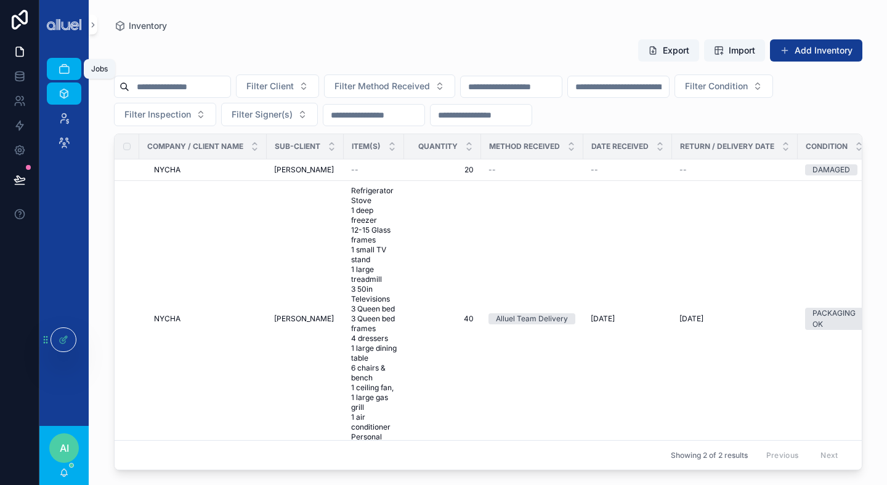
click at [66, 70] on icon "scrollable content" at bounding box center [64, 69] width 12 height 12
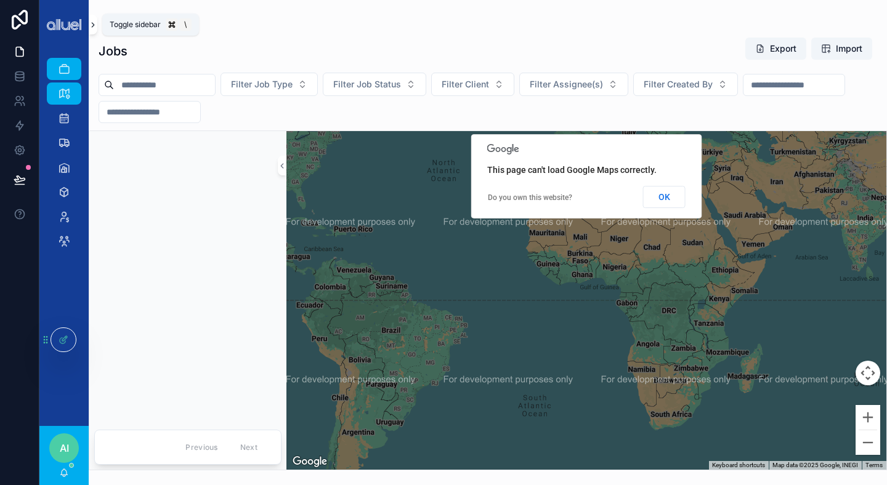
click at [96, 24] on icon "scrollable content" at bounding box center [93, 24] width 9 height 9
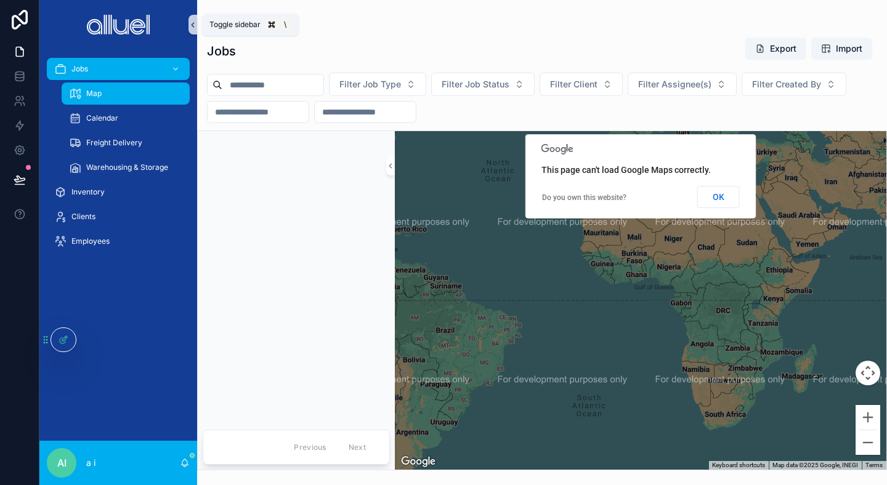
click at [190, 23] on icon "scrollable content" at bounding box center [193, 24] width 9 height 9
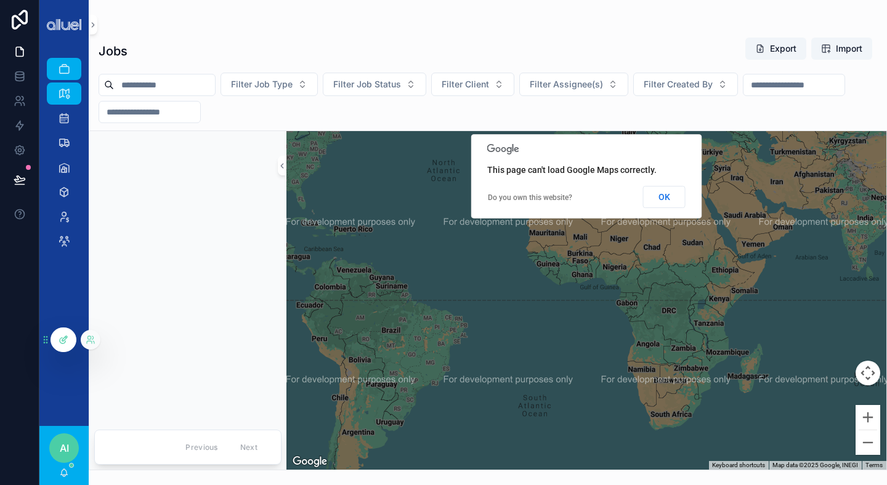
click at [63, 336] on icon at bounding box center [64, 340] width 10 height 10
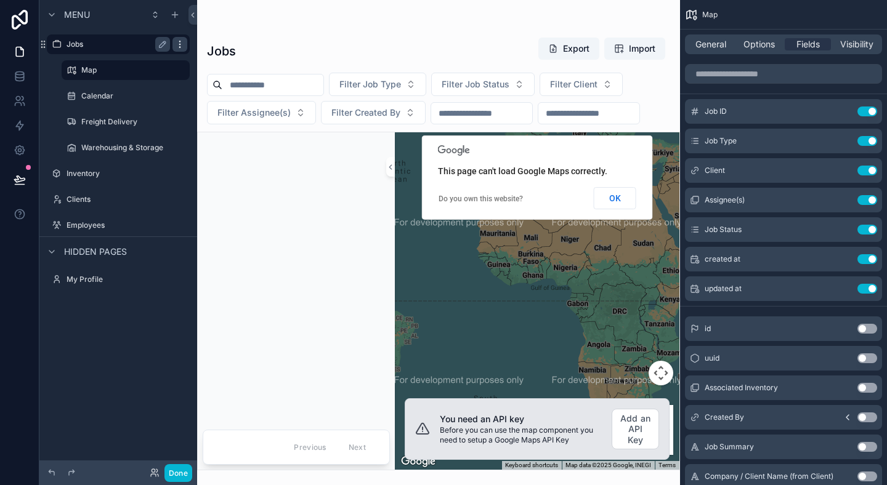
click at [181, 43] on icon "scrollable content" at bounding box center [180, 44] width 10 height 10
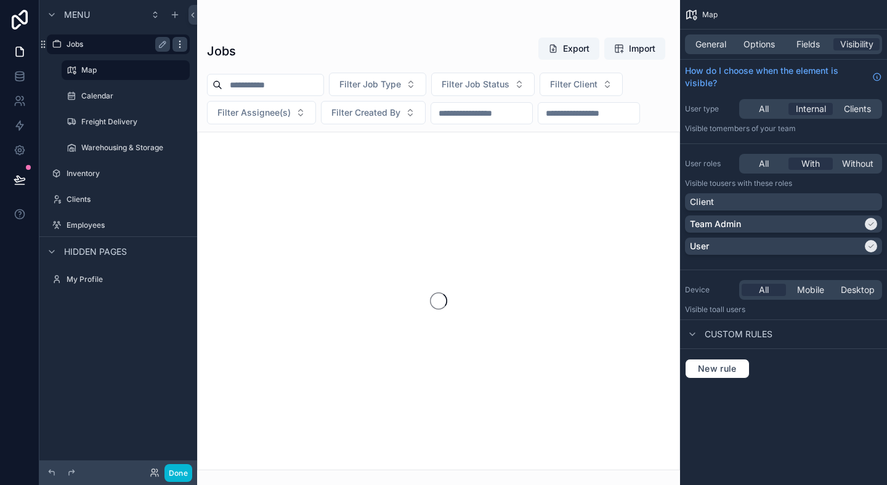
click at [181, 43] on icon "scrollable content" at bounding box center [180, 44] width 10 height 10
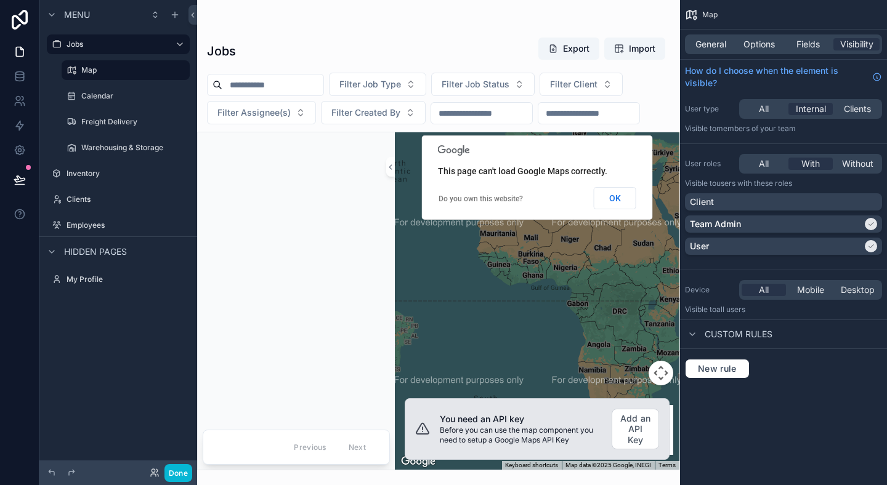
click at [132, 28] on div "Menu" at bounding box center [118, 15] width 158 height 30
click at [177, 18] on icon "scrollable content" at bounding box center [175, 15] width 10 height 10
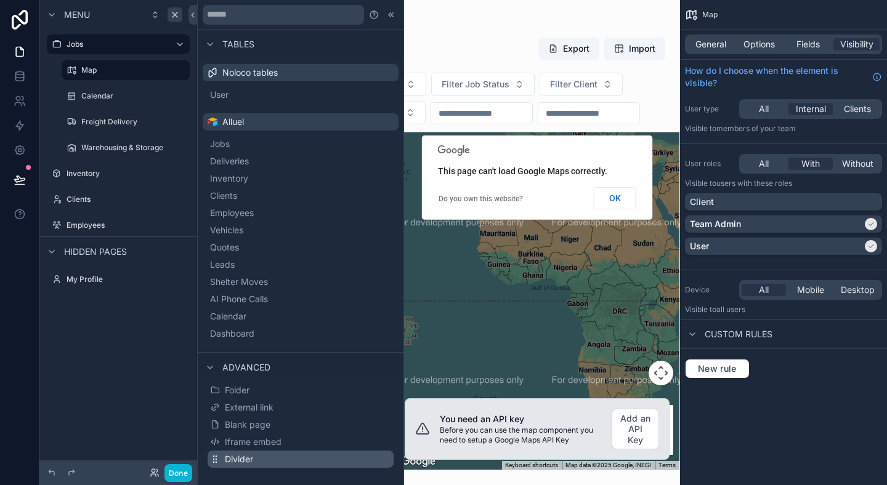
click at [252, 459] on span "Divider" at bounding box center [239, 459] width 28 height 12
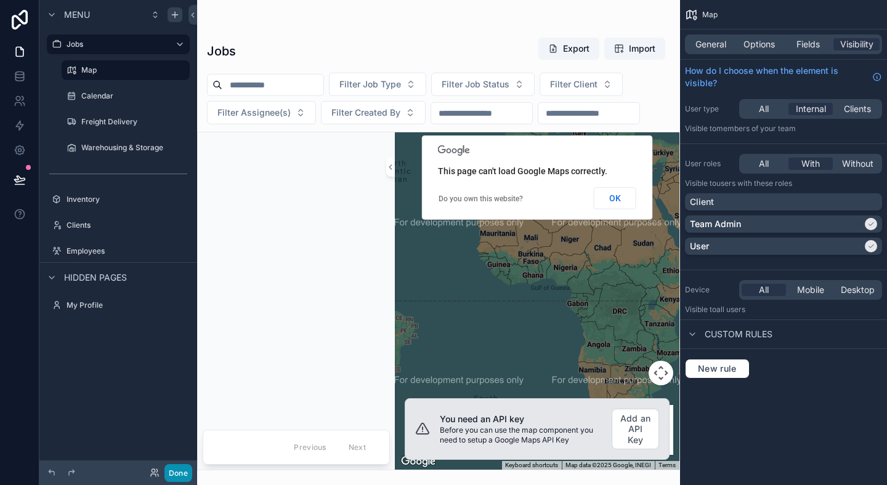
click at [182, 473] on button "Done" at bounding box center [178, 474] width 28 height 18
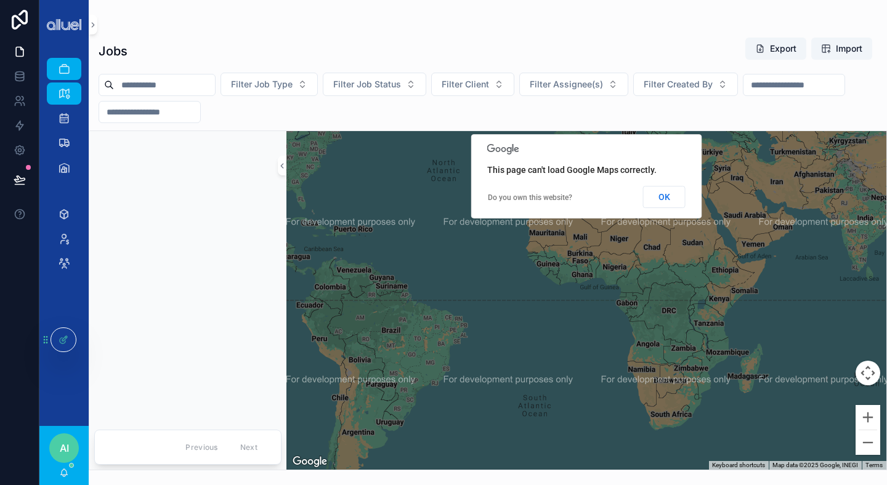
click at [70, 190] on div "scrollable content" at bounding box center [64, 191] width 34 height 20
click at [69, 334] on div at bounding box center [63, 339] width 25 height 23
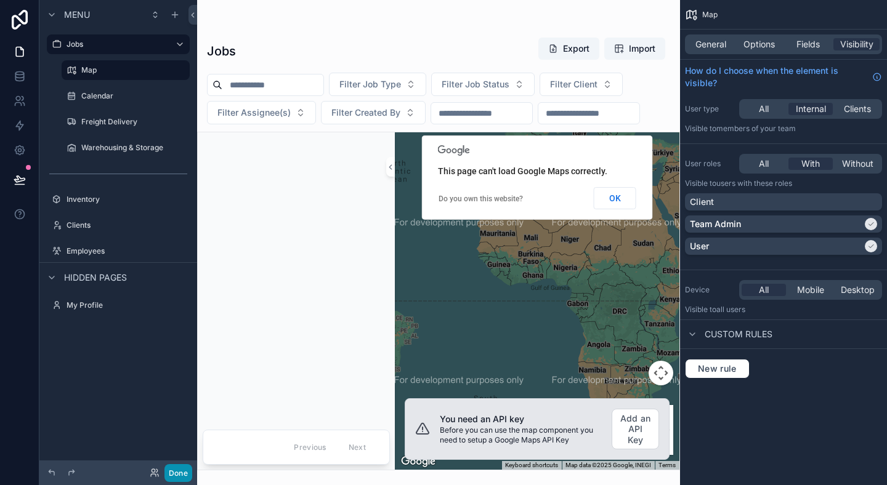
click at [178, 477] on button "Done" at bounding box center [178, 474] width 28 height 18
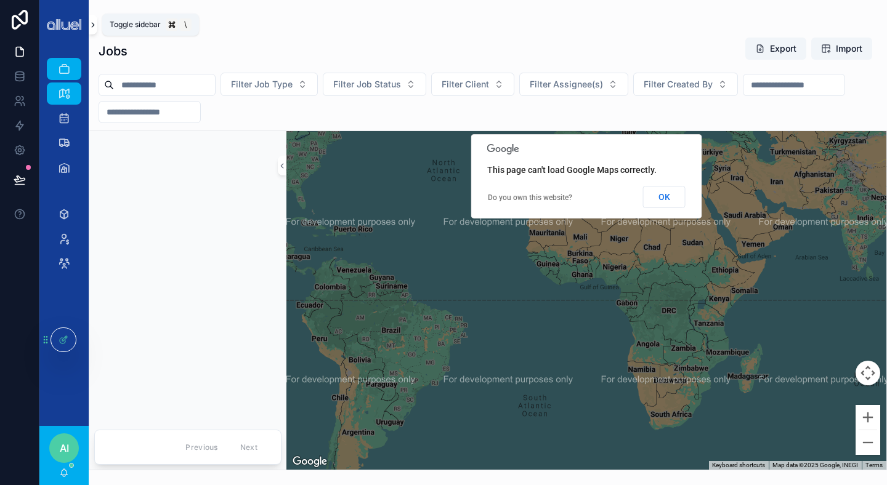
click at [92, 26] on icon "scrollable content" at bounding box center [93, 24] width 9 height 9
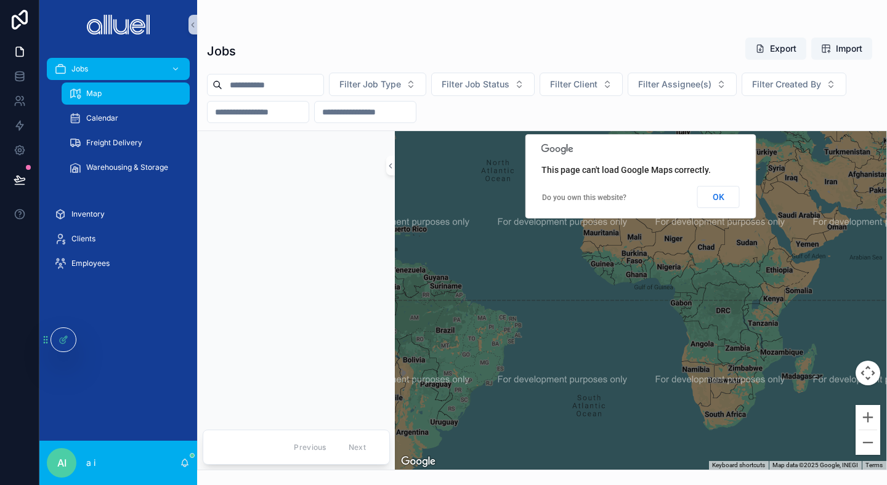
click at [243, 239] on div "scrollable content" at bounding box center [296, 278] width 187 height 79
drag, startPoint x: 38, startPoint y: 193, endPoint x: 70, endPoint y: 187, distance: 33.2
click at [70, 187] on div "Jobs Map Calendar Freight Delivery Warehousing & Storage Inventory Clients Empl…" at bounding box center [443, 242] width 887 height 485
click at [246, 215] on div "scrollable content" at bounding box center [296, 278] width 187 height 284
click at [193, 24] on icon "scrollable content" at bounding box center [193, 24] width 9 height 9
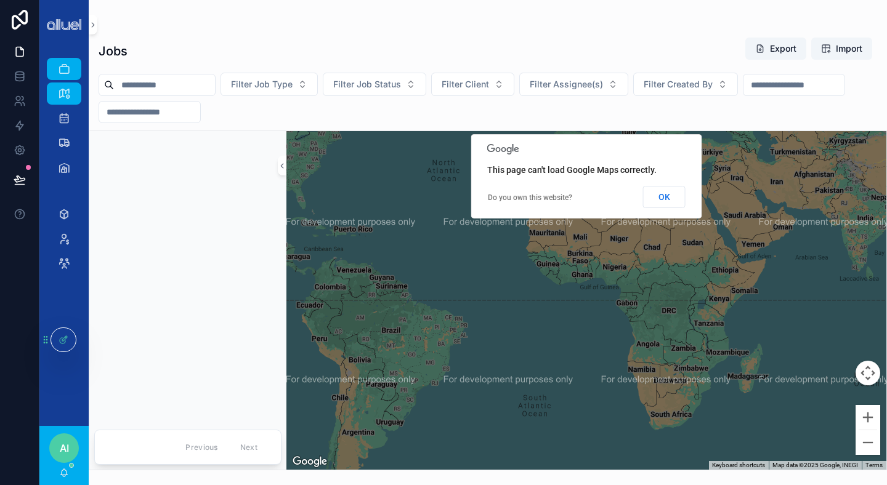
click at [238, 217] on div "scrollable content" at bounding box center [187, 278] width 187 height 284
click at [63, 189] on div "scrollable content" at bounding box center [64, 191] width 34 height 20
click at [94, 31] on button "scrollable content" at bounding box center [93, 25] width 9 height 20
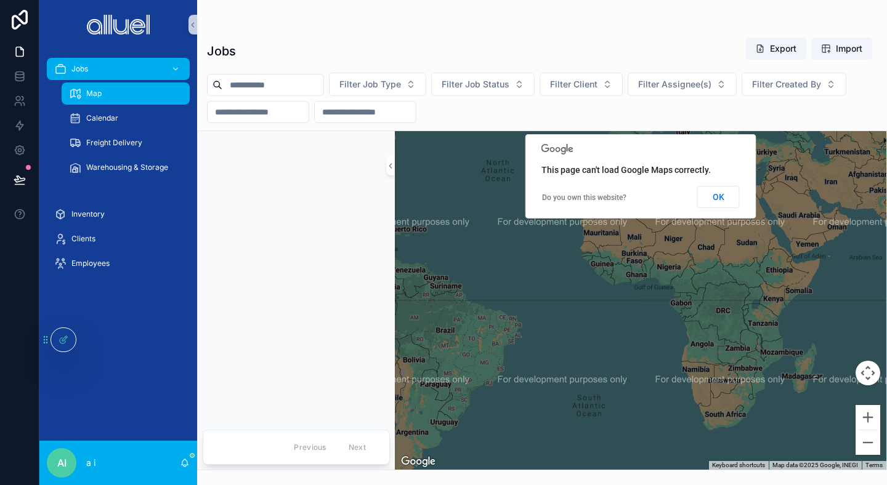
click at [75, 190] on div "scrollable content" at bounding box center [118, 191] width 143 height 20
click at [75, 191] on hr "scrollable content" at bounding box center [118, 191] width 128 height 1
click at [195, 23] on icon "scrollable content" at bounding box center [193, 24] width 9 height 9
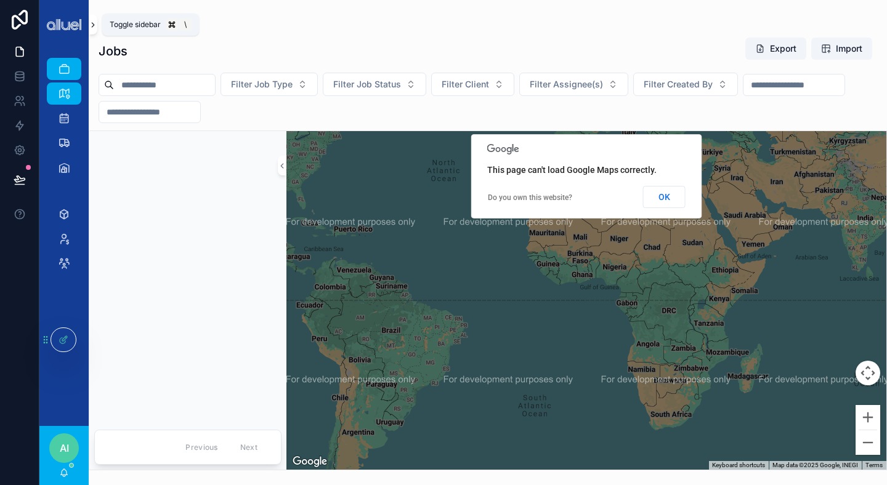
click at [94, 27] on icon "scrollable content" at bounding box center [93, 24] width 9 height 9
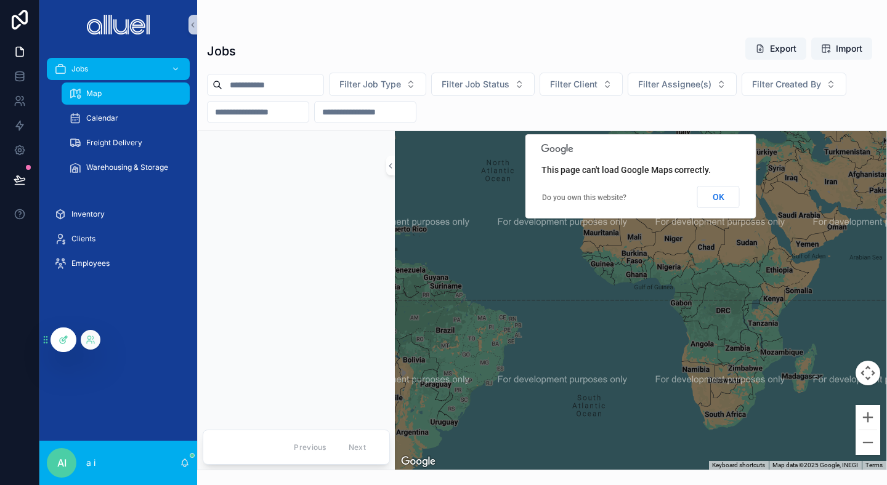
click at [59, 335] on icon at bounding box center [64, 340] width 10 height 10
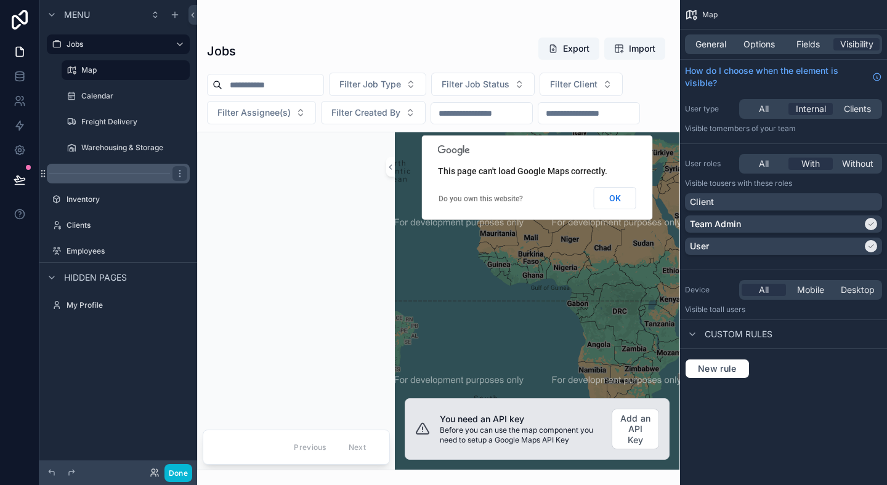
click at [115, 177] on div "scrollable content" at bounding box center [118, 174] width 143 height 20
drag, startPoint x: 181, startPoint y: 171, endPoint x: 140, endPoint y: 174, distance: 41.4
click at [181, 171] on icon "scrollable content" at bounding box center [180, 174] width 10 height 10
click at [140, 174] on div "scrollable content" at bounding box center [118, 174] width 143 height 20
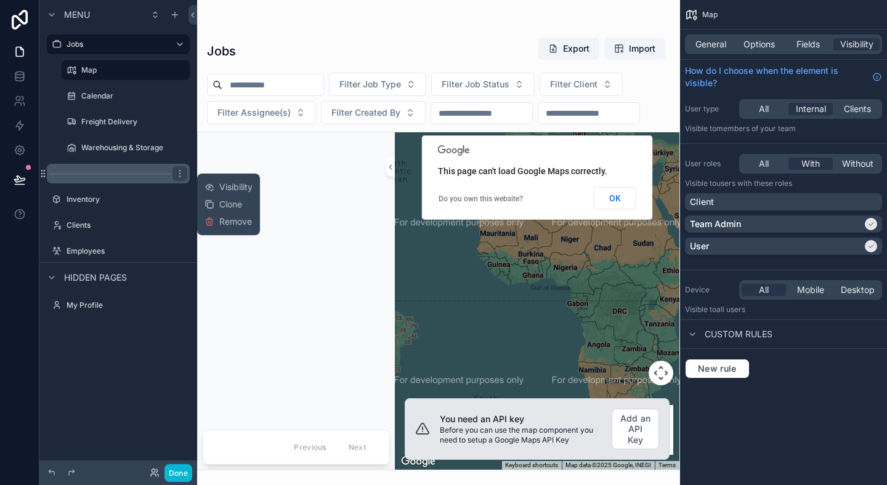
click at [140, 175] on div "scrollable content" at bounding box center [118, 174] width 143 height 20
click at [141, 174] on div "scrollable content" at bounding box center [118, 174] width 143 height 20
click at [147, 176] on div "scrollable content" at bounding box center [118, 174] width 143 height 20
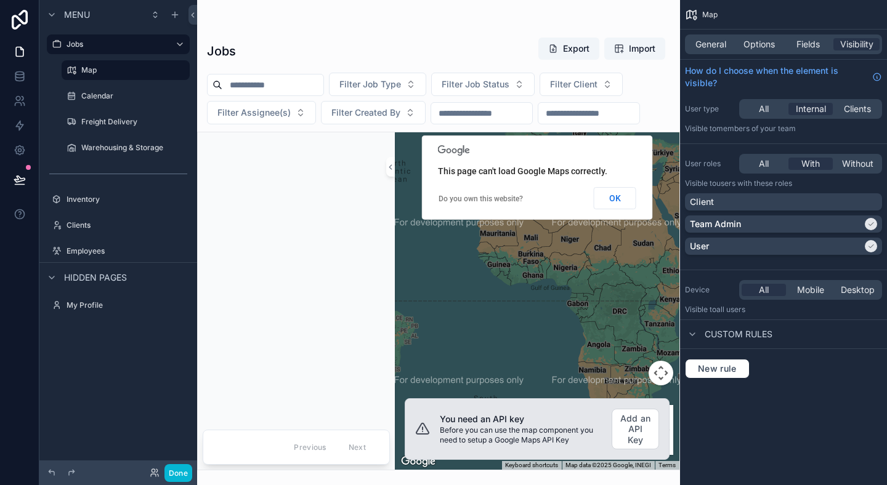
click at [156, 163] on div "scrollable content" at bounding box center [118, 174] width 158 height 22
click at [158, 174] on hr "scrollable content" at bounding box center [109, 174] width 121 height 1
click at [180, 173] on icon "scrollable content" at bounding box center [179, 173] width 1 height 1
click at [206, 155] on icon at bounding box center [209, 156] width 7 height 5
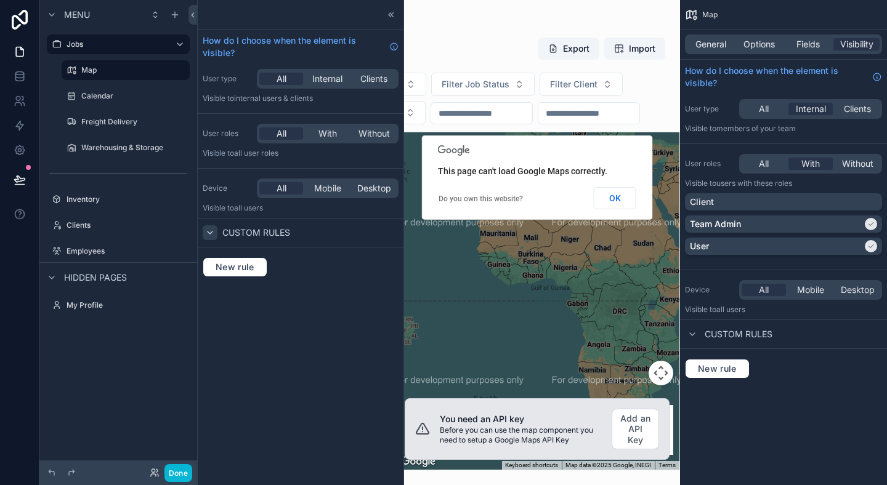
click at [214, 233] on icon at bounding box center [210, 233] width 10 height 10
click at [238, 277] on div "New rule" at bounding box center [301, 267] width 206 height 39
click at [246, 270] on span "New rule" at bounding box center [235, 267] width 49 height 11
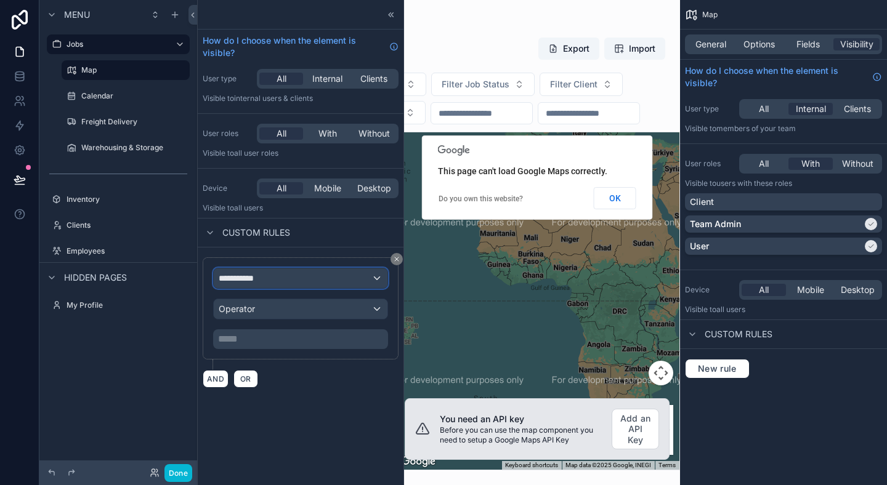
click at [286, 279] on div "**********" at bounding box center [301, 279] width 174 height 20
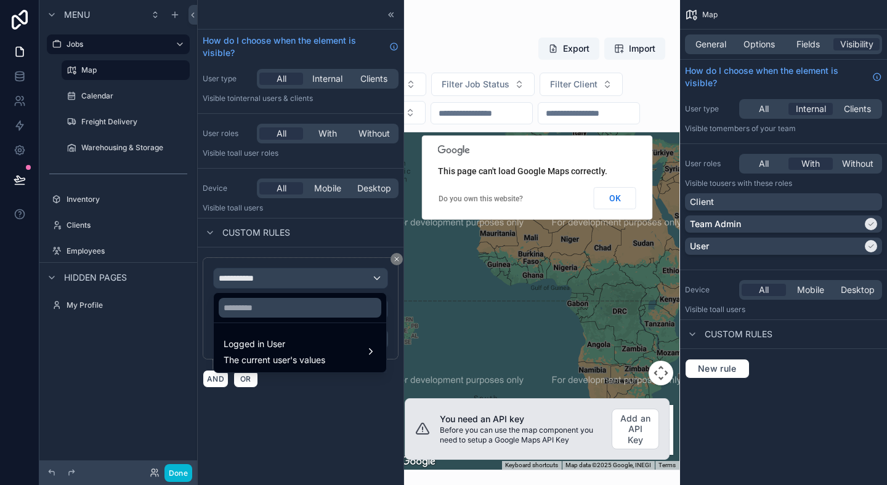
click at [286, 279] on div at bounding box center [301, 242] width 206 height 485
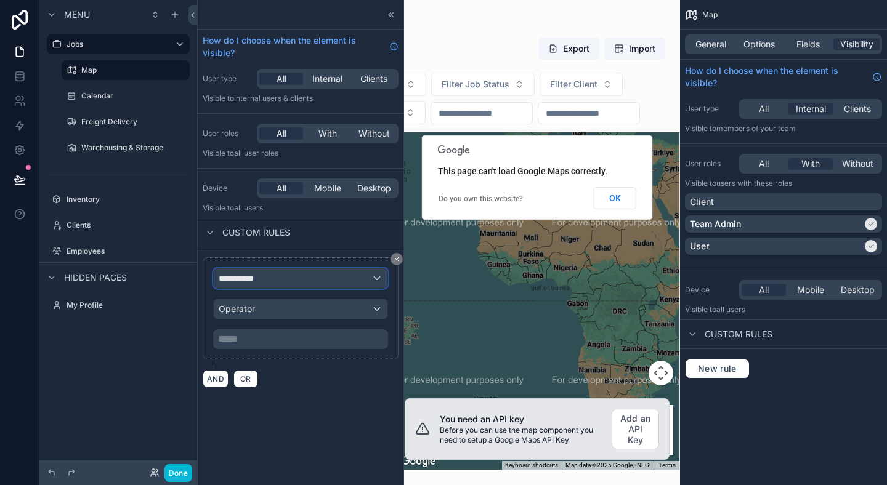
click at [286, 279] on div "**********" at bounding box center [301, 279] width 174 height 20
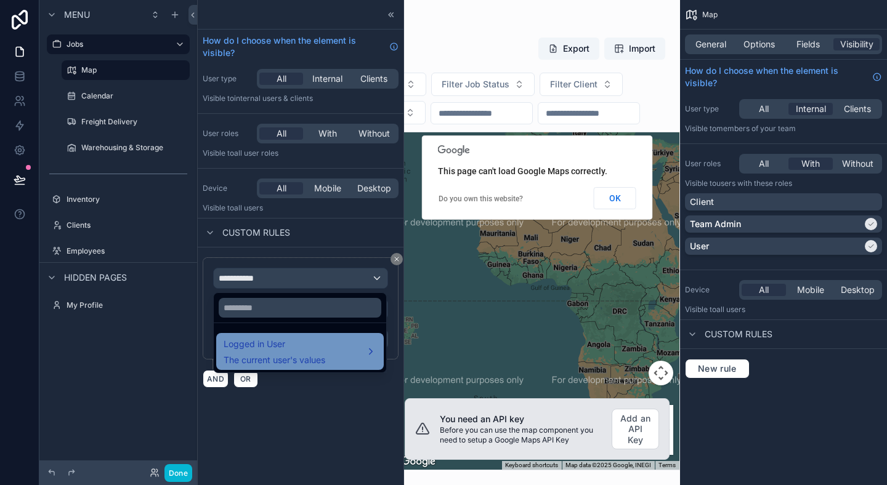
click at [288, 367] on div "Logged in User The current user's values" at bounding box center [300, 351] width 168 height 37
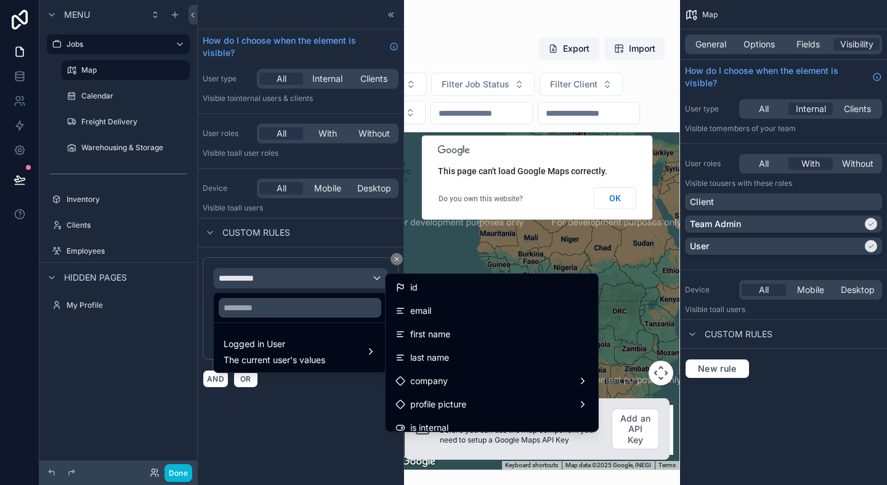
click at [341, 392] on div at bounding box center [301, 242] width 206 height 485
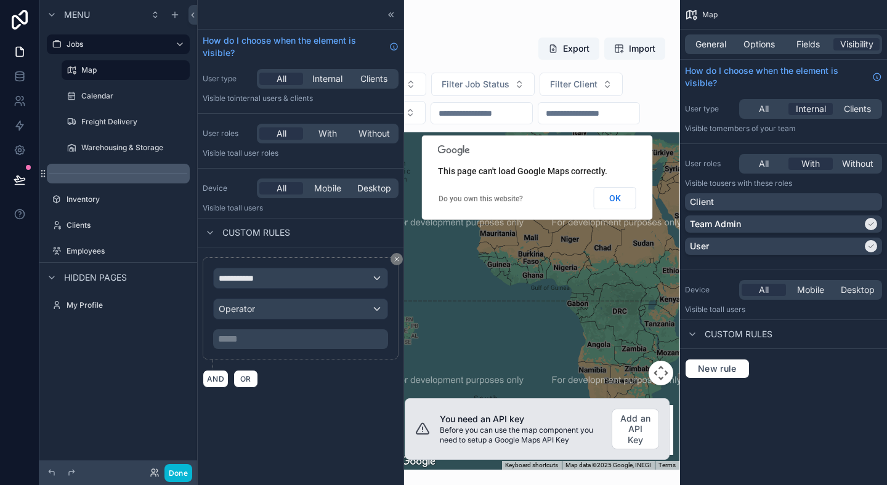
click at [152, 172] on div "scrollable content" at bounding box center [118, 174] width 143 height 20
click at [176, 174] on hr "scrollable content" at bounding box center [118, 174] width 138 height 1
click at [182, 172] on div "scrollable content" at bounding box center [118, 174] width 143 height 20
click at [389, 14] on icon at bounding box center [390, 14] width 2 height 4
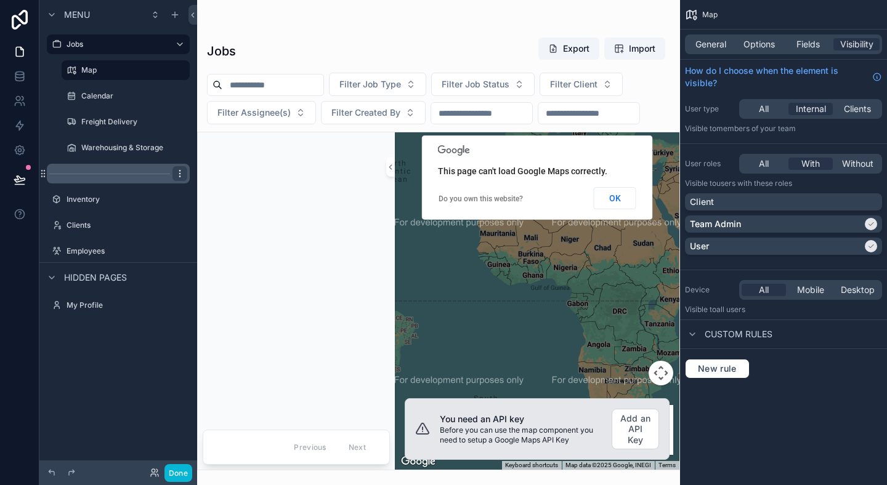
click at [182, 170] on icon "scrollable content" at bounding box center [180, 174] width 10 height 10
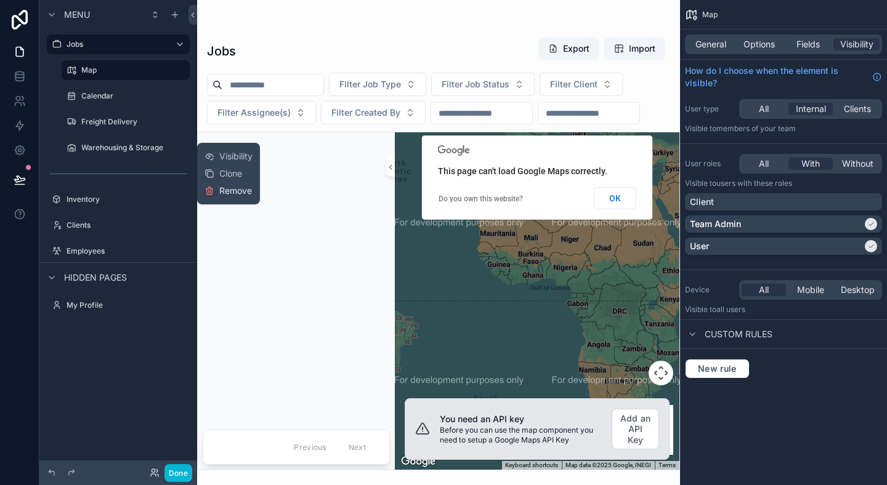
click at [214, 190] on button "Remove" at bounding box center [228, 191] width 47 height 12
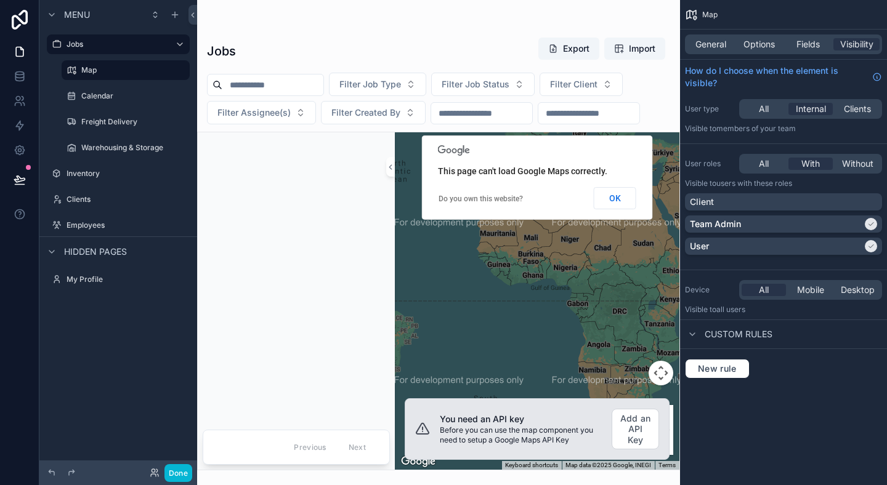
click at [145, 325] on div "Menu Jobs Map Calendar Freight Delivery Warehousing & Storage Inventory Clients…" at bounding box center [118, 235] width 158 height 471
click at [178, 474] on button "Done" at bounding box center [178, 474] width 28 height 18
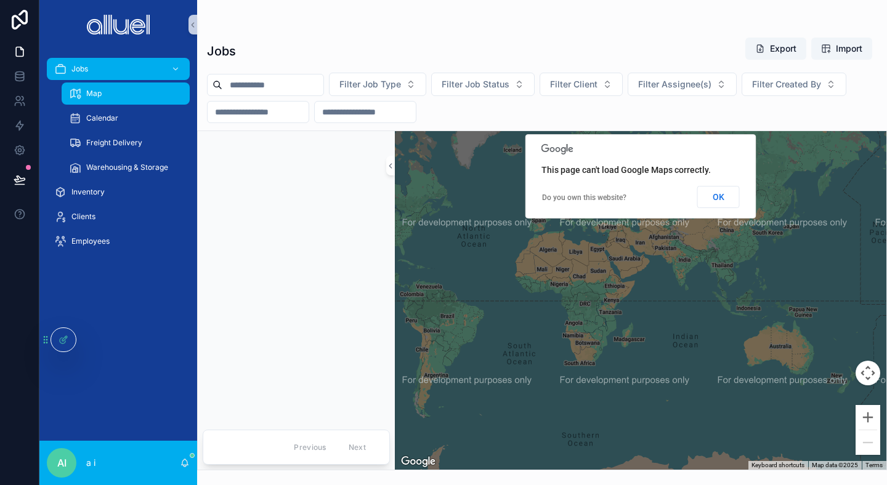
click at [297, 51] on div "Jobs Export Import" at bounding box center [542, 51] width 670 height 28
click at [95, 142] on span "Freight Delivery" at bounding box center [114, 143] width 56 height 10
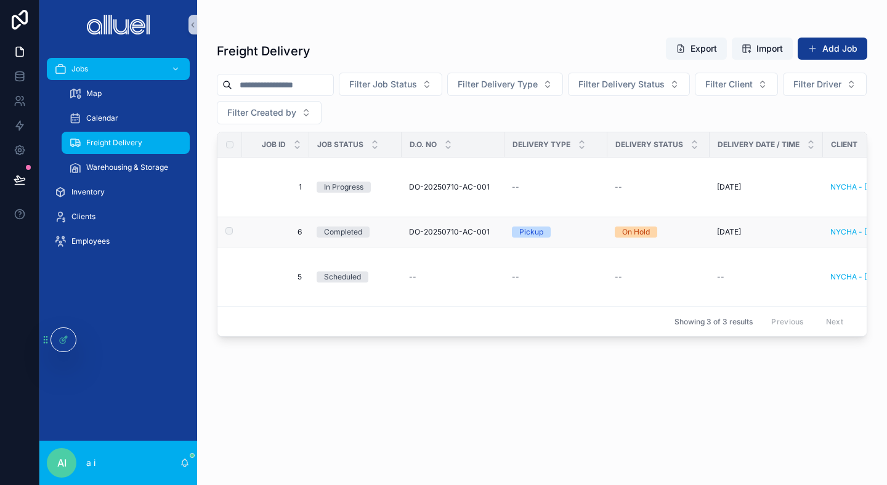
click at [455, 230] on span "DO-20250710-AC-001" at bounding box center [449, 232] width 81 height 10
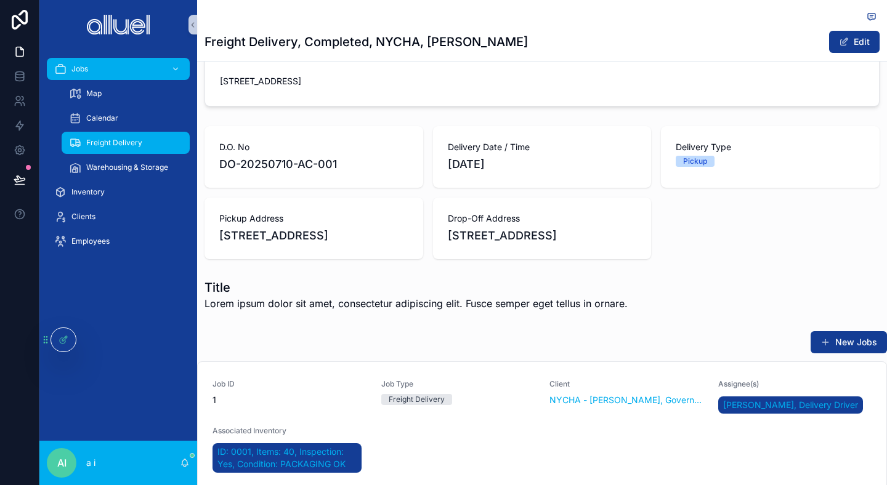
scroll to position [354, 0]
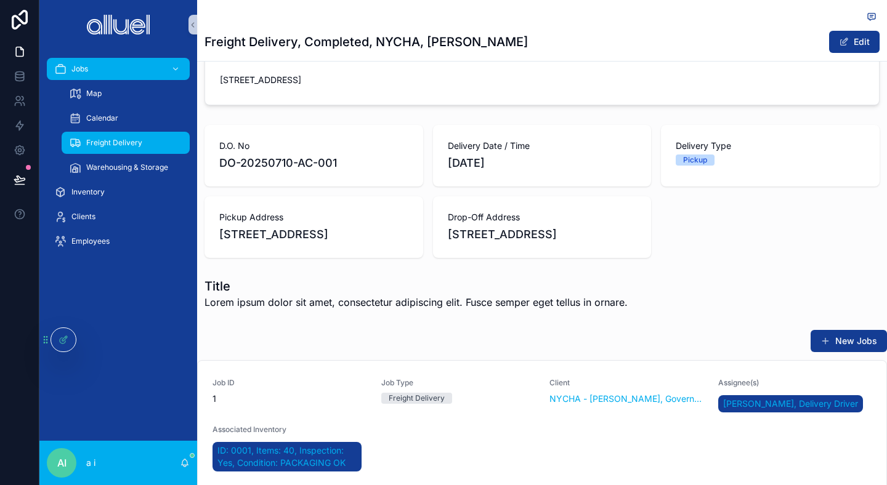
click at [557, 299] on div "Job Overview Job ID 6 Job Type Freight Delivery Job Status Completed Client NYC…" at bounding box center [542, 252] width 690 height 1060
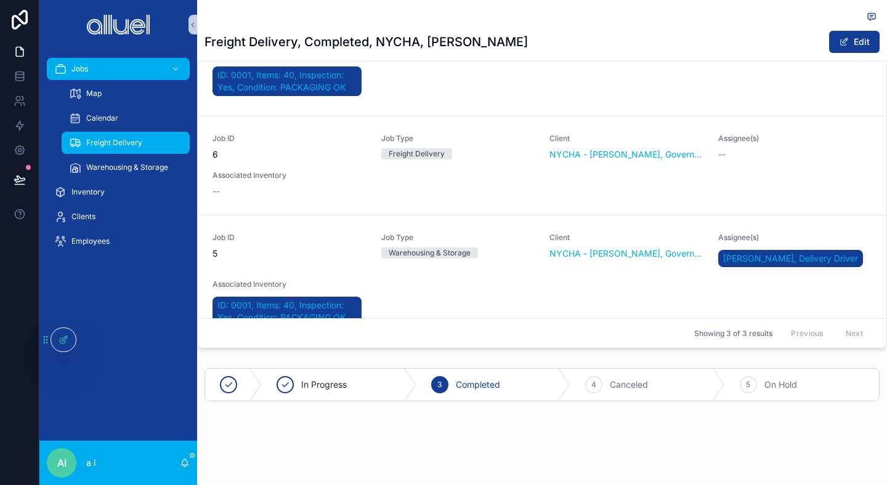
scroll to position [28, 0]
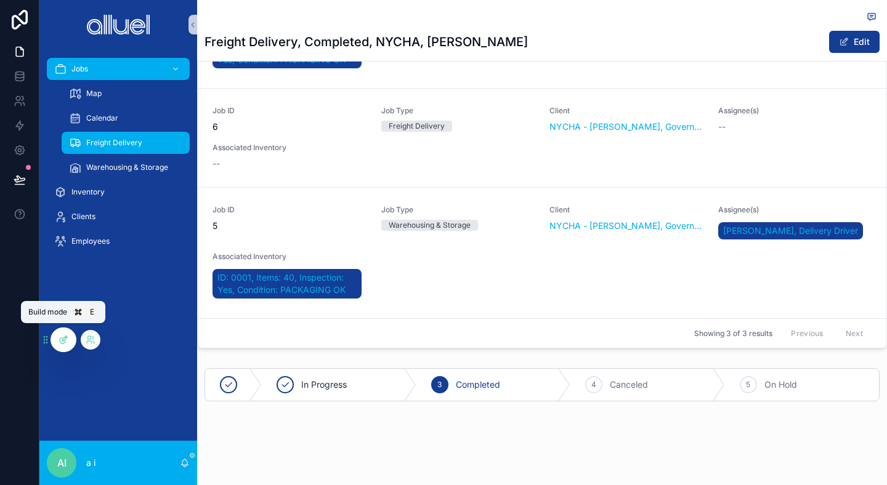
click at [61, 339] on icon at bounding box center [64, 340] width 10 height 10
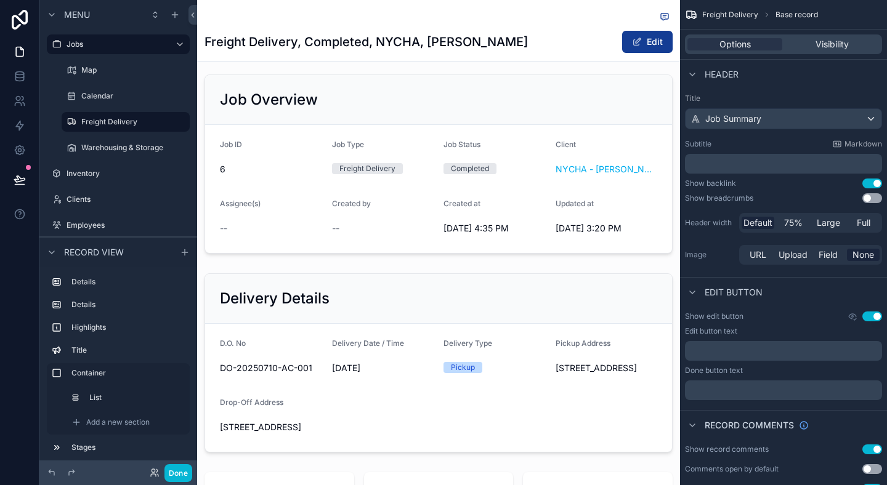
scroll to position [0, 0]
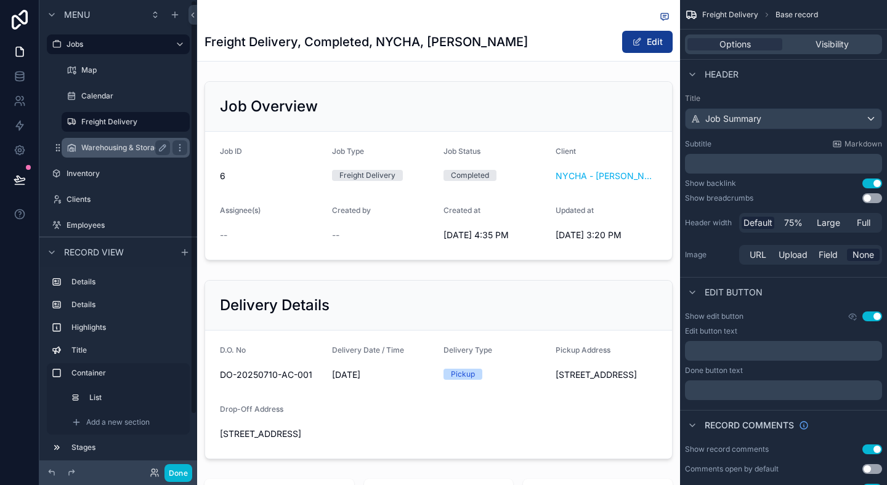
click at [122, 156] on div "Warehousing & Storage" at bounding box center [125, 148] width 123 height 20
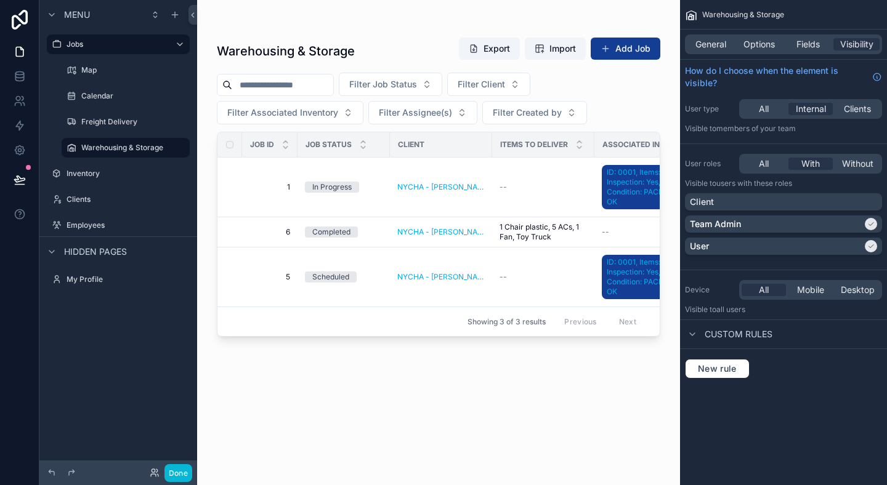
click at [419, 228] on div "scrollable content" at bounding box center [438, 235] width 483 height 471
click at [420, 225] on td "NYCHA - [PERSON_NAME], Government, Active" at bounding box center [441, 232] width 102 height 30
click at [518, 231] on span "1 Chair plastic, 5 ACs, 1 Fan, Toy Truck" at bounding box center [543, 232] width 87 height 20
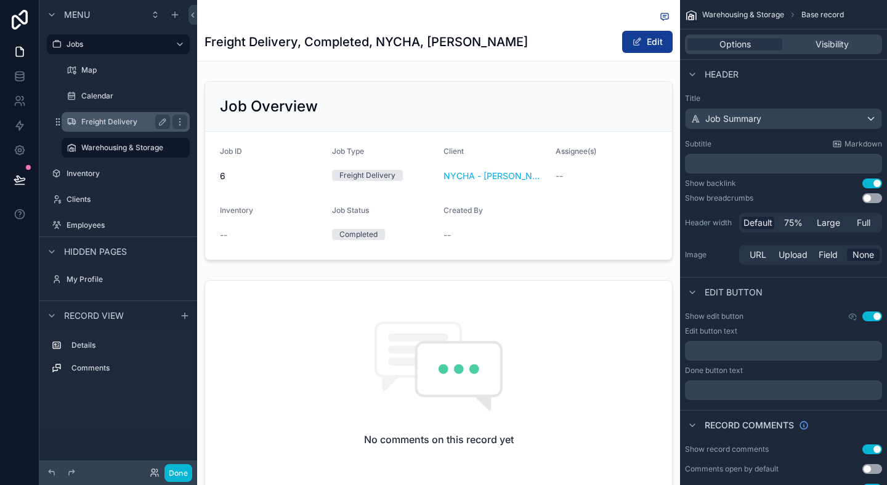
click at [100, 126] on label "Freight Delivery" at bounding box center [123, 122] width 84 height 10
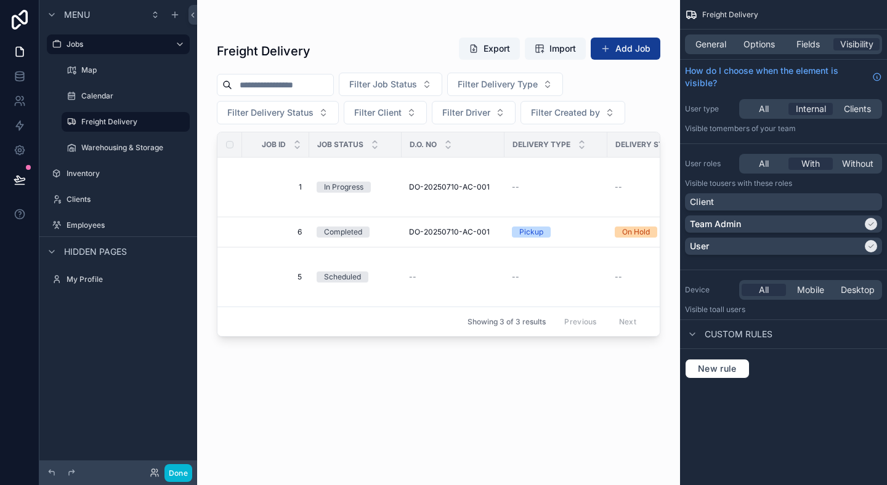
click at [450, 183] on div "scrollable content" at bounding box center [438, 235] width 483 height 471
click at [461, 184] on span "DO-20250710-AC-001" at bounding box center [449, 187] width 81 height 10
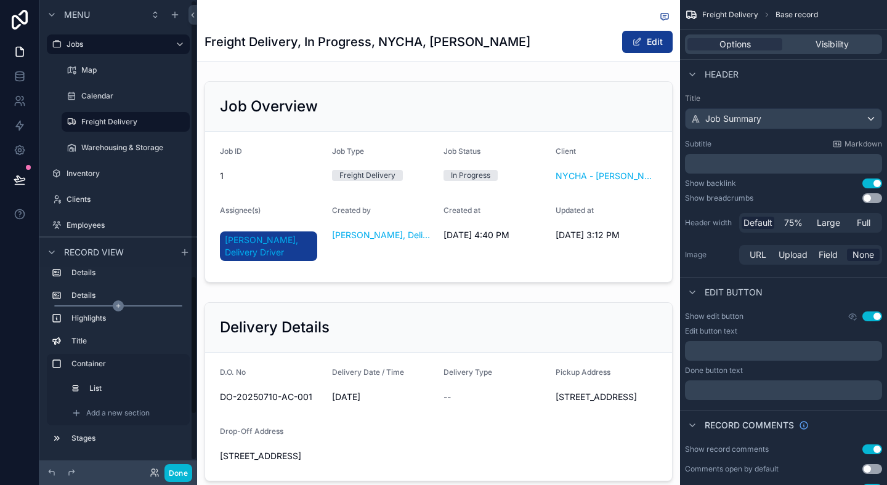
scroll to position [28, 0]
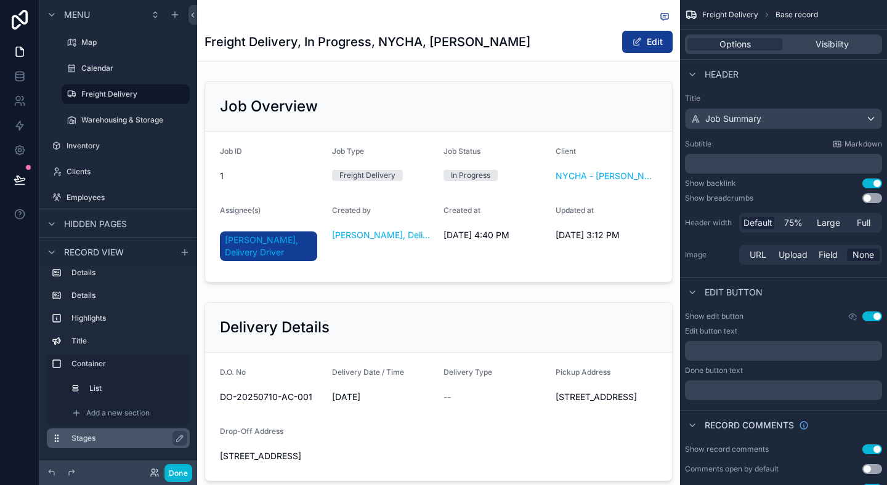
click at [56, 434] on icon "scrollable content" at bounding box center [57, 439] width 10 height 10
click at [84, 434] on label "Stages" at bounding box center [125, 439] width 108 height 10
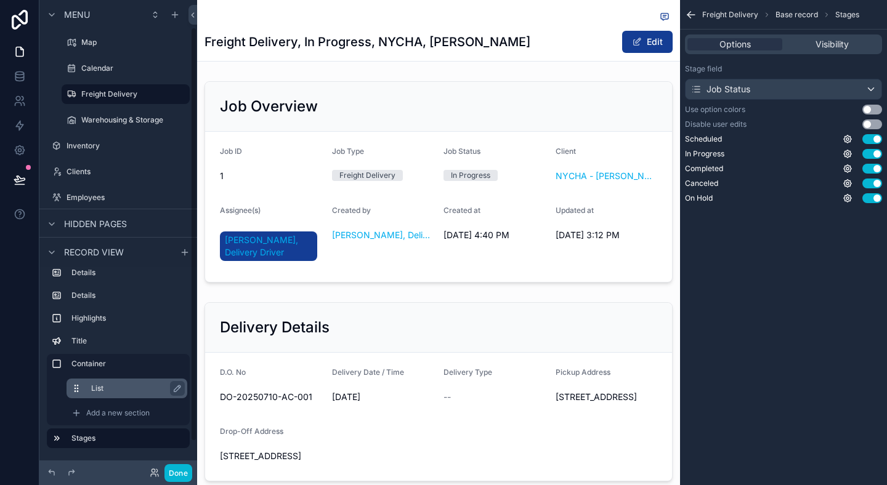
scroll to position [63, 0]
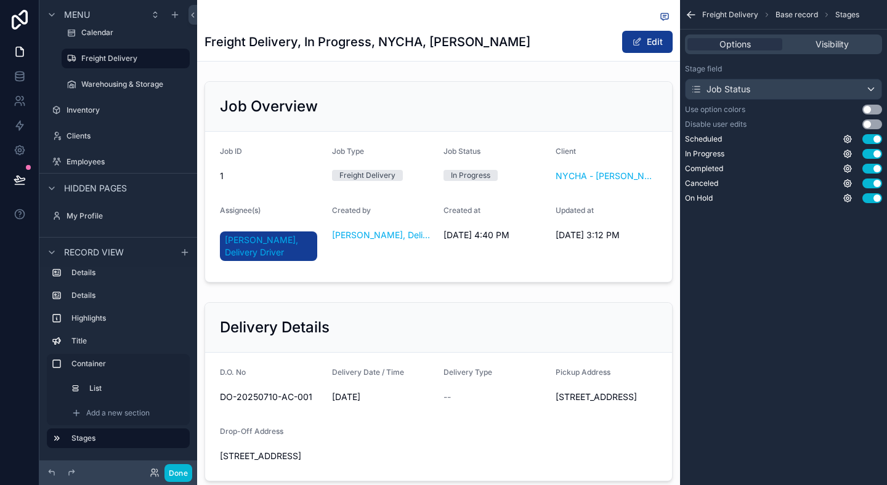
click at [340, 21] on div "scrollable content" at bounding box center [439, 17] width 468 height 15
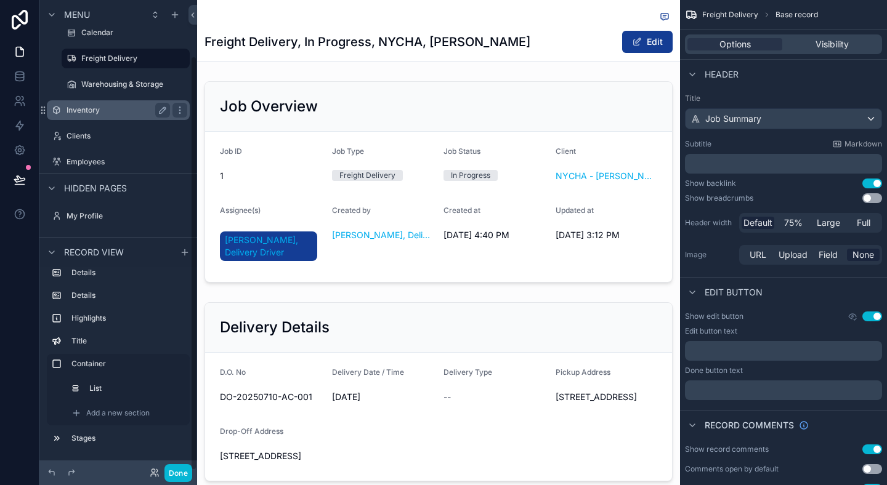
click at [134, 108] on label "Inventory" at bounding box center [116, 110] width 99 height 10
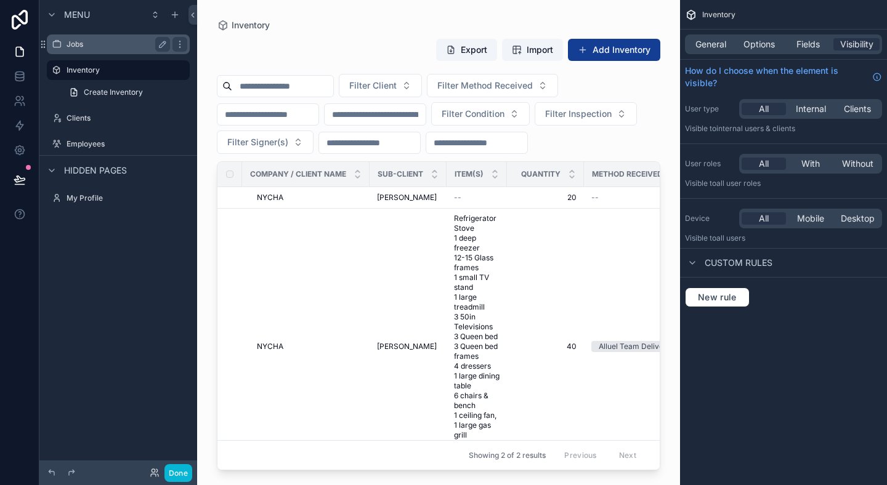
click at [113, 48] on label "Jobs" at bounding box center [116, 44] width 99 height 10
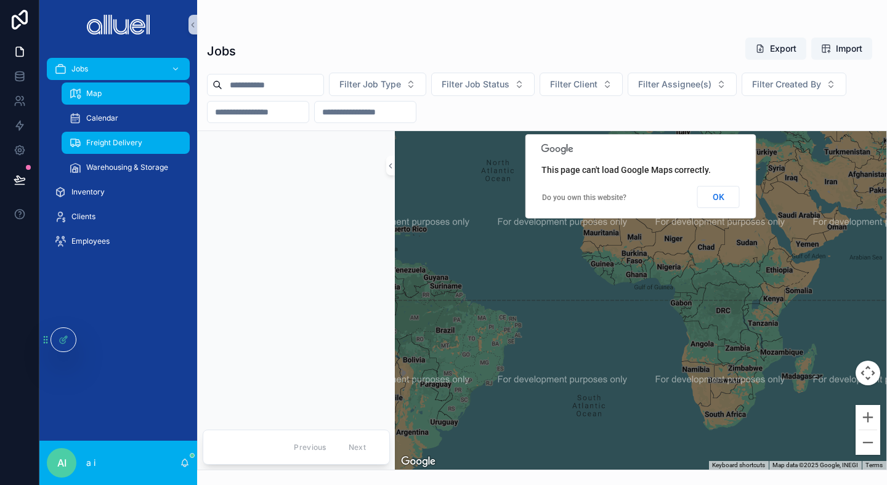
click at [91, 142] on span "Freight Delivery" at bounding box center [114, 143] width 56 height 10
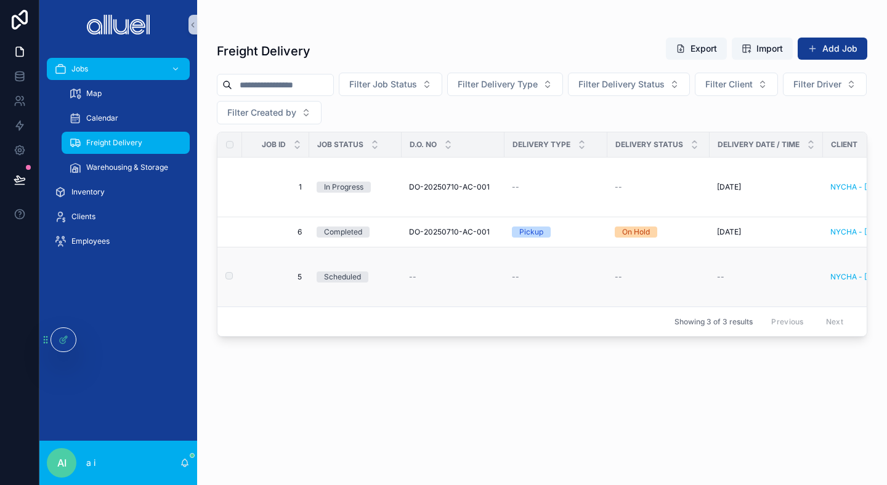
click at [447, 277] on div "--" at bounding box center [453, 277] width 88 height 10
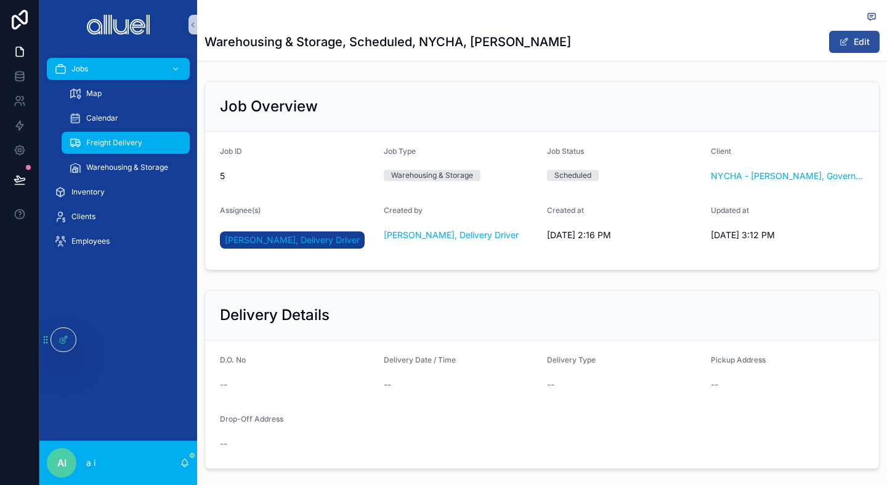
click at [851, 39] on button "Edit" at bounding box center [854, 42] width 51 height 22
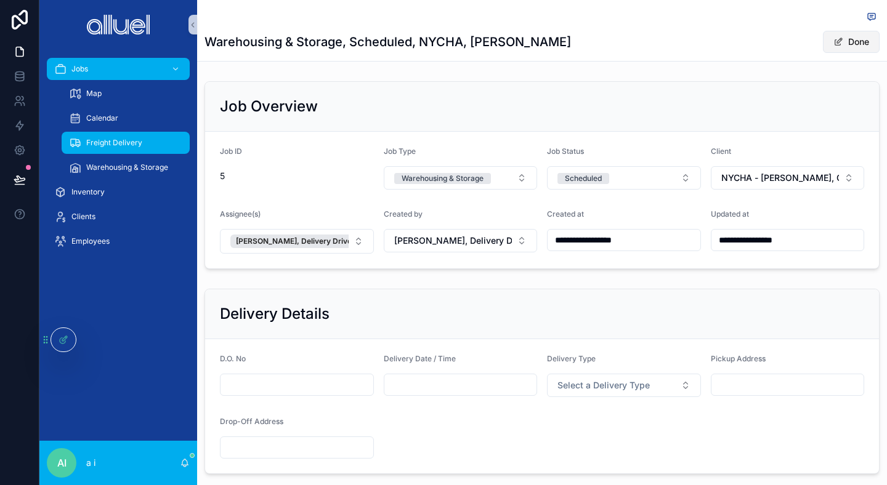
click at [851, 39] on button "Done" at bounding box center [851, 42] width 57 height 22
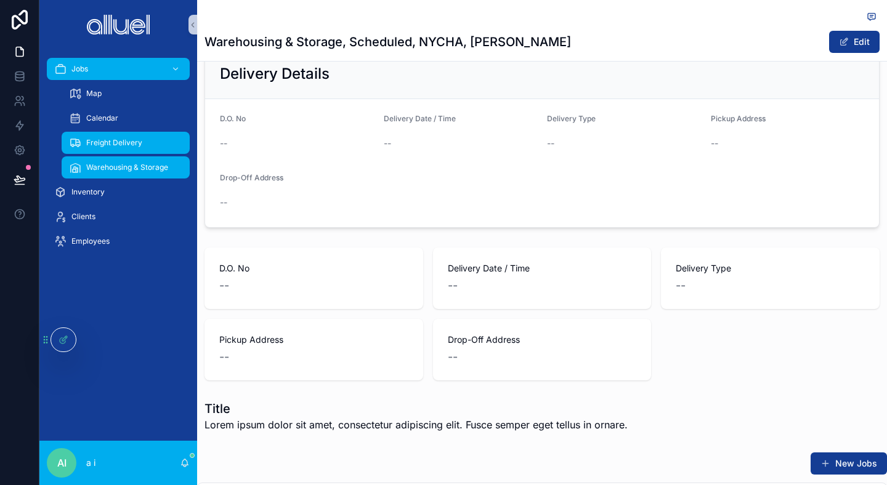
scroll to position [233, 0]
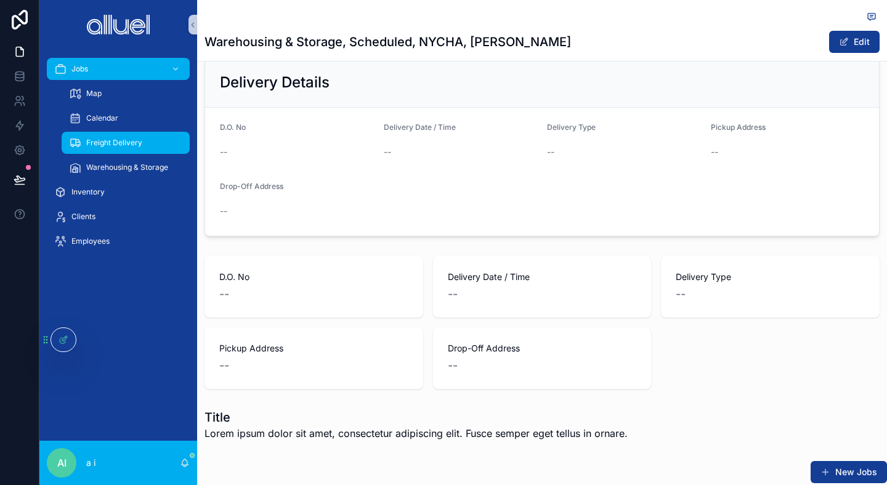
click at [126, 135] on div "Freight Delivery" at bounding box center [125, 143] width 113 height 20
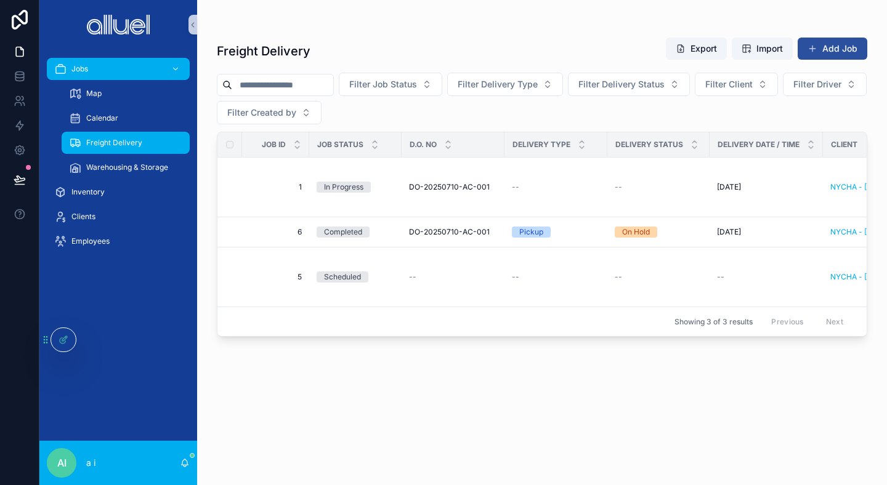
click at [850, 45] on button "Add Job" at bounding box center [833, 49] width 70 height 22
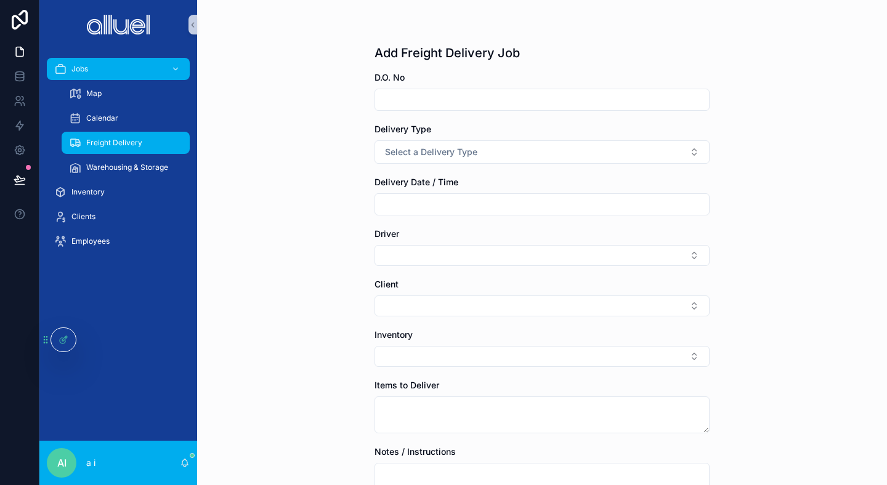
scroll to position [214, 0]
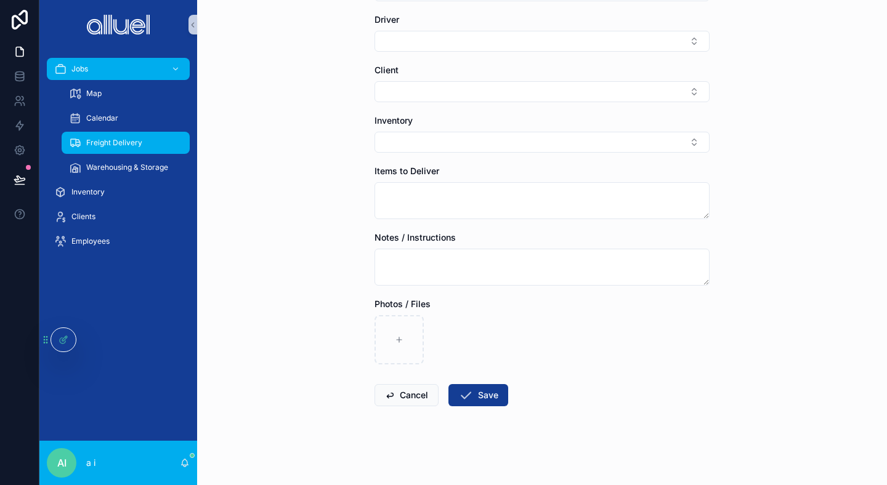
click at [167, 146] on div "Freight Delivery" at bounding box center [125, 143] width 113 height 20
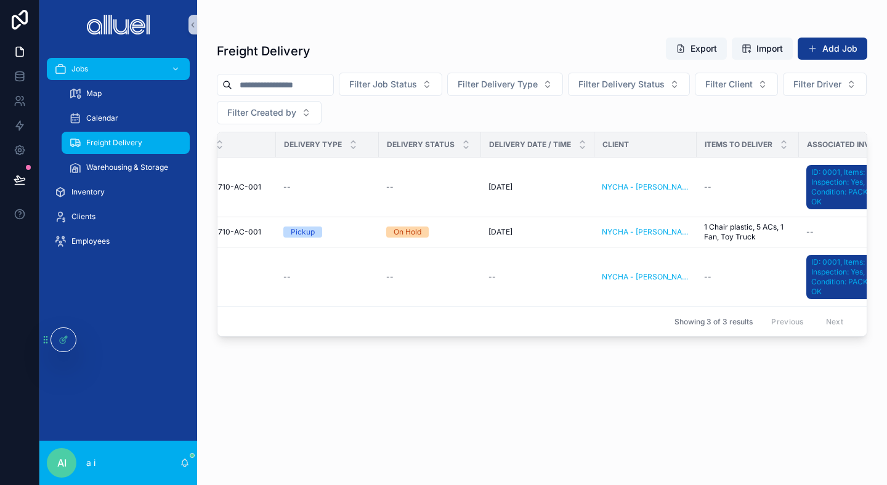
scroll to position [0, 323]
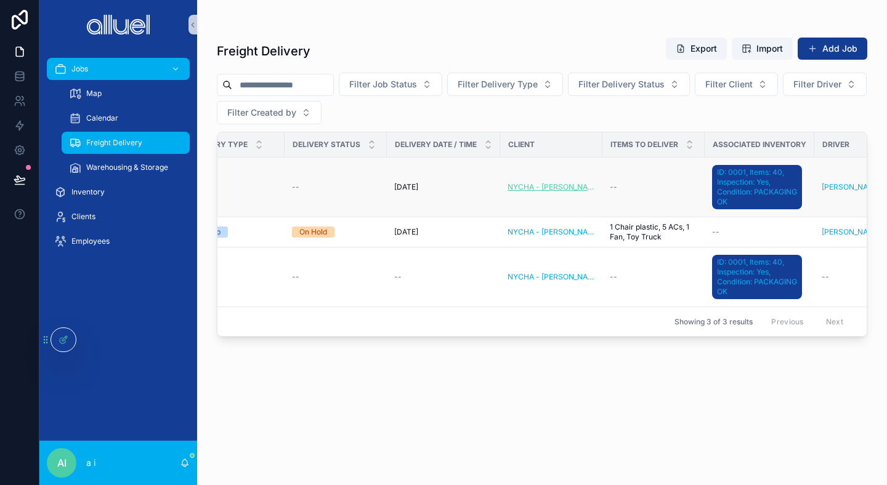
click at [539, 187] on span "NYCHA - [PERSON_NAME], Government, Active" at bounding box center [551, 187] width 87 height 10
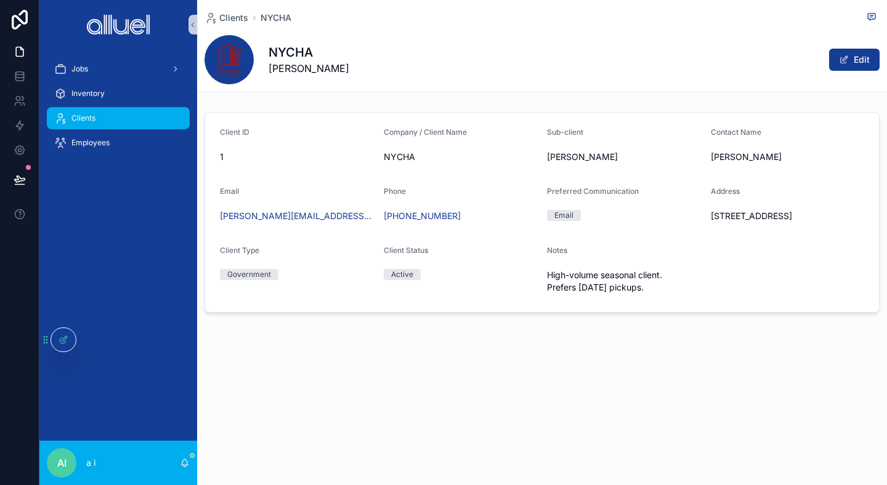
click at [138, 122] on div "Clients" at bounding box center [118, 118] width 128 height 20
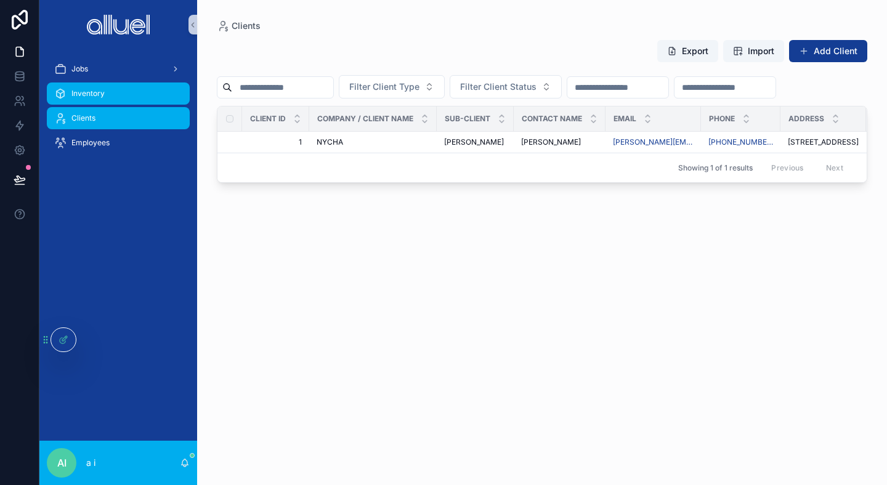
click at [107, 97] on div "Inventory" at bounding box center [118, 94] width 128 height 20
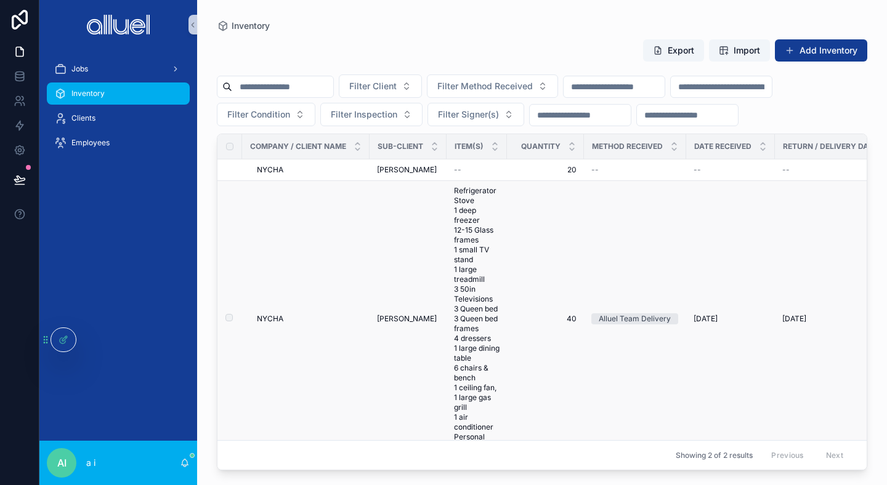
click at [484, 233] on span "Refrigerator Stove 1 deep freezer 12-15 Glass frames 1 small TV stand 1 large t…" at bounding box center [477, 319] width 46 height 266
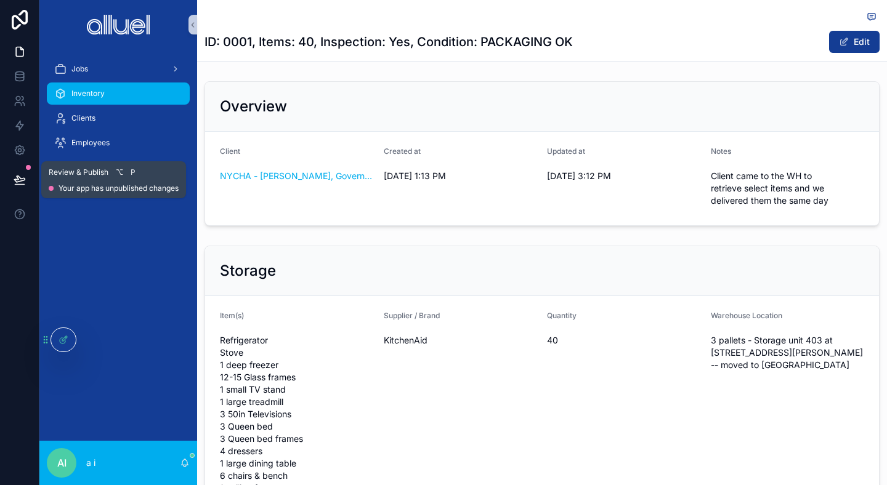
click at [27, 175] on button at bounding box center [19, 180] width 27 height 34
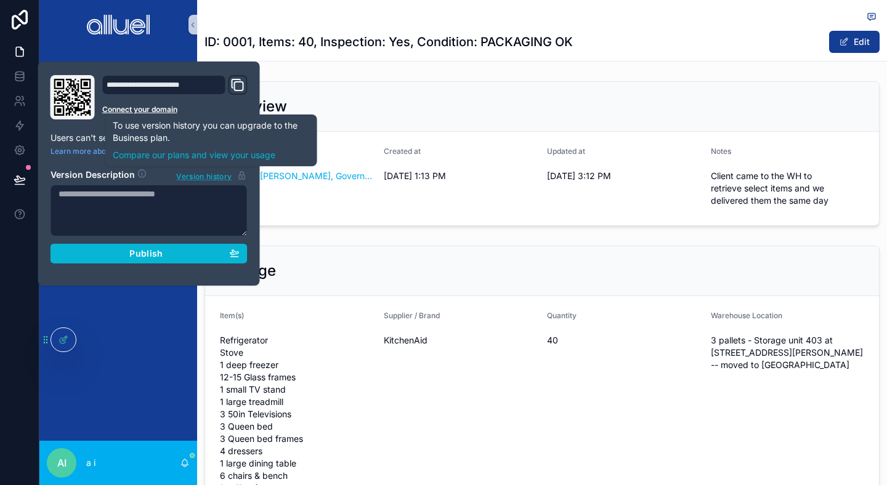
click at [202, 177] on span "Version history" at bounding box center [203, 175] width 55 height 12
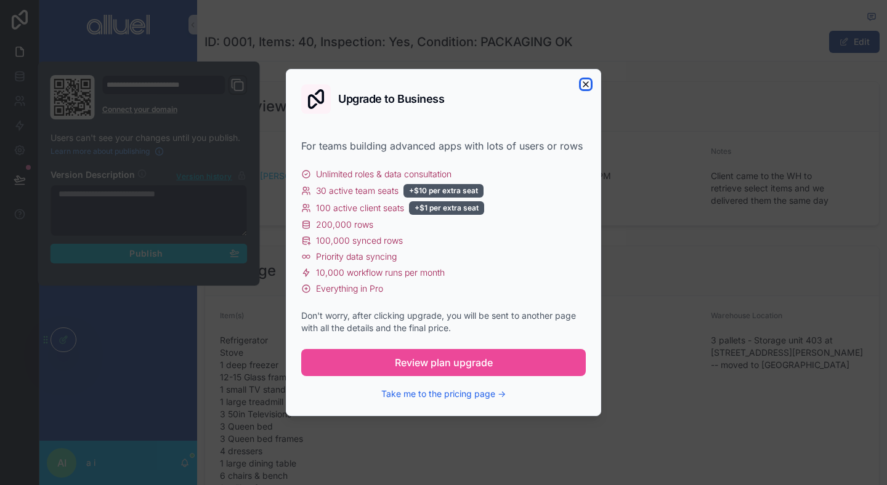
click at [583, 87] on icon "button" at bounding box center [586, 84] width 10 height 10
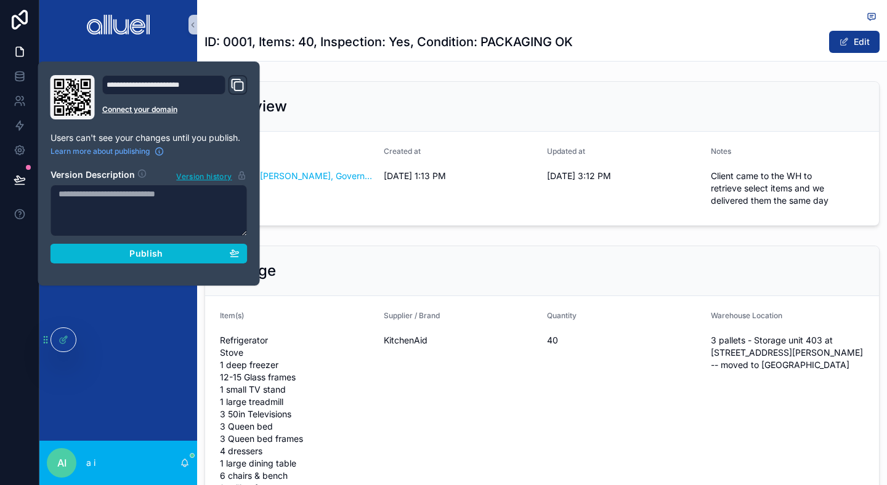
click at [134, 423] on div "Jobs Inventory Clients Employees" at bounding box center [118, 245] width 158 height 392
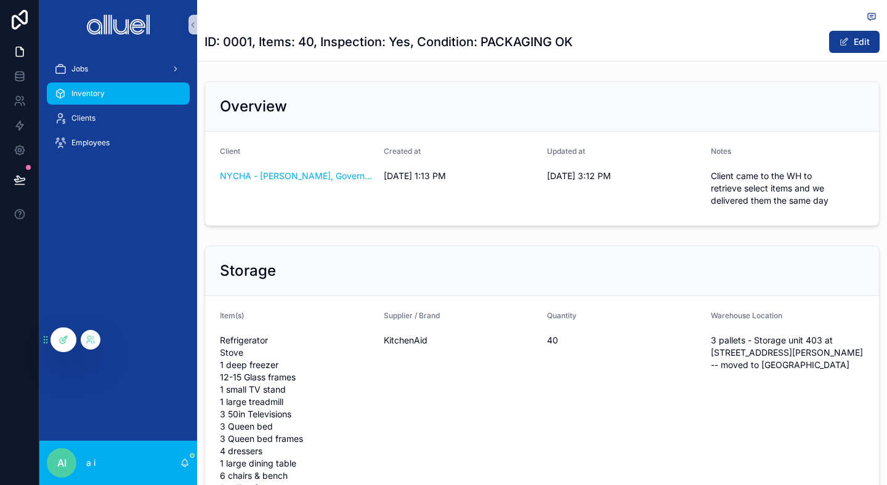
click at [62, 343] on icon at bounding box center [64, 340] width 10 height 10
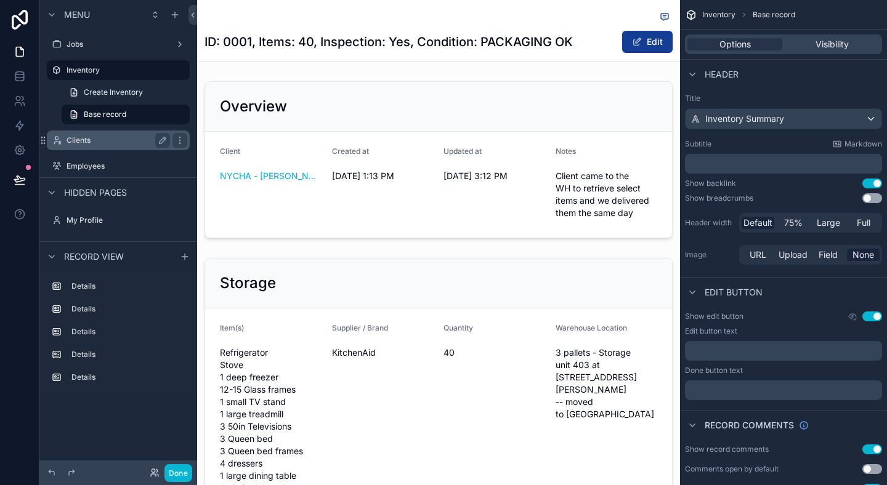
click at [84, 138] on label "Clients" at bounding box center [116, 141] width 99 height 10
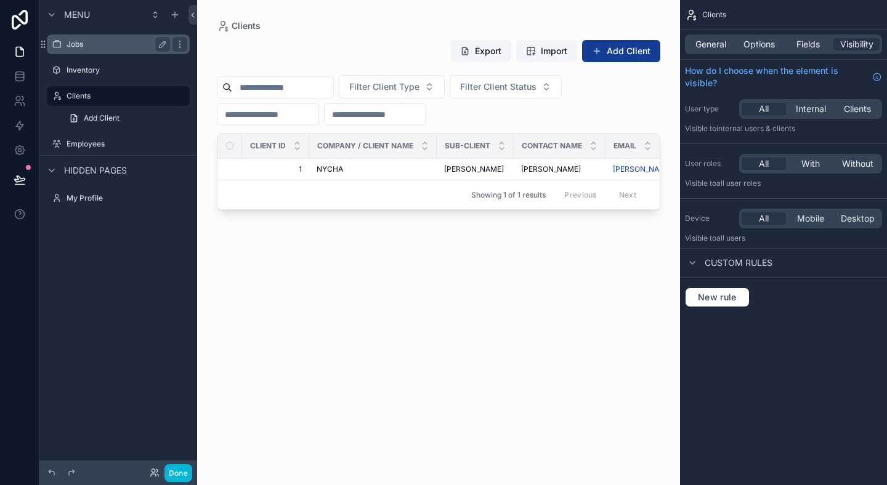
click at [132, 51] on div "Jobs" at bounding box center [118, 44] width 103 height 15
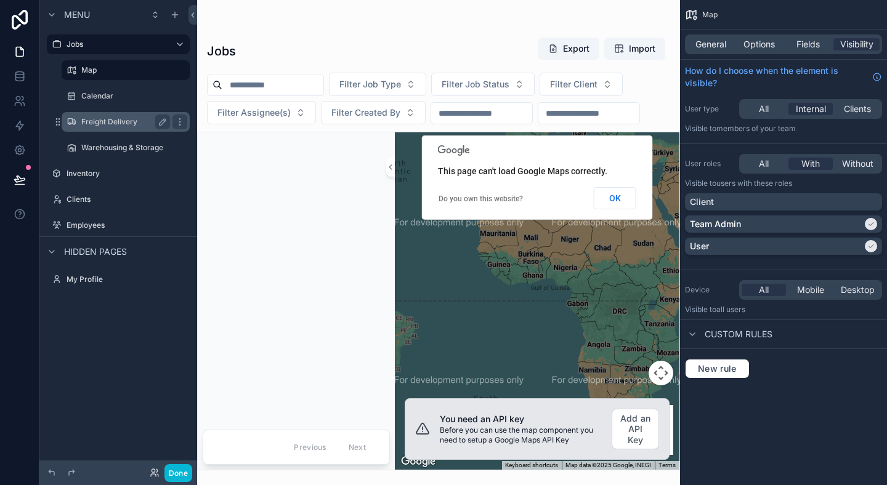
click at [131, 121] on label "Freight Delivery" at bounding box center [123, 122] width 84 height 10
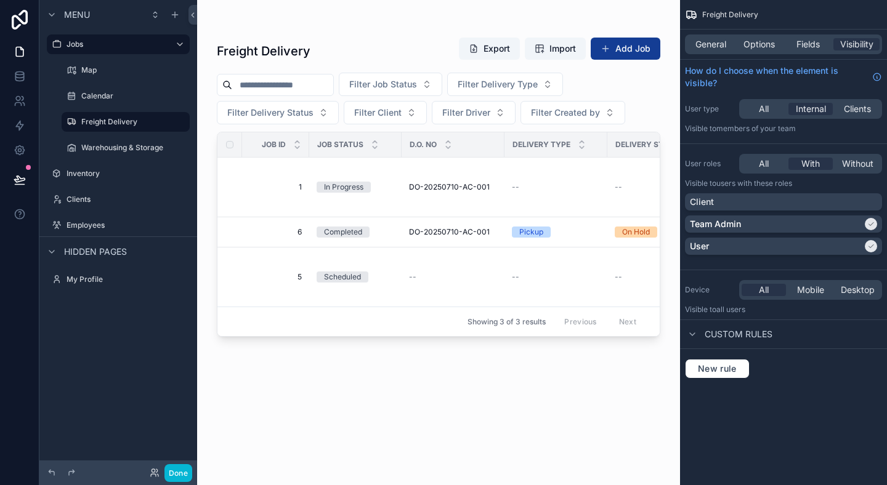
click at [462, 229] on div "scrollable content" at bounding box center [438, 235] width 483 height 471
click at [489, 227] on div "DO-20250710-AC-001 DO-20250710-AC-001" at bounding box center [453, 232] width 88 height 10
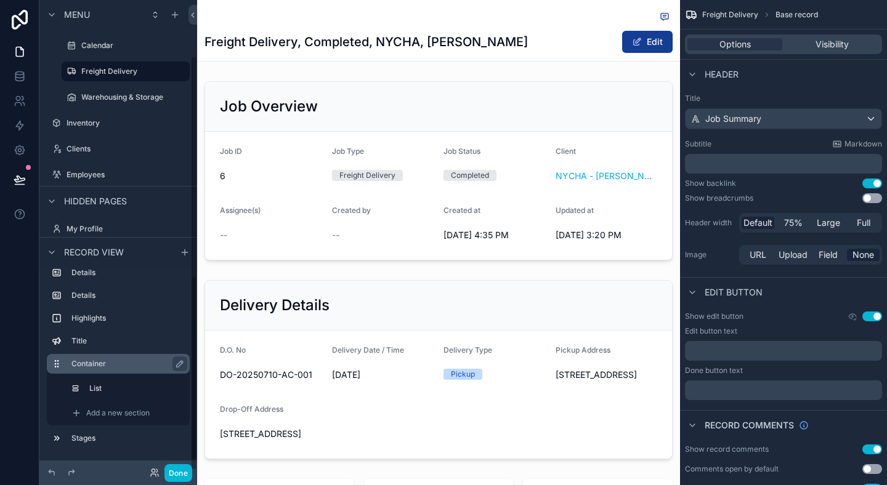
scroll to position [63, 0]
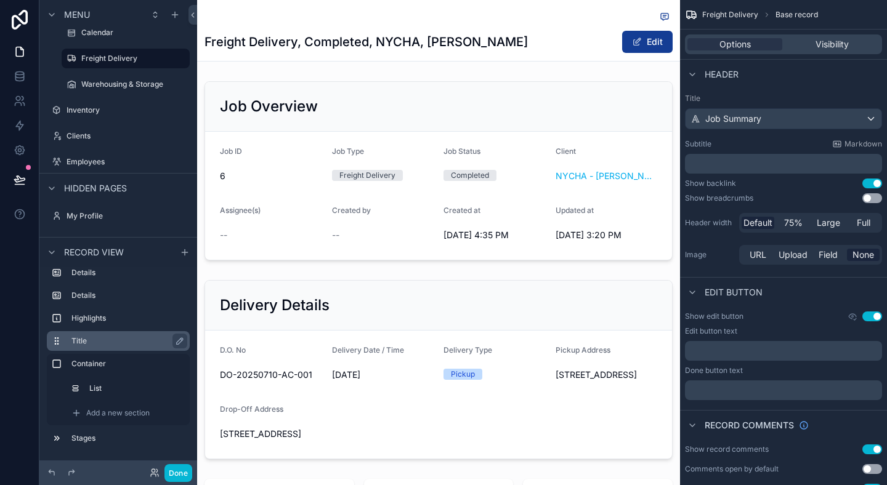
click at [99, 346] on div "Title" at bounding box center [127, 341] width 113 height 15
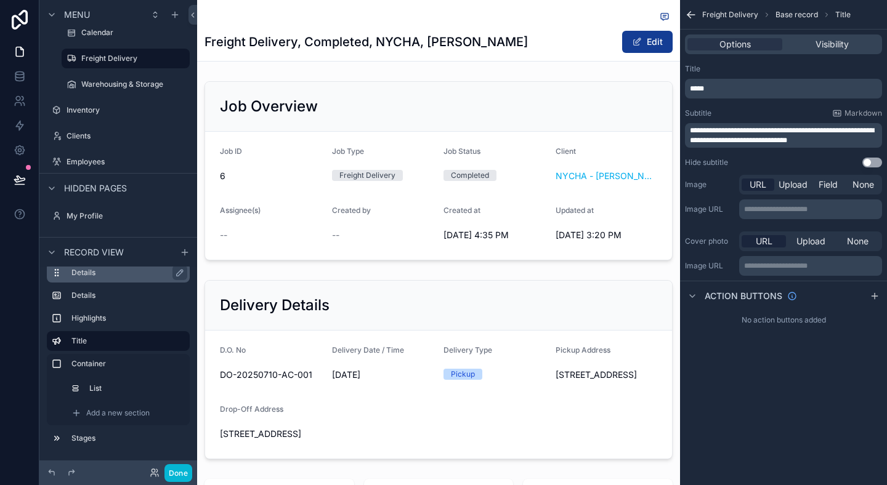
click at [108, 277] on label "Details" at bounding box center [125, 273] width 108 height 10
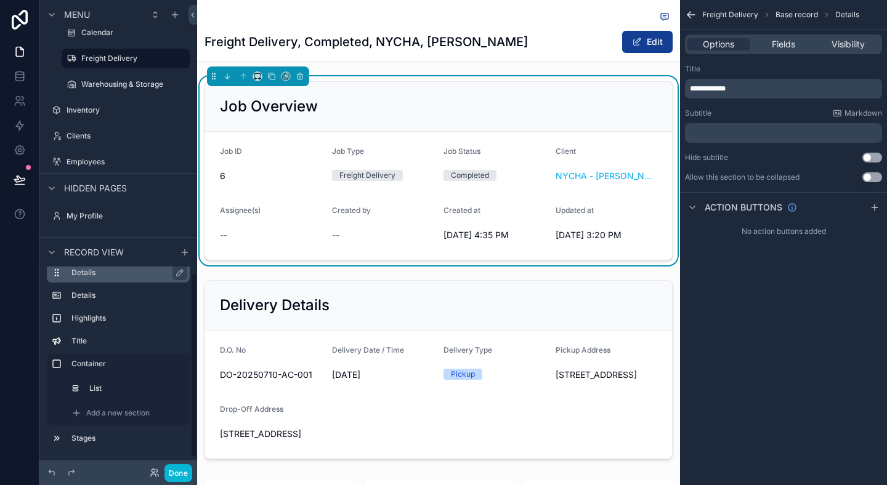
scroll to position [0, 0]
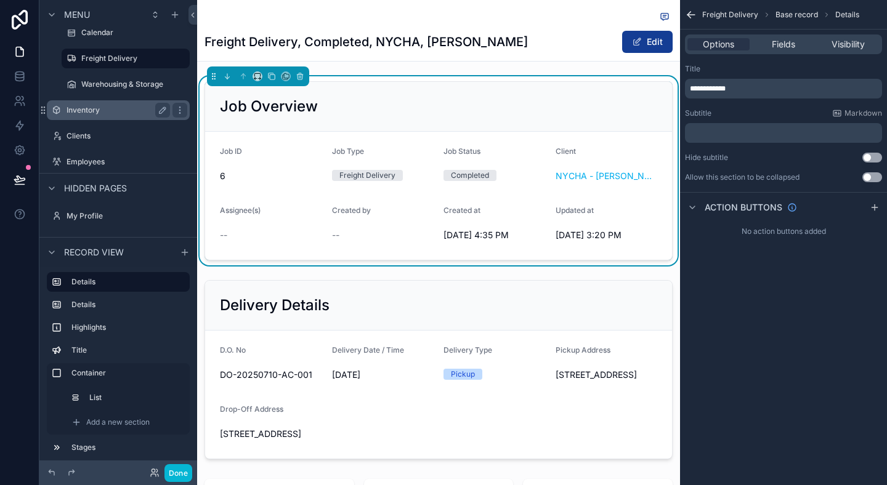
click at [133, 105] on label "Inventory" at bounding box center [116, 110] width 99 height 10
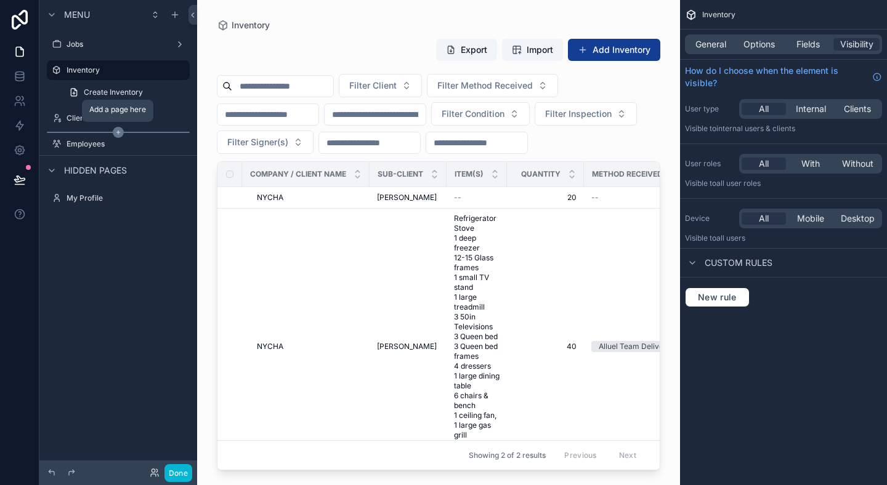
click at [118, 132] on icon "scrollable content" at bounding box center [118, 132] width 11 height 11
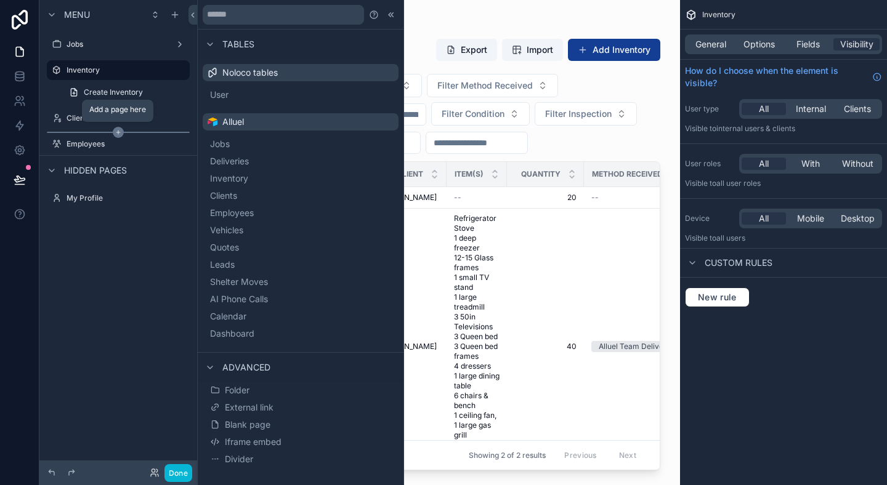
click at [118, 132] on icon "scrollable content" at bounding box center [118, 132] width 11 height 11
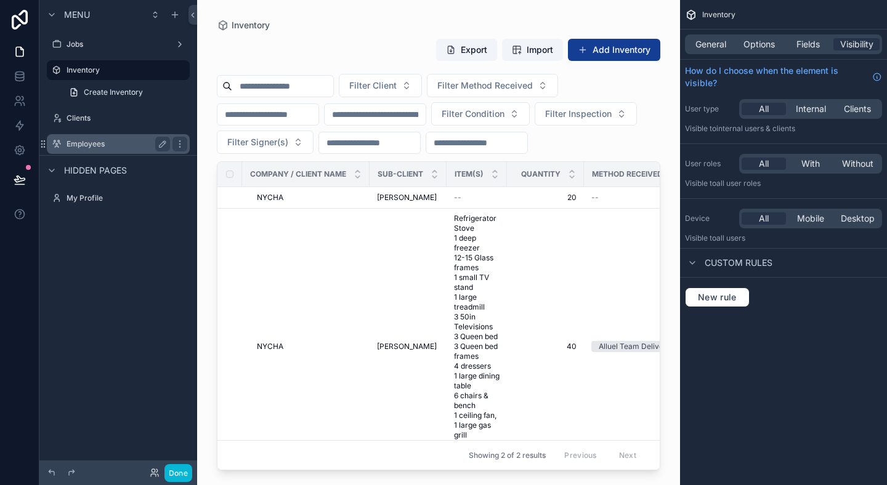
click at [115, 143] on label "Employees" at bounding box center [116, 144] width 99 height 10
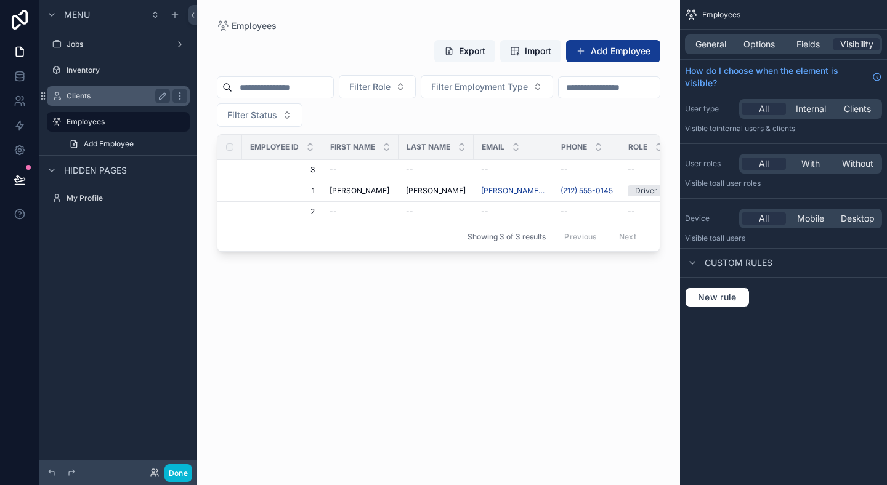
click at [117, 97] on label "Clients" at bounding box center [116, 96] width 99 height 10
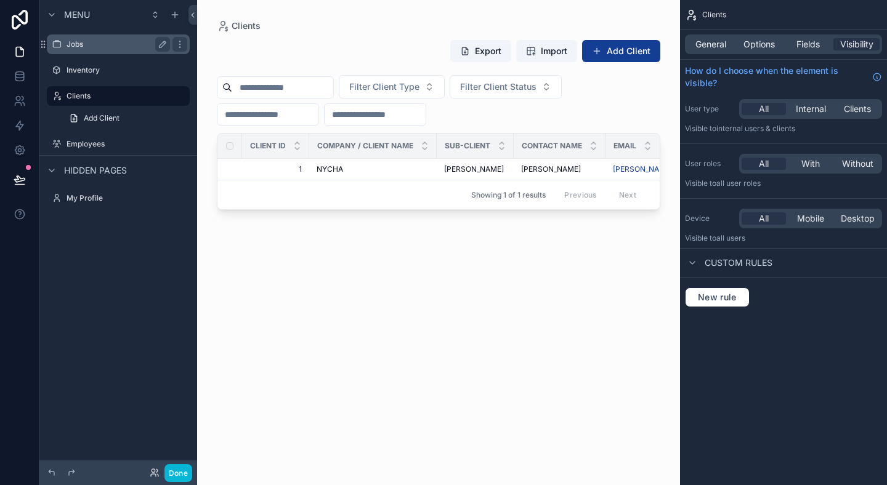
click at [91, 50] on div "Jobs" at bounding box center [118, 44] width 103 height 15
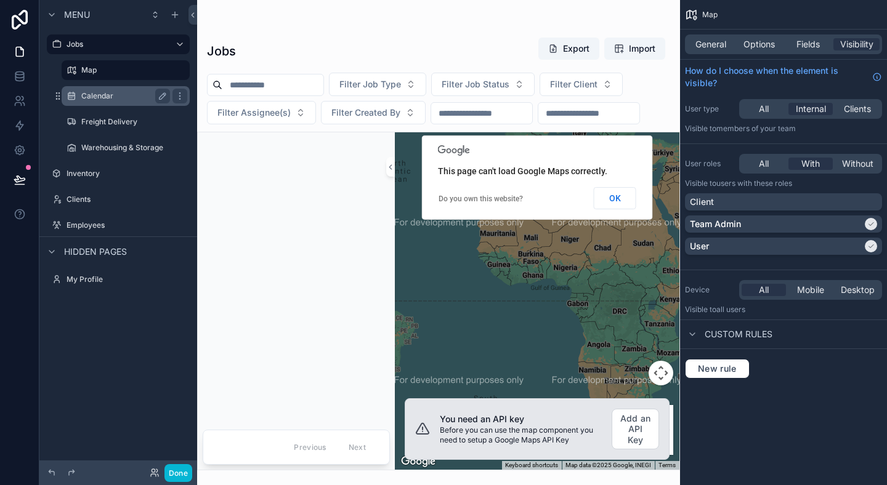
click at [96, 89] on div "Calendar" at bounding box center [125, 96] width 89 height 15
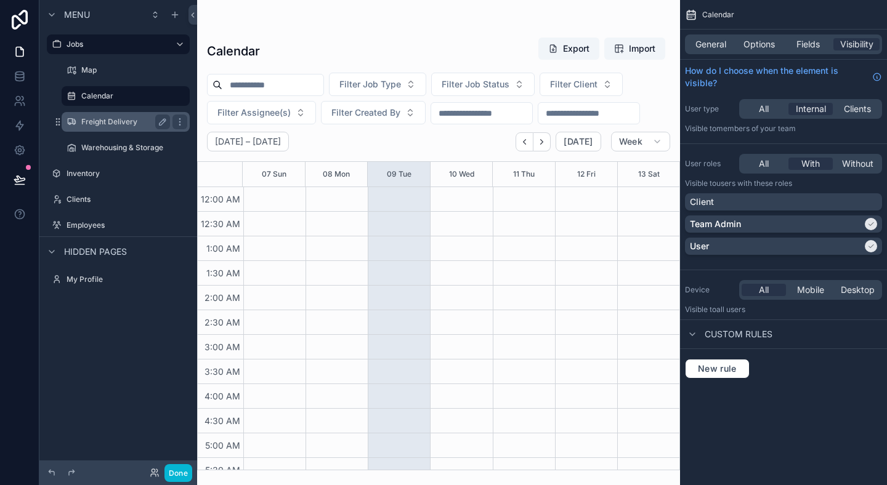
click at [96, 124] on label "Freight Delivery" at bounding box center [123, 122] width 84 height 10
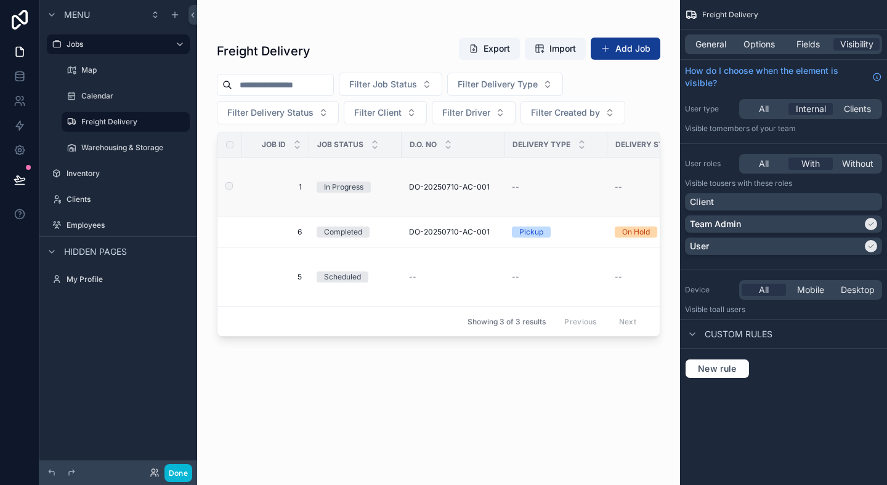
click at [425, 188] on span "DO-20250710-AC-001" at bounding box center [449, 187] width 81 height 10
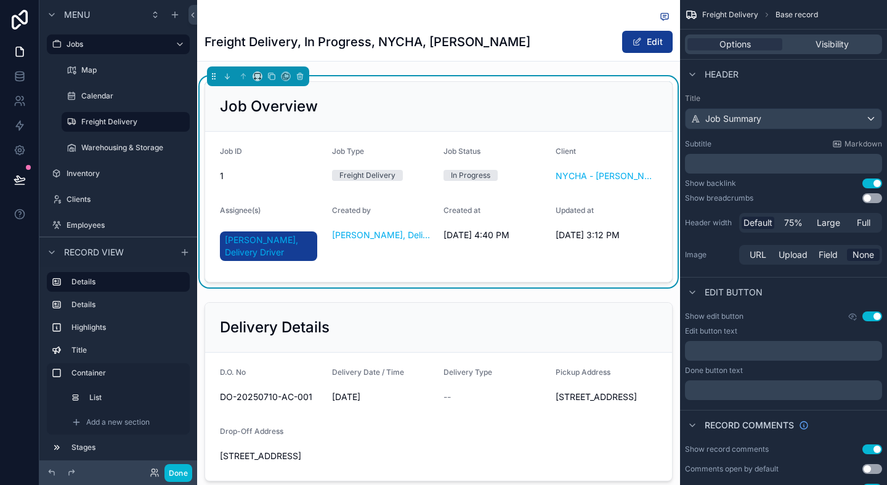
click at [586, 44] on div "Edit" at bounding box center [626, 41] width 92 height 23
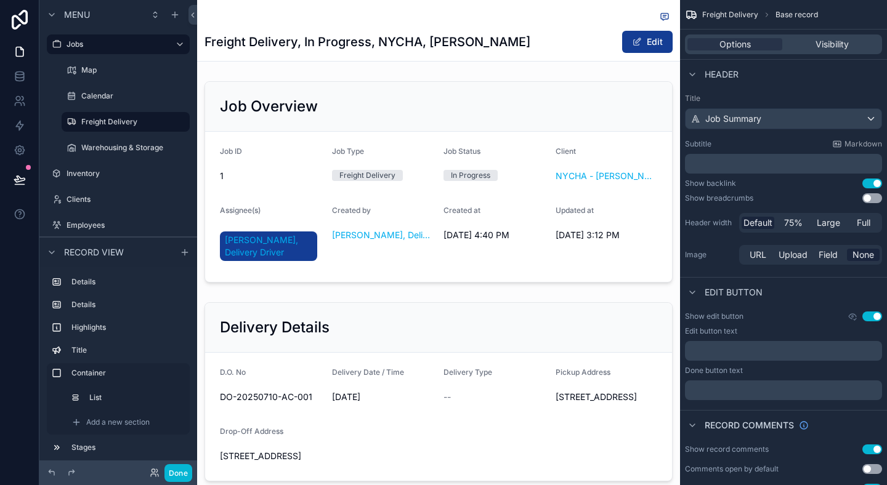
click at [551, 57] on div "Freight Delivery, In Progress, NYCHA, Antoinette Brown Edit" at bounding box center [439, 30] width 468 height 61
click at [551, 56] on div "Freight Delivery, In Progress, NYCHA, Antoinette Brown Edit" at bounding box center [439, 30] width 468 height 61
click at [546, 46] on div "Freight Delivery, In Progress, NYCHA, Antoinette Brown Edit" at bounding box center [439, 41] width 468 height 23
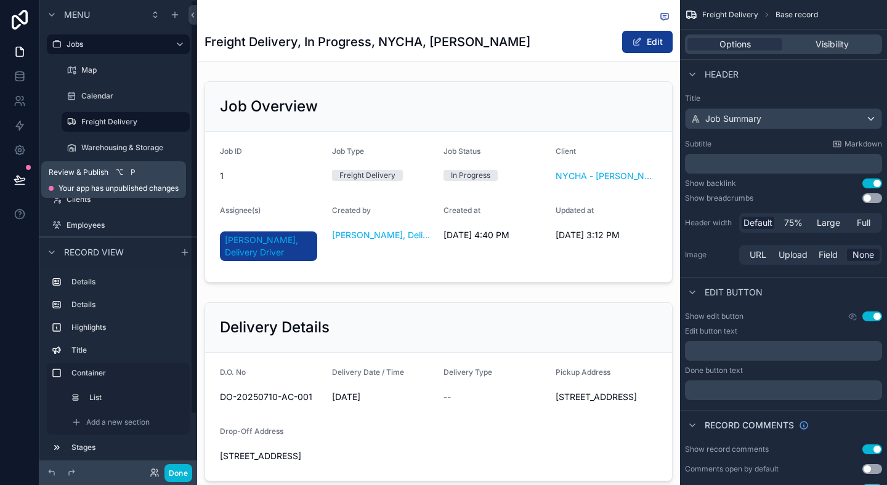
click at [23, 185] on icon at bounding box center [19, 185] width 9 height 0
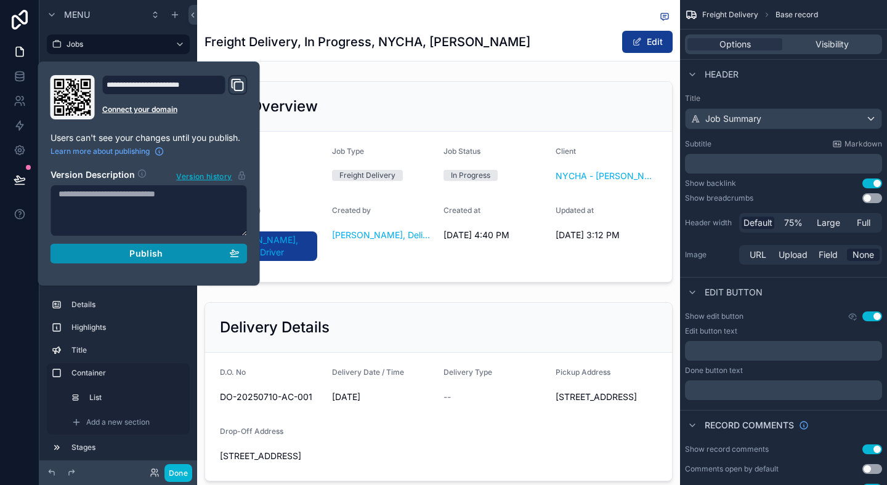
click at [162, 248] on button "Publish" at bounding box center [149, 254] width 197 height 20
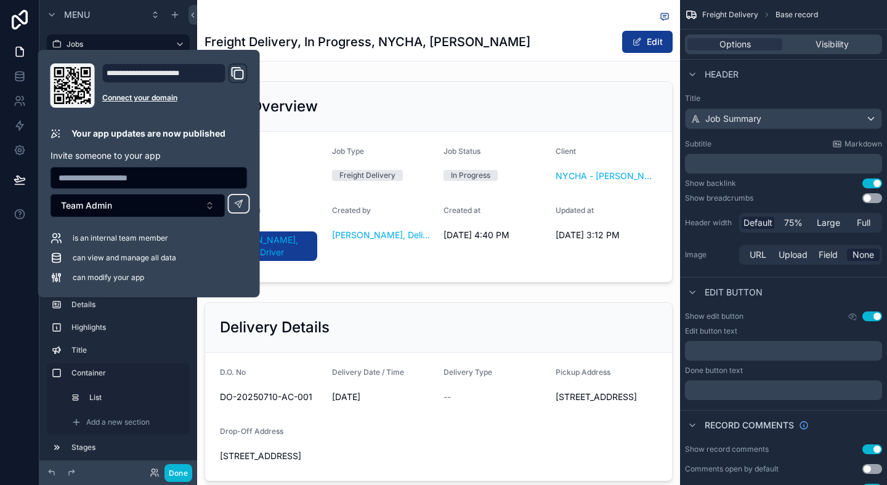
click at [185, 72] on div "**********" at bounding box center [164, 73] width 124 height 20
click at [228, 71] on div "Domain and Custom Link" at bounding box center [237, 73] width 19 height 20
click at [238, 71] on icon "Domain and Custom Link" at bounding box center [237, 73] width 15 height 15
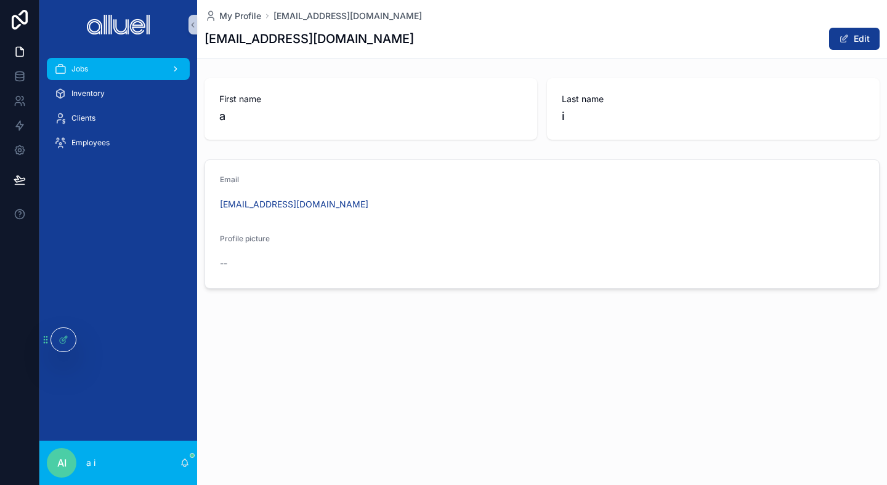
click at [126, 61] on div "Jobs" at bounding box center [118, 69] width 128 height 20
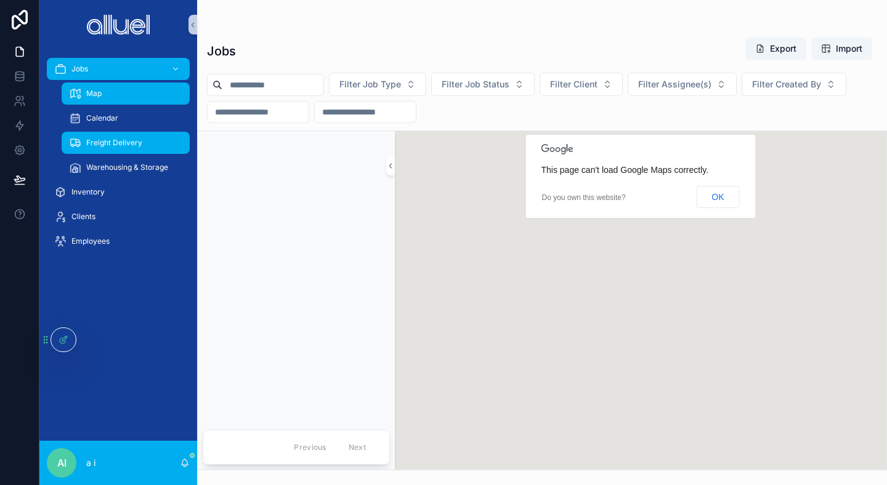
click at [113, 139] on span "Freight Delivery" at bounding box center [114, 143] width 56 height 10
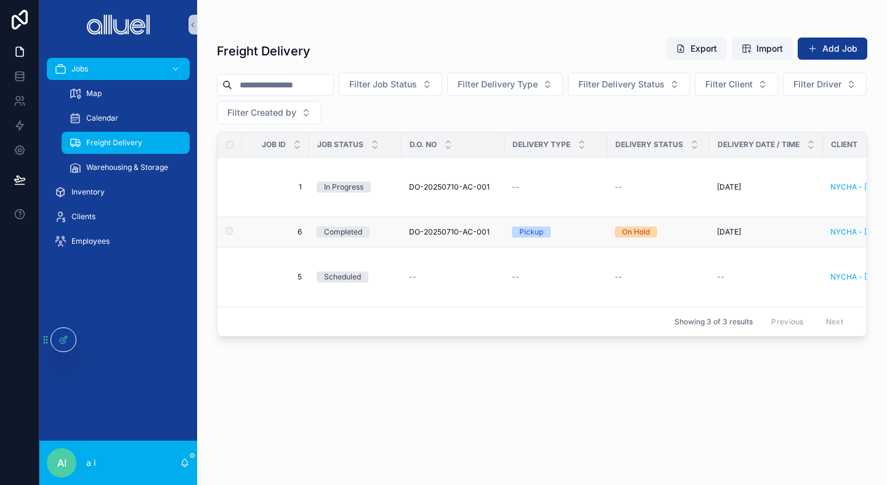
click at [459, 219] on td "DO-20250710-AC-001 DO-20250710-AC-001" at bounding box center [453, 232] width 103 height 30
click at [456, 237] on span "DO-20250710-AC-001" at bounding box center [449, 232] width 81 height 10
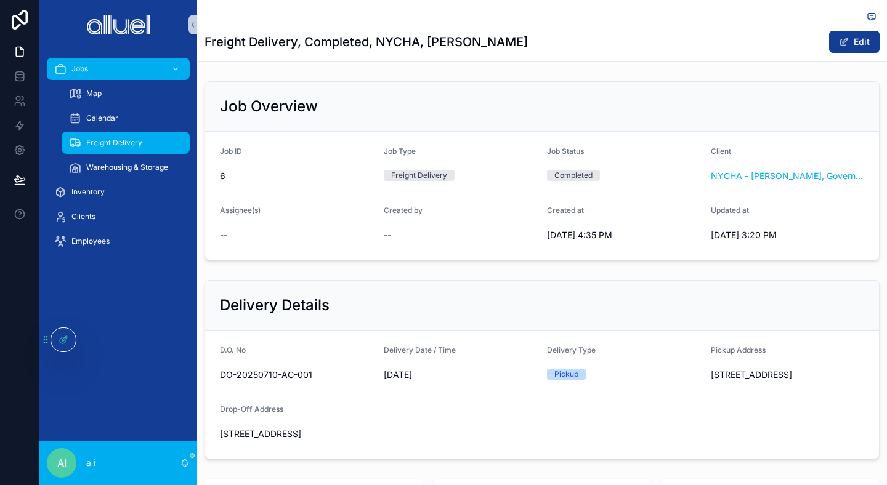
click at [402, 102] on div "Job Overview" at bounding box center [542, 107] width 644 height 20
